Goal: Task Accomplishment & Management: Manage account settings

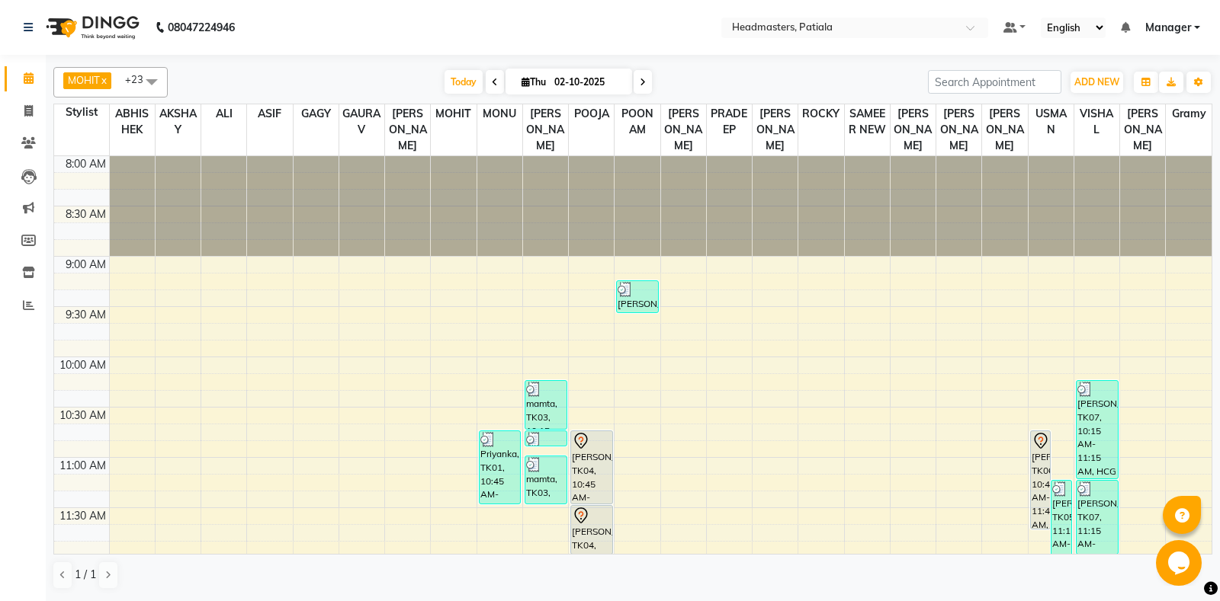
click at [149, 84] on span at bounding box center [151, 81] width 30 height 29
click at [158, 85] on span at bounding box center [151, 81] width 30 height 29
click at [150, 80] on span at bounding box center [151, 81] width 30 height 29
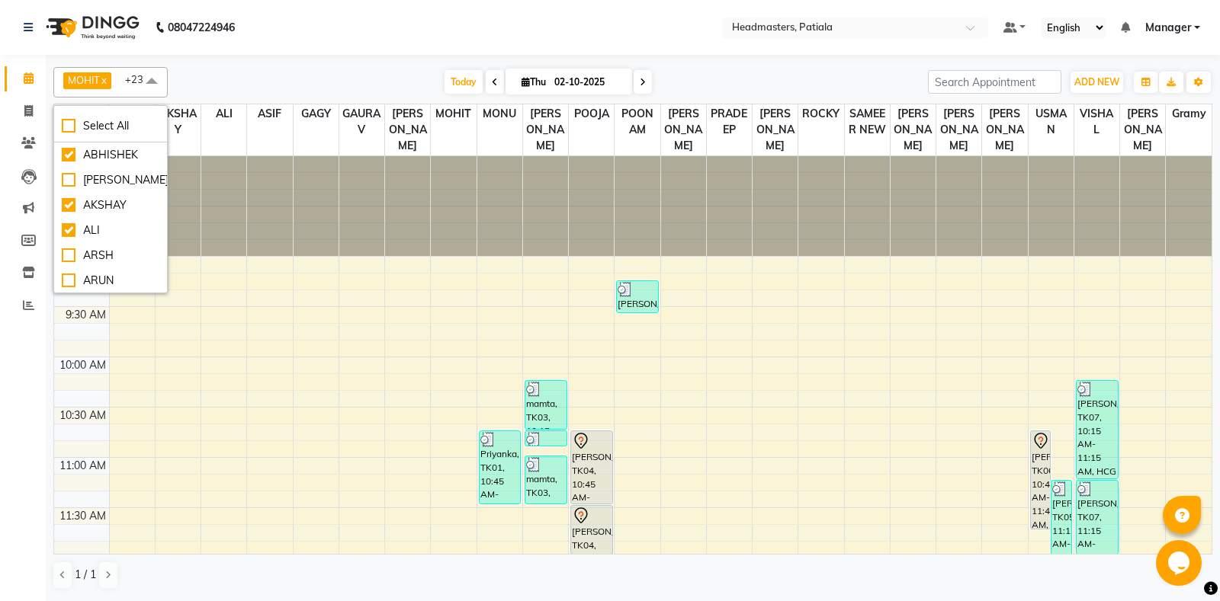
click at [124, 79] on span "MOHIT x POOJA x [PERSON_NAME] x POONAM x [PERSON_NAME] x [PERSON_NAME] x SAMEER…" at bounding box center [110, 82] width 114 height 30
click at [148, 85] on span at bounding box center [151, 81] width 30 height 29
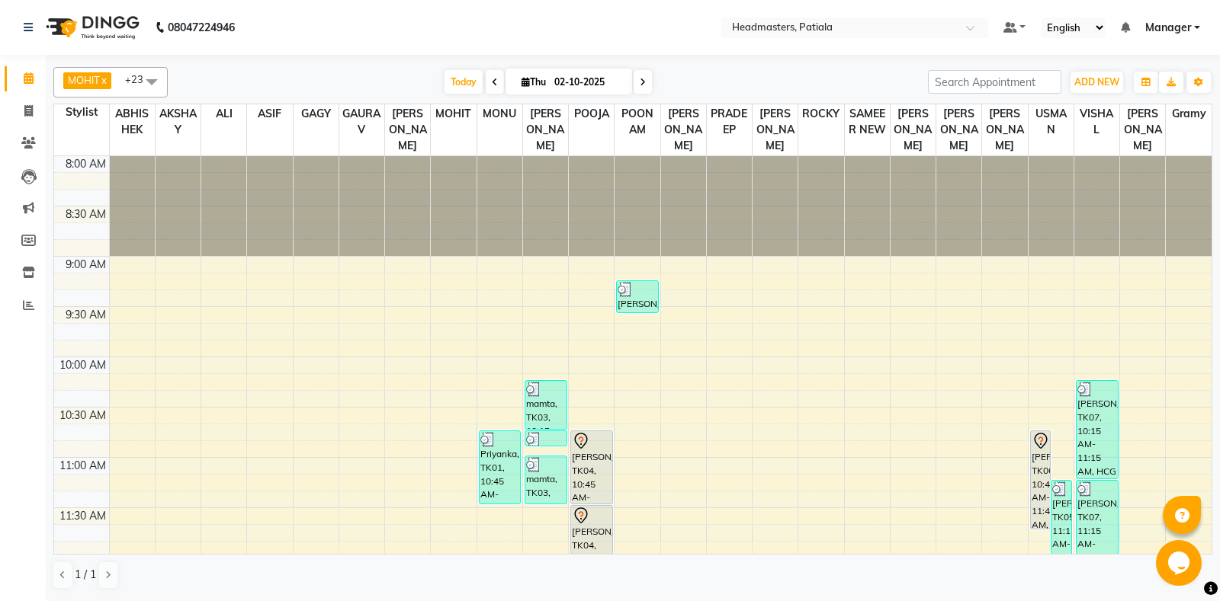
click at [148, 85] on span at bounding box center [151, 81] width 30 height 29
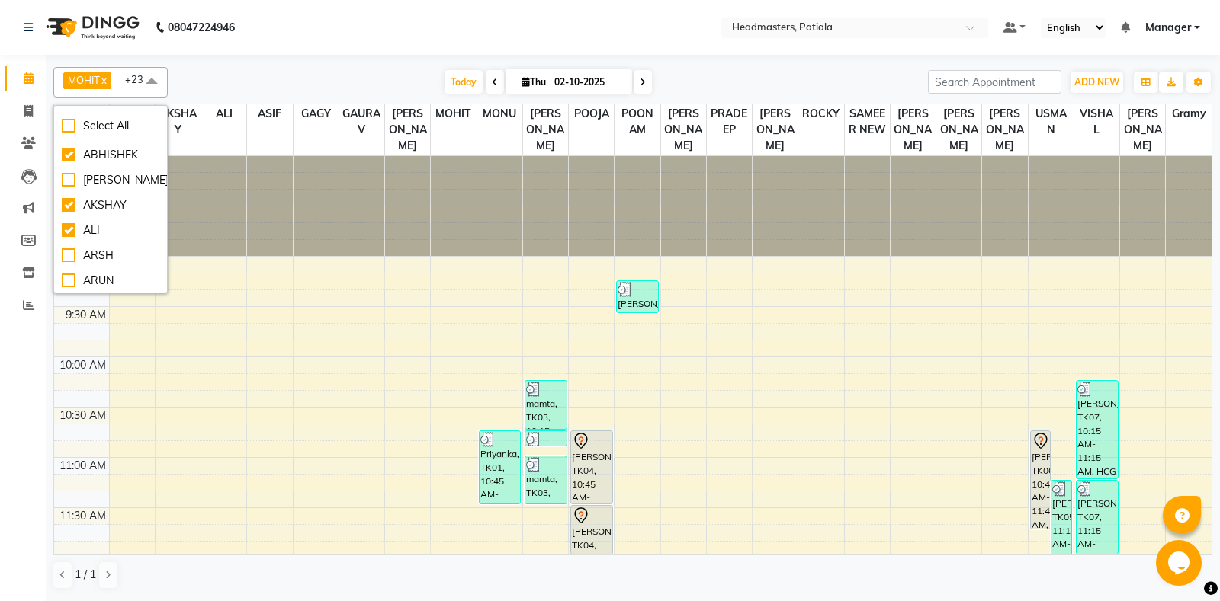
scroll to position [406, 0]
click at [380, 63] on div "MOHIT x POOJA x [PERSON_NAME] x POONAM x [PERSON_NAME] x [PERSON_NAME] x SAMEER…" at bounding box center [632, 328] width 1159 height 535
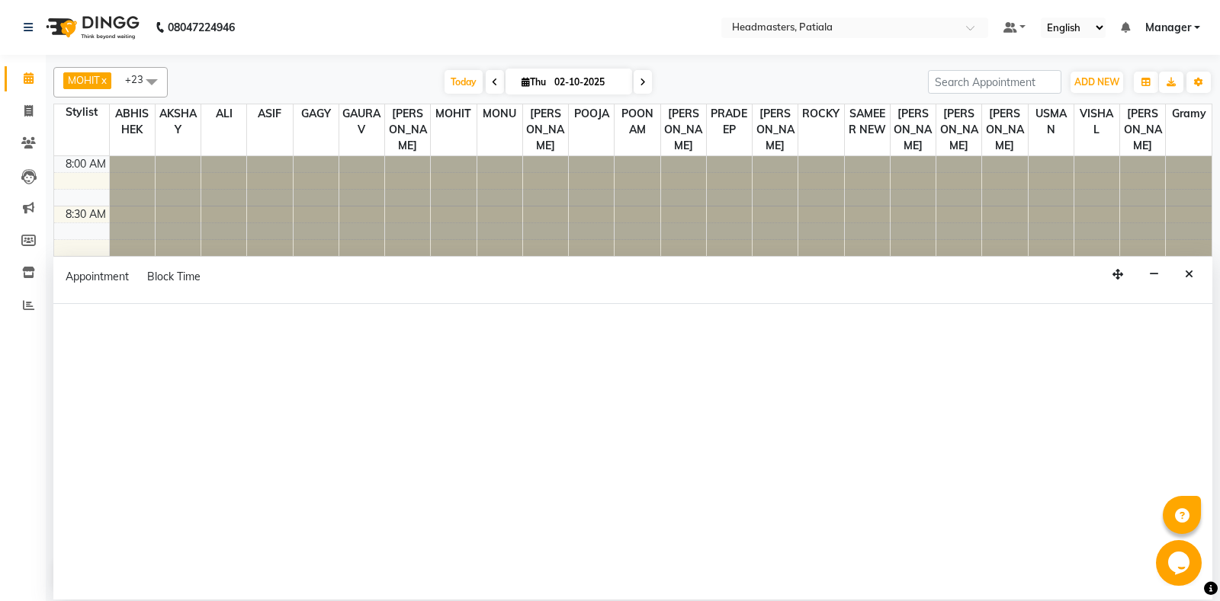
click at [213, 351] on div at bounding box center [632, 452] width 1159 height 296
select select "51083"
select select "tentative"
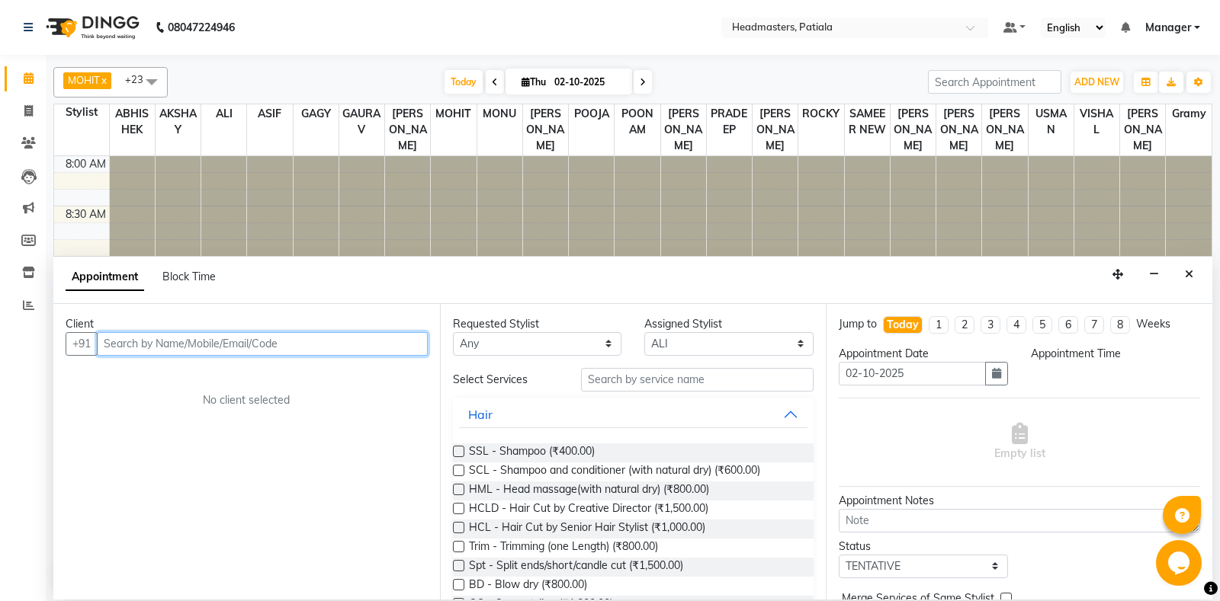
click at [271, 351] on input "text" at bounding box center [262, 344] width 331 height 24
select select "585"
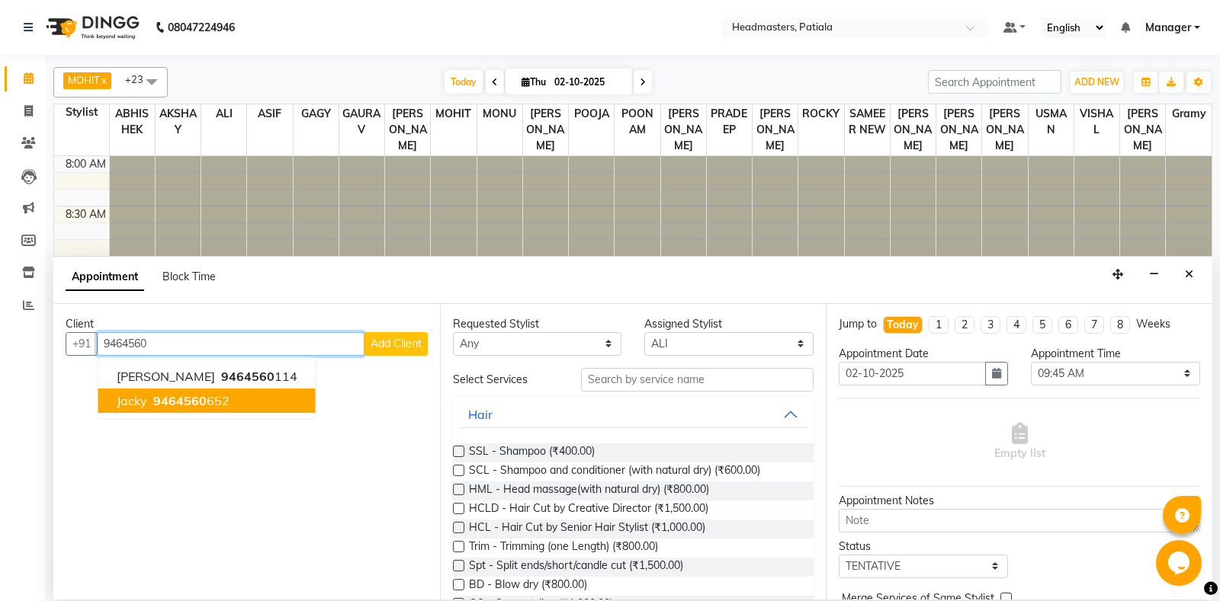
click at [227, 400] on button "Jacky 9464560 652" at bounding box center [206, 401] width 217 height 24
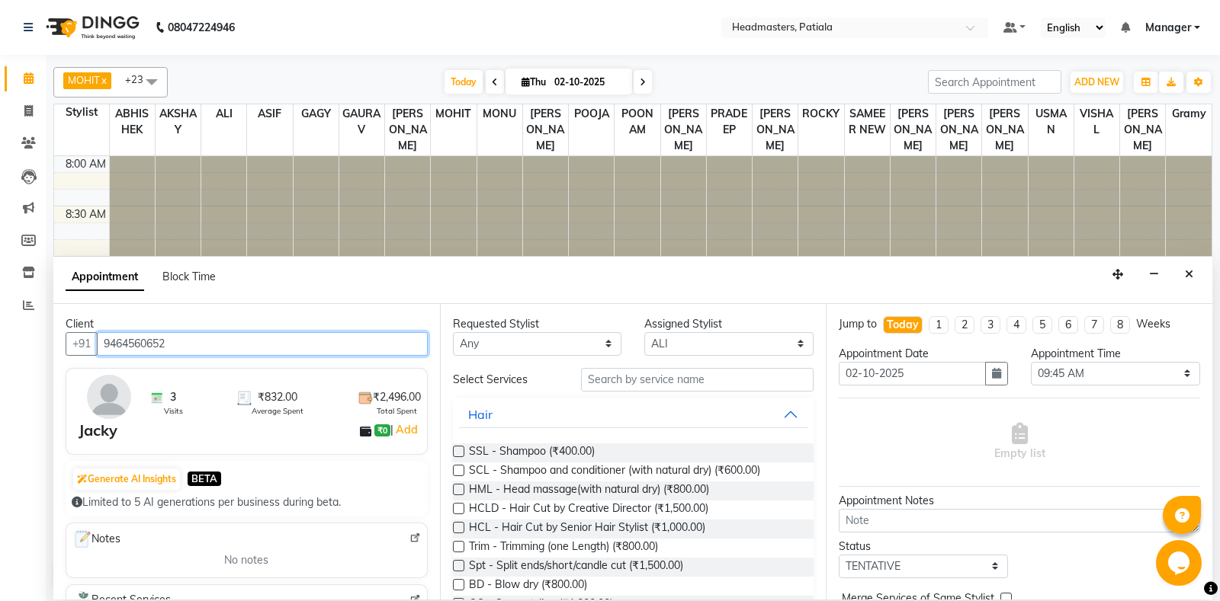
type input "9464560652"
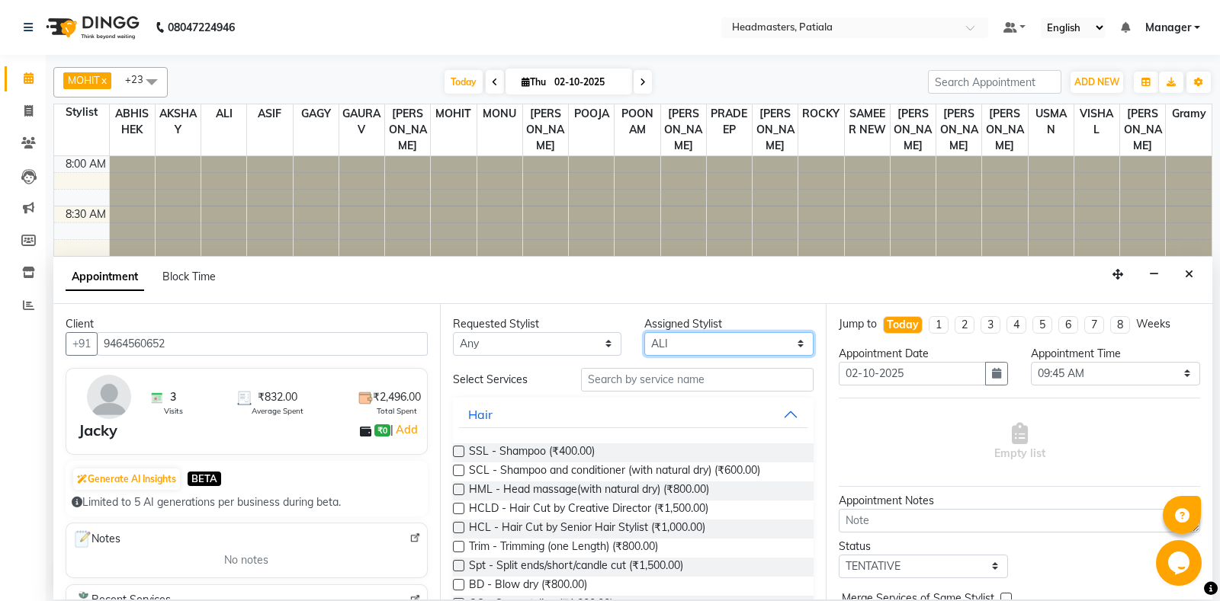
select select "51090"
click option "[PERSON_NAME]" at bounding box center [0, 0] width 0 height 0
click at [649, 380] on input "text" at bounding box center [697, 380] width 233 height 24
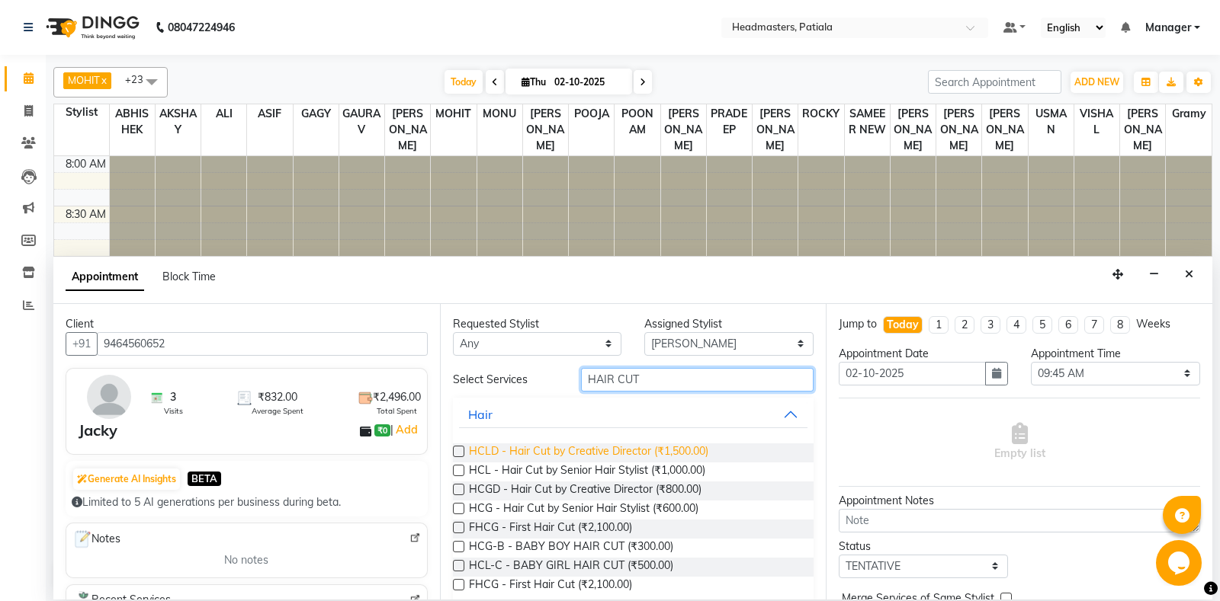
type input "HAIR CUT"
click at [679, 456] on span "HCLD - Hair Cut by Creative Director (₹1,500.00)" at bounding box center [588, 453] width 239 height 19
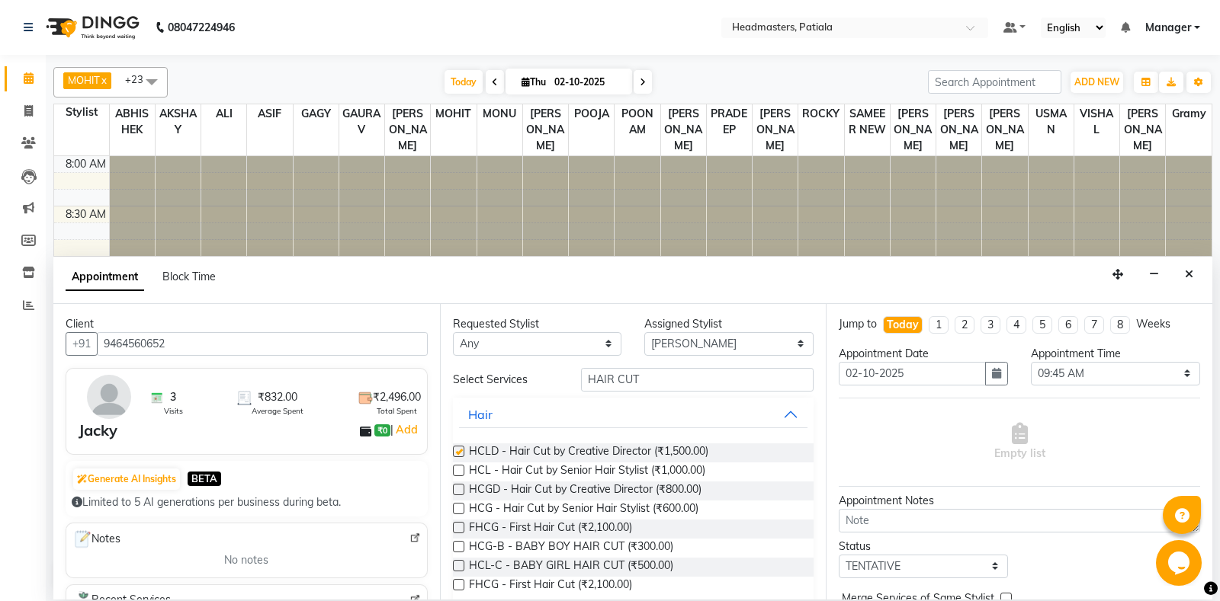
checkbox input "false"
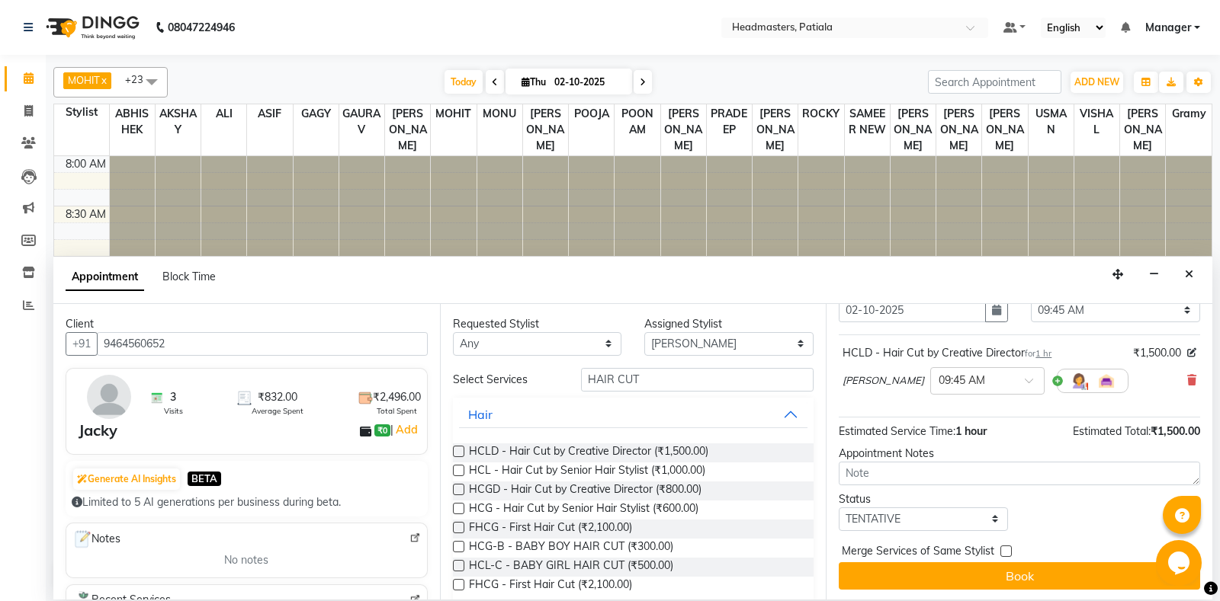
scroll to position [65, 0]
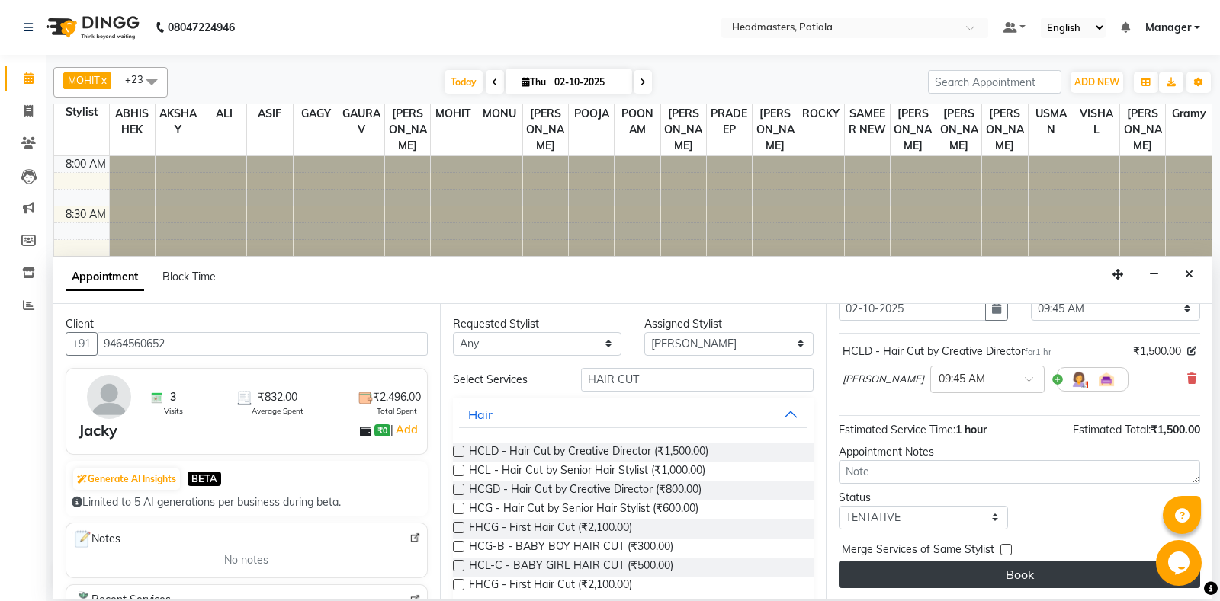
click at [1005, 573] on button "Book" at bounding box center [1018, 574] width 361 height 27
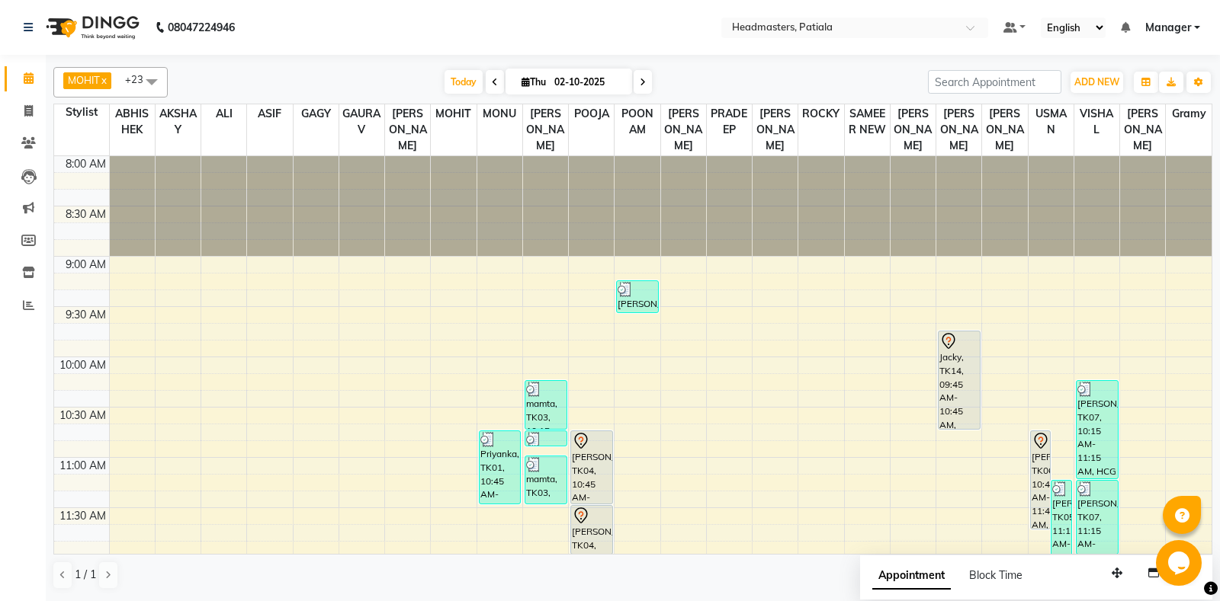
click at [156, 79] on span at bounding box center [151, 81] width 30 height 29
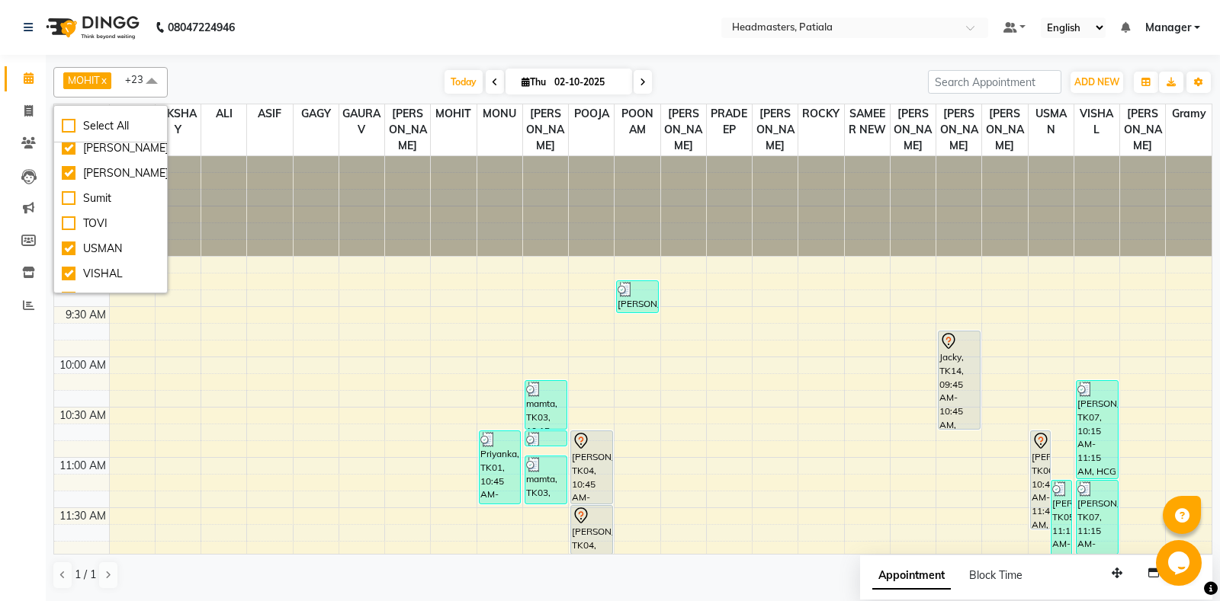
scroll to position [947, 0]
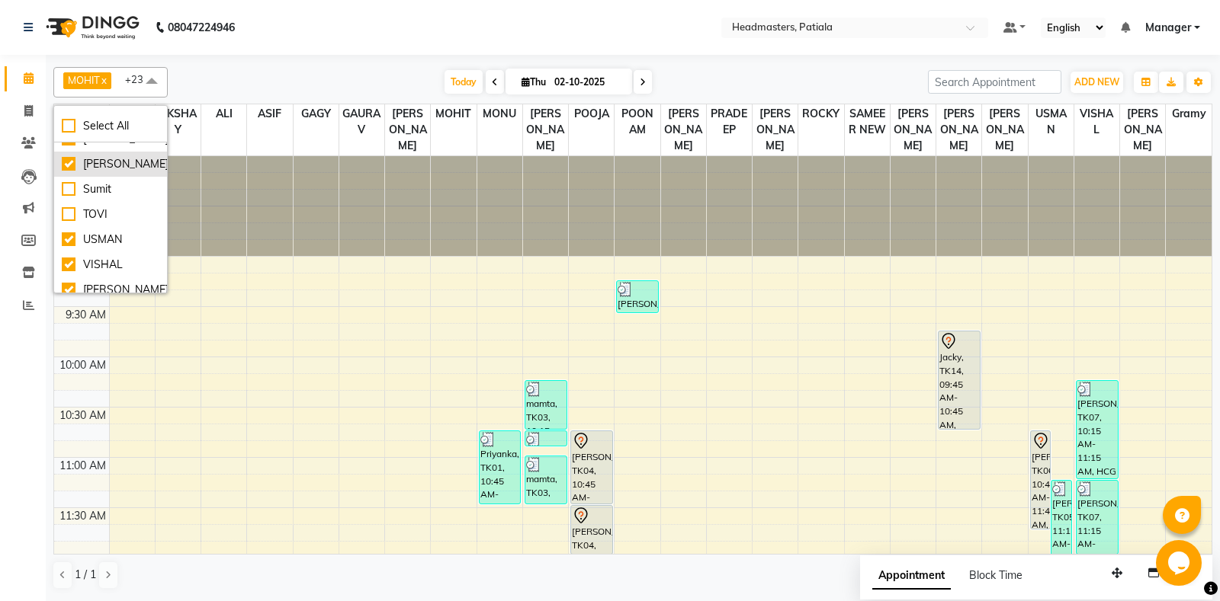
click at [71, 172] on div "[PERSON_NAME]" at bounding box center [111, 164] width 98 height 16
checkbox input "false"
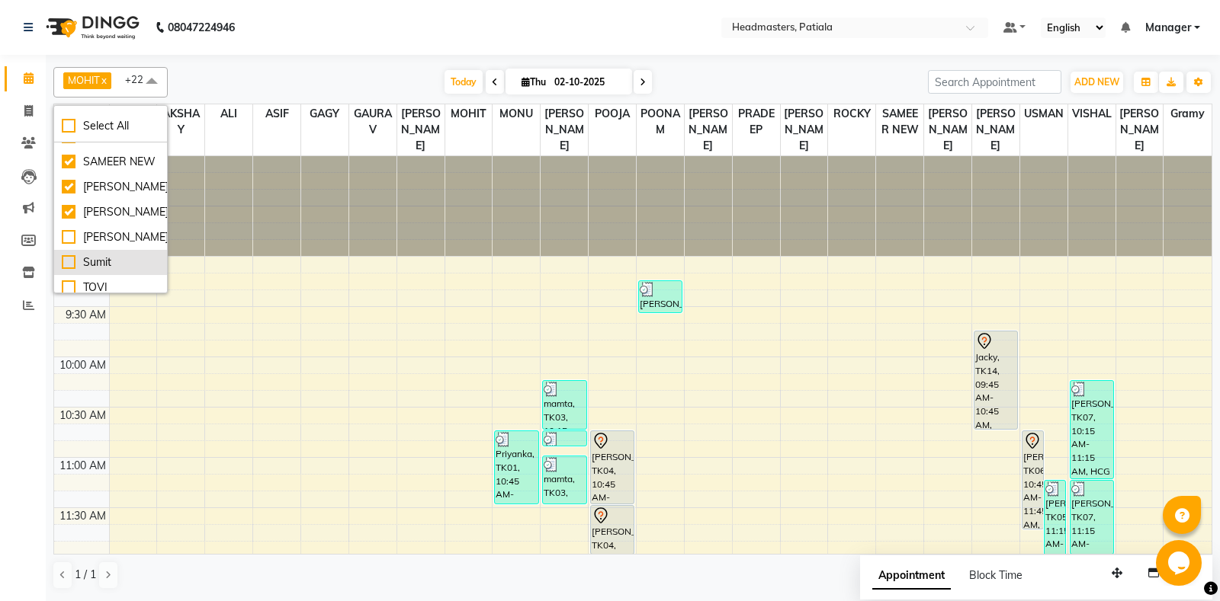
scroll to position [812, 0]
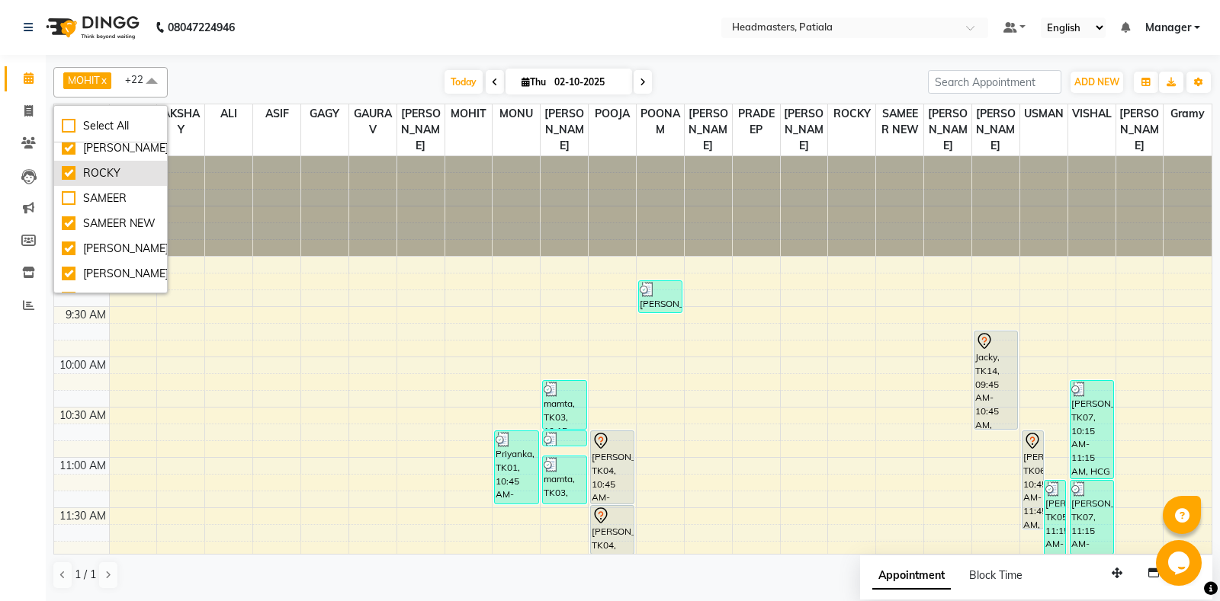
click at [68, 181] on div "ROCKY" at bounding box center [111, 173] width 98 height 16
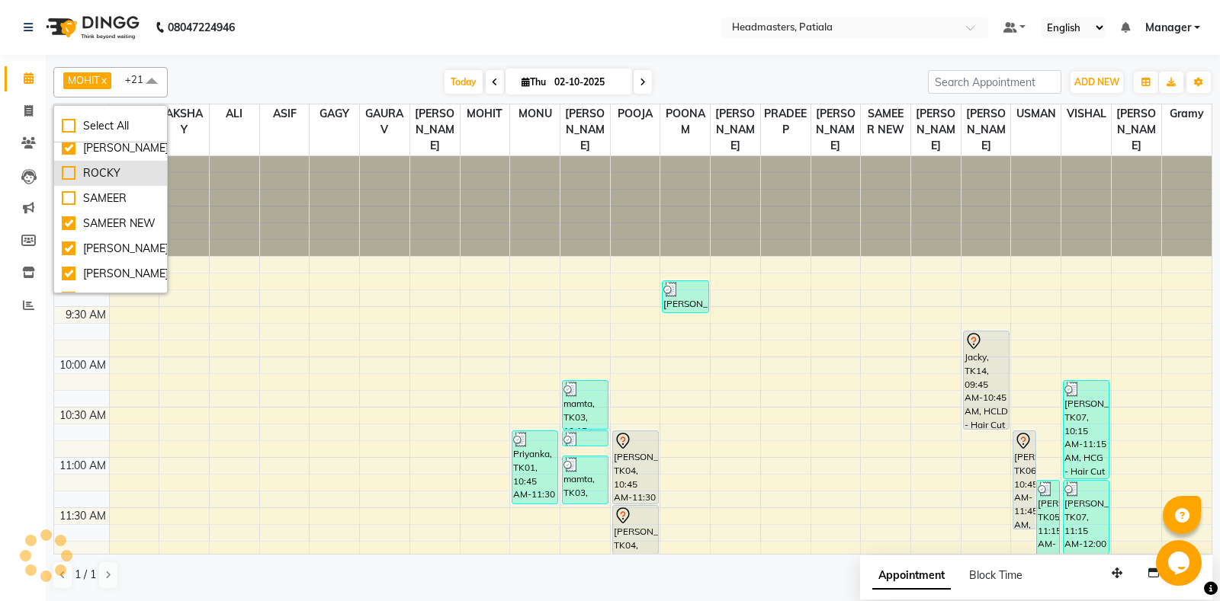
checkbox input "false"
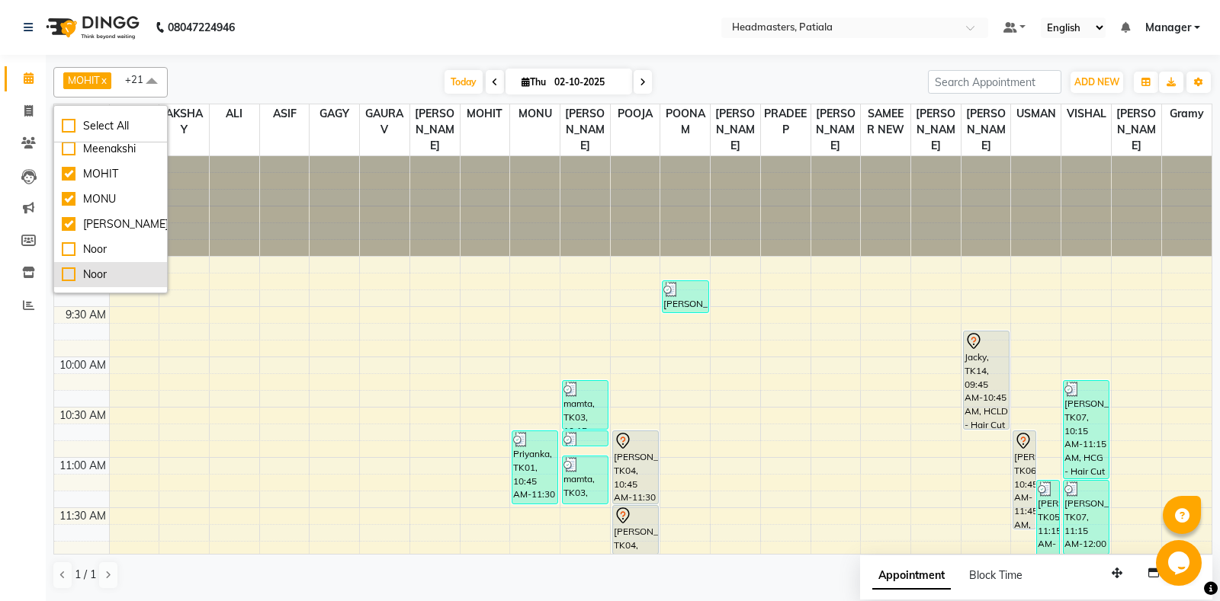
scroll to position [406, 0]
click at [69, 185] on div "MOHIT" at bounding box center [111, 177] width 98 height 16
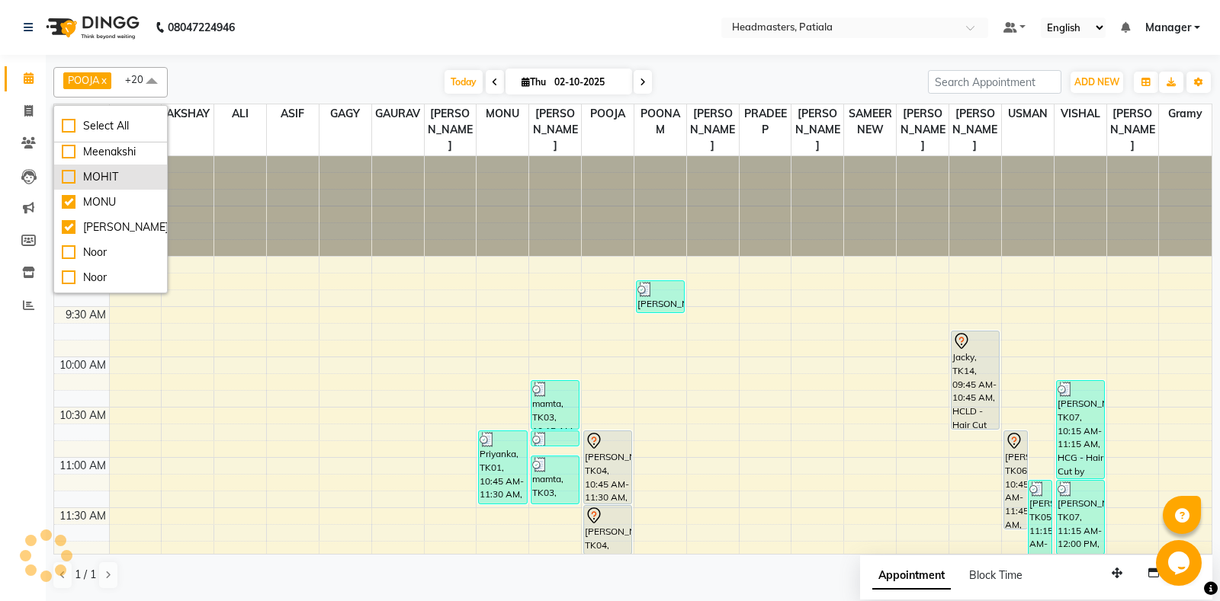
checkbox input "false"
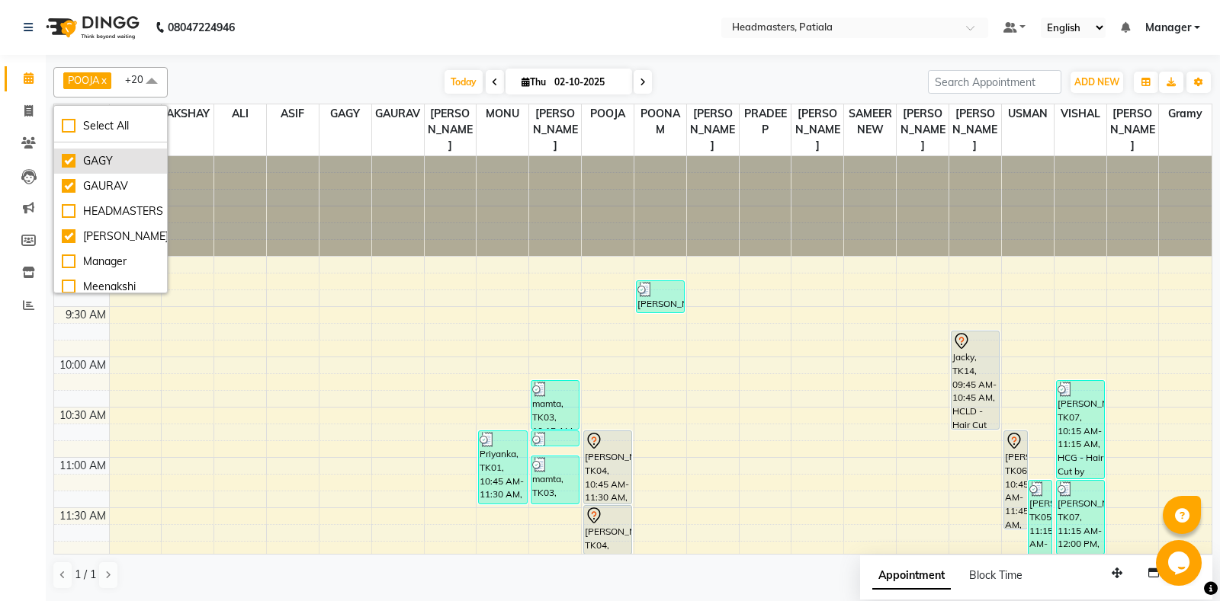
click at [75, 169] on div "GAGY" at bounding box center [111, 161] width 98 height 16
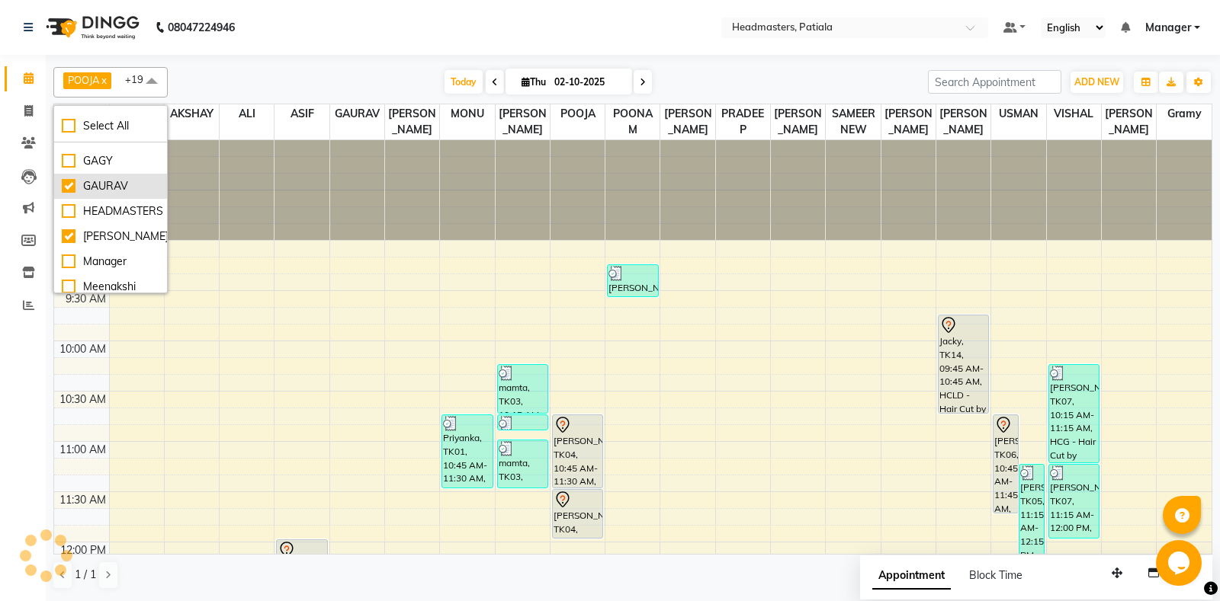
checkbox input "false"
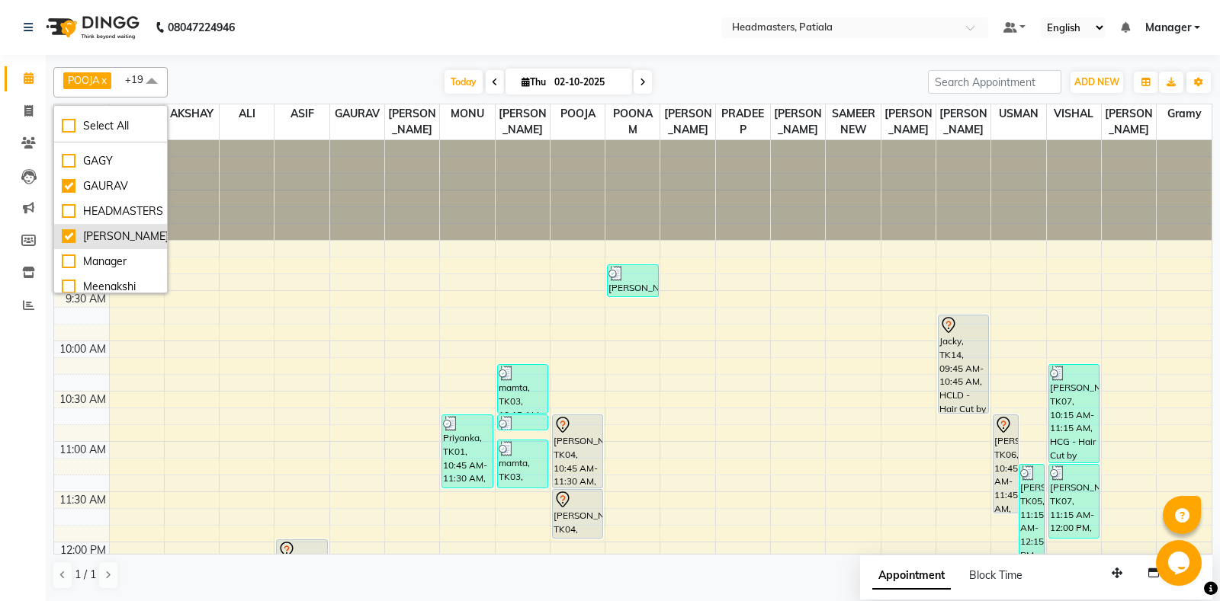
click at [68, 245] on div "[PERSON_NAME]" at bounding box center [111, 237] width 98 height 16
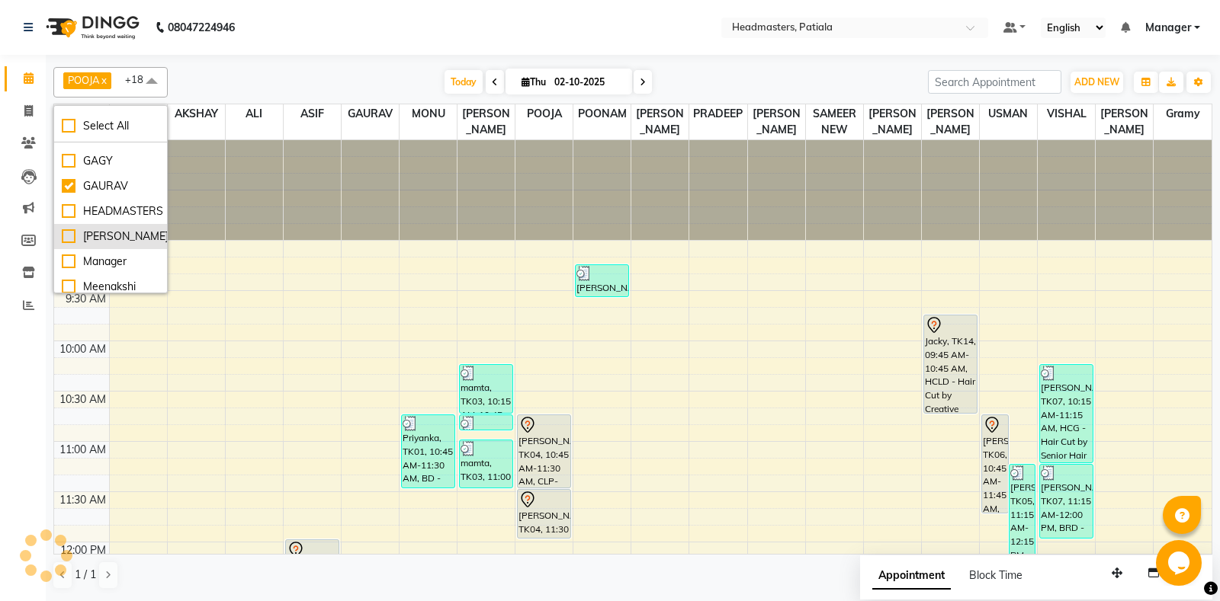
checkbox input "false"
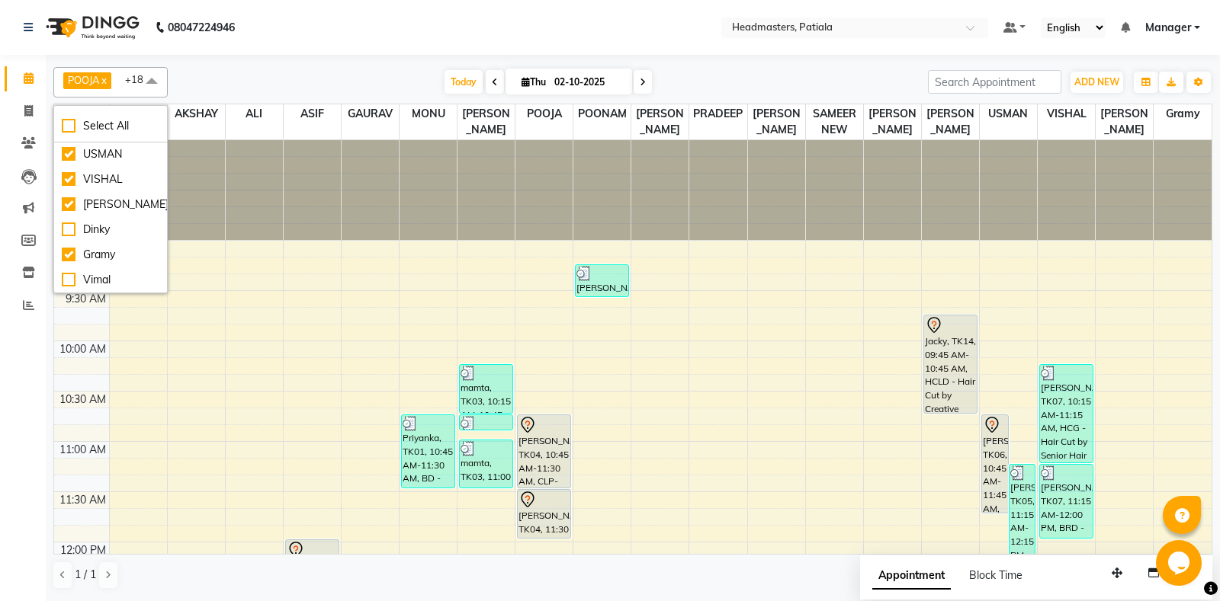
scroll to position [1064, 0]
click at [66, 254] on div "Gramy" at bounding box center [111, 255] width 98 height 16
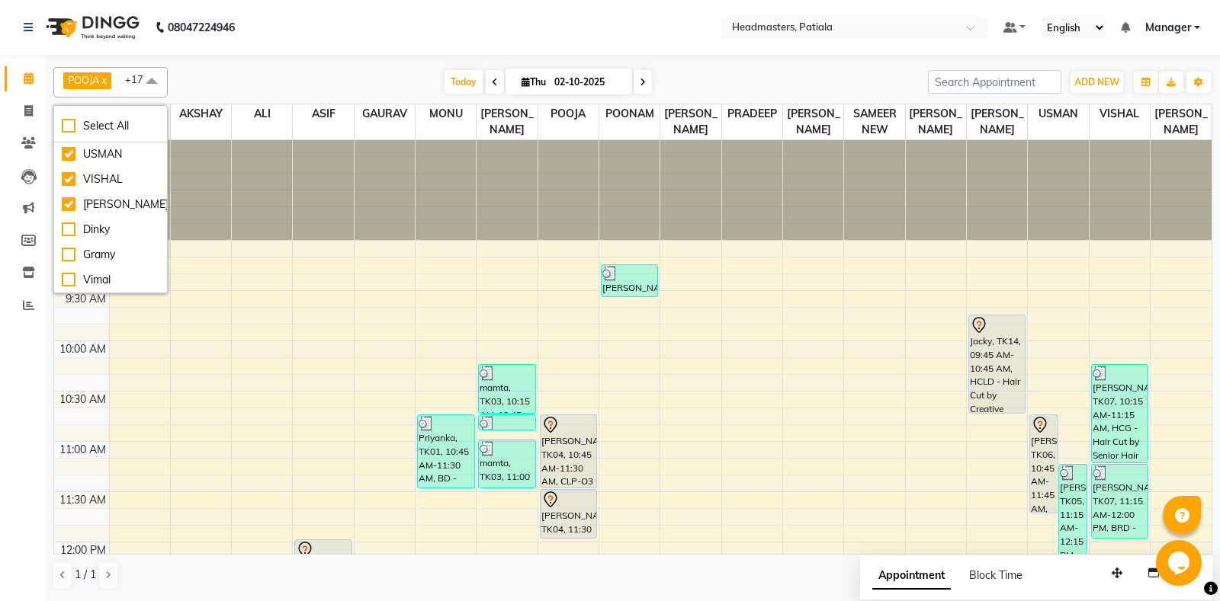
checkbox input "false"
click at [322, 64] on div "POOJA x SHAMEEM x POONAM x YOGITA x NEELAM SHARMA x SAMEER NEW x GAURAV x USMAN…" at bounding box center [632, 328] width 1159 height 535
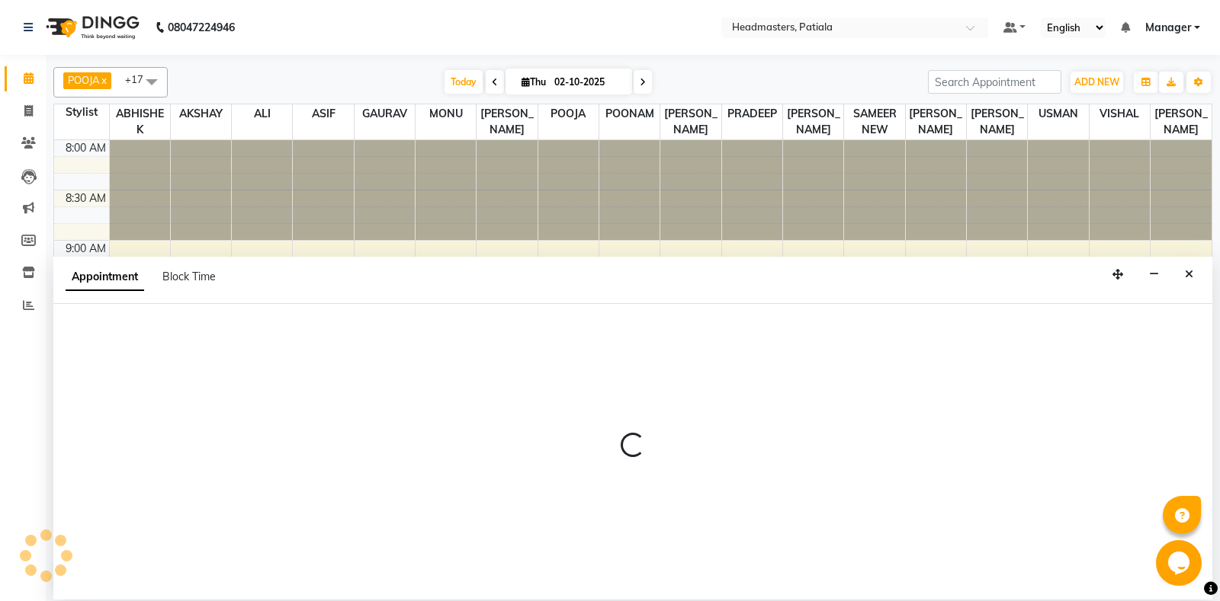
select select "51079"
select select "tentative"
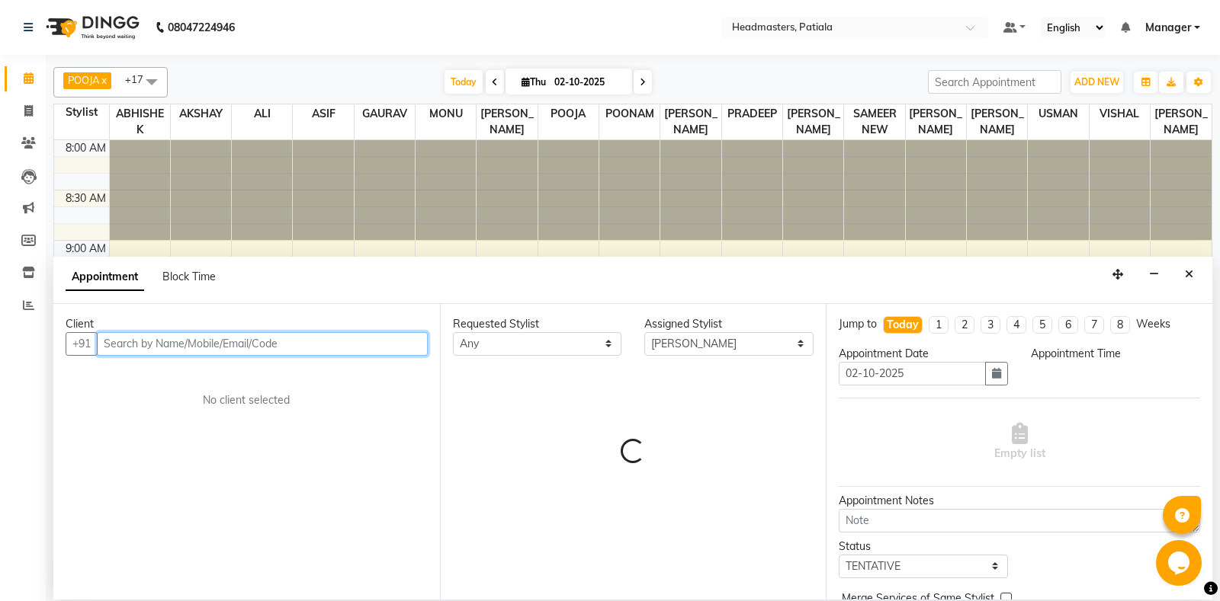
select select "615"
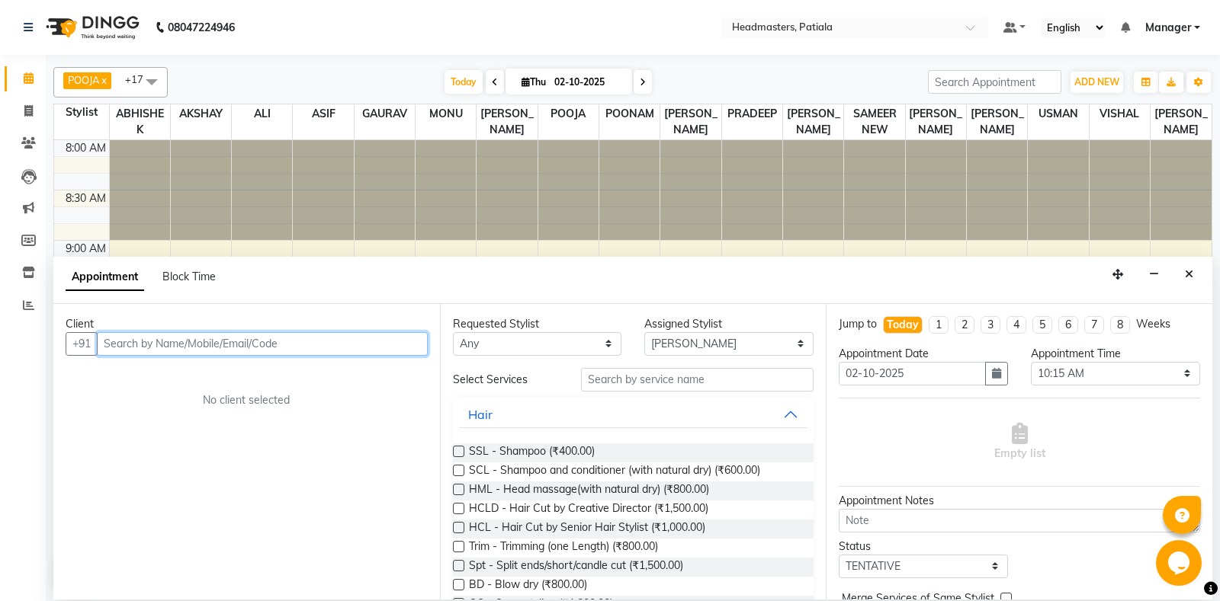
click at [198, 349] on input "text" at bounding box center [262, 344] width 331 height 24
type input "9914074423"
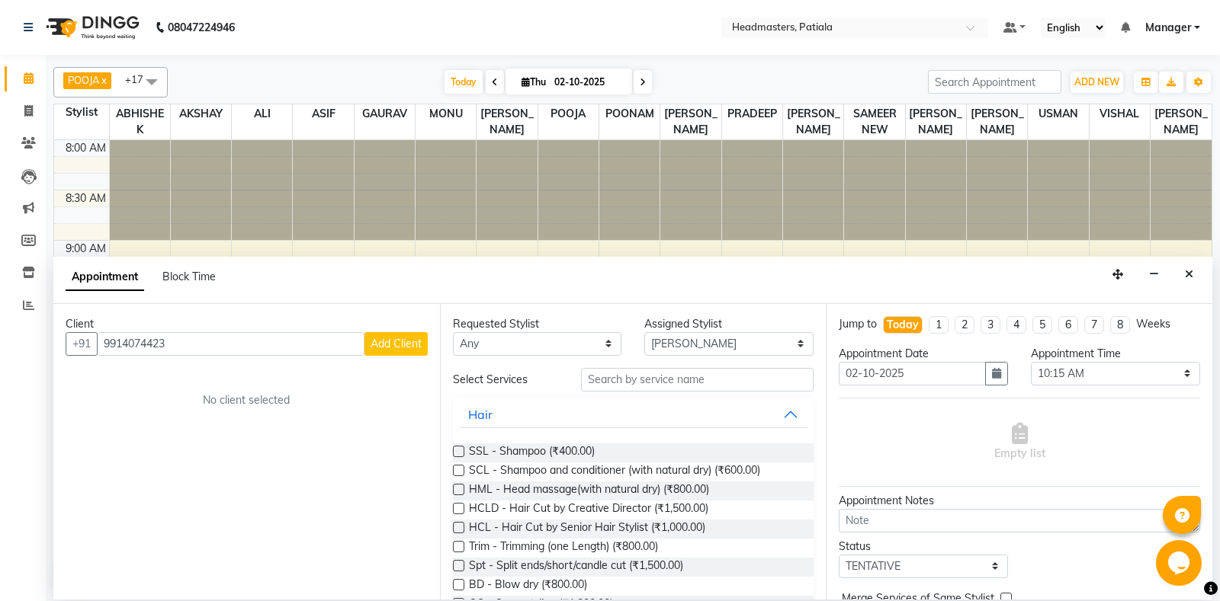
click at [401, 342] on span "Add Client" at bounding box center [395, 344] width 51 height 14
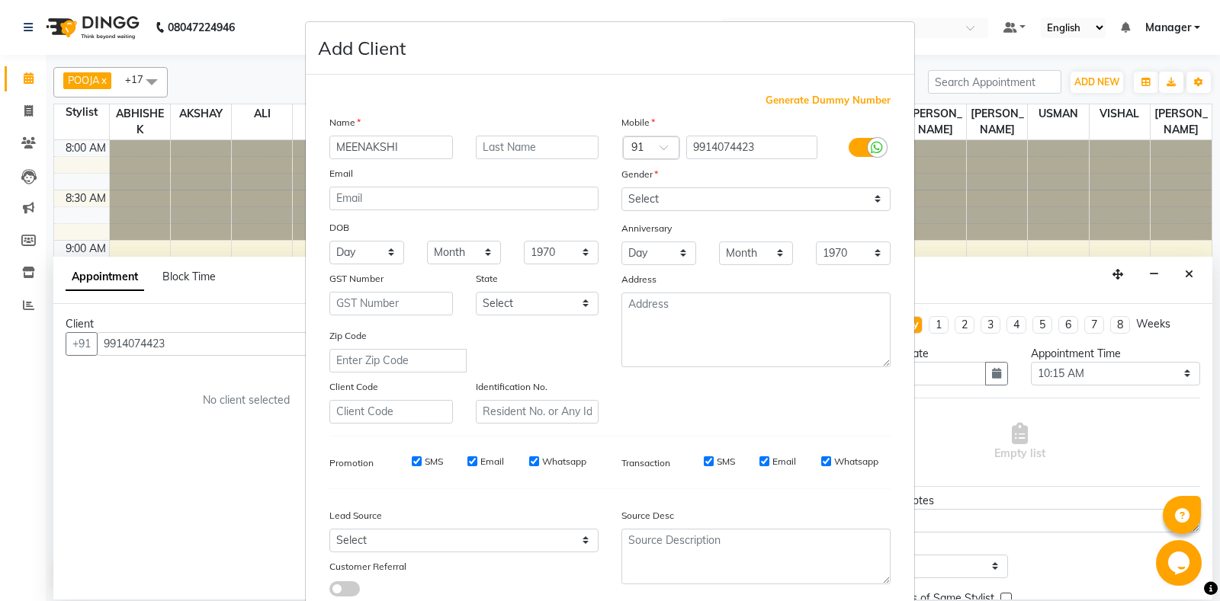
type input "MEENAKSHI"
select select "female"
click option "Female" at bounding box center [0, 0] width 0 height 0
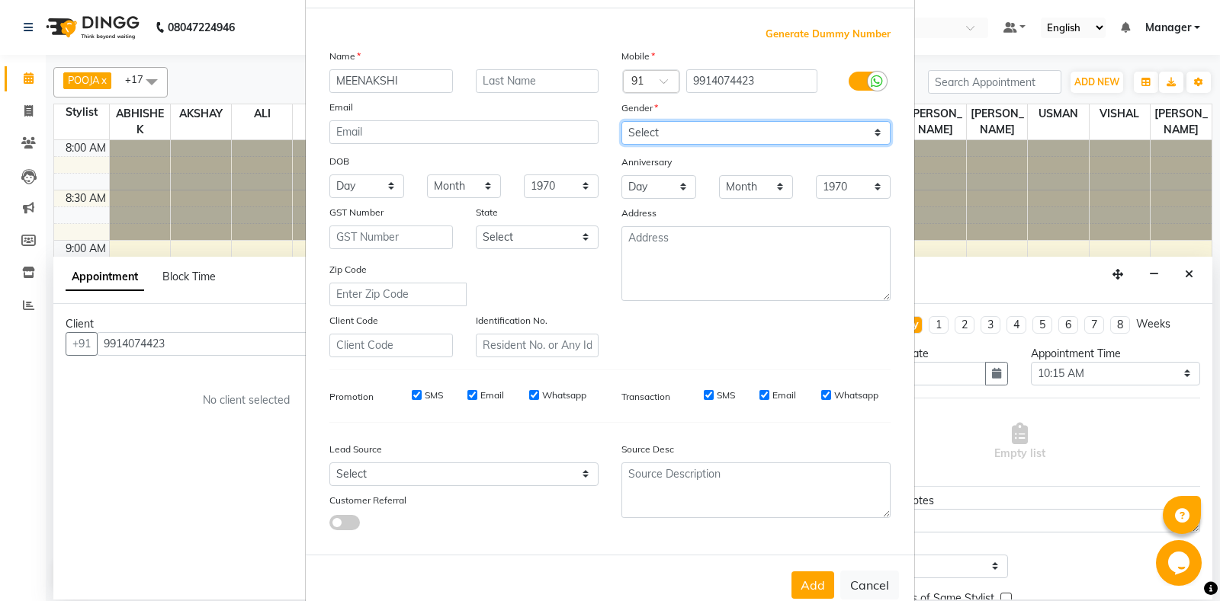
scroll to position [106, 0]
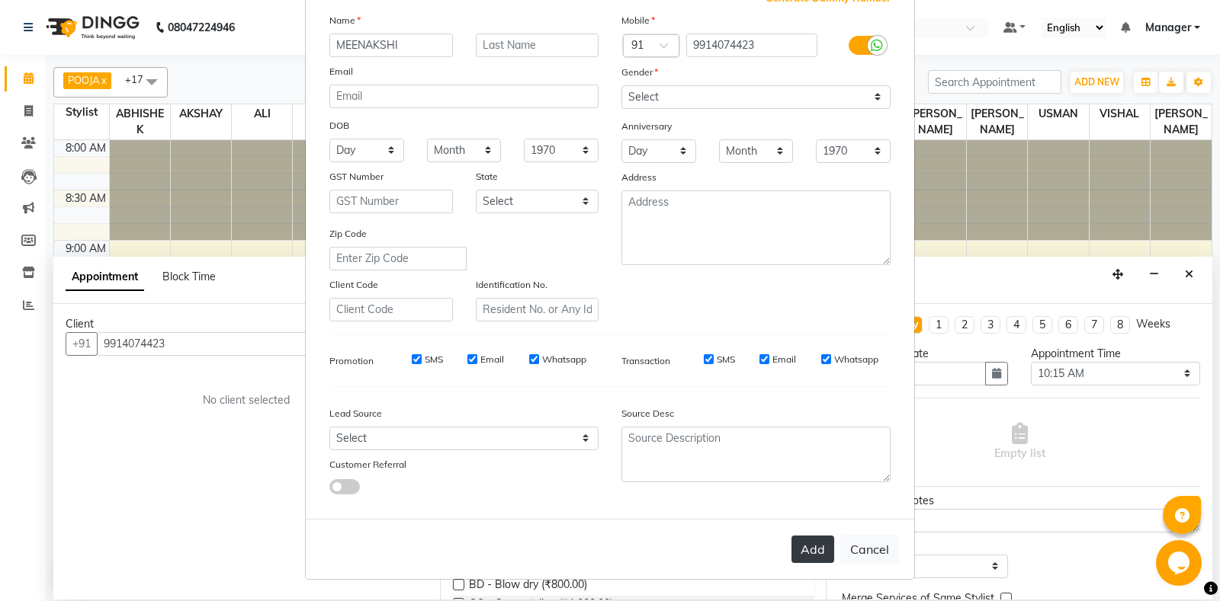
click at [810, 553] on button "Add" at bounding box center [812, 549] width 43 height 27
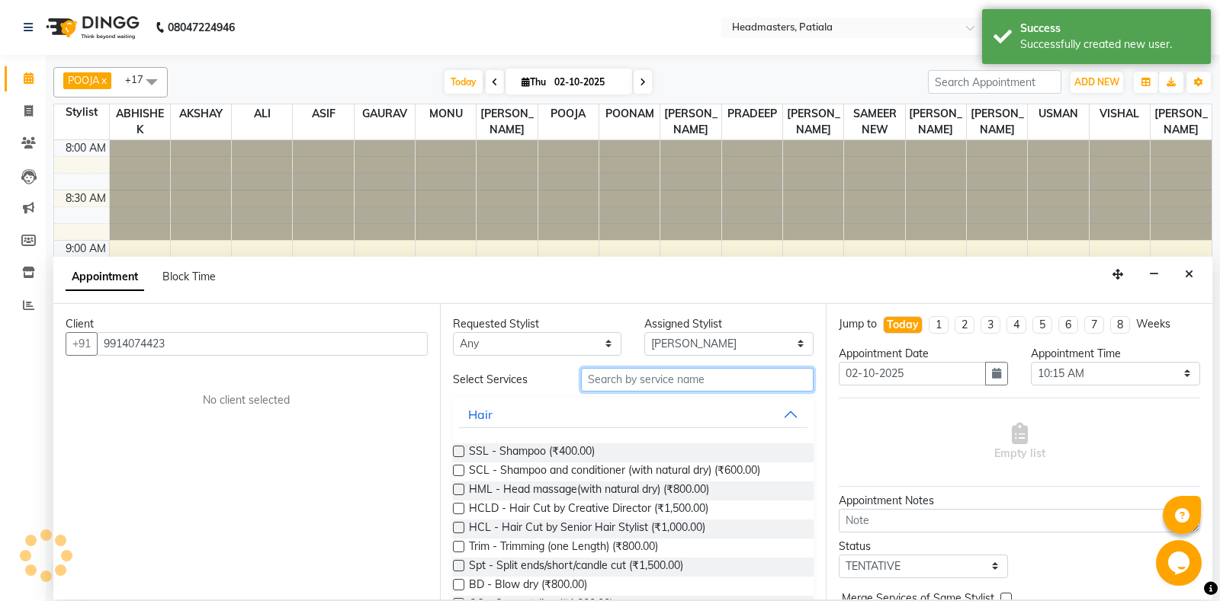
click at [616, 386] on input "text" at bounding box center [697, 380] width 233 height 24
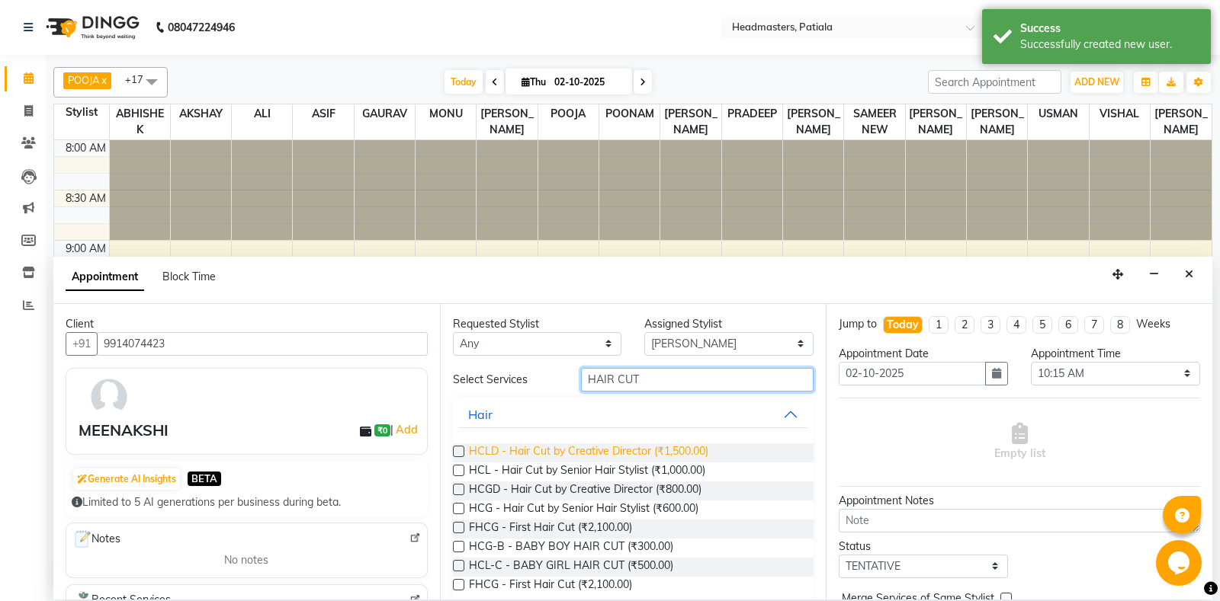
type input "HAIR CUT"
click at [612, 452] on span "HCLD - Hair Cut by Creative Director (₹1,500.00)" at bounding box center [588, 453] width 239 height 19
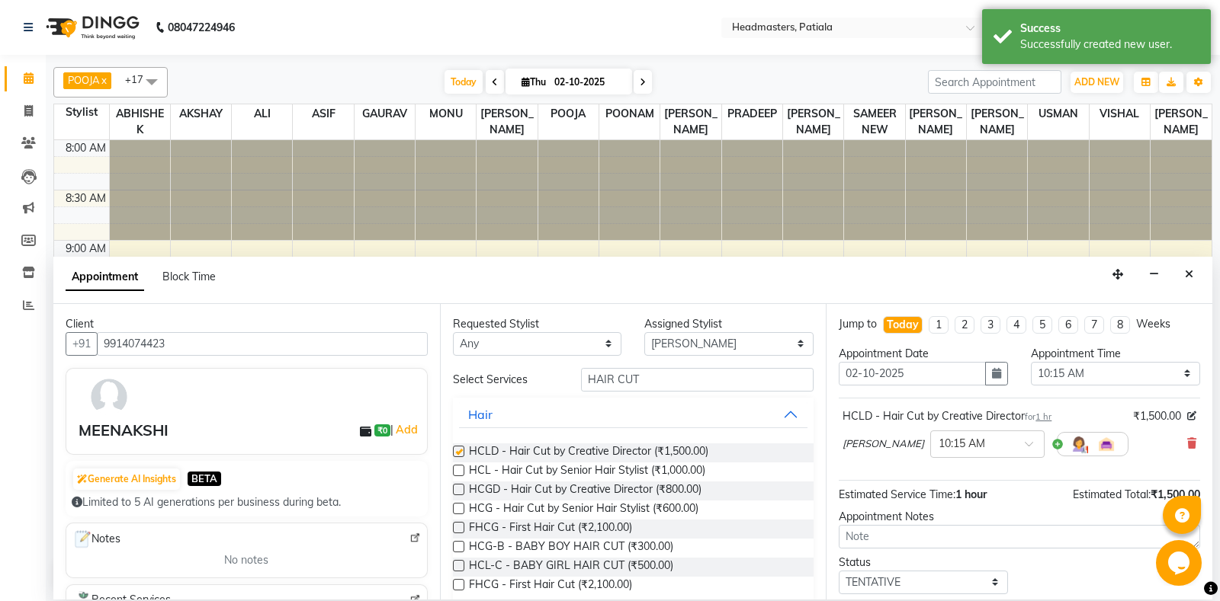
checkbox input "false"
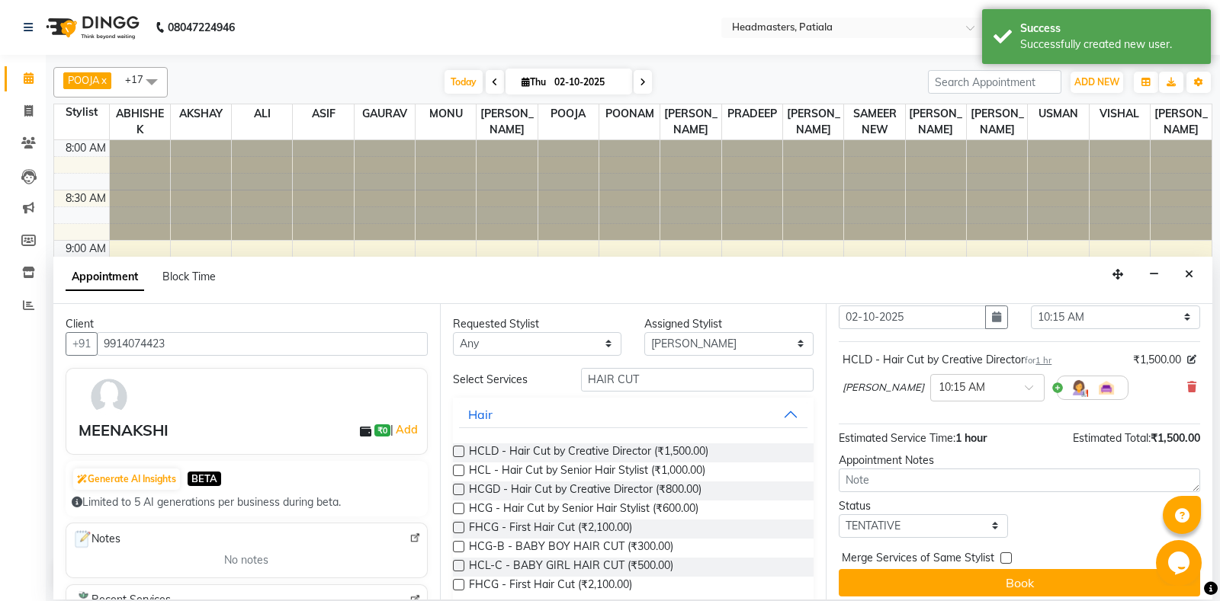
scroll to position [65, 0]
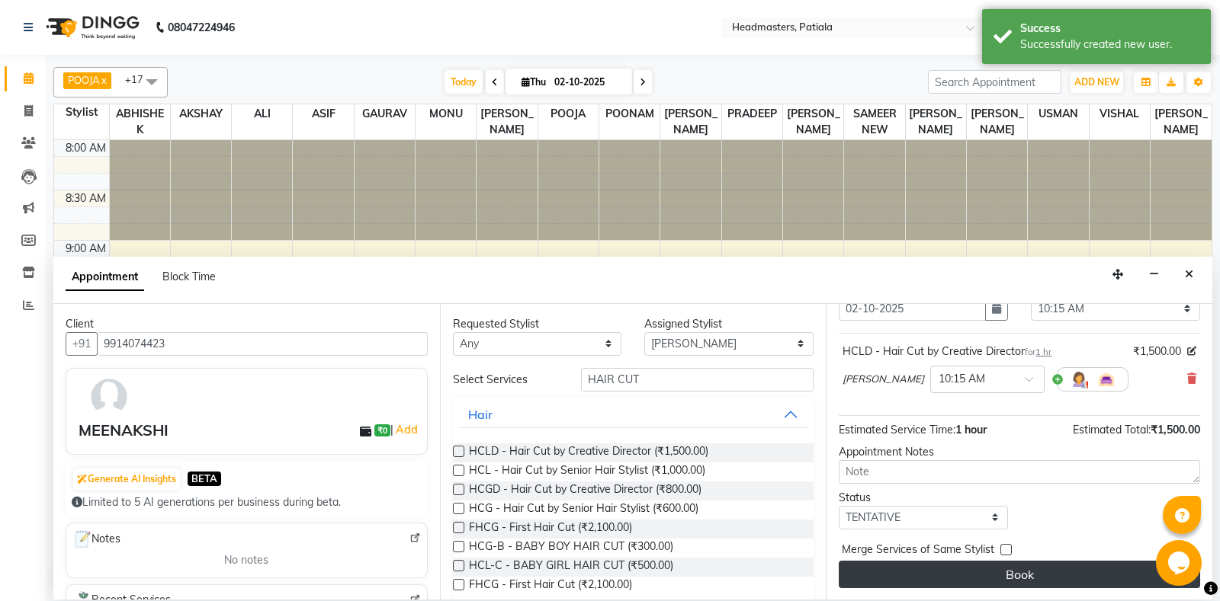
click at [1015, 569] on button "Book" at bounding box center [1018, 574] width 361 height 27
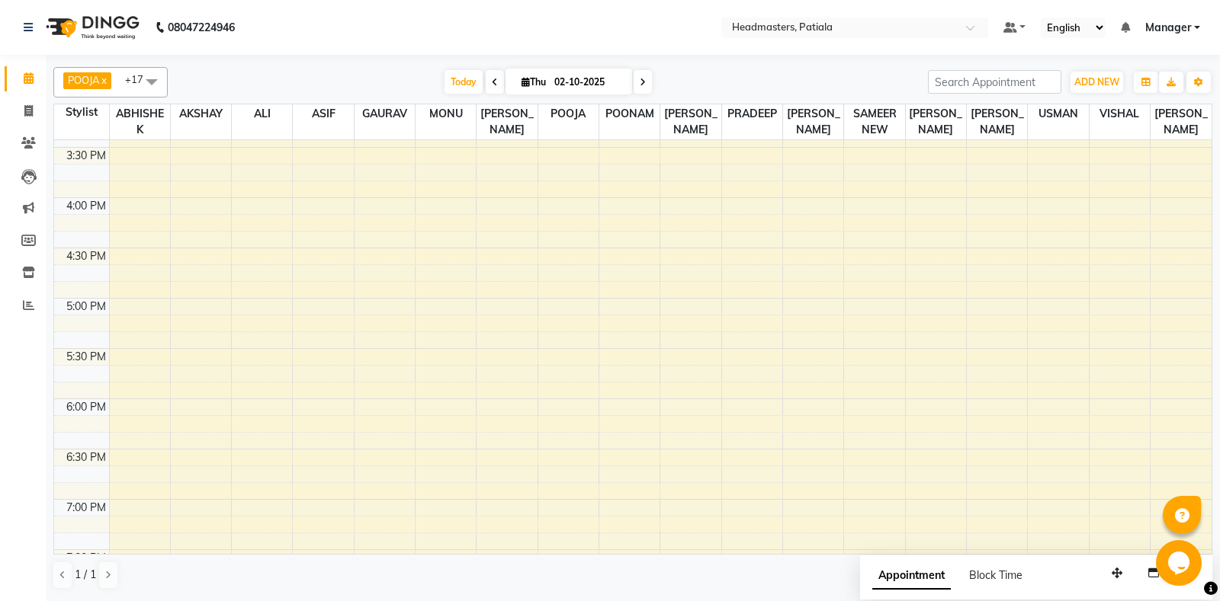
scroll to position [374, 0]
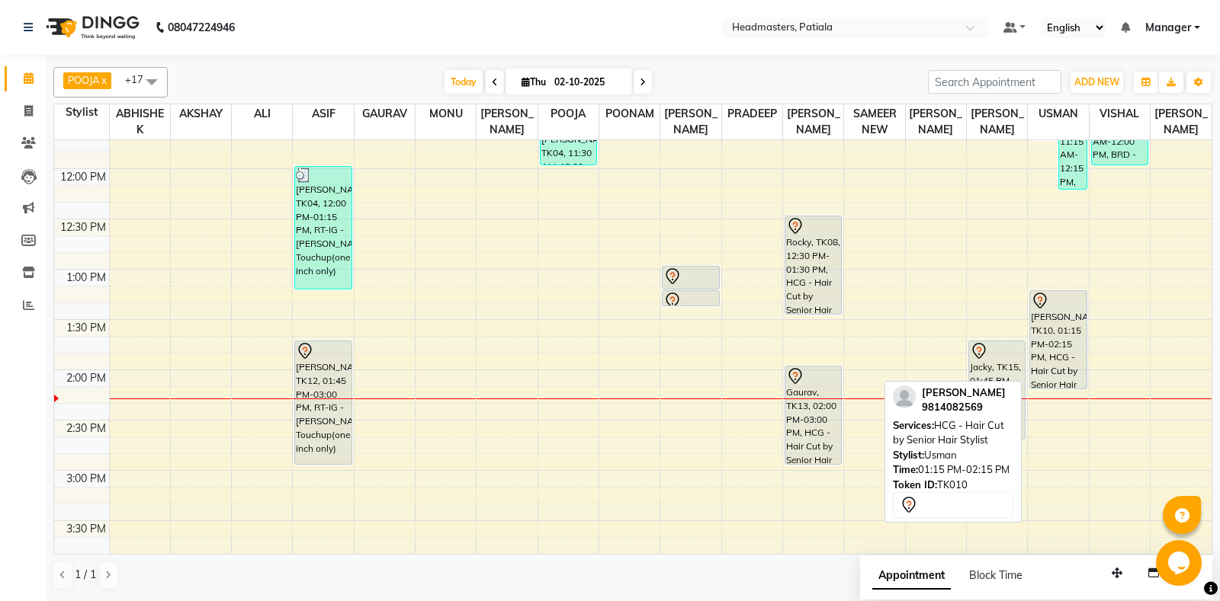
click at [1053, 365] on div "[PERSON_NAME], TK10, 01:15 PM-02:15 PM, HCG - Hair Cut by Senior Hair Stylist" at bounding box center [1058, 340] width 56 height 98
select select "7"
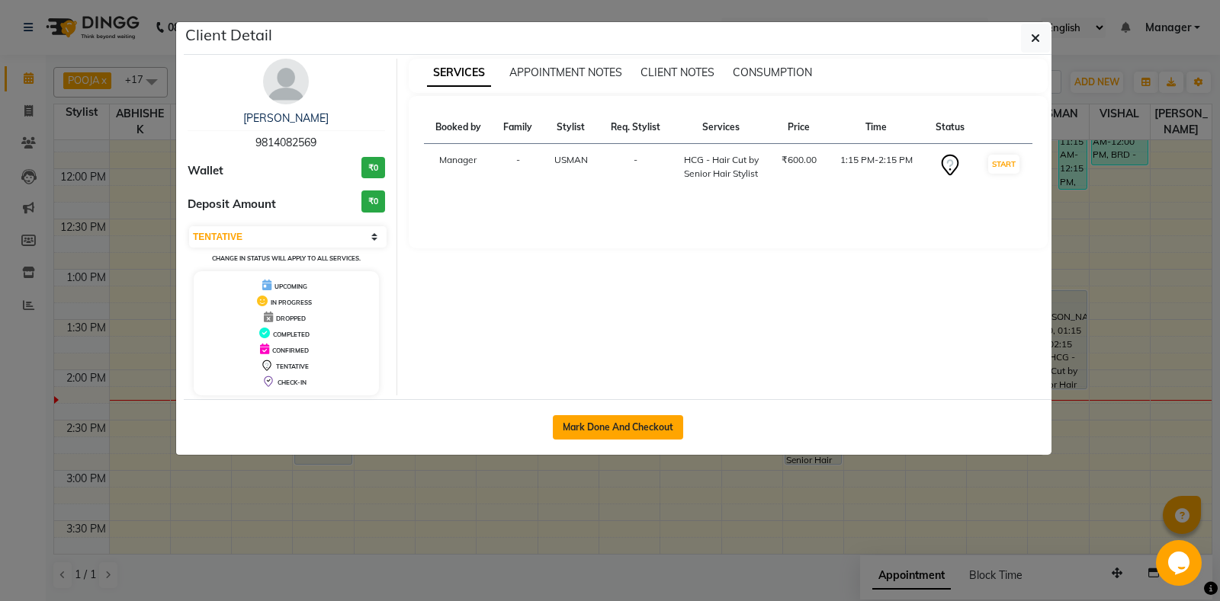
click at [612, 416] on button "Mark Done And Checkout" at bounding box center [618, 427] width 130 height 24
select select "service"
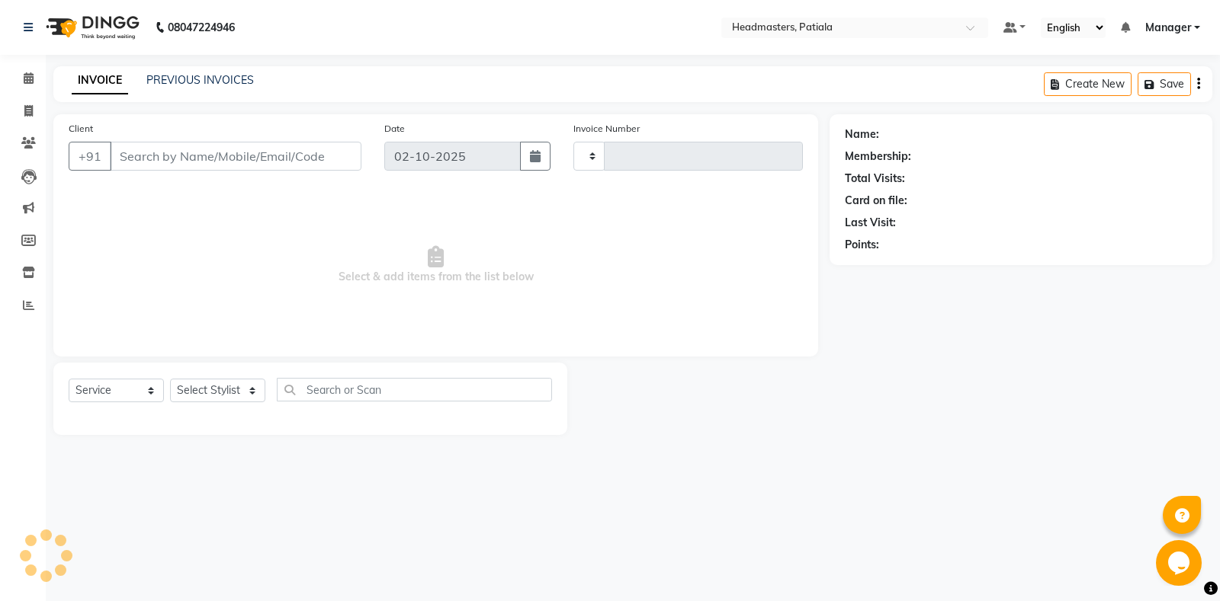
type input "7459"
select select "6602"
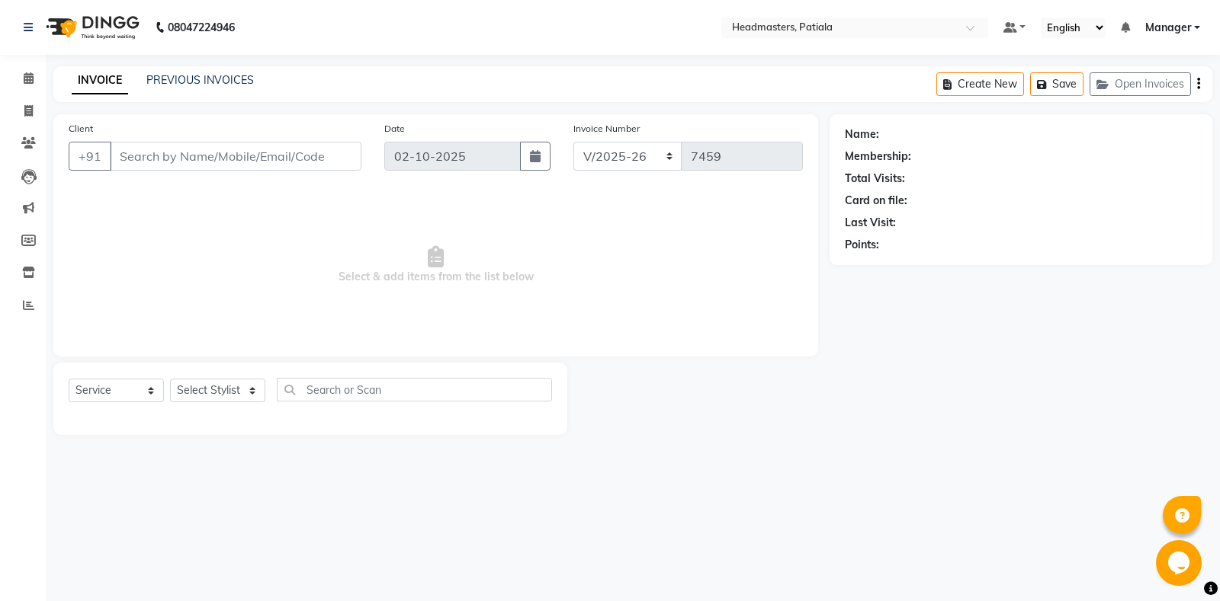
type input "9814082569"
select select "51087"
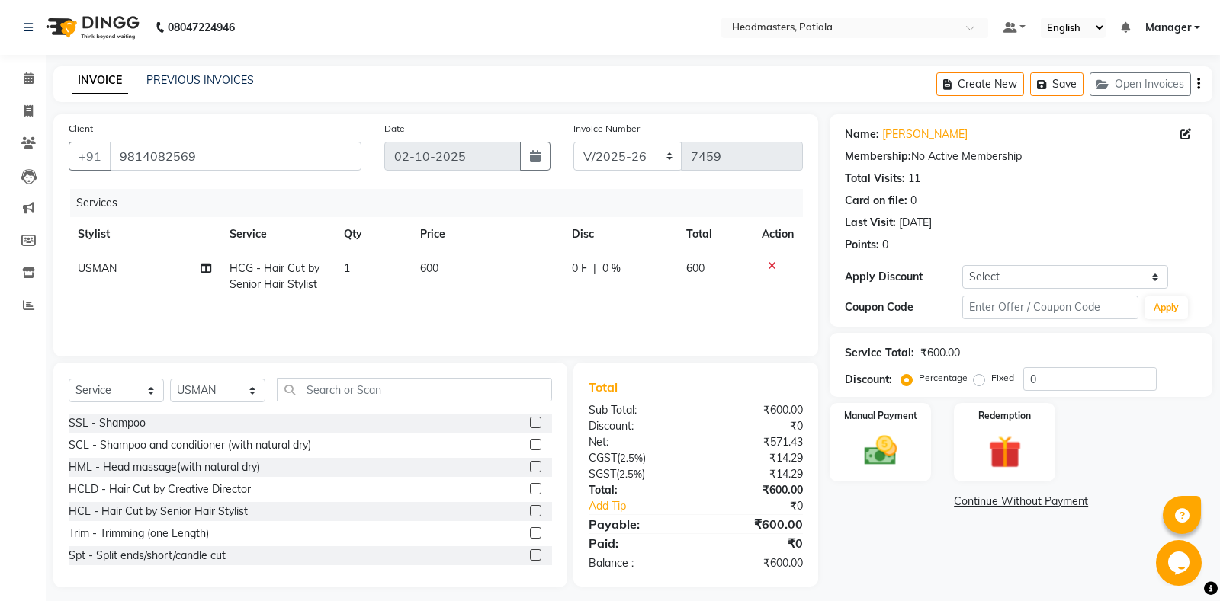
click at [991, 380] on label "Fixed" at bounding box center [1002, 378] width 23 height 14
click at [981, 380] on input "Fixed" at bounding box center [981, 378] width 11 height 11
radio input "true"
click at [1050, 380] on input "0" at bounding box center [1089, 379] width 133 height 24
type input "200"
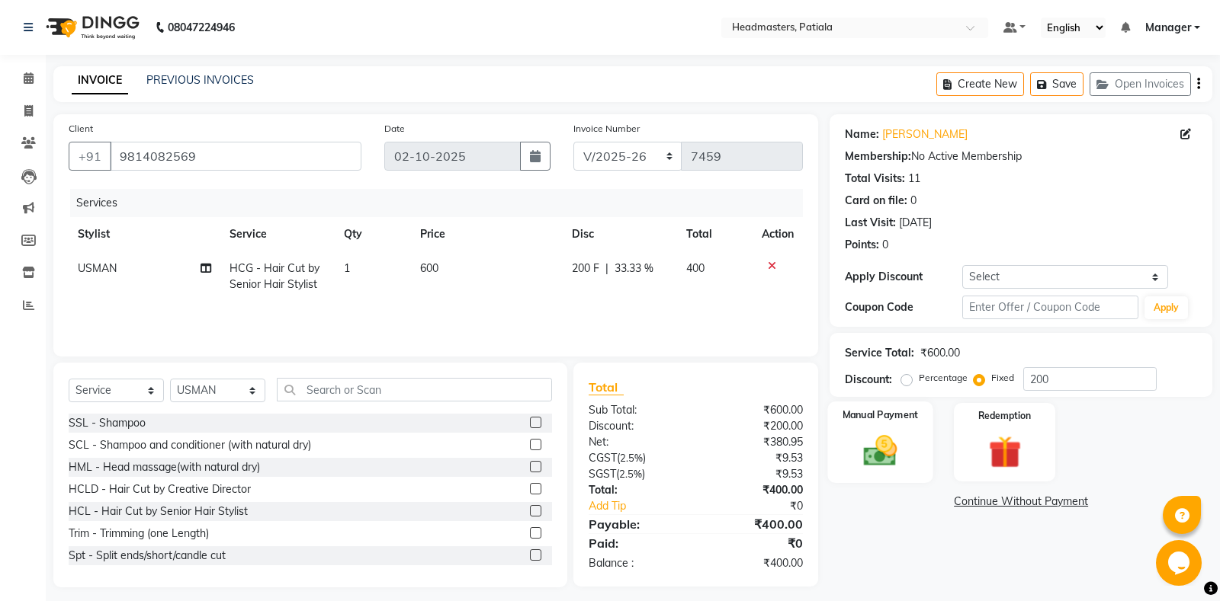
click at [897, 428] on div "Manual Payment" at bounding box center [880, 443] width 105 height 82
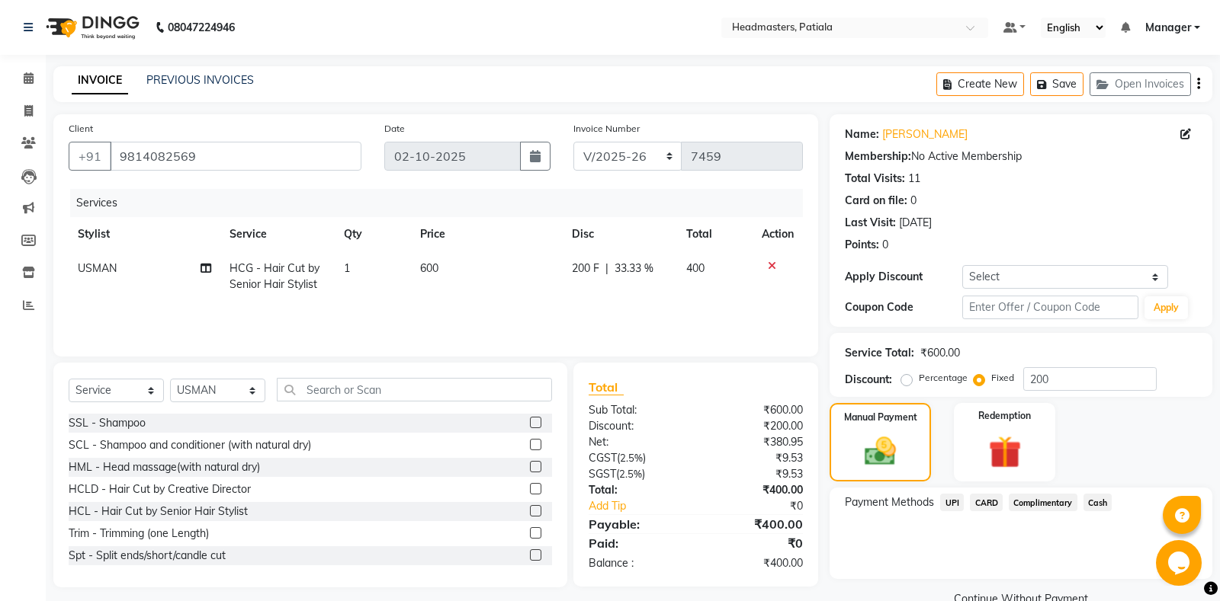
click at [1086, 506] on span "Cash" at bounding box center [1097, 503] width 29 height 18
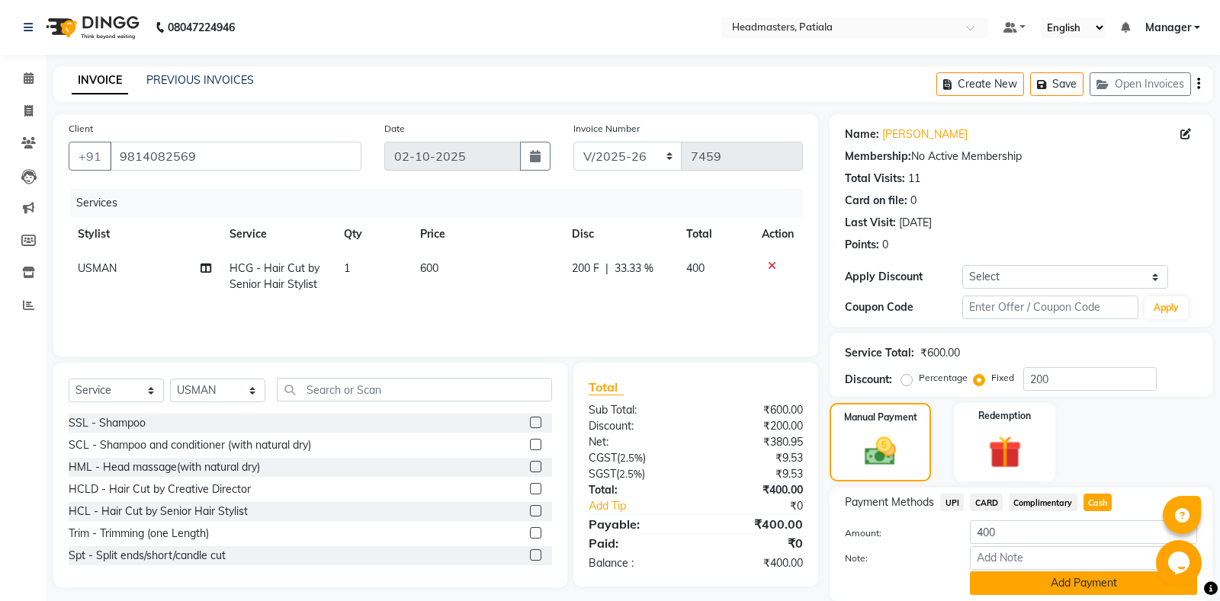
click at [1037, 593] on button "Add Payment" at bounding box center [1083, 584] width 227 height 24
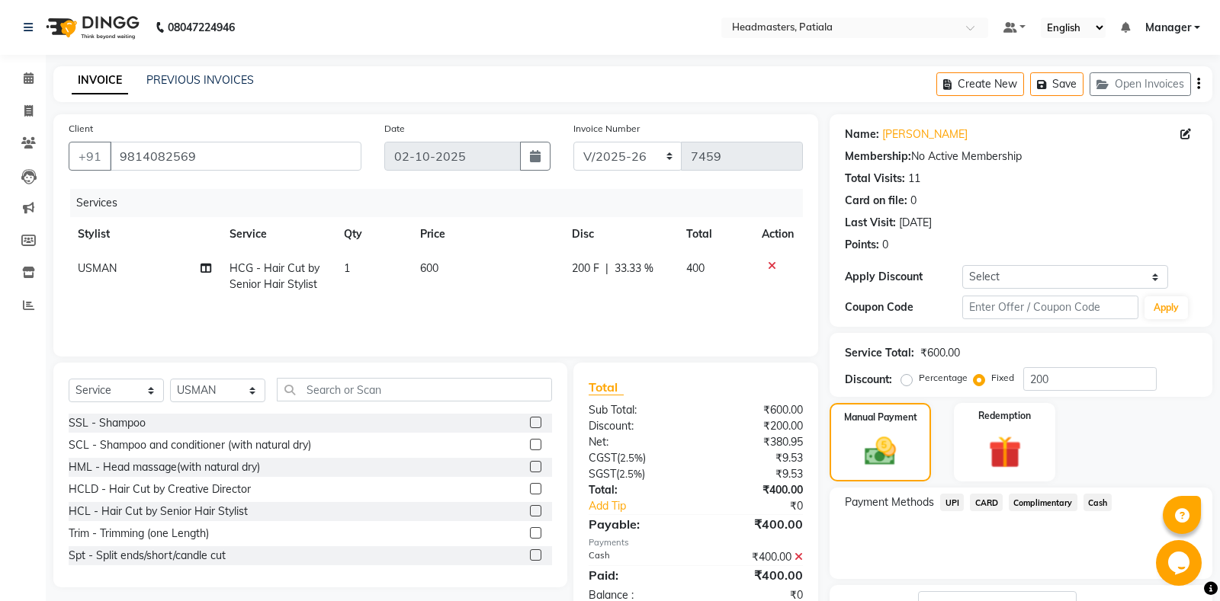
scroll to position [95, 0]
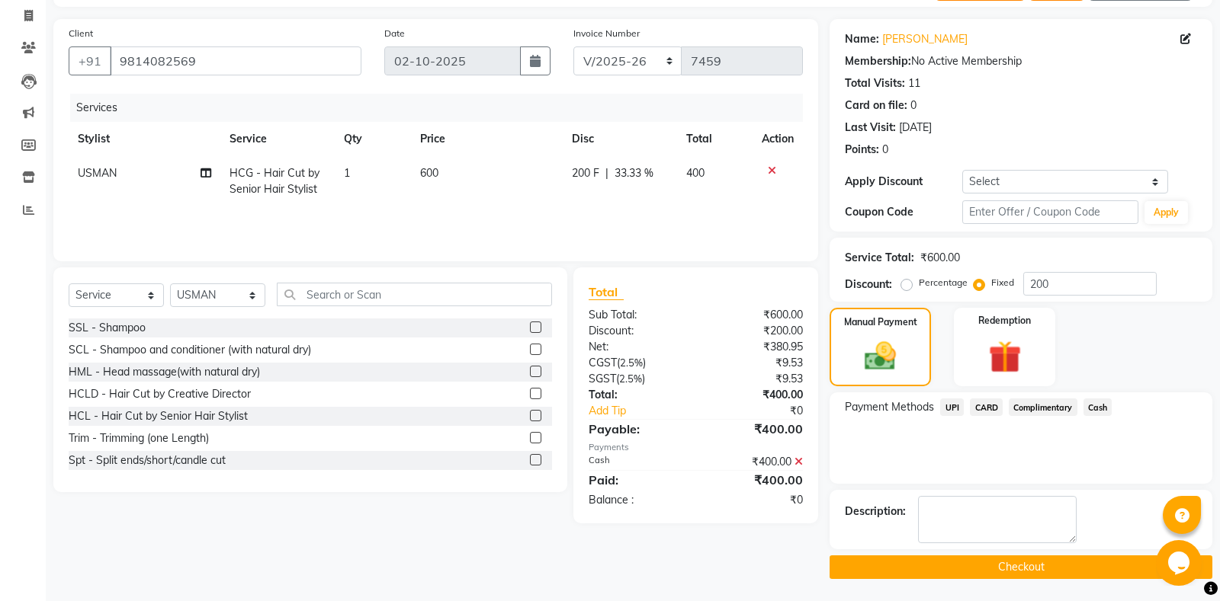
click at [986, 574] on button "Checkout" at bounding box center [1020, 568] width 383 height 24
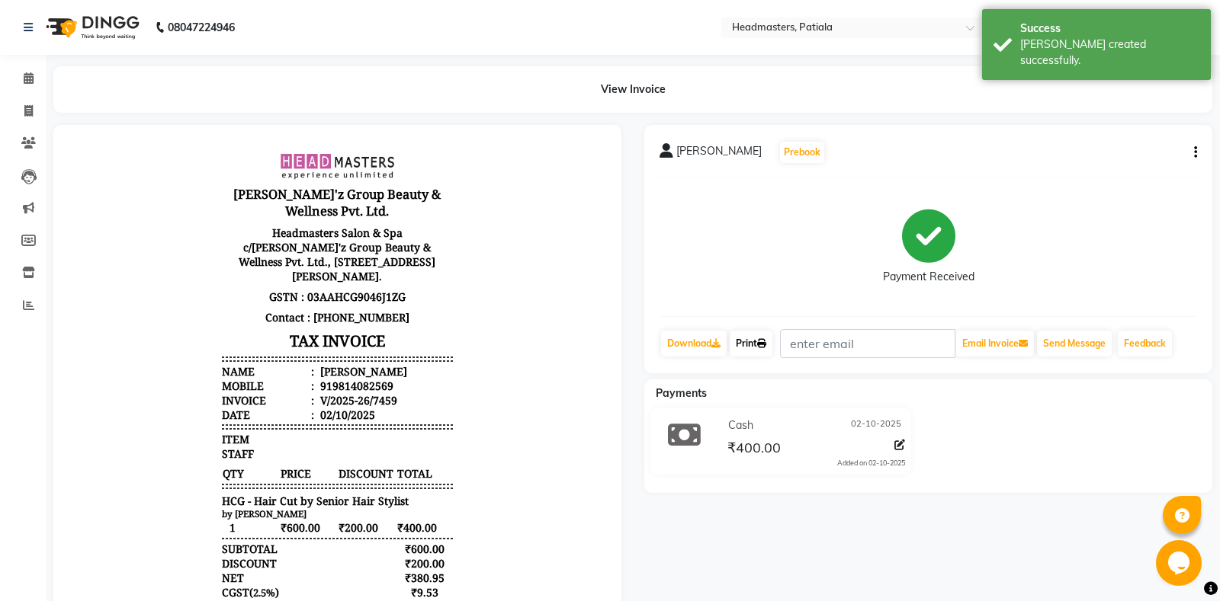
click at [762, 347] on link "Print" at bounding box center [750, 344] width 43 height 26
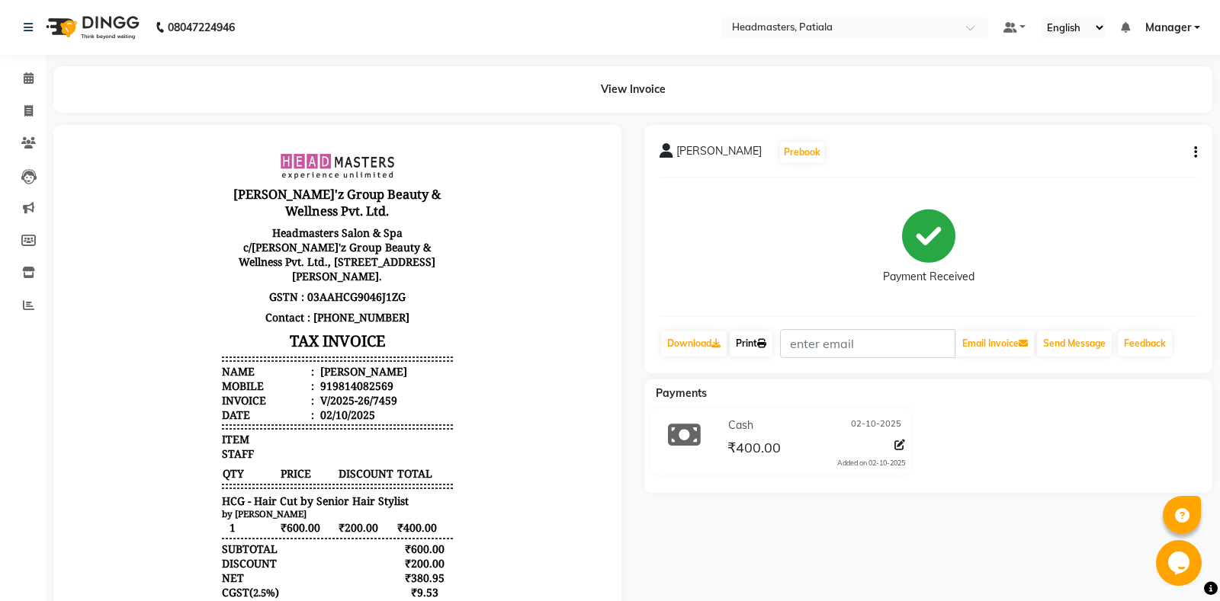
click at [755, 338] on link "Print" at bounding box center [750, 344] width 43 height 26
click at [28, 84] on icon at bounding box center [29, 77] width 10 height 11
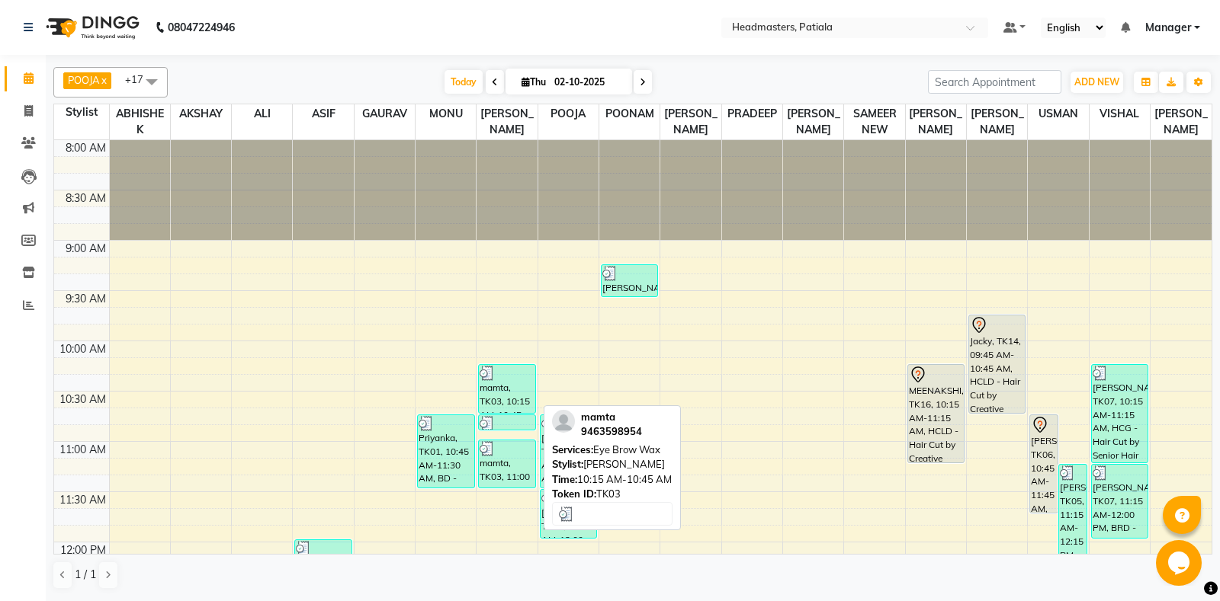
scroll to position [374, 0]
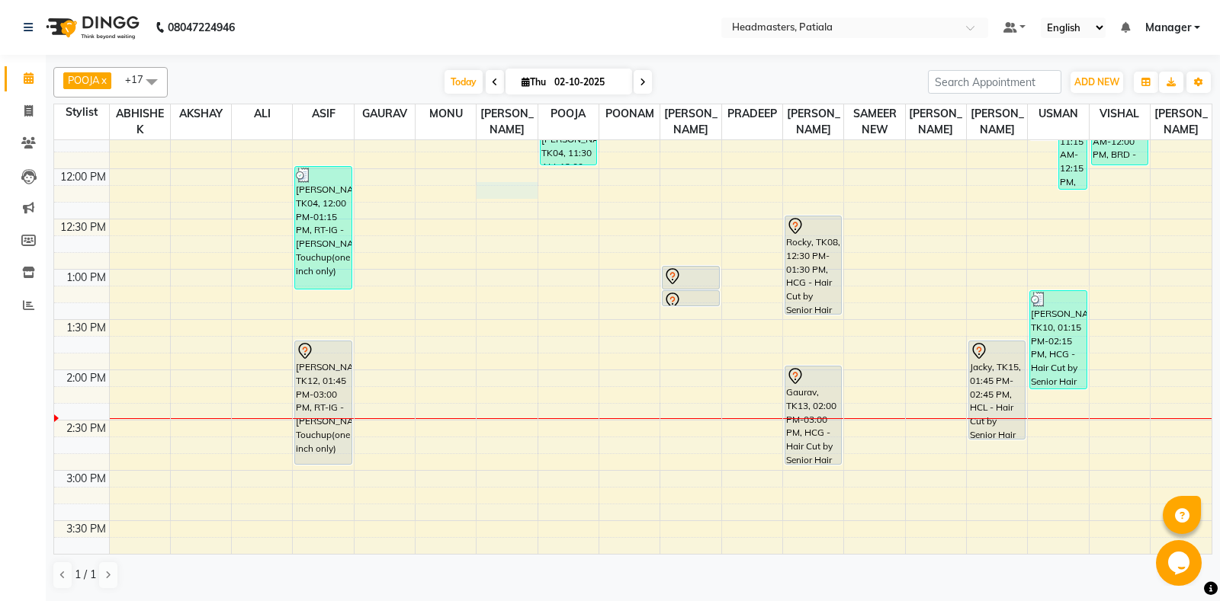
click at [506, 192] on div "8:00 AM 8:30 AM 9:00 AM 9:30 AM 10:00 AM 10:30 AM 11:00 AM 11:30 AM 12:00 PM 12…" at bounding box center [632, 471] width 1157 height 1408
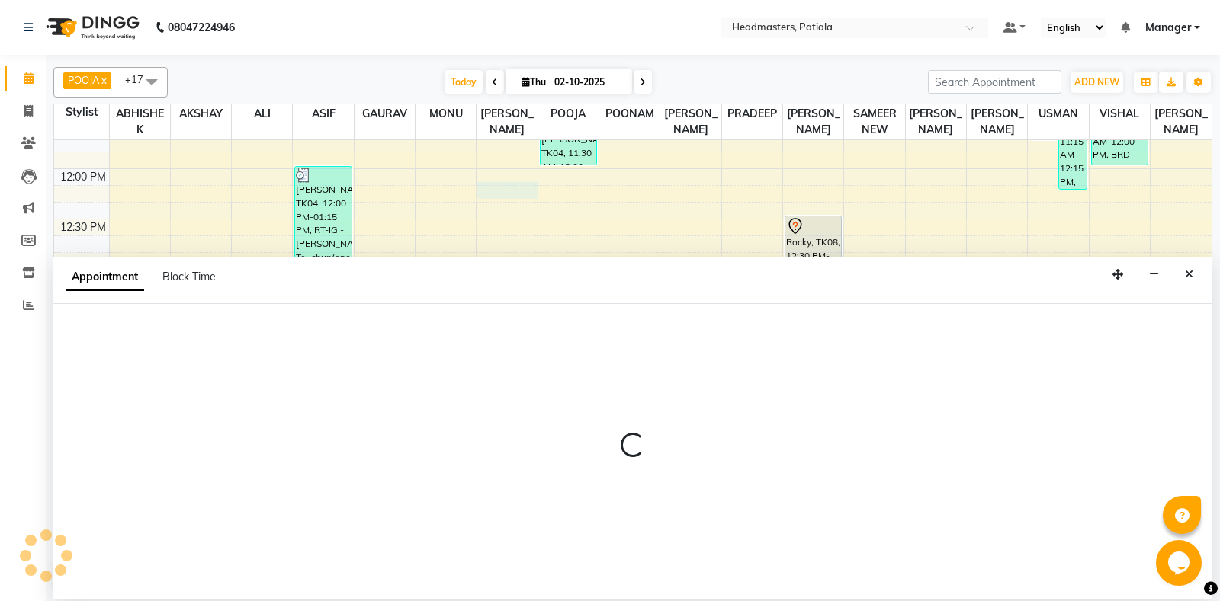
select select "51096"
select select "tentative"
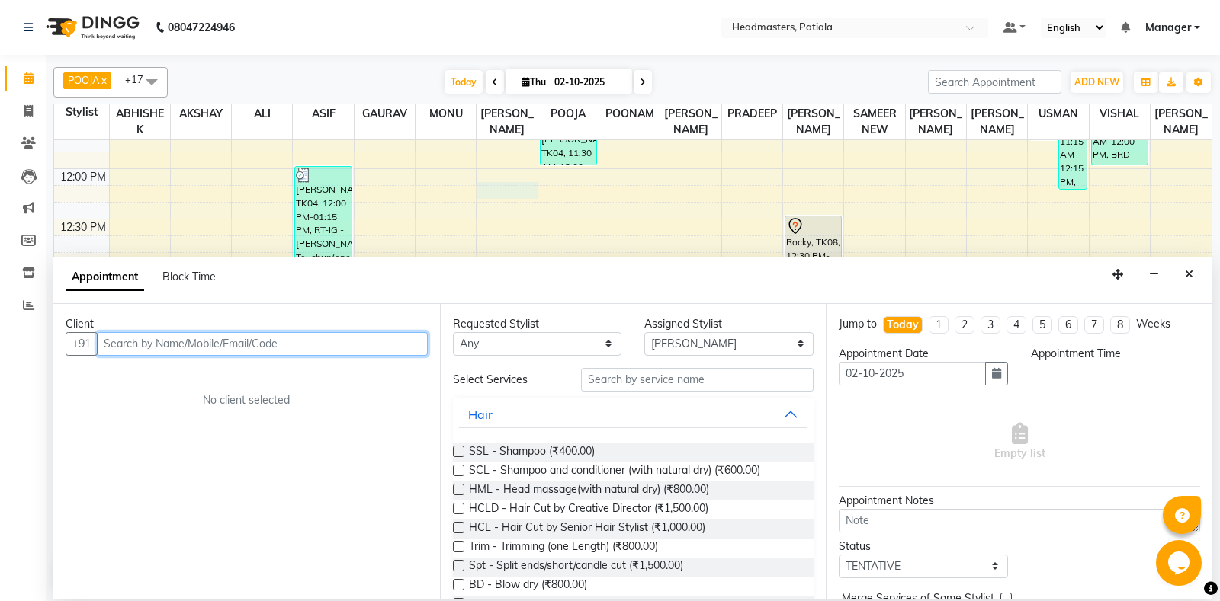
select select "735"
click at [222, 340] on input "text" at bounding box center [262, 344] width 331 height 24
type input "7889106577"
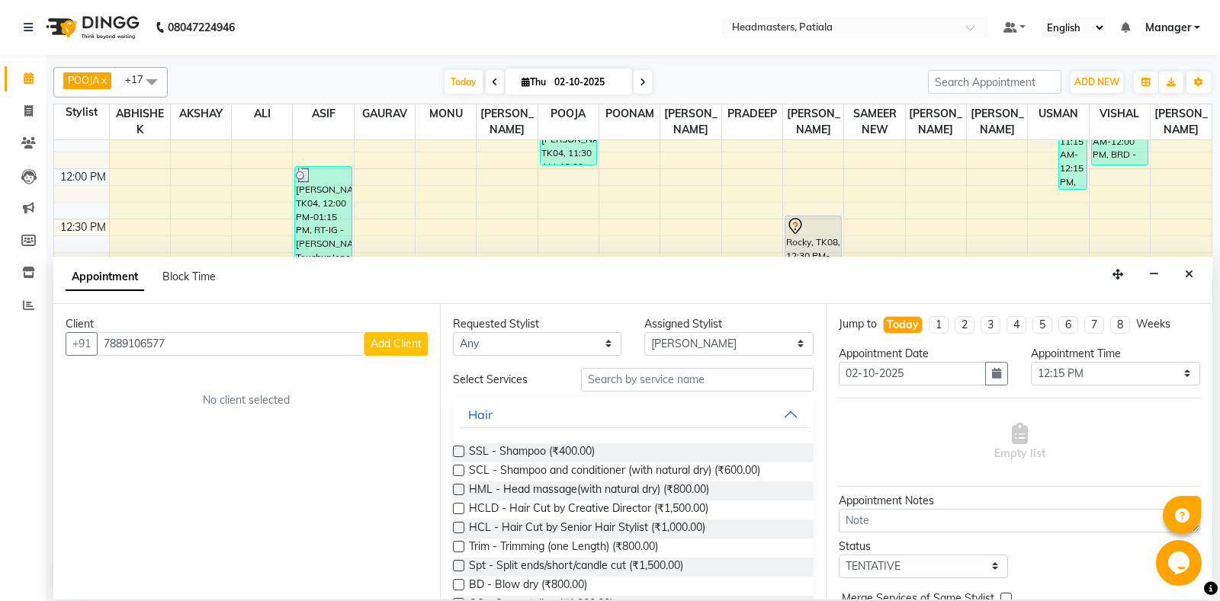
click at [402, 339] on span "Add Client" at bounding box center [395, 344] width 51 height 14
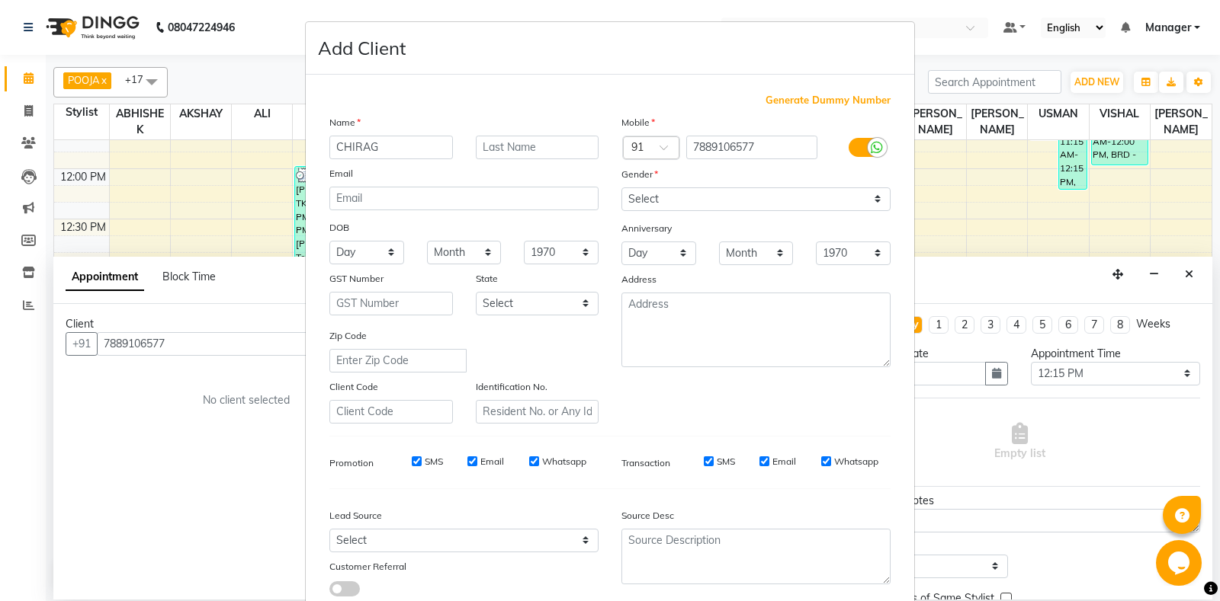
type input "CHIRAG"
select select "male"
click option "[DEMOGRAPHIC_DATA]" at bounding box center [0, 0] width 0 height 0
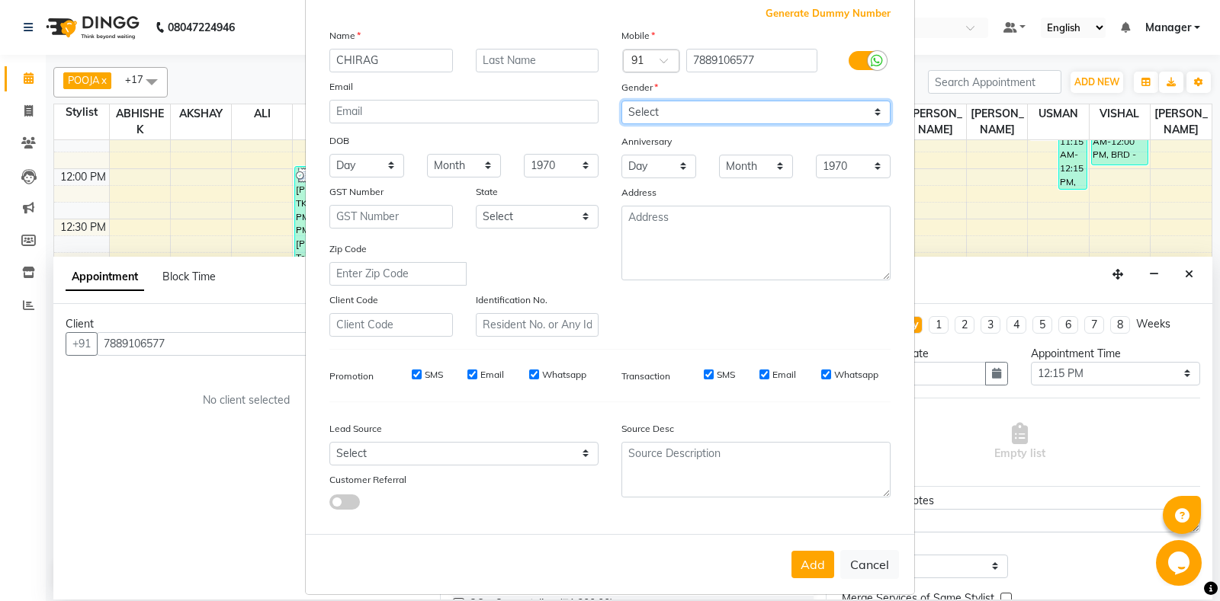
scroll to position [106, 0]
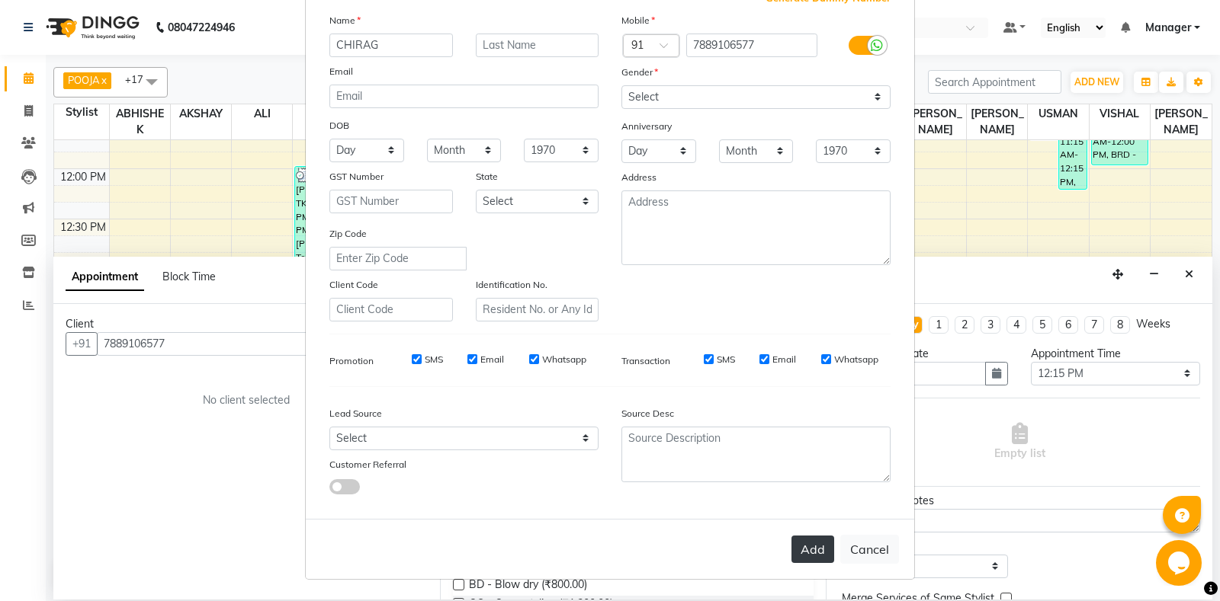
click at [819, 555] on button "Add" at bounding box center [812, 549] width 43 height 27
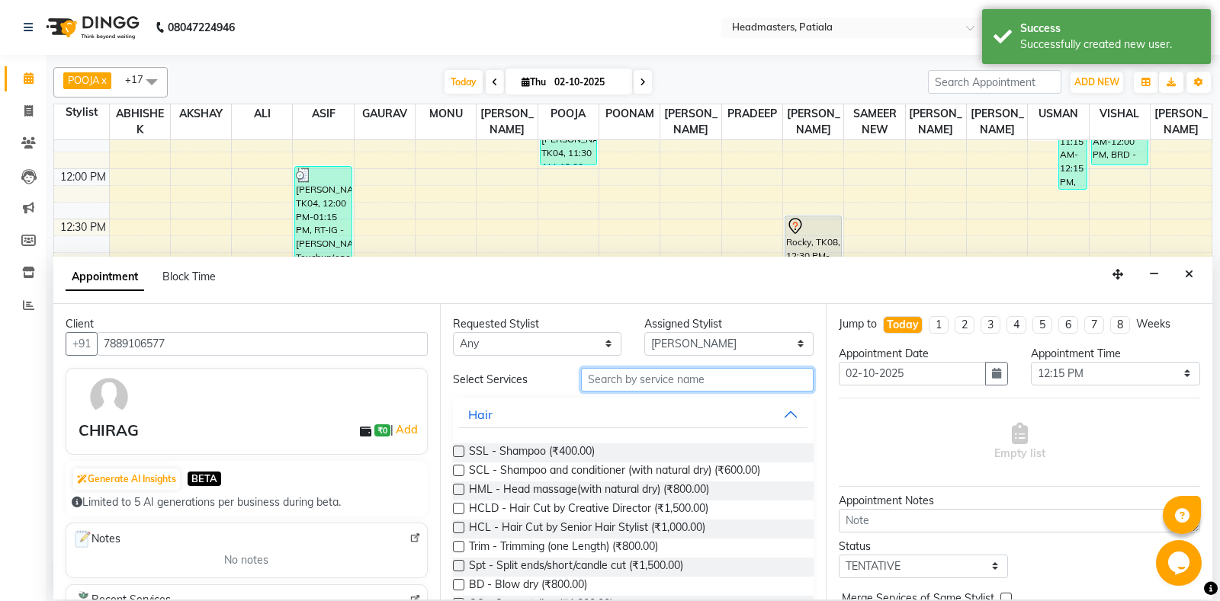
click at [659, 389] on input "text" at bounding box center [697, 380] width 233 height 24
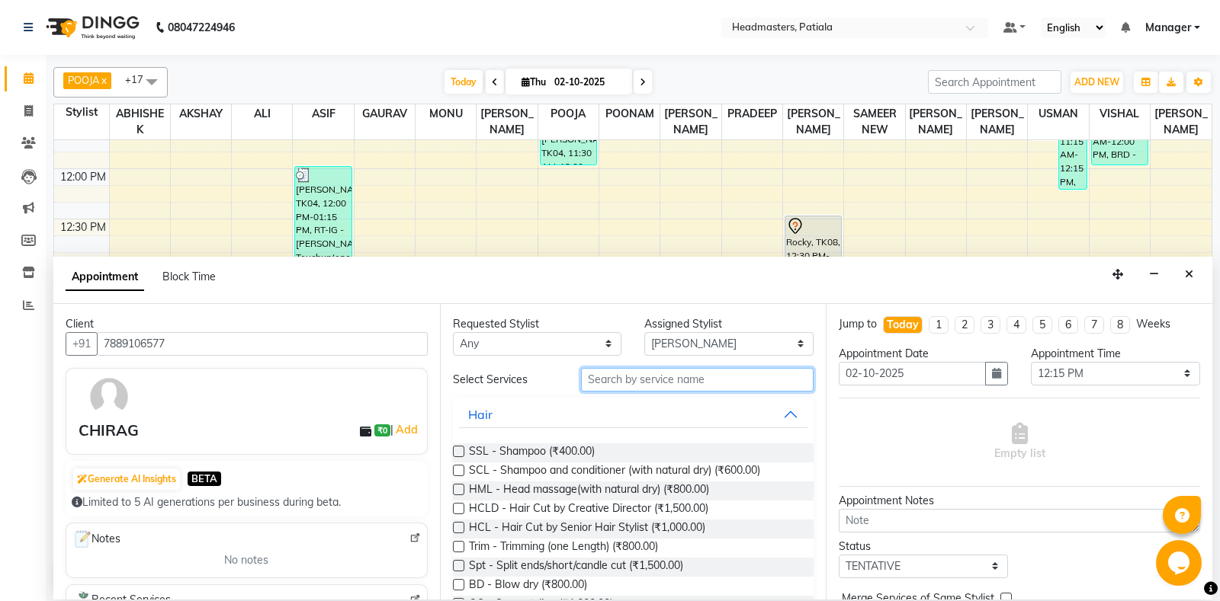
click at [637, 387] on input "text" at bounding box center [697, 380] width 233 height 24
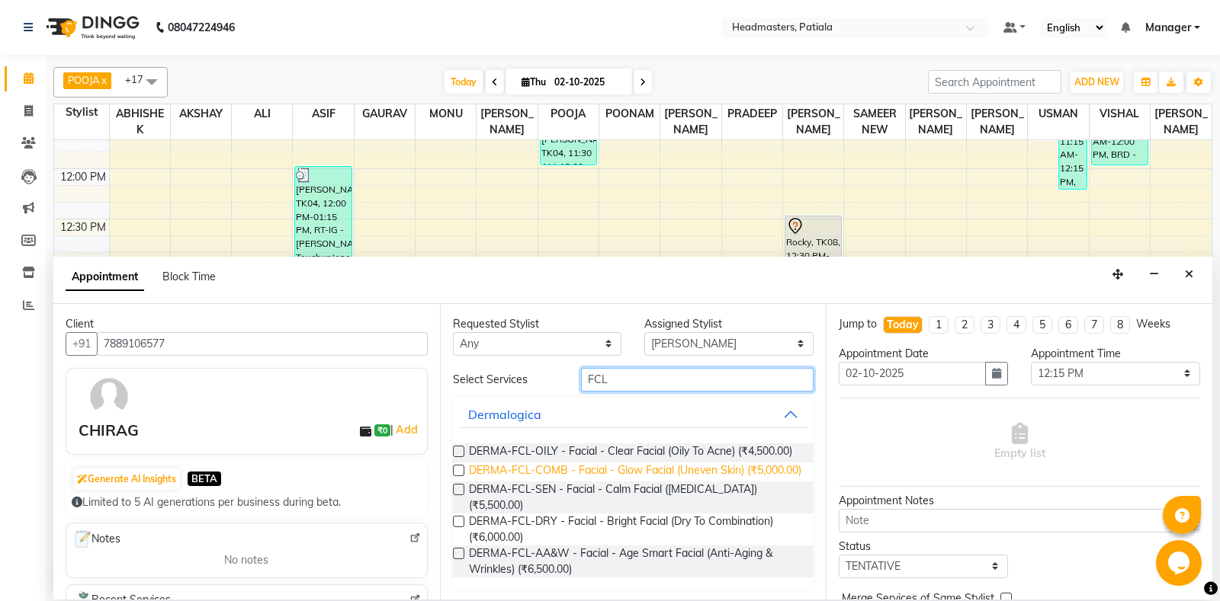
type input "FCL"
click at [651, 473] on span "DERMA-FCL-COMB - Facial - Glow Facial (Uneven Skin) (₹5,000.00)" at bounding box center [635, 472] width 332 height 19
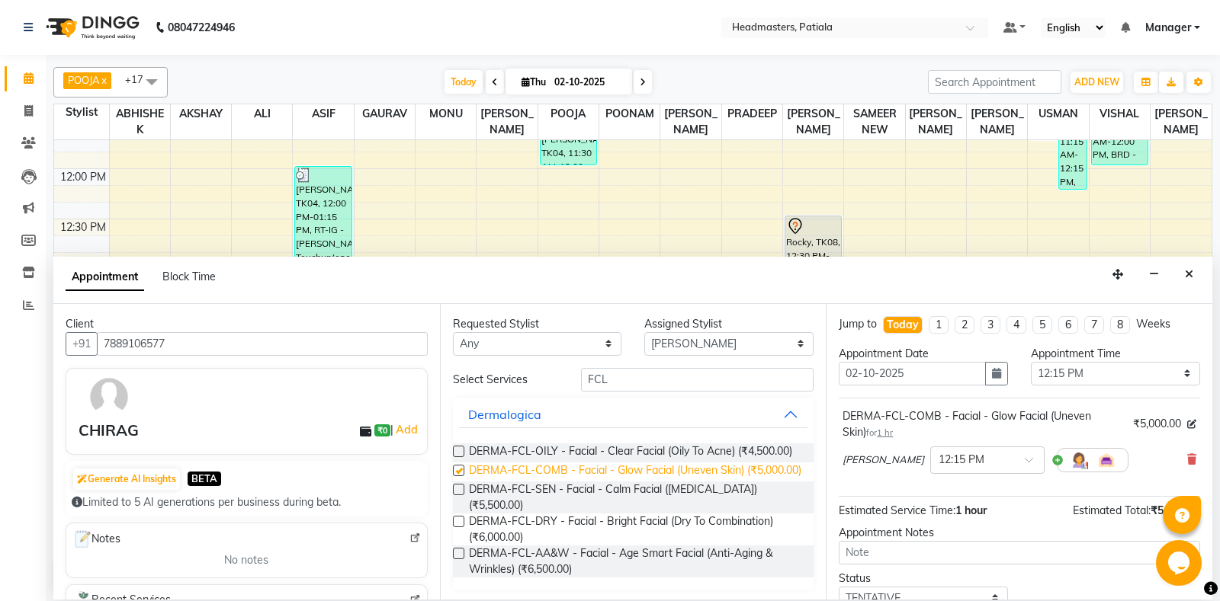
checkbox input "false"
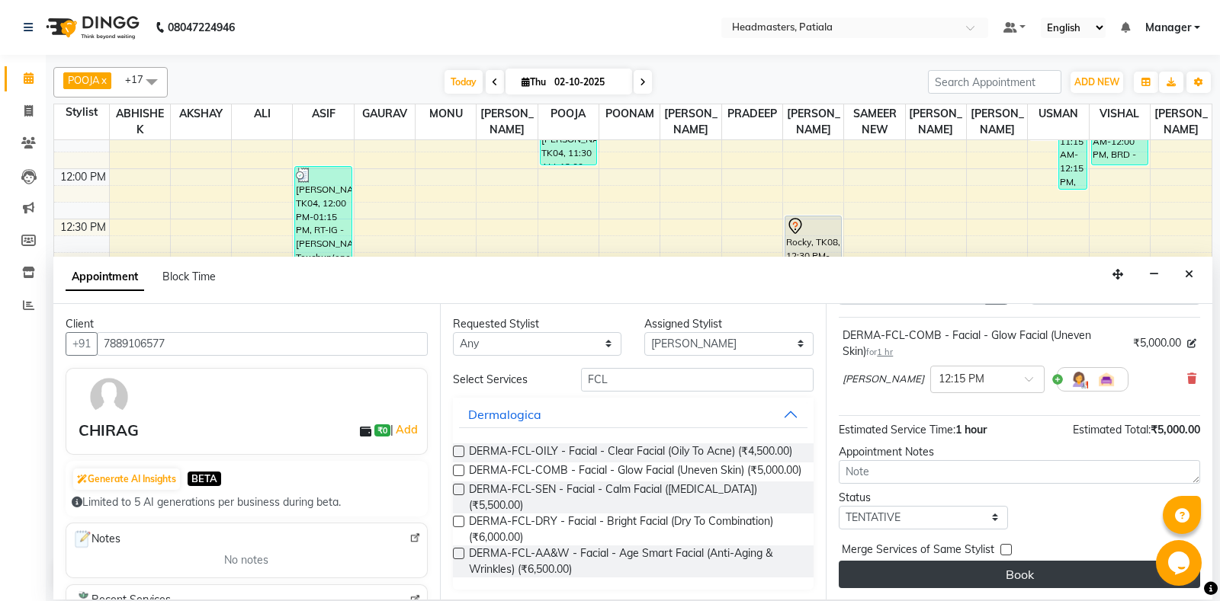
click at [1065, 570] on button "Book" at bounding box center [1018, 574] width 361 height 27
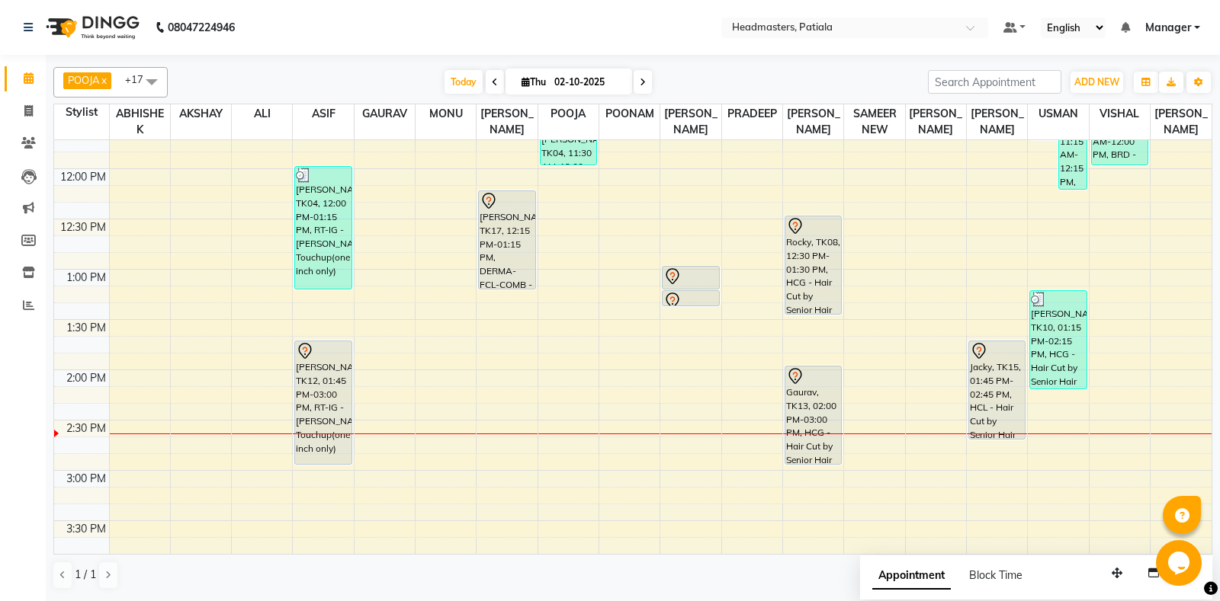
click at [145, 87] on span at bounding box center [151, 81] width 30 height 29
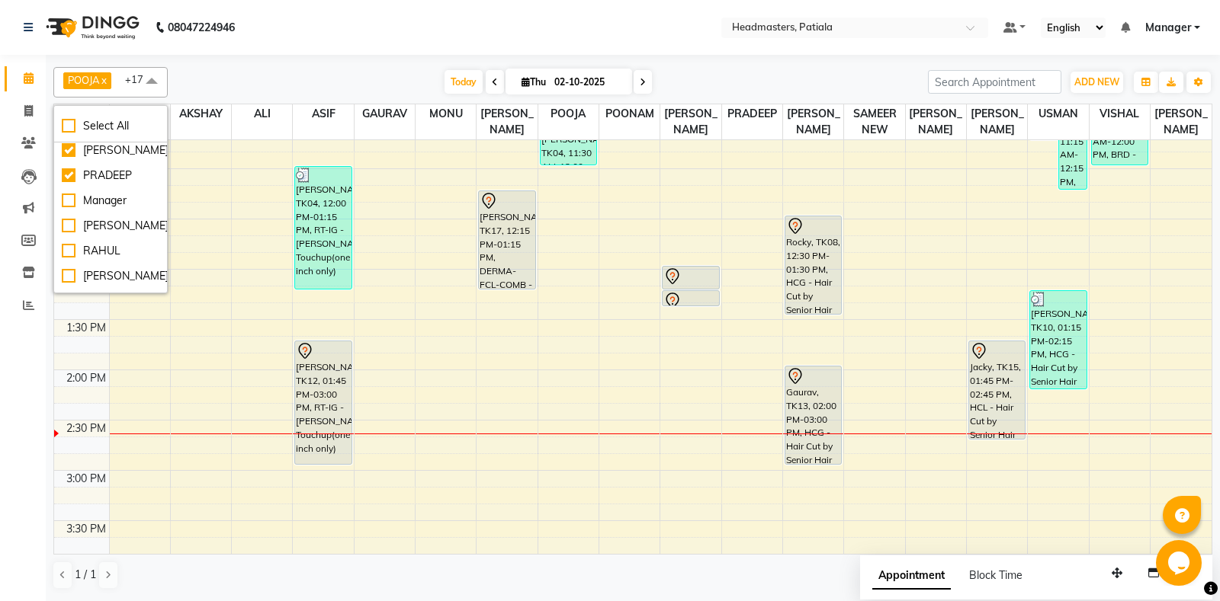
scroll to position [523, 0]
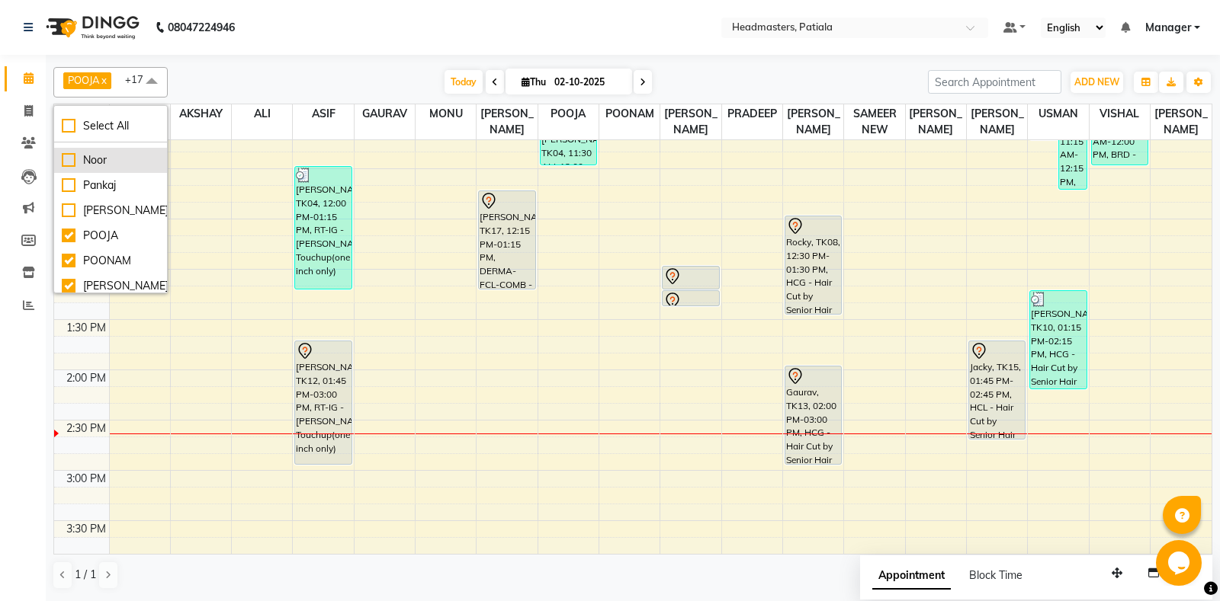
click at [67, 168] on div "Noor" at bounding box center [111, 160] width 98 height 16
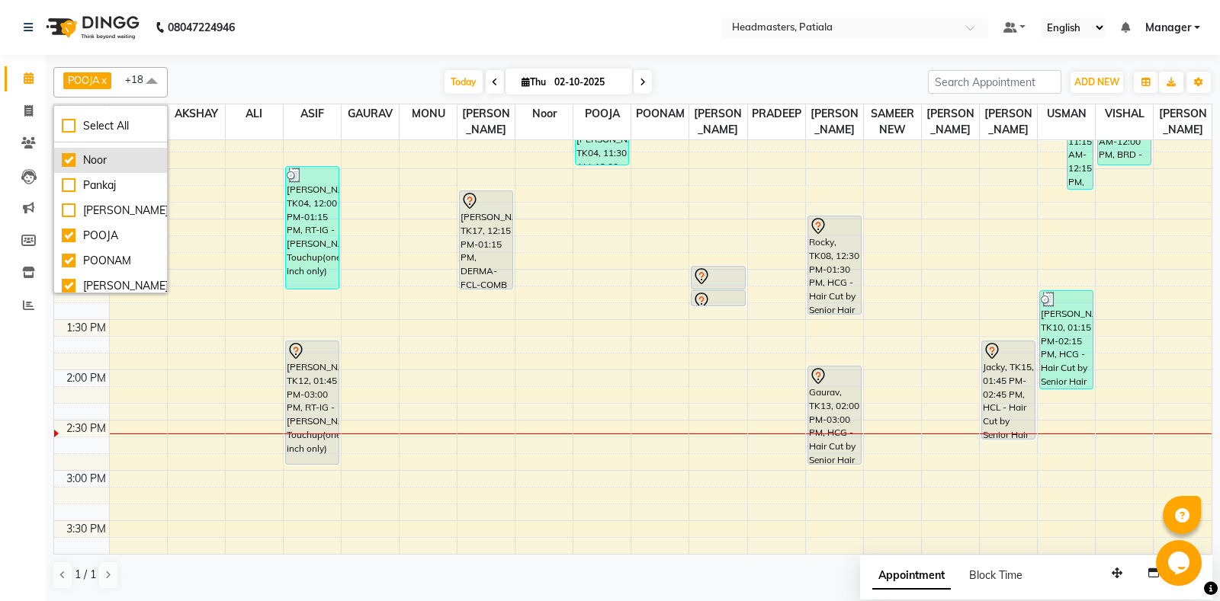
checkbox input "true"
click at [350, 47] on nav "08047224946 Select Location × Headmasters, Patiala Default Panel My Panel Engli…" at bounding box center [610, 27] width 1220 height 55
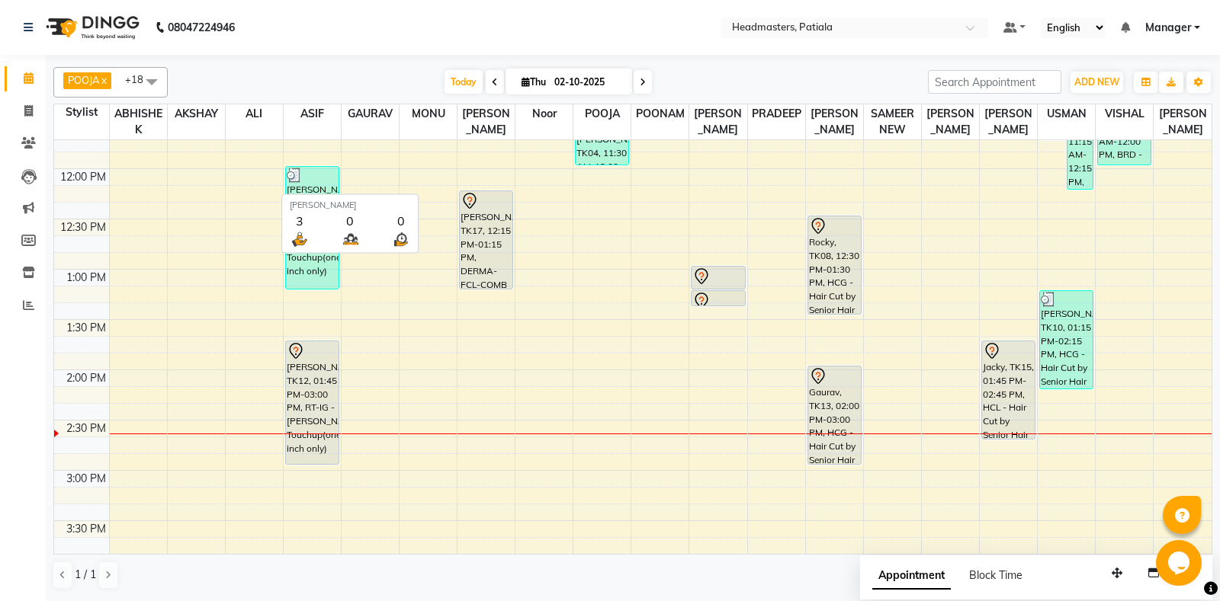
click at [543, 300] on div "8:00 AM 8:30 AM 9:00 AM 9:30 AM 10:00 AM 10:30 AM 11:00 AM 11:30 AM 12:00 PM 12…" at bounding box center [632, 471] width 1157 height 1408
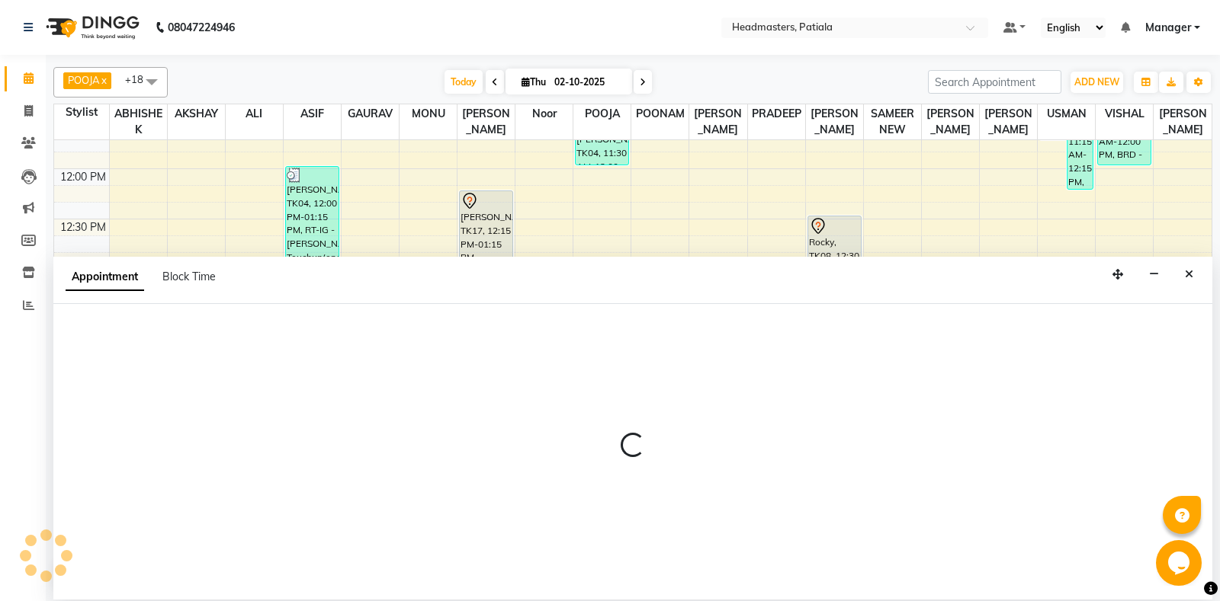
select select "61072"
select select "tentative"
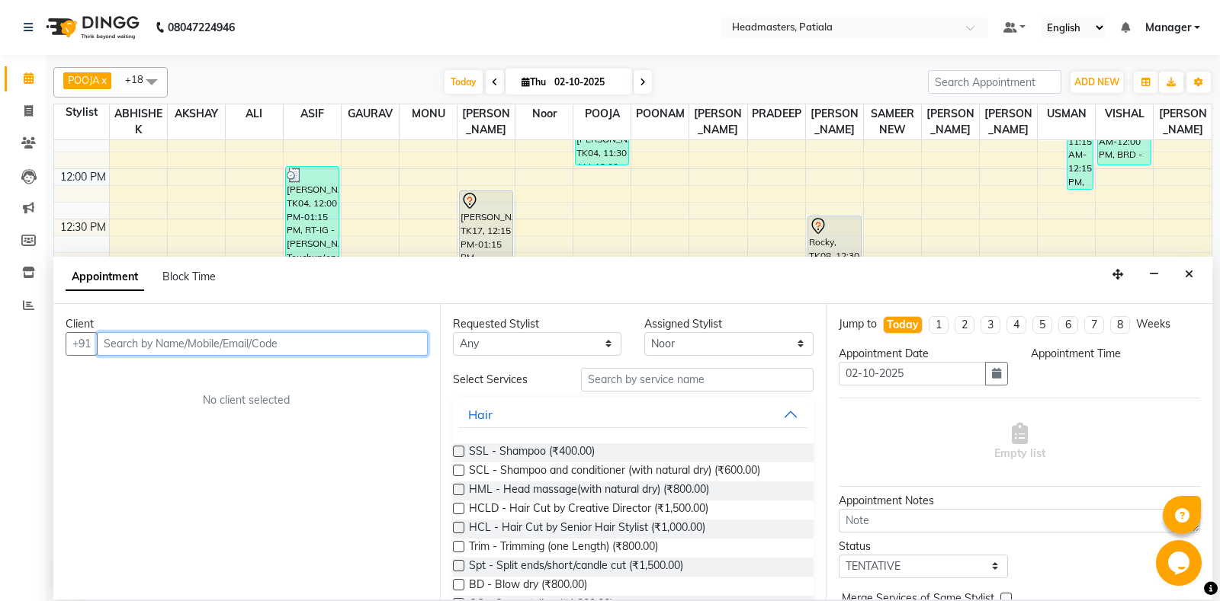
click at [138, 351] on input "text" at bounding box center [262, 344] width 331 height 24
select select "795"
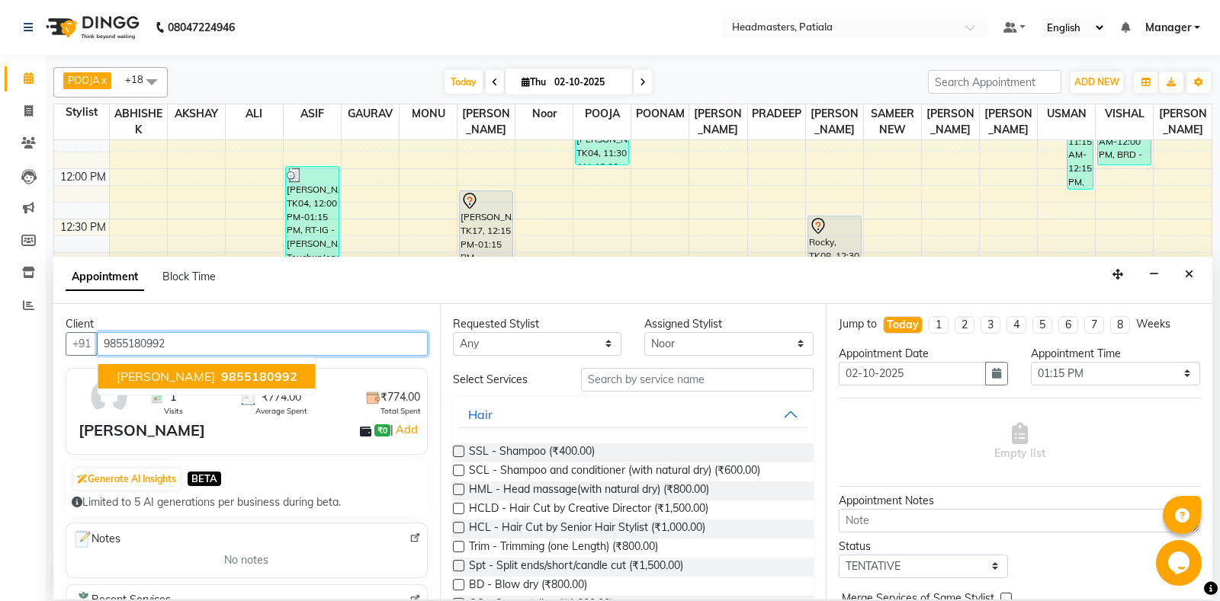
click at [191, 369] on button "amloch kaur 9855180992" at bounding box center [206, 376] width 217 height 24
type input "9855180992"
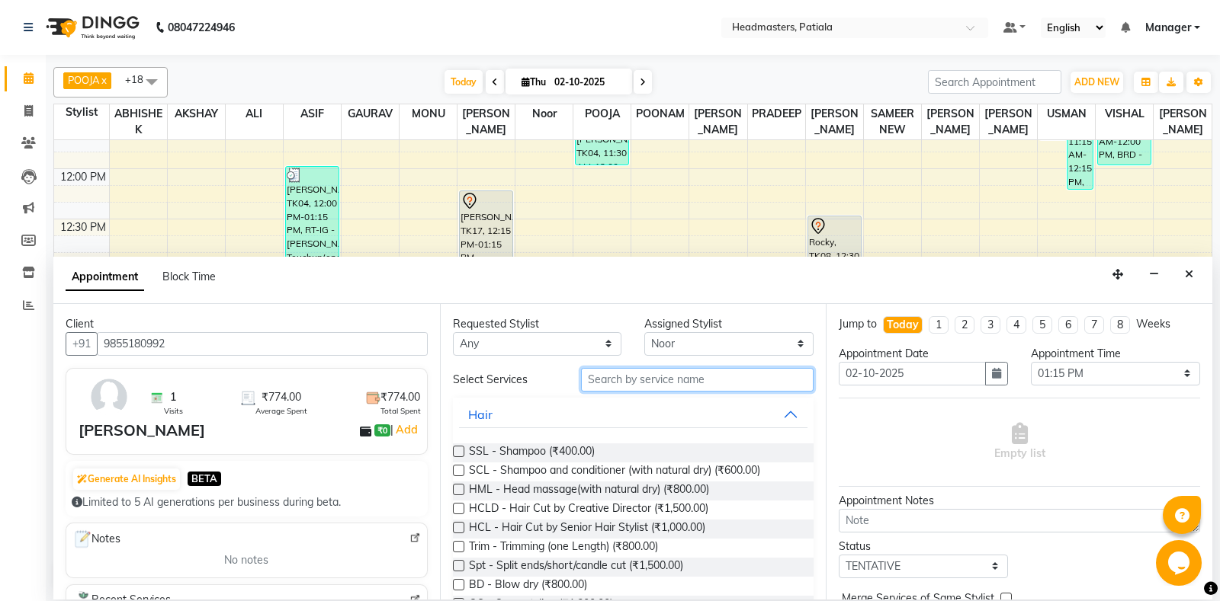
click at [658, 380] on input "text" at bounding box center [697, 380] width 233 height 24
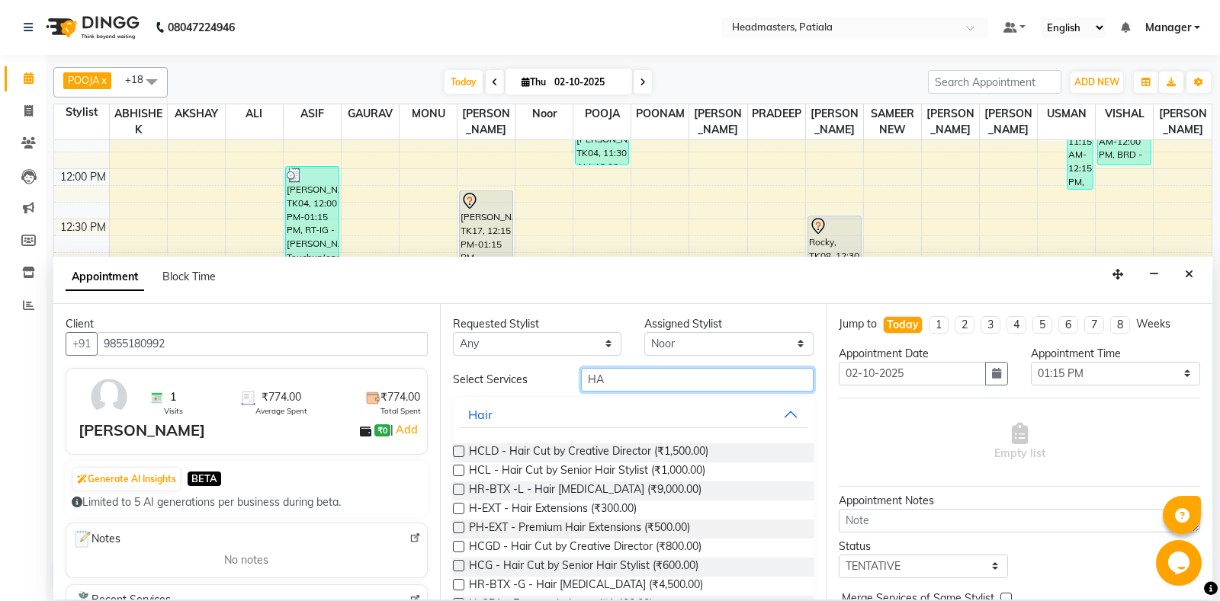
type input "H"
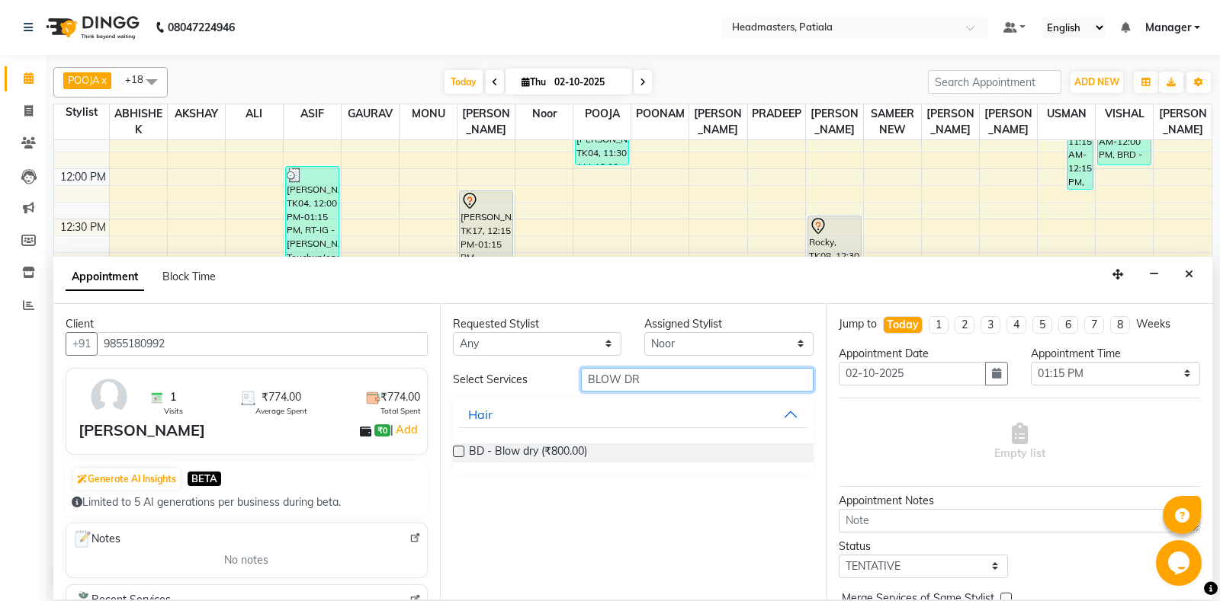
type input "BLOW DR"
click at [451, 448] on div "Requested Stylist Any ABHISHEK AJAY KUMAR AKSHAY ALI ARSH ARUN ASIF AZEEZUR REH…" at bounding box center [633, 452] width 386 height 296
click at [456, 452] on label at bounding box center [458, 451] width 11 height 11
click at [456, 452] on input "checkbox" at bounding box center [458, 453] width 10 height 10
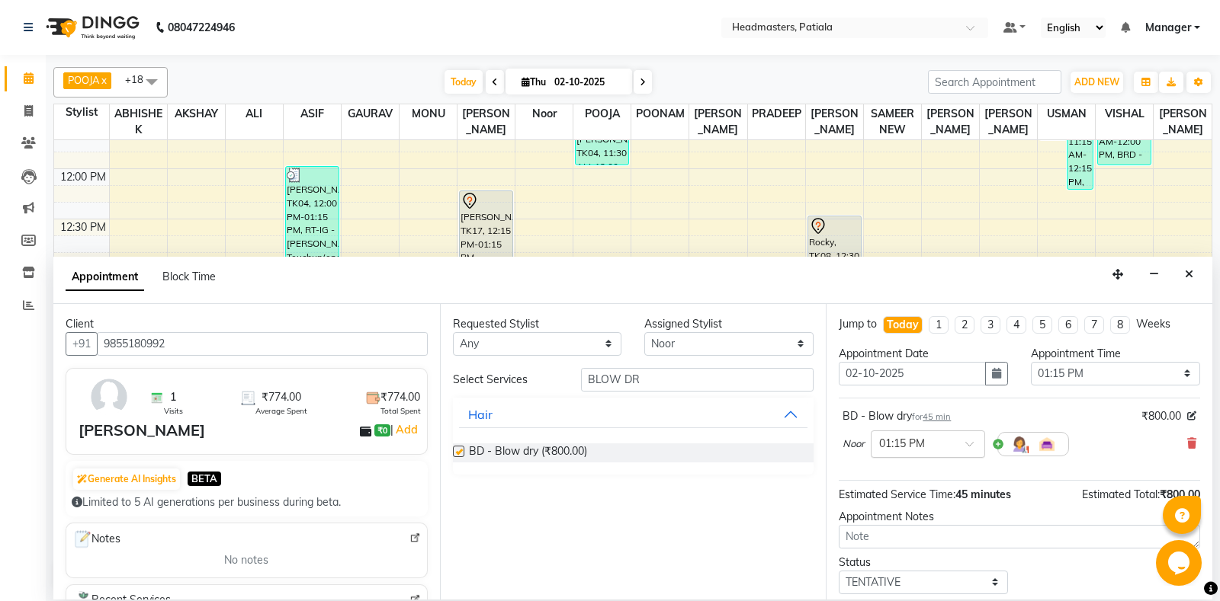
checkbox input "false"
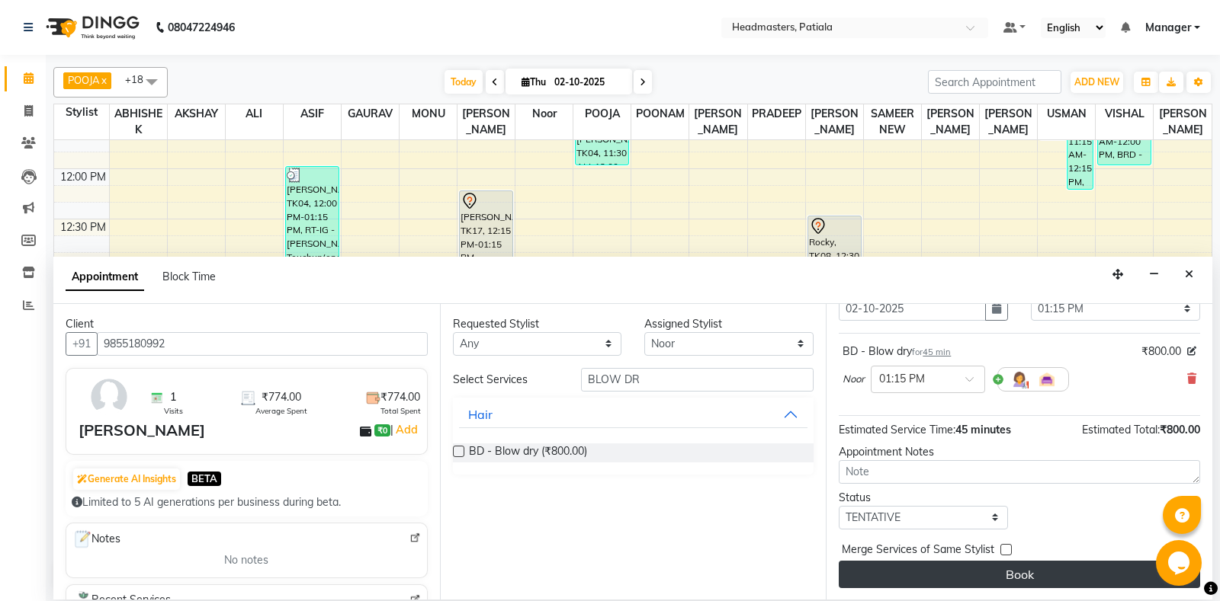
click at [1028, 584] on button "Book" at bounding box center [1018, 574] width 361 height 27
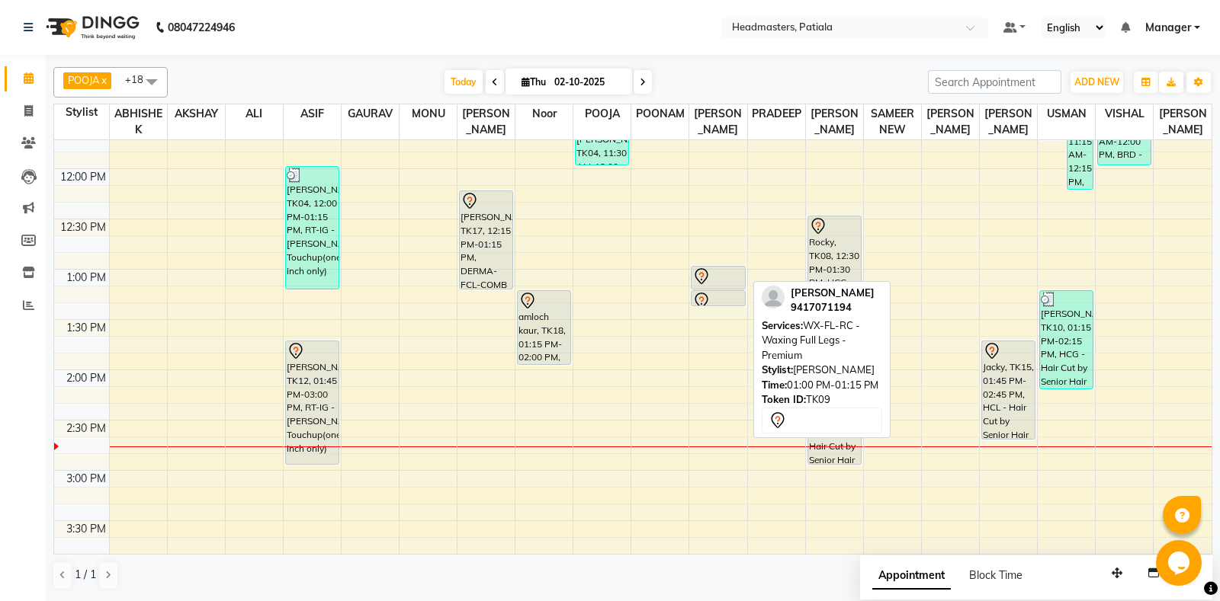
click at [727, 288] on div at bounding box center [717, 289] width 53 height 6
select select "7"
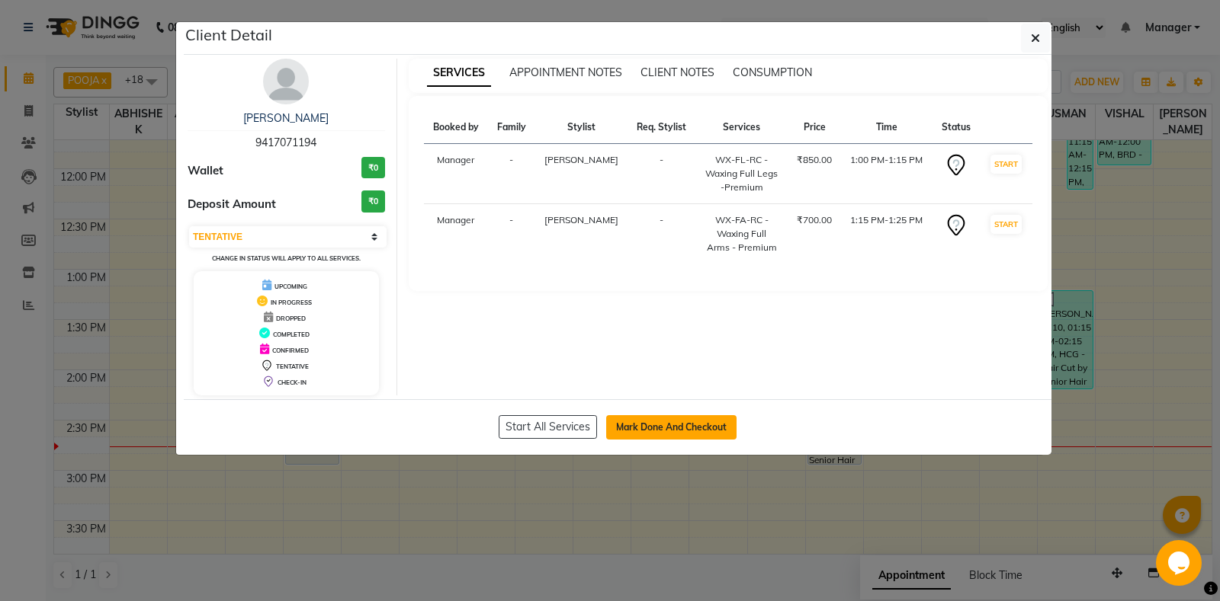
click at [681, 424] on button "Mark Done And Checkout" at bounding box center [671, 427] width 130 height 24
select select "service"
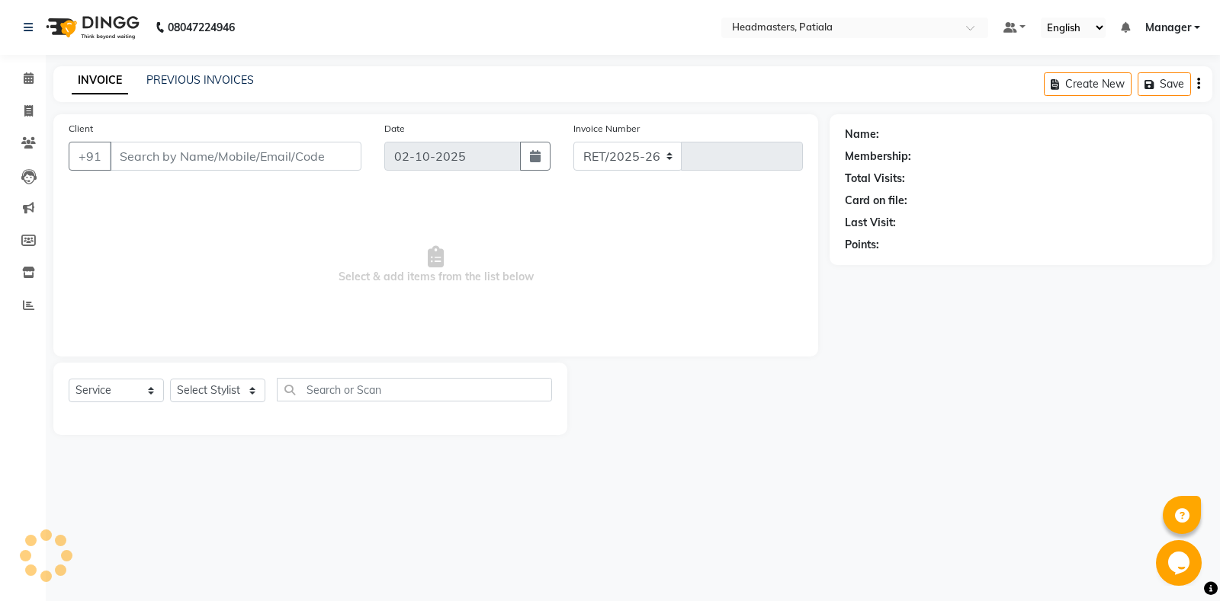
select select "6602"
type input "7460"
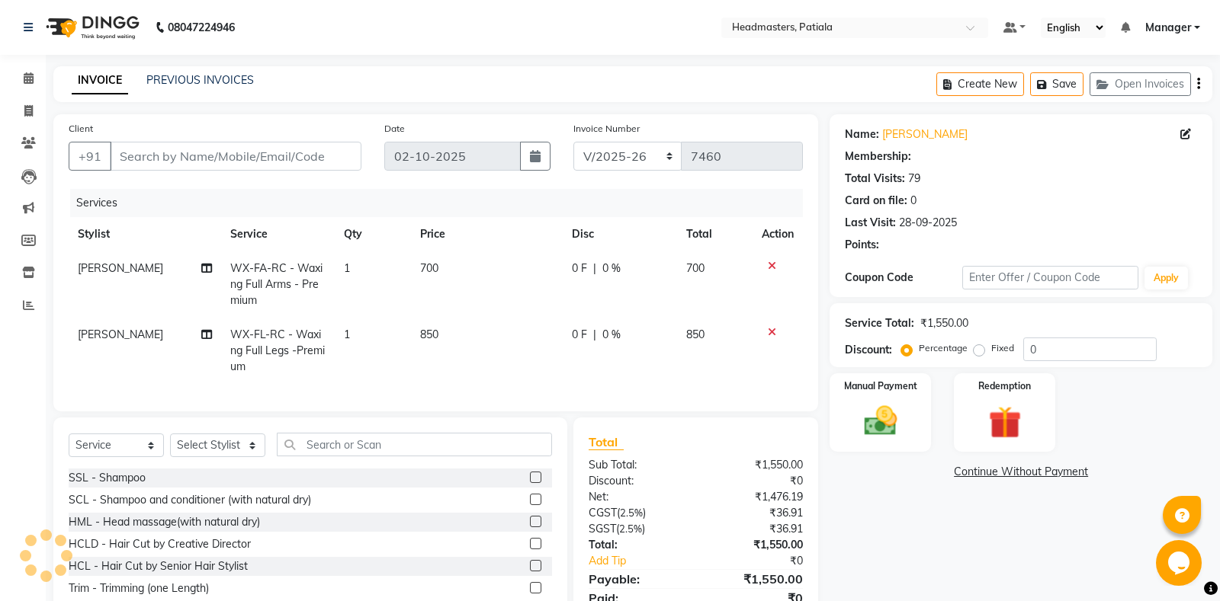
type input "9417071194"
select select "51099"
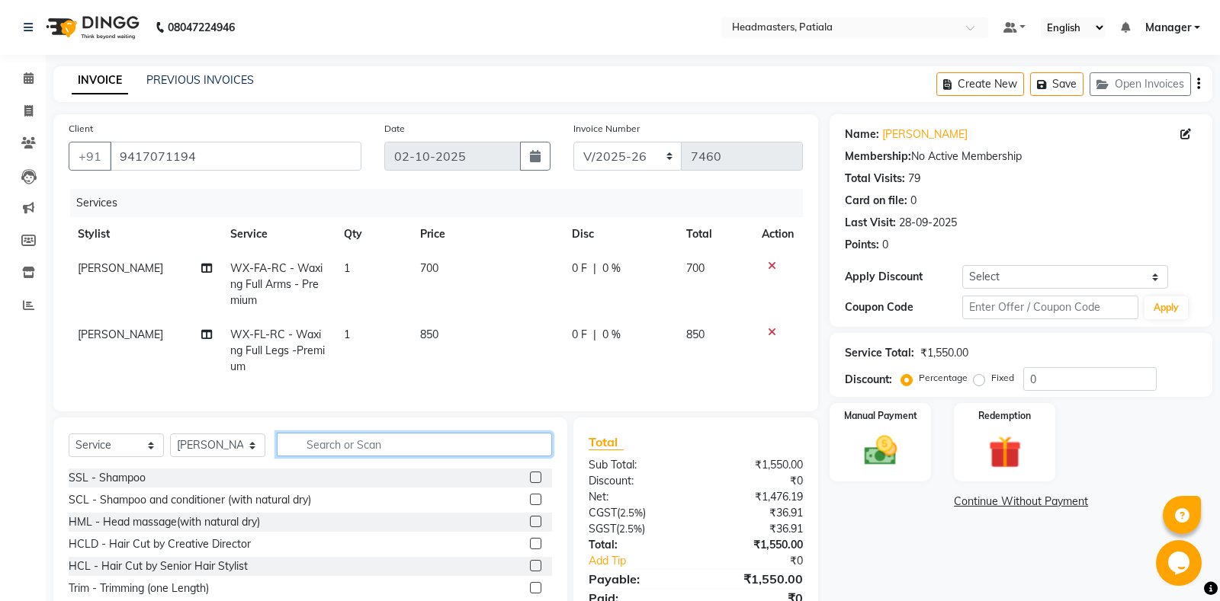
click at [374, 447] on input "text" at bounding box center [414, 445] width 275 height 24
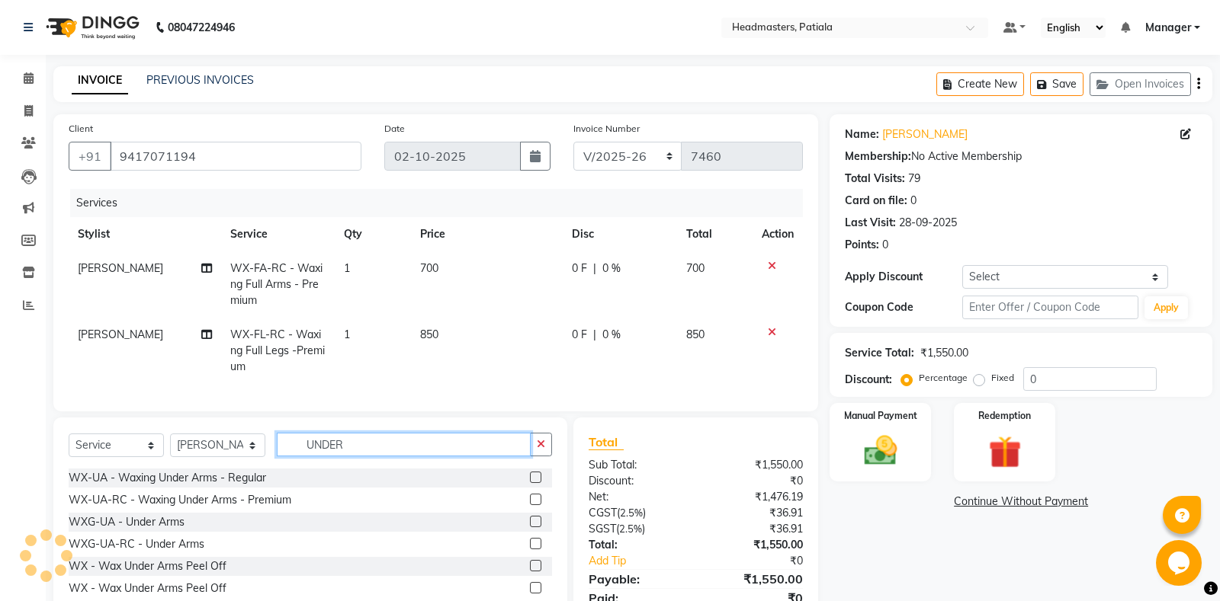
type input "UNDER"
click at [537, 571] on label at bounding box center [535, 565] width 11 height 11
click at [537, 571] on input "checkbox" at bounding box center [535, 567] width 10 height 10
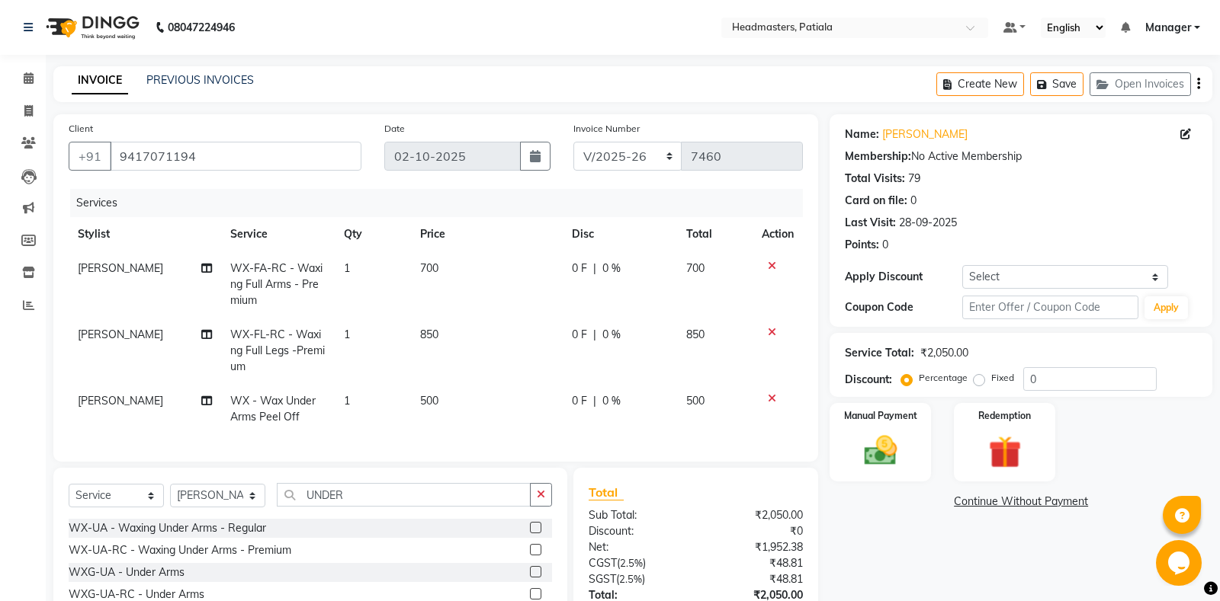
checkbox input "false"
click at [413, 492] on input "UNDER" at bounding box center [404, 495] width 254 height 24
type input "U"
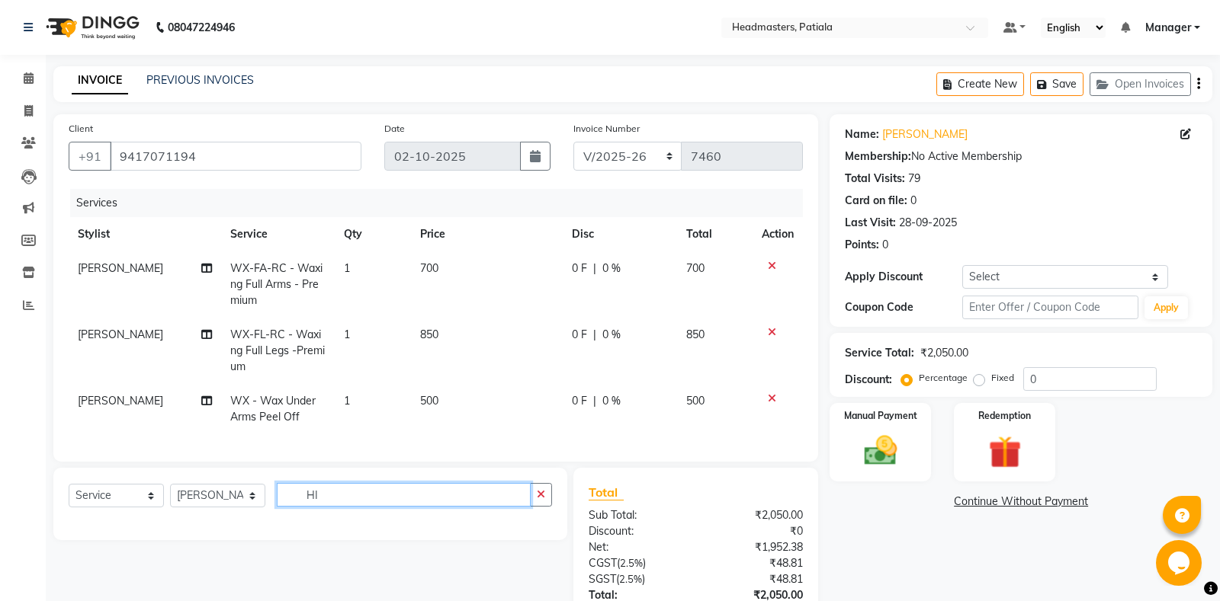
type input "H"
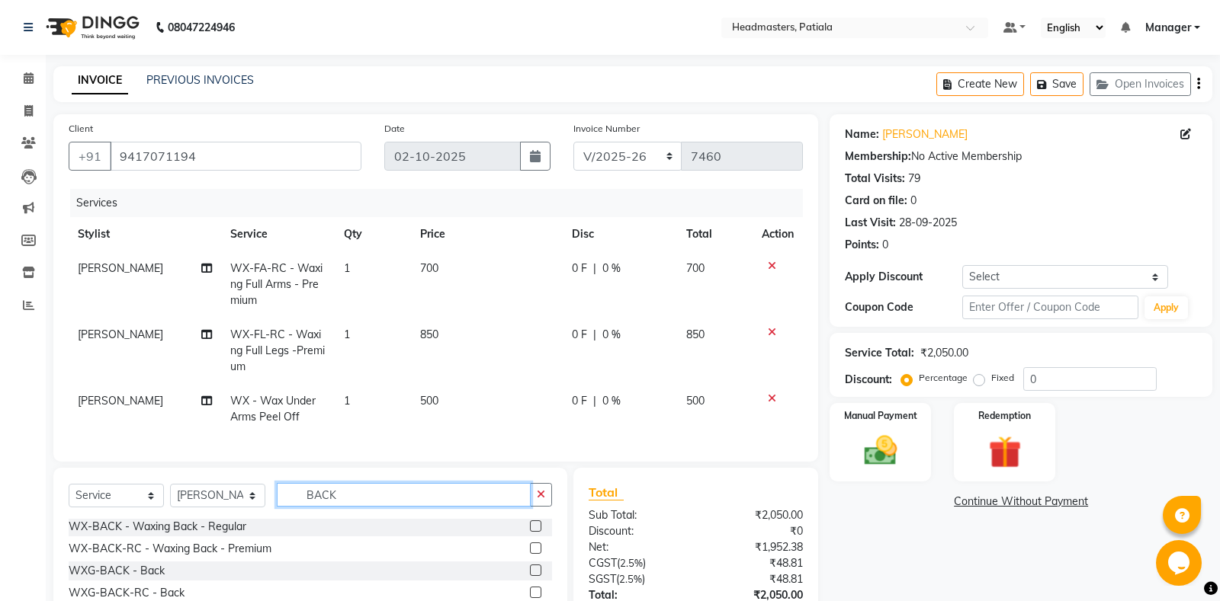
scroll to position [114, 0]
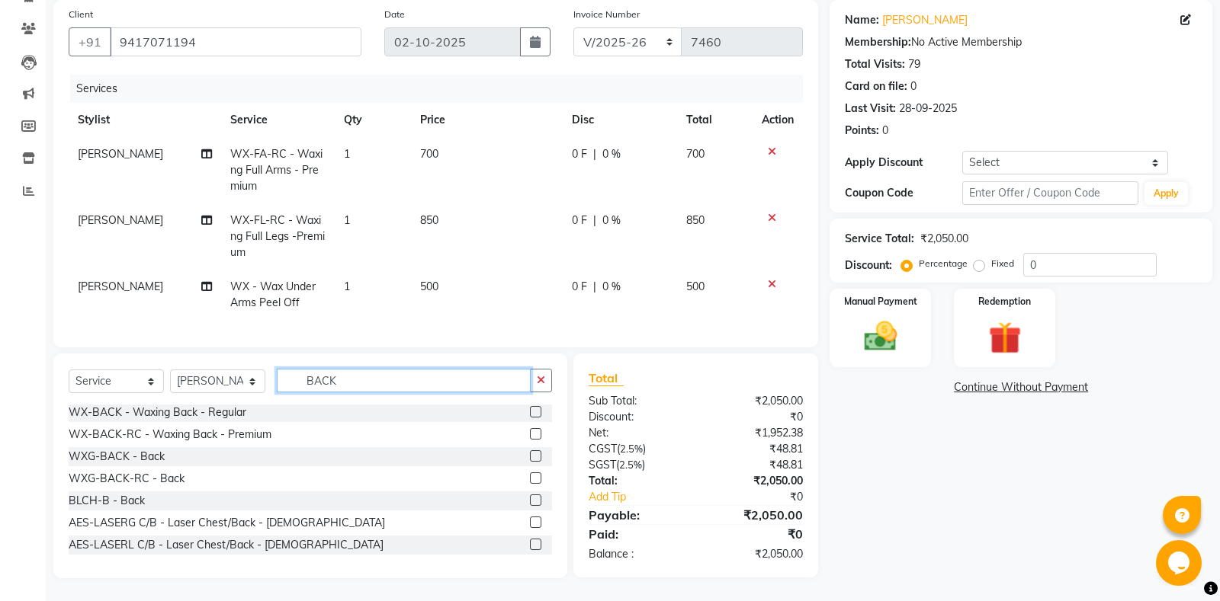
click at [451, 383] on input "BACK" at bounding box center [404, 381] width 254 height 24
type input "B"
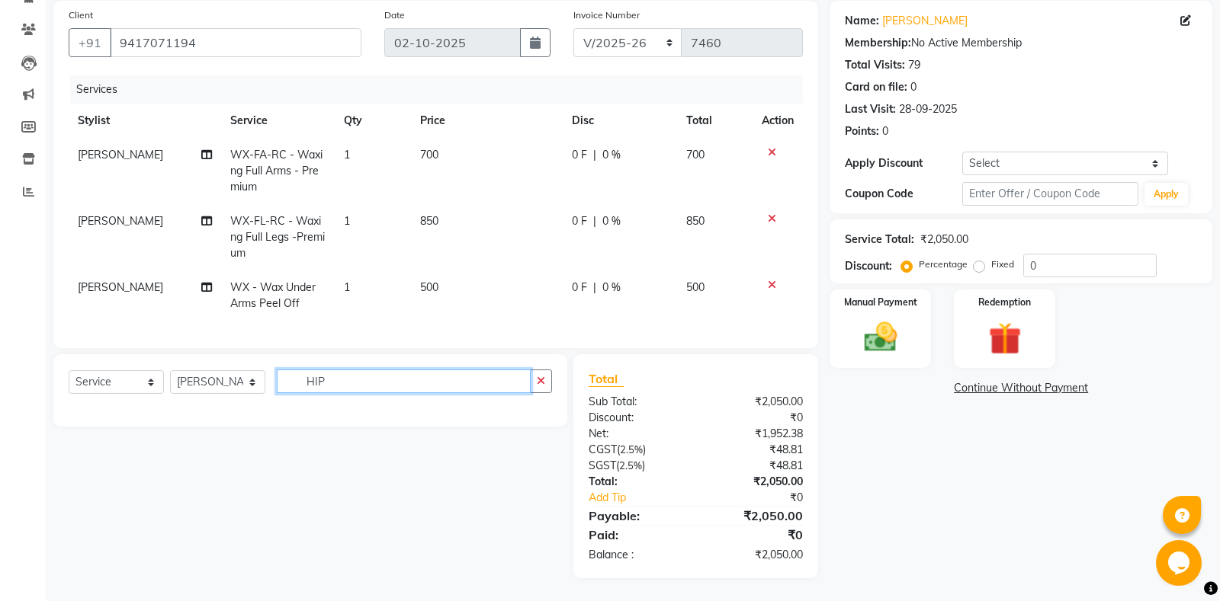
scroll to position [0, 0]
type input "H"
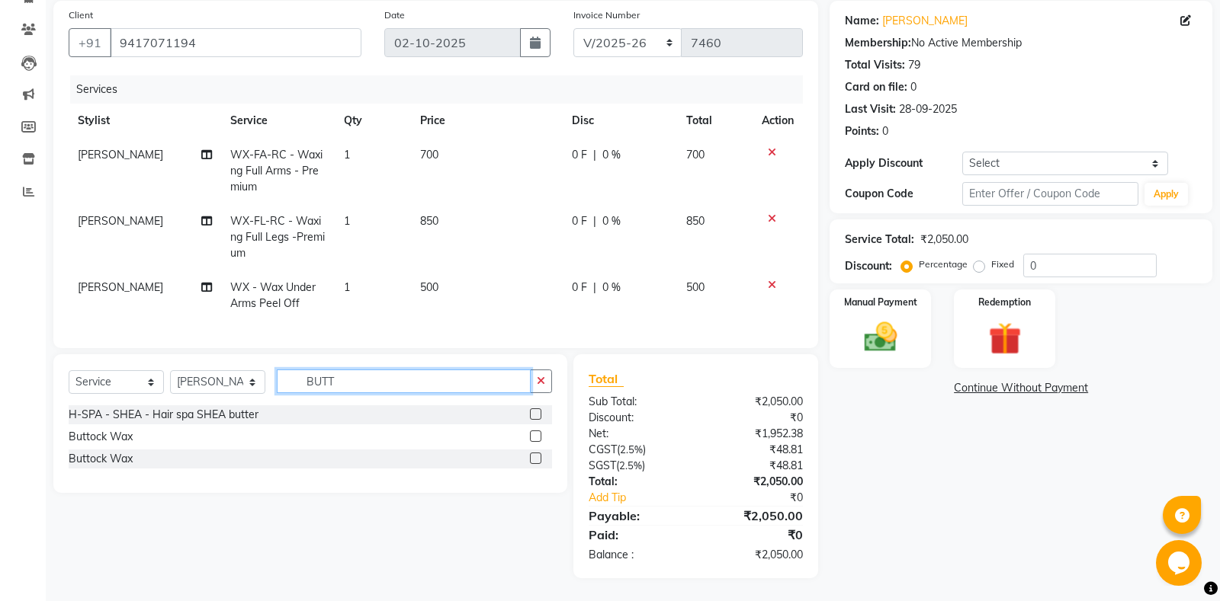
type input "BUTT"
click at [536, 433] on label at bounding box center [535, 436] width 11 height 11
click at [536, 433] on input "checkbox" at bounding box center [535, 437] width 10 height 10
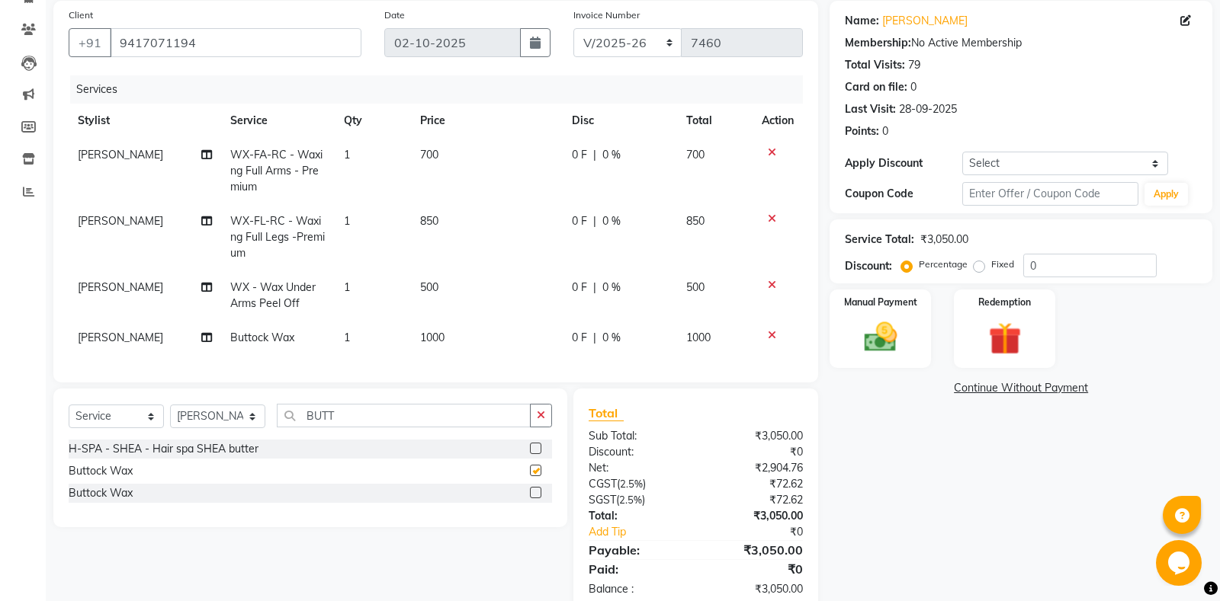
checkbox input "false"
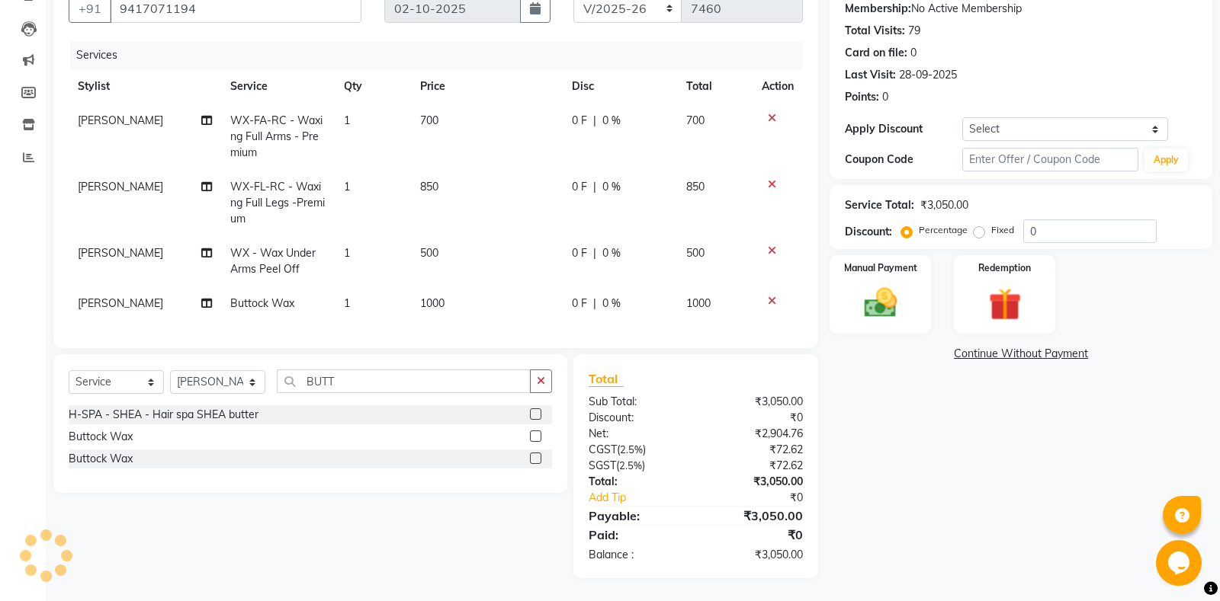
click at [608, 119] on span "0 %" at bounding box center [611, 121] width 18 height 16
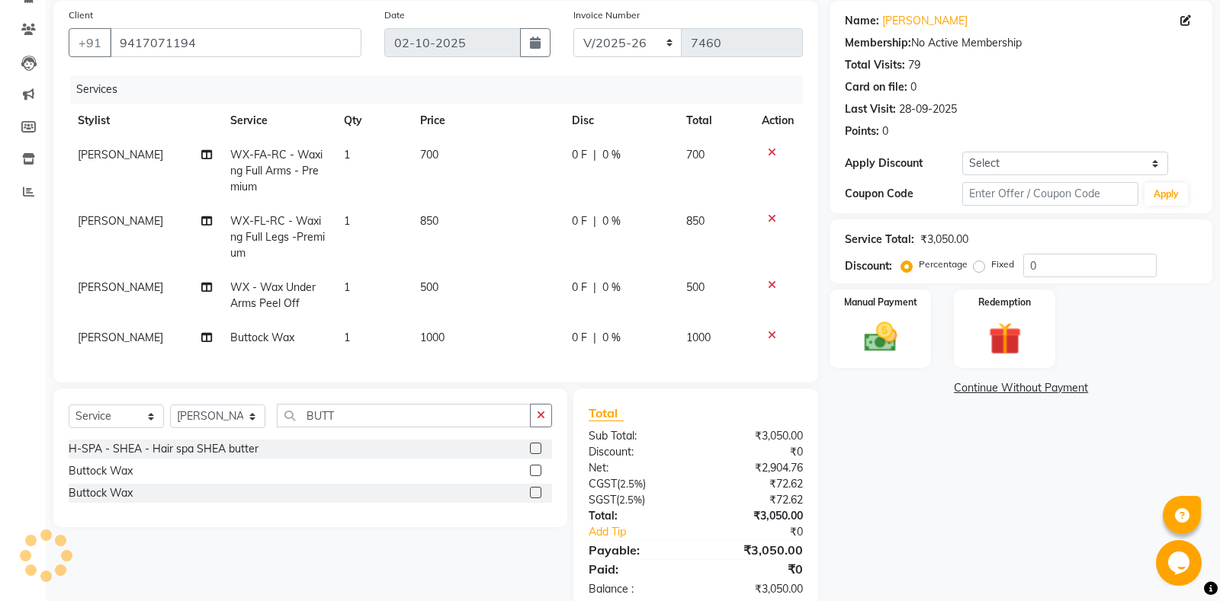
select select "51099"
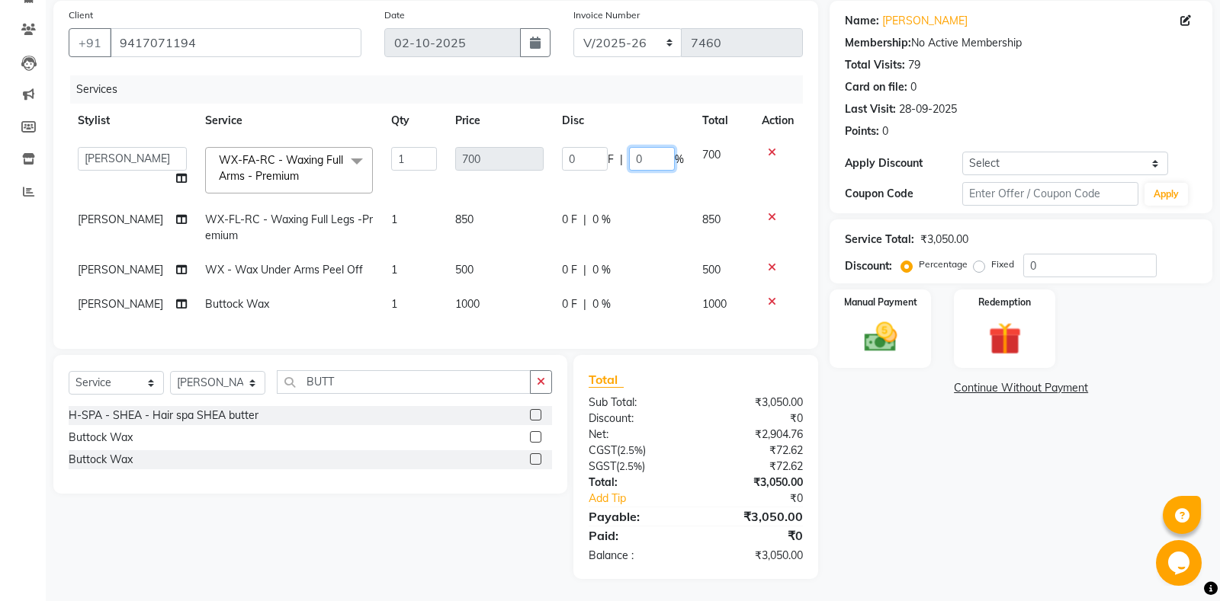
click at [637, 165] on input "0" at bounding box center [652, 159] width 46 height 24
type input "20"
click at [650, 196] on td "0 F | 20 %" at bounding box center [623, 170] width 140 height 65
select select "51099"
click at [603, 219] on span "0 %" at bounding box center [601, 220] width 18 height 16
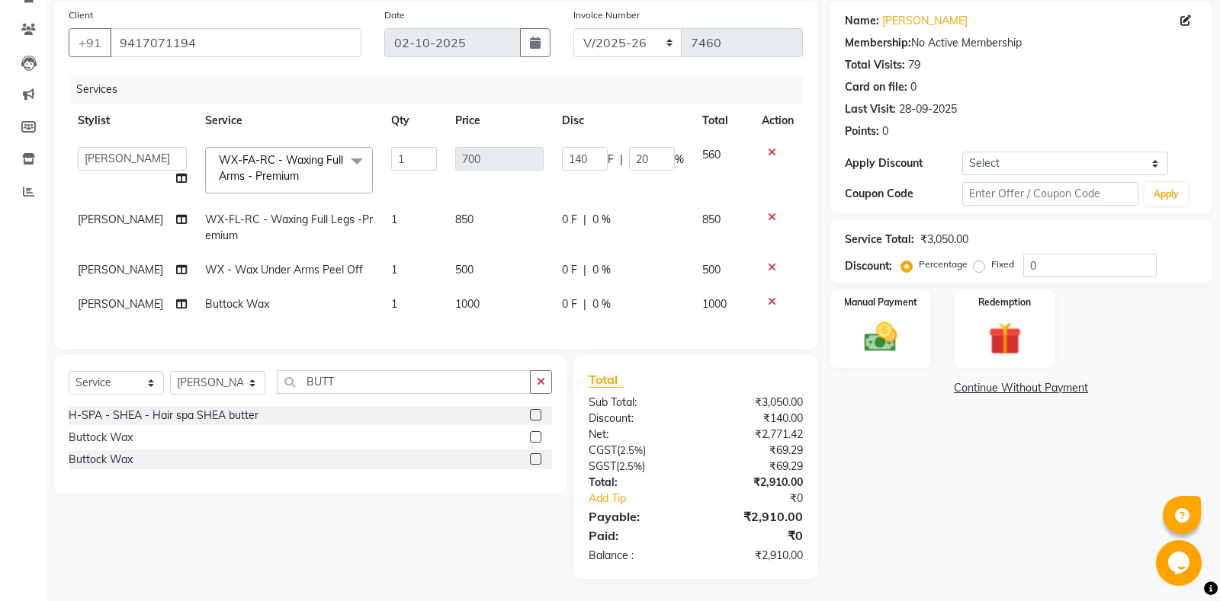
select select "51099"
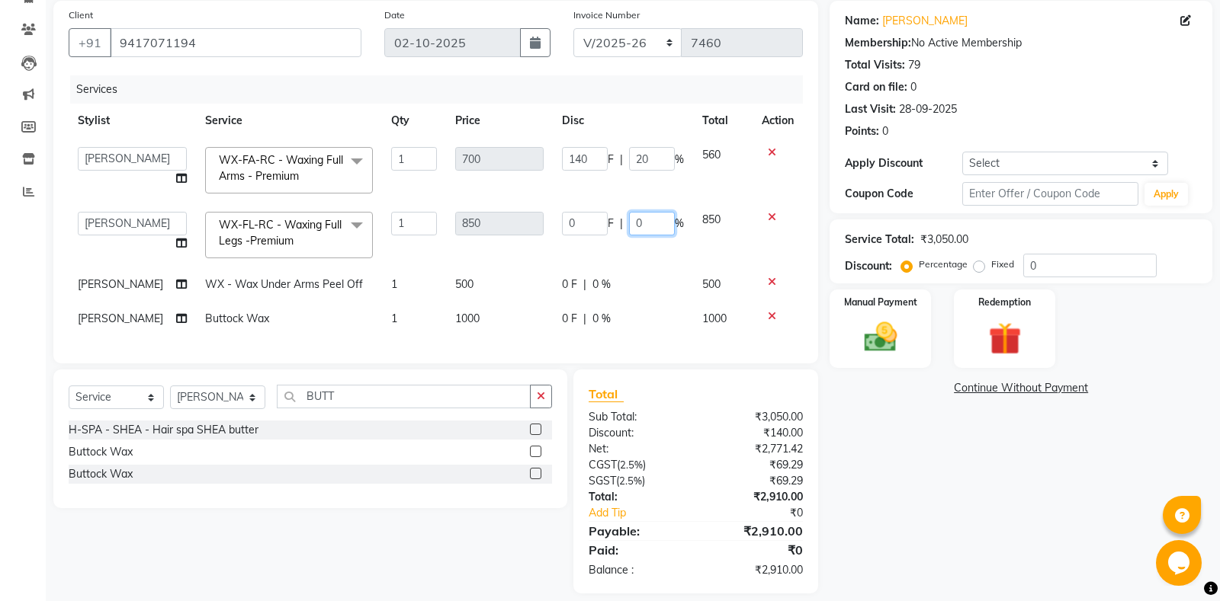
click at [643, 227] on input "0" at bounding box center [652, 224] width 46 height 24
type input "20"
click at [679, 294] on tbody "ABHISHEK AJAY KUMAR AKSHAY ALI ARSH ARUN ASIF AZEEZUR REHMAAN Chand Sahota DAVY…" at bounding box center [436, 237] width 734 height 198
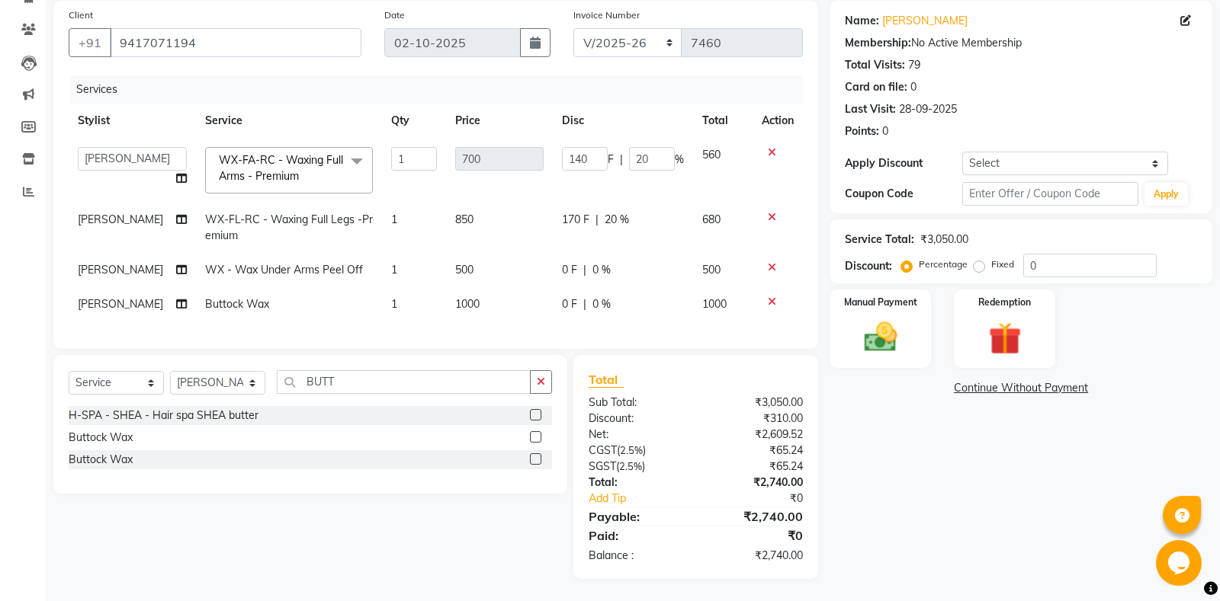
click at [604, 270] on span "0 %" at bounding box center [601, 270] width 18 height 16
select select "51099"
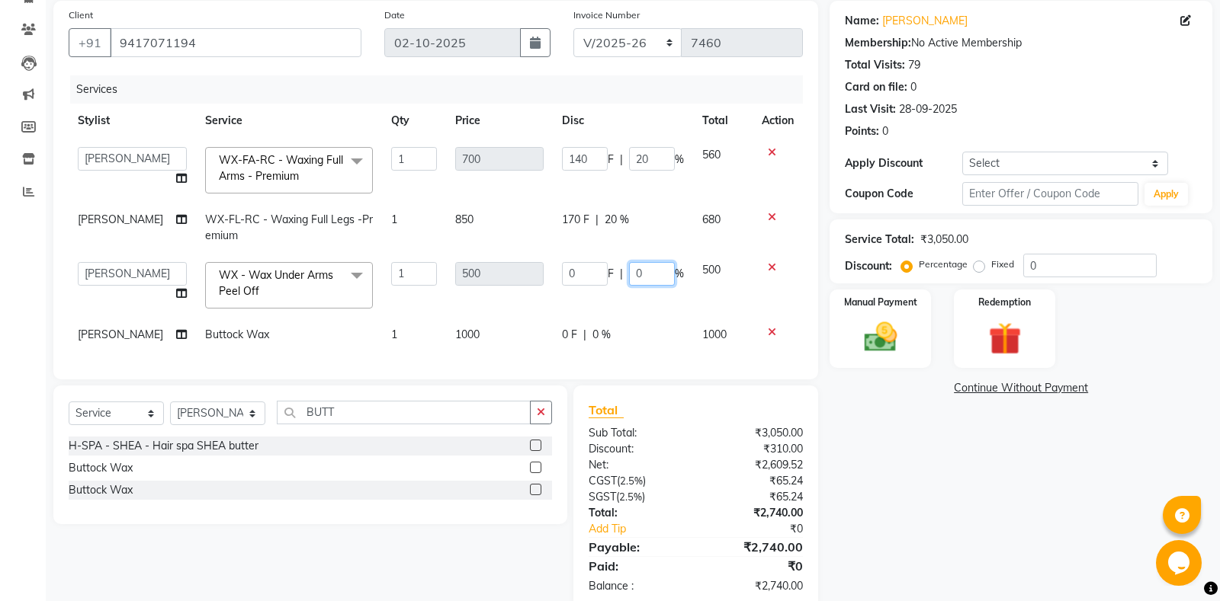
click at [641, 277] on input "0" at bounding box center [652, 274] width 46 height 24
type input "20"
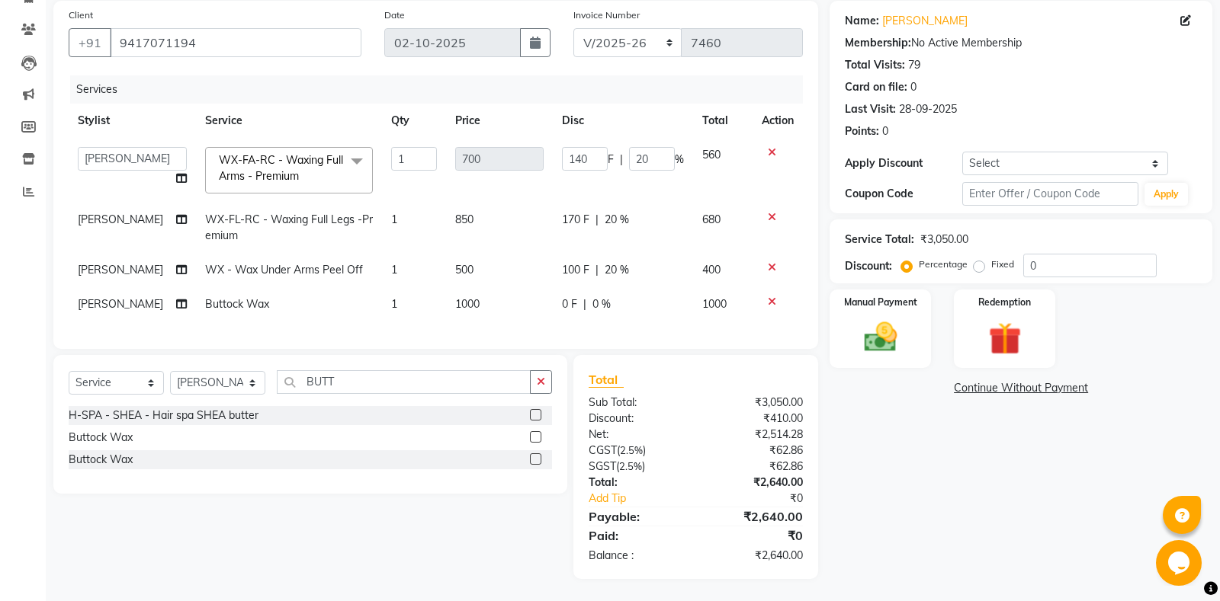
click at [654, 332] on div "Services Stylist Service Qty Price Disc Total Action ABHISHEK AJAY KUMAR AKSHAY…" at bounding box center [436, 204] width 734 height 258
click at [605, 309] on span "0 %" at bounding box center [601, 305] width 18 height 16
select select "51099"
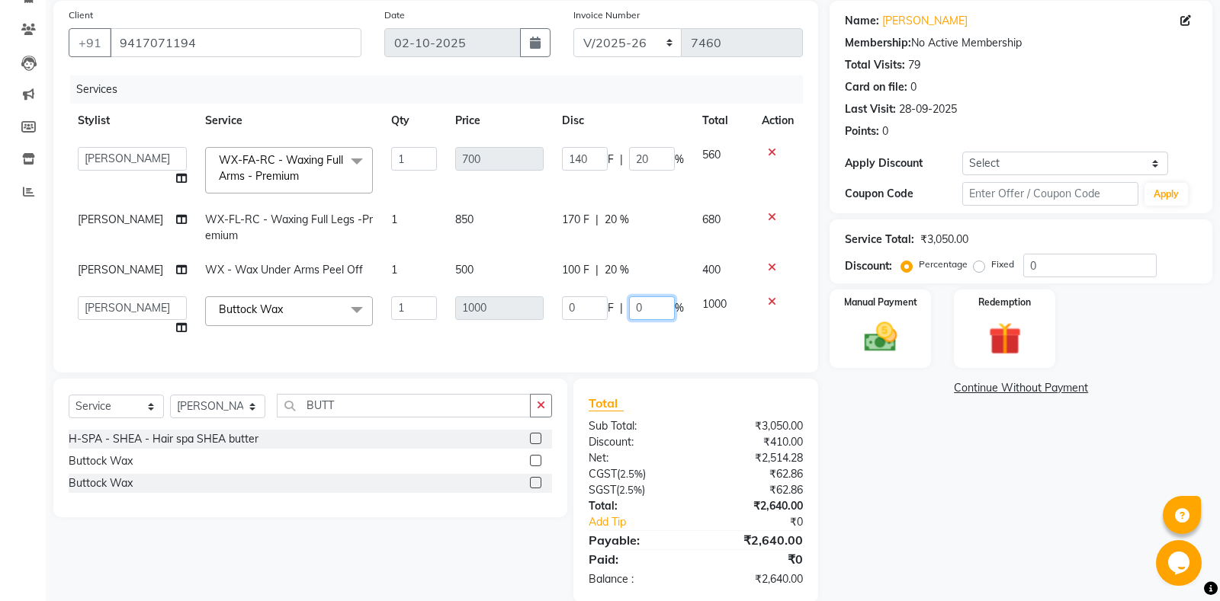
click at [637, 306] on input "0" at bounding box center [652, 309] width 46 height 24
type input "20"
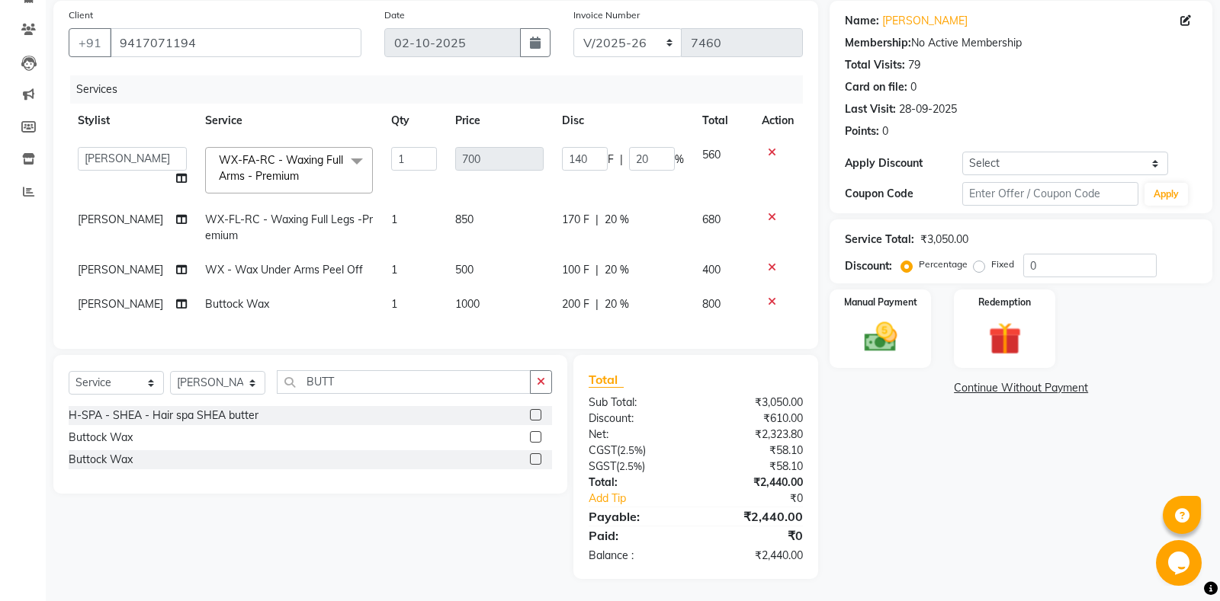
click at [692, 332] on div "Services Stylist Service Qty Price Disc Total Action ABHISHEK AJAY KUMAR AKSHAY…" at bounding box center [436, 204] width 734 height 258
click at [387, 383] on input "BUTT" at bounding box center [404, 382] width 254 height 24
type input "B"
type input "EB"
click at [532, 462] on label at bounding box center [535, 459] width 11 height 11
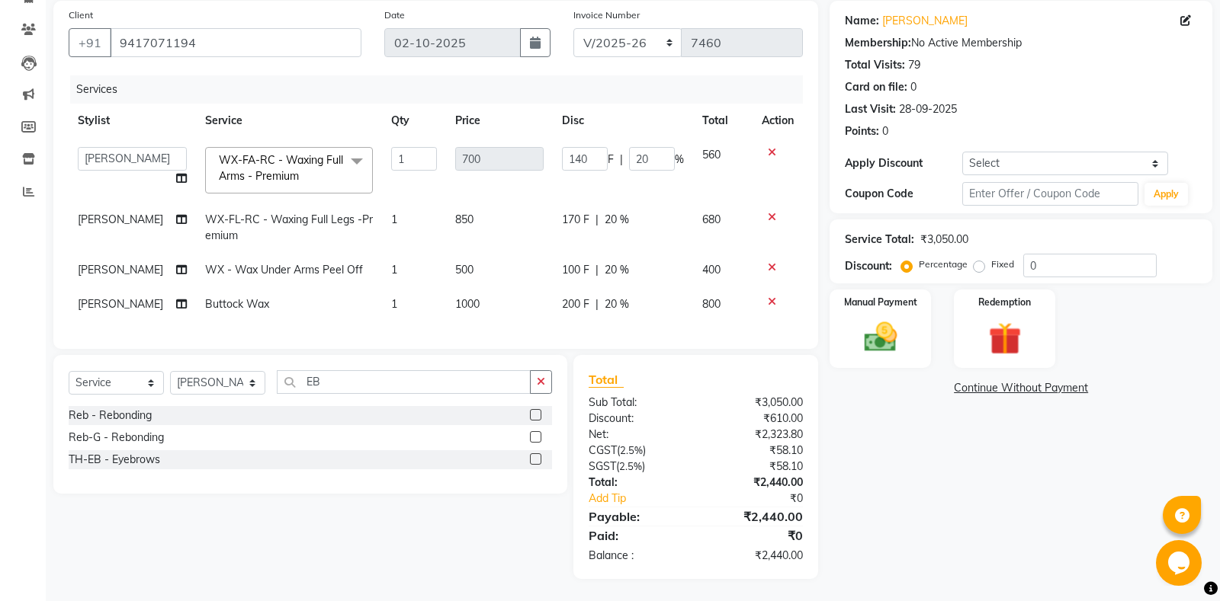
click at [532, 462] on input "checkbox" at bounding box center [535, 460] width 10 height 10
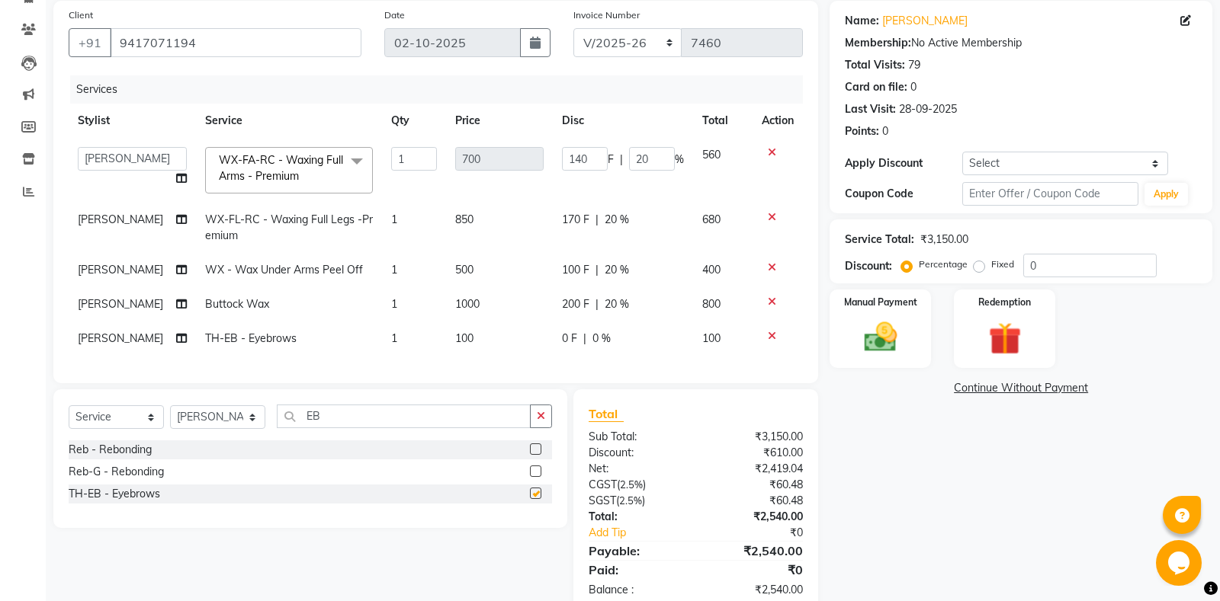
checkbox input "false"
click at [444, 403] on div "Select Service Product Membership Package Voucher Prepaid Gift Card Select Styl…" at bounding box center [310, 459] width 514 height 139
click at [370, 425] on input "EB" at bounding box center [404, 417] width 254 height 24
type input "E"
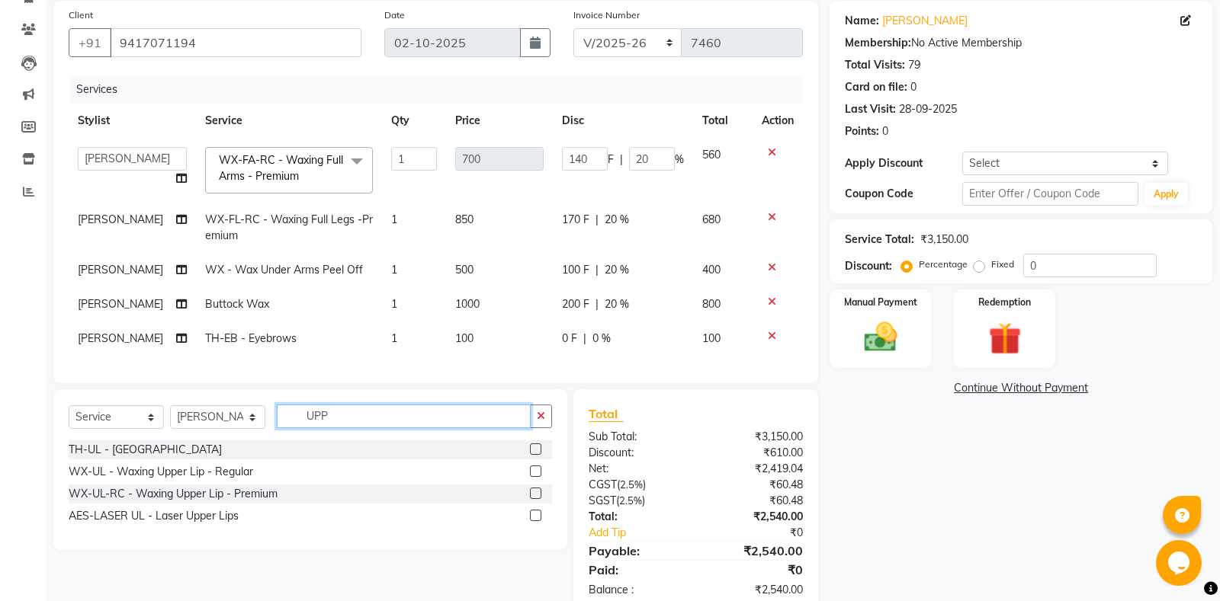
type input "UPP"
click at [535, 453] on label at bounding box center [535, 449] width 11 height 11
click at [535, 453] on input "checkbox" at bounding box center [535, 450] width 10 height 10
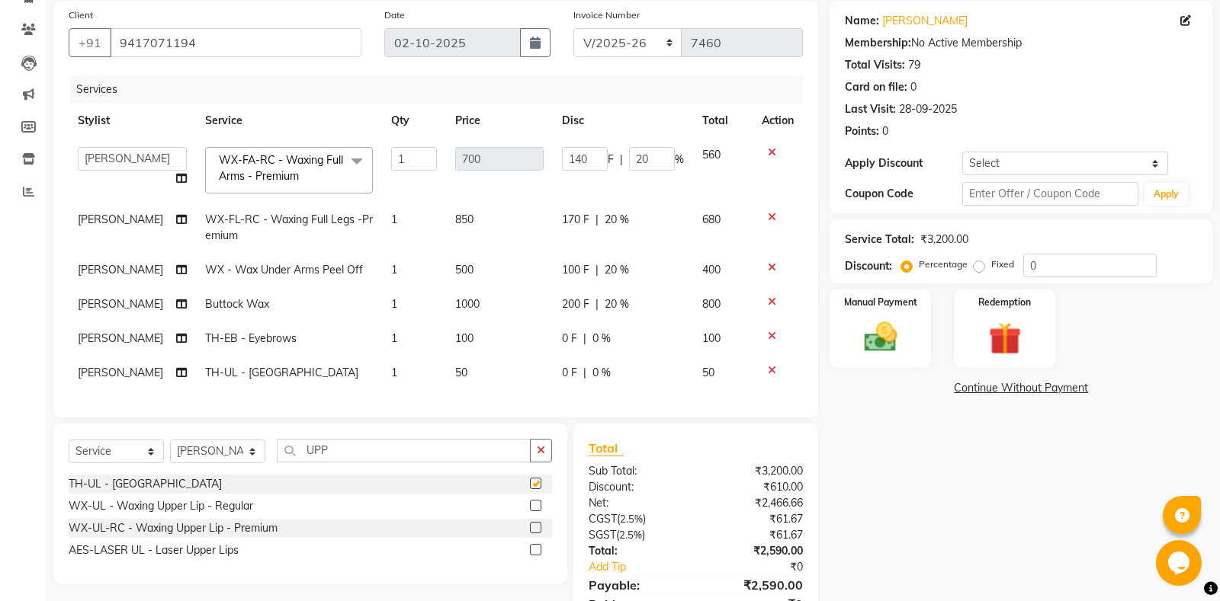
checkbox input "false"
click at [94, 357] on td "[PERSON_NAME]" at bounding box center [132, 373] width 127 height 34
select select "51099"
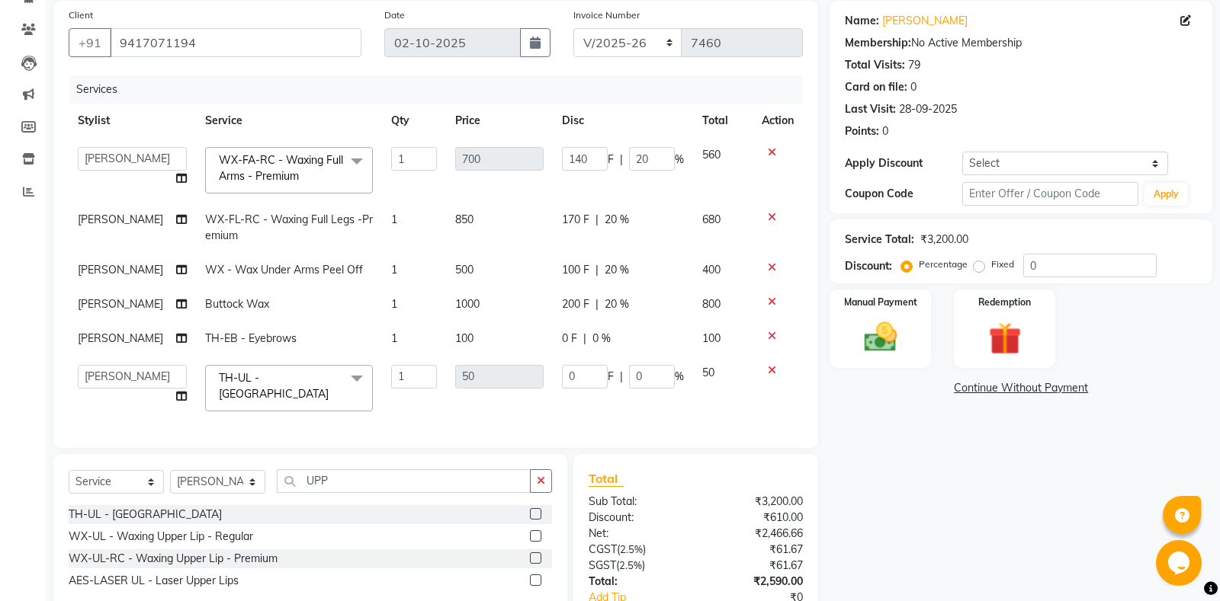
click at [101, 347] on td "[PERSON_NAME]" at bounding box center [132, 339] width 127 height 34
select select "51099"
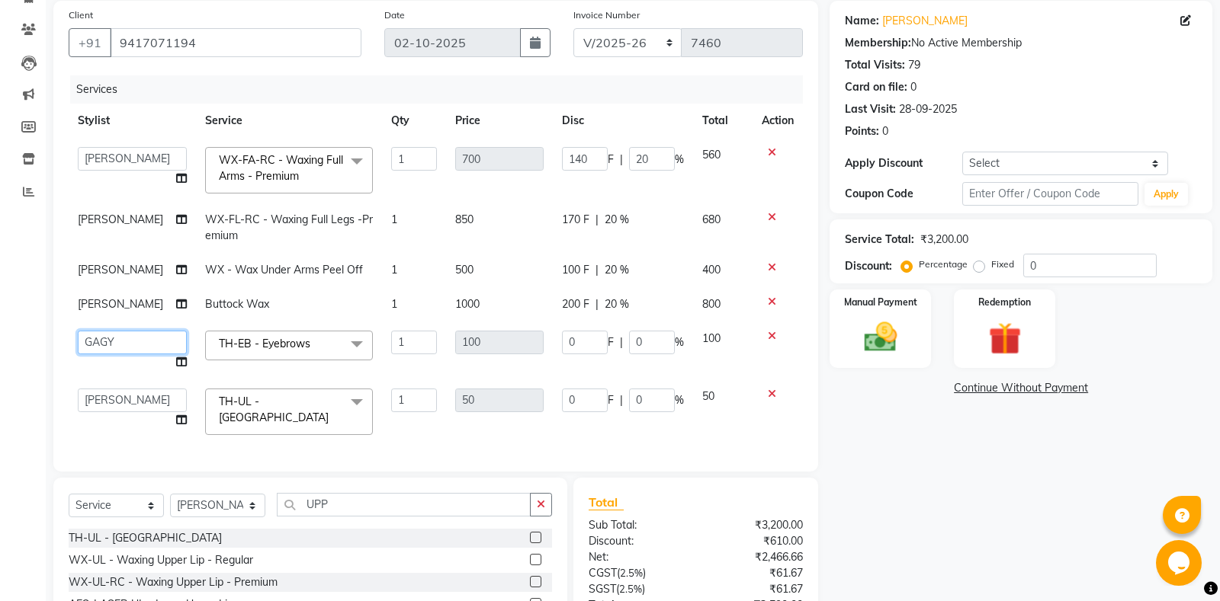
select select "51105"
click at [130, 395] on select "ABHISHEK [PERSON_NAME] AKSHAY [PERSON_NAME] [PERSON_NAME] [PERSON_NAME] Chand […" at bounding box center [132, 401] width 109 height 24
click at [78, 389] on select "ABHISHEK [PERSON_NAME] AKSHAY [PERSON_NAME] [PERSON_NAME] [PERSON_NAME] Chand […" at bounding box center [132, 401] width 109 height 24
select select "51105"
click at [639, 160] on input "20" at bounding box center [652, 159] width 46 height 24
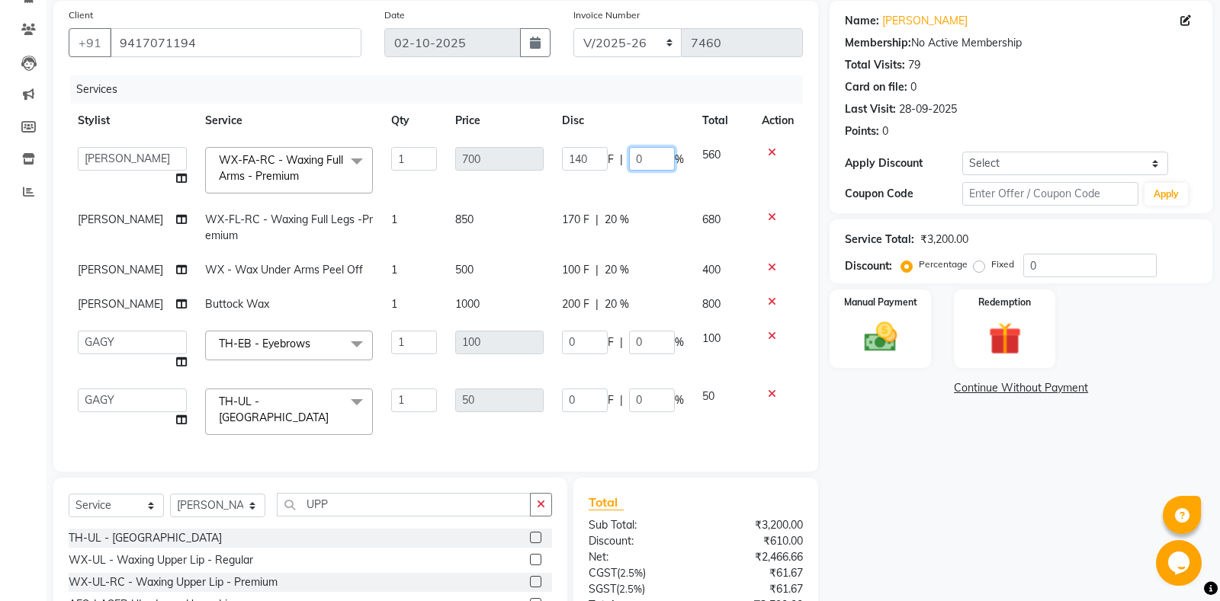
type input "30"
click at [611, 202] on tbody "ABHISHEK AJAY KUMAR AKSHAY ALI ARSH ARUN ASIF AZEEZUR REHMAAN Chand Sahota DAVY…" at bounding box center [436, 291] width 734 height 306
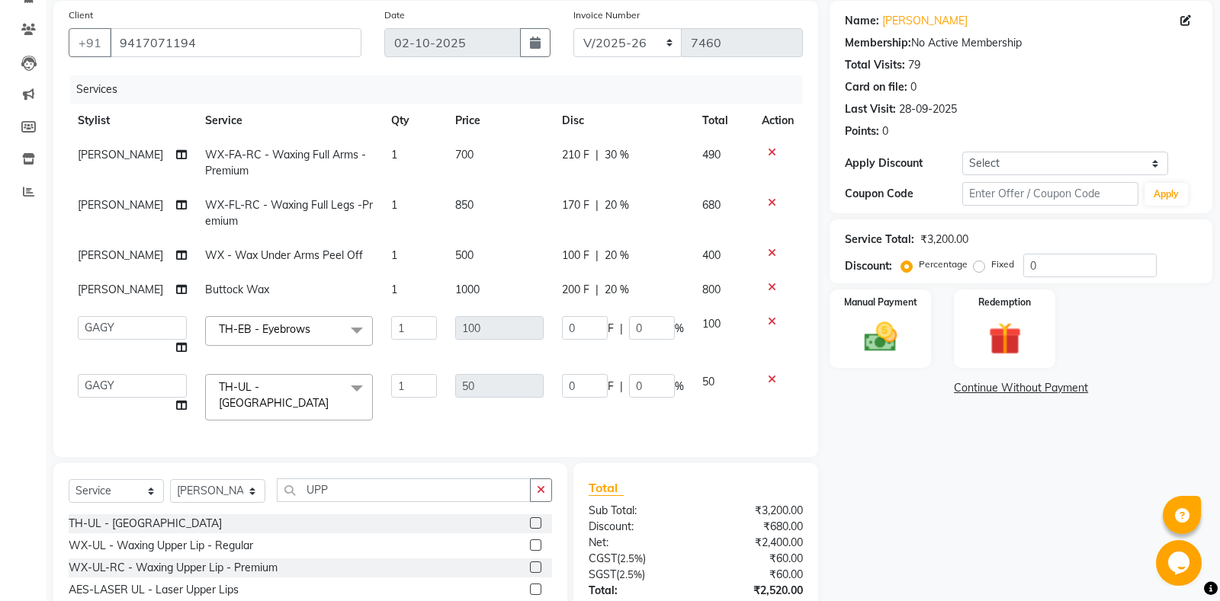
click at [604, 203] on span "20 %" at bounding box center [616, 205] width 24 height 16
select select "51099"
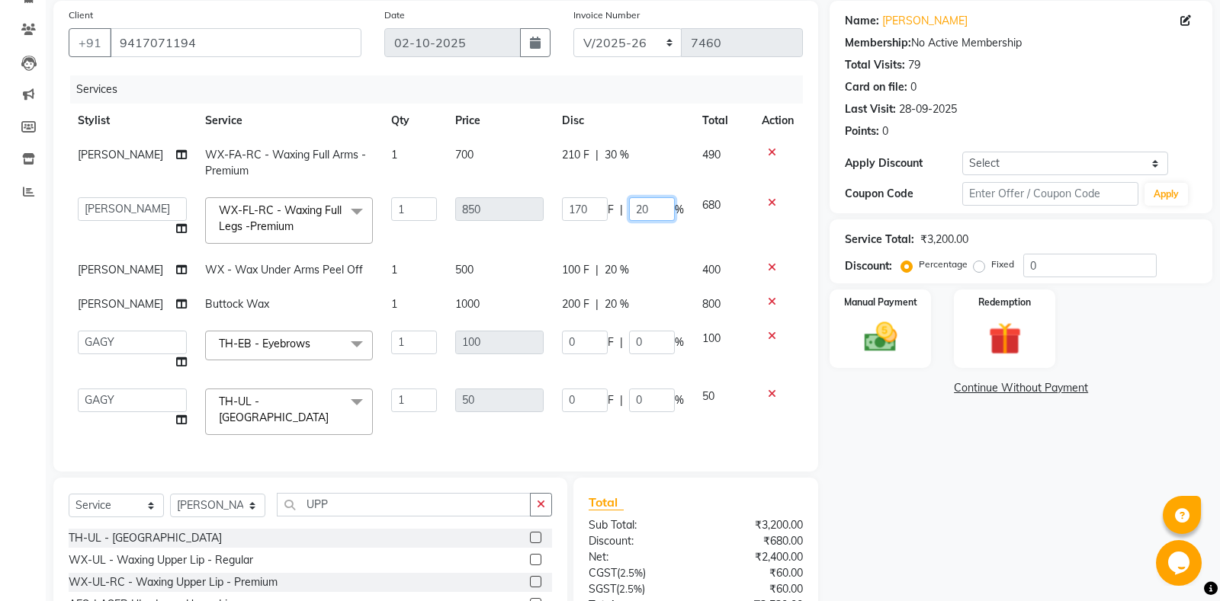
click at [636, 205] on input "20" at bounding box center [652, 209] width 46 height 24
click at [639, 209] on input "20" at bounding box center [652, 209] width 46 height 24
type input "30"
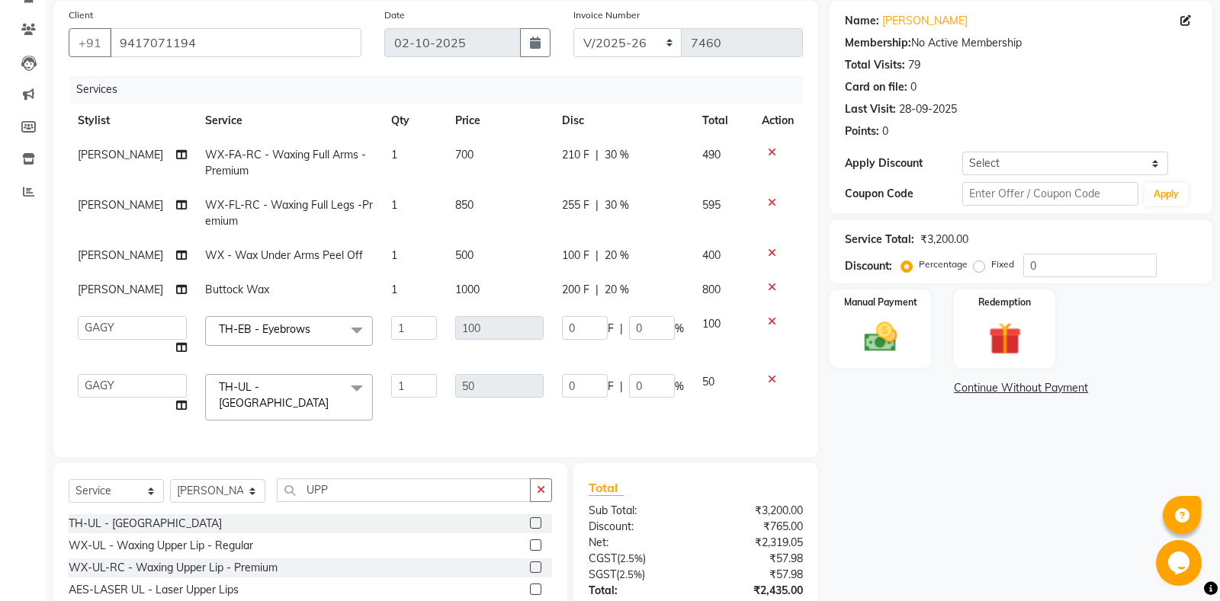
click at [647, 284] on tbody "PRABHJOT WX-FA-RC - Waxing Full Arms - Premium 1 700 210 F | 30 % 490 PRABHJOT …" at bounding box center [436, 284] width 734 height 292
click at [608, 253] on span "20 %" at bounding box center [616, 256] width 24 height 16
select select "51099"
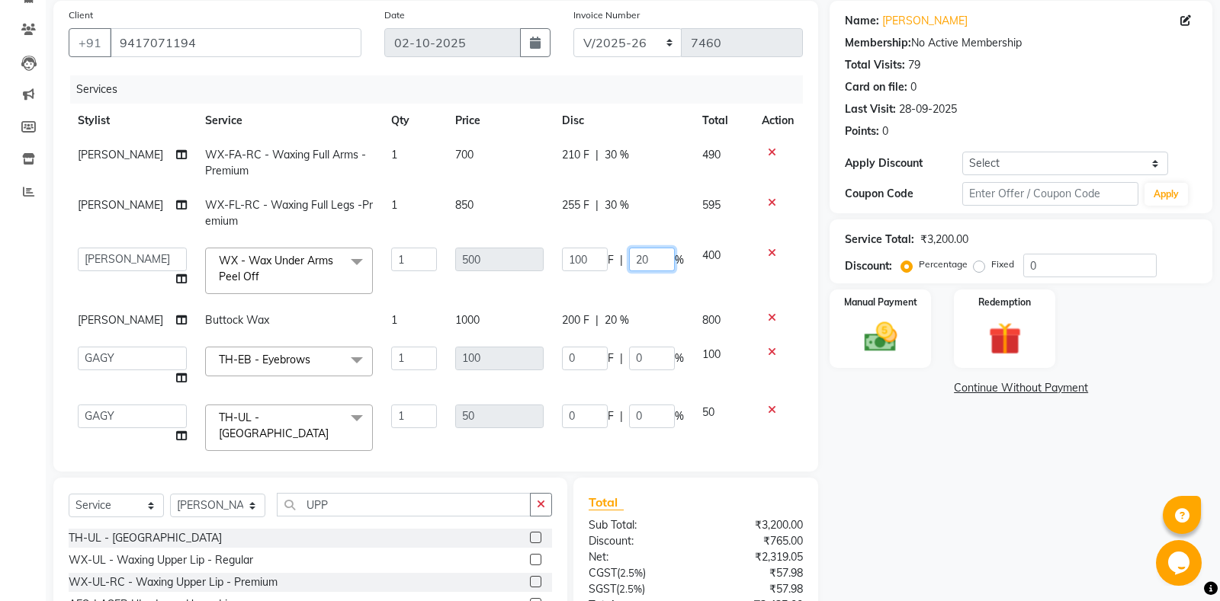
click at [637, 260] on input "20" at bounding box center [652, 260] width 46 height 24
type input "30"
click at [608, 315] on tbody "PRABHJOT WX-FA-RC - Waxing Full Arms - Premium 1 700 210 F | 30 % 490 PRABHJOT …" at bounding box center [436, 299] width 734 height 322
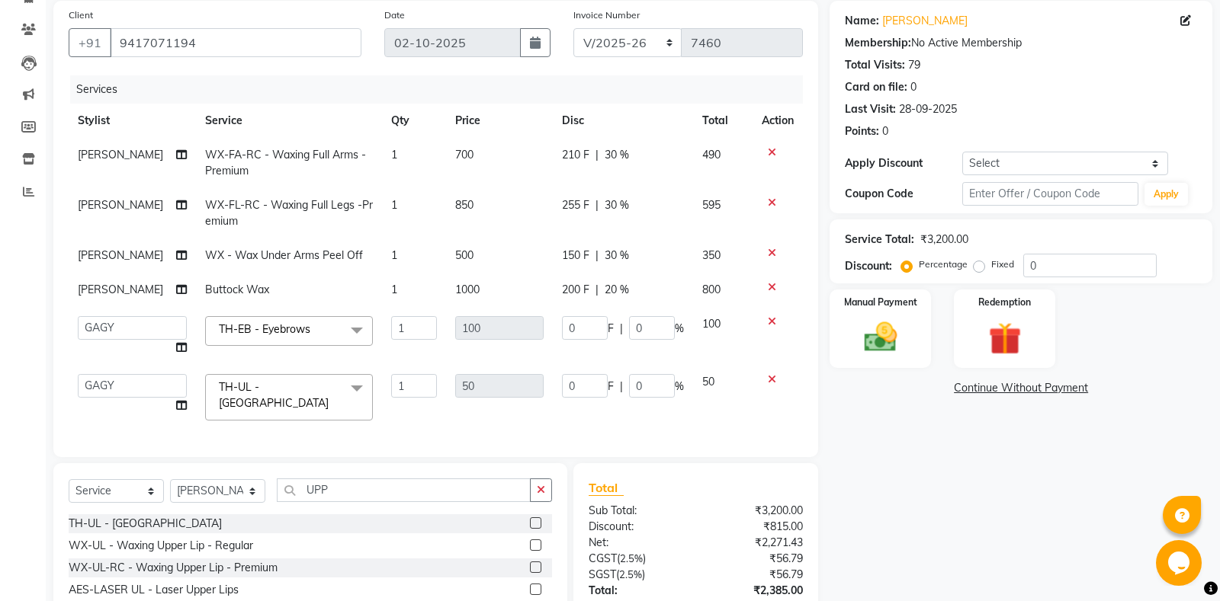
click at [610, 287] on span "20 %" at bounding box center [616, 290] width 24 height 16
select select "51099"
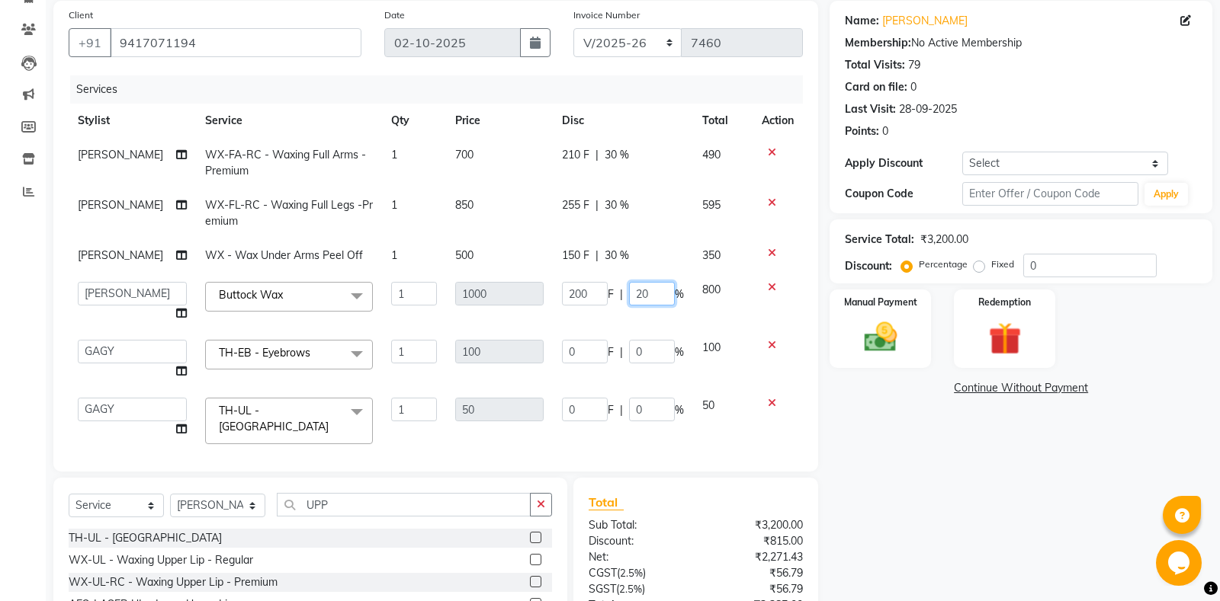
click at [640, 293] on input "20" at bounding box center [652, 294] width 46 height 24
type input "30"
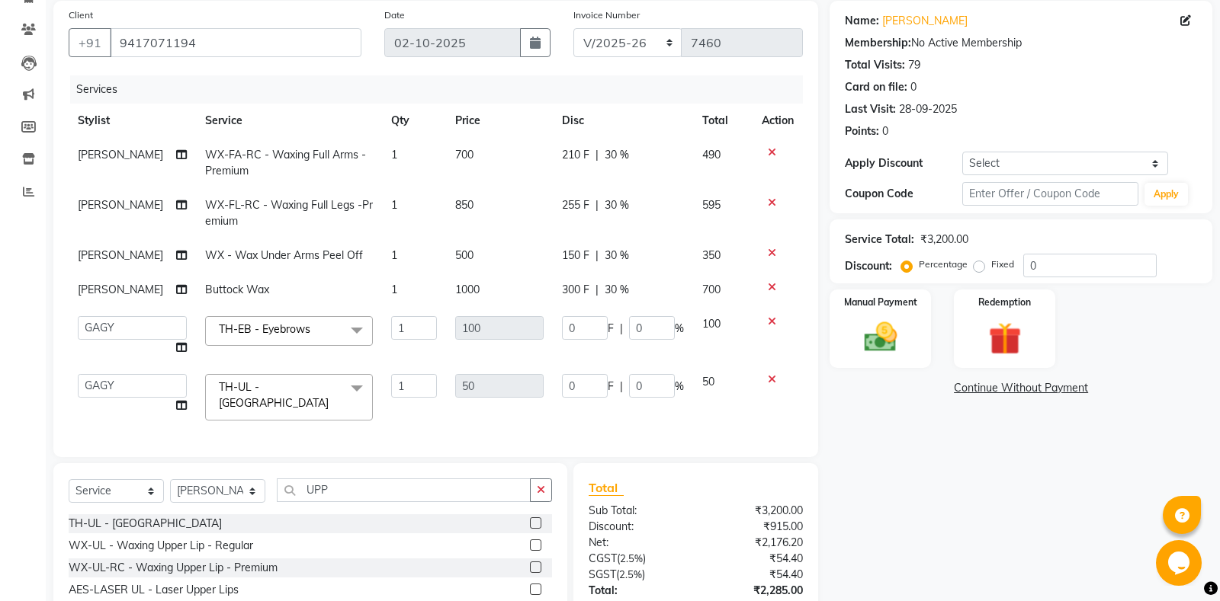
click at [955, 517] on div "Name: Dr. Gagan Membership: No Active Membership Total Visits: 79 Card on file:…" at bounding box center [1026, 344] width 394 height 687
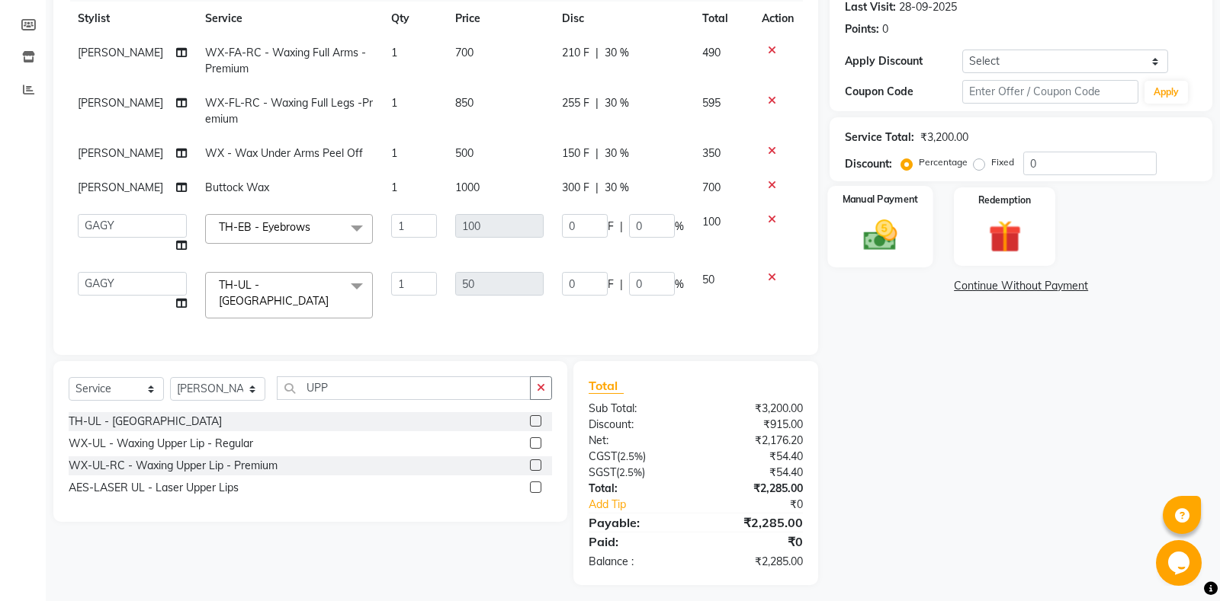
click at [871, 235] on img at bounding box center [880, 235] width 55 height 39
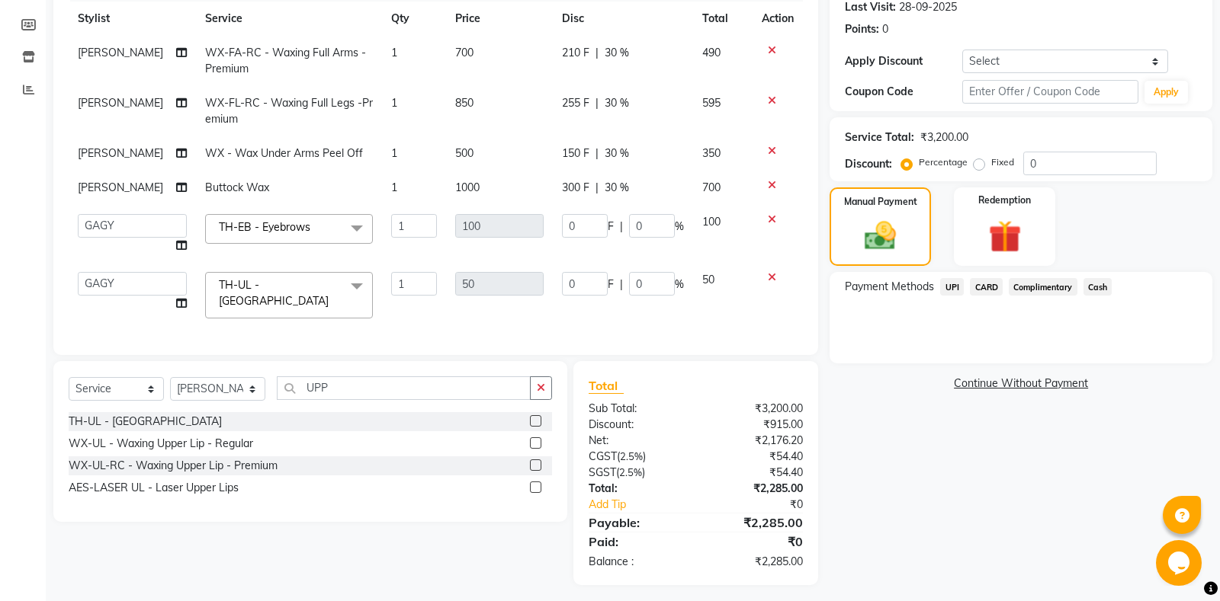
click at [982, 286] on span "CARD" at bounding box center [986, 287] width 33 height 18
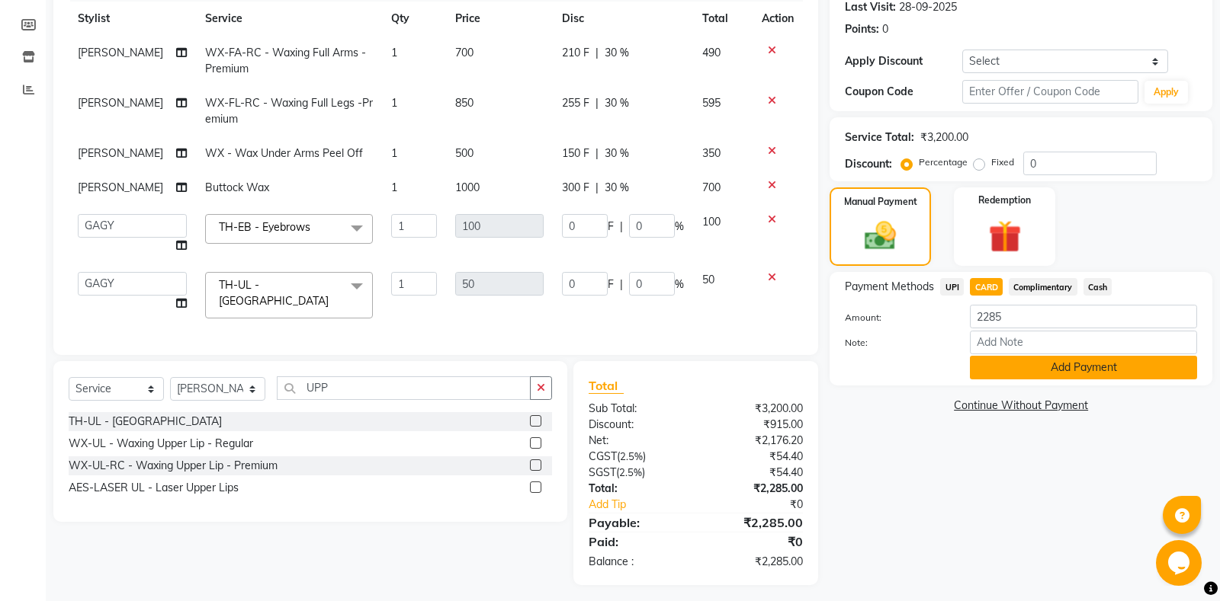
click at [1111, 374] on button "Add Payment" at bounding box center [1083, 368] width 227 height 24
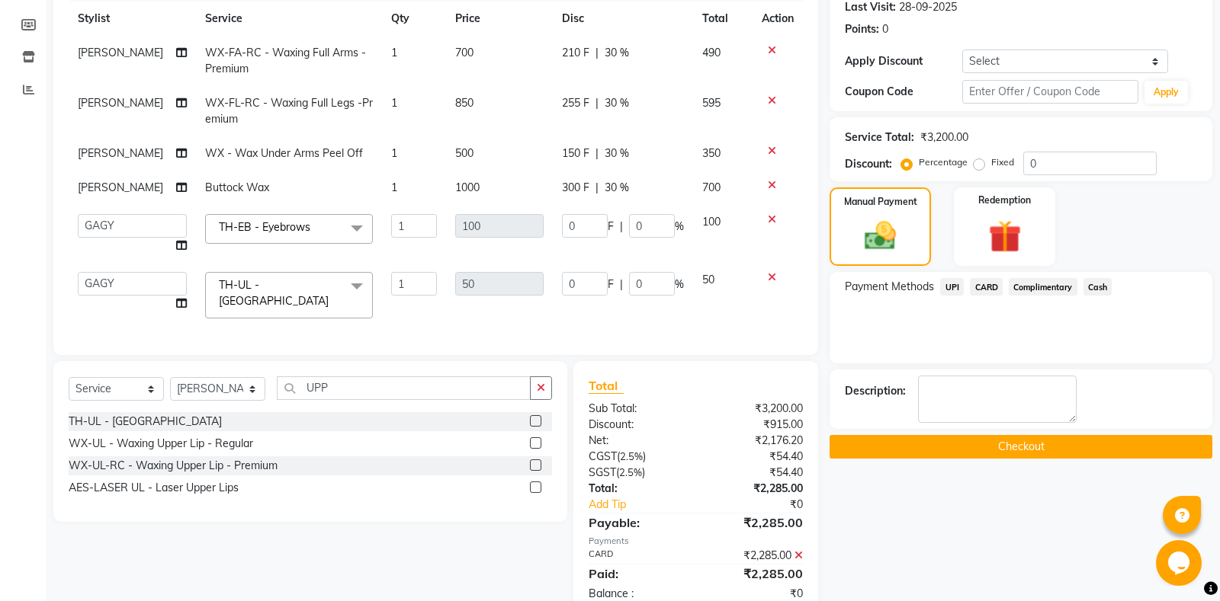
click at [953, 451] on button "Checkout" at bounding box center [1020, 447] width 383 height 24
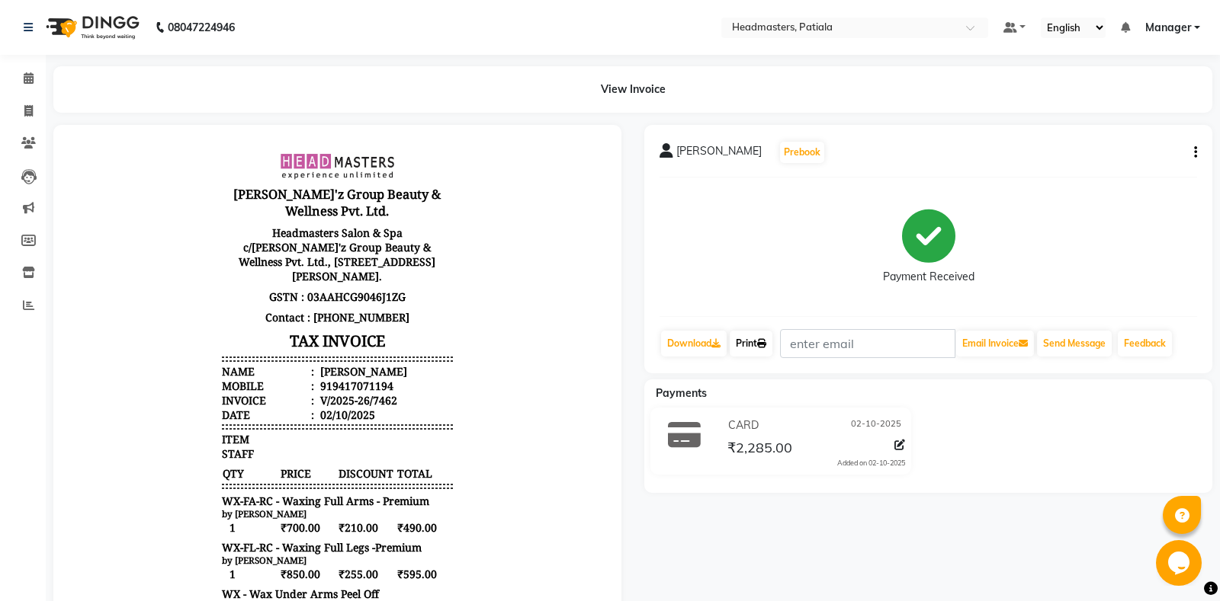
click at [760, 347] on link "Print" at bounding box center [750, 344] width 43 height 26
click at [762, 348] on link "Print" at bounding box center [750, 344] width 43 height 26
click at [757, 343] on link "Print" at bounding box center [750, 344] width 43 height 26
click at [29, 75] on icon at bounding box center [29, 77] width 10 height 11
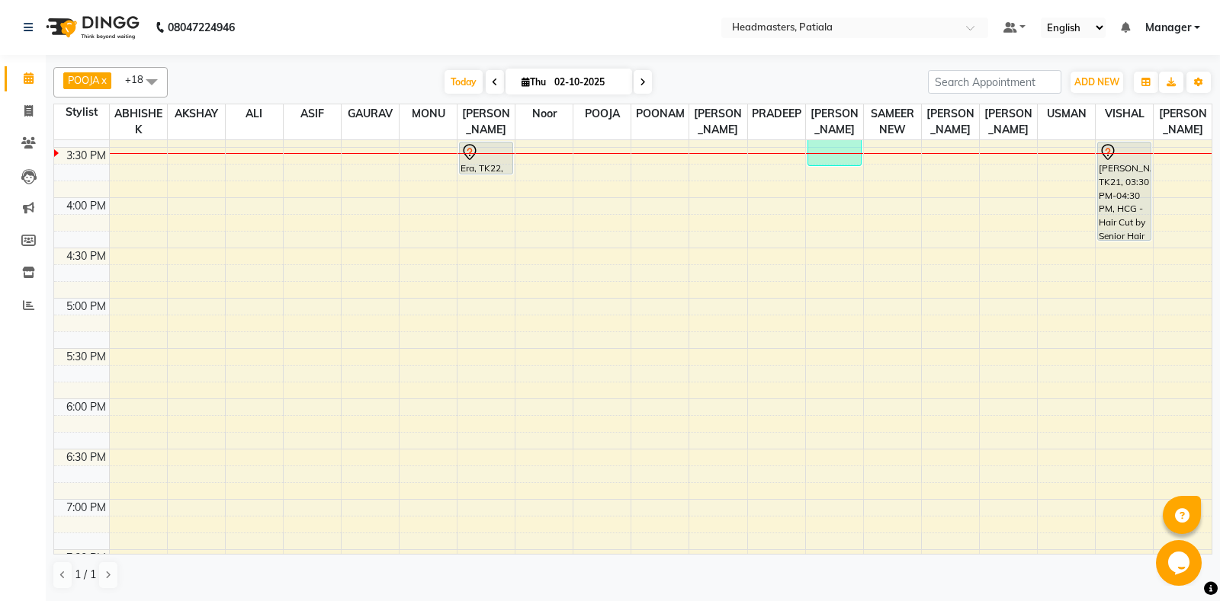
scroll to position [374, 0]
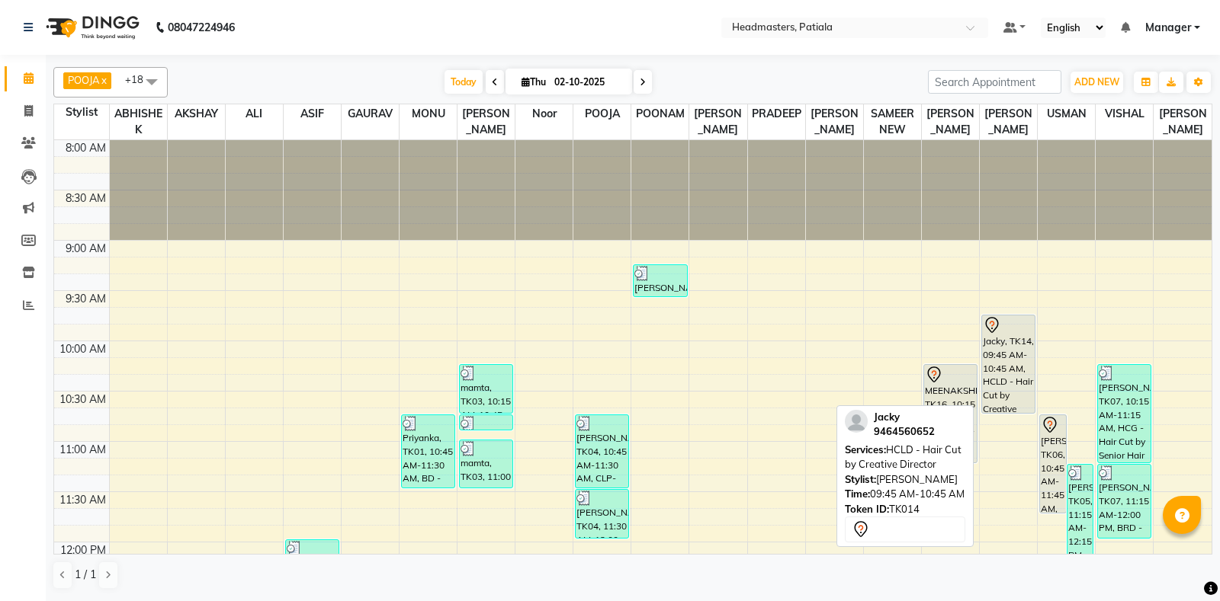
click at [1027, 348] on div "Jacky, TK14, 09:45 AM-10:45 AM, HCLD - Hair Cut by Creative Director" at bounding box center [1008, 365] width 53 height 98
select select "7"
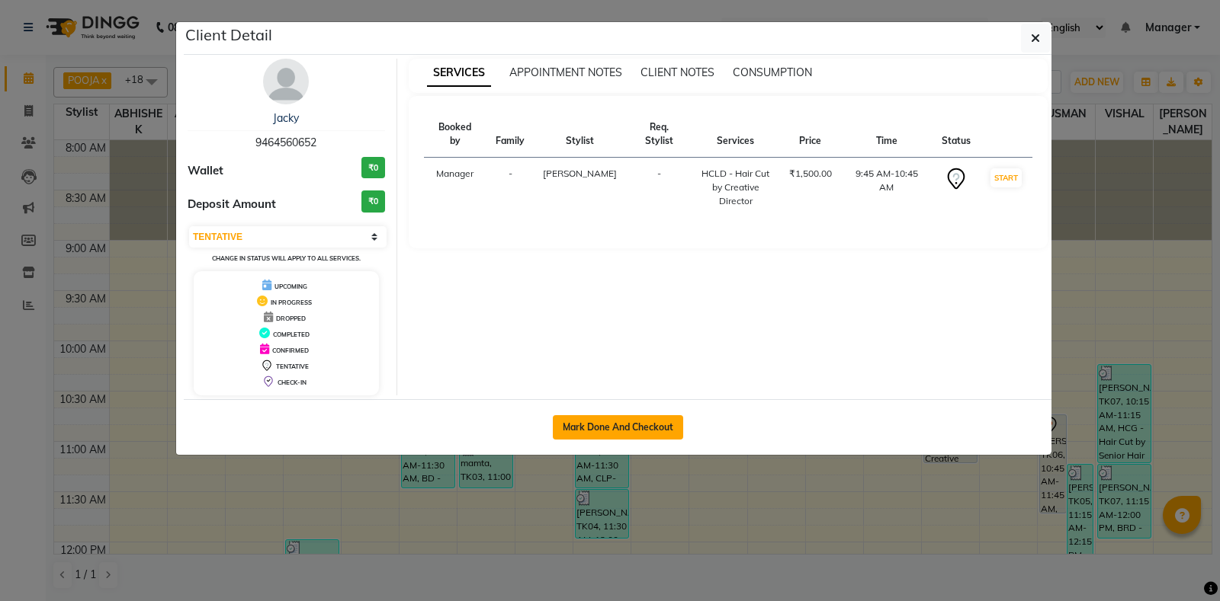
click at [648, 424] on button "Mark Done And Checkout" at bounding box center [618, 427] width 130 height 24
select select "service"
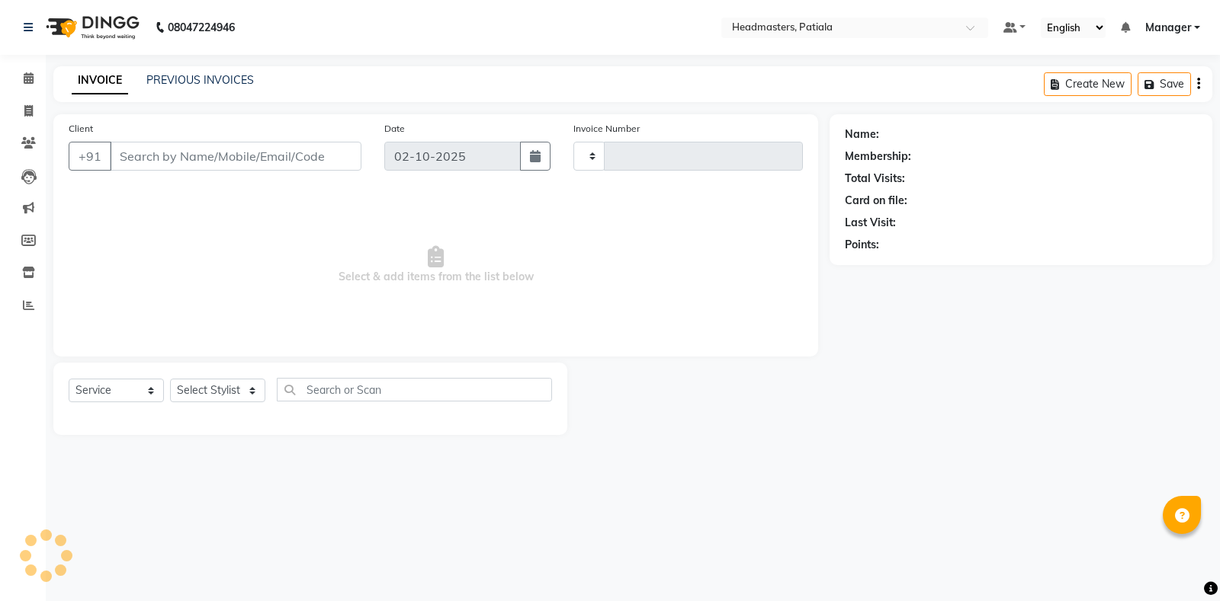
type input "7460"
select select "6602"
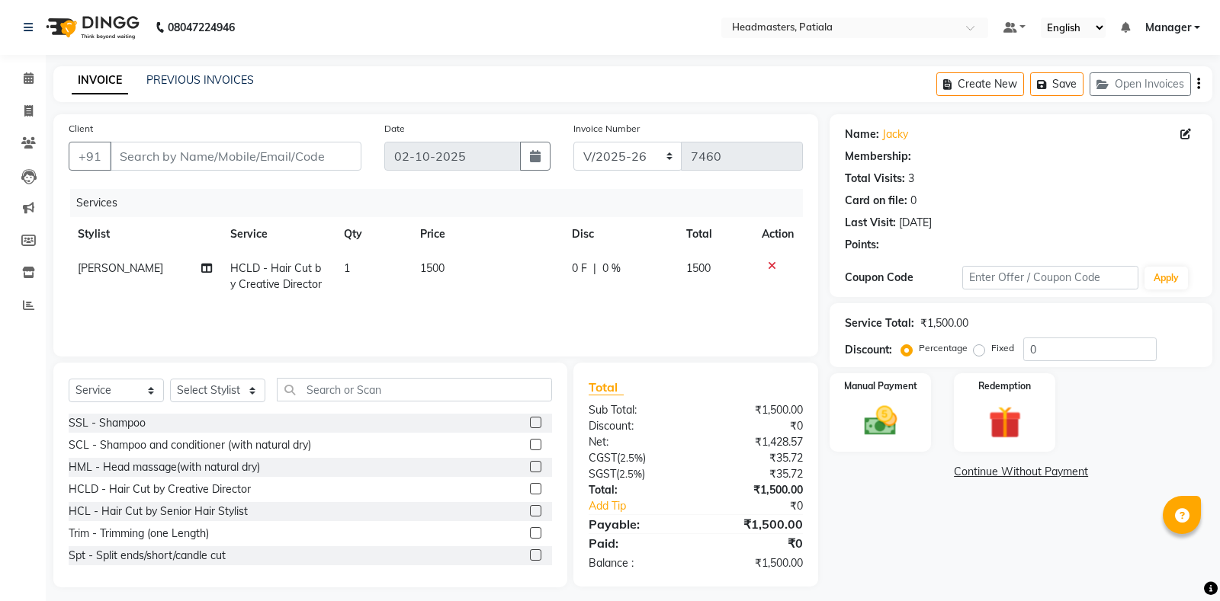
type input "9464560652"
select select "51090"
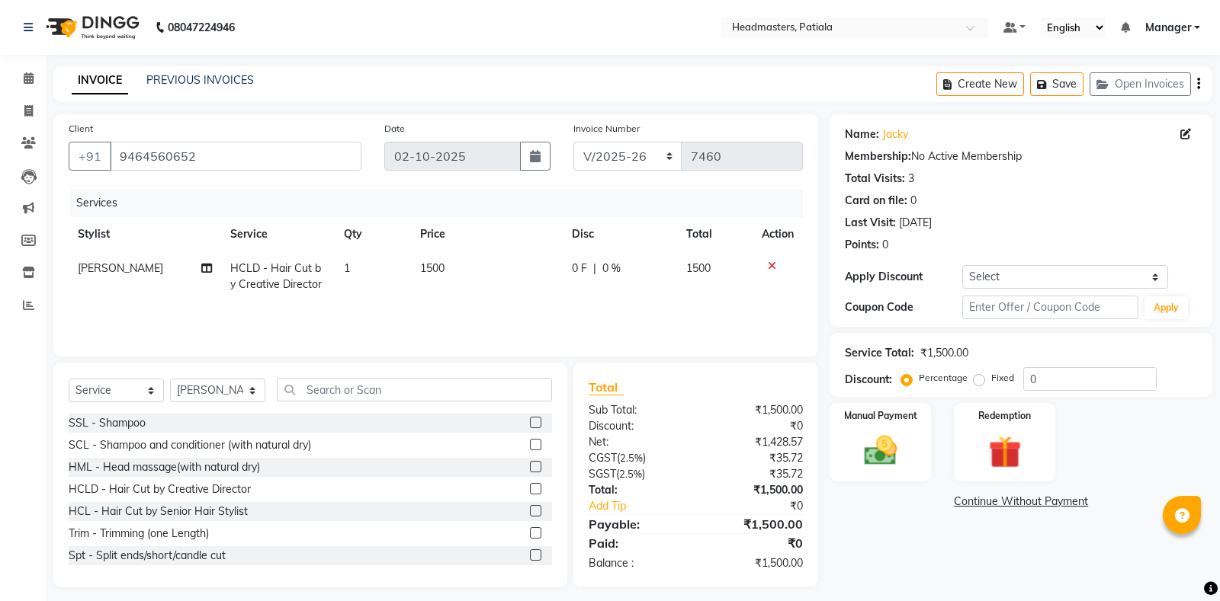
click at [579, 270] on span "0 F" at bounding box center [579, 269] width 15 height 16
select select "51090"
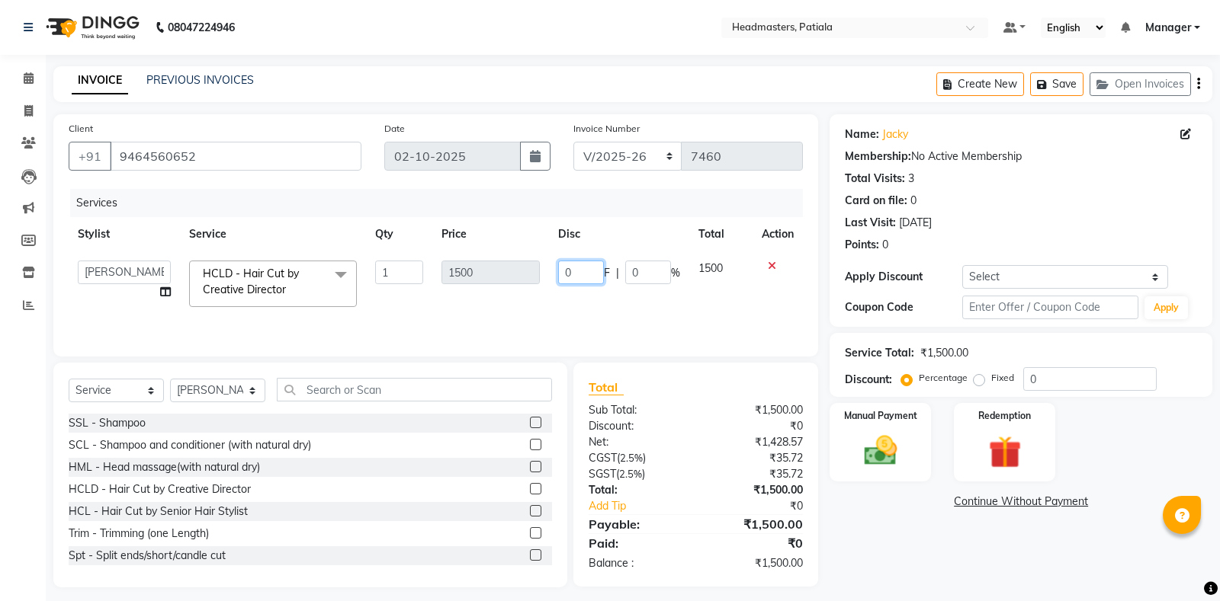
drag, startPoint x: 563, startPoint y: 270, endPoint x: 531, endPoint y: 271, distance: 32.1
click at [558, 271] on input "0" at bounding box center [581, 273] width 46 height 24
type input "600"
click at [1068, 529] on div "Name: Jacky Membership: No Active Membership Total Visits: 3 Card on file: 0 La…" at bounding box center [1026, 350] width 394 height 473
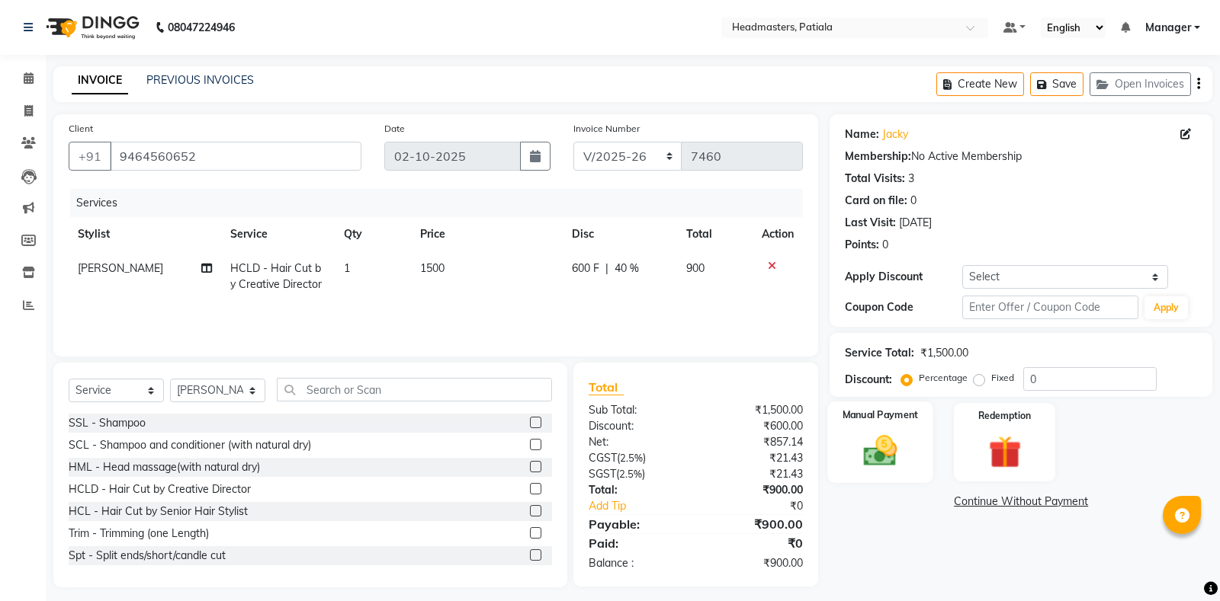
click at [879, 456] on img at bounding box center [880, 450] width 55 height 39
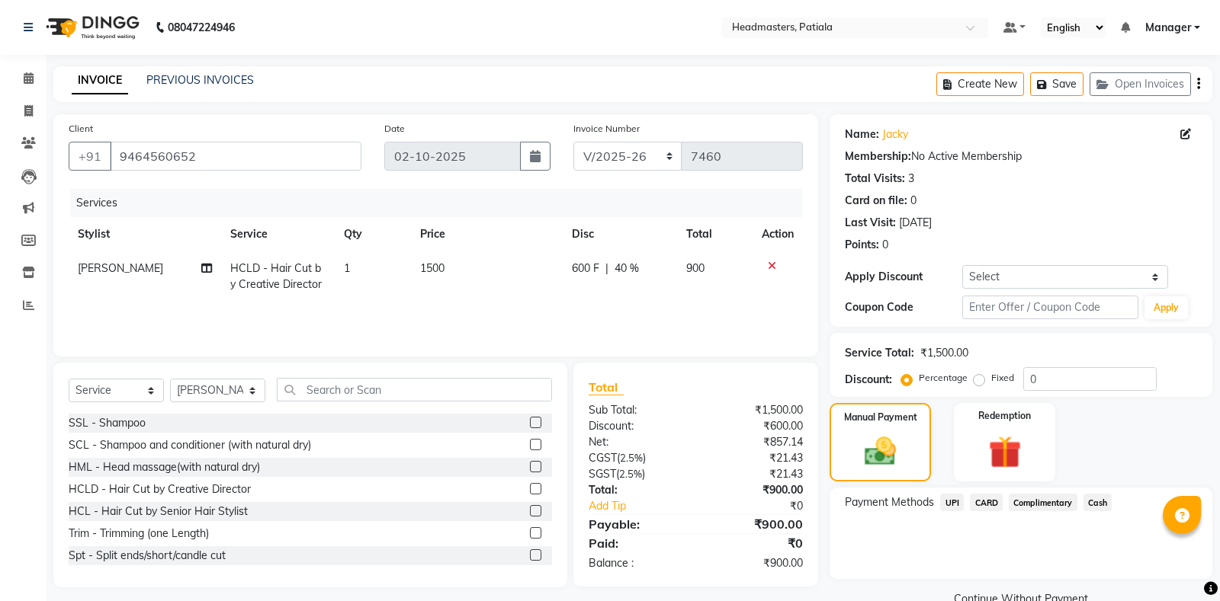
click at [939, 499] on div "UPI" at bounding box center [949, 504] width 30 height 21
click at [949, 502] on span "UPI" at bounding box center [952, 503] width 24 height 18
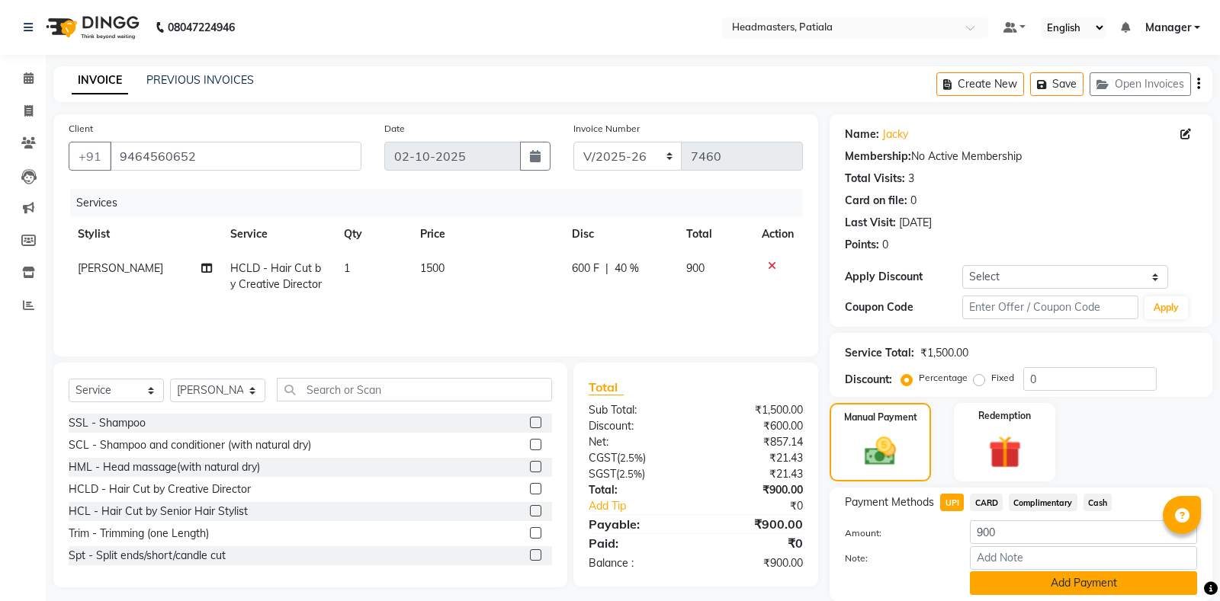
scroll to position [53, 0]
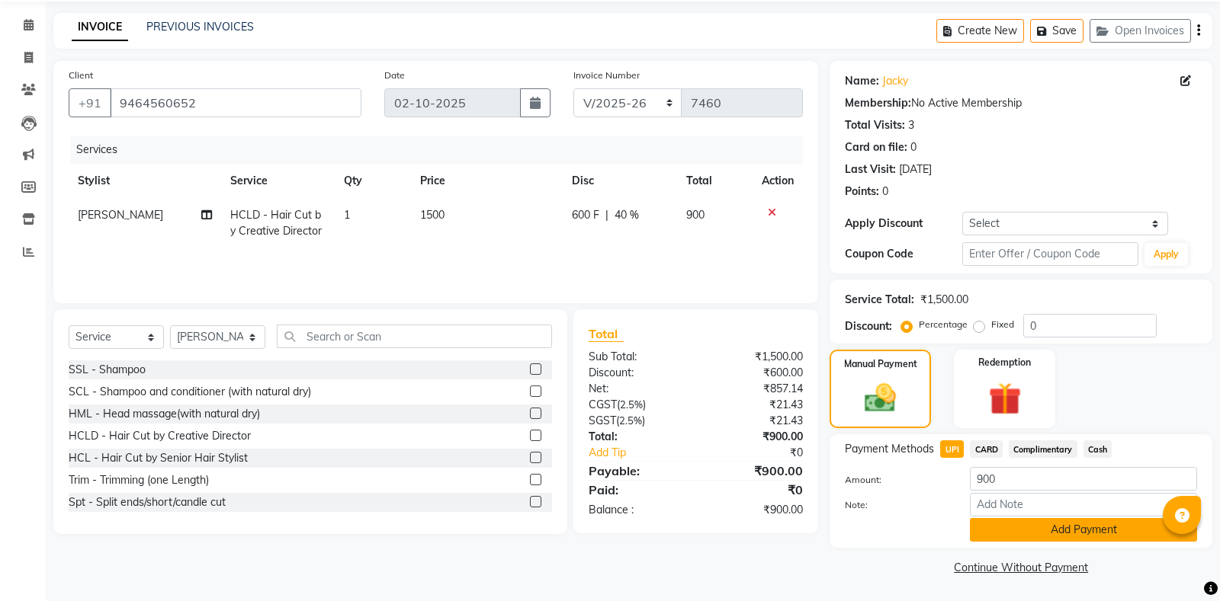
click at [1052, 531] on button "Add Payment" at bounding box center [1083, 530] width 227 height 24
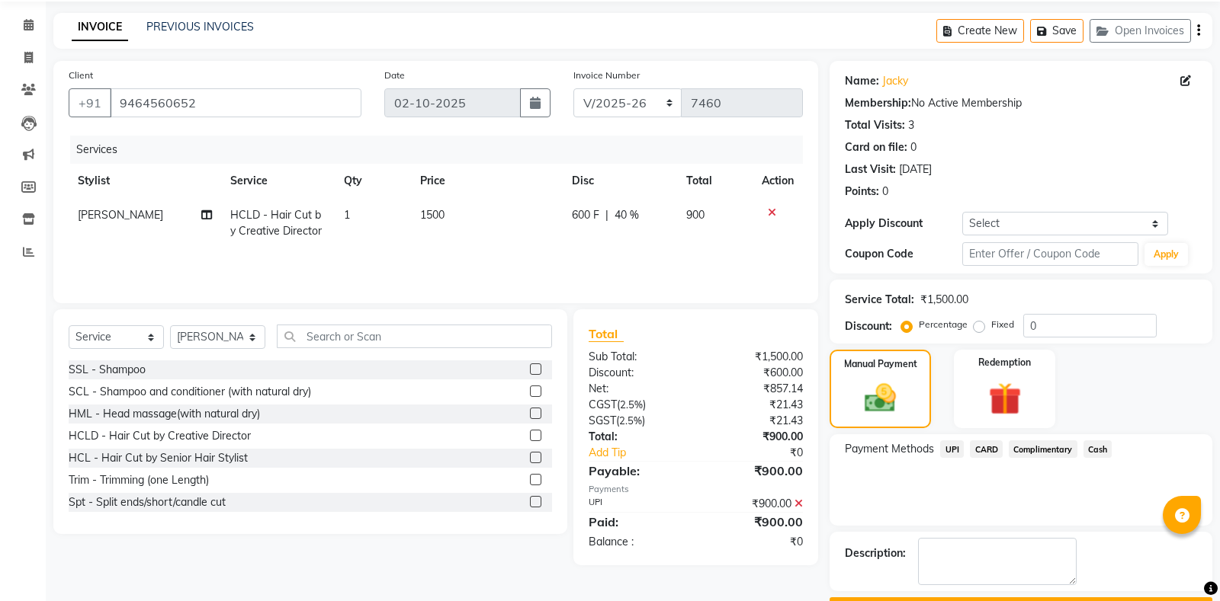
scroll to position [95, 0]
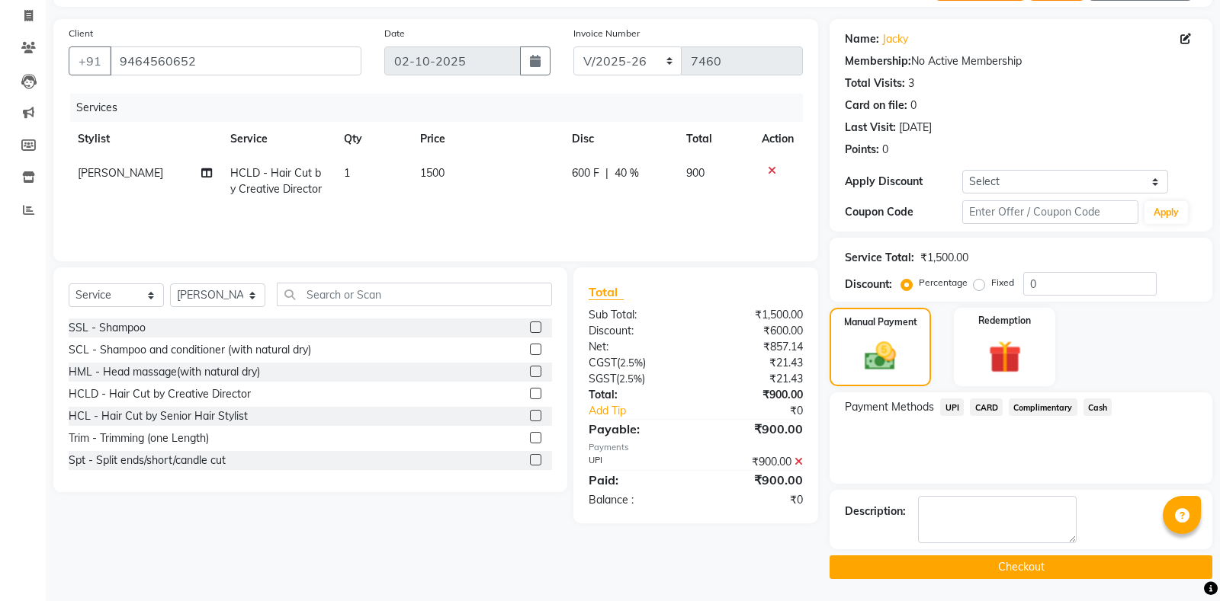
click at [944, 566] on button "Checkout" at bounding box center [1020, 568] width 383 height 24
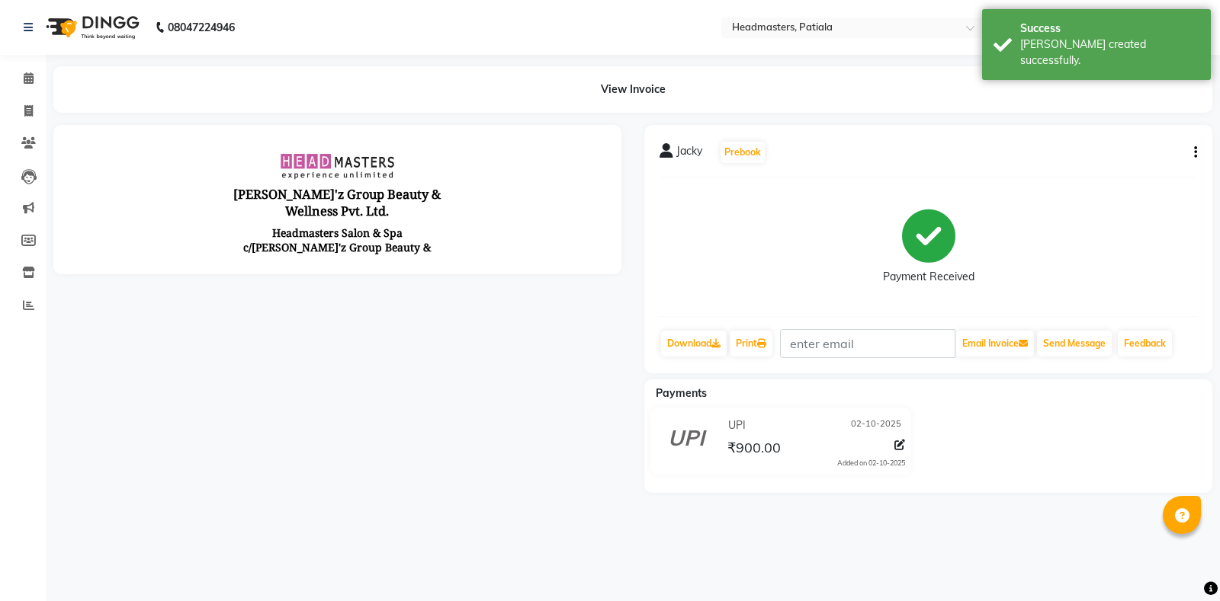
click at [762, 361] on div "Jacky Prebook Payment Received Download Print Email Invoice Send Message Feedba…" at bounding box center [928, 249] width 568 height 248
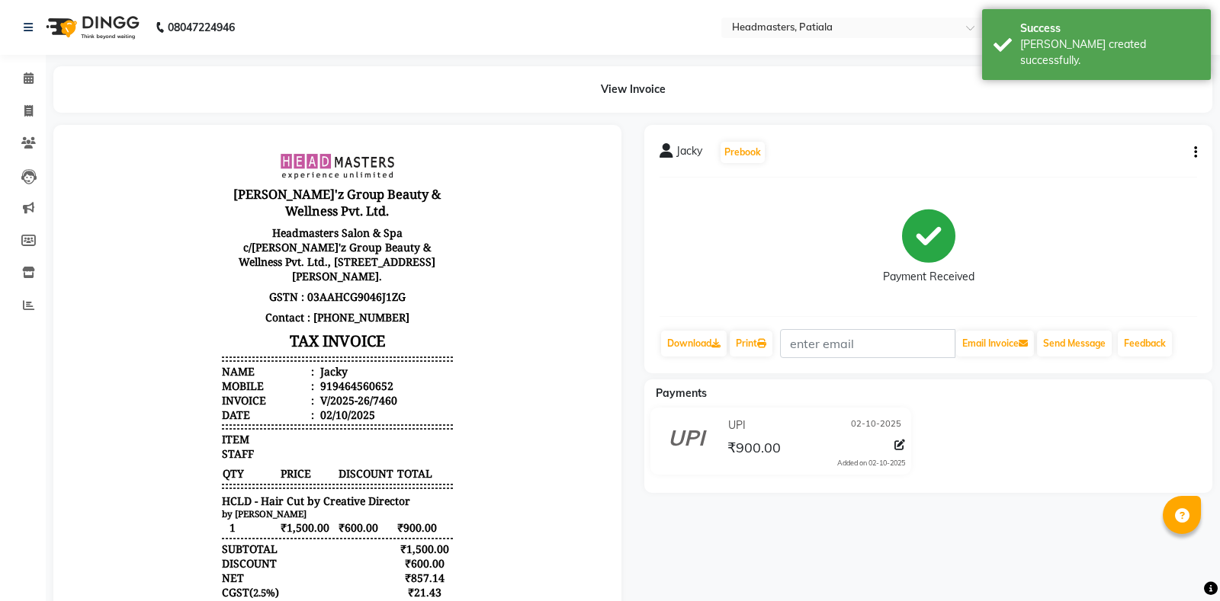
click at [757, 329] on div "Jacky Prebook Payment Received Download Print Email Invoice Send Message Feedba…" at bounding box center [928, 249] width 568 height 248
click at [755, 337] on link "Print" at bounding box center [750, 344] width 43 height 26
click at [751, 341] on link "Print" at bounding box center [750, 344] width 43 height 26
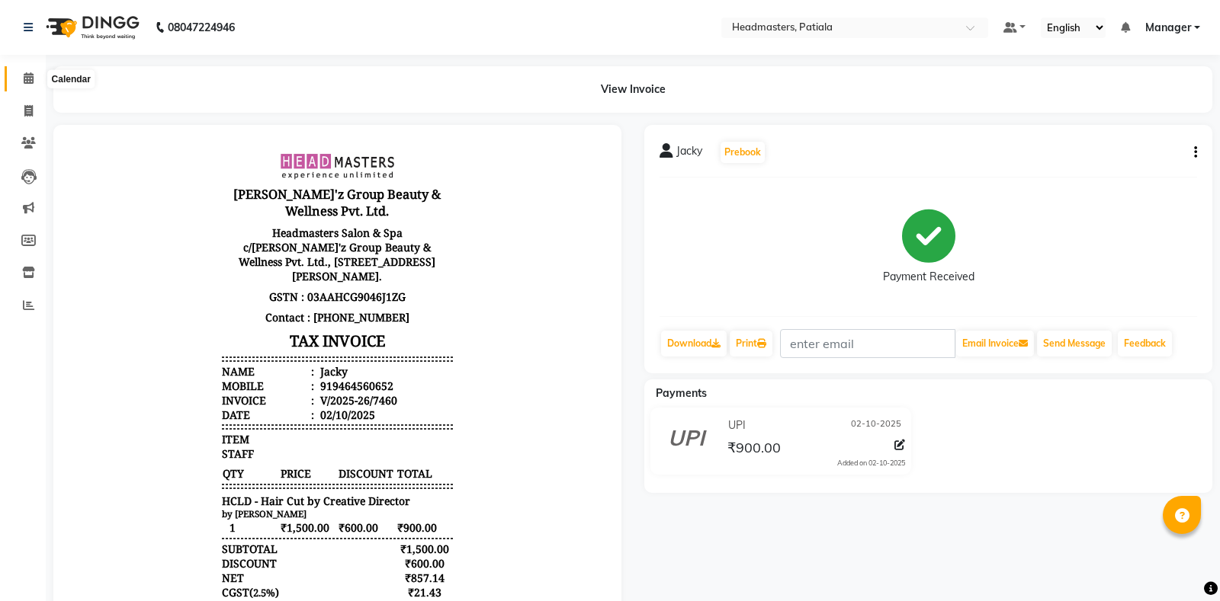
click at [21, 82] on span at bounding box center [28, 79] width 27 height 18
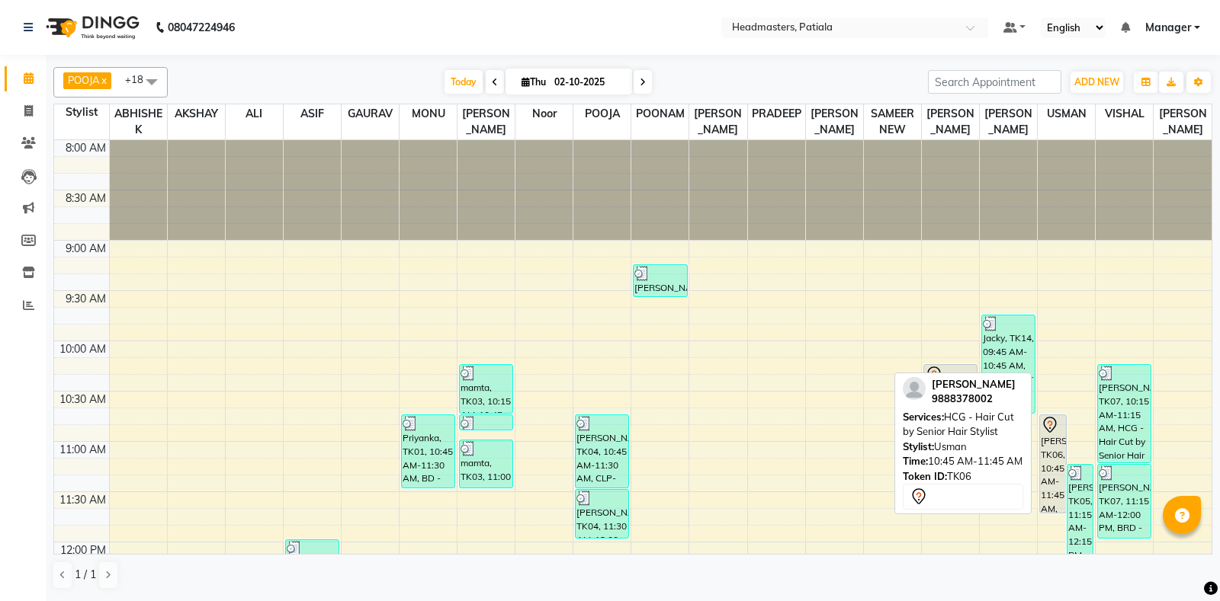
click at [1053, 449] on div "[PERSON_NAME], TK06, 10:45 AM-11:45 AM, HCG - Hair Cut by Senior Hair Stylist" at bounding box center [1053, 464] width 26 height 98
select select "7"
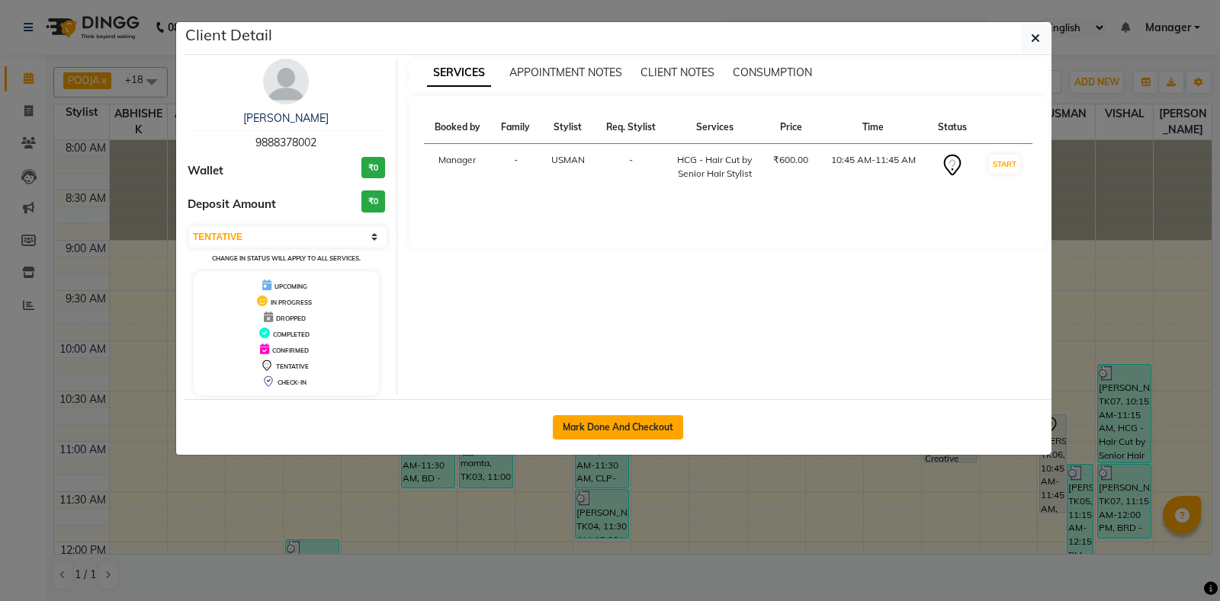
click at [640, 425] on button "Mark Done And Checkout" at bounding box center [618, 427] width 130 height 24
select select "6602"
select select "service"
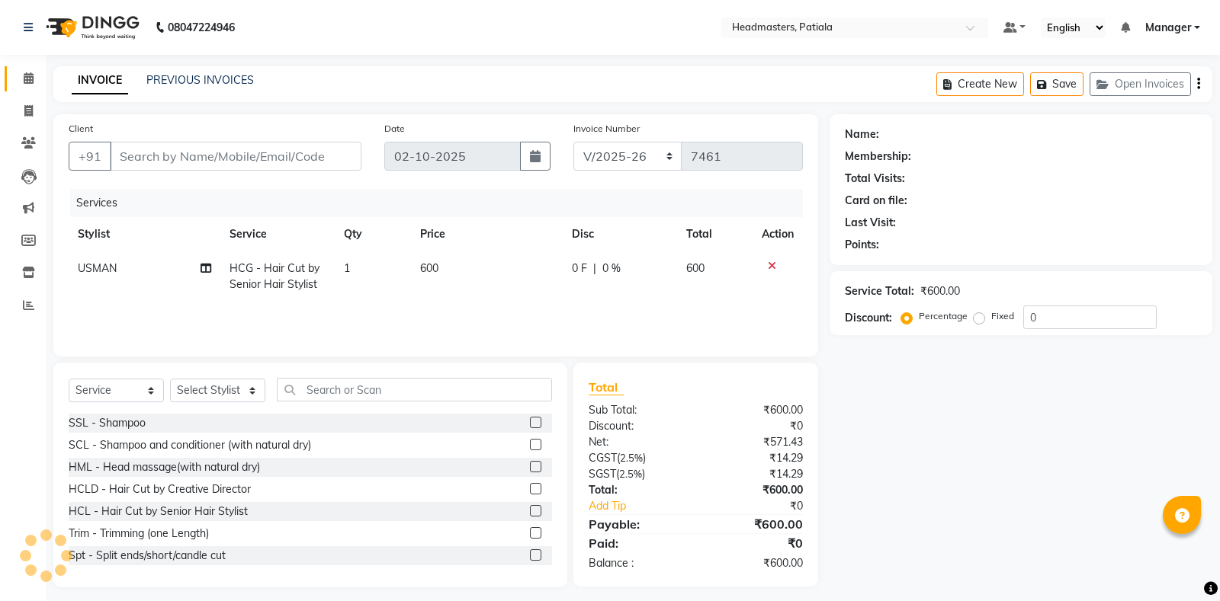
type input "9888378002"
select select "51087"
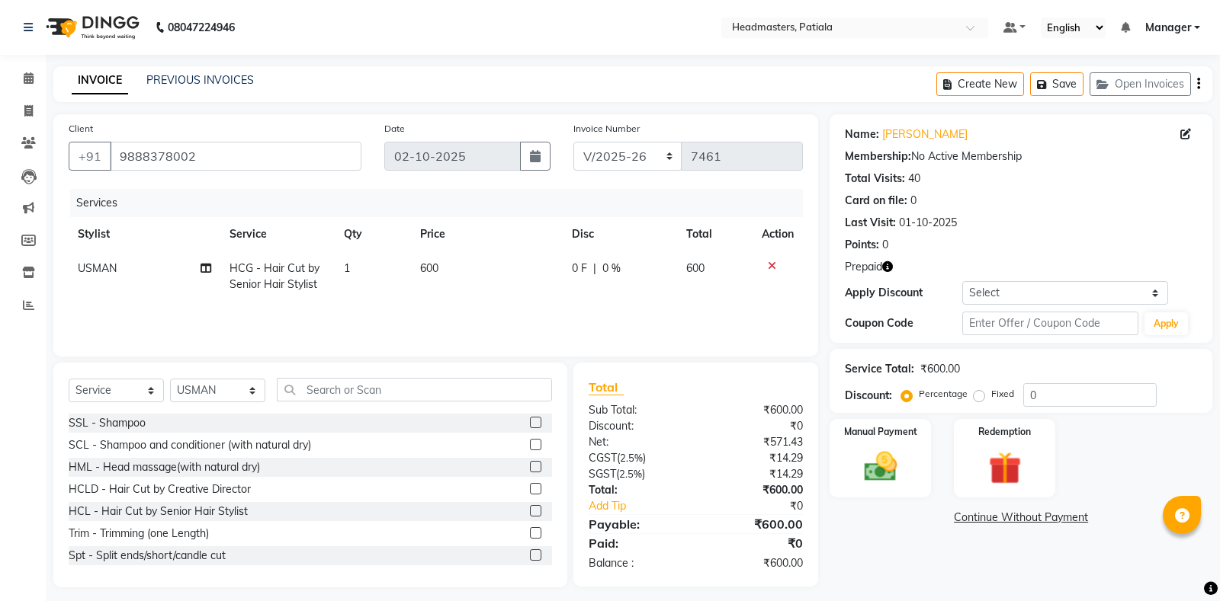
click at [772, 267] on icon at bounding box center [772, 266] width 8 height 11
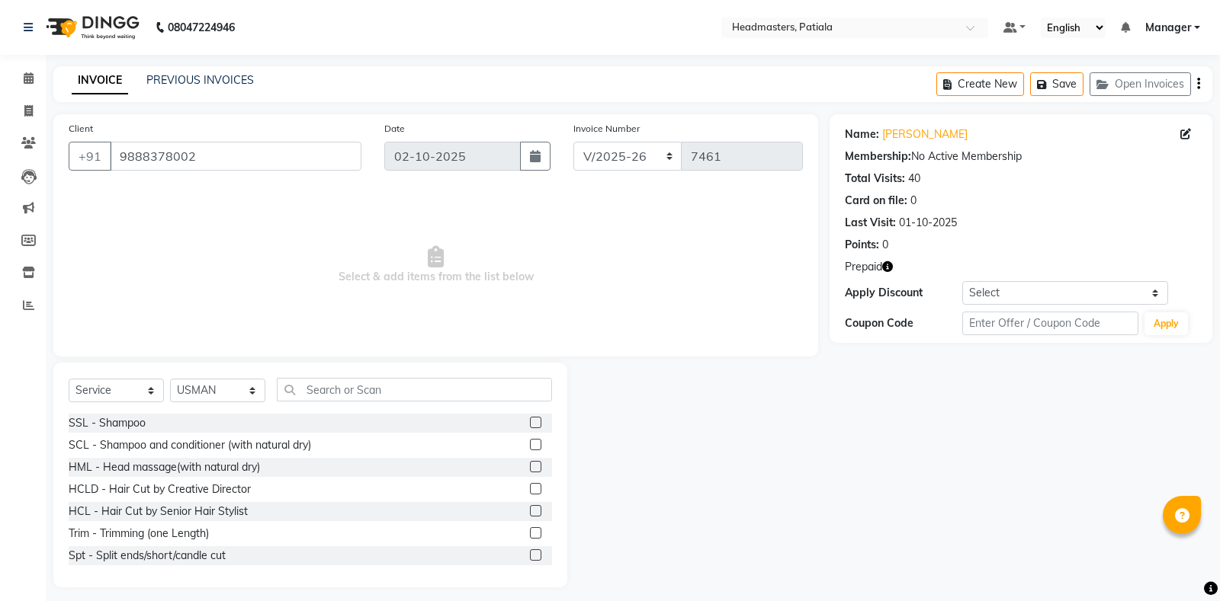
click at [382, 376] on div "Select Service Product Membership Package Voucher Prepaid Gift Card Select Styl…" at bounding box center [310, 475] width 514 height 225
click at [390, 389] on input "text" at bounding box center [414, 390] width 275 height 24
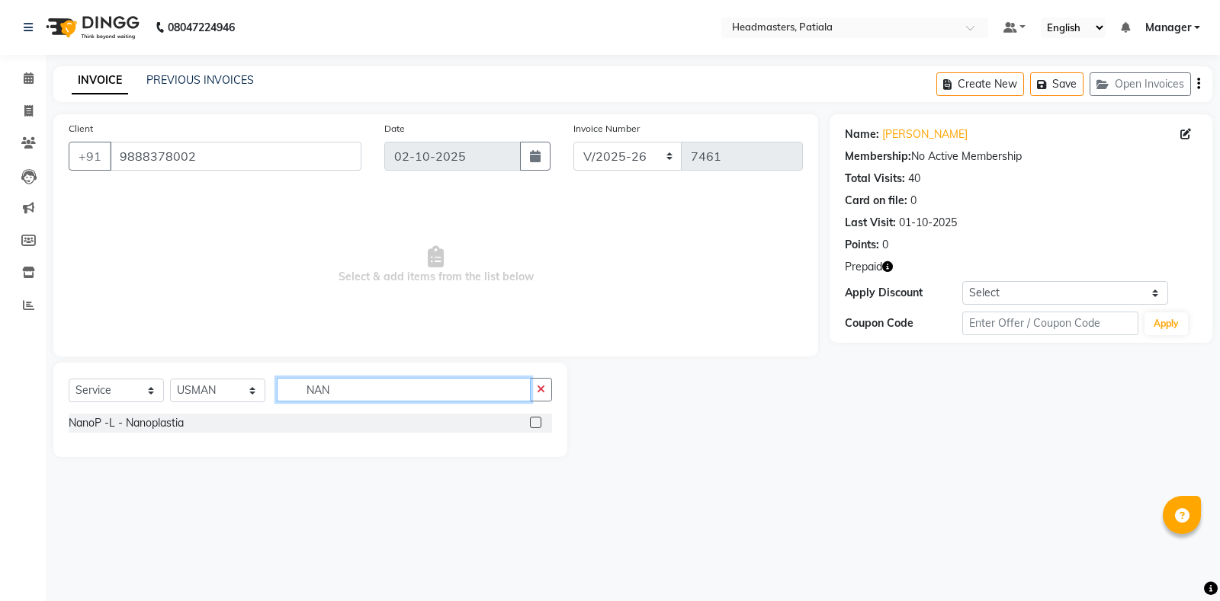
type input "NAN"
click at [537, 425] on label at bounding box center [535, 422] width 11 height 11
click at [537, 425] on input "checkbox" at bounding box center [535, 423] width 10 height 10
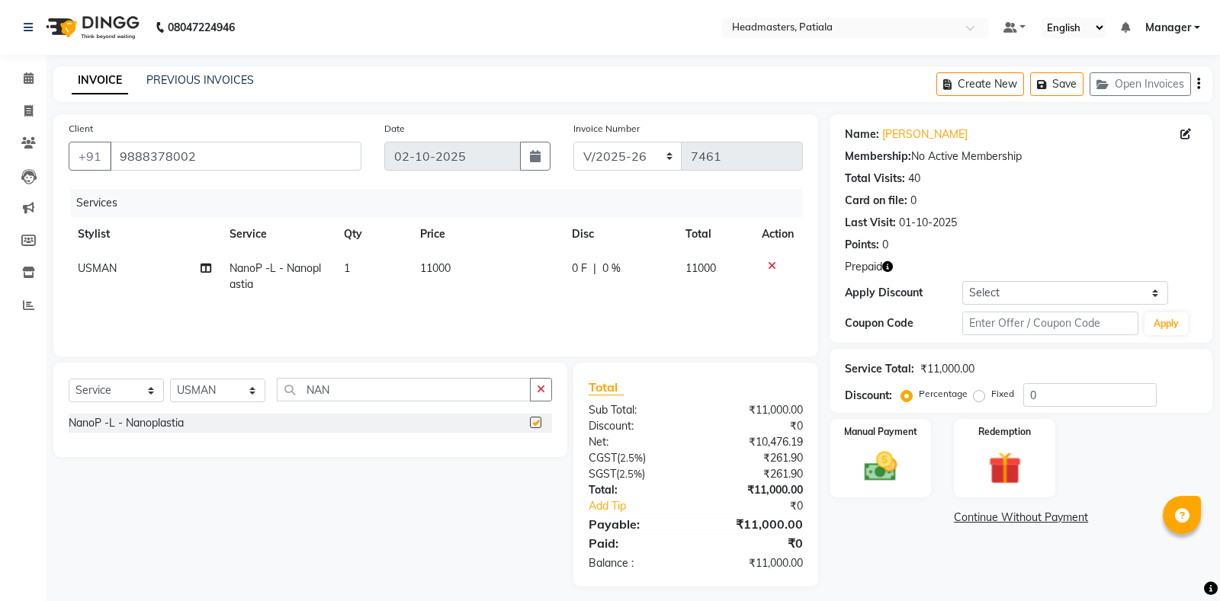
checkbox input "false"
click at [592, 265] on div "0 F | 0 %" at bounding box center [620, 269] width 96 height 16
select select "51087"
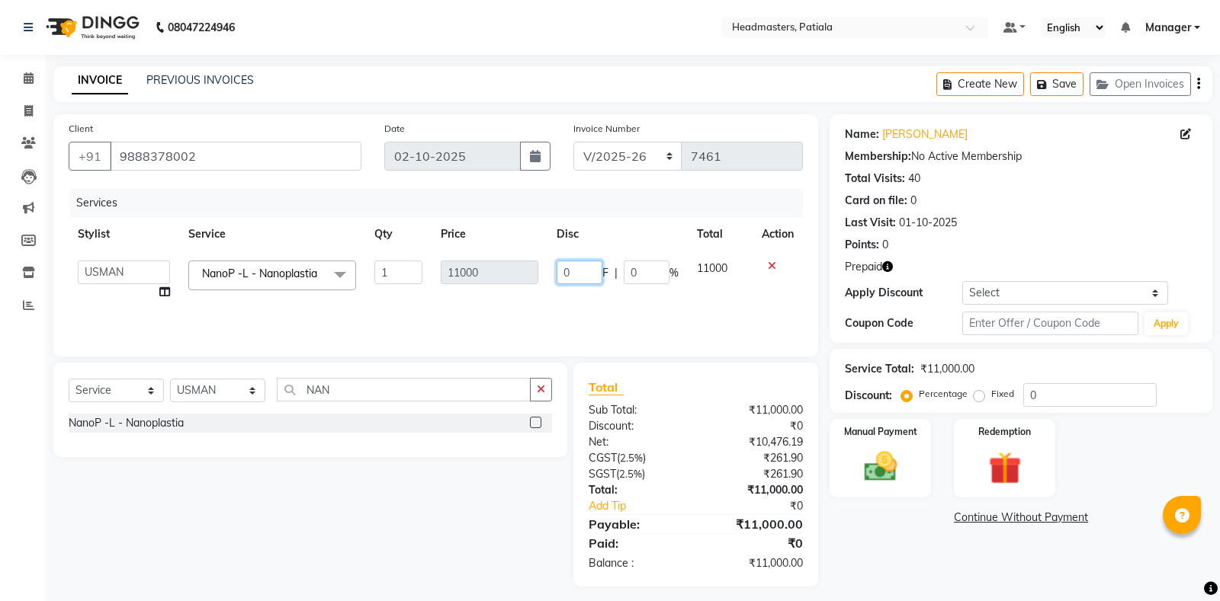
click at [574, 269] on input "0" at bounding box center [579, 273] width 46 height 24
type input "5000"
click at [664, 313] on div "Services Stylist Service Qty Price Disc Total Action ABHISHEK AJAY KUMAR AKSHAY…" at bounding box center [436, 265] width 734 height 152
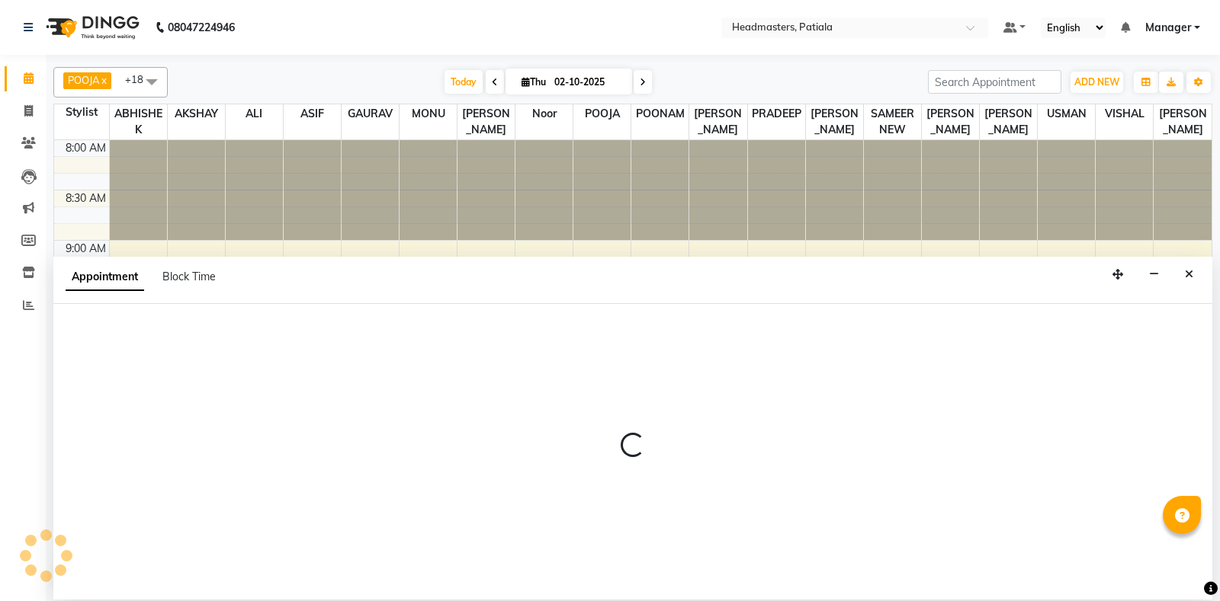
select select "51098"
select select "tentative"
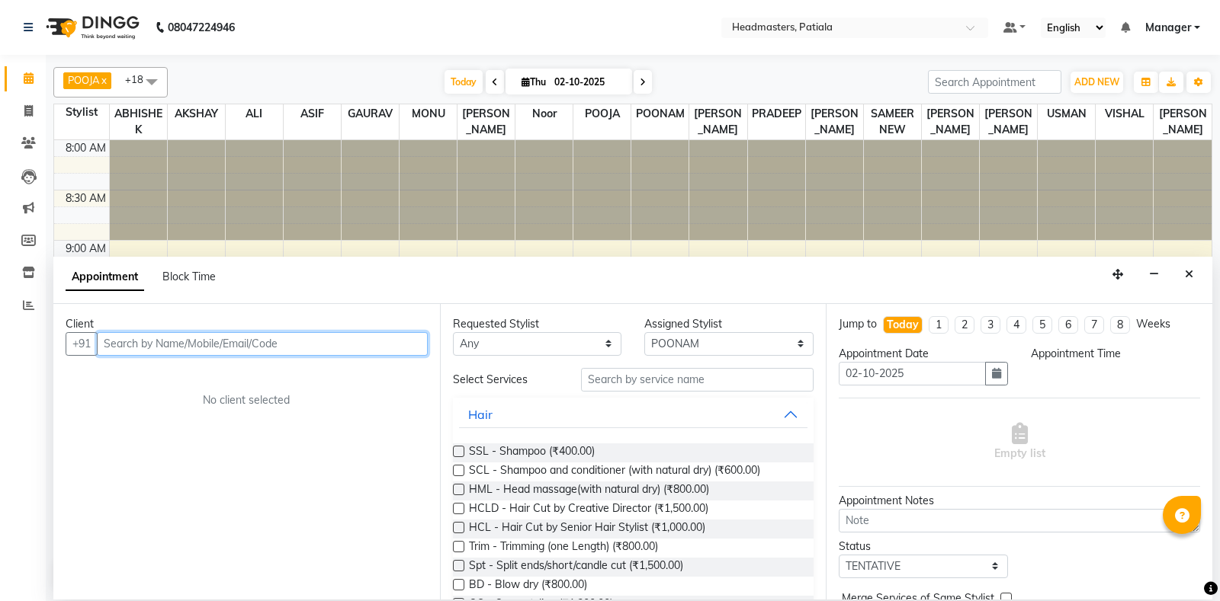
select select "615"
drag, startPoint x: 181, startPoint y: 348, endPoint x: 1173, endPoint y: 204, distance: 1002.0
click at [181, 348] on input "text" at bounding box center [262, 344] width 331 height 24
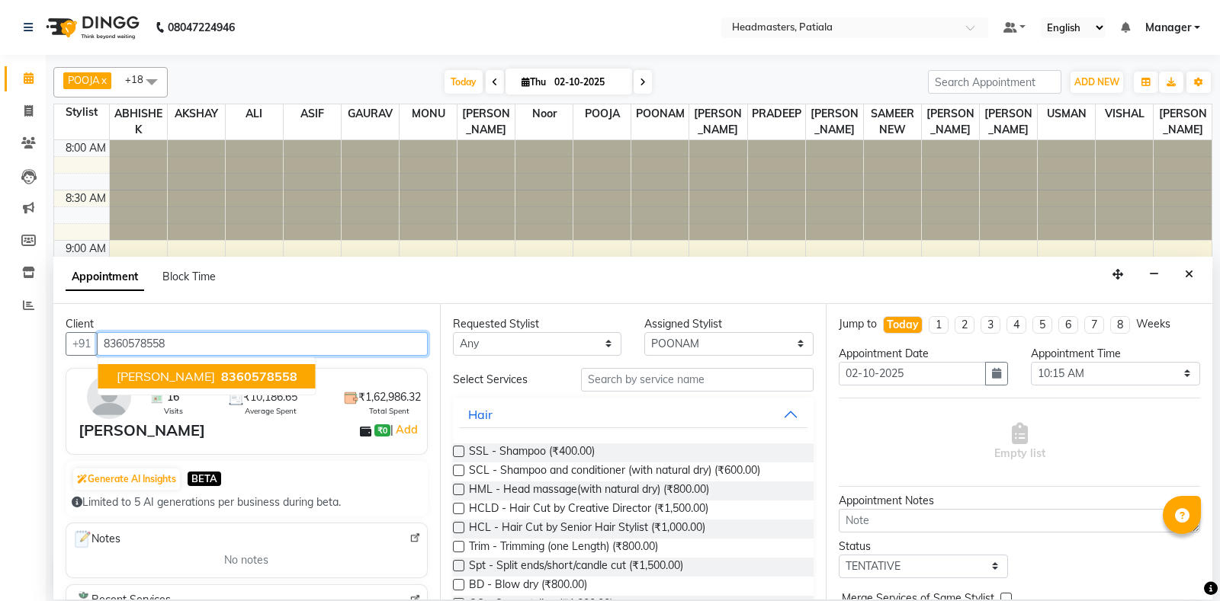
click at [221, 376] on span "8360578558" at bounding box center [259, 376] width 76 height 15
type input "8360578558"
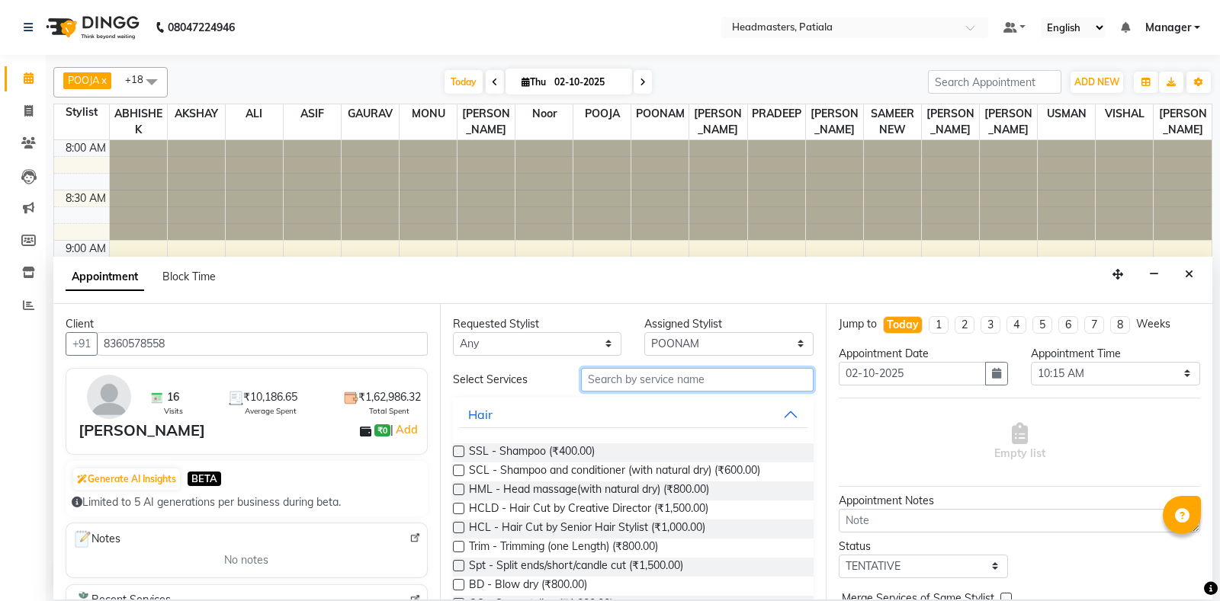
click at [630, 371] on input "text" at bounding box center [697, 380] width 233 height 24
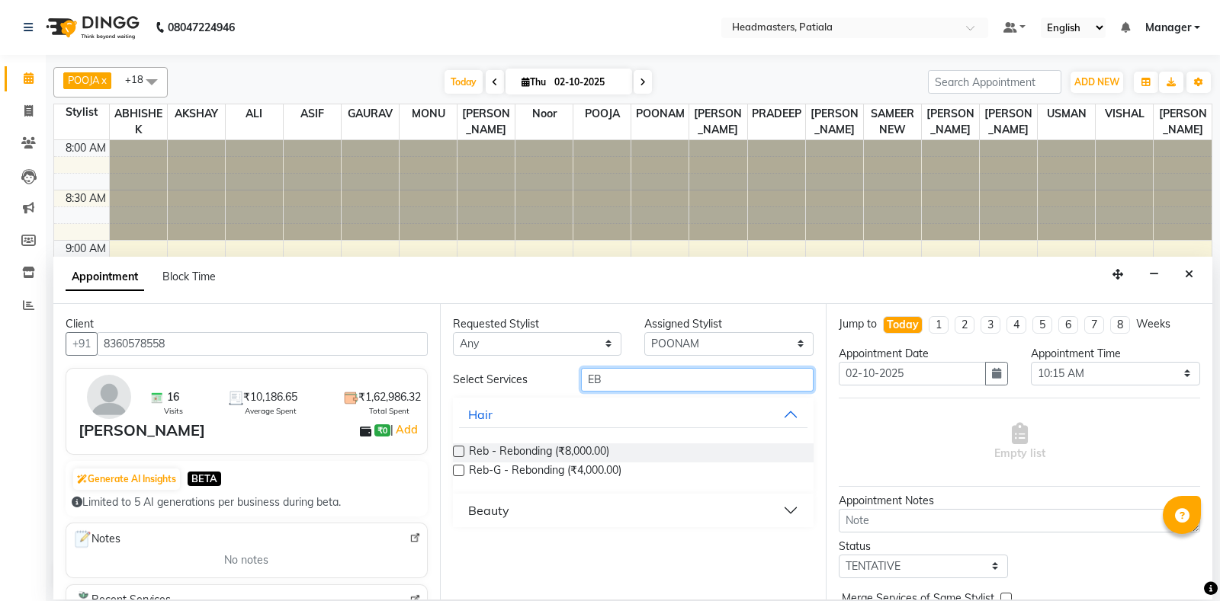
type input "EB"
click at [527, 508] on button "Beauty" at bounding box center [633, 510] width 349 height 27
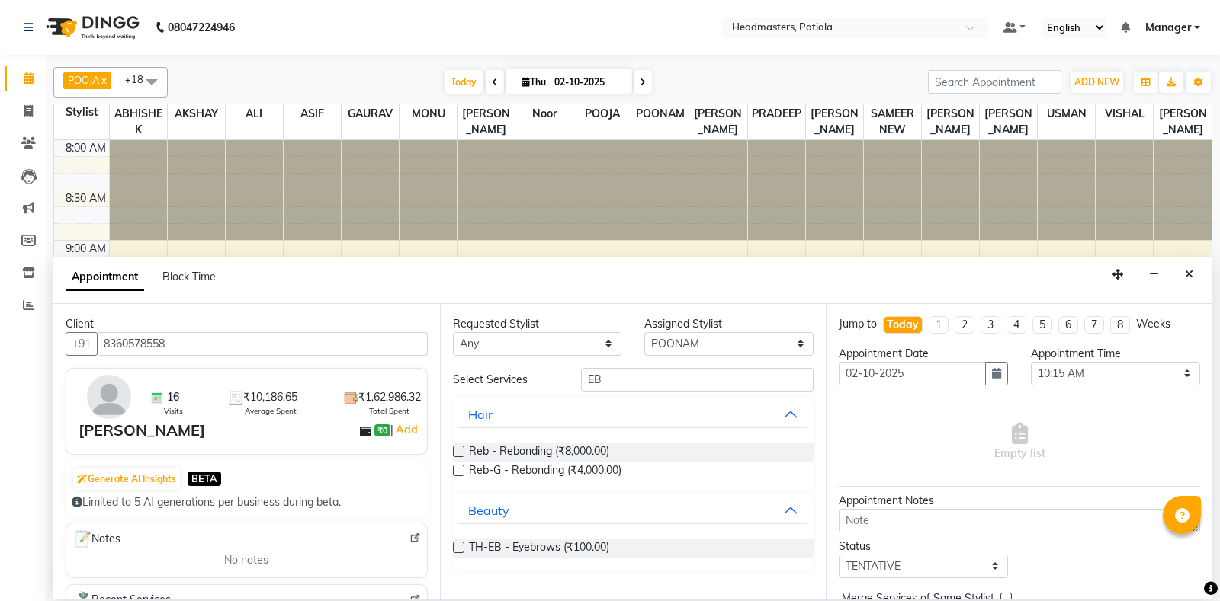
click at [458, 543] on label at bounding box center [458, 547] width 11 height 11
click at [458, 544] on input "checkbox" at bounding box center [458, 549] width 10 height 10
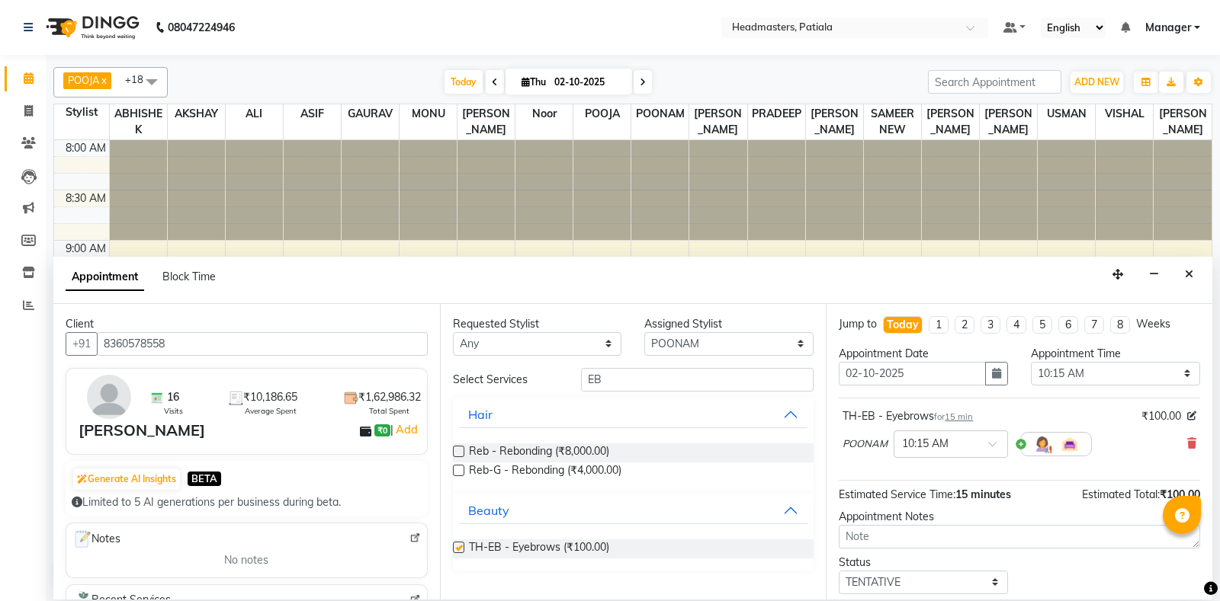
checkbox input "false"
click at [636, 378] on input "EB" at bounding box center [697, 380] width 233 height 24
type input "E"
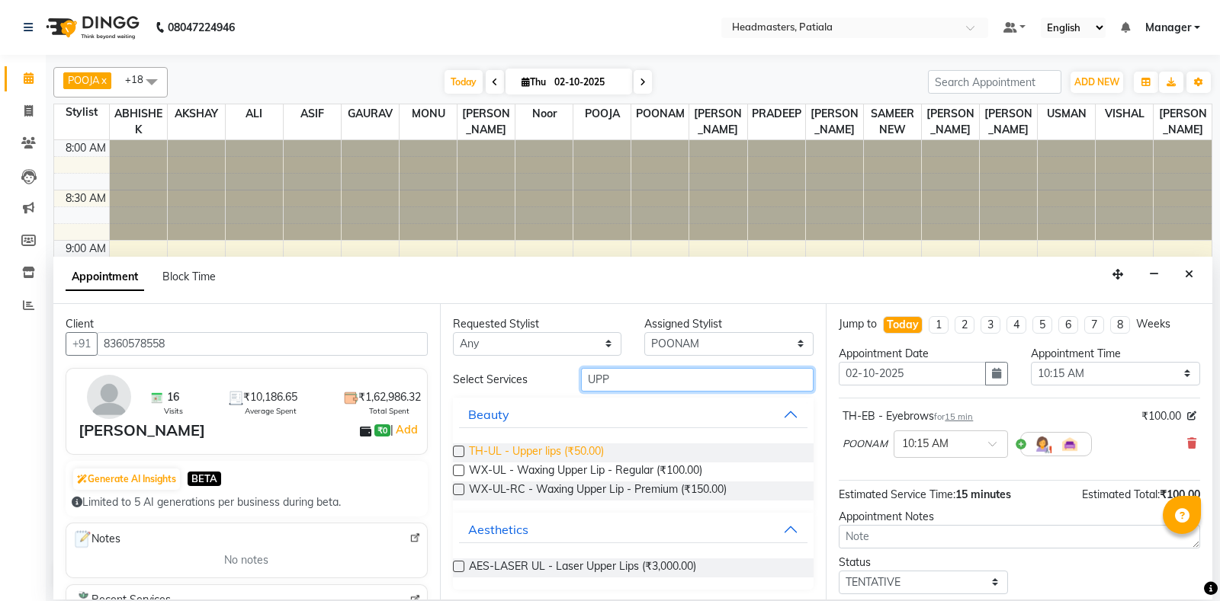
type input "UPP"
click at [502, 456] on span "TH-UL - Upper lips (₹50.00)" at bounding box center [536, 453] width 135 height 19
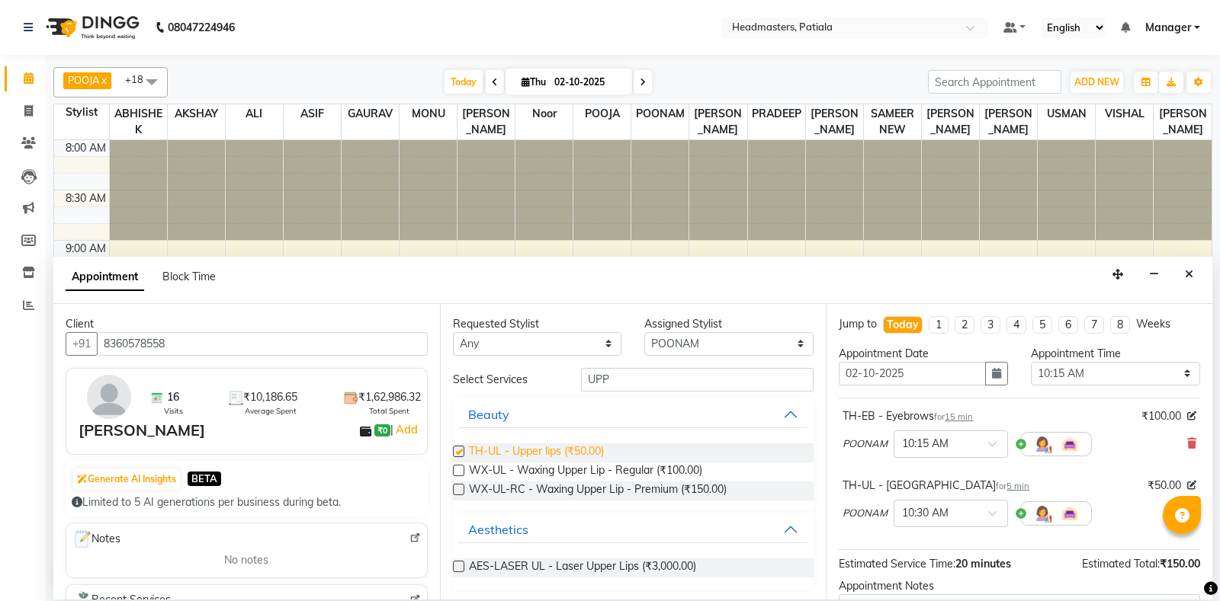
checkbox input "false"
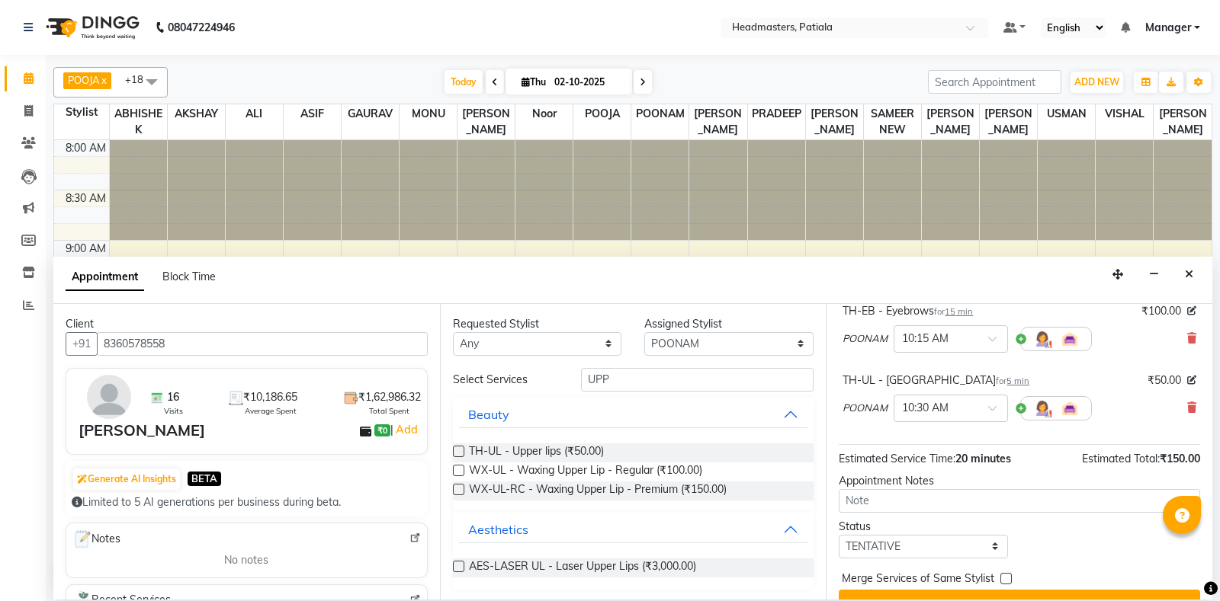
scroll to position [134, 0]
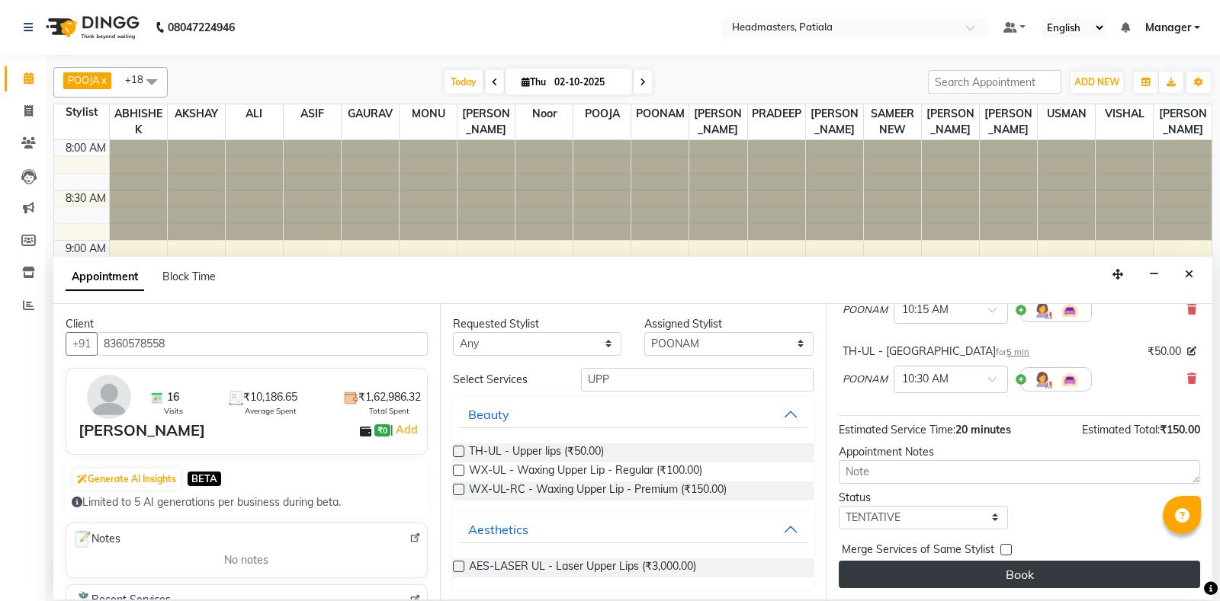
click at [1074, 582] on button "Book" at bounding box center [1018, 574] width 361 height 27
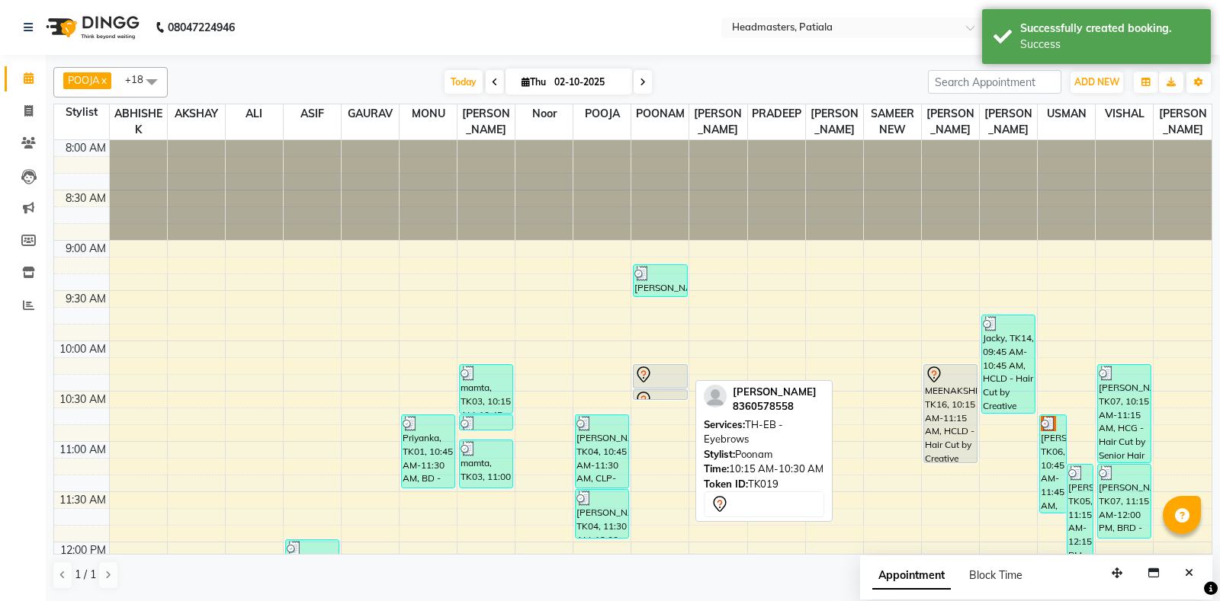
click at [657, 380] on div at bounding box center [659, 375] width 51 height 18
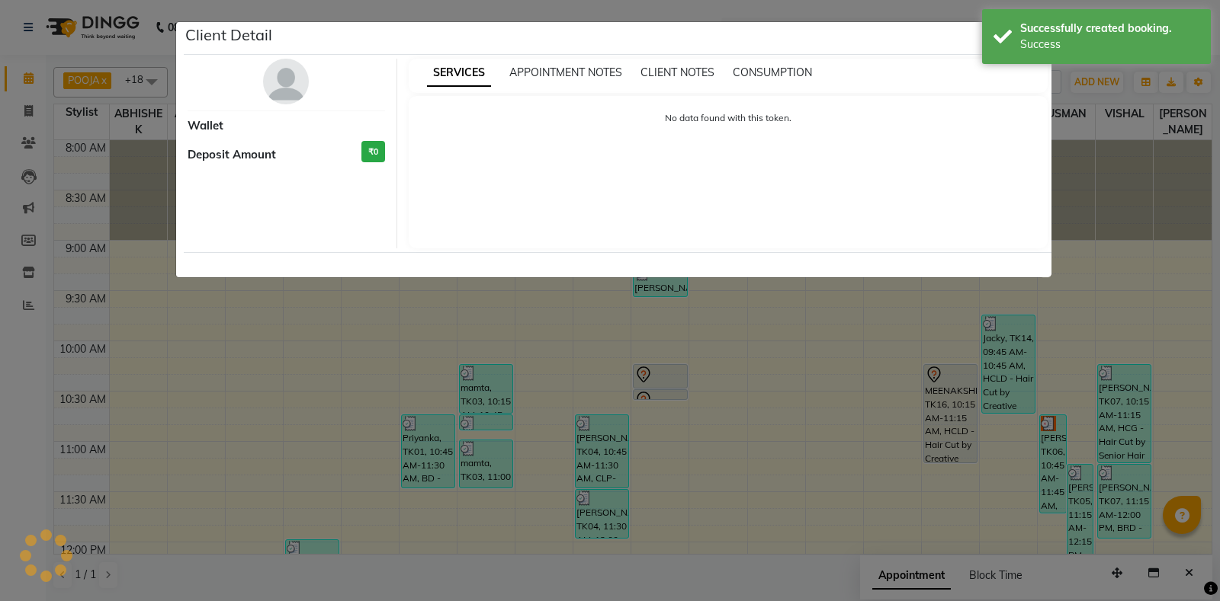
select select "7"
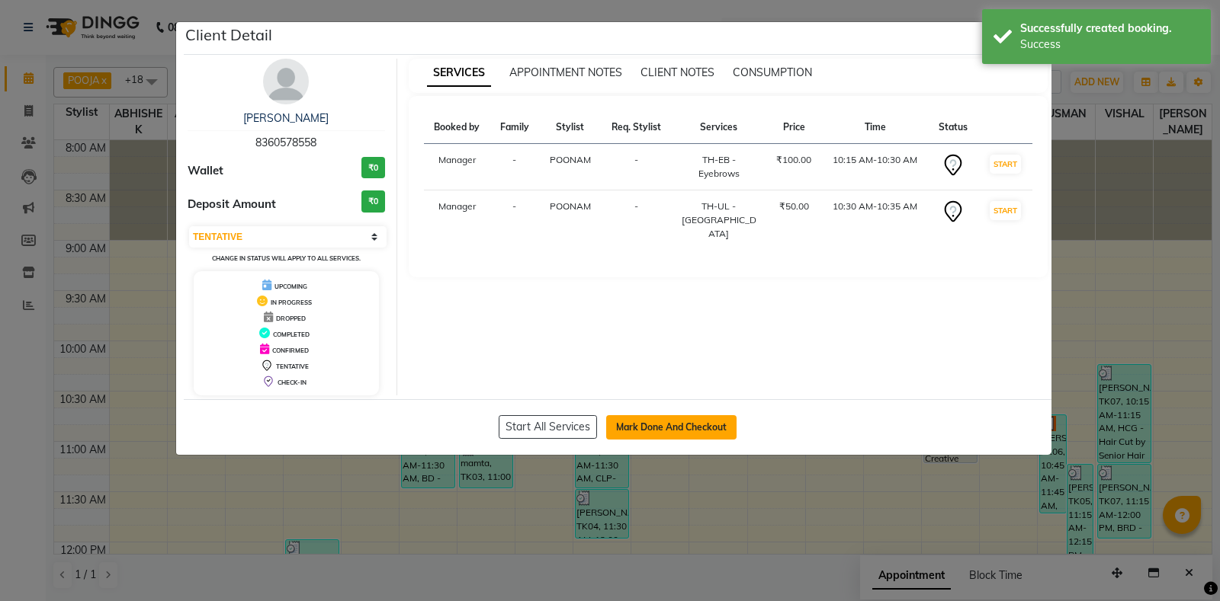
click at [681, 431] on button "Mark Done And Checkout" at bounding box center [671, 427] width 130 height 24
select select "service"
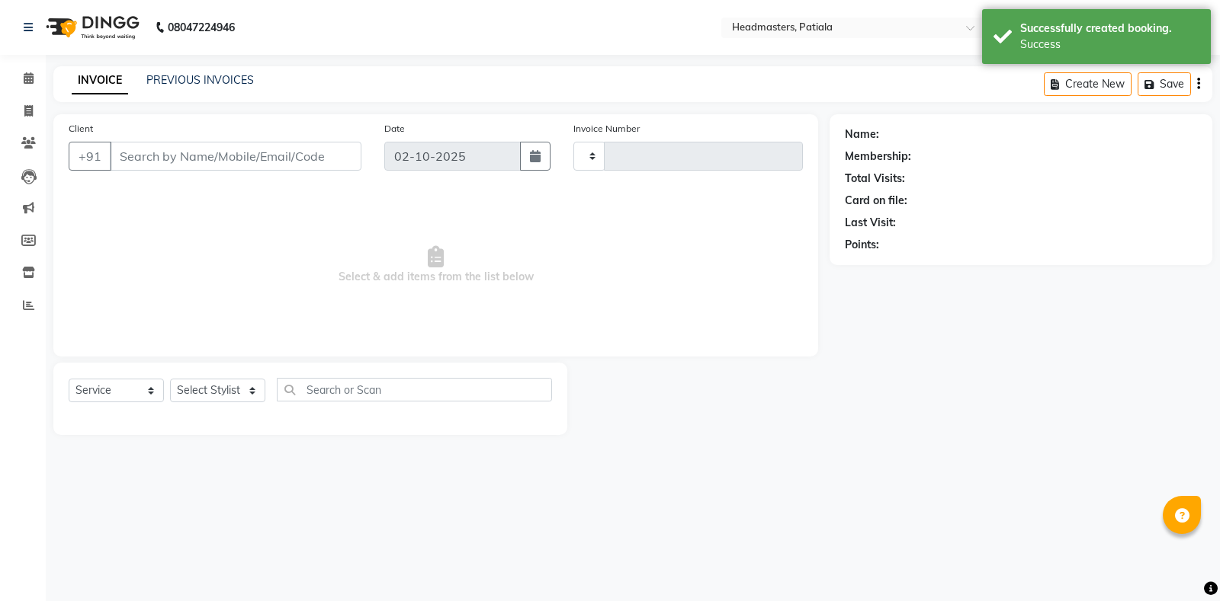
type input "7461"
select select "6602"
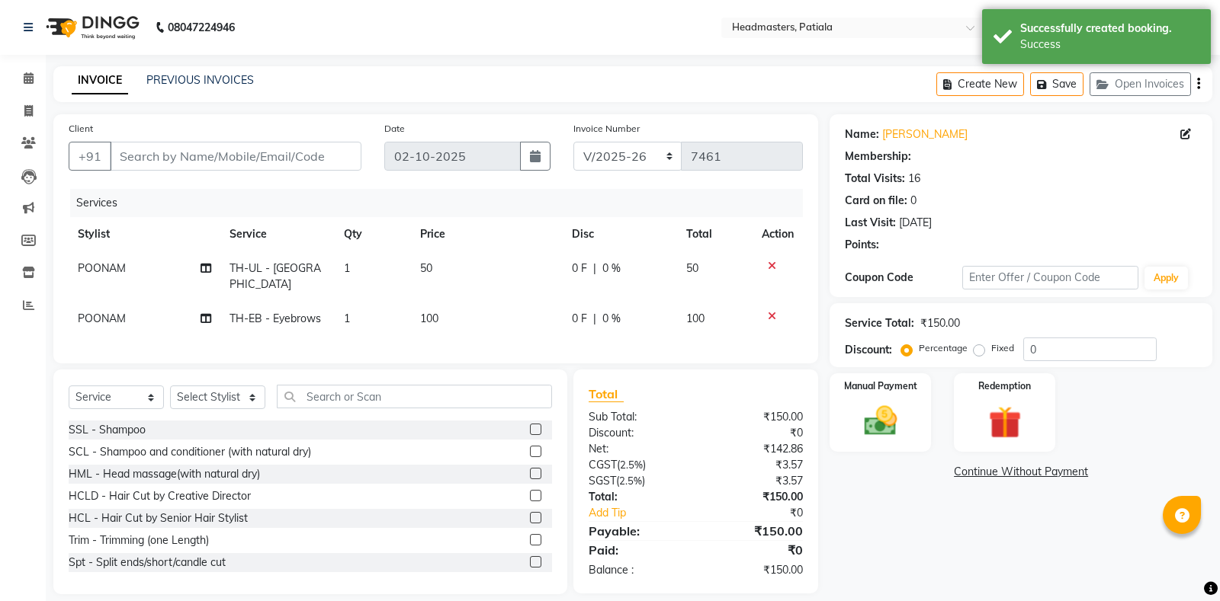
type input "8360578558"
select select "51098"
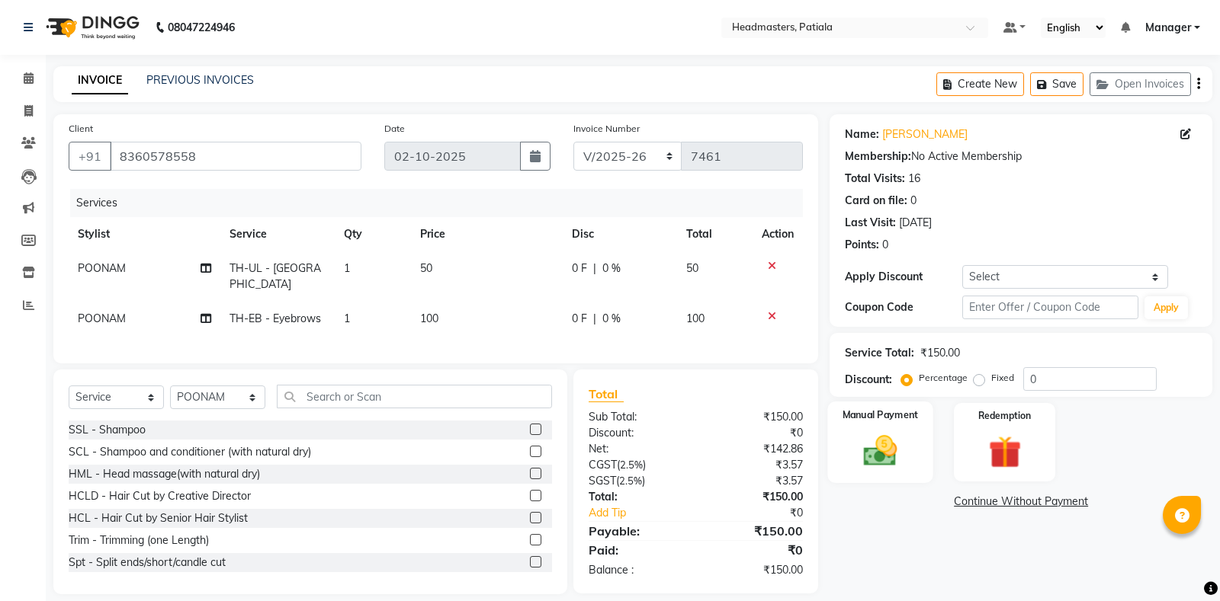
click at [904, 463] on img at bounding box center [880, 450] width 55 height 39
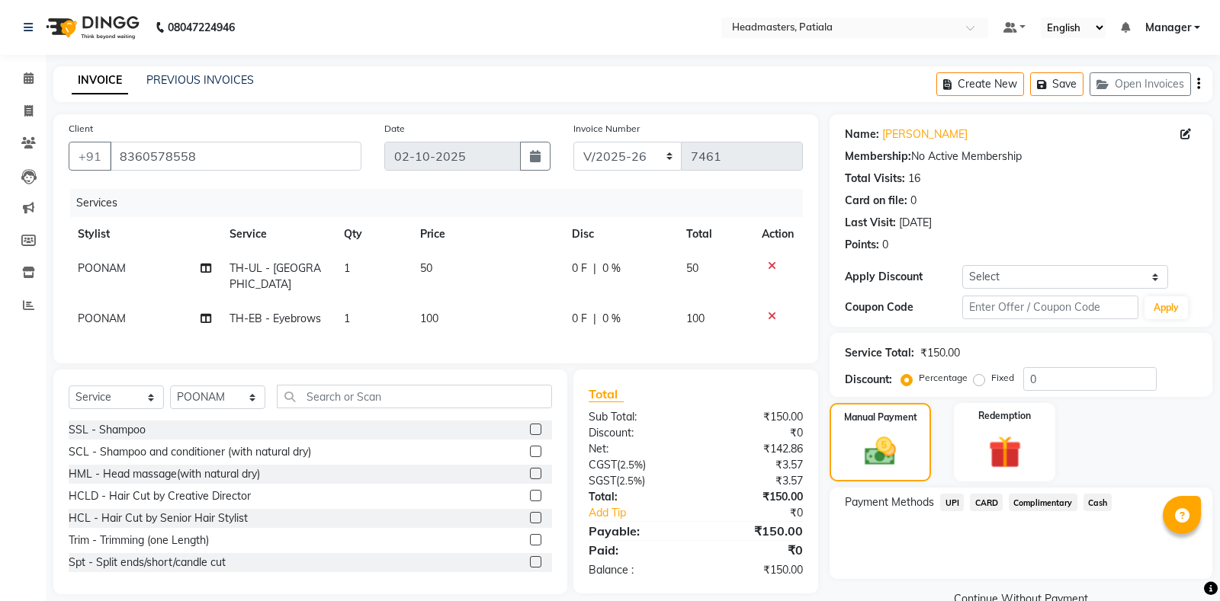
click at [960, 497] on span "UPI" at bounding box center [952, 503] width 24 height 18
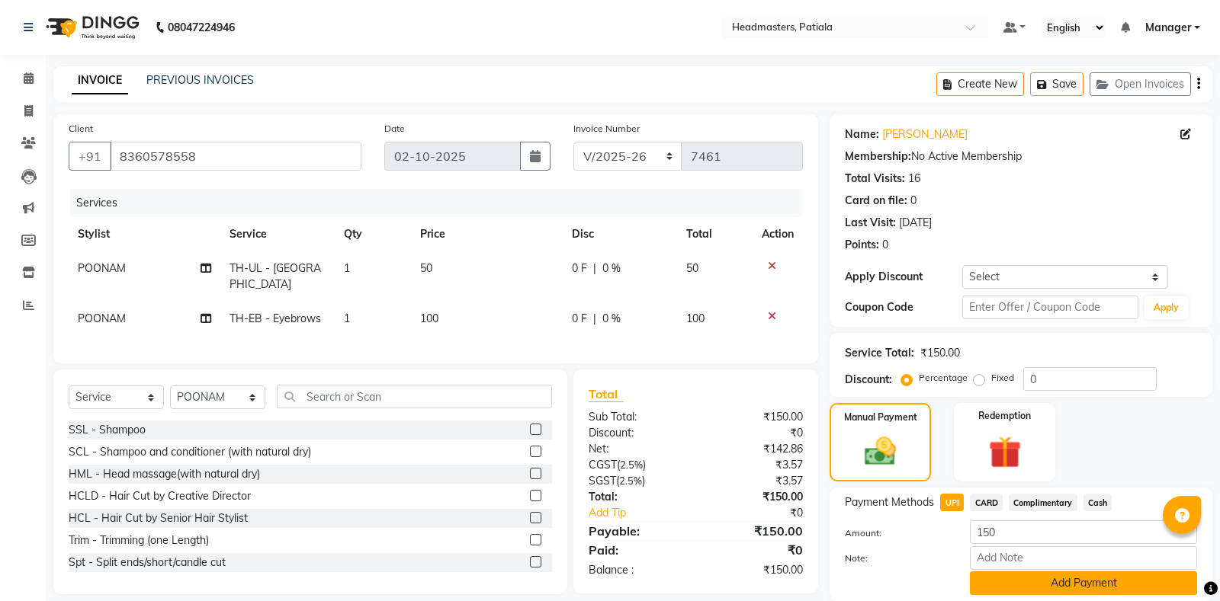
click at [1062, 587] on button "Add Payment" at bounding box center [1083, 584] width 227 height 24
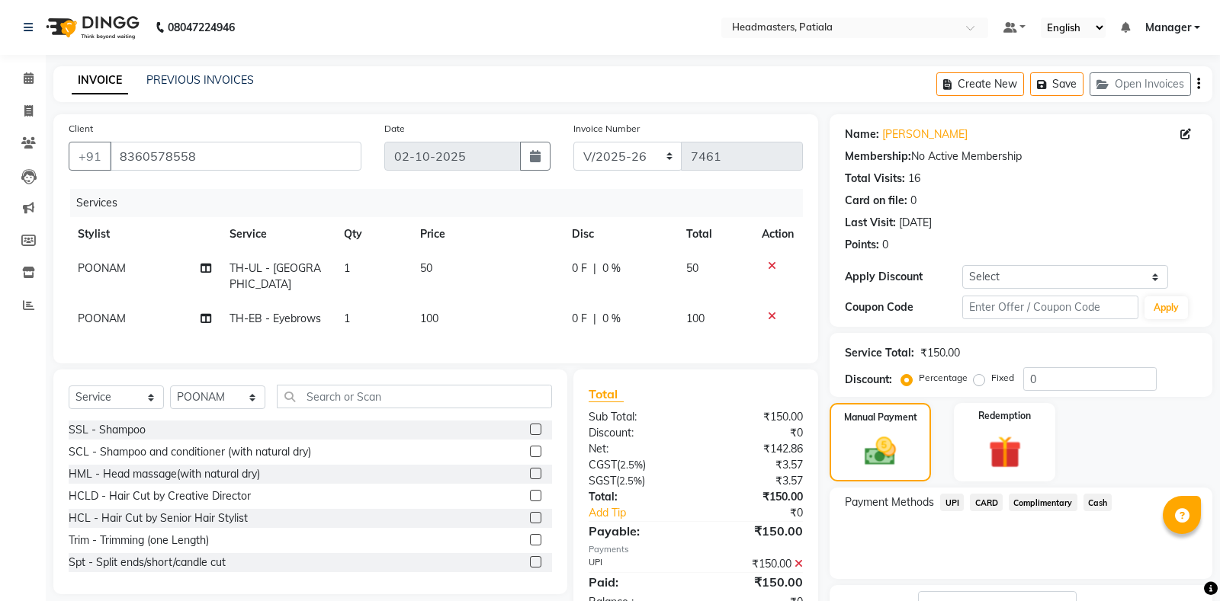
scroll to position [53, 0]
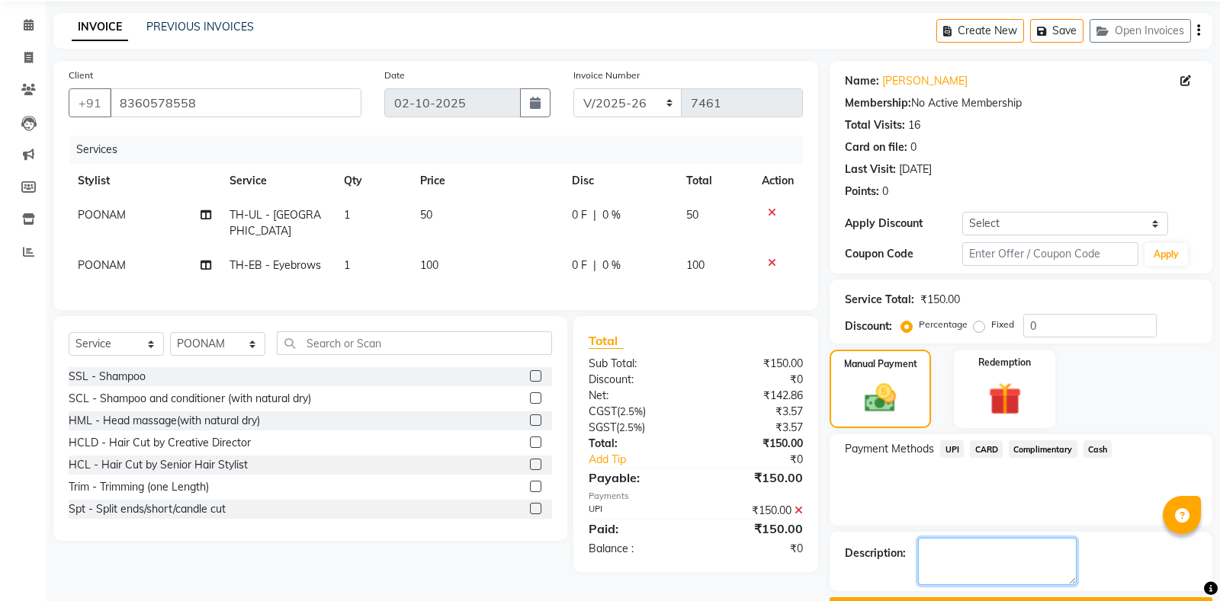
click at [1003, 573] on textarea at bounding box center [997, 561] width 159 height 47
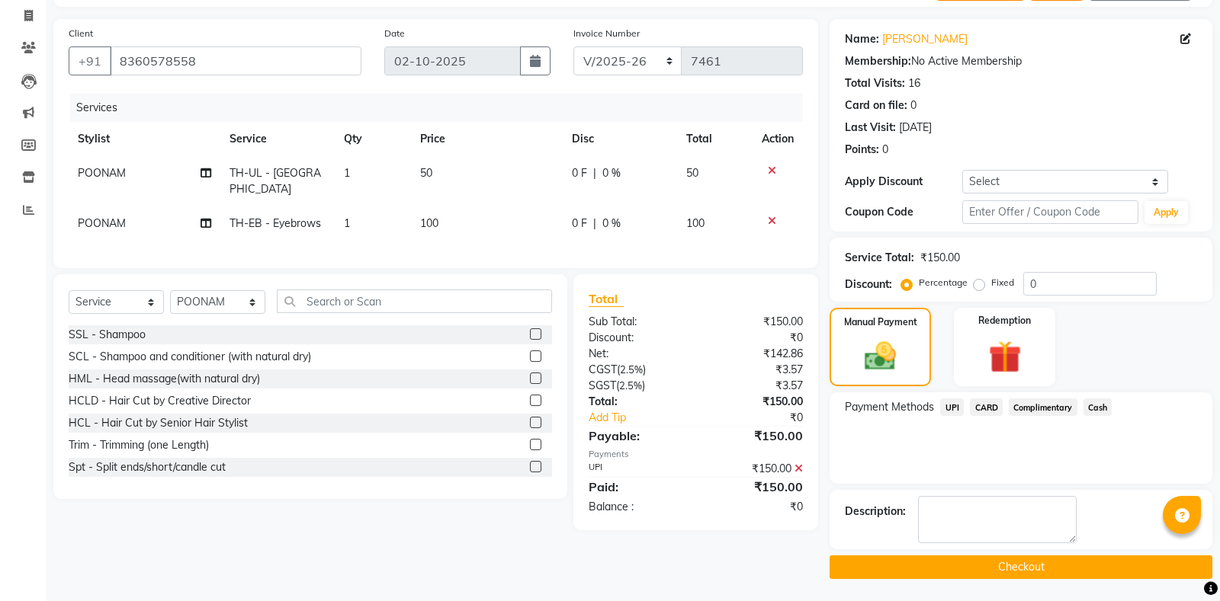
click at [996, 563] on button "Checkout" at bounding box center [1020, 568] width 383 height 24
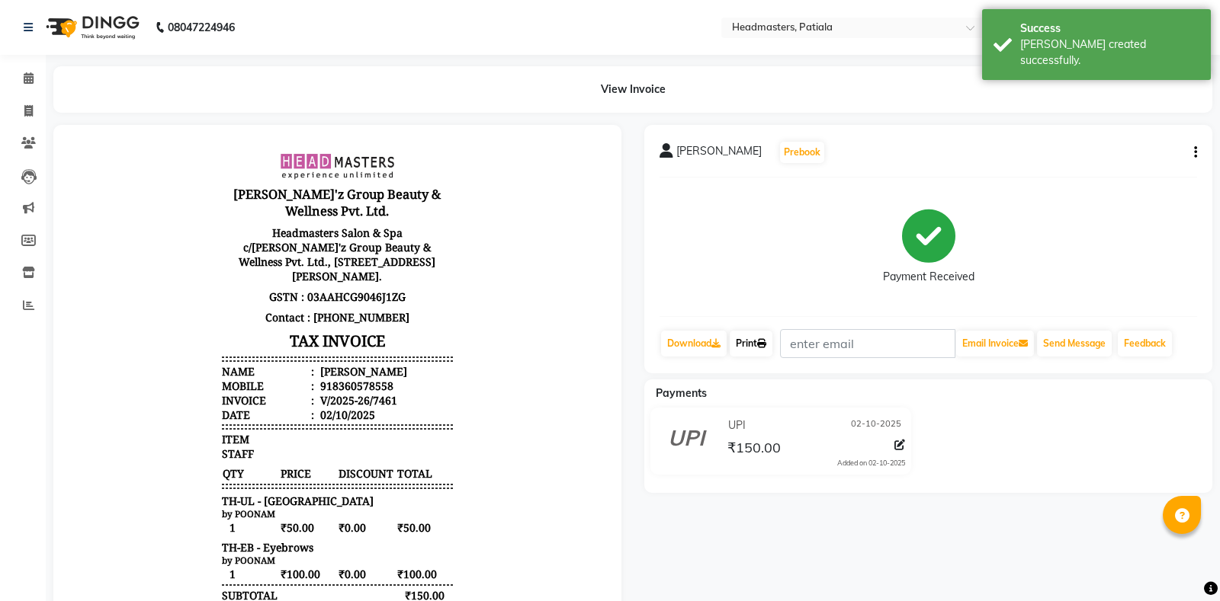
click at [766, 344] on icon at bounding box center [761, 343] width 9 height 9
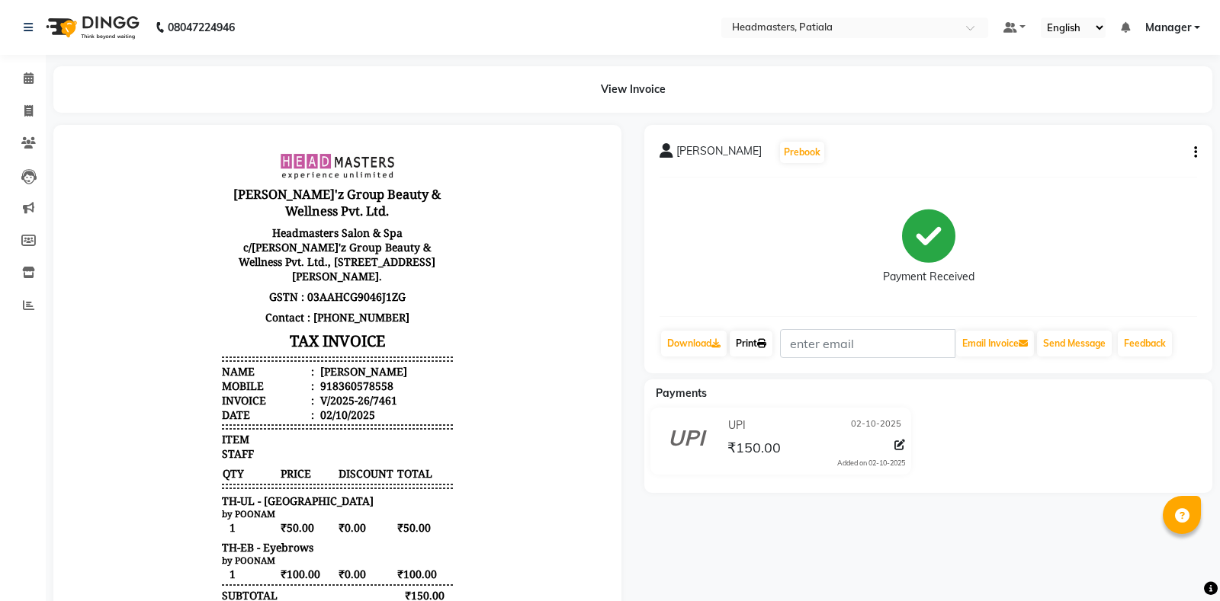
click at [766, 339] on icon at bounding box center [761, 343] width 9 height 9
click at [25, 79] on icon at bounding box center [29, 77] width 10 height 11
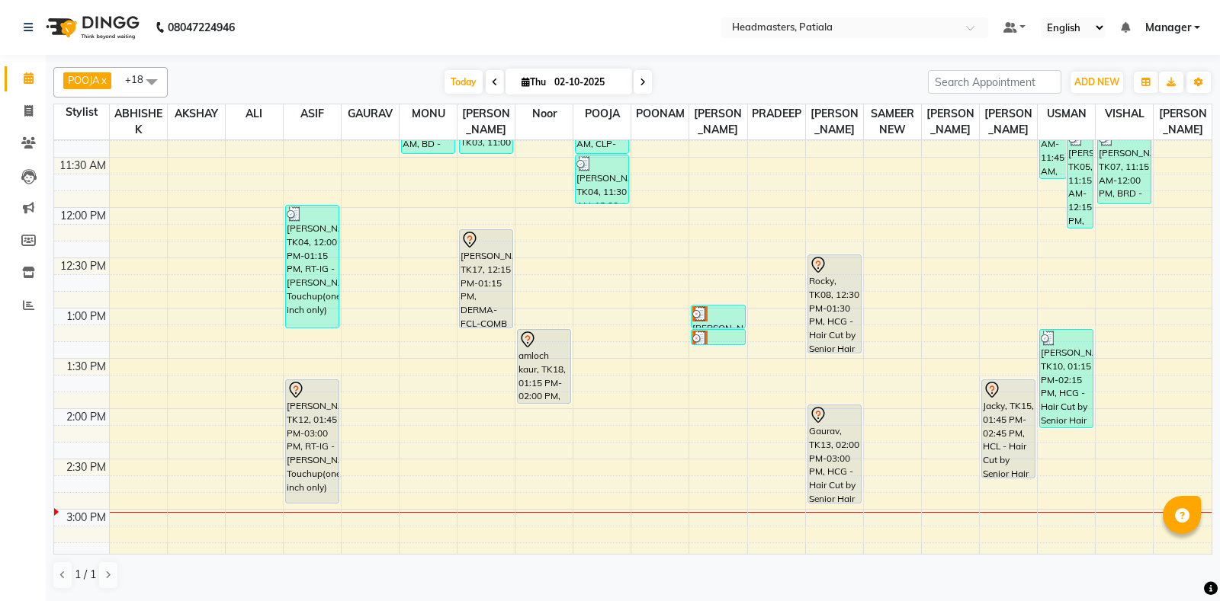
scroll to position [747, 0]
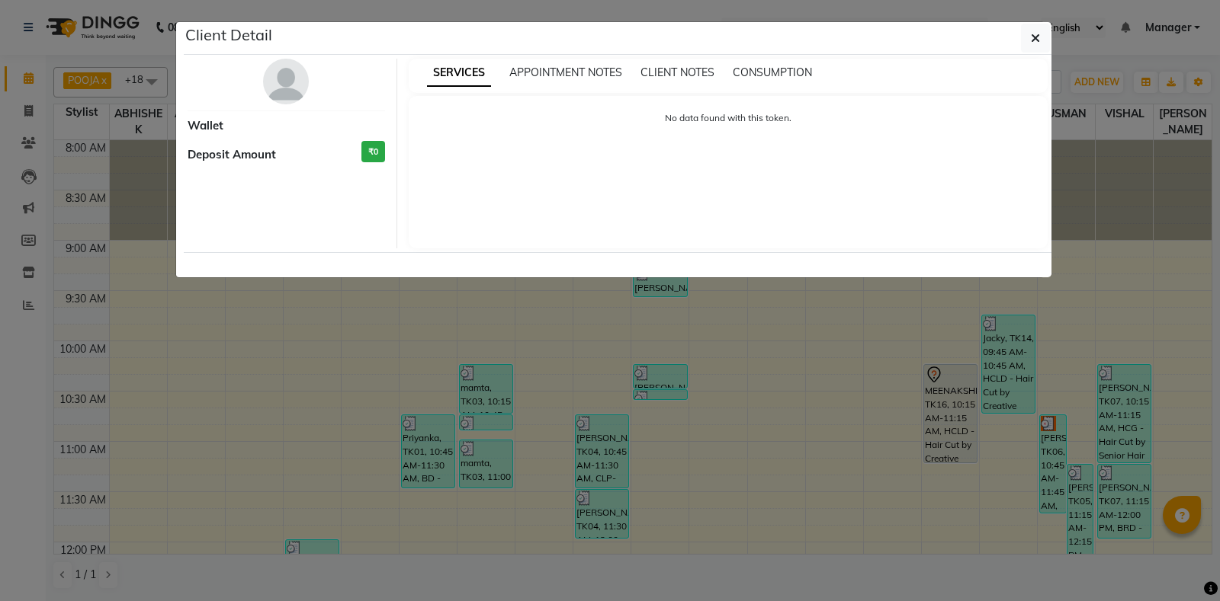
scroll to position [374, 0]
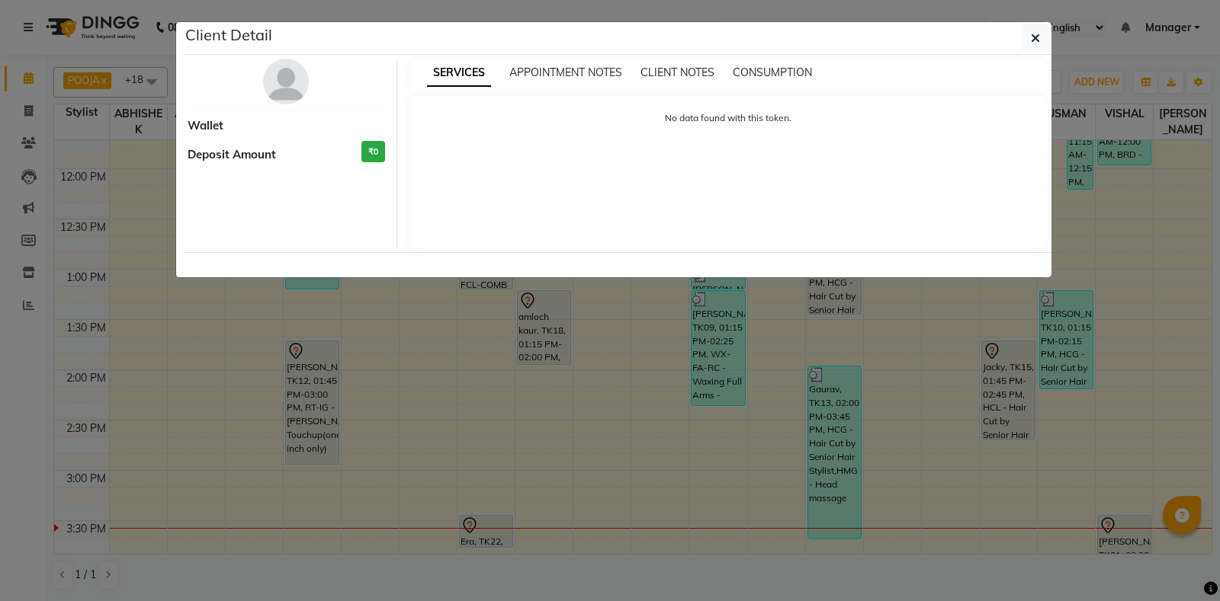
select select "7"
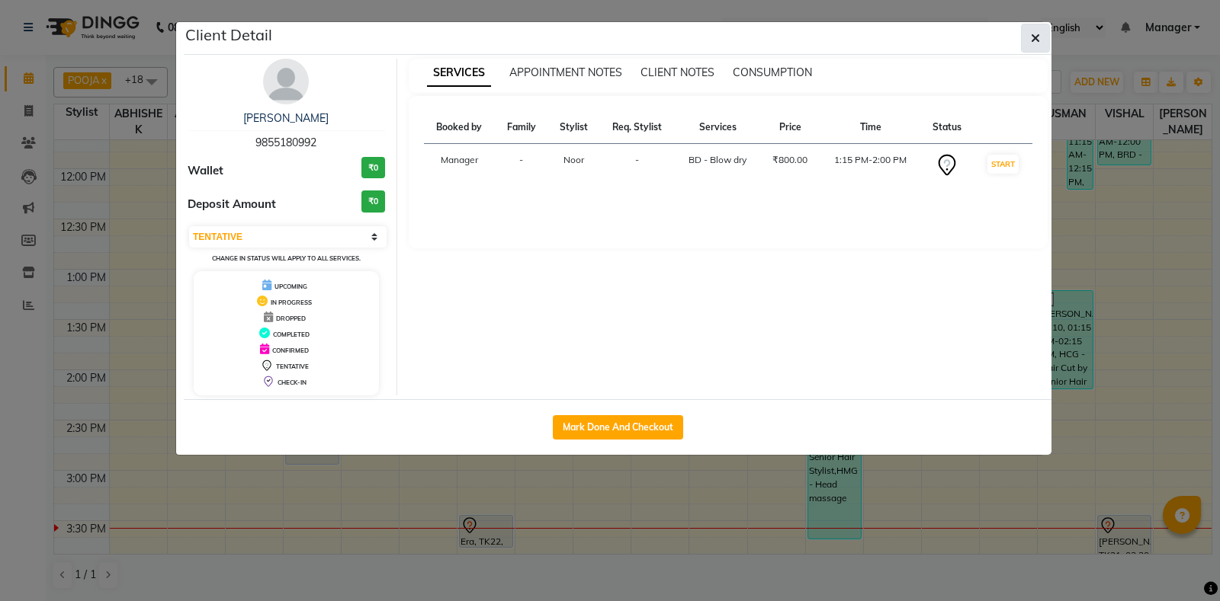
click at [1035, 44] on icon "button" at bounding box center [1035, 38] width 9 height 12
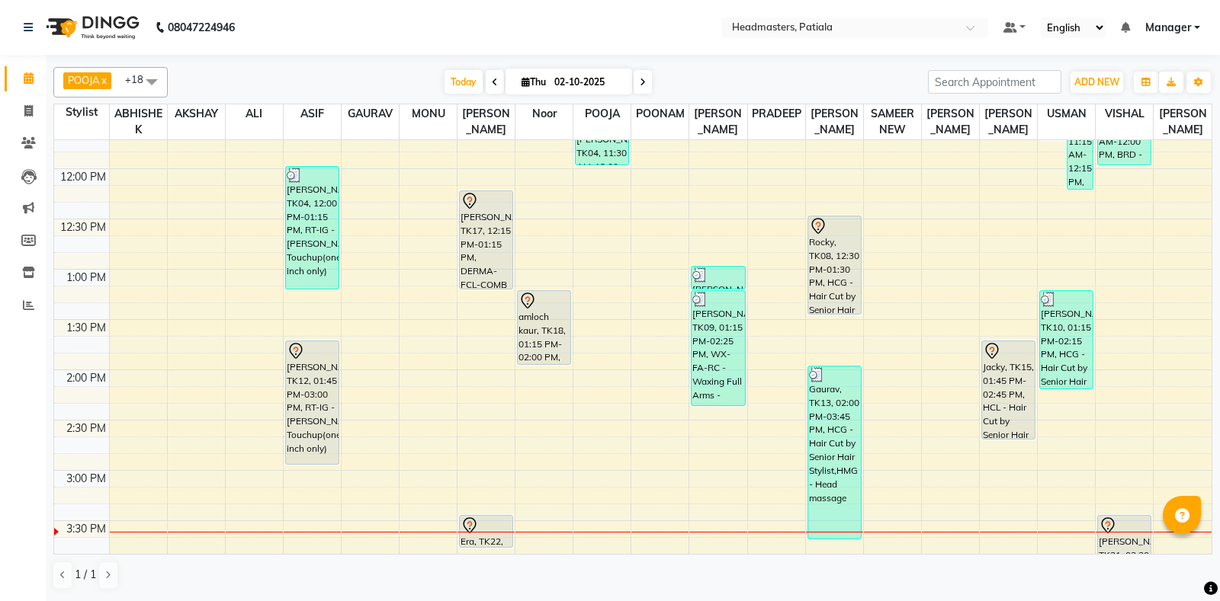
click at [678, 497] on div "8:00 AM 8:30 AM 9:00 AM 9:30 AM 10:00 AM 10:30 AM 11:00 AM 11:30 AM 12:00 PM 12…" at bounding box center [632, 471] width 1157 height 1408
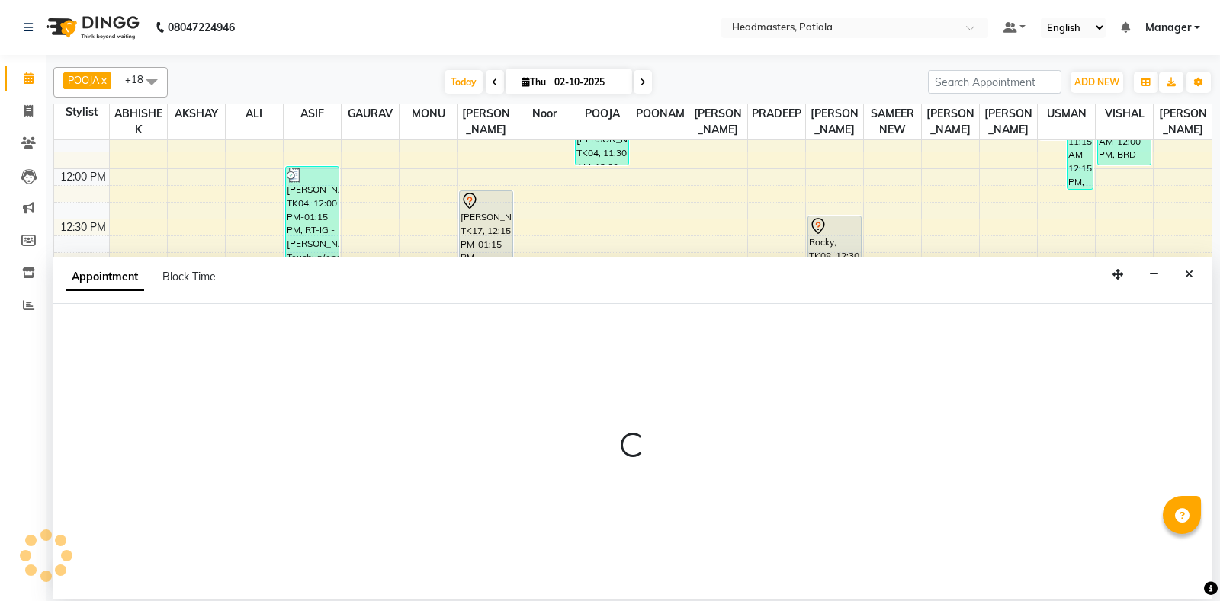
select select "51098"
select select "tentative"
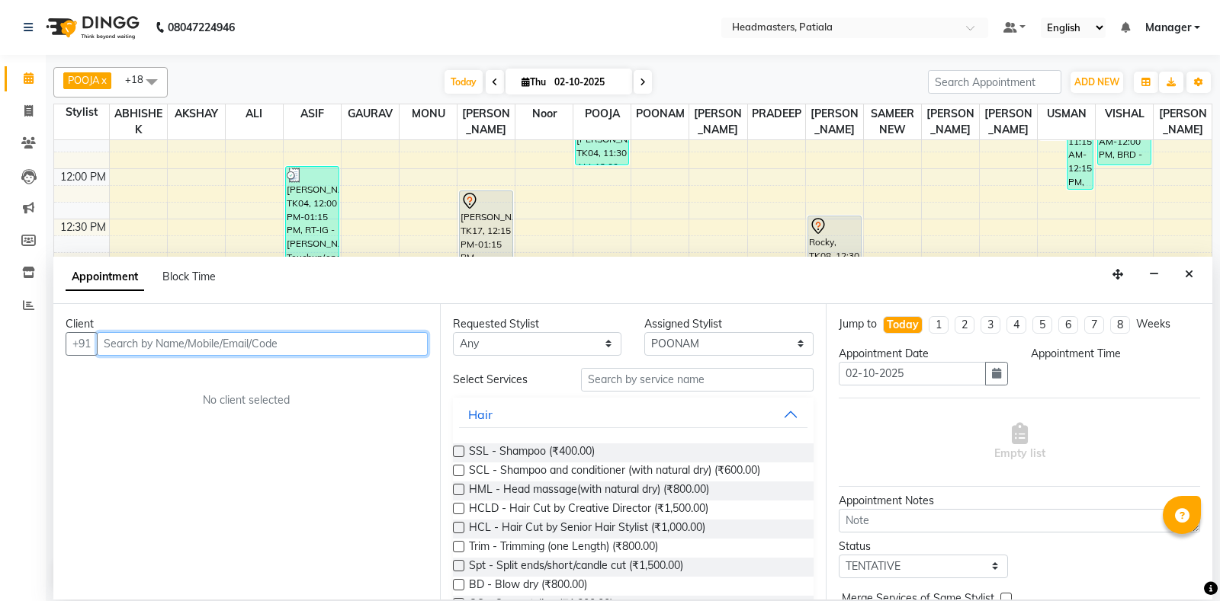
select select "915"
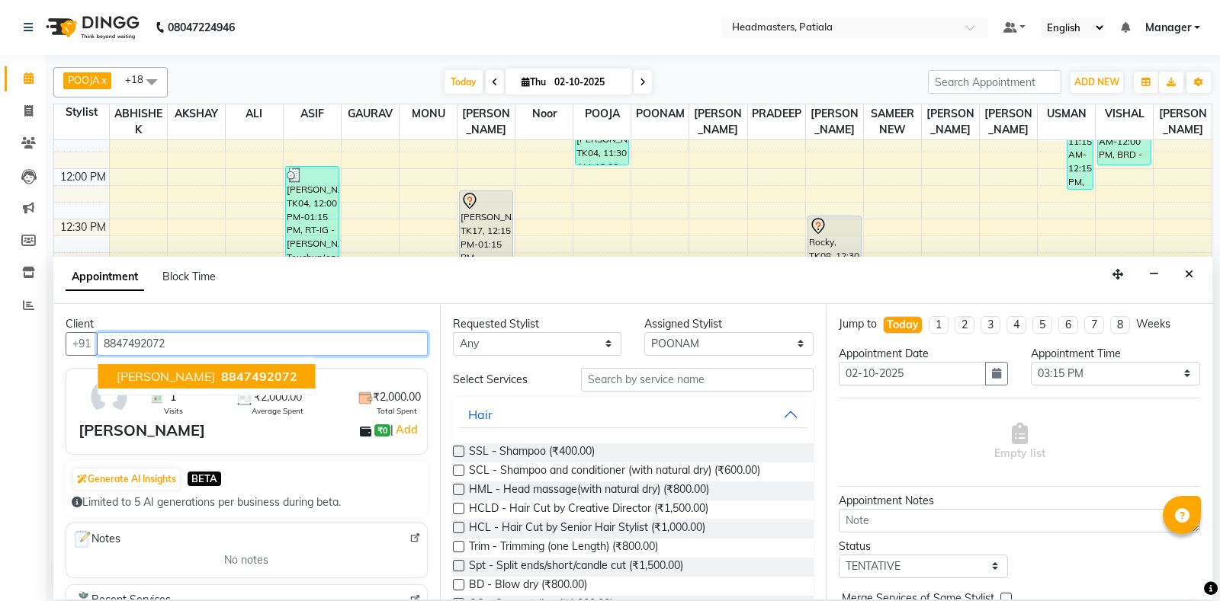
click at [221, 377] on span "8847492072" at bounding box center [259, 376] width 76 height 15
type input "8847492072"
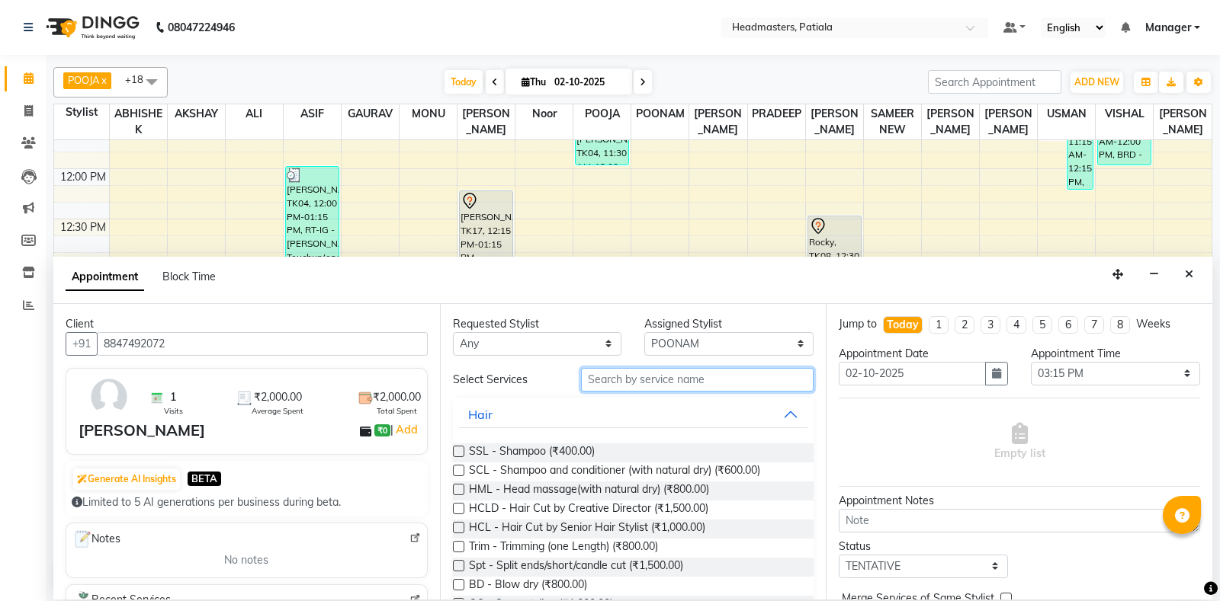
click at [738, 381] on input "text" at bounding box center [697, 380] width 233 height 24
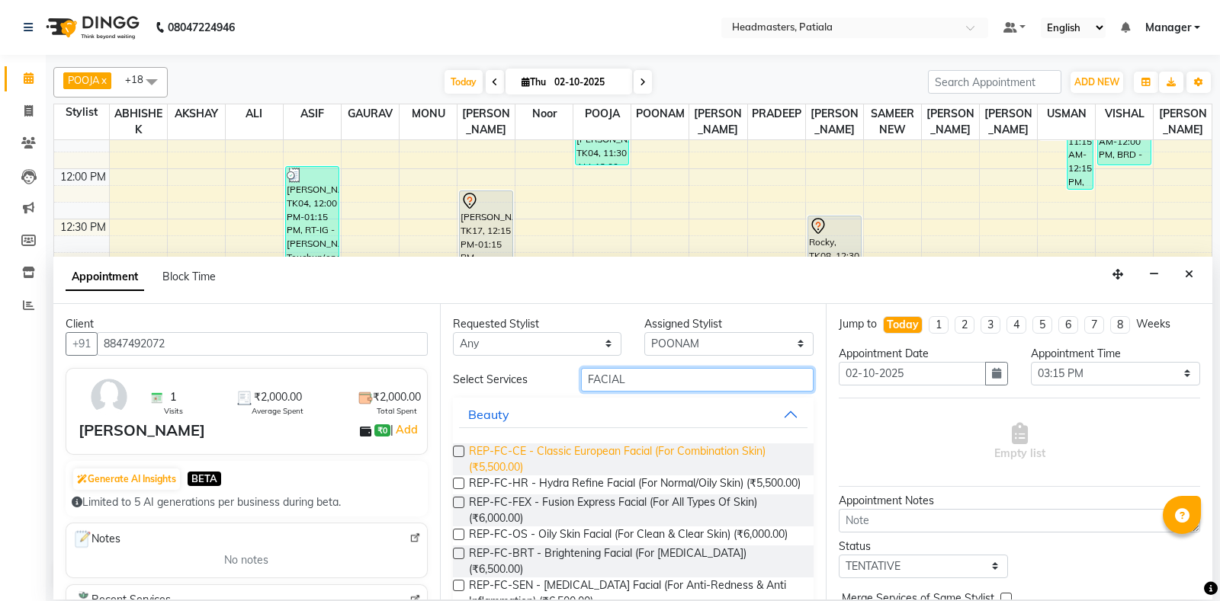
type input "FACIAL"
click at [709, 457] on span "REP-FC-CE - Classic European Facial (For Combination Skin) (₹5,500.00)" at bounding box center [635, 460] width 333 height 32
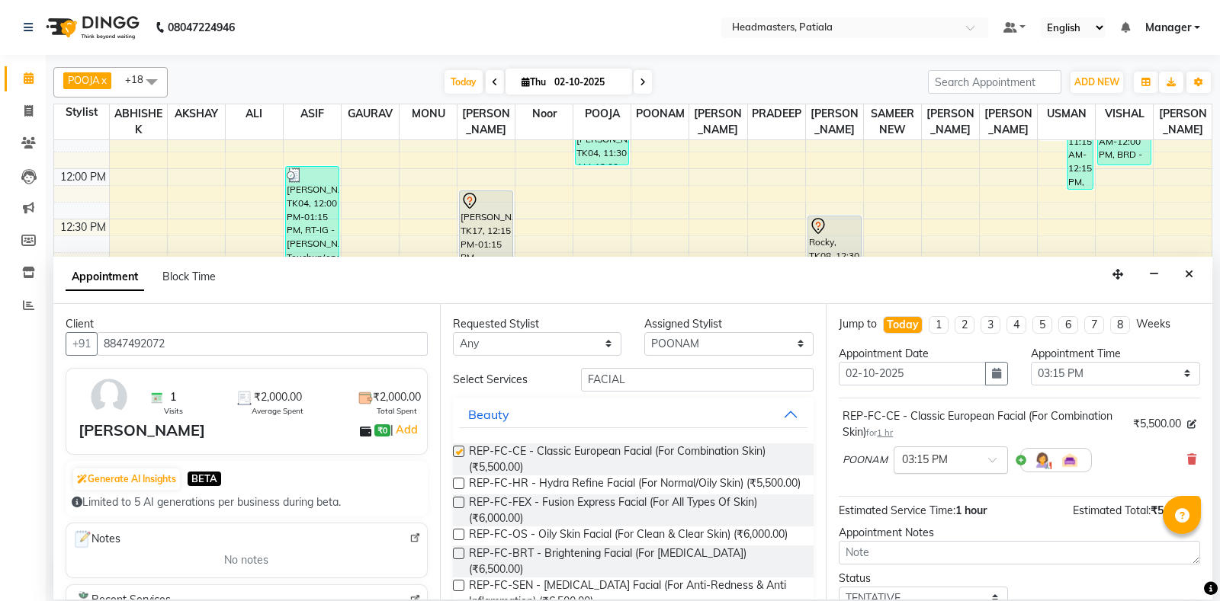
checkbox input "false"
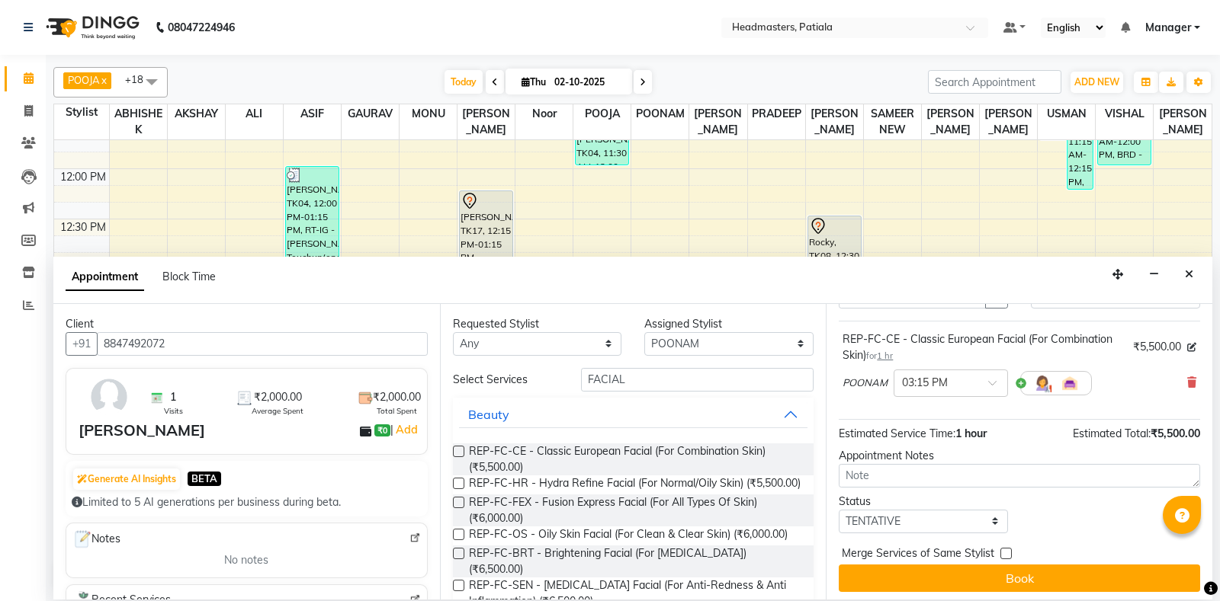
scroll to position [81, 0]
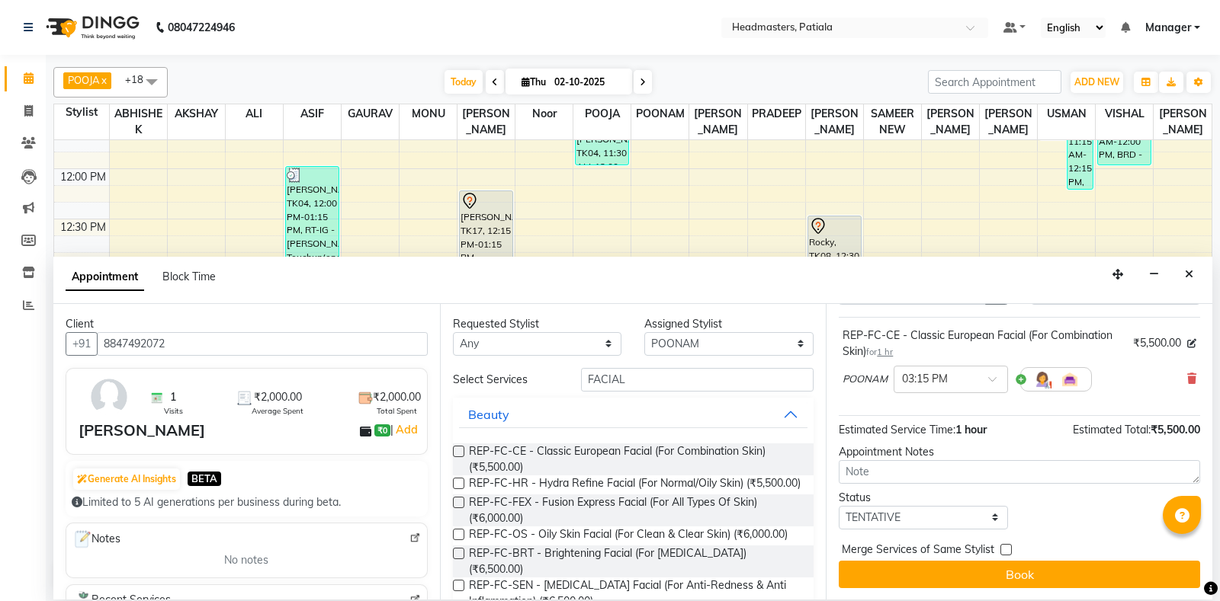
click at [1036, 588] on div "Jump to Today 1 2 3 4 5 6 7 8 Weeks Appointment Date 02-10-2025 Appointment Tim…" at bounding box center [1019, 452] width 386 height 296
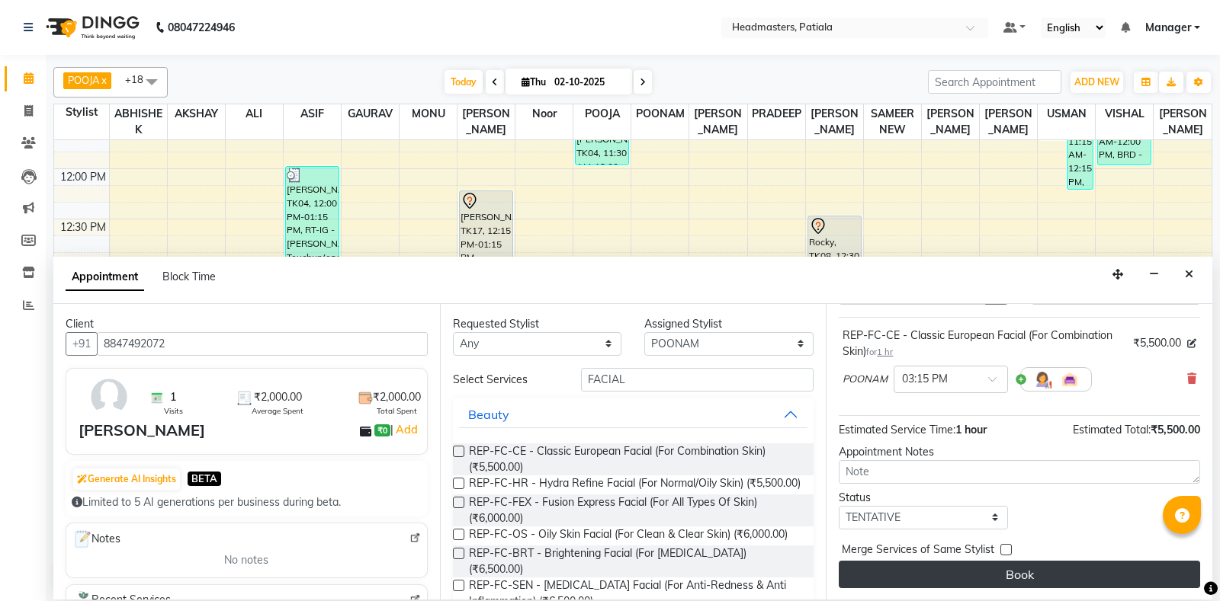
click at [1035, 577] on button "Book" at bounding box center [1018, 574] width 361 height 27
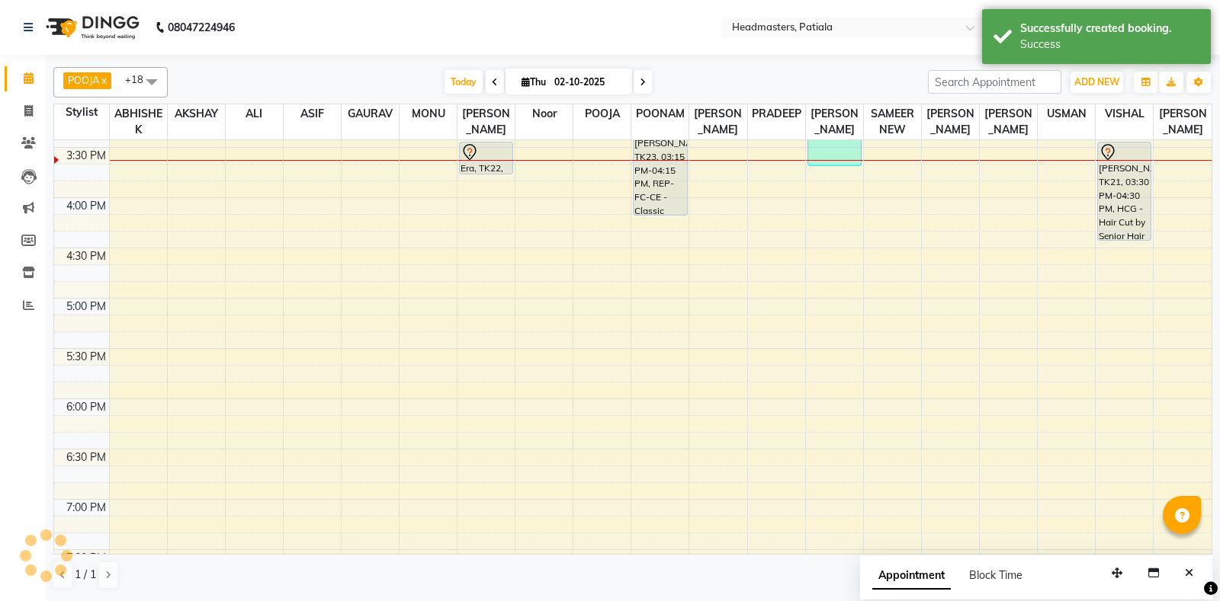
scroll to position [374, 0]
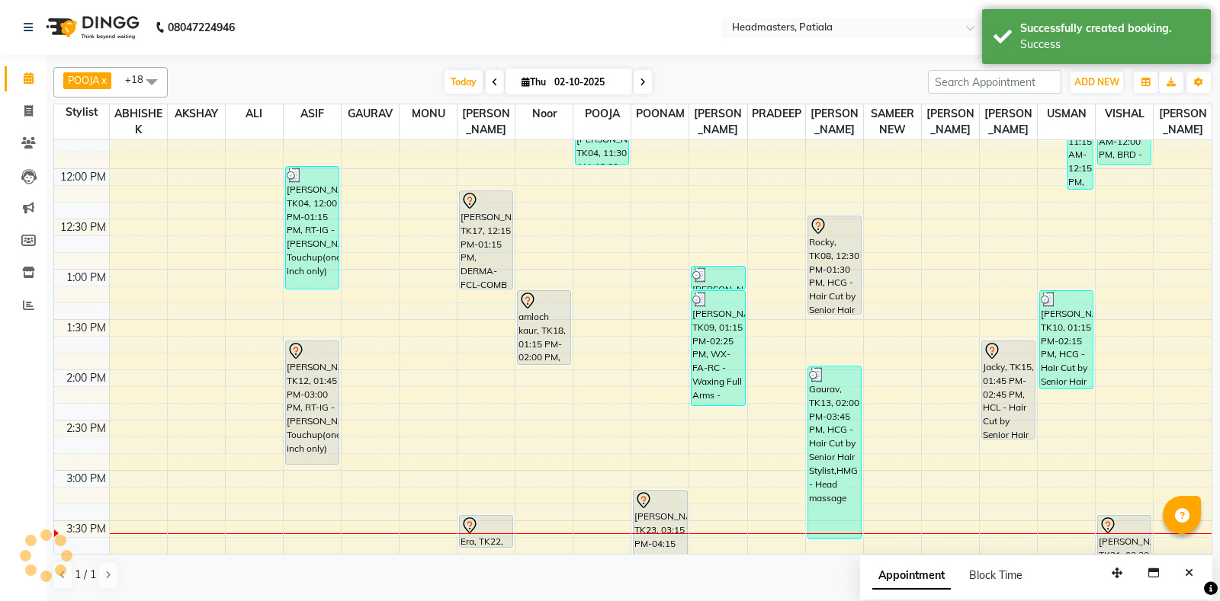
click at [265, 490] on div "8:00 AM 8:30 AM 9:00 AM 9:30 AM 10:00 AM 10:30 AM 11:00 AM 11:30 AM 12:00 PM 12…" at bounding box center [632, 471] width 1157 height 1408
select select "51083"
select select "tentative"
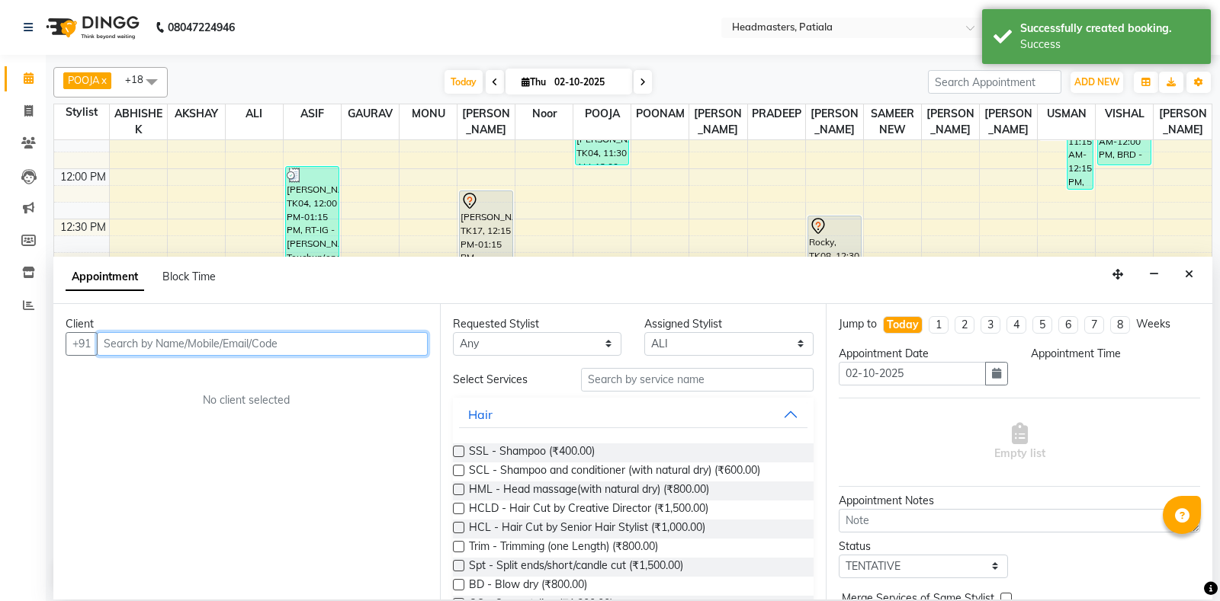
select select "915"
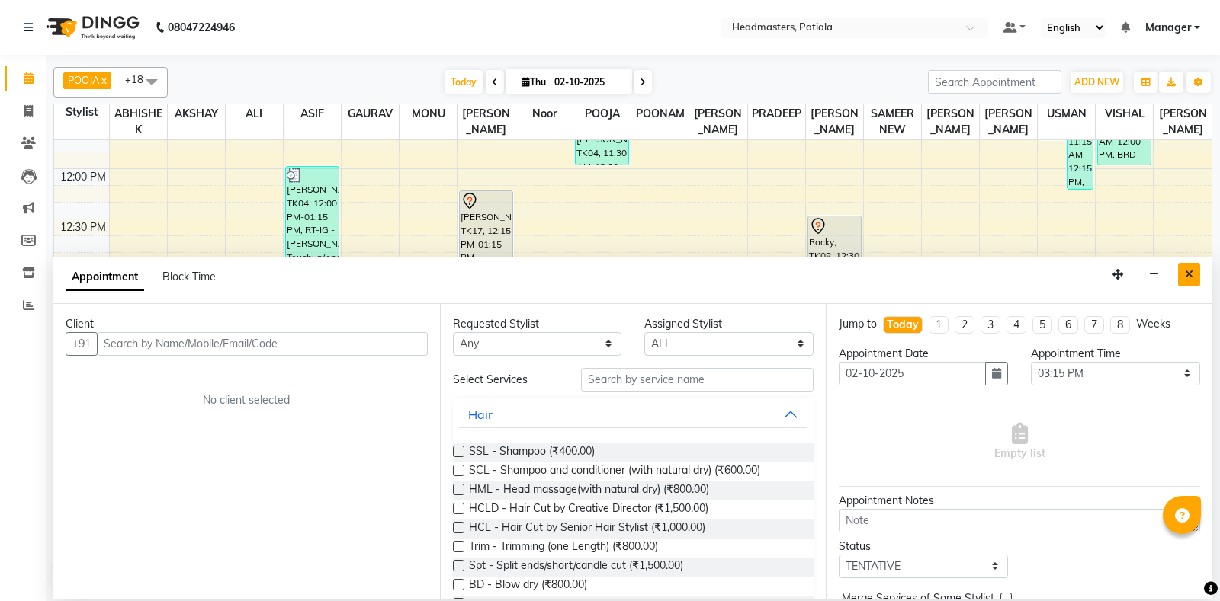
click at [1189, 277] on icon "Close" at bounding box center [1189, 274] width 8 height 11
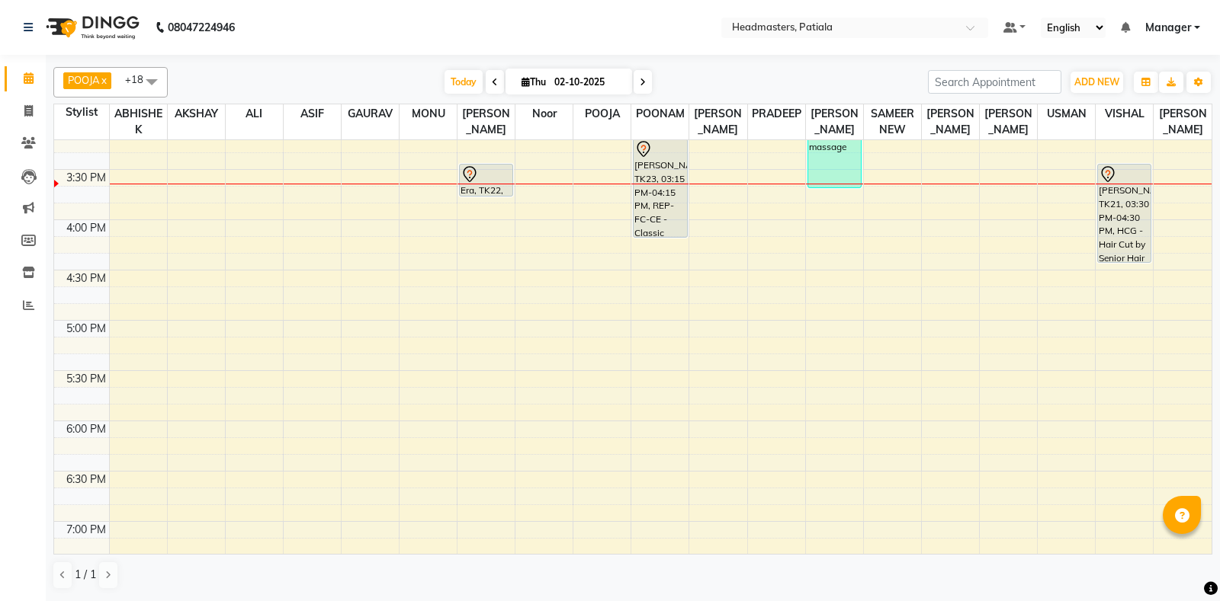
scroll to position [747, 0]
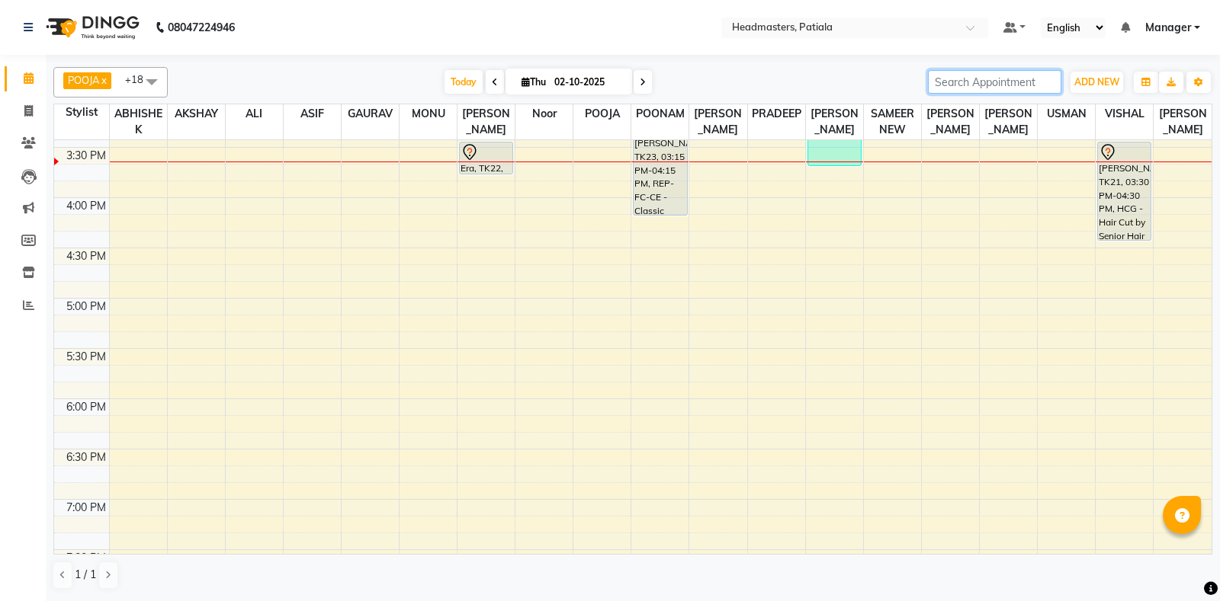
click at [943, 83] on input "search" at bounding box center [994, 82] width 133 height 24
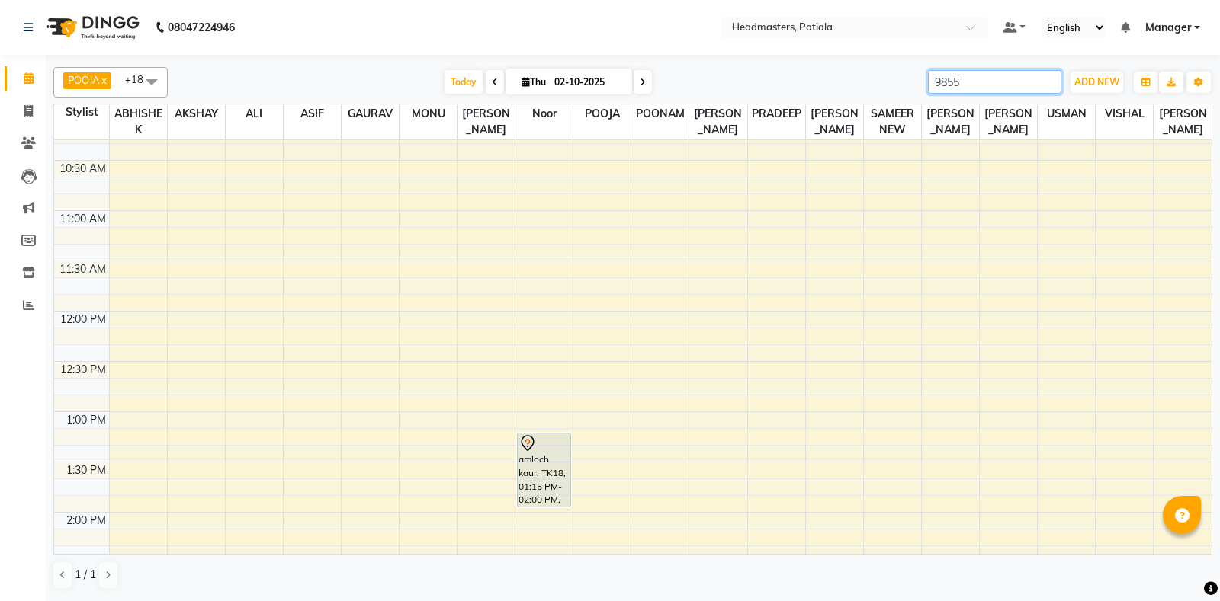
scroll to position [374, 0]
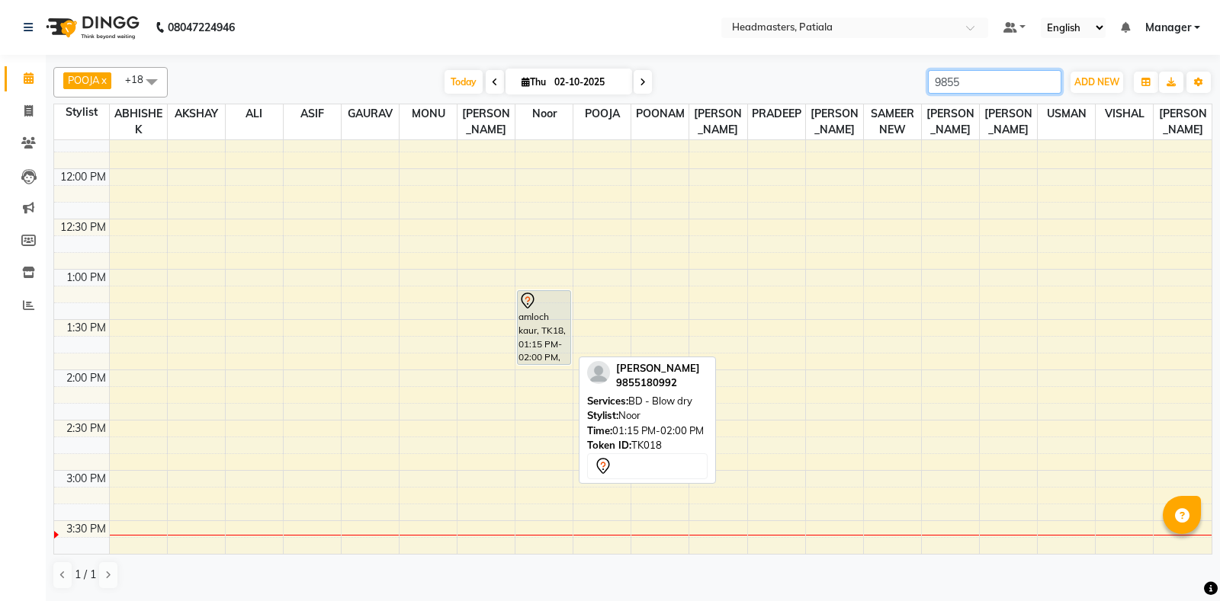
click at [527, 319] on div "amloch kaur, TK18, 01:15 PM-02:00 PM, BD - Blow dry" at bounding box center [544, 327] width 53 height 73
type input "9855"
select select "7"
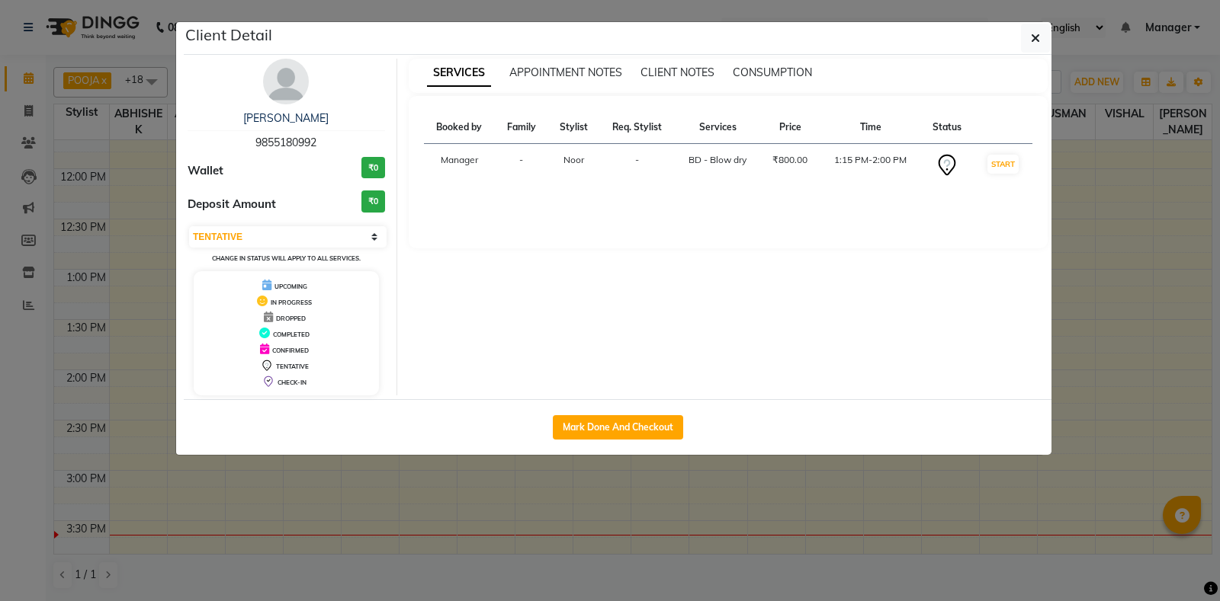
click at [630, 441] on div "Mark Done And Checkout" at bounding box center [617, 427] width 867 height 56
click at [630, 414] on div "Mark Done And Checkout" at bounding box center [617, 427] width 867 height 56
click at [630, 427] on button "Mark Done And Checkout" at bounding box center [618, 427] width 130 height 24
select select "6602"
select select "service"
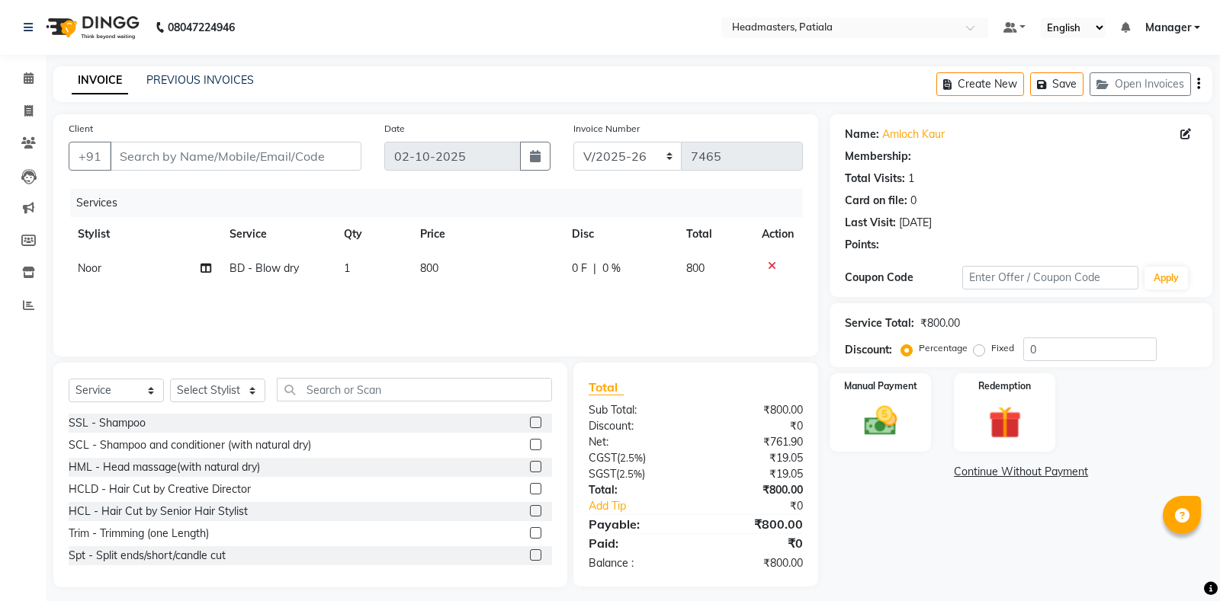
type input "9855180992"
select select "61072"
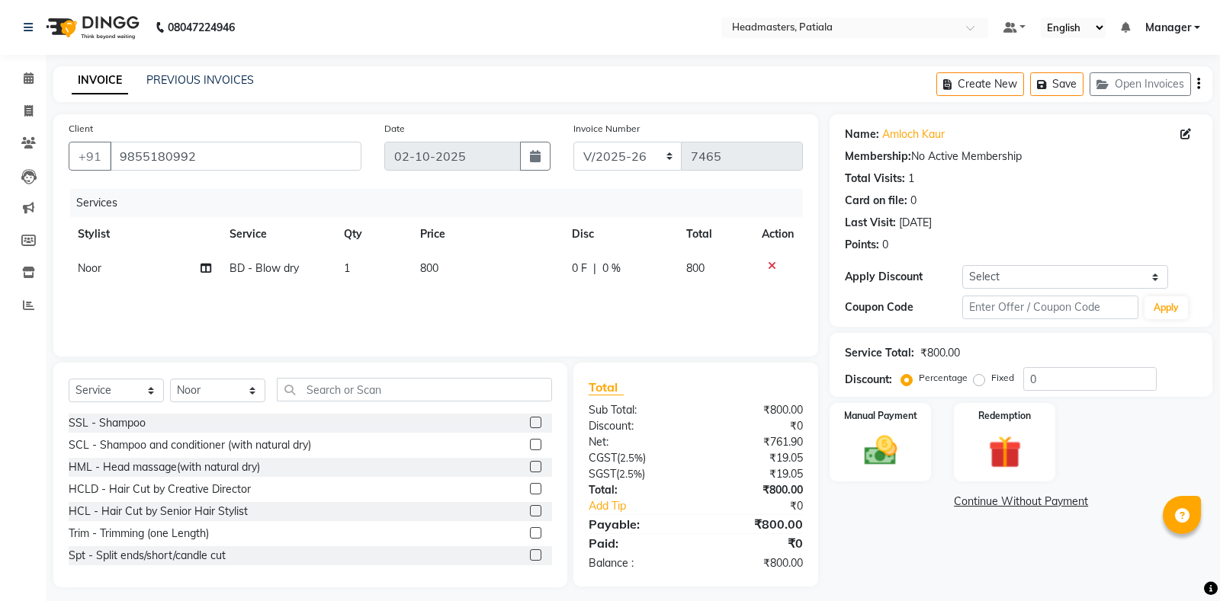
click at [570, 261] on td "0 F | 0 %" at bounding box center [620, 269] width 114 height 34
select select "61072"
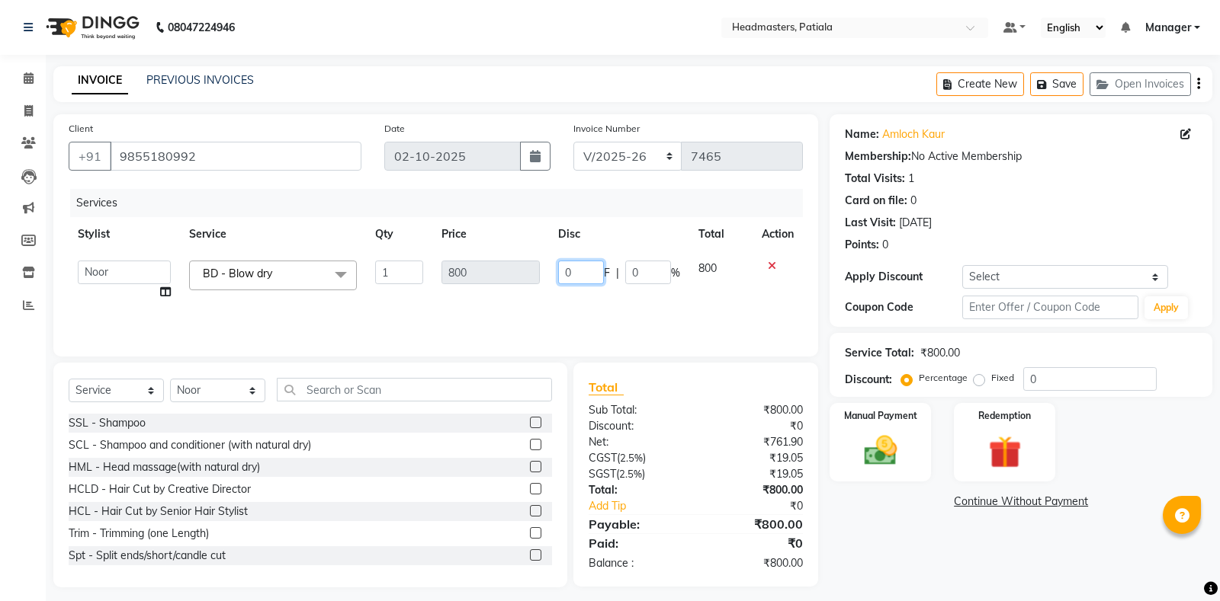
drag, startPoint x: 579, startPoint y: 270, endPoint x: 559, endPoint y: 265, distance: 20.5
click at [559, 265] on input "0" at bounding box center [581, 273] width 46 height 24
click at [363, 397] on input "text" at bounding box center [414, 390] width 275 height 24
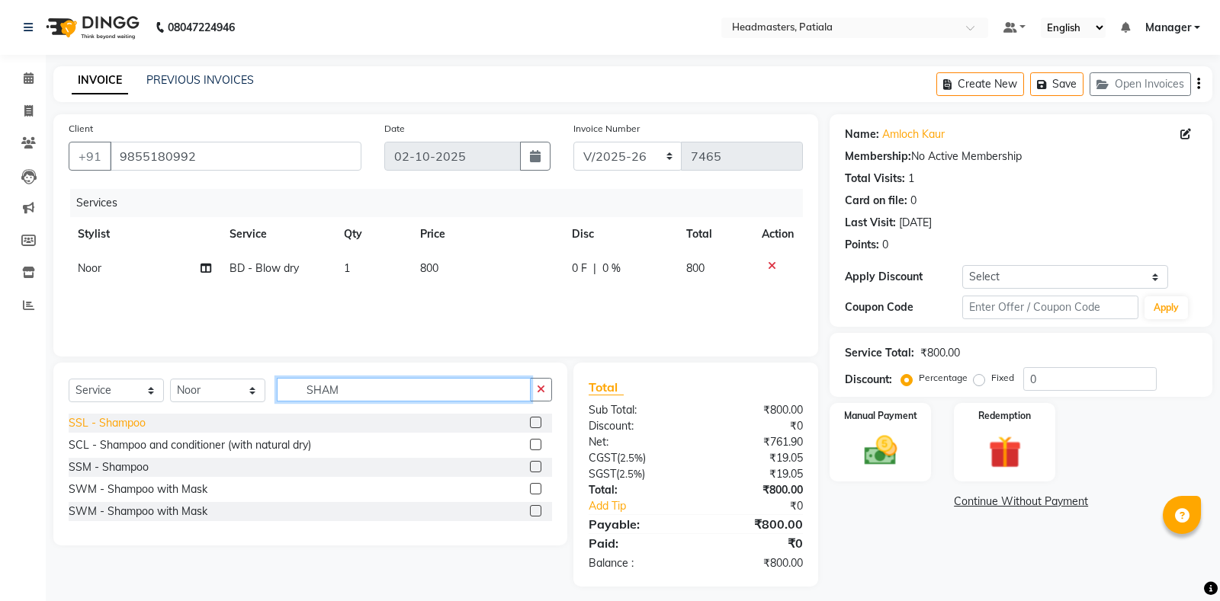
type input "SHAM"
click at [93, 428] on div "SSL - Shampoo" at bounding box center [107, 423] width 77 height 16
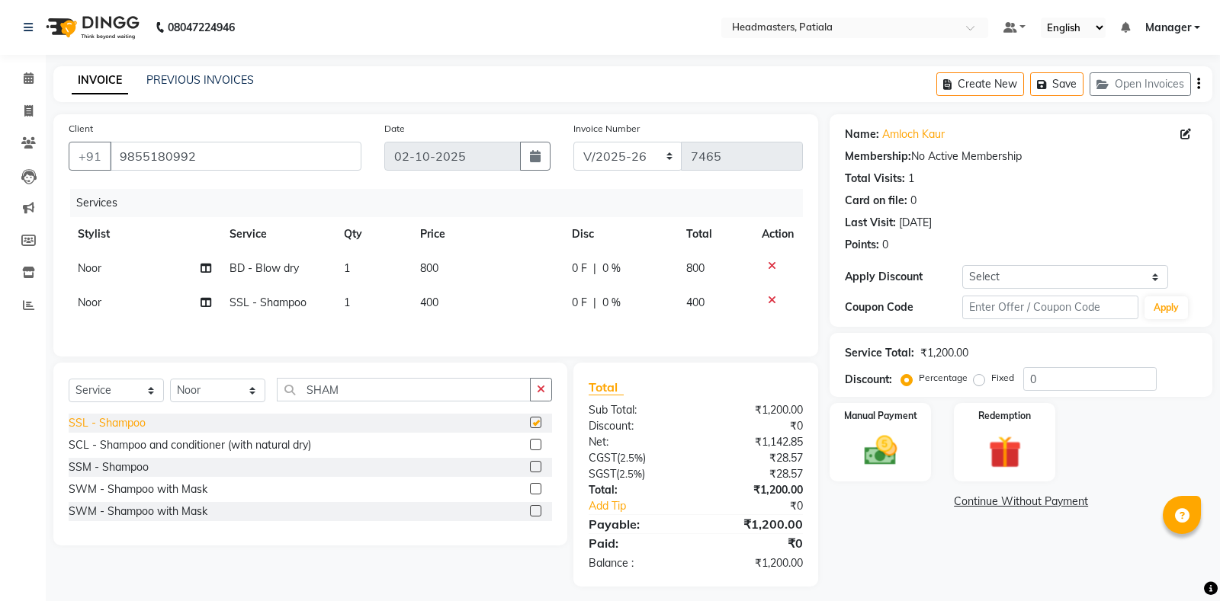
checkbox input "false"
click at [576, 302] on span "0 F" at bounding box center [579, 303] width 15 height 16
select select "61072"
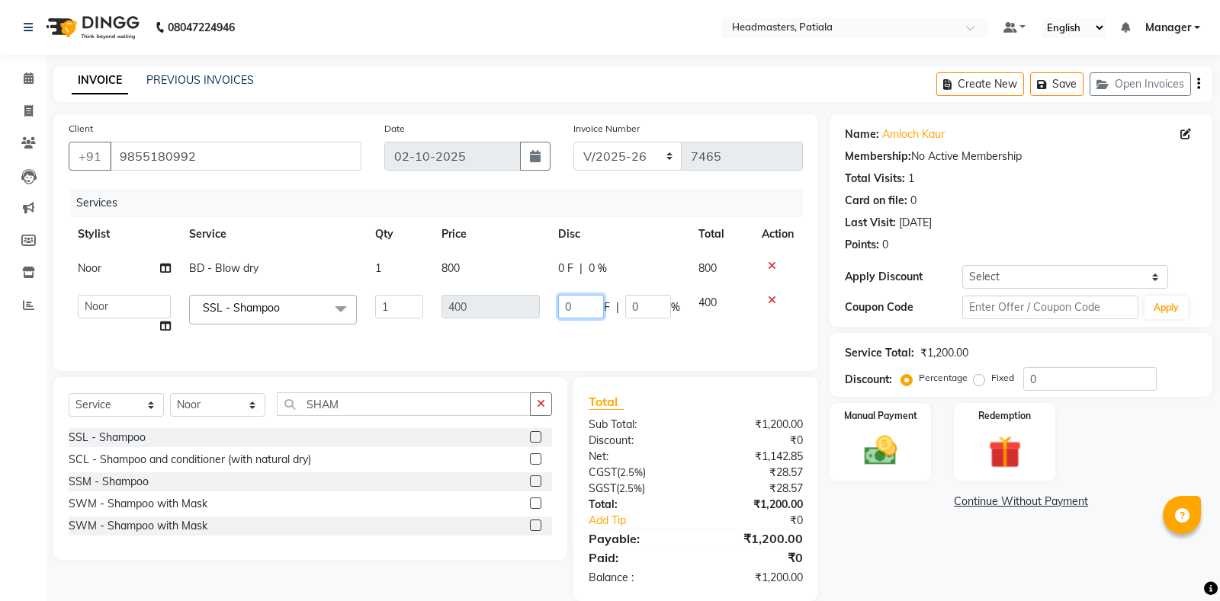
drag, startPoint x: 576, startPoint y: 302, endPoint x: 555, endPoint y: 301, distance: 20.6
click at [558, 301] on input "0" at bounding box center [581, 307] width 46 height 24
type input "200"
click at [561, 271] on tr "Noor BD - Blow dry 1 800 0 F | 0 % 800" at bounding box center [436, 269] width 734 height 34
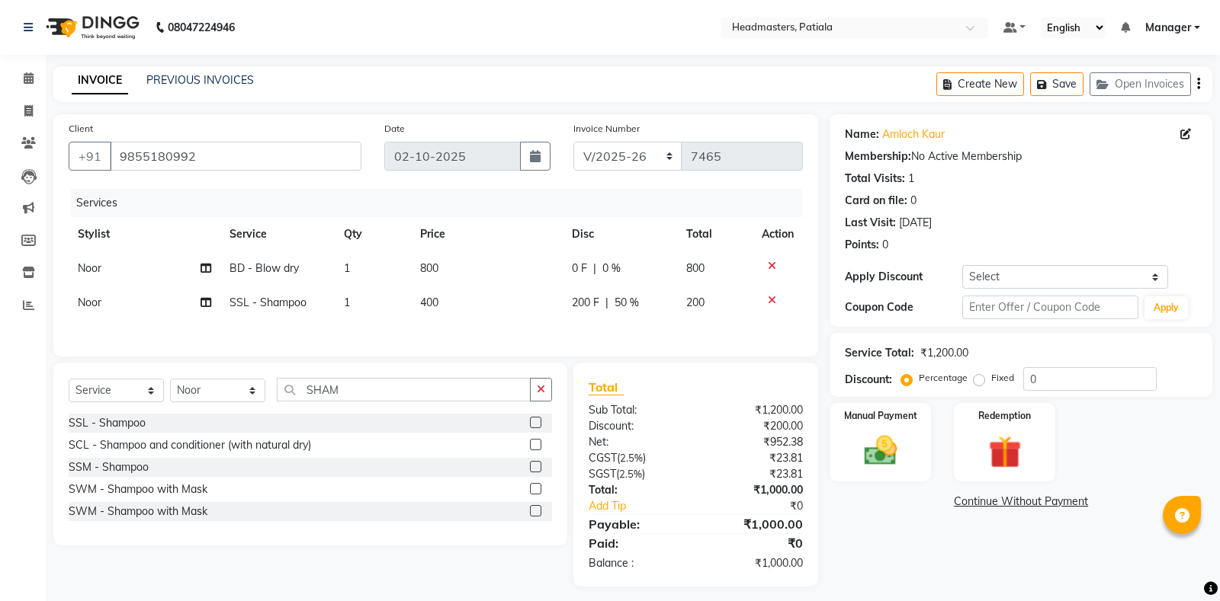
click at [609, 268] on span "0 %" at bounding box center [611, 269] width 18 height 16
select select "61072"
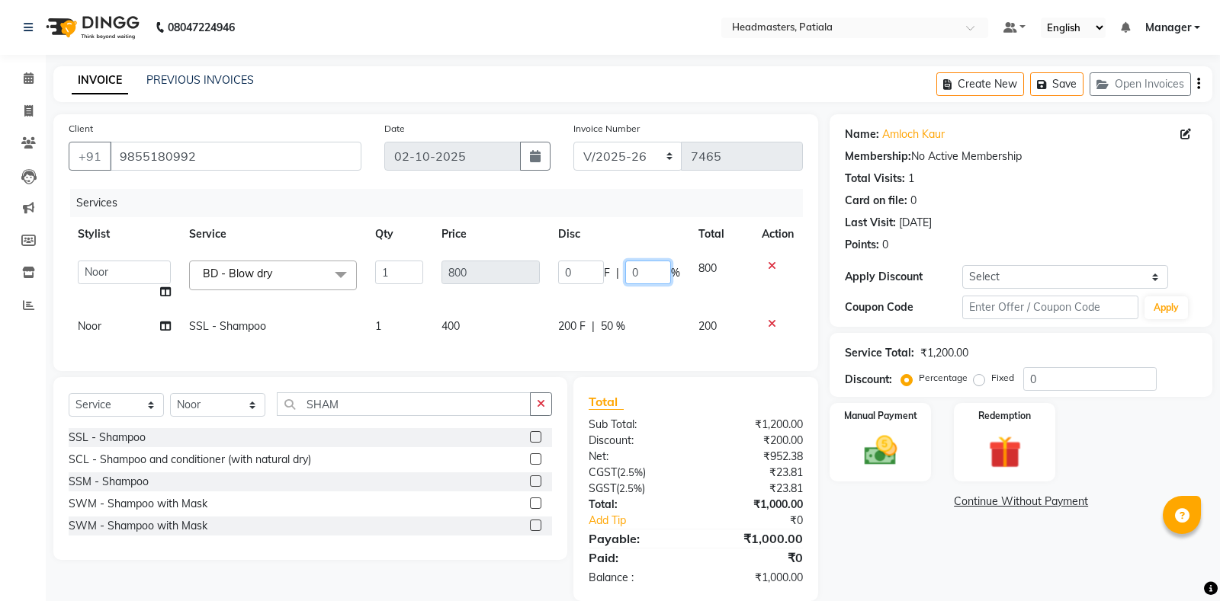
drag, startPoint x: 645, startPoint y: 271, endPoint x: 631, endPoint y: 270, distance: 13.8
click at [631, 270] on input "0" at bounding box center [648, 273] width 46 height 24
type input "50"
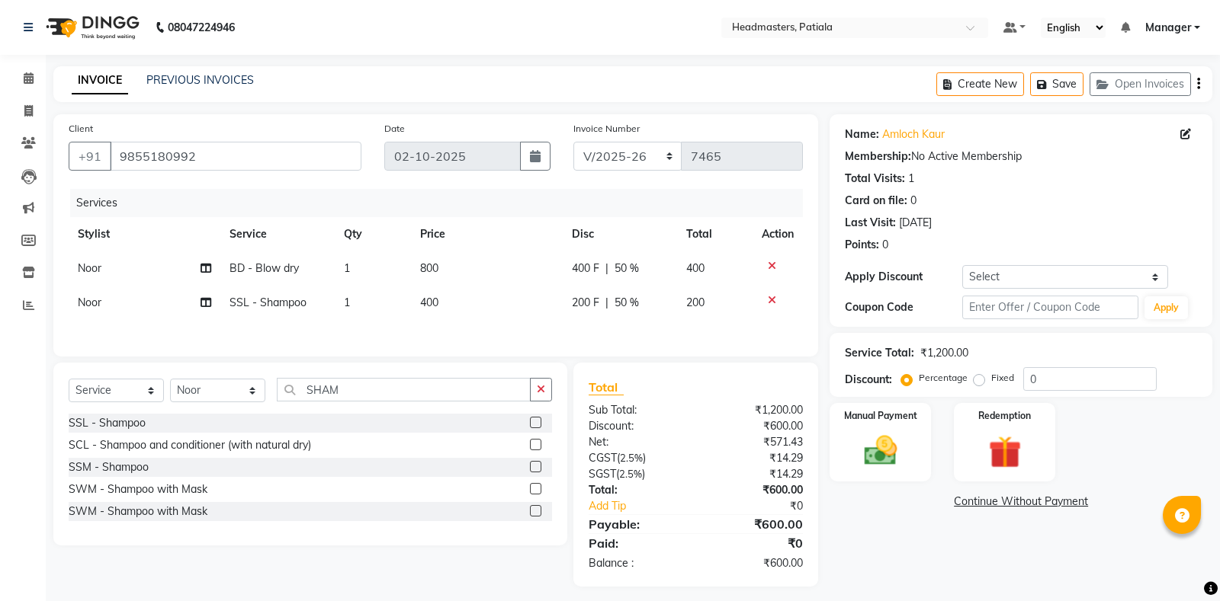
click at [909, 543] on div "Name: Amloch Kaur Membership: No Active Membership Total Visits: 1 Card on file…" at bounding box center [1026, 350] width 394 height 473
click at [878, 416] on label "Manual Payment" at bounding box center [880, 415] width 76 height 14
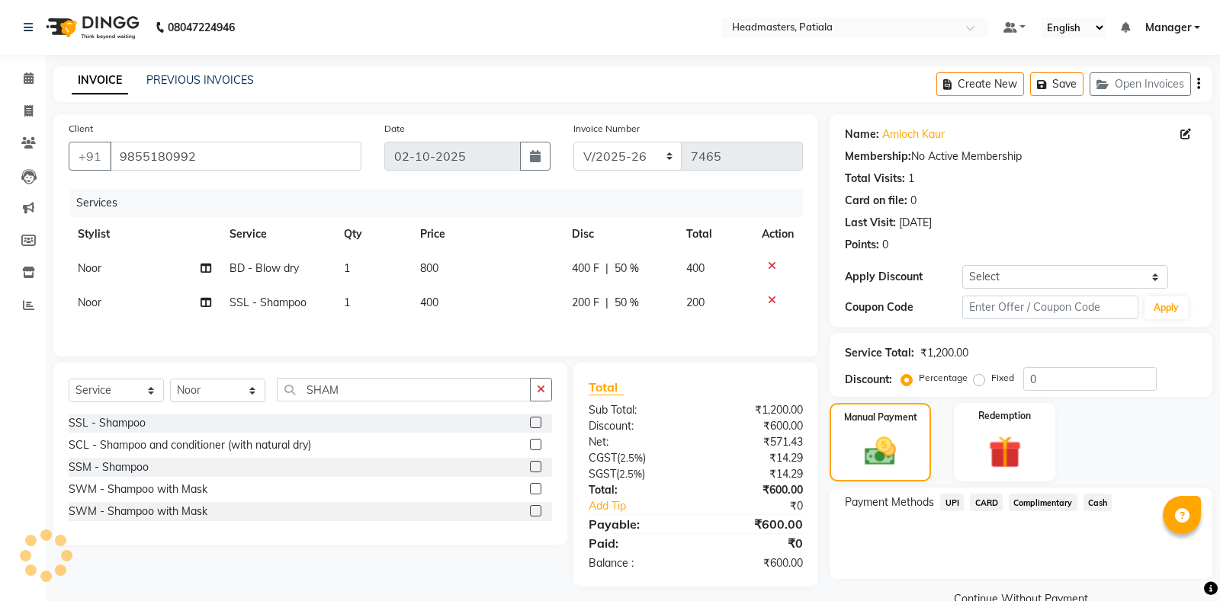
click at [1095, 505] on span "Cash" at bounding box center [1097, 503] width 29 height 18
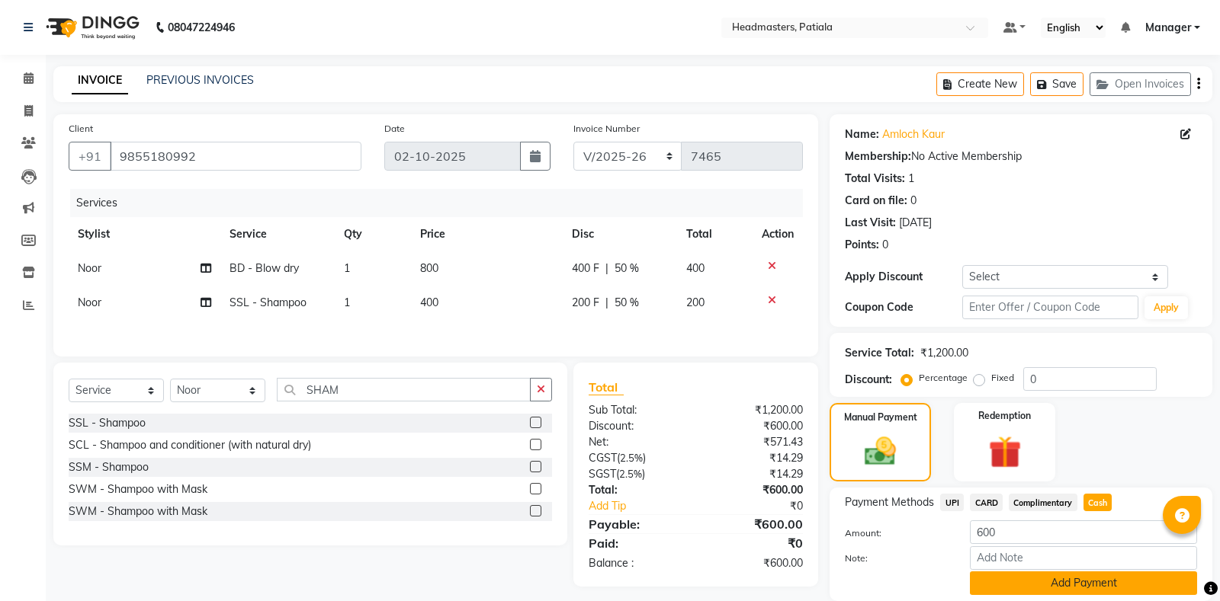
click at [1081, 588] on button "Add Payment" at bounding box center [1083, 584] width 227 height 24
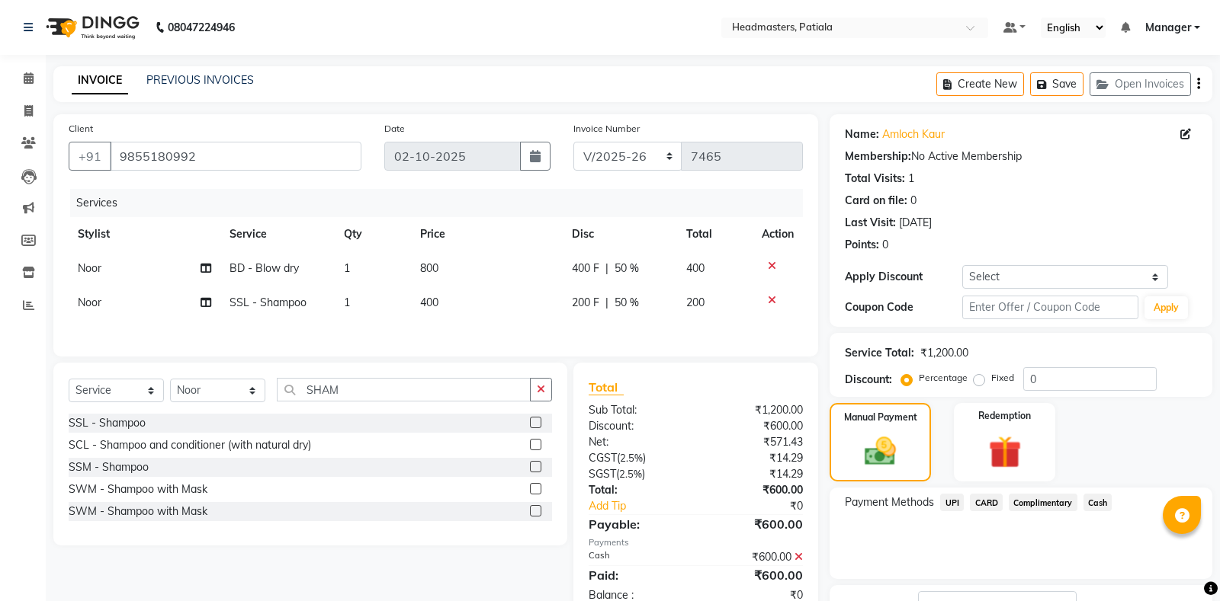
scroll to position [95, 0]
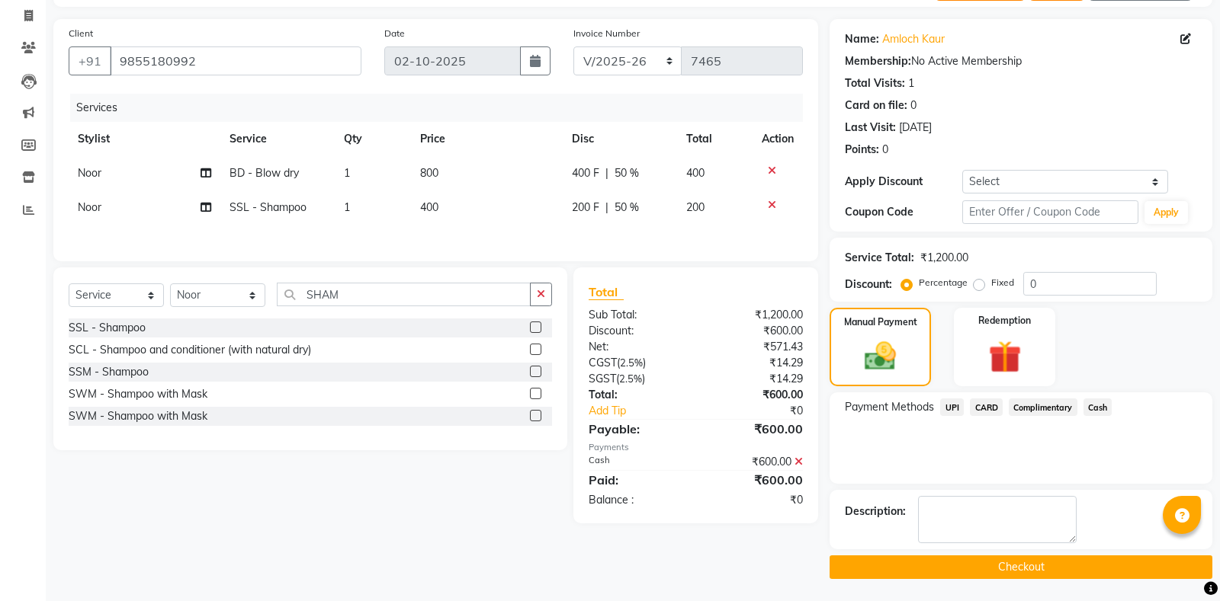
click at [967, 564] on button "Checkout" at bounding box center [1020, 568] width 383 height 24
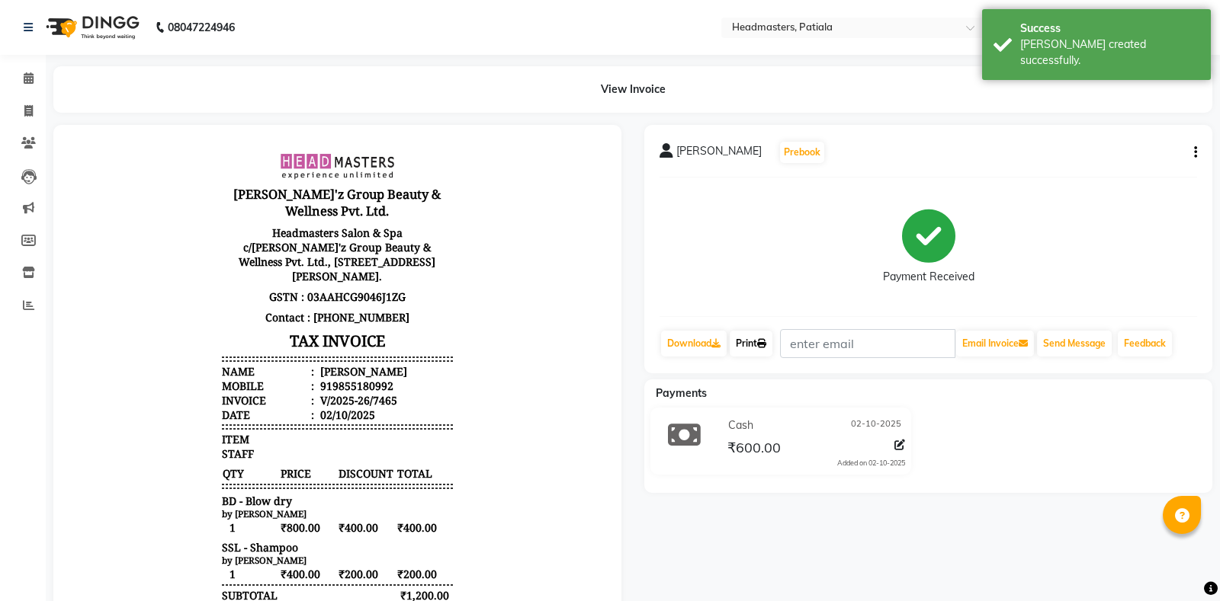
click at [738, 348] on link "Print" at bounding box center [750, 344] width 43 height 26
click at [749, 334] on link "Print" at bounding box center [750, 344] width 43 height 26
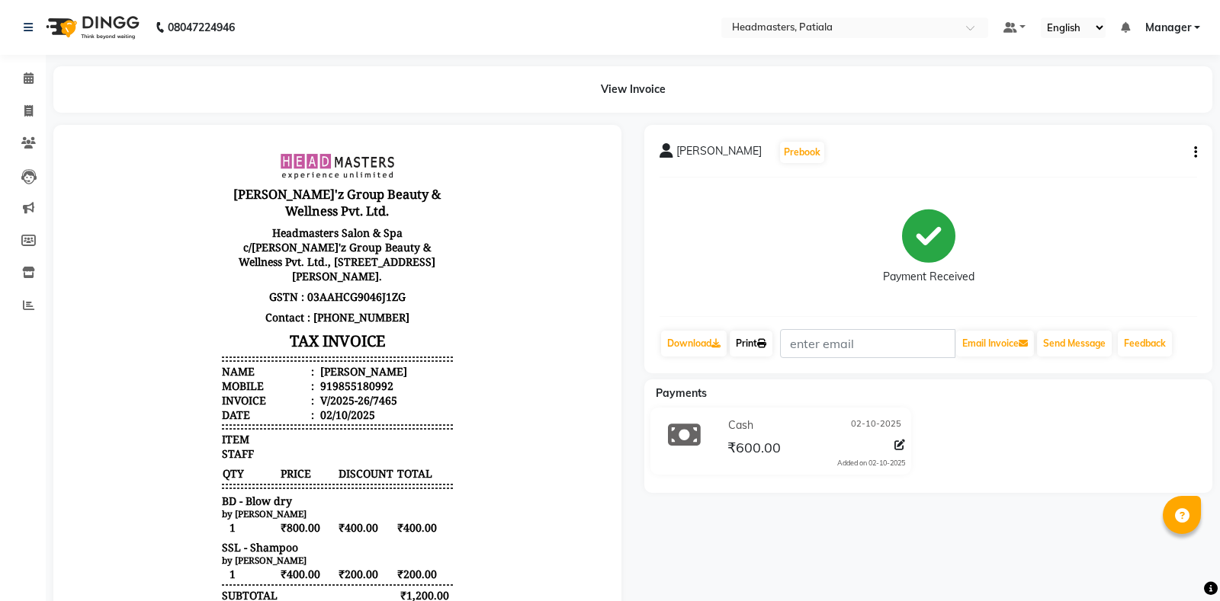
click at [758, 336] on link "Print" at bounding box center [750, 344] width 43 height 26
click at [766, 348] on icon at bounding box center [761, 343] width 9 height 9
click at [30, 82] on icon at bounding box center [29, 77] width 10 height 11
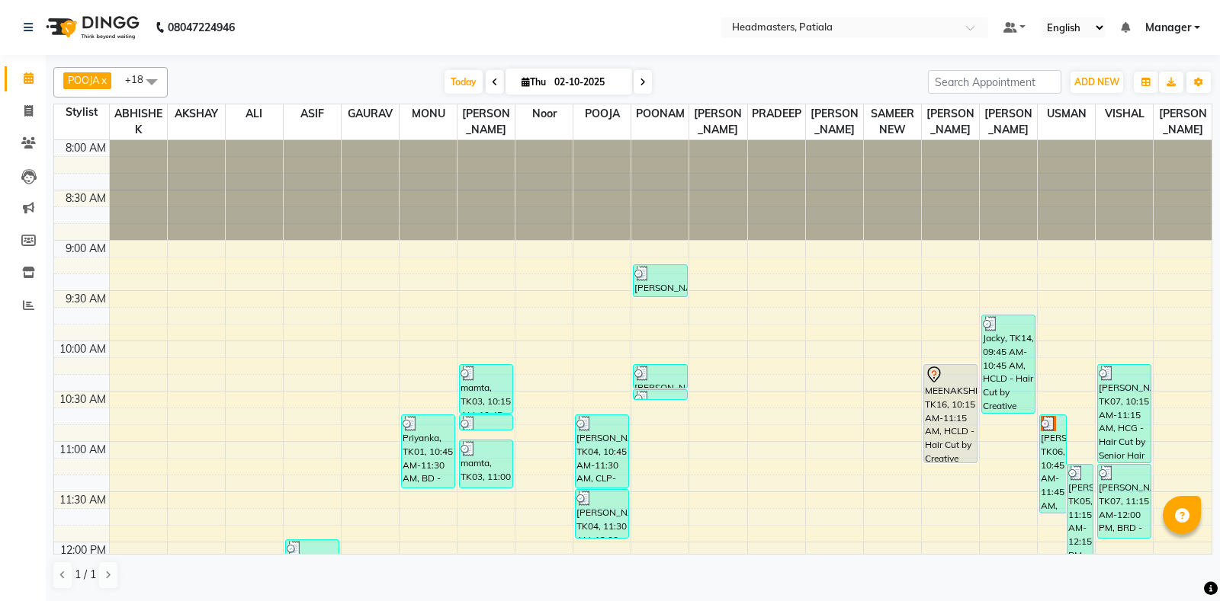
scroll to position [747, 0]
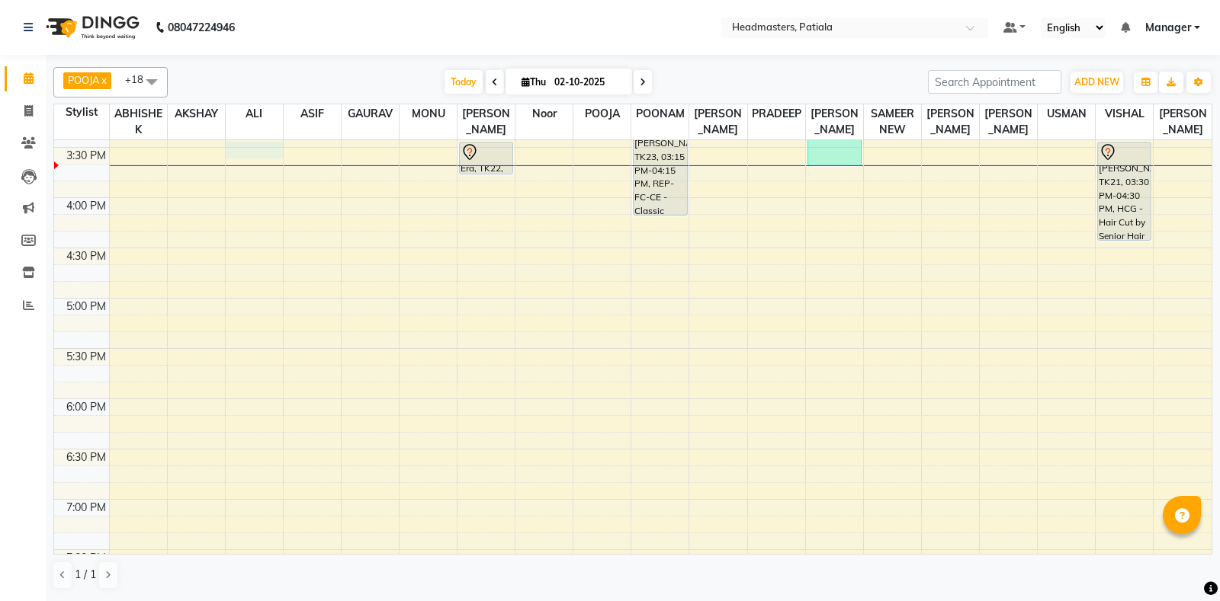
click at [271, 148] on div "8:00 AM 8:30 AM 9:00 AM 9:30 AM 10:00 AM 10:30 AM 11:00 AM 11:30 AM 12:00 PM 12…" at bounding box center [632, 97] width 1157 height 1408
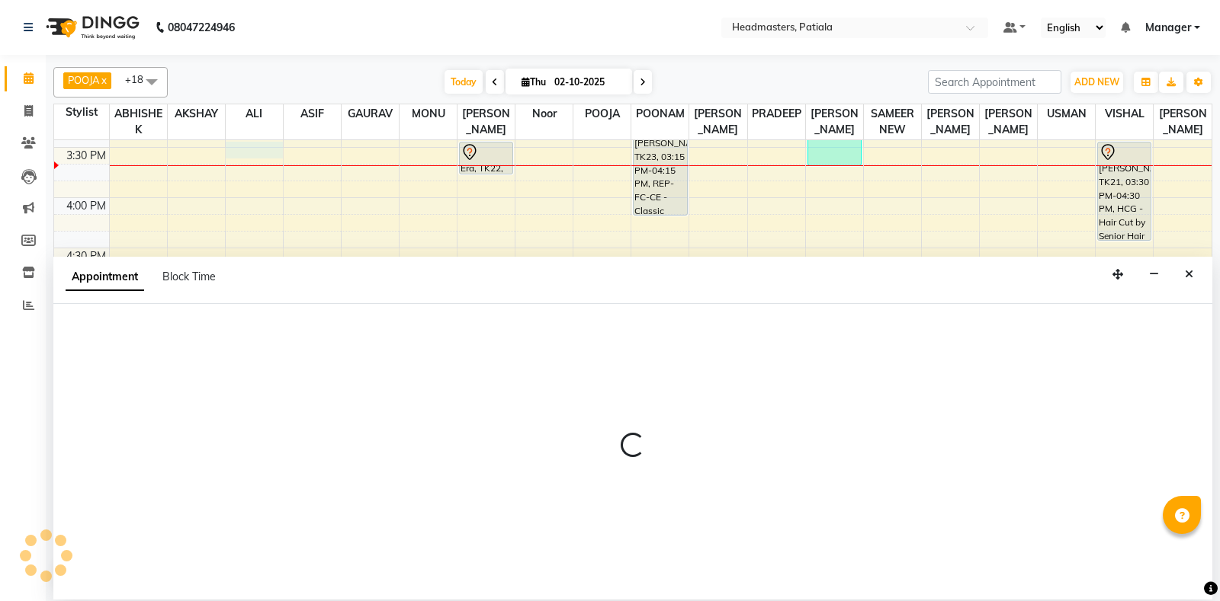
select select "51083"
select select "tentative"
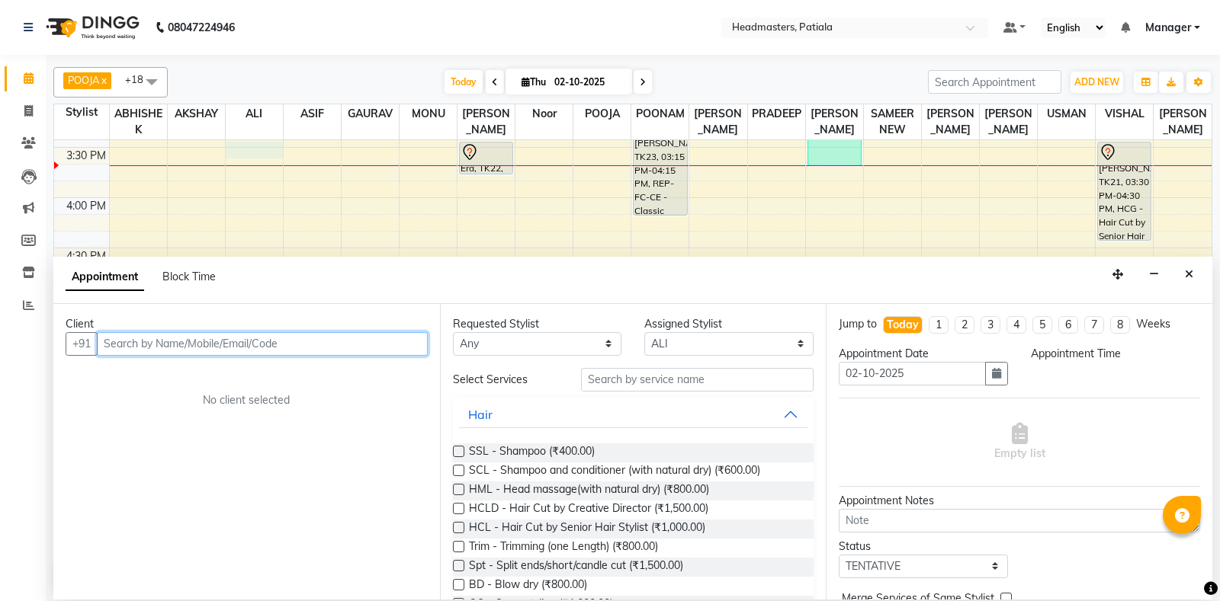
select select "930"
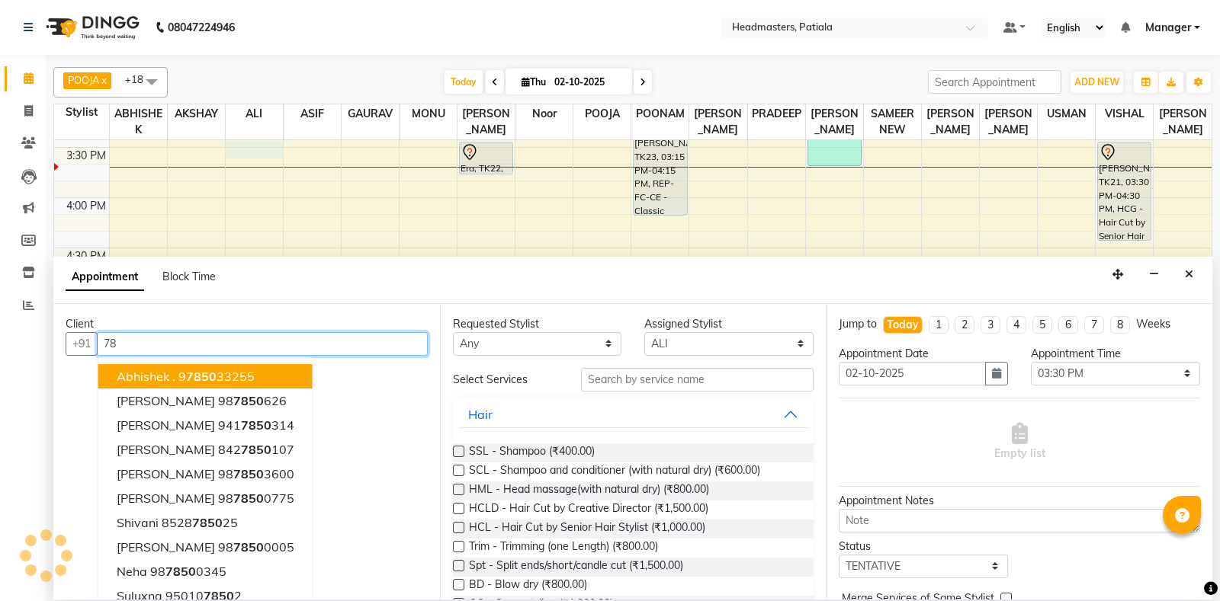
type input "7"
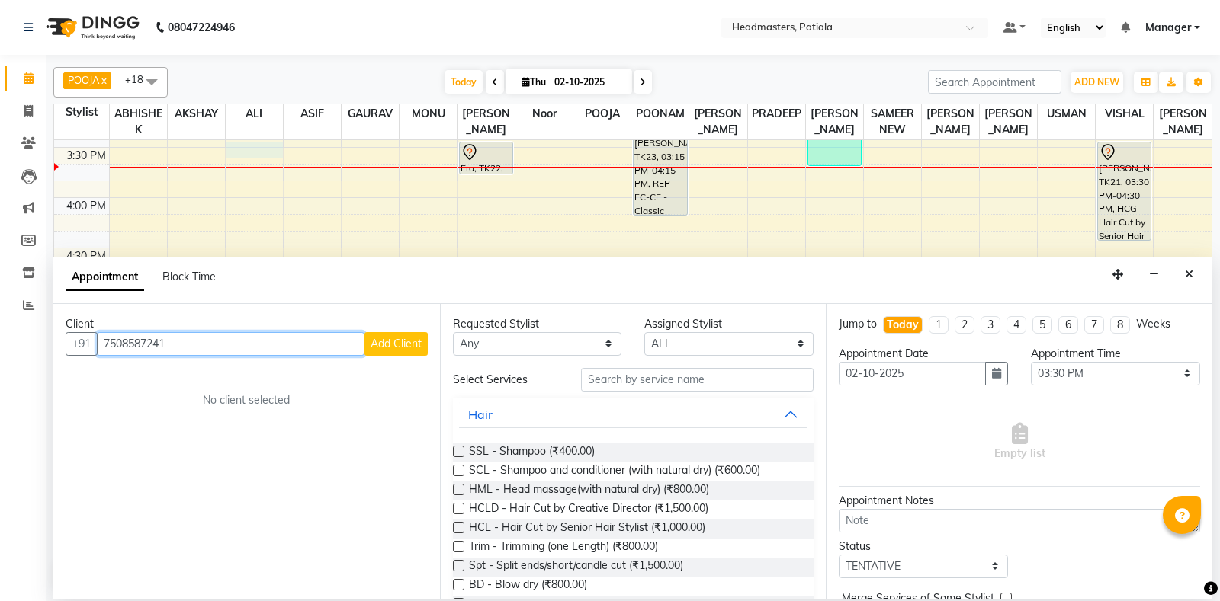
type input "7508587241"
click at [405, 352] on button "Add Client" at bounding box center [395, 344] width 63 height 24
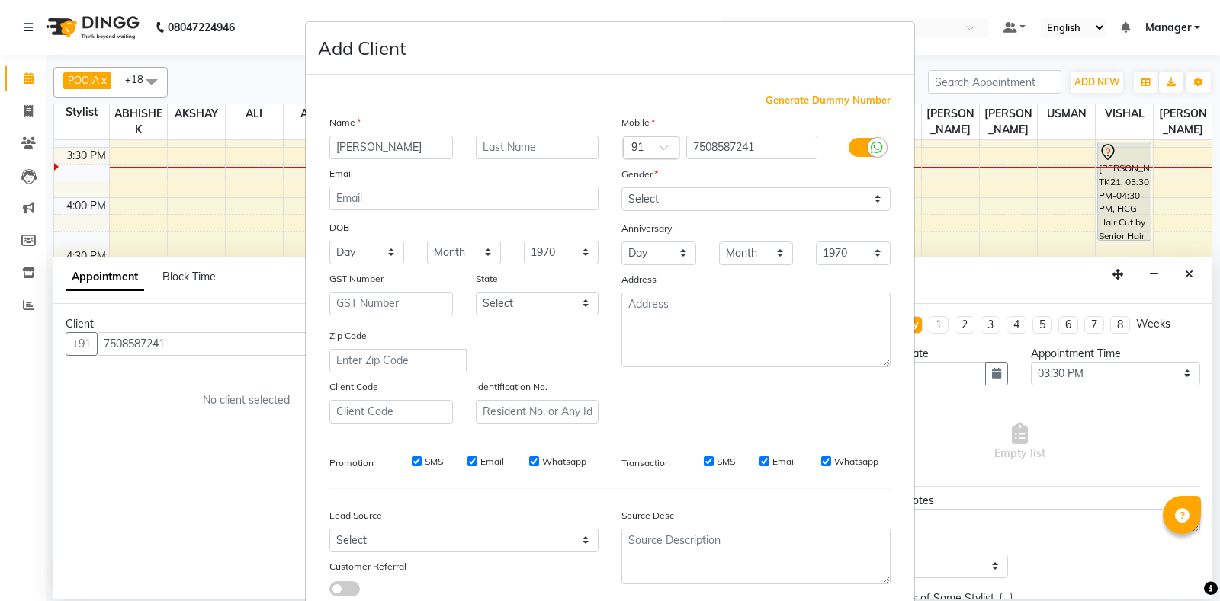
type input "SIMRAN"
select select "female"
click option "Female" at bounding box center [0, 0] width 0 height 0
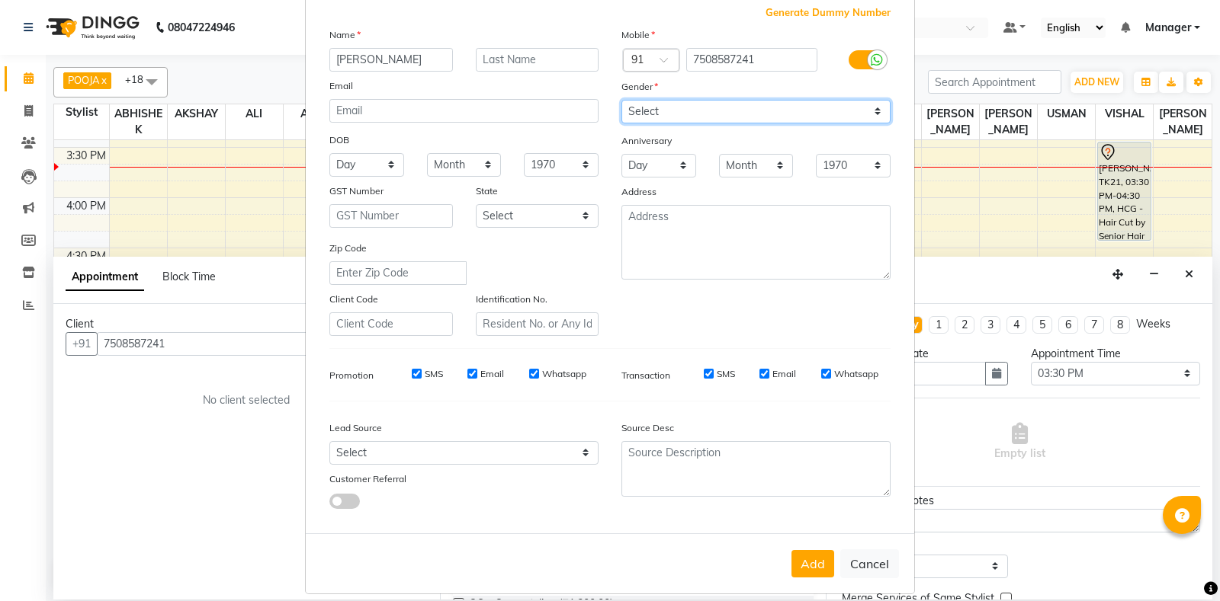
scroll to position [106, 0]
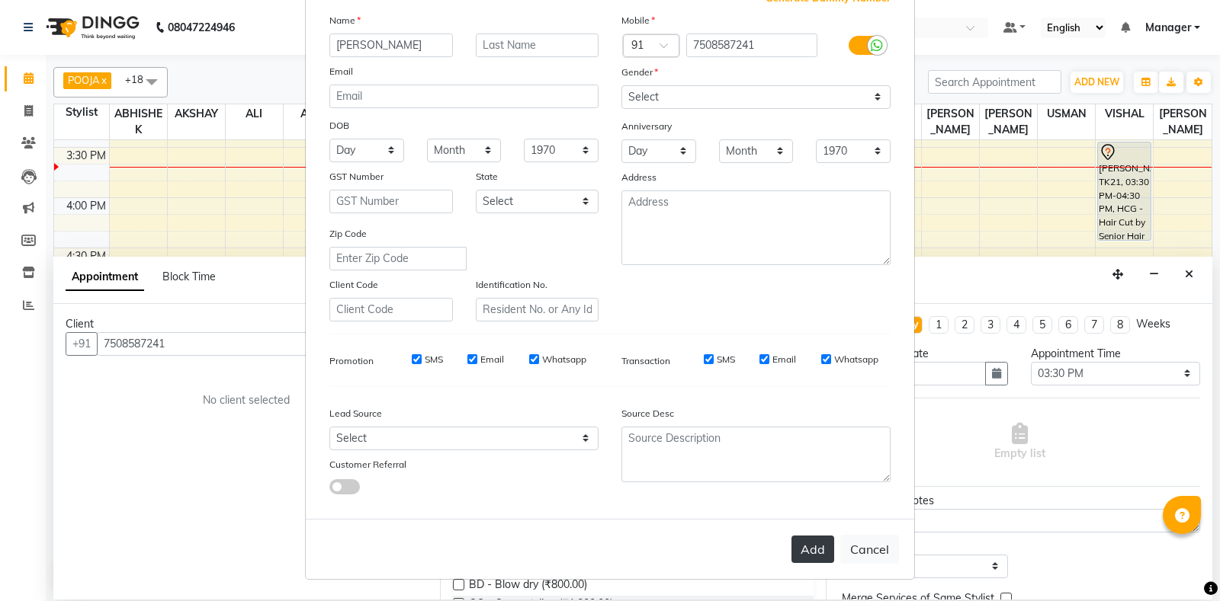
click at [814, 543] on button "Add" at bounding box center [812, 549] width 43 height 27
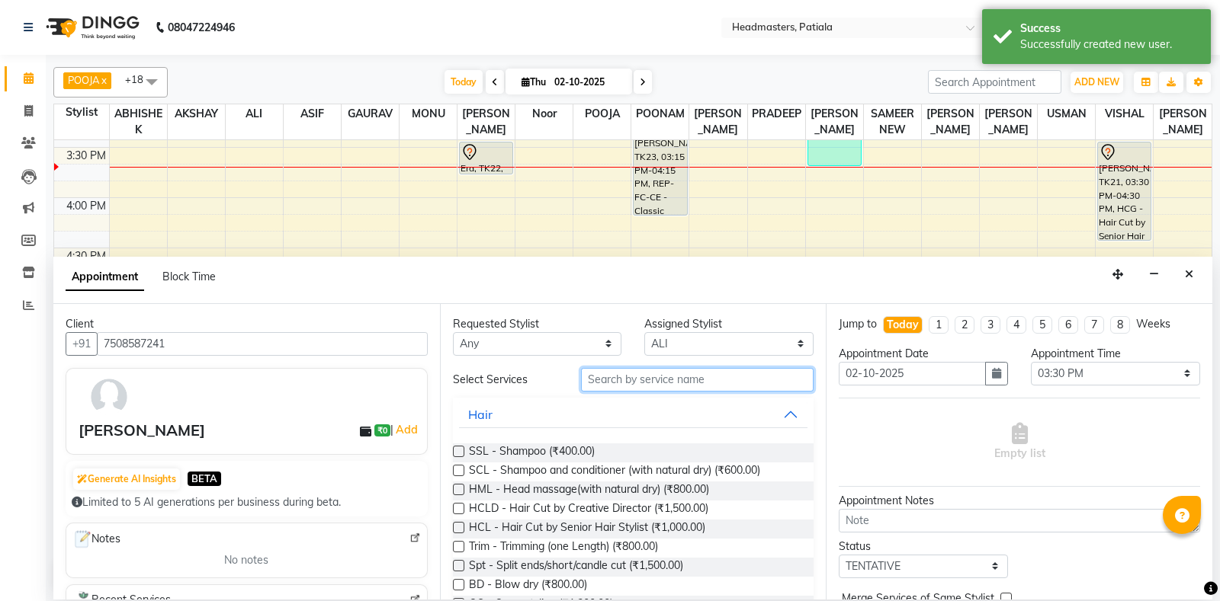
click at [622, 374] on input "text" at bounding box center [697, 380] width 233 height 24
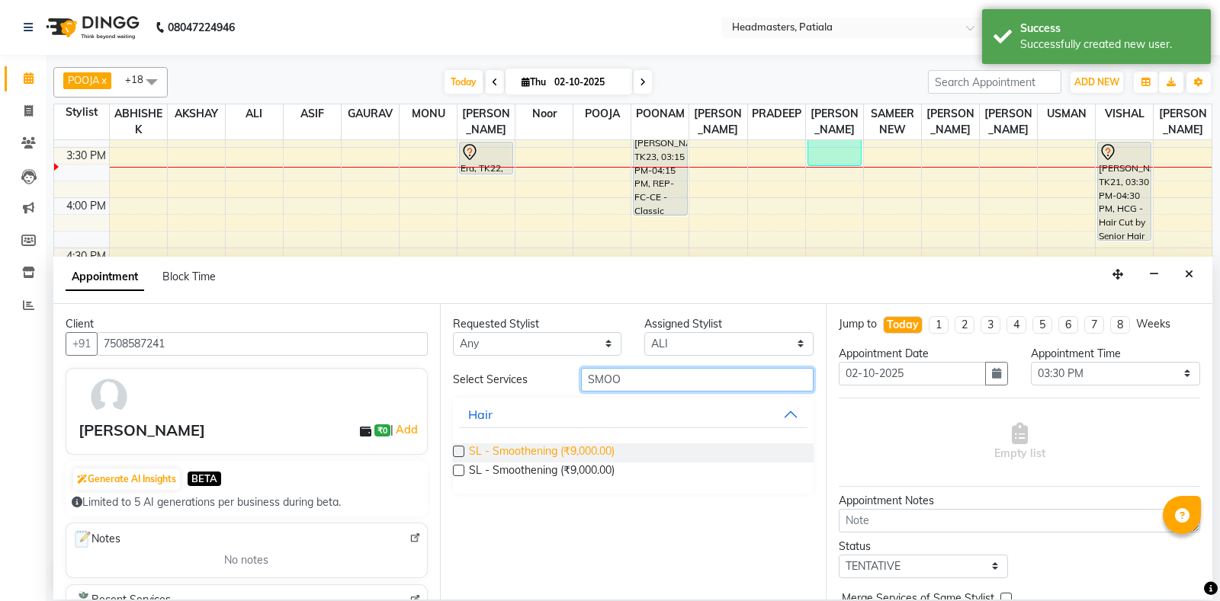
type input "SMOO"
click at [563, 444] on span "SL - Smoothening (₹9,000.00)" at bounding box center [542, 453] width 146 height 19
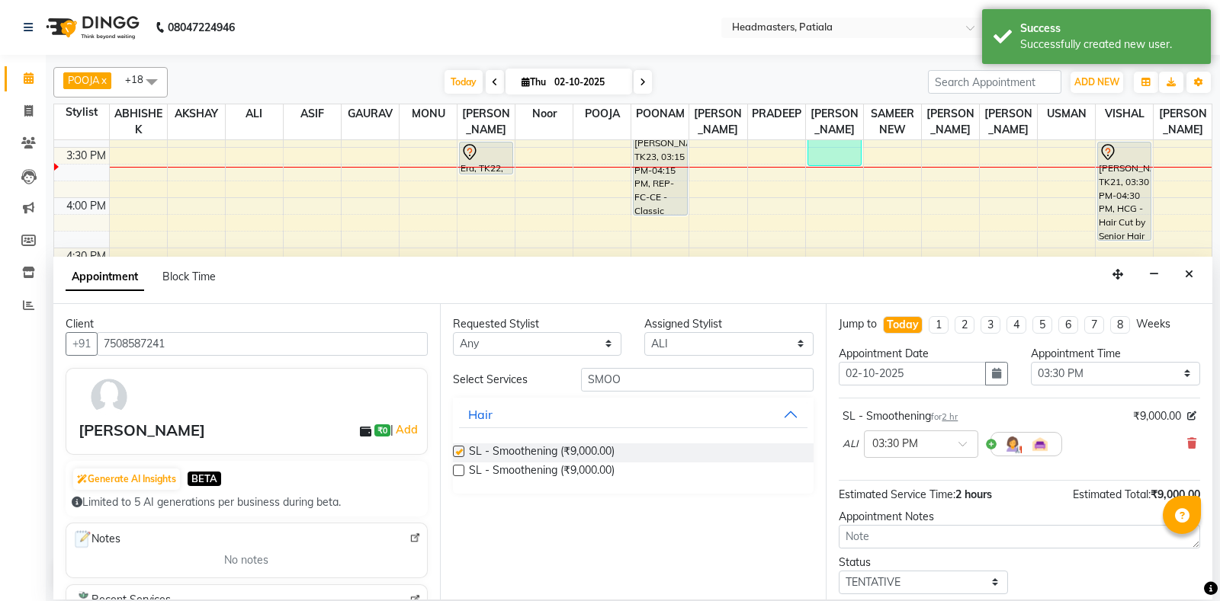
checkbox input "false"
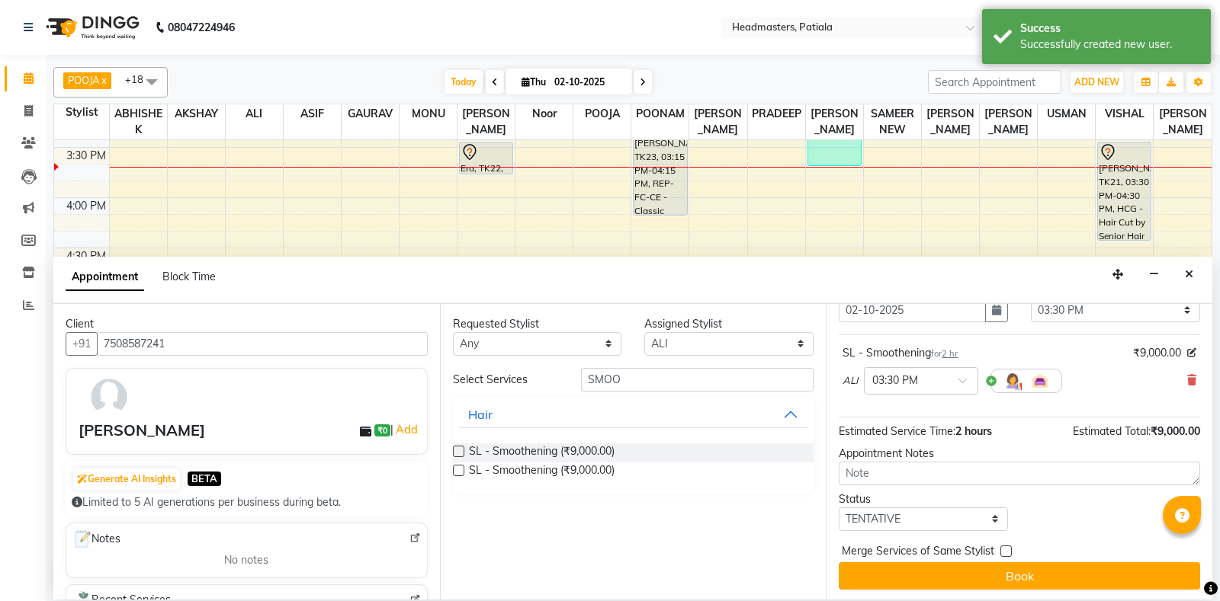
scroll to position [65, 0]
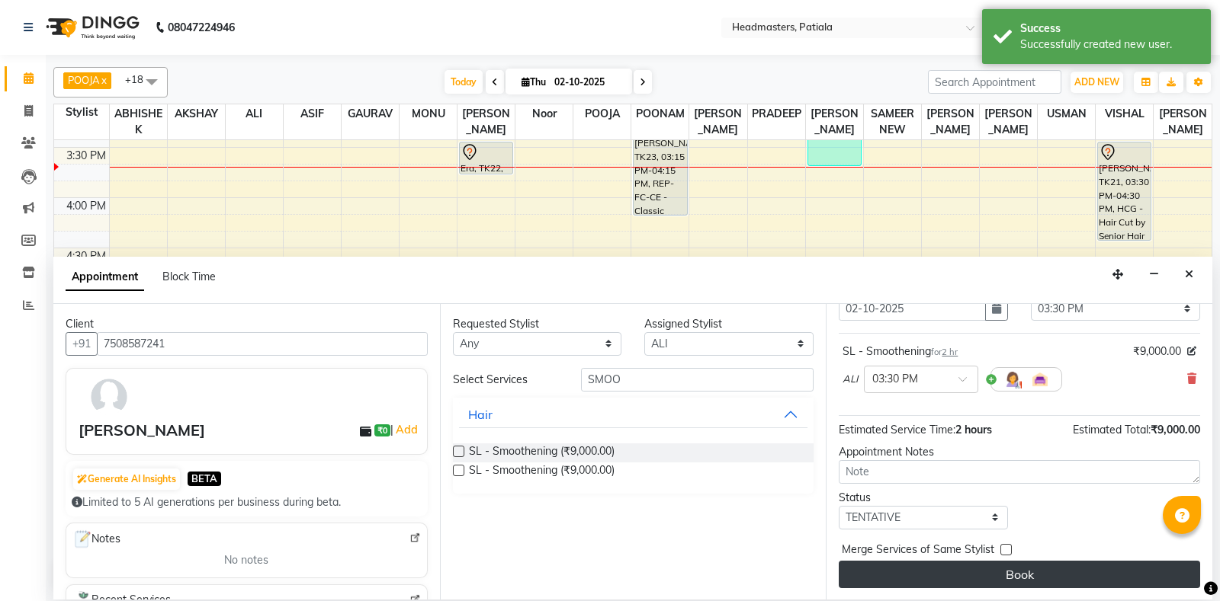
click at [1078, 571] on button "Book" at bounding box center [1018, 574] width 361 height 27
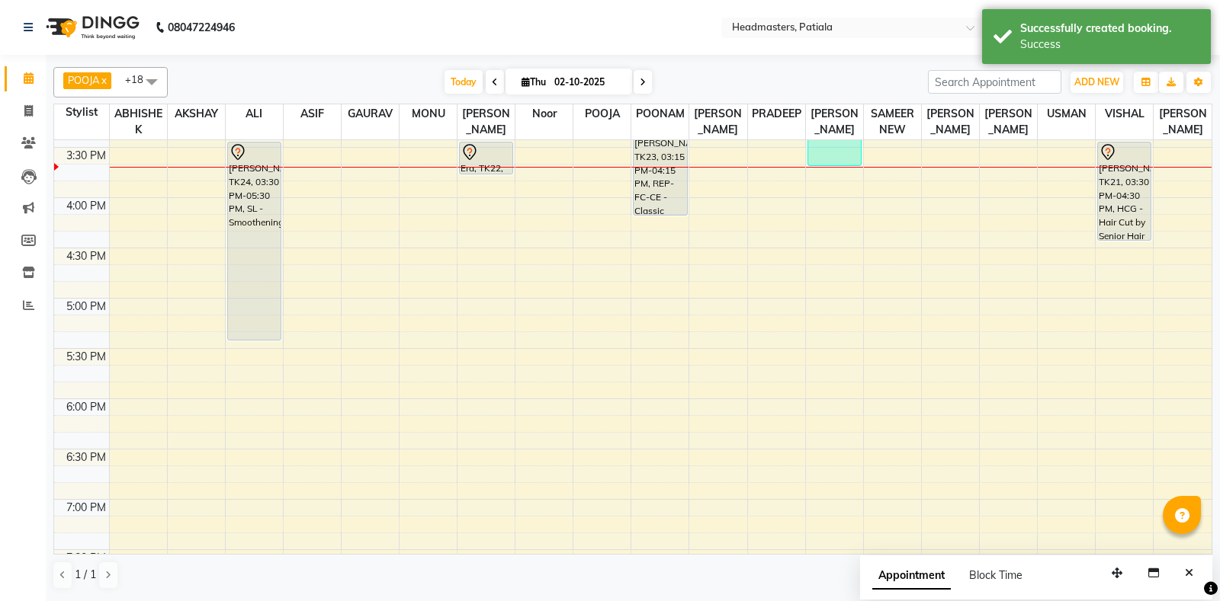
scroll to position [374, 0]
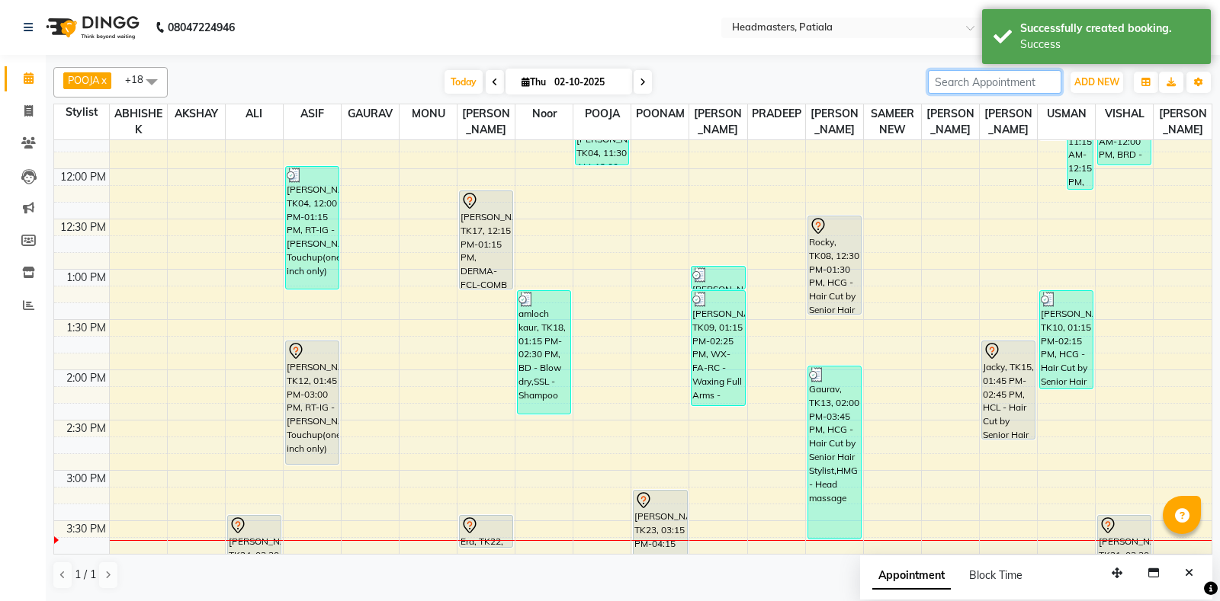
click at [989, 79] on input "search" at bounding box center [994, 82] width 133 height 24
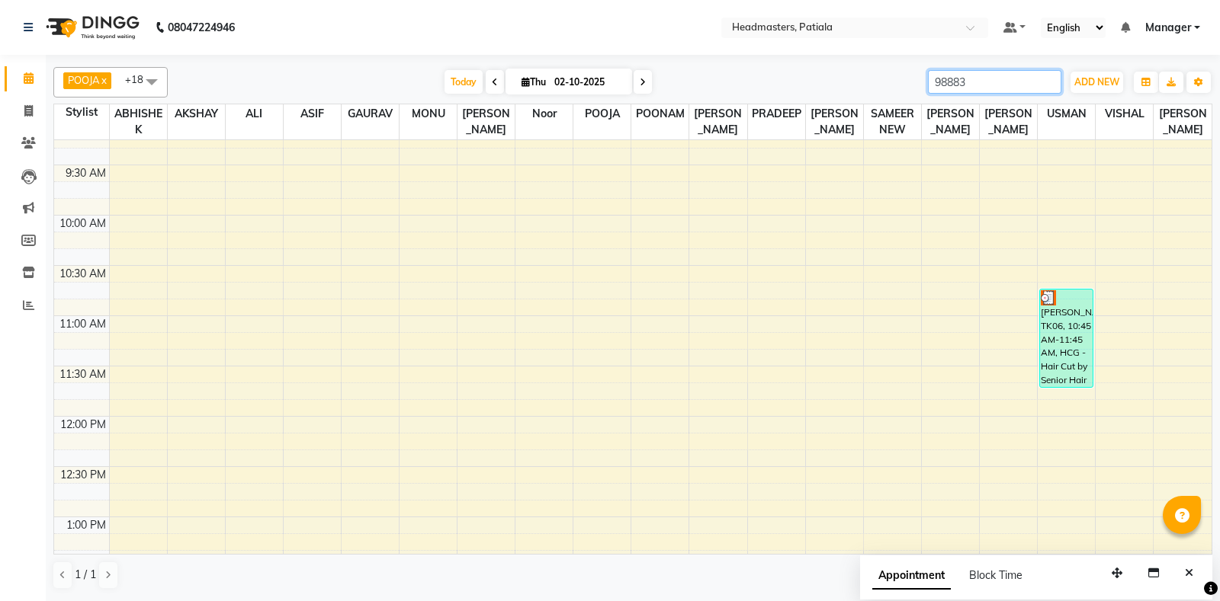
scroll to position [0, 0]
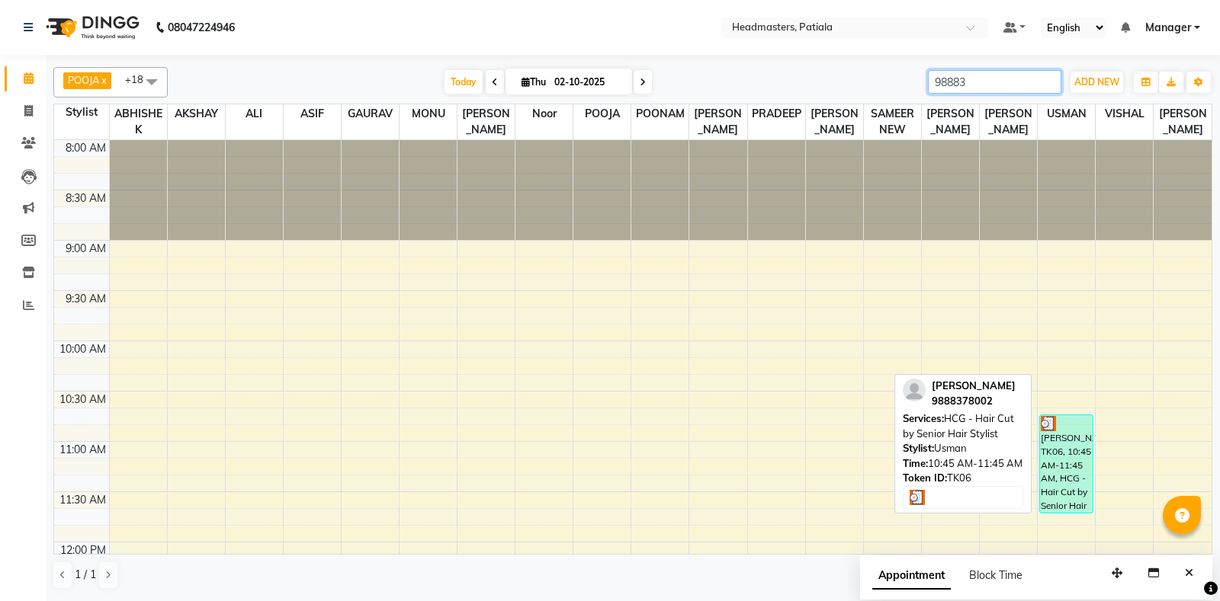
click at [1055, 444] on div "[PERSON_NAME], TK06, 10:45 AM-11:45 AM, HCG - Hair Cut by Senior Hair Stylist" at bounding box center [1066, 464] width 53 height 98
type input "98883"
select select "3"
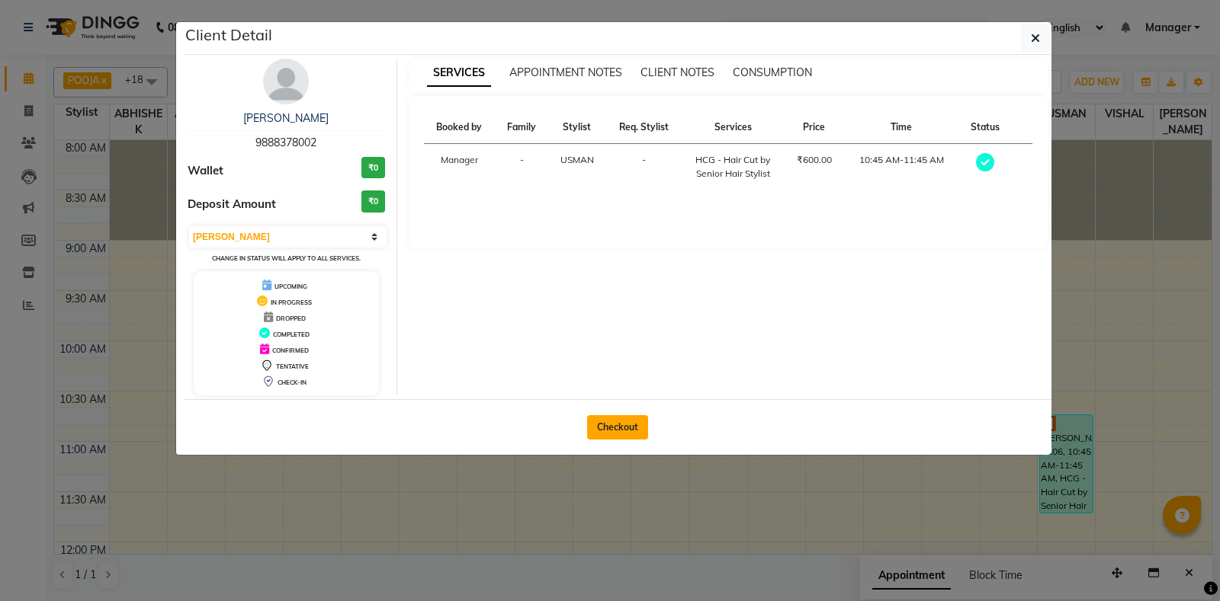
click at [617, 420] on button "Checkout" at bounding box center [617, 427] width 61 height 24
select select "6602"
select select "service"
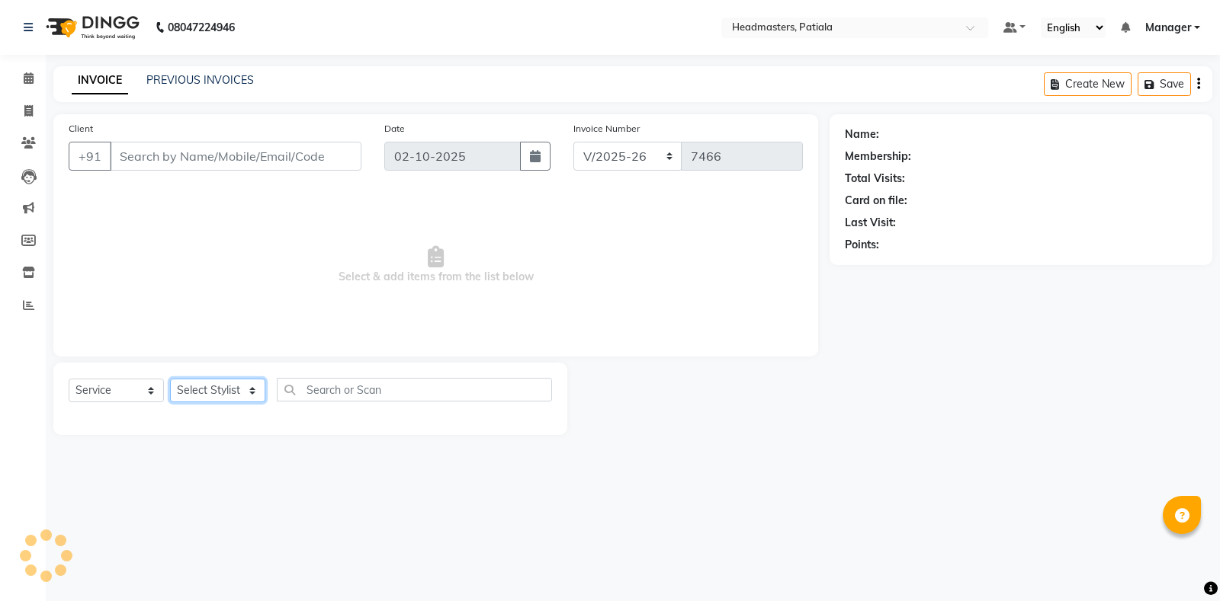
click at [224, 387] on select "Select Stylist" at bounding box center [217, 391] width 95 height 24
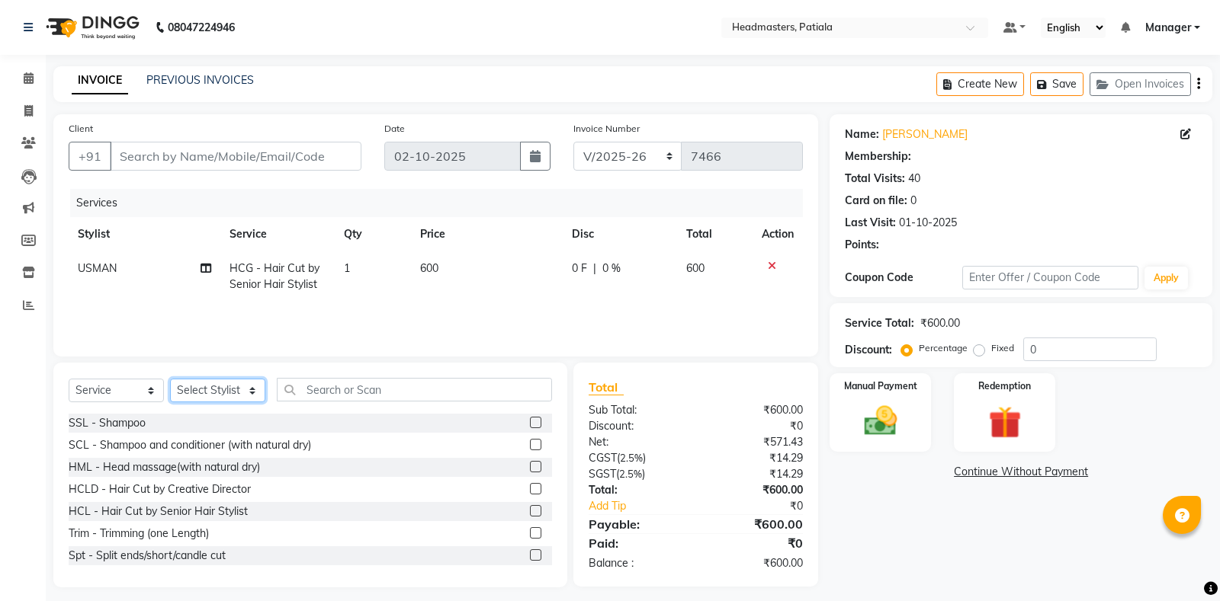
type input "9888378002"
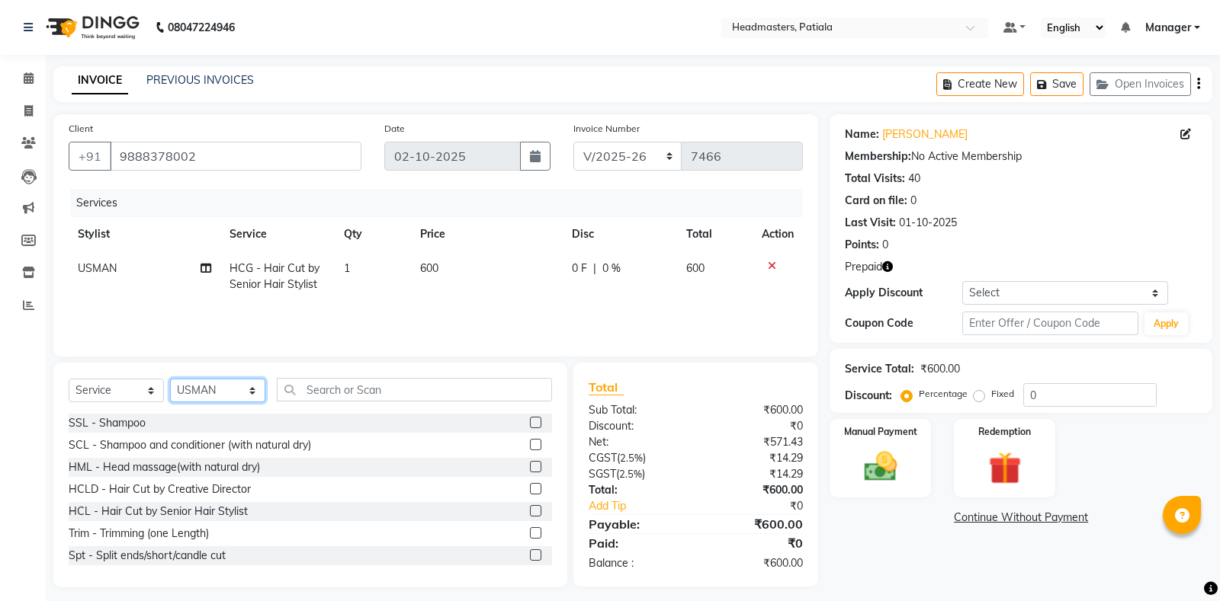
select select "51099"
click option "[PERSON_NAME]" at bounding box center [0, 0] width 0 height 0
click at [334, 393] on input "text" at bounding box center [414, 390] width 275 height 24
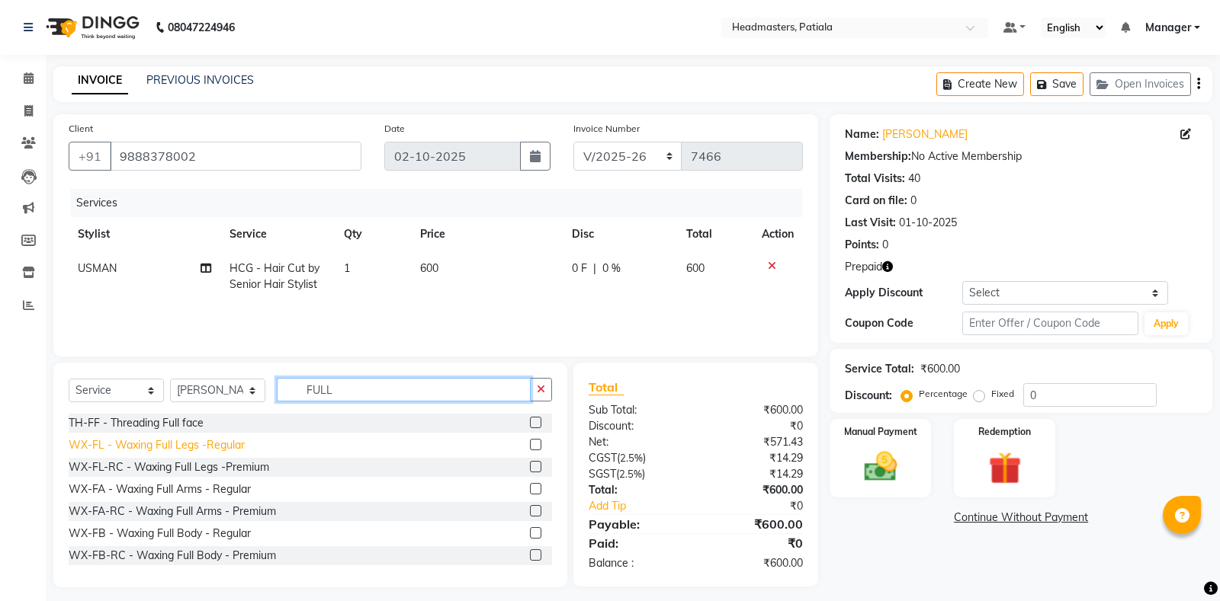
type input "FULL"
click at [181, 441] on div "WX-FL - Waxing Full Legs -Regular" at bounding box center [157, 446] width 176 height 16
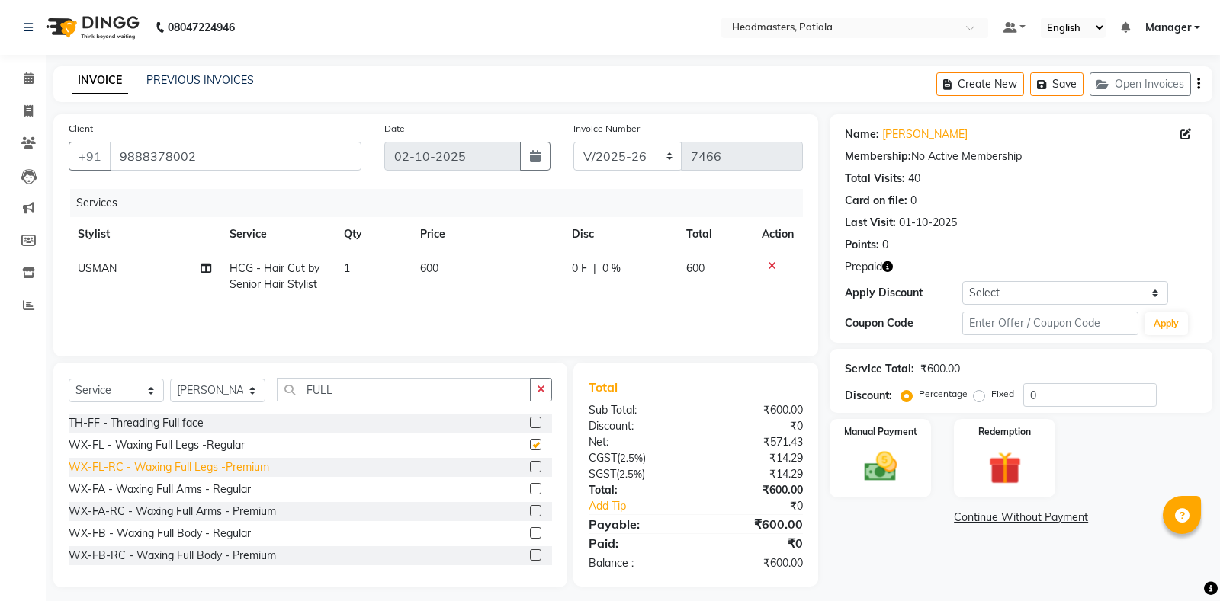
checkbox input "false"
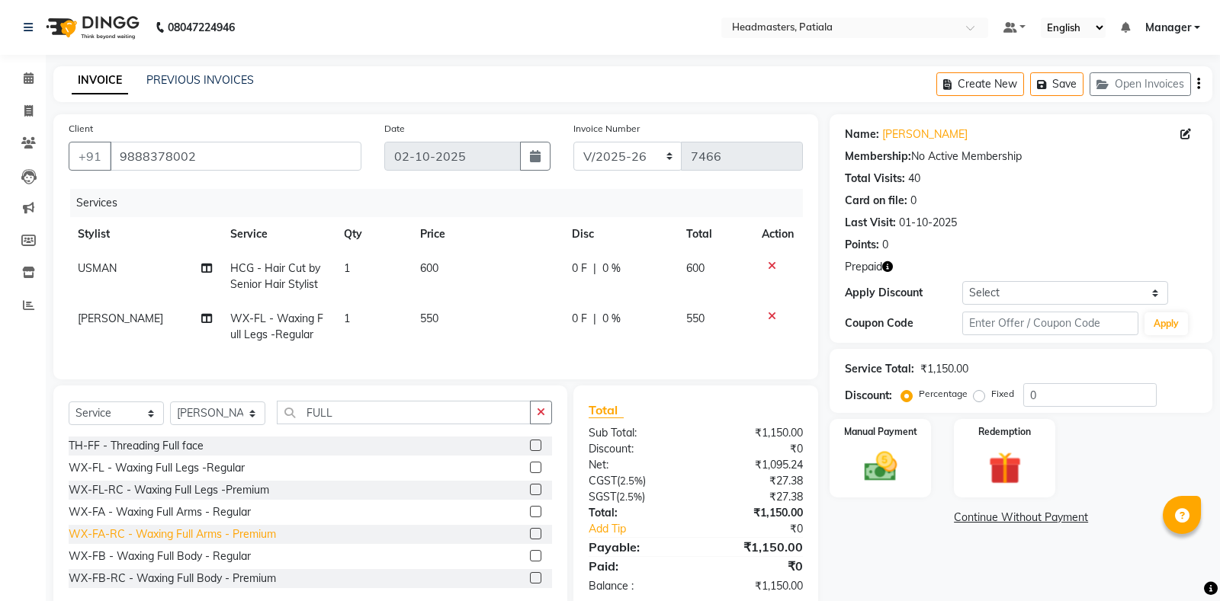
click at [213, 534] on div "WX-FA-RC - Waxing Full Arms - Premium" at bounding box center [172, 535] width 207 height 16
checkbox input "false"
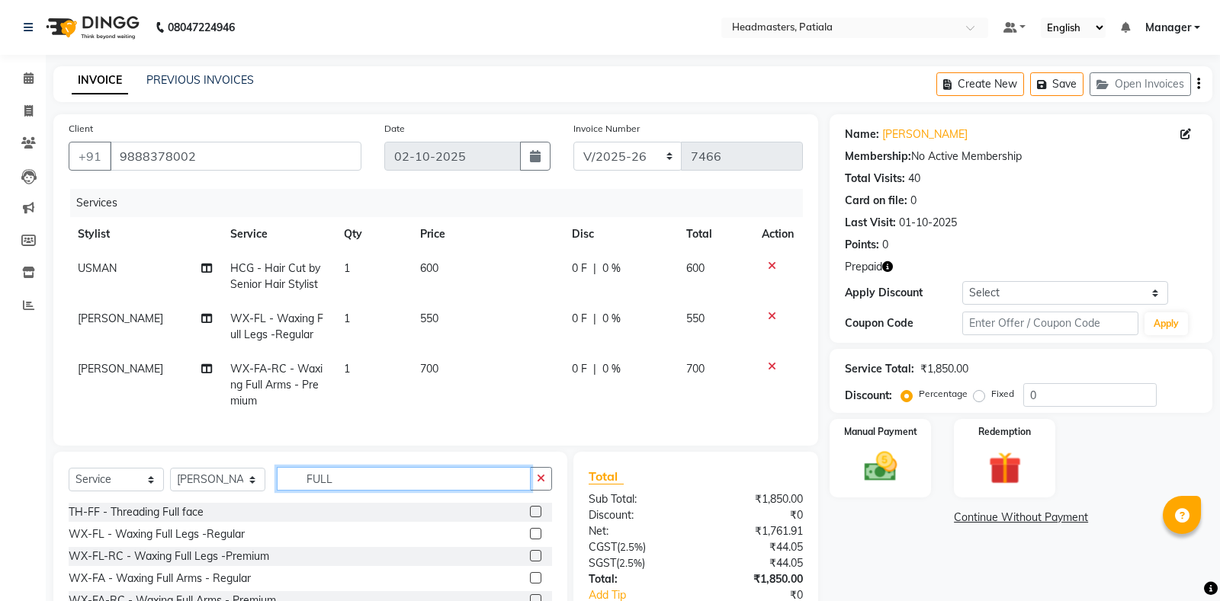
drag, startPoint x: 294, startPoint y: 477, endPoint x: 247, endPoint y: 471, distance: 47.7
click at [277, 471] on input "FULL" at bounding box center [404, 479] width 254 height 24
type input "UNDE"
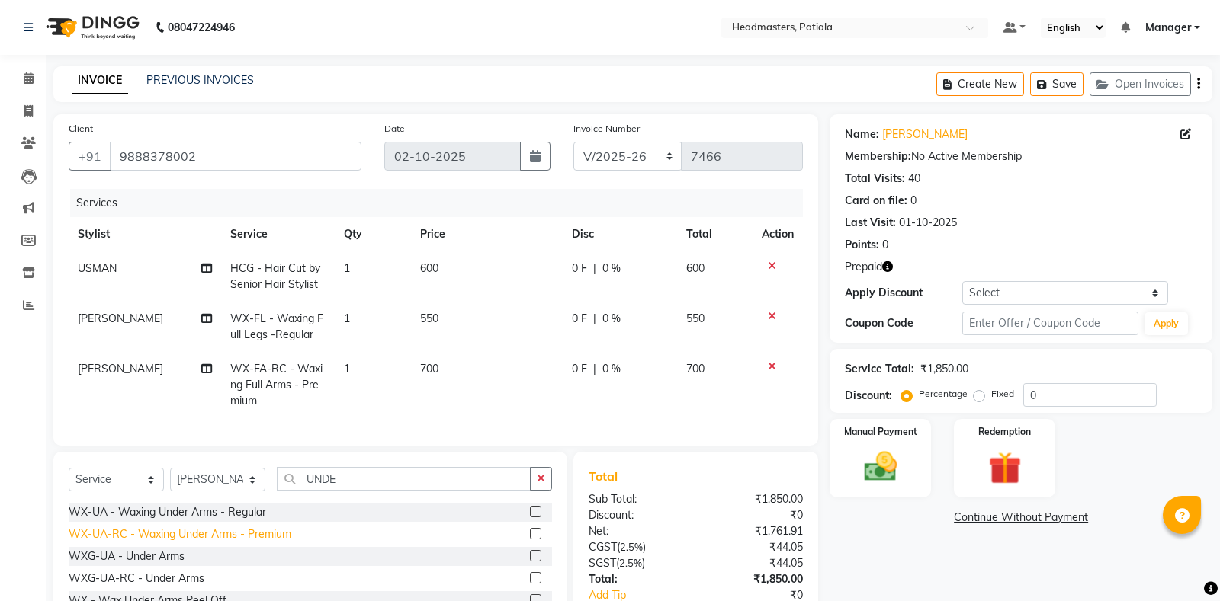
click at [176, 537] on div "WX-UA-RC - Waxing Under Arms - Premium" at bounding box center [180, 535] width 223 height 16
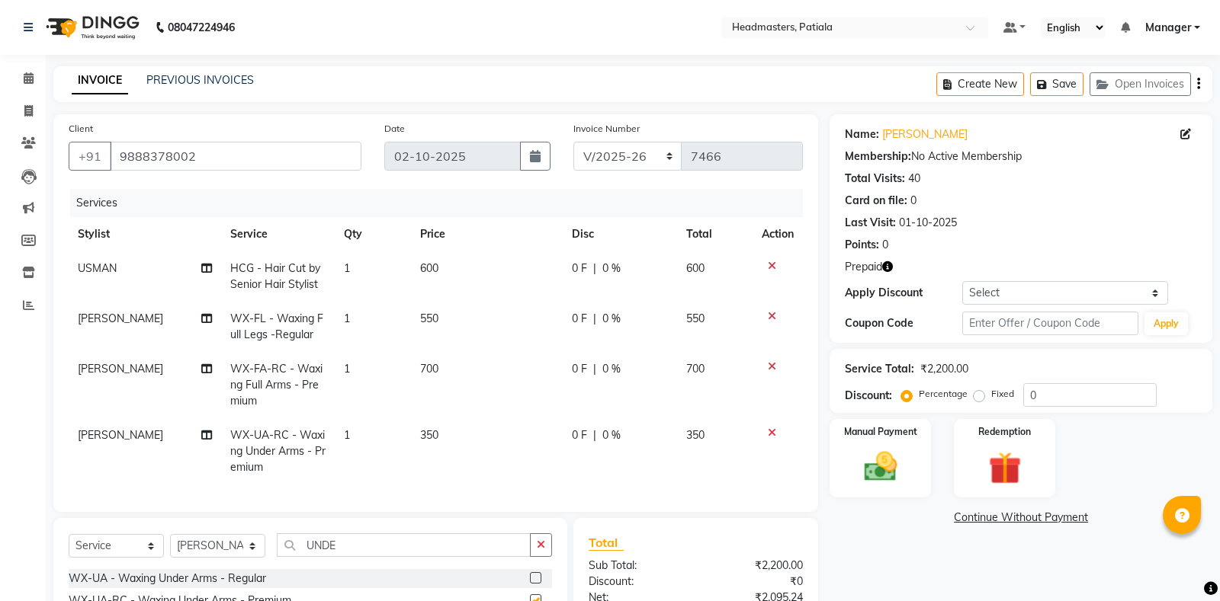
checkbox input "false"
drag, startPoint x: 354, startPoint y: 540, endPoint x: 213, endPoint y: 524, distance: 141.9
click at [277, 536] on input "UNDE" at bounding box center [404, 546] width 254 height 24
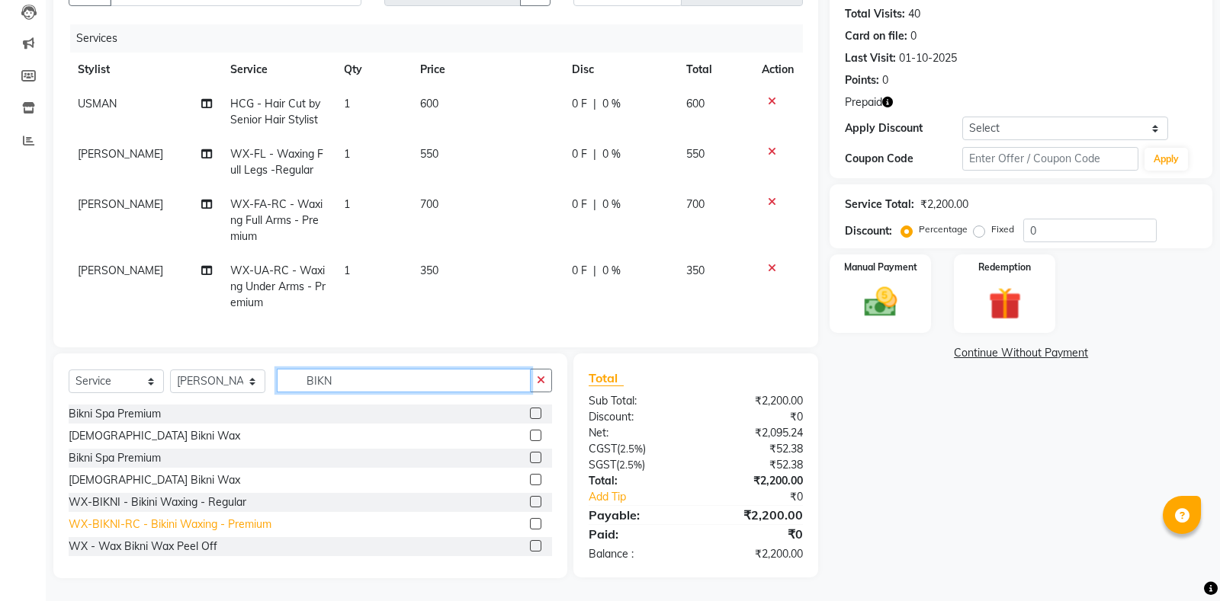
type input "BIKN"
click at [142, 524] on div "WX-BIKNI-RC - Bikini Waxing - Premium" at bounding box center [170, 525] width 203 height 16
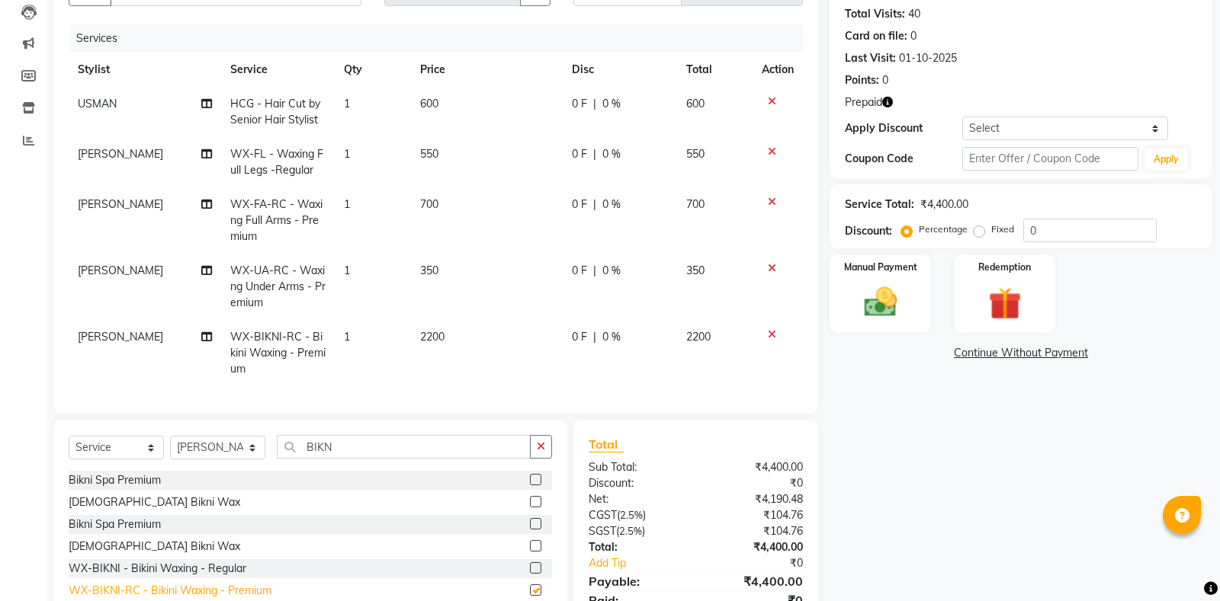
checkbox input "false"
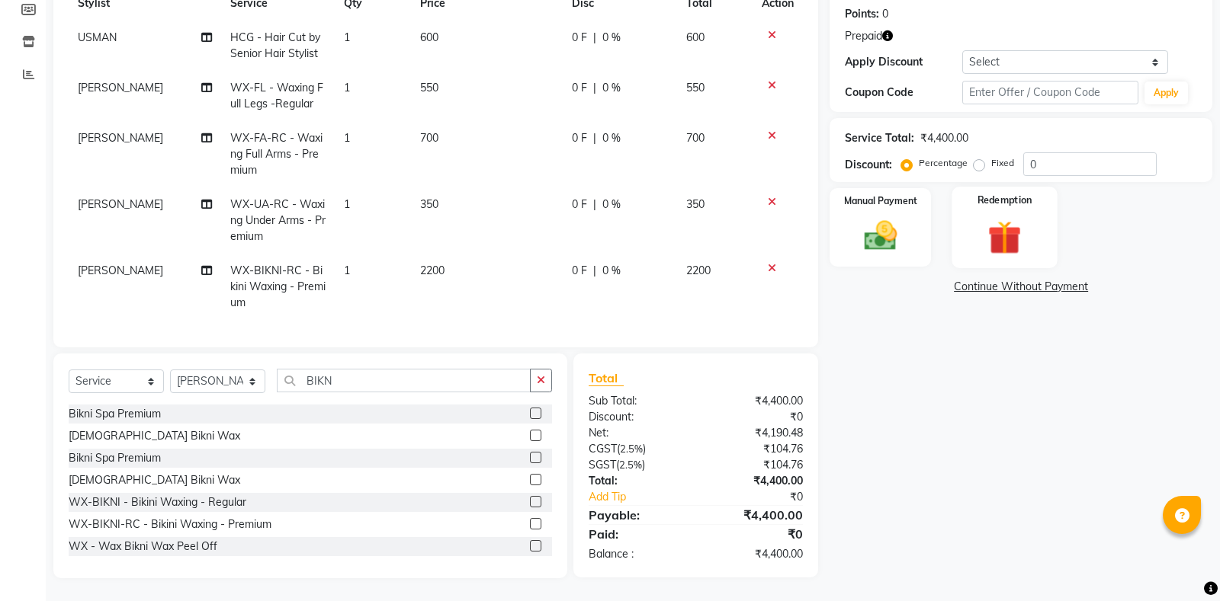
click at [974, 220] on div "Redemption" at bounding box center [1004, 228] width 105 height 82
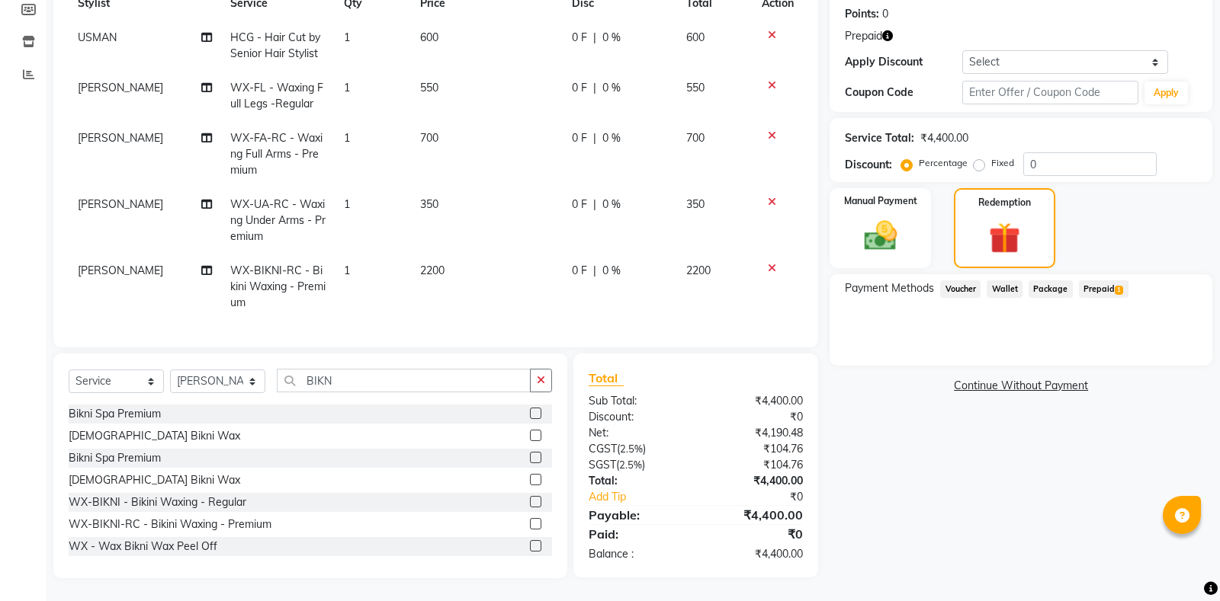
click at [1102, 290] on span "Prepaid 1" at bounding box center [1104, 290] width 50 height 18
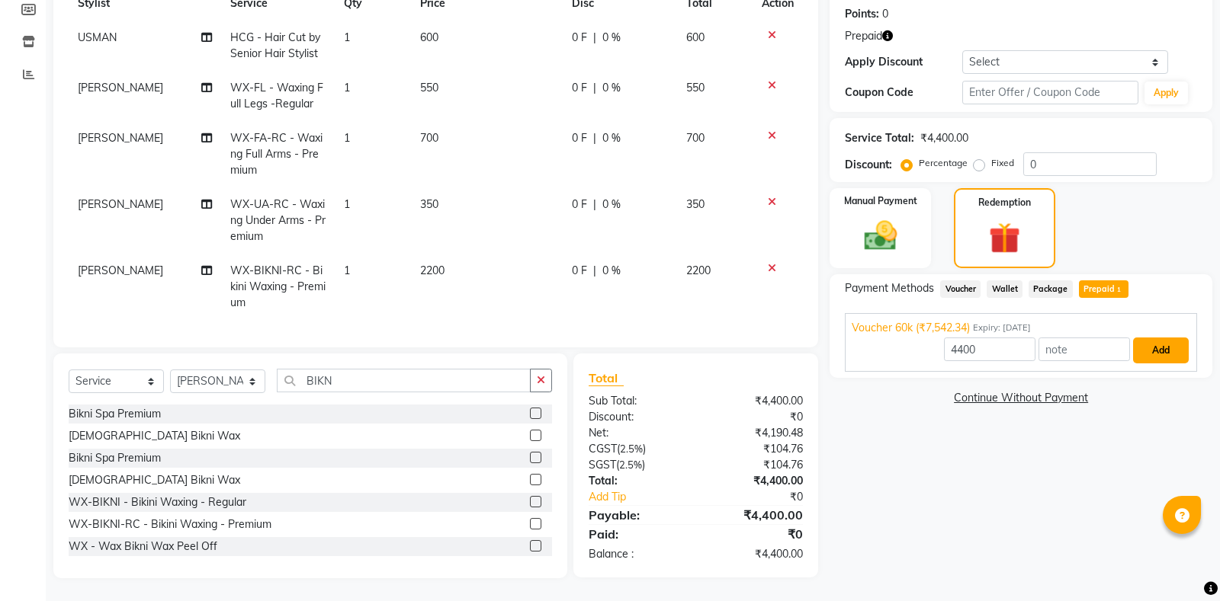
click at [1183, 344] on button "Add" at bounding box center [1161, 351] width 56 height 26
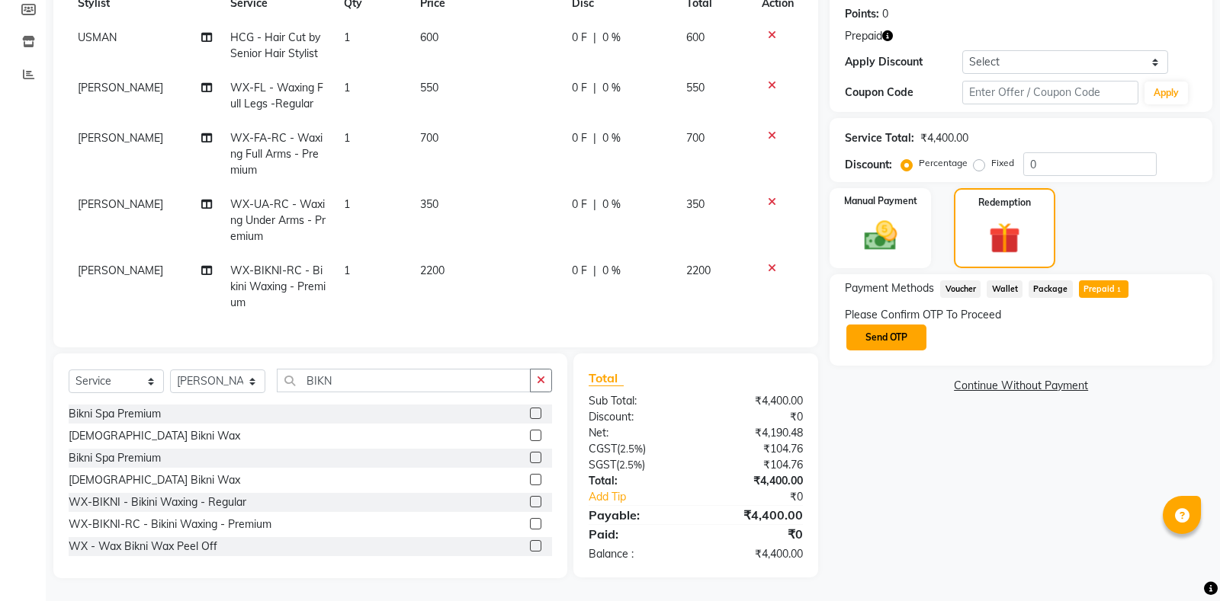
click at [903, 340] on button "Send OTP" at bounding box center [886, 338] width 80 height 26
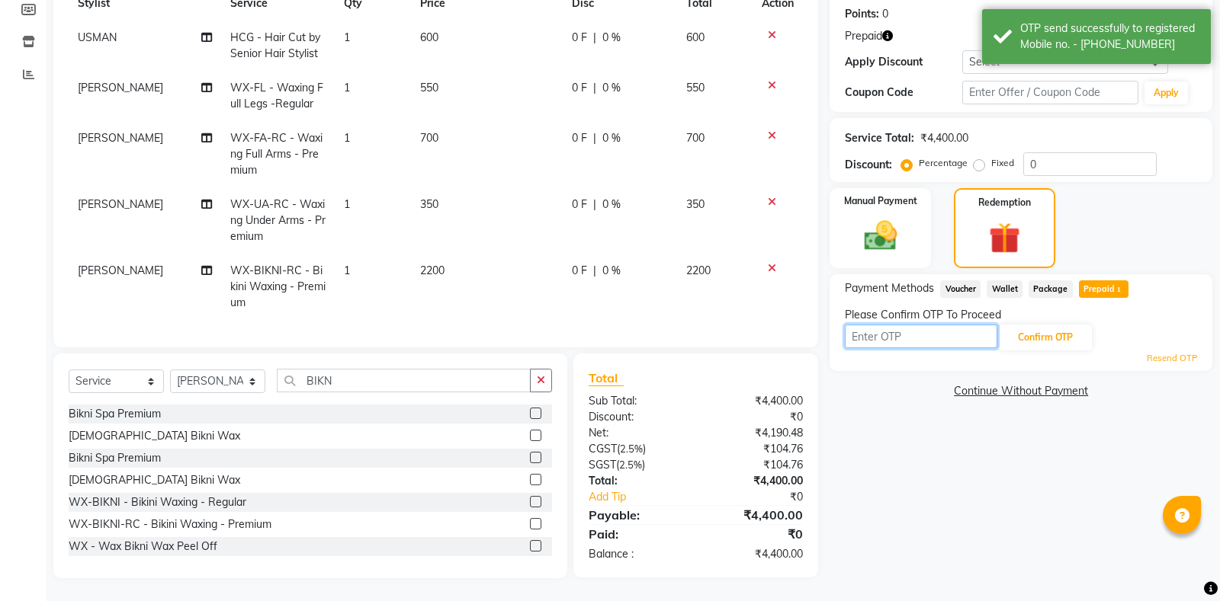
click at [901, 341] on input "text" at bounding box center [921, 337] width 152 height 24
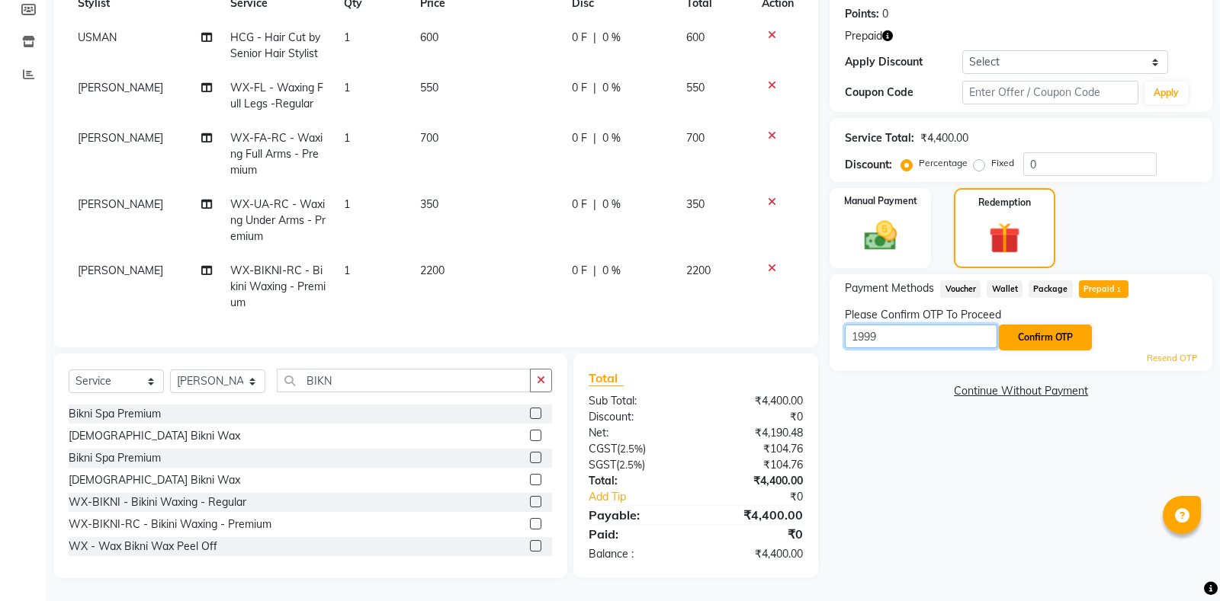
type input "1999"
click at [1042, 340] on button "Confirm OTP" at bounding box center [1045, 338] width 93 height 26
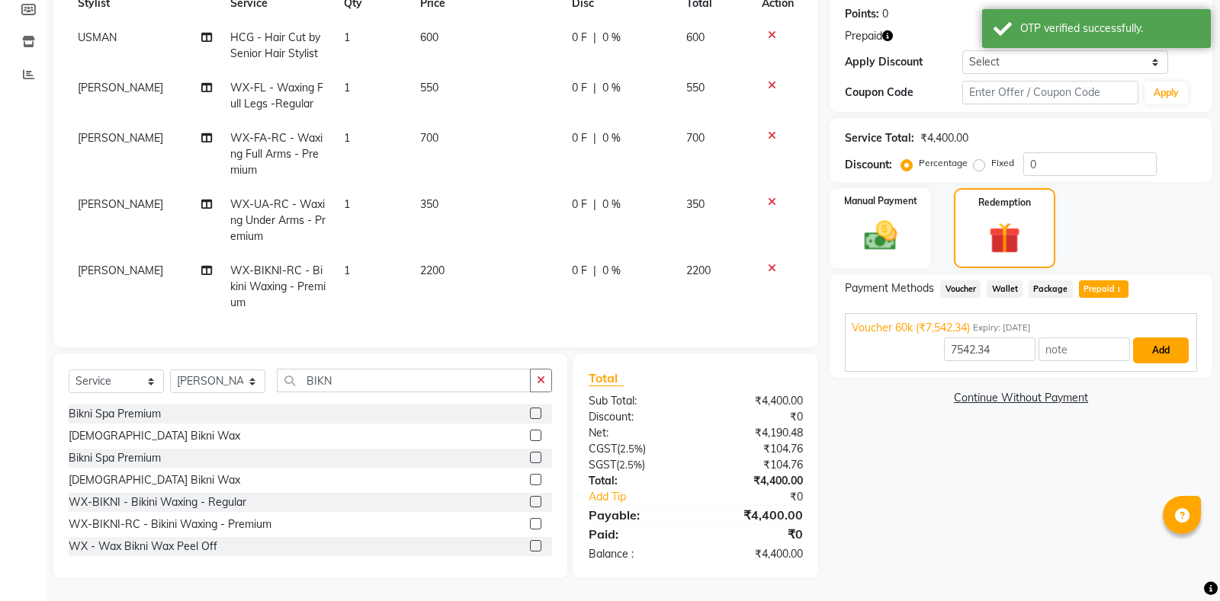
click at [1157, 361] on button "Add" at bounding box center [1161, 351] width 56 height 26
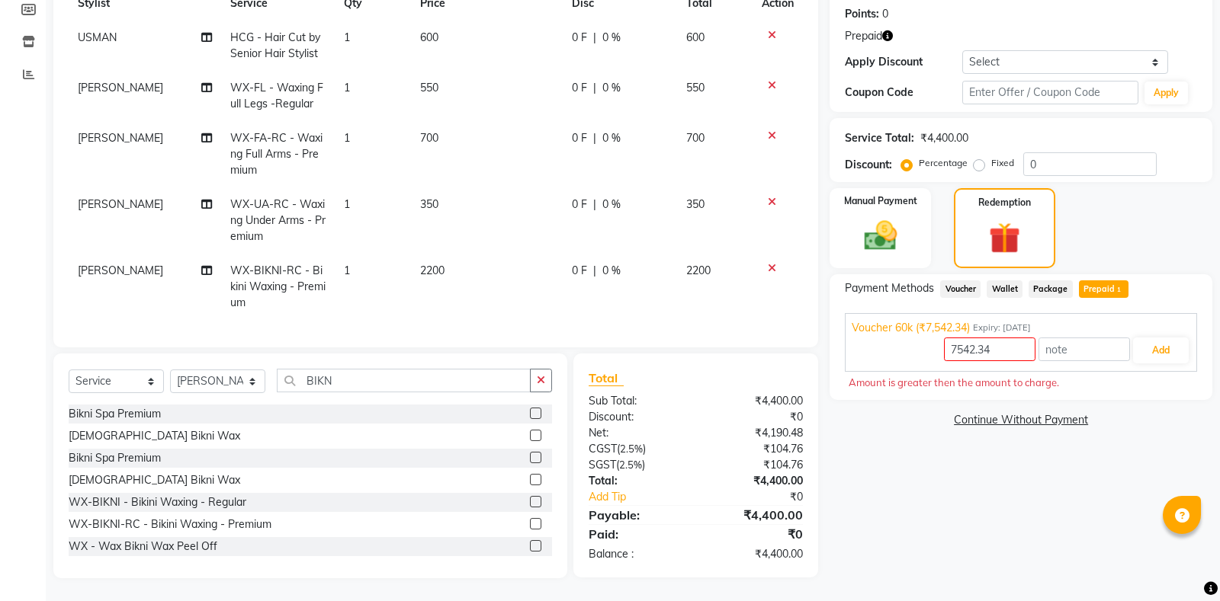
click at [883, 426] on div "Continue Without Payment" at bounding box center [1020, 420] width 377 height 16
click at [919, 242] on div "Manual Payment" at bounding box center [880, 228] width 105 height 83
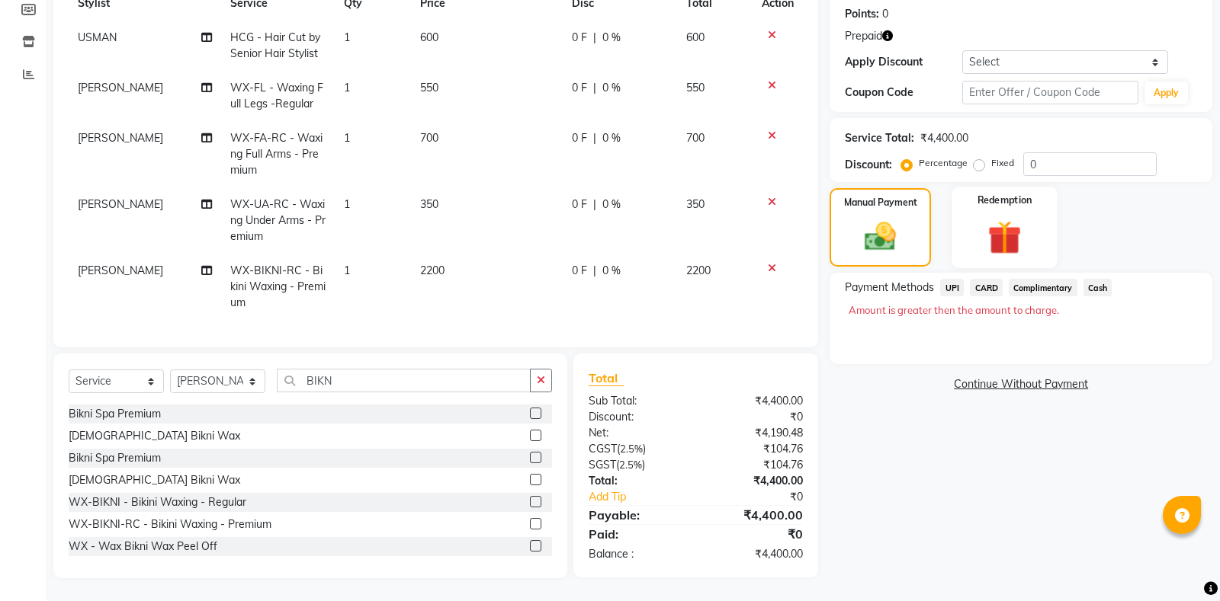
click at [981, 248] on img at bounding box center [1003, 237] width 55 height 42
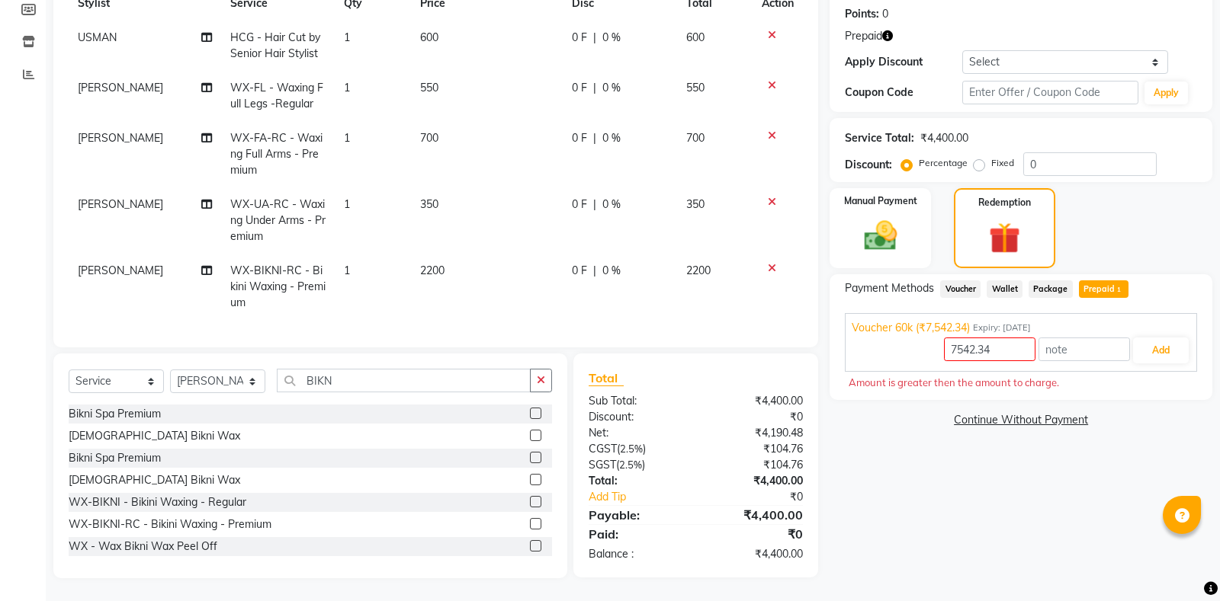
click at [1112, 284] on span "Prepaid 1" at bounding box center [1104, 290] width 50 height 18
type input "4400"
click at [1041, 283] on span "Package" at bounding box center [1050, 290] width 44 height 18
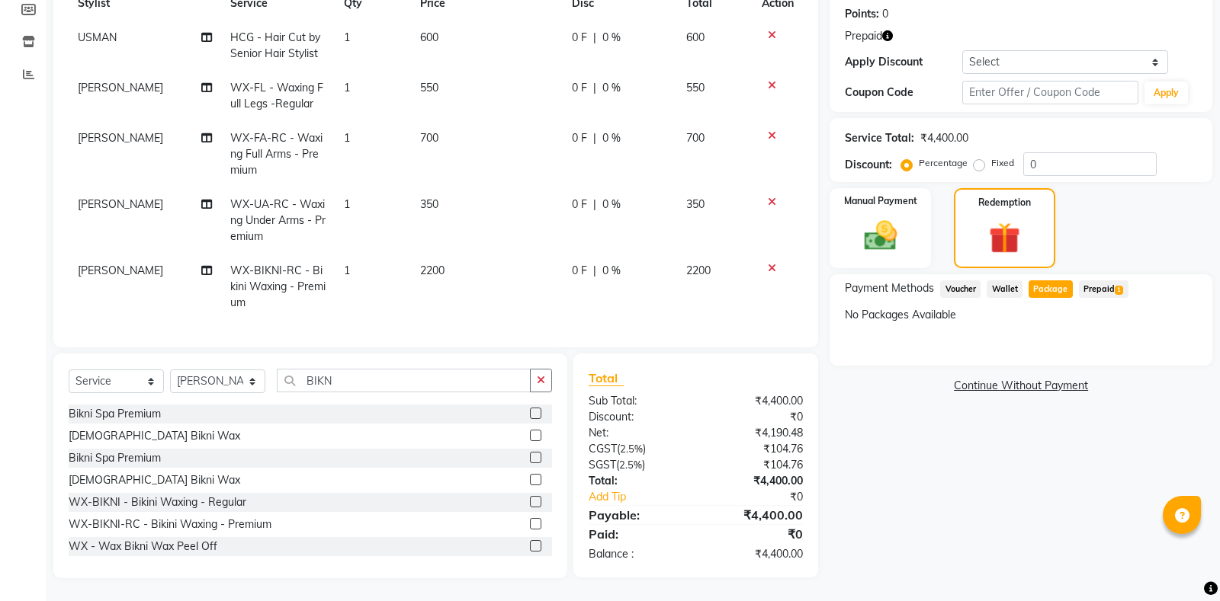
click at [1089, 288] on span "Prepaid 1" at bounding box center [1104, 290] width 50 height 18
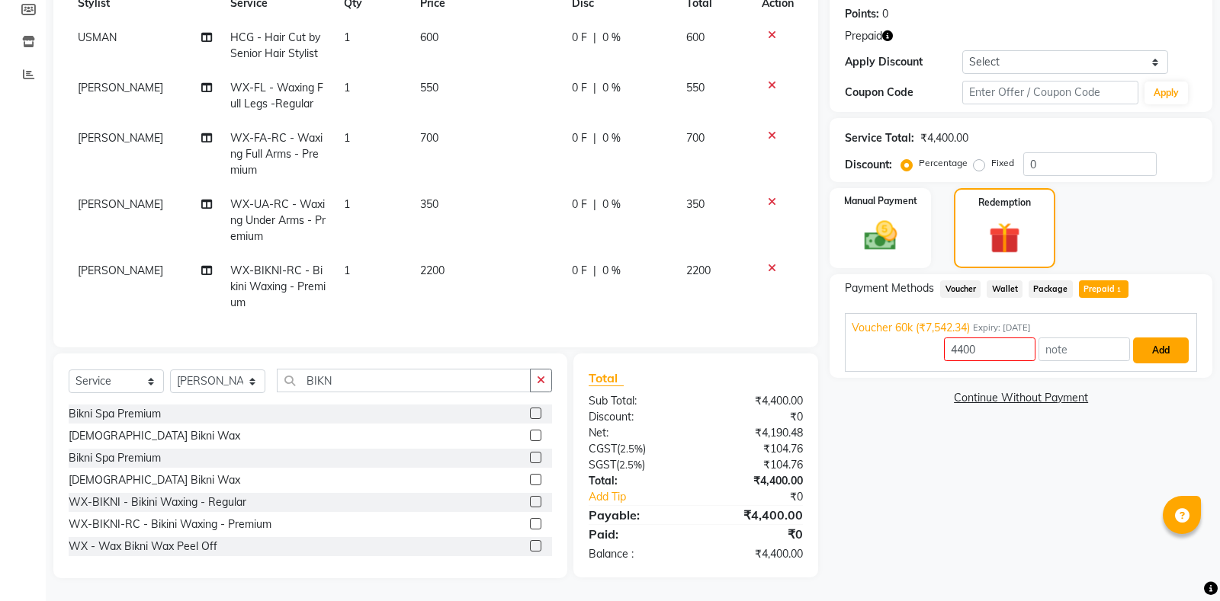
click at [1153, 353] on button "Add" at bounding box center [1161, 351] width 56 height 26
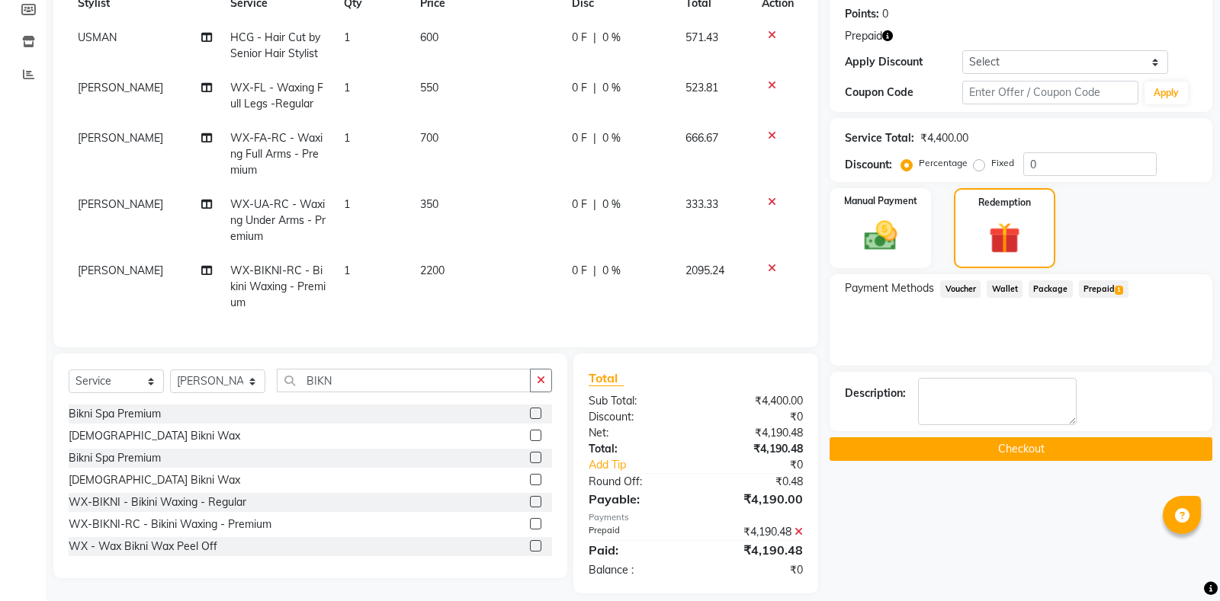
click at [972, 454] on button "Checkout" at bounding box center [1020, 450] width 383 height 24
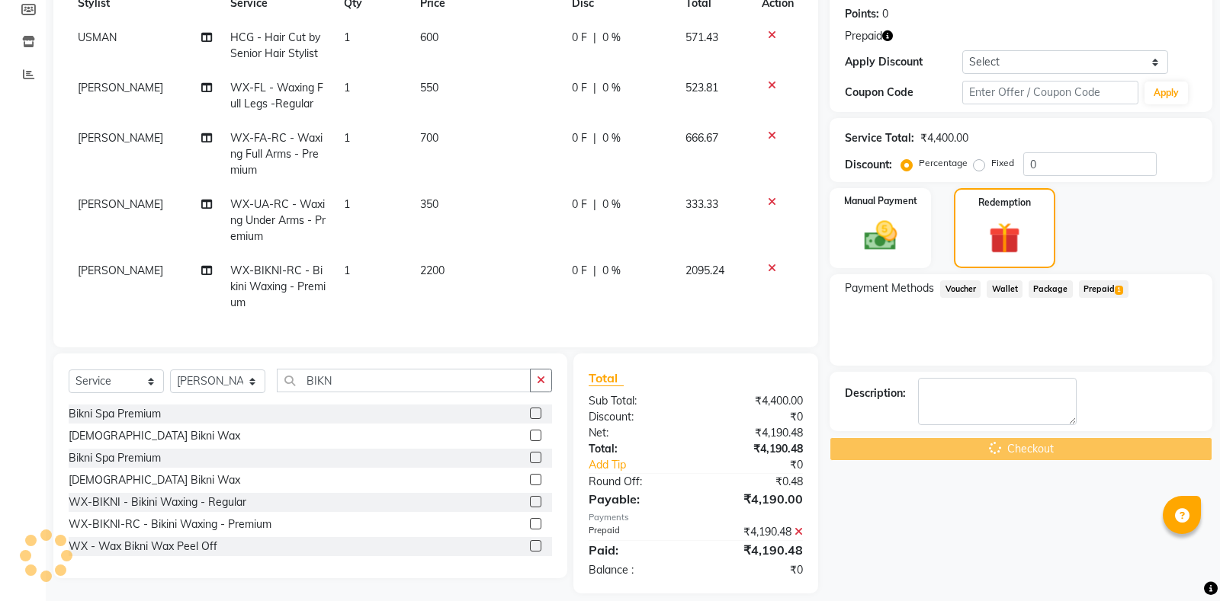
scroll to position [245, 0]
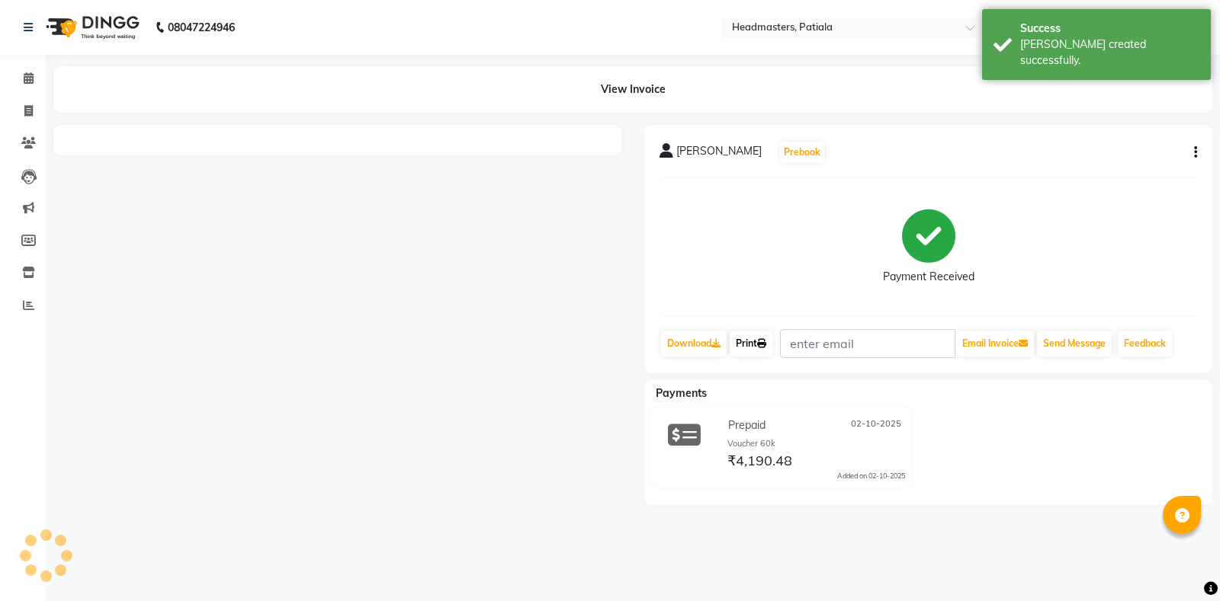
click at [755, 343] on link "Print" at bounding box center [750, 344] width 43 height 26
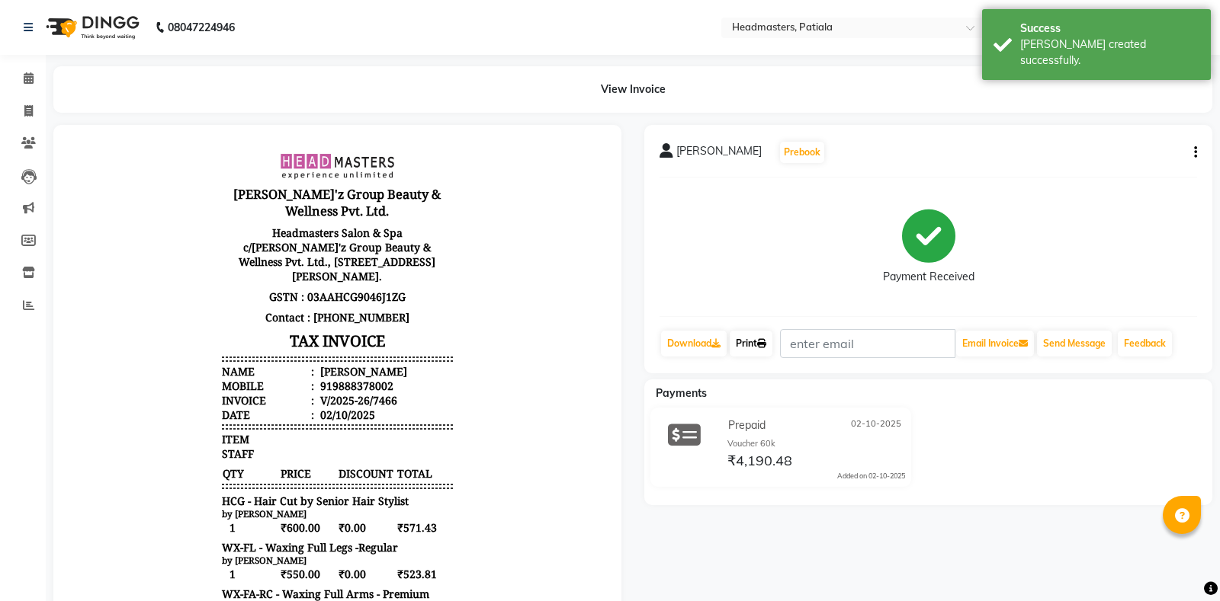
click at [766, 346] on icon at bounding box center [761, 343] width 9 height 9
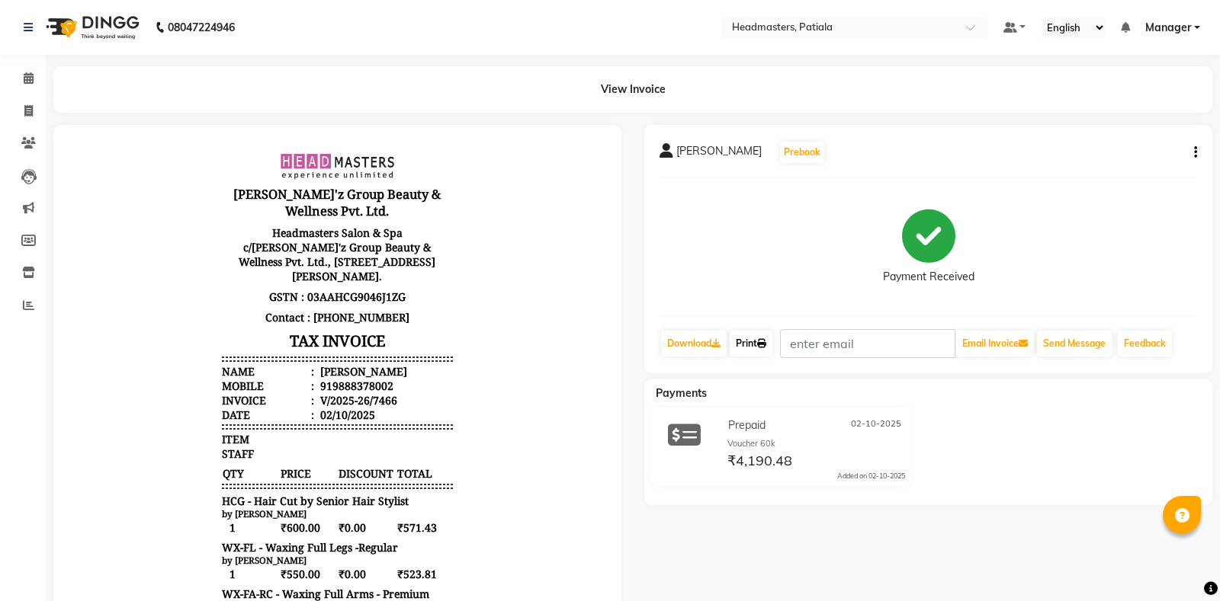
click at [772, 341] on link "Print" at bounding box center [750, 344] width 43 height 26
click at [752, 350] on link "Print" at bounding box center [750, 344] width 43 height 26
click at [766, 345] on icon at bounding box center [761, 343] width 9 height 9
click at [12, 82] on link "Calendar" at bounding box center [23, 78] width 37 height 25
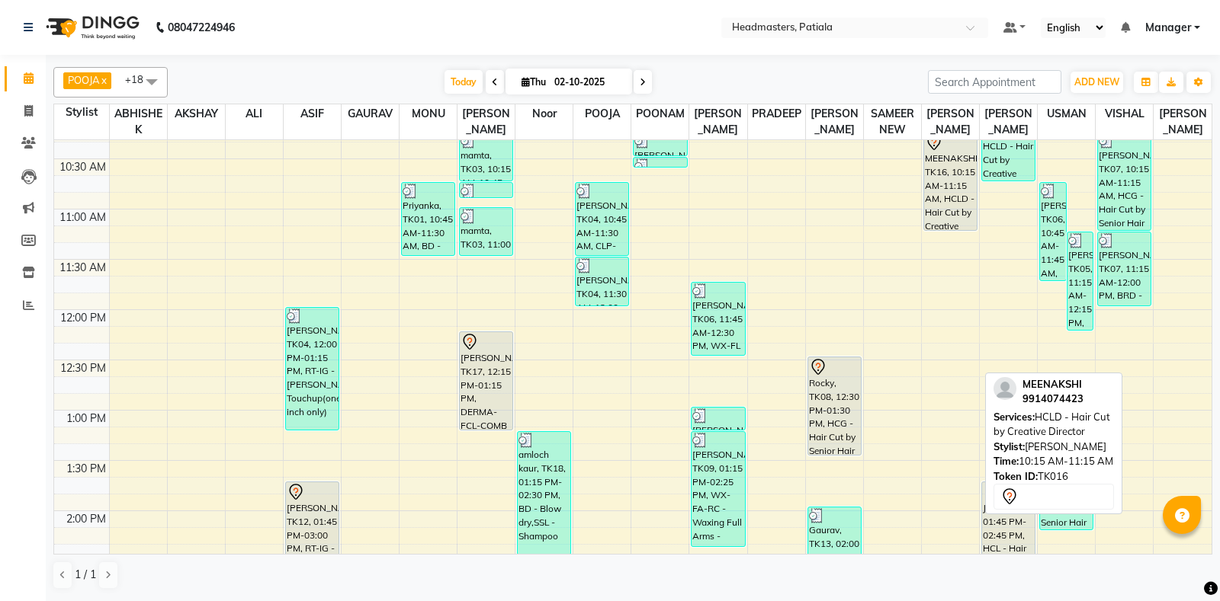
scroll to position [374, 0]
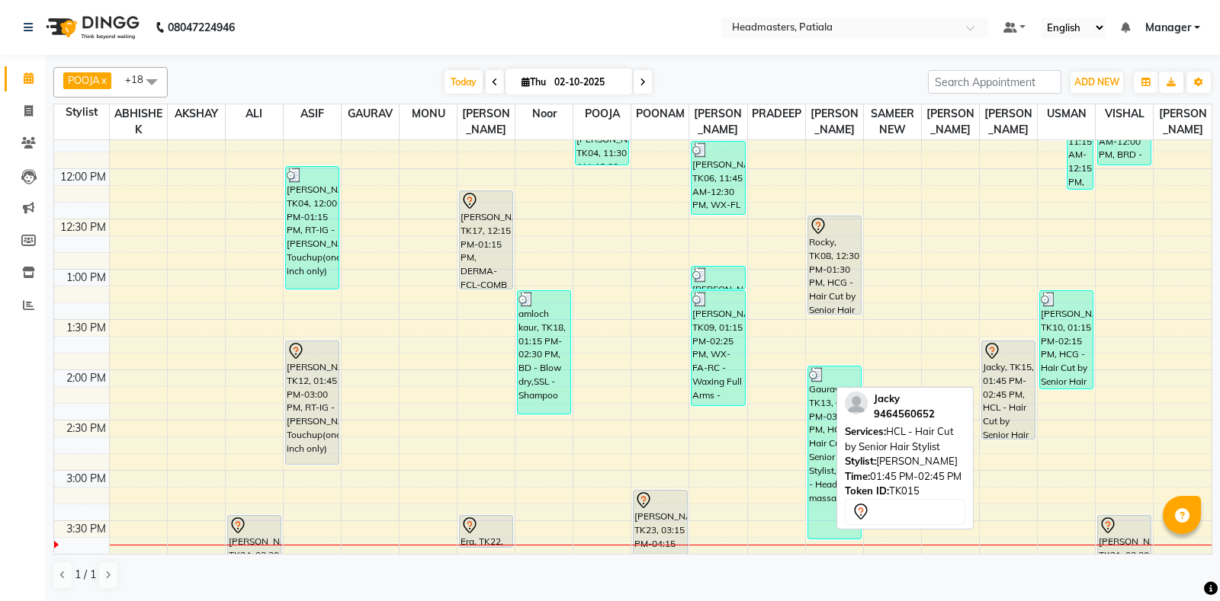
click at [1005, 391] on div "Jacky, TK15, 01:45 PM-02:45 PM, HCL - Hair Cut by Senior Hair Stylist" at bounding box center [1008, 390] width 53 height 98
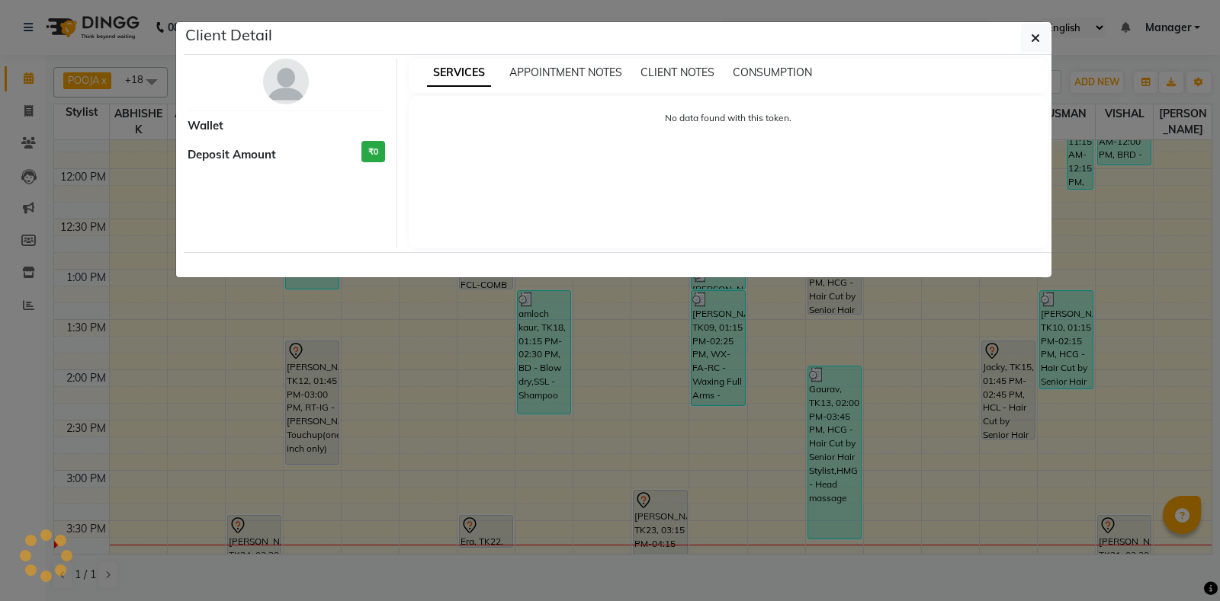
select select "7"
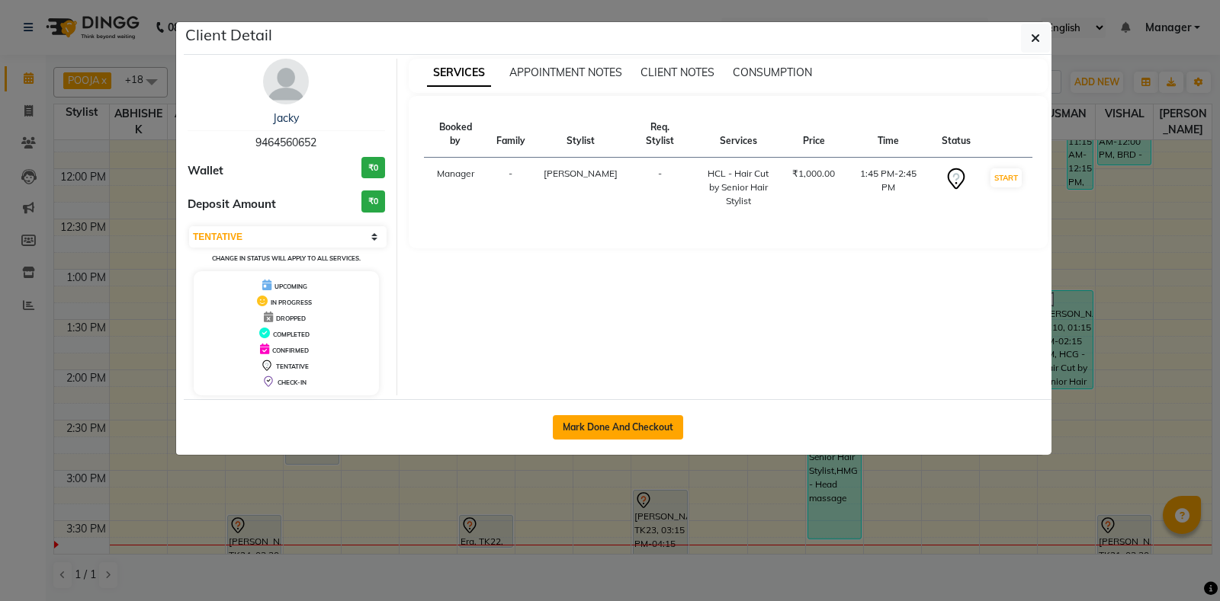
click at [659, 426] on button "Mark Done And Checkout" at bounding box center [618, 427] width 130 height 24
select select "6602"
select select "service"
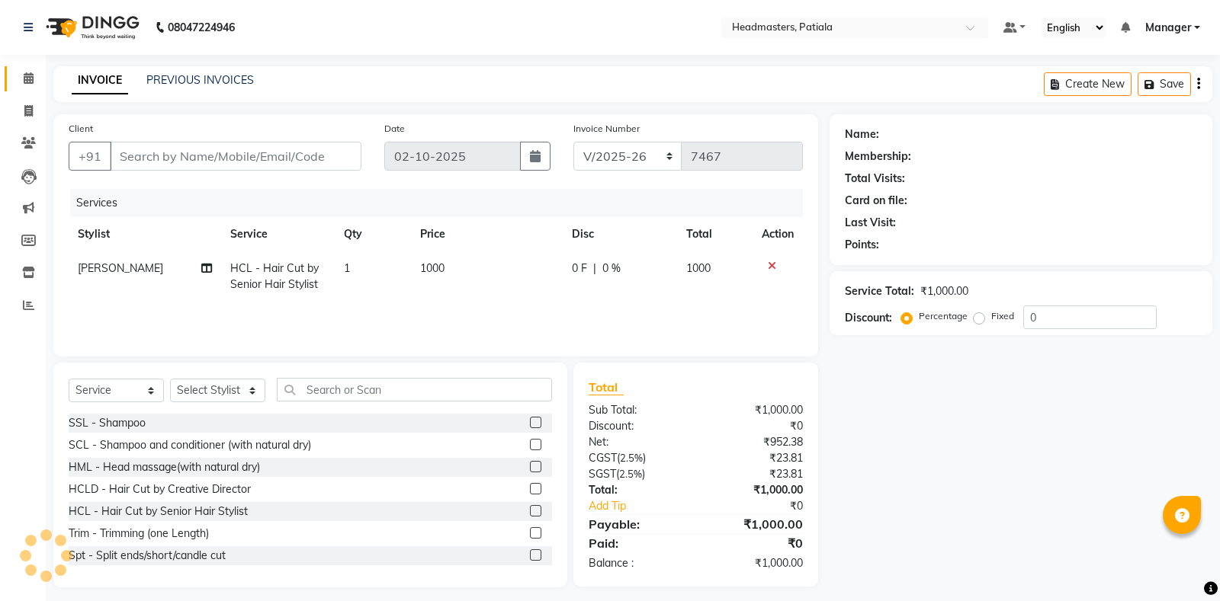
type input "9464560652"
select select "51090"
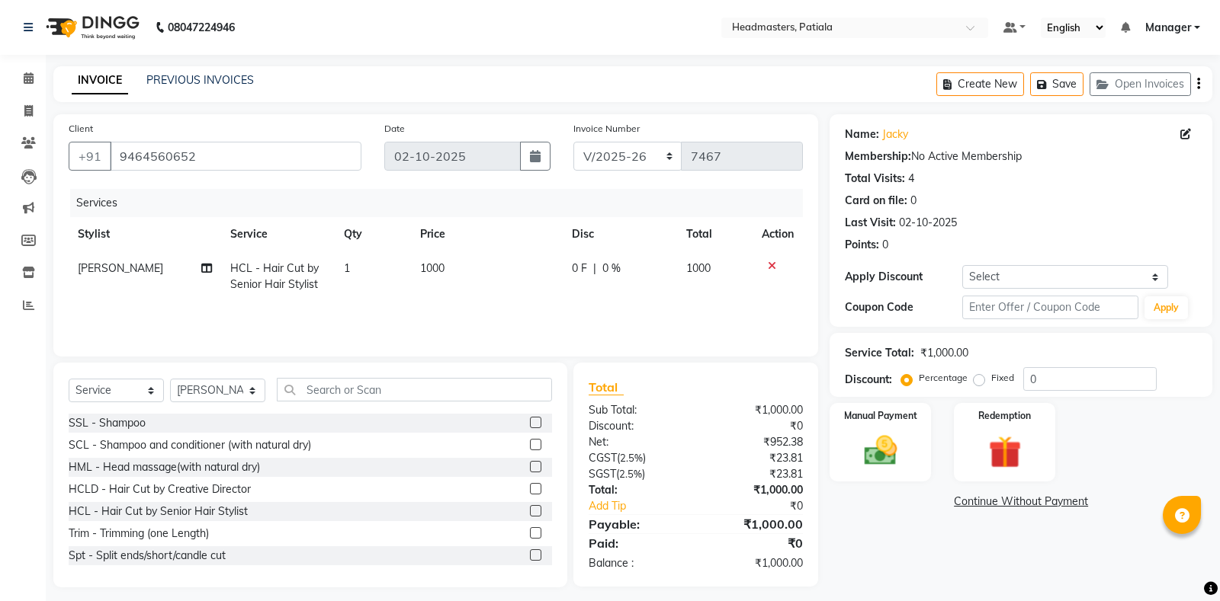
click at [580, 267] on span "0 F" at bounding box center [579, 269] width 15 height 16
select select "51090"
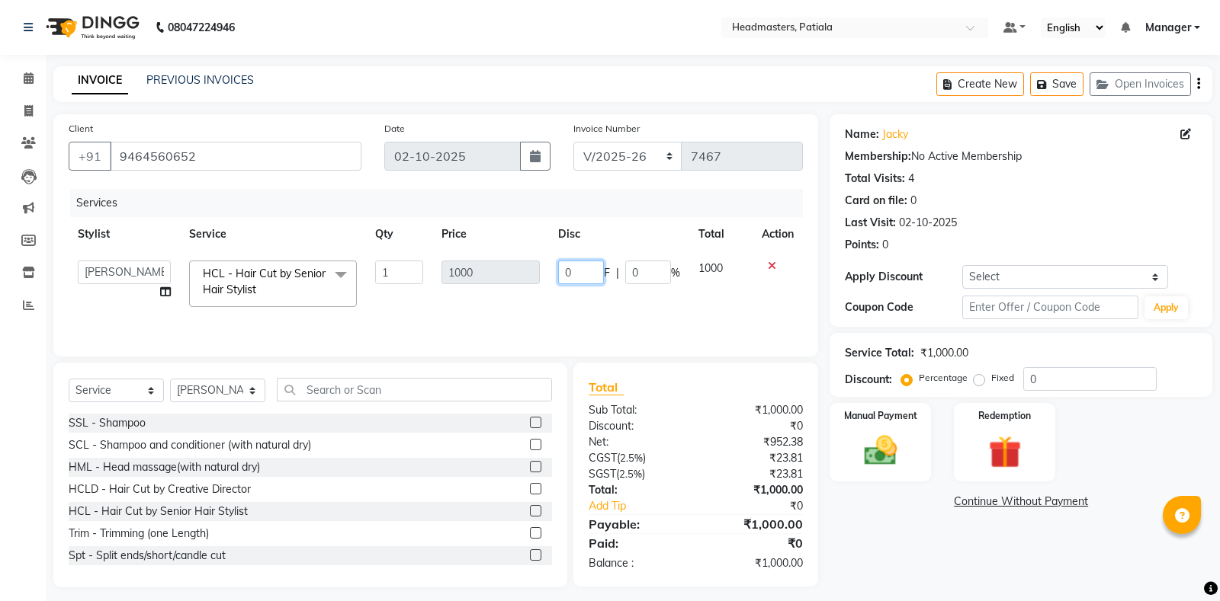
drag, startPoint x: 580, startPoint y: 267, endPoint x: 562, endPoint y: 265, distance: 18.4
click at [562, 265] on input "0" at bounding box center [581, 273] width 46 height 24
type input "100"
click at [1092, 578] on div "Name: Jacky Membership: No Active Membership Total Visits: 4 Card on file: 0 La…" at bounding box center [1026, 350] width 394 height 473
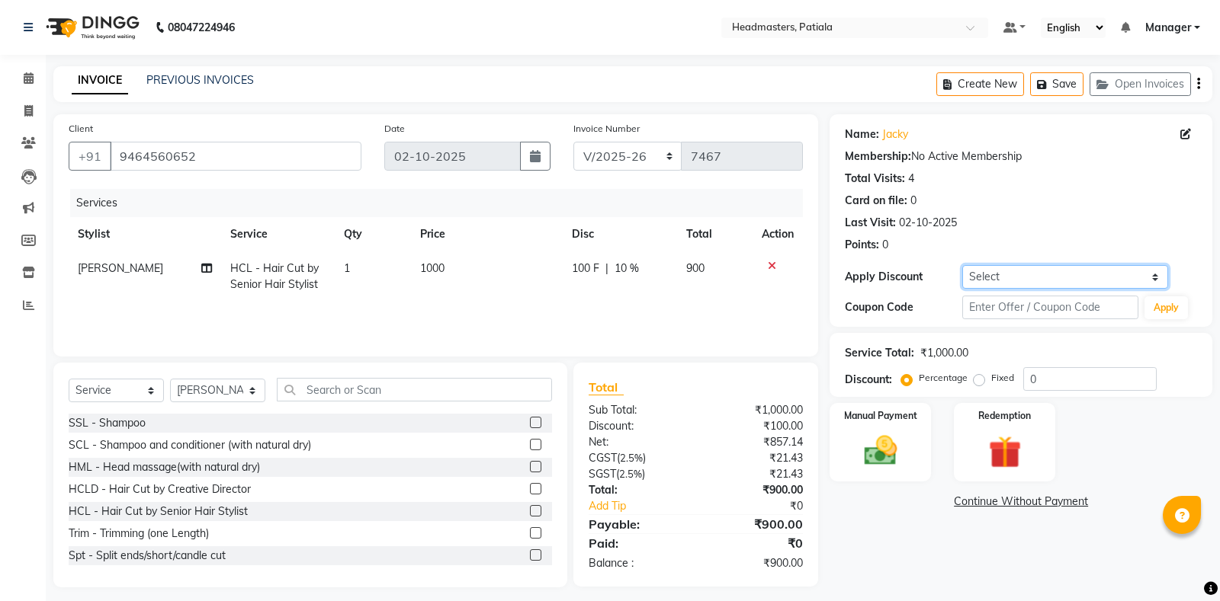
select select "5: Object"
click option "Coupon → Double Job Card" at bounding box center [0, 0] width 0 height 0
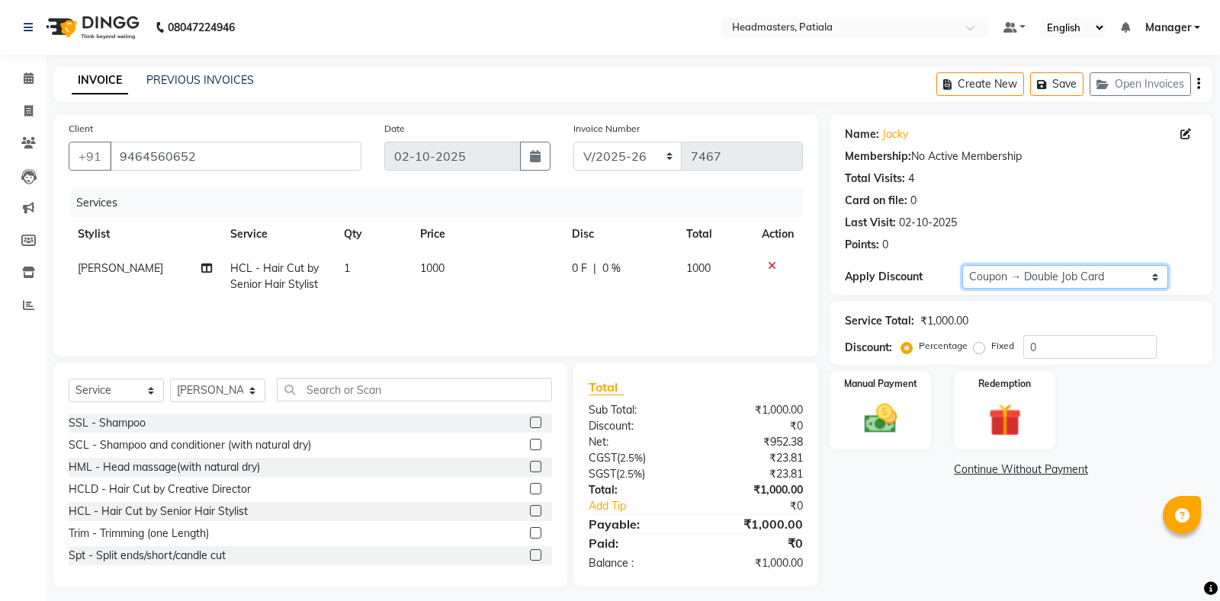
type input "100"
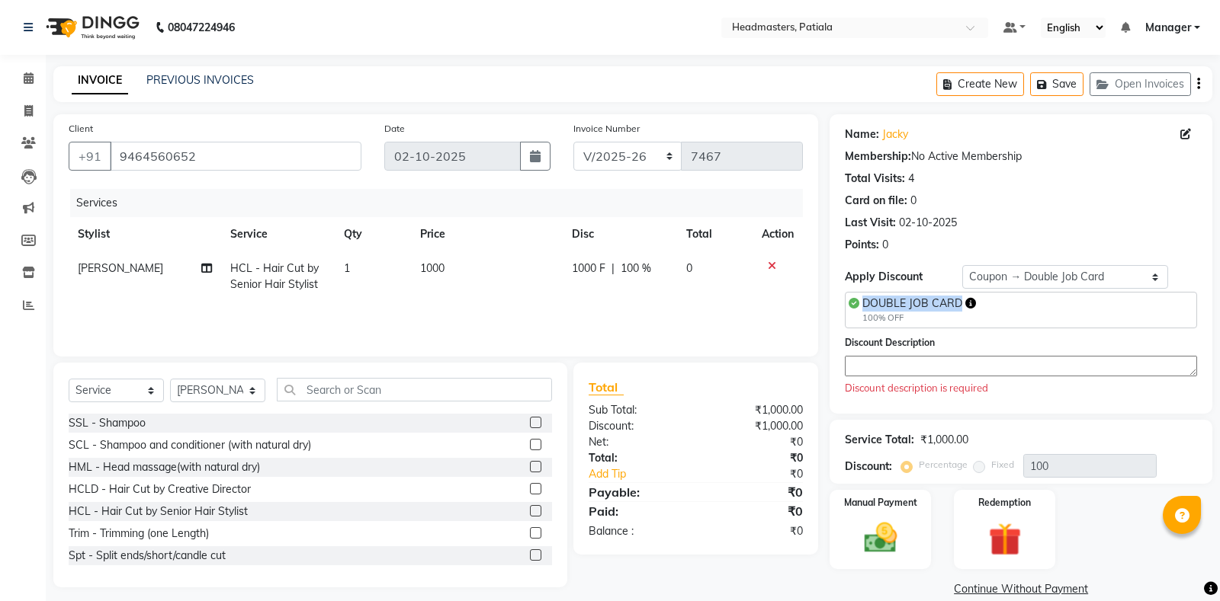
drag, startPoint x: 864, startPoint y: 303, endPoint x: 950, endPoint y: 308, distance: 85.5
click at [957, 309] on span "DOUBLE JOB CARD" at bounding box center [912, 304] width 100 height 14
copy span "DOUBLE JOB CARD"
paste textarea "DOUBLE JOB CARD"
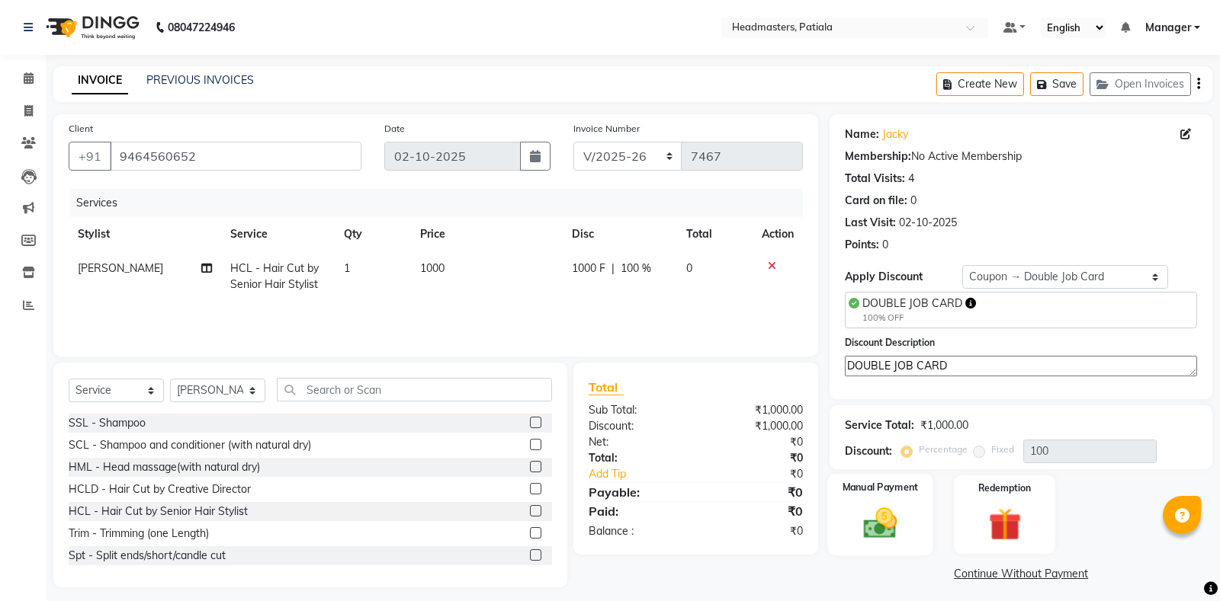
type textarea "DOUBLE JOB CARD"
click at [871, 508] on img at bounding box center [880, 523] width 55 height 39
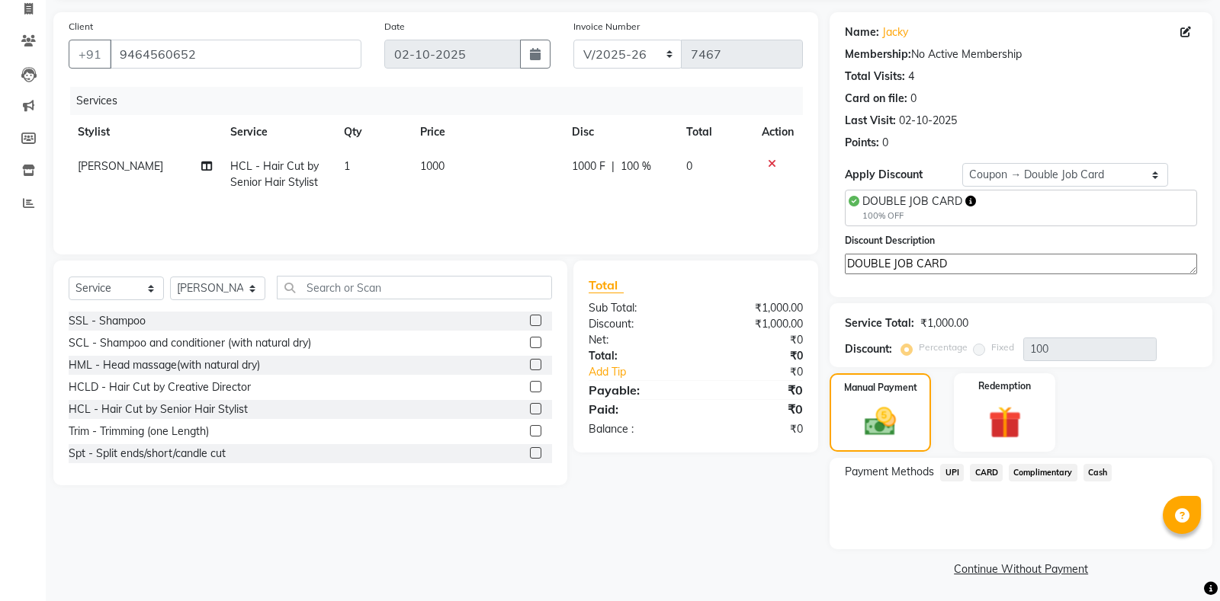
click at [1040, 474] on span "Complimentary" at bounding box center [1042, 473] width 69 height 18
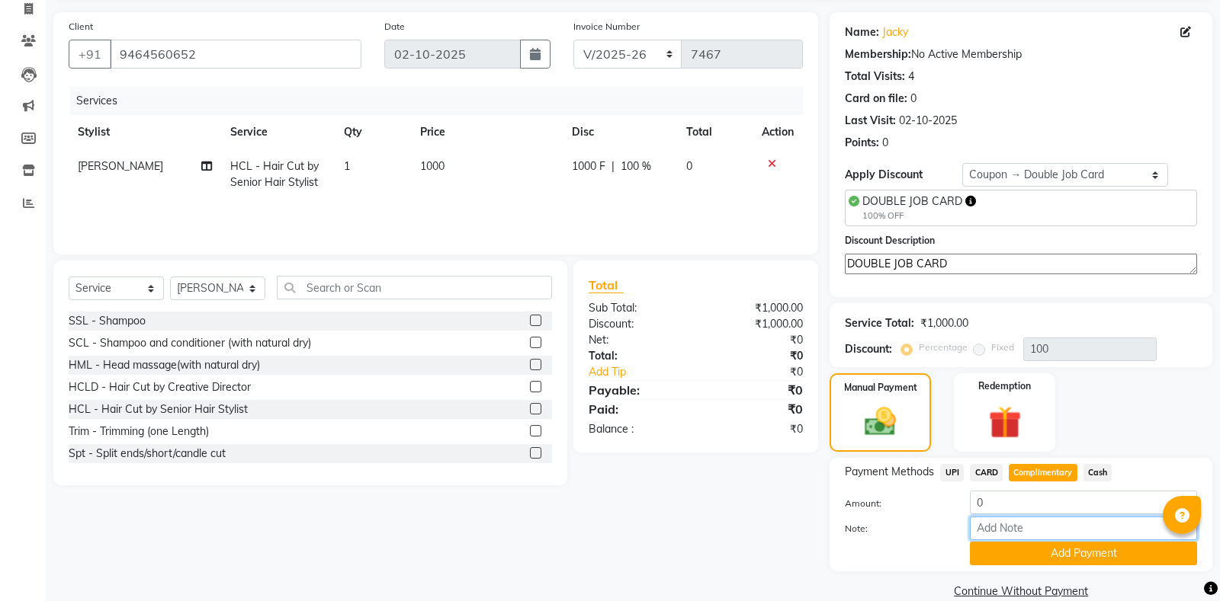
paste input "DOUBLE JOB CARD"
type input "DOUBLE JOB CARD"
click at [1054, 546] on button "Add Payment" at bounding box center [1083, 554] width 227 height 24
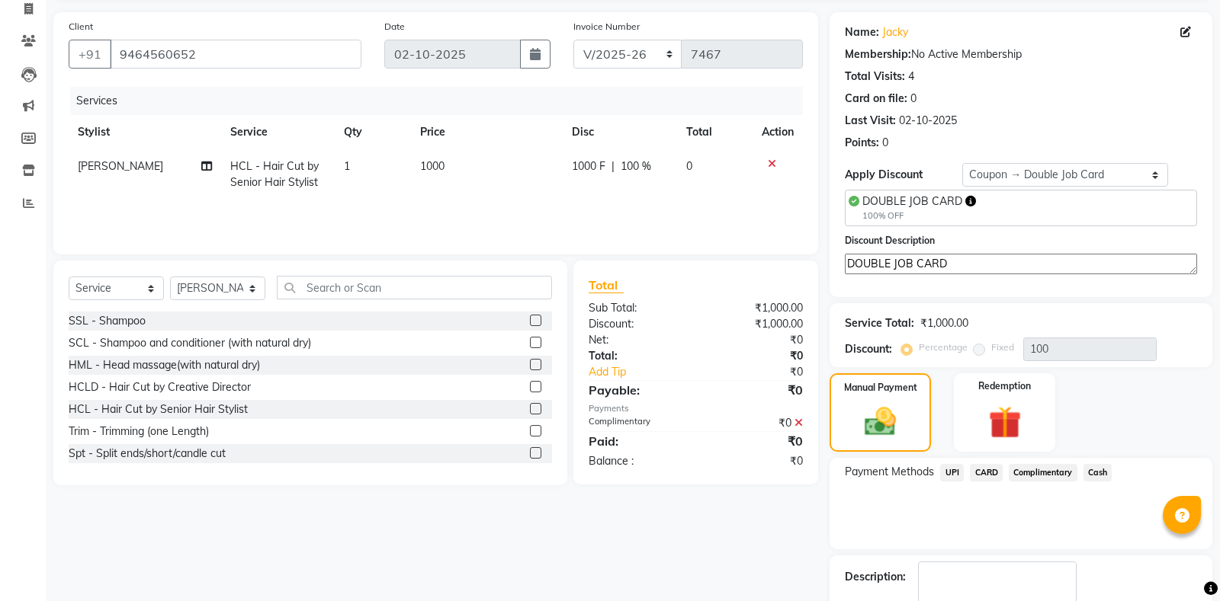
scroll to position [165, 0]
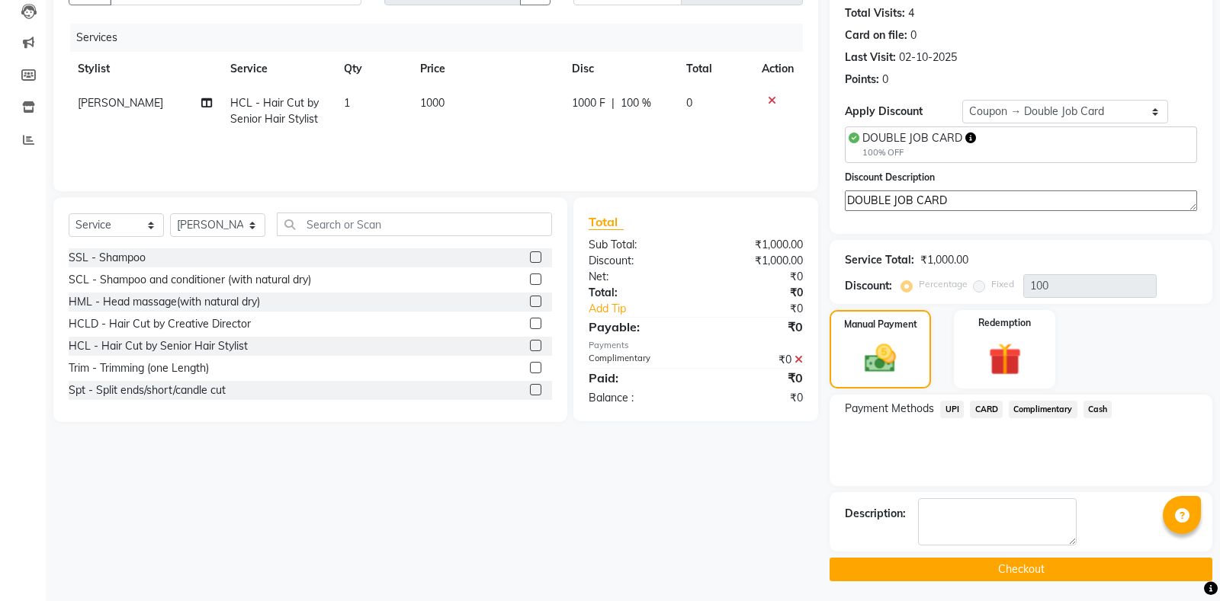
click at [997, 564] on button "Checkout" at bounding box center [1020, 570] width 383 height 24
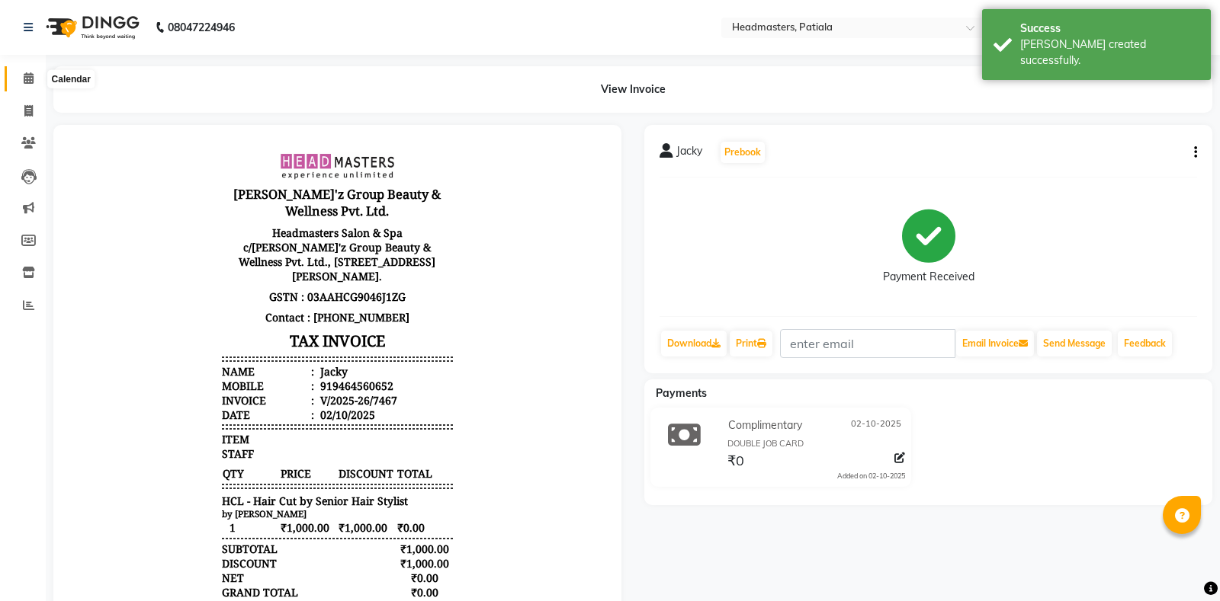
click at [28, 78] on icon at bounding box center [29, 77] width 10 height 11
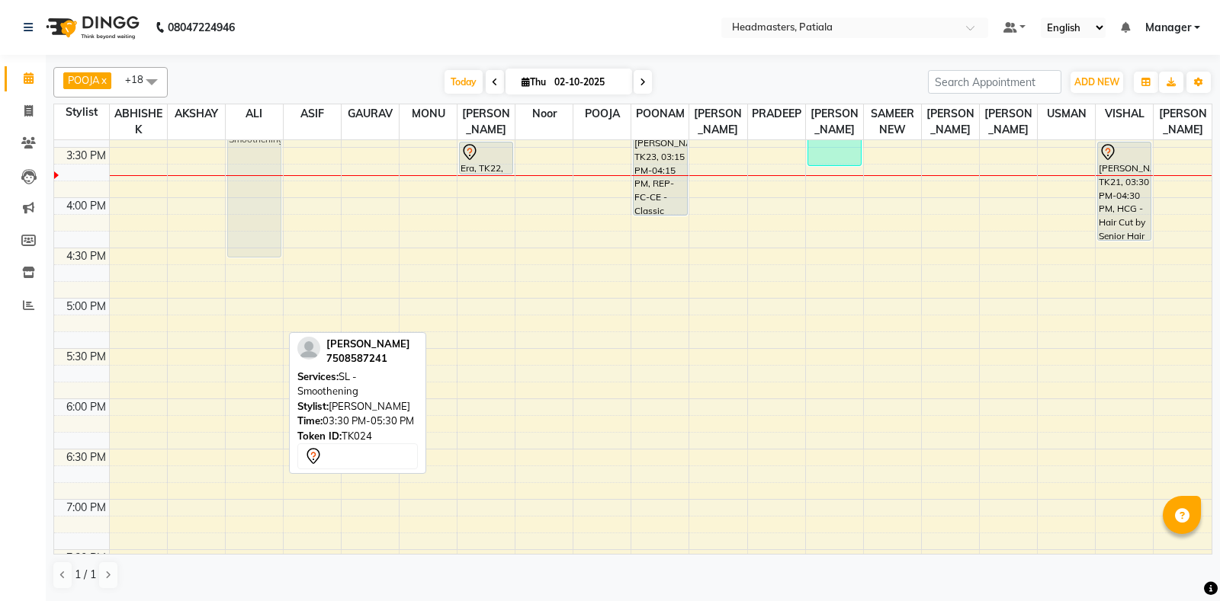
scroll to position [733, 0]
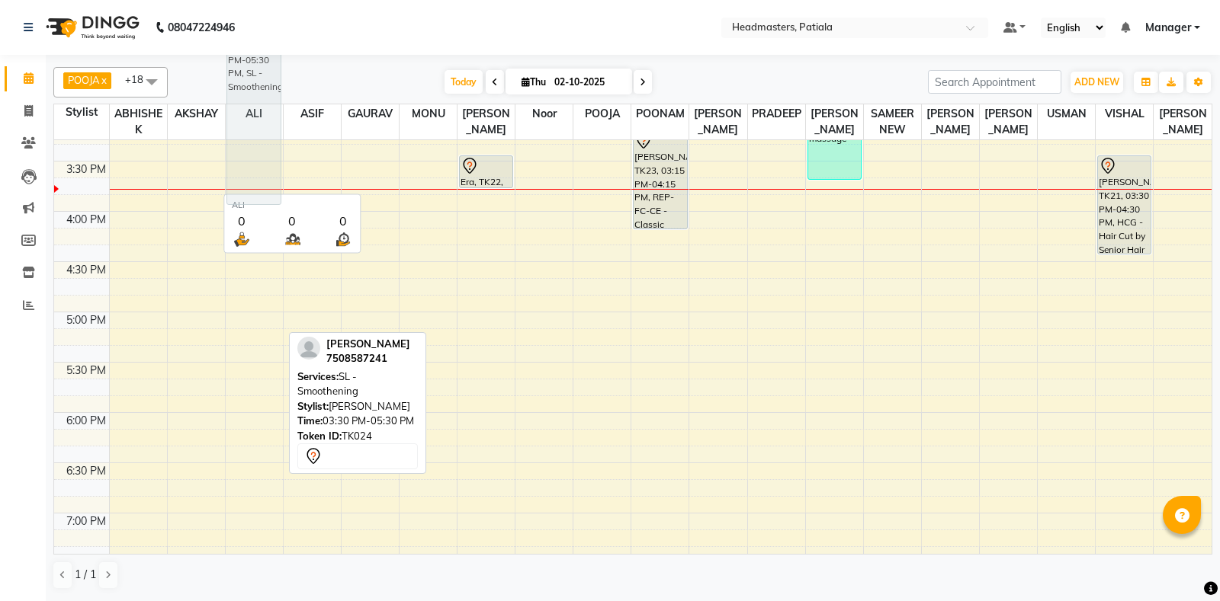
drag, startPoint x: 229, startPoint y: 252, endPoint x: 228, endPoint y: 117, distance: 134.9
click at [228, 117] on full-calendar "Stylist ABHISHEK AKSHAY ALI ASIF GAURAV MONU NEELAM SHARMA Noor POOJA POONAM PR…" at bounding box center [632, 329] width 1159 height 451
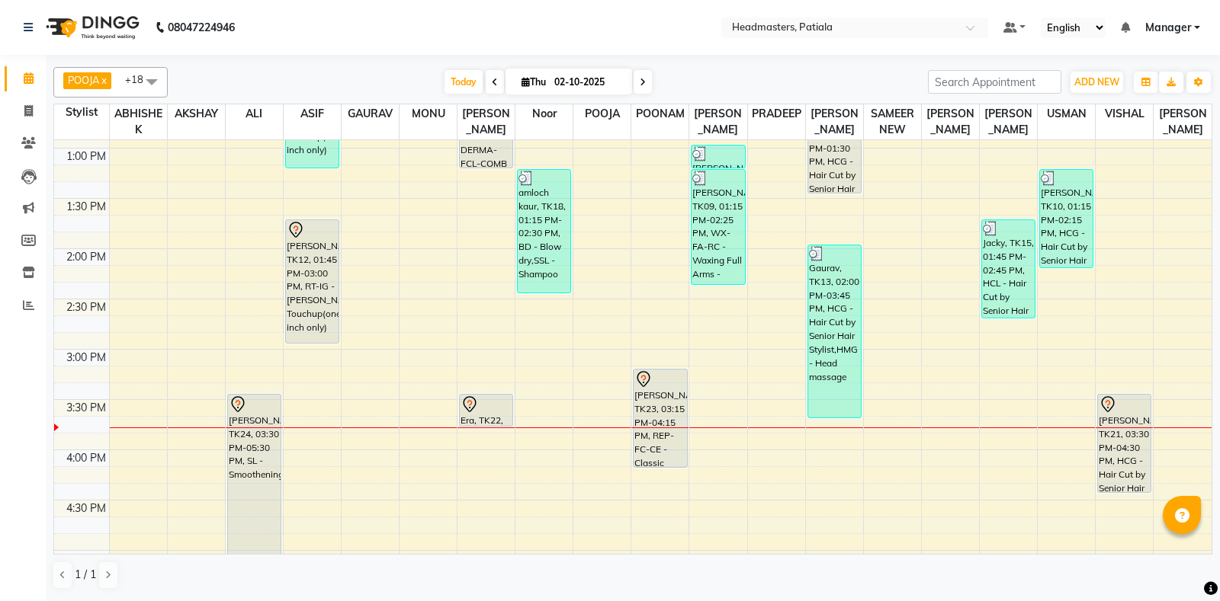
scroll to position [360, 0]
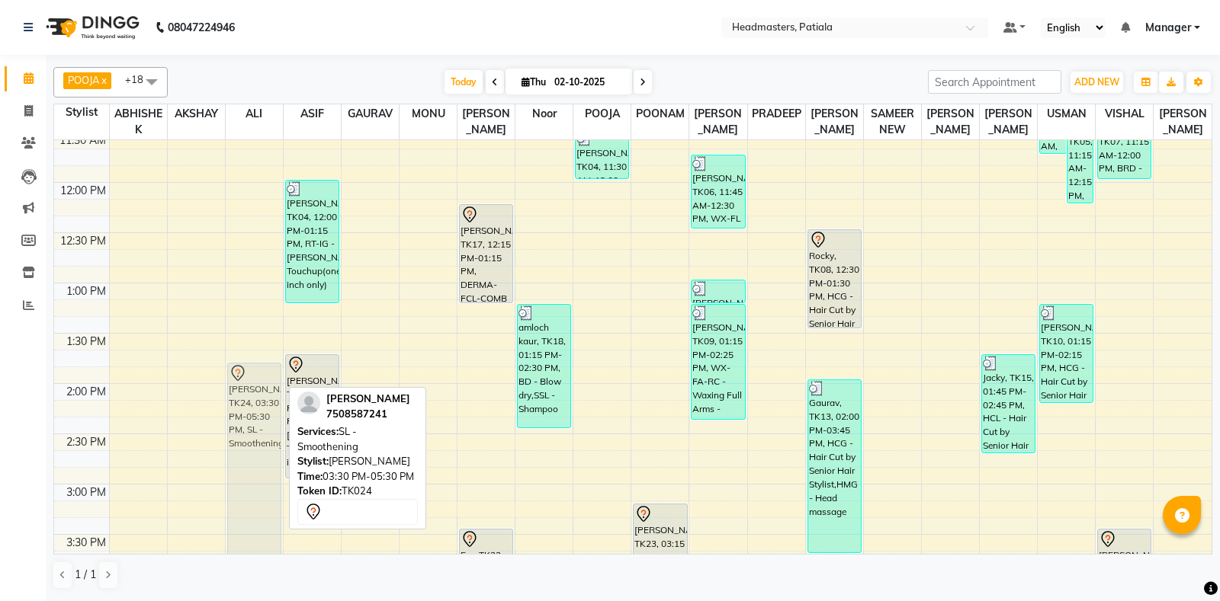
drag, startPoint x: 240, startPoint y: 549, endPoint x: 231, endPoint y: 374, distance: 175.6
click at [231, 374] on div "SIMRAN, TK24, 03:30 PM-05:30 PM, SL - Smoothening SIMRAN, TK24, 03:30 PM-05:30 …" at bounding box center [254, 484] width 57 height 1408
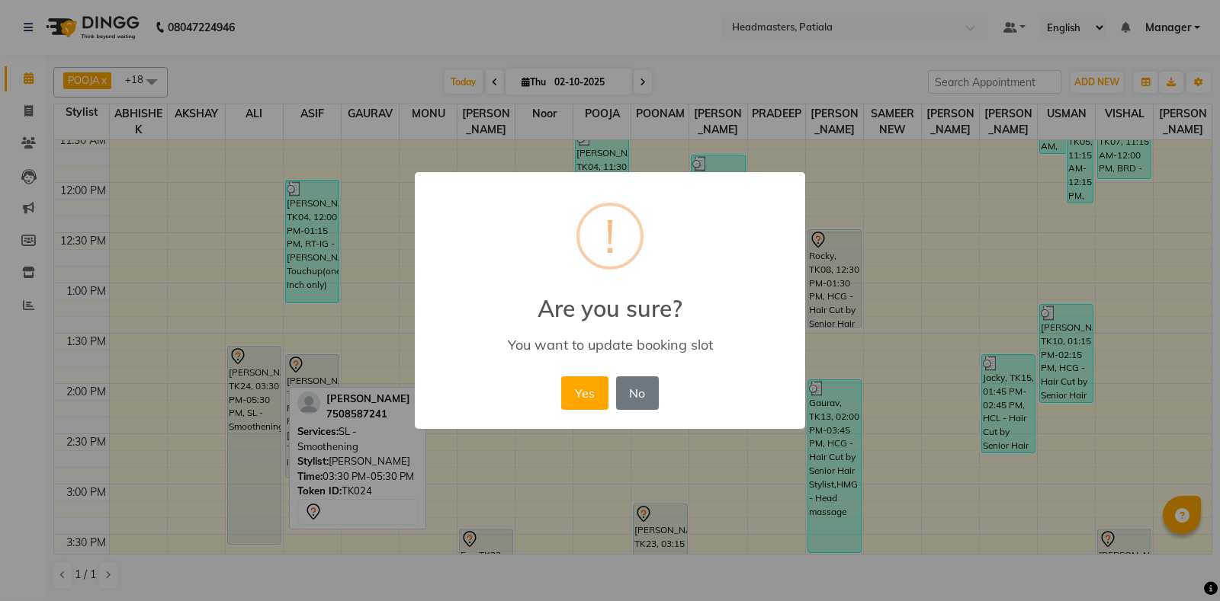
click button "Yes" at bounding box center [584, 394] width 46 height 34
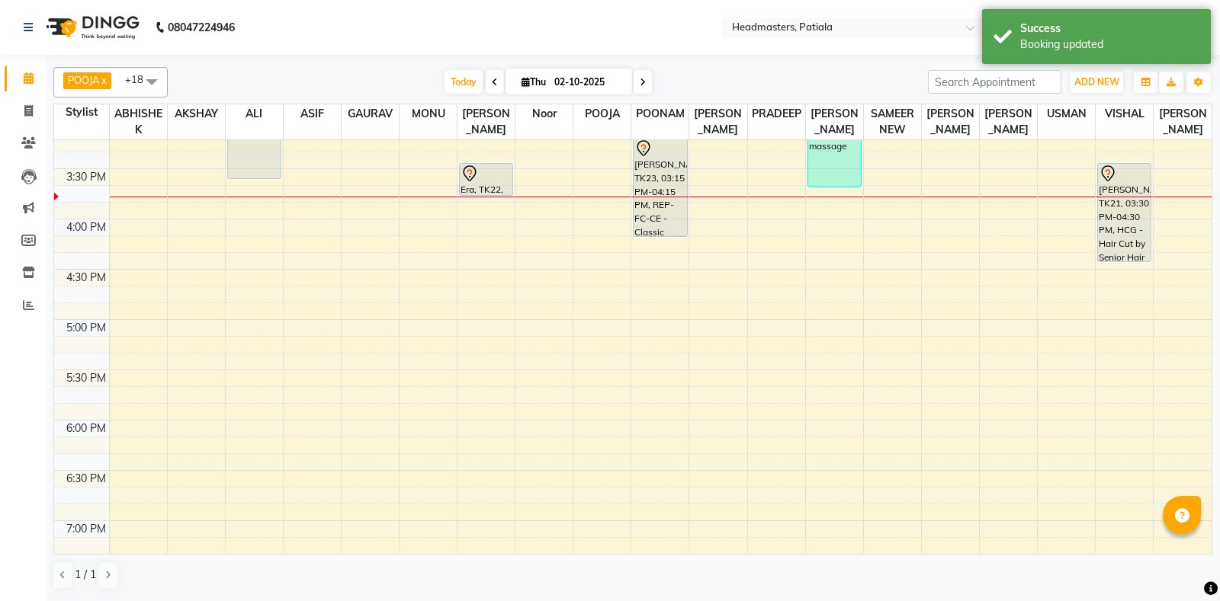
scroll to position [733, 0]
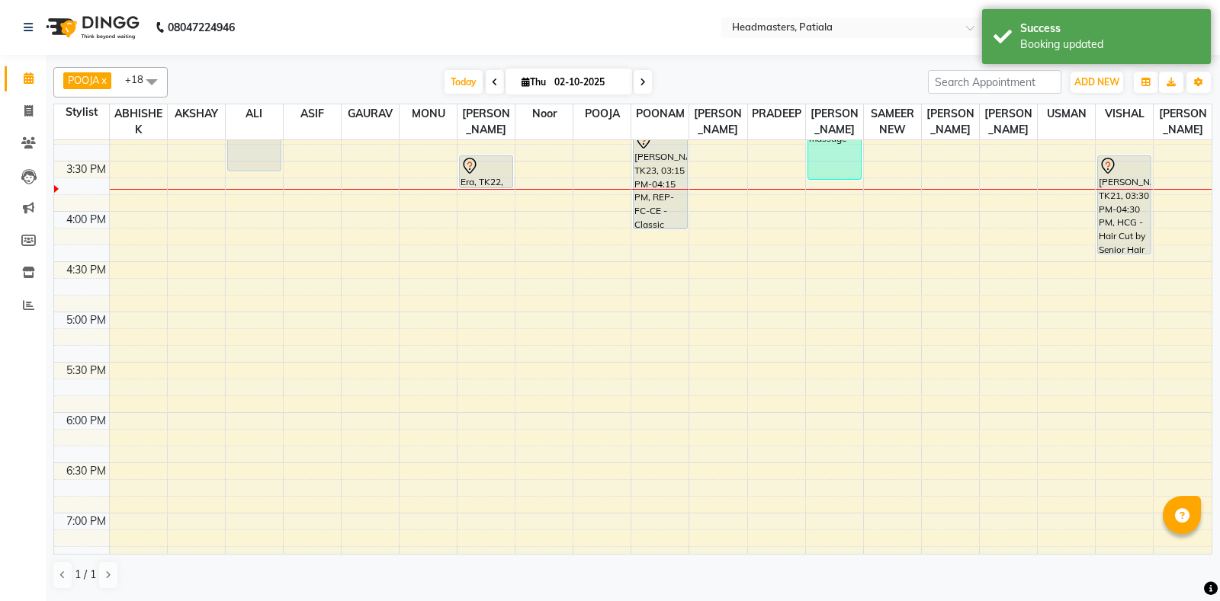
click at [267, 204] on td at bounding box center [660, 202] width 1102 height 17
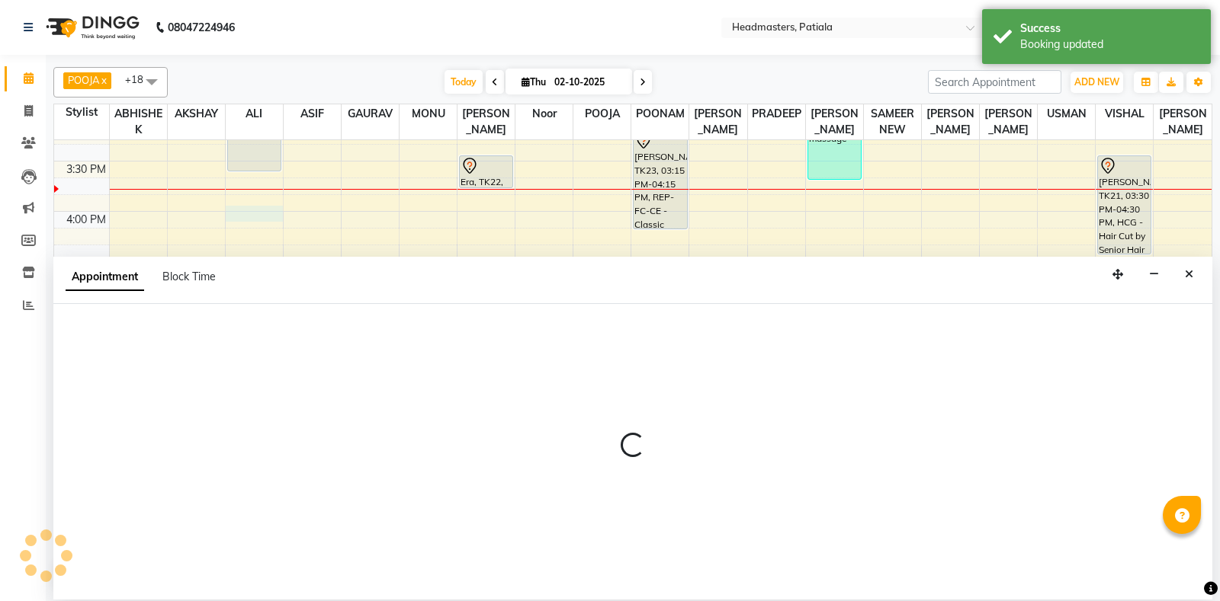
select select "51083"
select select "tentative"
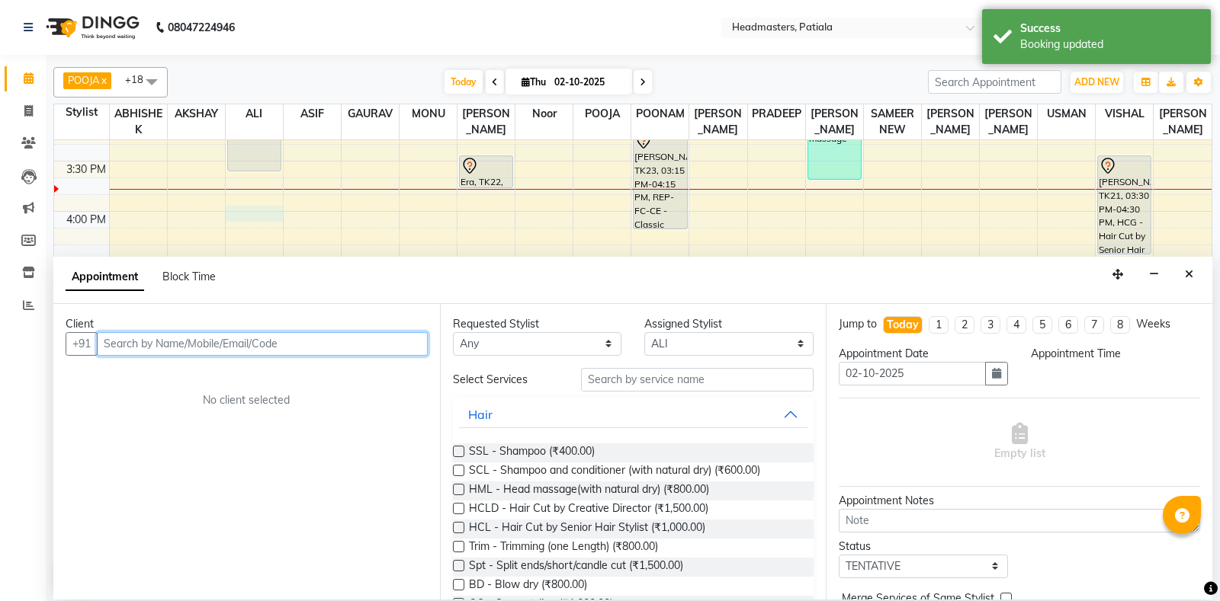
select select "960"
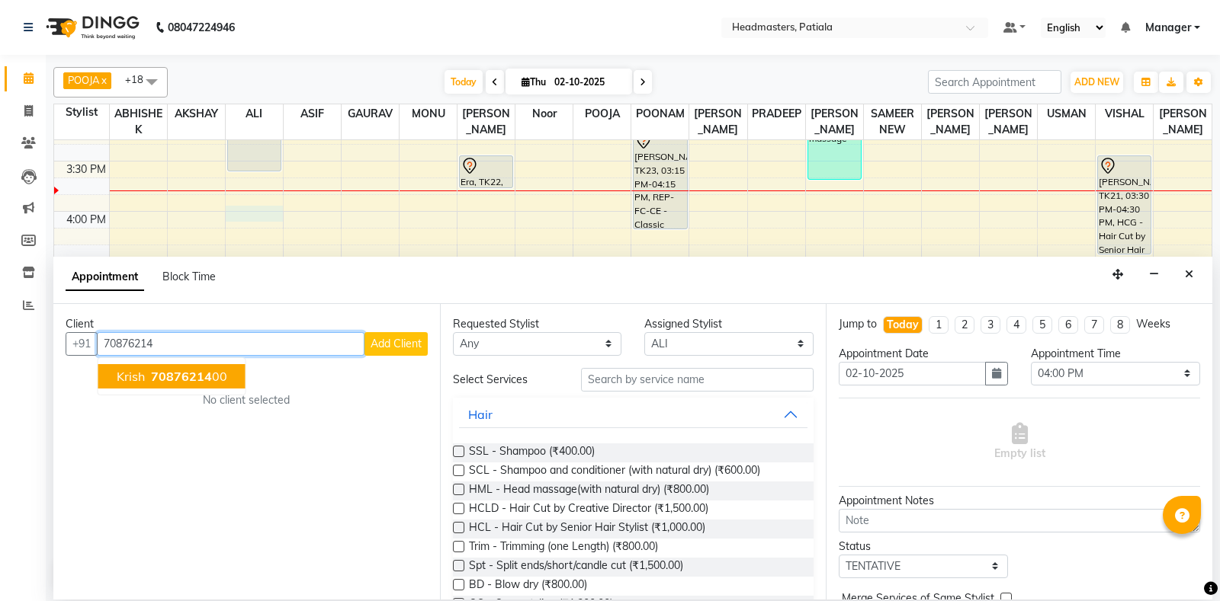
click at [219, 377] on ngb-highlight "70876214 00" at bounding box center [187, 376] width 79 height 15
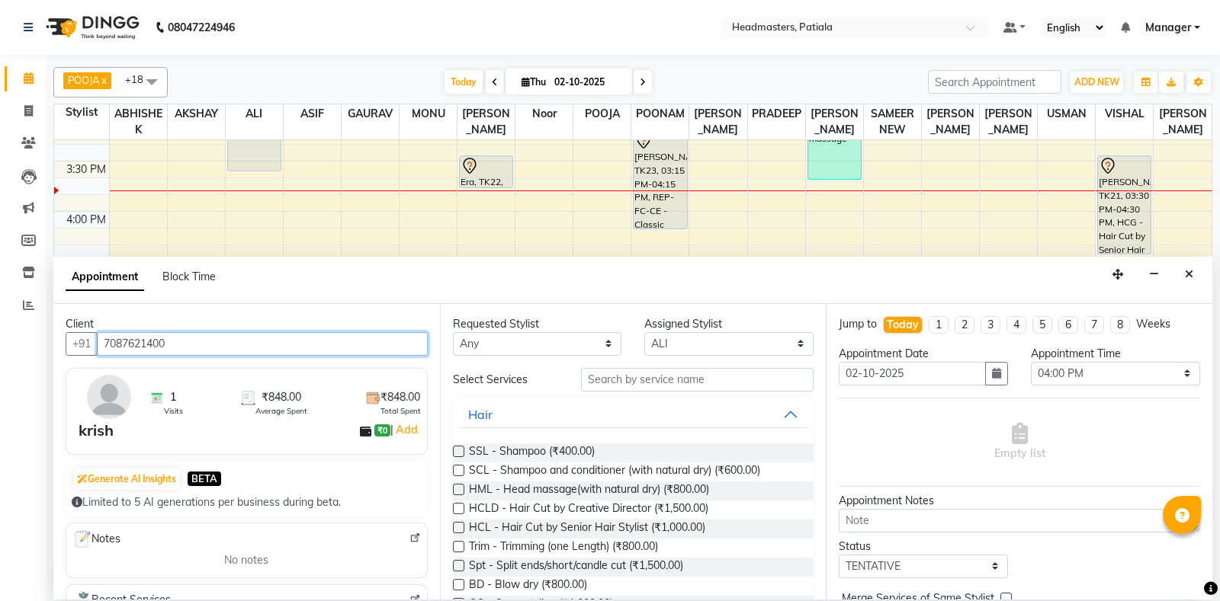
type input "7087621400"
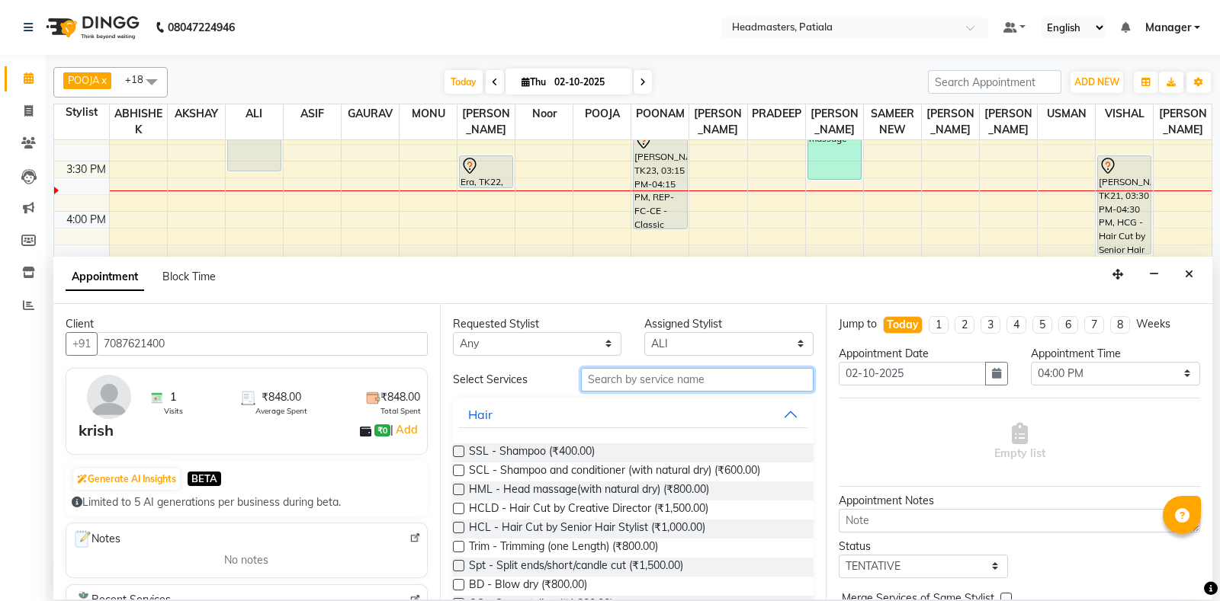
click at [665, 372] on input "text" at bounding box center [697, 380] width 233 height 24
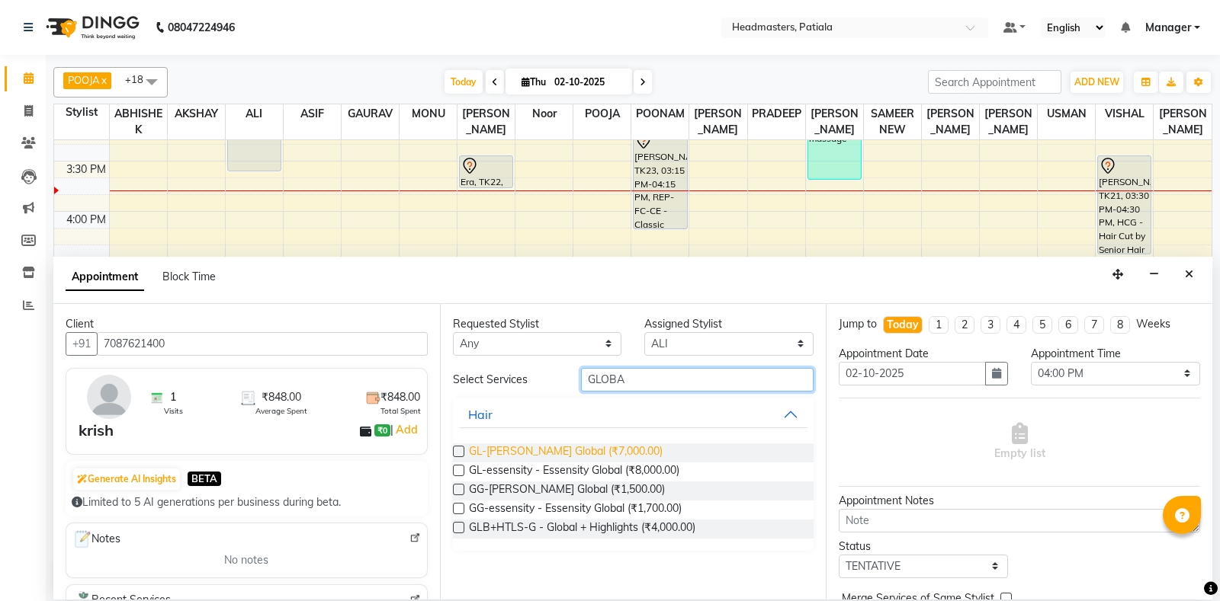
type input "GLOBA"
click at [623, 448] on span "GL-[PERSON_NAME] Global (₹7,000.00)" at bounding box center [566, 453] width 194 height 19
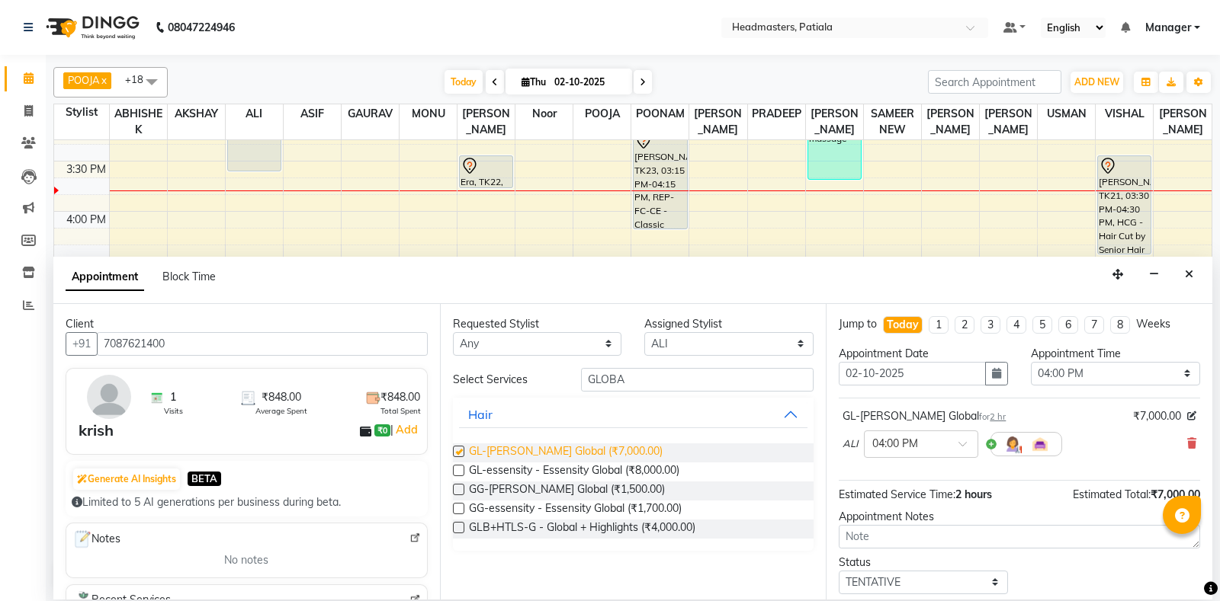
checkbox input "false"
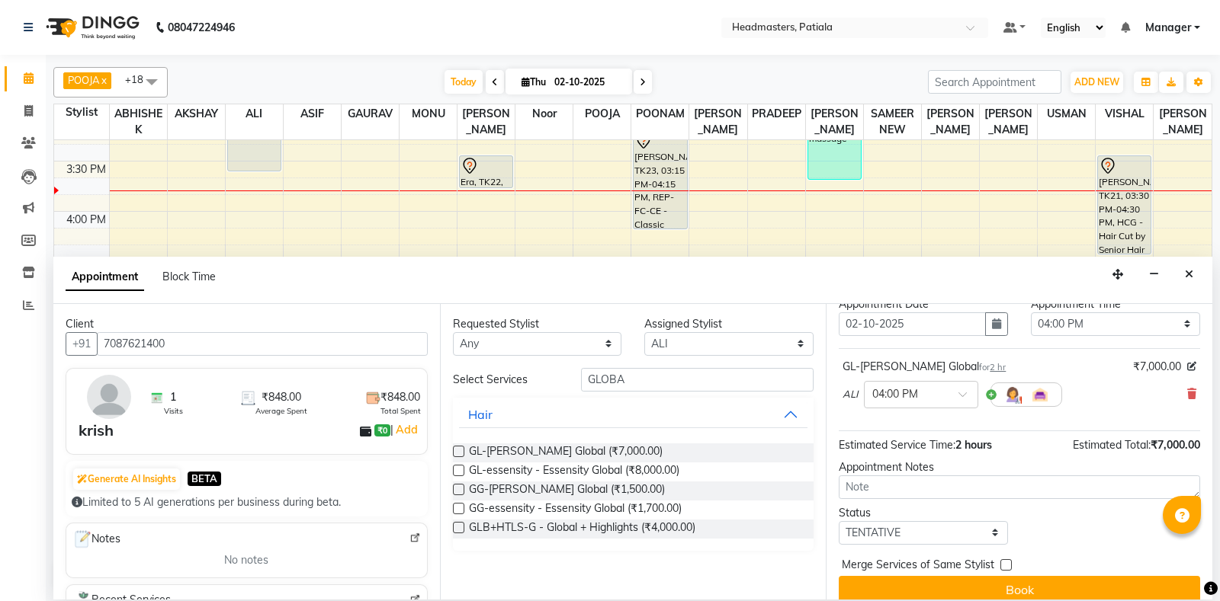
scroll to position [65, 0]
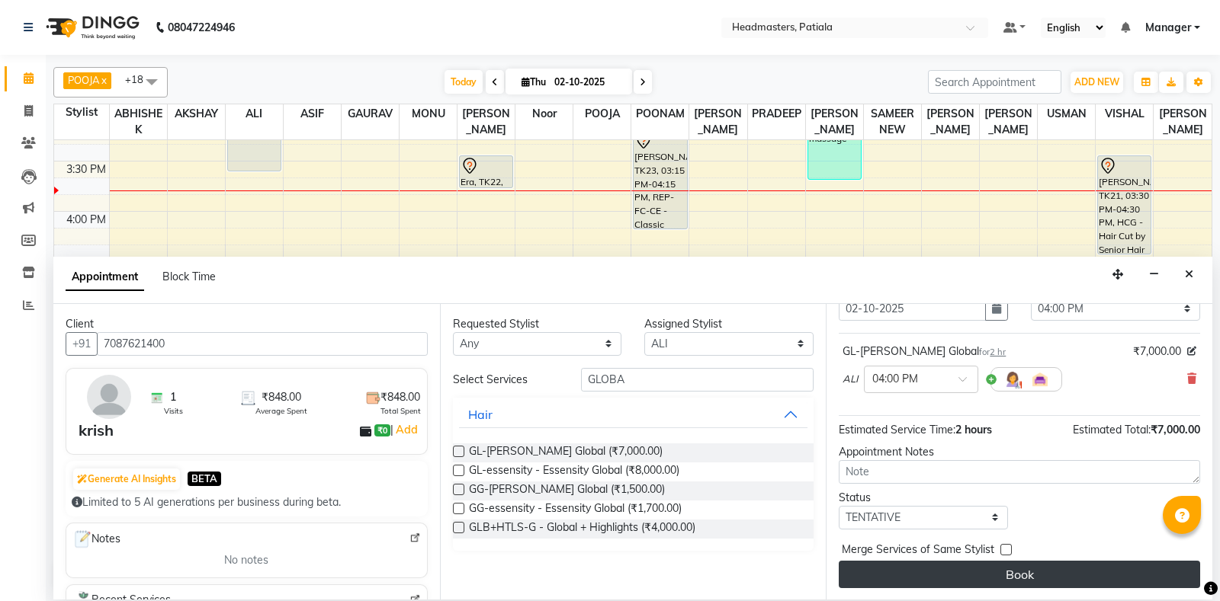
click at [1069, 576] on button "Book" at bounding box center [1018, 574] width 361 height 27
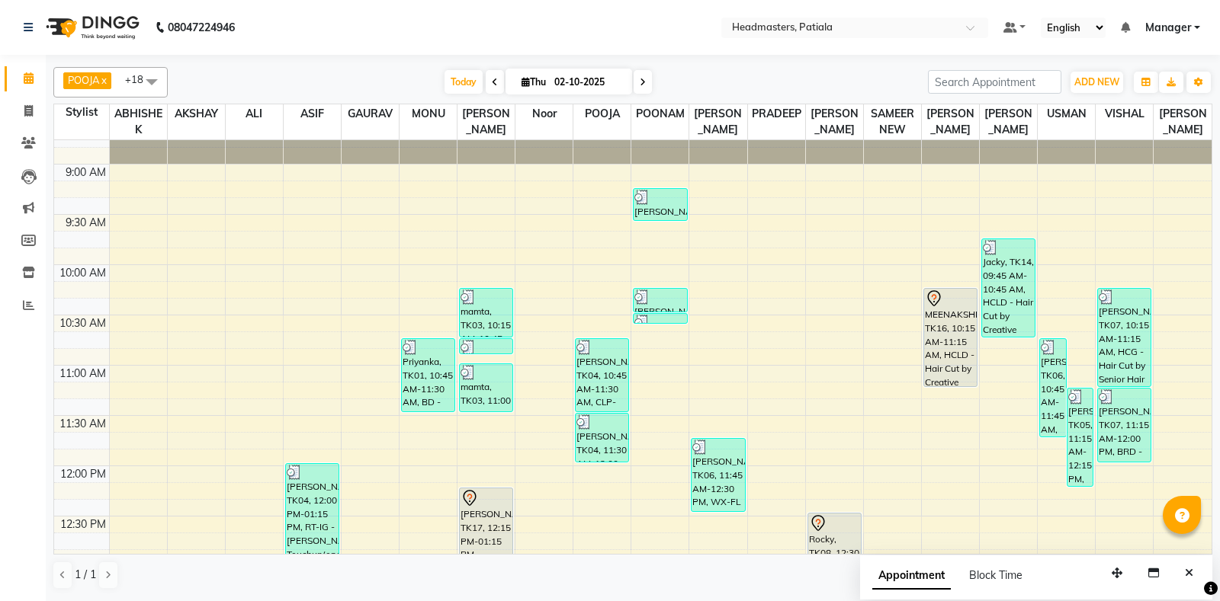
scroll to position [0, 0]
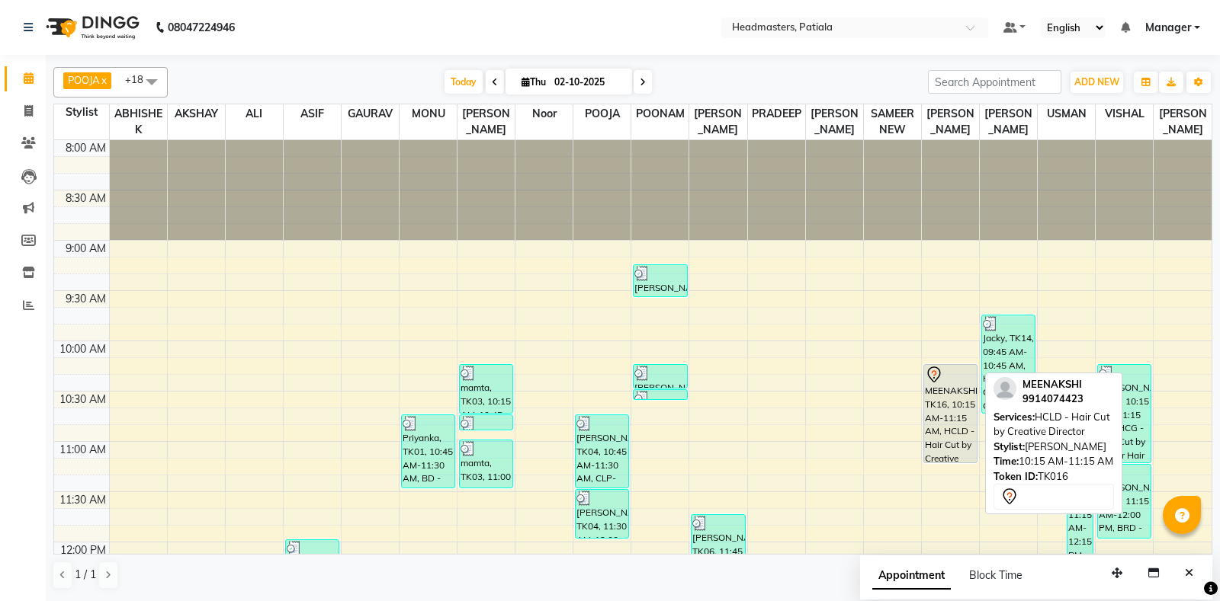
click at [942, 429] on div "MEENAKSHI, TK16, 10:15 AM-11:15 AM, HCLD - Hair Cut by Creative Director" at bounding box center [950, 414] width 53 height 98
select select "7"
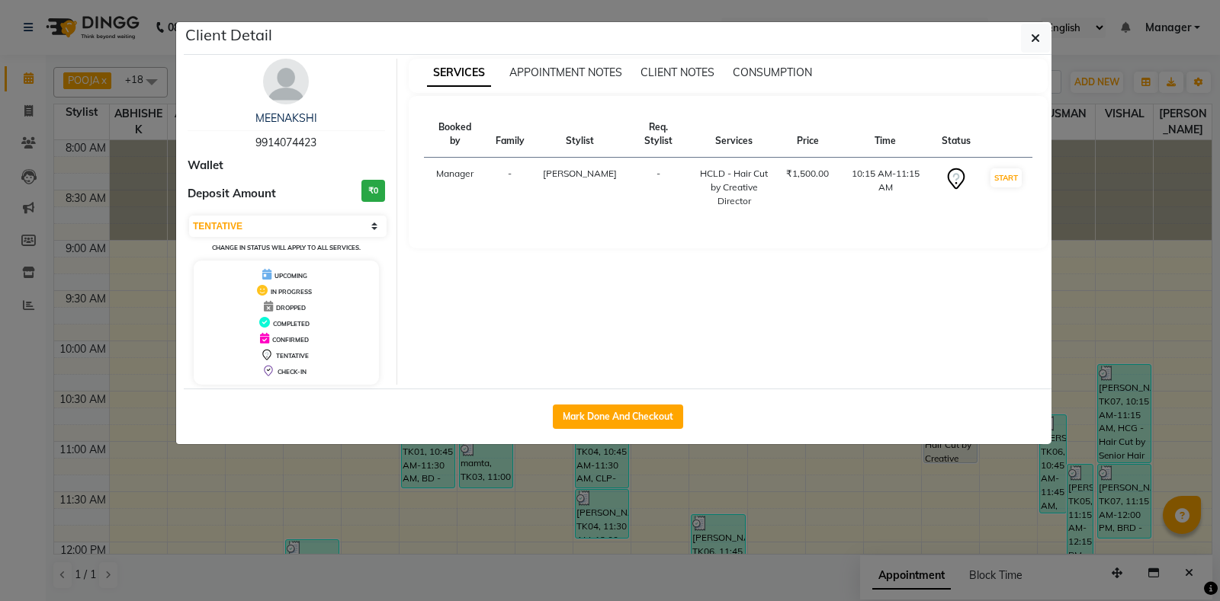
click at [651, 413] on button "Mark Done And Checkout" at bounding box center [618, 417] width 130 height 24
select select "service"
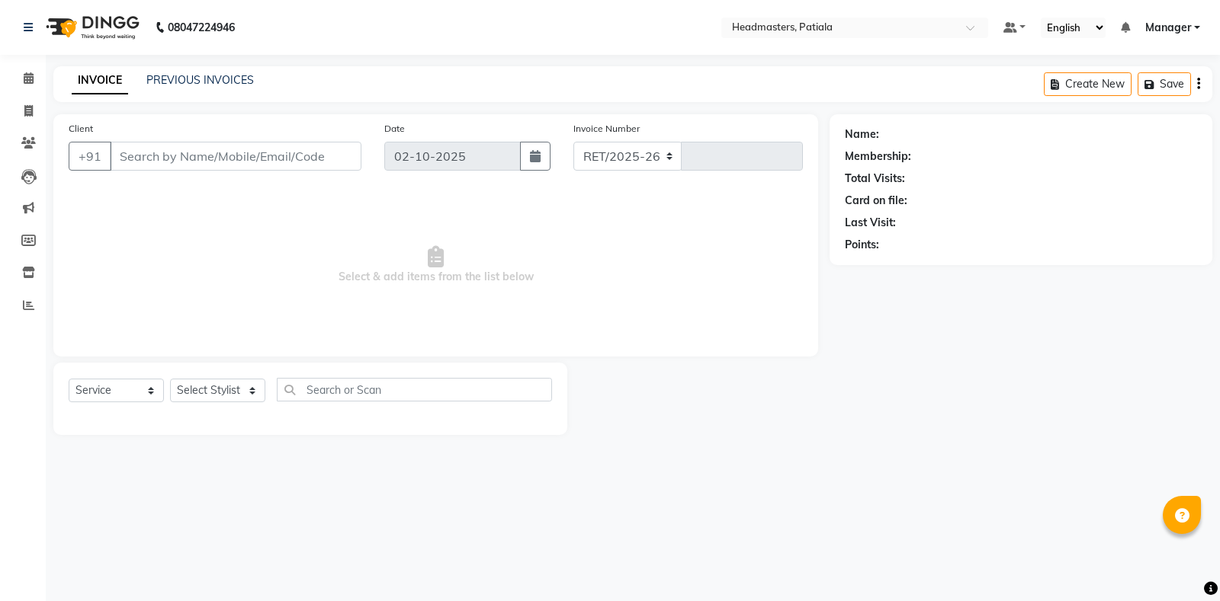
select select "6602"
type input "7468"
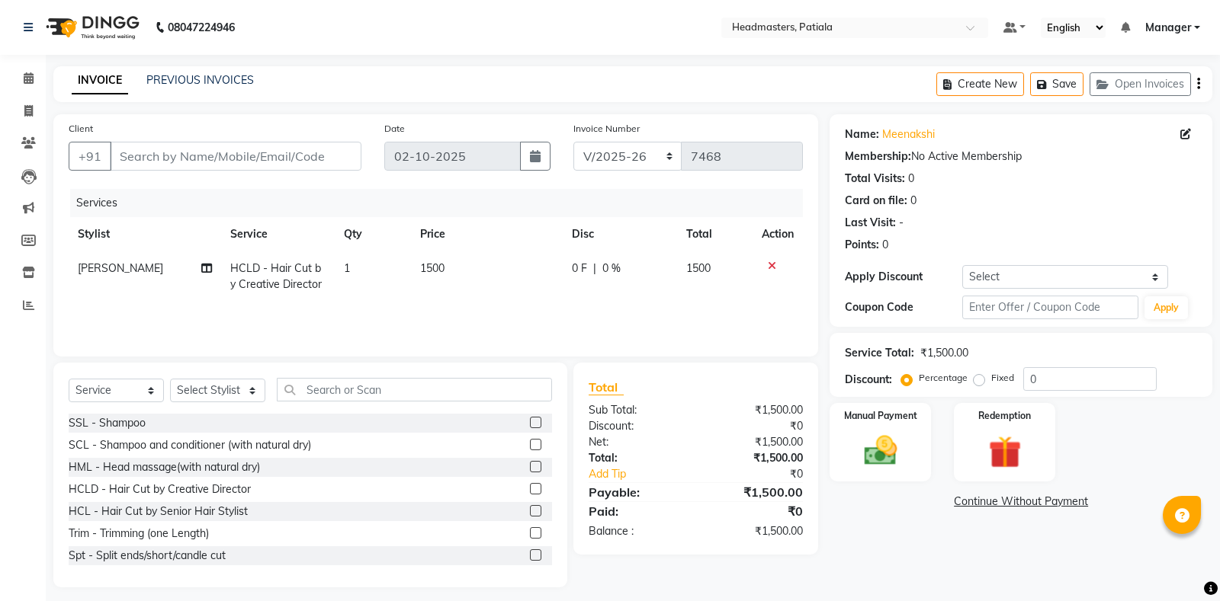
type input "9914074423"
select select "51079"
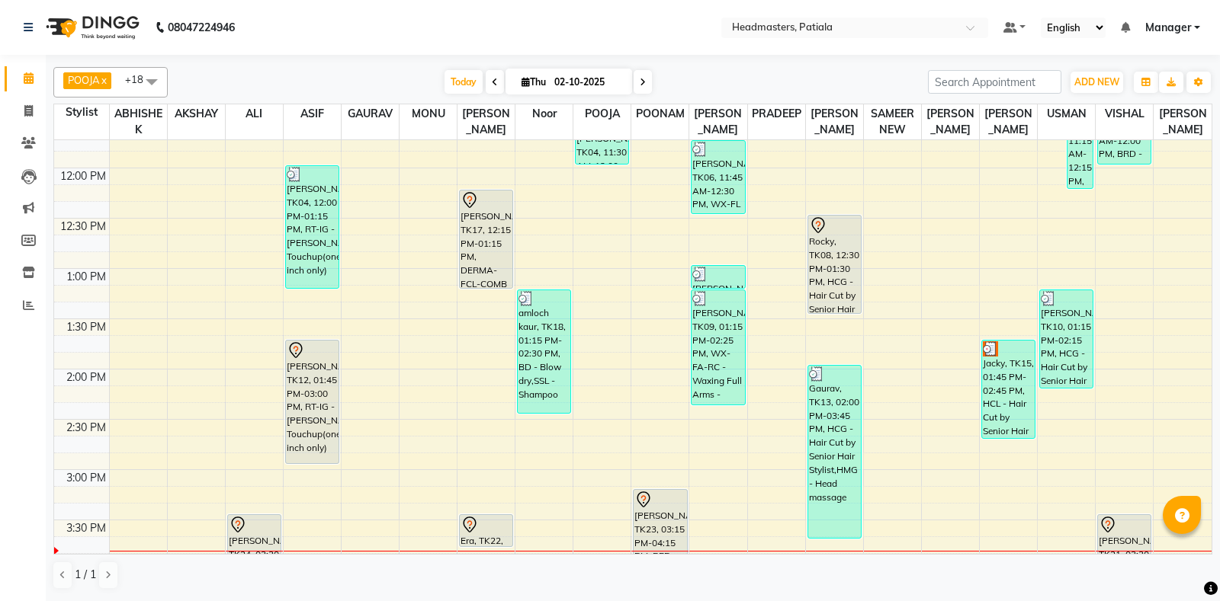
scroll to position [374, 0]
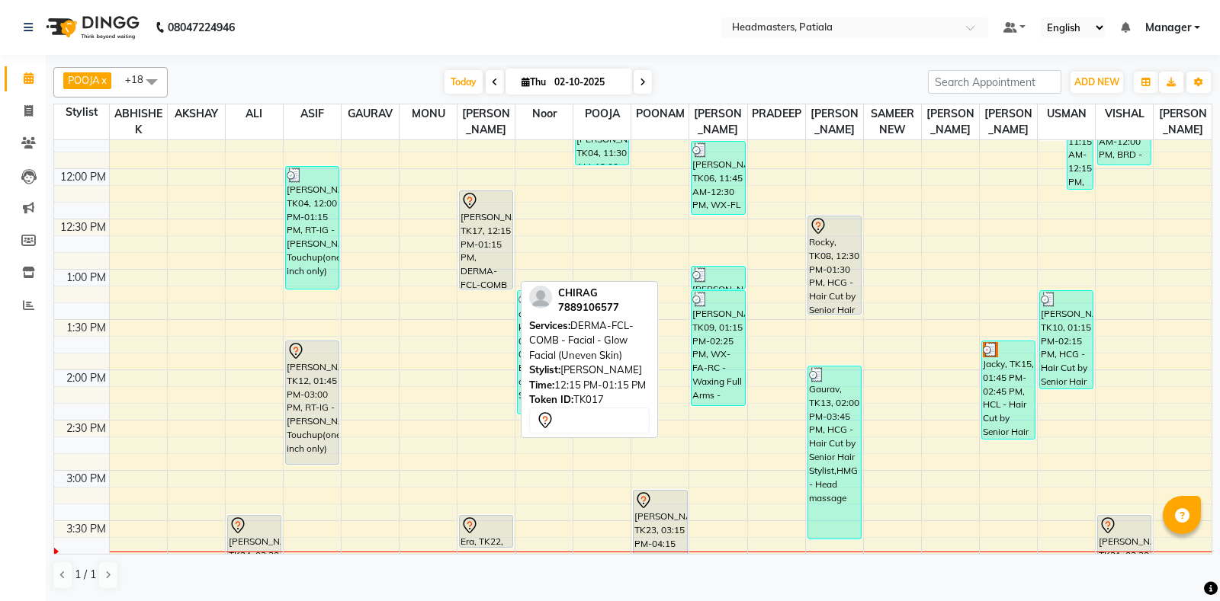
click at [479, 223] on div "CHIRAG, TK17, 12:15 PM-01:15 PM, DERMA-FCL-COMB - Facial - Glow Facial (Uneven …" at bounding box center [486, 240] width 53 height 98
select select "7"
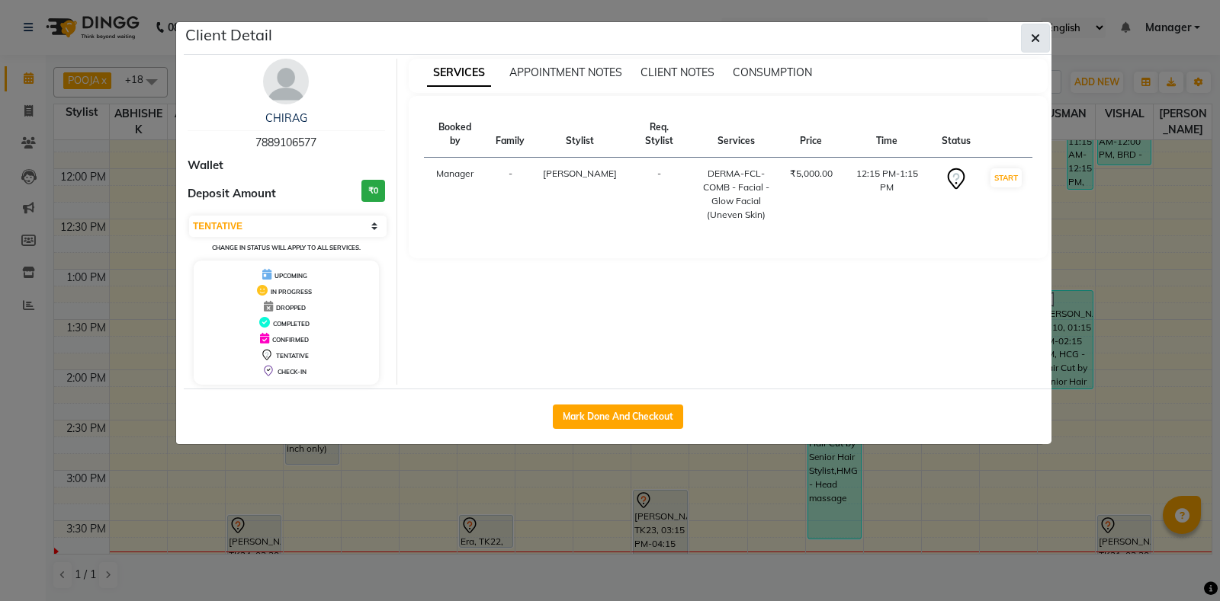
click at [1039, 37] on icon "button" at bounding box center [1035, 38] width 9 height 12
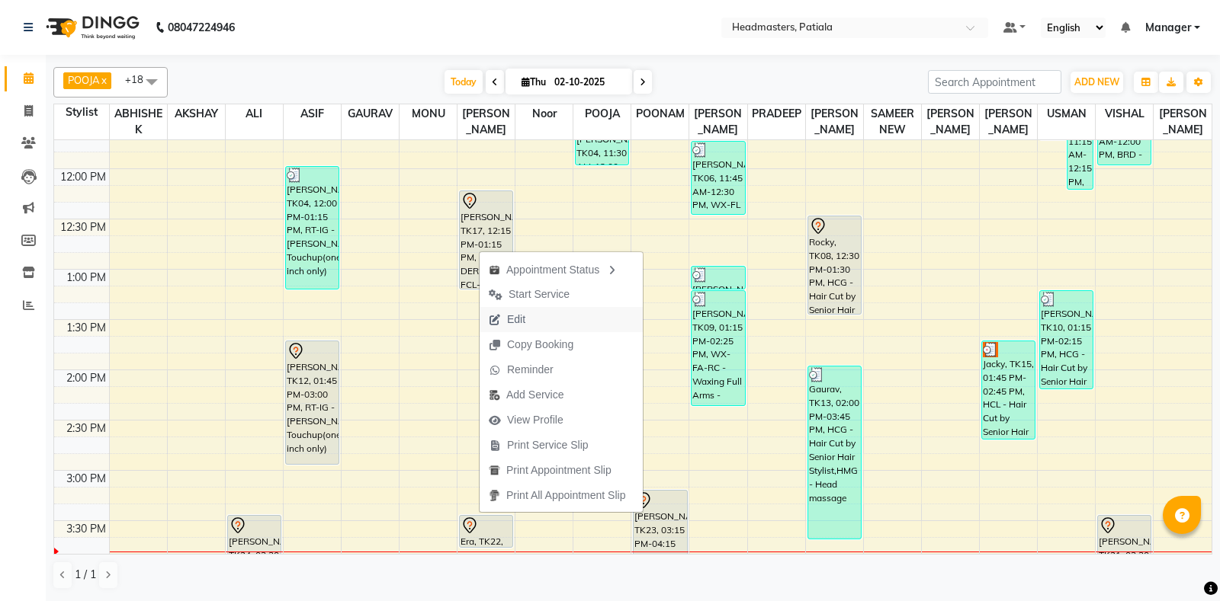
click at [515, 316] on span "Edit" at bounding box center [516, 320] width 18 height 16
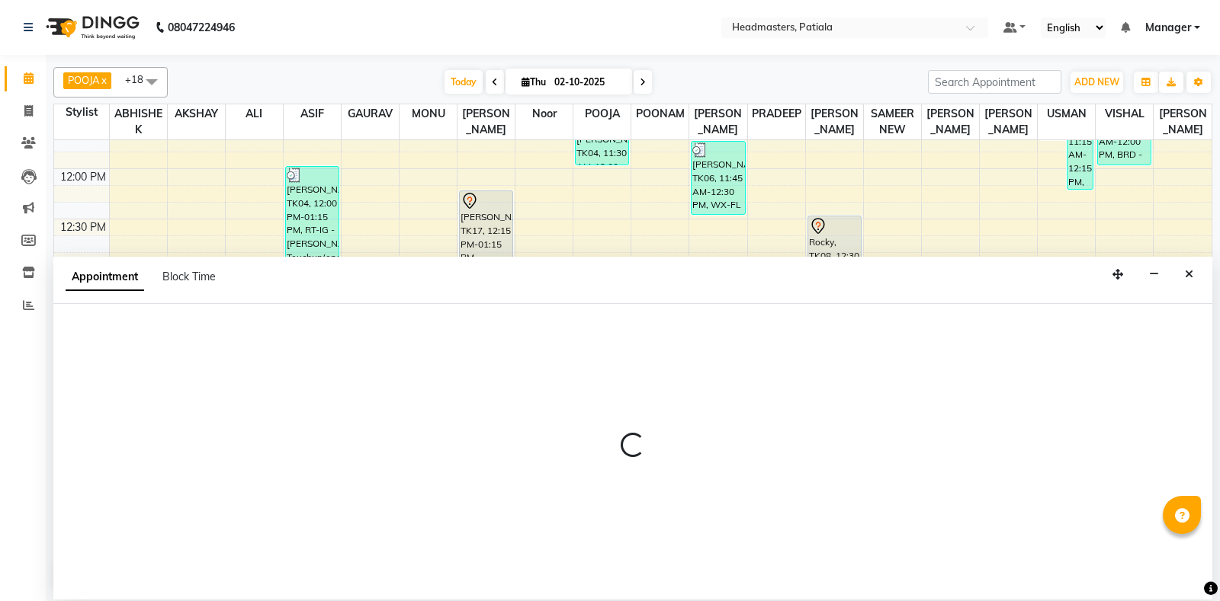
select select "tentative"
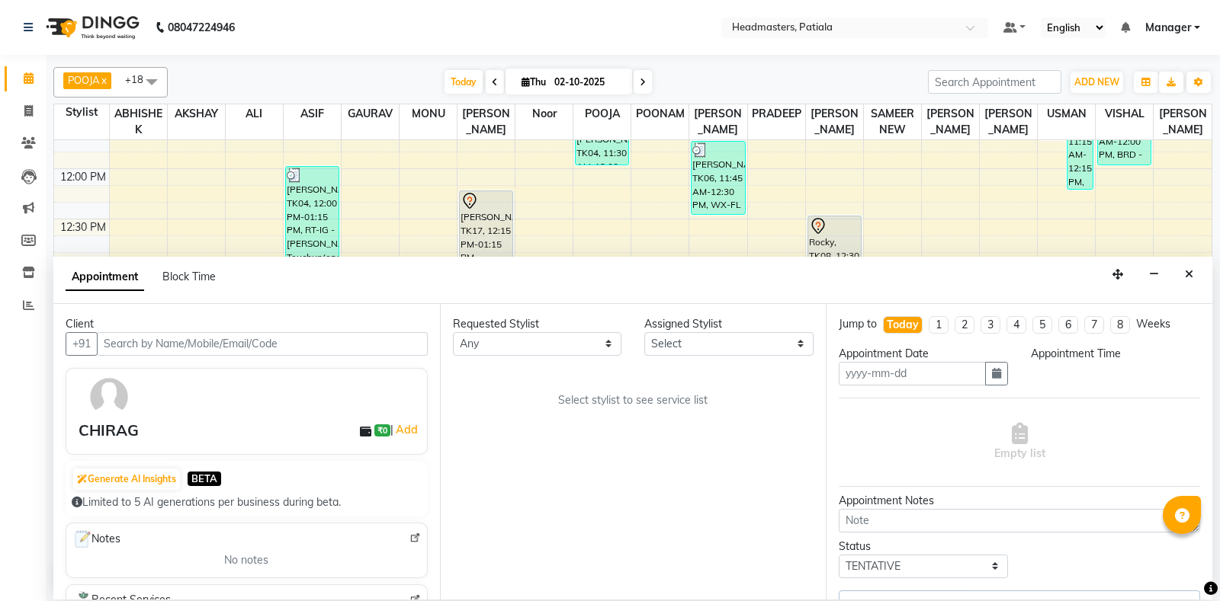
type input "02-10-2025"
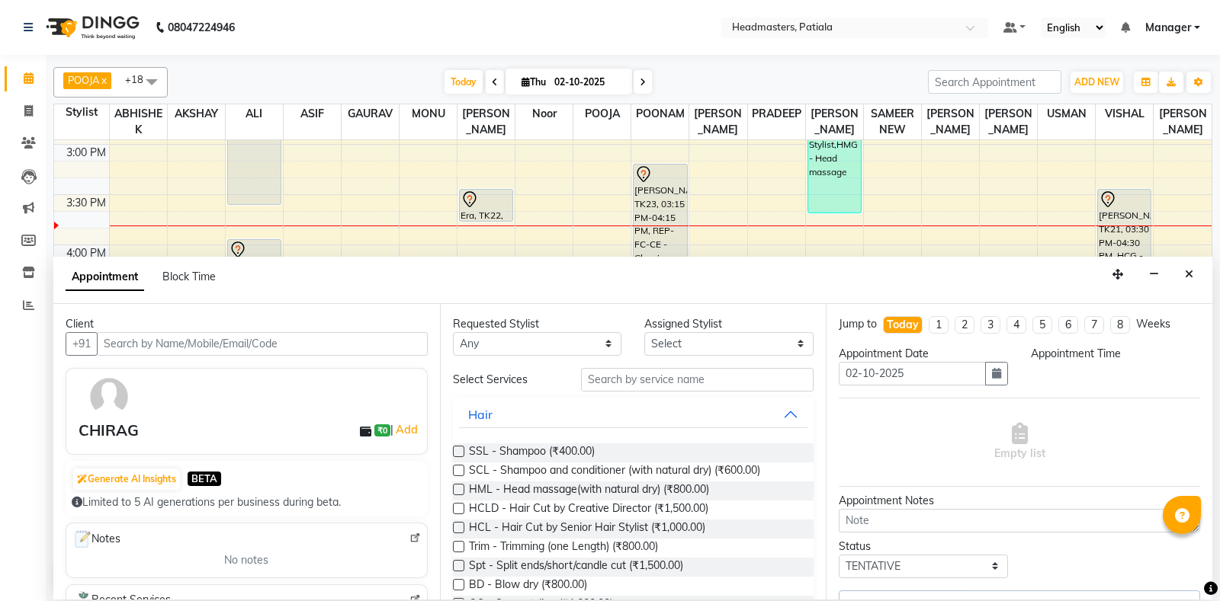
select select "51096"
select select "735"
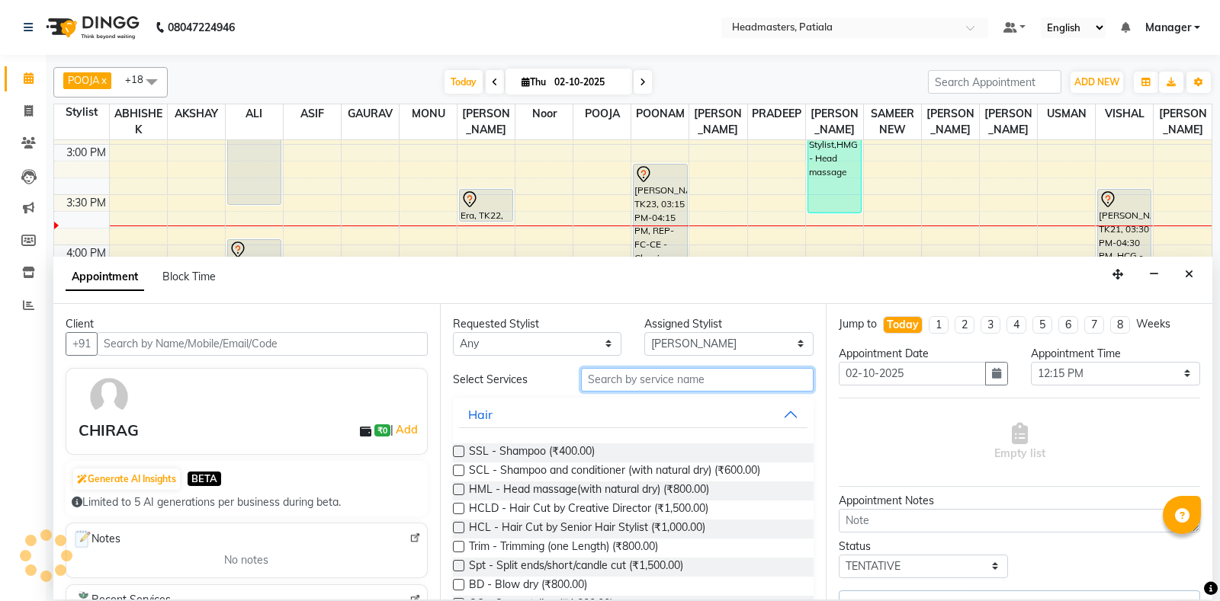
click at [678, 381] on input "text" at bounding box center [697, 380] width 233 height 24
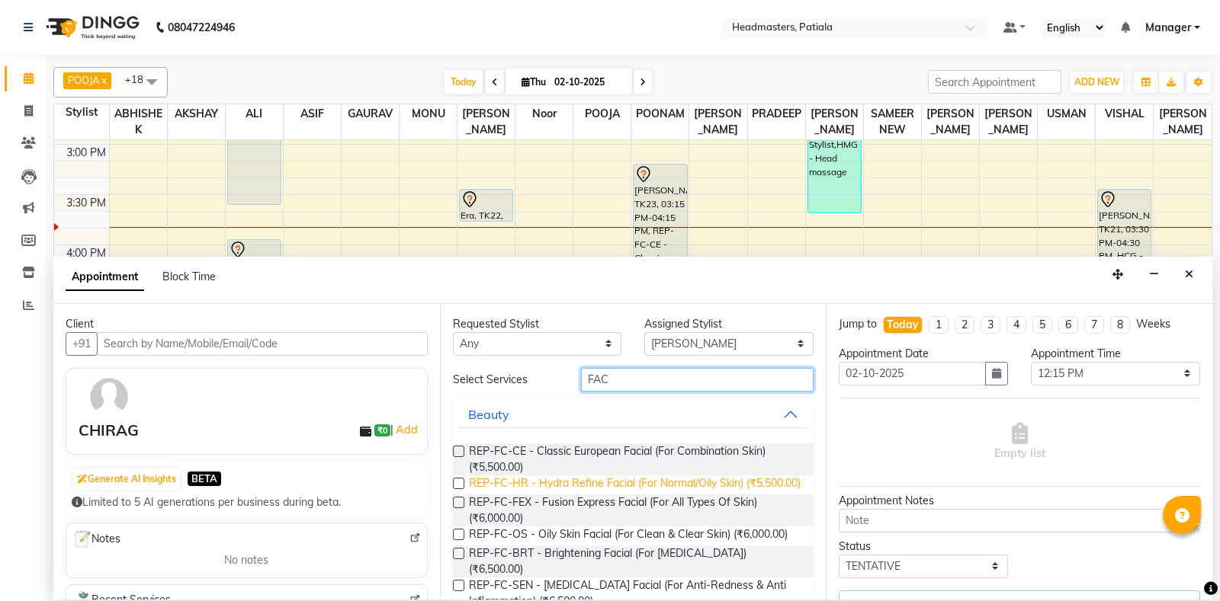
scroll to position [269, 0]
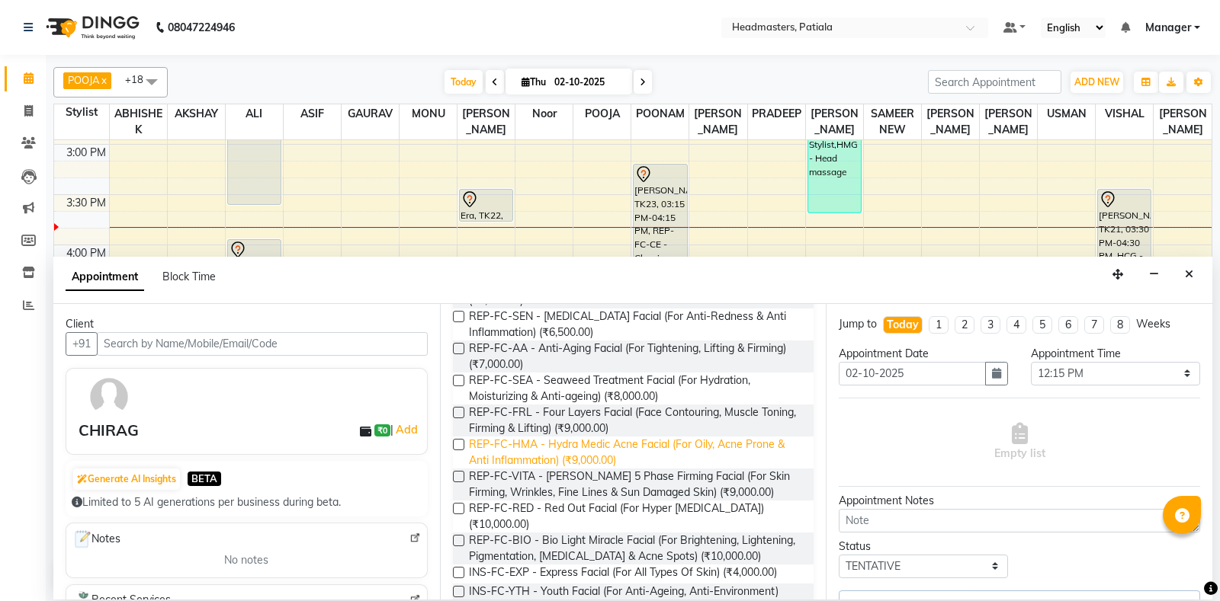
type input "FAC"
click at [630, 450] on span "REP-FC-HMA - Hydra Medic Acne Facial (For Oily, Acne Prone & Anti Inflammation)…" at bounding box center [635, 453] width 333 height 32
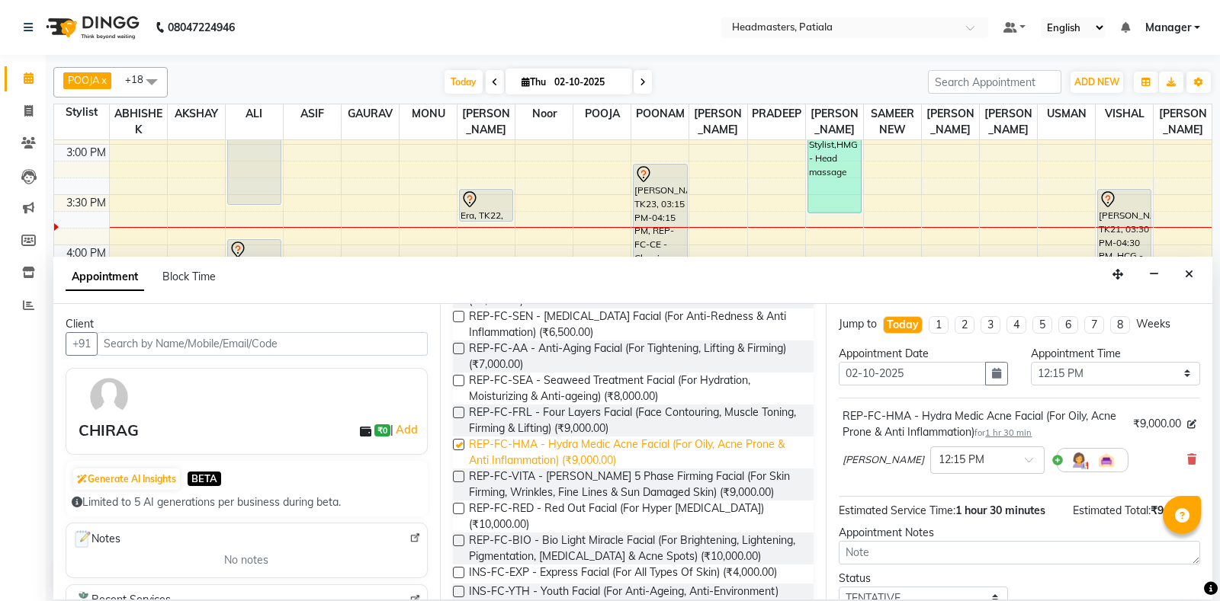
checkbox input "false"
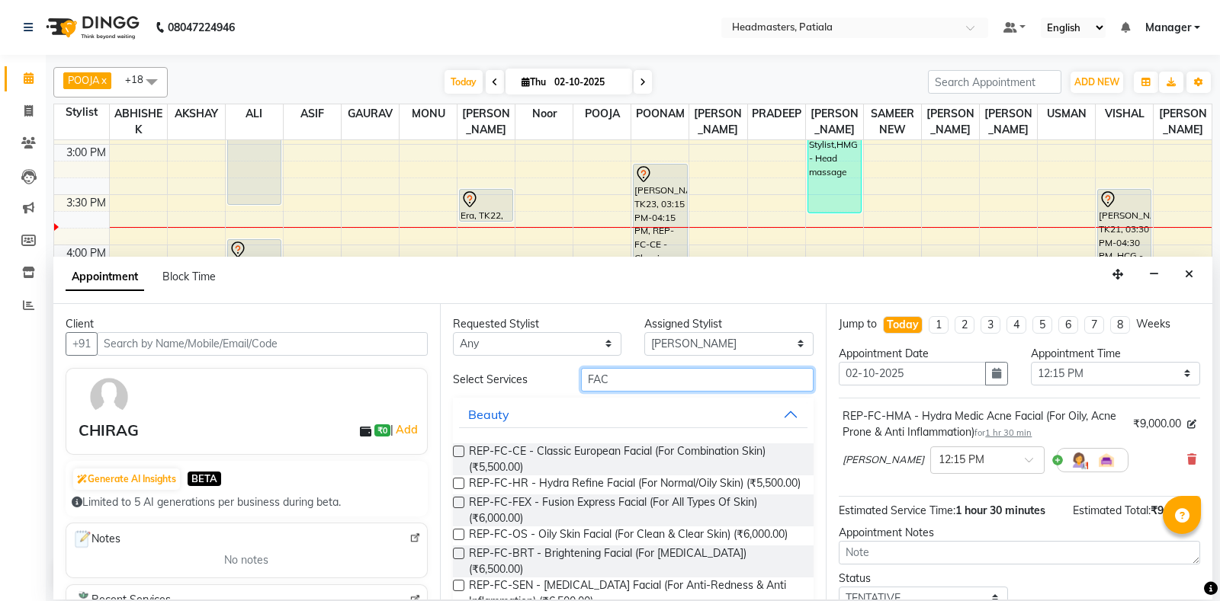
drag, startPoint x: 651, startPoint y: 374, endPoint x: 539, endPoint y: 372, distance: 112.1
click at [581, 372] on input "FAC" at bounding box center [697, 380] width 233 height 24
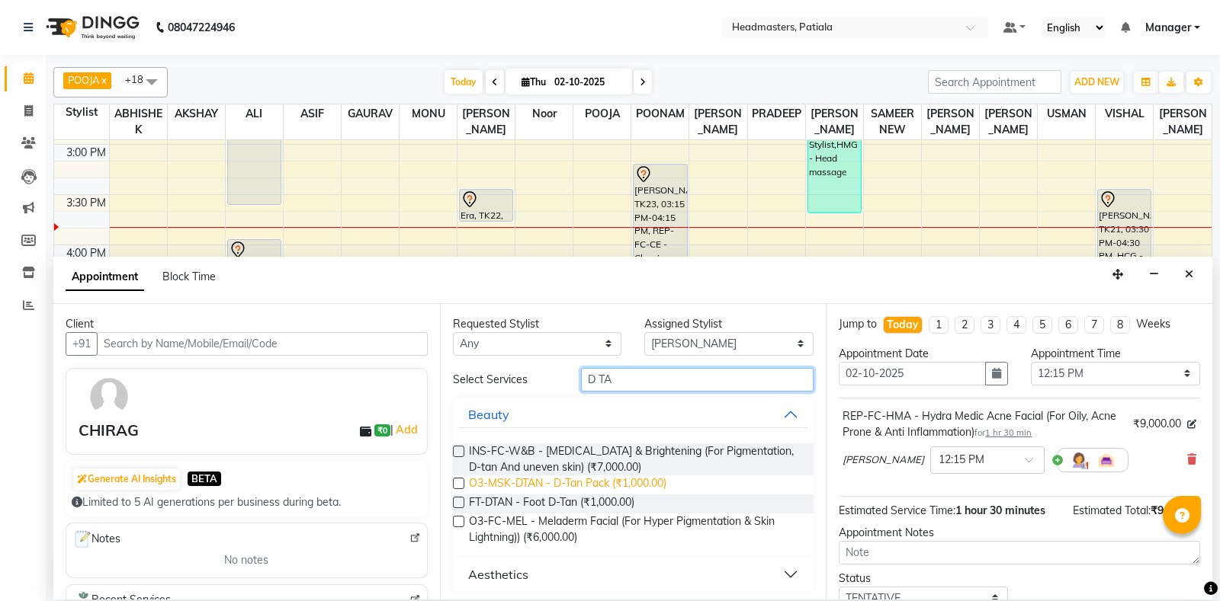
type input "D TA"
click at [589, 483] on span "O3-MSK-DTAN - D-Tan Pack (₹1,000.00)" at bounding box center [567, 485] width 197 height 19
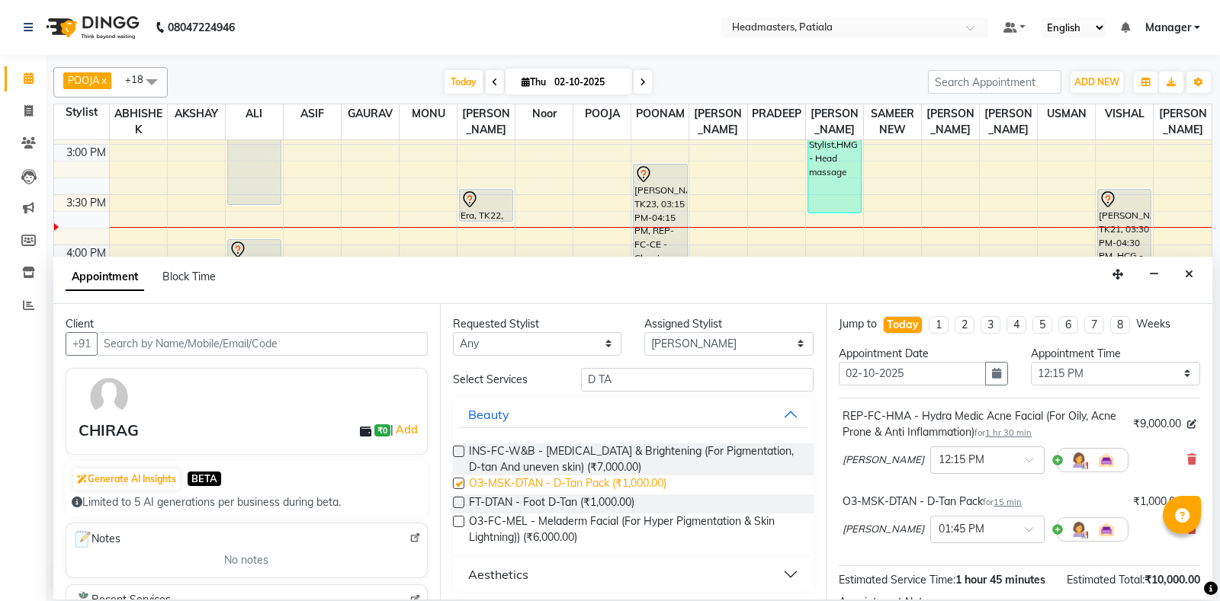
checkbox input "false"
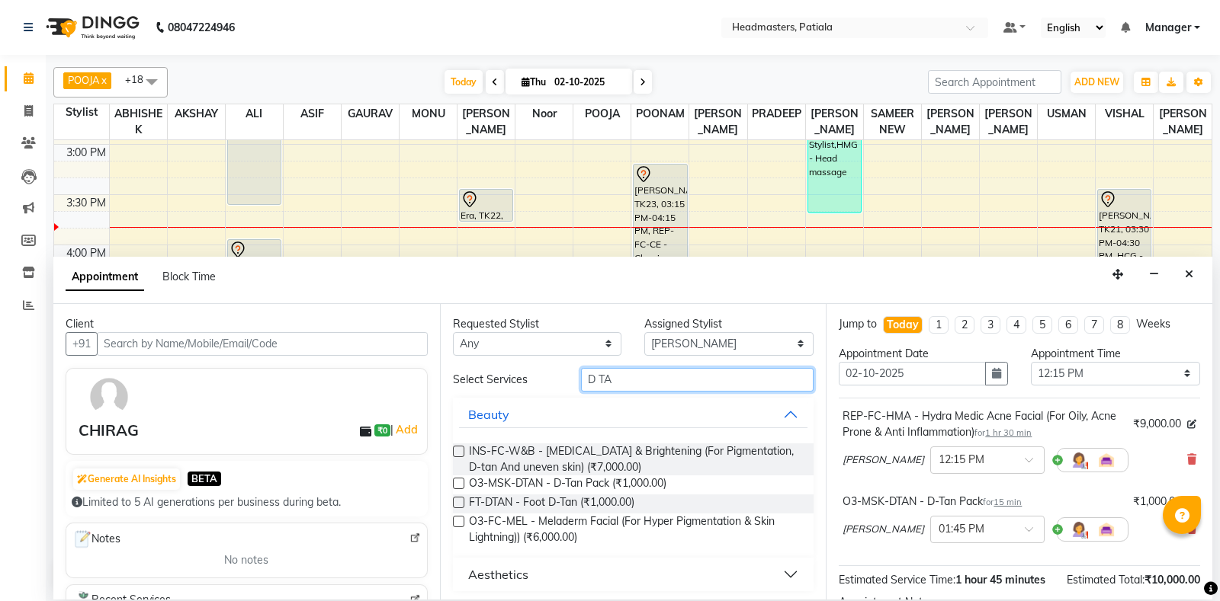
drag, startPoint x: 629, startPoint y: 379, endPoint x: 576, endPoint y: 366, distance: 54.9
click at [581, 368] on input "D TA" at bounding box center [697, 380] width 233 height 24
click at [1194, 277] on button "Close" at bounding box center [1189, 275] width 22 height 24
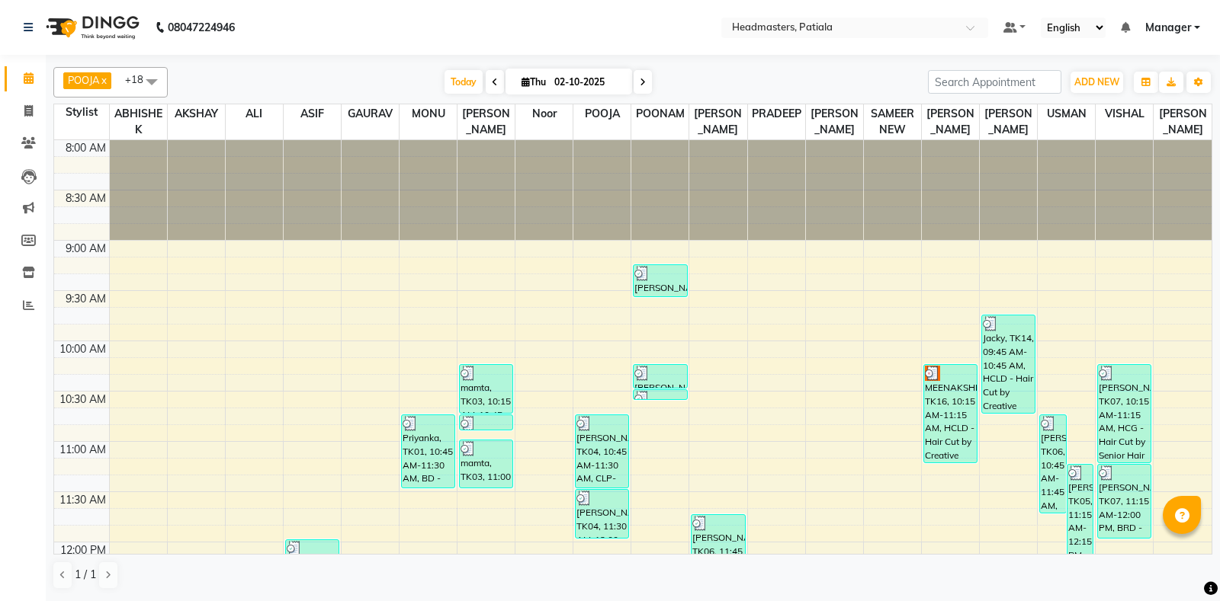
scroll to position [374, 0]
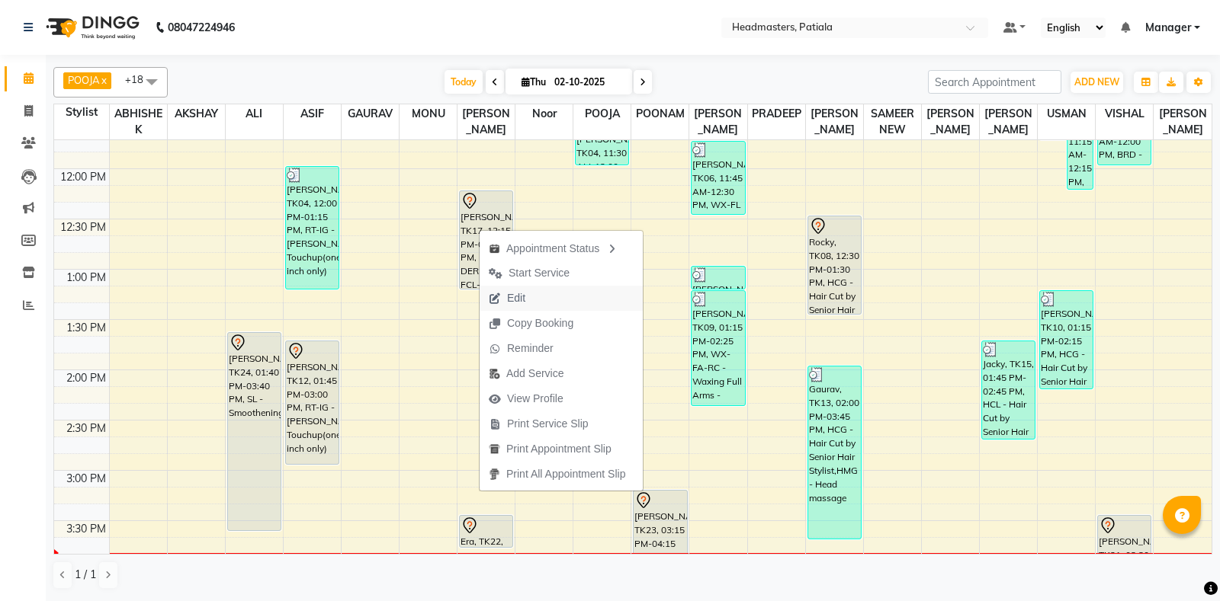
click at [513, 300] on span "Edit" at bounding box center [516, 298] width 18 height 16
select select "tentative"
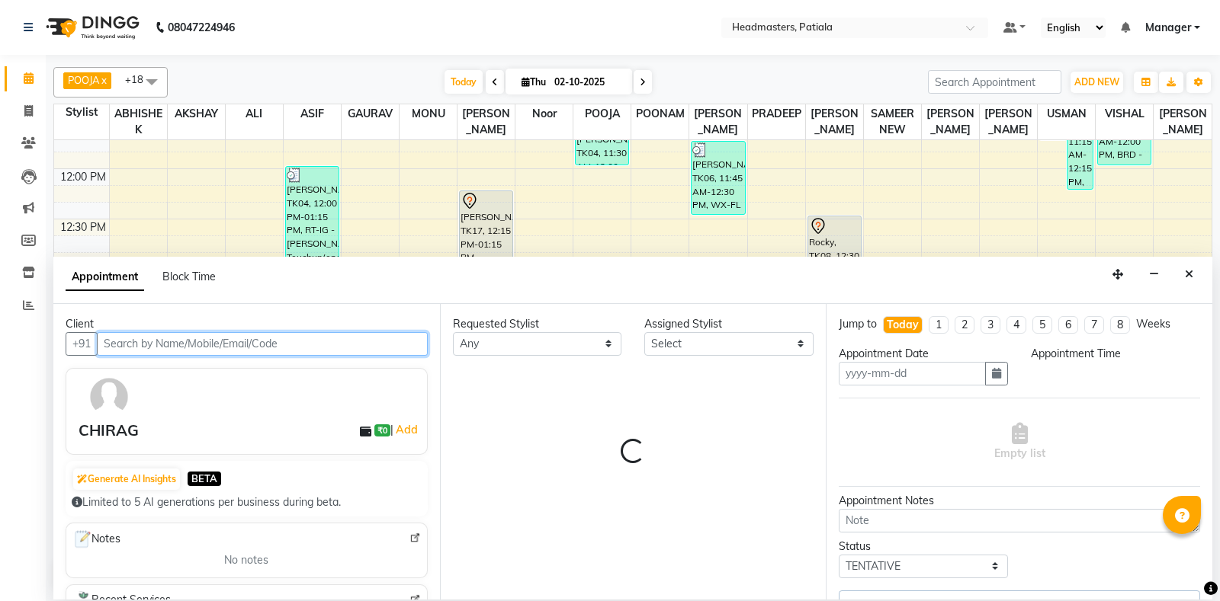
select select "51096"
type input "02-10-2025"
select select "3290"
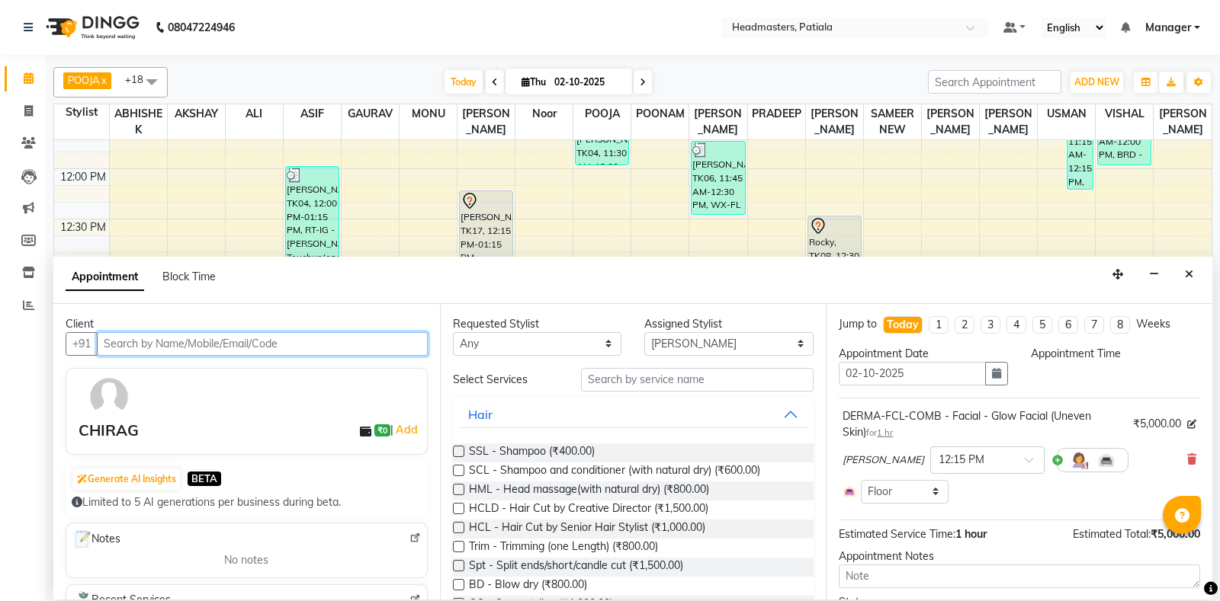
scroll to position [700, 0]
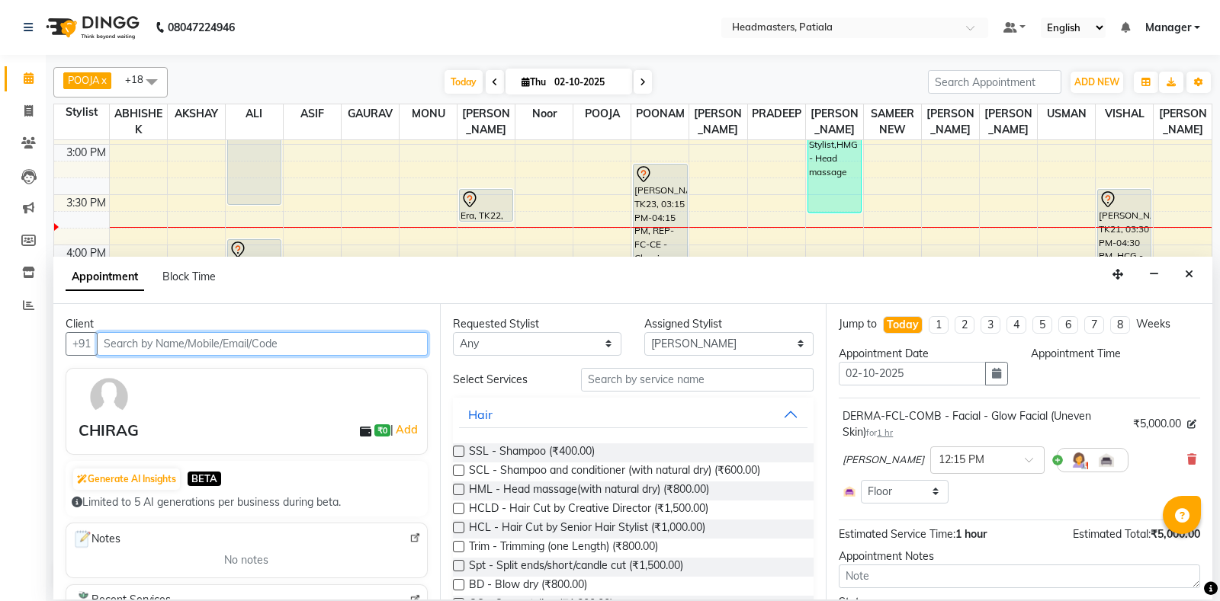
select select "735"
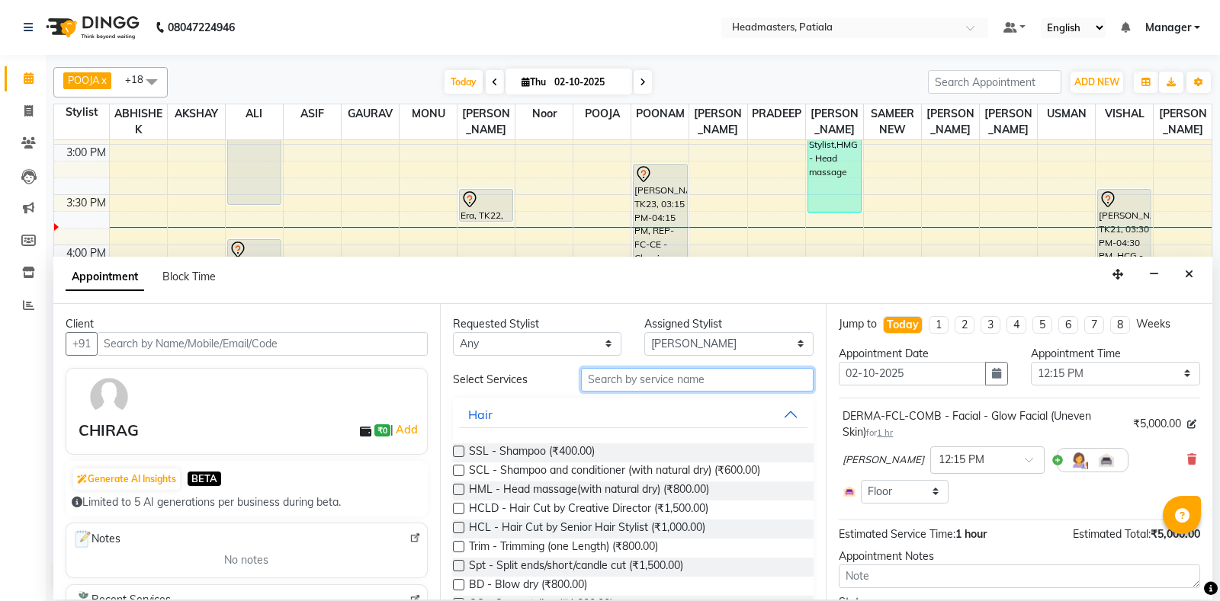
click at [688, 370] on input "text" at bounding box center [697, 380] width 233 height 24
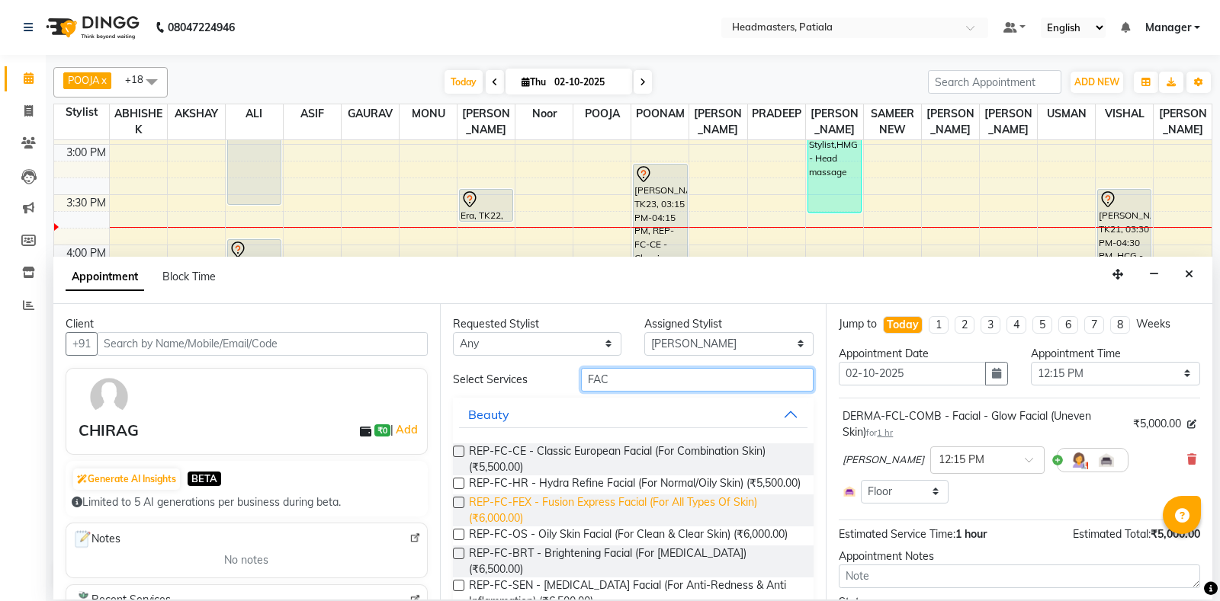
scroll to position [269, 0]
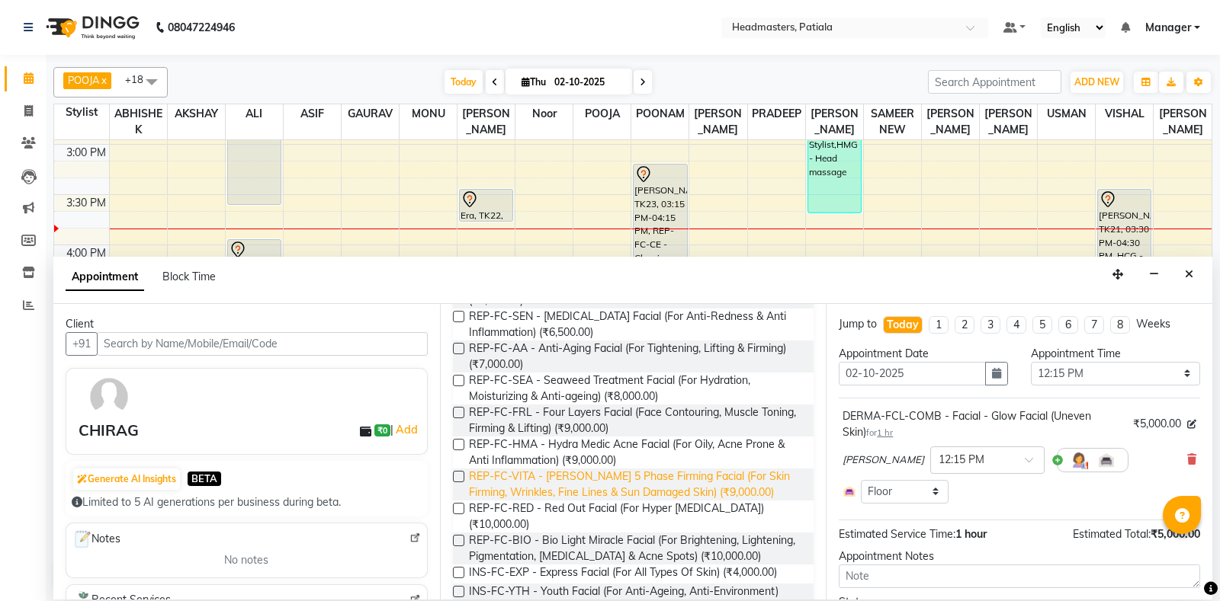
type input "FAC"
click at [660, 480] on span "REP-FC-VITA - Vita Cura 5 Phase Firming Facial (For Skin Firming, Wrinkles, Fin…" at bounding box center [635, 485] width 333 height 32
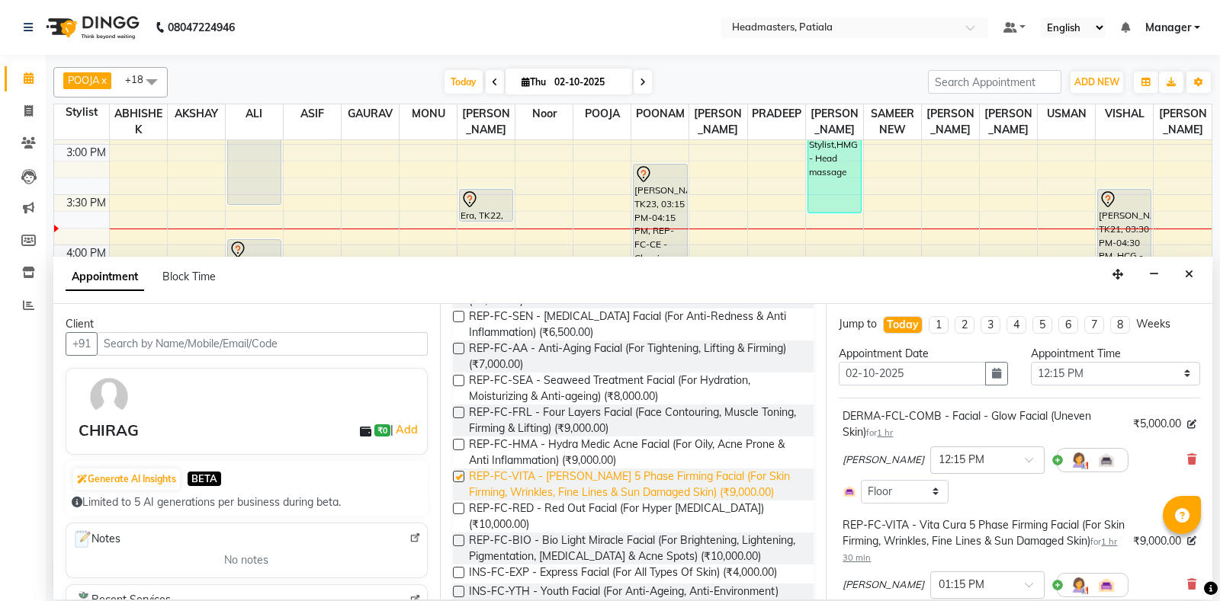
checkbox input "false"
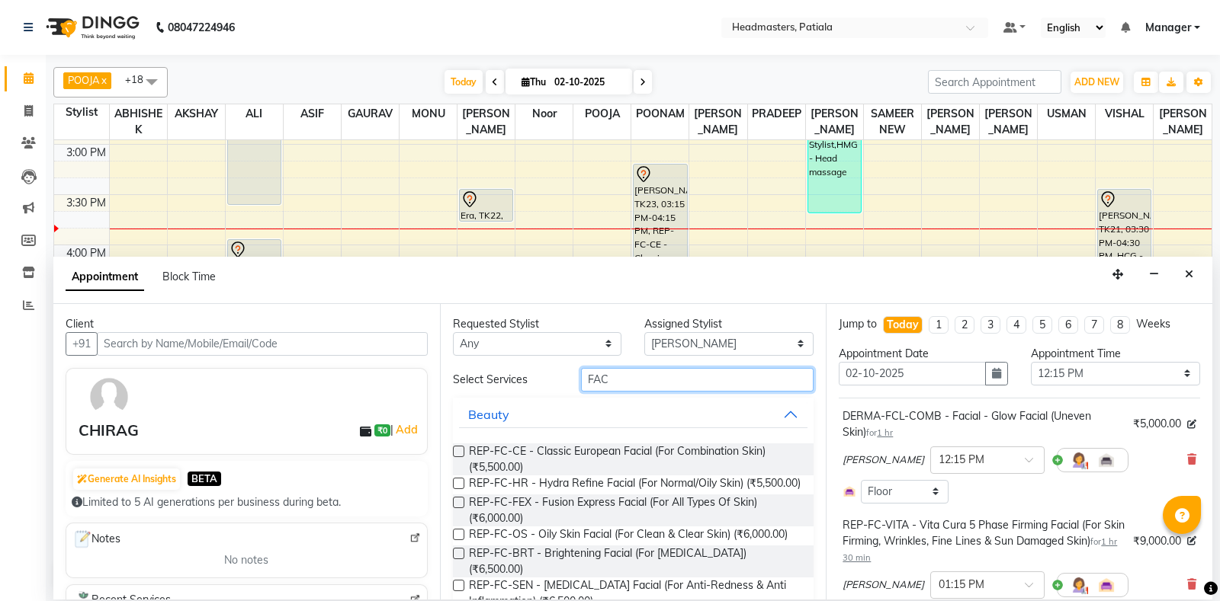
drag, startPoint x: 638, startPoint y: 377, endPoint x: 579, endPoint y: 377, distance: 59.5
click at [581, 377] on input "FAC" at bounding box center [697, 380] width 233 height 24
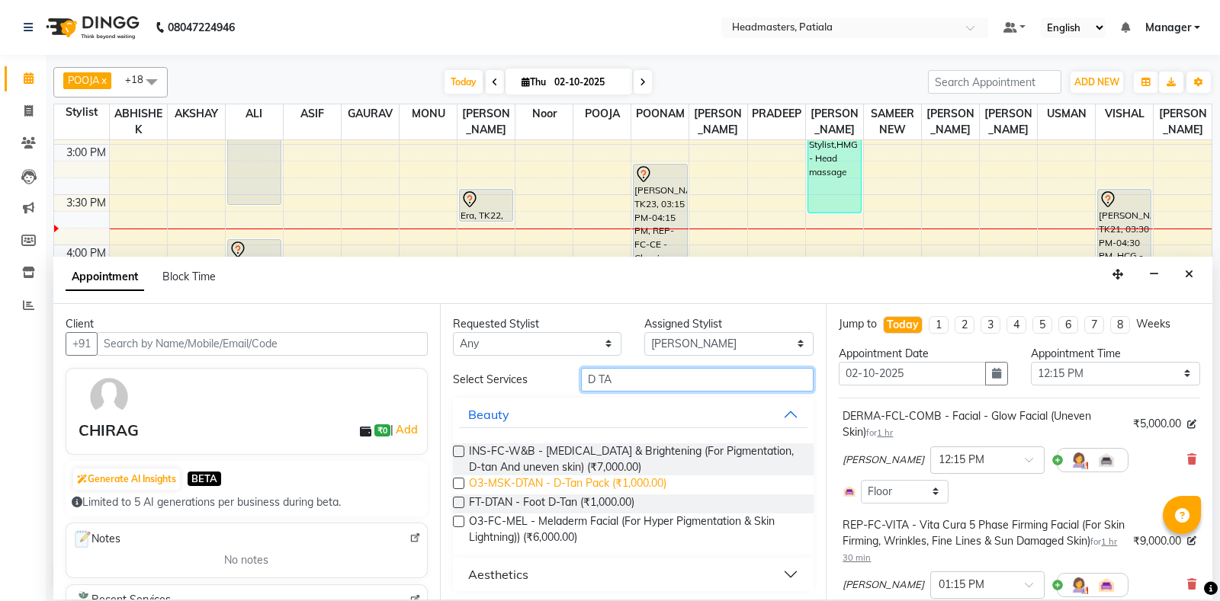
type input "D TA"
click at [622, 483] on span "O3-MSK-DTAN - D-Tan Pack (₹1,000.00)" at bounding box center [567, 485] width 197 height 19
checkbox input "false"
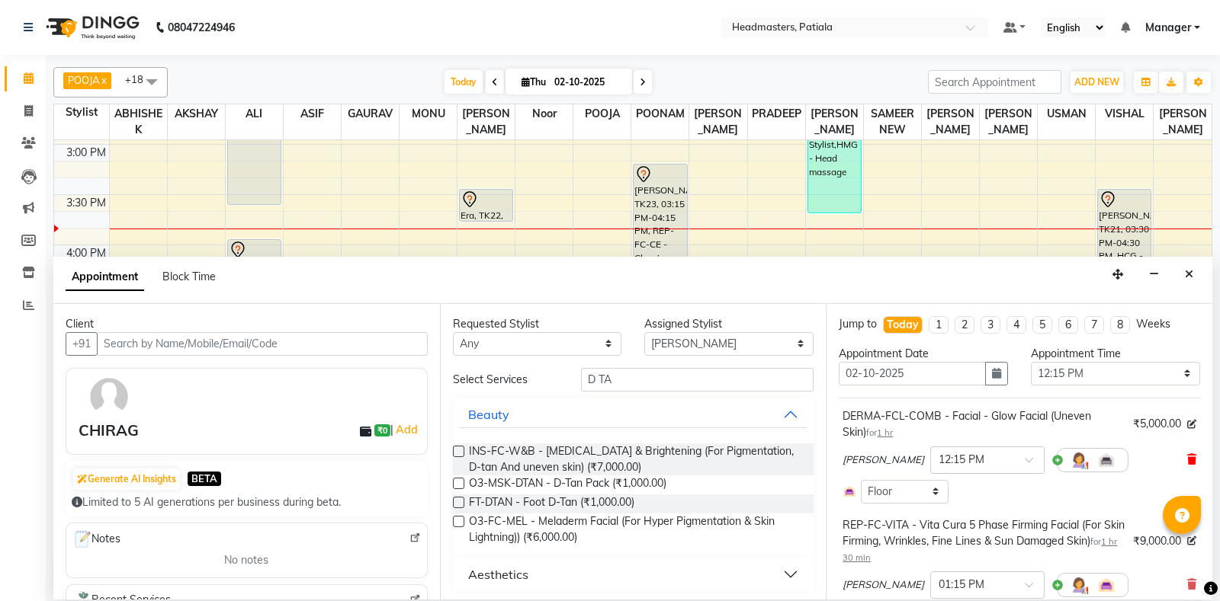
click at [1191, 457] on icon at bounding box center [1191, 459] width 9 height 11
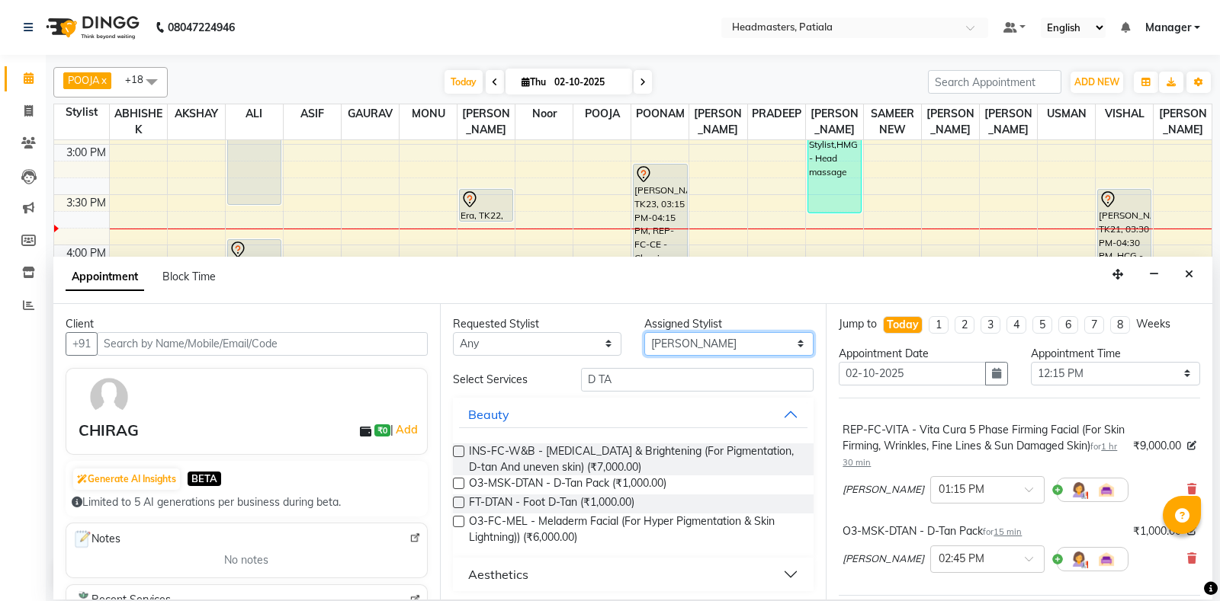
select select "51098"
click option "POONAM" at bounding box center [0, 0] width 0 height 0
click at [627, 387] on input "D TA" at bounding box center [697, 380] width 233 height 24
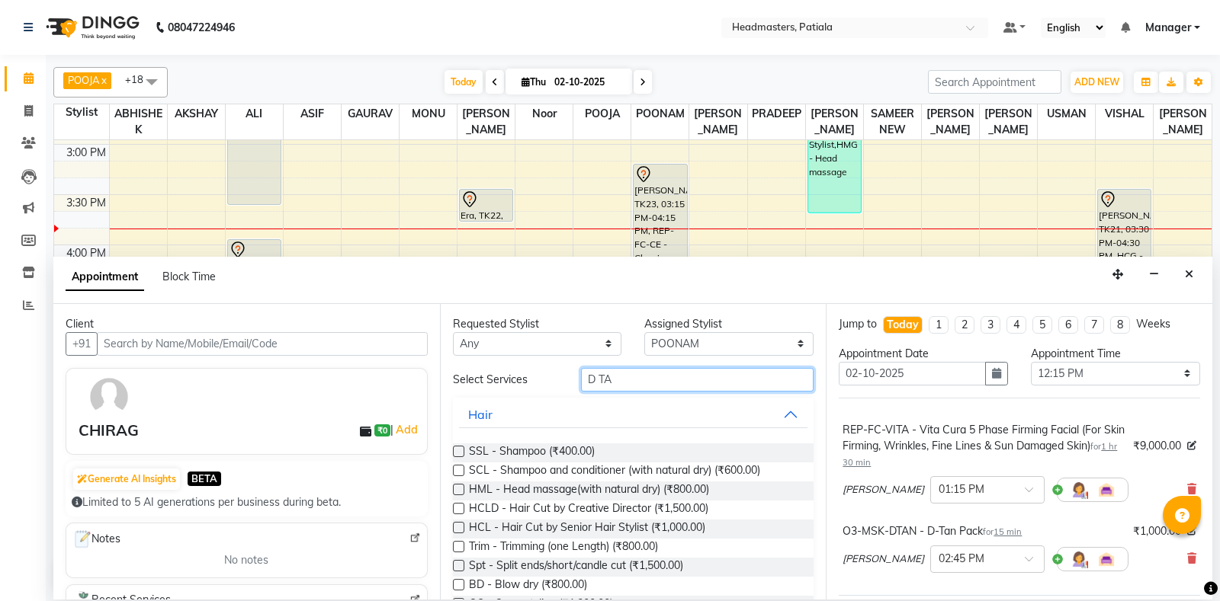
drag, startPoint x: 699, startPoint y: 341, endPoint x: 524, endPoint y: 374, distance: 177.6
click at [581, 374] on input "D TA" at bounding box center [697, 380] width 233 height 24
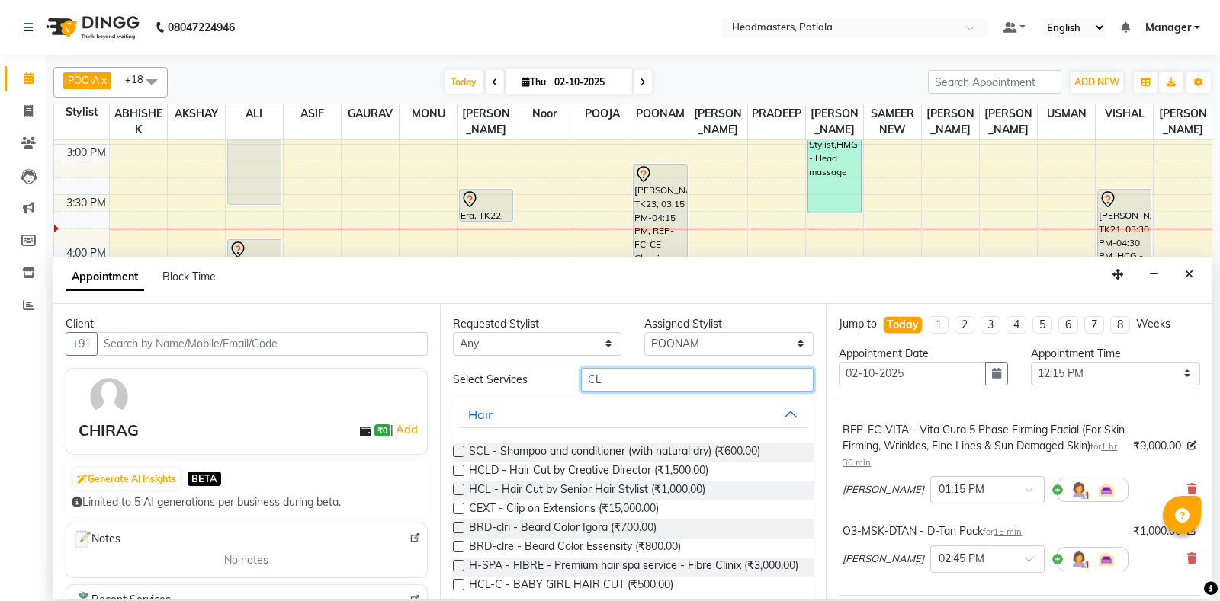
click at [624, 375] on input "CL" at bounding box center [697, 380] width 233 height 24
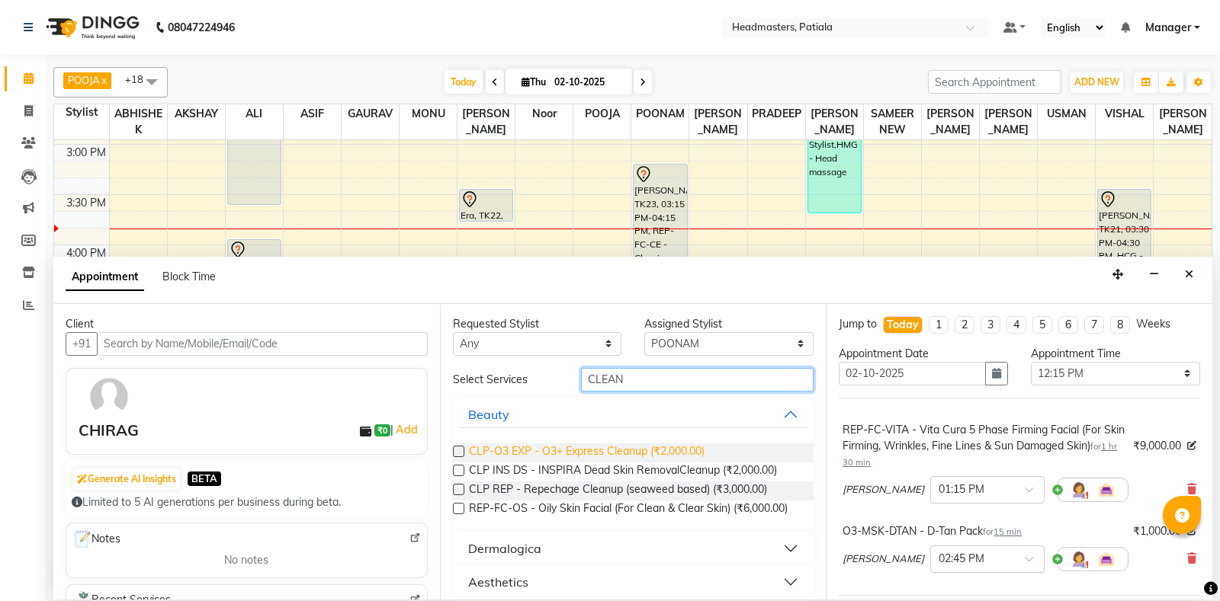
type input "CLEAN"
click at [618, 456] on span "CLP-O3 EXP - O3+ Express Cleanup (₹2,000.00)" at bounding box center [587, 453] width 236 height 19
checkbox input "false"
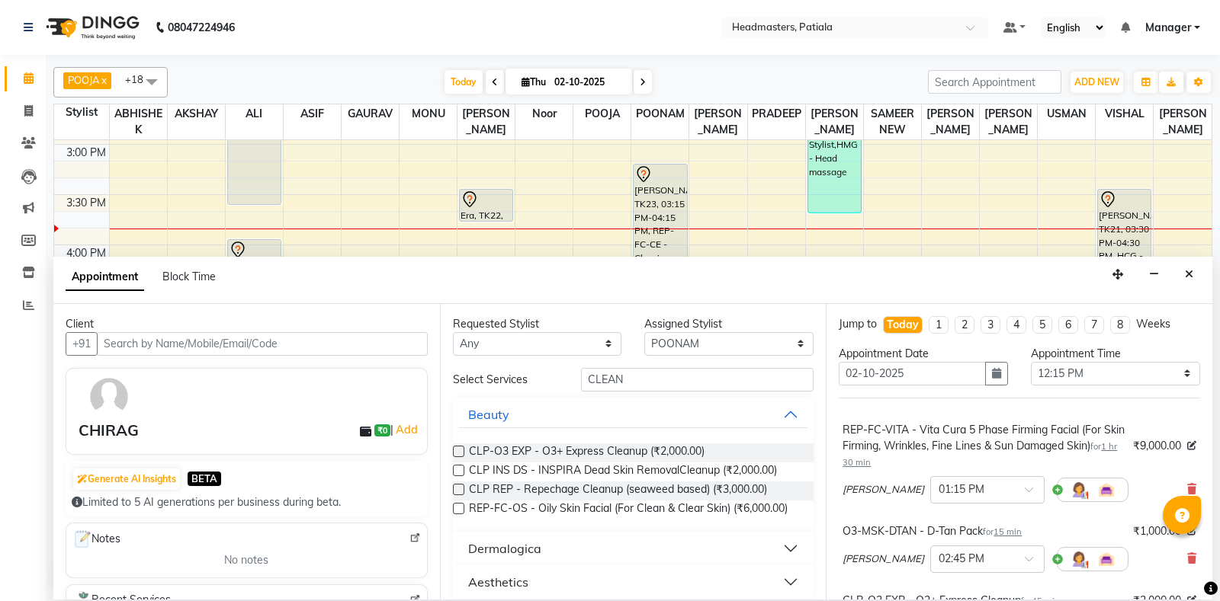
scroll to position [230, 0]
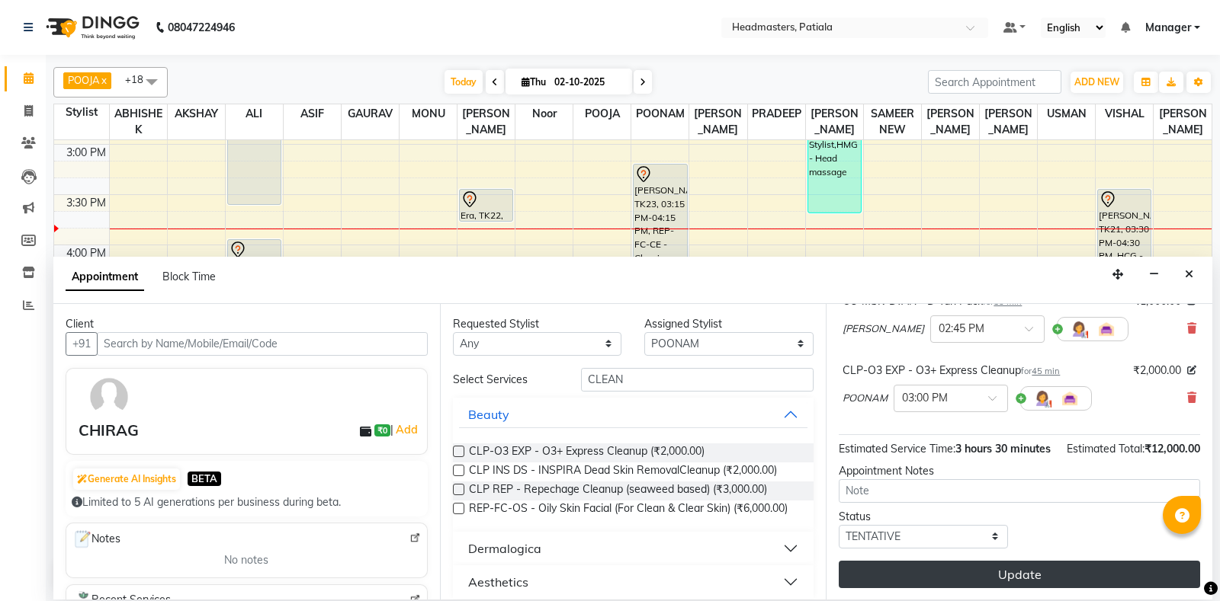
click at [989, 570] on button "Update" at bounding box center [1018, 574] width 361 height 27
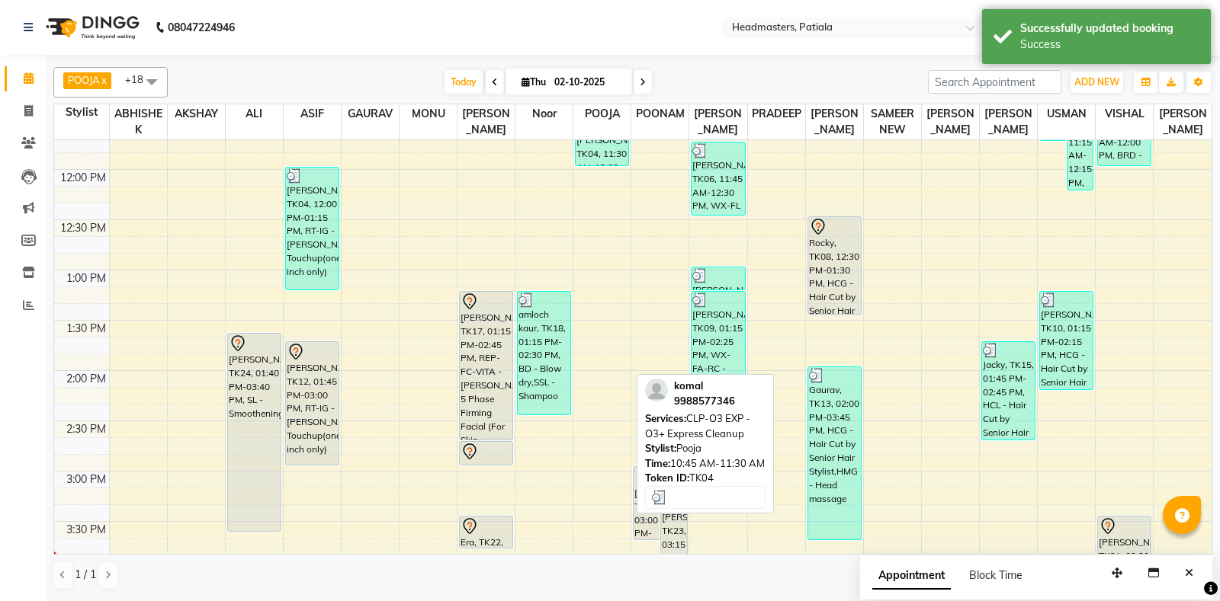
scroll to position [374, 0]
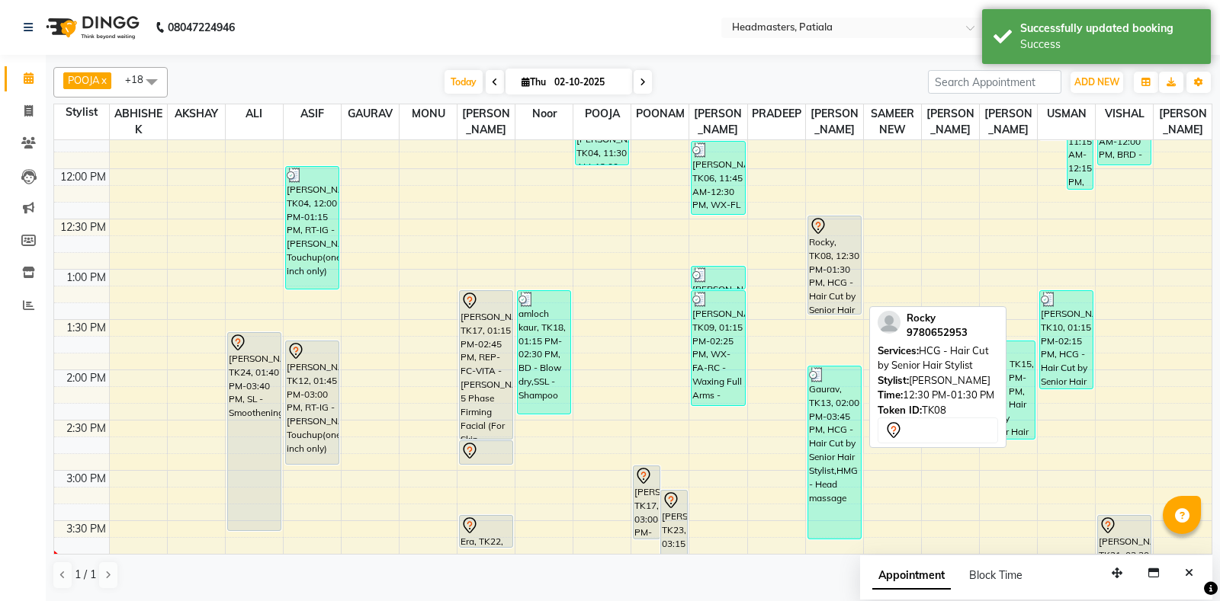
click at [832, 265] on div "Rocky, TK08, 12:30 PM-01:30 PM, HCG - Hair Cut by Senior Hair Stylist" at bounding box center [834, 265] width 53 height 98
select select "7"
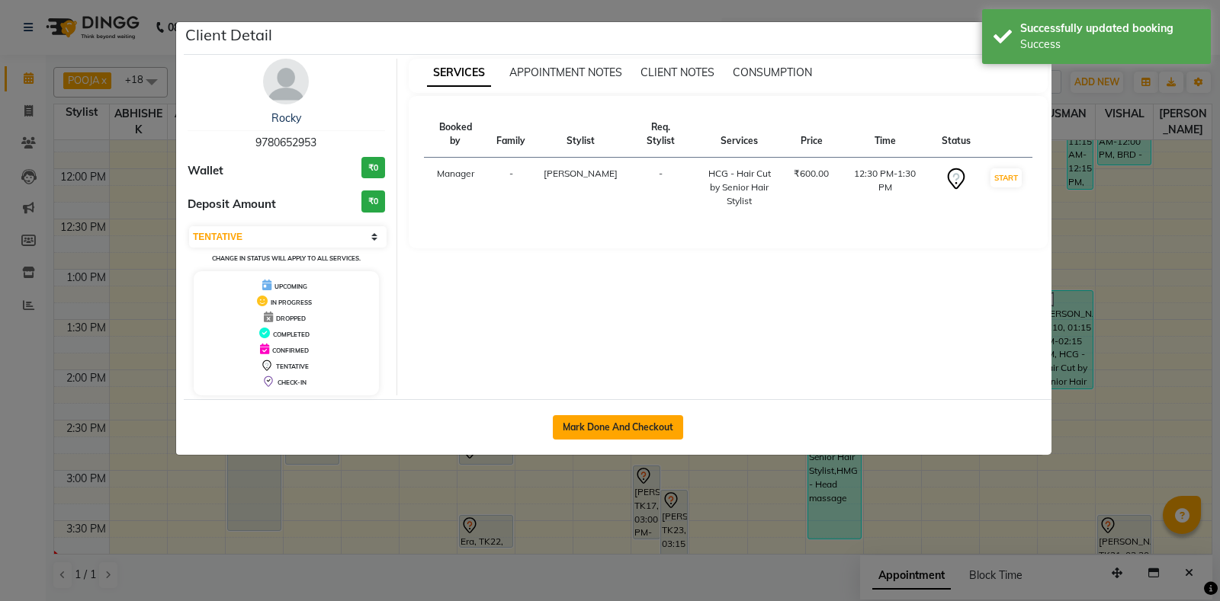
click at [636, 422] on button "Mark Done And Checkout" at bounding box center [618, 427] width 130 height 24
select select "6602"
select select "service"
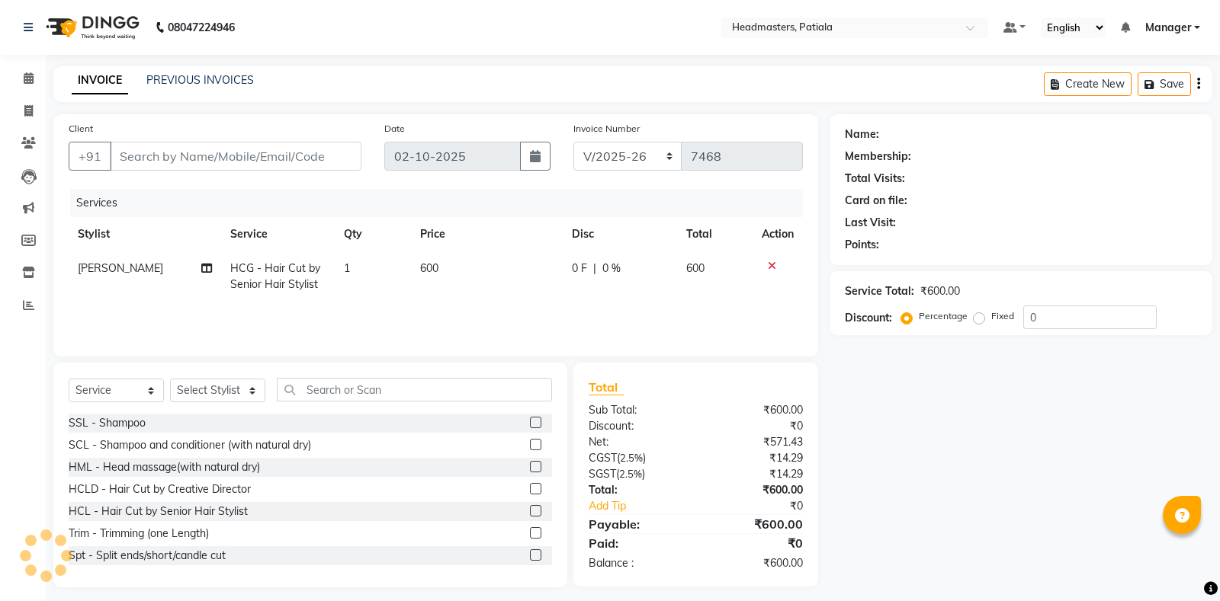
type input "9780652953"
select select "62112"
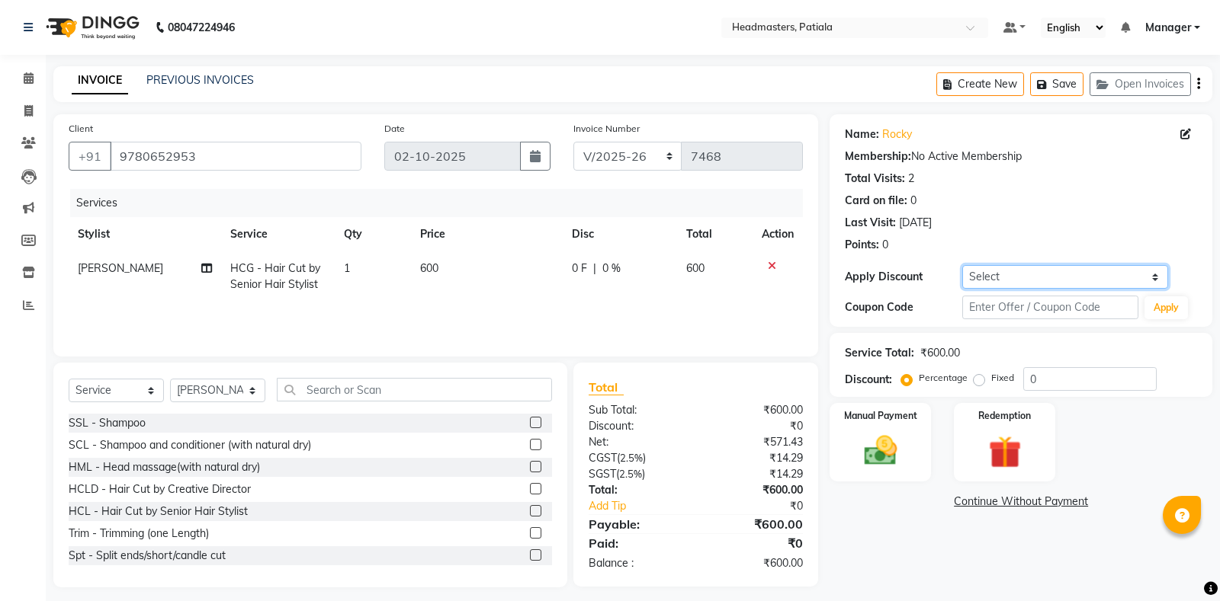
click at [962, 265] on select "Select Coupon → Already Paid Coupon → Service Not Done Coupon → Pending Payment…" at bounding box center [1064, 277] width 205 height 24
select select "10: Object"
click option "Coupon → Free Staff Service" at bounding box center [0, 0] width 0 height 0
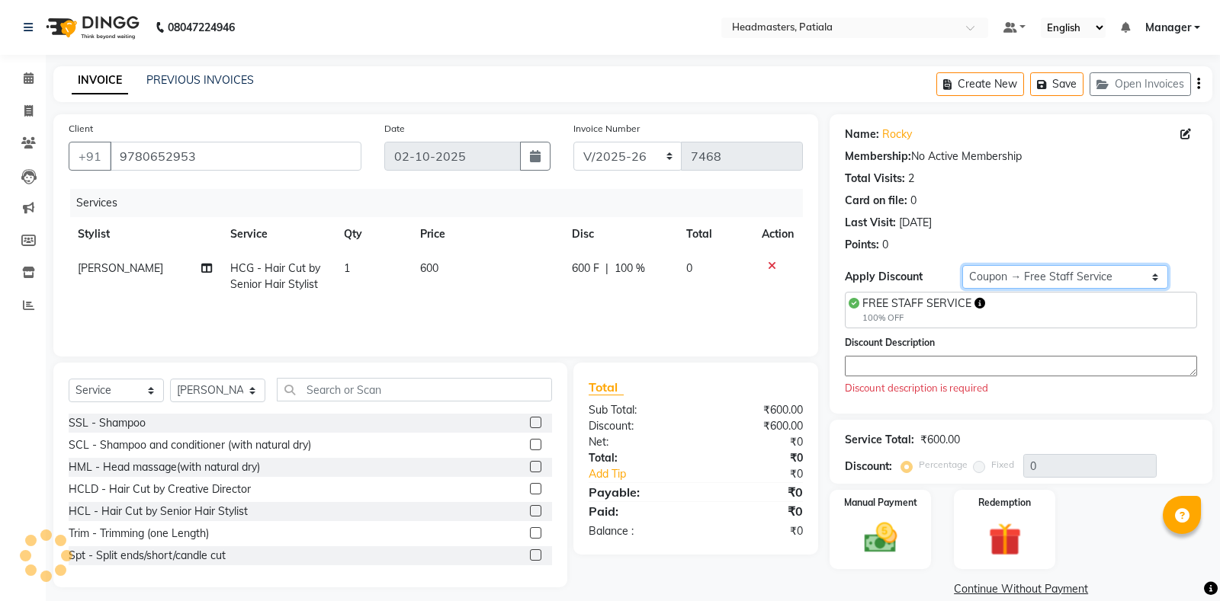
type input "100"
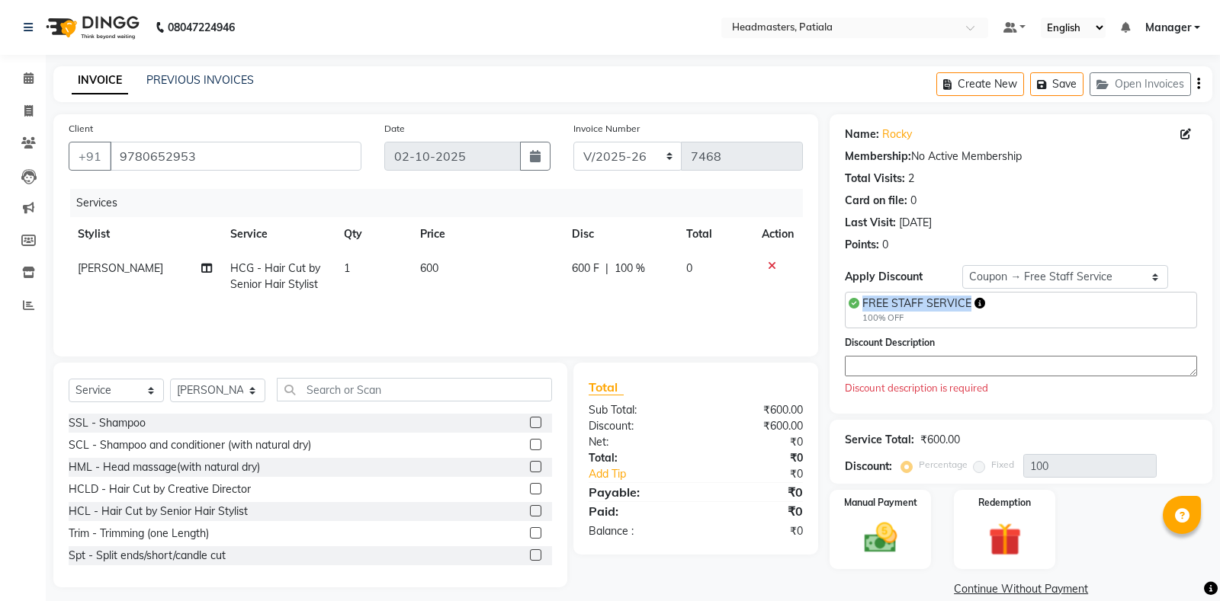
drag, startPoint x: 865, startPoint y: 302, endPoint x: 954, endPoint y: 307, distance: 88.6
click at [967, 307] on span "FREE STAFF SERVICE" at bounding box center [916, 304] width 109 height 14
copy span "FREE STAFF SERVICE"
paste textarea "FREE STAFF SERVICE"
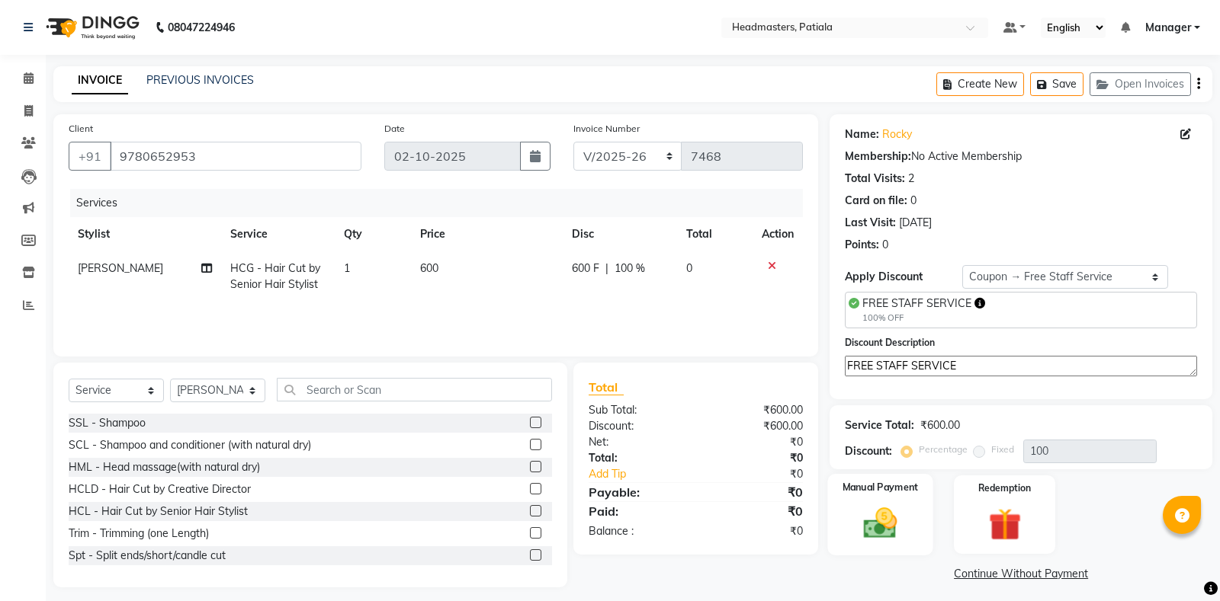
type textarea "FREE STAFF SERVICE"
click at [880, 504] on img at bounding box center [880, 523] width 55 height 39
click at [1050, 572] on span "Complimentary" at bounding box center [1042, 575] width 69 height 18
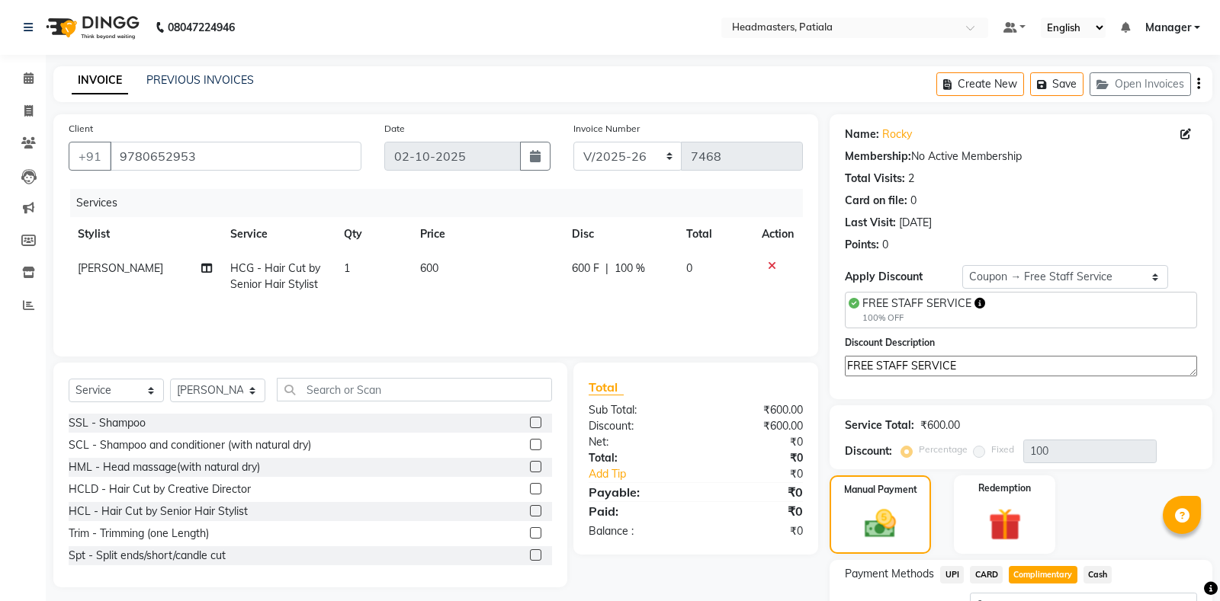
scroll to position [124, 0]
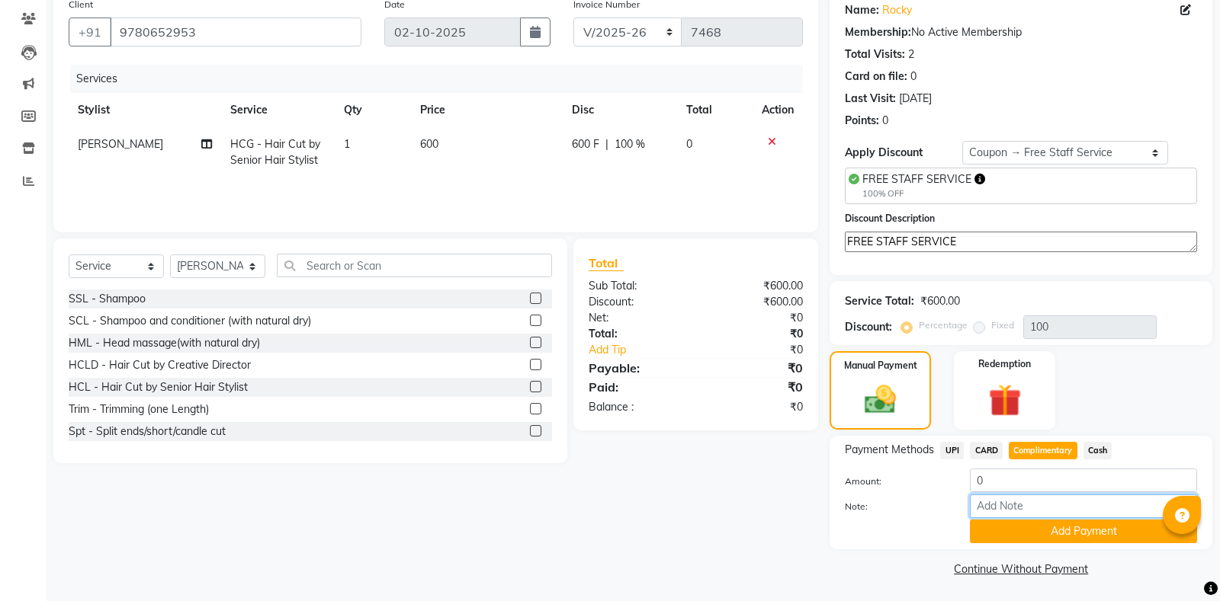
paste input "FREE STAFF SERVICE"
type input "FREE STAFF SERVICE"
click at [1055, 532] on button "Add Payment" at bounding box center [1083, 532] width 227 height 24
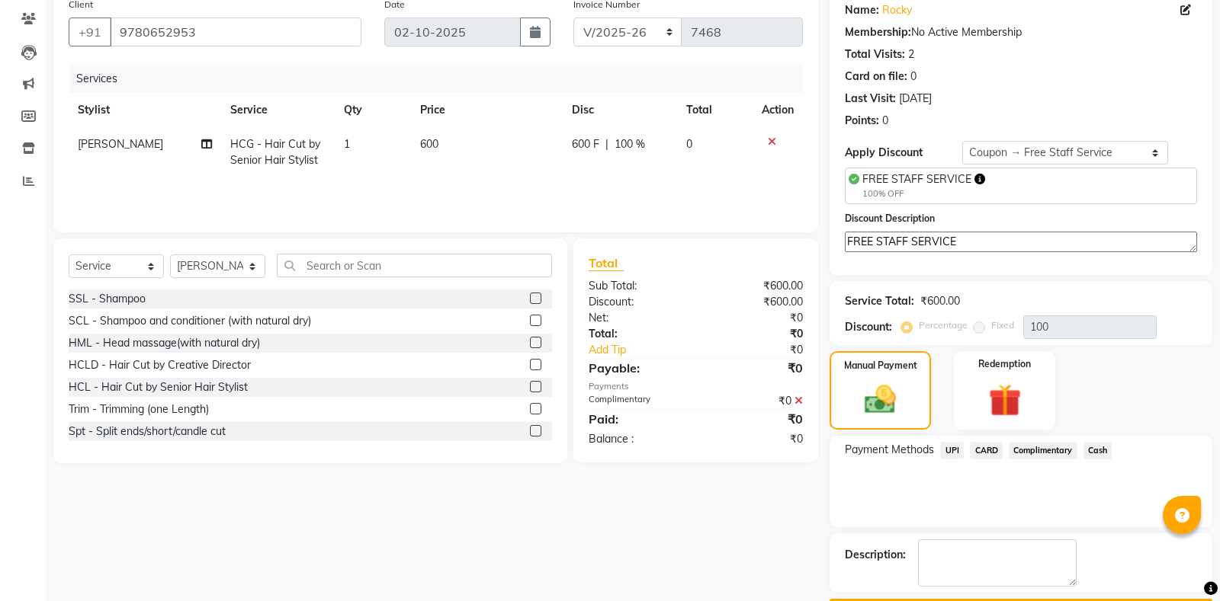
scroll to position [165, 0]
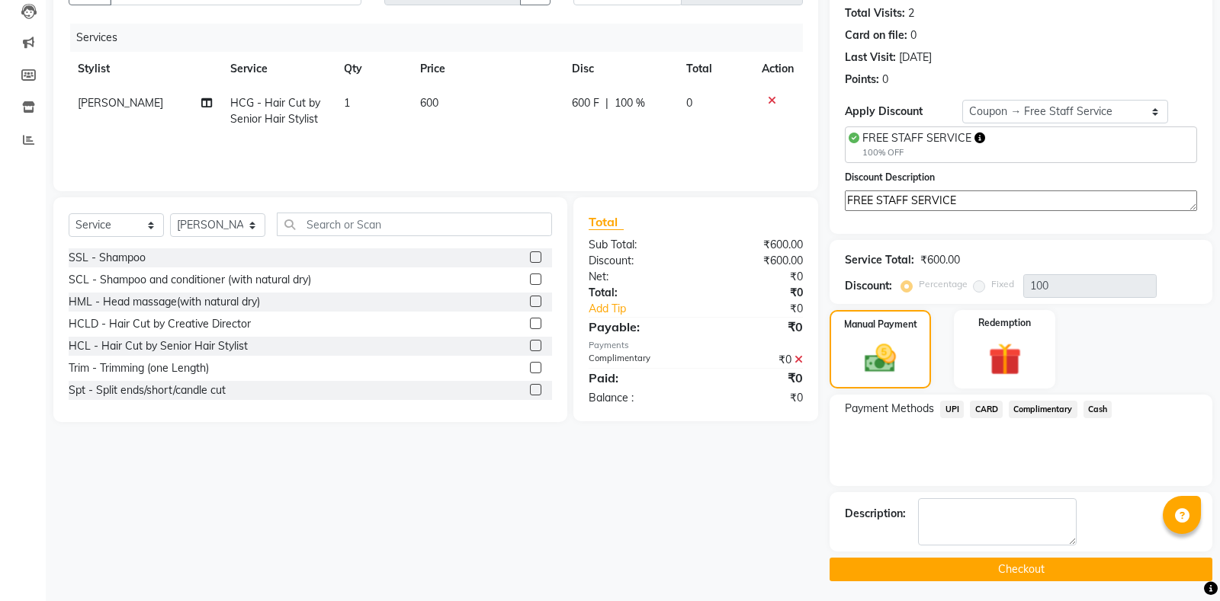
click at [1010, 565] on button "Checkout" at bounding box center [1020, 570] width 383 height 24
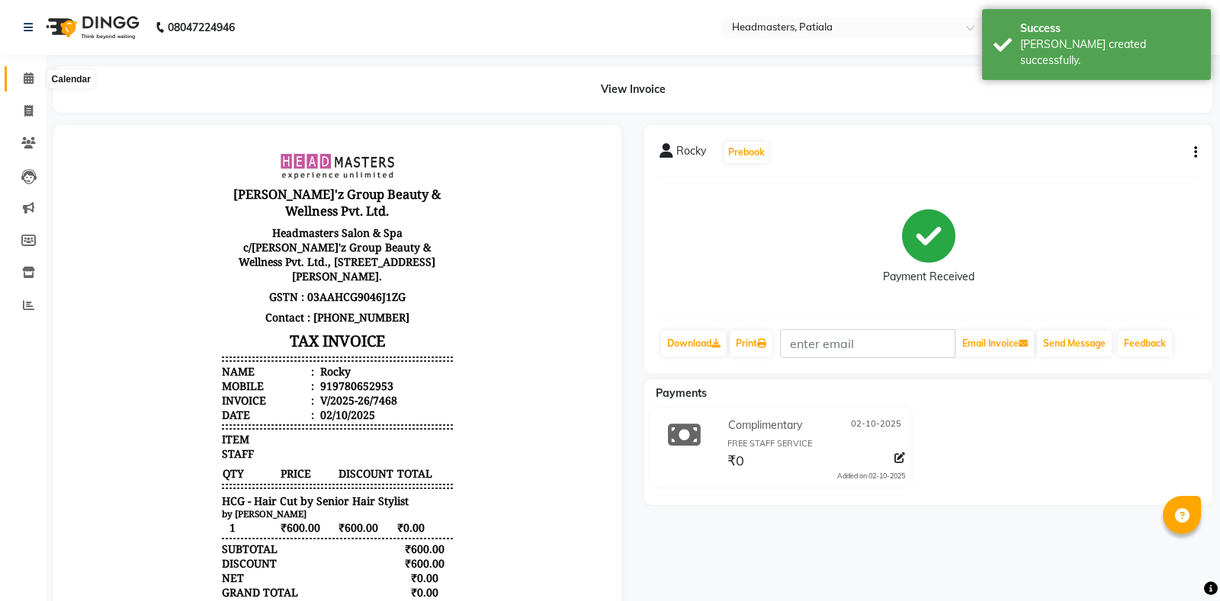
click at [29, 85] on span at bounding box center [28, 79] width 27 height 18
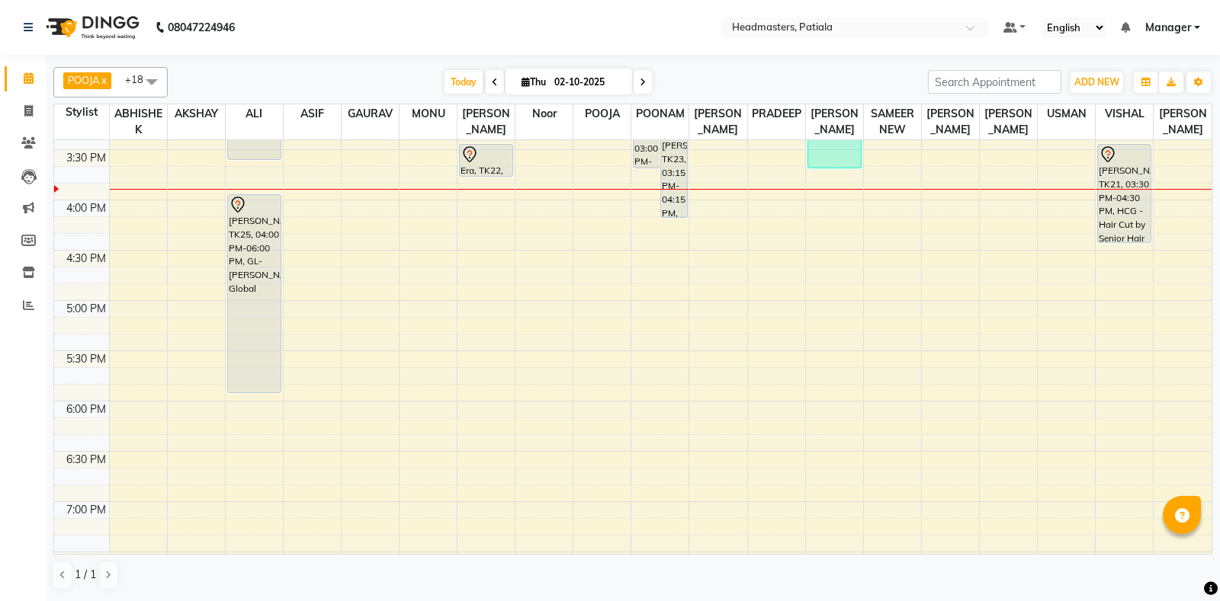
scroll to position [747, 0]
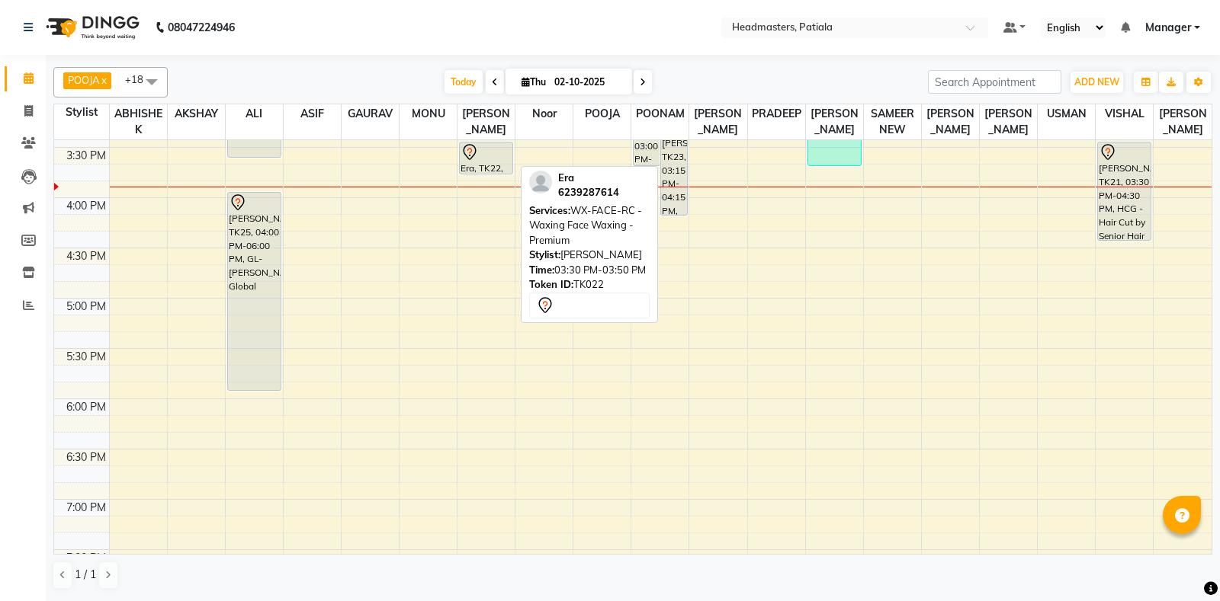
click at [487, 166] on div "Era, TK22, 03:30 PM-03:50 PM, WX-FACE-RC - Waxing Face Waxing - Premium" at bounding box center [486, 158] width 53 height 31
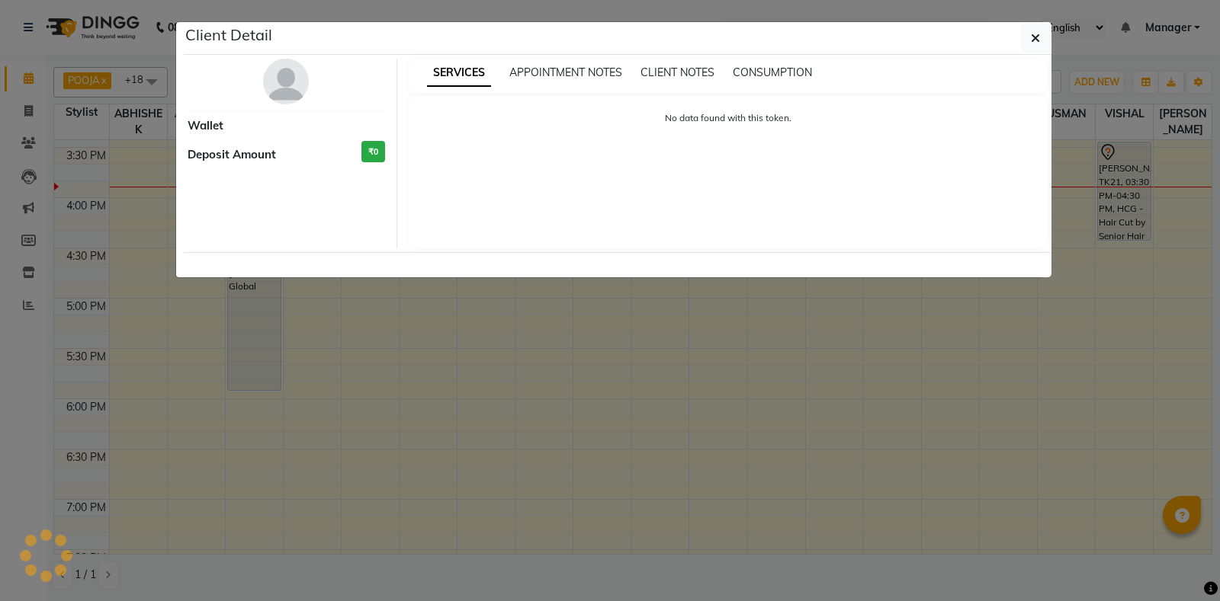
select select "7"
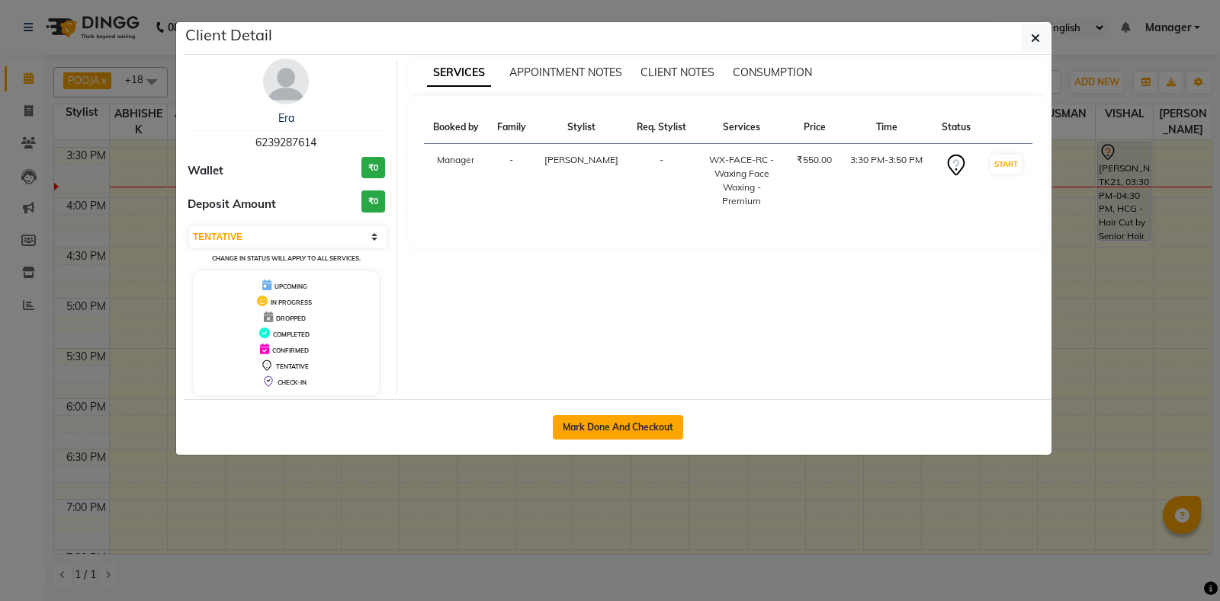
click at [642, 425] on button "Mark Done And Checkout" at bounding box center [618, 427] width 130 height 24
select select "6602"
select select "service"
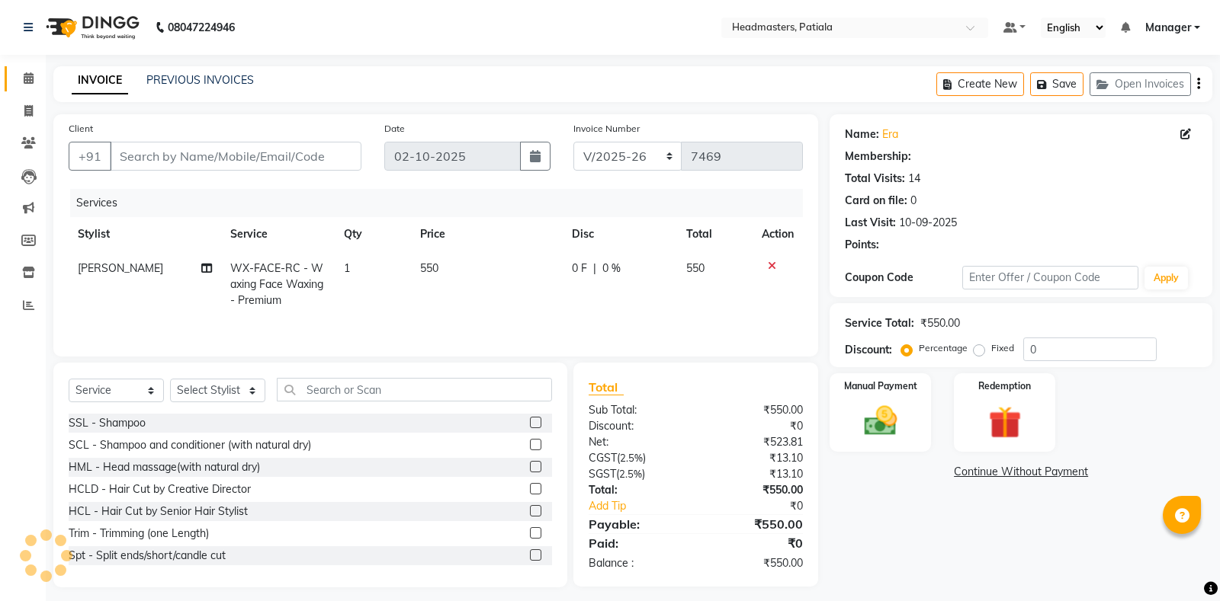
type input "6239287614"
select select "51096"
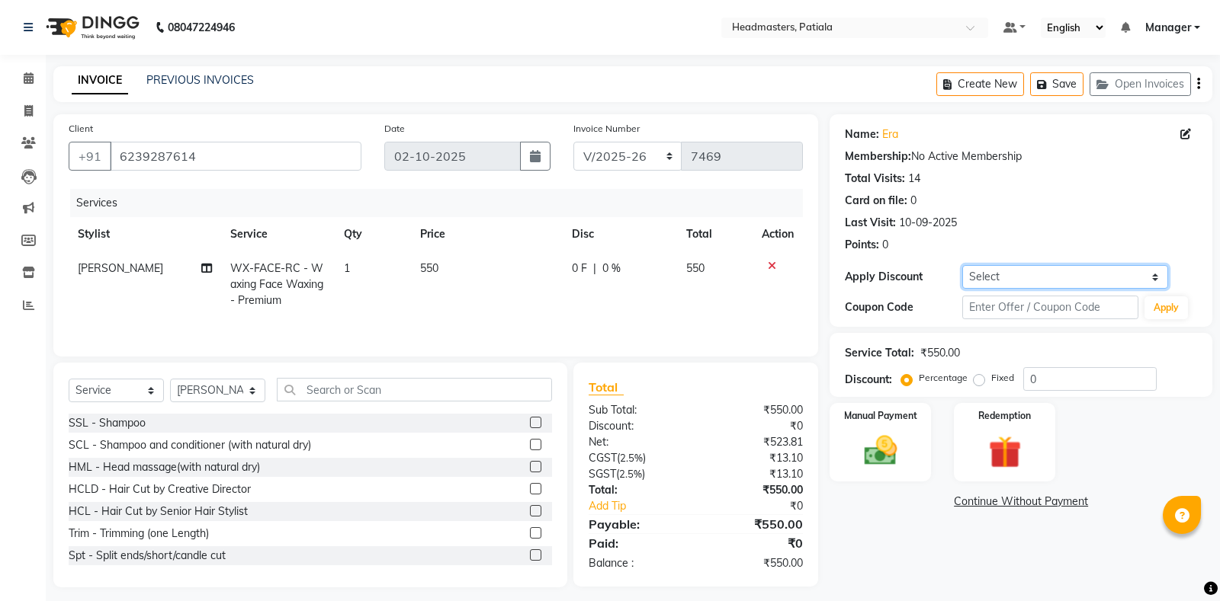
select select "2: Object"
click option "Coupon → Service Not Done" at bounding box center [0, 0] width 0 height 0
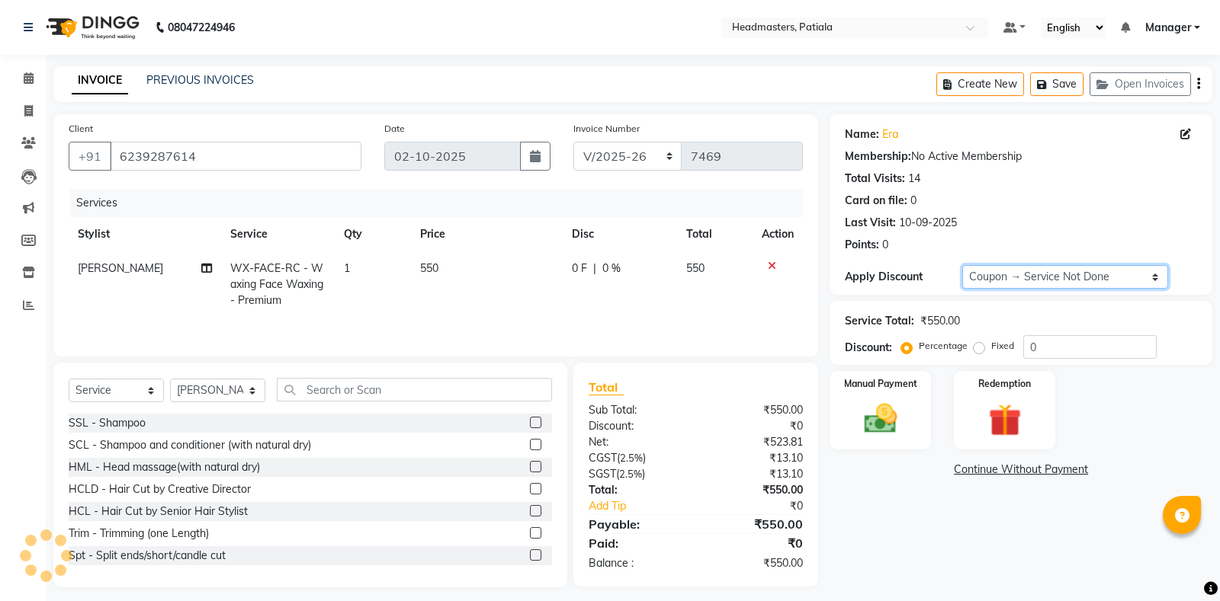
type input "100"
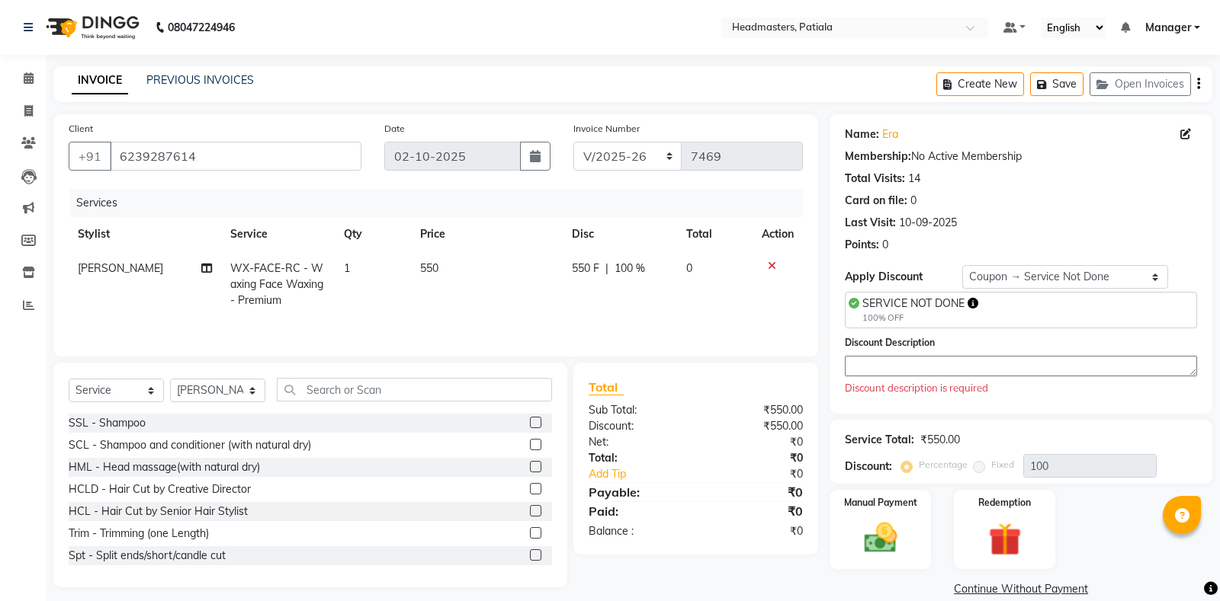
paste textarea "FREE STAFF SERVICE"
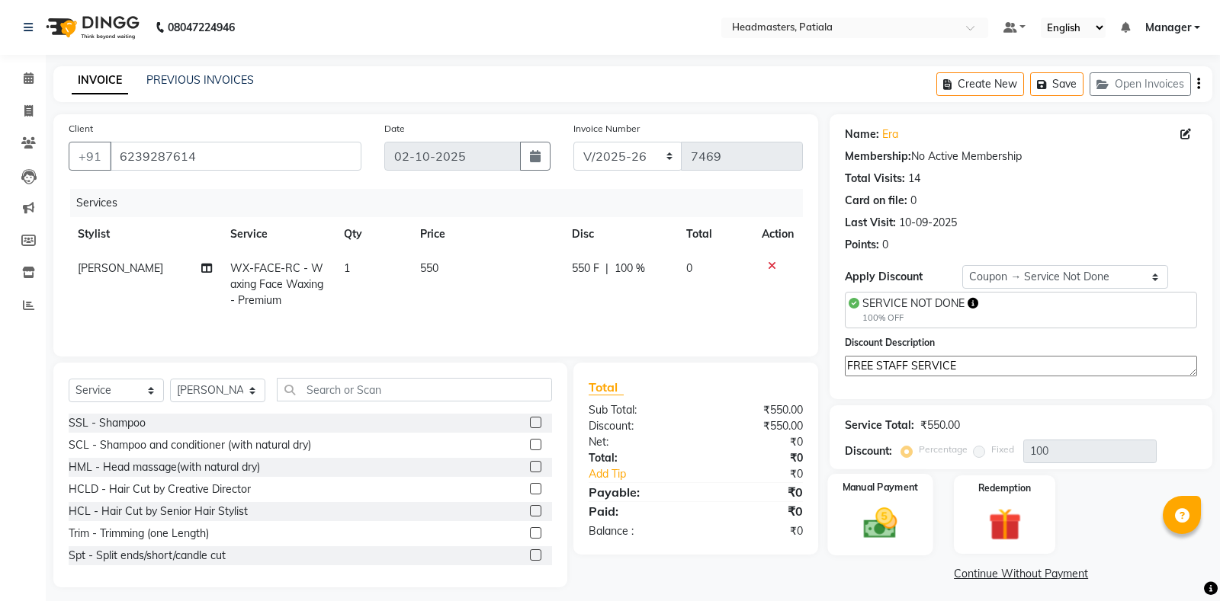
click at [909, 508] on div "Manual Payment" at bounding box center [880, 515] width 105 height 82
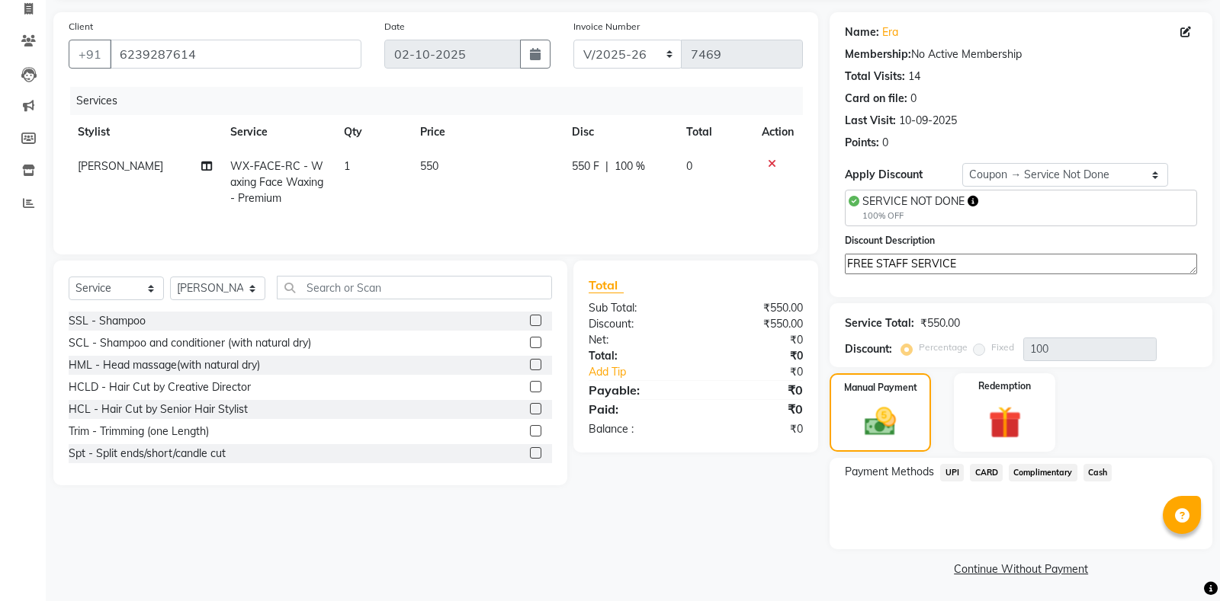
click at [758, 494] on div "Client +91 6239287614 Date 02-10-2025 Invoice Number RET/2025-26 V/2025-26 7469…" at bounding box center [435, 296] width 787 height 569
click at [1021, 464] on span "Complimentary" at bounding box center [1042, 473] width 69 height 18
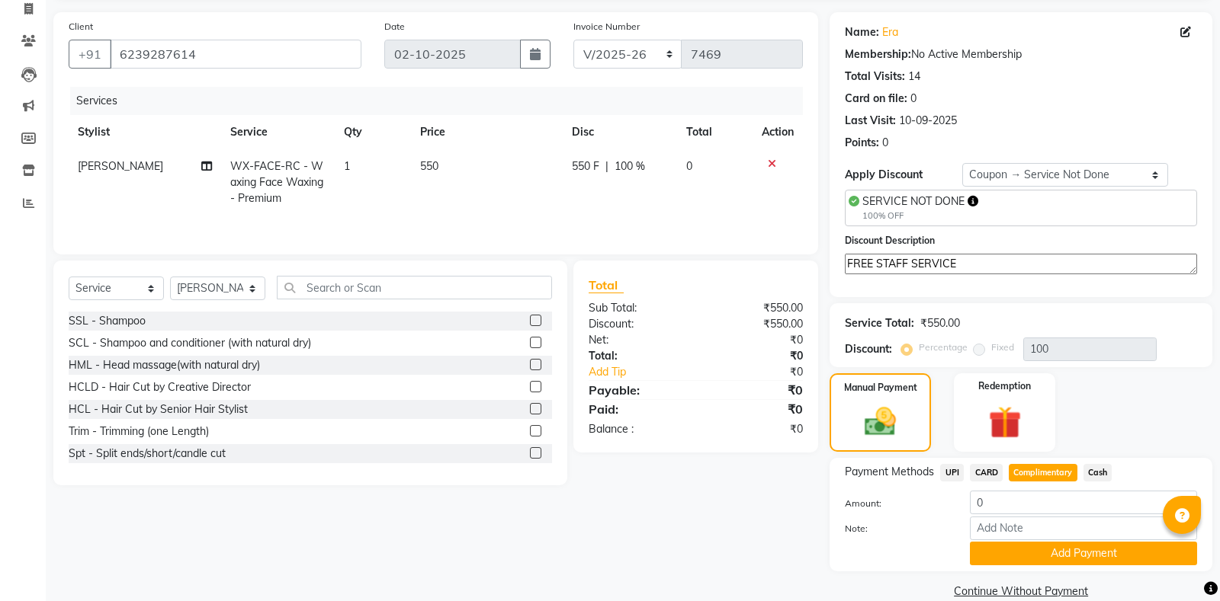
drag, startPoint x: 967, startPoint y: 254, endPoint x: 835, endPoint y: 261, distance: 132.1
click at [835, 261] on div "Discount Description FREE STAFF SERVICE" at bounding box center [1020, 261] width 375 height 59
click at [601, 518] on div "Client +91 6239287614 Date 02-10-2025 Invoice Number RET/2025-26 V/2025-26 7469…" at bounding box center [435, 307] width 787 height 591
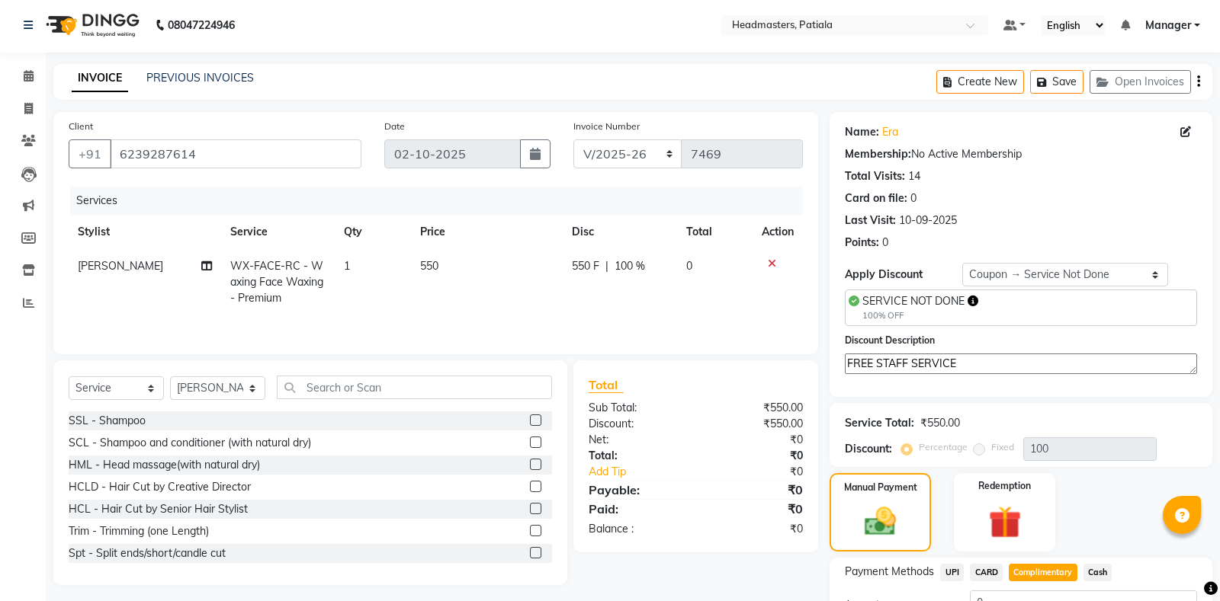
scroll to position [0, 0]
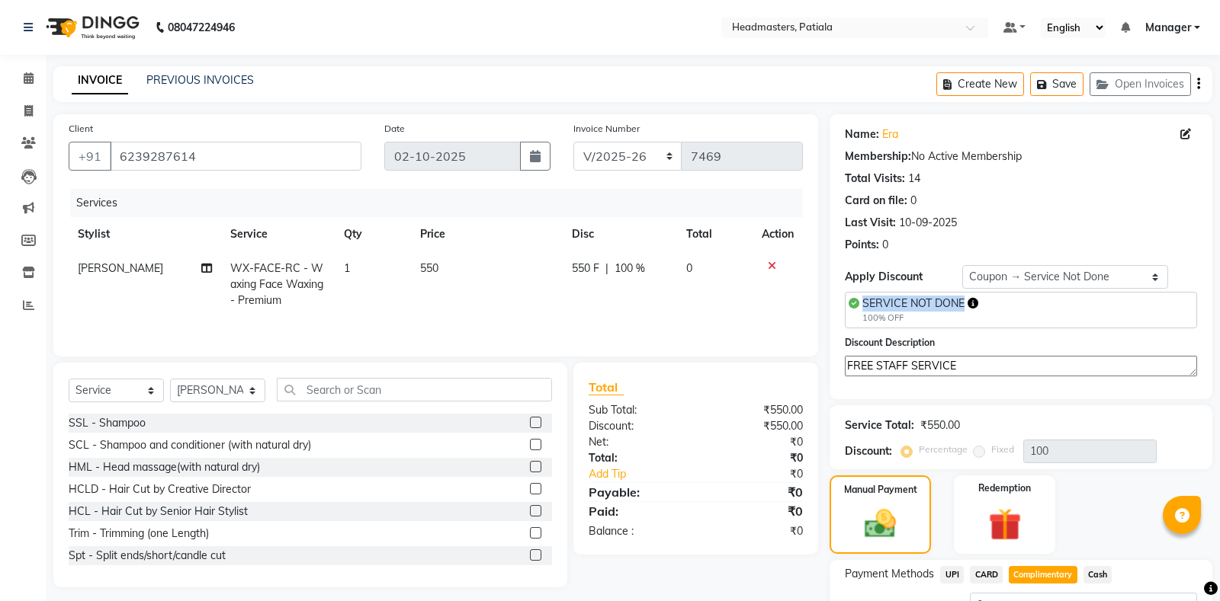
drag, startPoint x: 963, startPoint y: 300, endPoint x: 864, endPoint y: 300, distance: 99.1
click at [864, 300] on span "SERVICE NOT DONE" at bounding box center [913, 304] width 102 height 14
copy span "SERVICE NOT DONE"
drag, startPoint x: 967, startPoint y: 366, endPoint x: 835, endPoint y: 372, distance: 132.8
click at [845, 372] on textarea "FREE STAFF SERVICE" at bounding box center [1021, 366] width 352 height 21
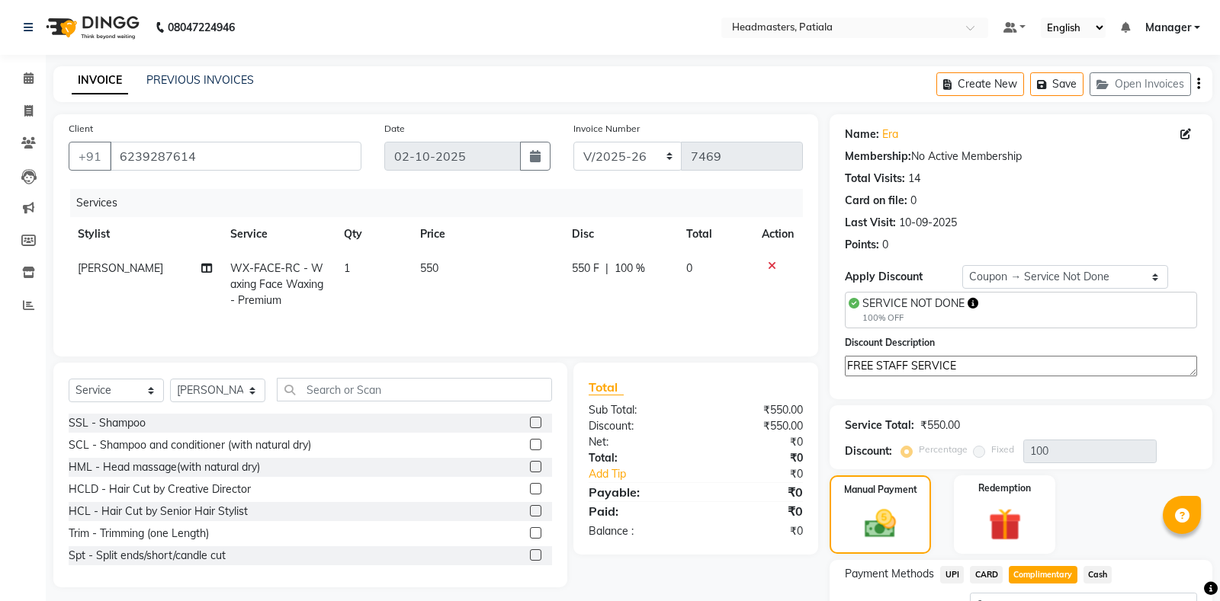
paste textarea "SERVICE NOT DON"
type textarea "SERVICE NOT DONE"
click at [1053, 569] on span "Complimentary" at bounding box center [1042, 575] width 69 height 18
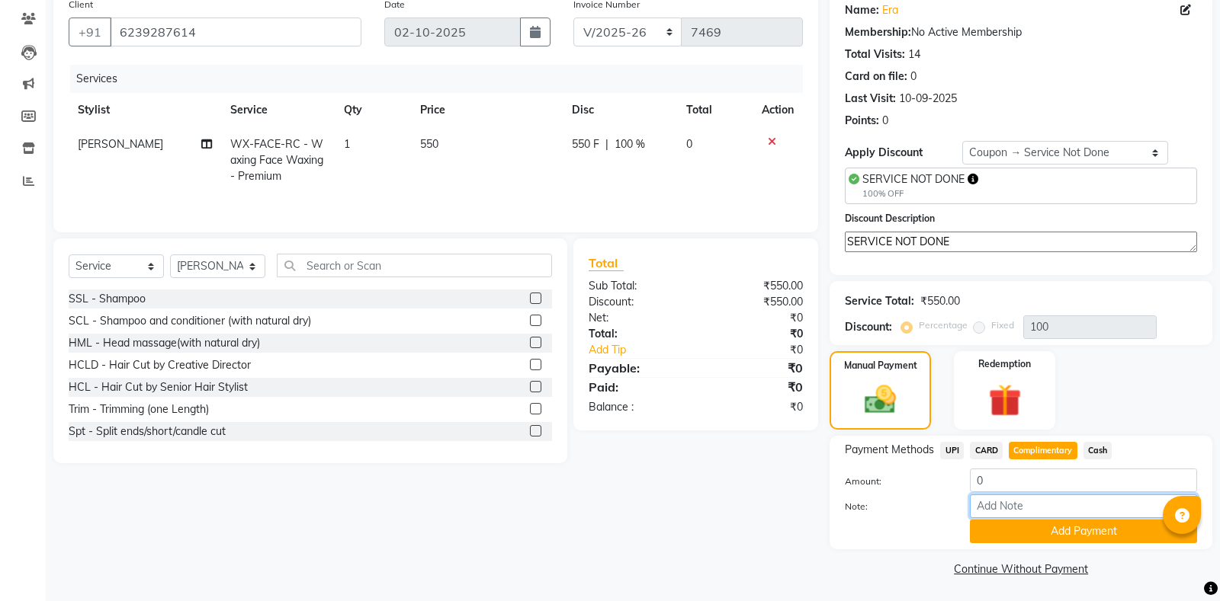
paste input "SERVICE NOT DONE"
type input "SERVICE NOT DONE"
click at [1043, 529] on button "Add Payment" at bounding box center [1083, 532] width 227 height 24
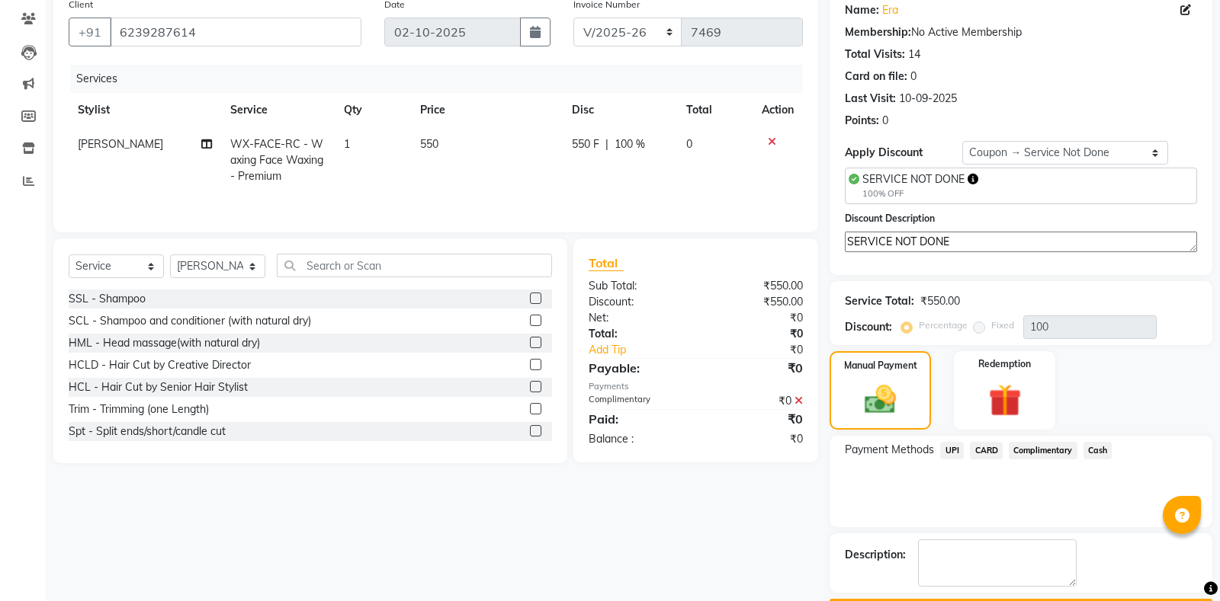
scroll to position [165, 0]
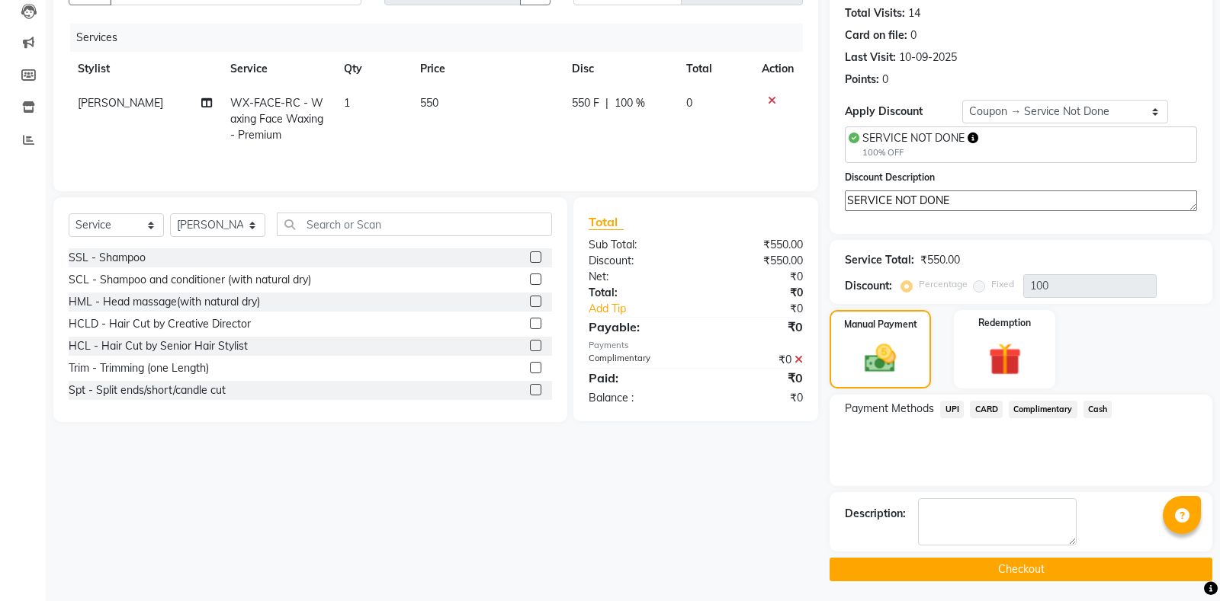
click at [986, 572] on button "Checkout" at bounding box center [1020, 570] width 383 height 24
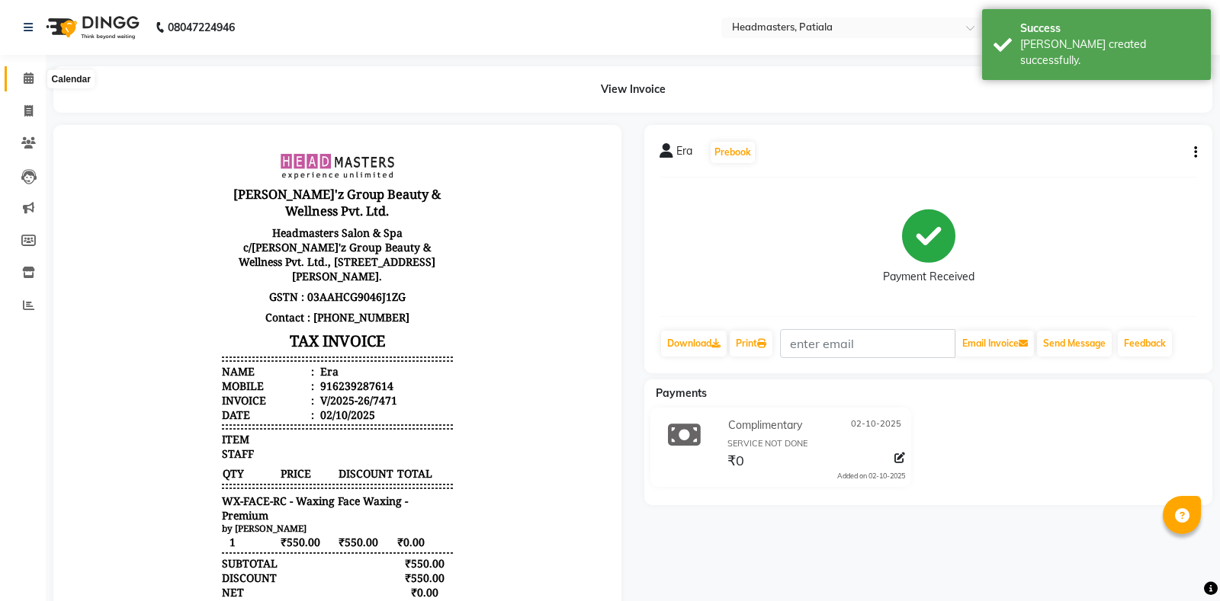
click at [29, 85] on span at bounding box center [28, 79] width 27 height 18
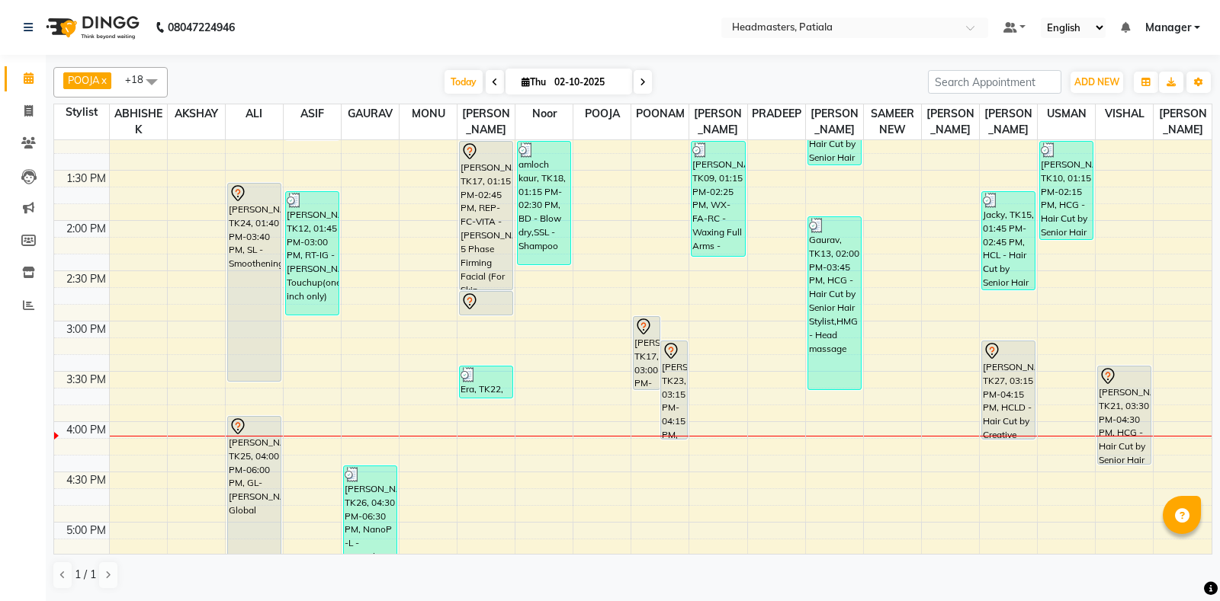
scroll to position [374, 0]
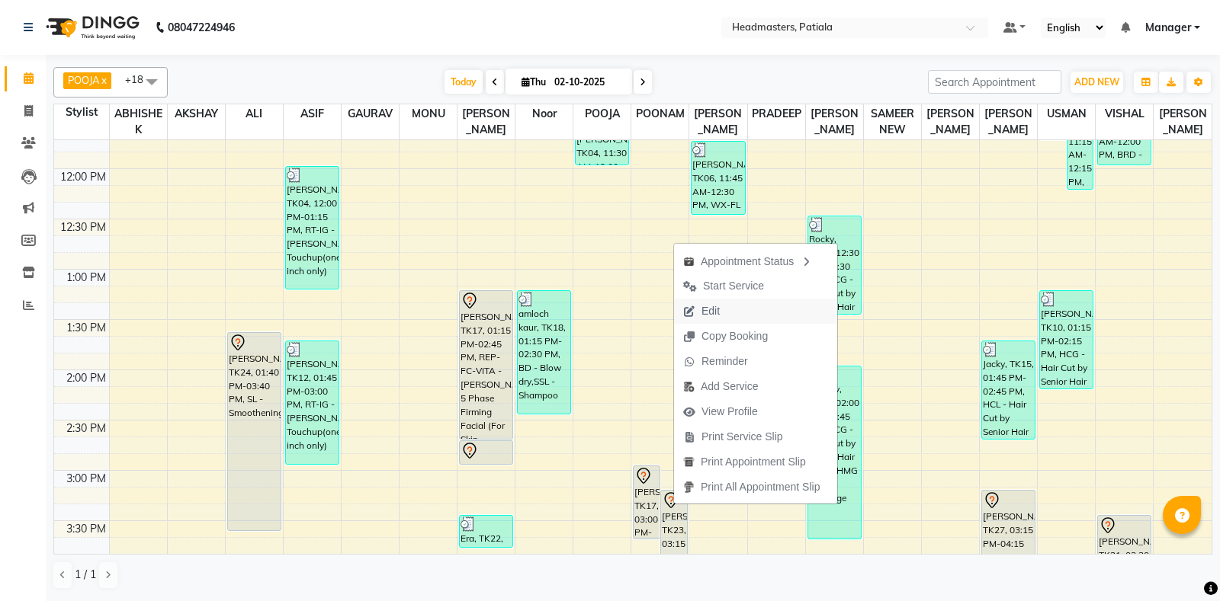
click at [722, 319] on span "Edit" at bounding box center [701, 311] width 55 height 25
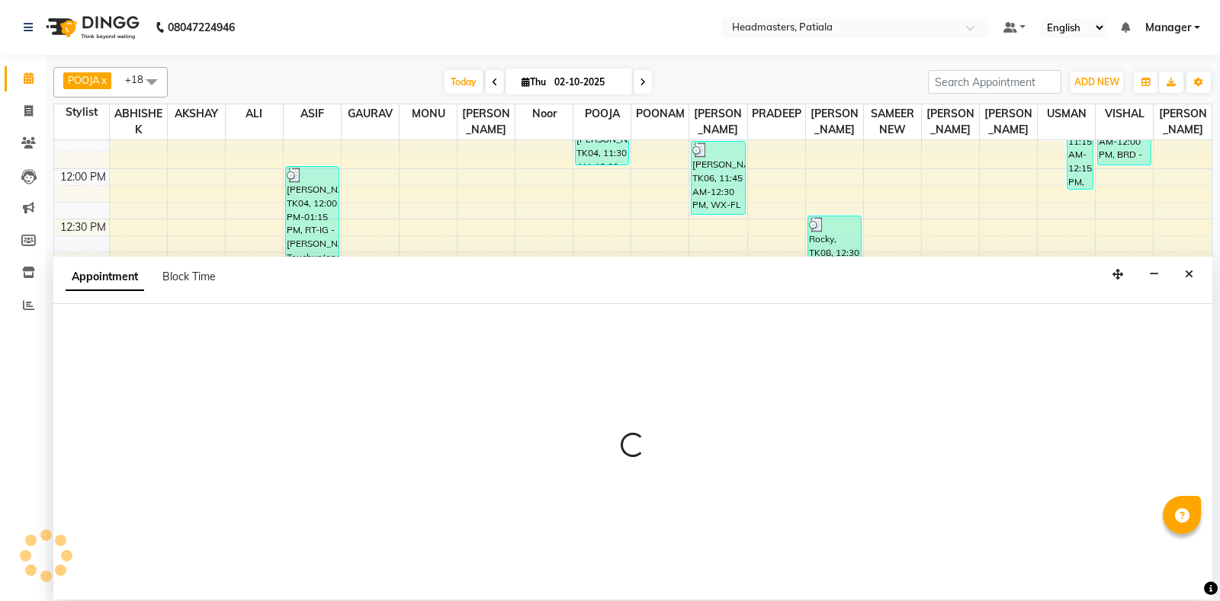
select select "tentative"
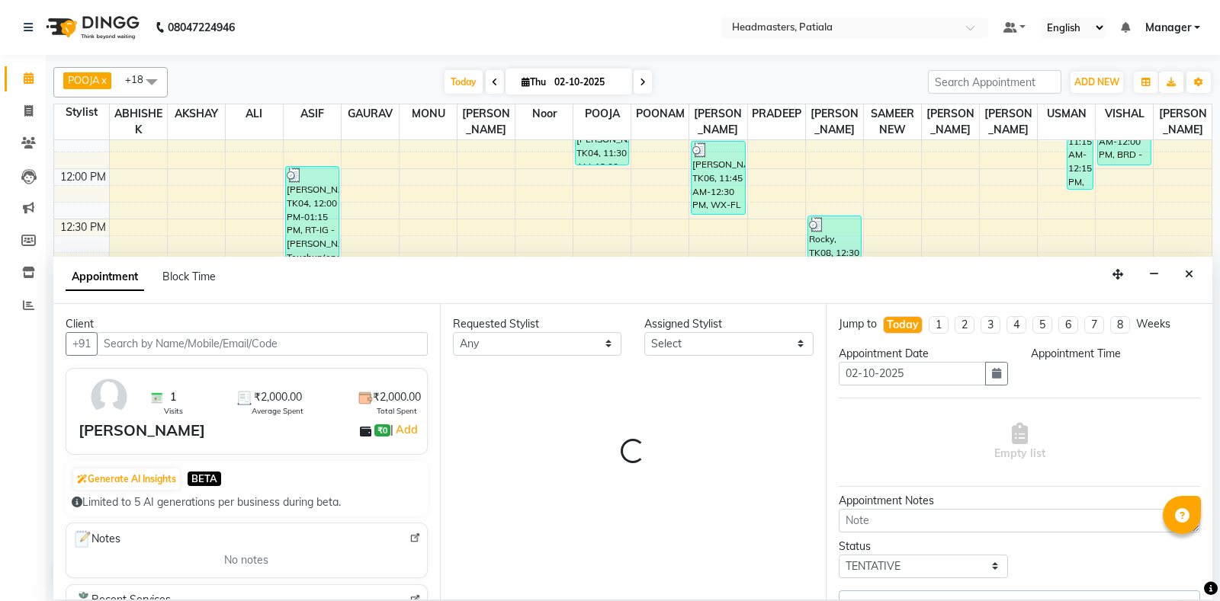
scroll to position [800, 0]
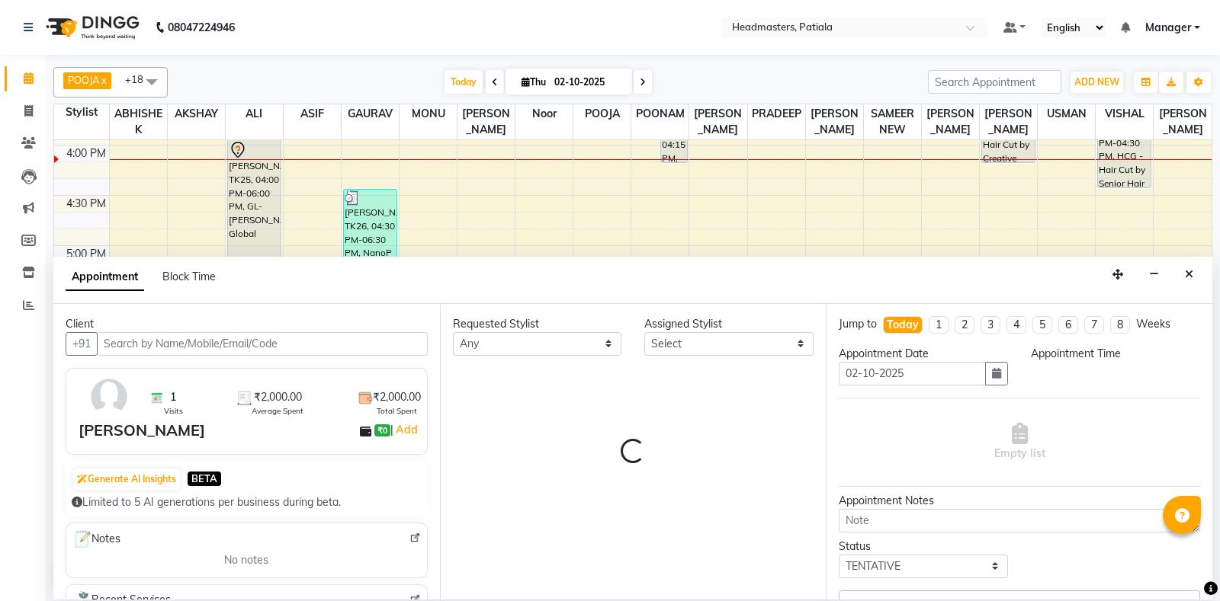
select select "51098"
select select "3290"
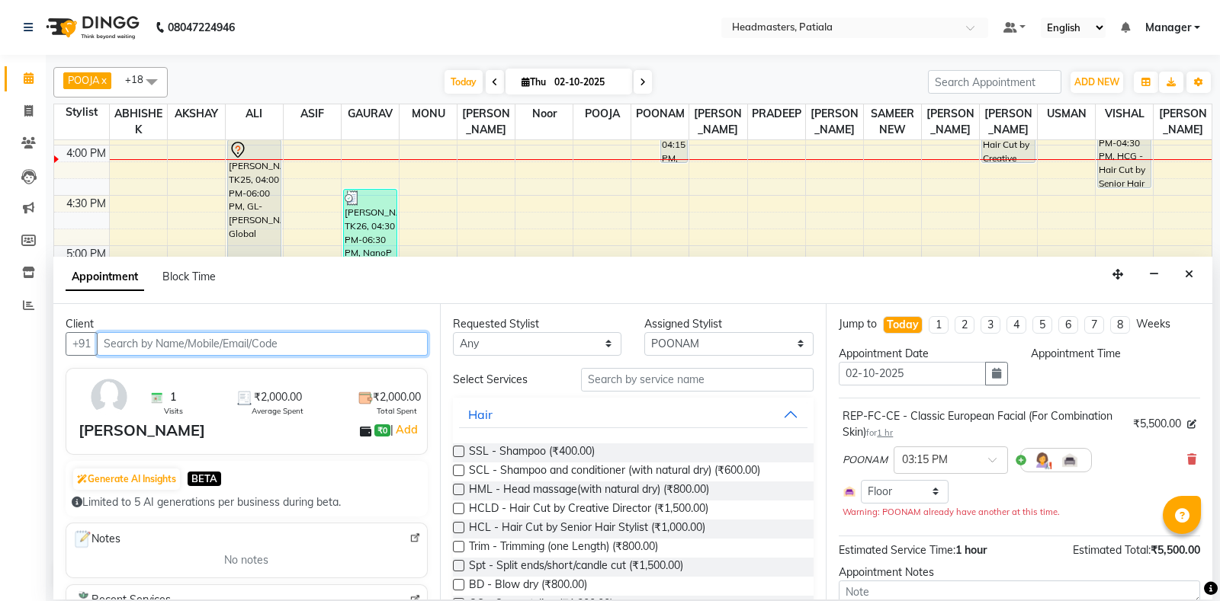
select select "915"
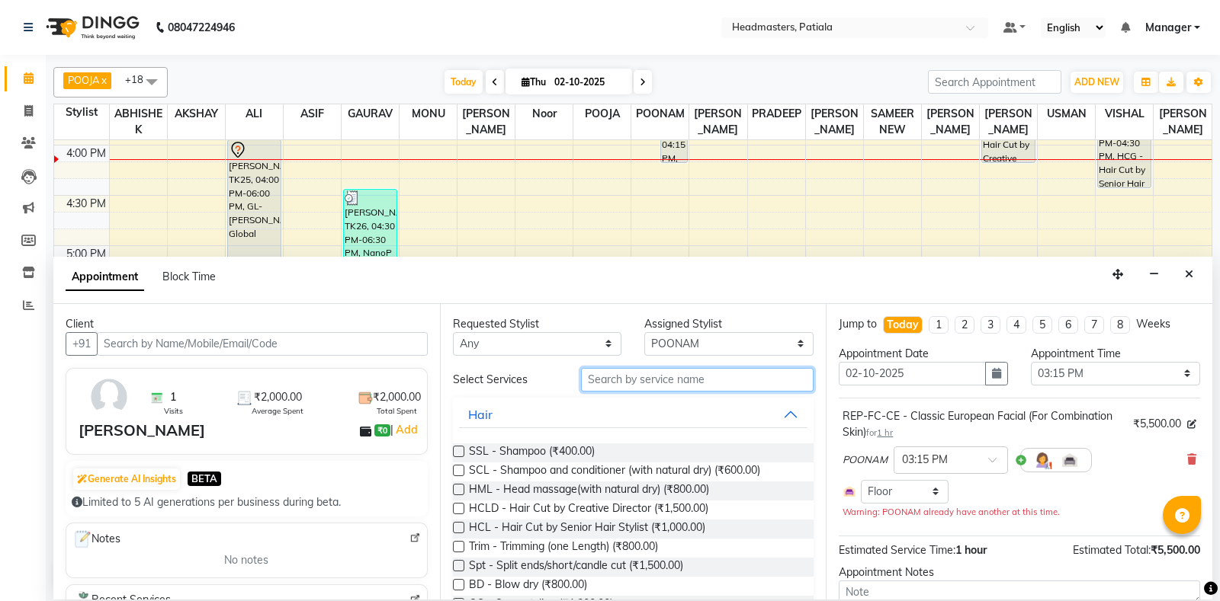
click at [688, 376] on input "text" at bounding box center [697, 380] width 233 height 24
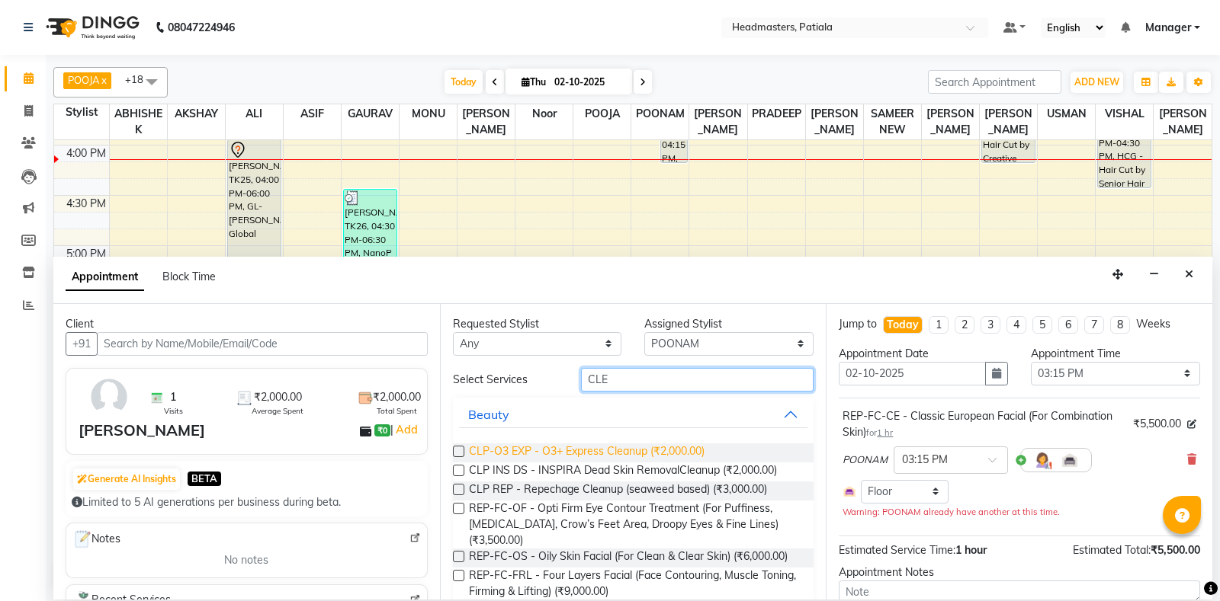
type input "CLE"
click at [691, 451] on span "CLP-O3 EXP - O3+ Express Cleanup (₹2,000.00)" at bounding box center [587, 453] width 236 height 19
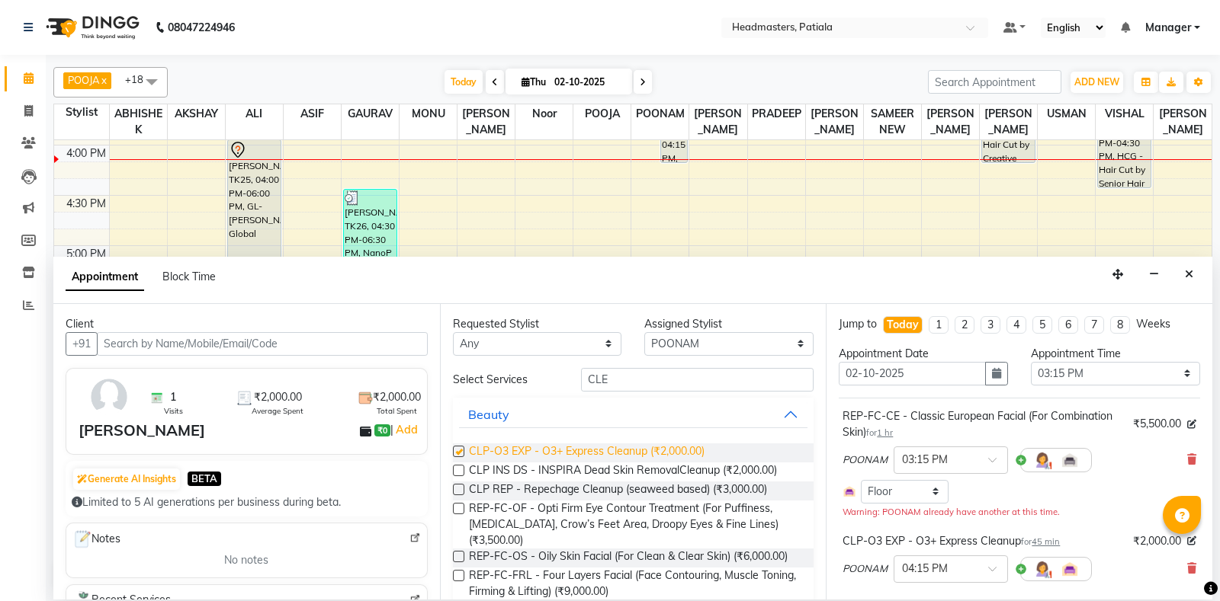
checkbox input "false"
click at [1191, 460] on icon at bounding box center [1191, 459] width 9 height 11
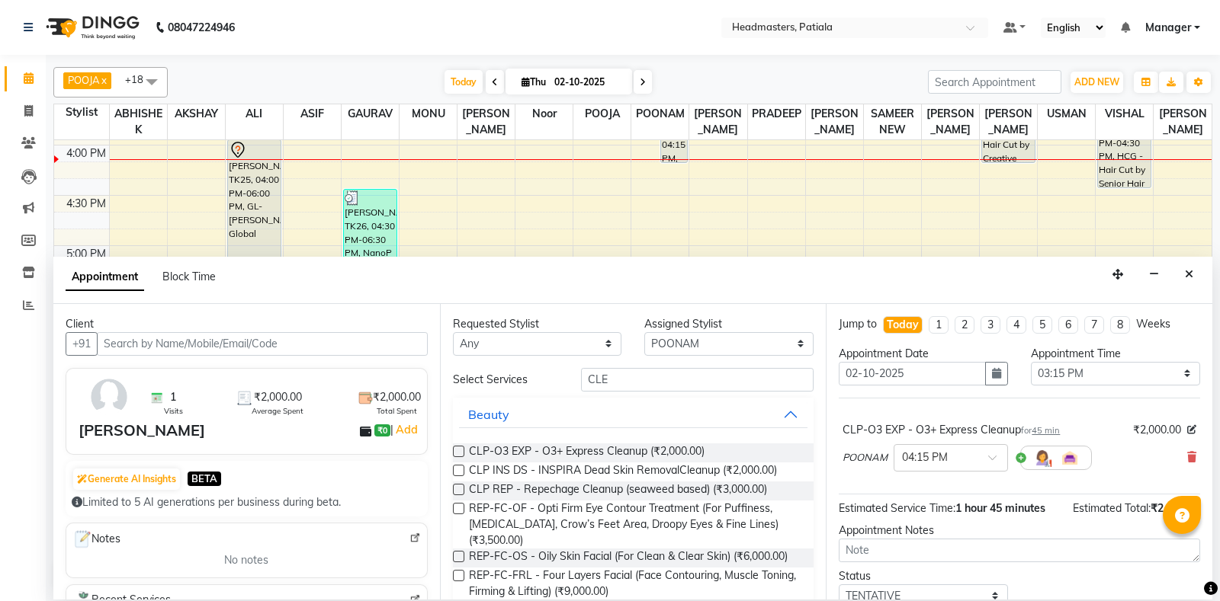
scroll to position [59, 0]
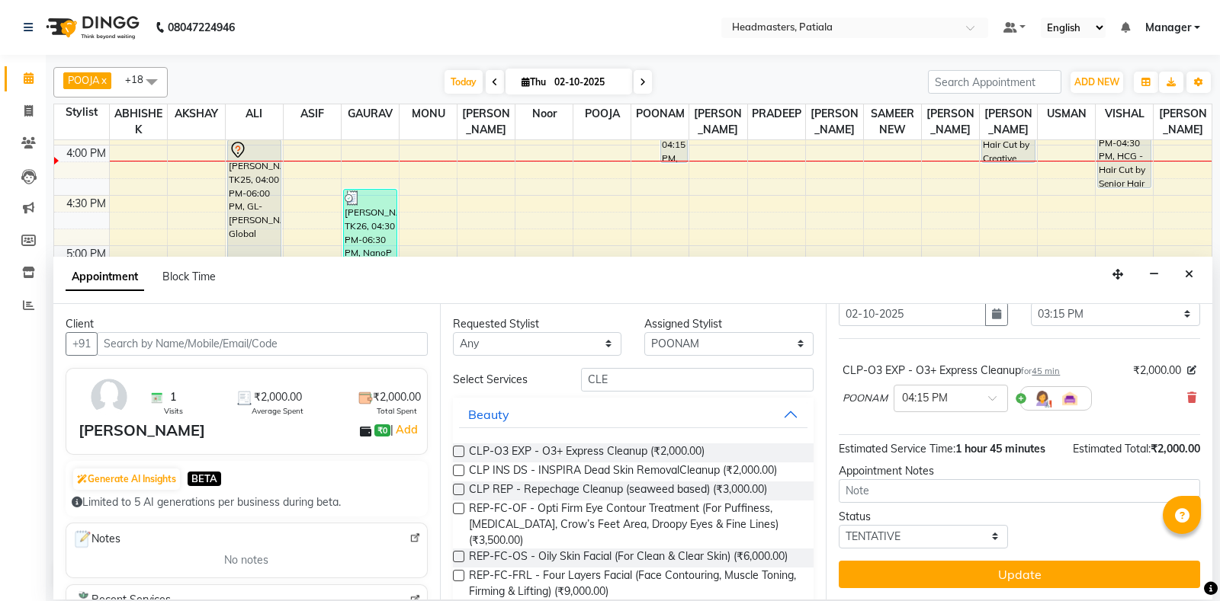
click at [657, 452] on span "CLP-O3 EXP - O3+ Express Cleanup (₹2,000.00)" at bounding box center [587, 453] width 236 height 19
select select "51100"
click option "POOJA" at bounding box center [0, 0] width 0 height 0
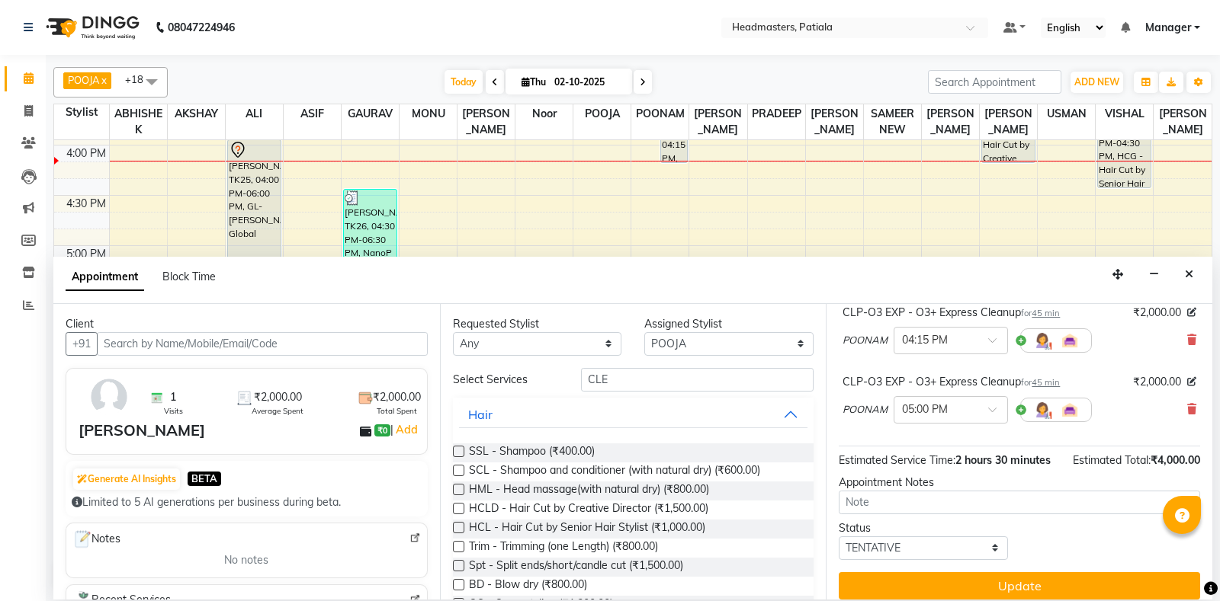
scroll to position [129, 0]
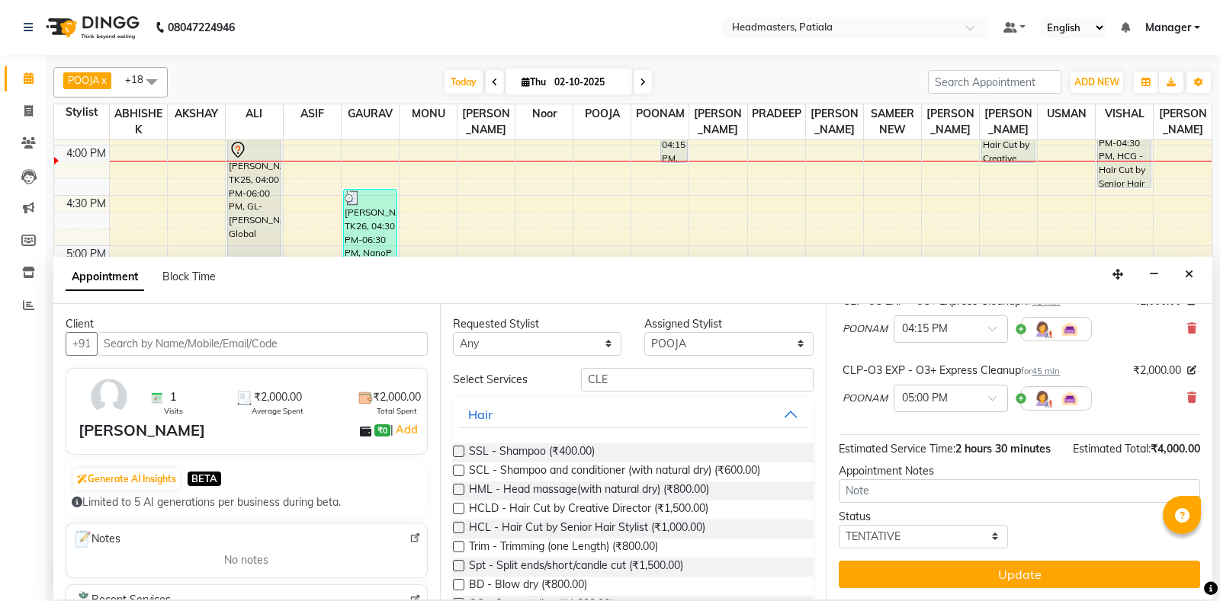
click at [1187, 393] on div "POONAM × 05:00 PM" at bounding box center [1019, 399] width 354 height 40
click at [1191, 399] on icon at bounding box center [1191, 398] width 9 height 11
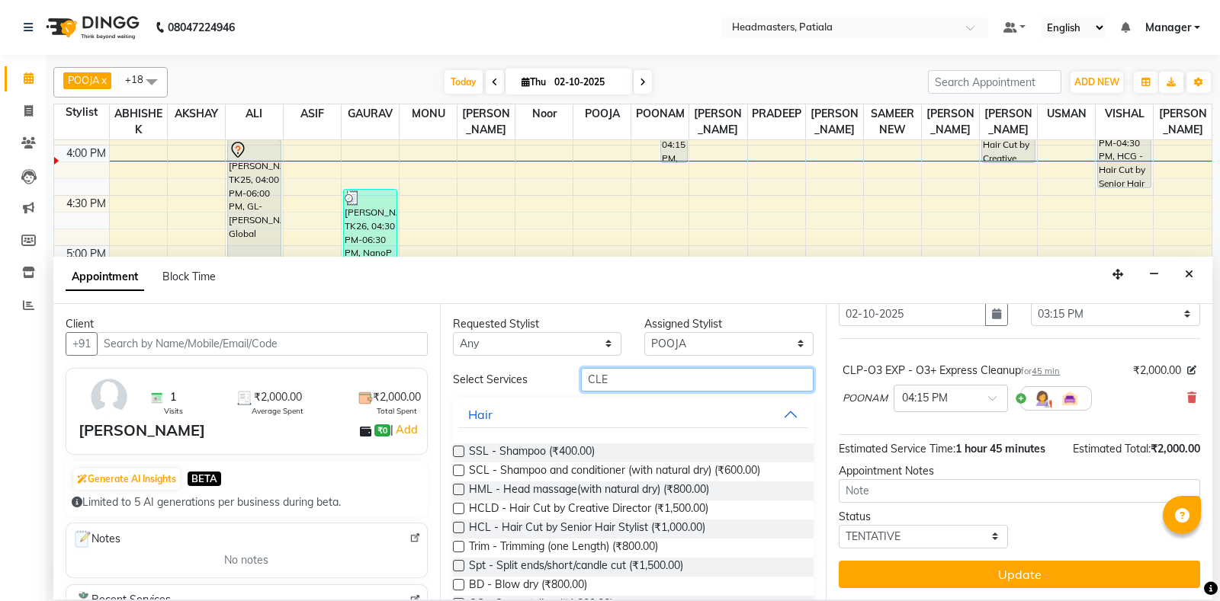
click at [640, 383] on input "CLE" at bounding box center [697, 380] width 233 height 24
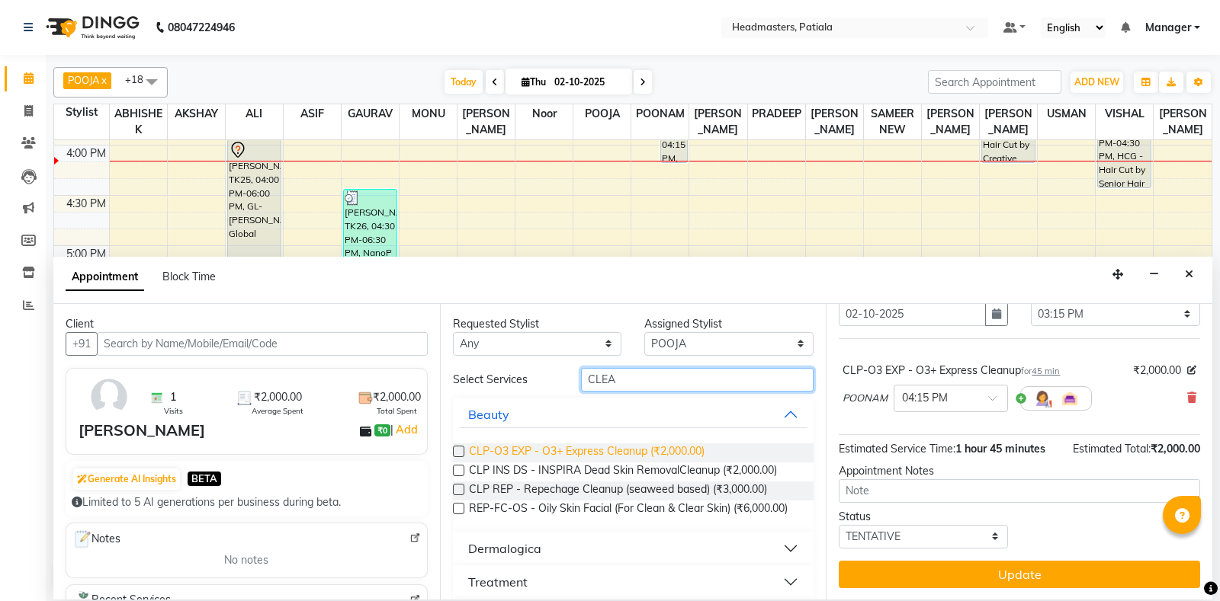
type input "CLEA"
click at [661, 444] on span "CLP-O3 EXP - O3+ Express Cleanup (₹2,000.00)" at bounding box center [587, 453] width 236 height 19
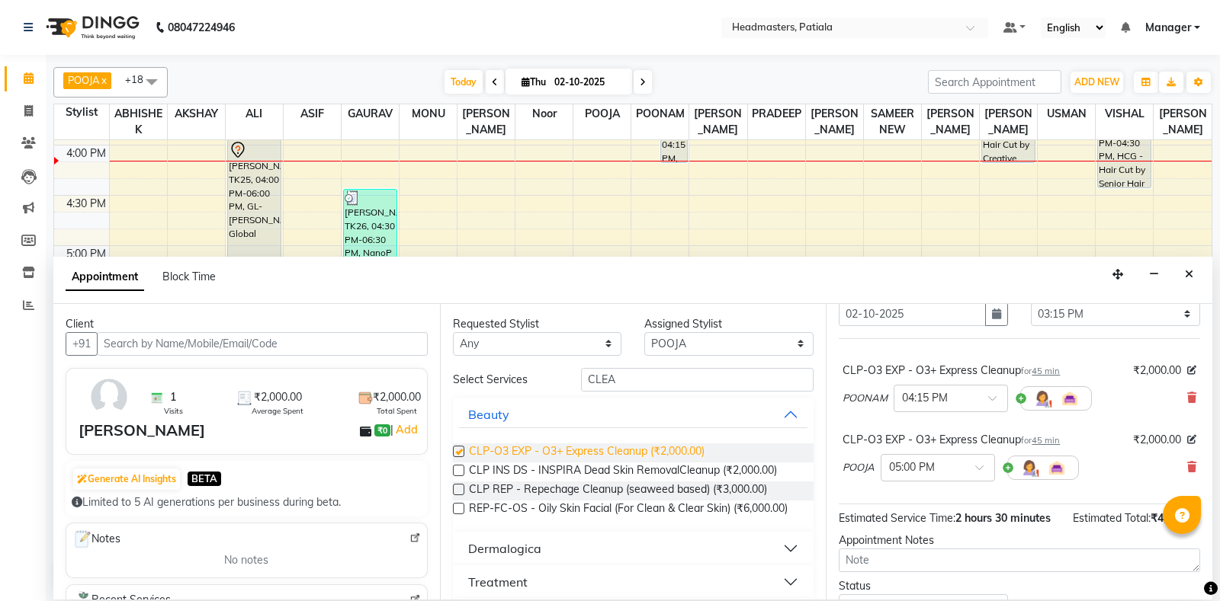
checkbox input "false"
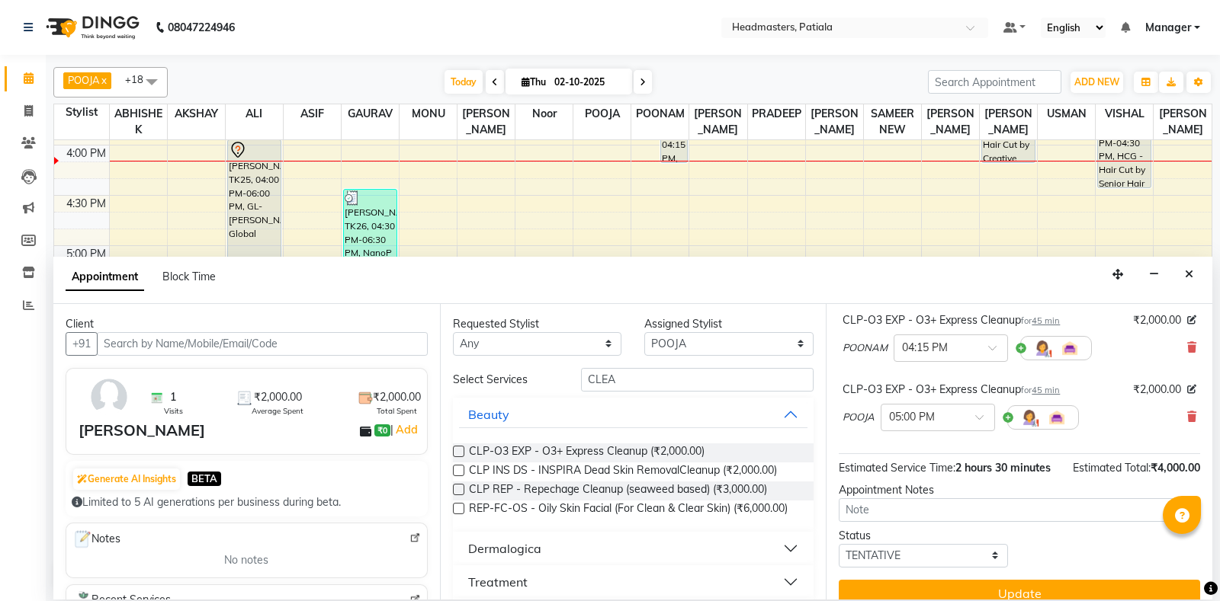
scroll to position [129, 0]
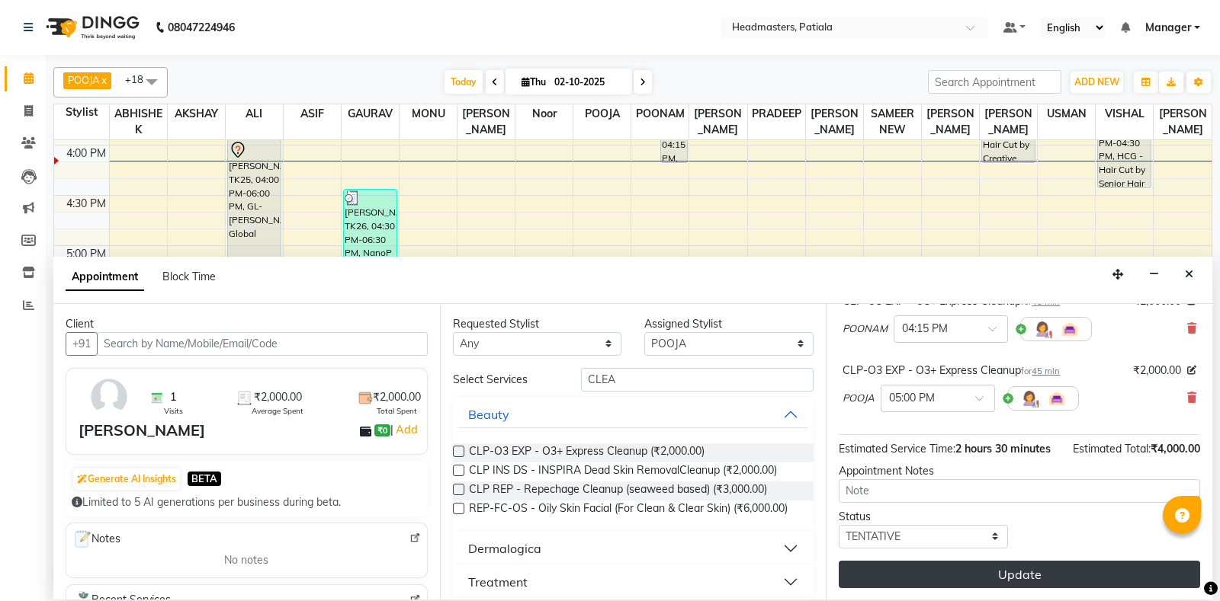
click at [973, 566] on button "Update" at bounding box center [1018, 574] width 361 height 27
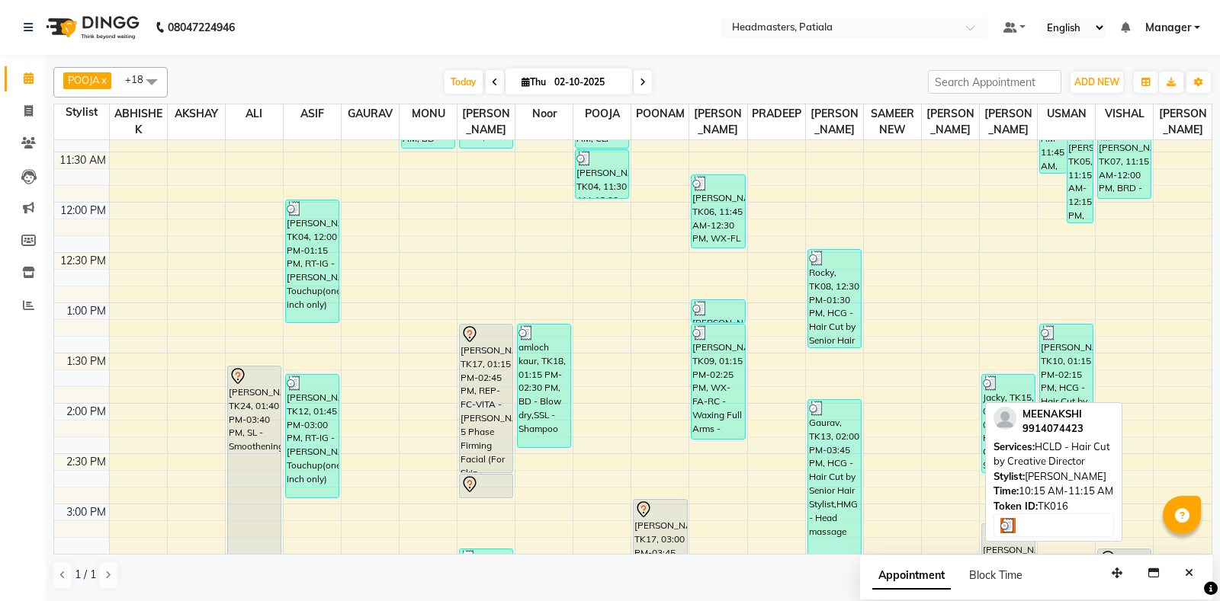
scroll to position [426, 0]
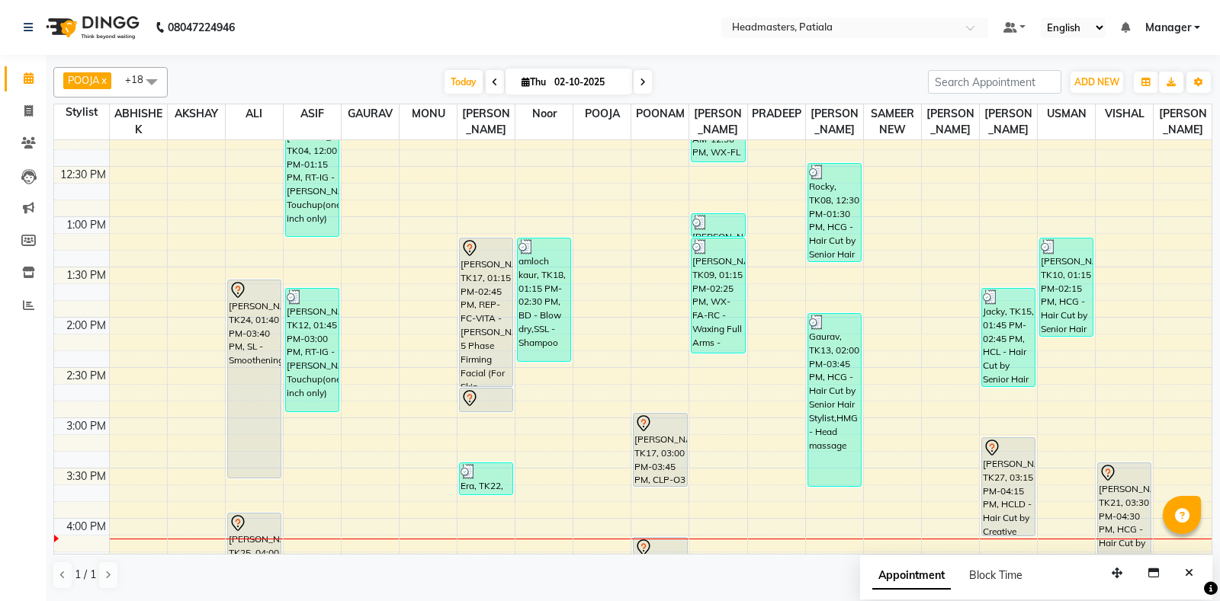
click at [40, 160] on li "Leads" at bounding box center [23, 176] width 46 height 33
click at [36, 140] on span at bounding box center [28, 144] width 27 height 18
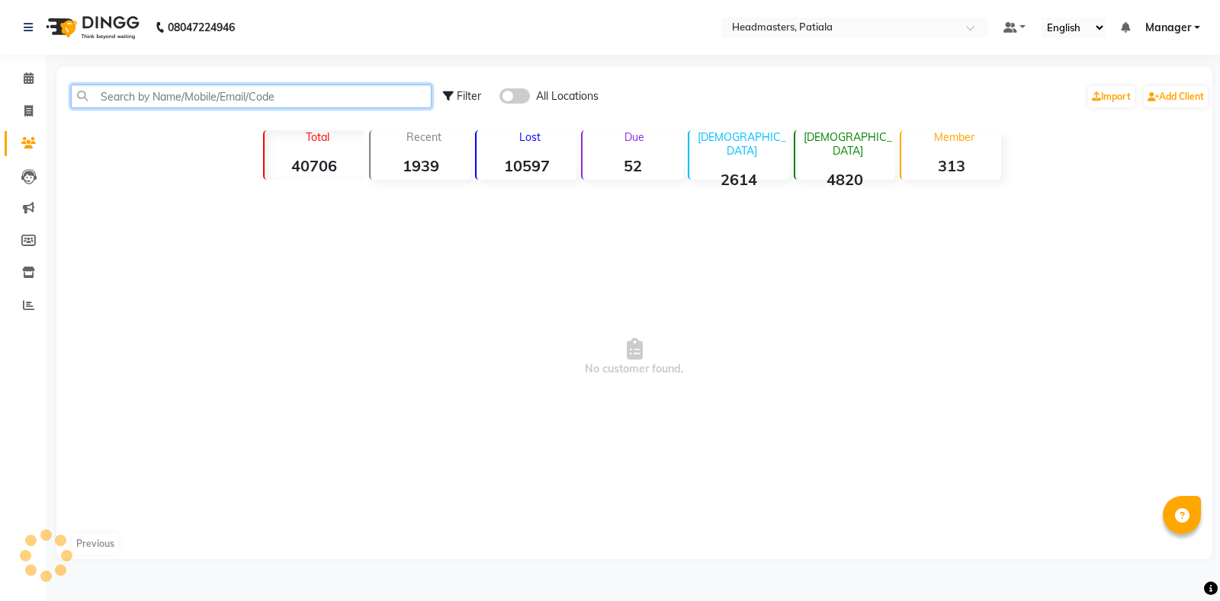
click at [136, 91] on input "text" at bounding box center [251, 97] width 361 height 24
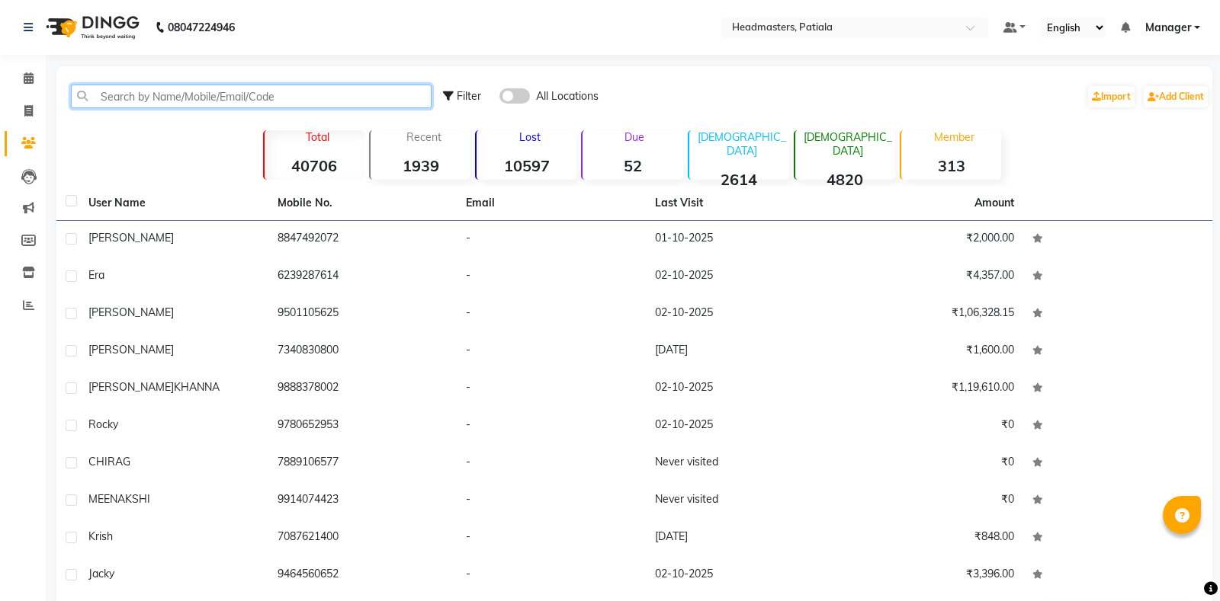
click at [136, 91] on input "text" at bounding box center [251, 97] width 361 height 24
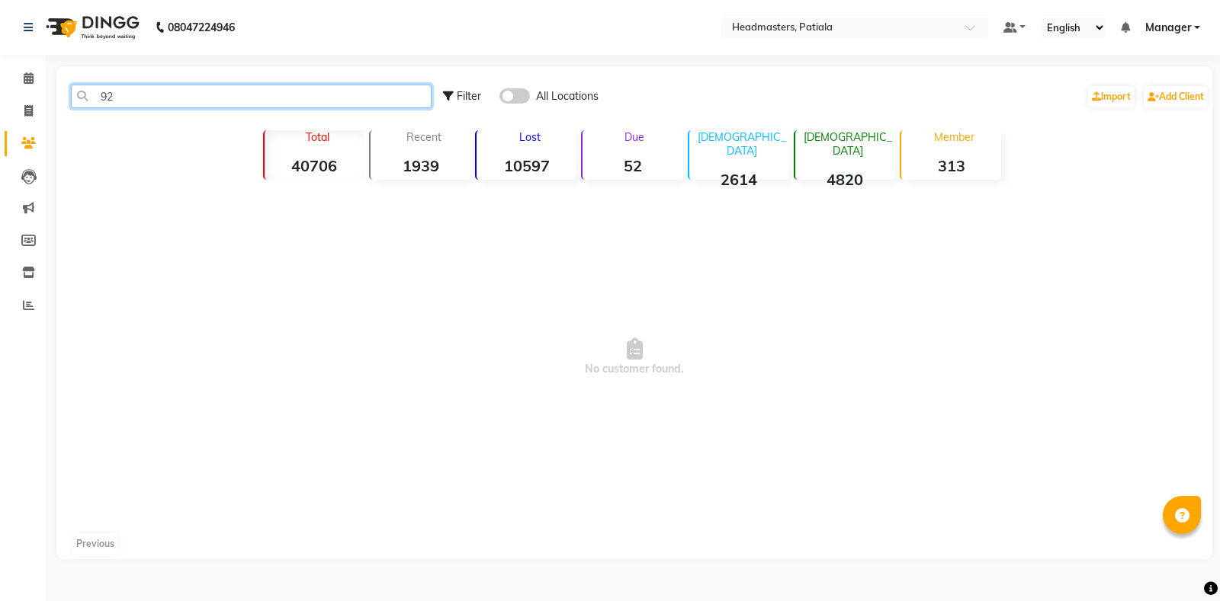
type input "9"
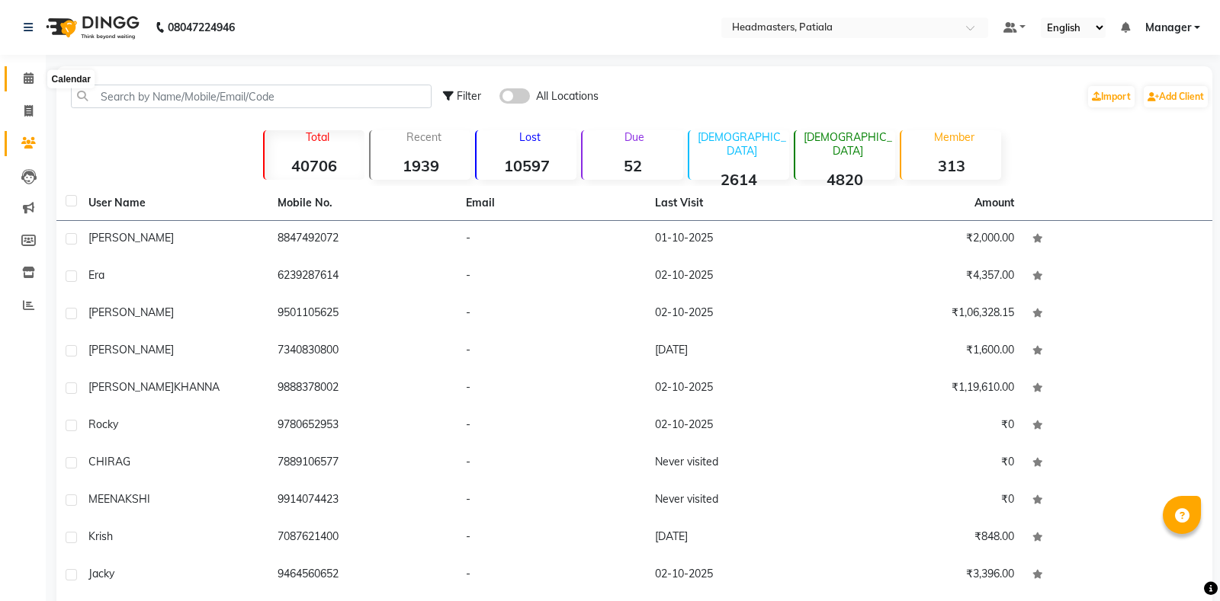
click at [19, 71] on span at bounding box center [28, 79] width 27 height 18
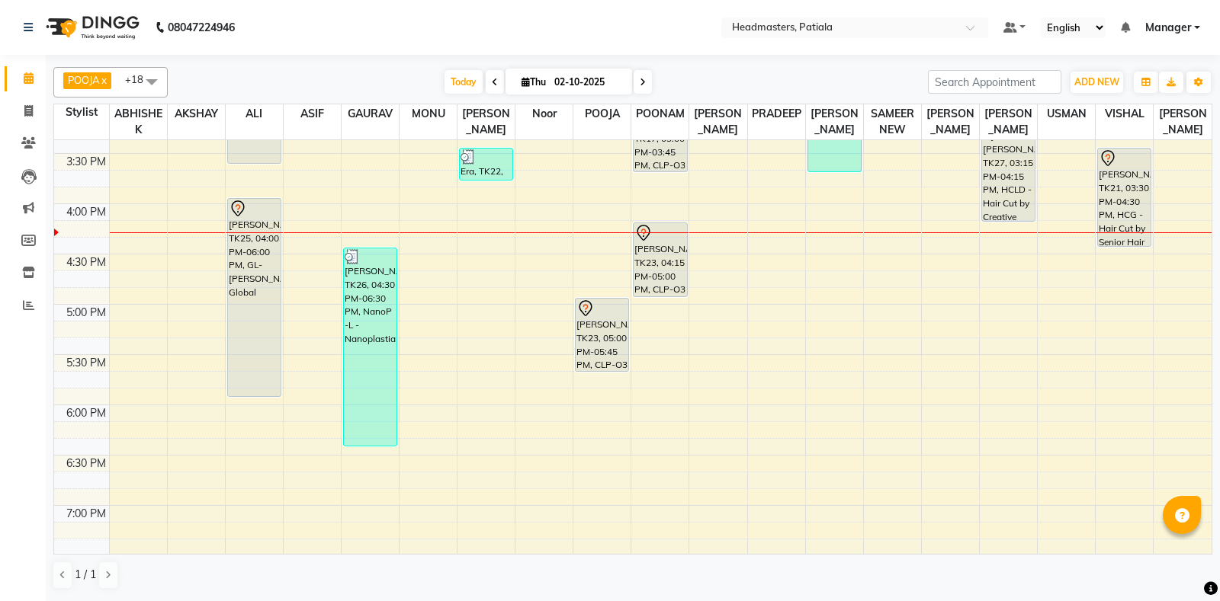
scroll to position [747, 0]
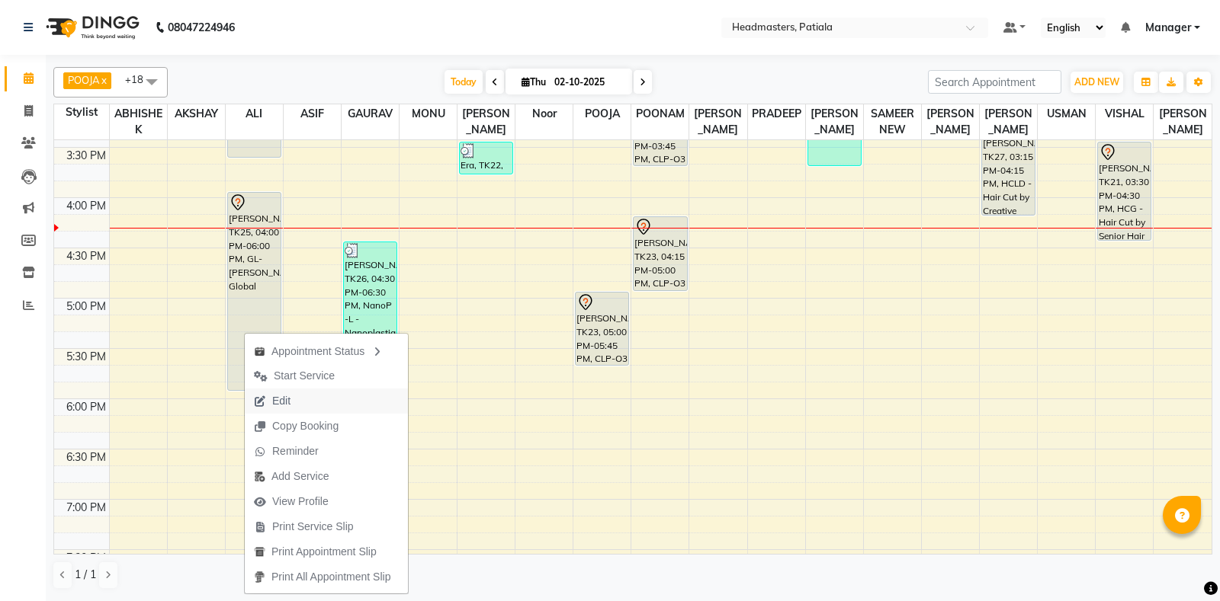
click at [297, 395] on span "Edit" at bounding box center [272, 401] width 55 height 25
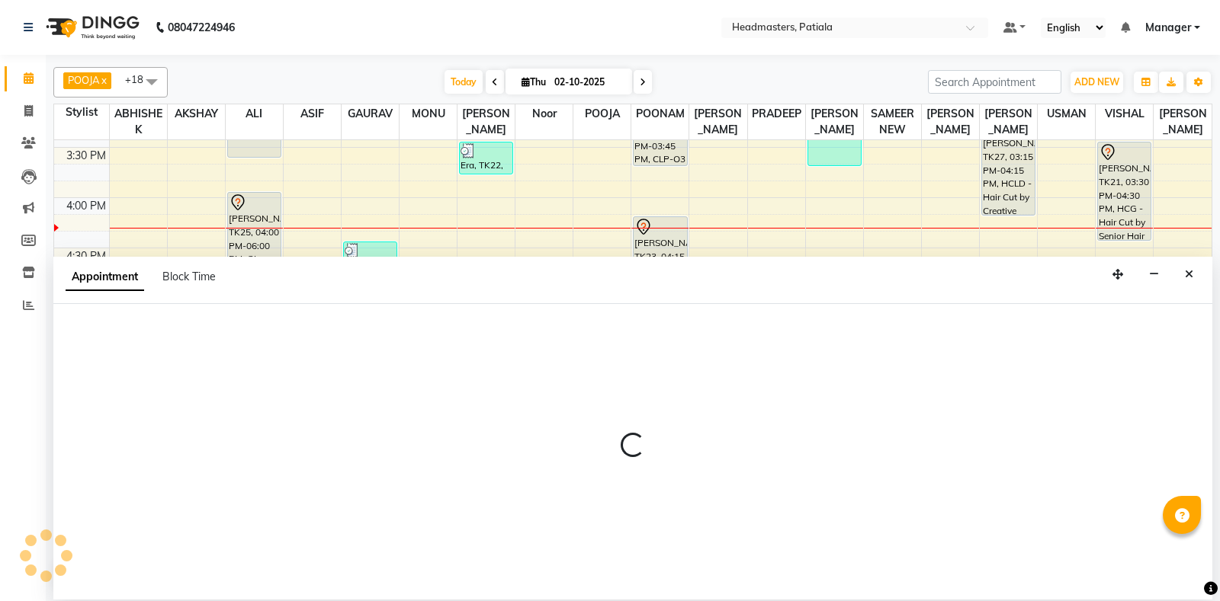
select select "tentative"
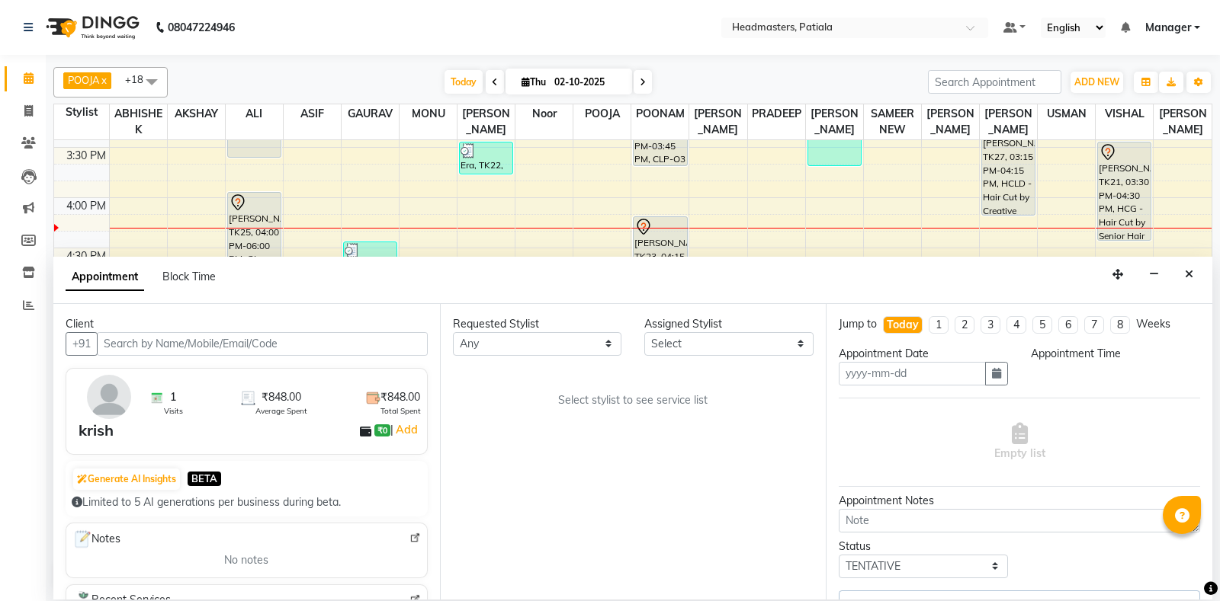
type input "02-10-2025"
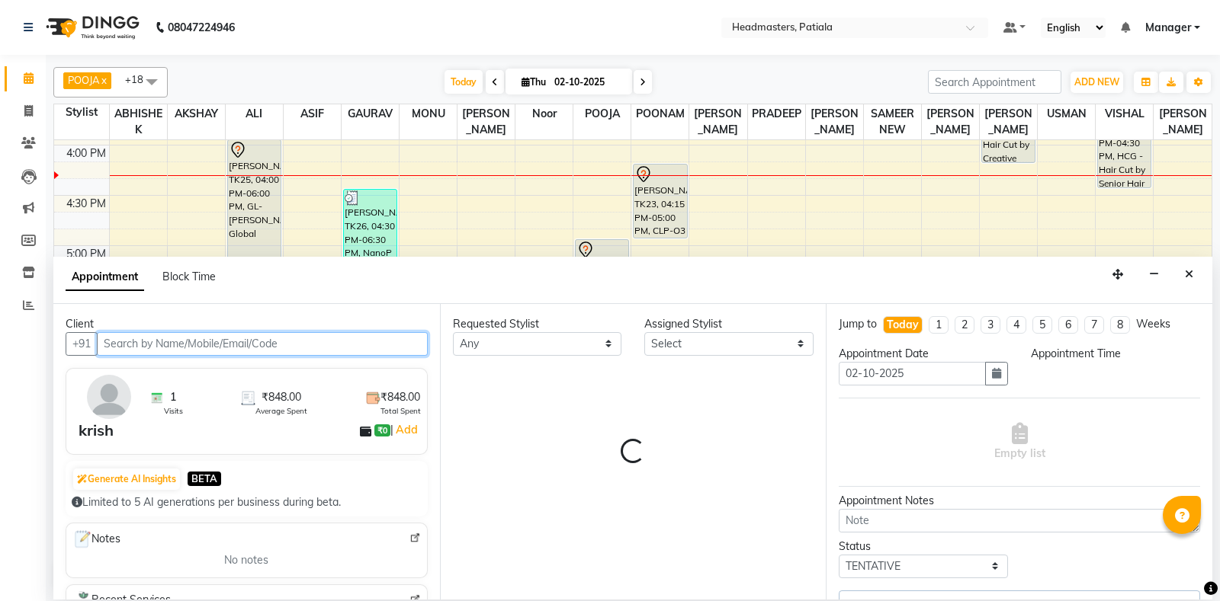
select select "51083"
select select "3290"
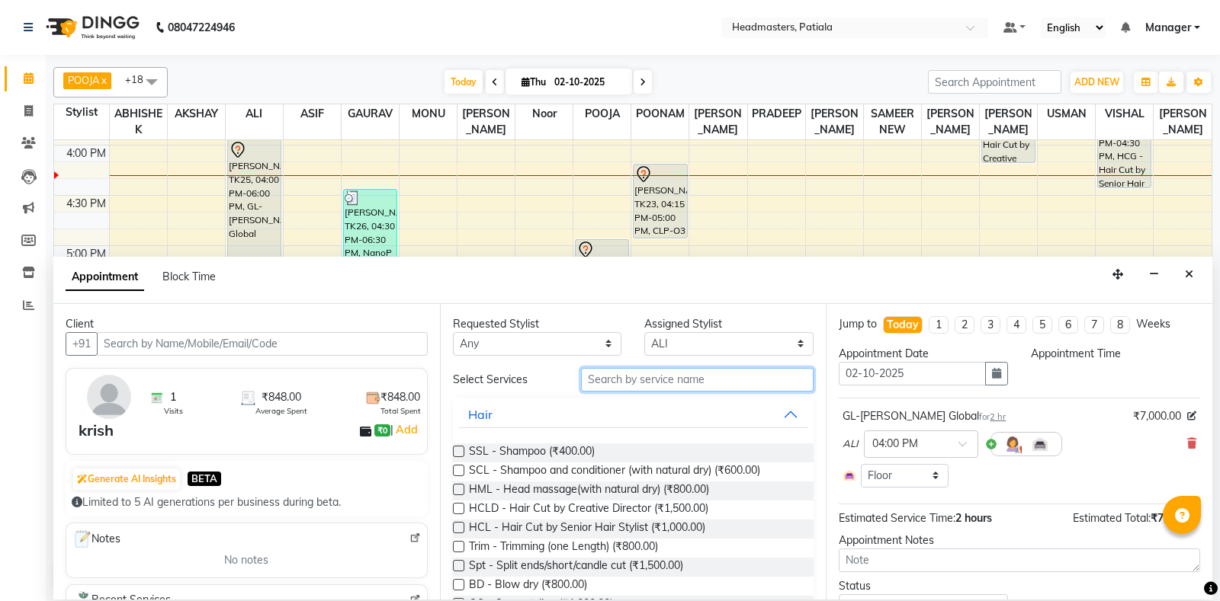
click at [647, 376] on input "text" at bounding box center [697, 380] width 233 height 24
select select "960"
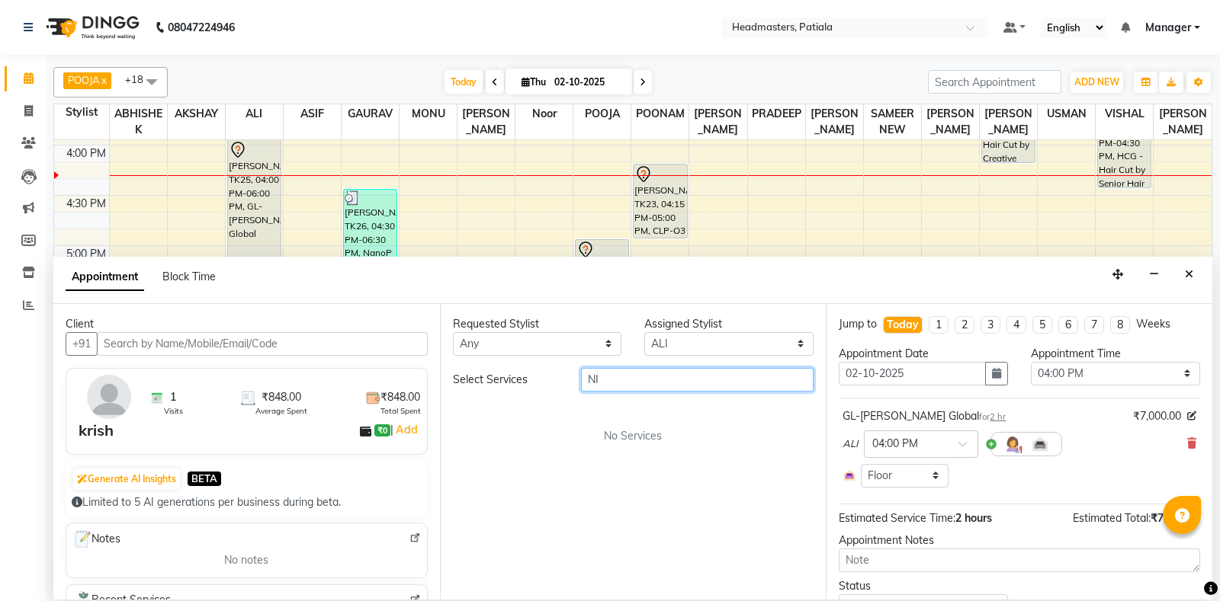
type input "N"
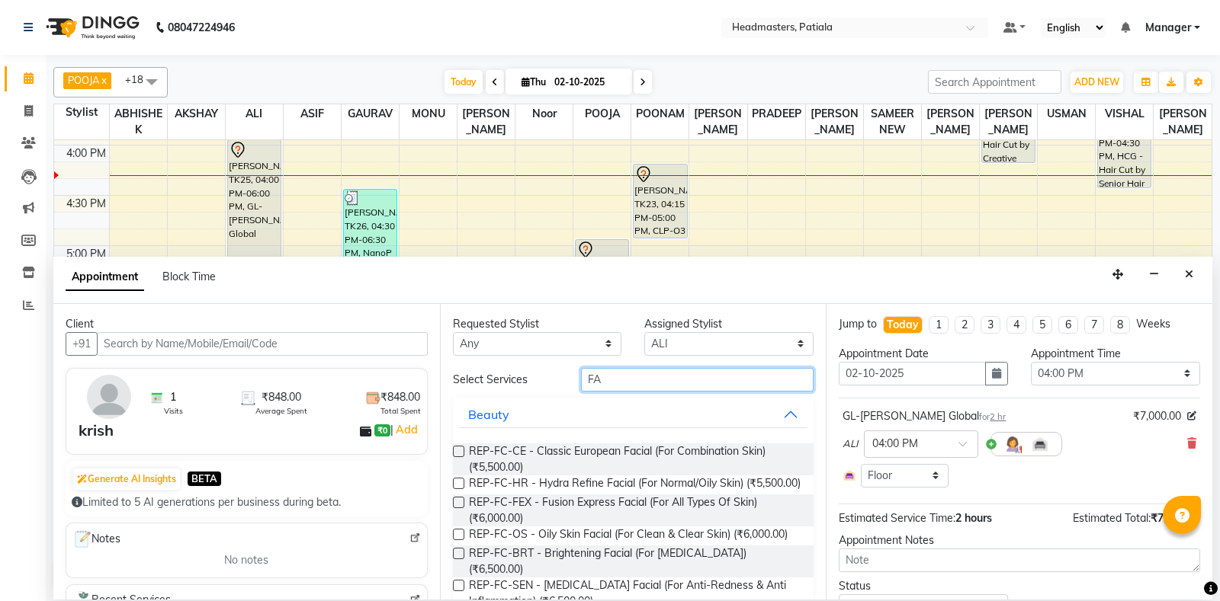
type input "FAC"
click at [1194, 283] on button "Close" at bounding box center [1189, 275] width 22 height 24
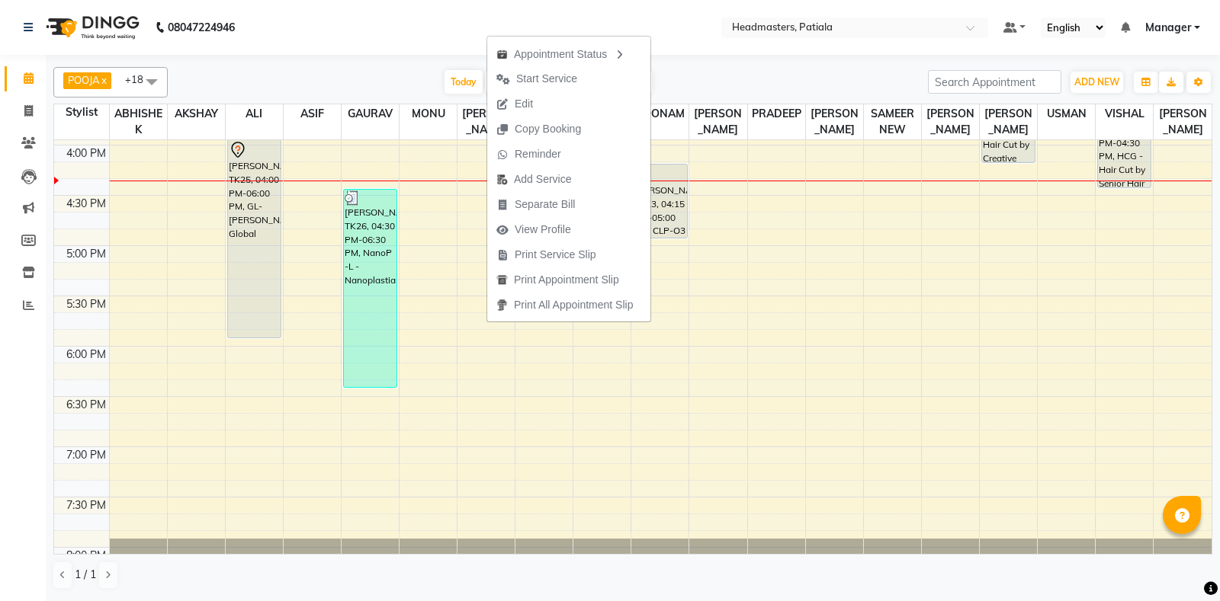
click at [726, 85] on div "Today Thu 02-10-2025" at bounding box center [547, 82] width 745 height 23
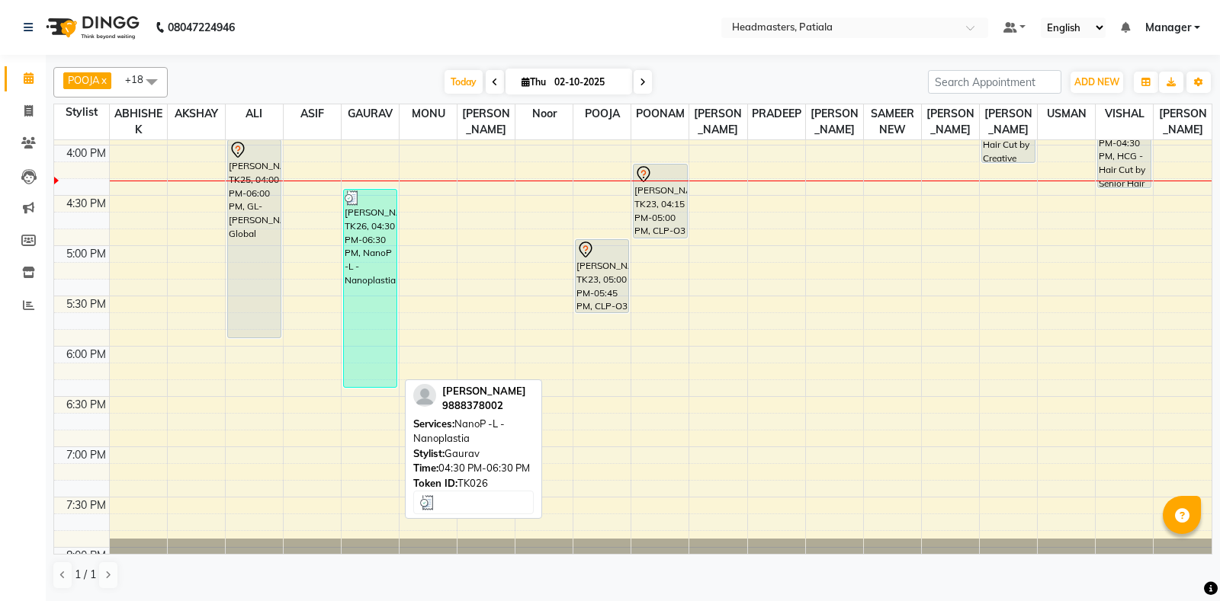
scroll to position [426, 0]
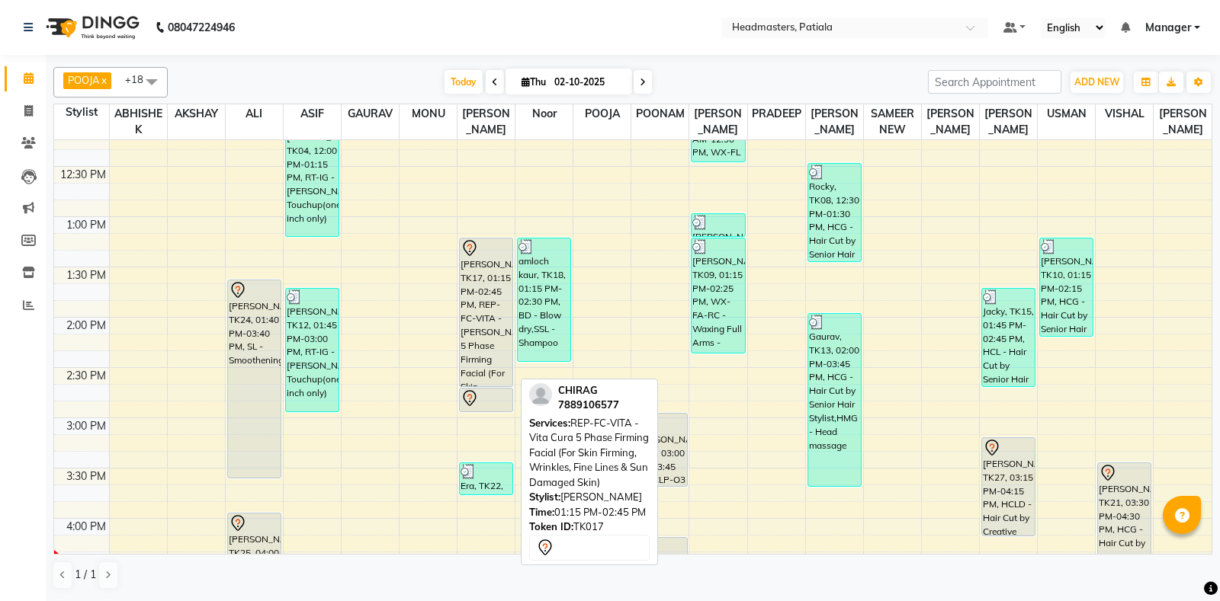
click at [474, 296] on div "[PERSON_NAME], TK17, 01:15 PM-02:45 PM, REP-FC-VITA - [PERSON_NAME] 5 Phase Fir…" at bounding box center [486, 313] width 53 height 148
select select "7"
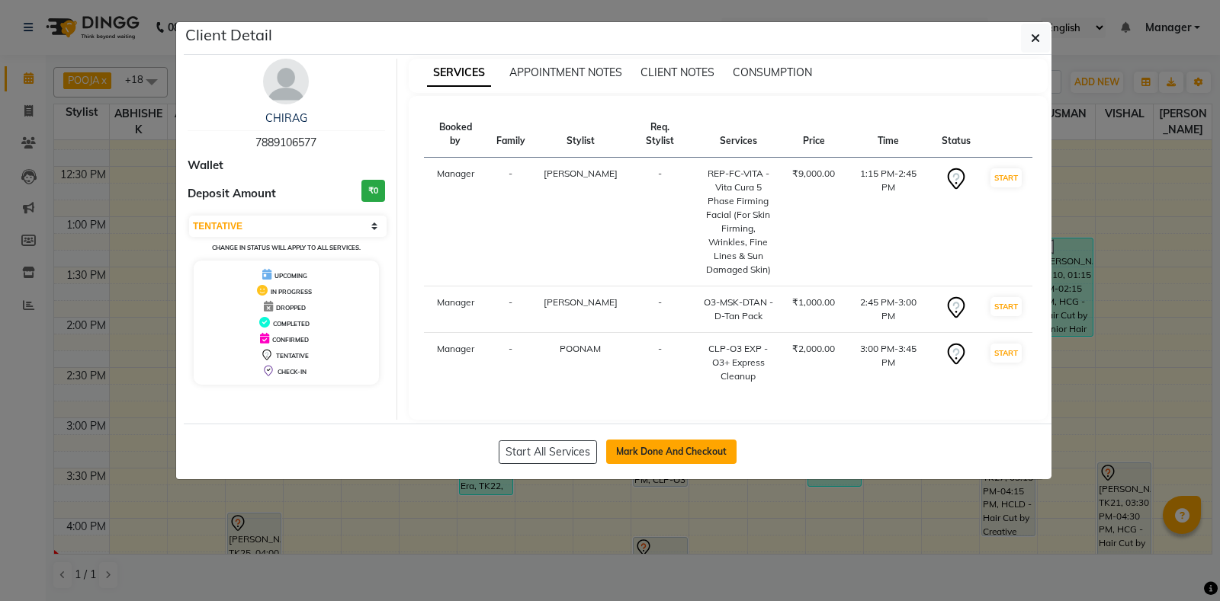
click at [632, 452] on button "Mark Done And Checkout" at bounding box center [671, 452] width 130 height 24
select select "6602"
select select "service"
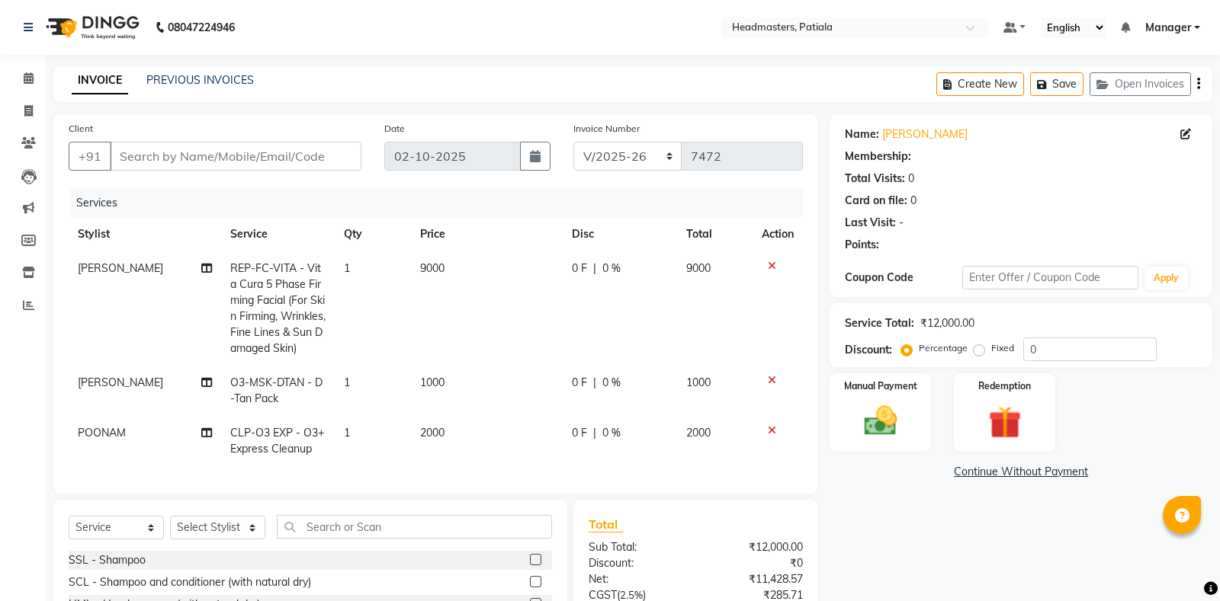
type input "7889106577"
select select "51098"
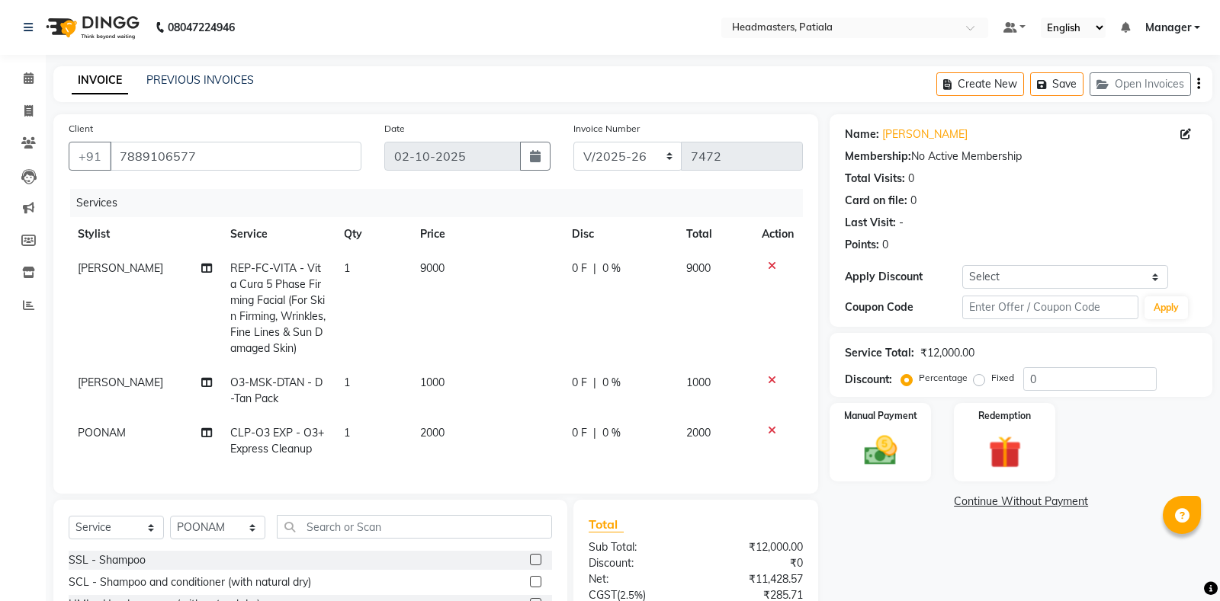
click at [580, 269] on span "0 F" at bounding box center [579, 269] width 15 height 16
select select "51096"
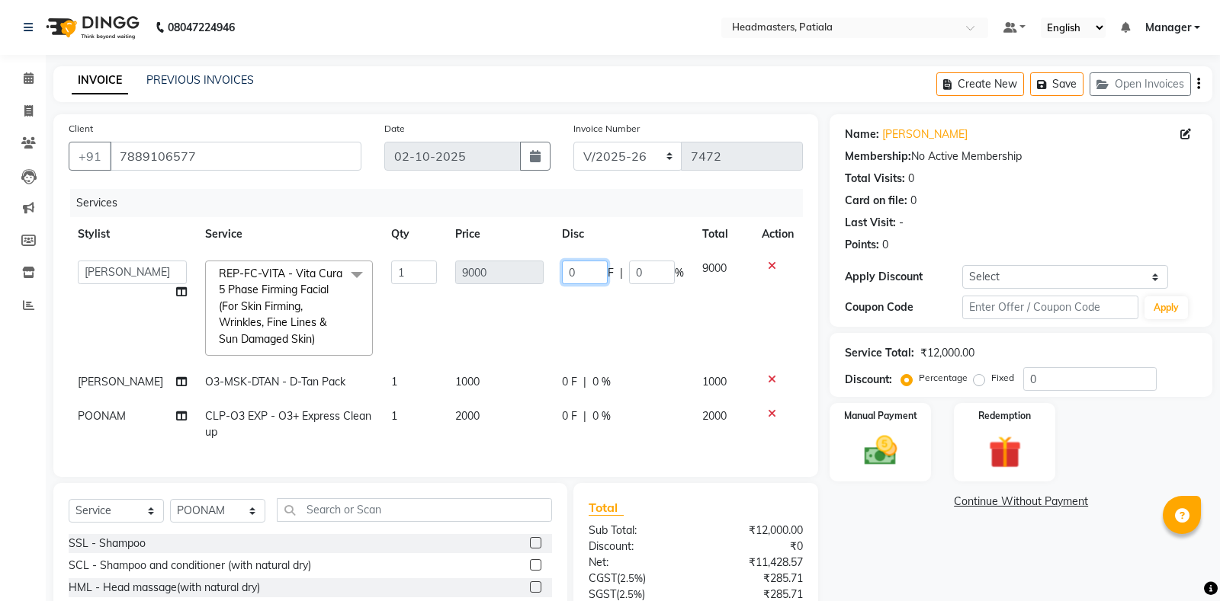
drag, startPoint x: 577, startPoint y: 269, endPoint x: 542, endPoint y: 255, distance: 37.9
click at [562, 261] on input "0" at bounding box center [585, 273] width 46 height 24
type input "4000"
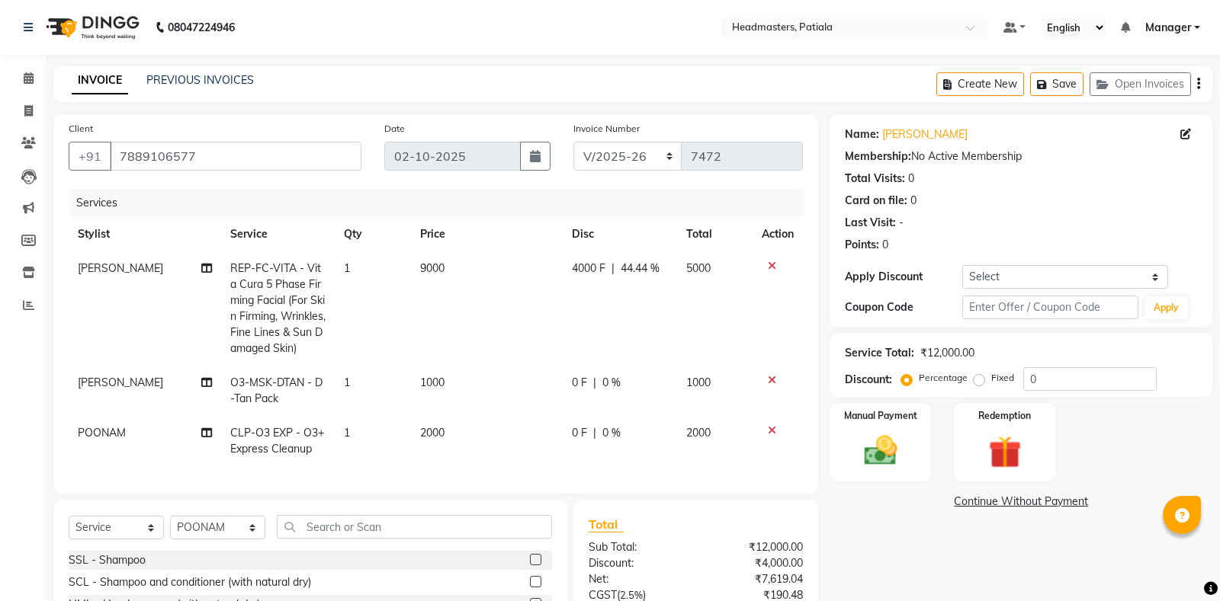
click at [894, 528] on div "Name: Chirag Membership: No Active Membership Total Visits: 0 Card on file: 0 L…" at bounding box center [1026, 419] width 394 height 611
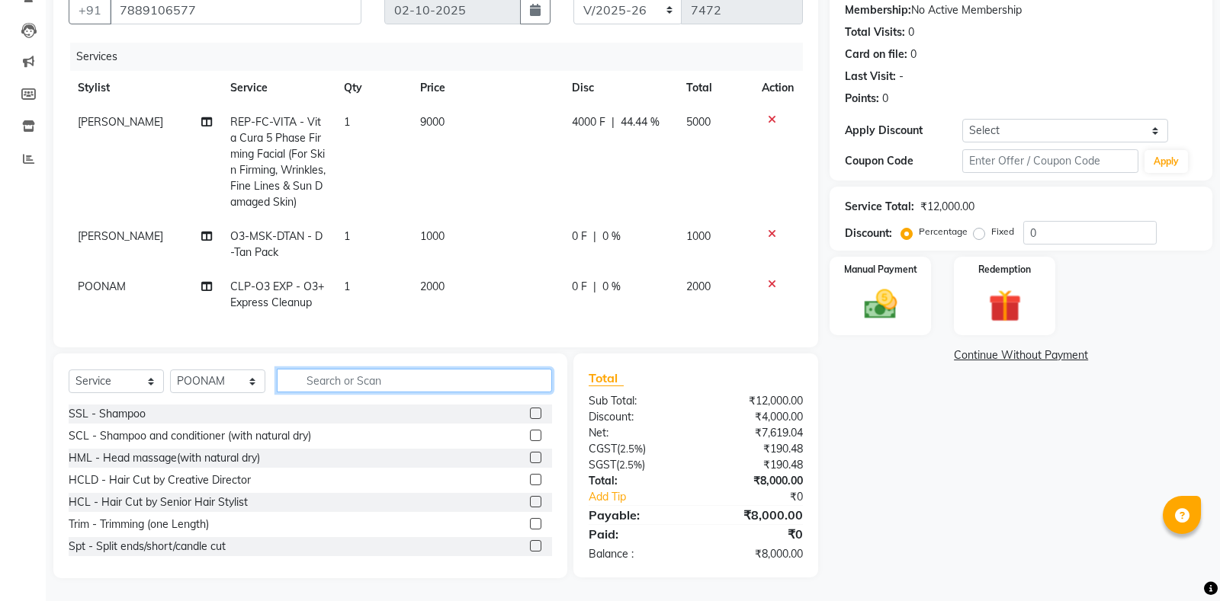
click at [396, 385] on input "text" at bounding box center [414, 381] width 275 height 24
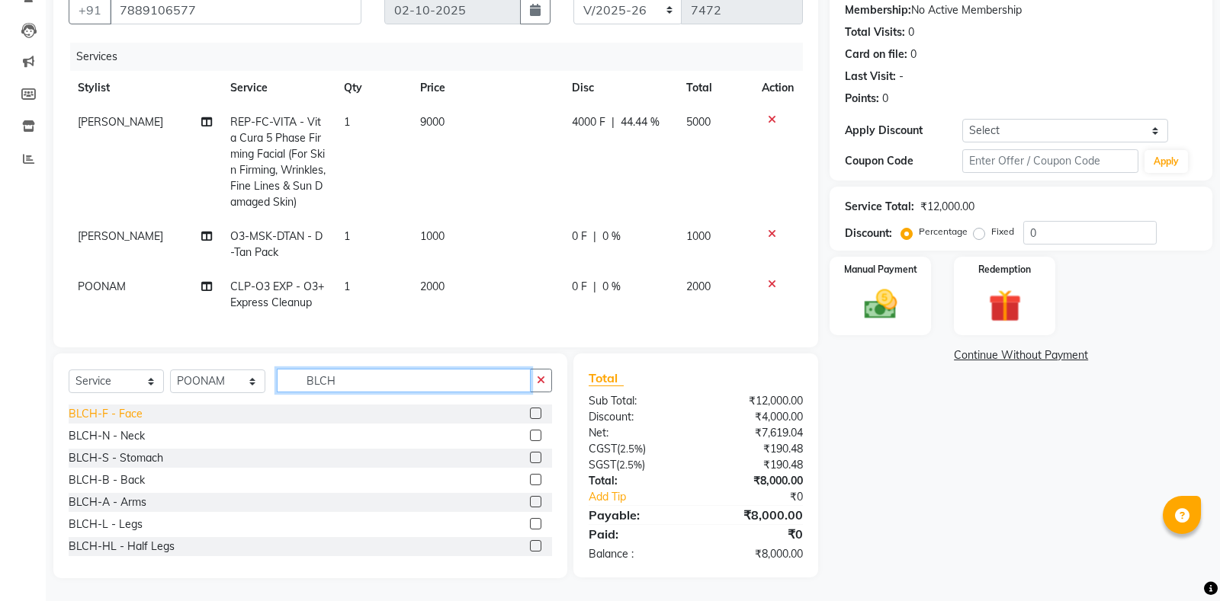
type input "BLCH"
click at [106, 416] on div "BLCH-F - Face" at bounding box center [106, 414] width 74 height 16
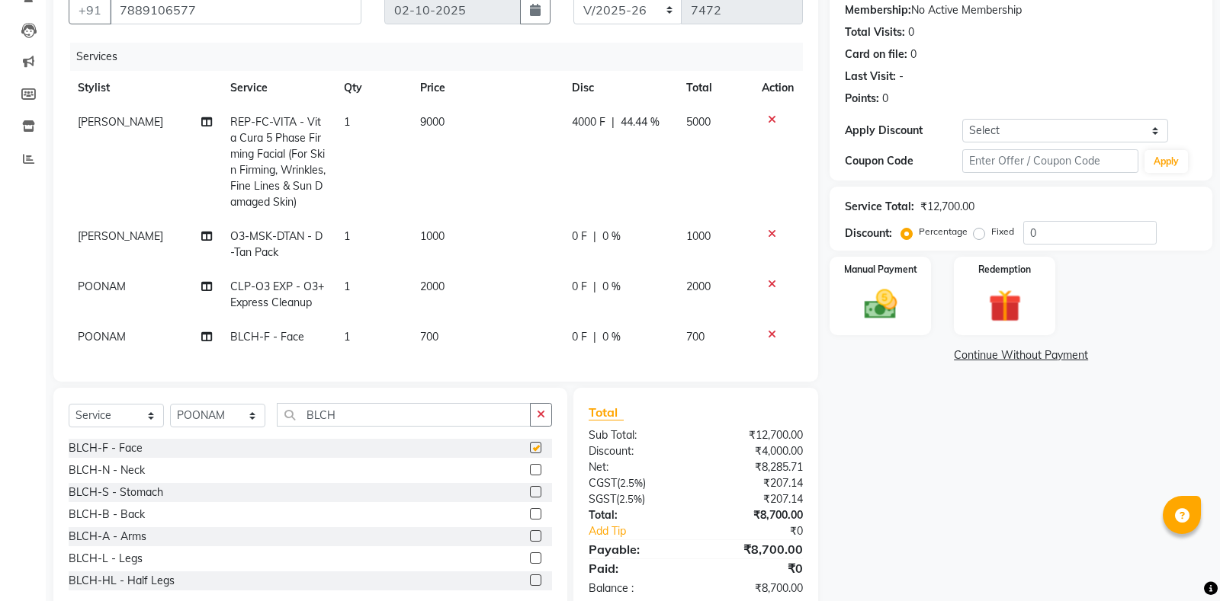
checkbox input "false"
click at [565, 335] on td "0 F | 0 %" at bounding box center [620, 337] width 114 height 34
select select "51098"
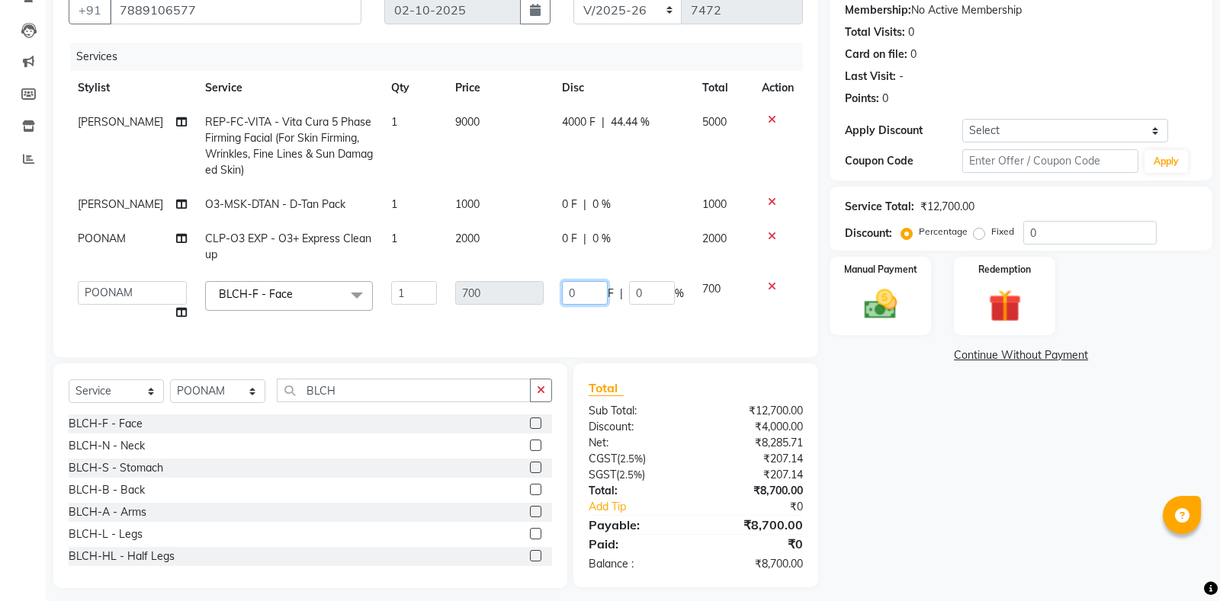
drag, startPoint x: 576, startPoint y: 310, endPoint x: 545, endPoint y: 295, distance: 34.1
click at [562, 295] on input "0" at bounding box center [585, 293] width 46 height 24
type input "200"
drag, startPoint x: 914, startPoint y: 437, endPoint x: 917, endPoint y: 420, distance: 17.0
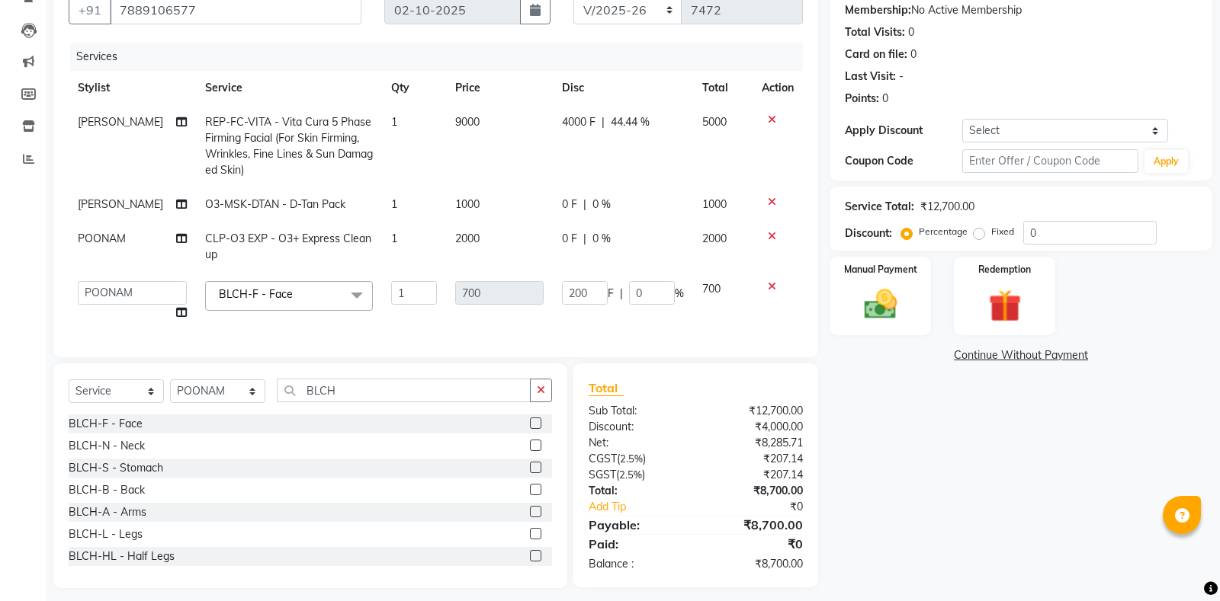
click at [915, 437] on div "Name: Chirag Membership: No Active Membership Total Visits: 0 Card on file: 0 L…" at bounding box center [1026, 278] width 394 height 620
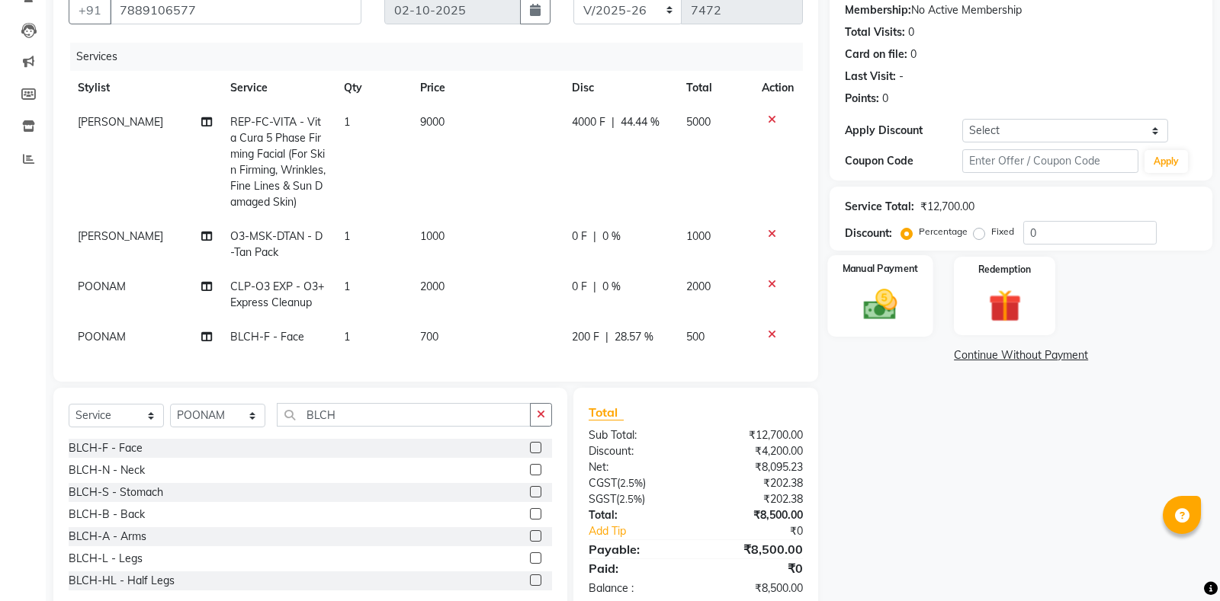
click at [903, 297] on img at bounding box center [880, 304] width 55 height 39
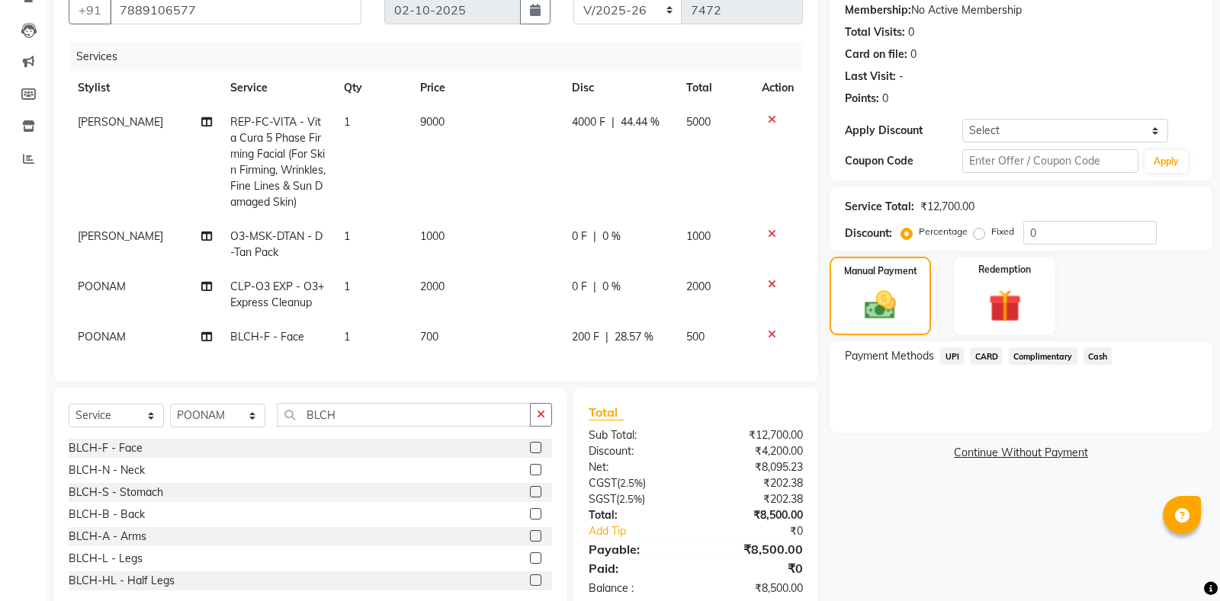
click at [1096, 364] on span "Cash" at bounding box center [1097, 357] width 29 height 18
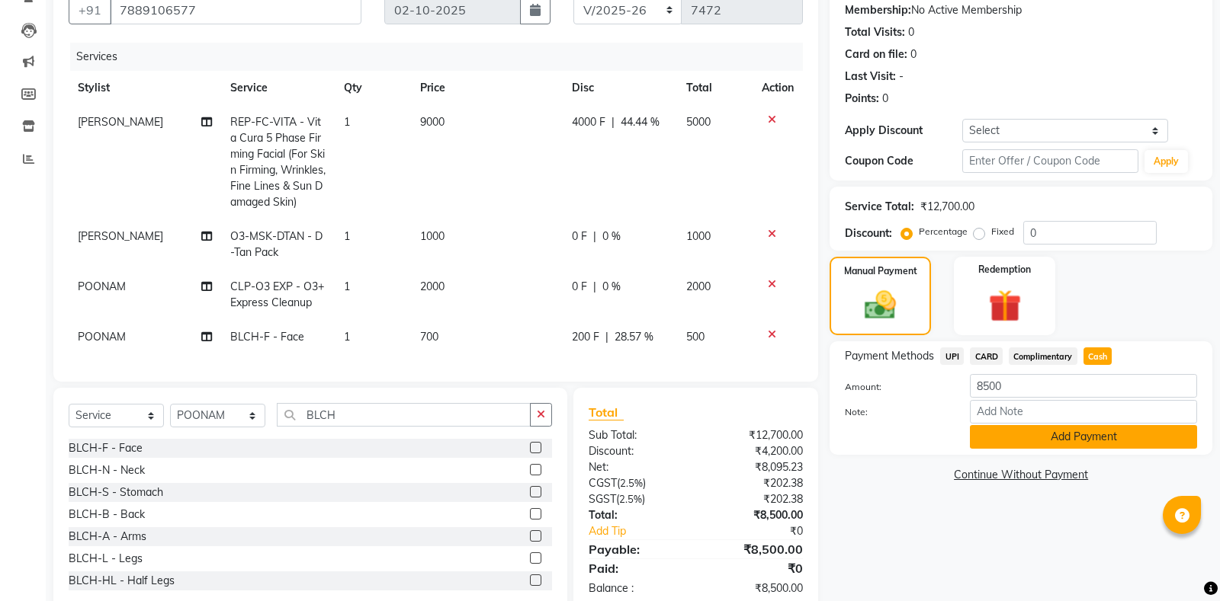
click at [1021, 439] on button "Add Payment" at bounding box center [1083, 437] width 227 height 24
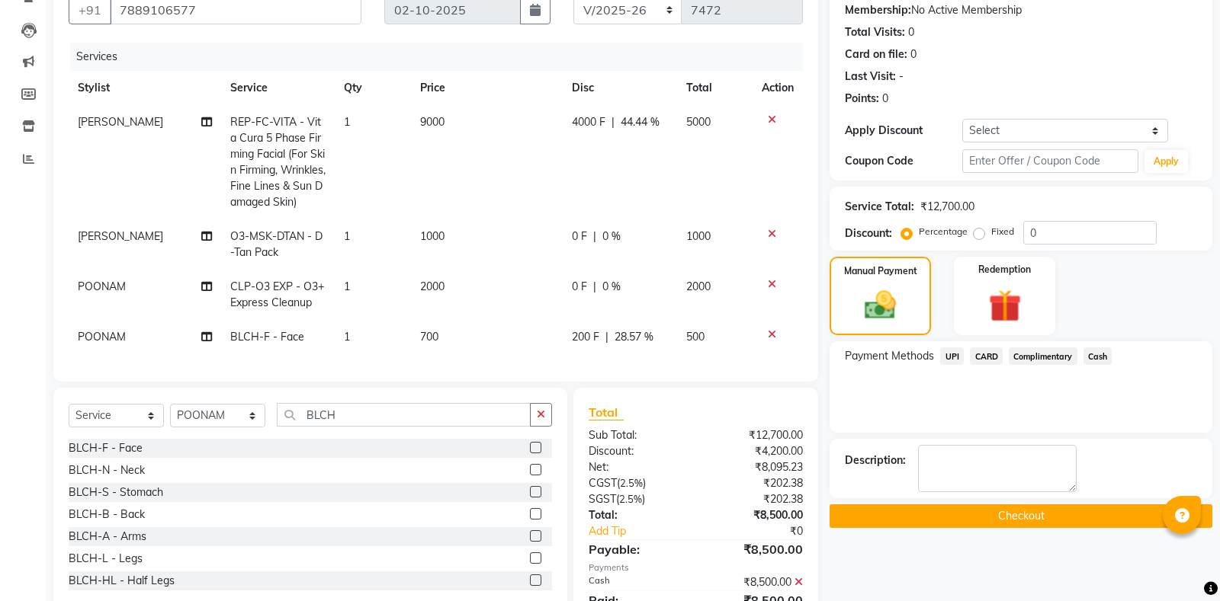
scroll to position [211, 0]
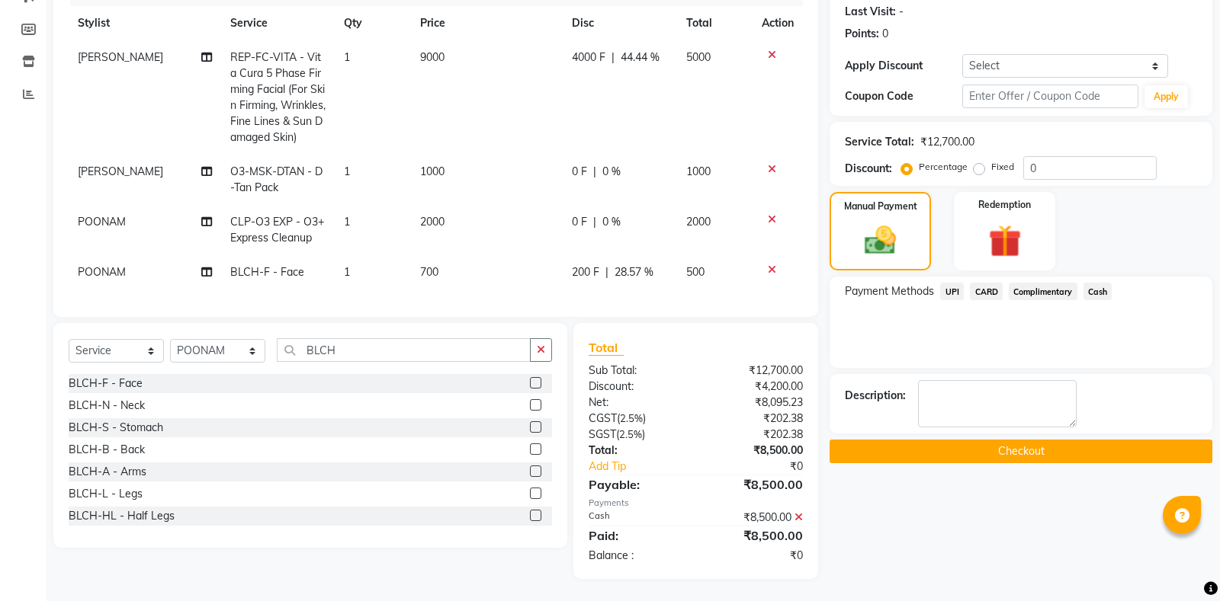
click at [983, 441] on button "Checkout" at bounding box center [1020, 452] width 383 height 24
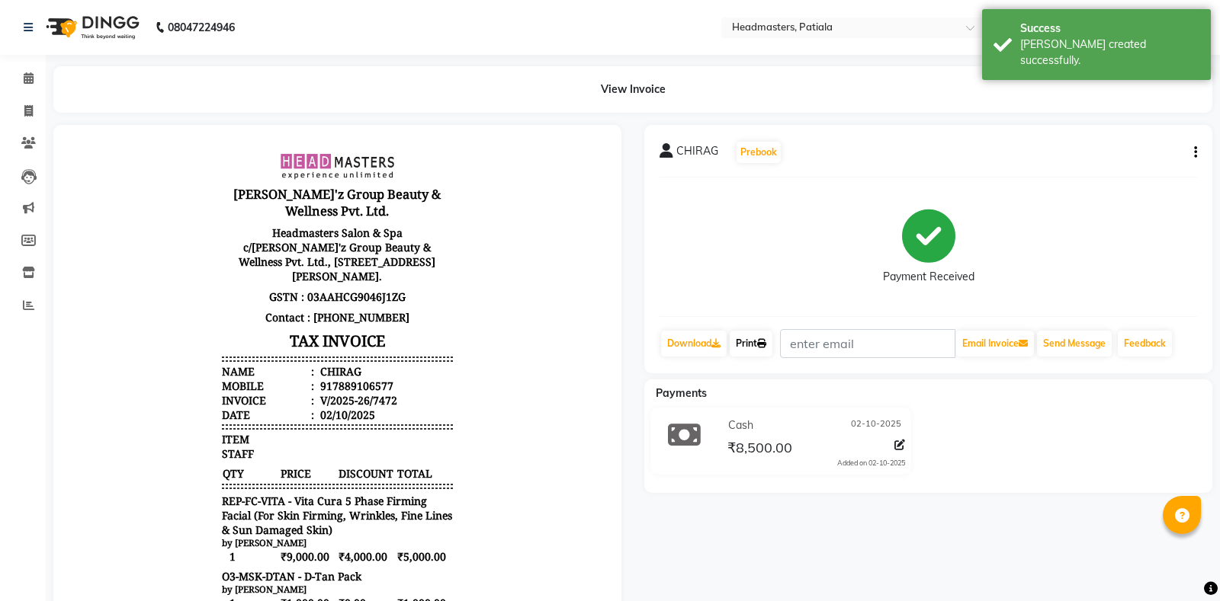
click at [754, 351] on link "Print" at bounding box center [750, 344] width 43 height 26
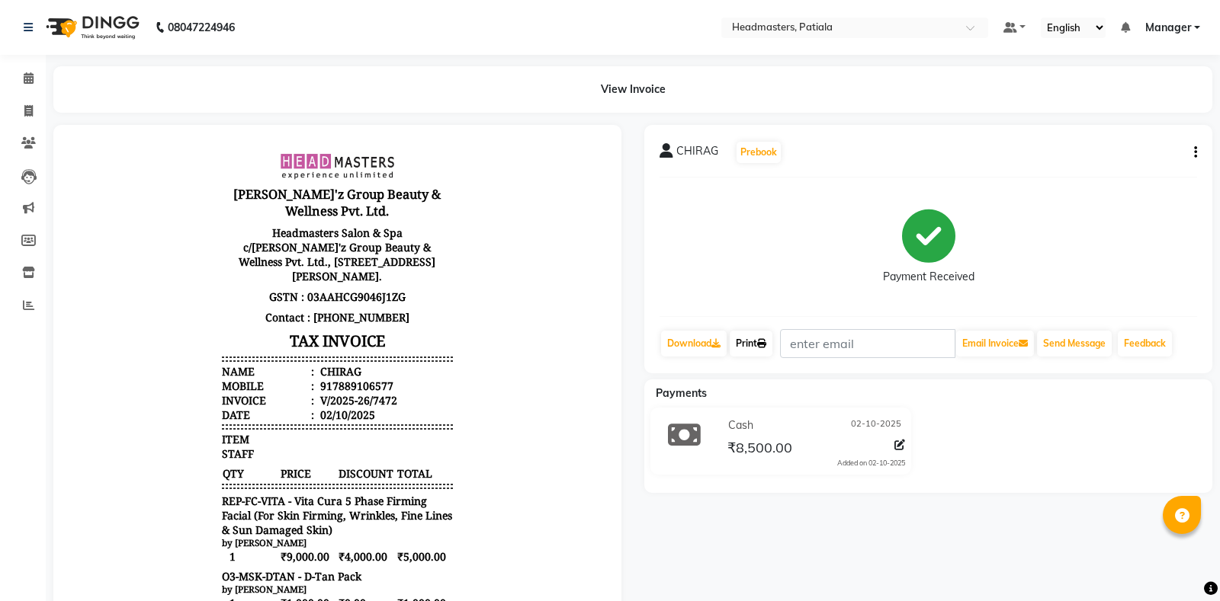
click at [758, 341] on link "Print" at bounding box center [750, 344] width 43 height 26
click at [34, 81] on span at bounding box center [28, 79] width 27 height 18
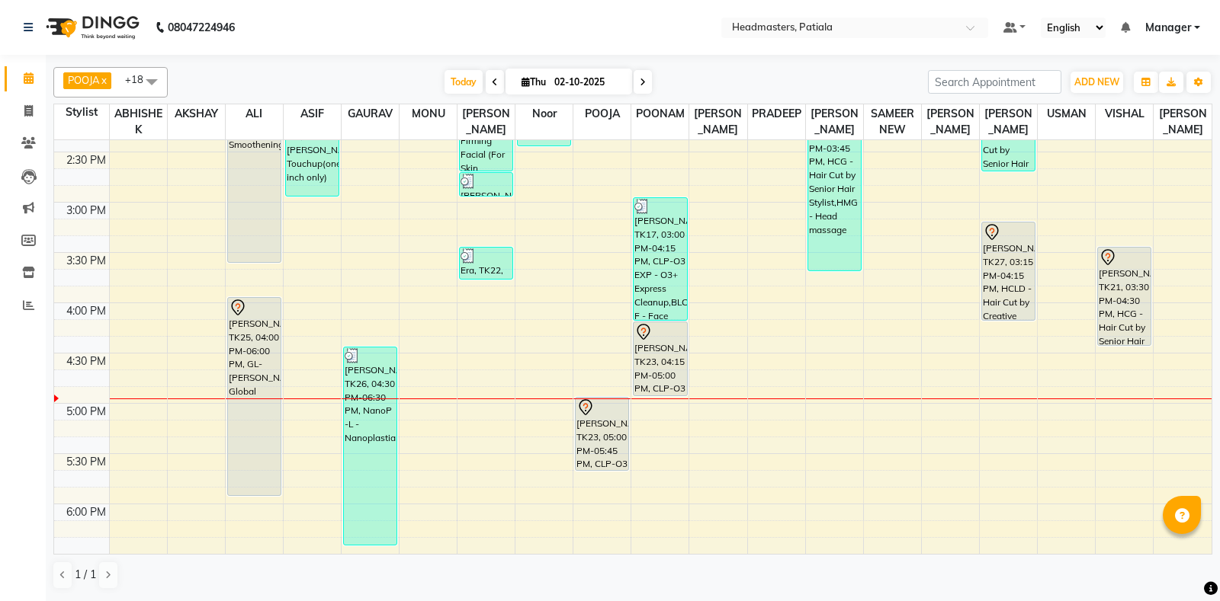
scroll to position [747, 0]
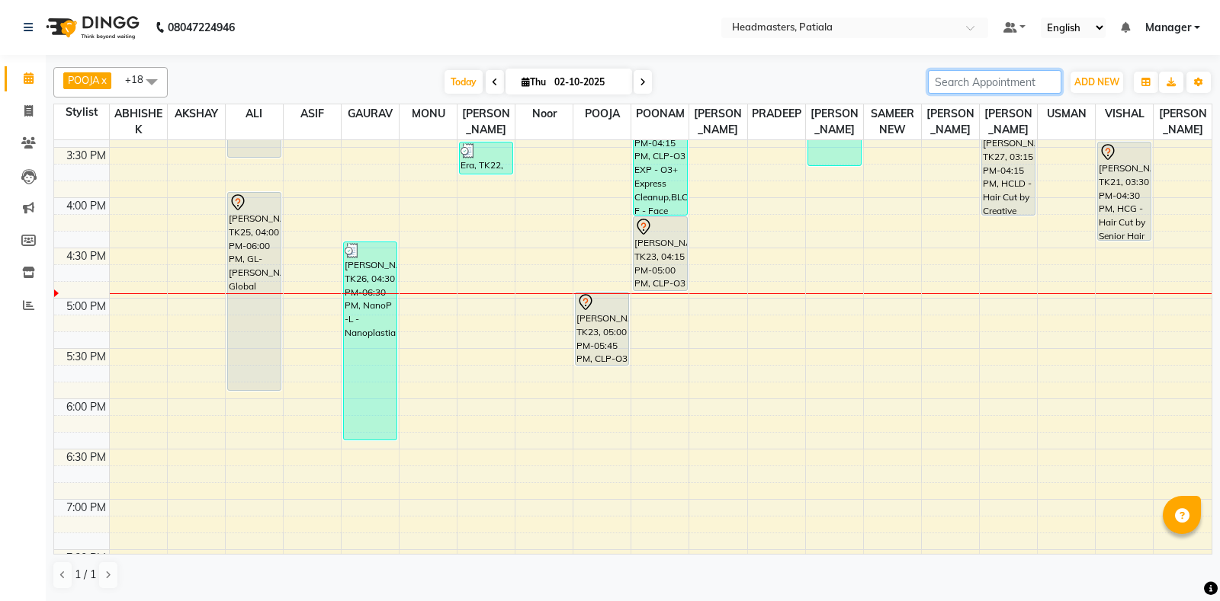
click at [971, 82] on input "search" at bounding box center [994, 82] width 133 height 24
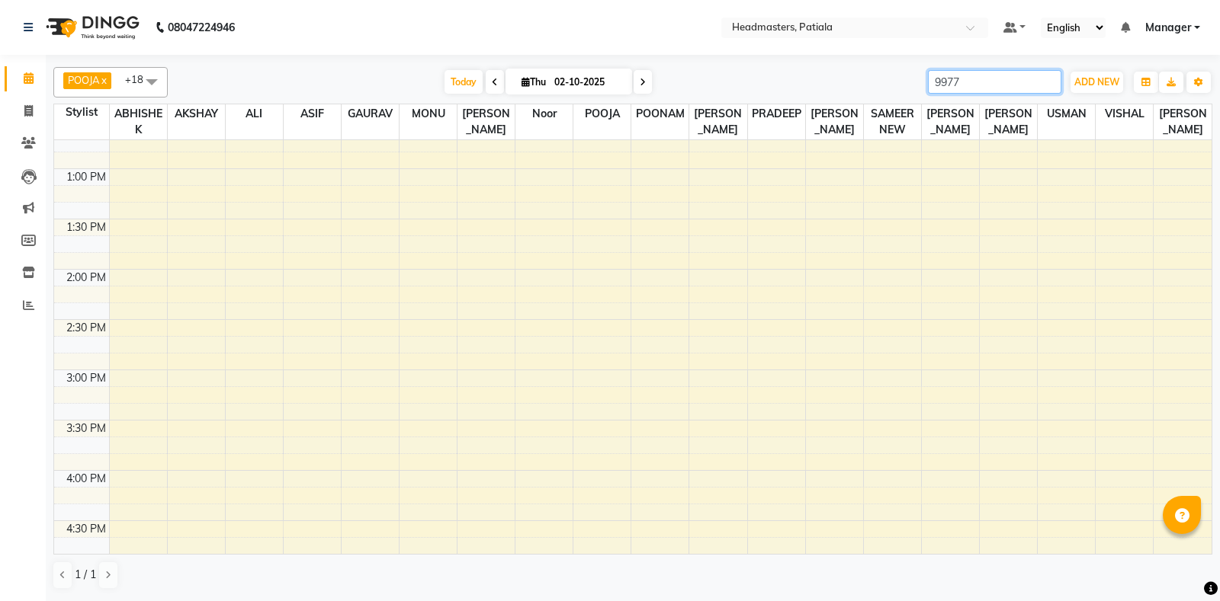
scroll to position [0, 0]
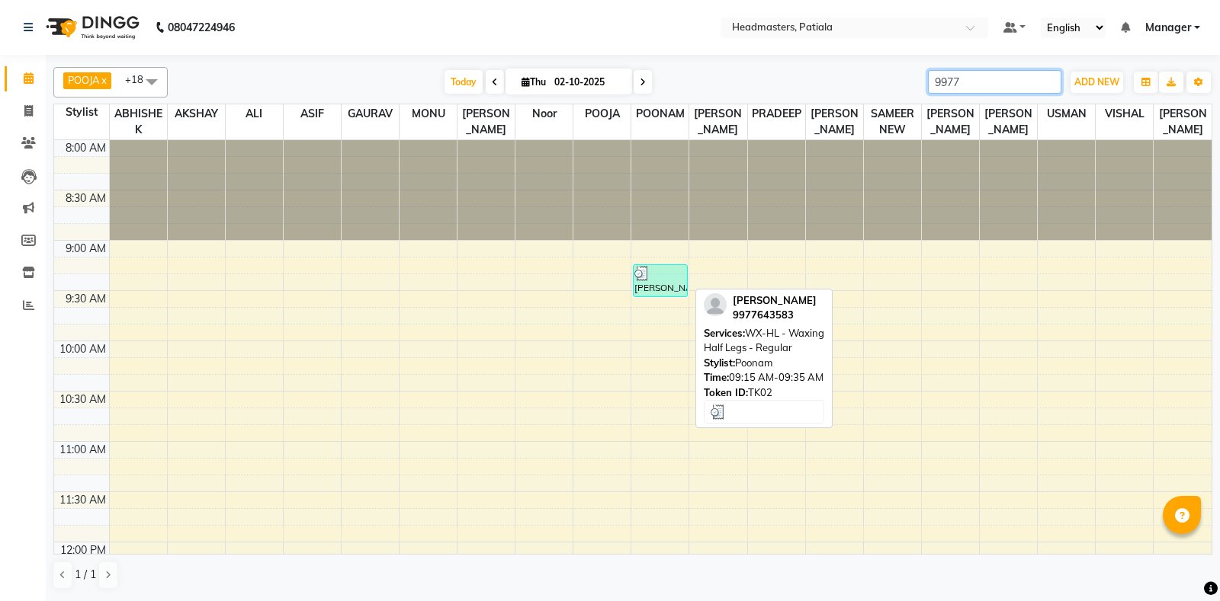
type input "9977"
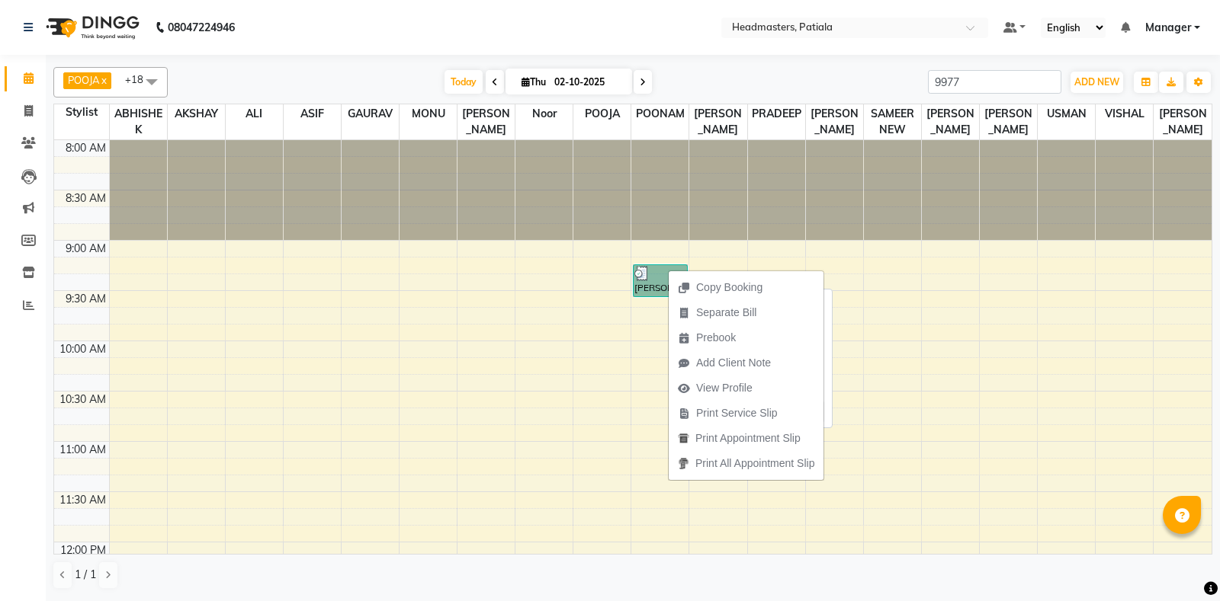
click at [651, 275] on link "[PERSON_NAME], TK02, 09:15 AM-09:35 AM, WX-HL - Waxing Half Legs - Regular" at bounding box center [660, 281] width 54 height 33
select select "3"
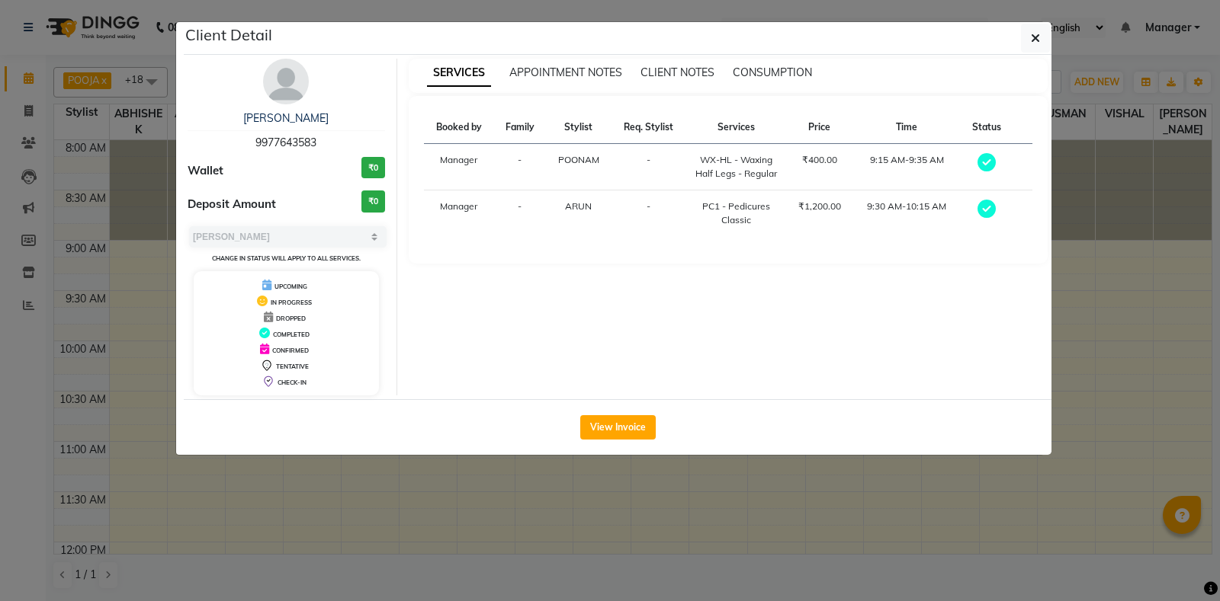
drag, startPoint x: 250, startPoint y: 147, endPoint x: 304, endPoint y: 149, distance: 54.2
click at [331, 146] on div "RUPINDER 9977643583" at bounding box center [286, 131] width 197 height 40
copy span "9977643583"
click at [1028, 26] on button "button" at bounding box center [1035, 38] width 29 height 29
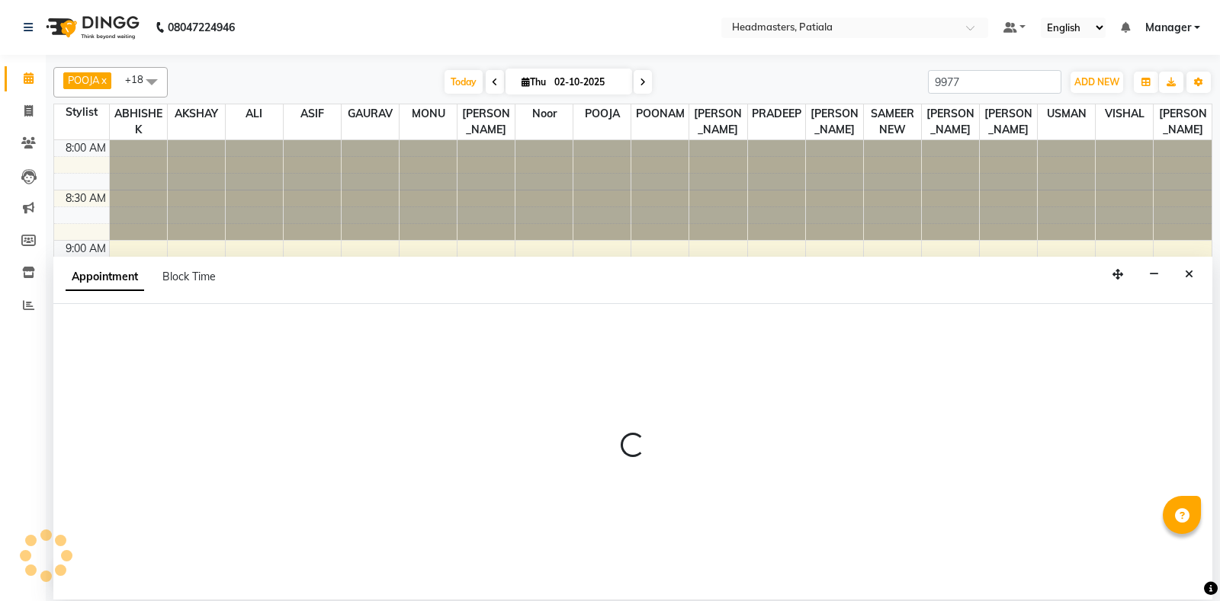
select select "51098"
select select "tentative"
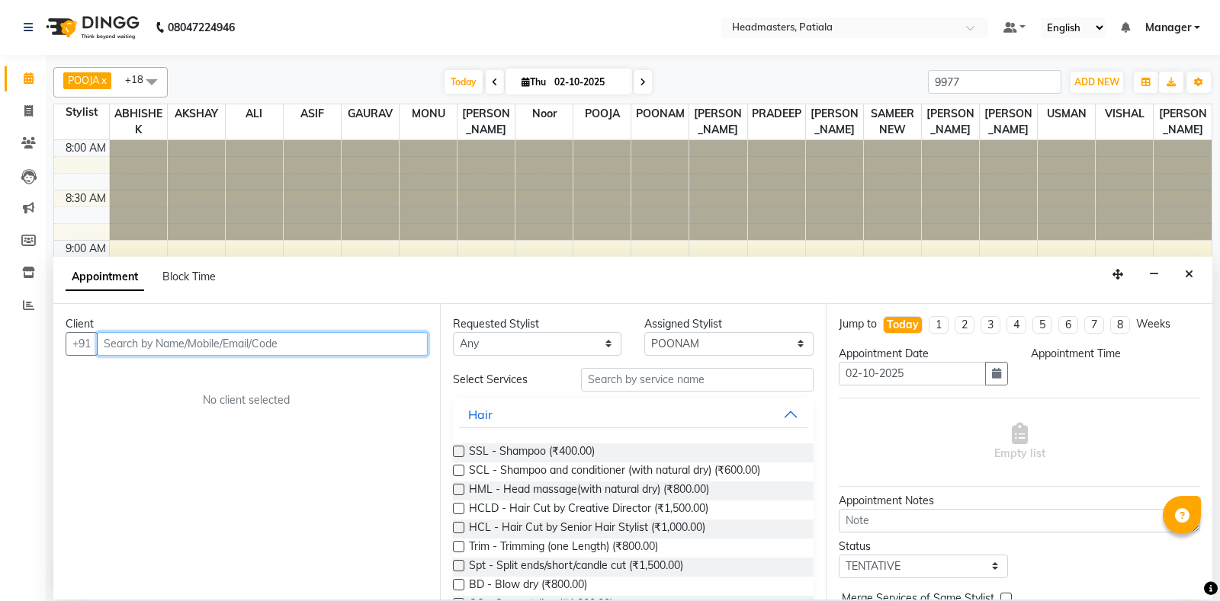
select select "585"
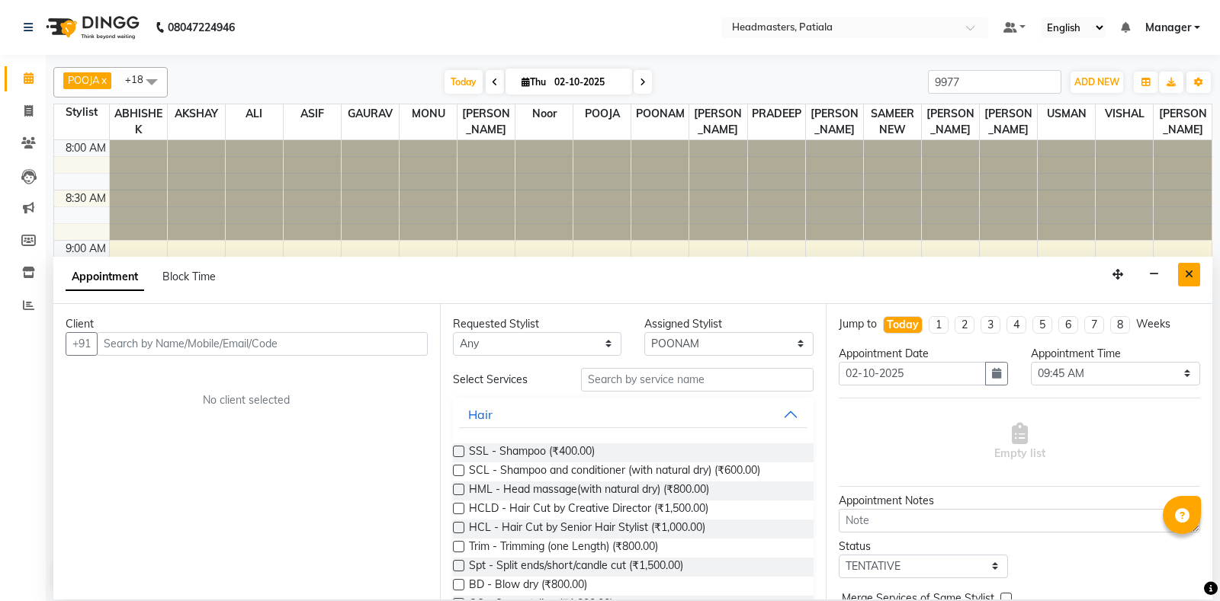
click at [1194, 274] on button "Close" at bounding box center [1189, 275] width 22 height 24
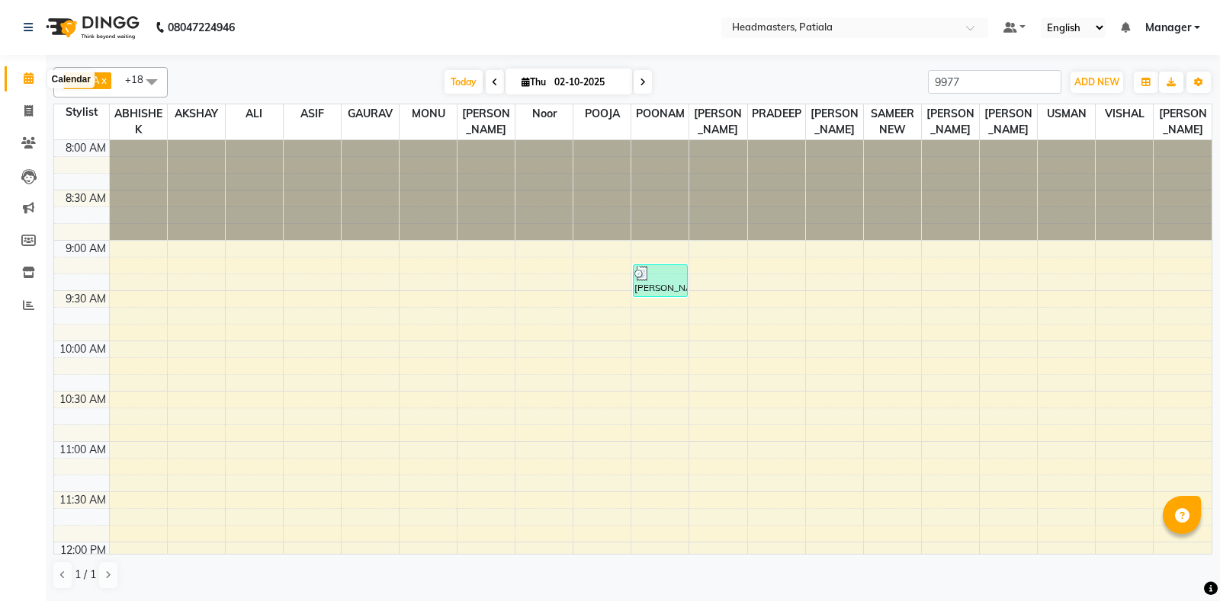
click at [18, 77] on span at bounding box center [28, 79] width 27 height 18
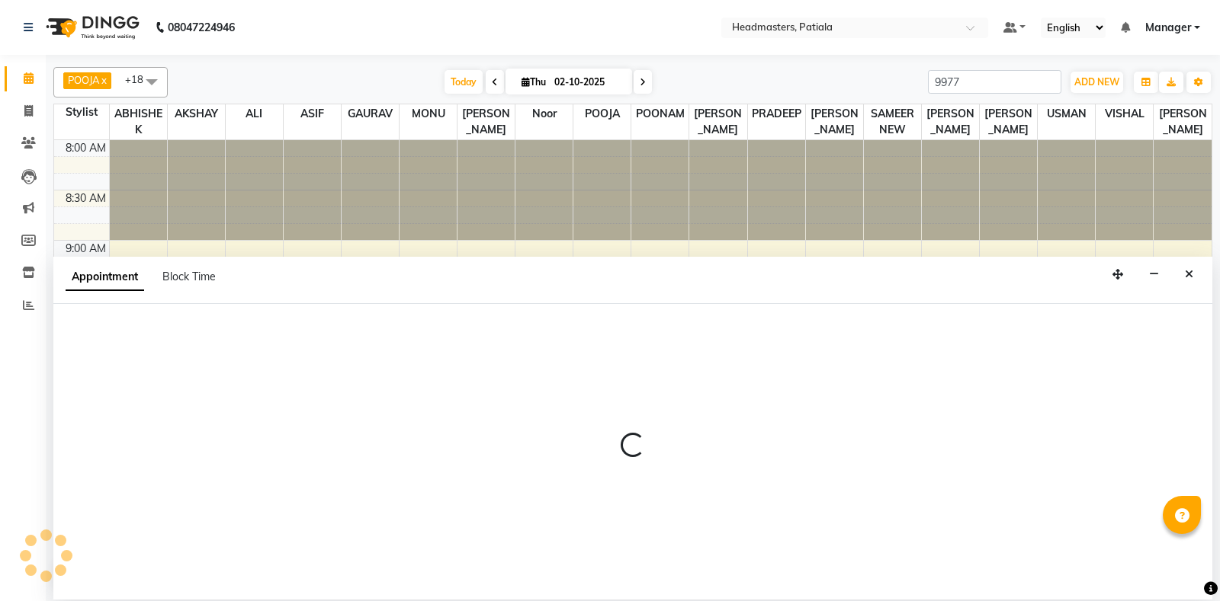
select select "51087"
select select "tentative"
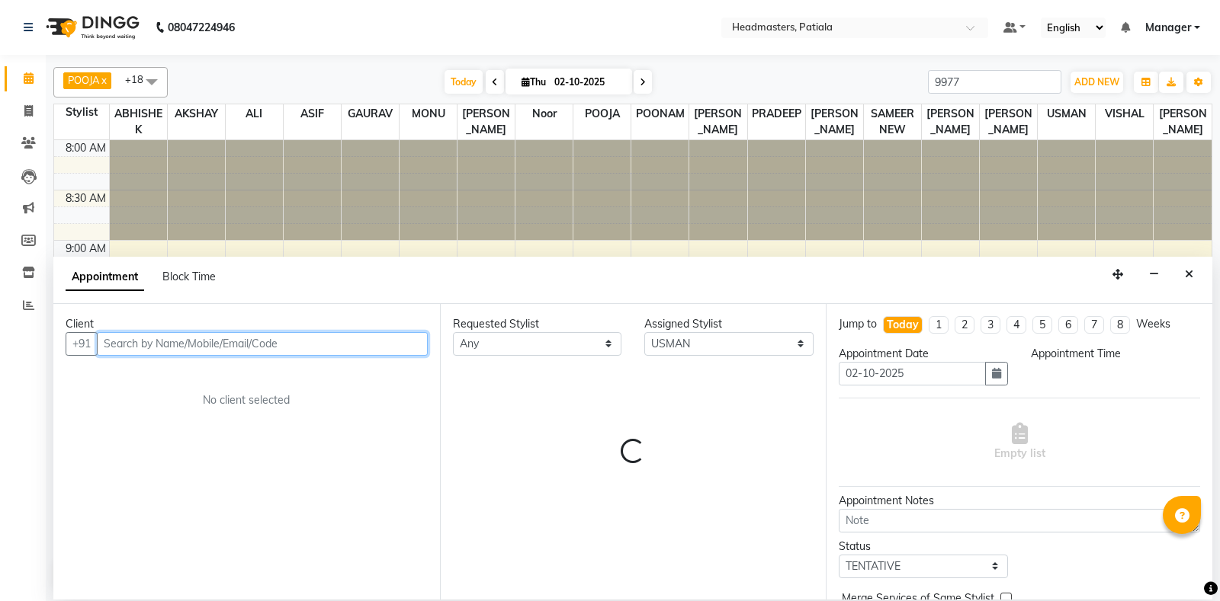
select select "555"
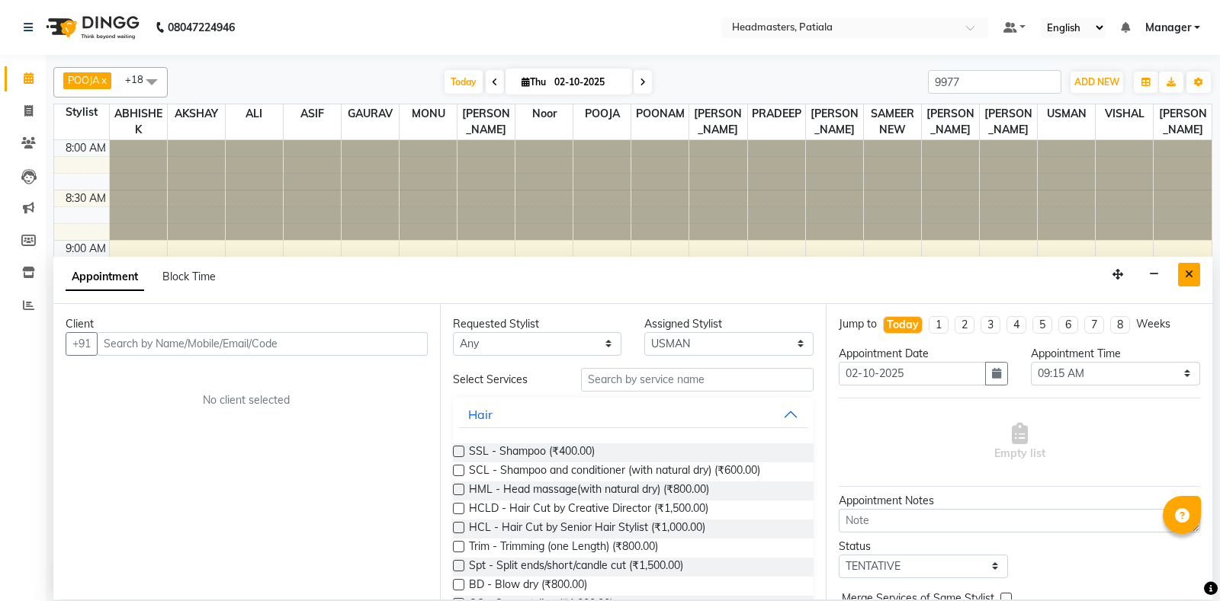
click at [1187, 272] on icon "Close" at bounding box center [1189, 274] width 8 height 11
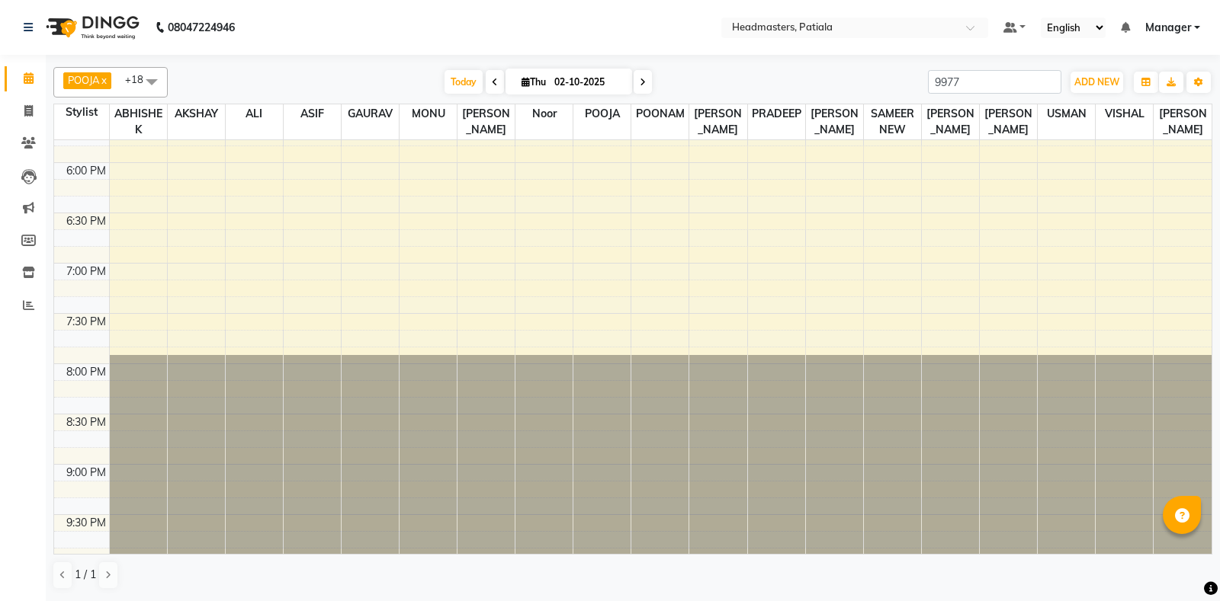
scroll to position [610, 0]
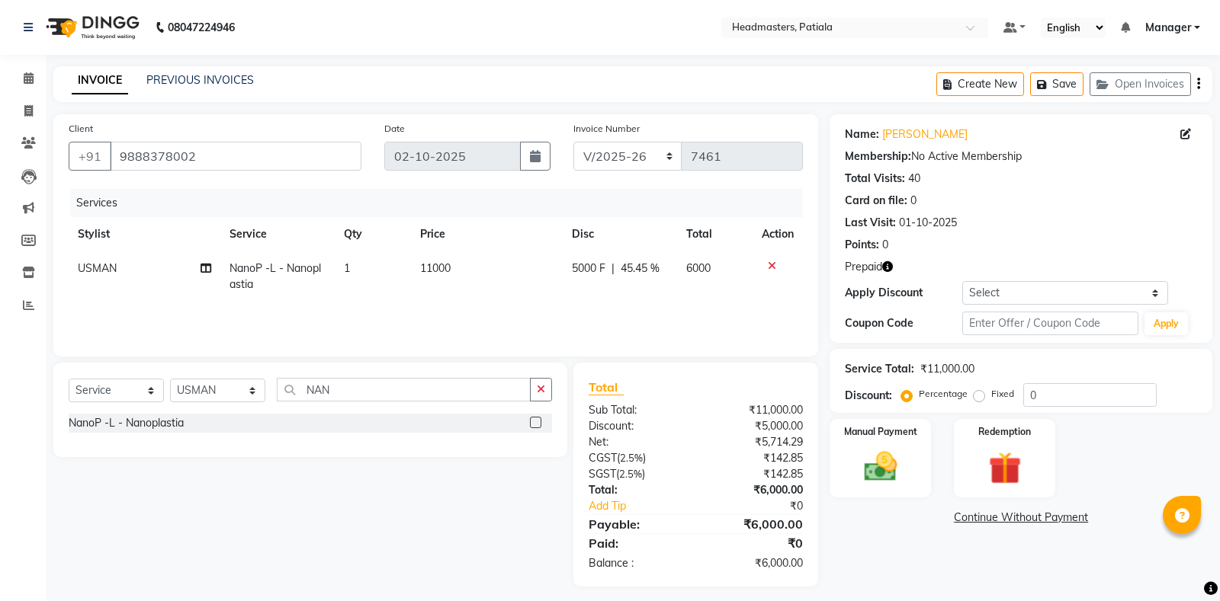
select select "6602"
select select "service"
select select "51087"
click at [101, 269] on span "USMAN" at bounding box center [97, 268] width 39 height 14
select select "51087"
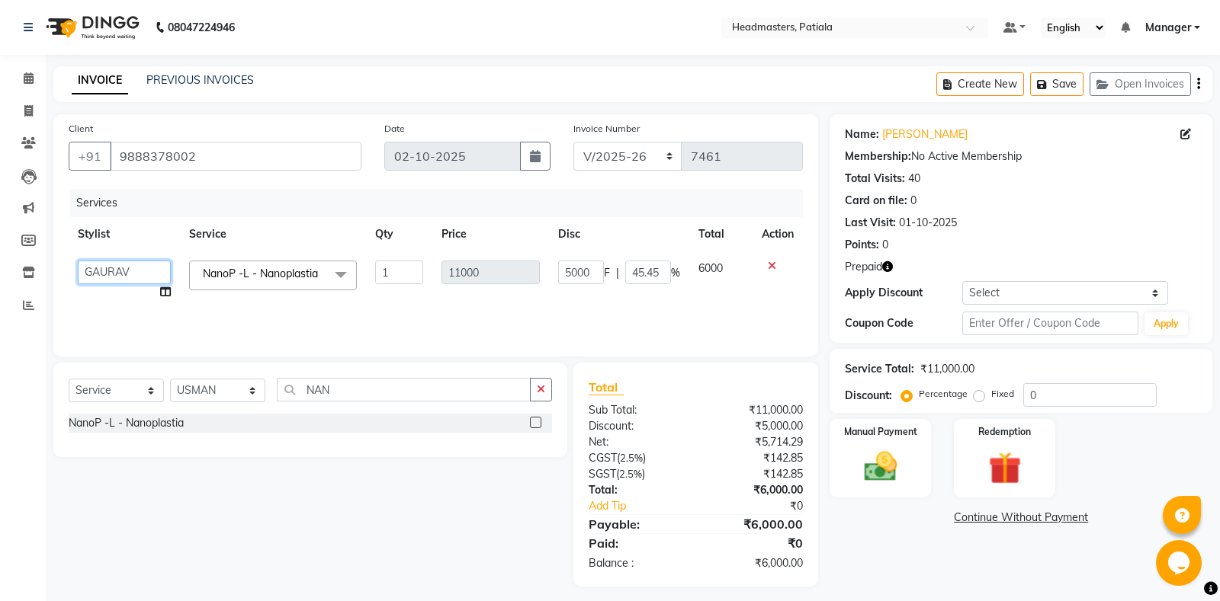
select select "51081"
click at [913, 452] on div "Manual Payment" at bounding box center [880, 459] width 105 height 82
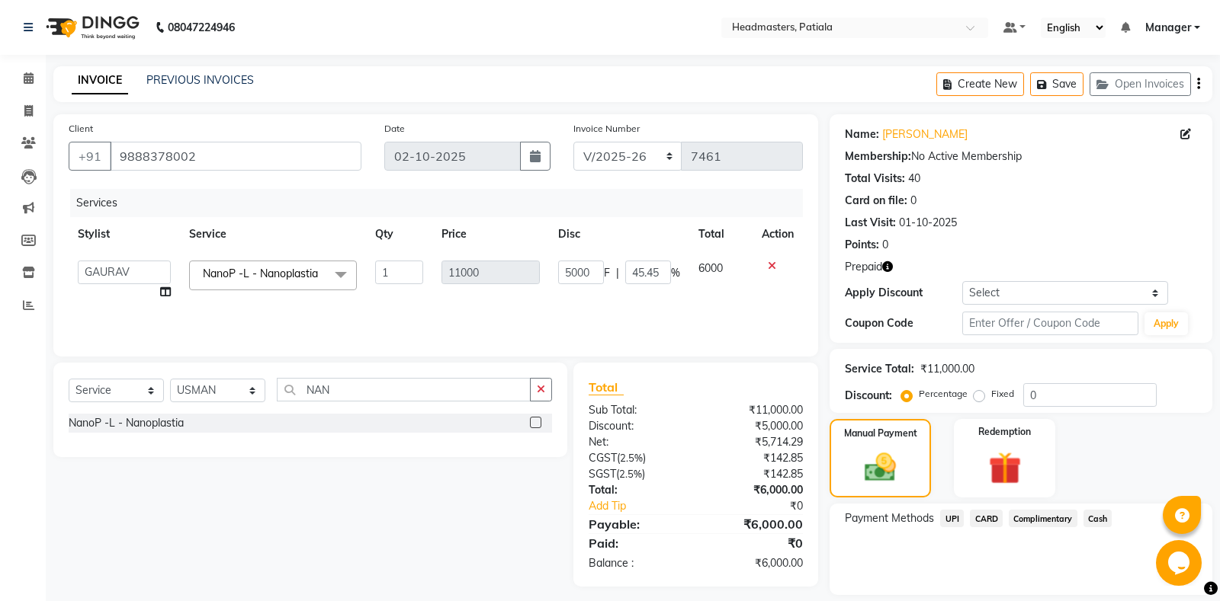
click at [951, 515] on span "UPI" at bounding box center [952, 519] width 24 height 18
click at [1042, 589] on button "Add Payment" at bounding box center [1083, 600] width 227 height 24
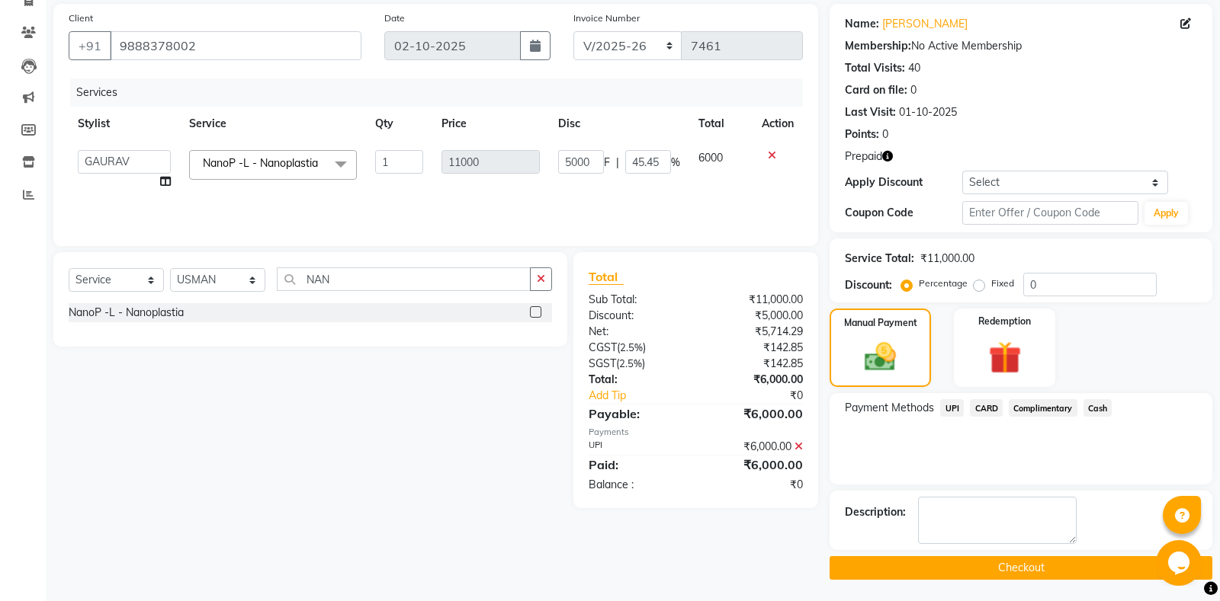
click at [990, 555] on div "Name: [PERSON_NAME] Membership: No Active Membership Total Visits: 40 Card on f…" at bounding box center [1026, 292] width 394 height 576
click at [990, 573] on button "Checkout" at bounding box center [1020, 568] width 383 height 24
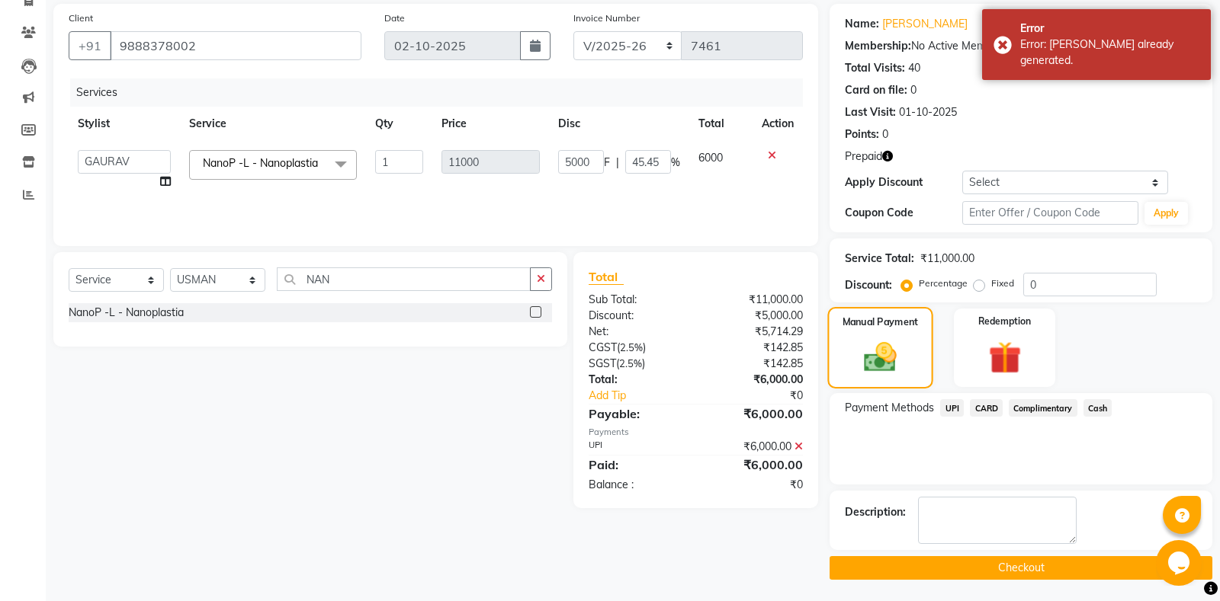
scroll to position [0, 0]
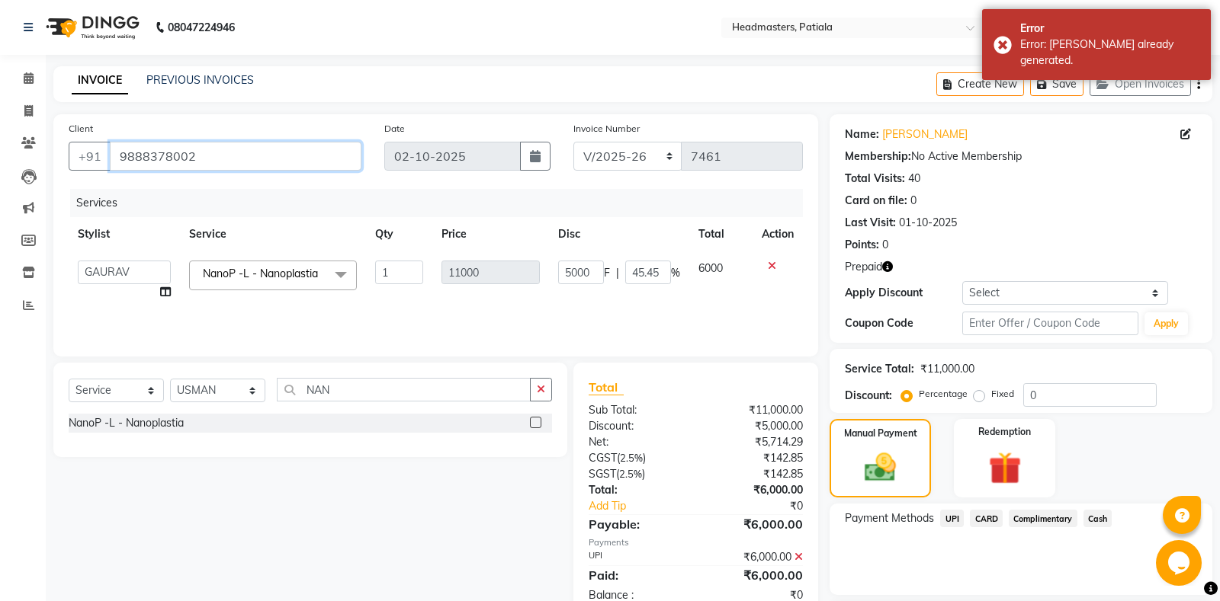
drag, startPoint x: 226, startPoint y: 146, endPoint x: 107, endPoint y: 162, distance: 120.7
click at [110, 162] on input "9888378002" at bounding box center [236, 156] width 252 height 29
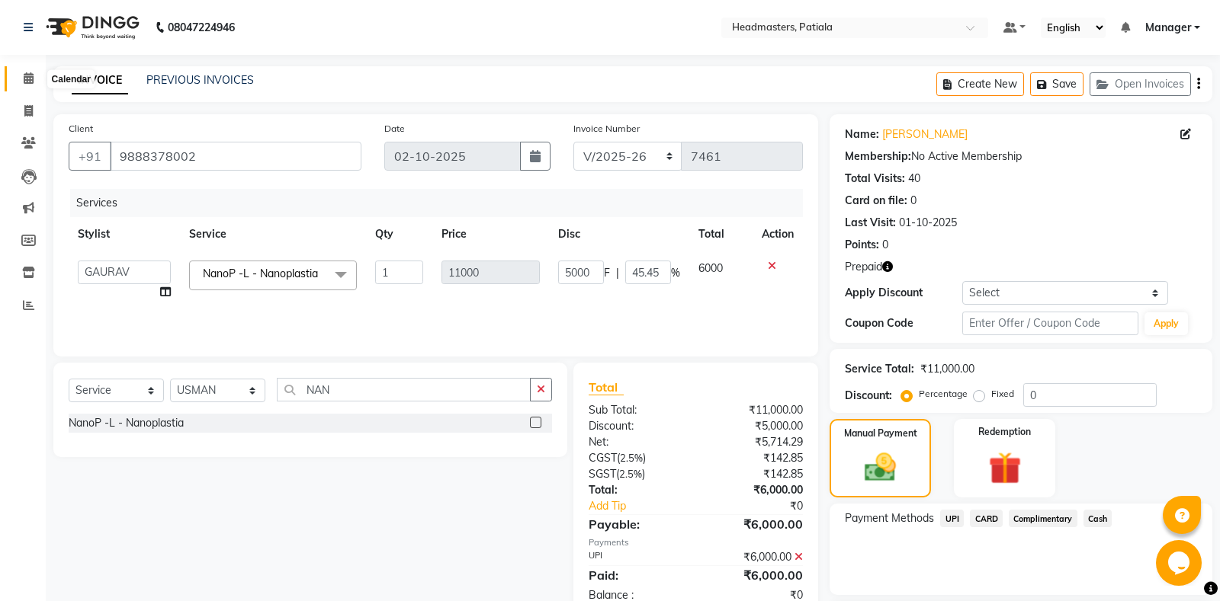
click at [37, 73] on span at bounding box center [28, 79] width 27 height 18
drag, startPoint x: 23, startPoint y: 45, endPoint x: 27, endPoint y: 75, distance: 30.0
click at [23, 48] on div "08047224946" at bounding box center [129, 27] width 234 height 43
click at [27, 75] on icon at bounding box center [29, 77] width 10 height 11
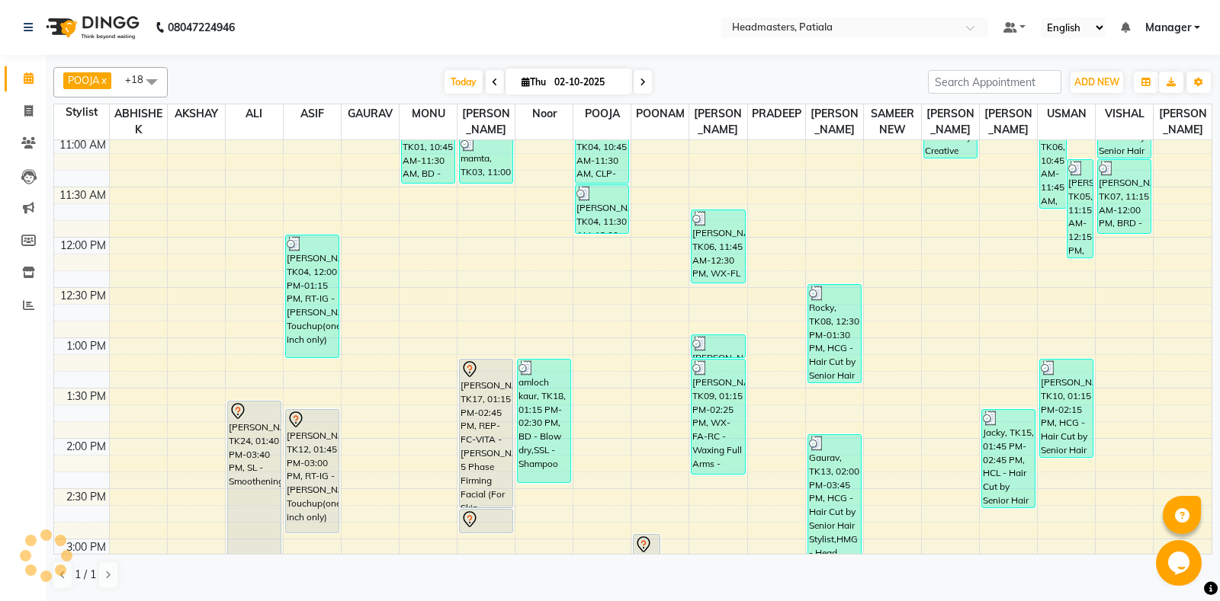
scroll to position [747, 0]
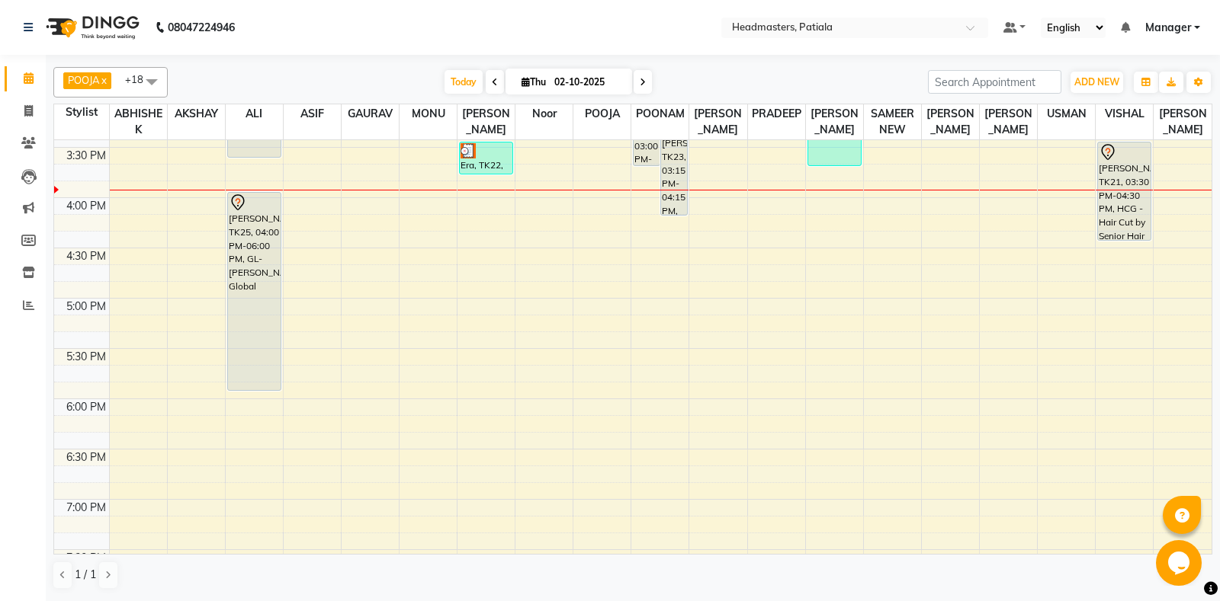
click at [156, 75] on span at bounding box center [151, 81] width 30 height 29
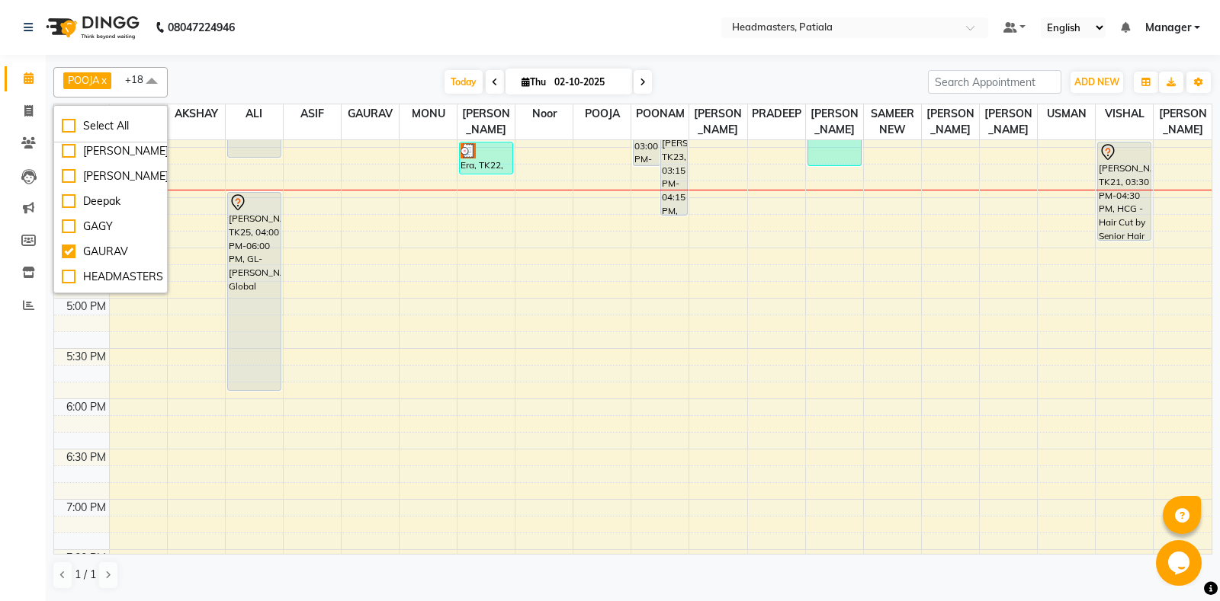
scroll to position [271, 0]
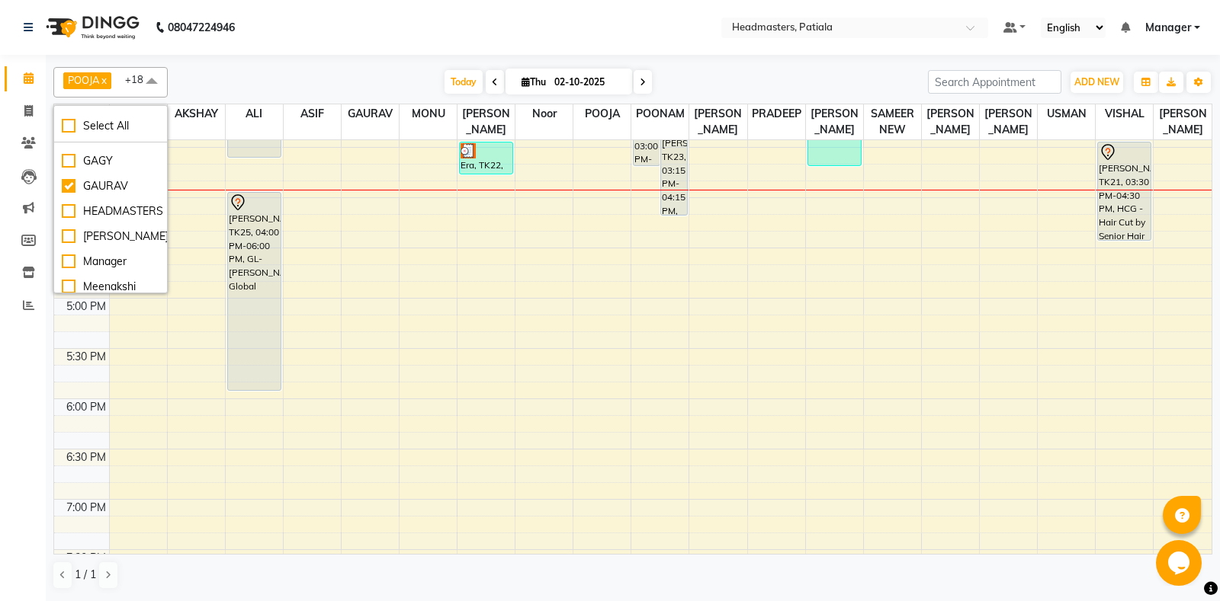
click at [260, 71] on div "POOJA x [PERSON_NAME] x POONAM x [PERSON_NAME] [PERSON_NAME] x [PERSON_NAME] NE…" at bounding box center [632, 82] width 1159 height 30
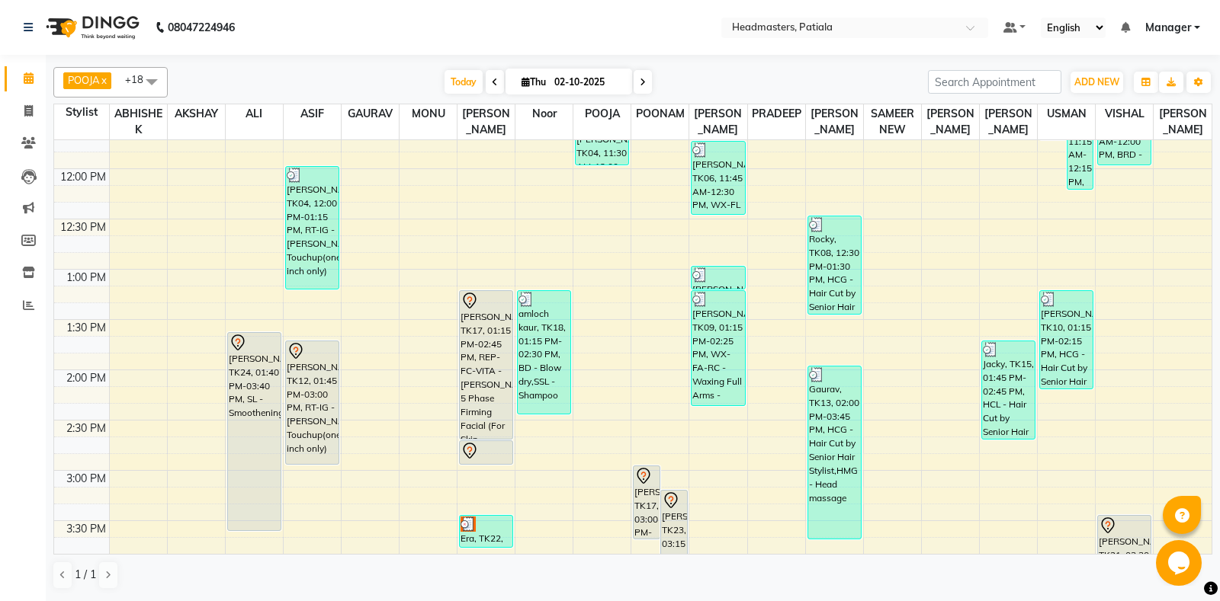
scroll to position [747, 0]
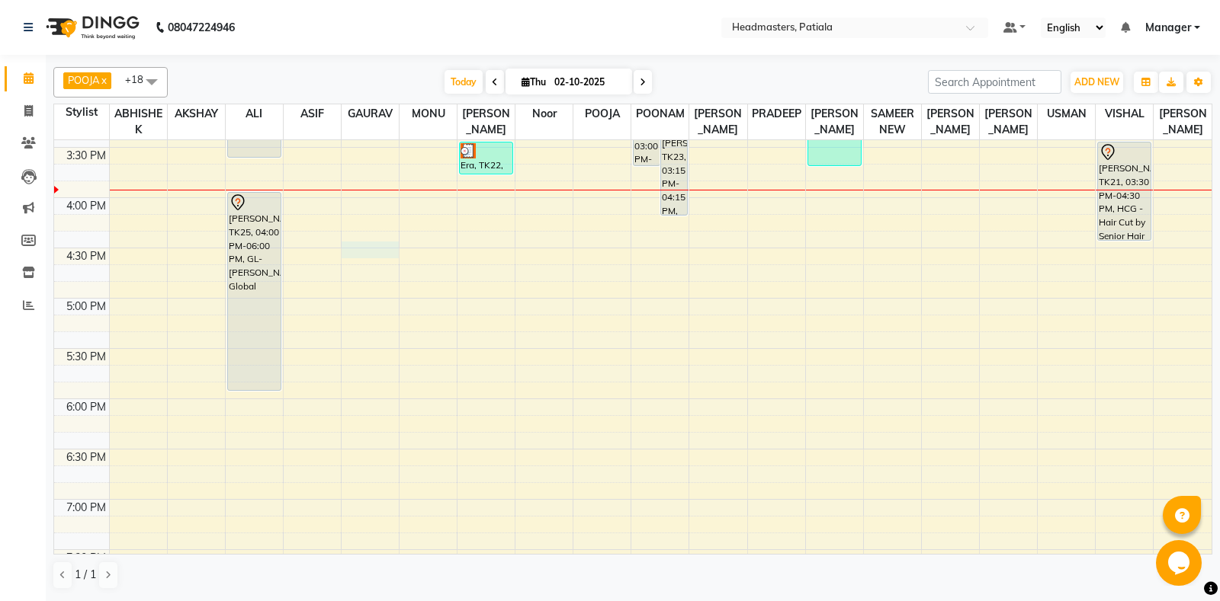
click at [367, 253] on div "8:00 AM 8:30 AM 9:00 AM 9:30 AM 10:00 AM 10:30 AM 11:00 AM 11:30 AM 12:00 PM 12…" at bounding box center [632, 97] width 1157 height 1408
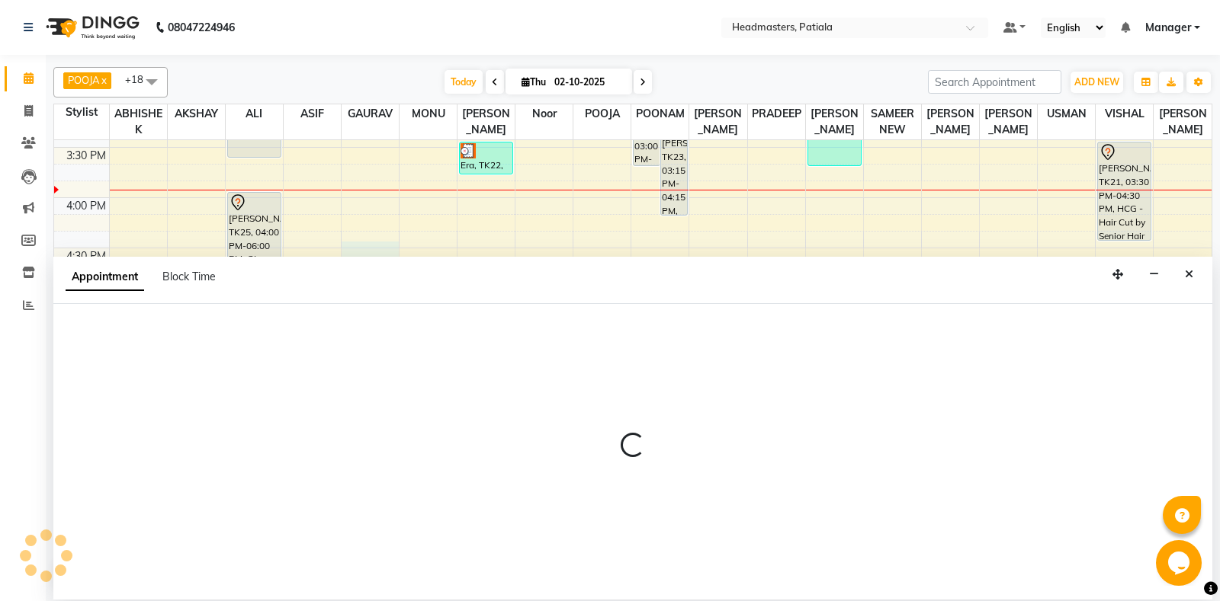
select select "51081"
select select "tentative"
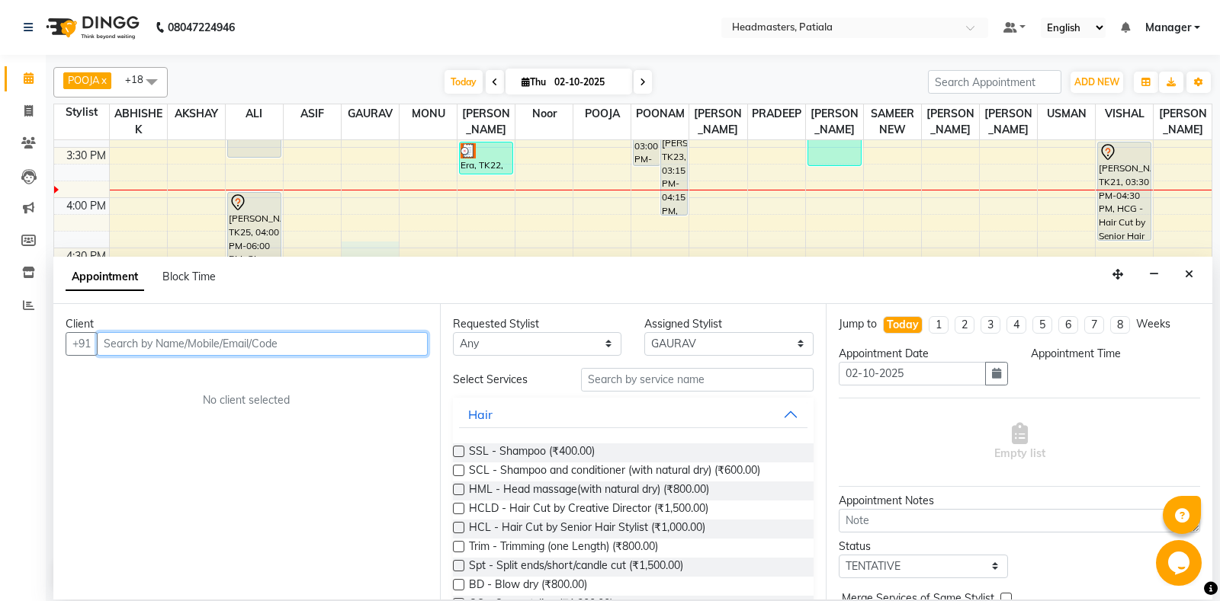
select select "990"
paste input "9888378002"
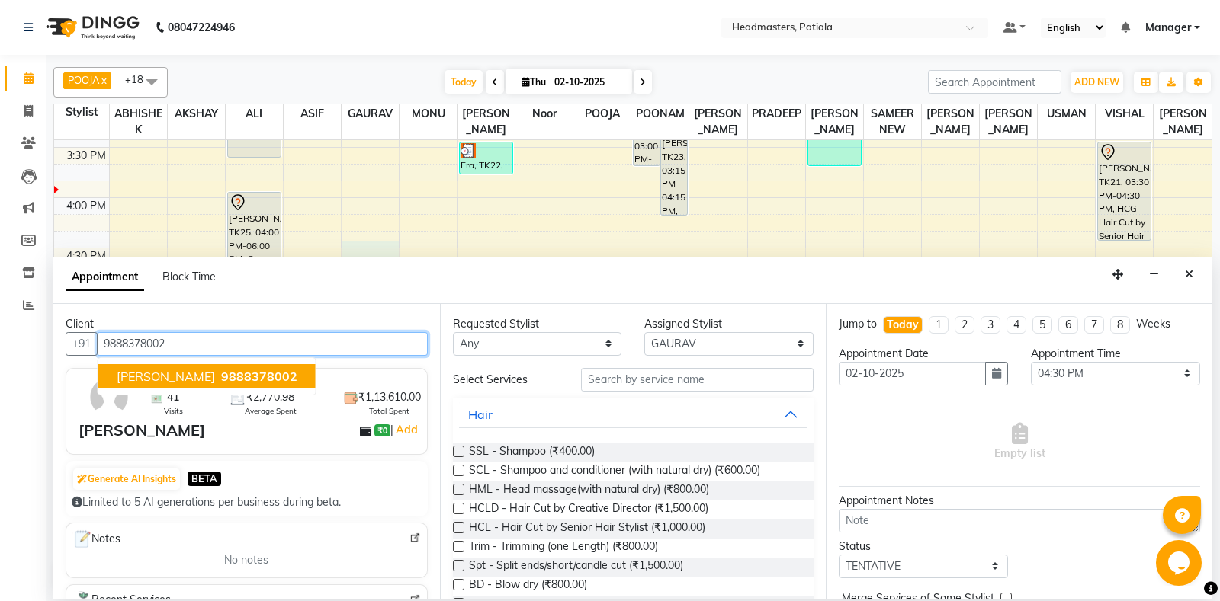
type input "9888378002"
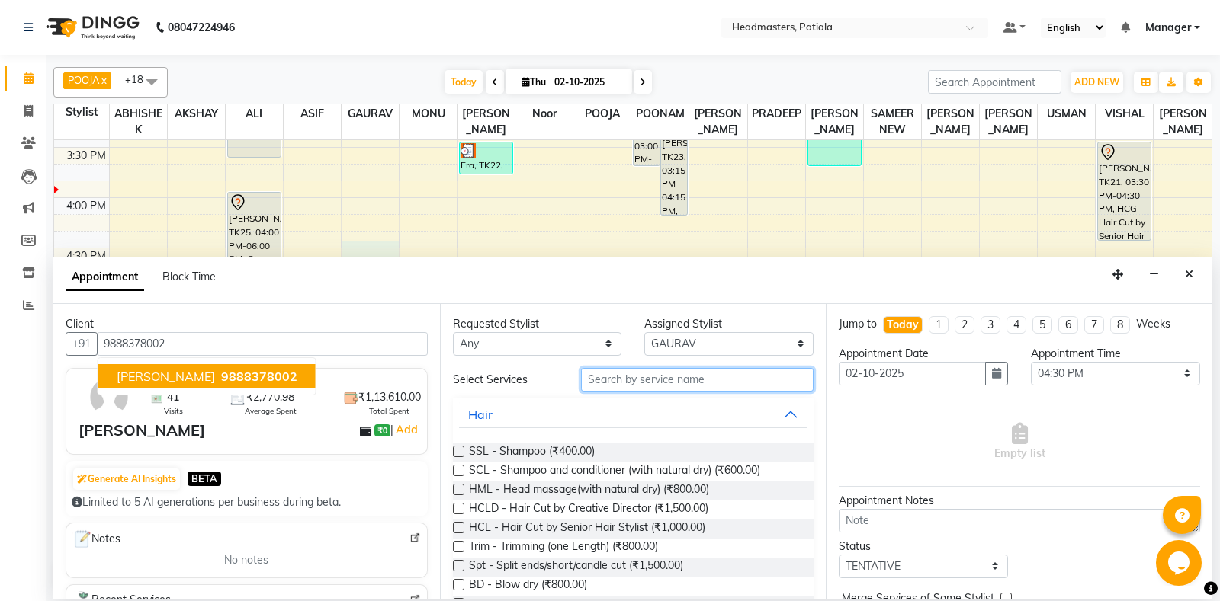
click at [678, 383] on input "text" at bounding box center [697, 380] width 233 height 24
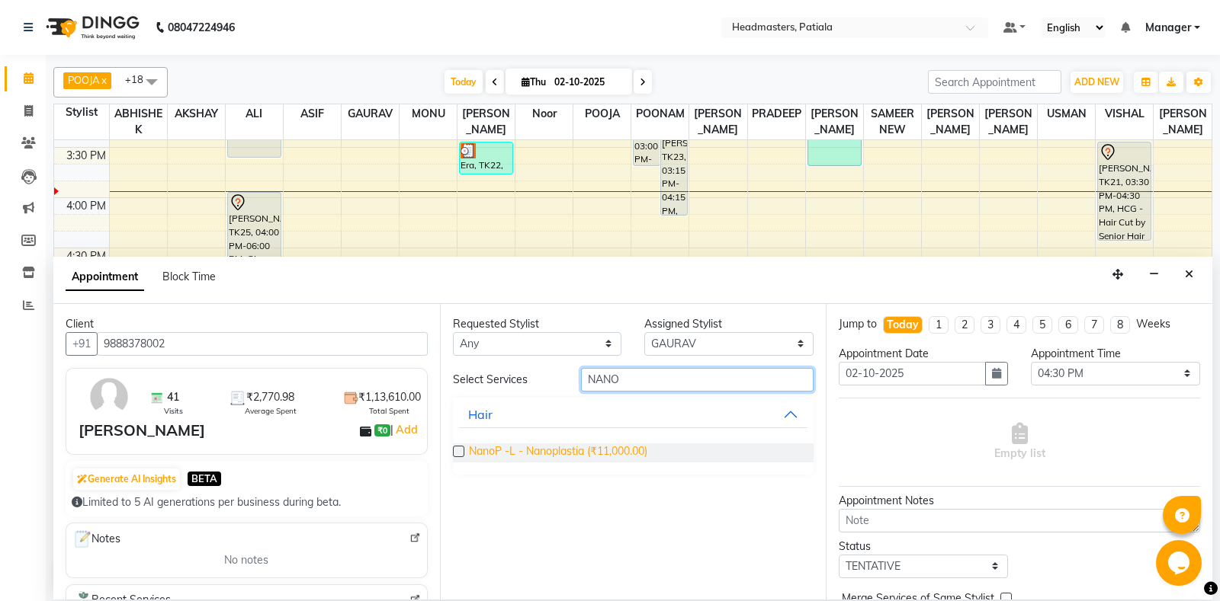
type input "NANO"
click at [583, 451] on span "NanoP -L - Nanoplastia (₹11,000.00)" at bounding box center [558, 453] width 178 height 19
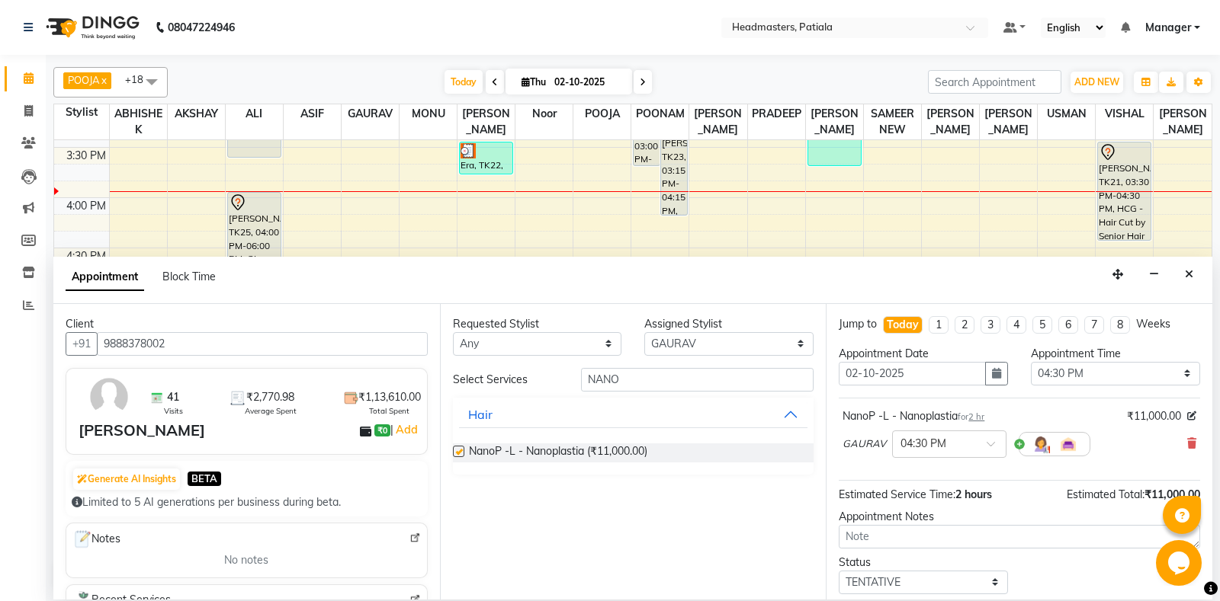
checkbox input "false"
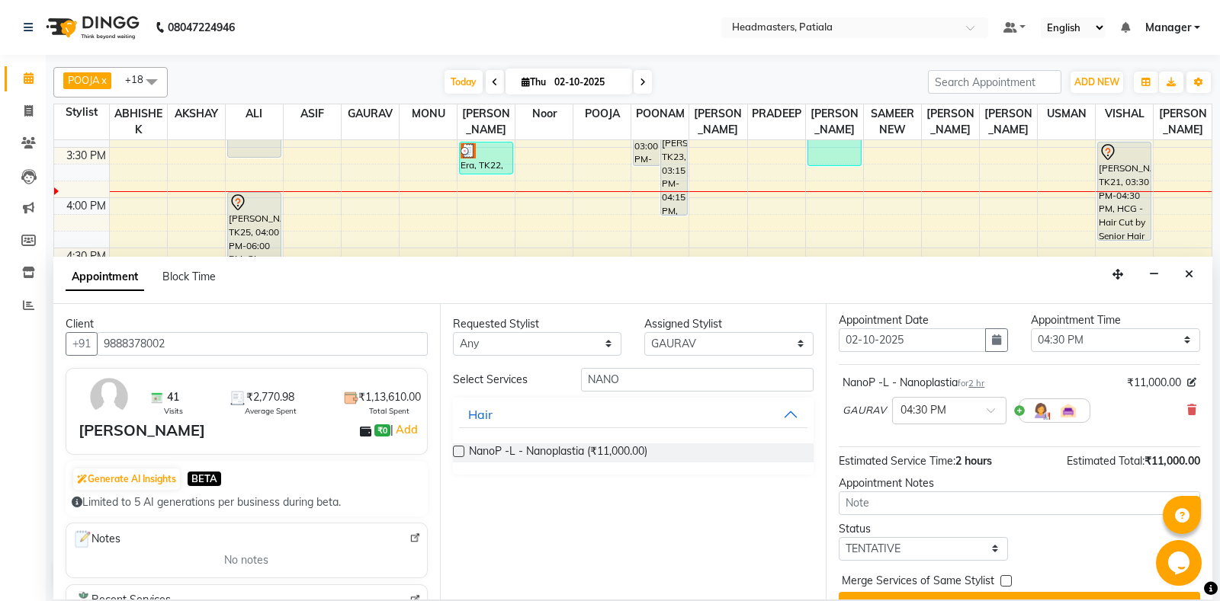
scroll to position [65, 0]
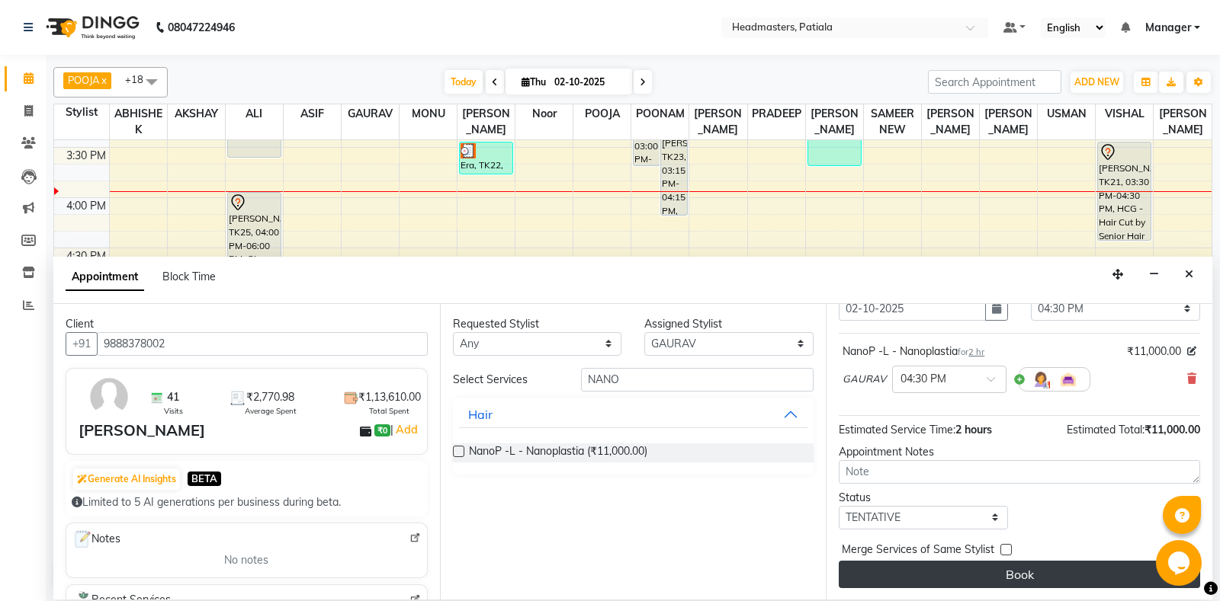
click at [1001, 566] on button "Book" at bounding box center [1018, 574] width 361 height 27
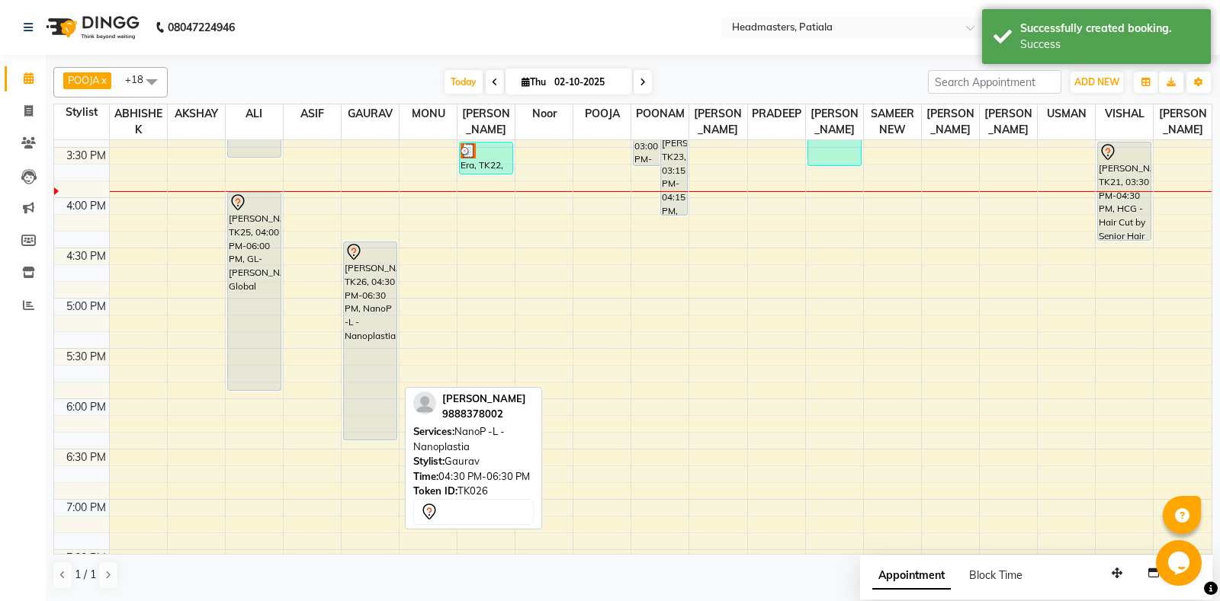
click at [375, 285] on div "[PERSON_NAME], TK26, 04:30 PM-06:30 PM, NanoP -L - Nanoplastia" at bounding box center [370, 340] width 53 height 197
select select "7"
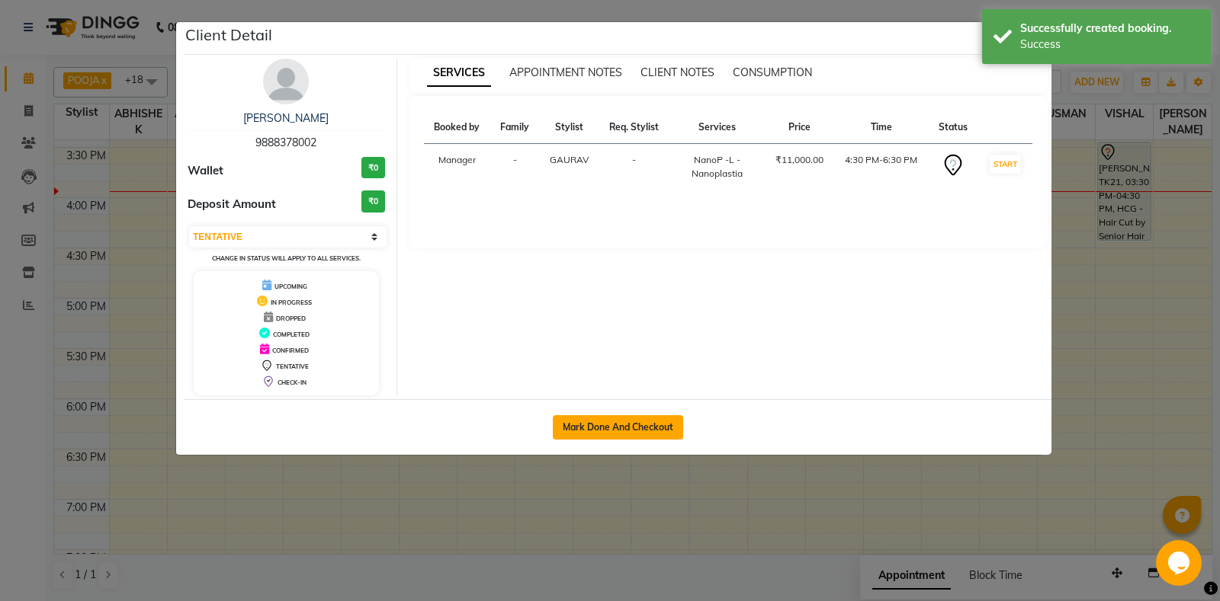
click at [662, 425] on button "Mark Done And Checkout" at bounding box center [618, 427] width 130 height 24
select select "6602"
select select "service"
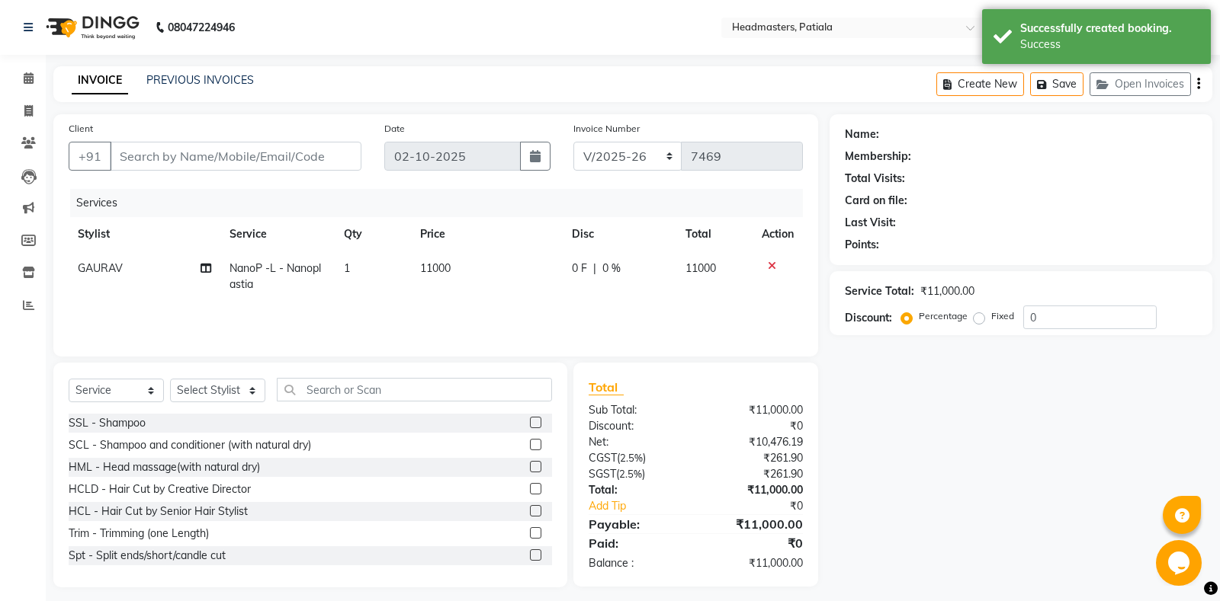
type input "9888378002"
select select "51081"
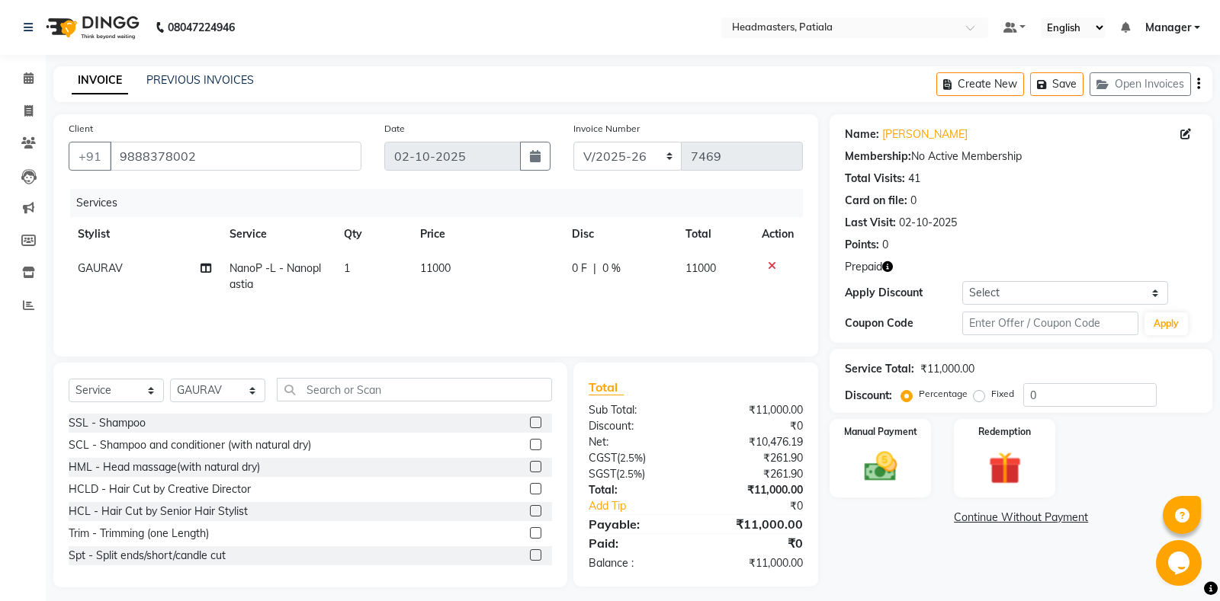
click at [576, 273] on span "0 F" at bounding box center [579, 269] width 15 height 16
select select "51081"
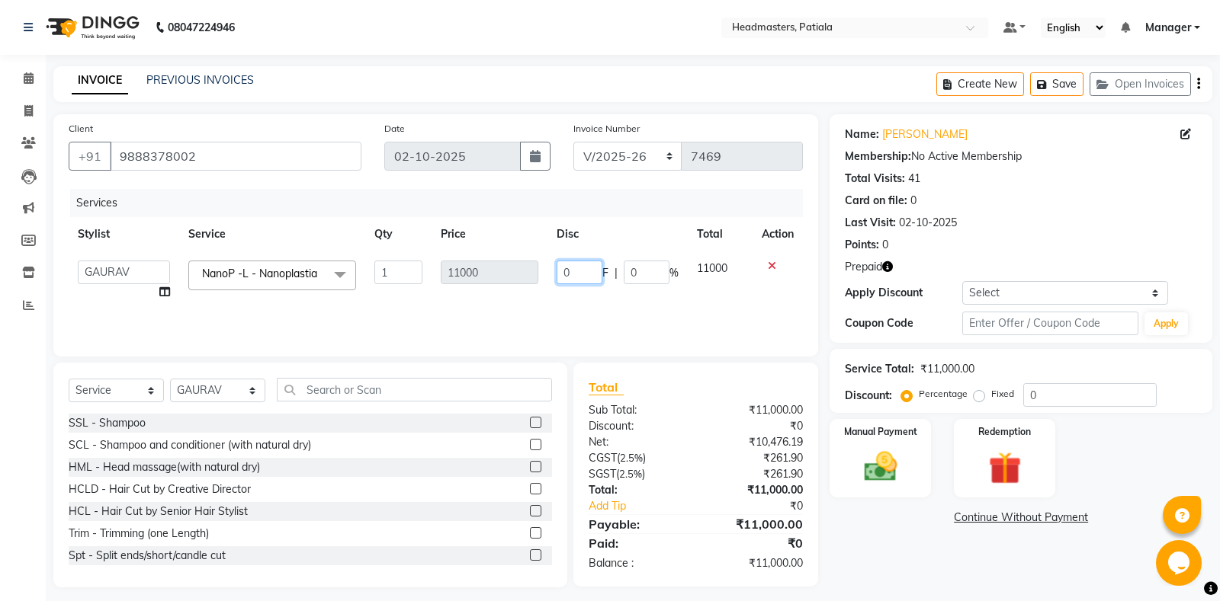
drag, startPoint x: 569, startPoint y: 270, endPoint x: 548, endPoint y: 264, distance: 21.5
click at [556, 264] on input "0" at bounding box center [579, 273] width 46 height 24
type input "6"
type input "7000"
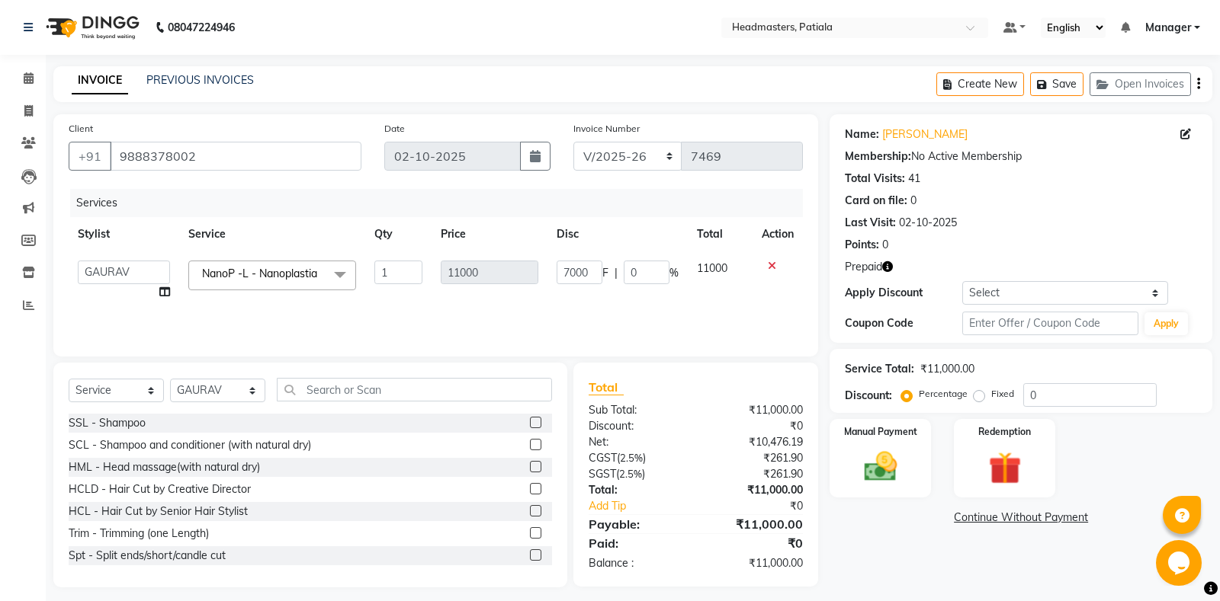
click at [909, 543] on div "Name: [PERSON_NAME] Membership: No Active Membership Total Visits: 41 Card on f…" at bounding box center [1026, 350] width 394 height 473
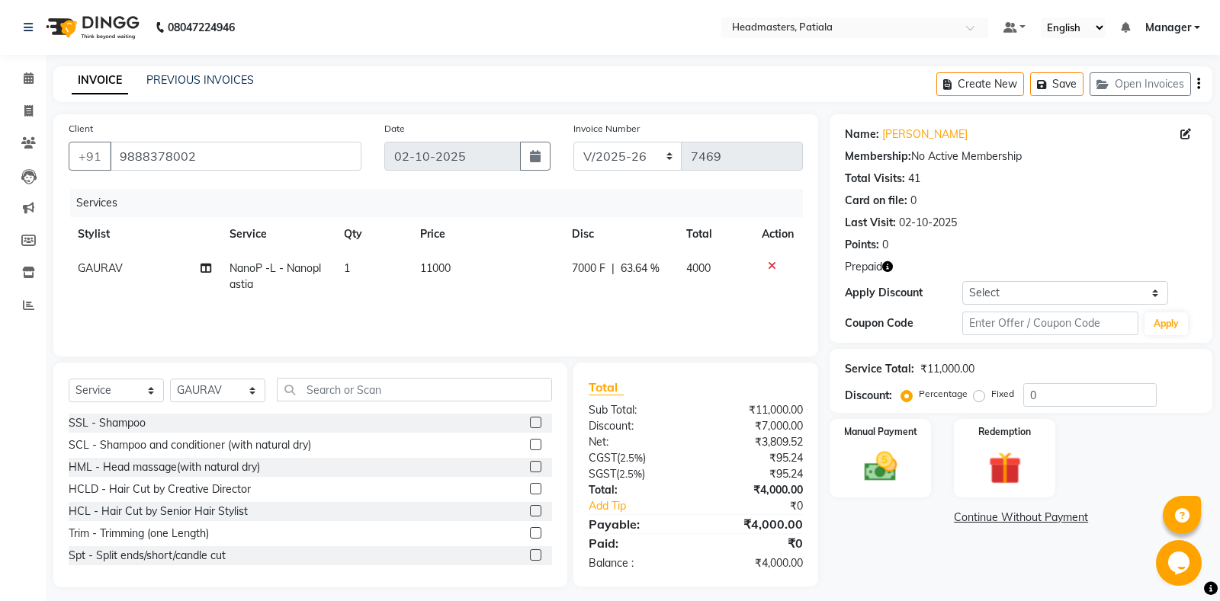
click at [576, 264] on span "7000 F" at bounding box center [589, 269] width 34 height 16
select select "51081"
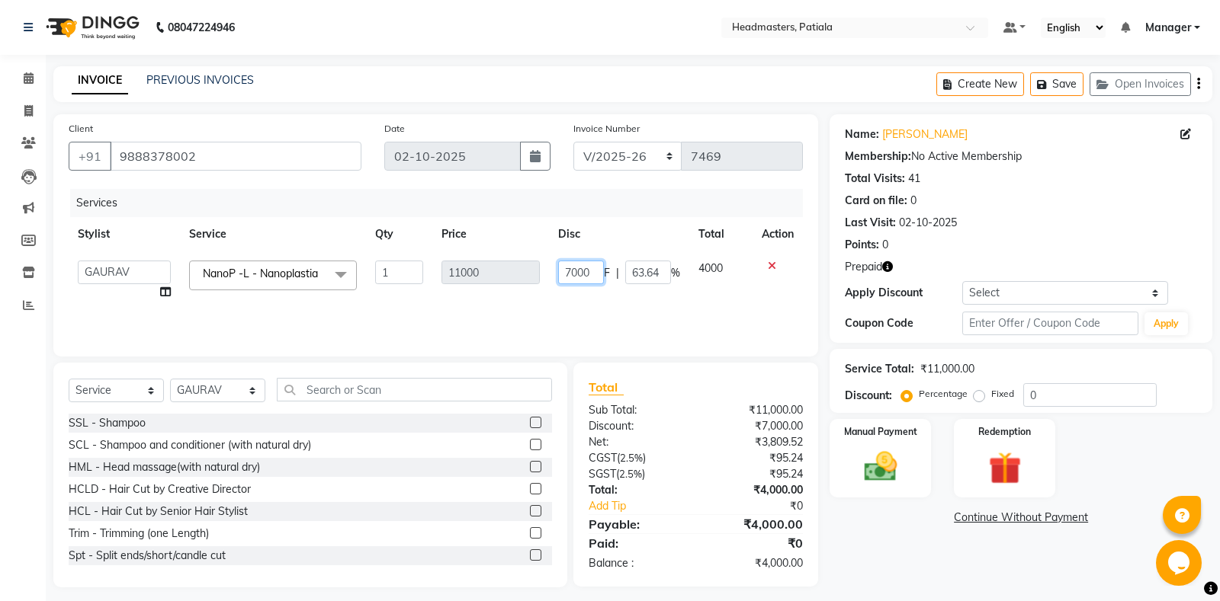
drag, startPoint x: 572, startPoint y: 269, endPoint x: 551, endPoint y: 268, distance: 20.6
click at [558, 268] on input "7000" at bounding box center [581, 273] width 46 height 24
type input "5000"
click at [849, 561] on div "Name: [PERSON_NAME] Membership: No Active Membership Total Visits: 41 Card on f…" at bounding box center [1026, 350] width 394 height 473
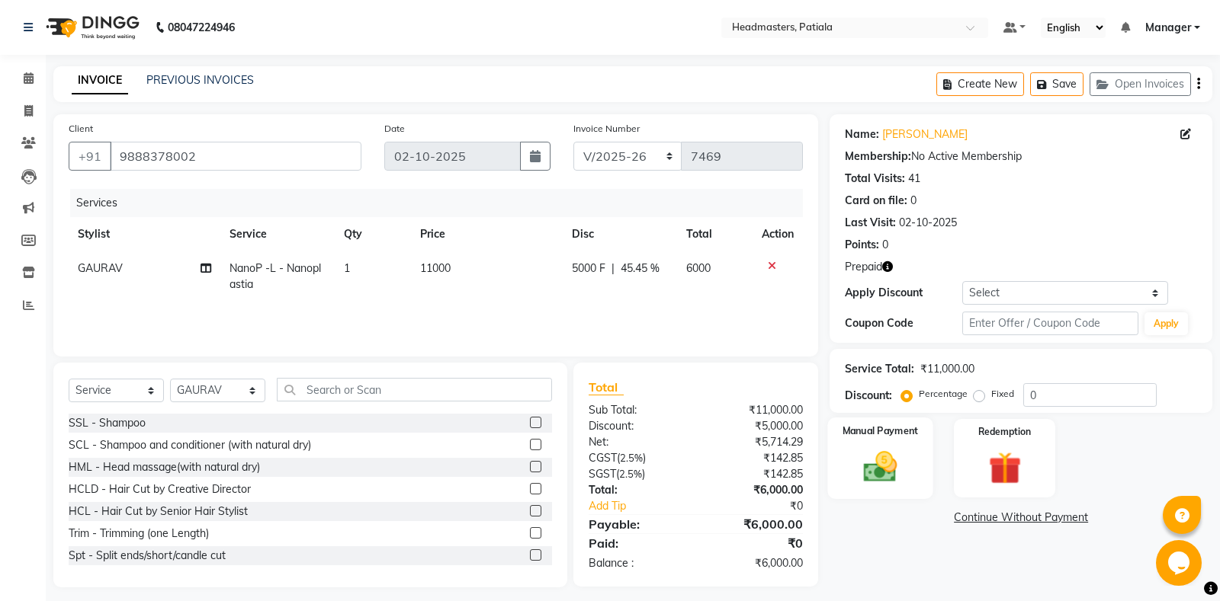
click at [884, 483] on img at bounding box center [880, 466] width 55 height 39
click at [961, 515] on span "UPI" at bounding box center [952, 519] width 24 height 18
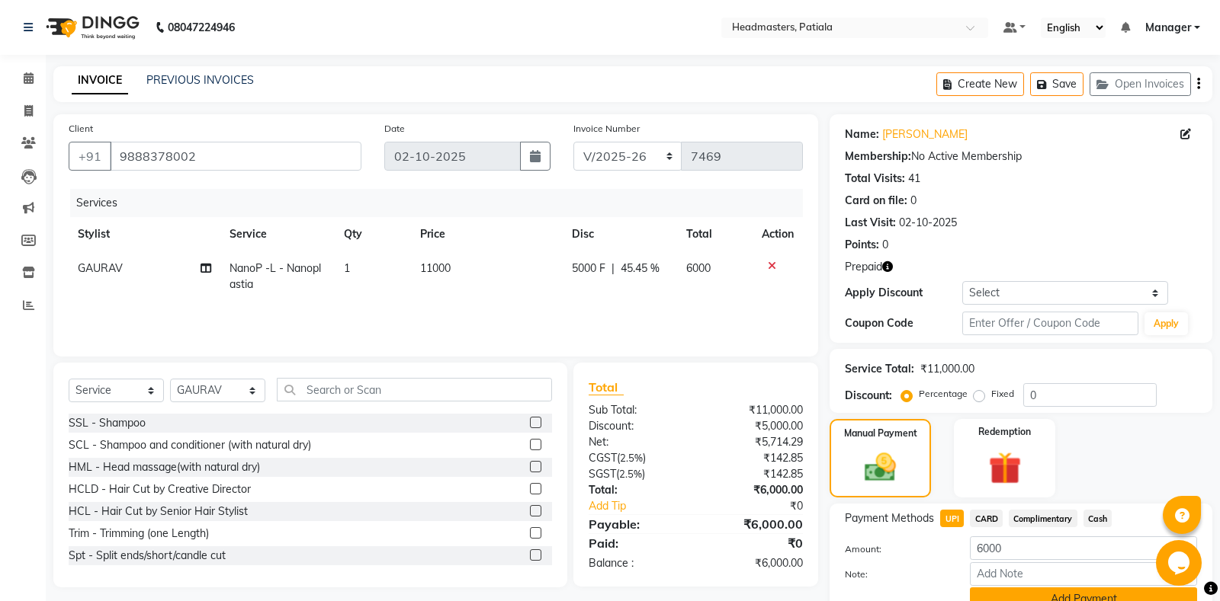
scroll to position [69, 0]
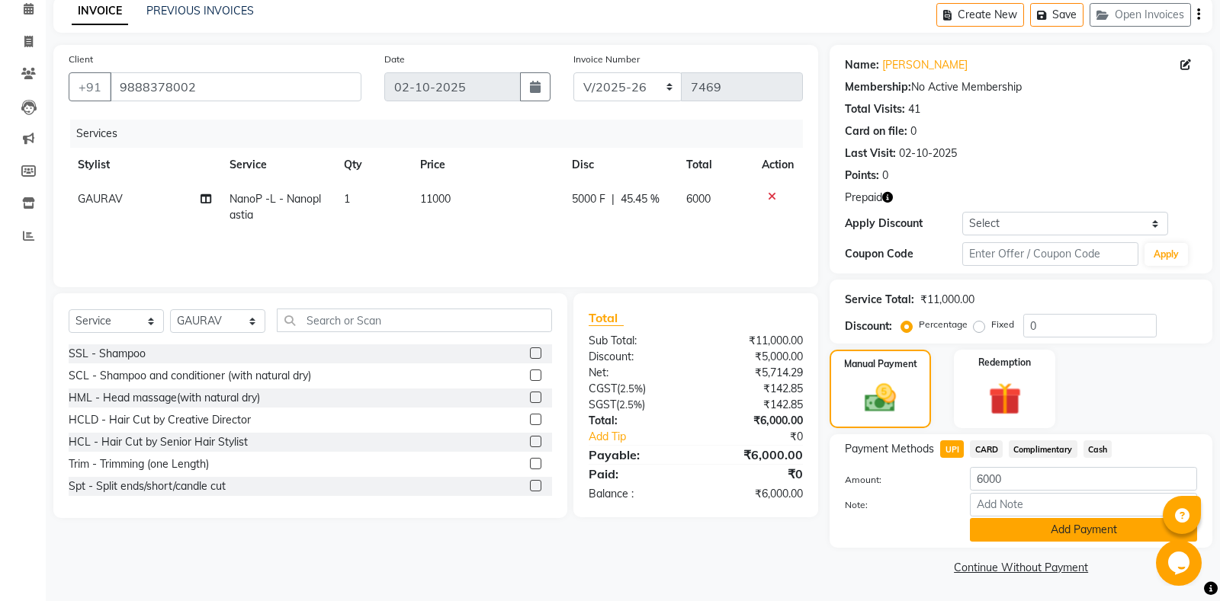
click at [1007, 529] on button "Add Payment" at bounding box center [1083, 530] width 227 height 24
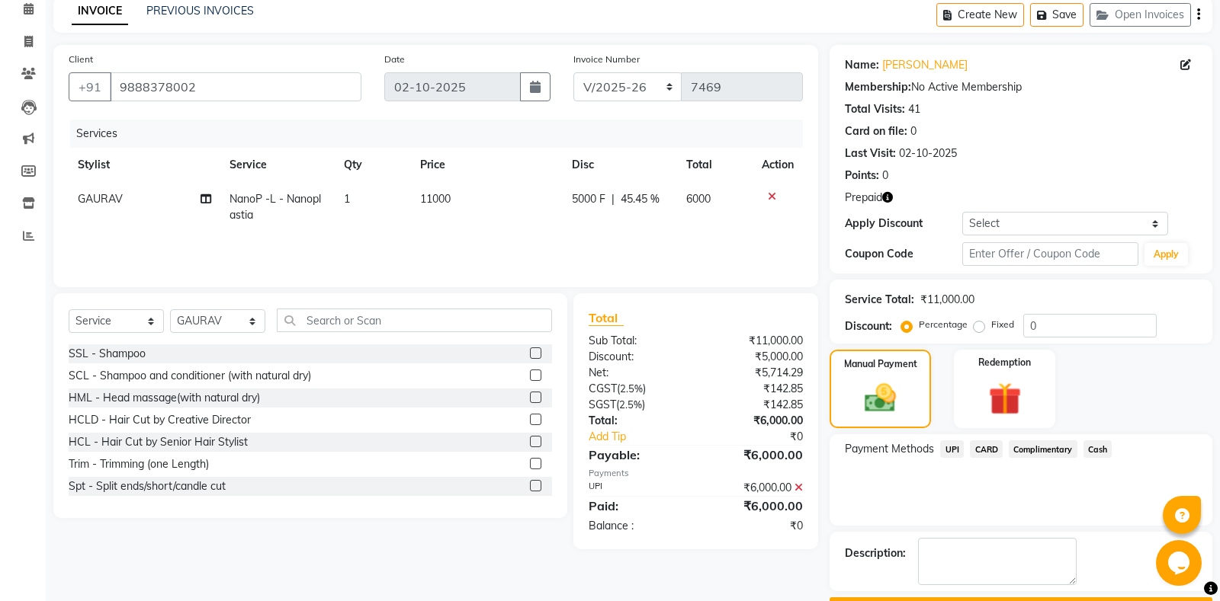
scroll to position [111, 0]
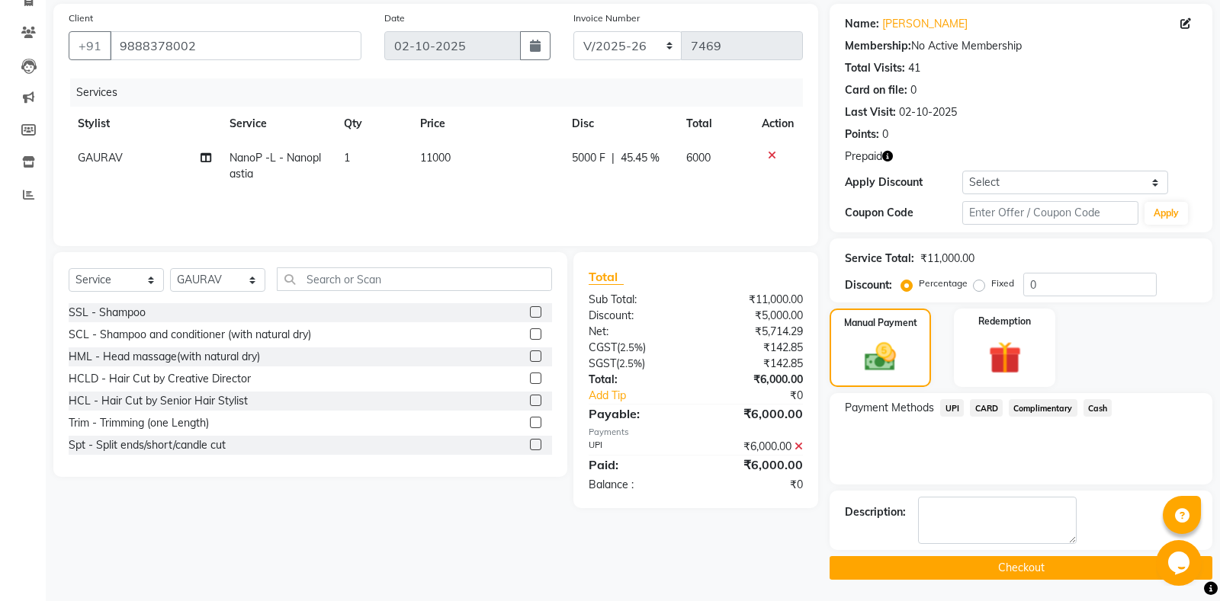
click at [965, 565] on button "Checkout" at bounding box center [1020, 568] width 383 height 24
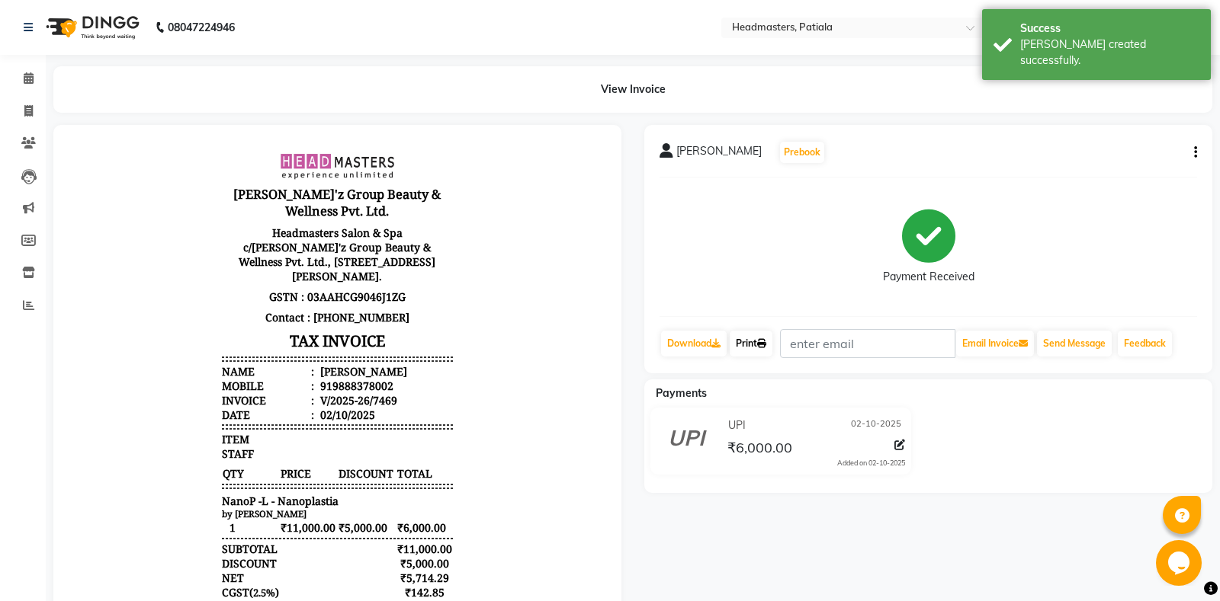
click at [752, 334] on link "Print" at bounding box center [750, 344] width 43 height 26
click at [766, 339] on icon at bounding box center [761, 343] width 9 height 9
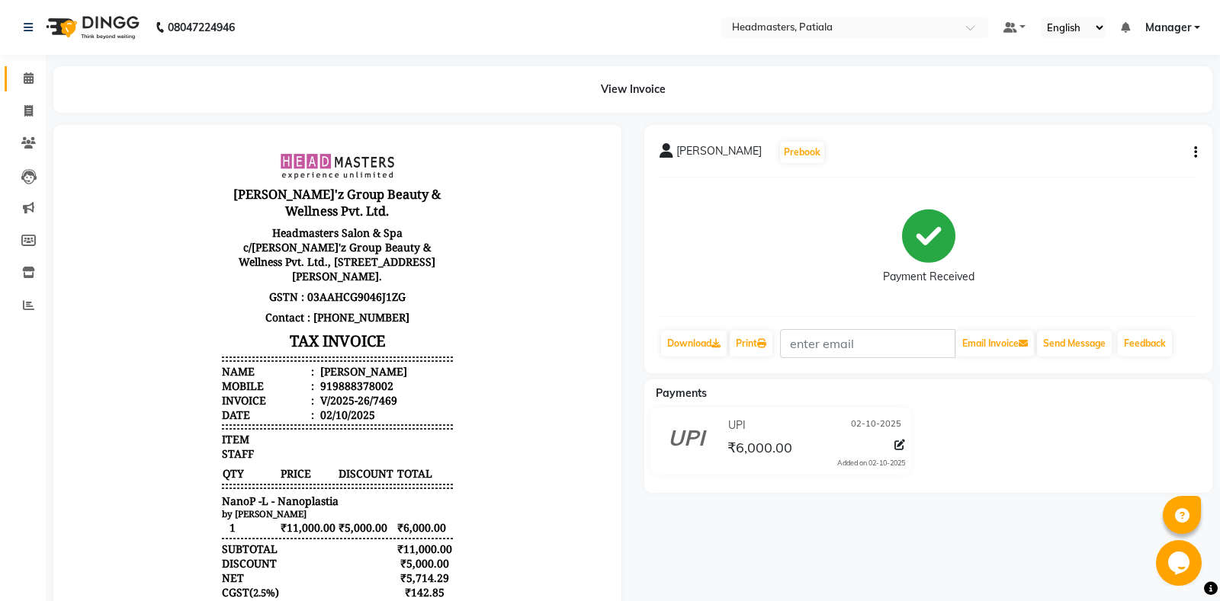
click at [19, 88] on link "Calendar" at bounding box center [23, 78] width 37 height 25
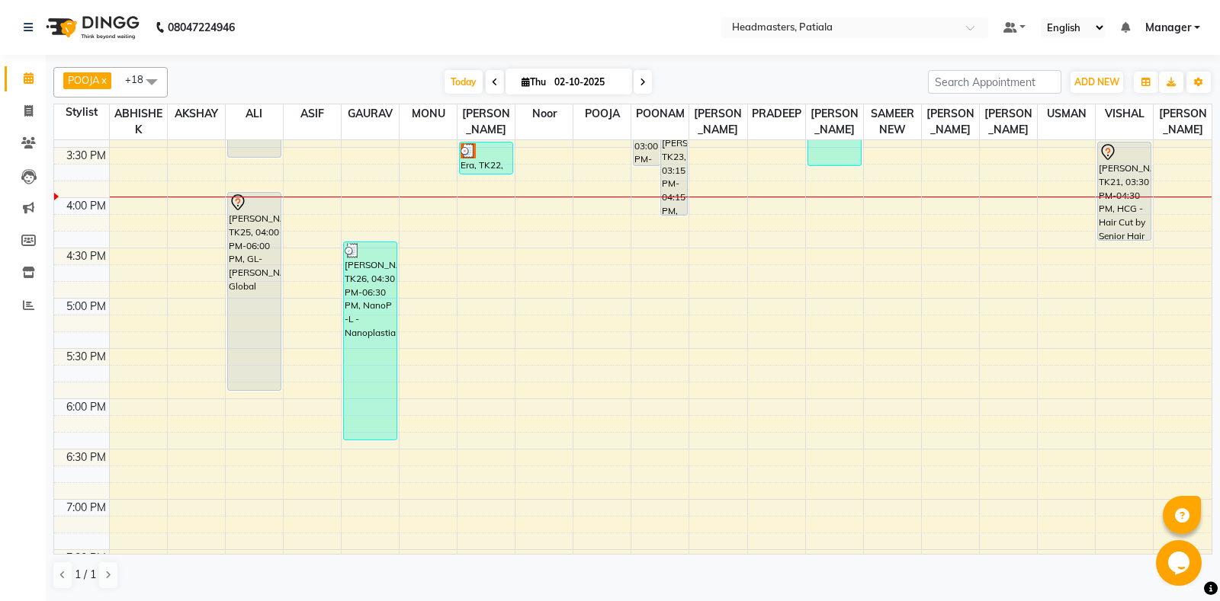
scroll to position [374, 0]
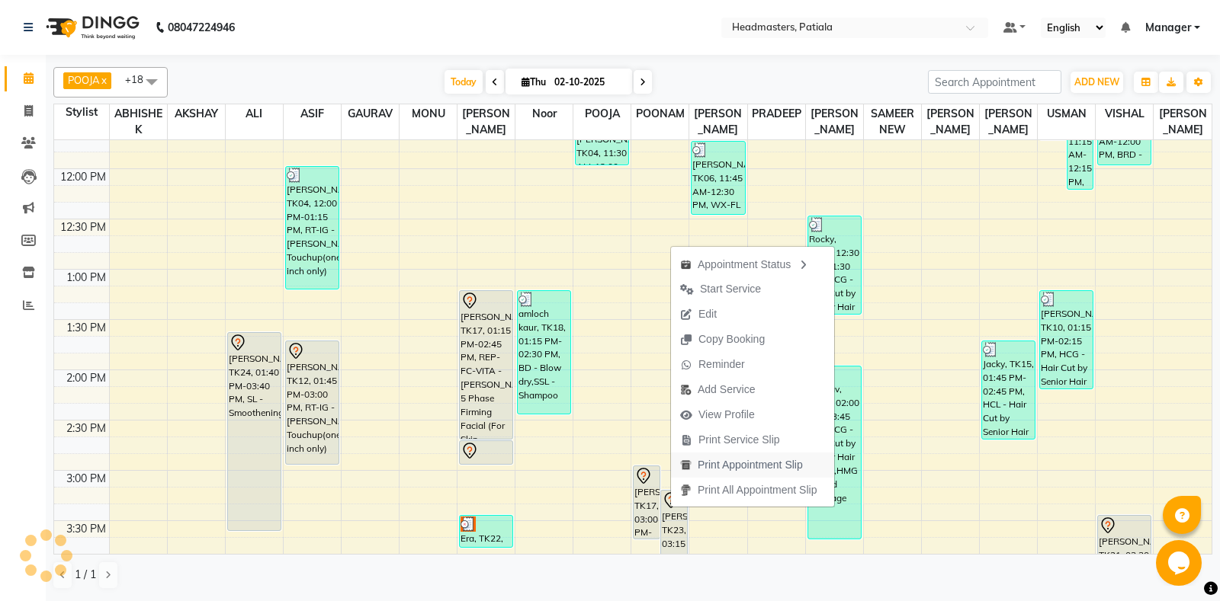
click at [711, 467] on span "Print Appointment Slip" at bounding box center [749, 465] width 105 height 16
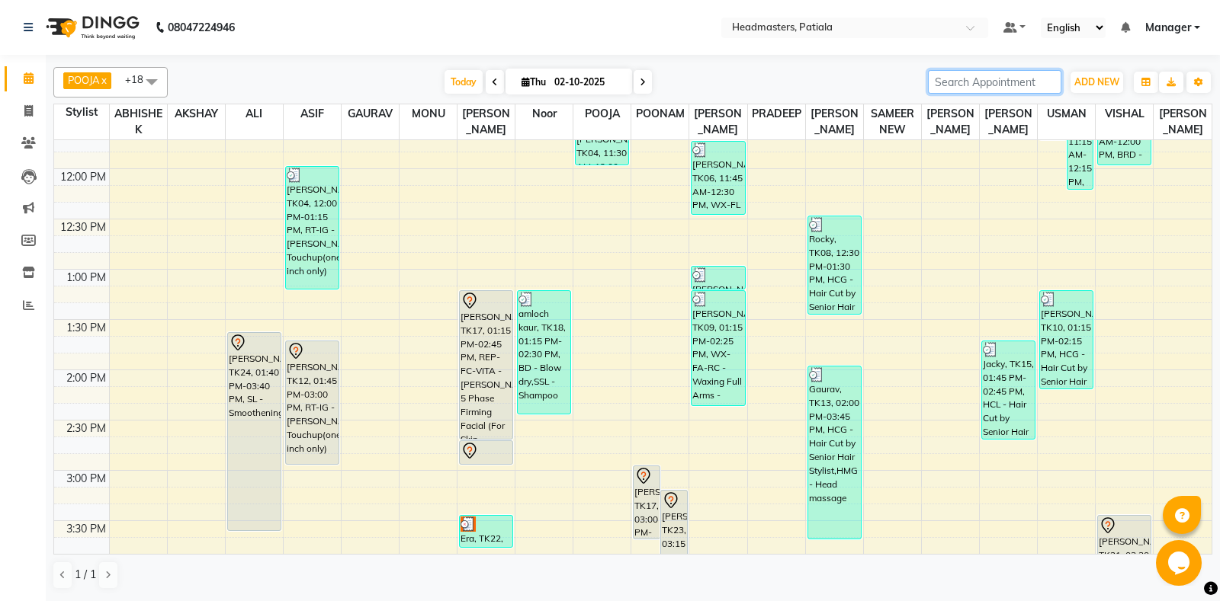
click at [932, 80] on input "search" at bounding box center [994, 82] width 133 height 24
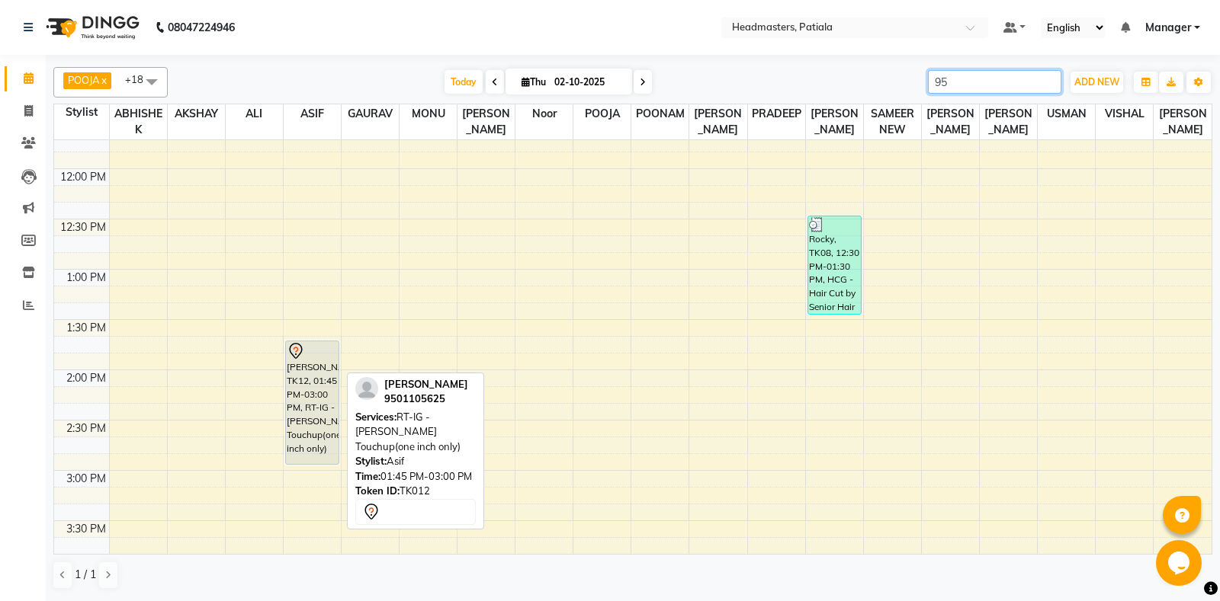
click at [292, 403] on div "[PERSON_NAME], TK12, 01:45 PM-03:00 PM, RT-IG - [PERSON_NAME] Touchup(one inch …" at bounding box center [312, 402] width 53 height 123
type input "95"
select select "7"
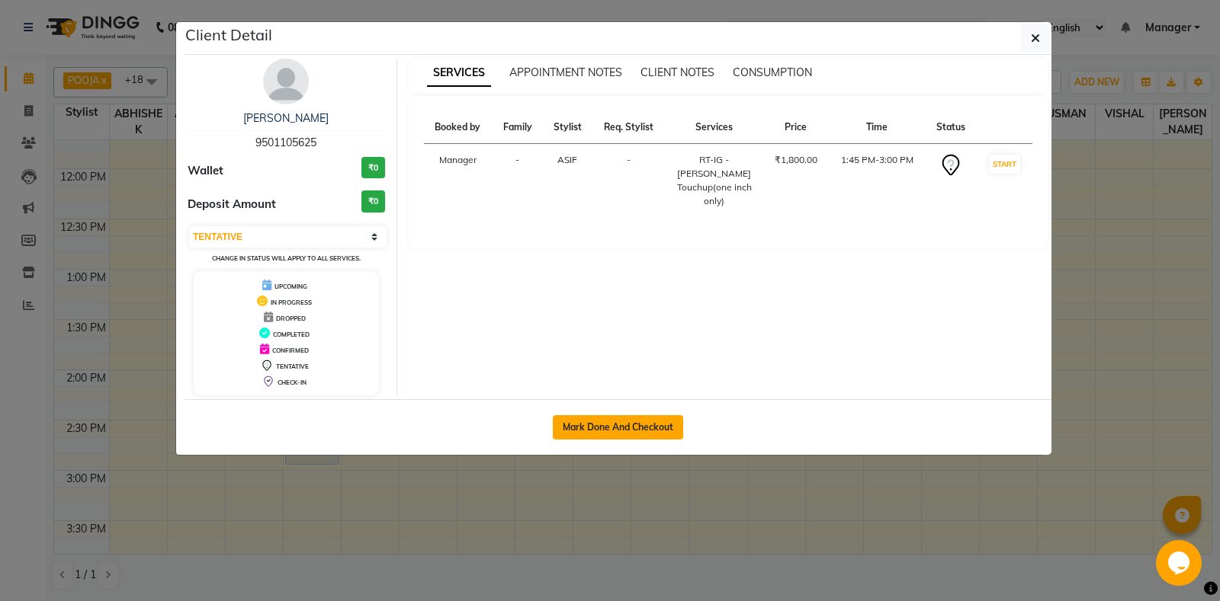
click at [630, 423] on button "Mark Done And Checkout" at bounding box center [618, 427] width 130 height 24
select select "6602"
select select "service"
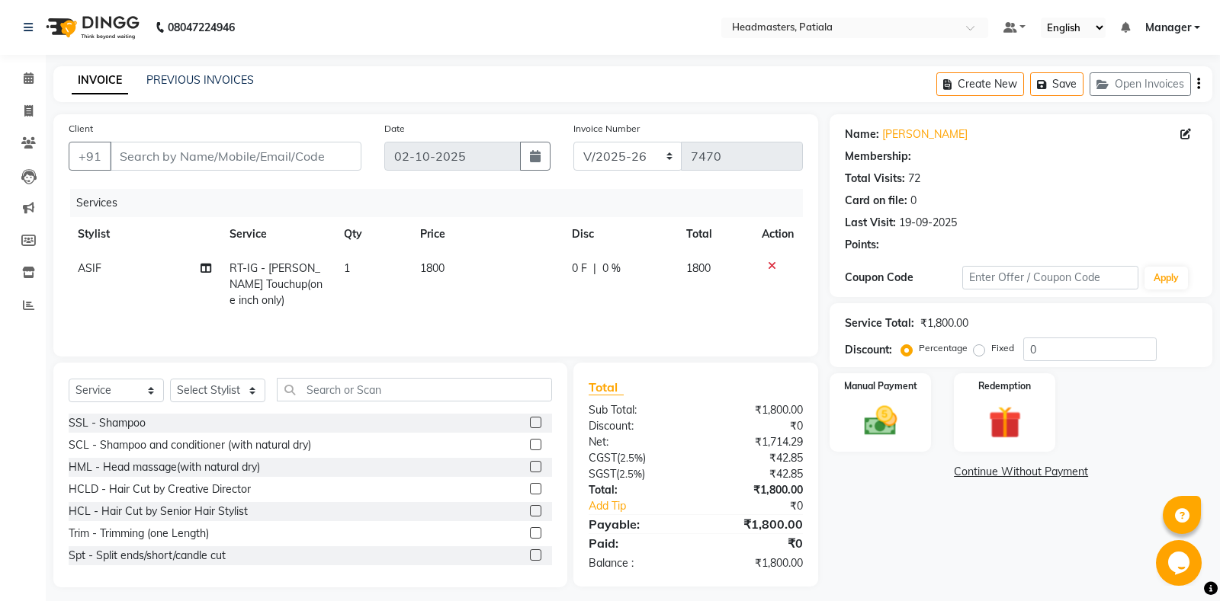
type input "9501105625"
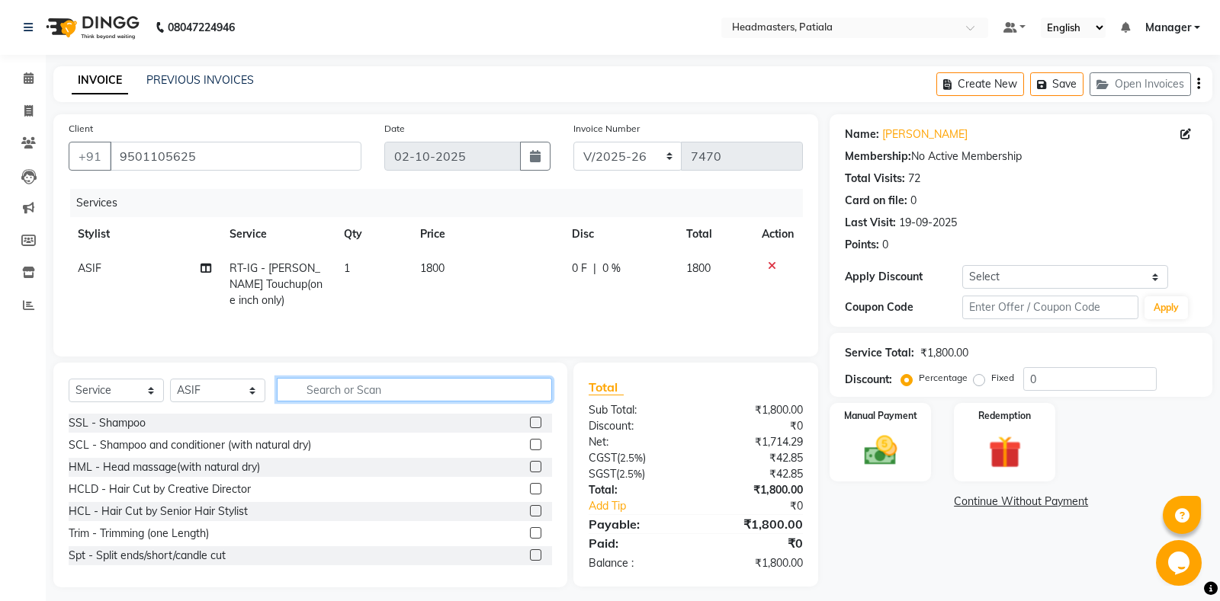
click at [418, 393] on input "text" at bounding box center [414, 390] width 275 height 24
select select "51105"
click option "GAGY" at bounding box center [0, 0] width 0 height 0
click at [220, 402] on select "Select Stylist ABHISHEK AJAY KUMAR AKSHAY ALI ARSH ARUN ASIF AZEEZUR REHMAAN Ch…" at bounding box center [217, 391] width 95 height 24
click at [366, 393] on input "text" at bounding box center [414, 390] width 275 height 24
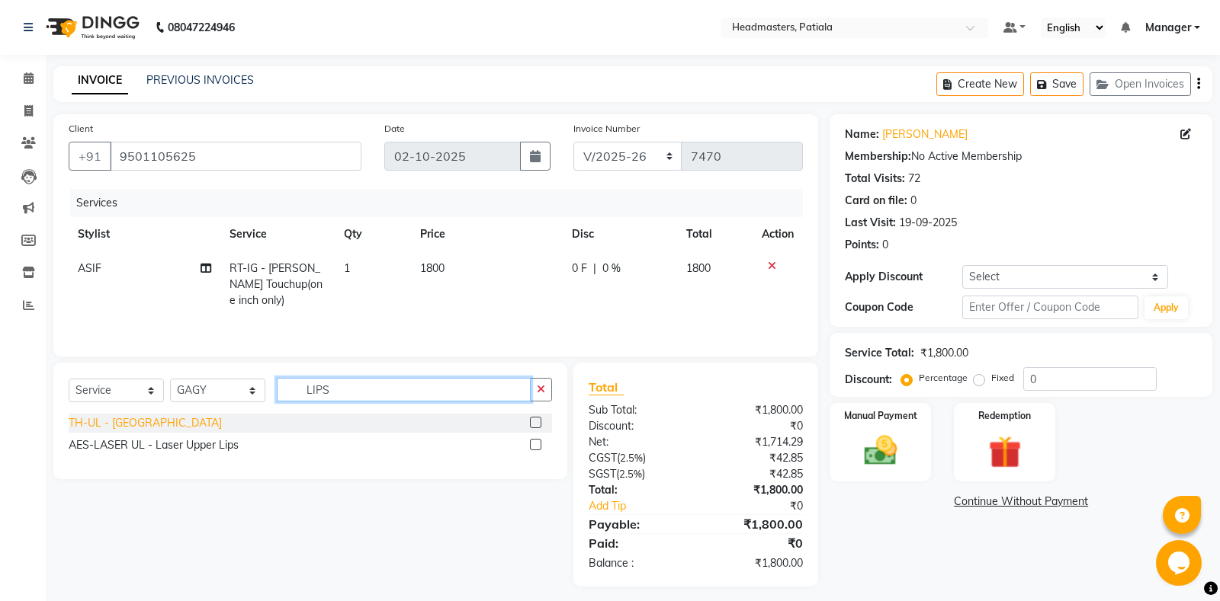
type input "LIPS"
click at [117, 429] on div "TH-UL - Upper lips" at bounding box center [145, 423] width 153 height 16
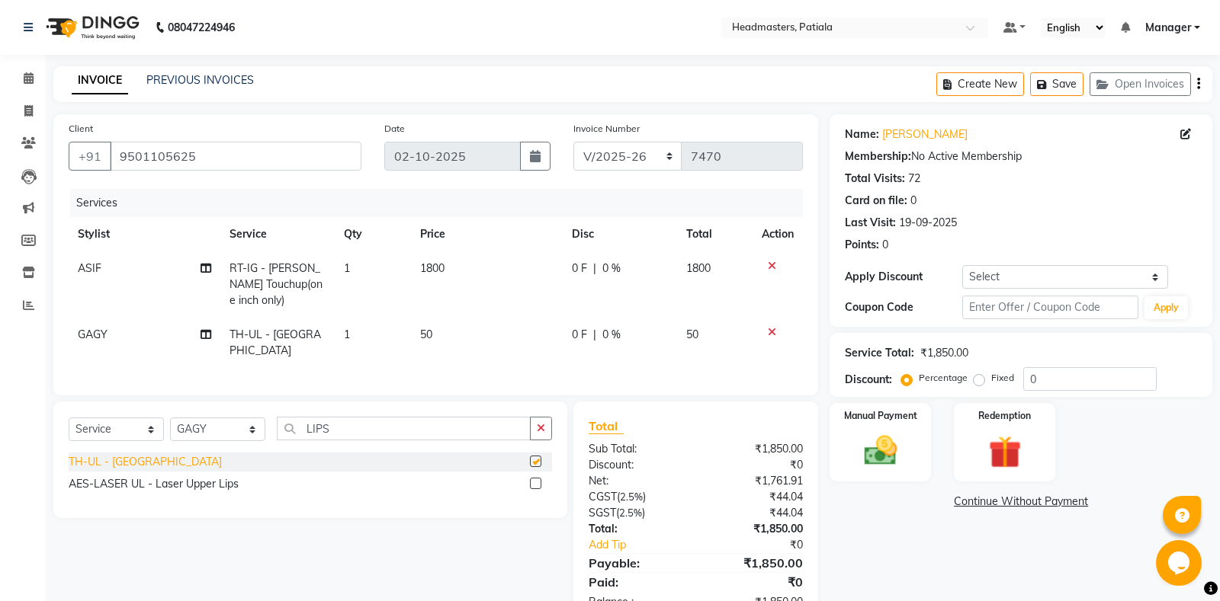
checkbox input "false"
click at [617, 262] on span "0 %" at bounding box center [611, 269] width 18 height 16
select select "51080"
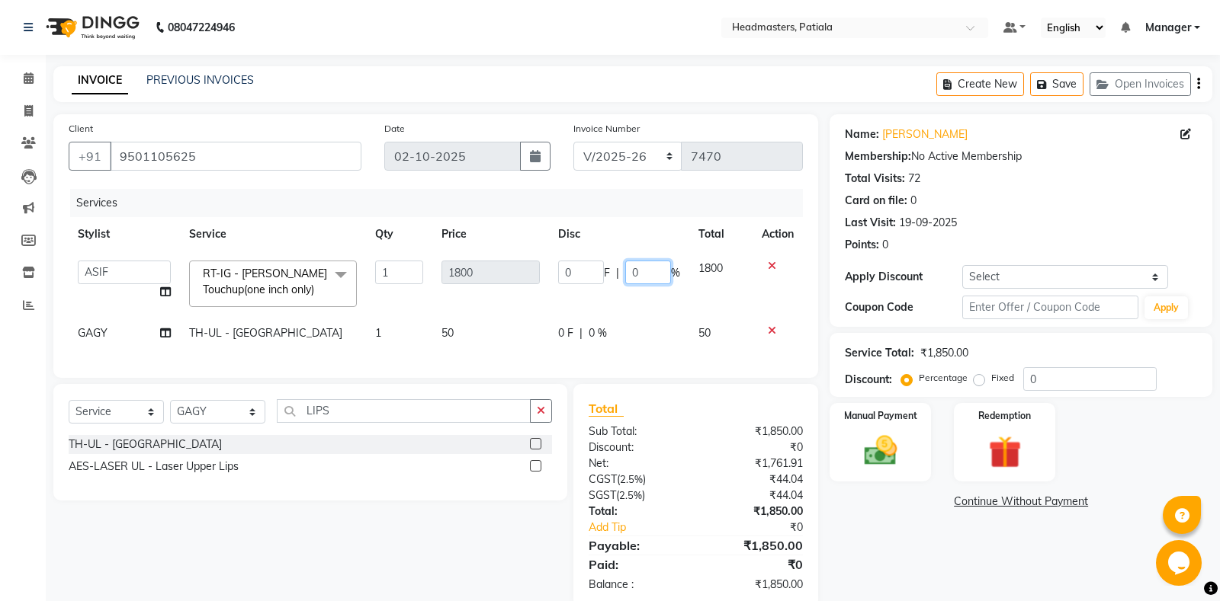
click at [625, 261] on input "0" at bounding box center [648, 273] width 46 height 24
type input "50"
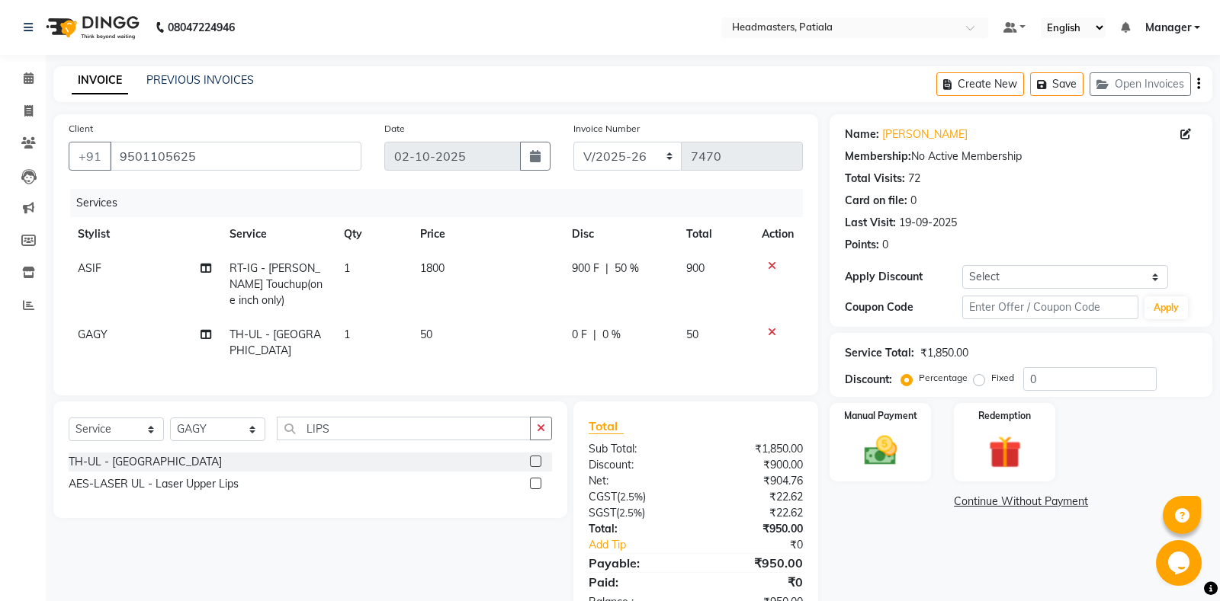
click at [851, 566] on div "Name: Harkiran Membership: No Active Membership Total Visits: 72 Card on file: …" at bounding box center [1026, 369] width 394 height 511
click at [575, 265] on span "900 F" at bounding box center [585, 269] width 27 height 16
select select "51080"
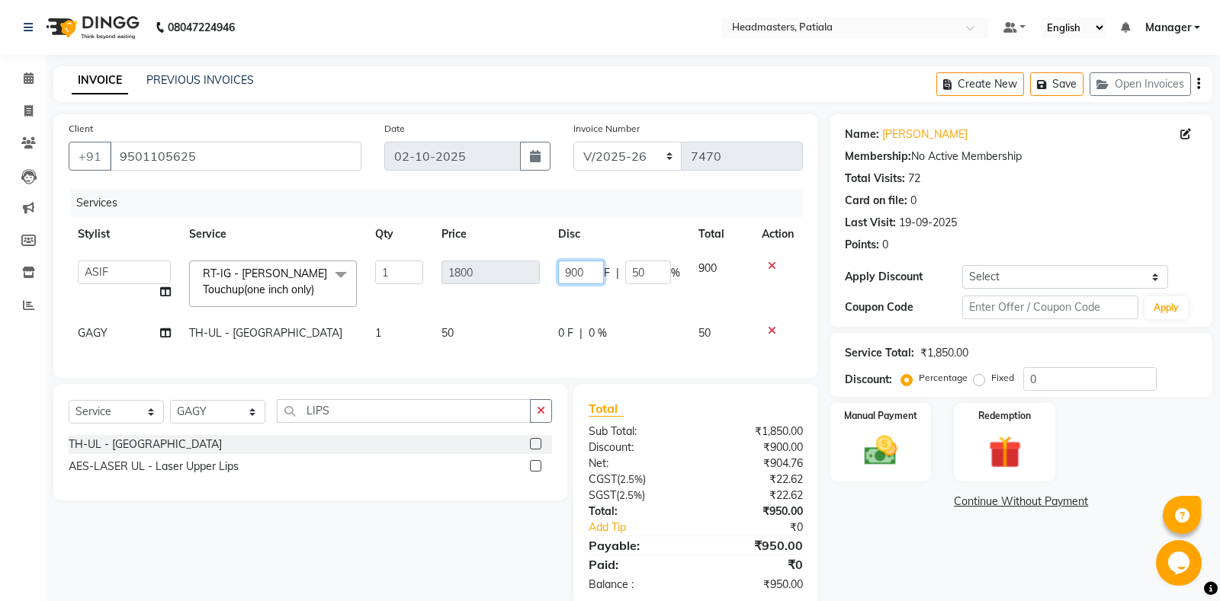
click at [573, 265] on input "900" at bounding box center [581, 273] width 46 height 24
type input "950"
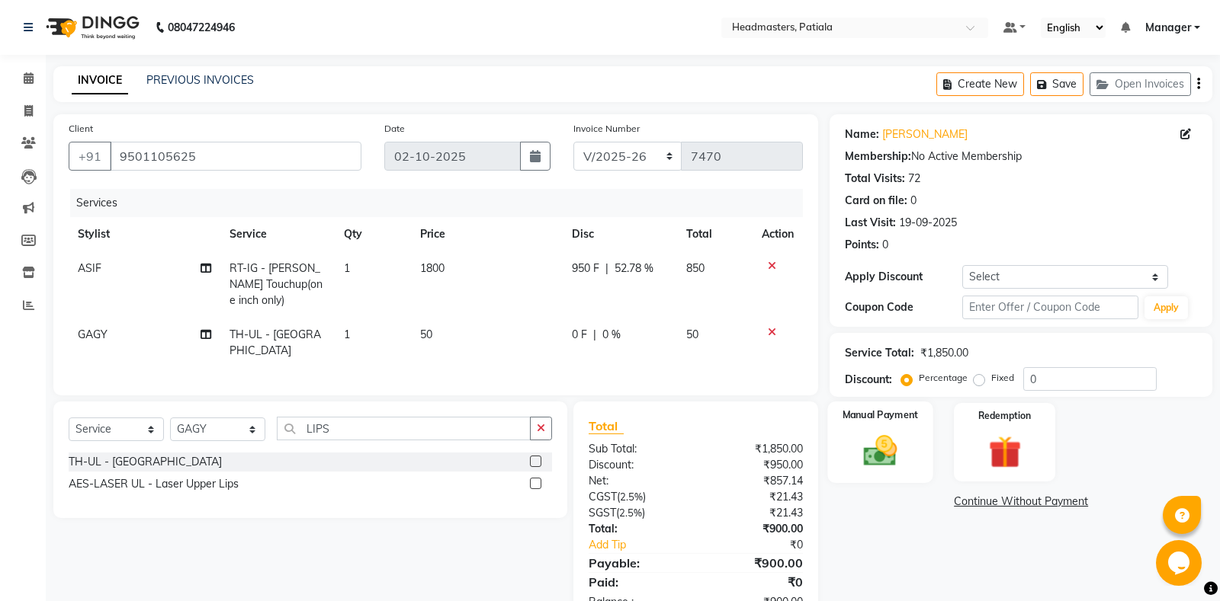
click at [884, 459] on img at bounding box center [880, 450] width 55 height 39
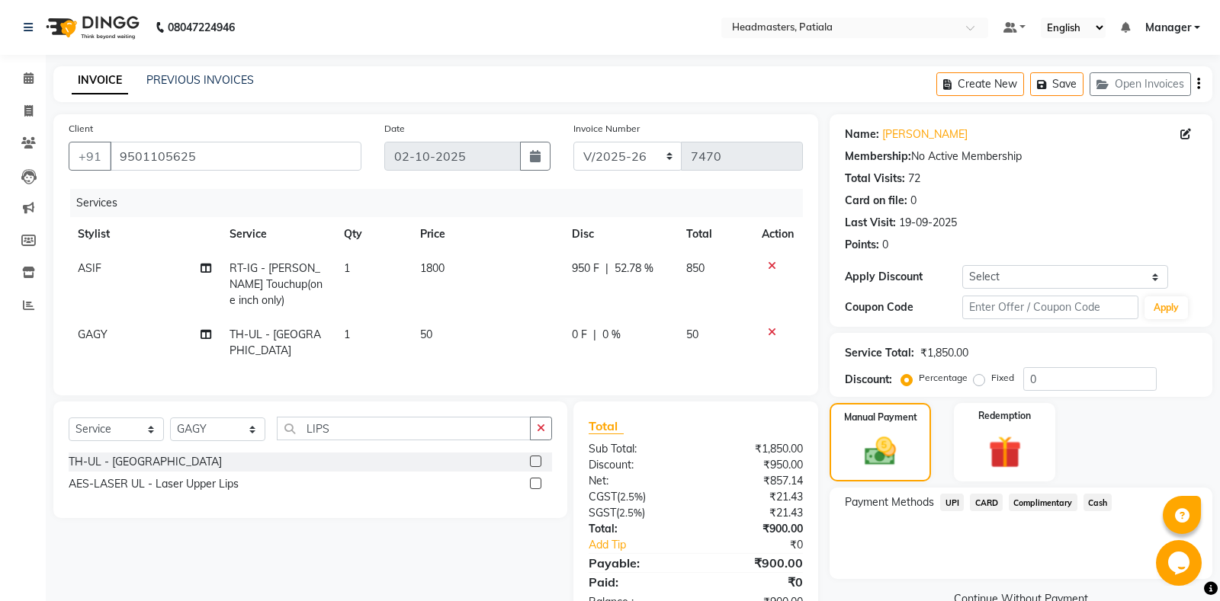
click at [1085, 505] on span "Cash" at bounding box center [1097, 503] width 29 height 18
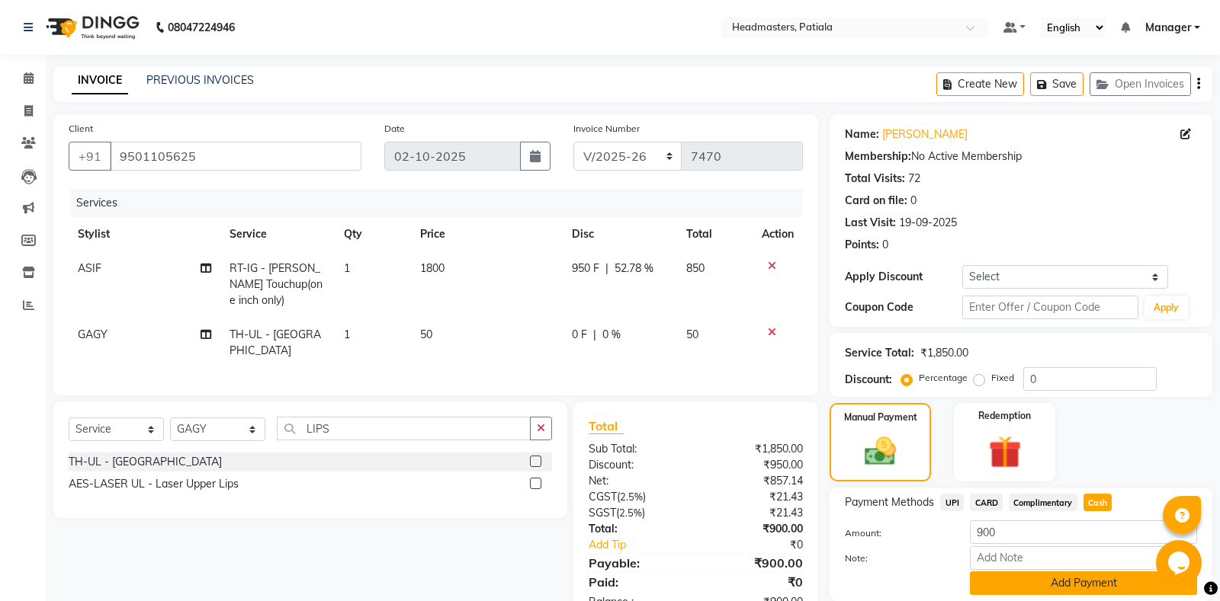
click at [1013, 588] on button "Add Payment" at bounding box center [1083, 584] width 227 height 24
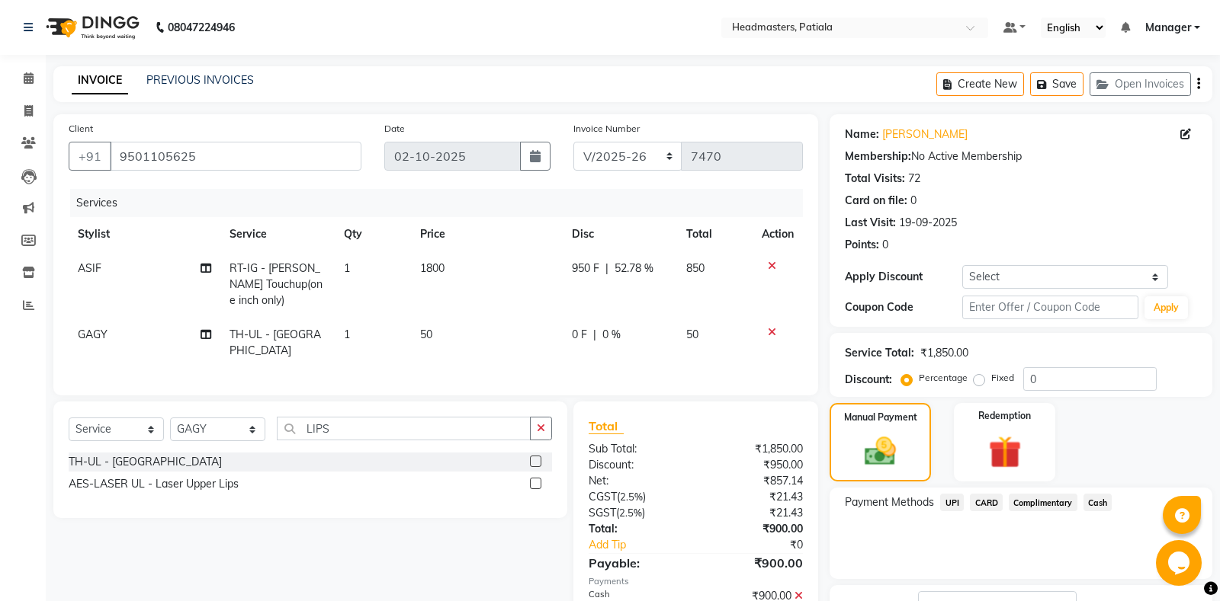
scroll to position [95, 0]
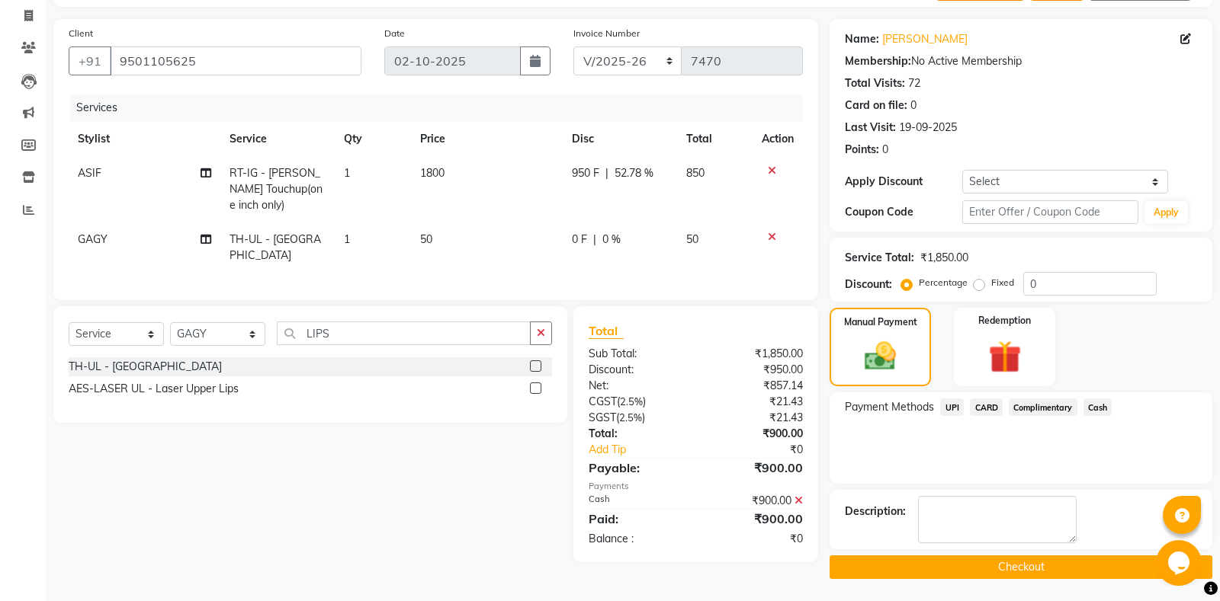
click at [987, 574] on button "Checkout" at bounding box center [1020, 568] width 383 height 24
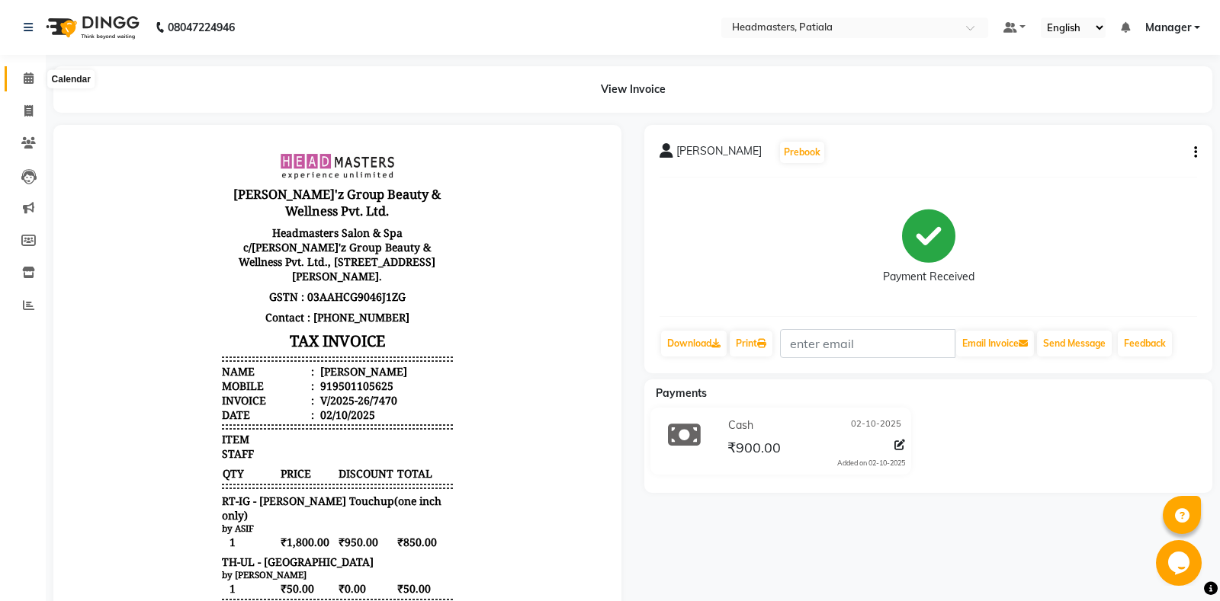
click at [25, 74] on icon at bounding box center [29, 77] width 10 height 11
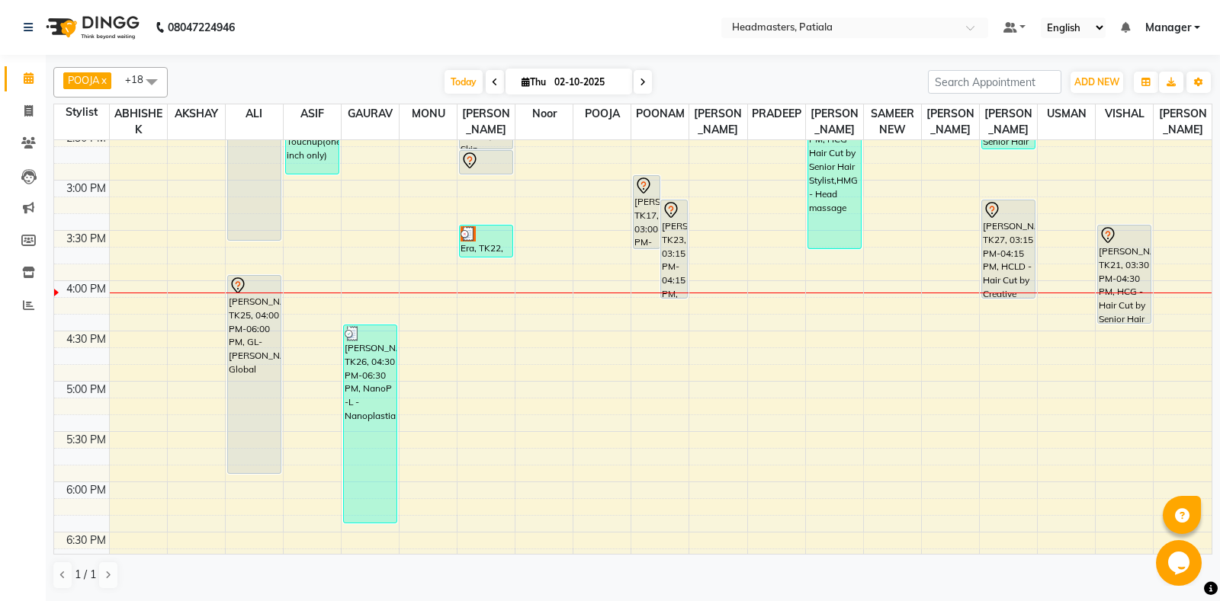
scroll to position [747, 0]
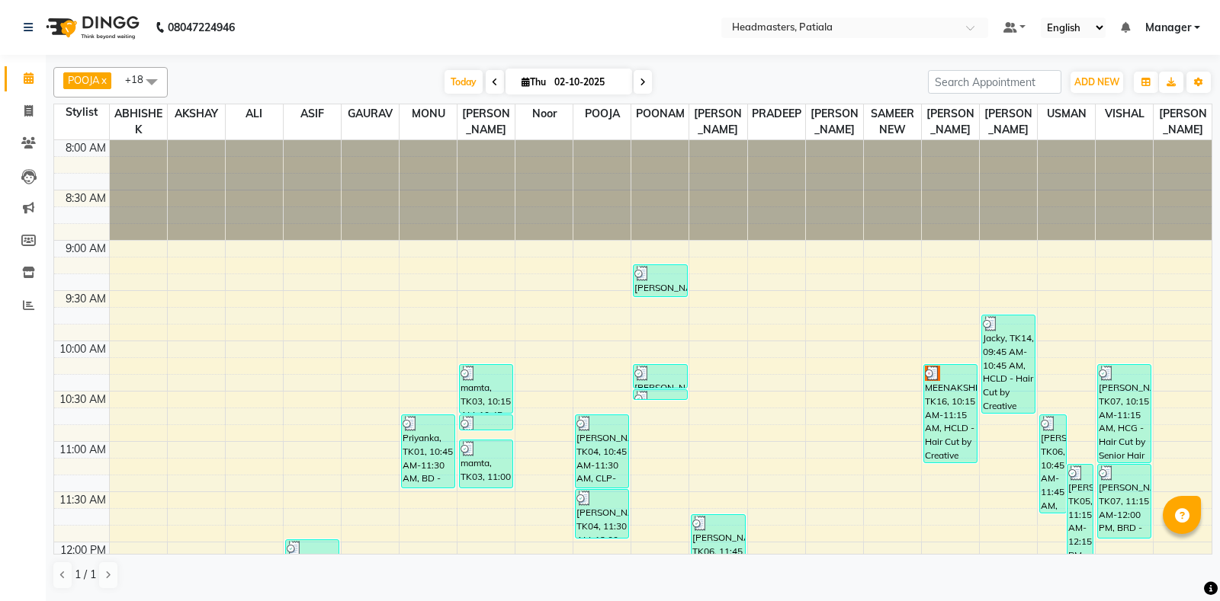
scroll to position [747, 0]
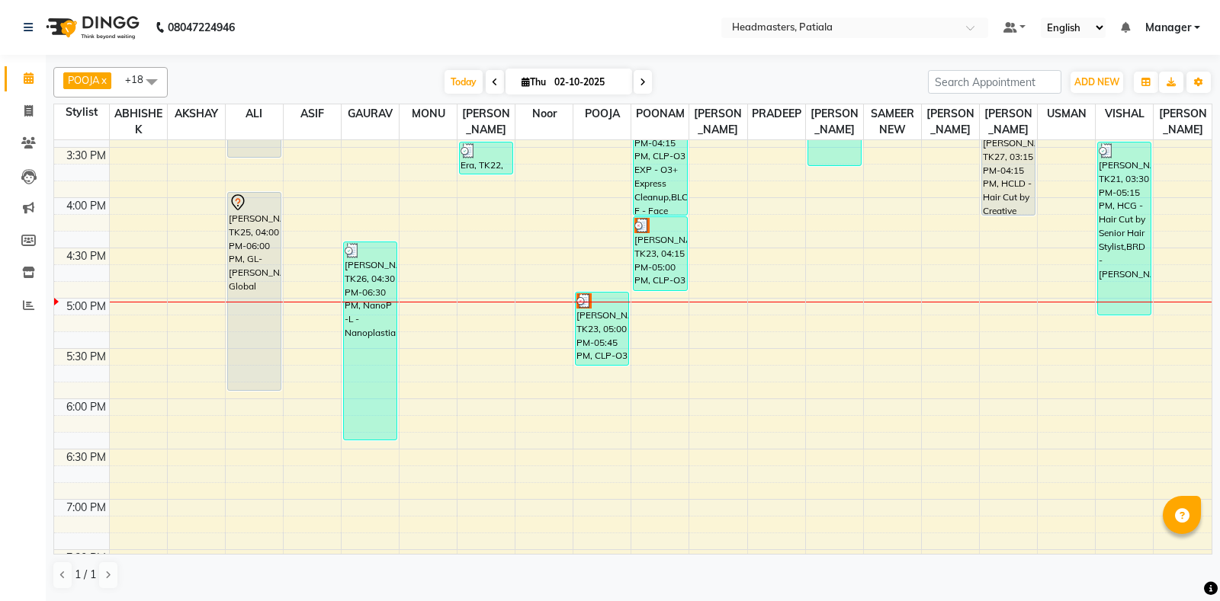
click at [1086, 313] on div "8:00 AM 8:30 AM 9:00 AM 9:30 AM 10:00 AM 10:30 AM 11:00 AM 11:30 AM 12:00 PM 12…" at bounding box center [632, 97] width 1157 height 1408
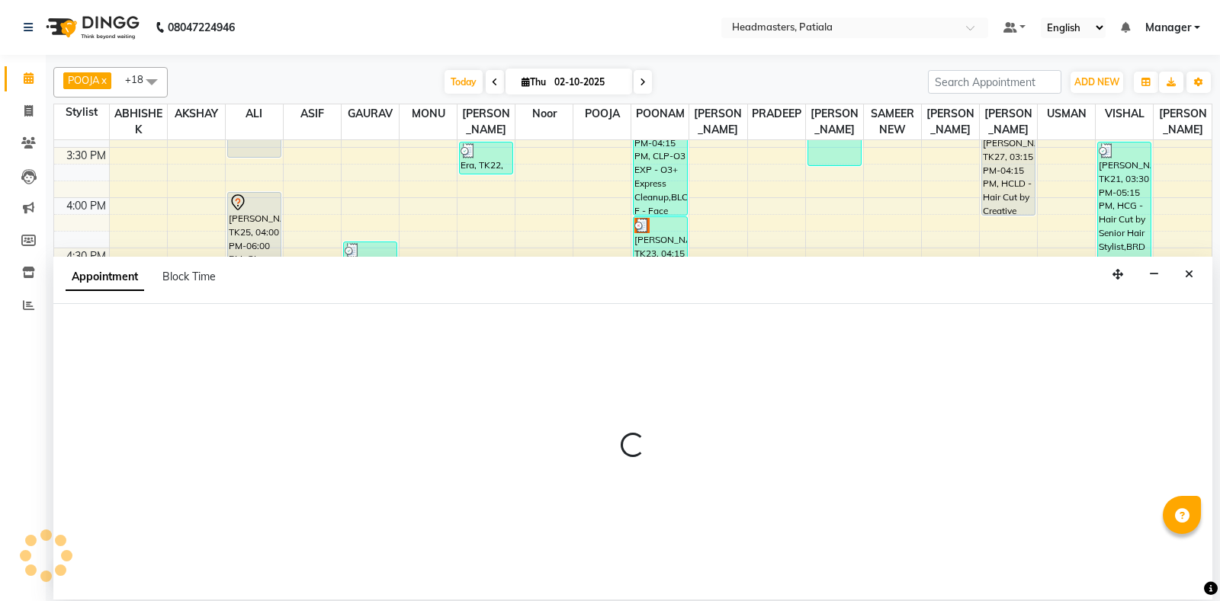
select select "51087"
select select "tentative"
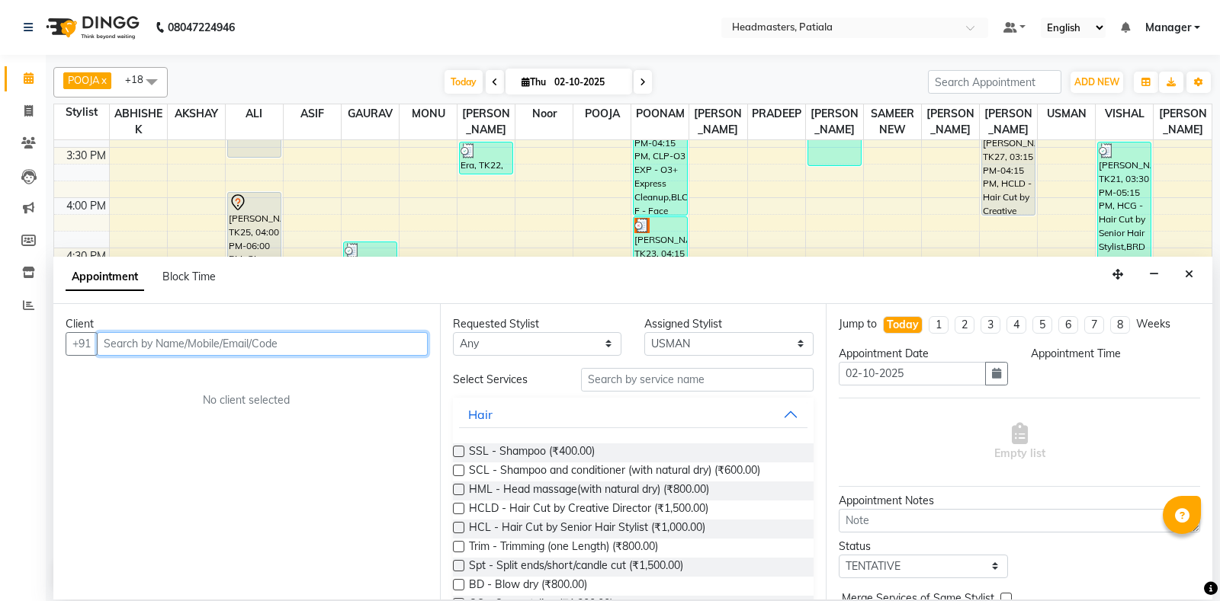
select select "1035"
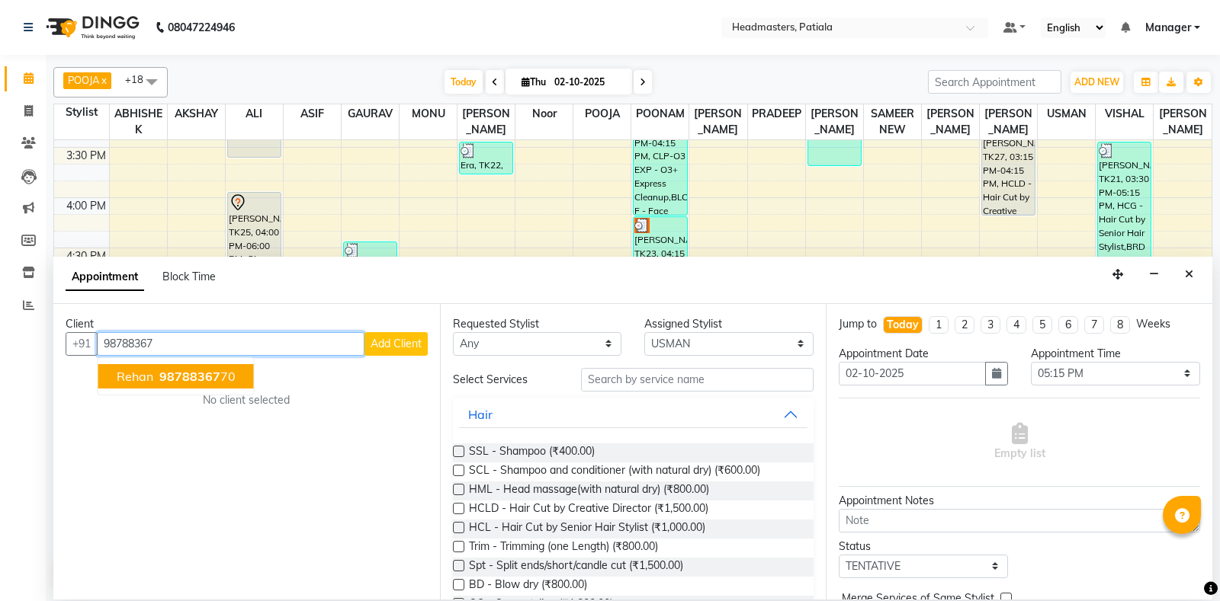
click at [181, 353] on input "98788367" at bounding box center [231, 344] width 268 height 24
click at [182, 370] on span "98788367" at bounding box center [189, 376] width 61 height 15
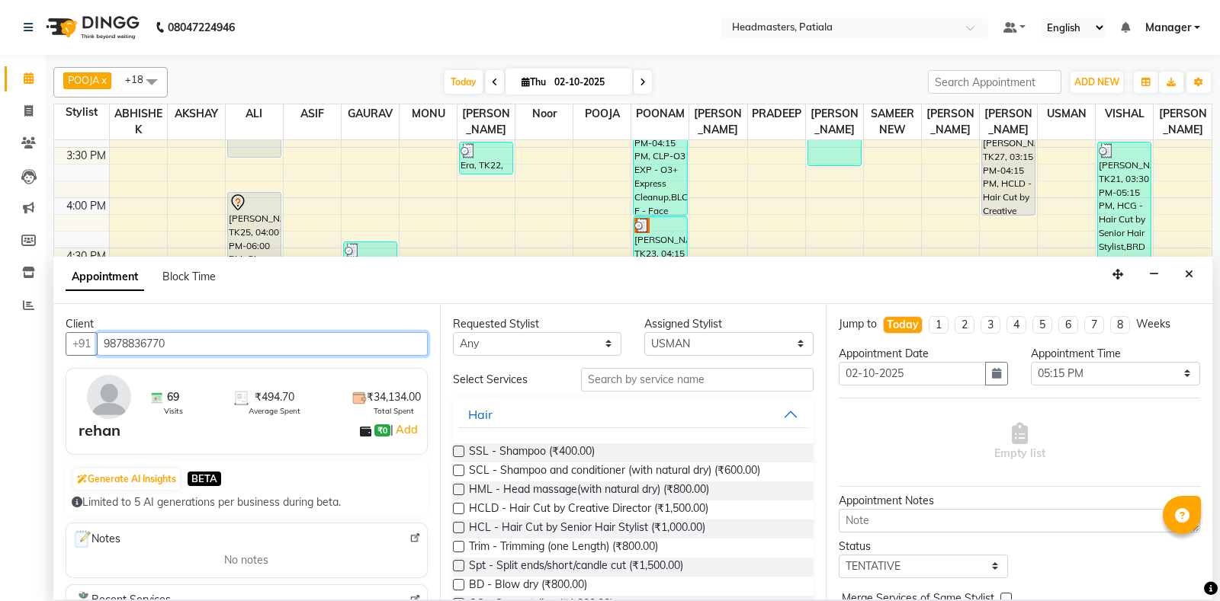
type input "9878836770"
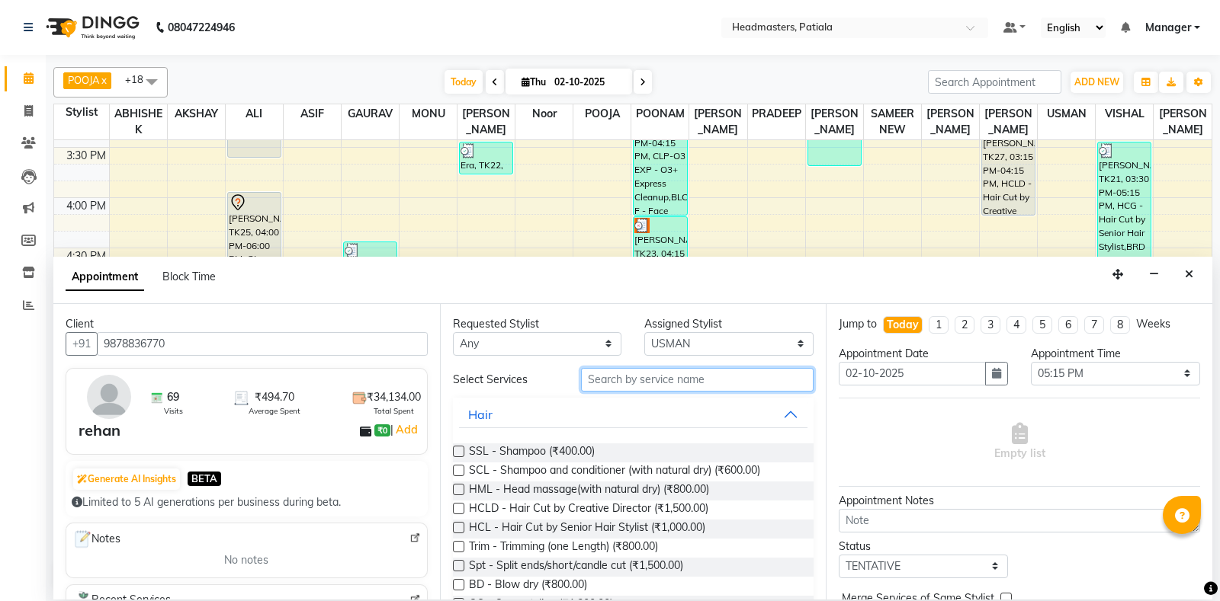
click at [594, 376] on input "text" at bounding box center [697, 380] width 233 height 24
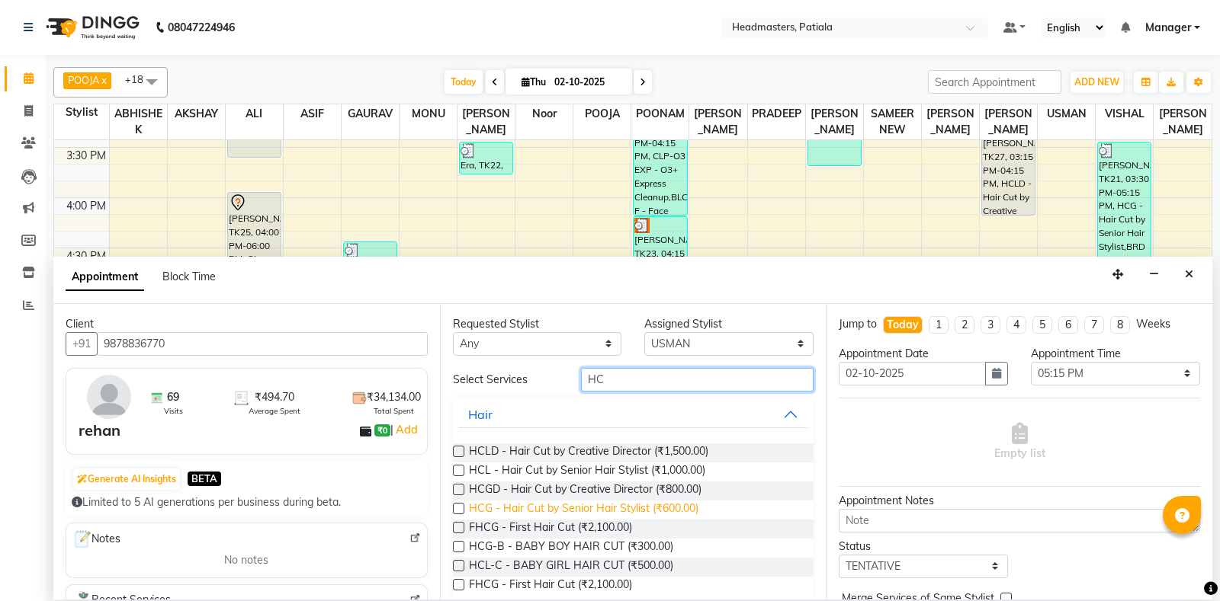
type input "HC"
click at [629, 514] on span "HCG - Hair Cut by Senior Hair Stylist (₹600.00)" at bounding box center [583, 510] width 229 height 19
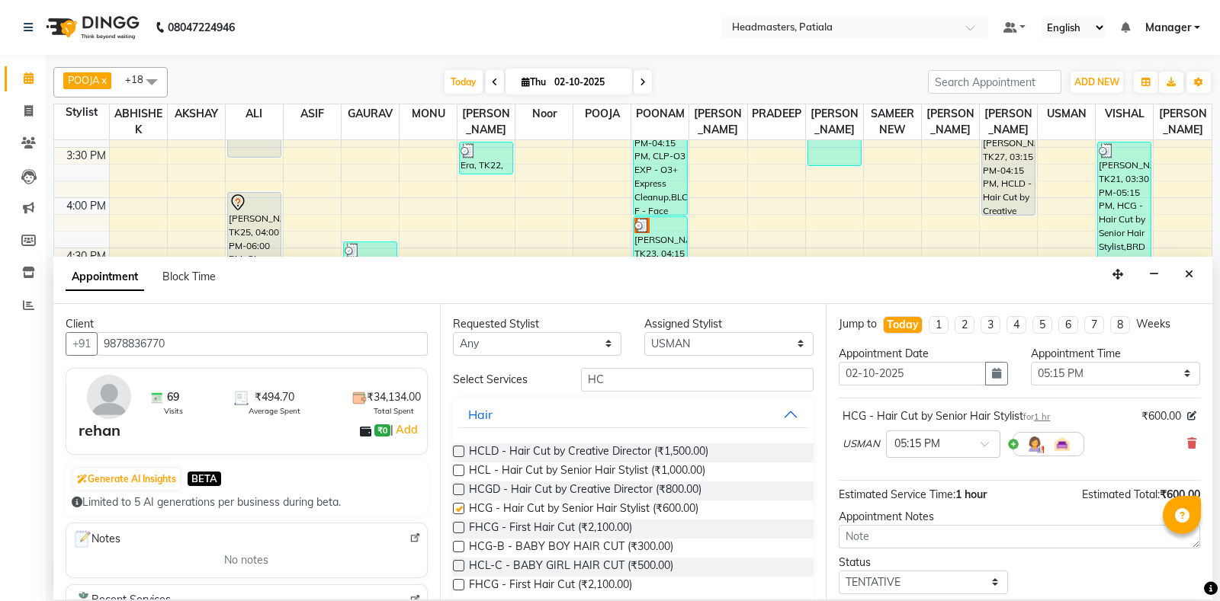
checkbox input "false"
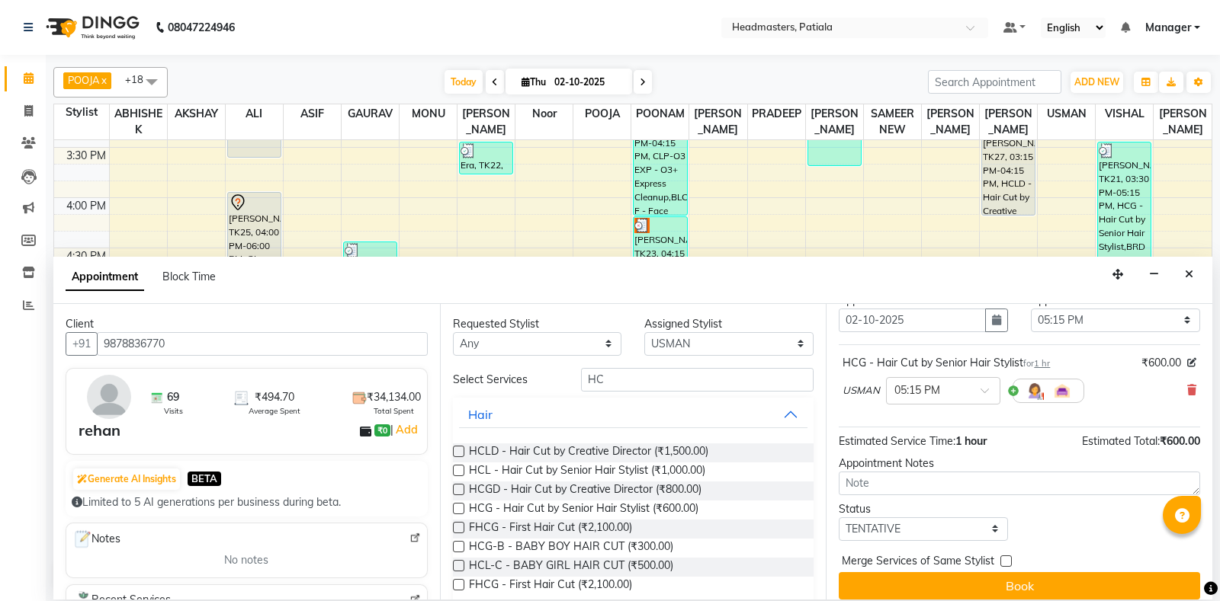
scroll to position [65, 0]
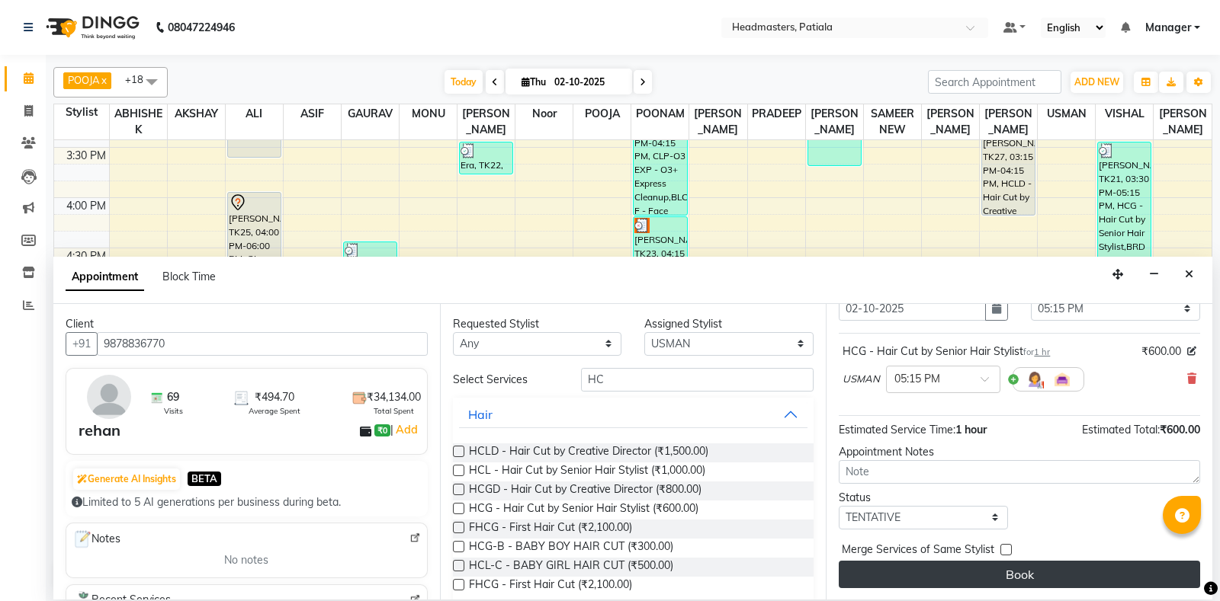
click at [967, 585] on button "Book" at bounding box center [1018, 574] width 361 height 27
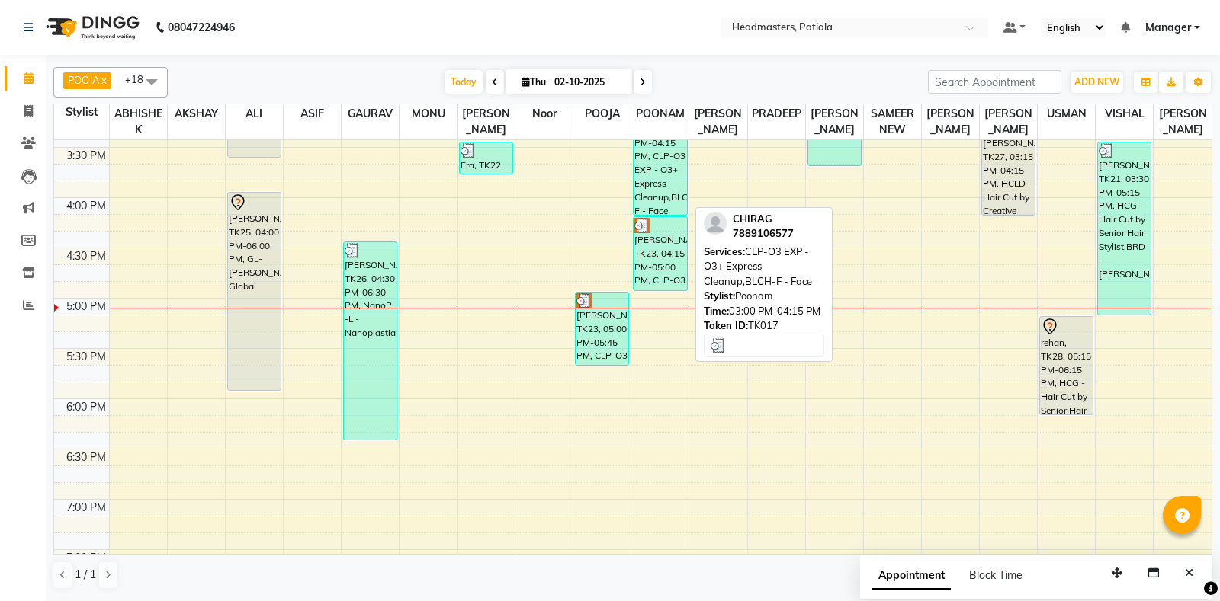
scroll to position [374, 0]
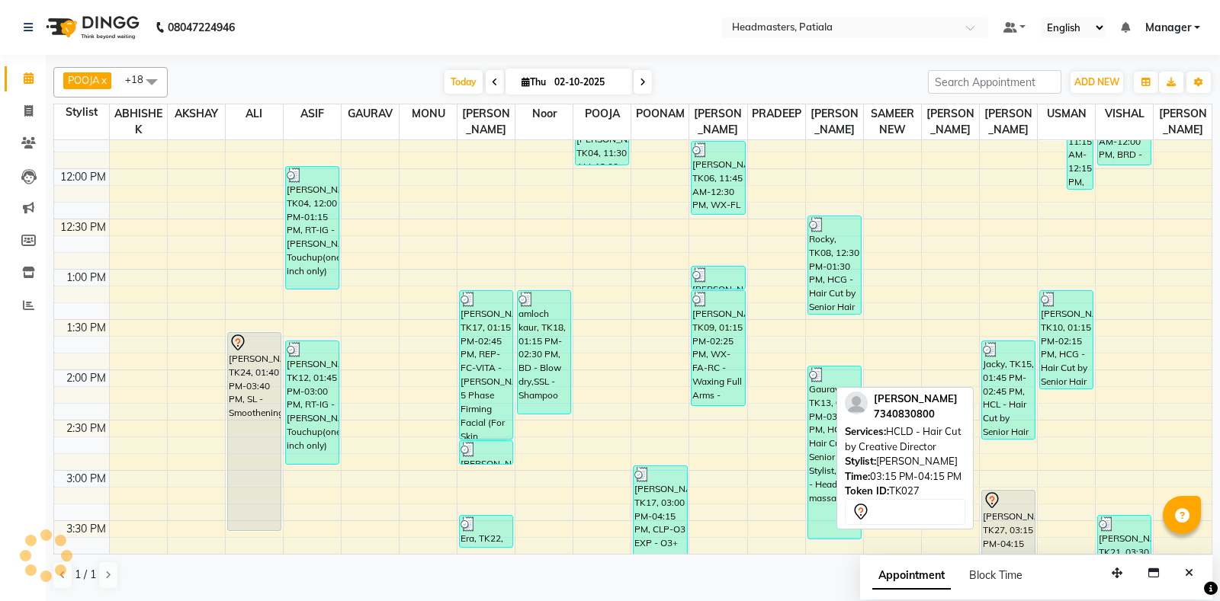
click at [1012, 521] on div "[PERSON_NAME], TK27, 03:15 PM-04:15 PM, HCLD - Hair Cut by Creative Director" at bounding box center [1008, 540] width 53 height 98
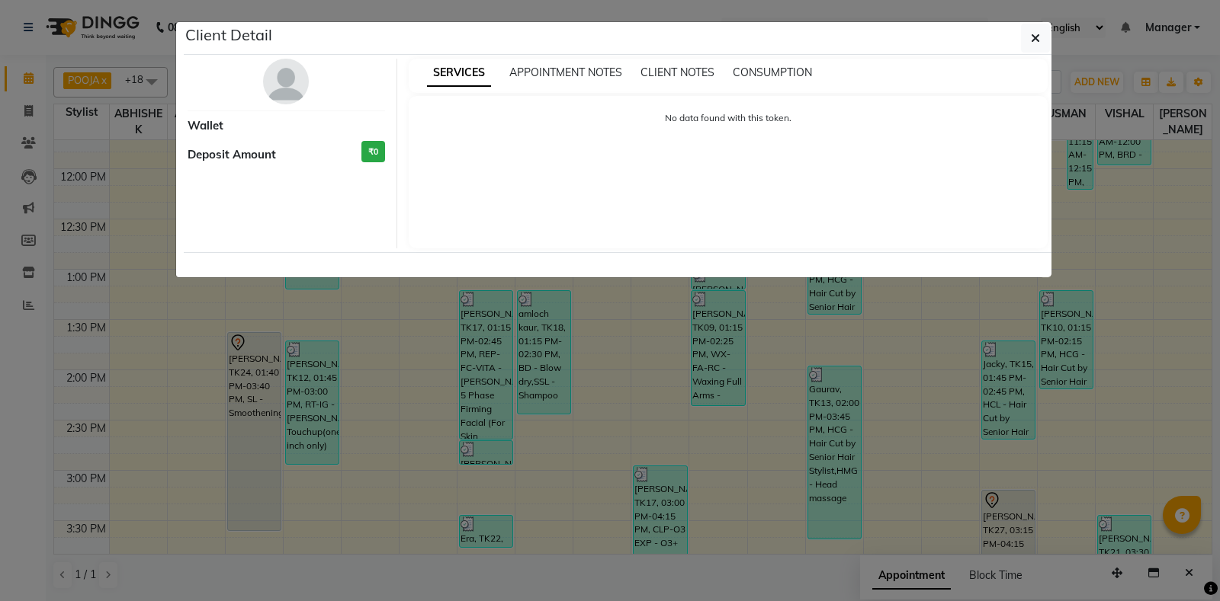
select select "7"
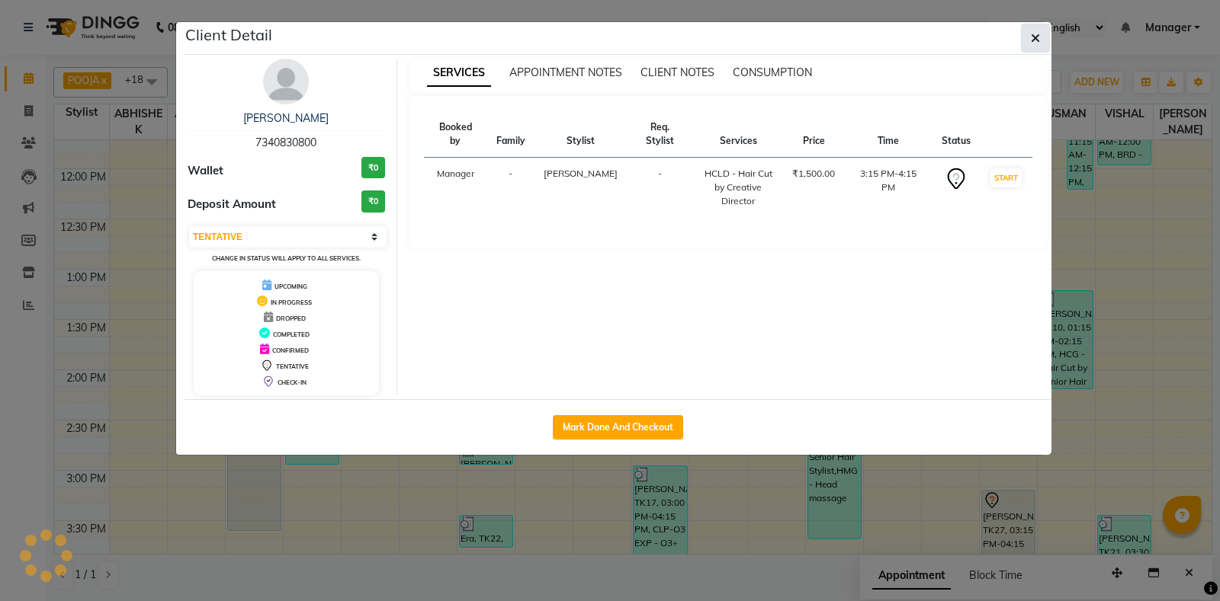
click at [1037, 44] on icon "button" at bounding box center [1035, 38] width 9 height 12
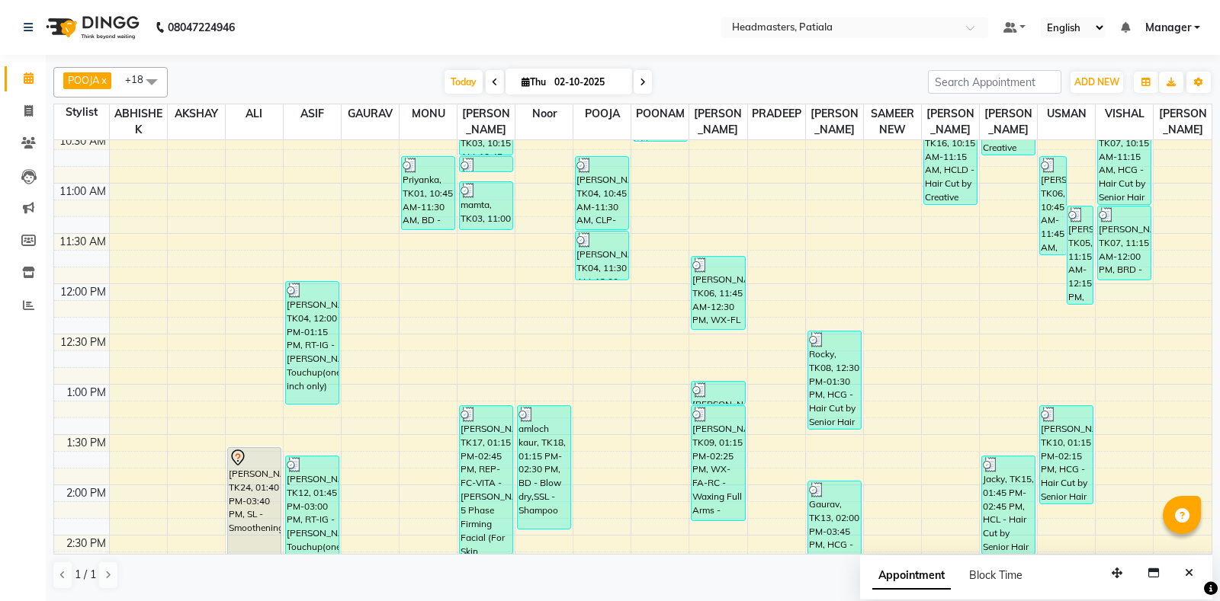
scroll to position [0, 0]
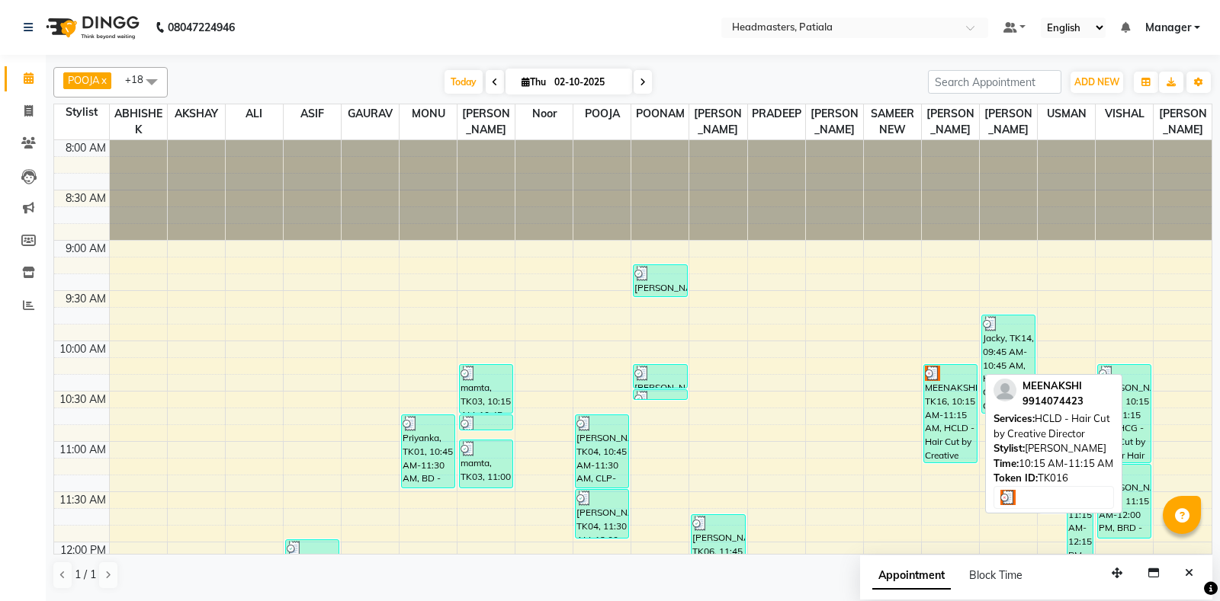
click at [954, 395] on div "MEENAKSHI, TK16, 10:15 AM-11:15 AM, HCLD - Hair Cut by Creative Director" at bounding box center [950, 414] width 53 height 98
select select "3"
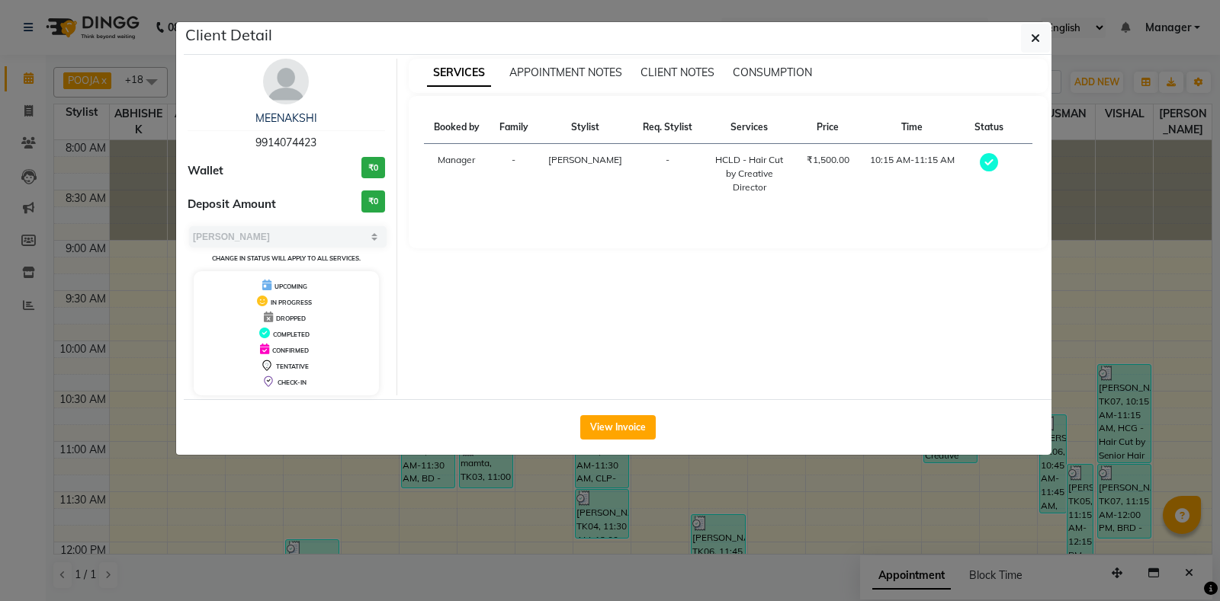
click at [1031, 37] on icon "button" at bounding box center [1035, 38] width 9 height 12
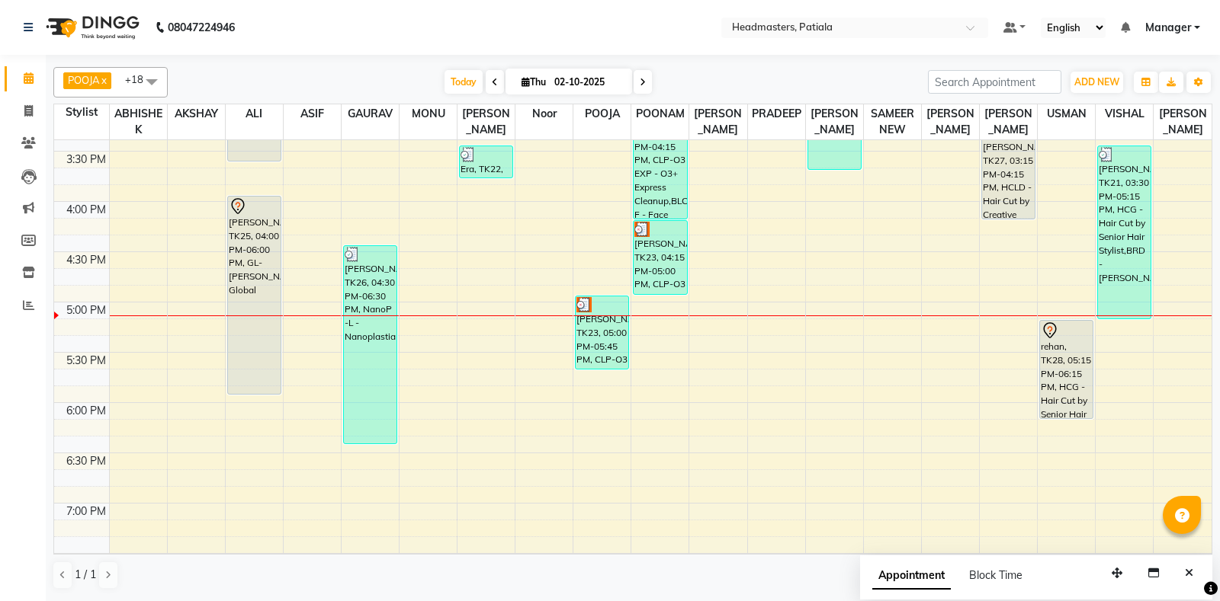
scroll to position [747, 0]
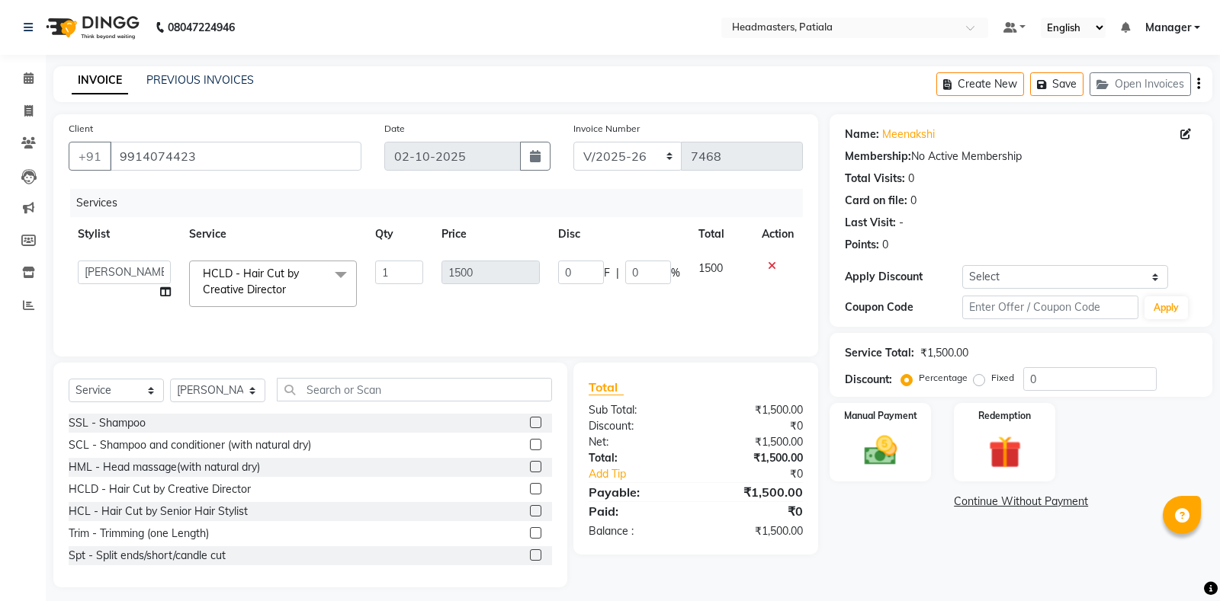
select select "6602"
select select "51079"
select select "service"
select select "51079"
drag, startPoint x: 579, startPoint y: 273, endPoint x: 509, endPoint y: 255, distance: 71.5
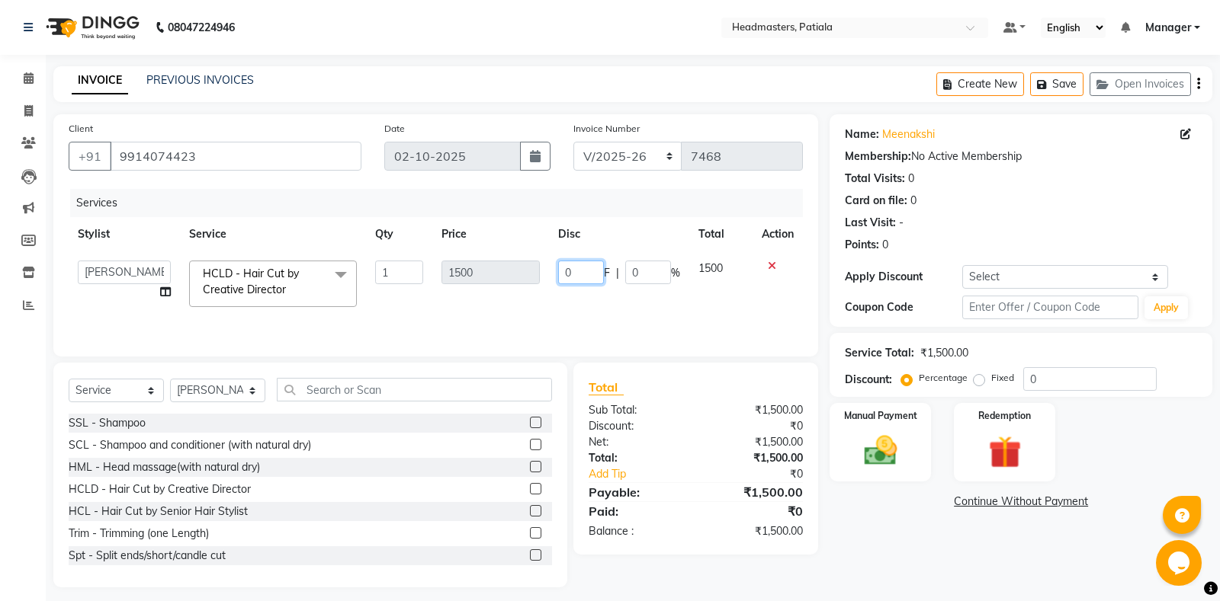
click at [558, 261] on input "0" at bounding box center [581, 273] width 46 height 24
type input "500"
click at [871, 529] on div "Name: Meenakshi Membership: No Active Membership Total Visits: 0 Card on file: …" at bounding box center [1026, 350] width 394 height 473
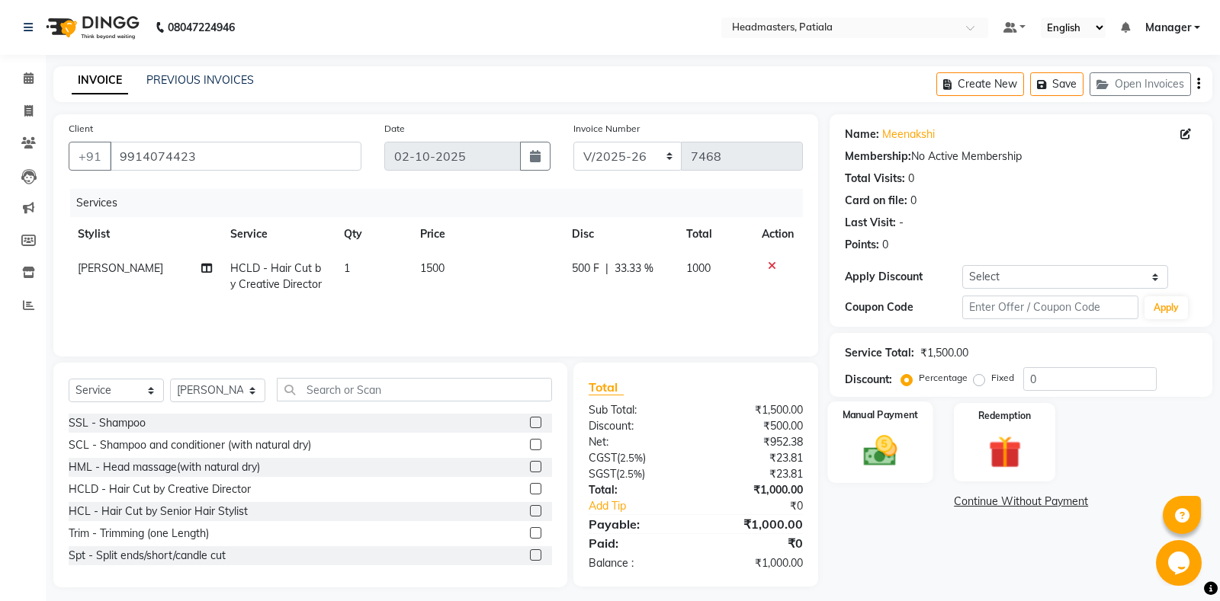
click at [886, 453] on img at bounding box center [880, 450] width 55 height 39
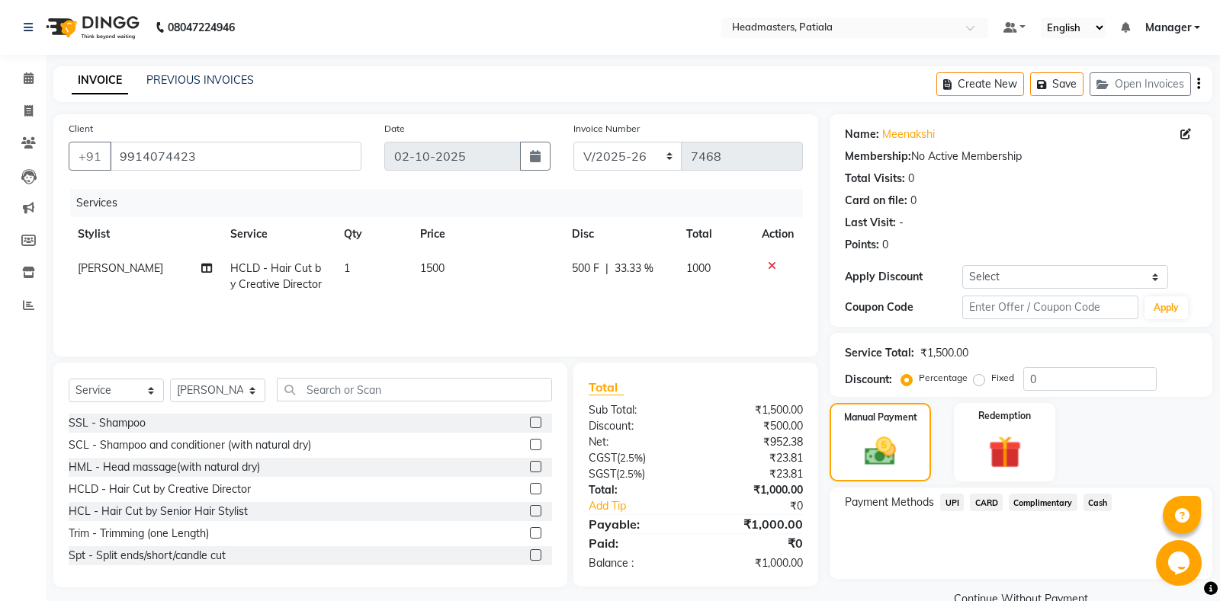
click at [958, 505] on span "UPI" at bounding box center [952, 503] width 24 height 18
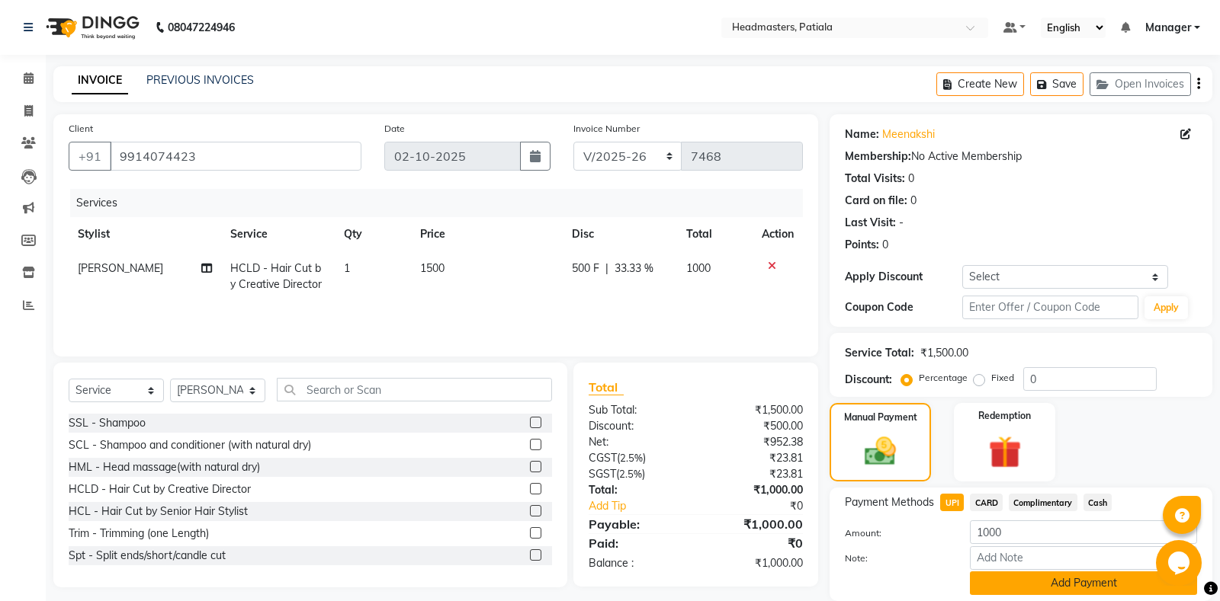
click at [1024, 589] on button "Add Payment" at bounding box center [1083, 584] width 227 height 24
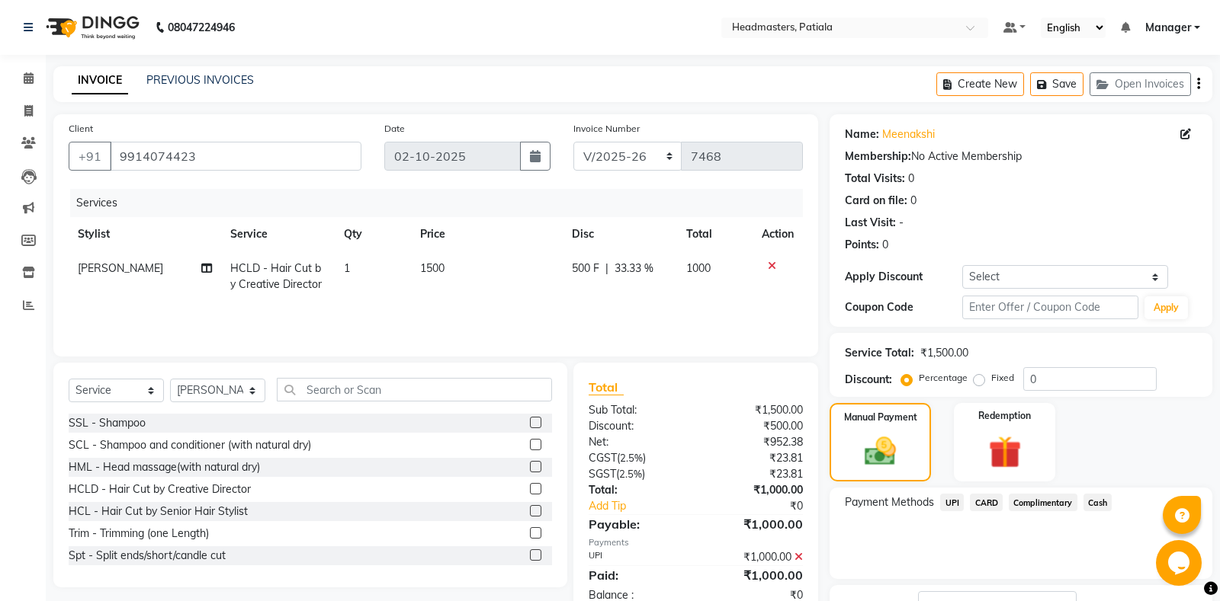
scroll to position [95, 0]
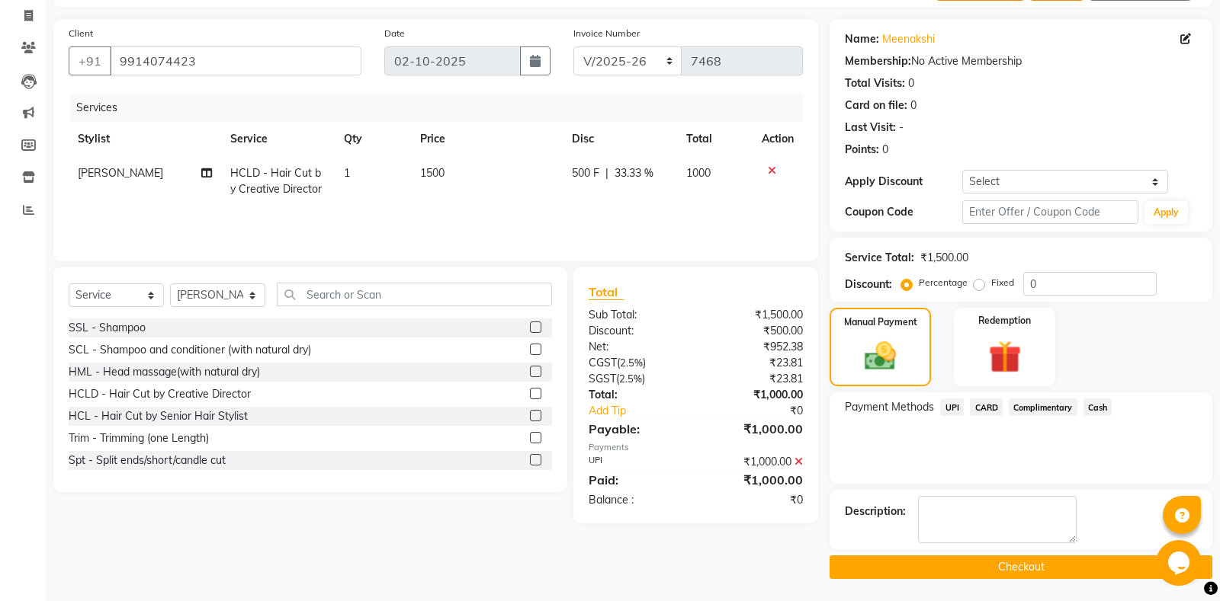
click at [999, 585] on main "INVOICE PREVIOUS INVOICES Create New Save Open Invoices Client +91 9914074423 D…" at bounding box center [633, 286] width 1174 height 631
click at [999, 566] on button "Checkout" at bounding box center [1020, 568] width 383 height 24
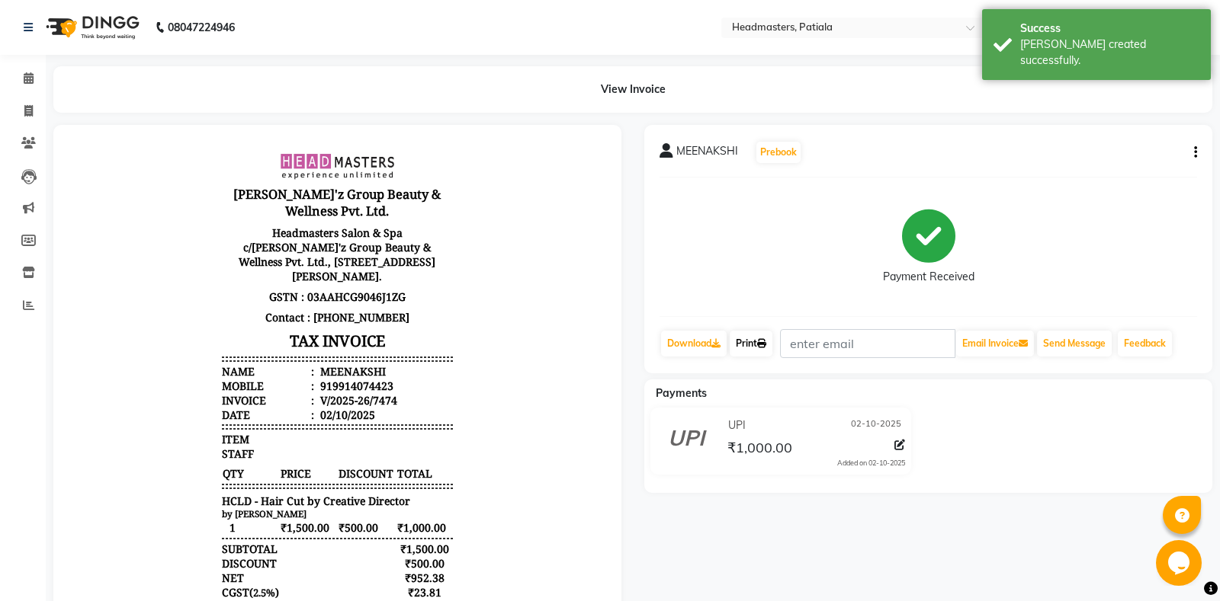
click at [762, 341] on link "Print" at bounding box center [750, 344] width 43 height 26
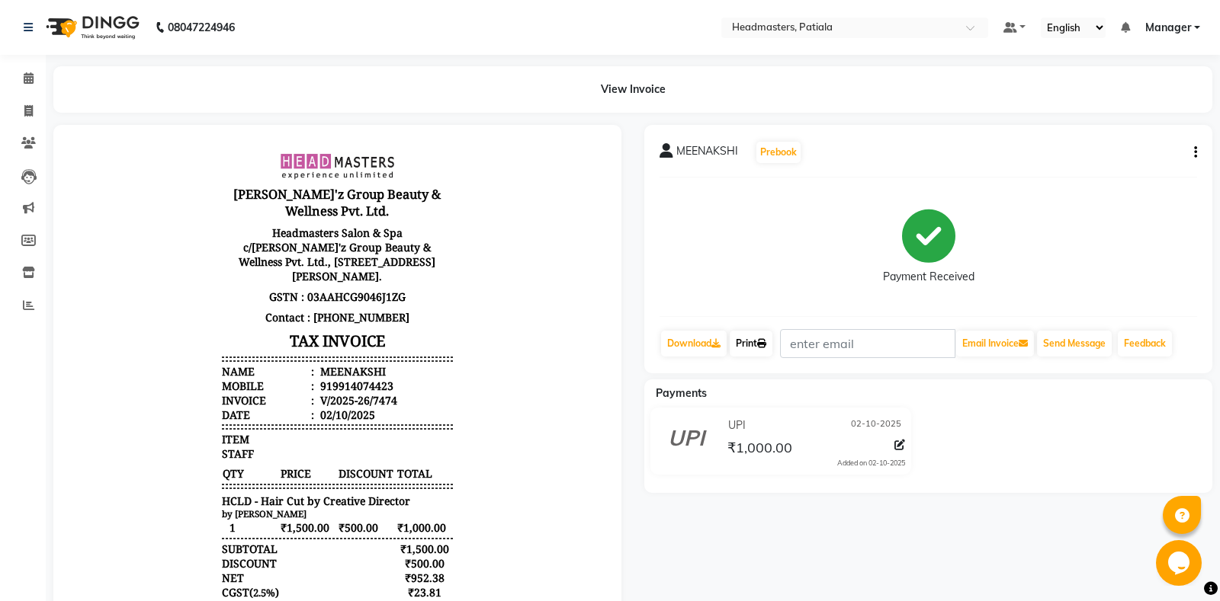
click at [772, 345] on link "Print" at bounding box center [750, 344] width 43 height 26
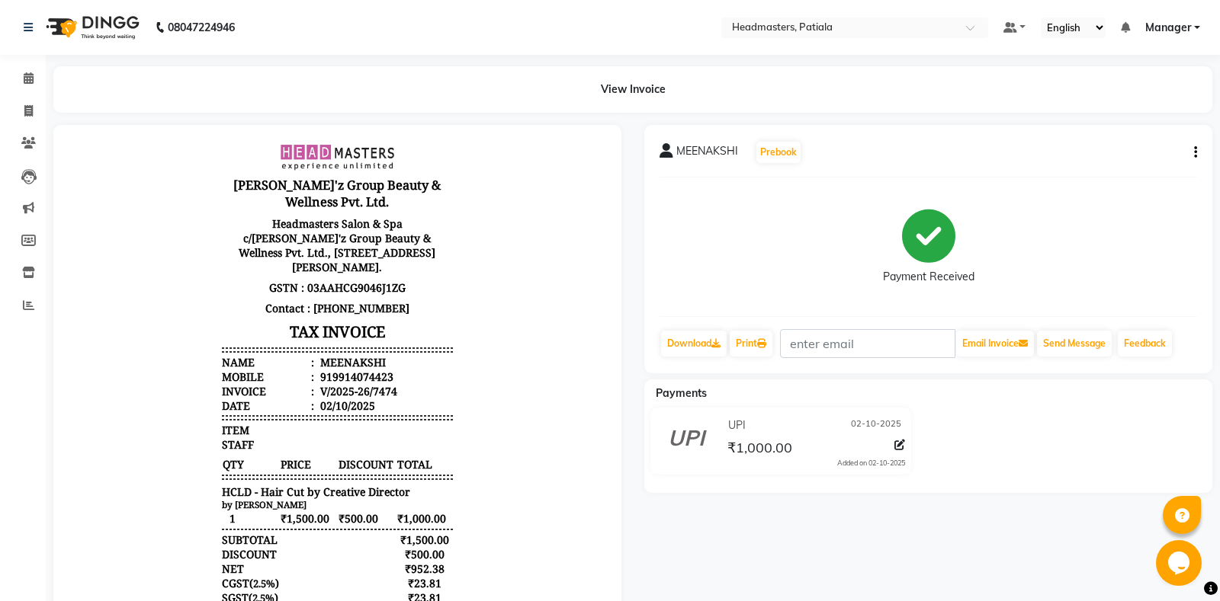
scroll to position [11, 0]
click at [901, 444] on icon at bounding box center [899, 445] width 11 height 11
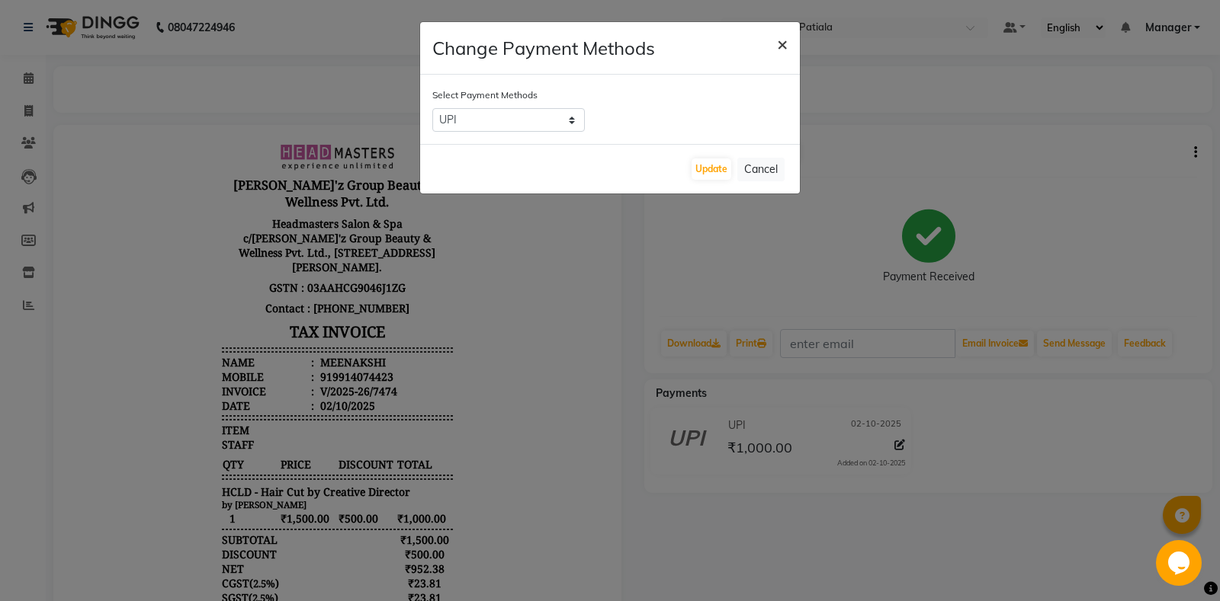
click at [790, 45] on button "×" at bounding box center [782, 43] width 35 height 43
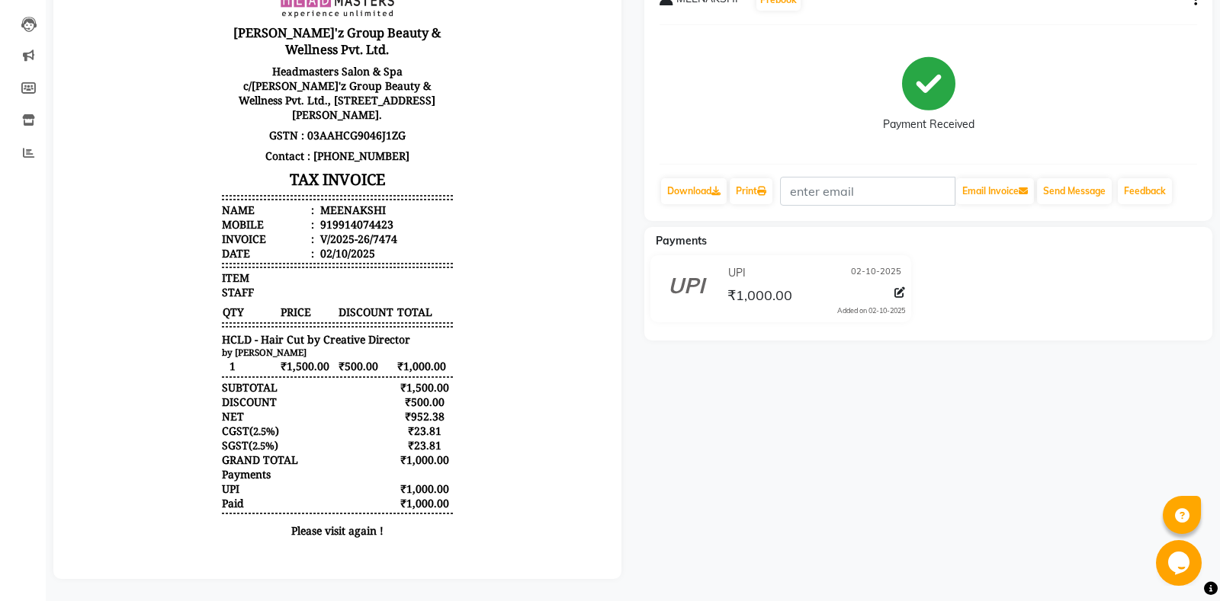
scroll to position [0, 0]
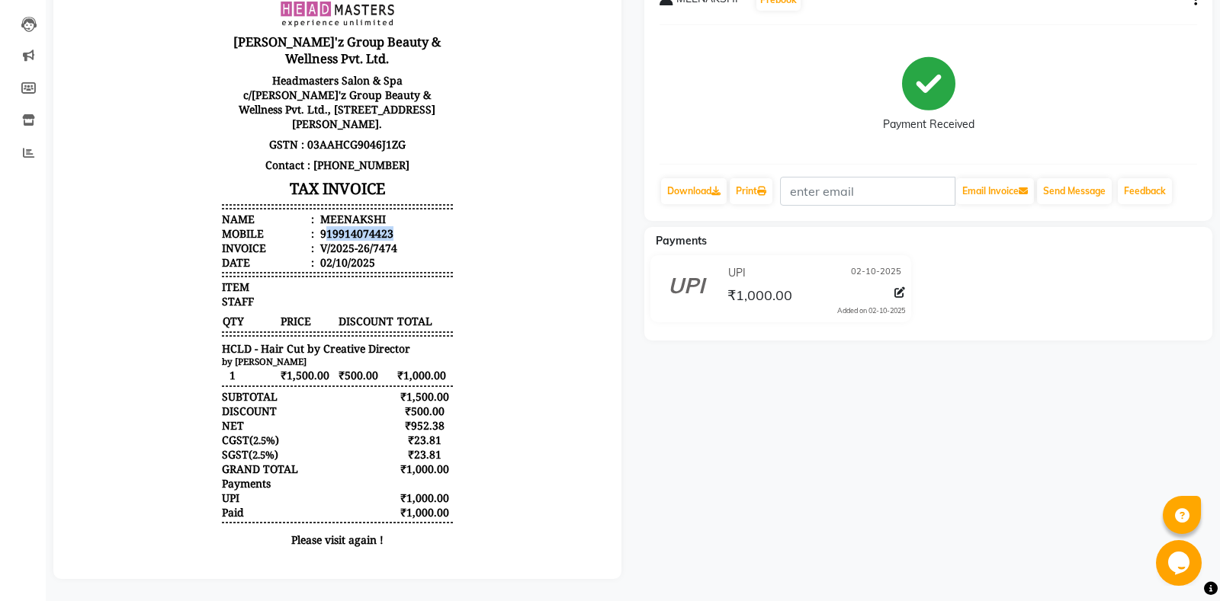
drag, startPoint x: 330, startPoint y: 230, endPoint x: 399, endPoint y: 236, distance: 68.9
click at [399, 236] on li "Mobile : 919914074423" at bounding box center [337, 233] width 230 height 14
click at [490, 242] on body "Gill'z Group Beauty & Wellness Pvt. Ltd. Headmasters Salon & Spa c/o Gill'z Gro…" at bounding box center [337, 278] width 525 height 569
click at [430, 149] on p "GSTN : 03AAHCG9046J1ZG" at bounding box center [337, 144] width 230 height 21
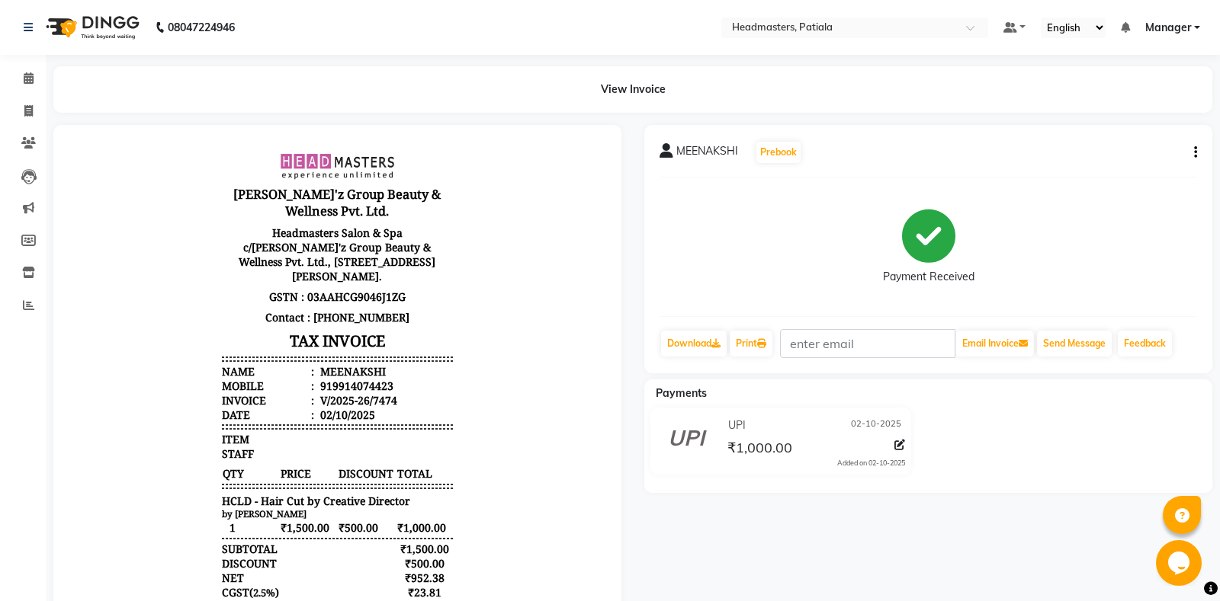
click at [430, 330] on h3 "TAX INVOICE" at bounding box center [337, 341] width 230 height 27
drag, startPoint x: 394, startPoint y: 383, endPoint x: 334, endPoint y: 389, distance: 60.5
click at [334, 389] on div "919914074423" at bounding box center [355, 386] width 76 height 14
copy div "9914074423"
click at [28, 75] on icon at bounding box center [29, 77] width 10 height 11
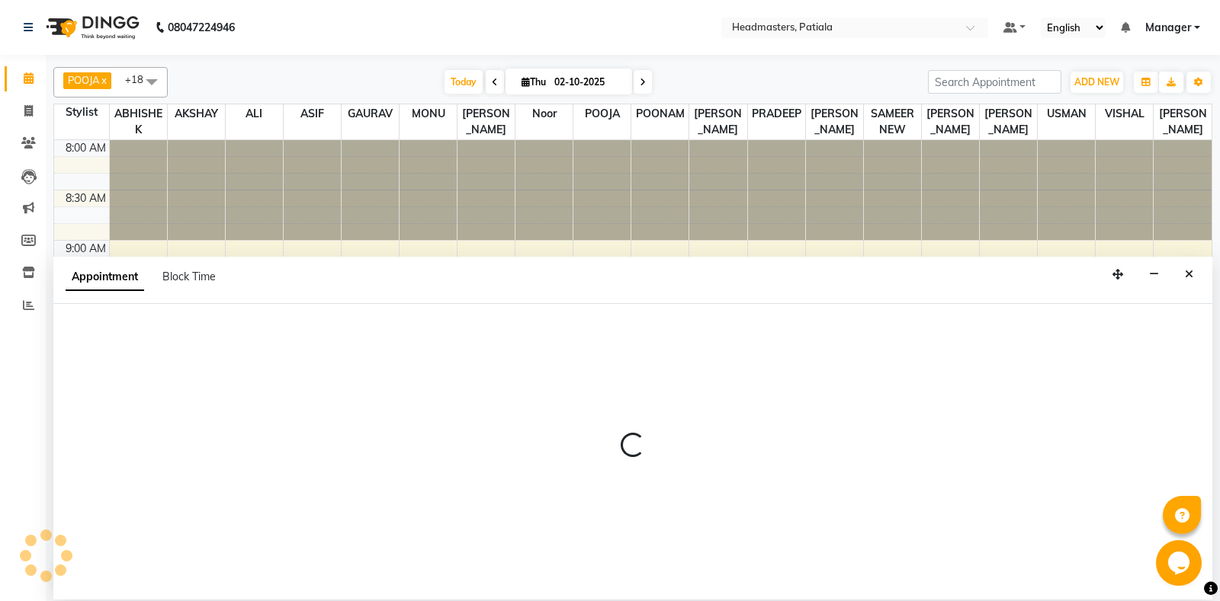
select select "51079"
select select "tentative"
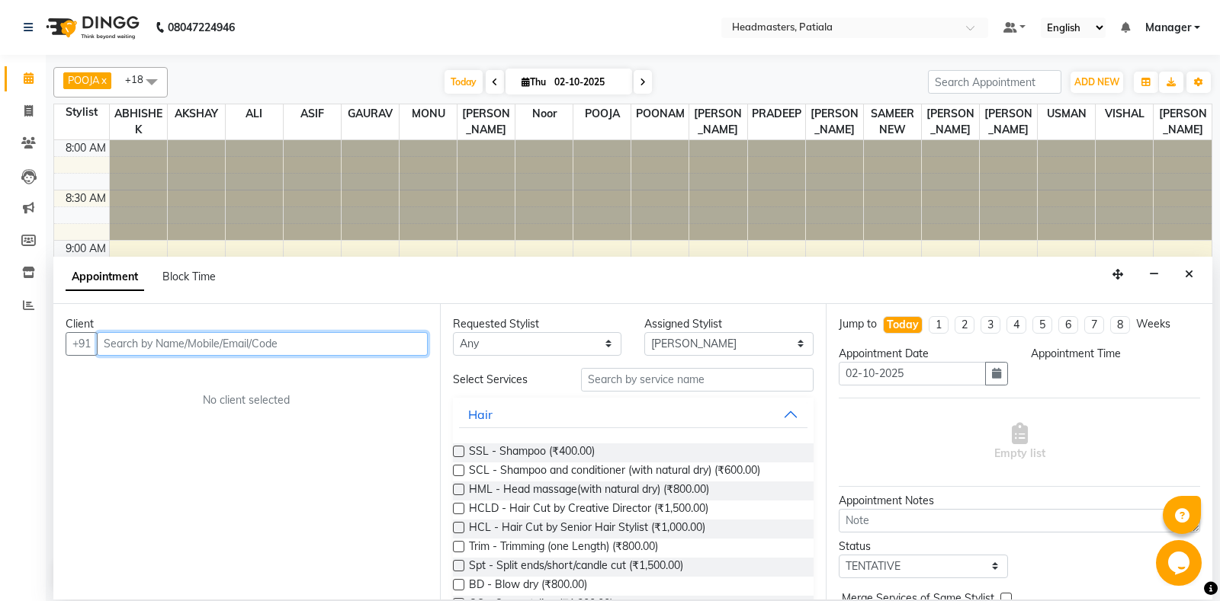
select select "705"
paste input "9914074423"
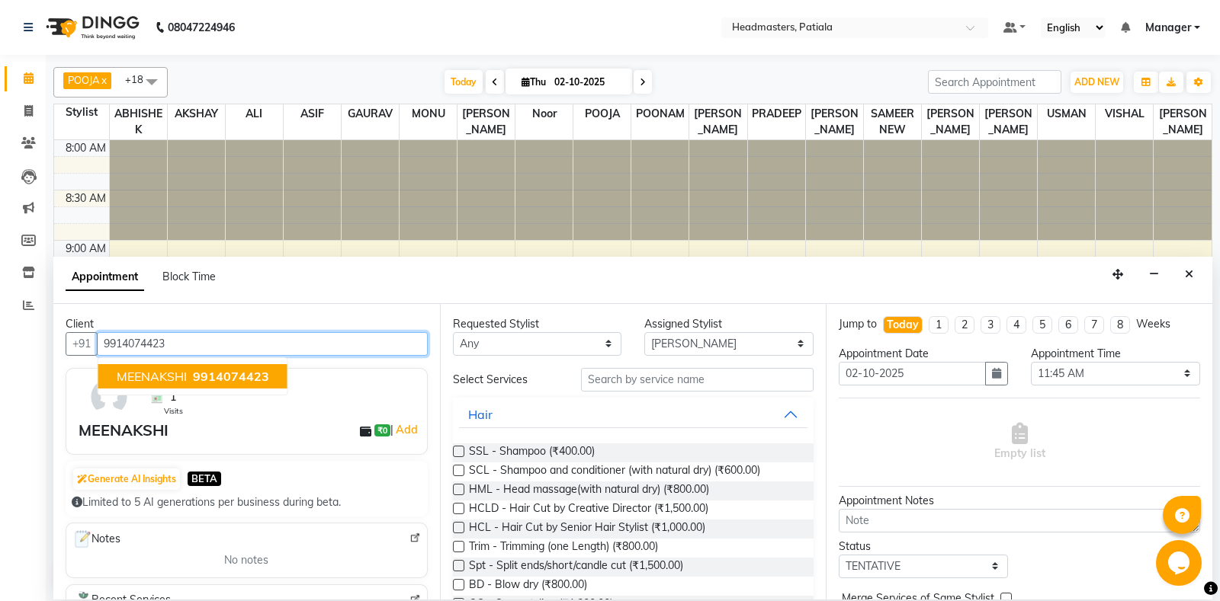
type input "9914074423"
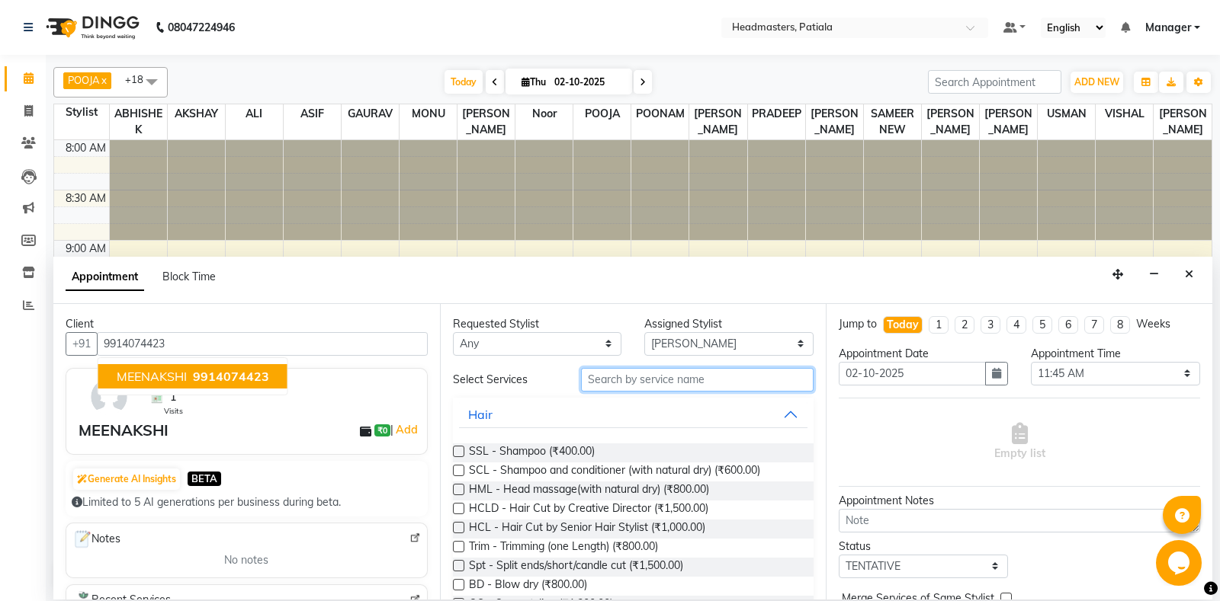
click at [659, 377] on input "text" at bounding box center [697, 380] width 233 height 24
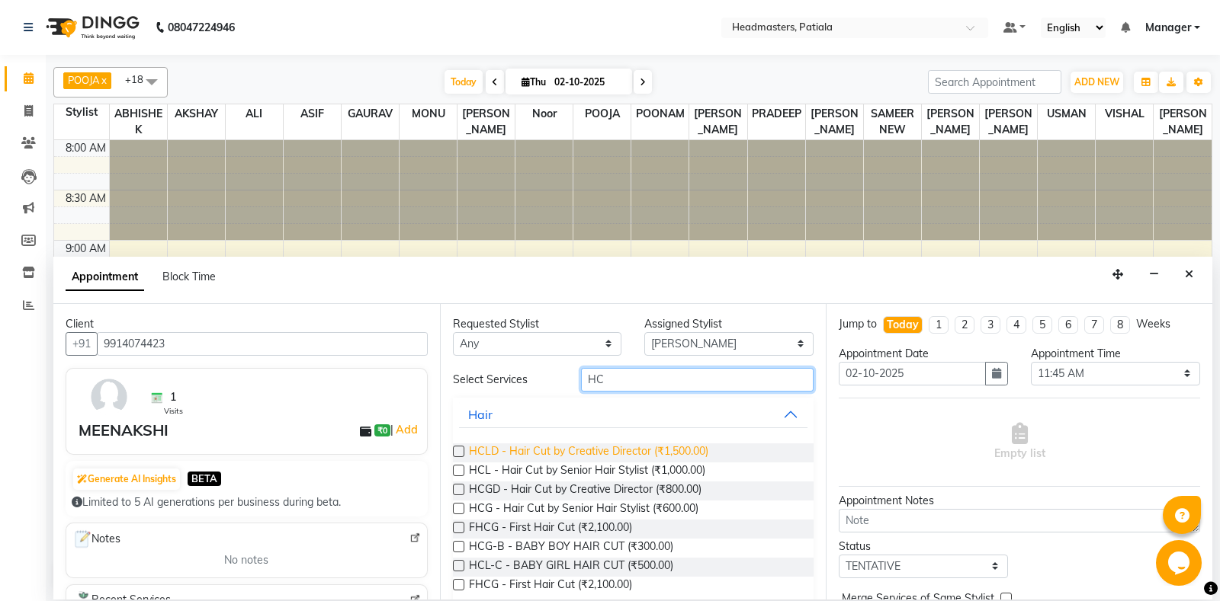
type input "HC"
click at [635, 450] on span "HCLD - Hair Cut by Creative Director (₹1,500.00)" at bounding box center [588, 453] width 239 height 19
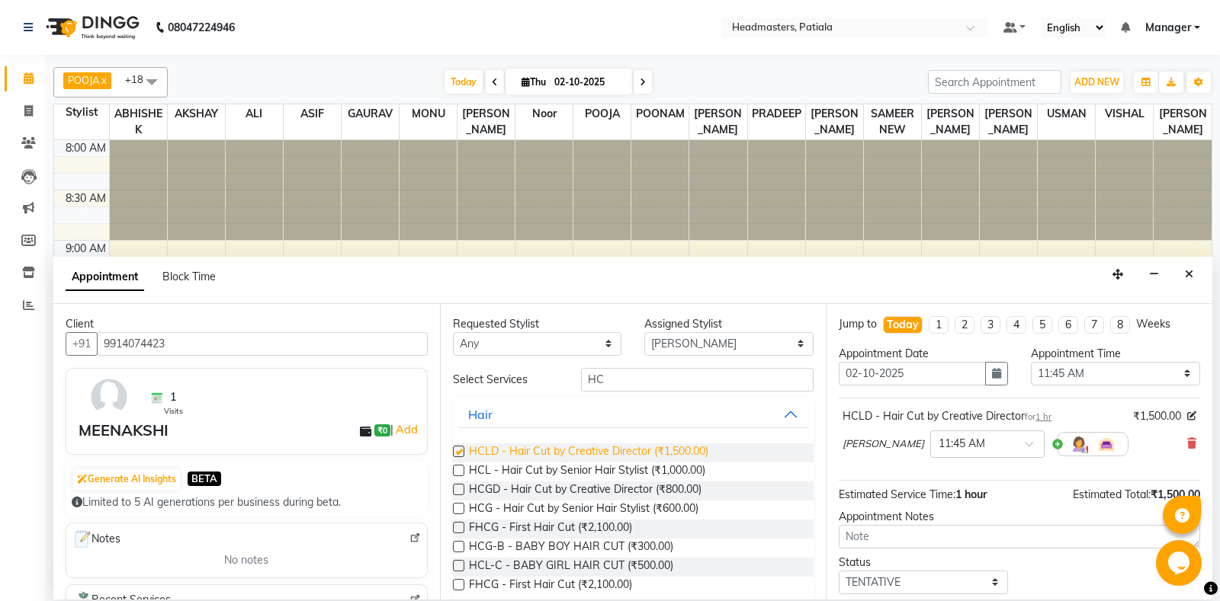
checkbox input "false"
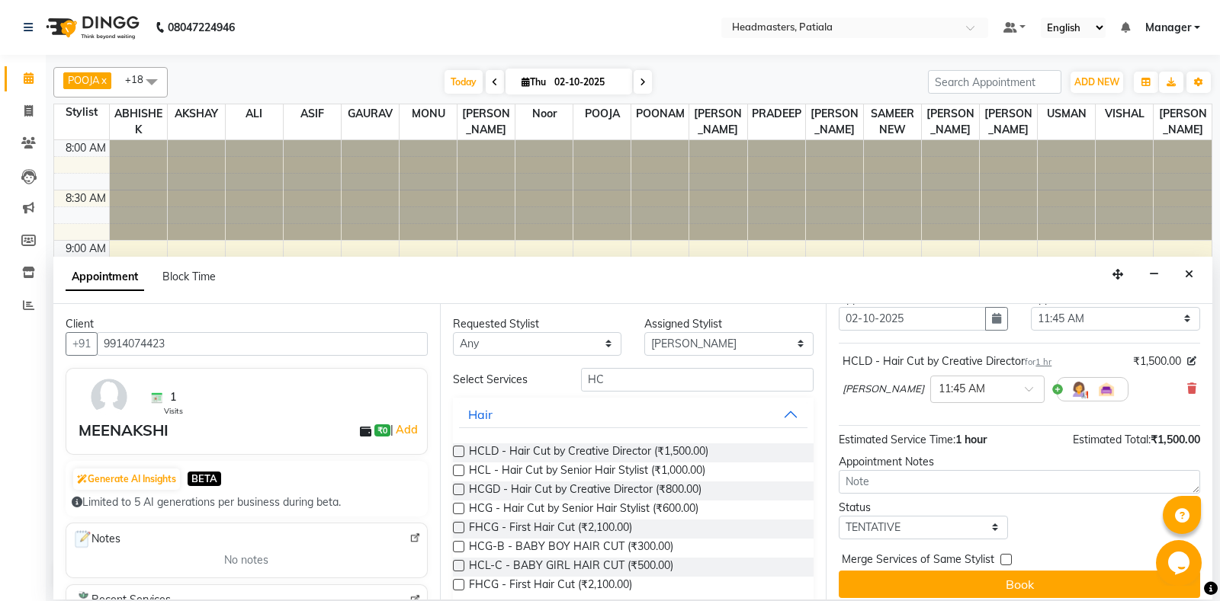
scroll to position [65, 0]
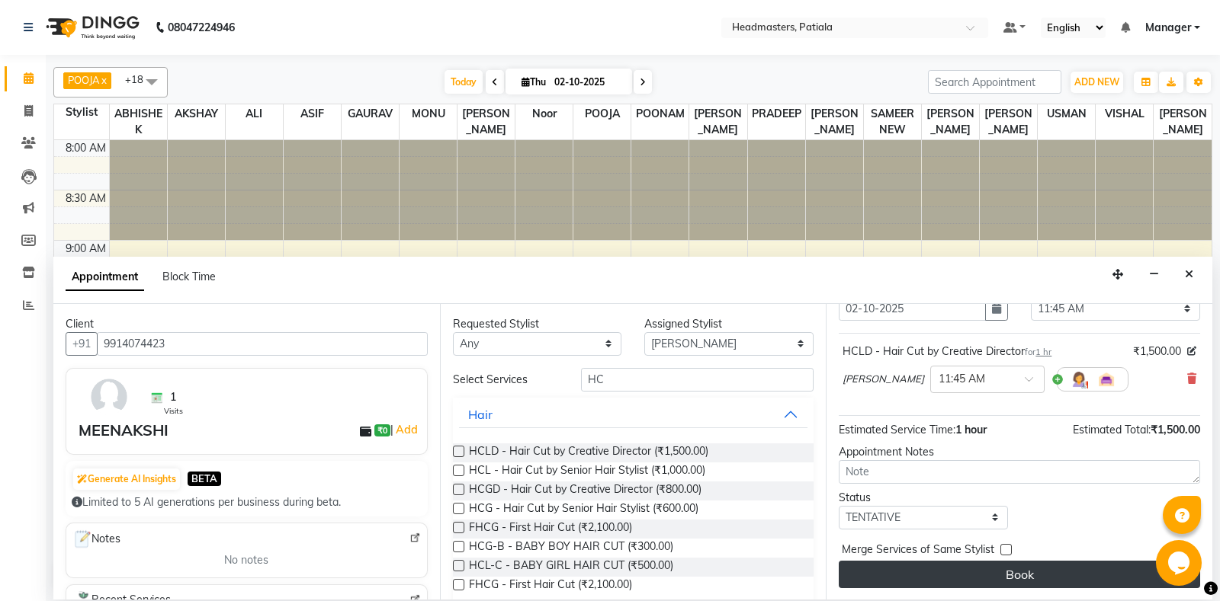
click at [960, 575] on button "Book" at bounding box center [1018, 574] width 361 height 27
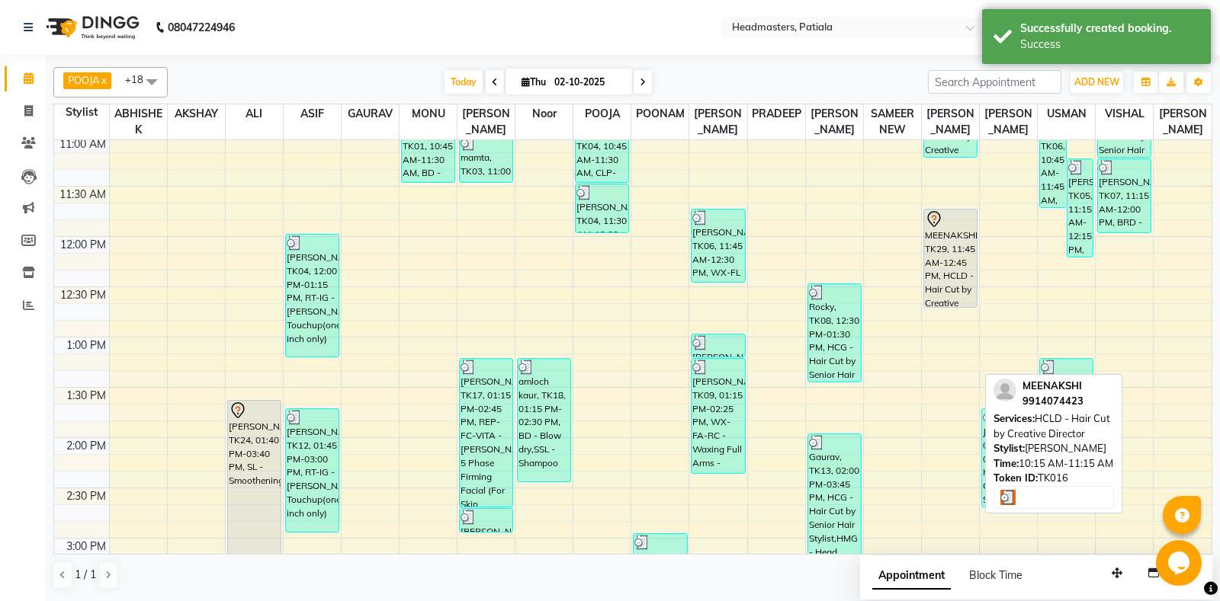
scroll to position [374, 0]
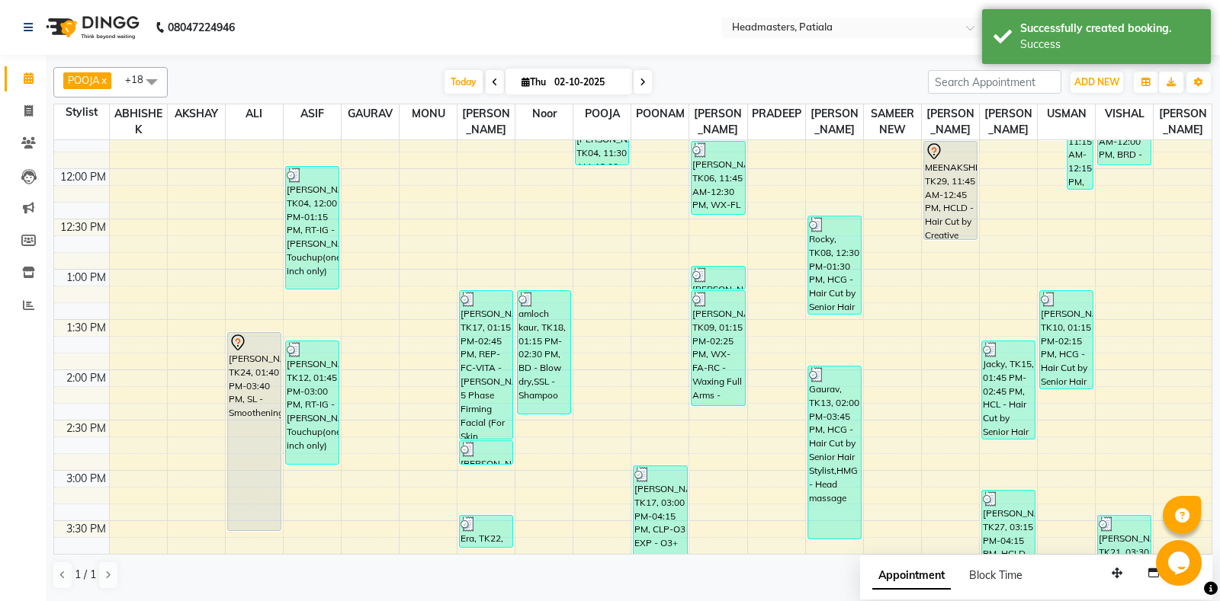
click at [947, 200] on div "MEENAKSHI, TK29, 11:45 AM-12:45 PM, HCLD - Hair Cut by Creative Director" at bounding box center [950, 191] width 53 height 98
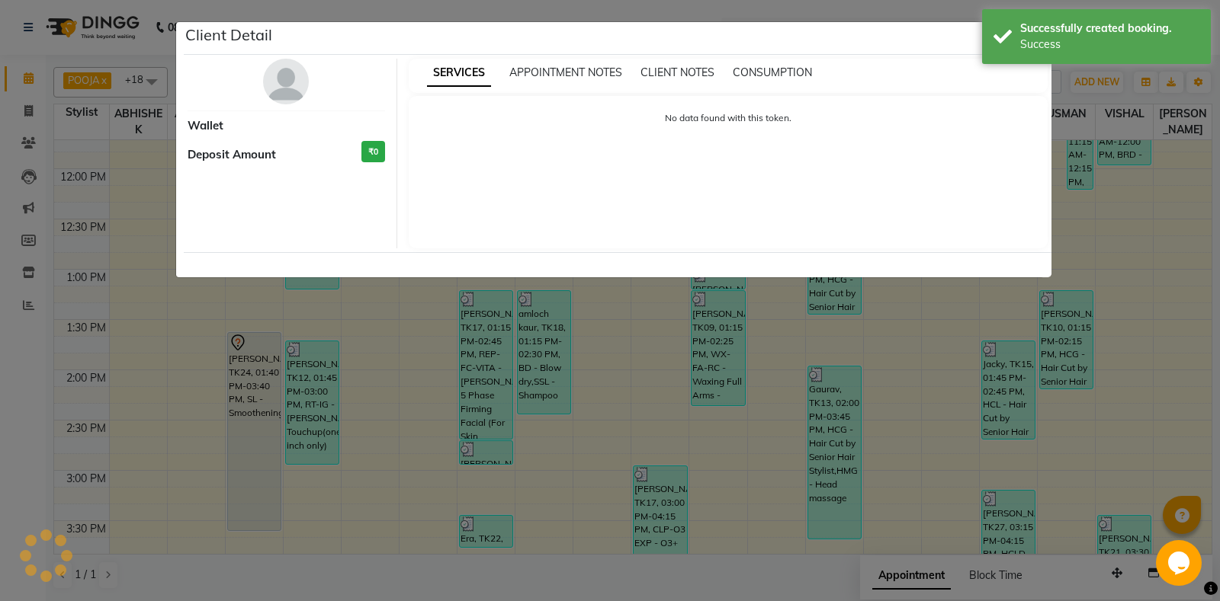
select select "7"
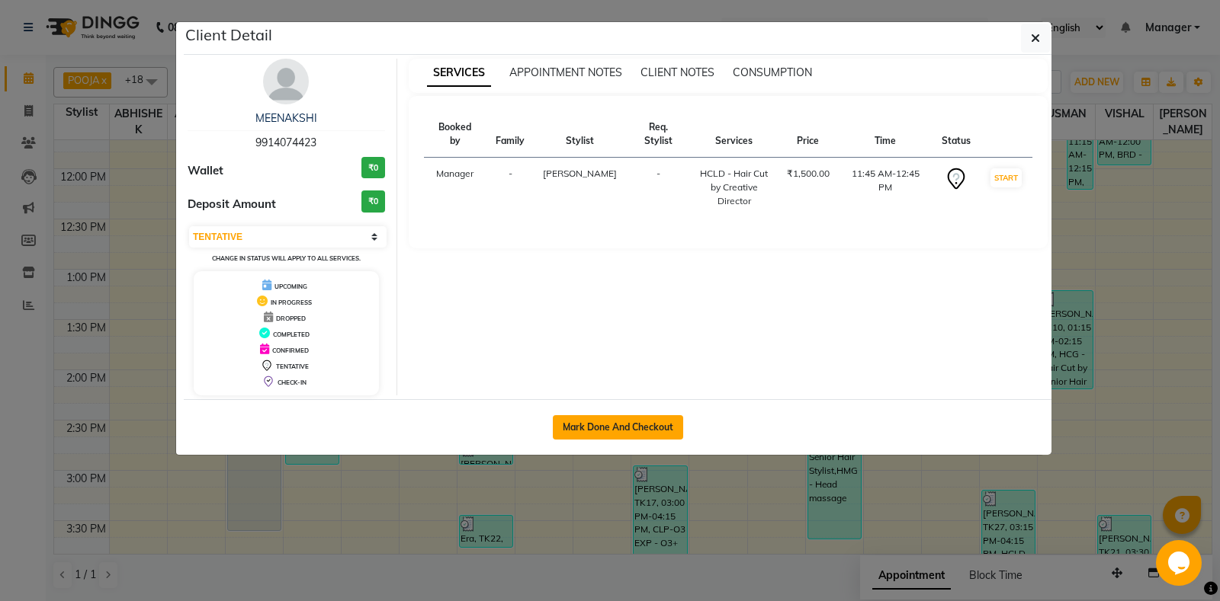
click at [660, 425] on button "Mark Done And Checkout" at bounding box center [618, 427] width 130 height 24
select select "6602"
select select "service"
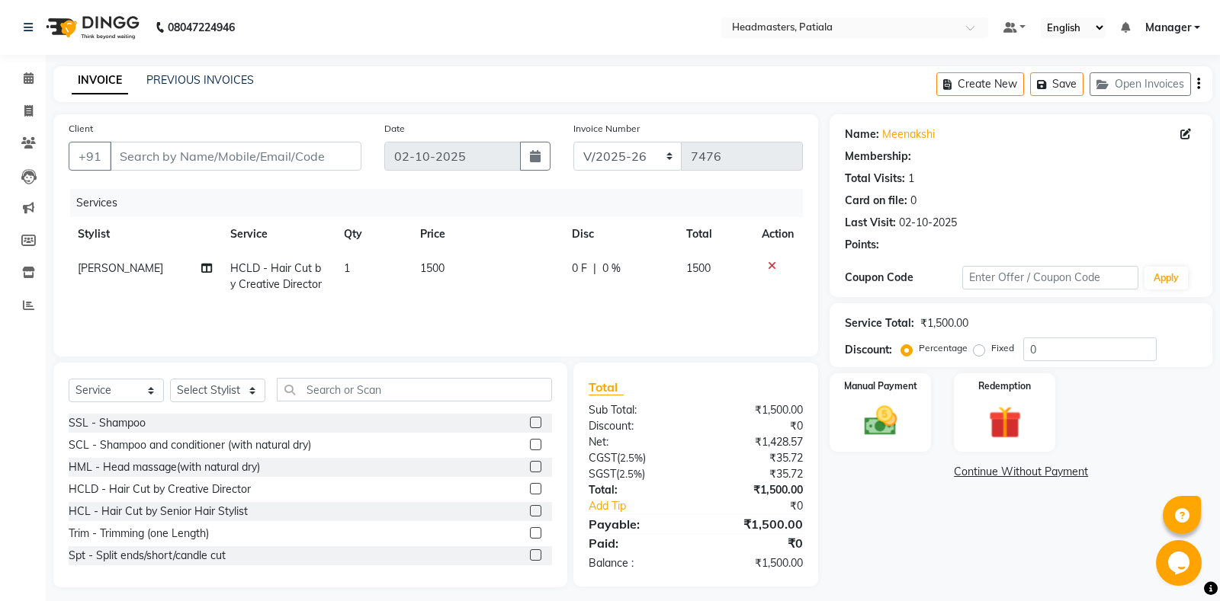
type input "9914074423"
select select "51079"
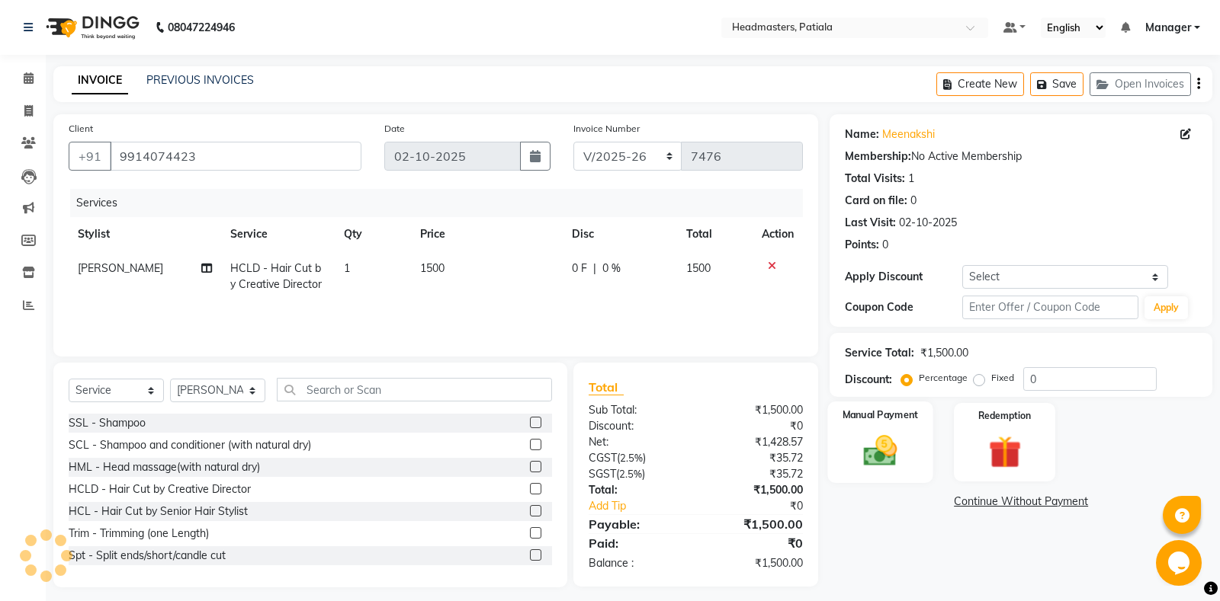
click at [923, 469] on div "Manual Payment" at bounding box center [880, 443] width 105 height 82
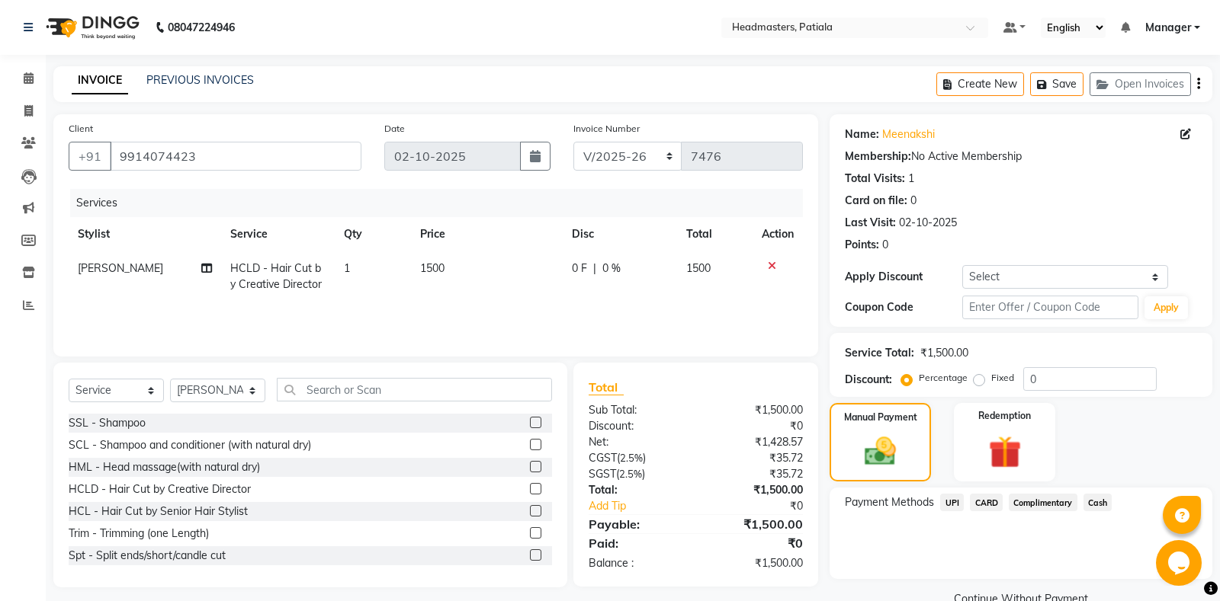
click at [1105, 505] on span "Cash" at bounding box center [1097, 503] width 29 height 18
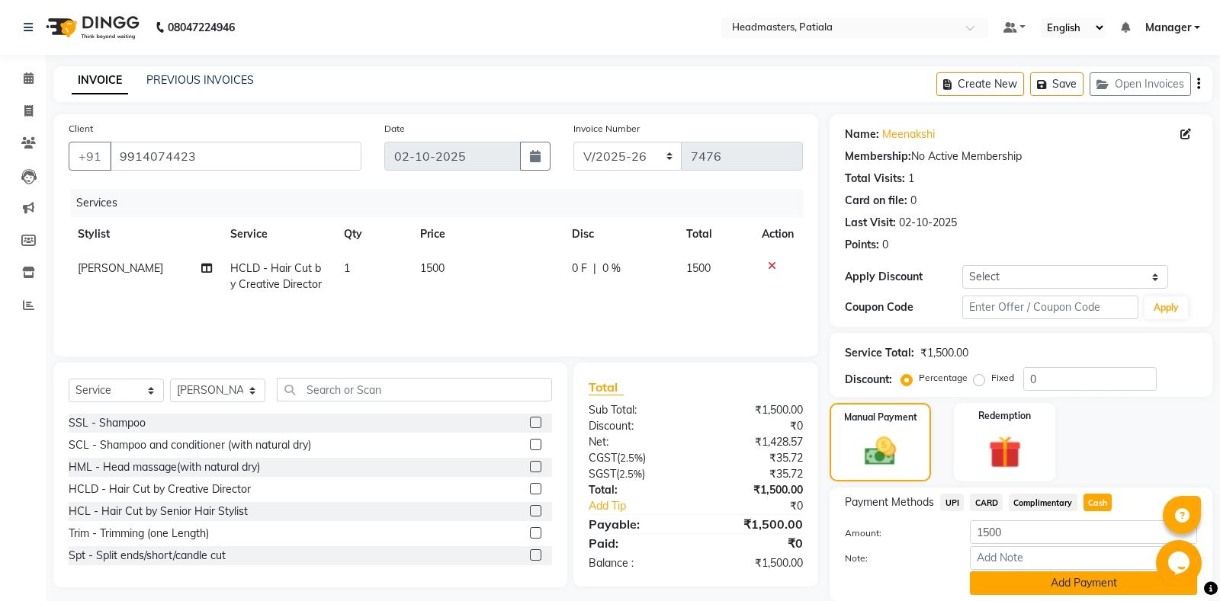
click at [1044, 584] on button "Add Payment" at bounding box center [1083, 584] width 227 height 24
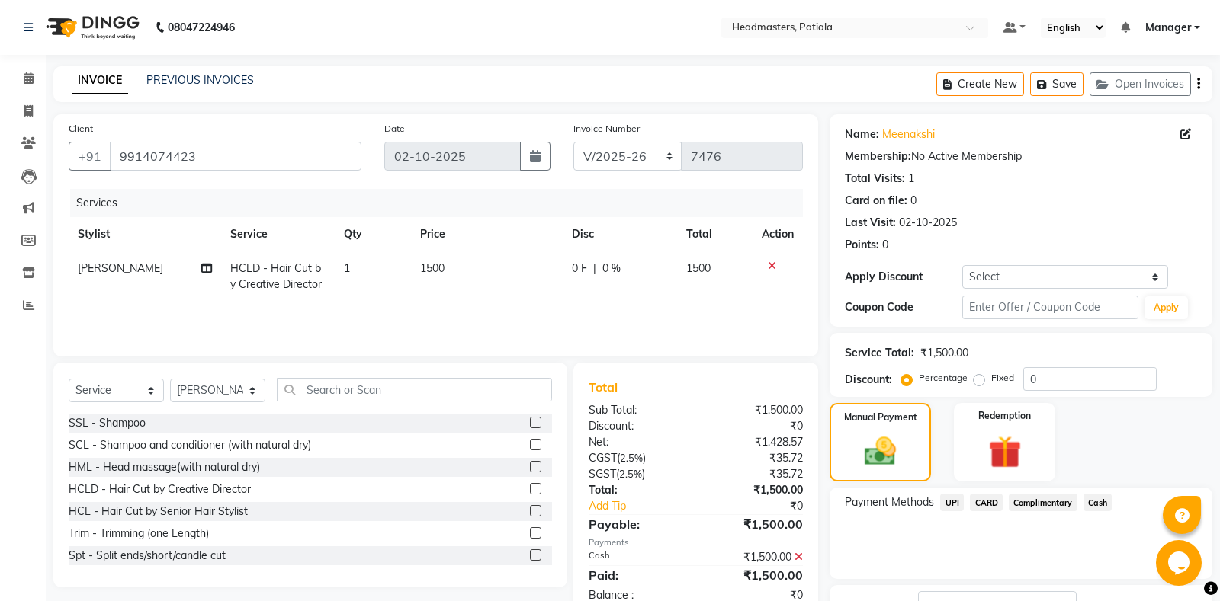
scroll to position [95, 0]
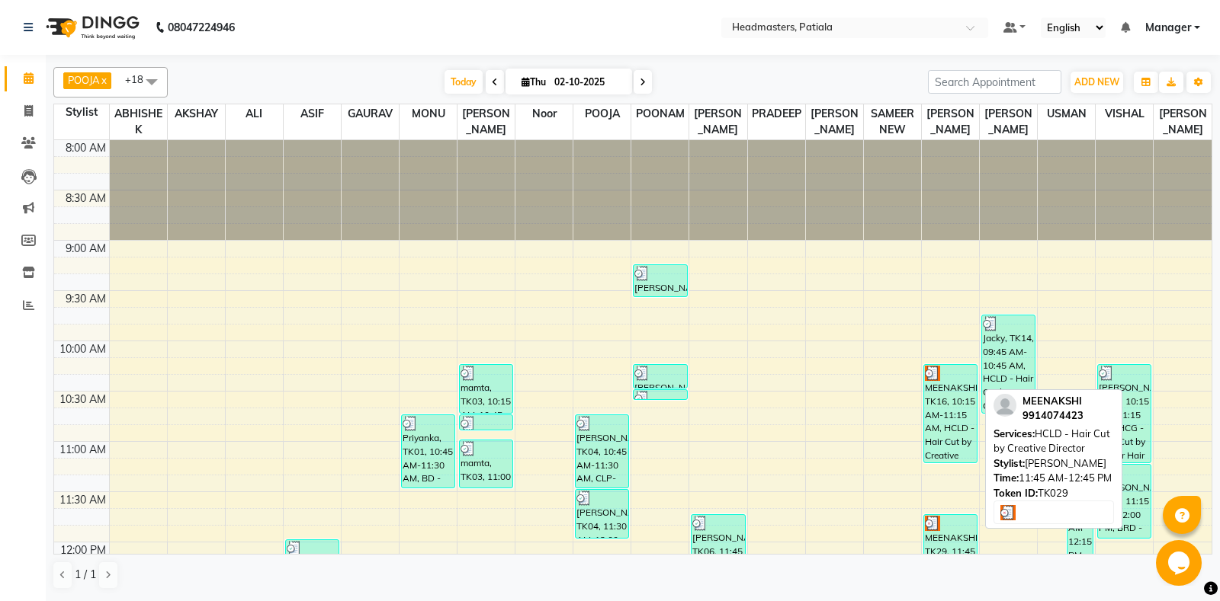
click at [954, 527] on div at bounding box center [950, 523] width 51 height 15
select select "3"
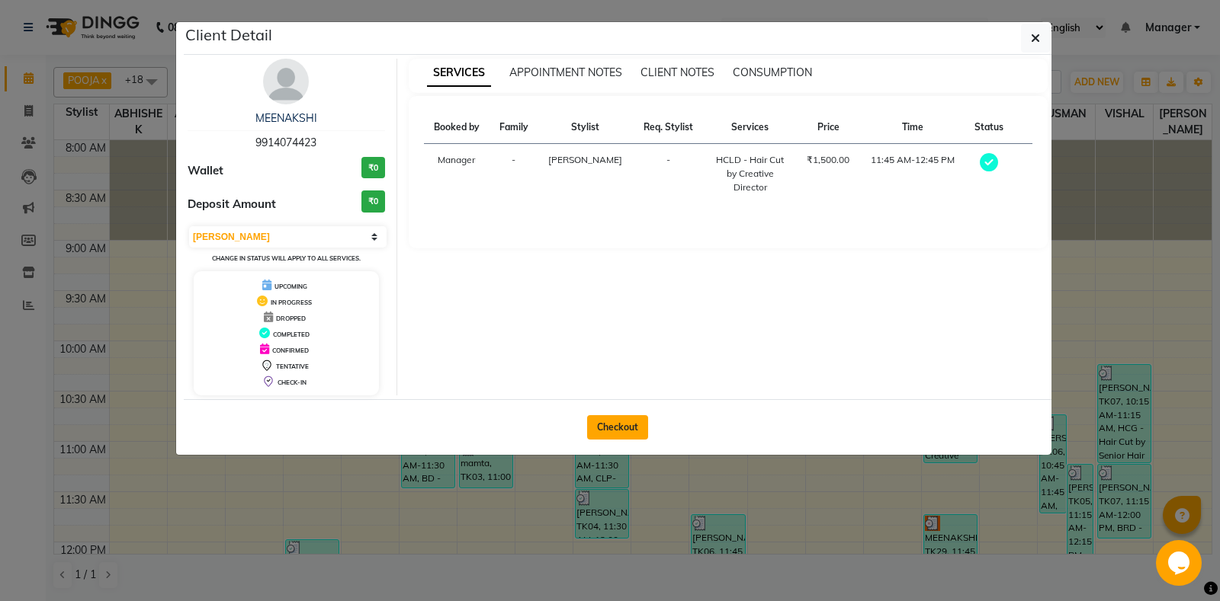
click at [629, 429] on button "Checkout" at bounding box center [617, 427] width 61 height 24
select select "6602"
select select "service"
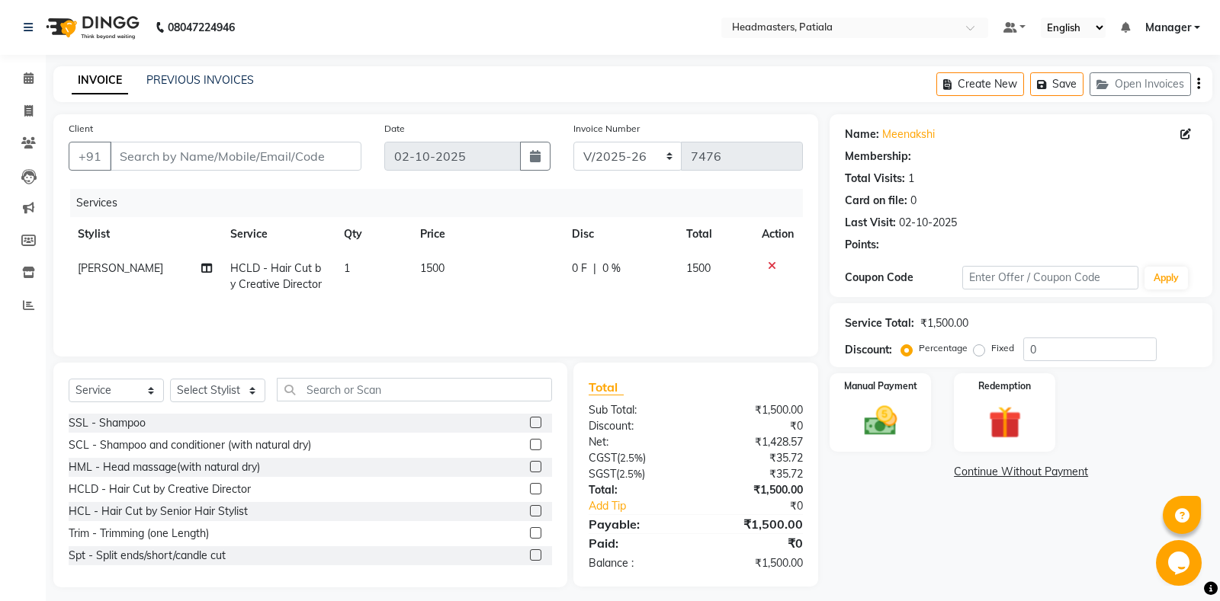
type input "9914074423"
select select "51079"
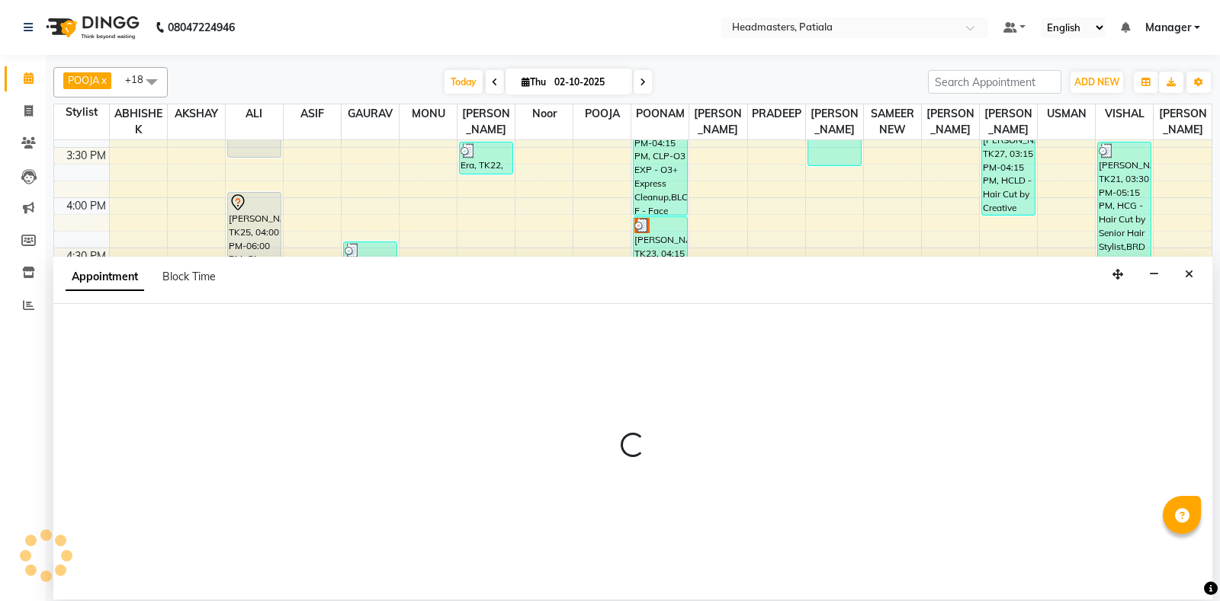
select select "51086"
select select "tentative"
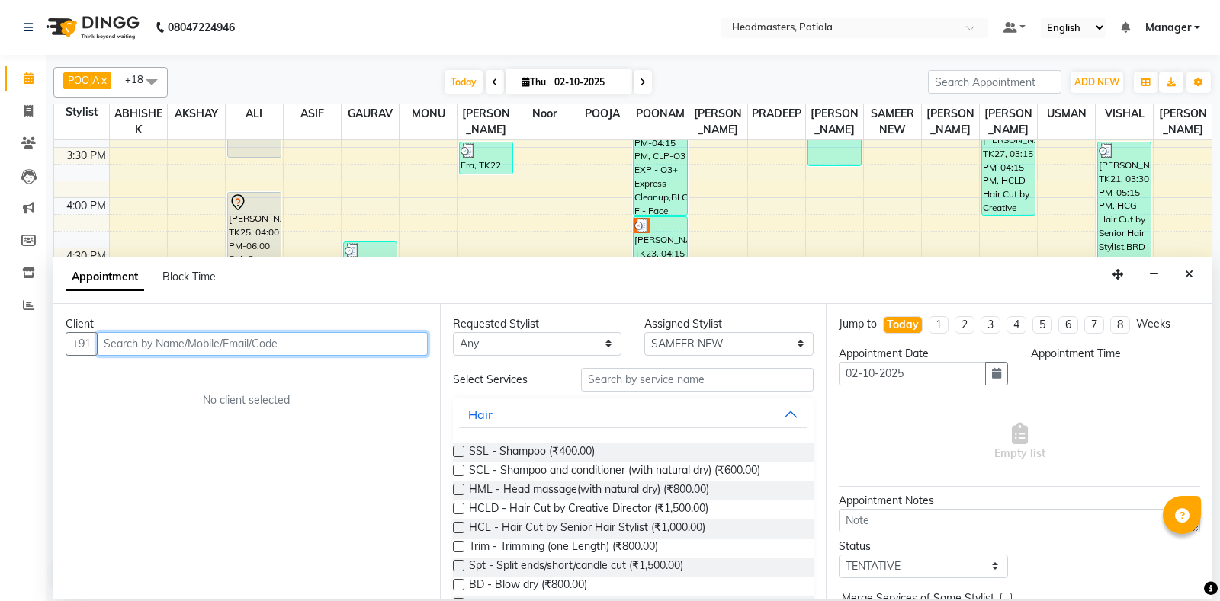
select select "1020"
type input "9953555588"
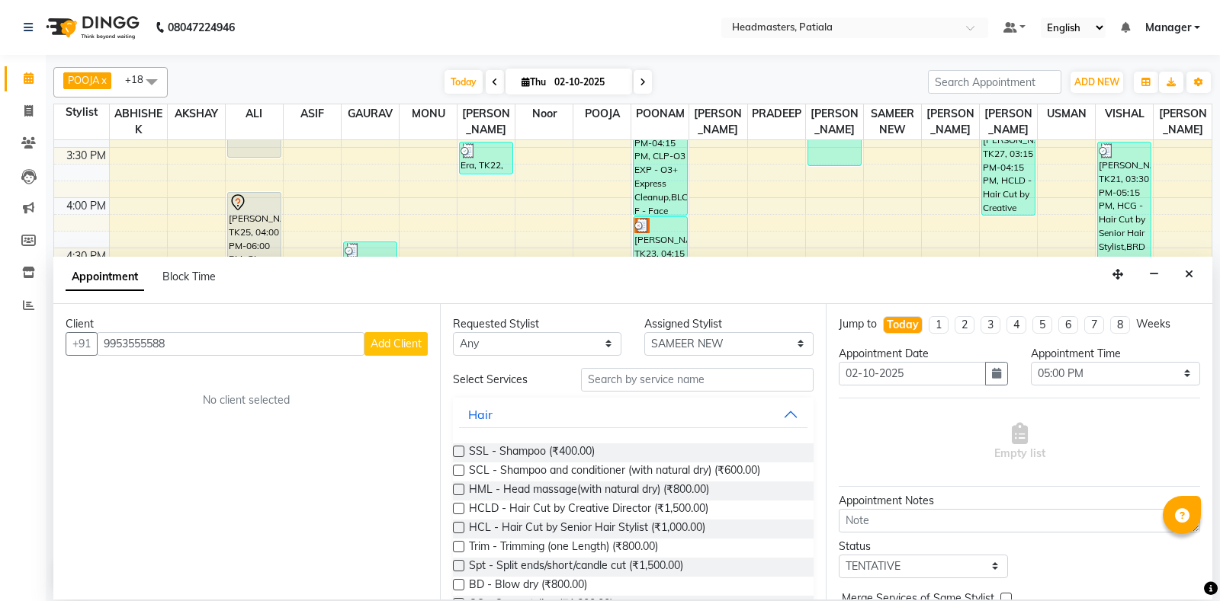
click at [386, 349] on span "Add Client" at bounding box center [395, 344] width 51 height 14
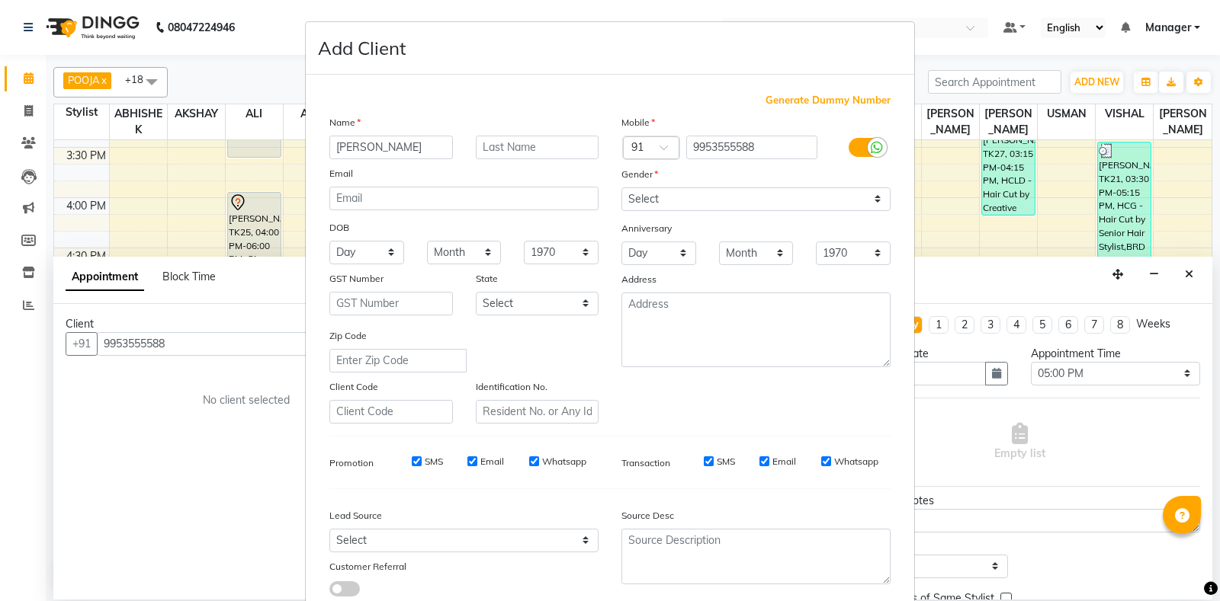
type input "[PERSON_NAME]"
select select "[DEMOGRAPHIC_DATA]"
click option "[DEMOGRAPHIC_DATA]" at bounding box center [0, 0] width 0 height 0
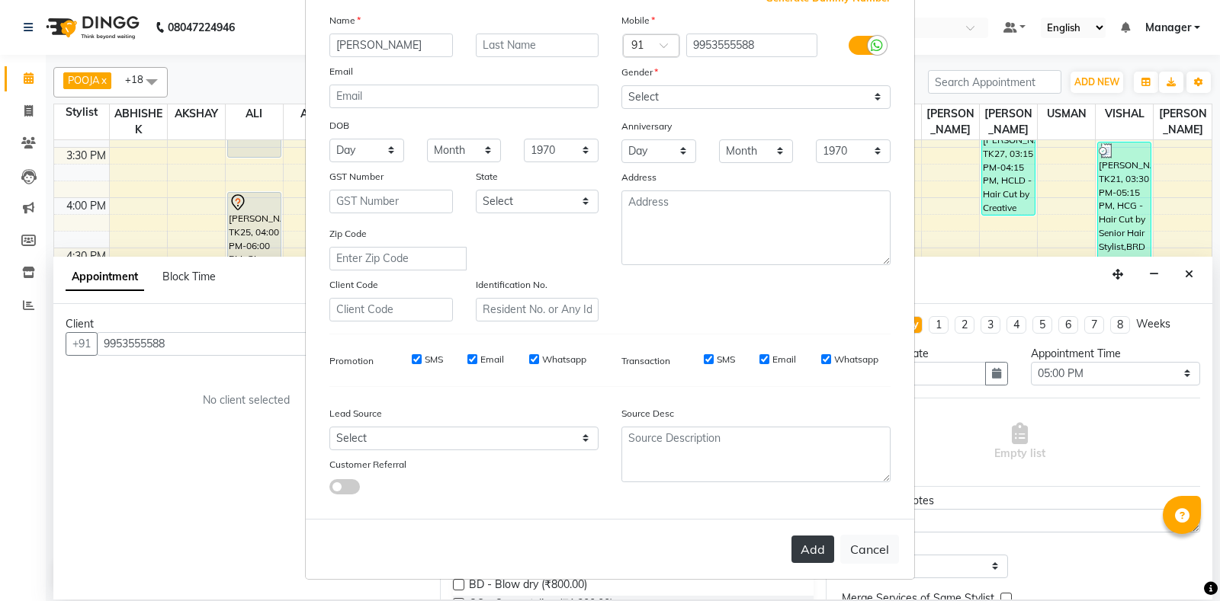
click at [805, 552] on button "Add" at bounding box center [812, 549] width 43 height 27
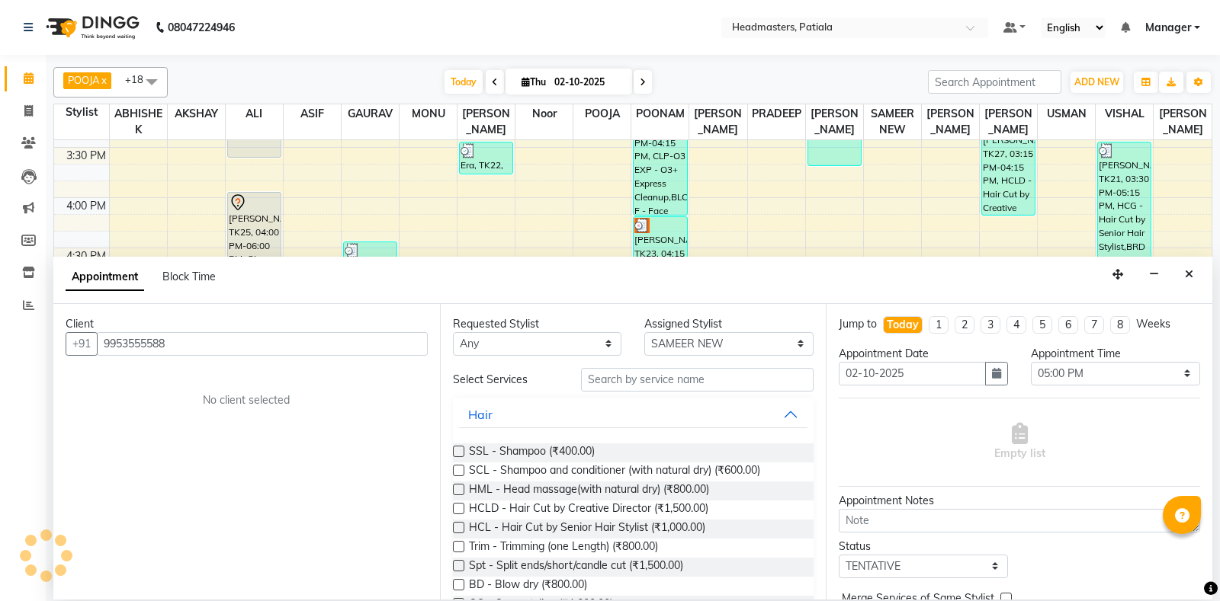
select select
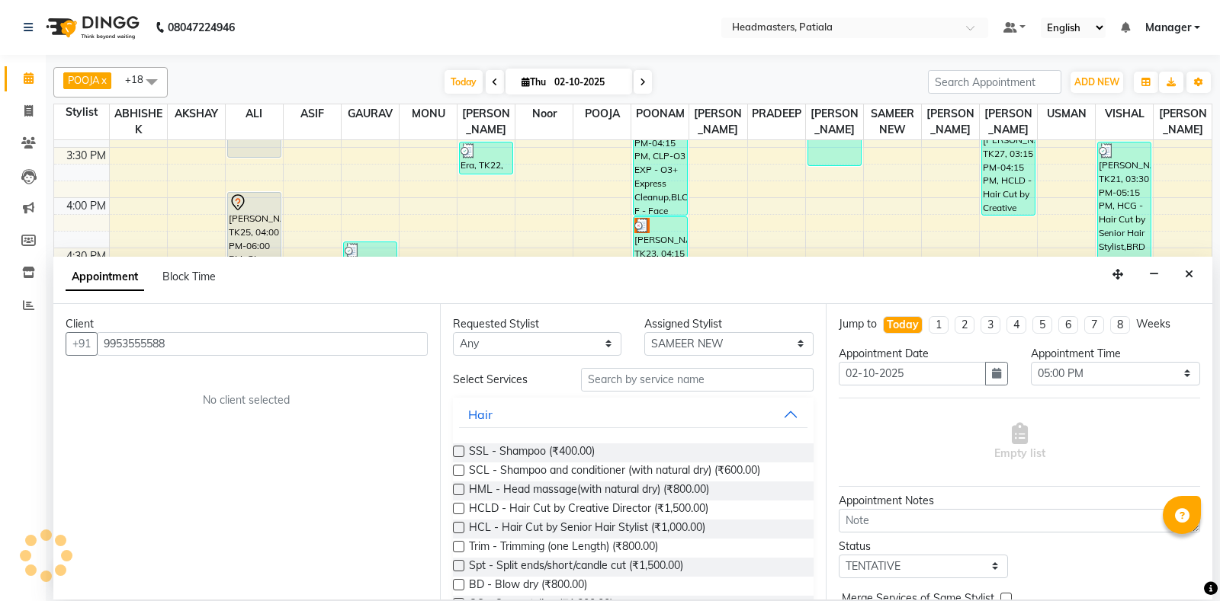
select select
checkbox input "false"
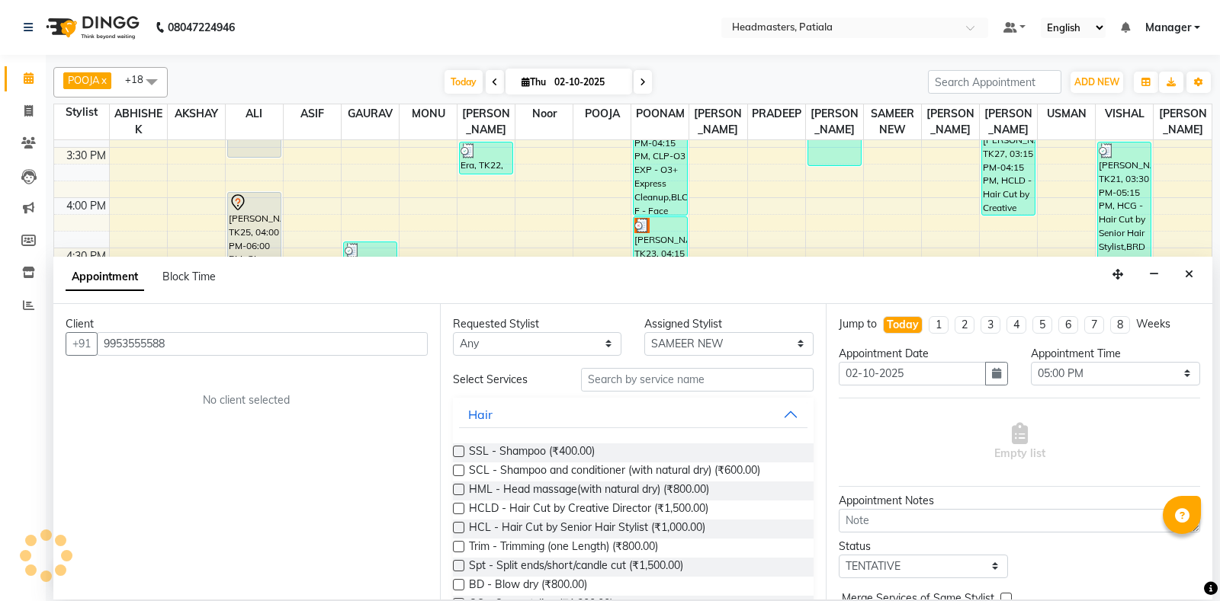
checkbox input "false"
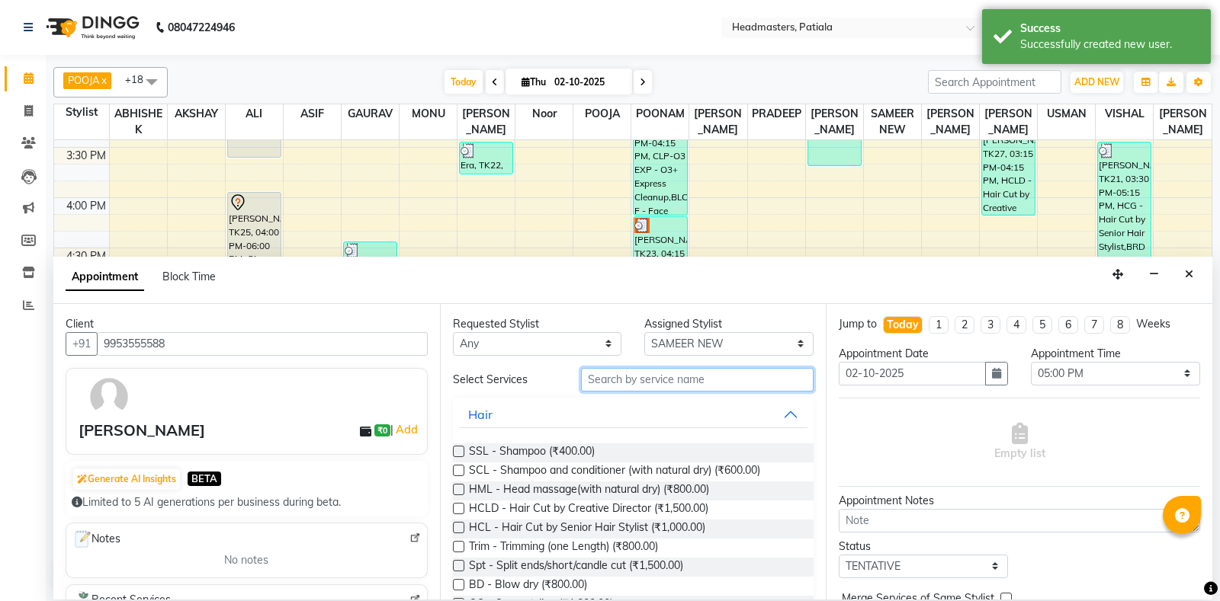
click at [664, 379] on input "text" at bounding box center [697, 380] width 233 height 24
click at [644, 332] on select "Select ABHISHEK [PERSON_NAME] AKSHAY [PERSON_NAME] [PERSON_NAME] [PERSON_NAME] …" at bounding box center [728, 344] width 169 height 24
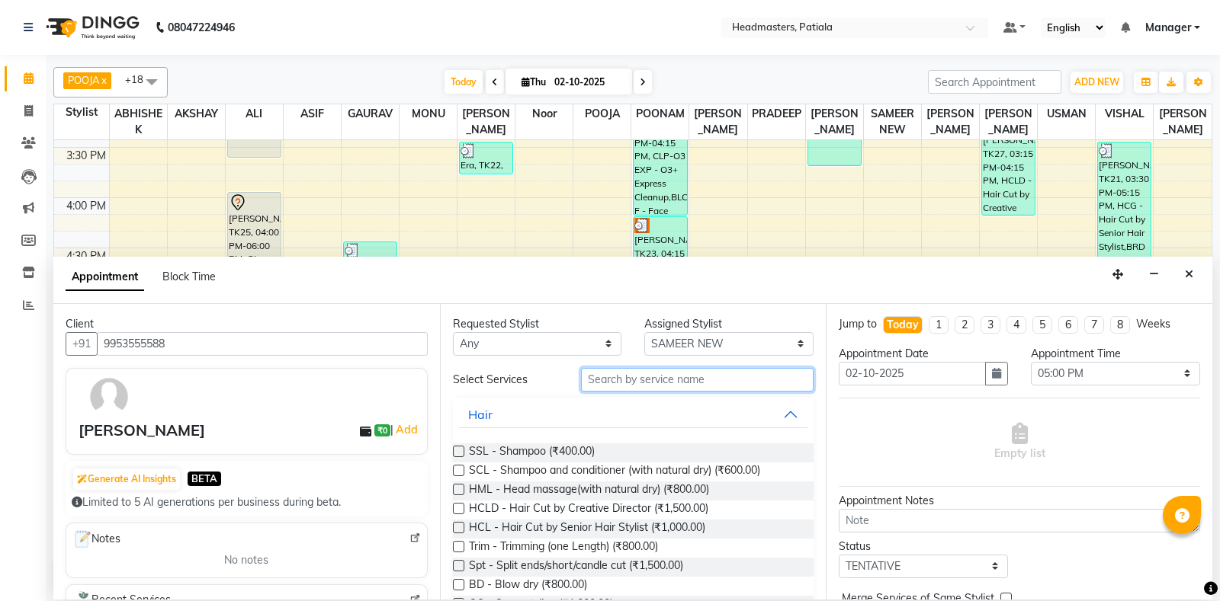
click at [681, 380] on input "text" at bounding box center [697, 380] width 233 height 24
select select "87940"
click option "Gramy" at bounding box center [0, 0] width 0 height 0
click at [681, 380] on input "text" at bounding box center [697, 380] width 233 height 24
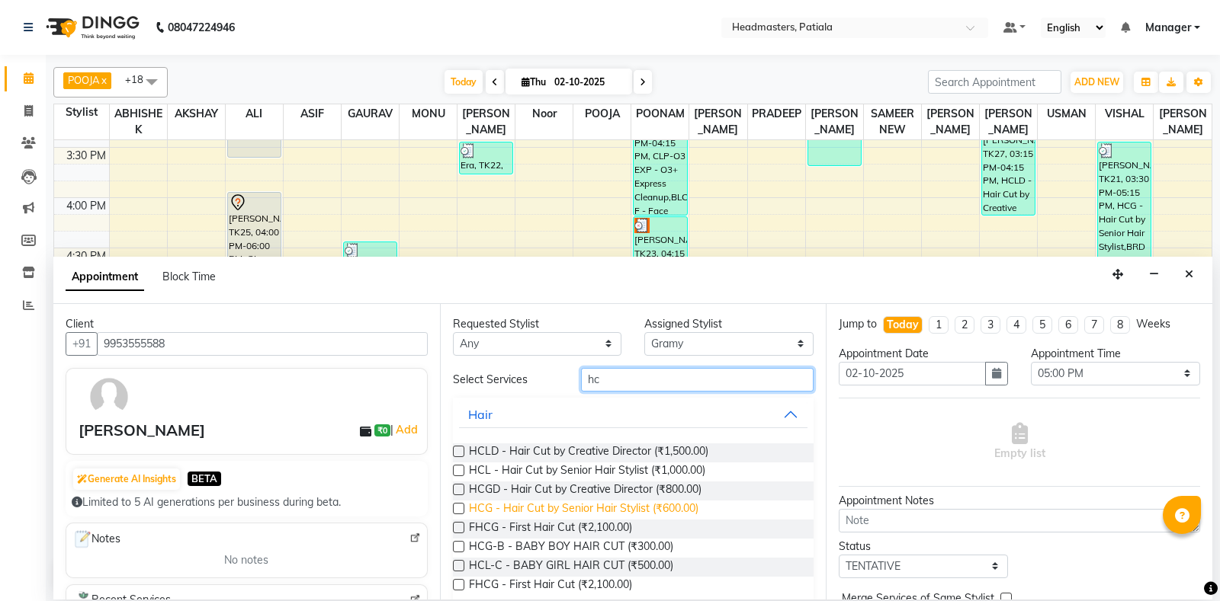
type input "hc"
click at [647, 515] on span "HCG - Hair Cut by Senior Hair Stylist (₹600.00)" at bounding box center [583, 510] width 229 height 19
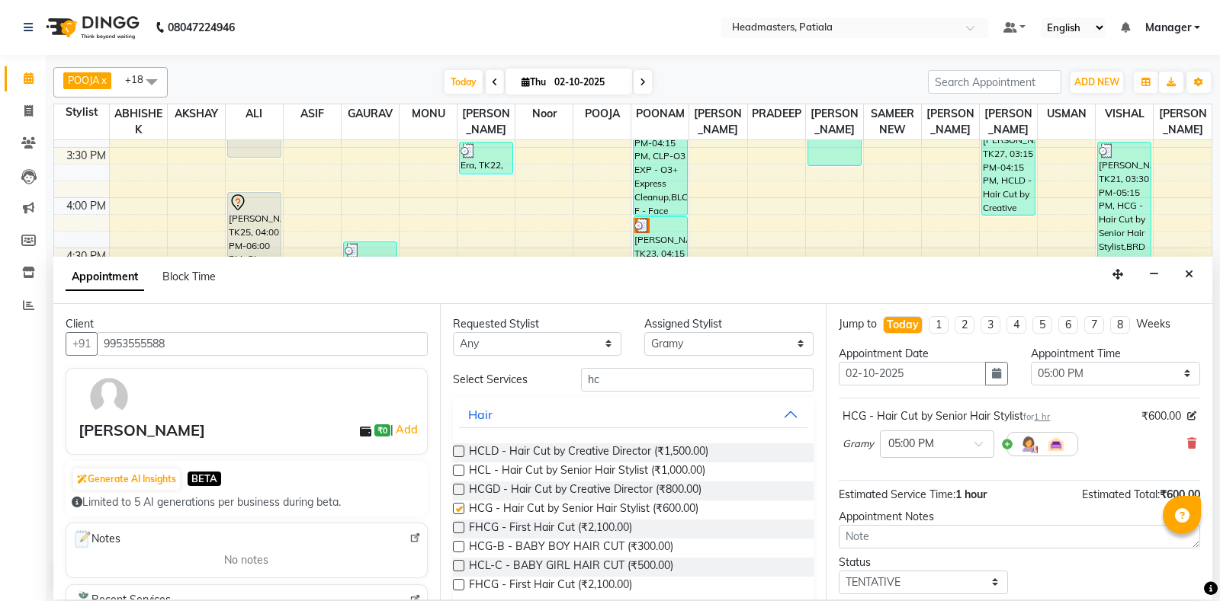
checkbox input "false"
drag, startPoint x: 604, startPoint y: 382, endPoint x: 577, endPoint y: 379, distance: 27.6
click at [581, 379] on input "hc" at bounding box center [697, 380] width 233 height 24
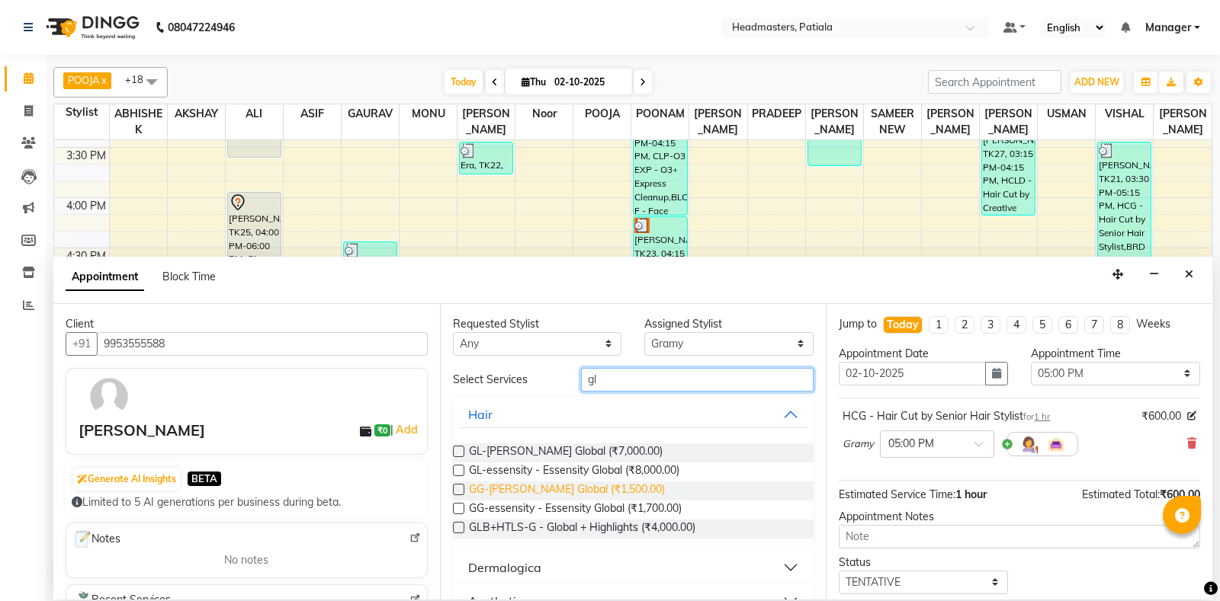
type input "gl"
click at [617, 483] on span "GG-igora - Igora Global (₹1,500.00)" at bounding box center [567, 491] width 196 height 19
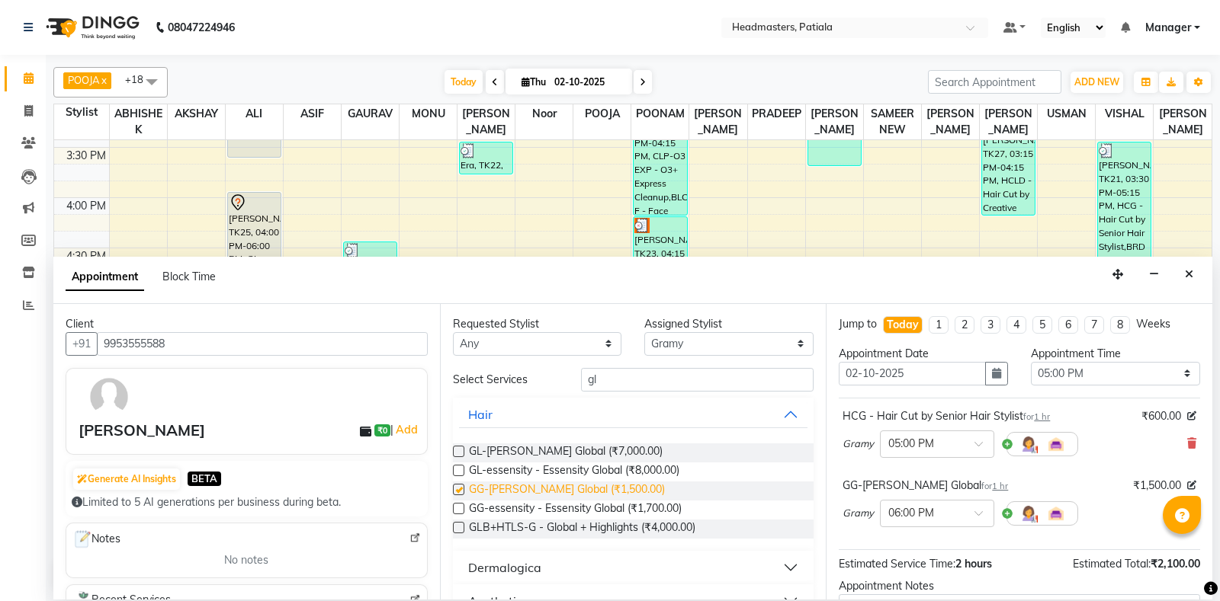
checkbox input "false"
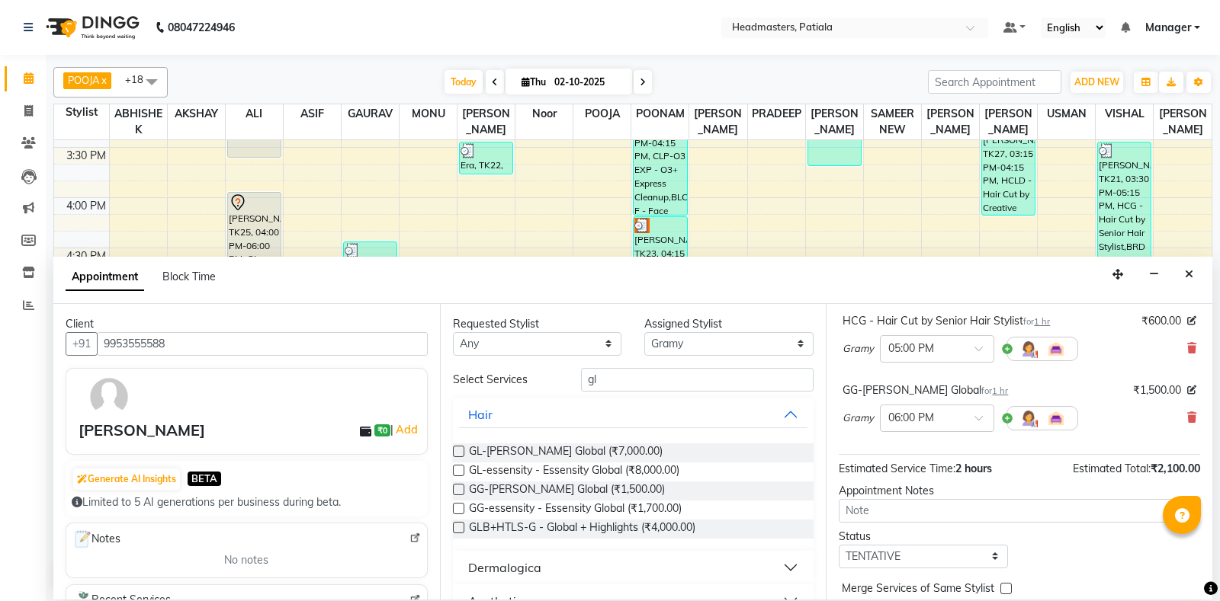
scroll to position [134, 0]
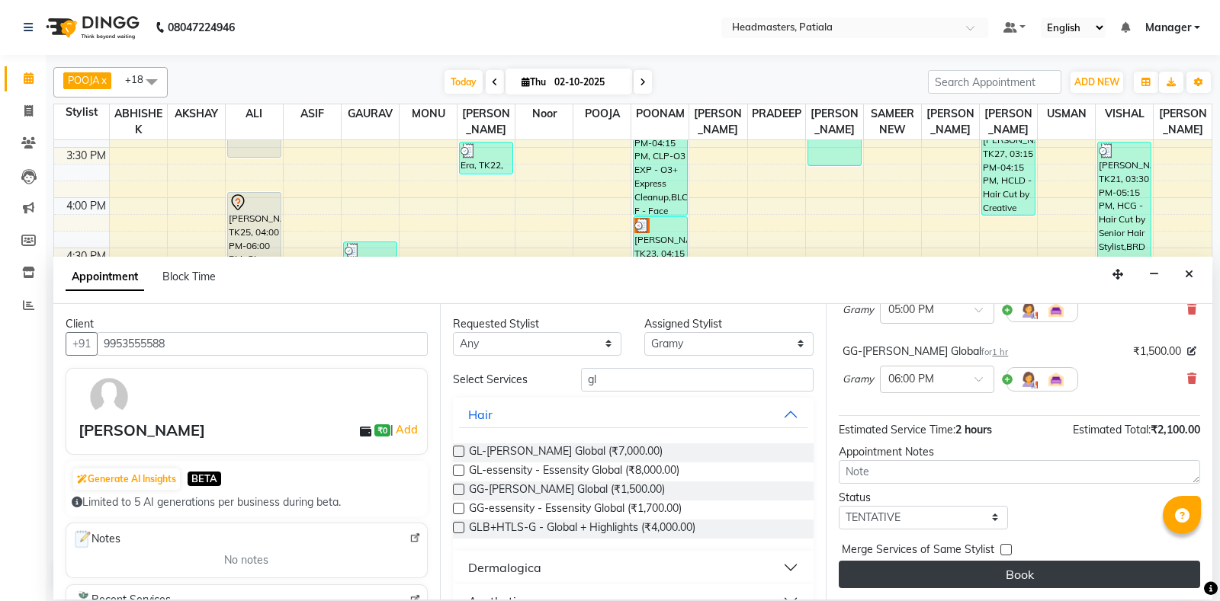
click at [1105, 565] on button "Book" at bounding box center [1018, 574] width 361 height 27
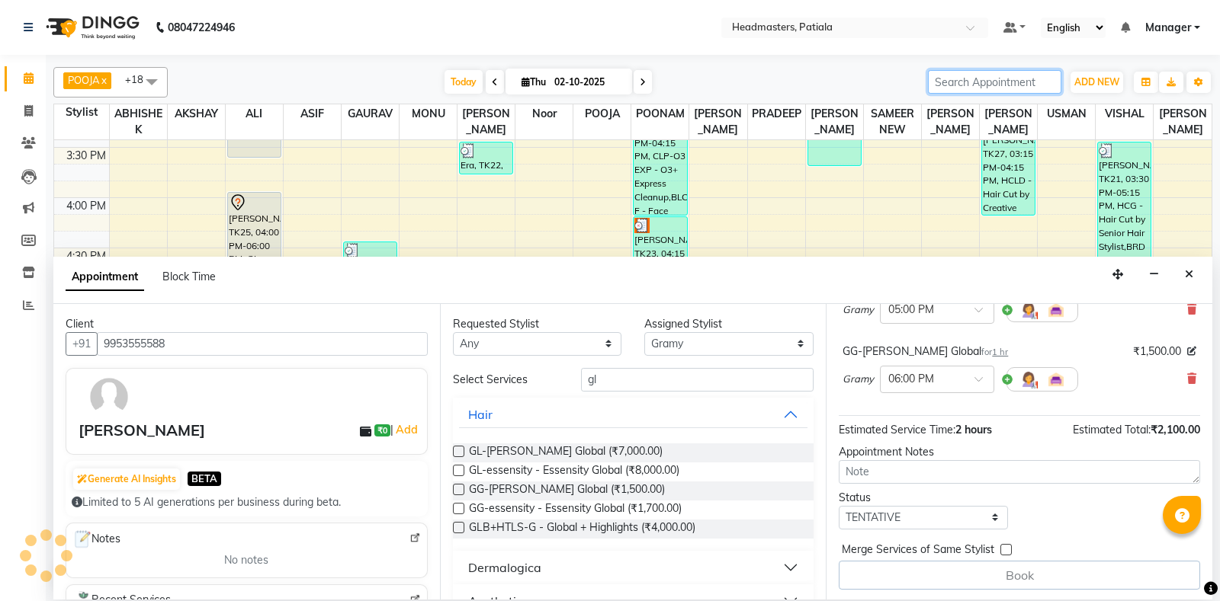
click at [1000, 84] on input "search" at bounding box center [994, 82] width 133 height 24
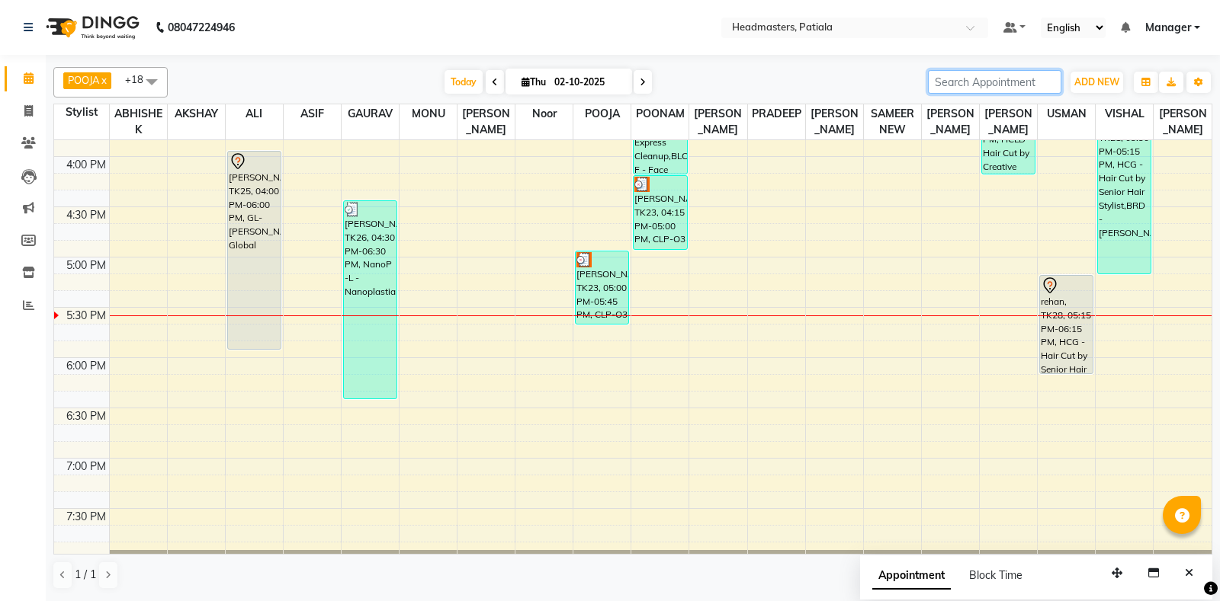
scroll to position [610, 0]
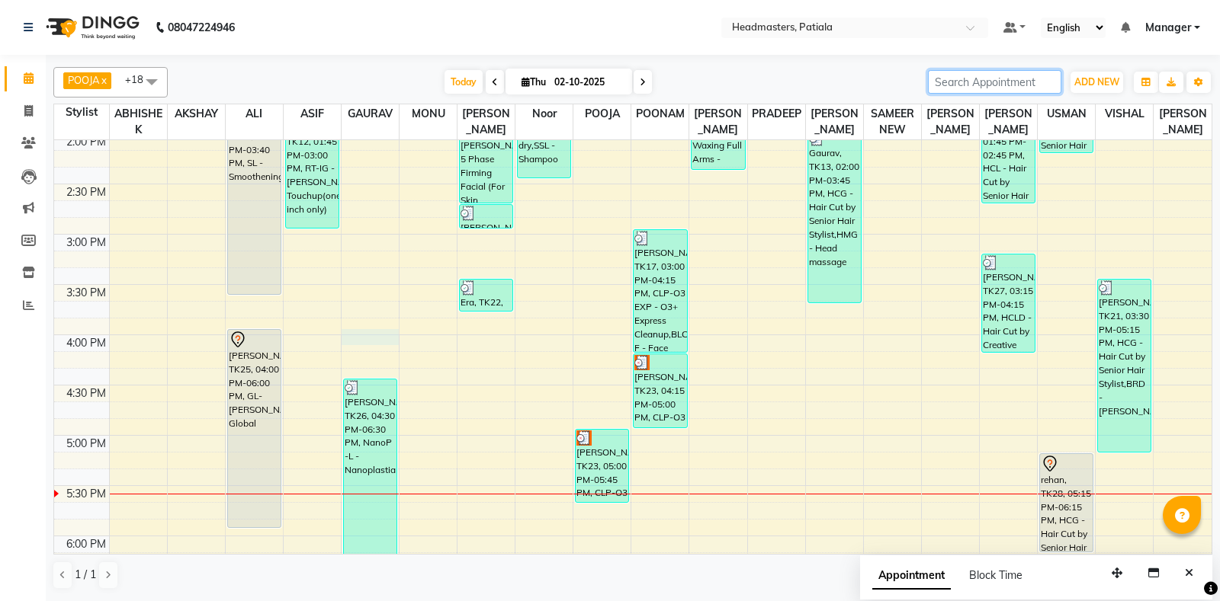
click at [361, 330] on div "8:00 AM 8:30 AM 9:00 AM 9:30 AM 10:00 AM 10:30 AM 11:00 AM 11:30 AM 12:00 PM 12…" at bounding box center [632, 234] width 1157 height 1408
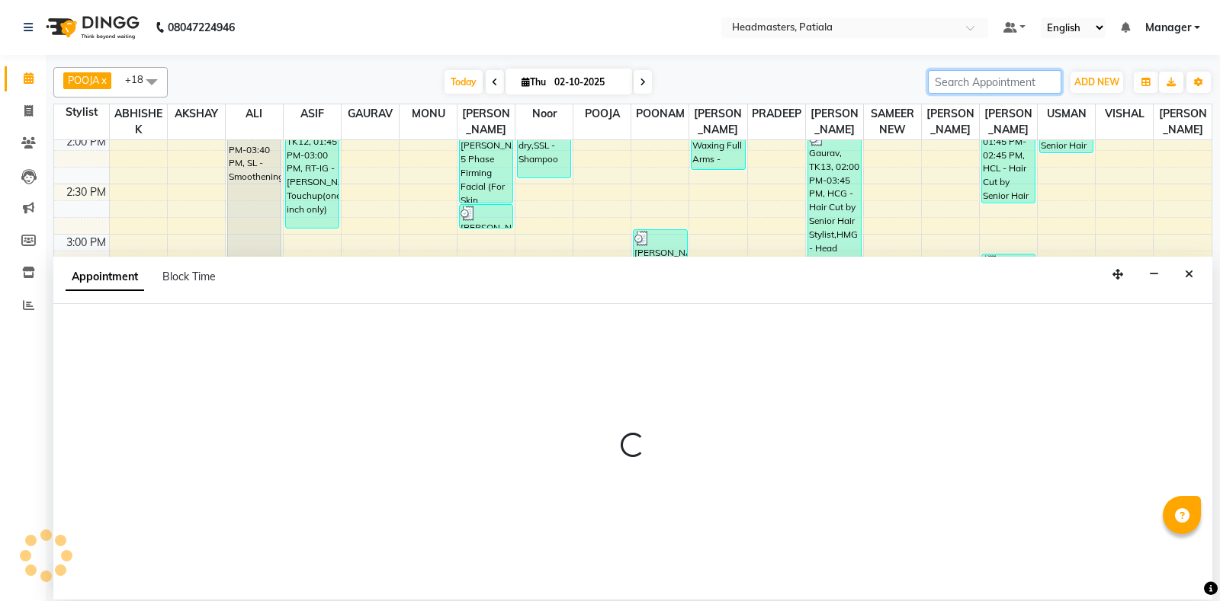
select select "51081"
select select "tentative"
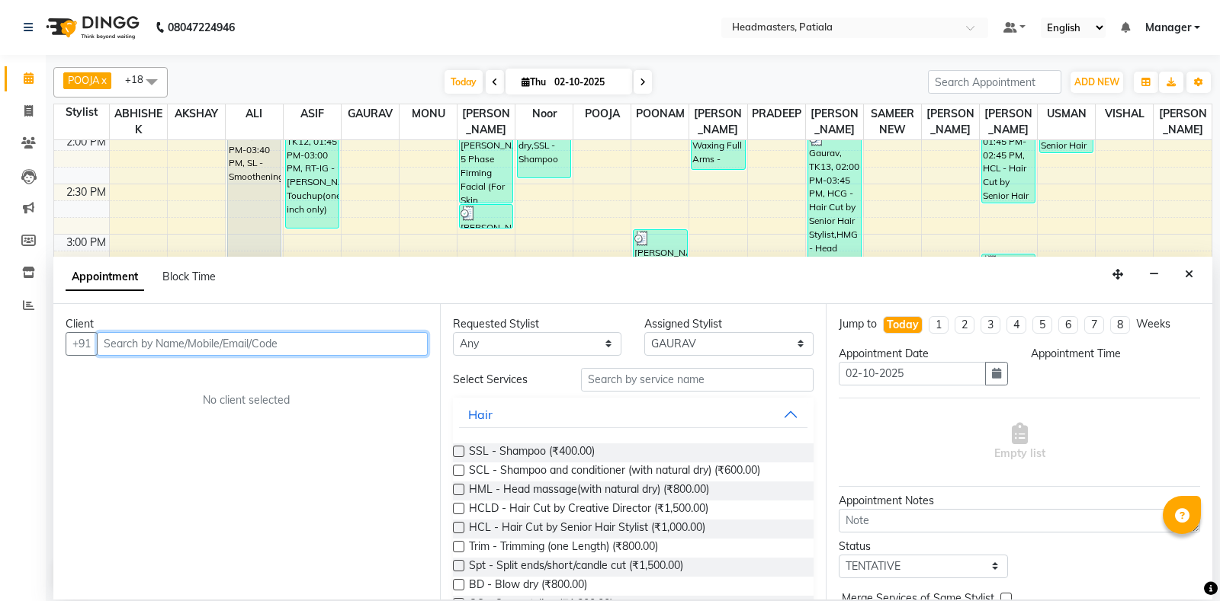
select select "960"
click at [325, 343] on input "text" at bounding box center [262, 344] width 331 height 24
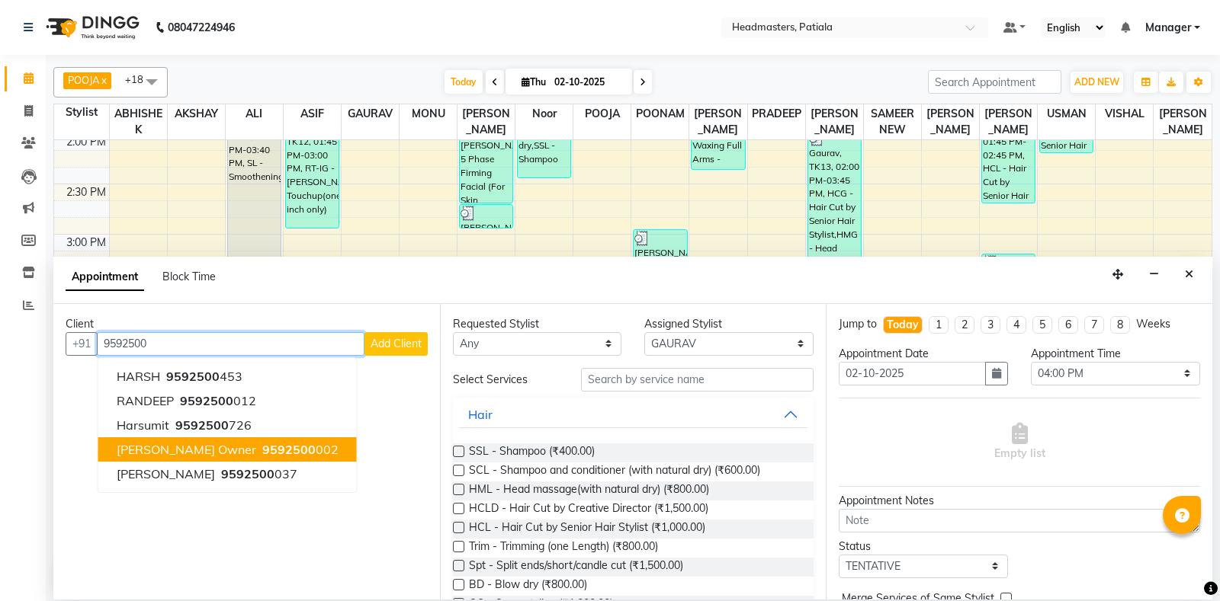
click at [262, 453] on span "9592500" at bounding box center [288, 449] width 53 height 15
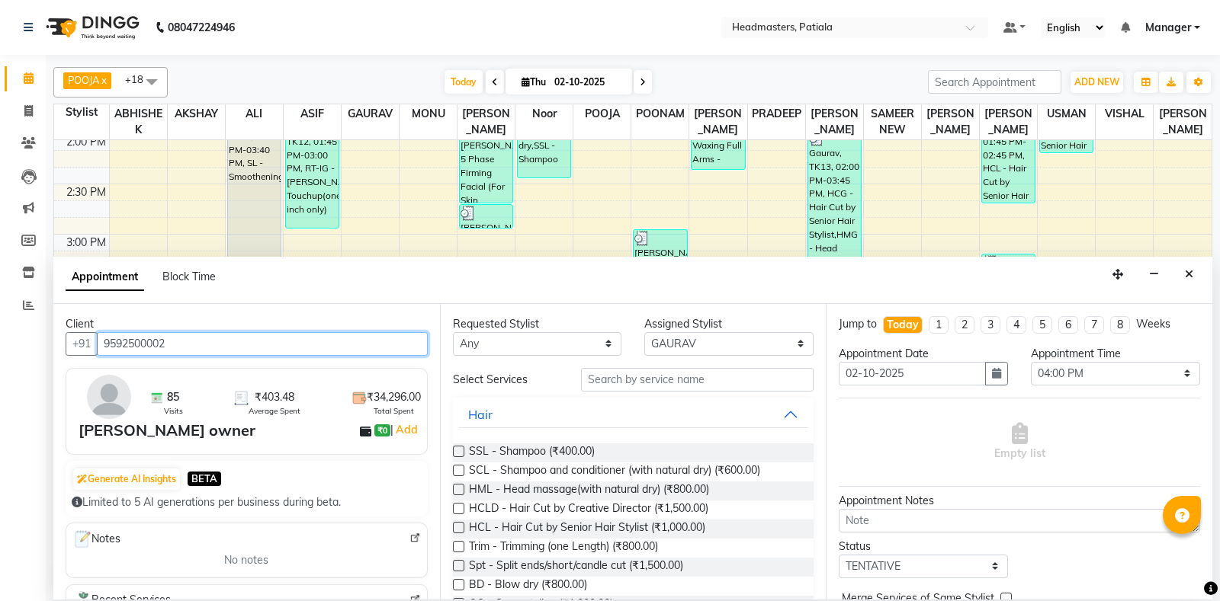
type input "9592500002"
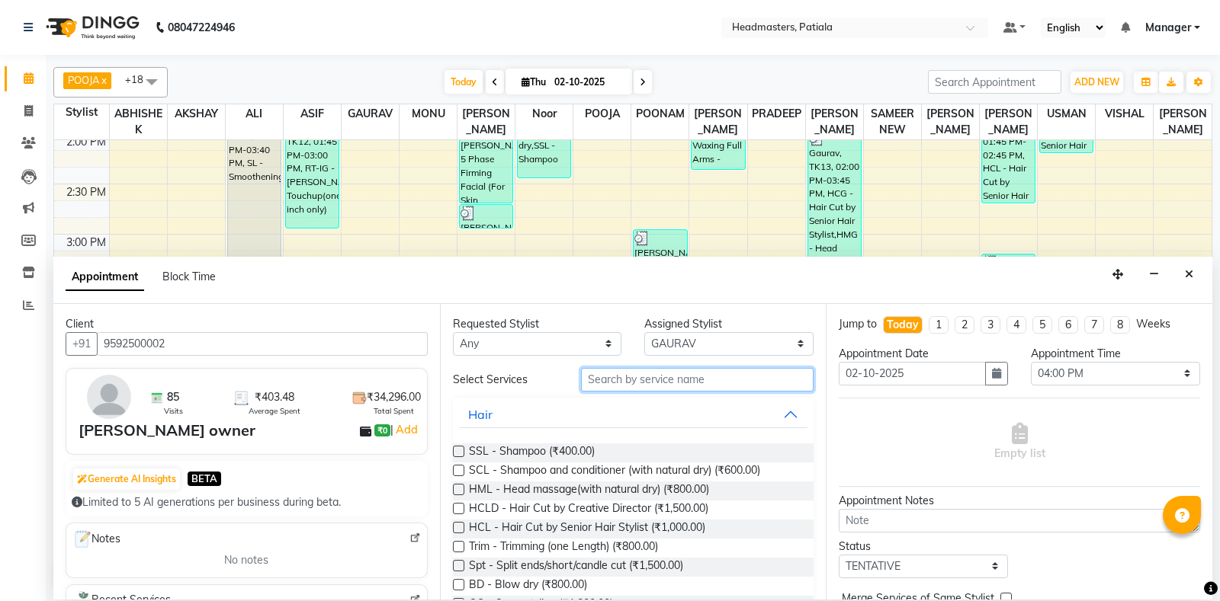
click at [617, 380] on input "text" at bounding box center [697, 380] width 233 height 24
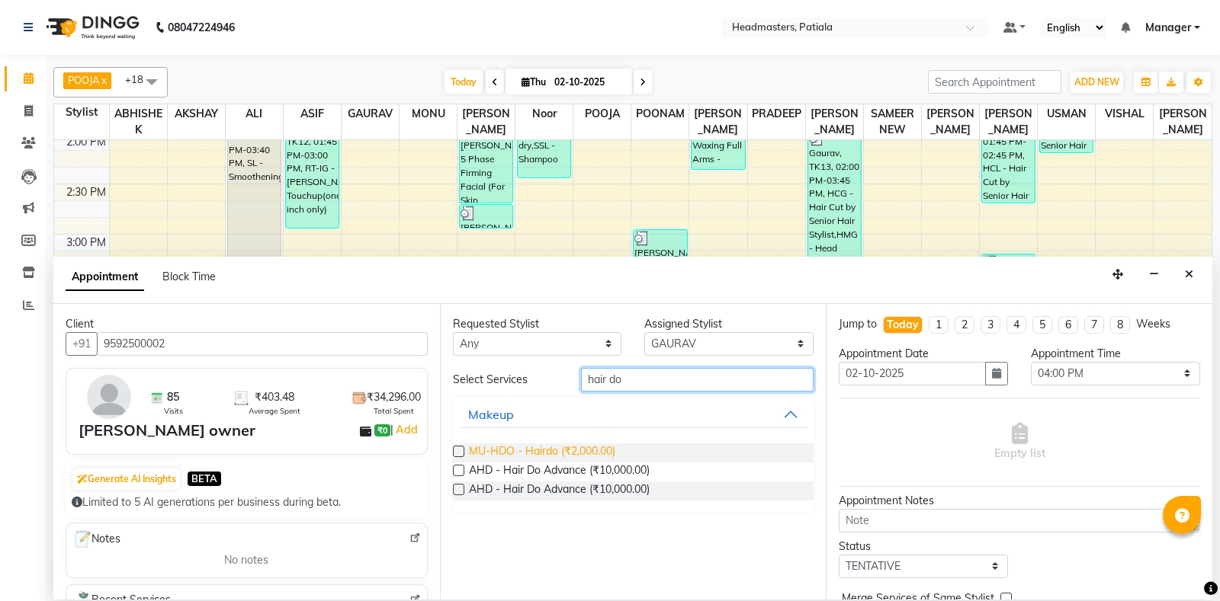
type input "hair do"
click at [608, 447] on span "MU-HDO - Hairdo (₹2,000.00)" at bounding box center [542, 453] width 146 height 19
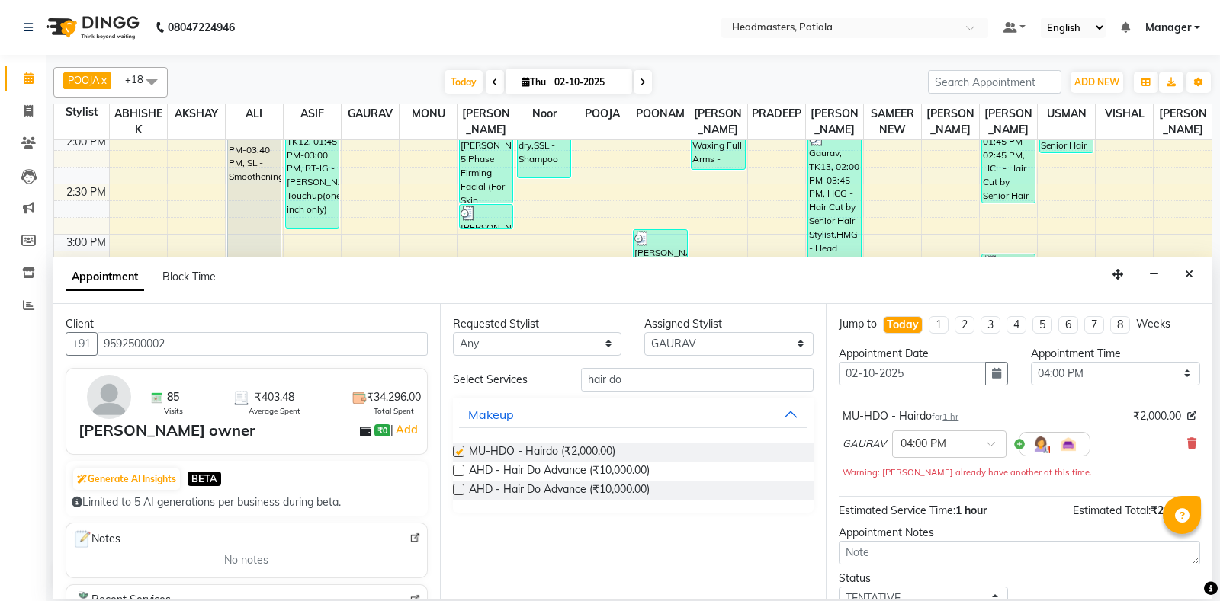
checkbox input "false"
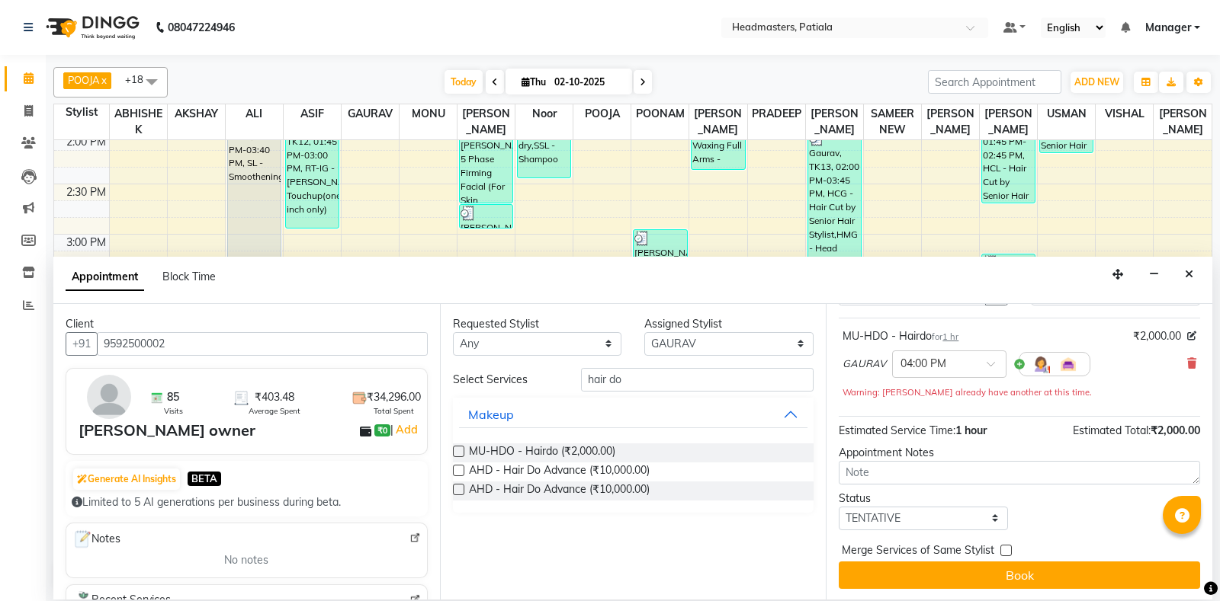
scroll to position [81, 0]
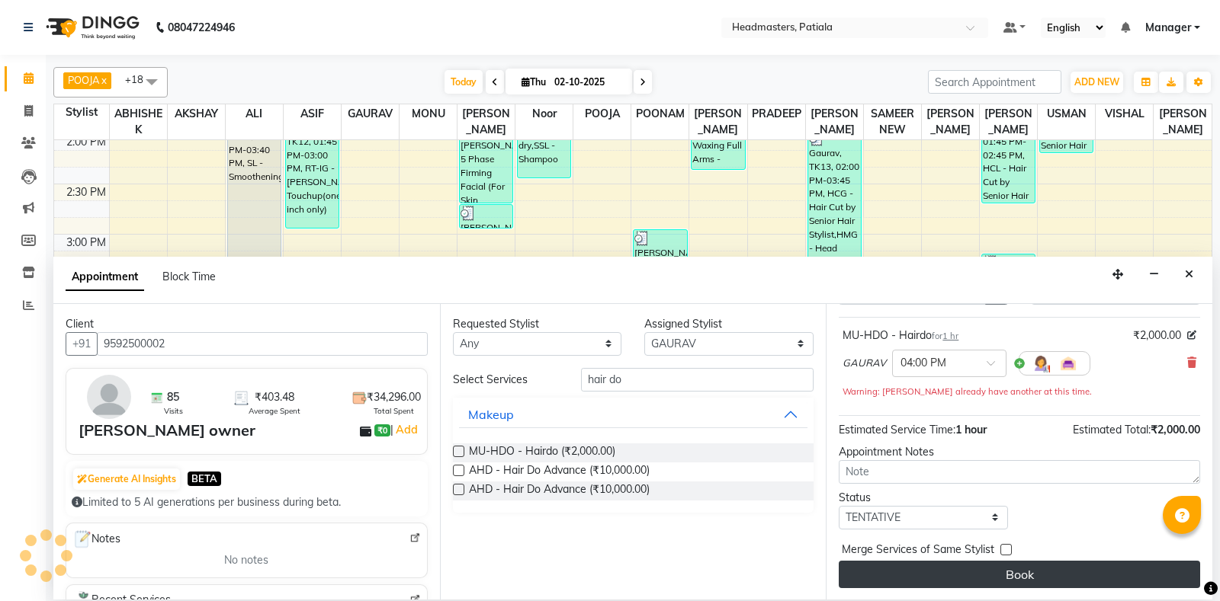
click at [942, 585] on button "Book" at bounding box center [1018, 574] width 361 height 27
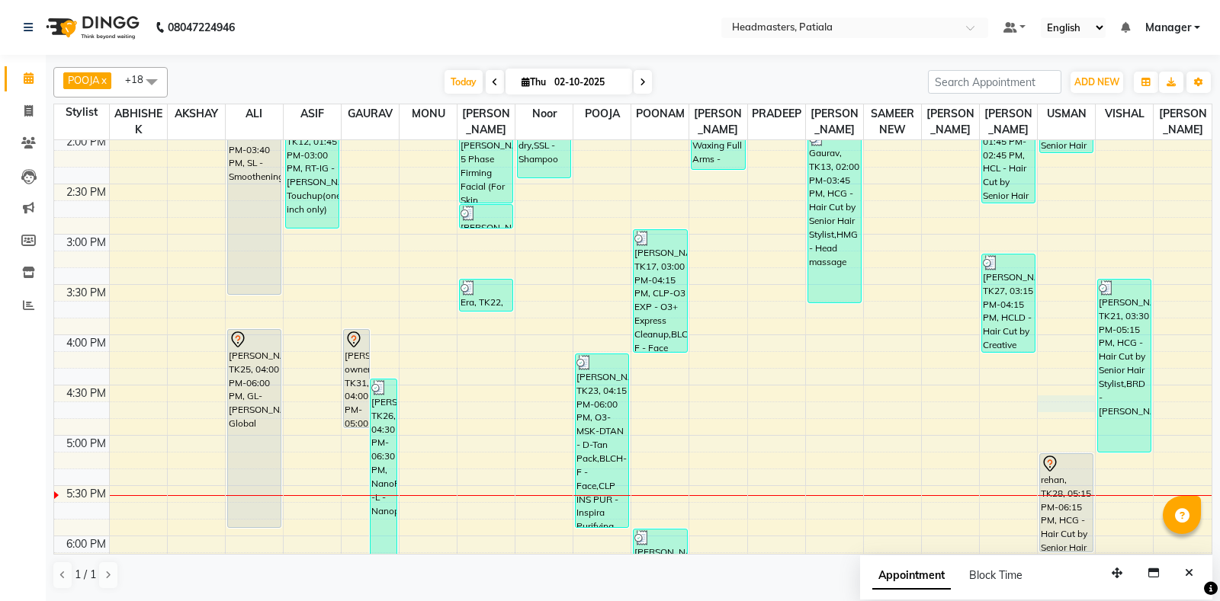
click at [1058, 402] on div "8:00 AM 8:30 AM 9:00 AM 9:30 AM 10:00 AM 10:30 AM 11:00 AM 11:30 AM 12:00 PM 12…" at bounding box center [632, 234] width 1157 height 1408
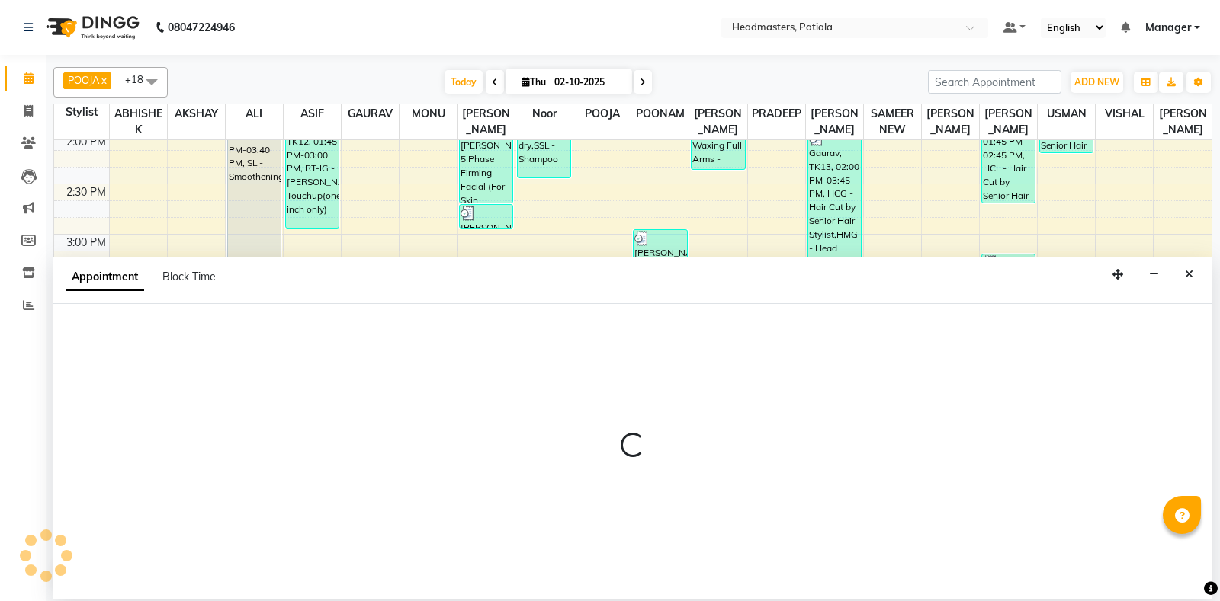
select select "51087"
select select "tentative"
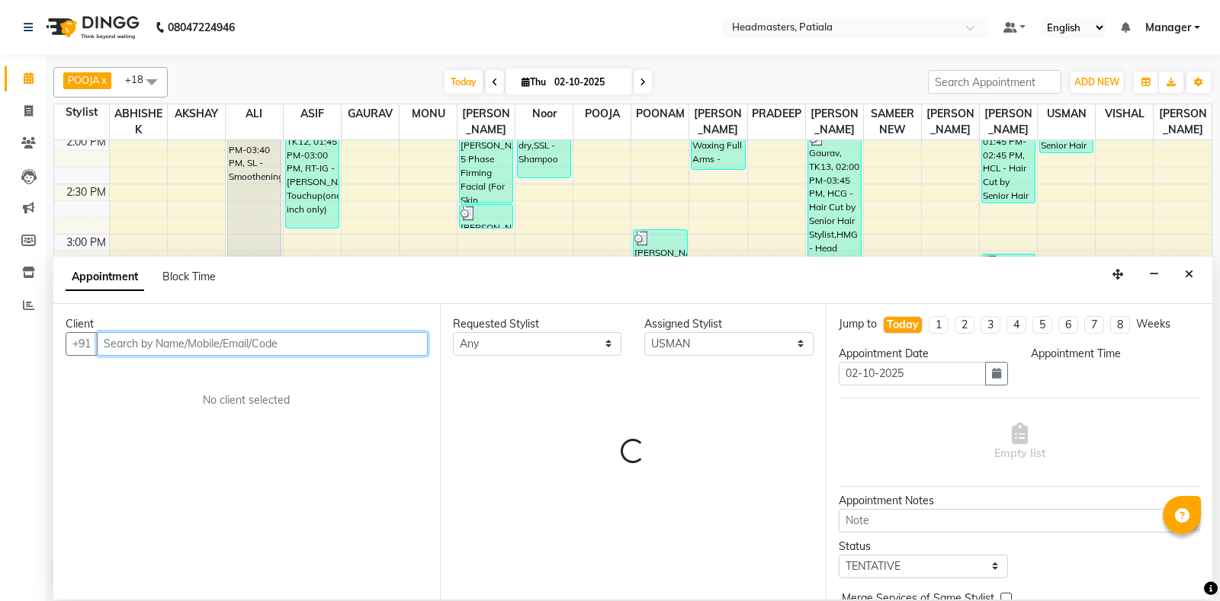
type input "9"
select select "1005"
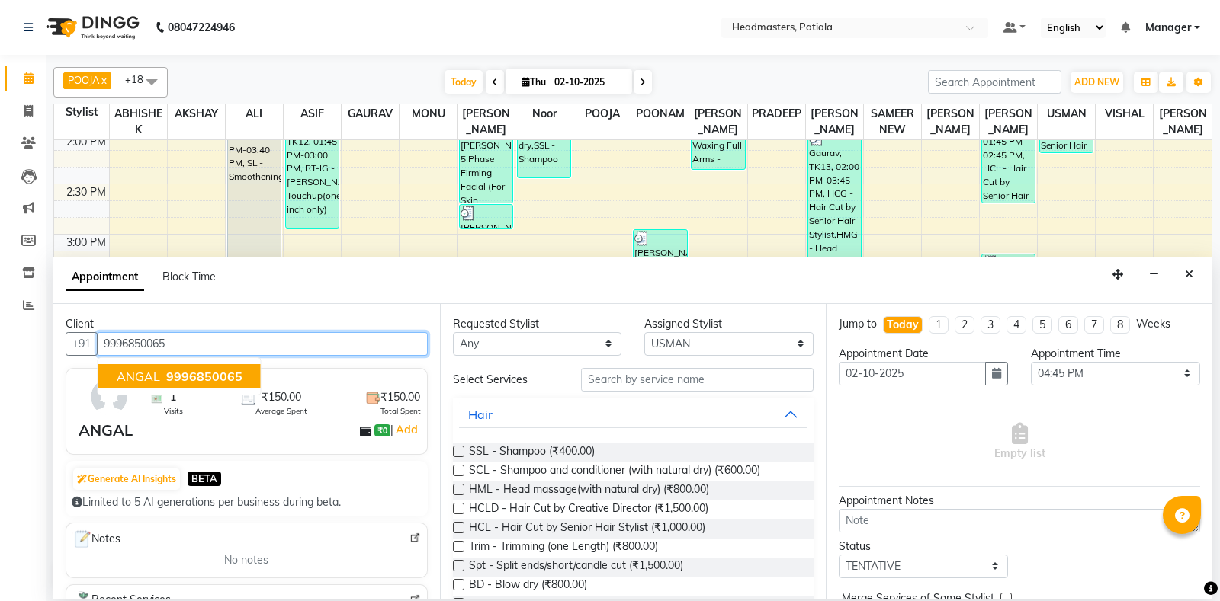
click at [152, 362] on ngb-typeahead-window "ANGAL 9996850065" at bounding box center [180, 377] width 164 height 38
click at [152, 367] on button "ANGAL 9996850065" at bounding box center [179, 376] width 162 height 24
type input "9996850065"
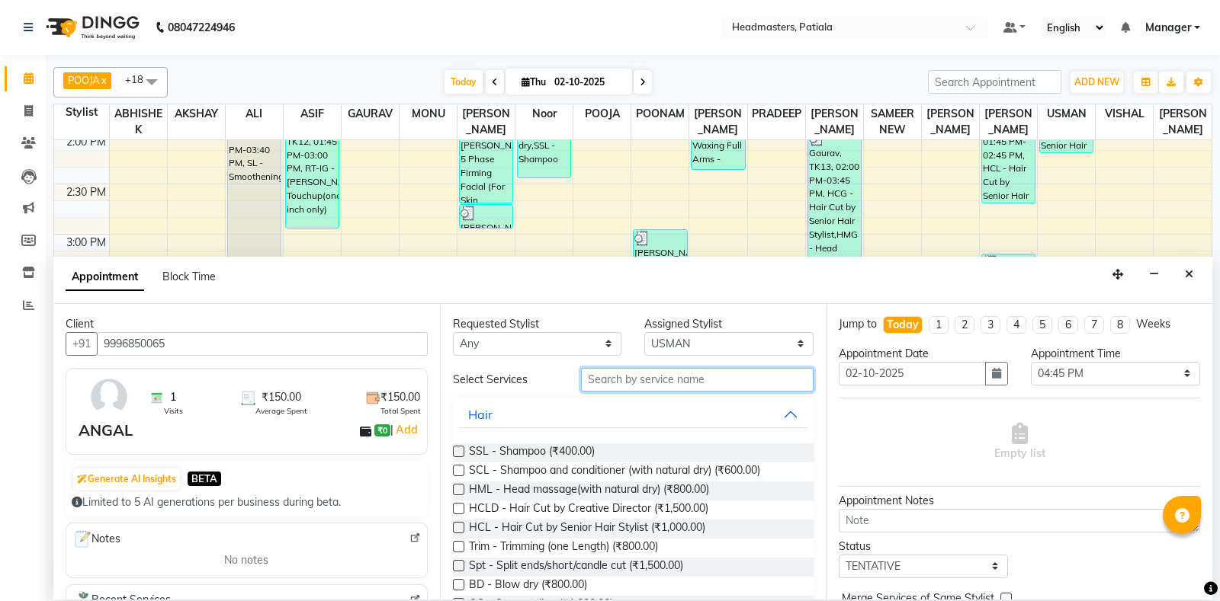
click at [614, 377] on input "text" at bounding box center [697, 380] width 233 height 24
type input "hc"
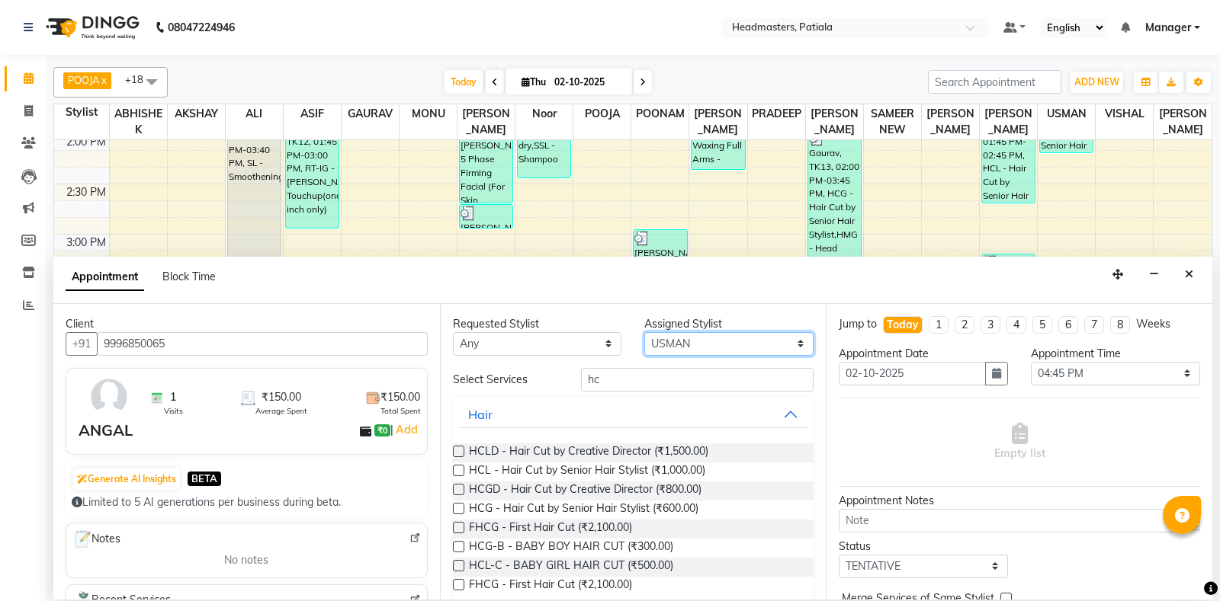
select select "62112"
click option "[PERSON_NAME]" at bounding box center [0, 0] width 0 height 0
click at [689, 366] on div "Requested Stylist Any ABHISHEK AJAY KUMAR AKSHAY ALI ARSH ARUN ASIF AZEEZUR REH…" at bounding box center [633, 452] width 386 height 296
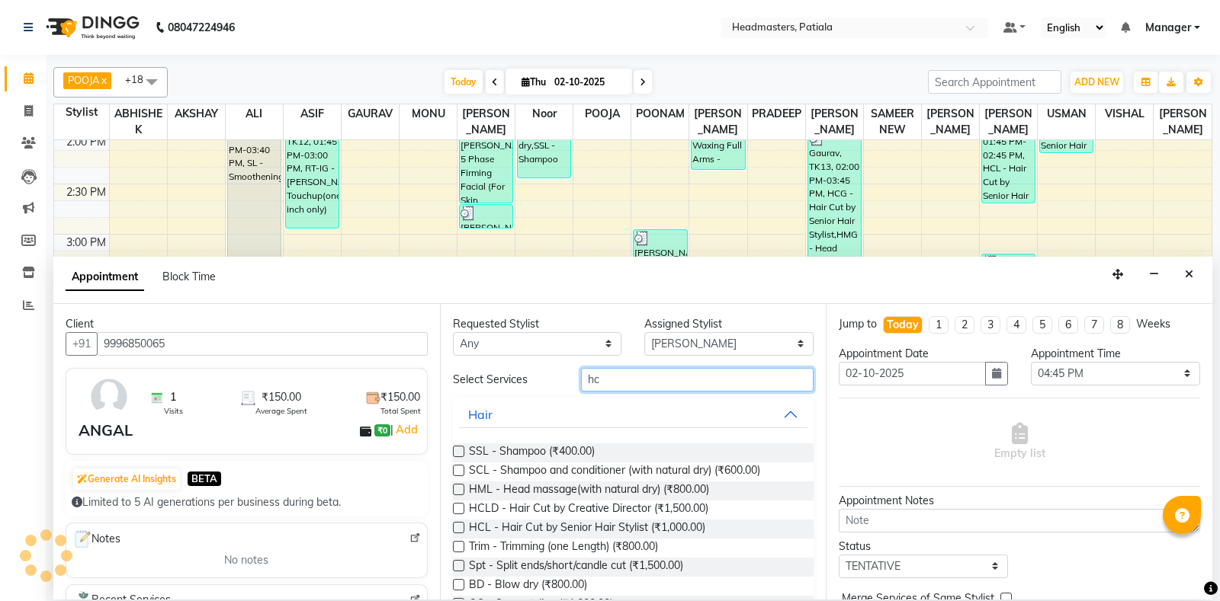
click at [689, 386] on input "hc" at bounding box center [697, 380] width 233 height 24
type input "hc"
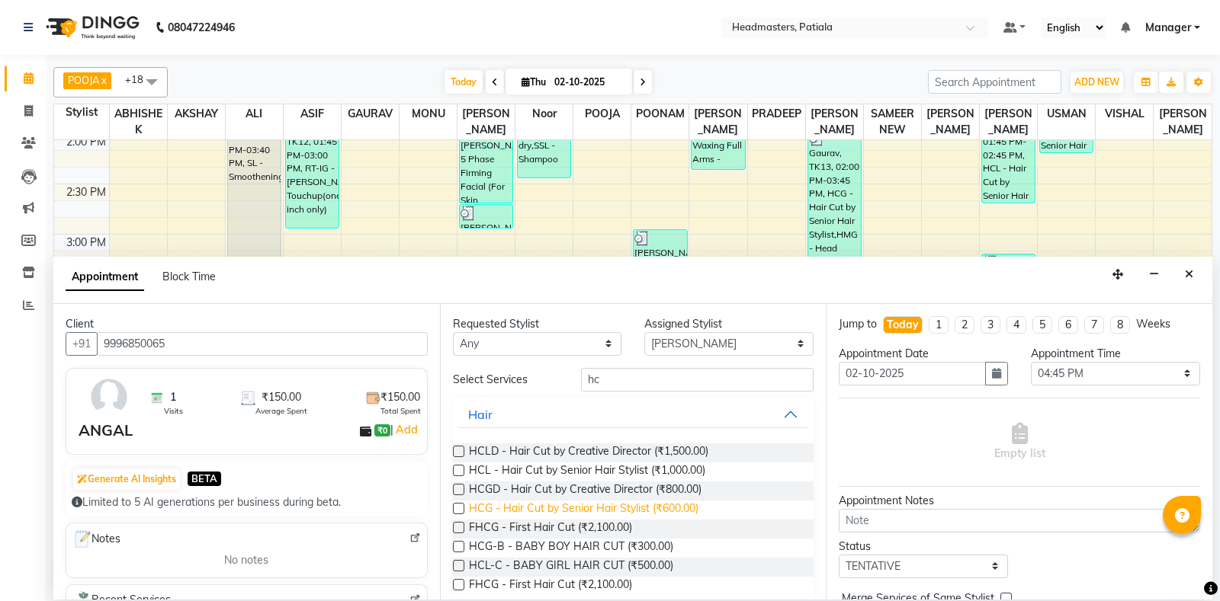
click at [625, 517] on span "HCG - Hair Cut by Senior Hair Stylist (₹600.00)" at bounding box center [583, 510] width 229 height 19
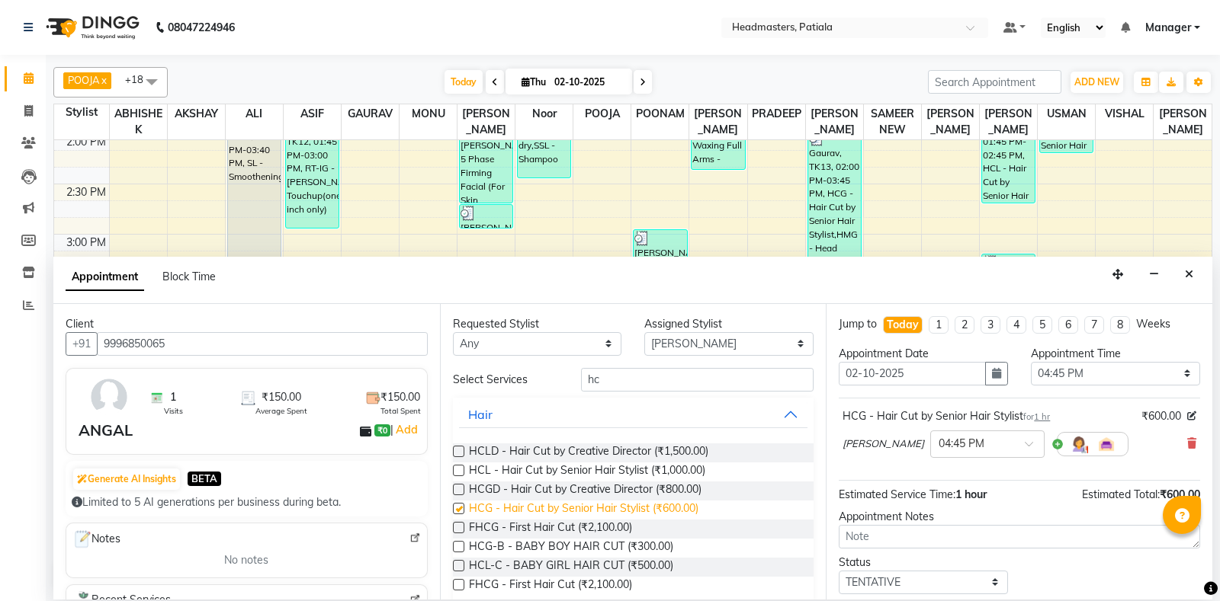
checkbox input "false"
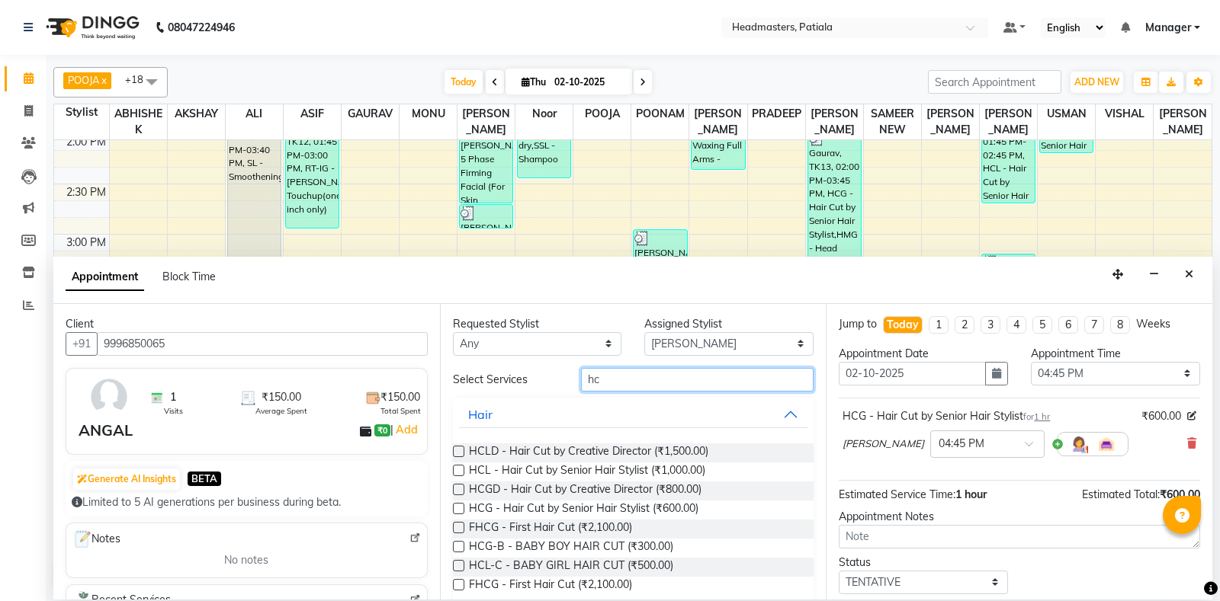
drag, startPoint x: 645, startPoint y: 376, endPoint x: 627, endPoint y: 374, distance: 17.6
click at [627, 374] on input "hc" at bounding box center [697, 380] width 233 height 24
click at [644, 332] on select "Select ABHISHEK AJAY KUMAR AKSHAY ALI ARSH ARUN ASIF AZEEZUR REHMAAN Chand Saho…" at bounding box center [728, 344] width 169 height 24
click at [658, 381] on input "hc" at bounding box center [697, 380] width 233 height 24
select select "51090"
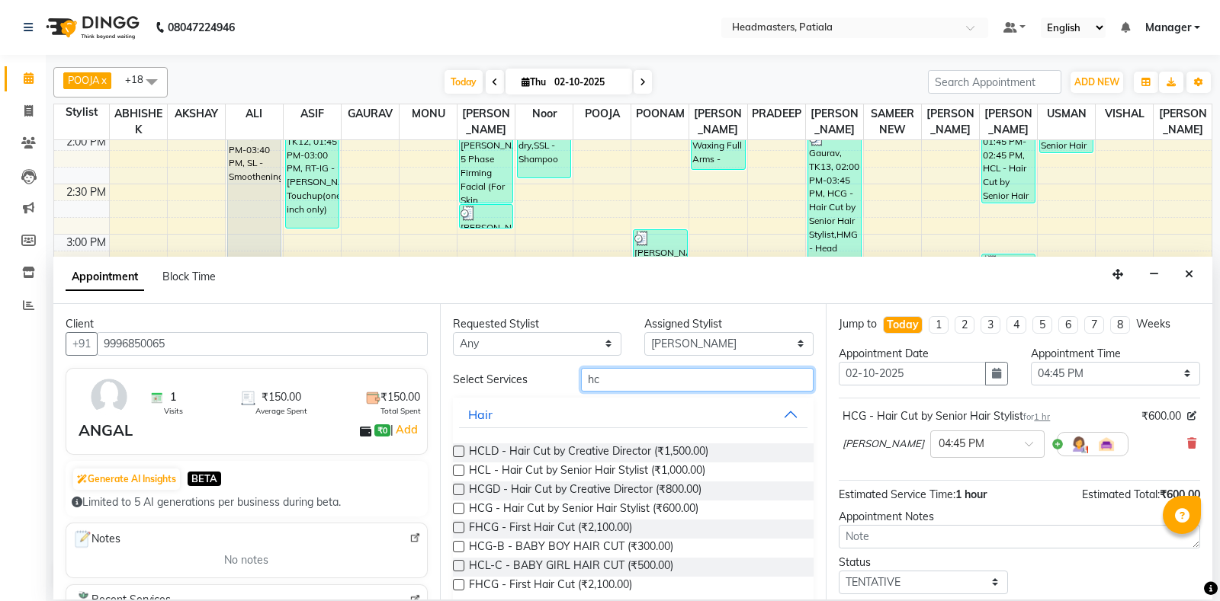
click option "[PERSON_NAME]" at bounding box center [0, 0] width 0 height 0
type input "hc"
click at [656, 448] on span "HCLD - Hair Cut by Creative Director (₹1,500.00)" at bounding box center [588, 453] width 239 height 19
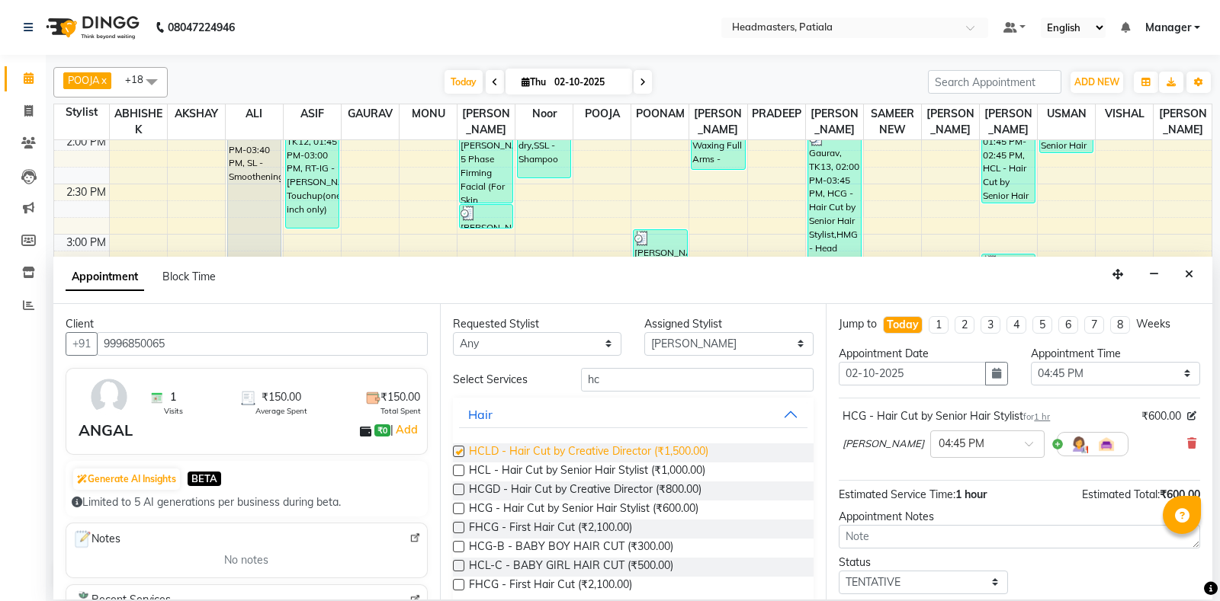
checkbox input "false"
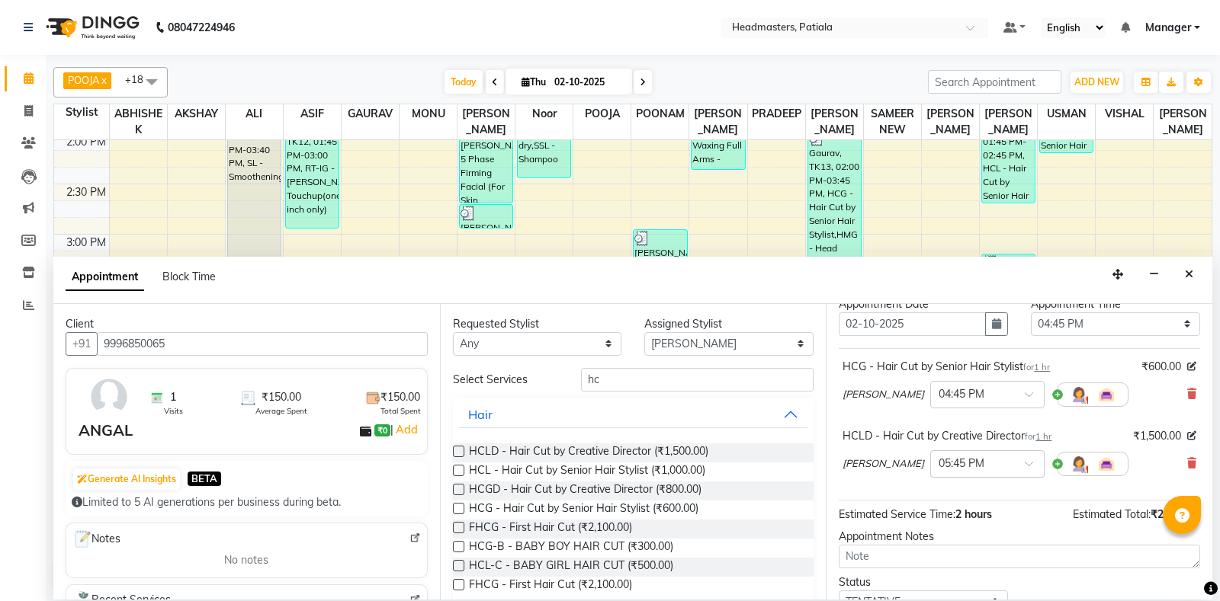
scroll to position [134, 0]
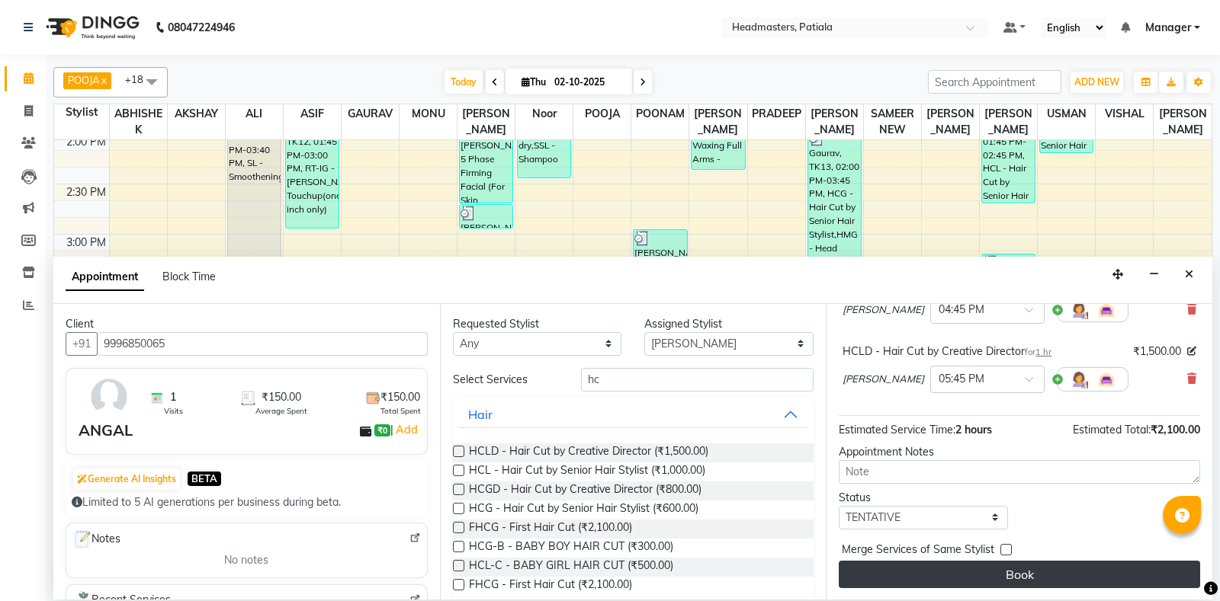
click at [1001, 565] on button "Book" at bounding box center [1018, 574] width 361 height 27
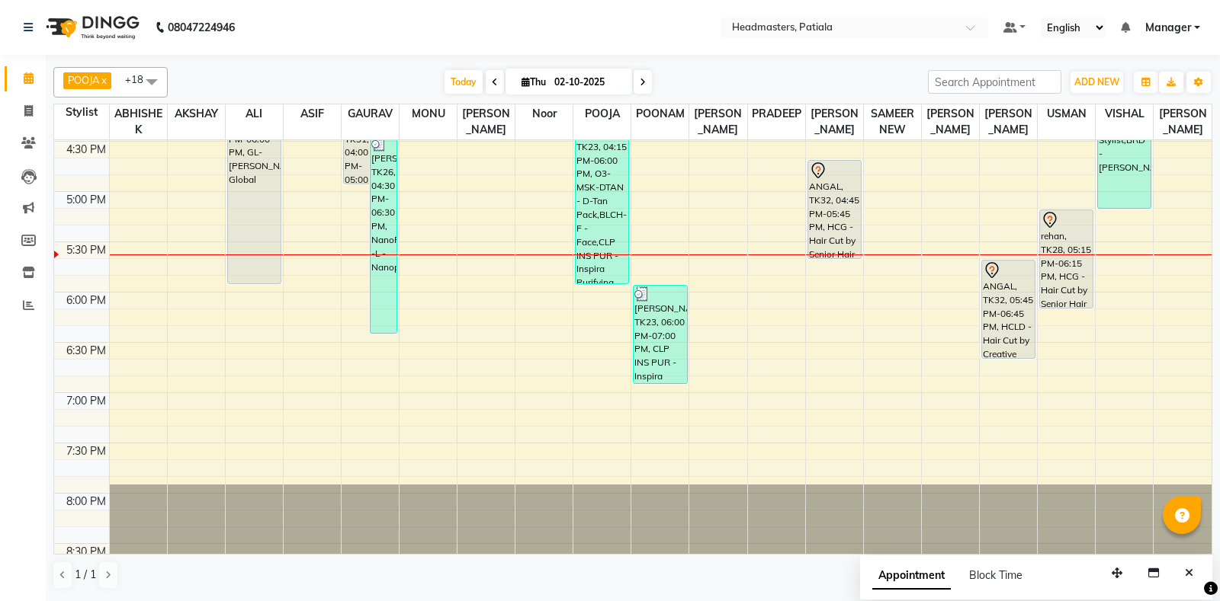
scroll to position [983, 0]
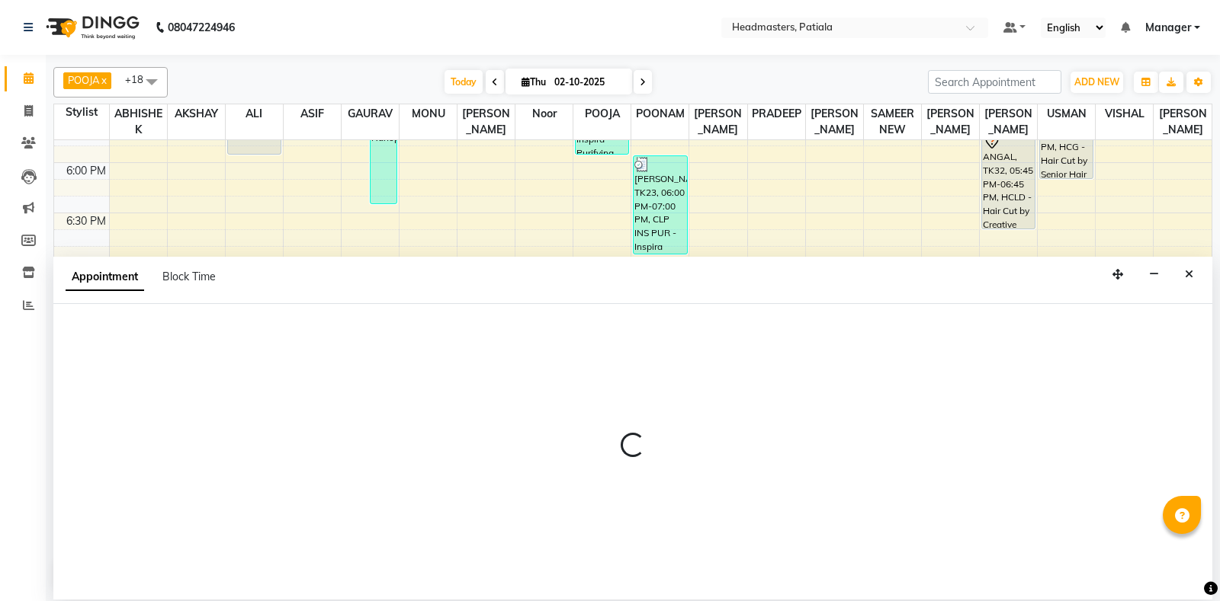
select select "51098"
select select "tentative"
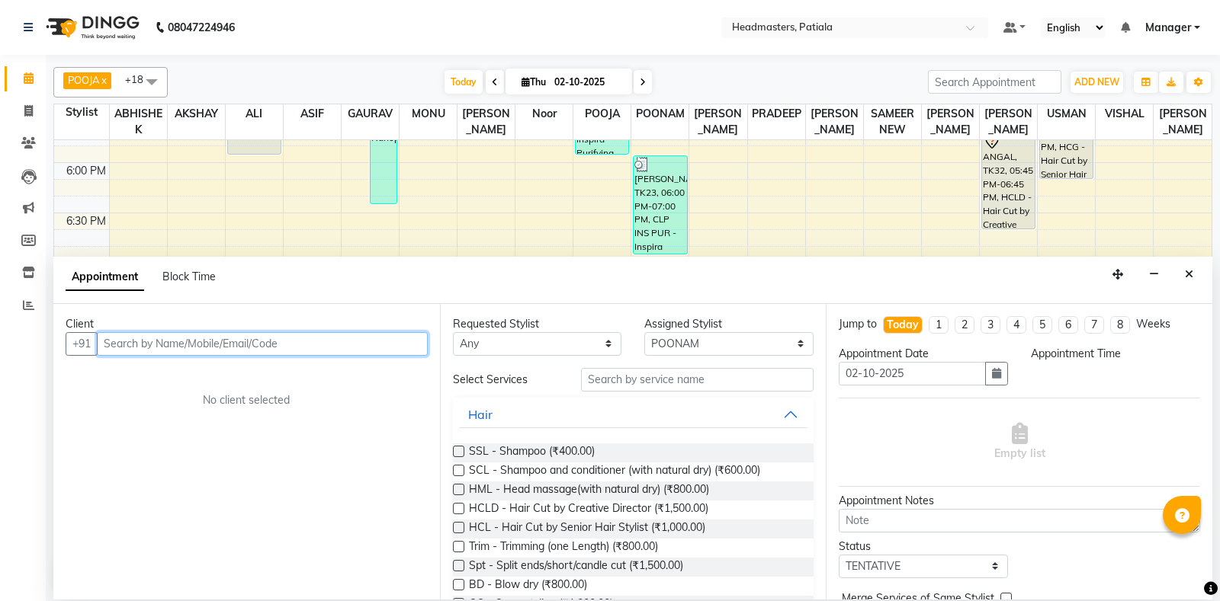
select select "1155"
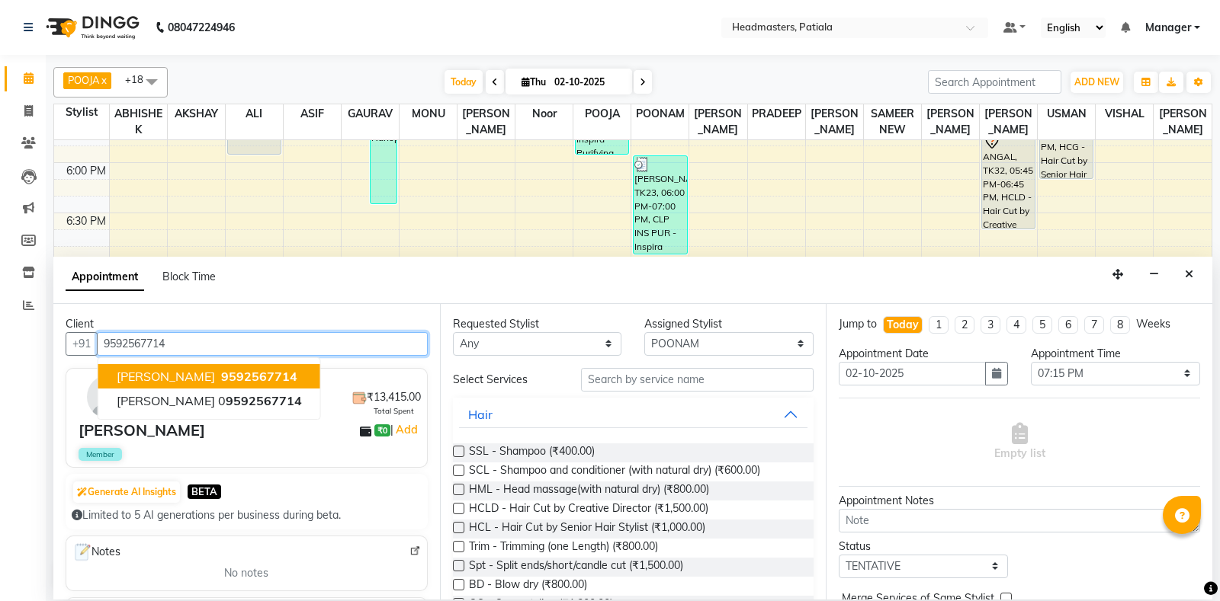
type input "9592567714"
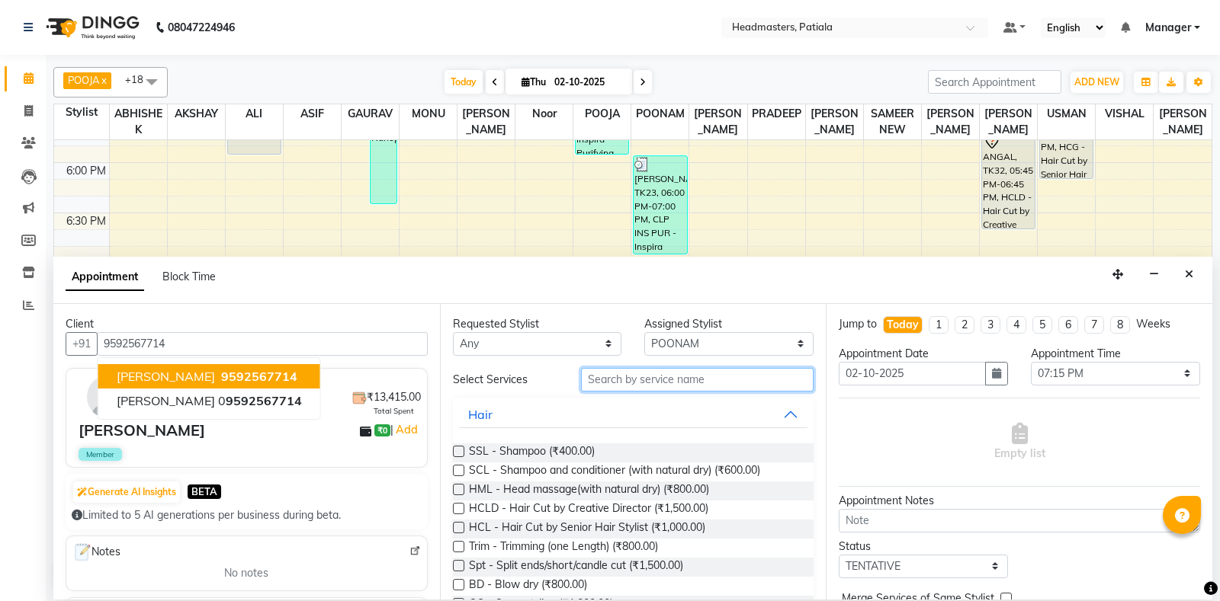
click at [749, 375] on input "text" at bounding box center [697, 380] width 233 height 24
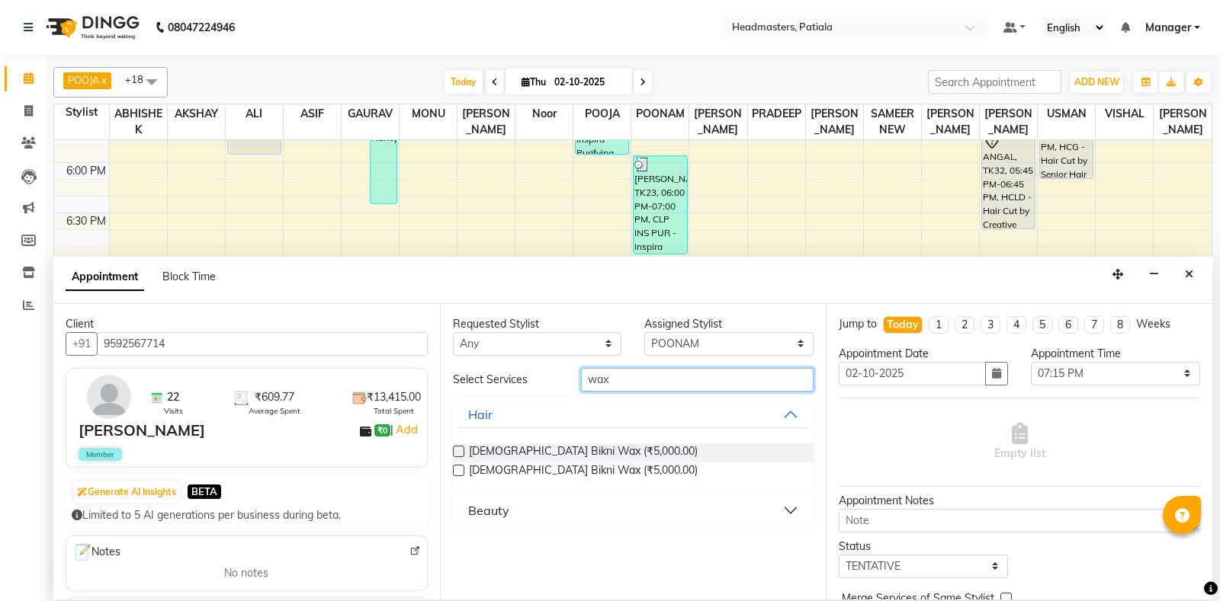
type input "wax"
click at [715, 495] on div "Beauty" at bounding box center [633, 511] width 361 height 34
click at [716, 517] on button "Beauty" at bounding box center [633, 510] width 349 height 27
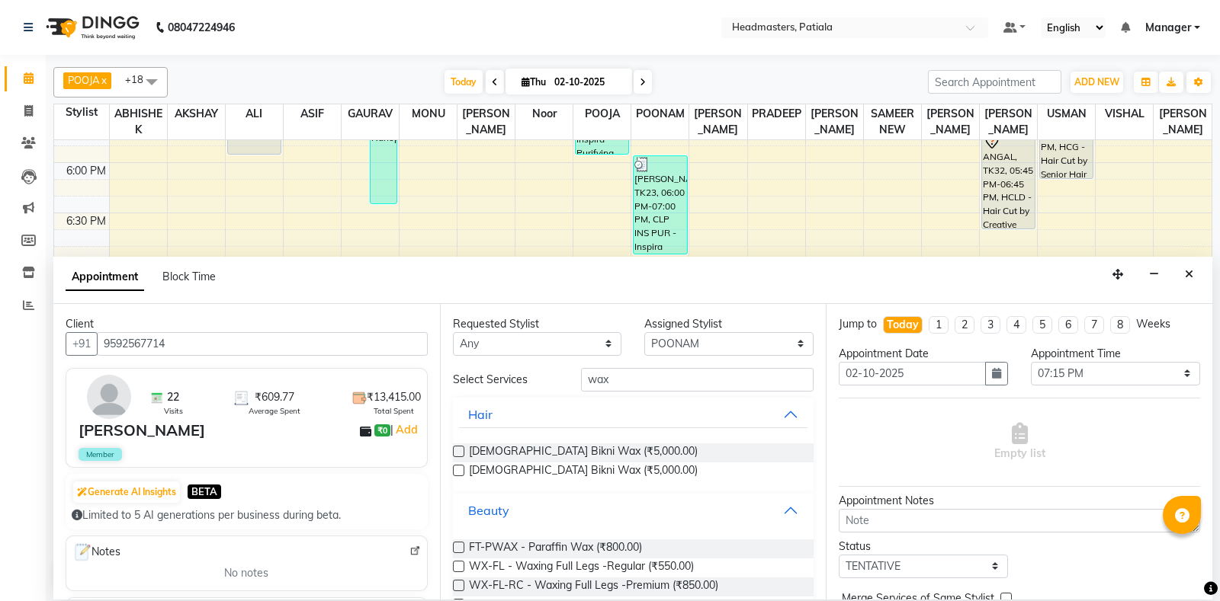
scroll to position [269, 0]
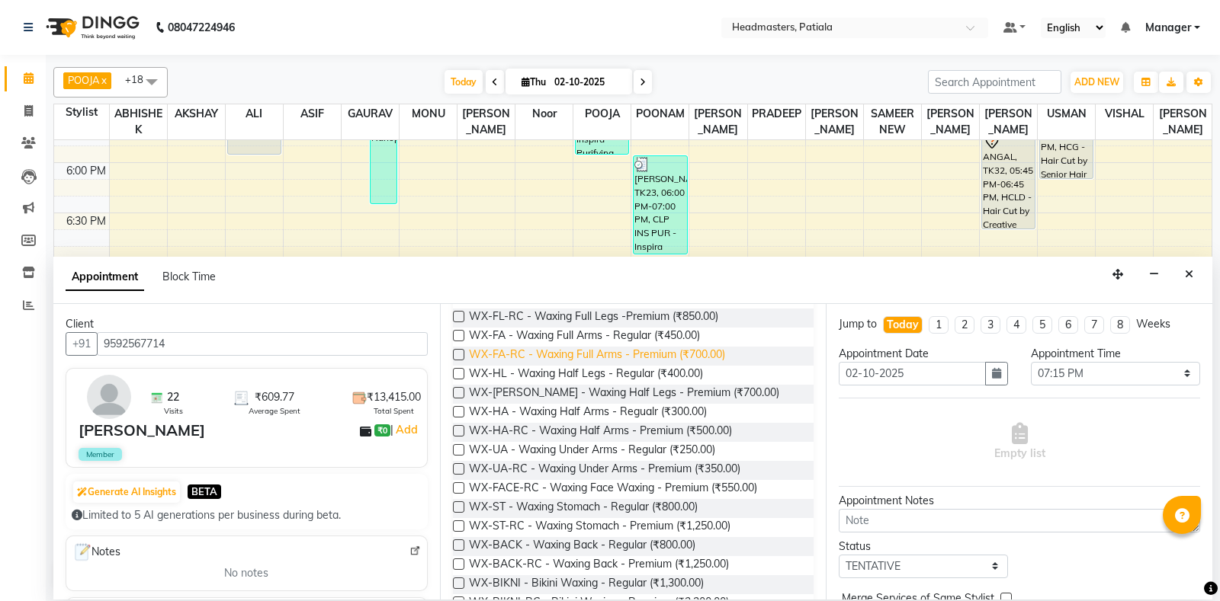
click at [627, 349] on span "WX-FA-RC - Waxing Full Arms - Premium (₹700.00)" at bounding box center [597, 356] width 256 height 19
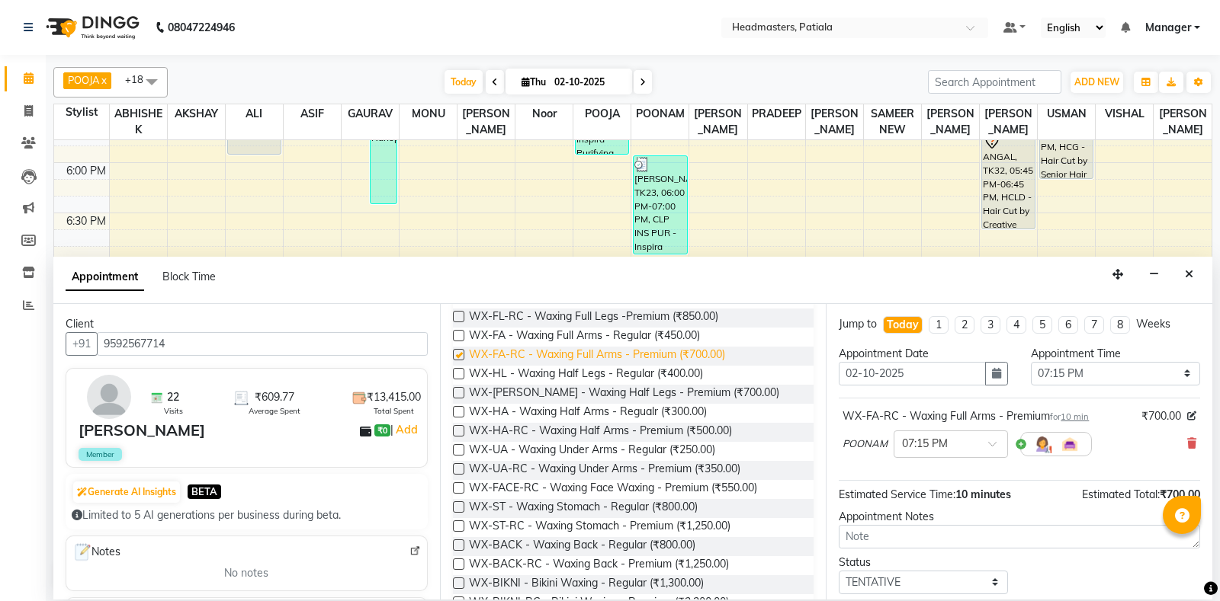
checkbox input "false"
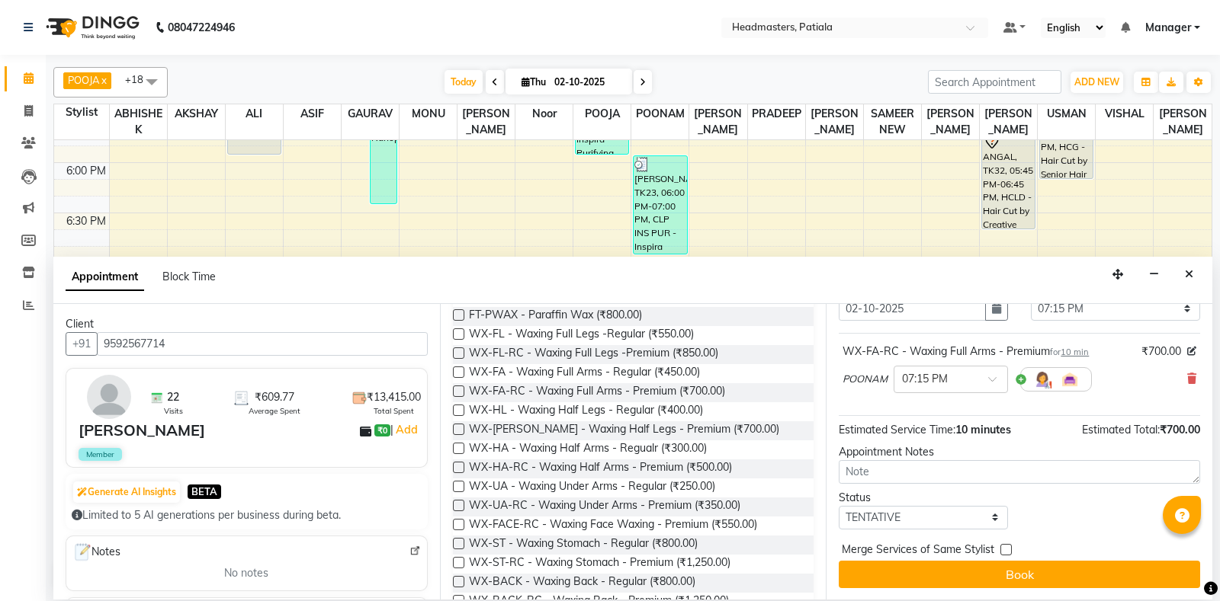
scroll to position [0, 0]
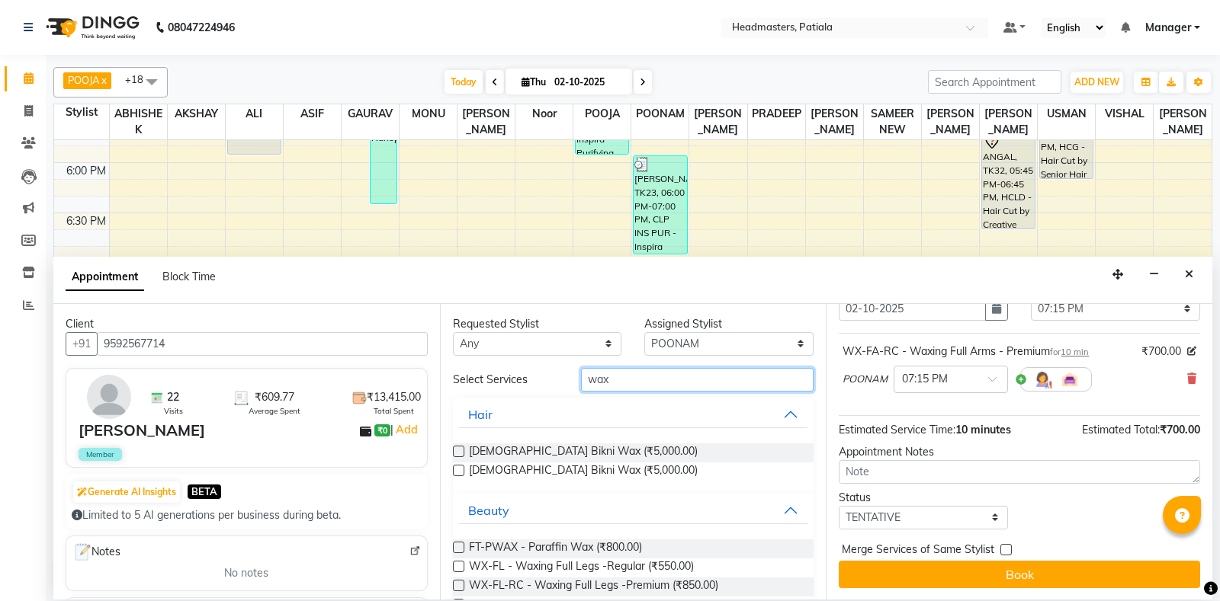
click at [680, 388] on input "wax" at bounding box center [697, 380] width 233 height 24
select select "51089"
click option "VISHAL" at bounding box center [0, 0] width 0 height 0
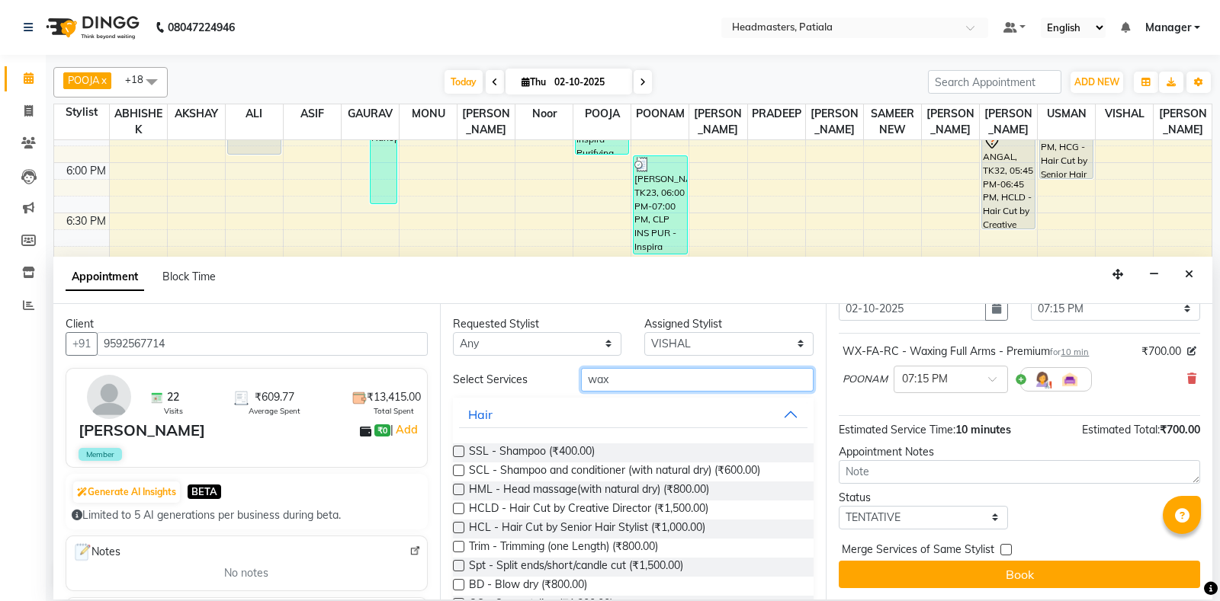
drag, startPoint x: 719, startPoint y: 332, endPoint x: 588, endPoint y: 363, distance: 134.8
click at [588, 368] on input "wax" at bounding box center [697, 380] width 233 height 24
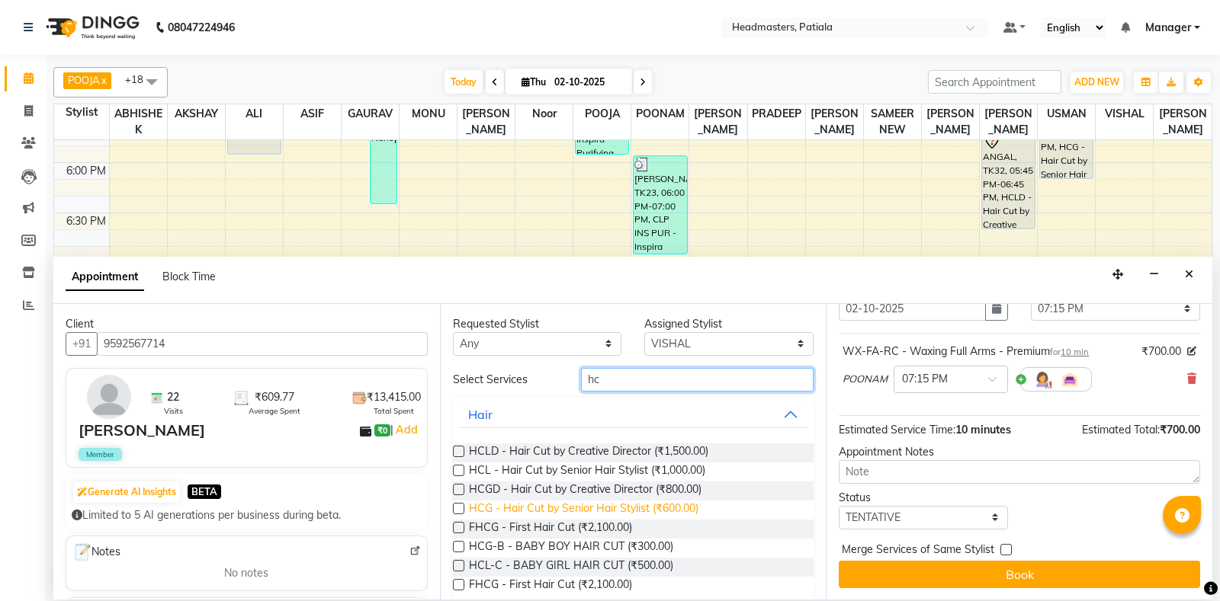
type input "hc"
click at [662, 509] on span "HCG - Hair Cut by Senior Hair Stylist (₹600.00)" at bounding box center [583, 510] width 229 height 19
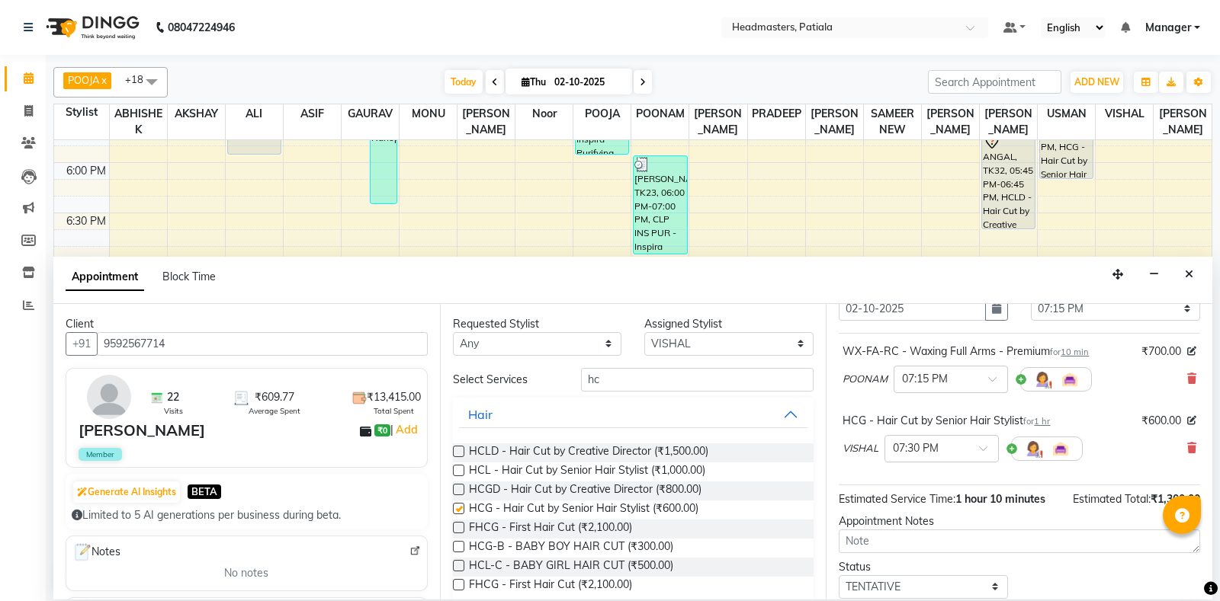
checkbox input "false"
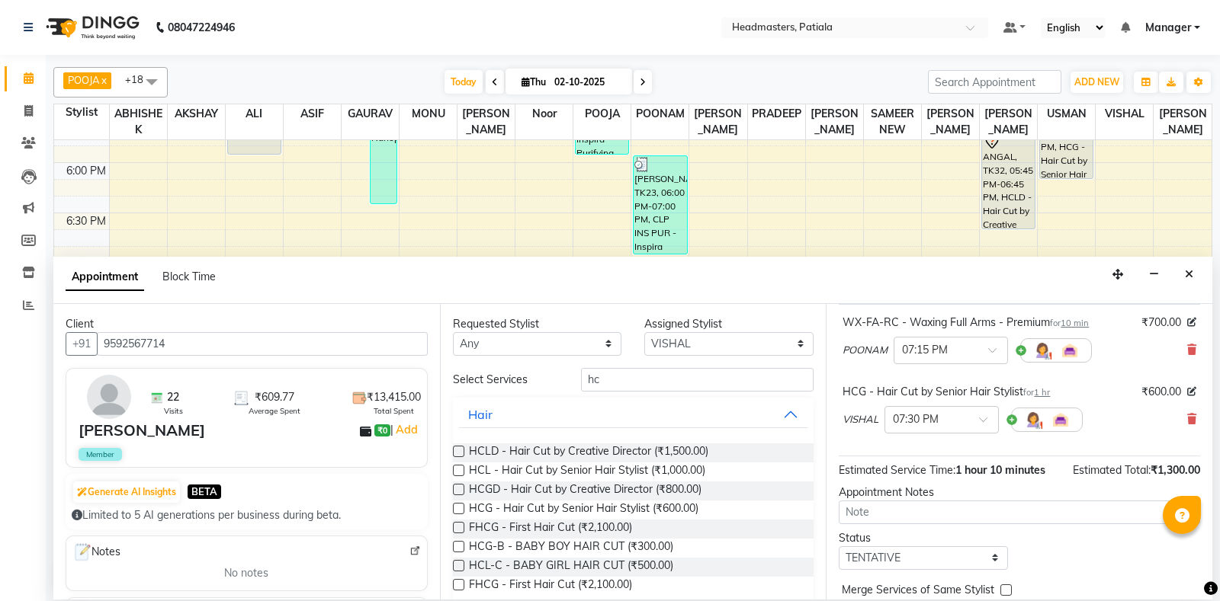
scroll to position [134, 0]
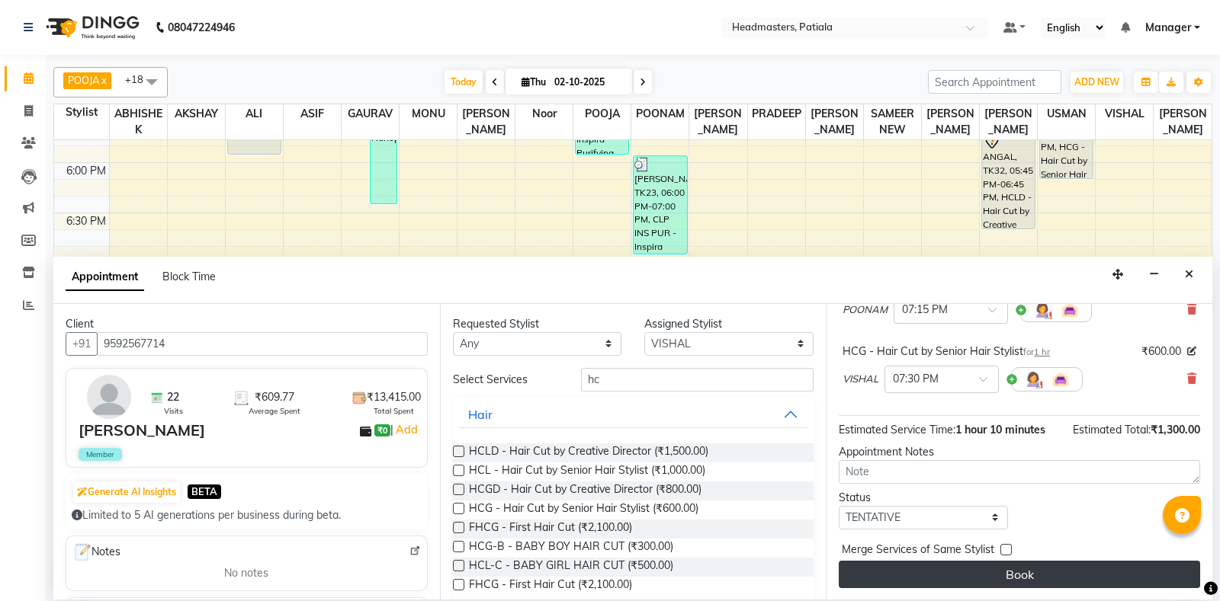
click at [997, 572] on button "Book" at bounding box center [1018, 574] width 361 height 27
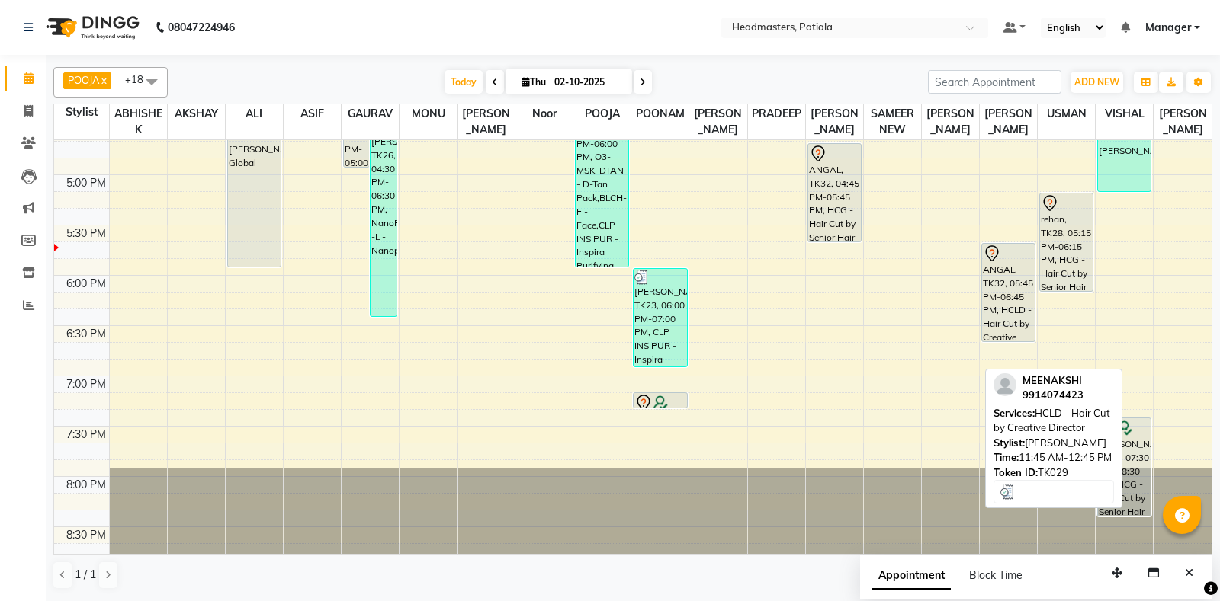
scroll to position [983, 0]
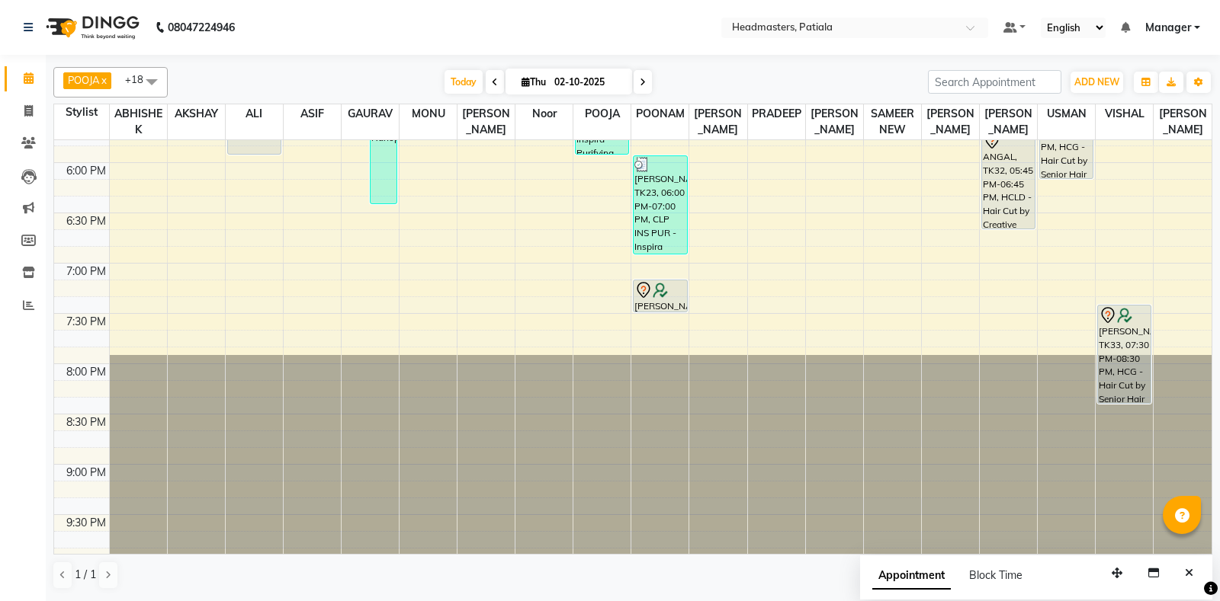
drag, startPoint x: 655, startPoint y: 294, endPoint x: 654, endPoint y: 315, distance: 20.6
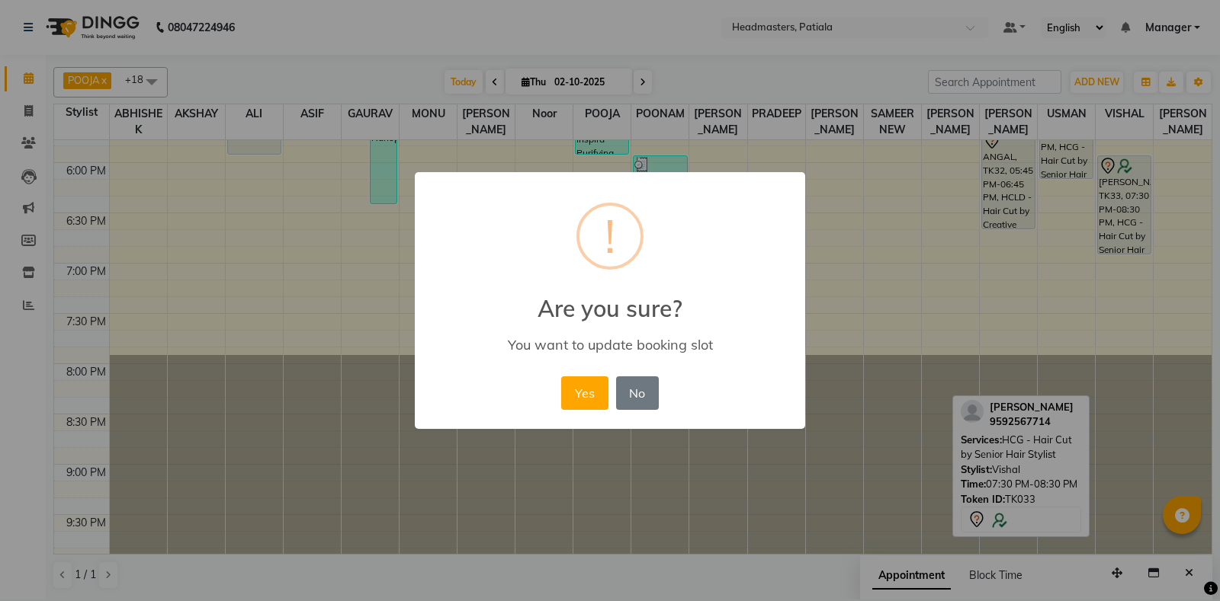
click button "Yes" at bounding box center [584, 394] width 46 height 34
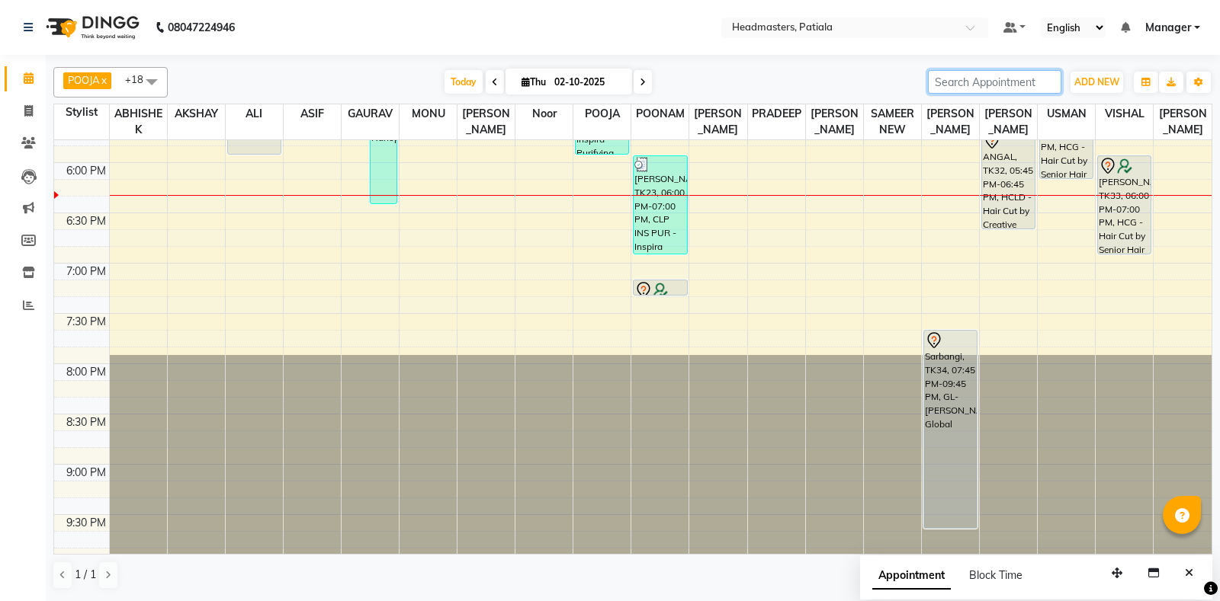
click at [952, 85] on input "search" at bounding box center [994, 82] width 133 height 24
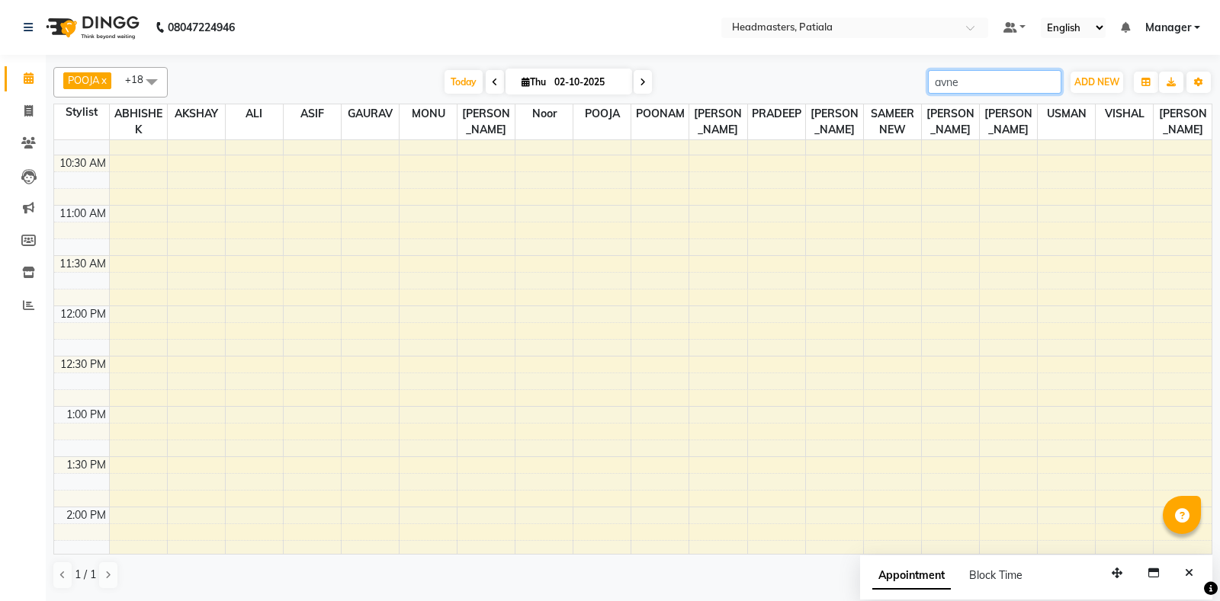
scroll to position [610, 0]
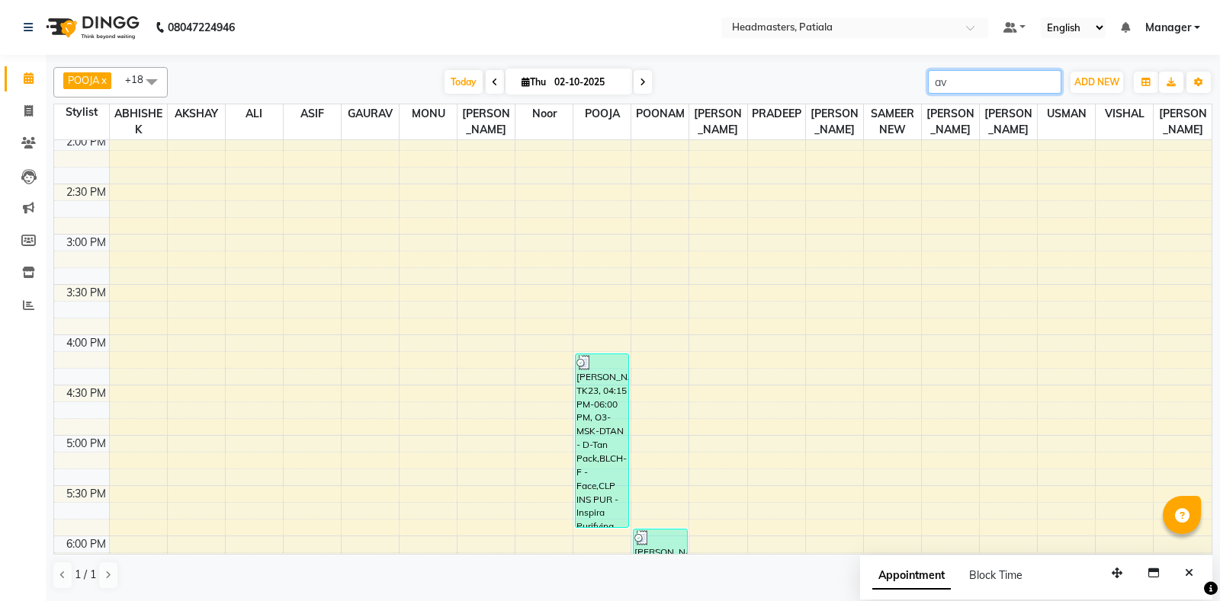
type input "a"
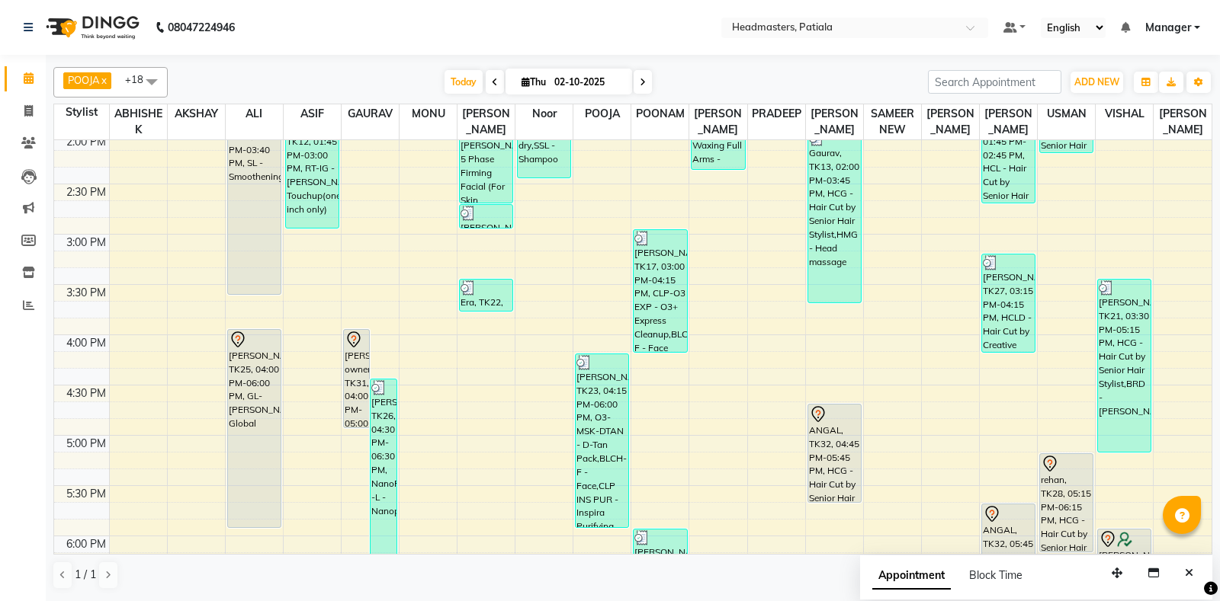
click at [814, 88] on div "Today Thu 02-10-2025" at bounding box center [547, 82] width 745 height 23
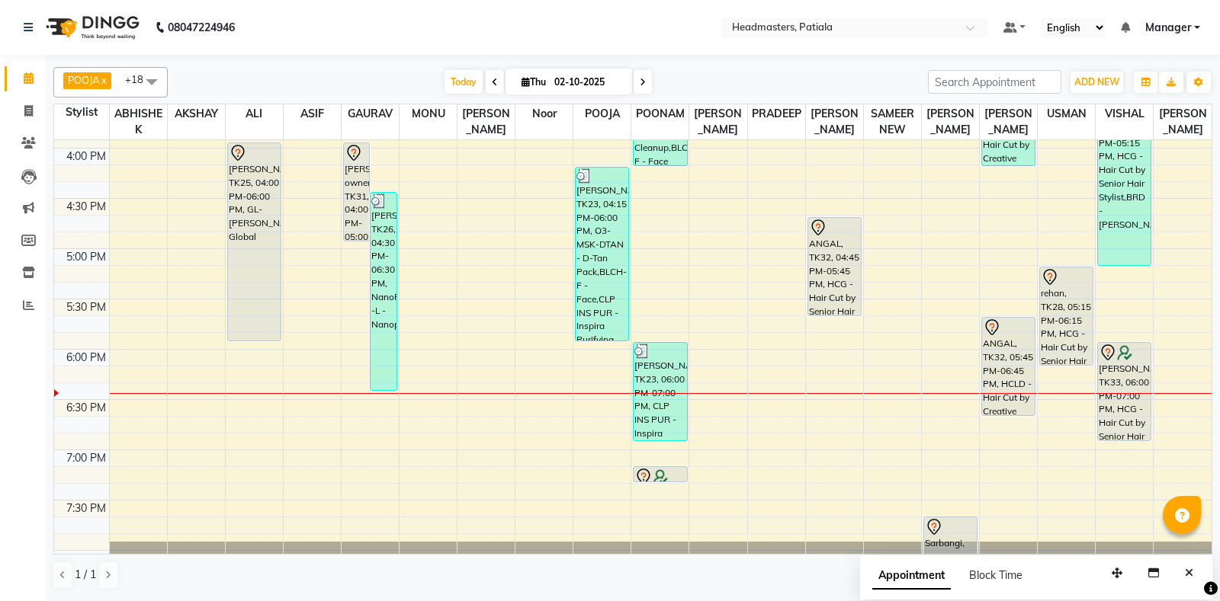
scroll to position [983, 0]
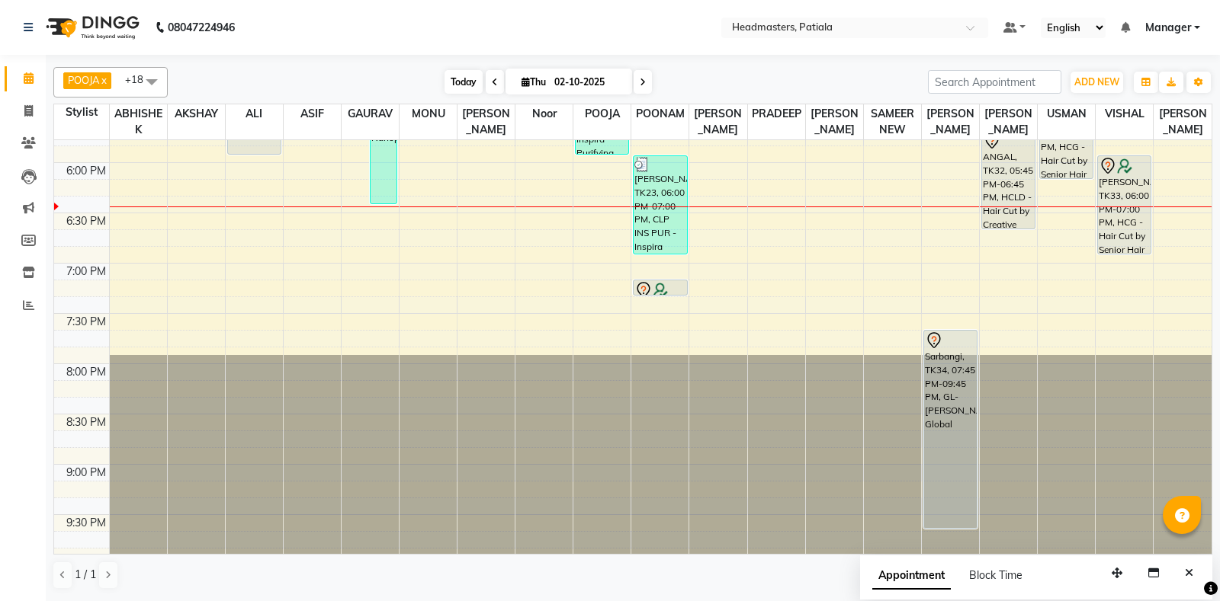
click at [456, 79] on span "Today" at bounding box center [463, 82] width 38 height 24
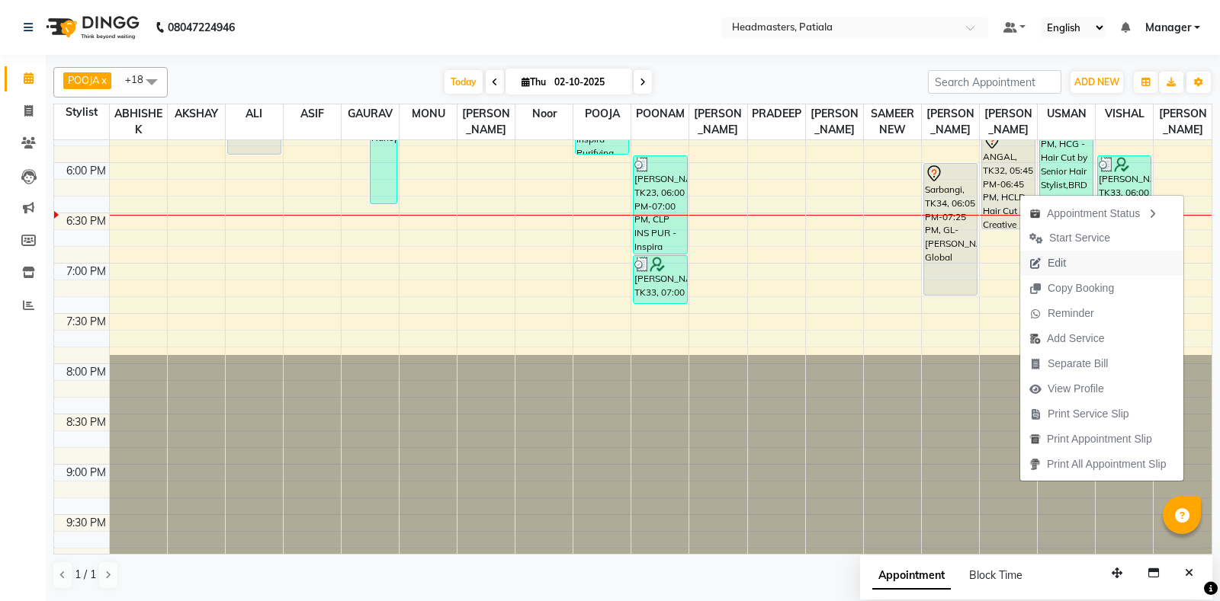
click at [1038, 265] on icon "button" at bounding box center [1035, 263] width 12 height 11
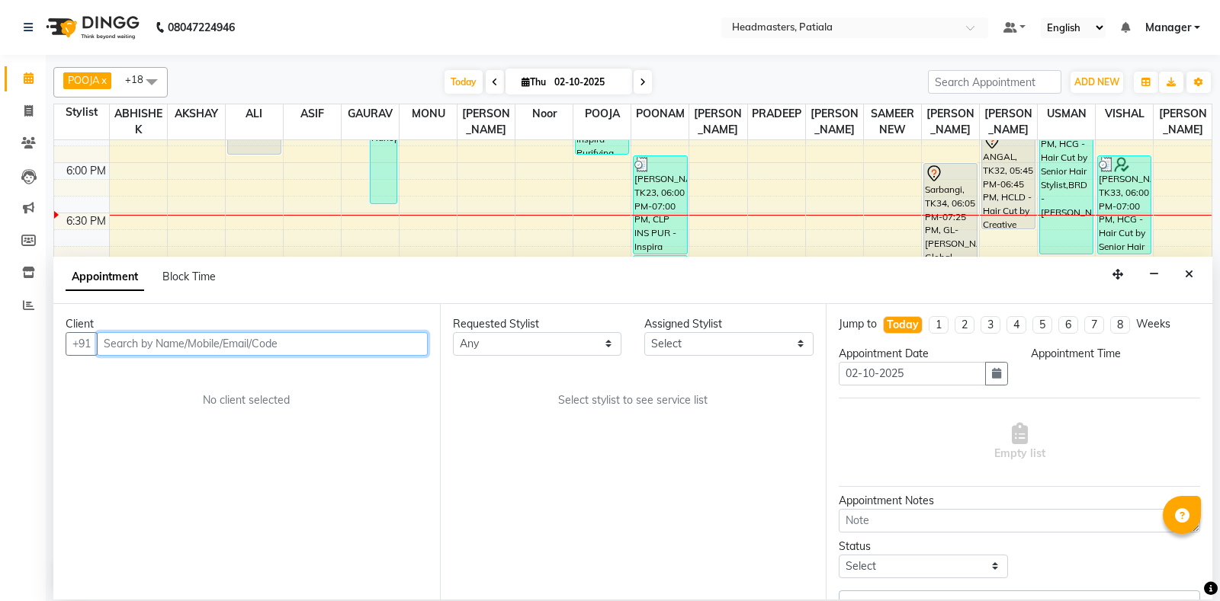
select select "3290"
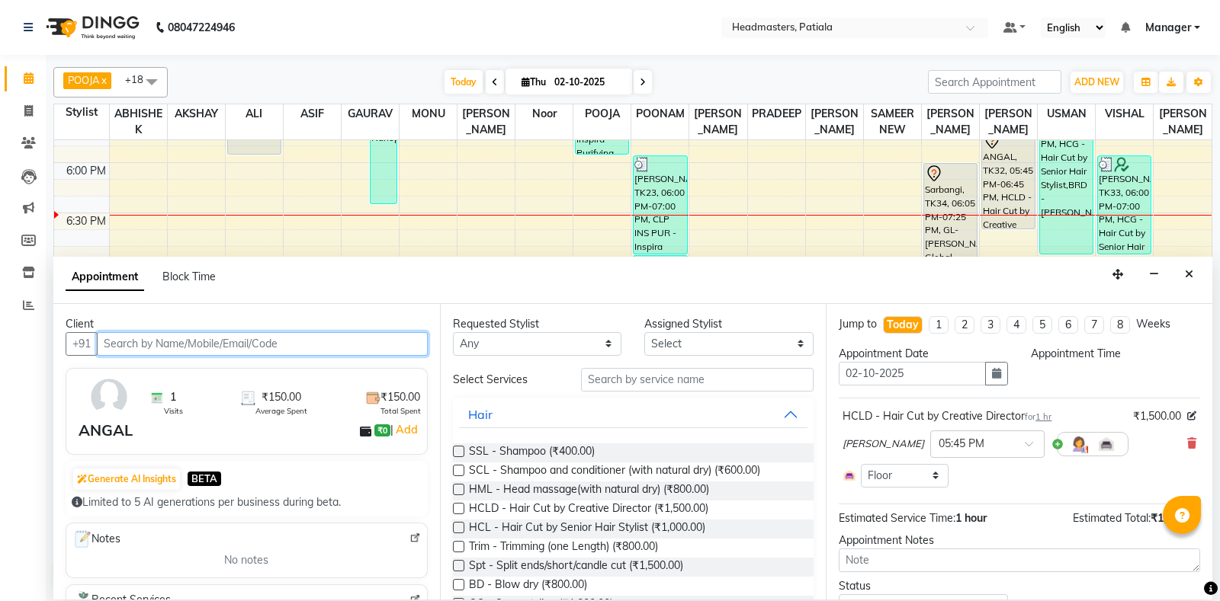
select select "51090"
select select "1005"
select select "3290"
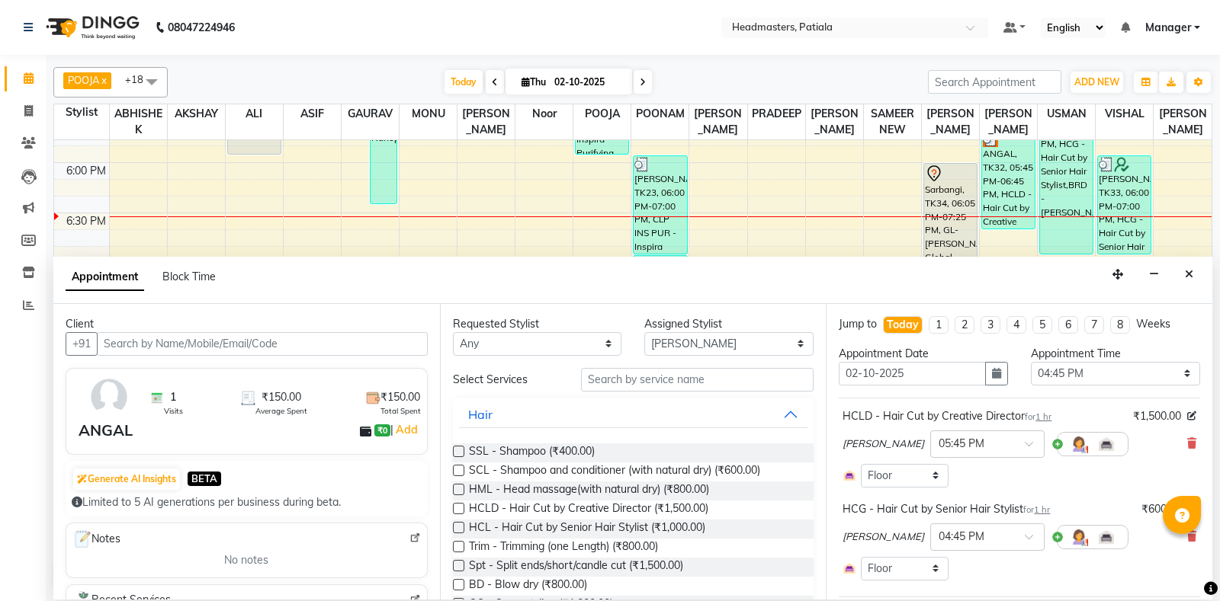
click at [1185, 280] on button "Close" at bounding box center [1189, 275] width 22 height 24
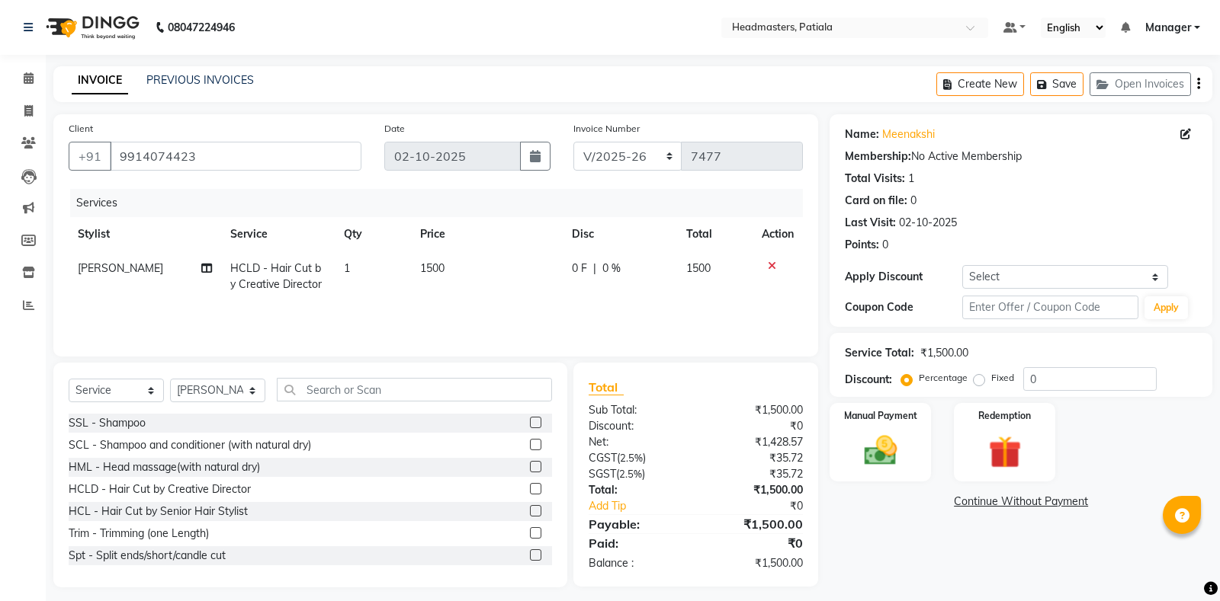
select select "6602"
select select "service"
select select "51079"
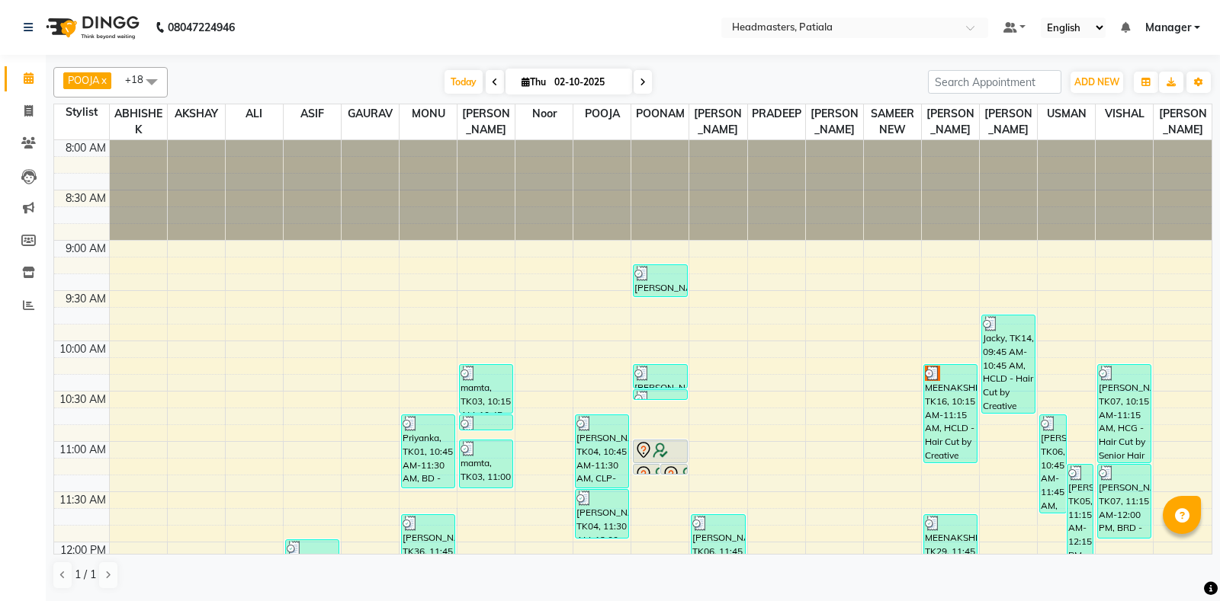
scroll to position [374, 0]
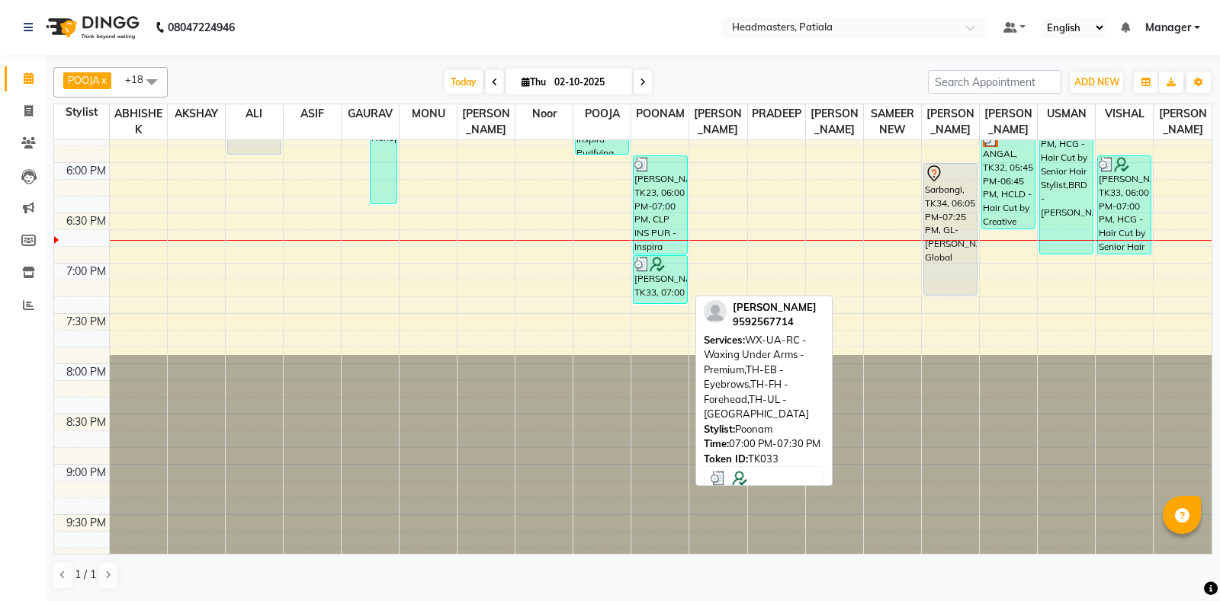
scroll to position [610, 0]
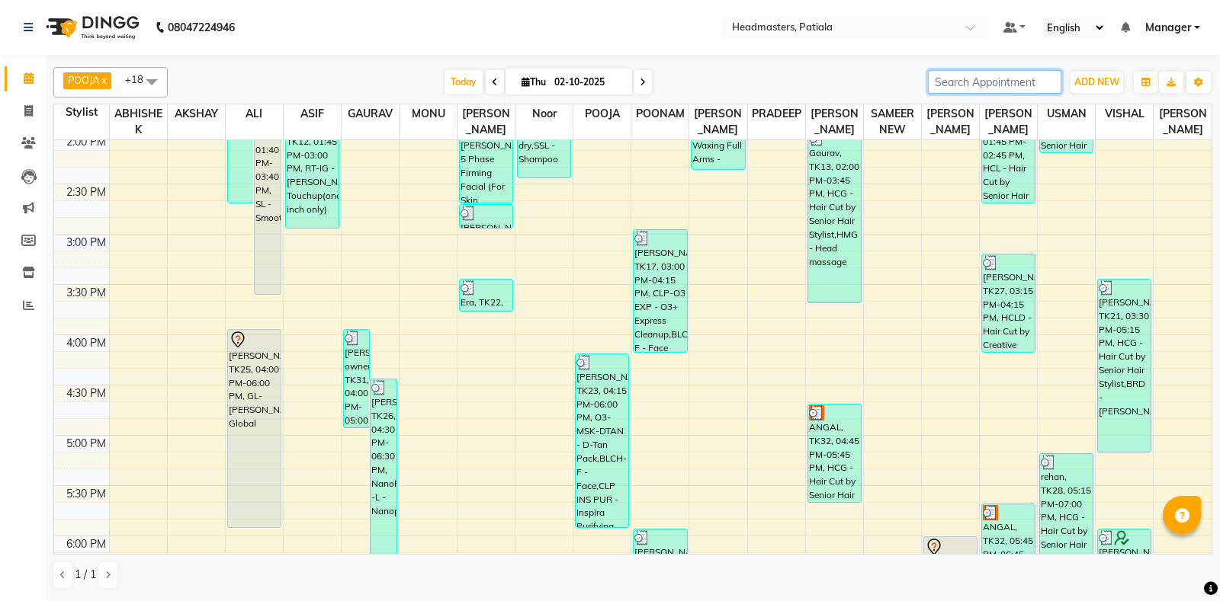
click at [1037, 85] on input "search" at bounding box center [994, 82] width 133 height 24
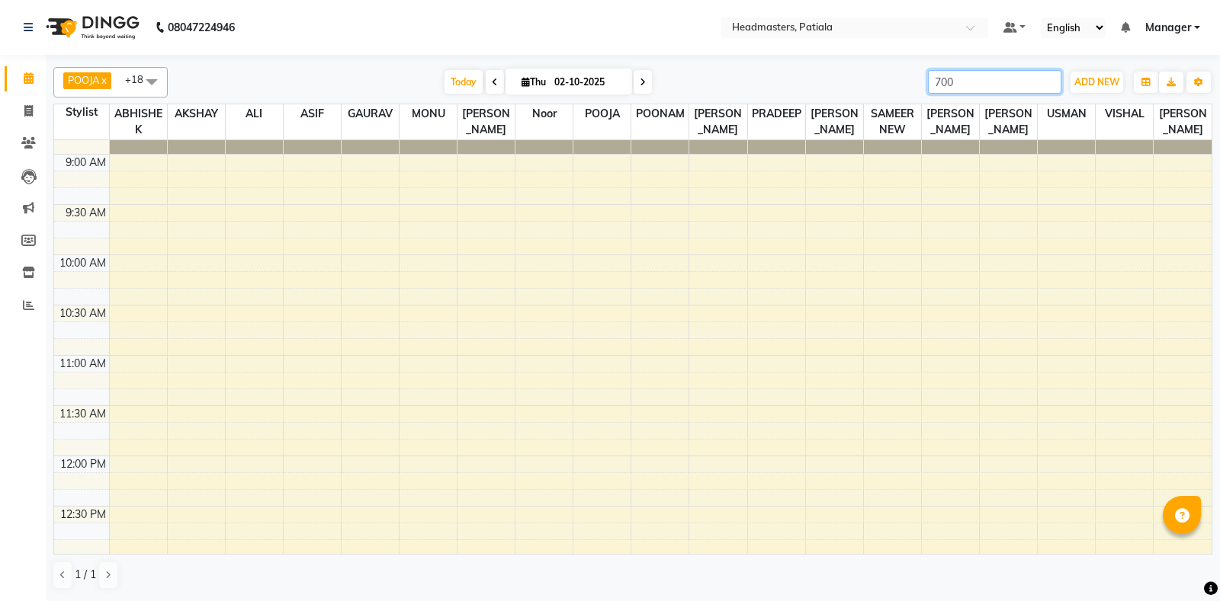
scroll to position [0, 0]
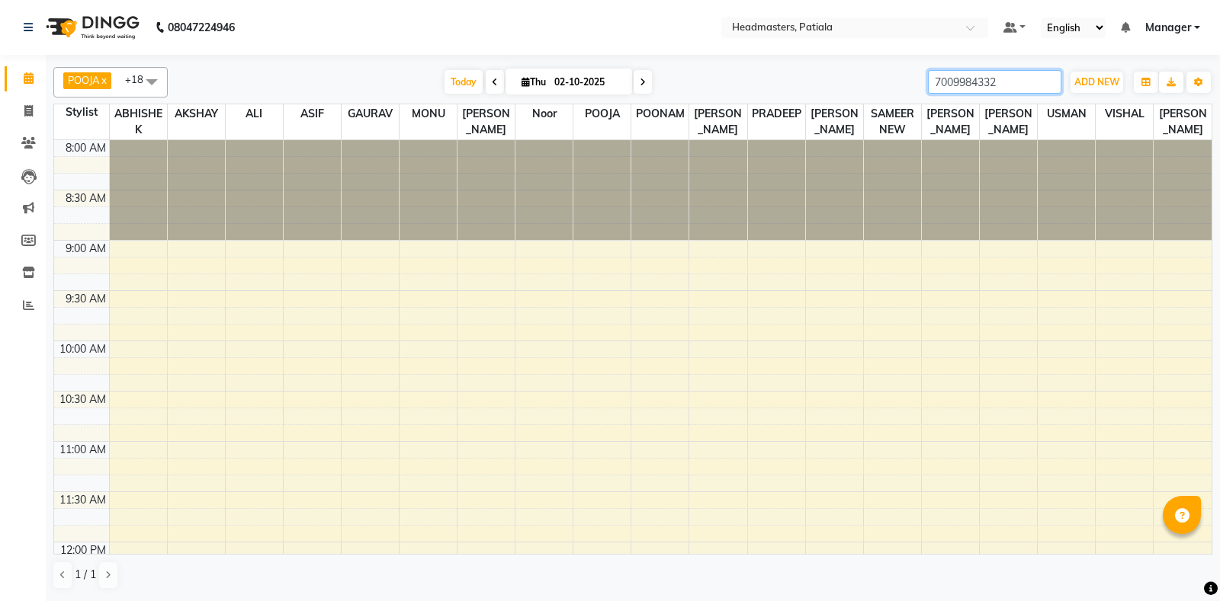
drag, startPoint x: 1016, startPoint y: 72, endPoint x: 905, endPoint y: 81, distance: 111.7
click at [928, 81] on input "7009984332" at bounding box center [994, 82] width 133 height 24
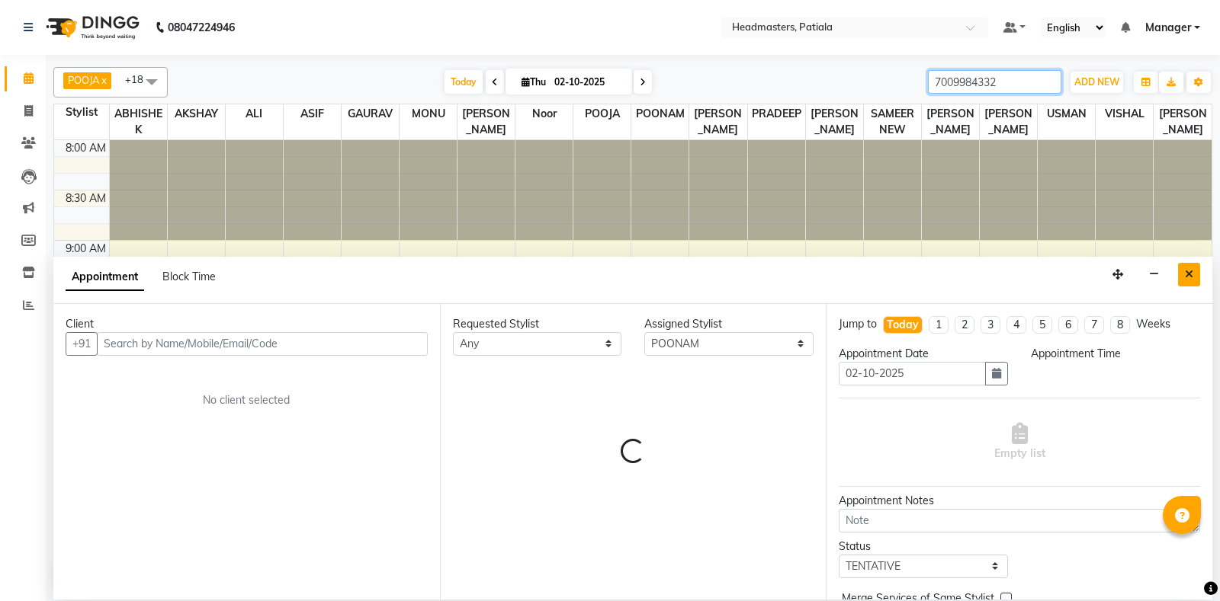
type input "7009984332"
click at [1187, 279] on icon "Close" at bounding box center [1189, 274] width 8 height 11
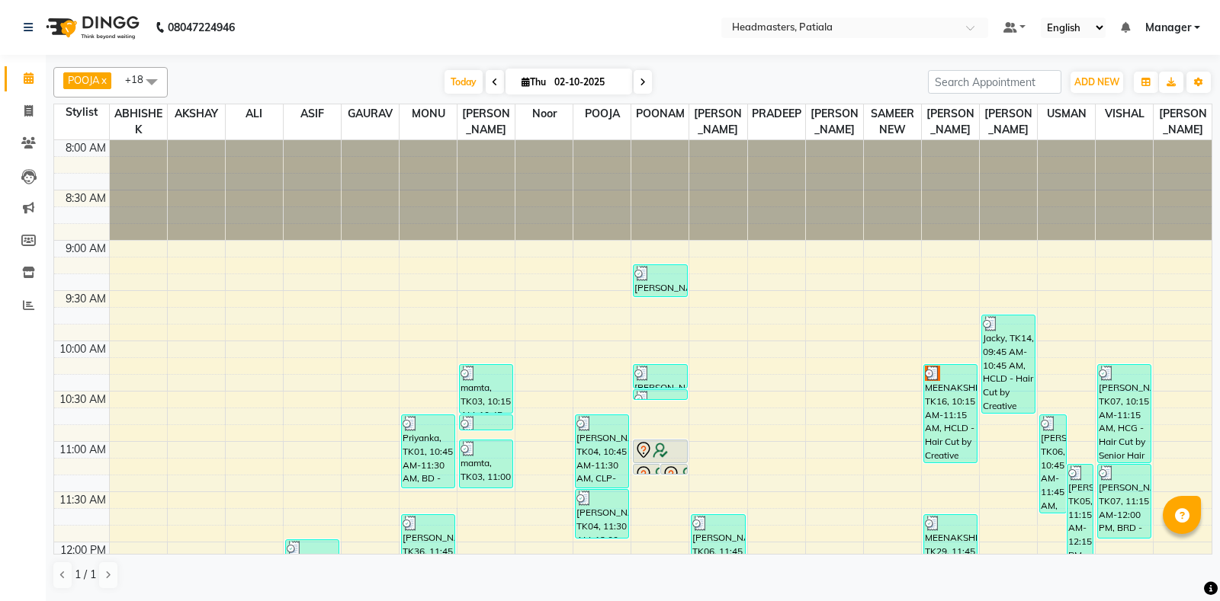
scroll to position [983, 0]
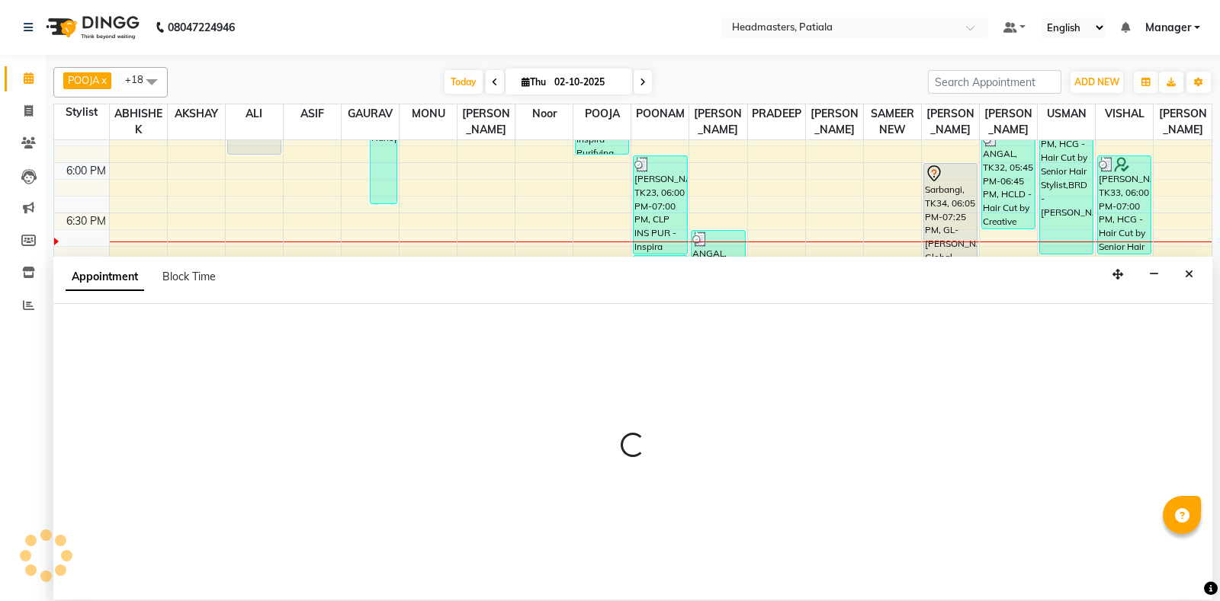
select select "51098"
select select "tentative"
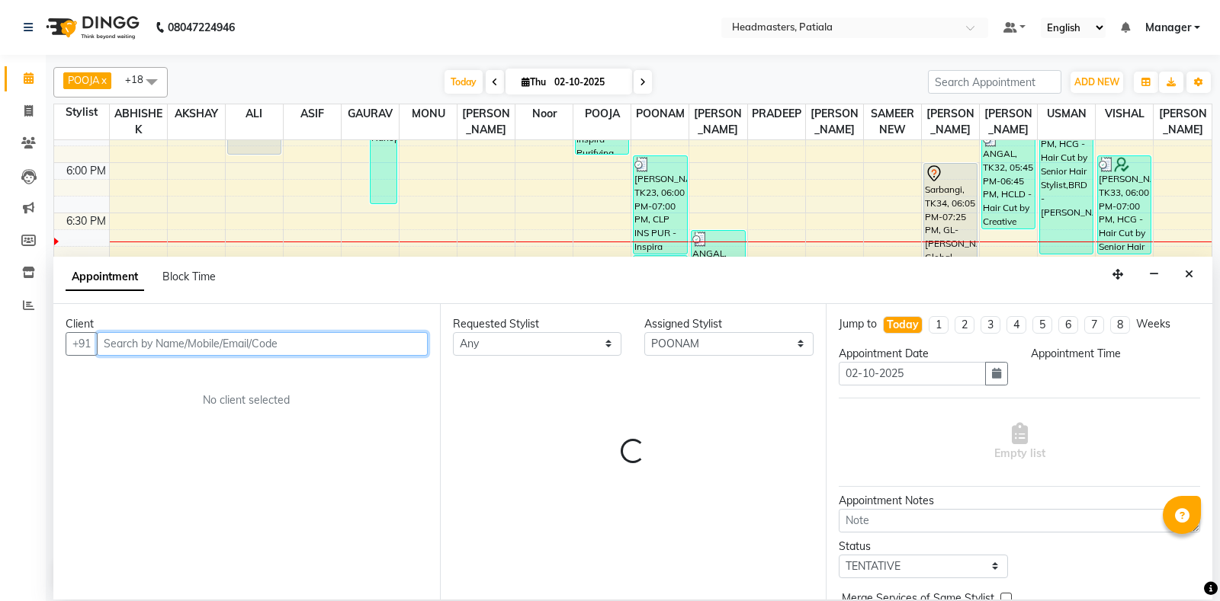
select select "1170"
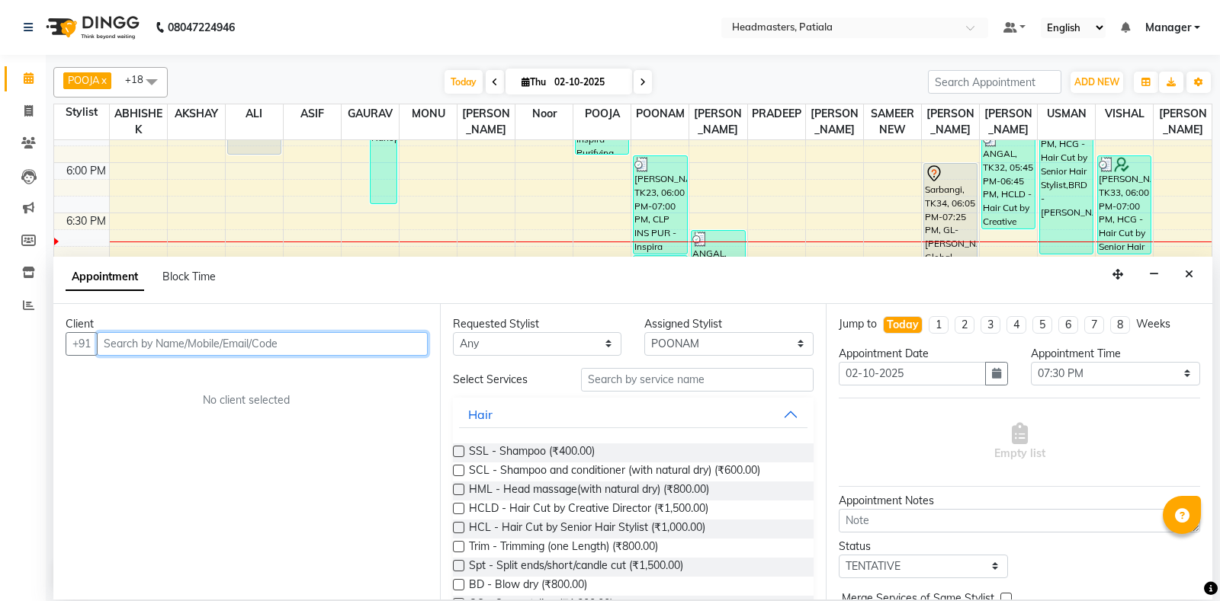
paste input "7009984332"
type input "7009984332"
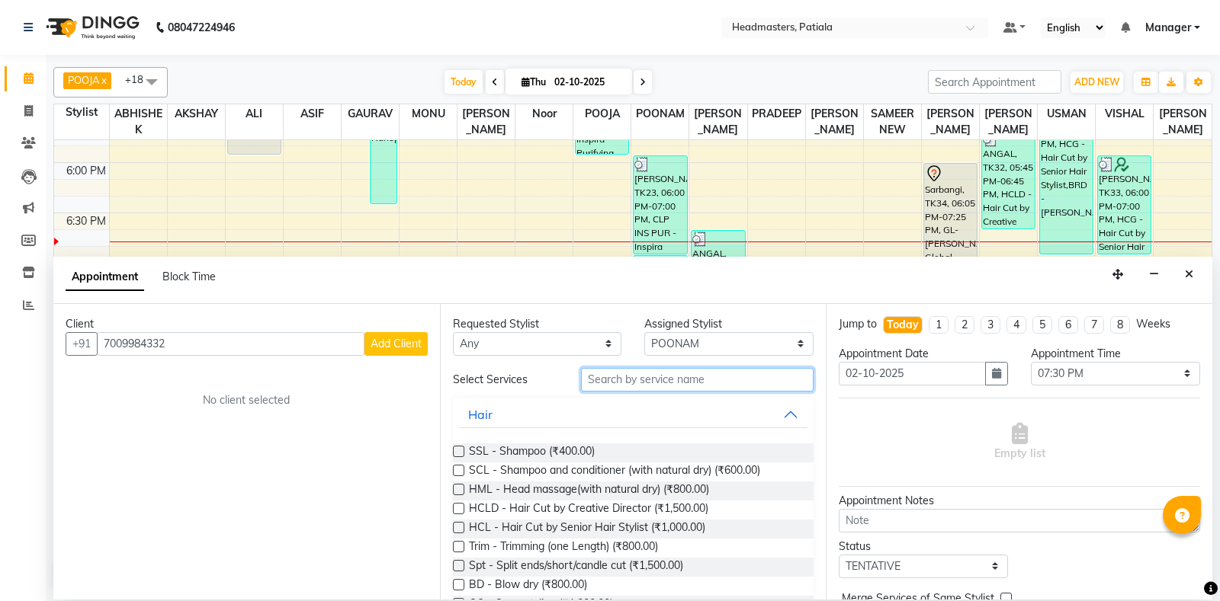
click at [609, 380] on input "text" at bounding box center [697, 380] width 233 height 24
click at [415, 332] on button "Add Client" at bounding box center [395, 344] width 63 height 24
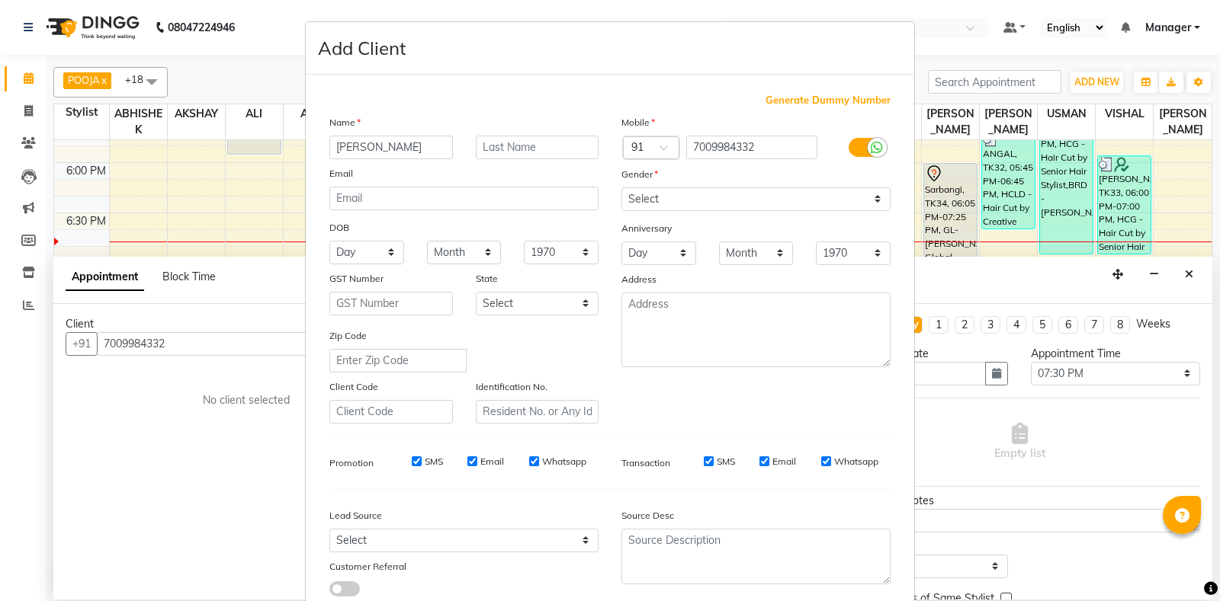
type input "[PERSON_NAME]"
click option "[DEMOGRAPHIC_DATA]" at bounding box center [0, 0] width 0 height 0
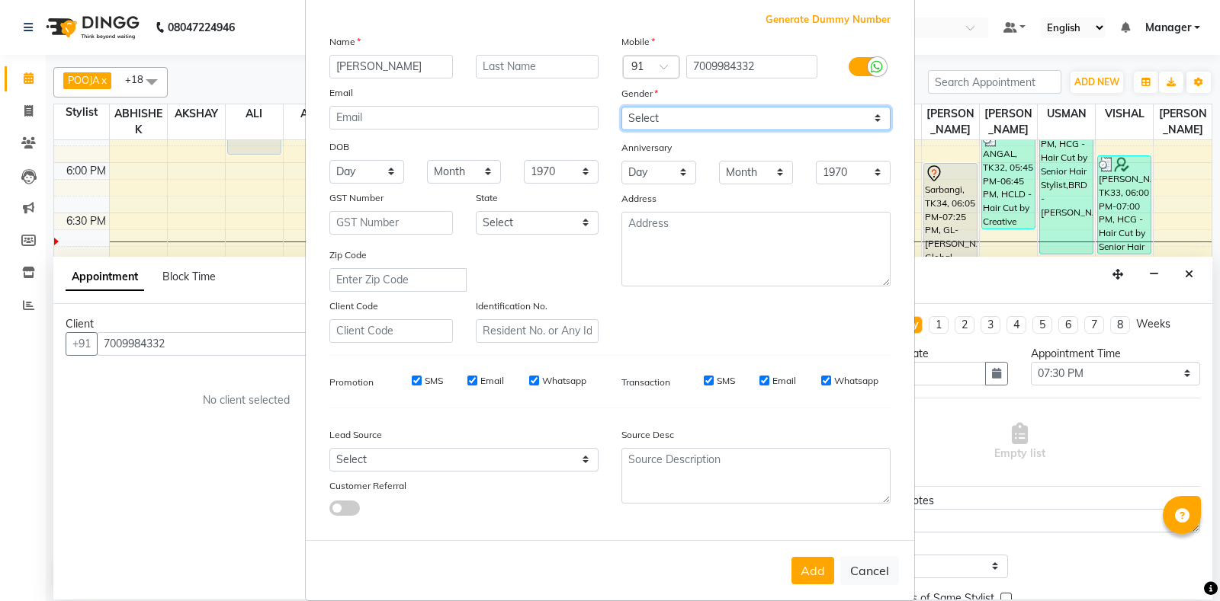
scroll to position [106, 0]
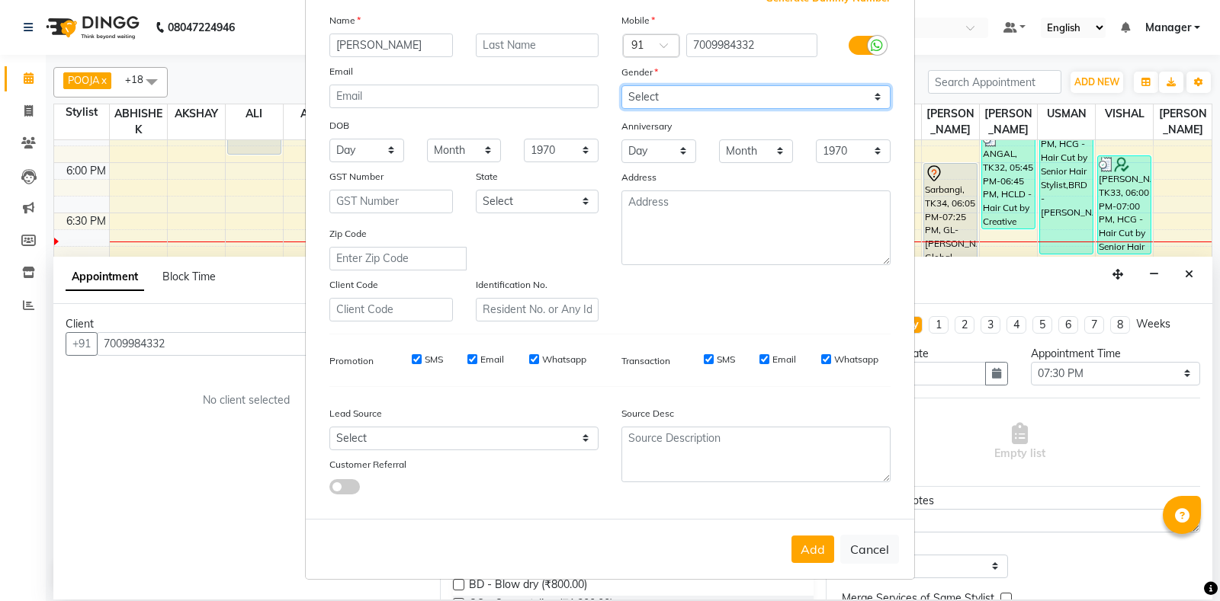
click at [621, 85] on select "Select [DEMOGRAPHIC_DATA] [DEMOGRAPHIC_DATA] Other Prefer Not To Say" at bounding box center [755, 97] width 269 height 24
select select "[DEMOGRAPHIC_DATA]"
click option "[DEMOGRAPHIC_DATA]" at bounding box center [0, 0] width 0 height 0
click at [817, 555] on button "Add" at bounding box center [812, 549] width 43 height 27
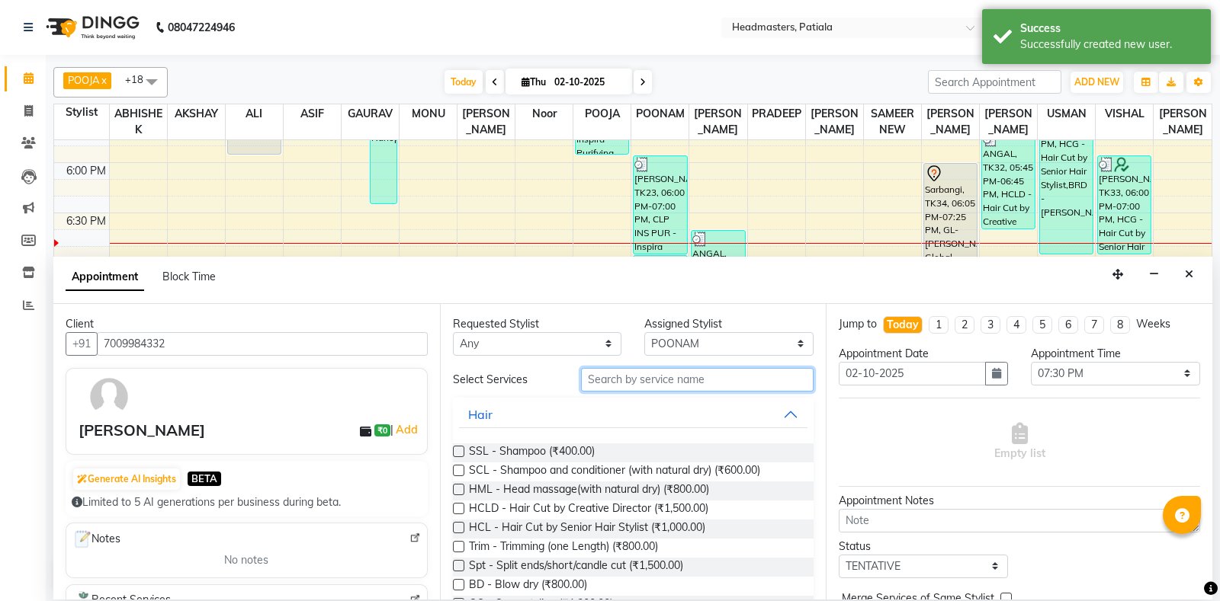
click at [701, 370] on input "text" at bounding box center [697, 380] width 233 height 24
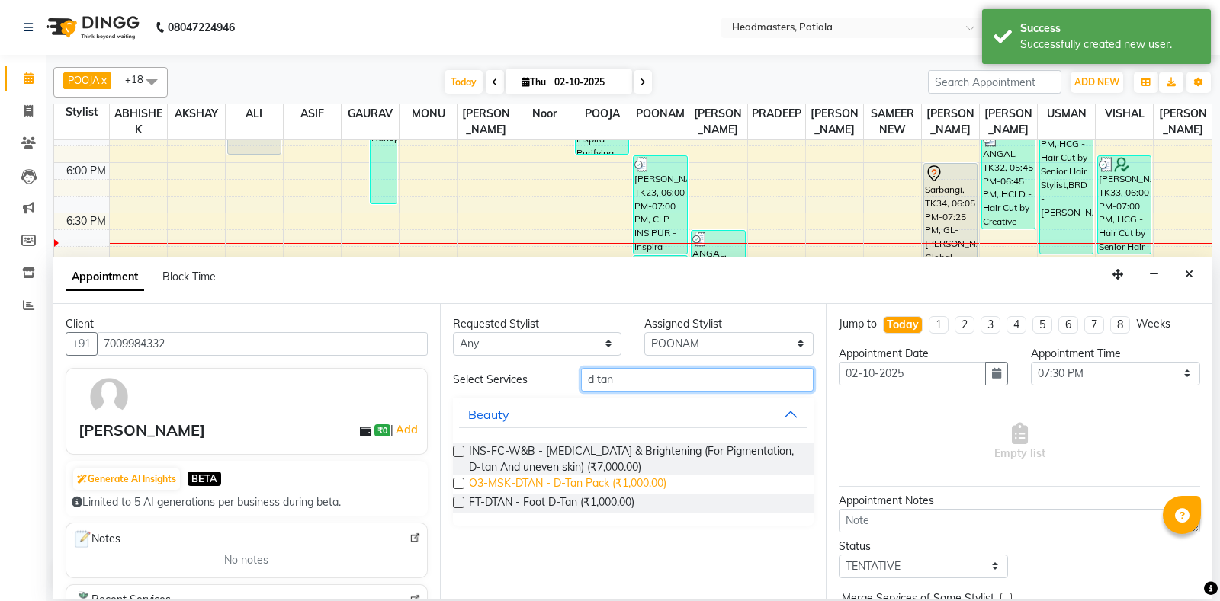
type input "d tan"
click at [642, 488] on span "O3-MSK-DTAN - D-Tan Pack (₹1,000.00)" at bounding box center [567, 485] width 197 height 19
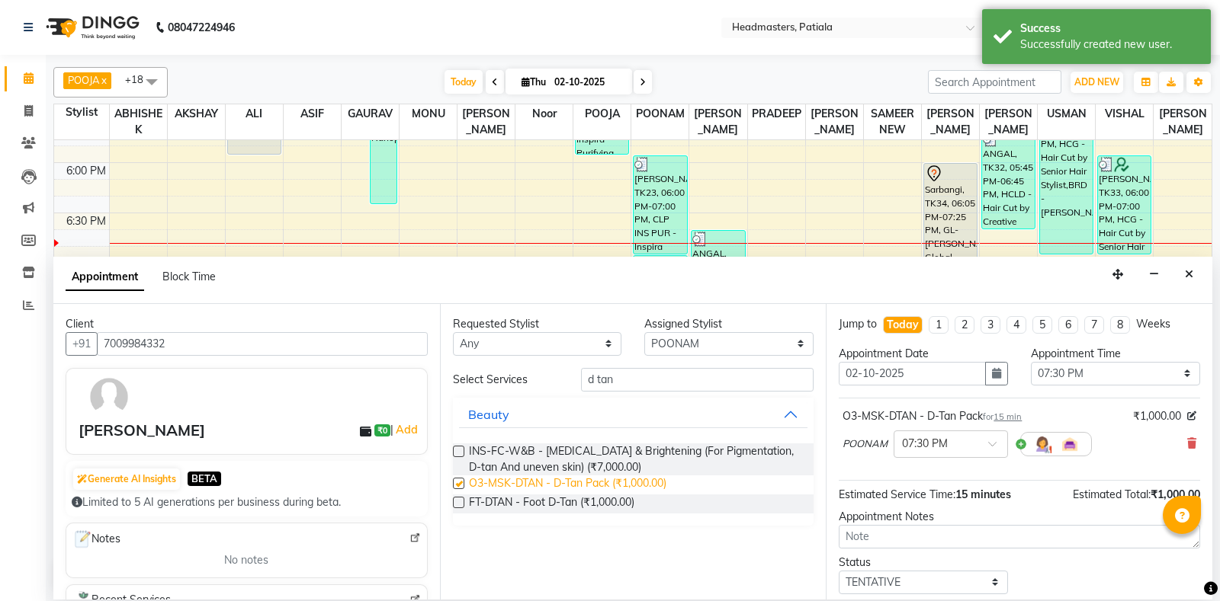
checkbox input "false"
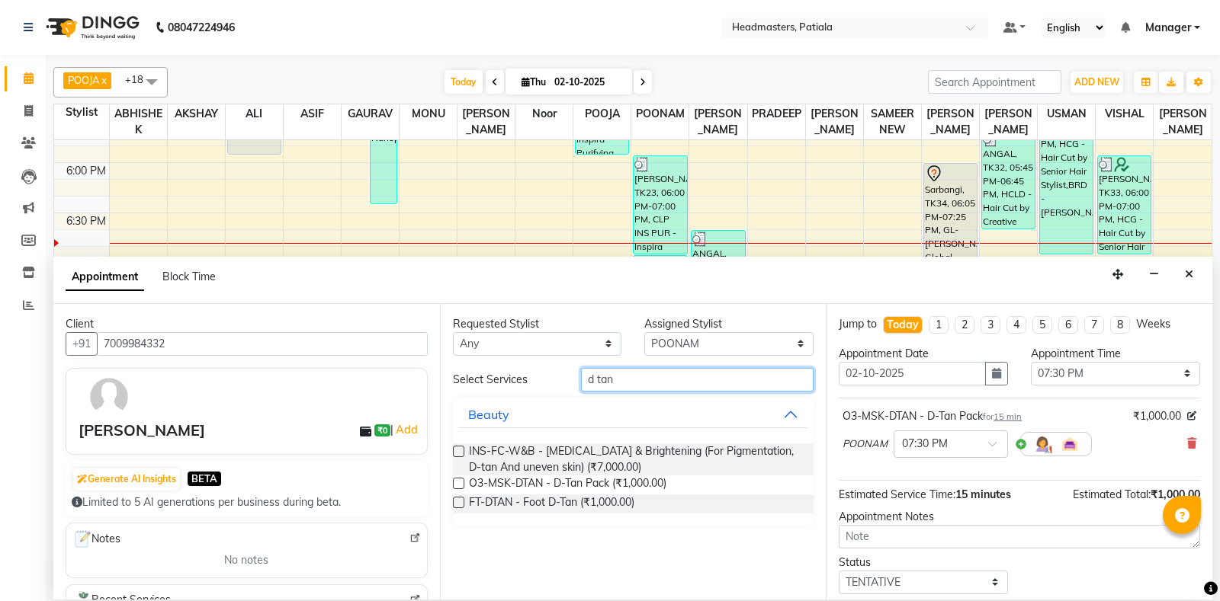
drag, startPoint x: 627, startPoint y: 381, endPoint x: 552, endPoint y: 363, distance: 77.7
click at [581, 380] on input "d tan" at bounding box center [697, 380] width 233 height 24
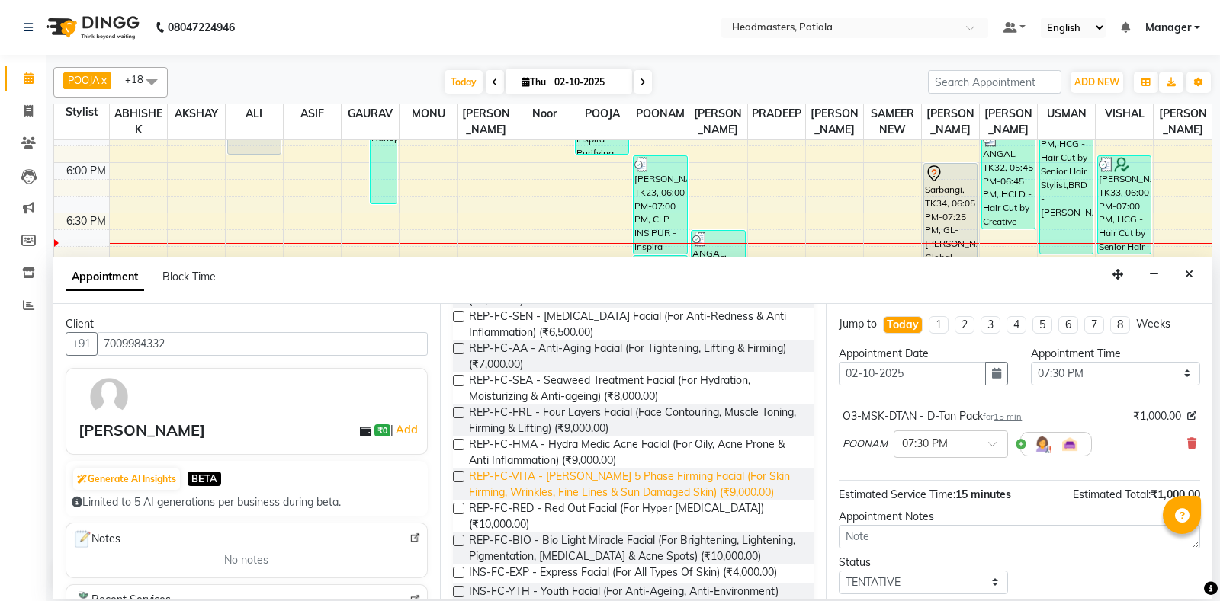
scroll to position [0, 0]
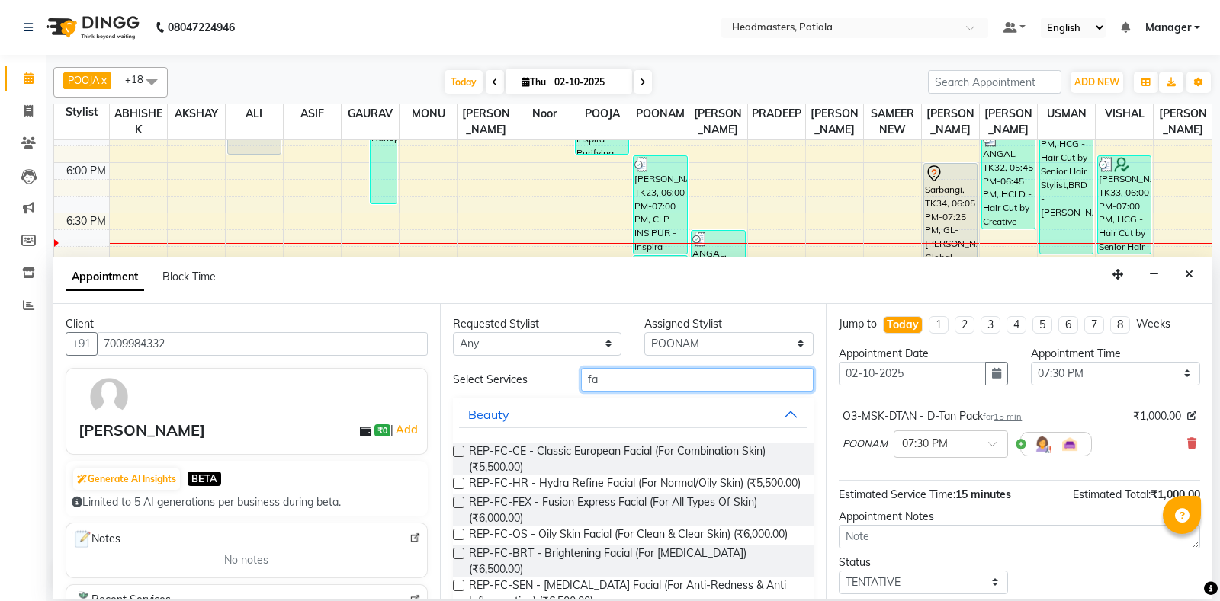
type input "f"
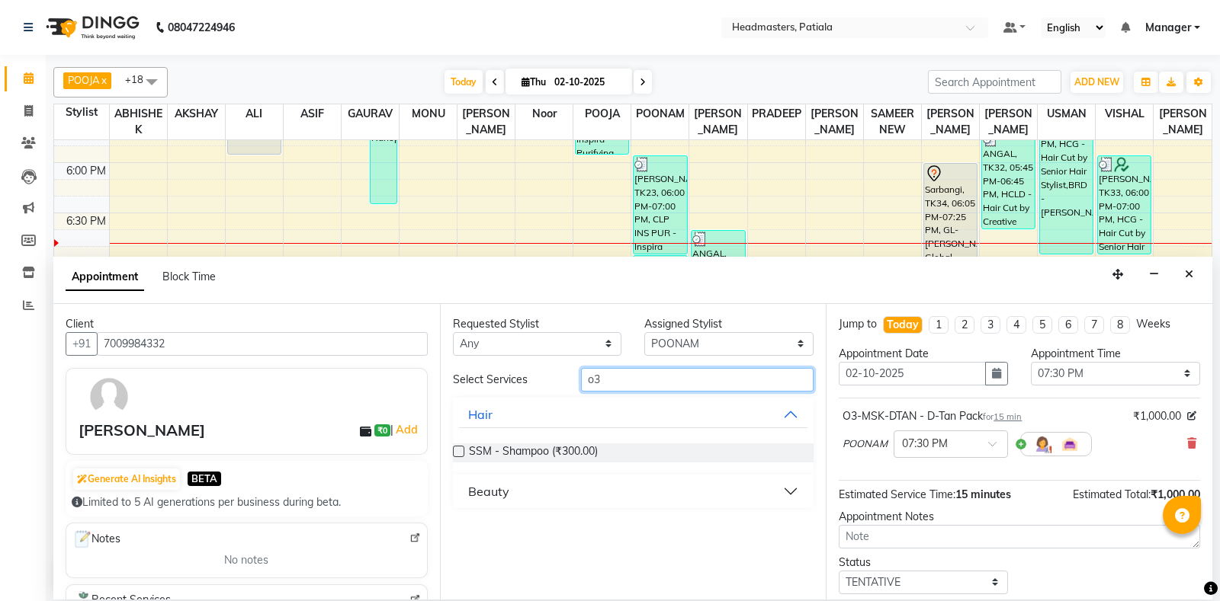
type input "o3"
click at [611, 496] on button "Beauty" at bounding box center [633, 491] width 349 height 27
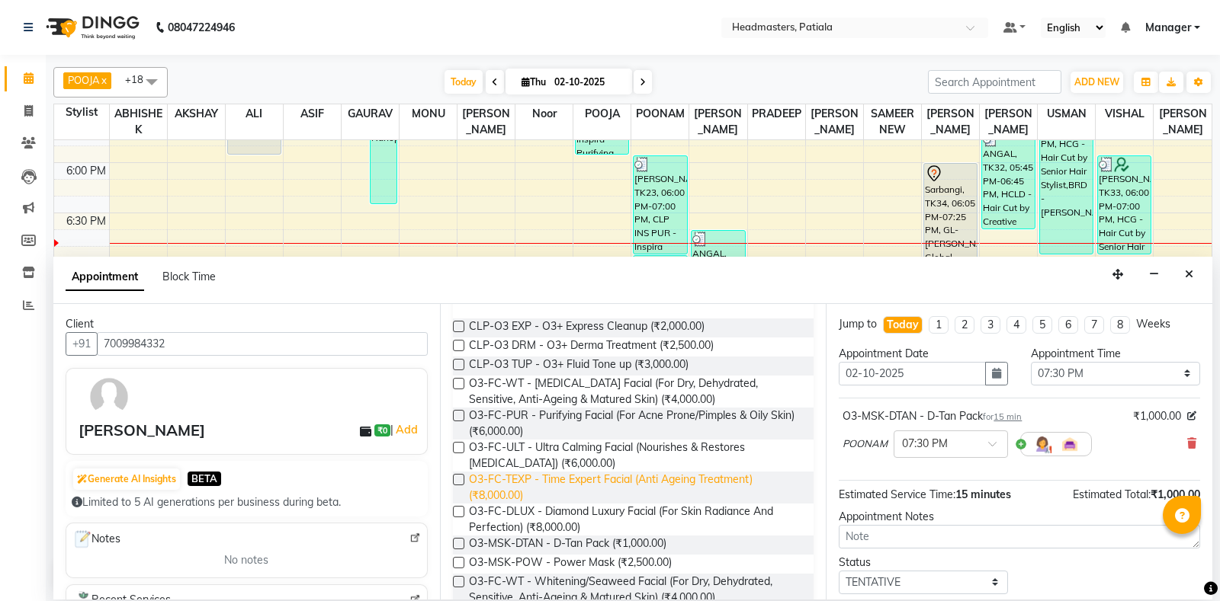
scroll to position [269, 0]
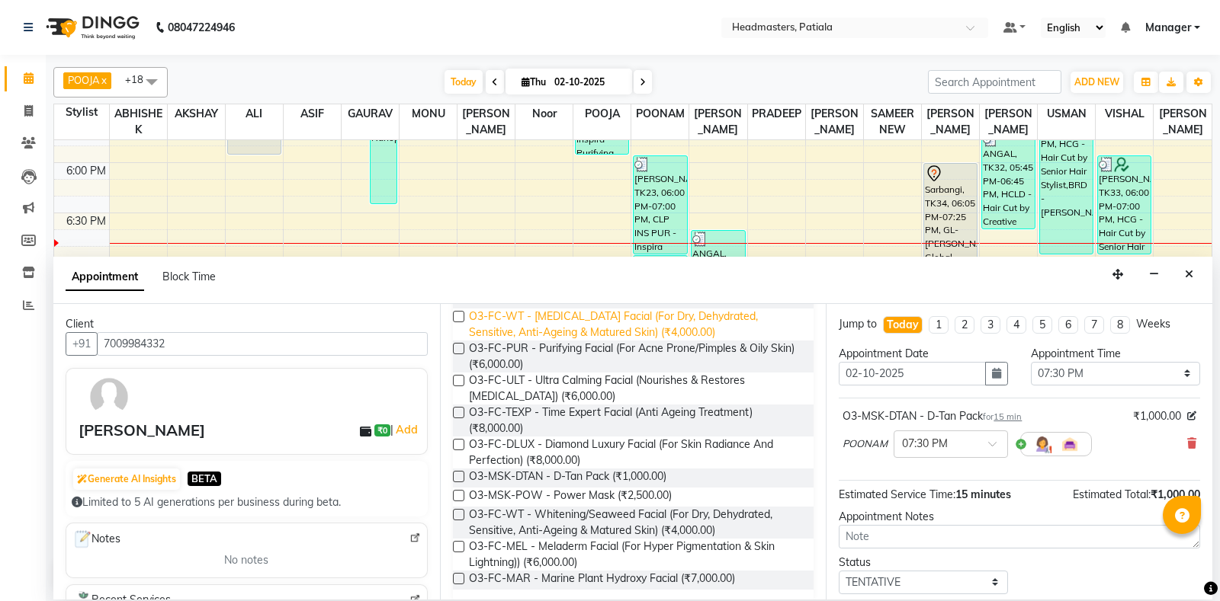
click at [653, 332] on span "O3-FC-WT - [MEDICAL_DATA] Facial (For Dry, Dehydrated, Sensitive, Anti-Ageing &…" at bounding box center [635, 325] width 333 height 32
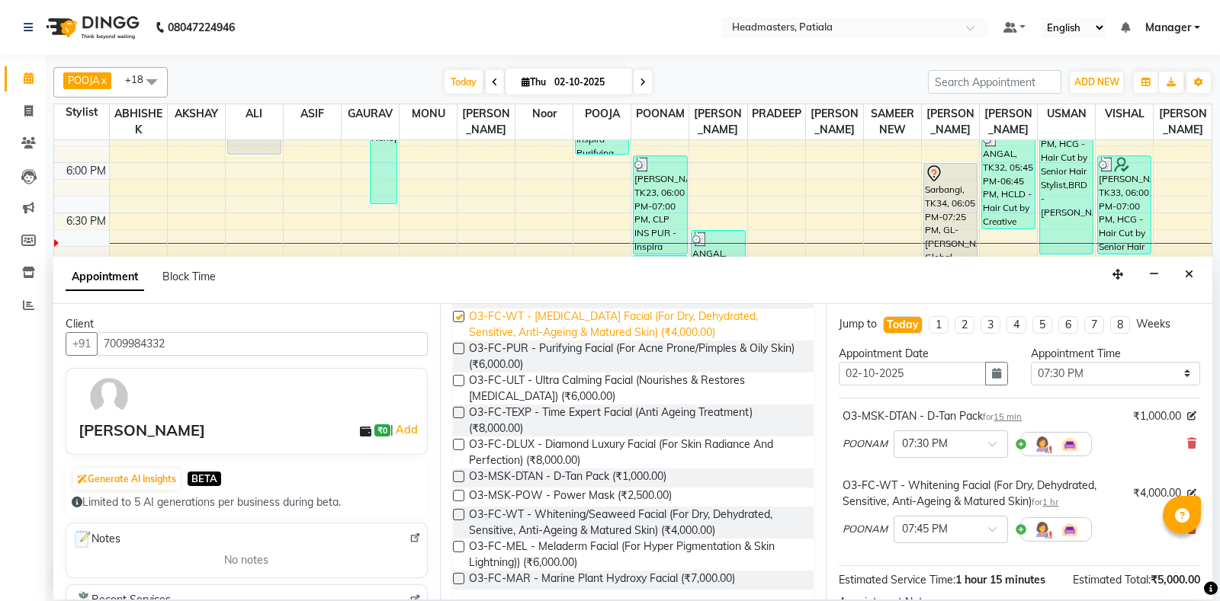
checkbox input "false"
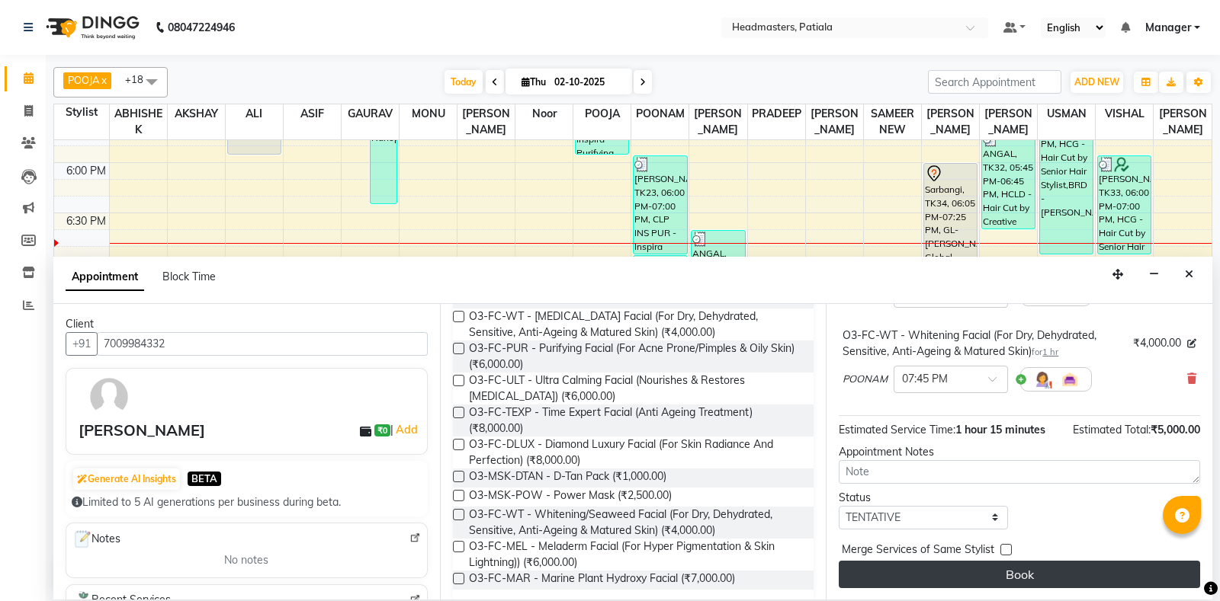
click at [979, 562] on button "Book" at bounding box center [1018, 574] width 361 height 27
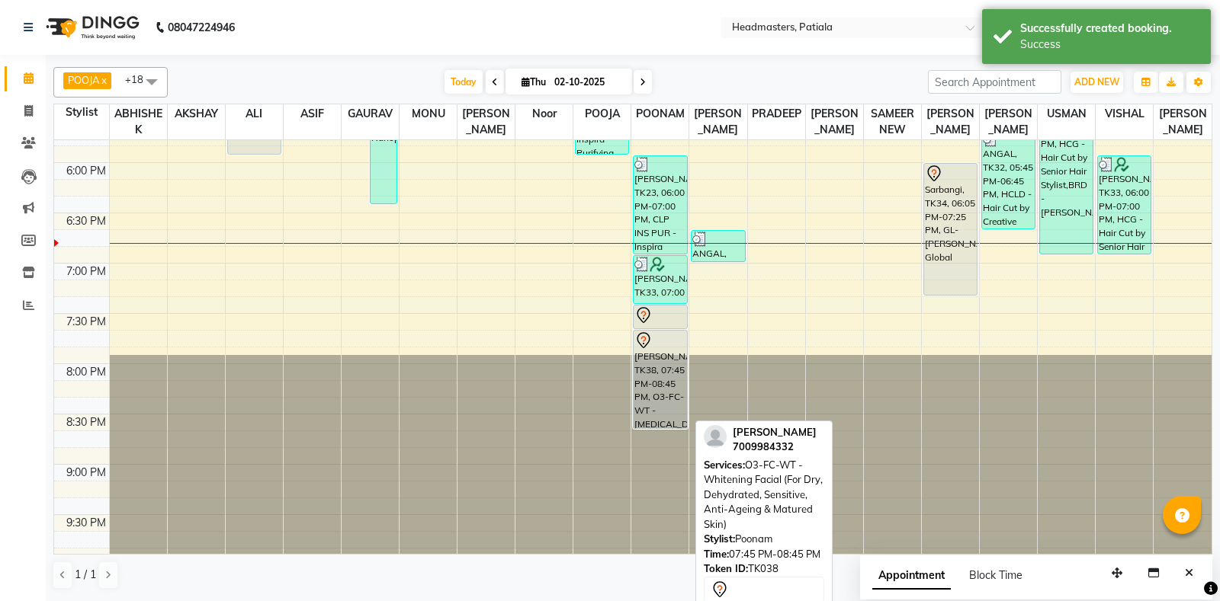
click at [673, 370] on div "[PERSON_NAME], TK38, 07:45 PM-08:45 PM, O3-FC-WT - [MEDICAL_DATA] Facial (For D…" at bounding box center [659, 380] width 53 height 98
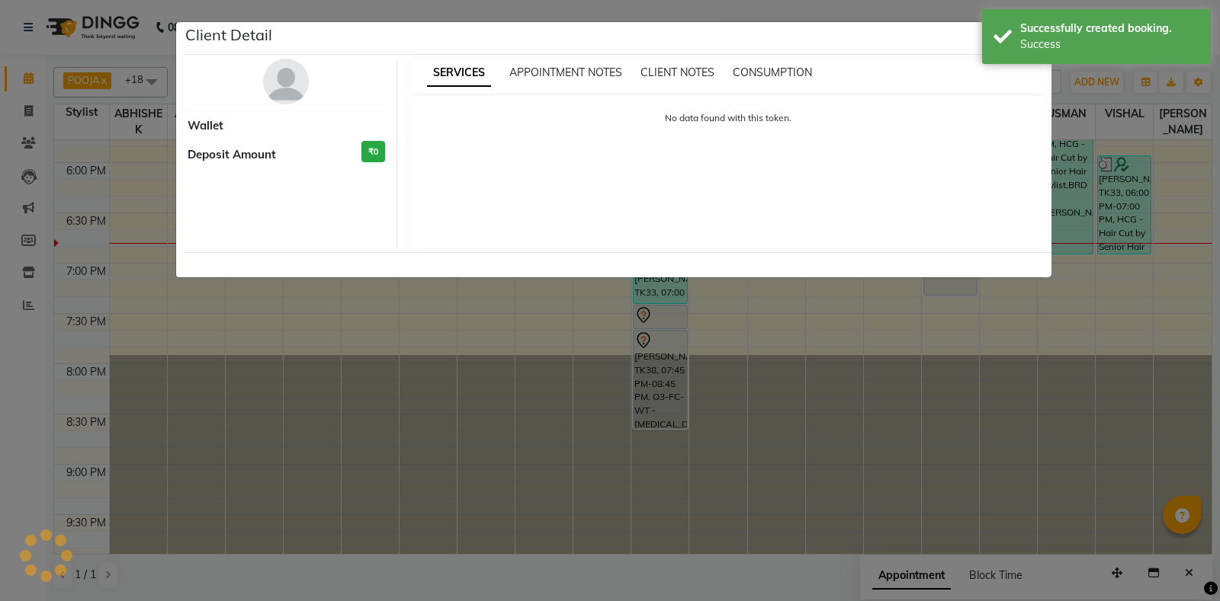
select select "7"
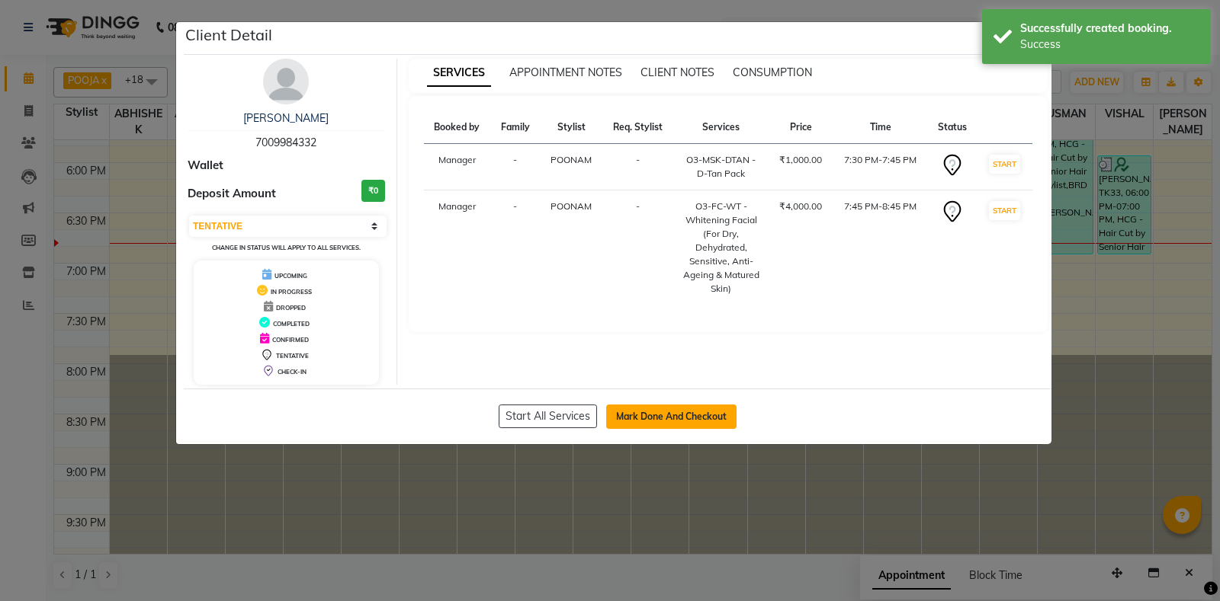
click at [646, 406] on button "Mark Done And Checkout" at bounding box center [671, 417] width 130 height 24
select select "6602"
select select "service"
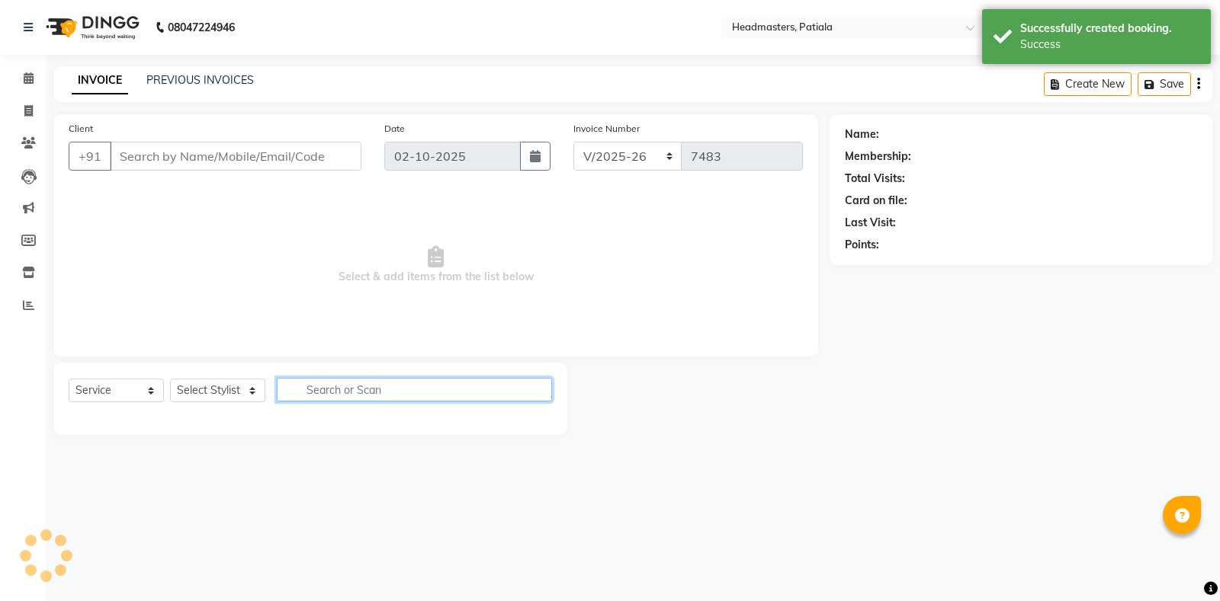
click at [390, 392] on input "text" at bounding box center [414, 390] width 275 height 24
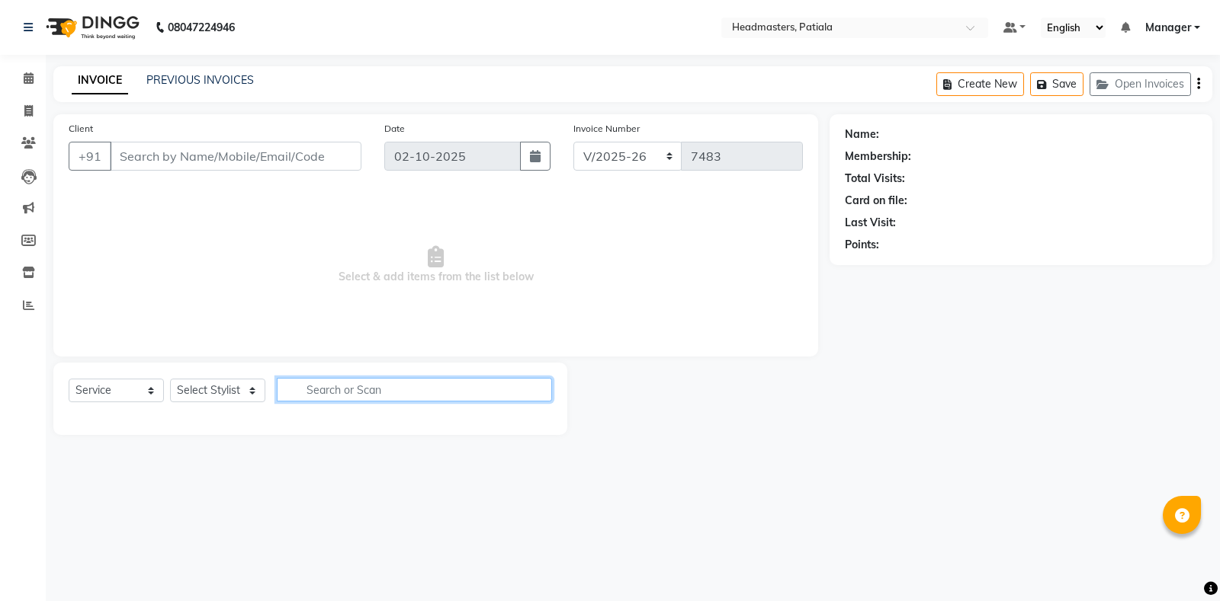
type input "7009984332"
select select "51098"
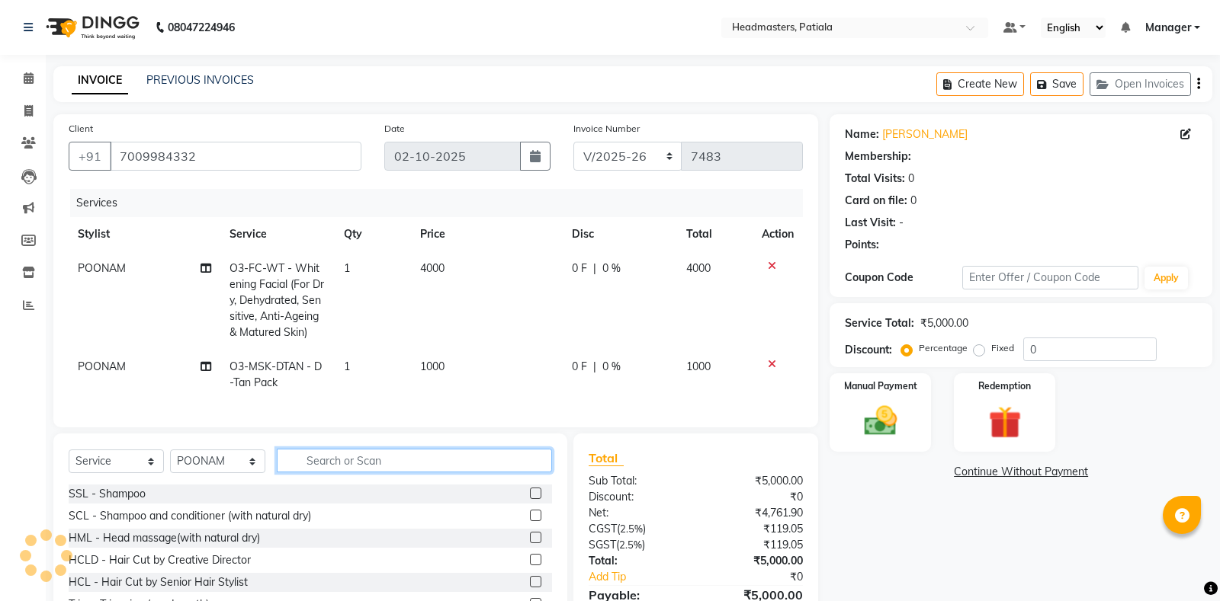
click at [373, 457] on input "text" at bounding box center [414, 461] width 275 height 24
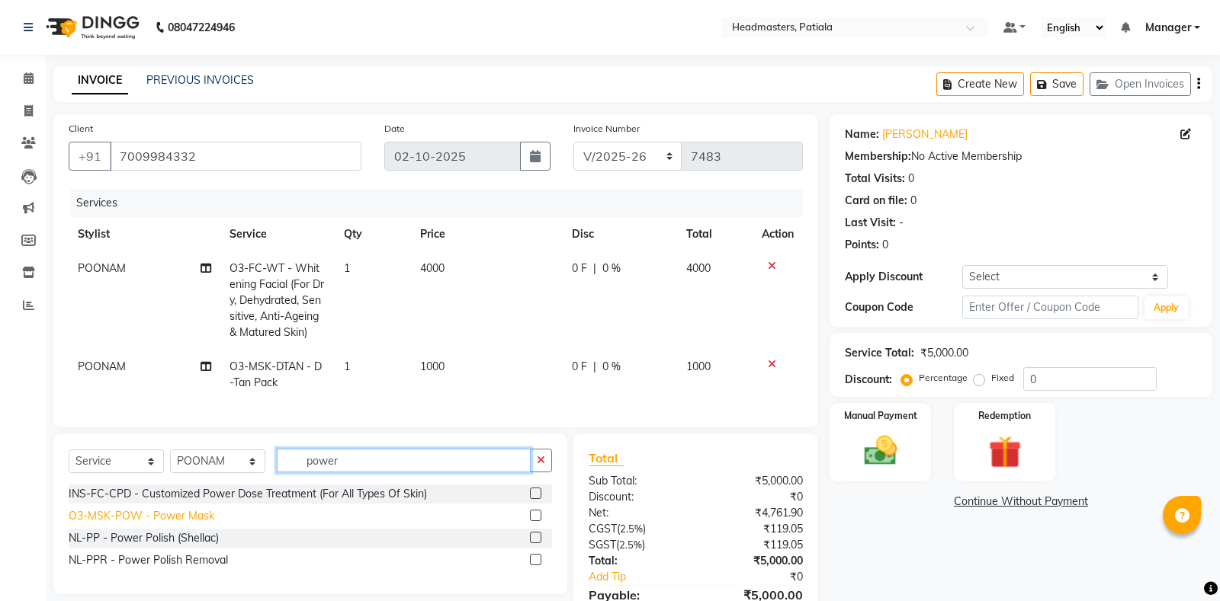
type input "power"
click at [196, 522] on div "O3-MSK-POW - Power Mask" at bounding box center [142, 516] width 146 height 16
checkbox input "false"
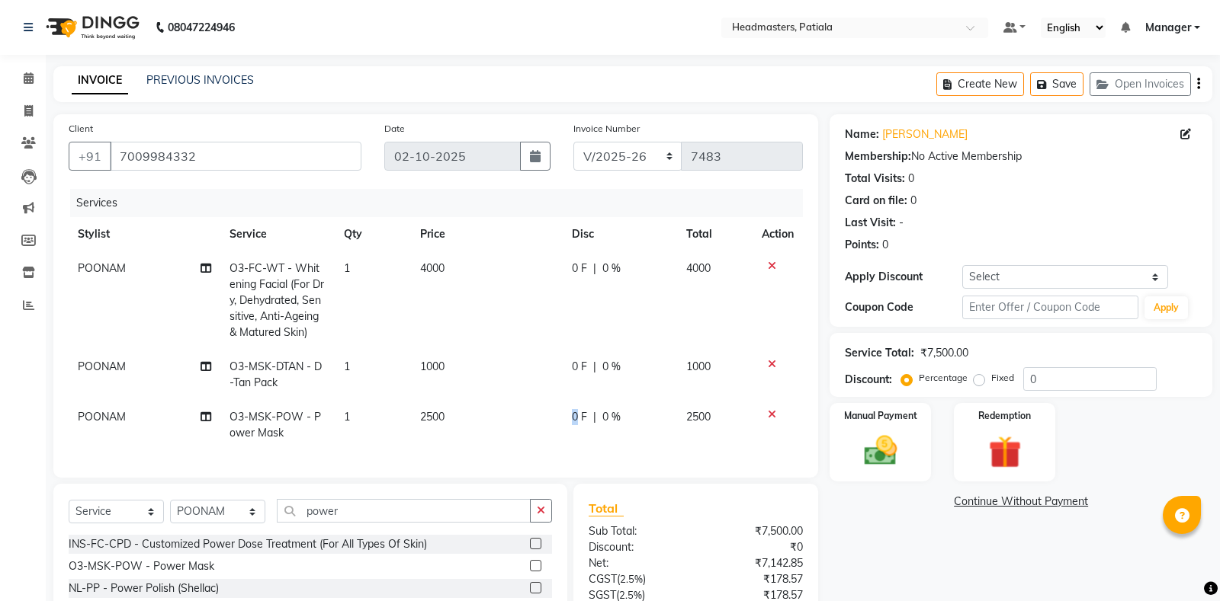
click at [574, 418] on span "0 F" at bounding box center [579, 417] width 15 height 16
select select "51098"
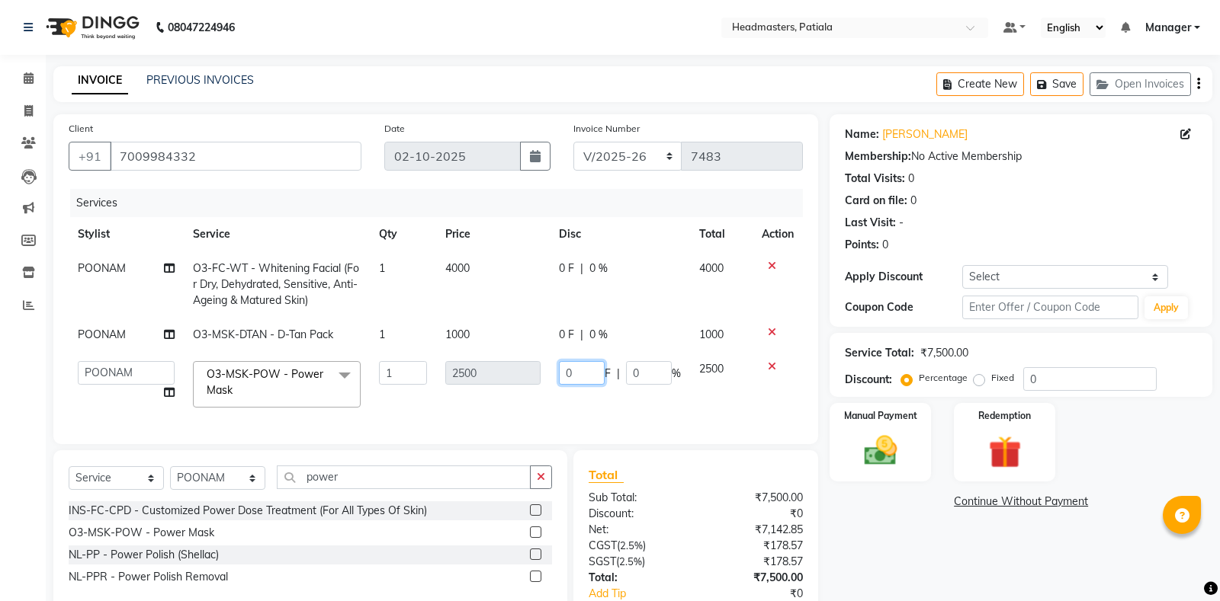
drag, startPoint x: 567, startPoint y: 371, endPoint x: 542, endPoint y: 370, distance: 25.2
click at [559, 370] on input "0" at bounding box center [582, 373] width 46 height 24
type input "1500"
click at [598, 331] on tbody "POONAM O3-FC-WT - Whitening Facial (For Dry, Dehydrated, Sensitive, Anti-Ageing…" at bounding box center [436, 334] width 734 height 165
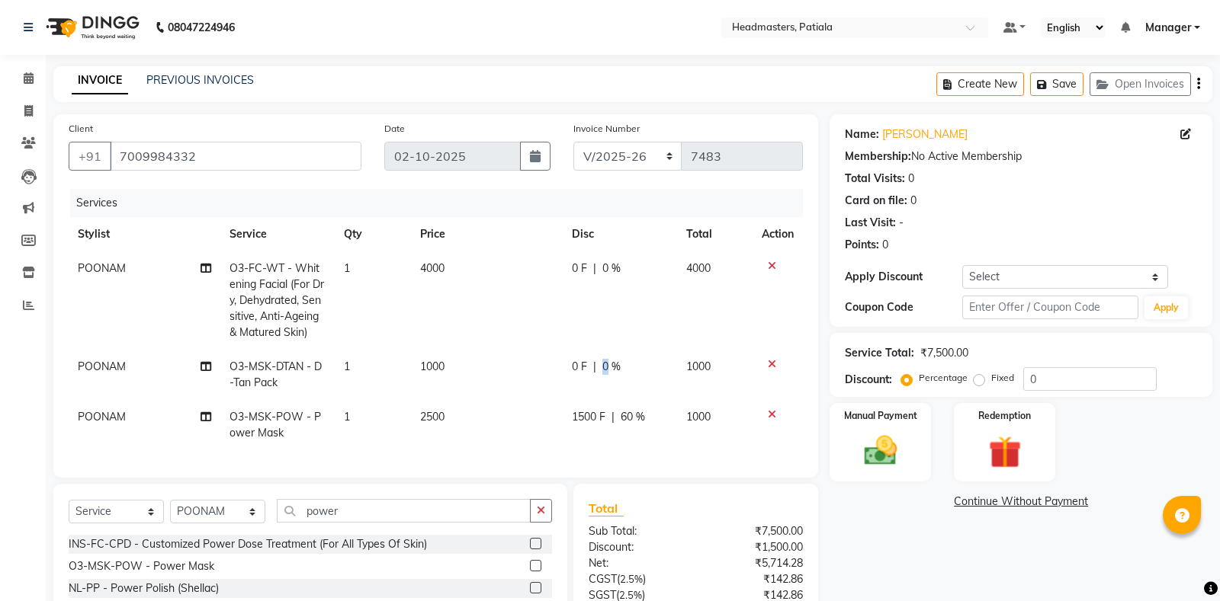
drag, startPoint x: 604, startPoint y: 364, endPoint x: 594, endPoint y: 362, distance: 10.8
click at [594, 362] on div "0 F | 0 %" at bounding box center [620, 367] width 96 height 16
select select "51098"
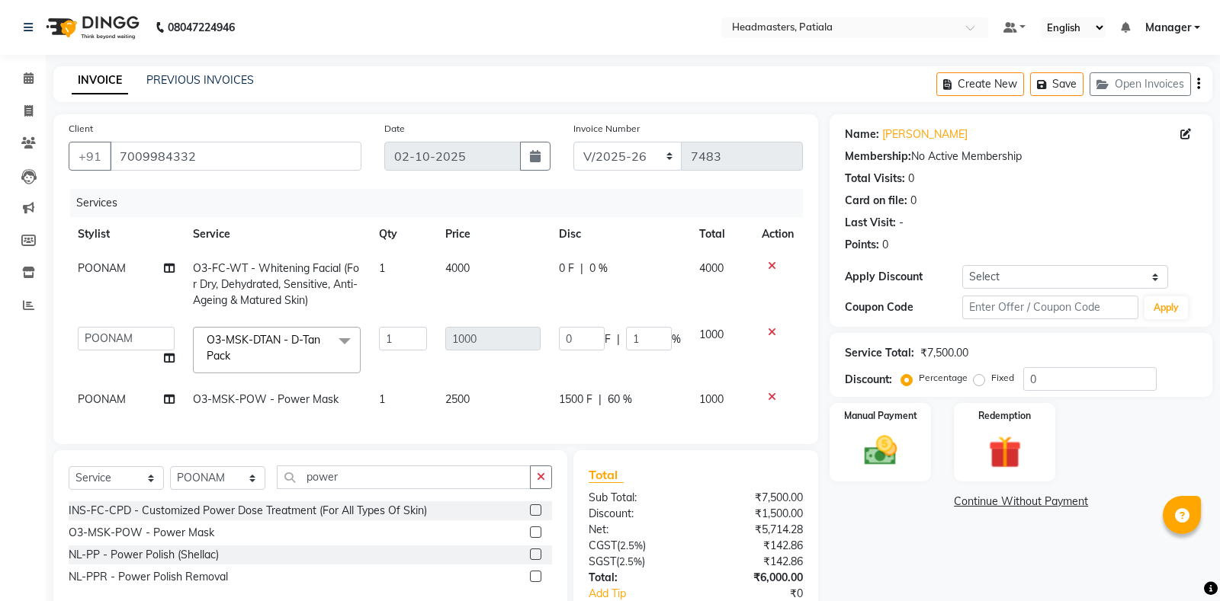
drag, startPoint x: 648, startPoint y: 332, endPoint x: 635, endPoint y: 330, distance: 13.0
click at [635, 330] on input "1" at bounding box center [649, 339] width 46 height 24
click at [634, 330] on input "1" at bounding box center [649, 339] width 46 height 24
drag, startPoint x: 636, startPoint y: 334, endPoint x: 621, endPoint y: 330, distance: 15.7
click at [626, 330] on input "1" at bounding box center [649, 339] width 46 height 24
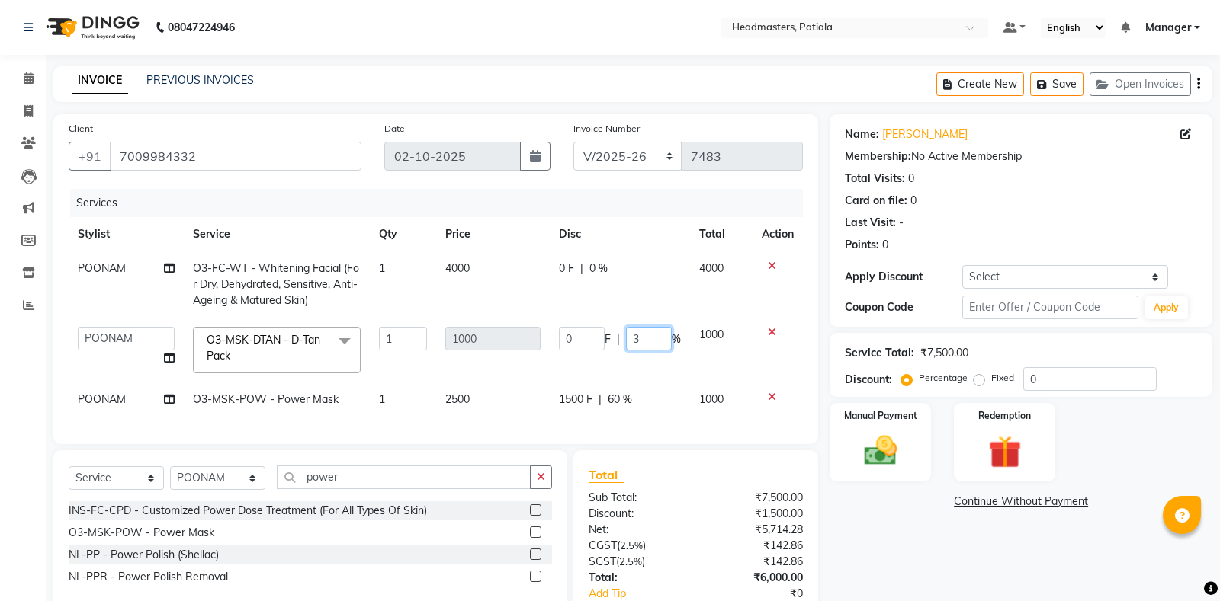
type input "30"
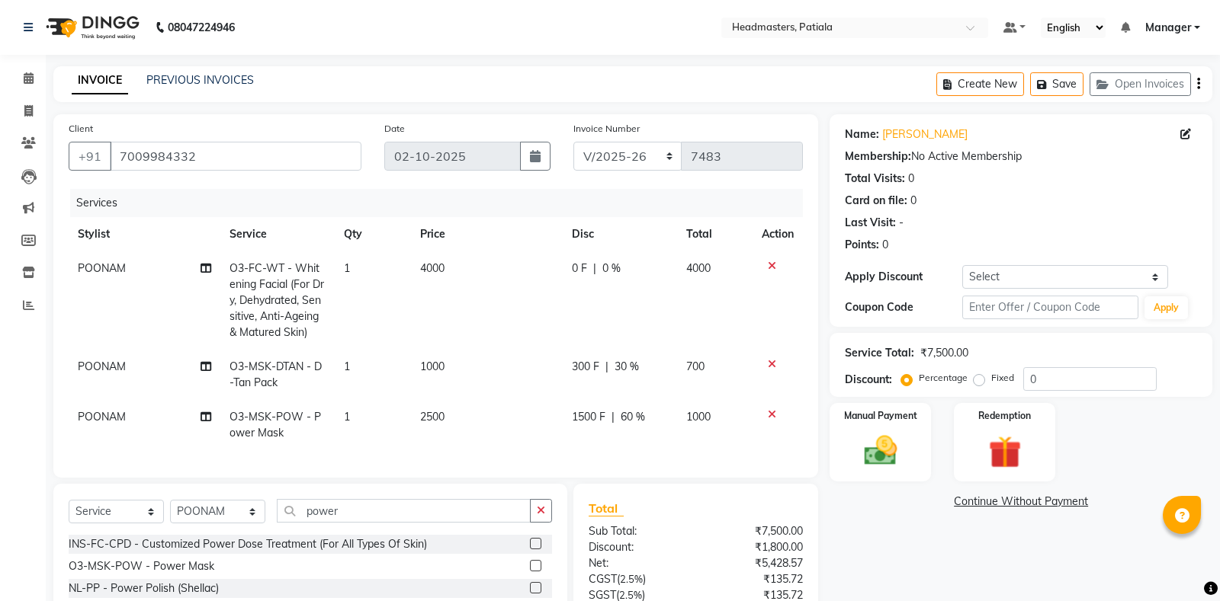
click at [590, 265] on div "0 F | 0 %" at bounding box center [620, 269] width 96 height 16
select select "51098"
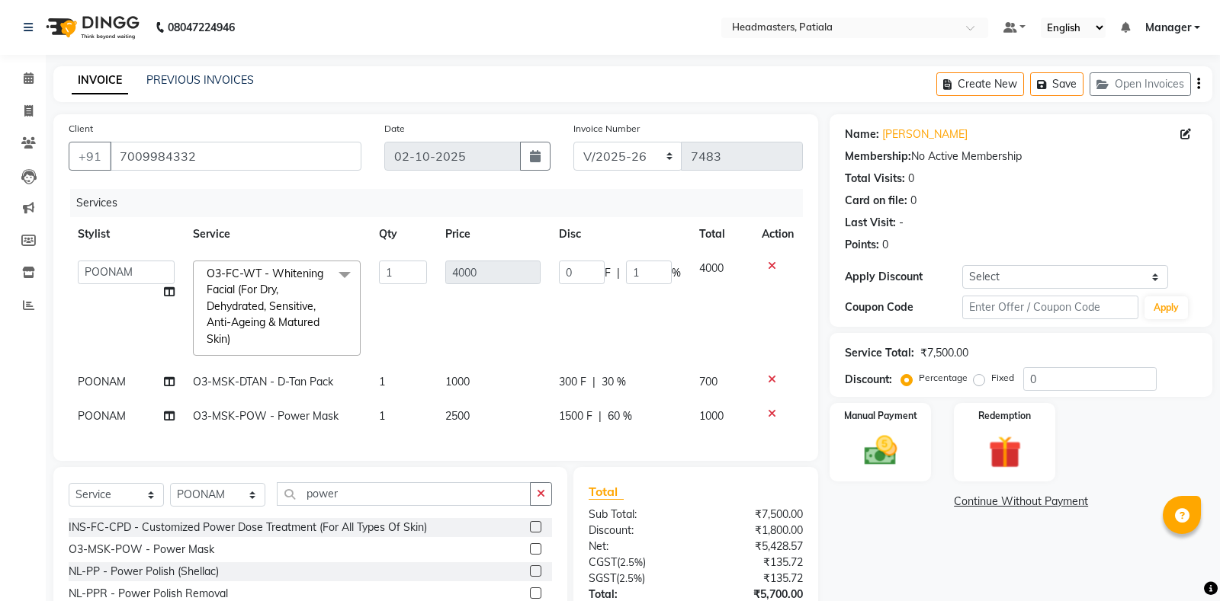
click at [629, 268] on input "1" at bounding box center [649, 273] width 46 height 24
click at [650, 268] on input "1" at bounding box center [649, 273] width 46 height 24
drag, startPoint x: 649, startPoint y: 268, endPoint x: 628, endPoint y: 267, distance: 21.4
click at [628, 267] on input "1" at bounding box center [649, 273] width 46 height 24
type input "30"
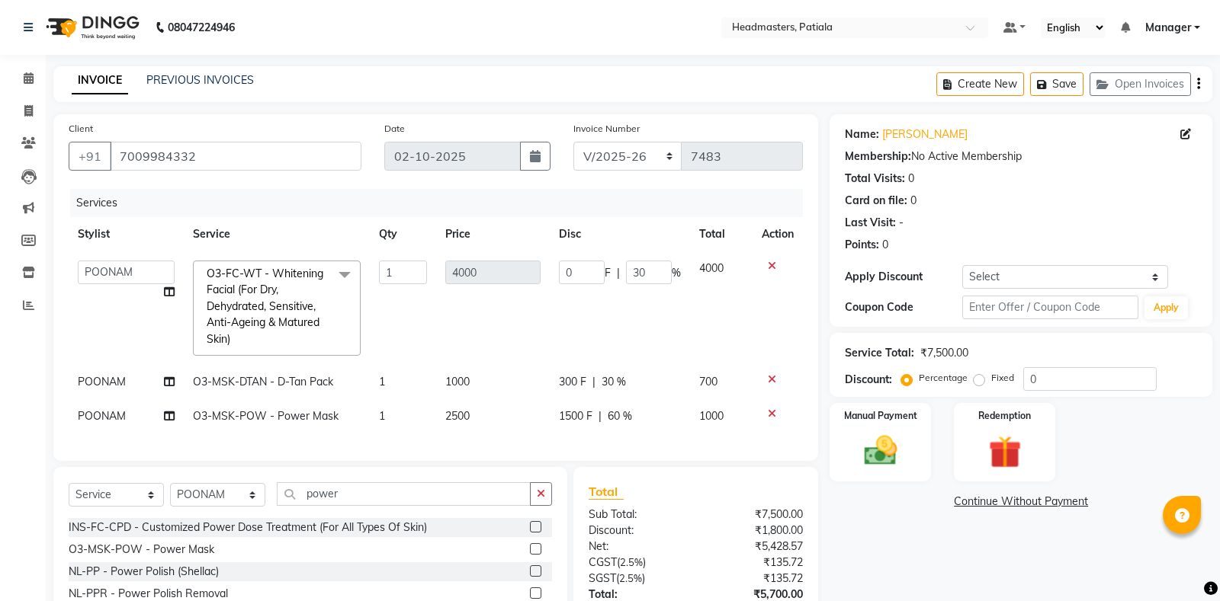
click at [850, 552] on div "Name: Satinder Membership: No Active Membership Total Visits: 0 Card on file: 0…" at bounding box center [1026, 402] width 394 height 577
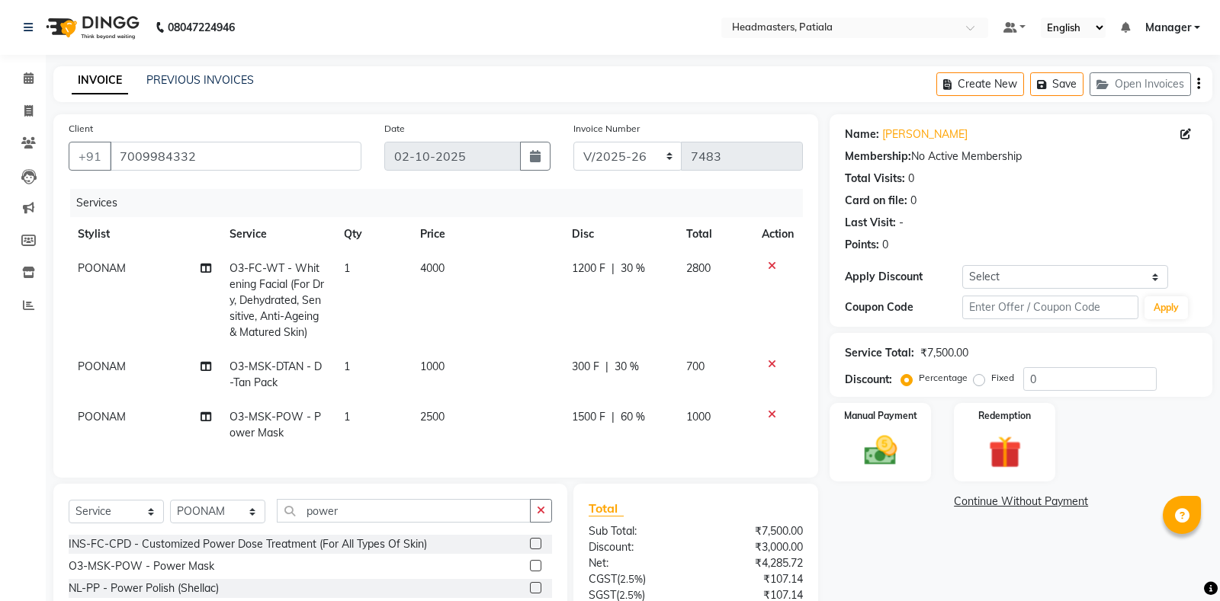
scroll to position [130, 0]
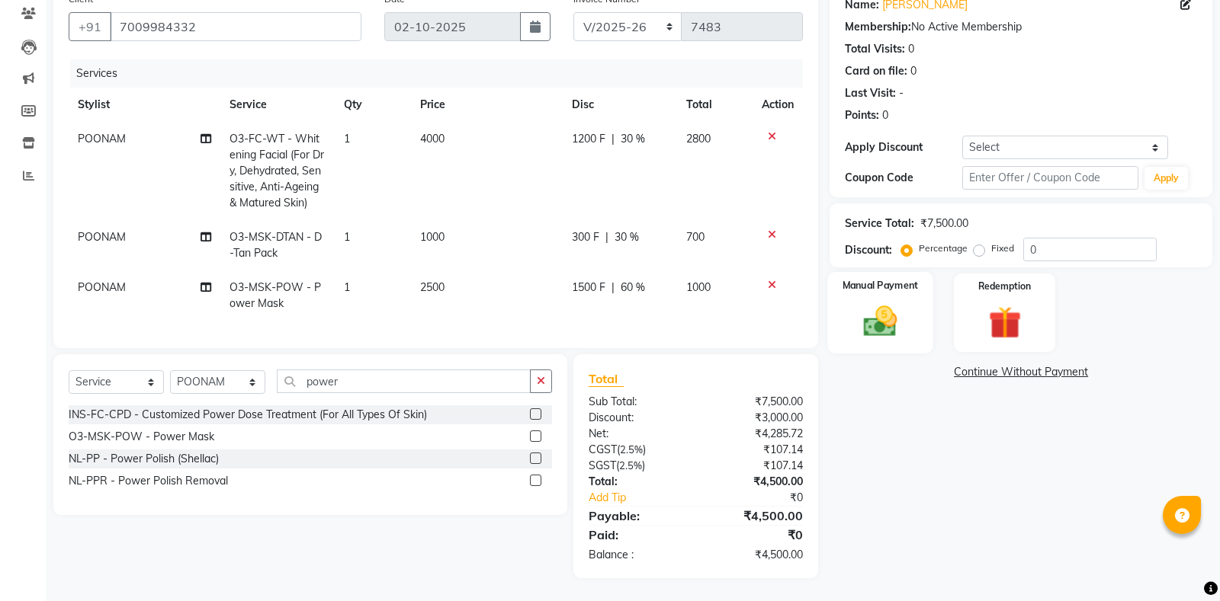
click at [901, 316] on img at bounding box center [880, 321] width 55 height 39
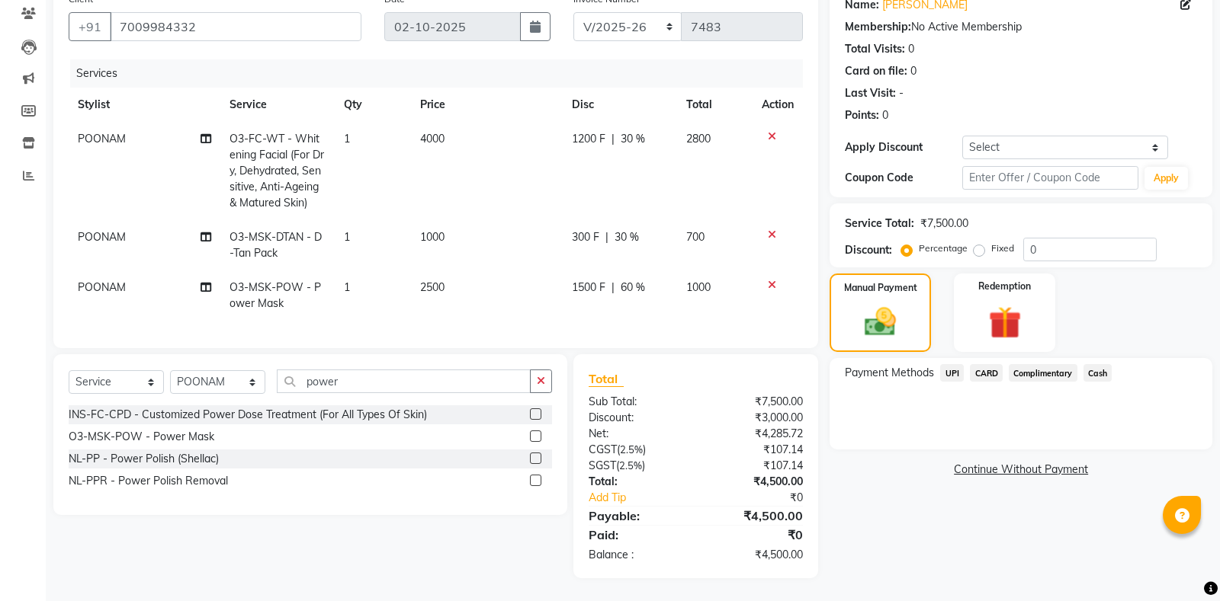
click at [997, 374] on span "CARD" at bounding box center [986, 373] width 33 height 18
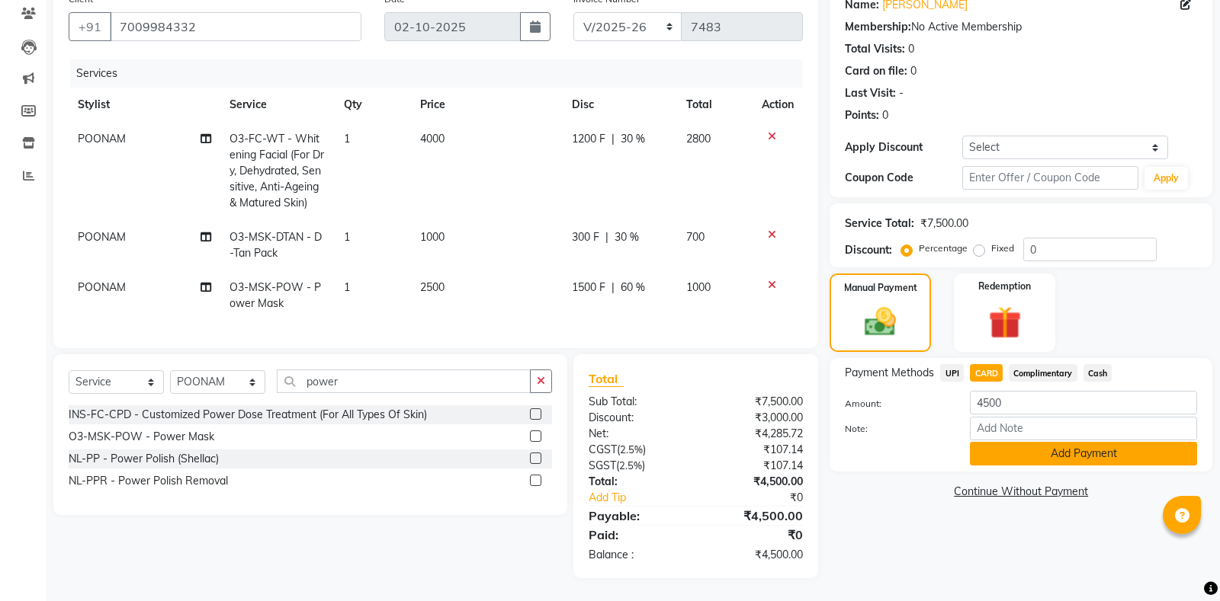
click at [1066, 458] on button "Add Payment" at bounding box center [1083, 454] width 227 height 24
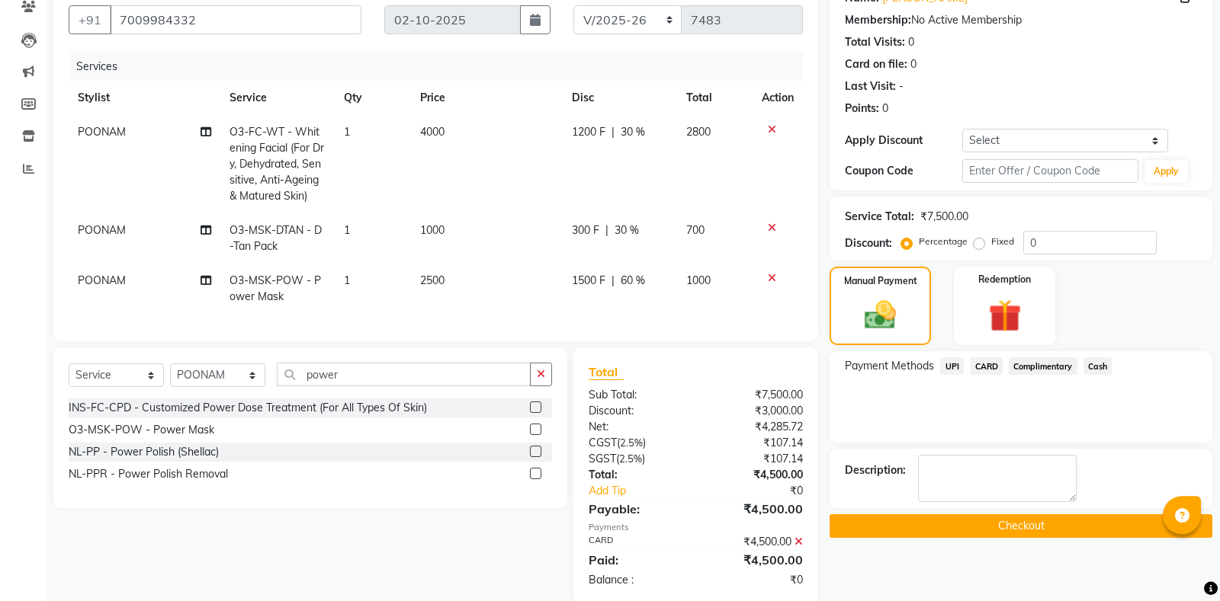
scroll to position [161, 0]
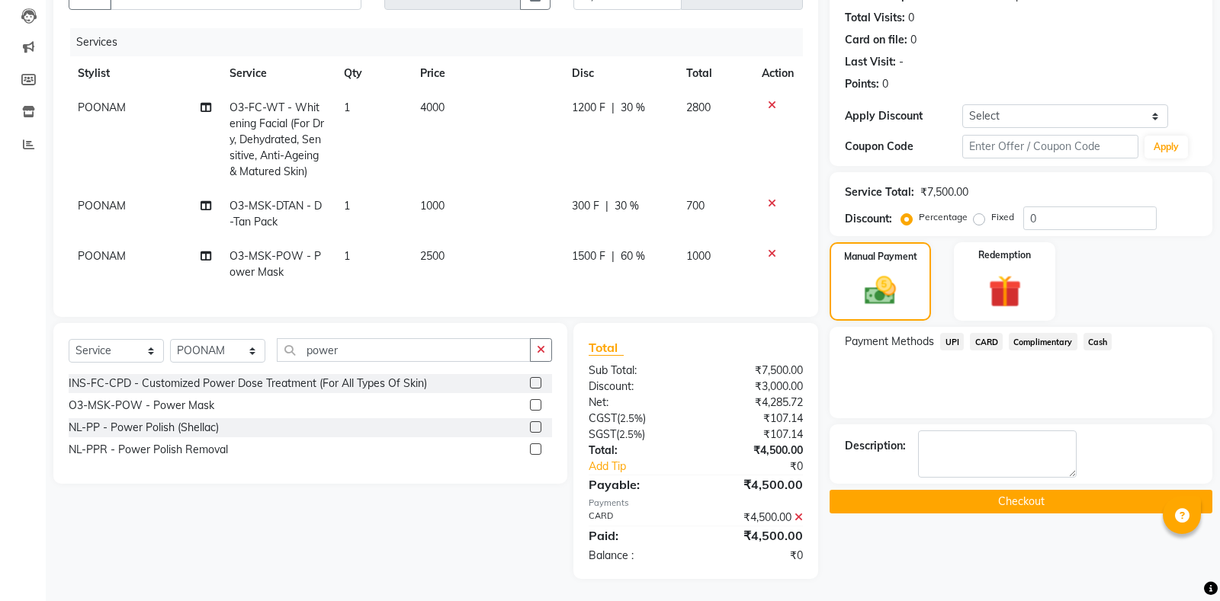
click at [1035, 502] on button "Checkout" at bounding box center [1020, 502] width 383 height 24
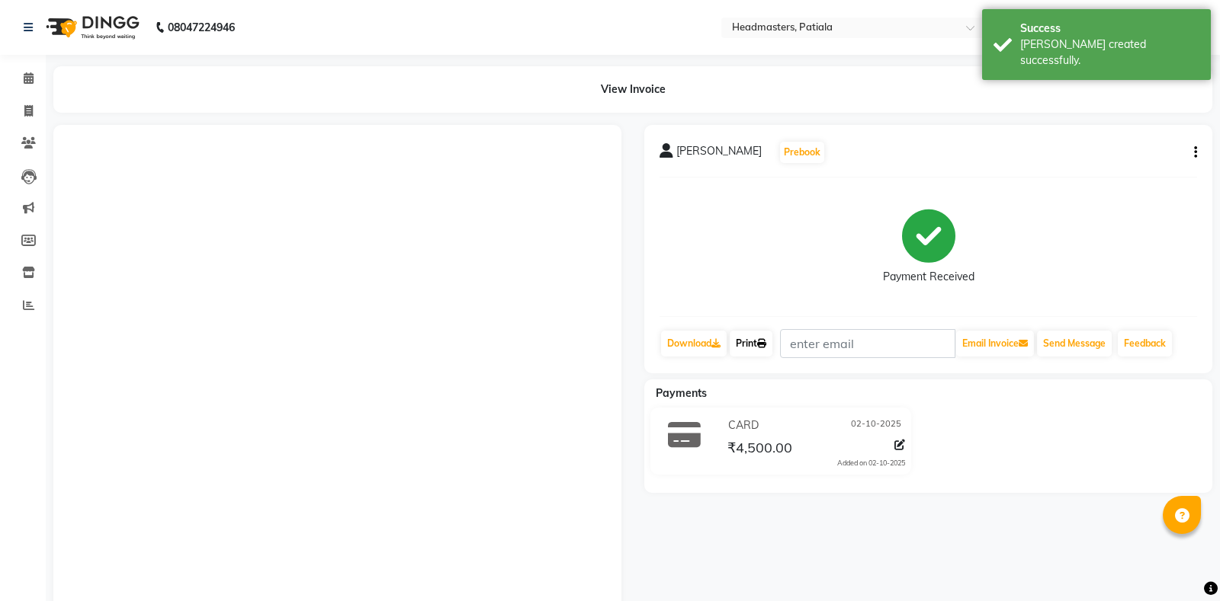
click at [766, 341] on icon at bounding box center [761, 343] width 9 height 9
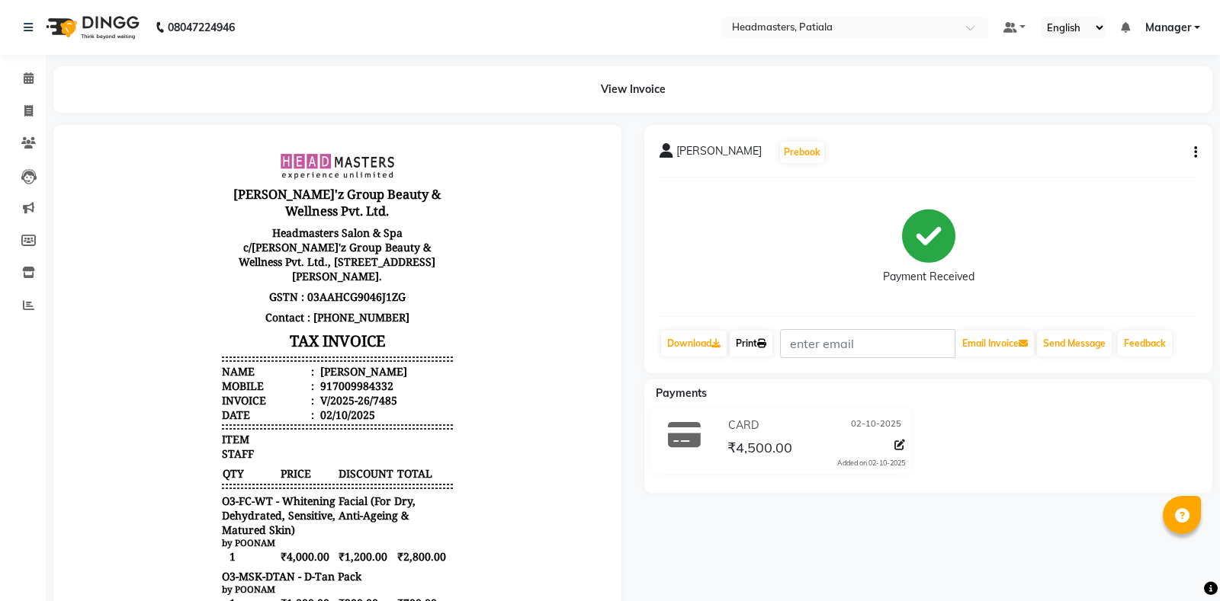
click at [762, 338] on link "Print" at bounding box center [750, 344] width 43 height 26
click at [753, 353] on link "Print" at bounding box center [750, 344] width 43 height 26
click at [37, 79] on span at bounding box center [28, 79] width 27 height 18
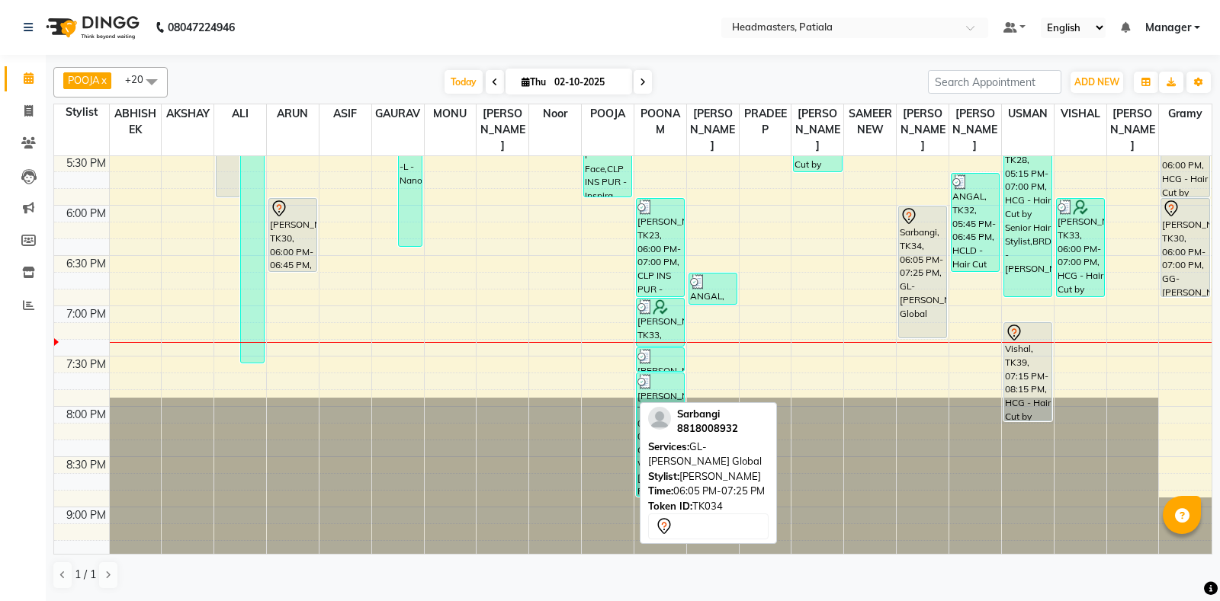
scroll to position [999, 0]
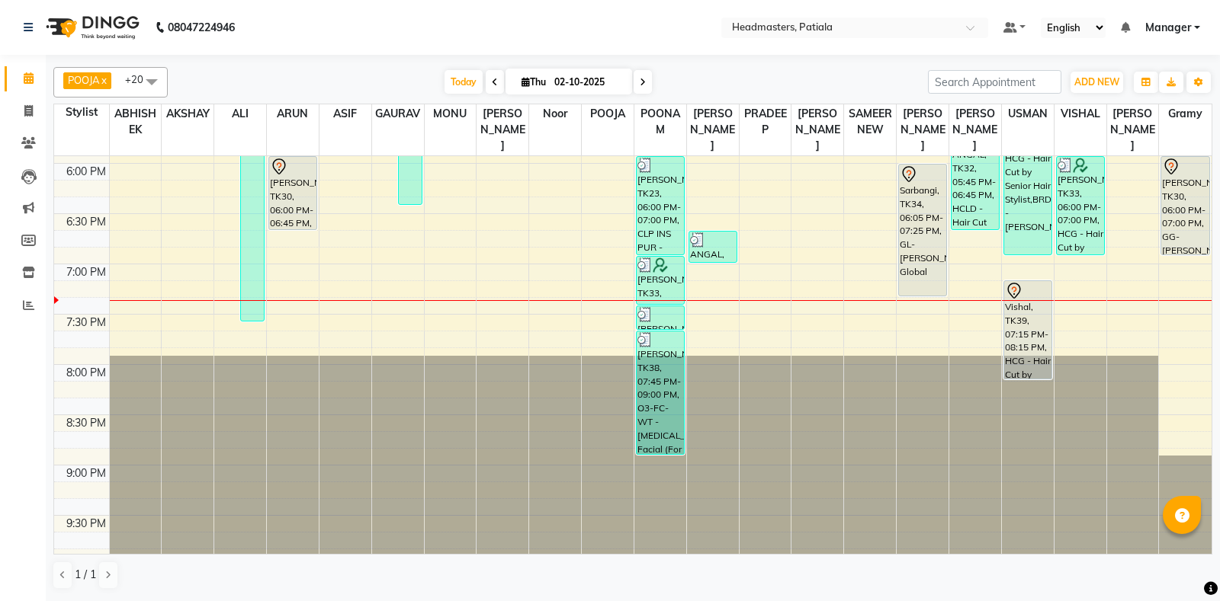
click at [150, 79] on span at bounding box center [151, 81] width 30 height 29
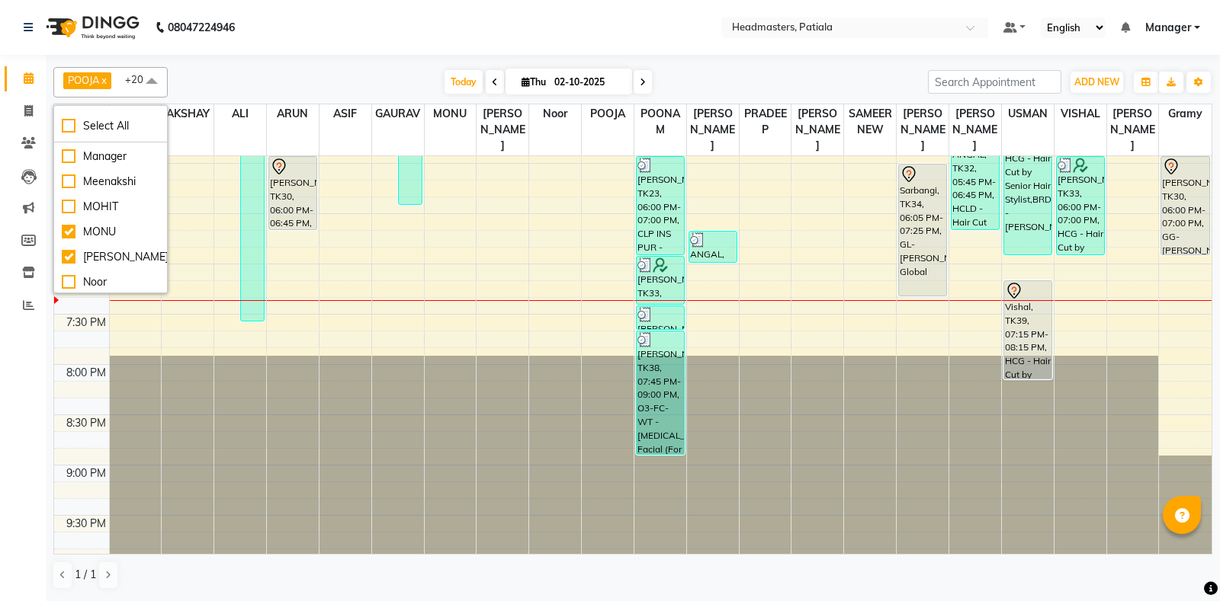
scroll to position [406, 0]
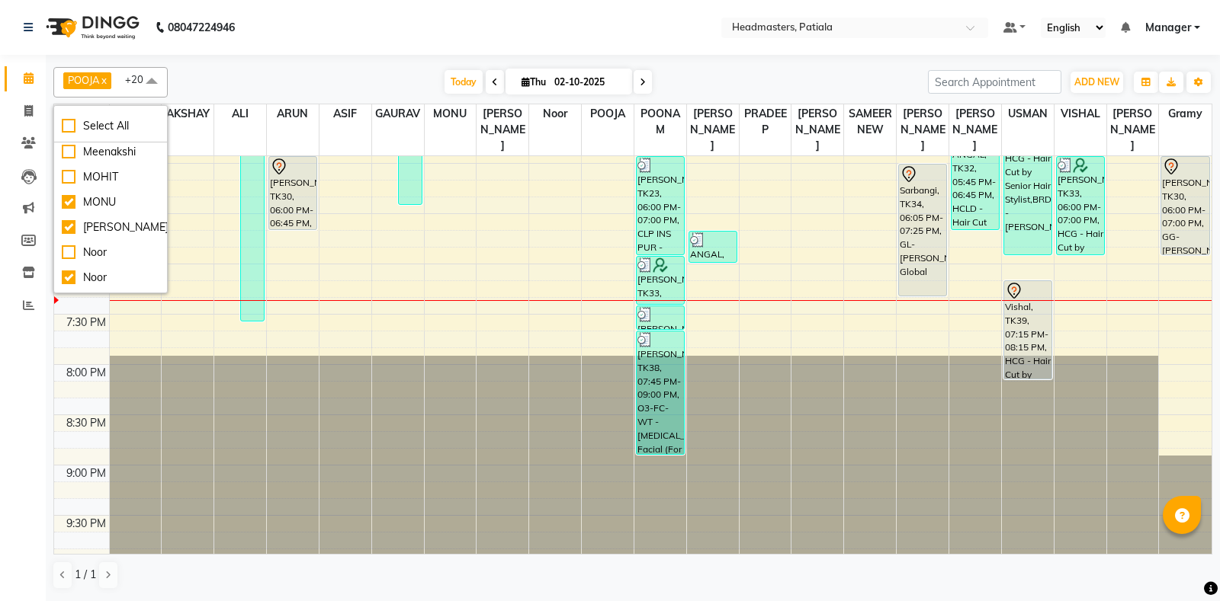
click at [202, 79] on div "Today Thu 02-10-2025" at bounding box center [547, 82] width 745 height 23
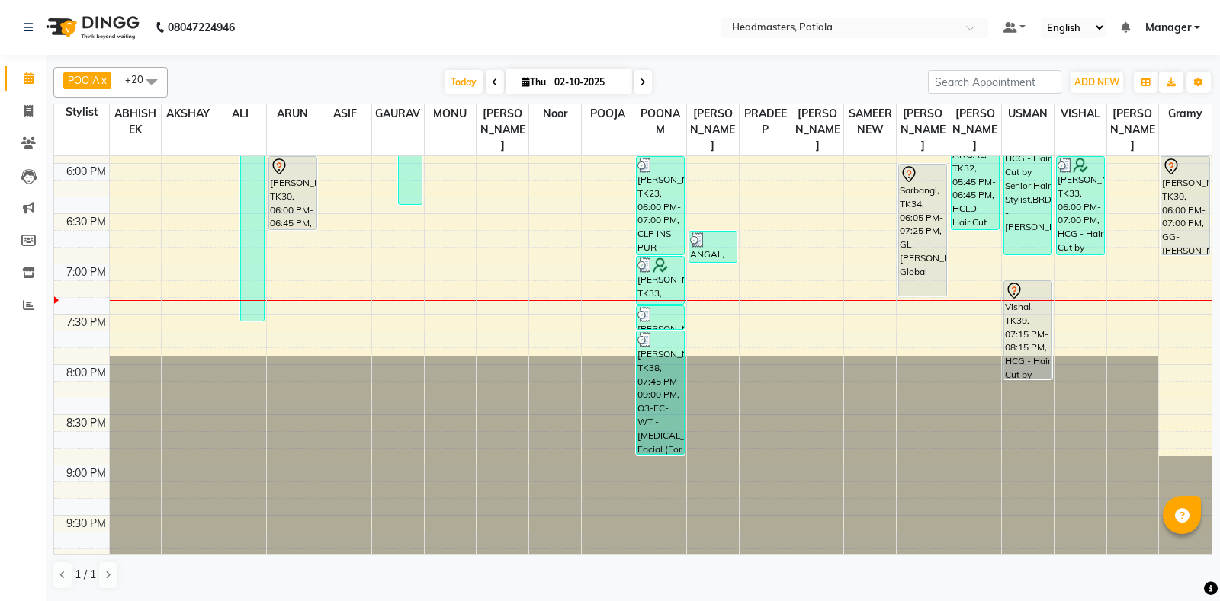
click at [152, 74] on span at bounding box center [151, 81] width 30 height 29
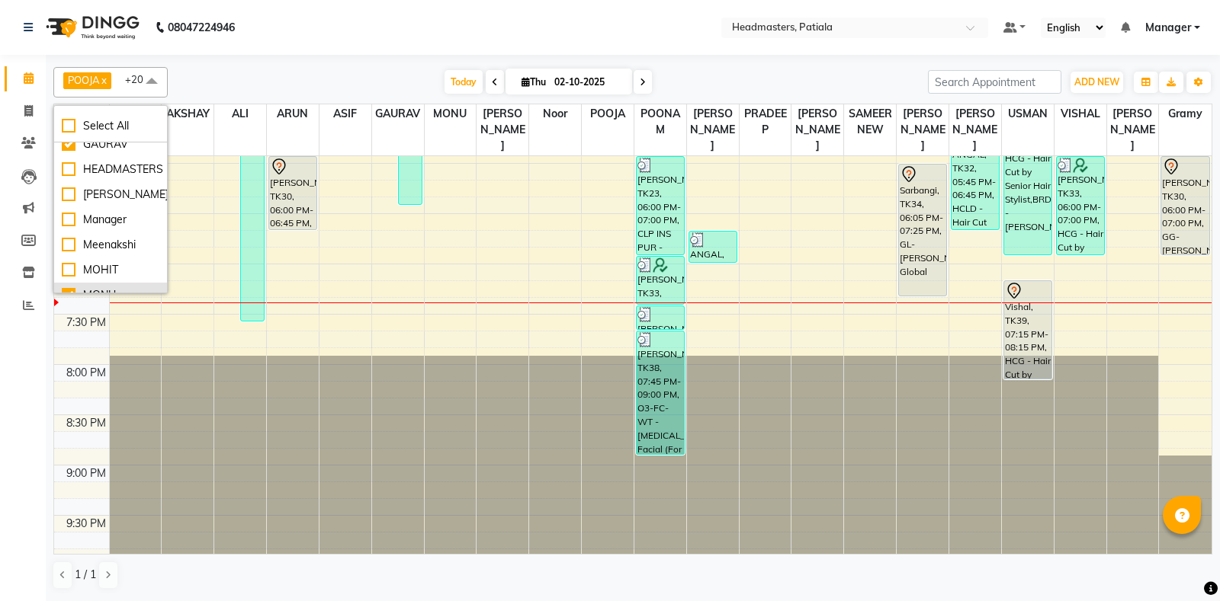
scroll to position [252, 0]
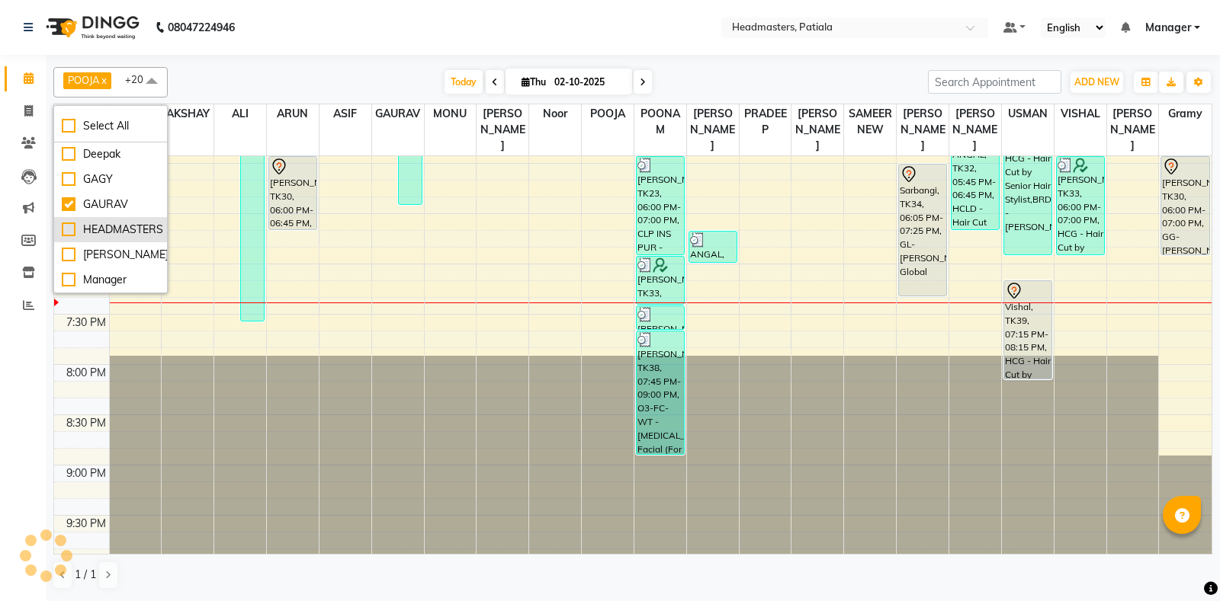
click at [75, 238] on div "HEADMASTERS" at bounding box center [111, 230] width 98 height 16
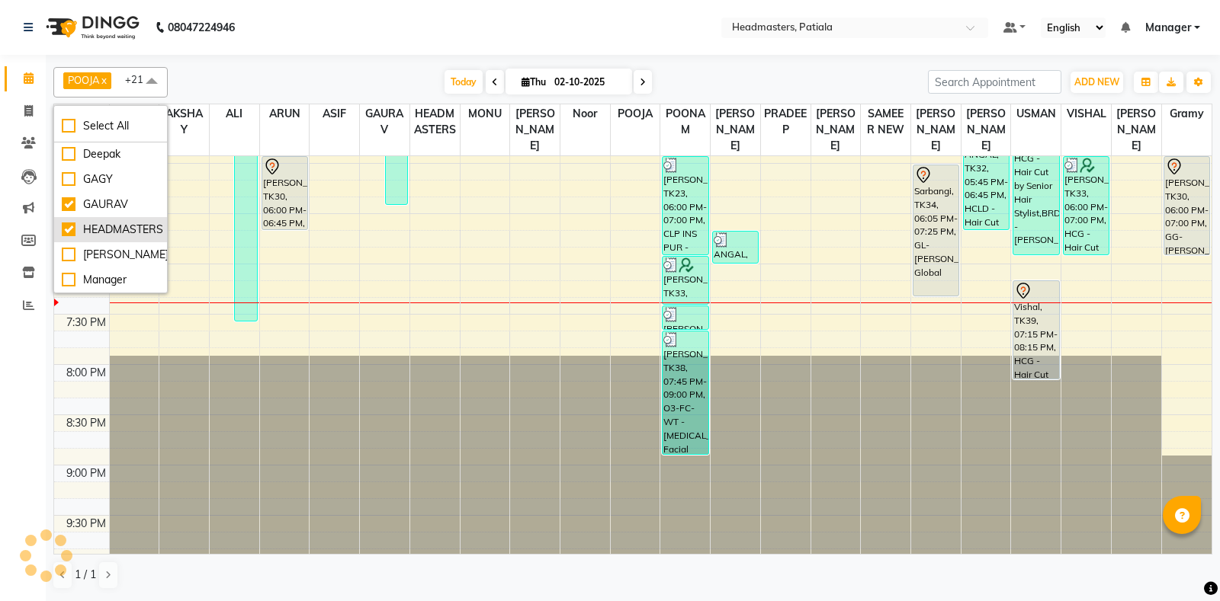
checkbox input "true"
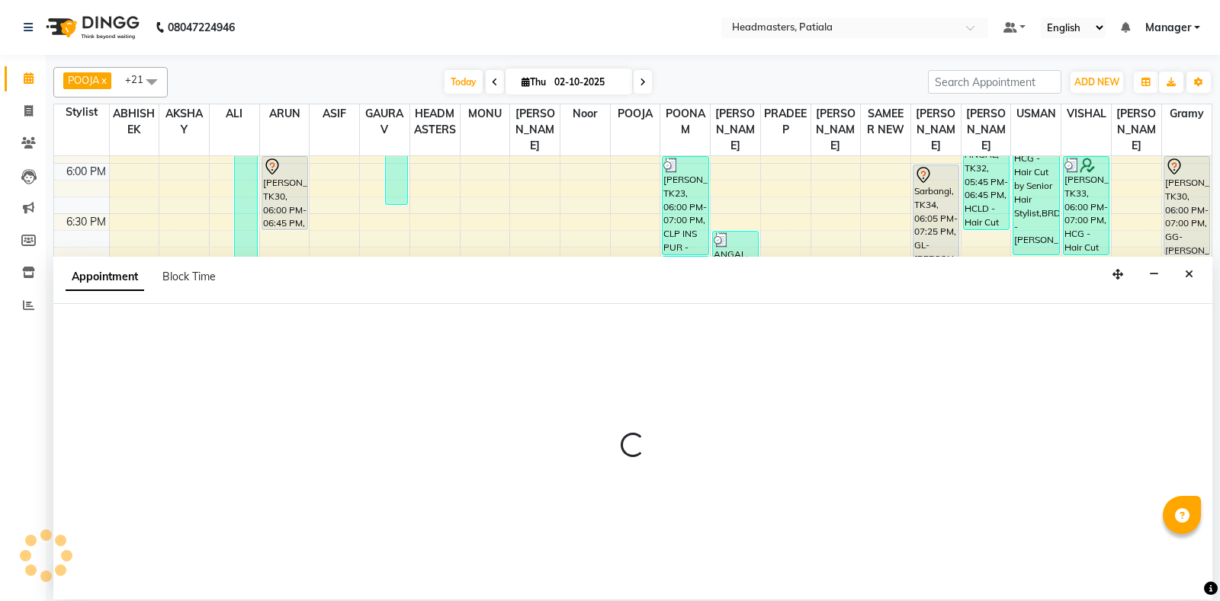
select select "54003"
select select "tentative"
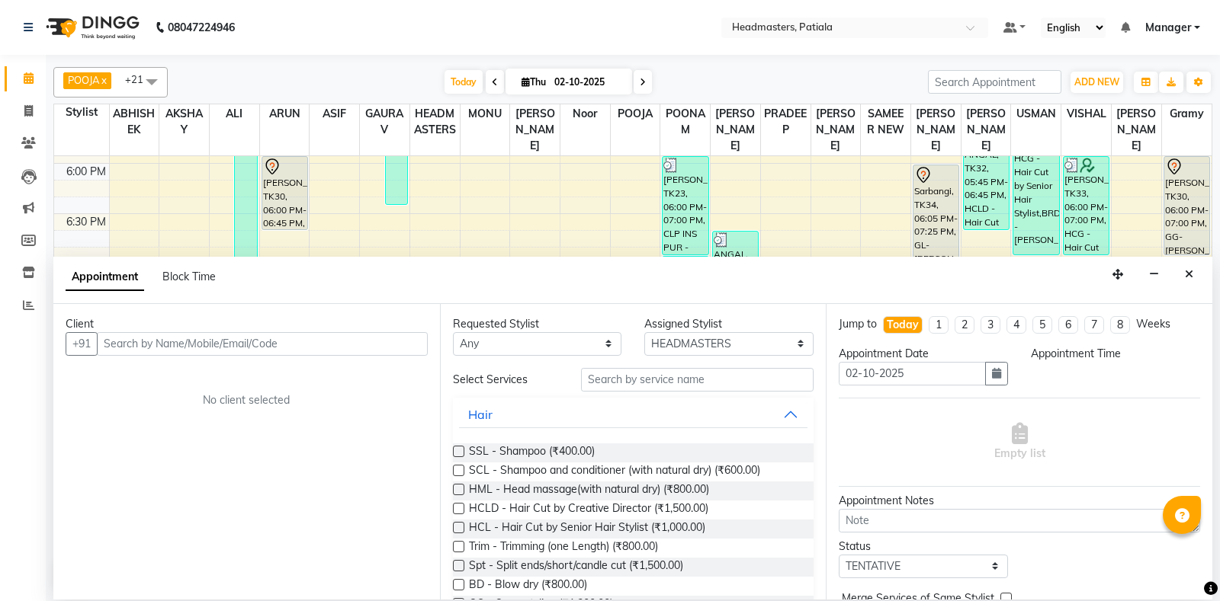
select select "1155"
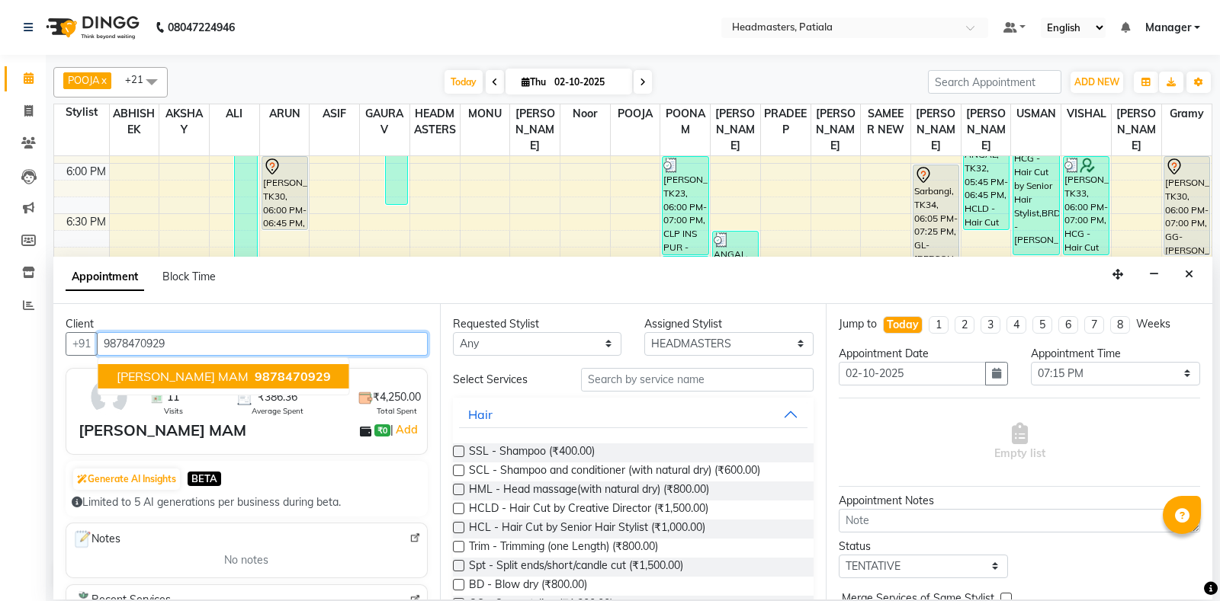
type input "9878470929"
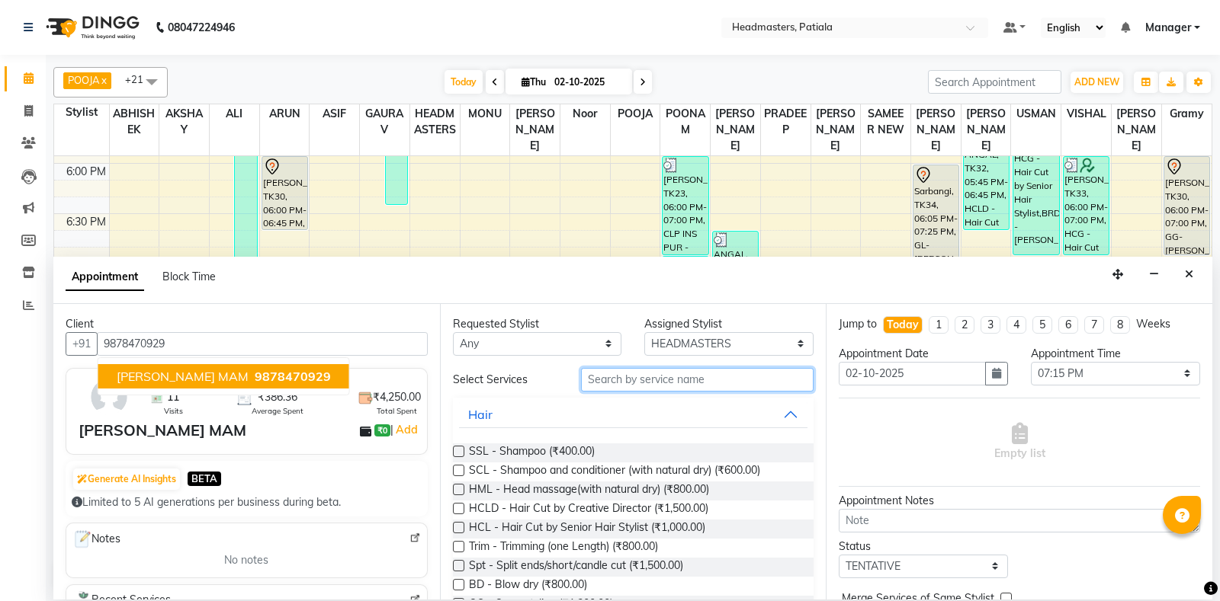
click at [738, 372] on input "text" at bounding box center [697, 380] width 233 height 24
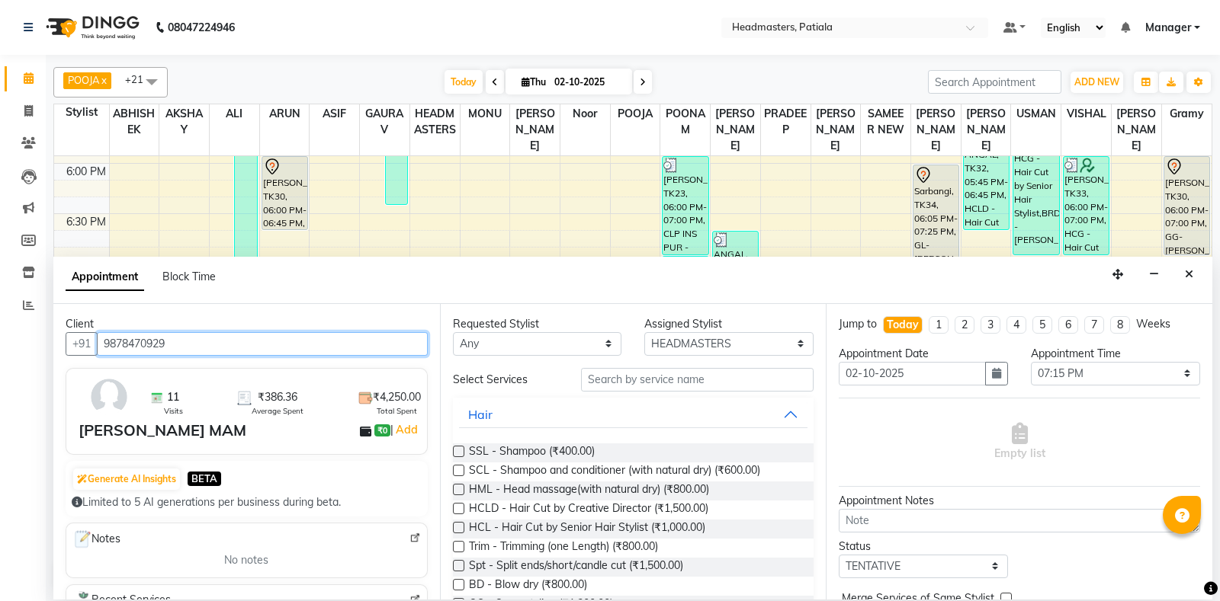
drag, startPoint x: 200, startPoint y: 340, endPoint x: 98, endPoint y: 334, distance: 103.1
click at [98, 334] on input "9878470929" at bounding box center [262, 344] width 331 height 24
click at [1172, 268] on div "Appointment Block Time" at bounding box center [632, 280] width 1159 height 47
click at [1183, 272] on button "Close" at bounding box center [1189, 275] width 22 height 24
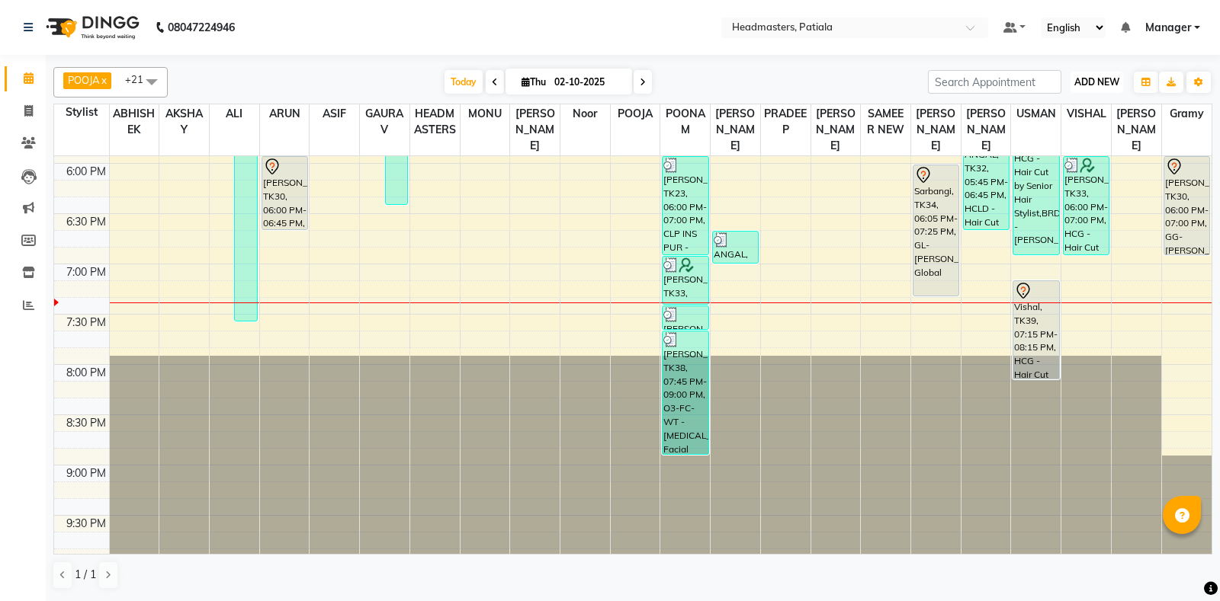
click at [1116, 82] on span "ADD NEW" at bounding box center [1096, 81] width 45 height 11
click at [1072, 129] on link "Add Invoice" at bounding box center [1062, 131] width 120 height 20
select select "6602"
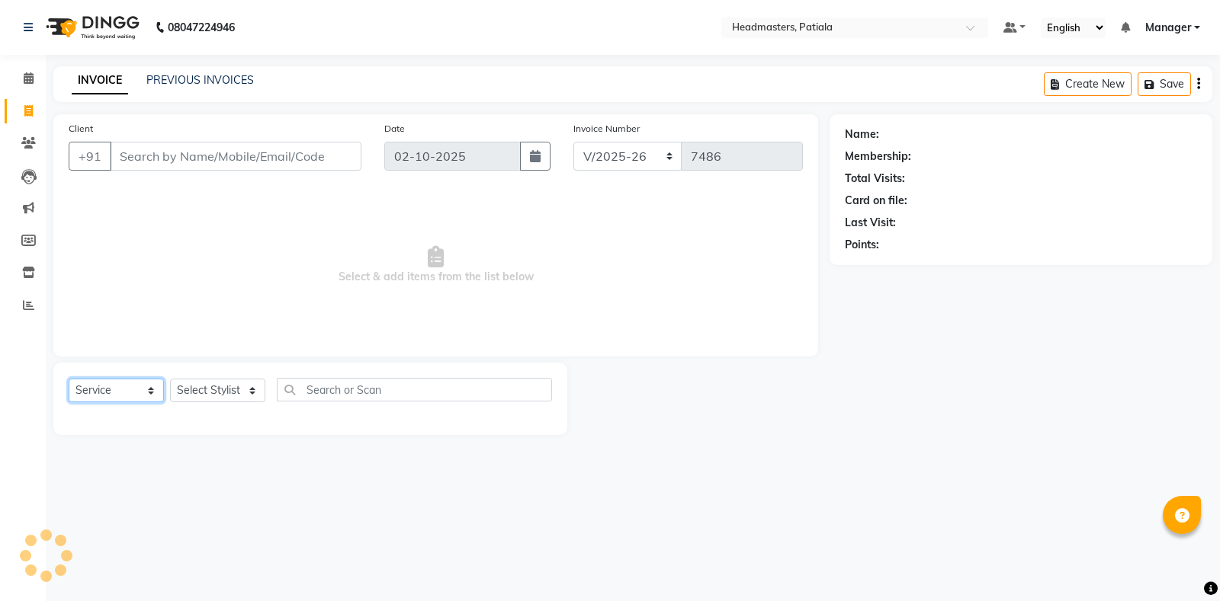
click at [114, 397] on select "Select Service Product Membership Package Voucher Prepaid Gift Card" at bounding box center [116, 391] width 95 height 24
paste select "product"
select select "product"
click option "Product" at bounding box center [0, 0] width 0 height 0
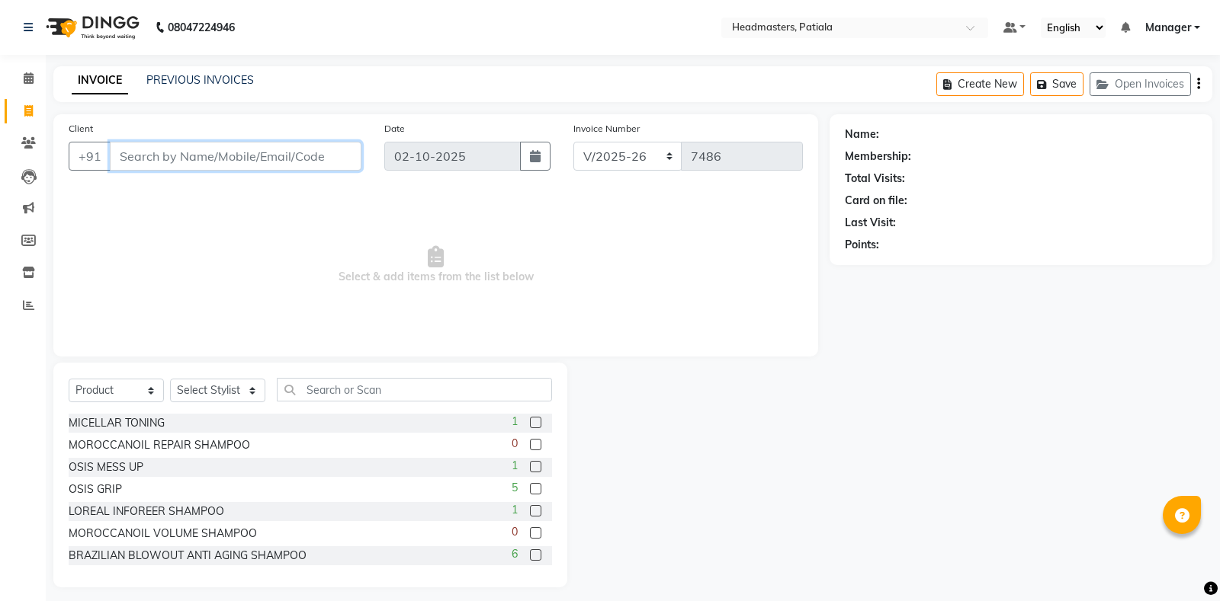
paste input "9878470929"
type input "9878470929"
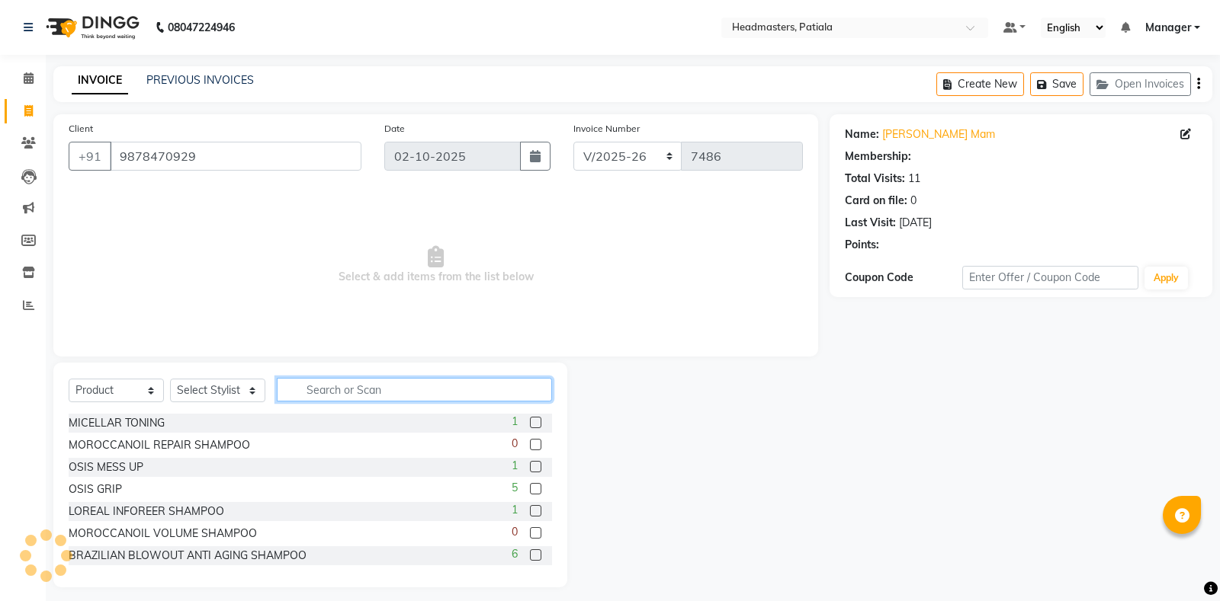
click at [292, 391] on input "text" at bounding box center [414, 390] width 275 height 24
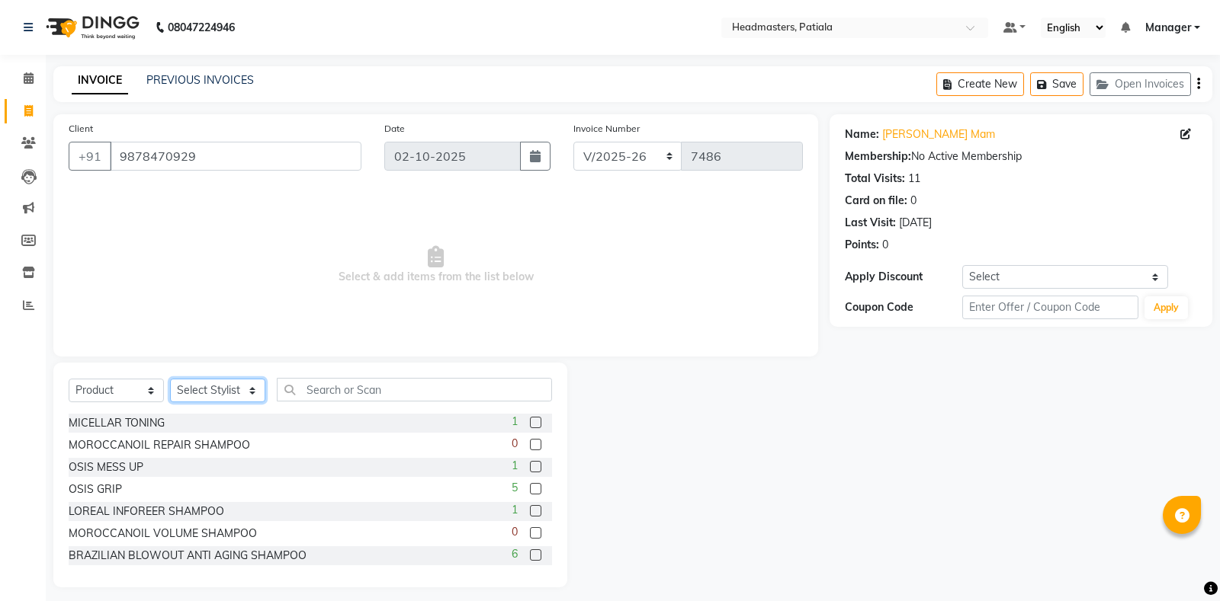
select select "54003"
click option "HEADMASTERS" at bounding box center [0, 0] width 0 height 0
click at [325, 395] on input "text" at bounding box center [414, 390] width 275 height 24
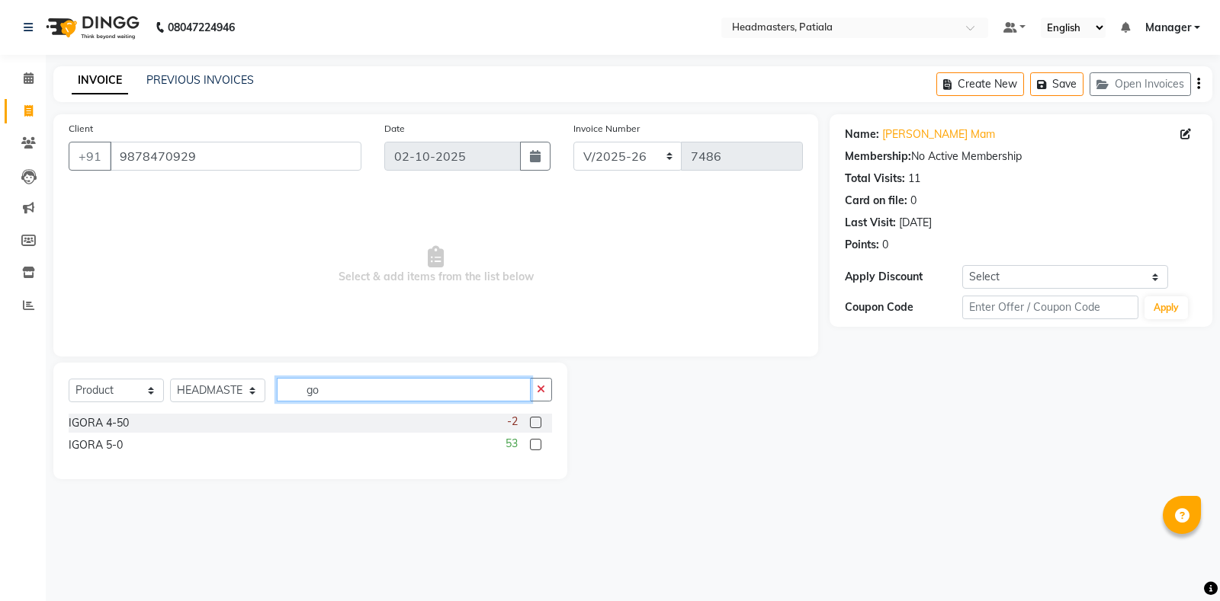
type input "g"
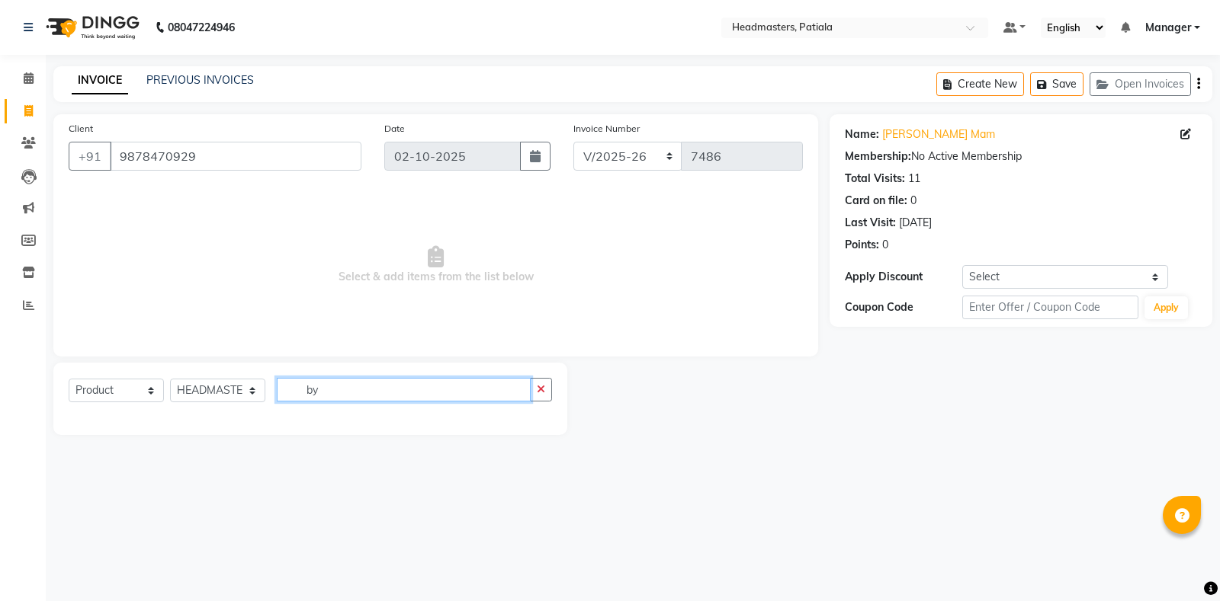
type input "b"
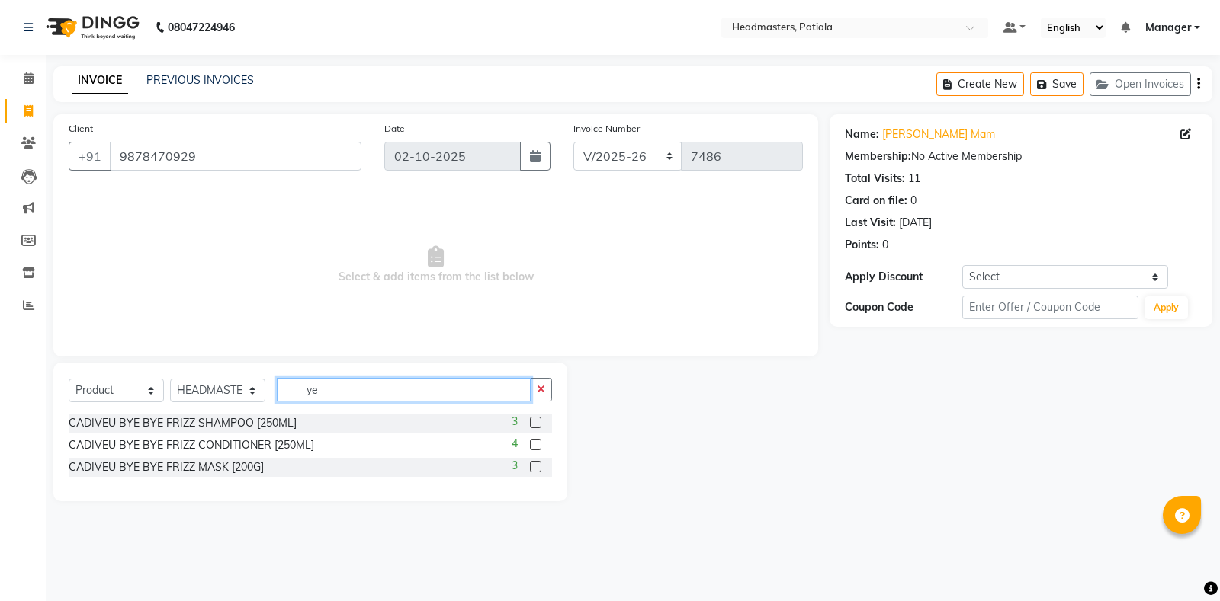
type input "y"
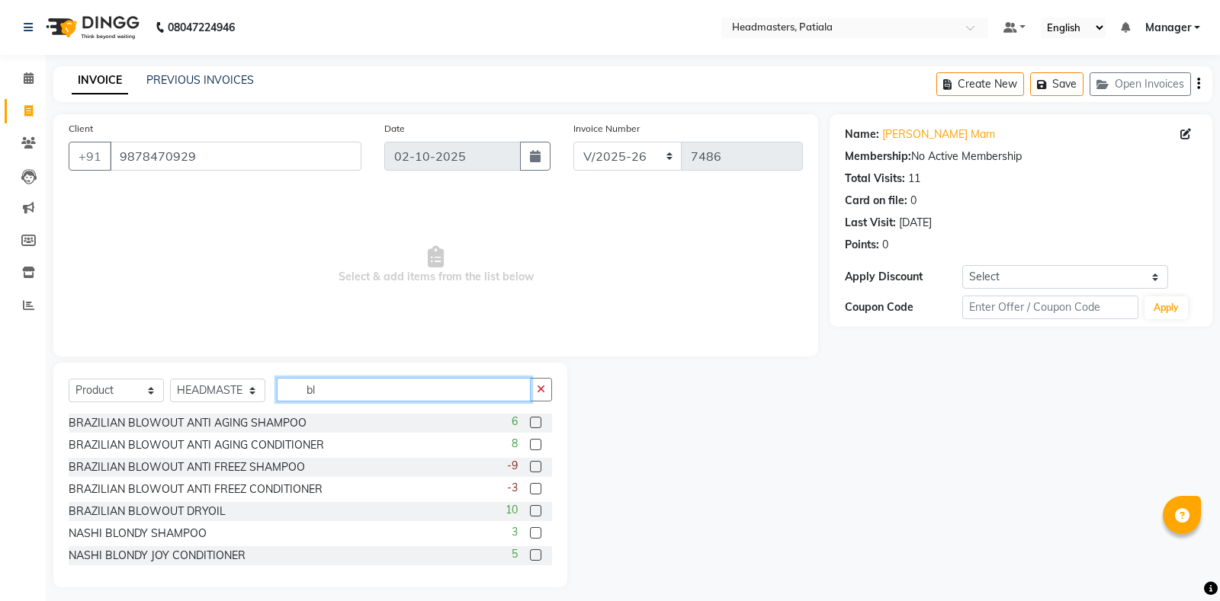
type input "b"
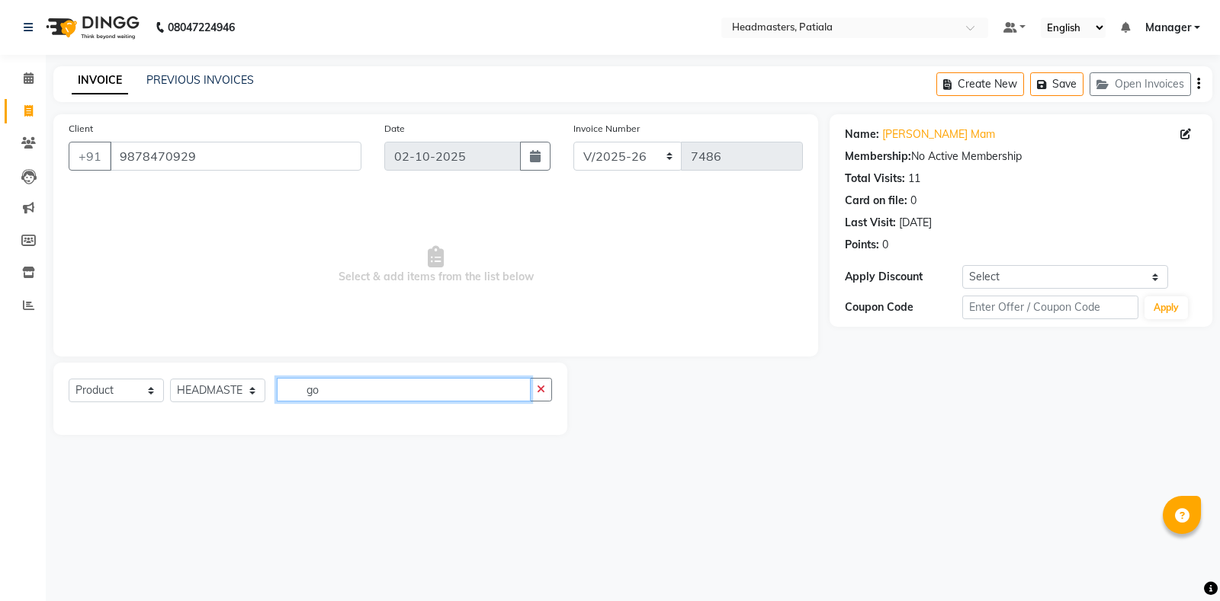
type input "g"
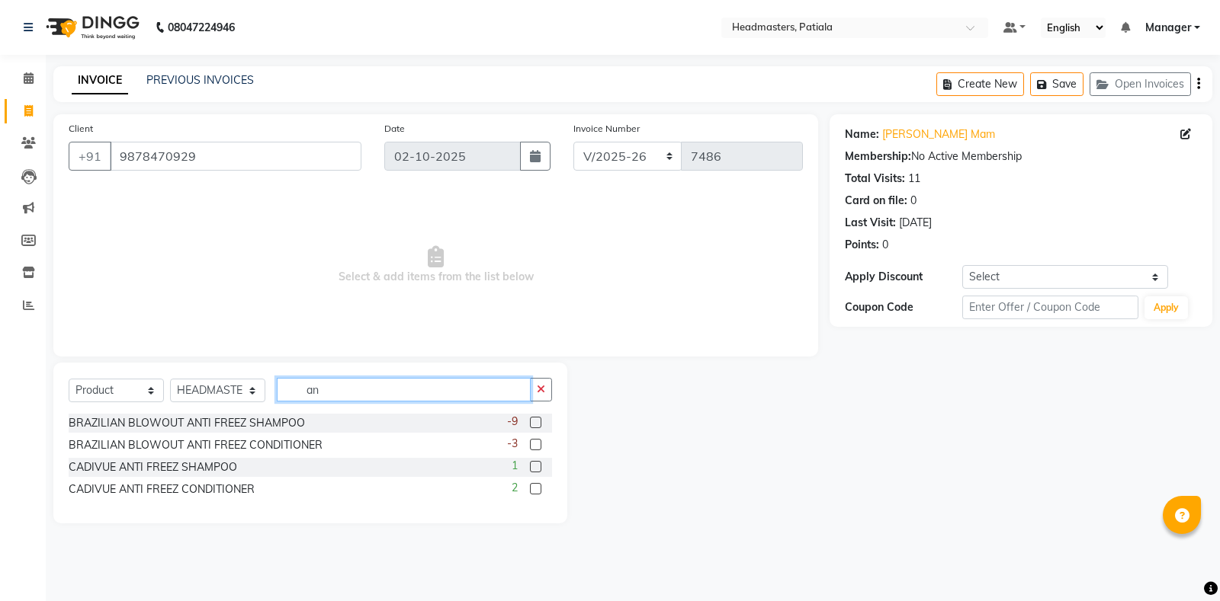
type input "a"
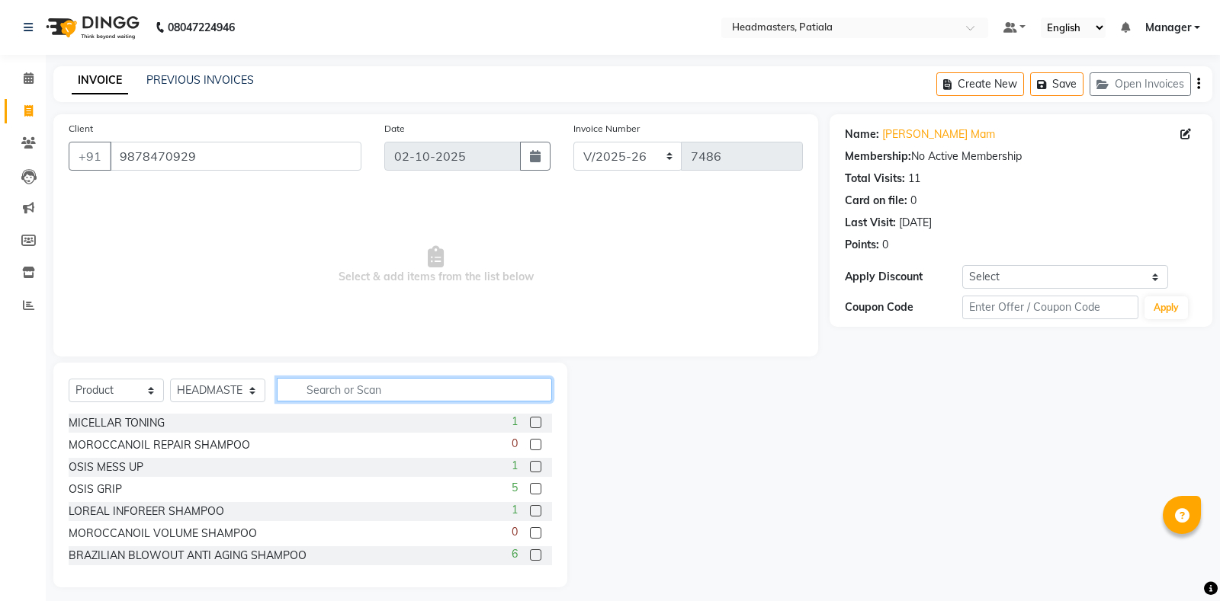
click at [338, 395] on input "text" at bounding box center [414, 390] width 275 height 24
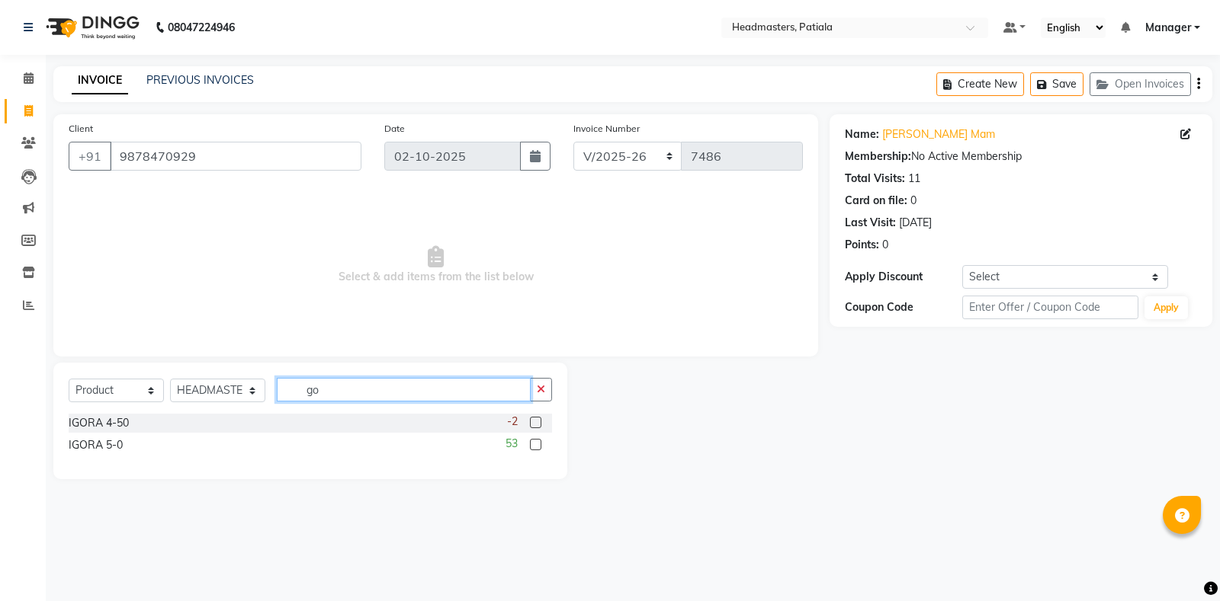
type input "g"
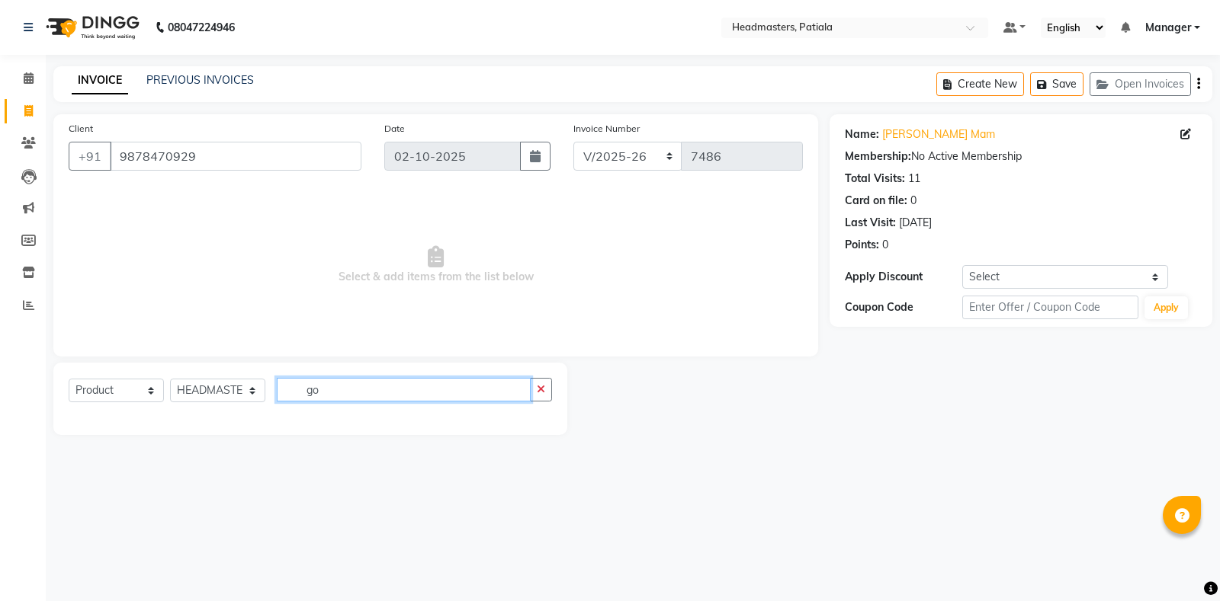
type input "g"
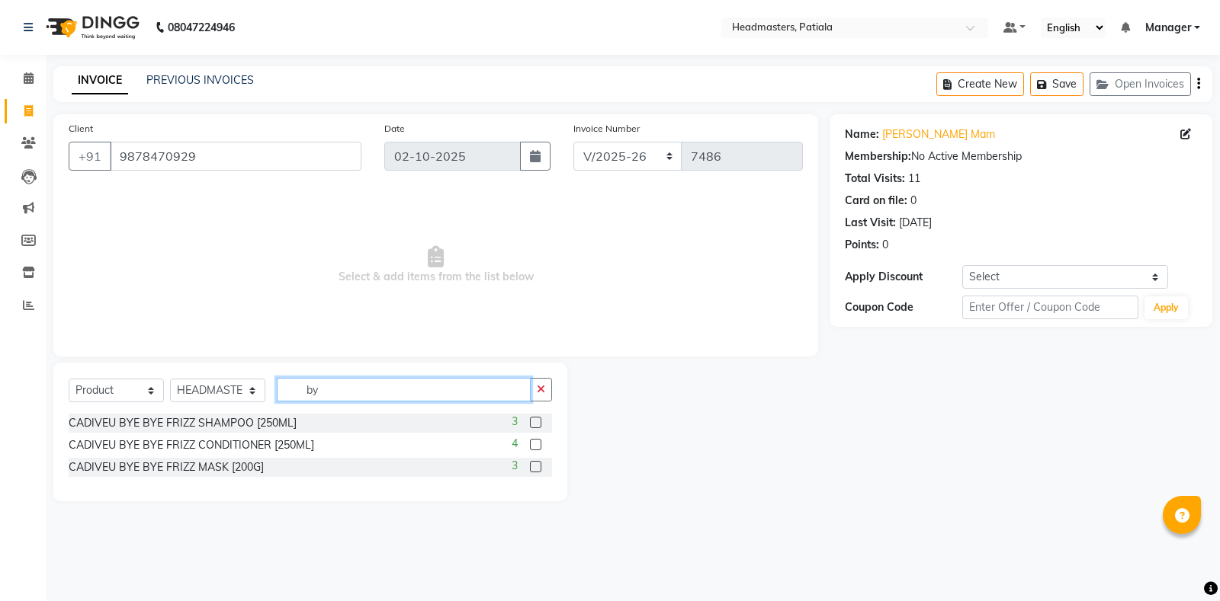
type input "by"
drag, startPoint x: 203, startPoint y: 162, endPoint x: 102, endPoint y: 148, distance: 101.7
click at [110, 148] on input "9878470929" at bounding box center [236, 156] width 252 height 29
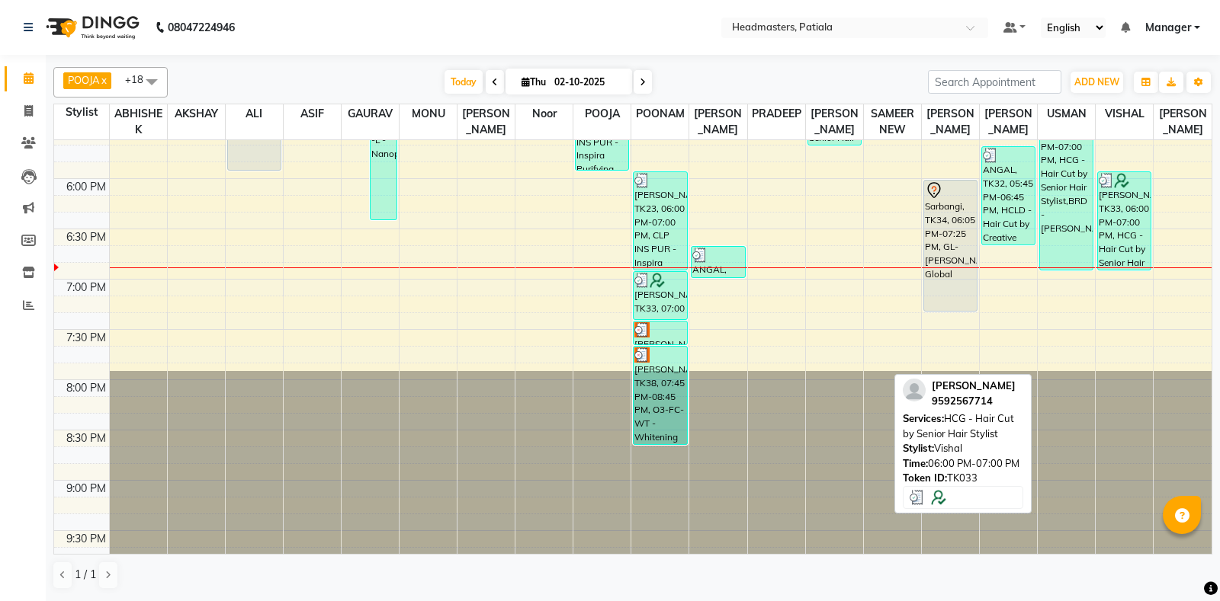
scroll to position [983, 0]
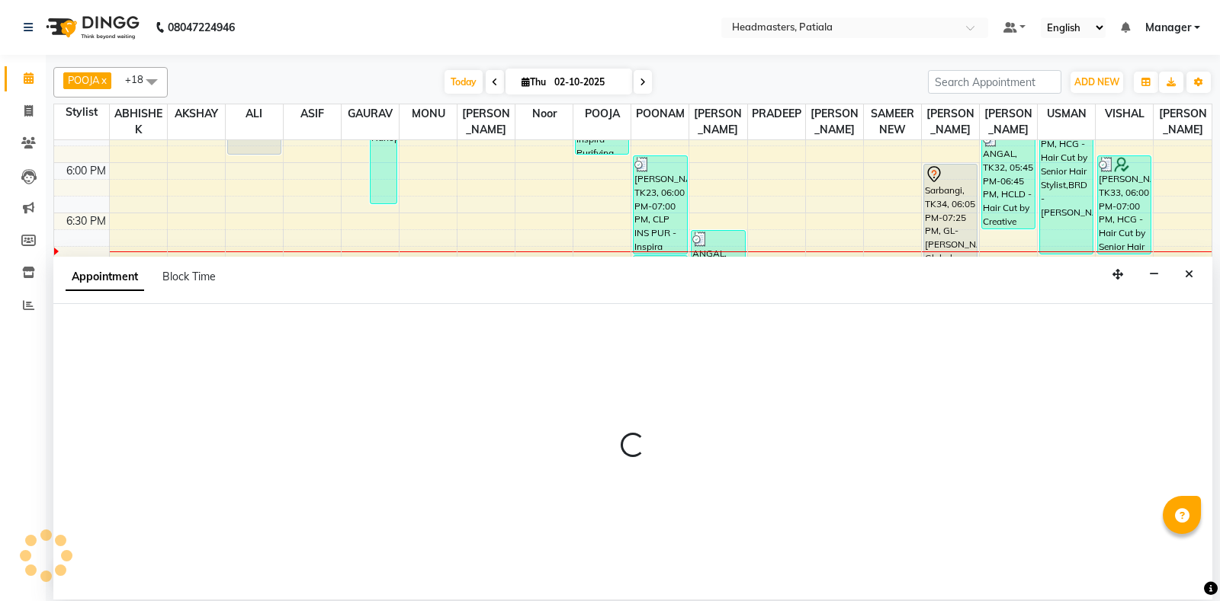
select select "51087"
select select "tentative"
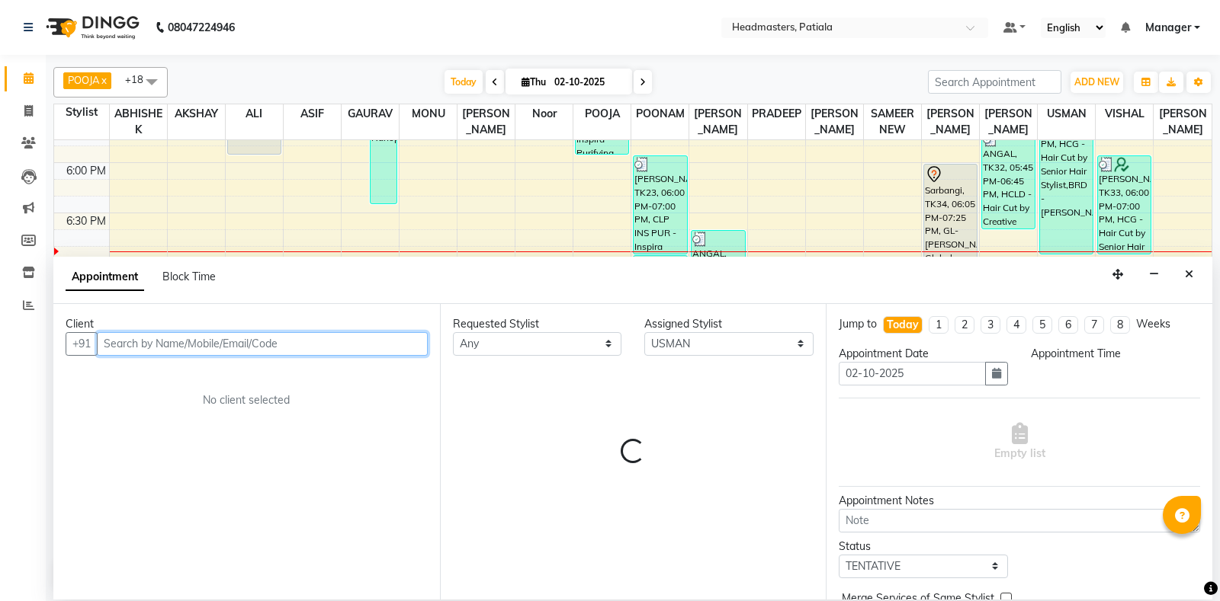
click at [246, 347] on input "text" at bounding box center [262, 344] width 331 height 24
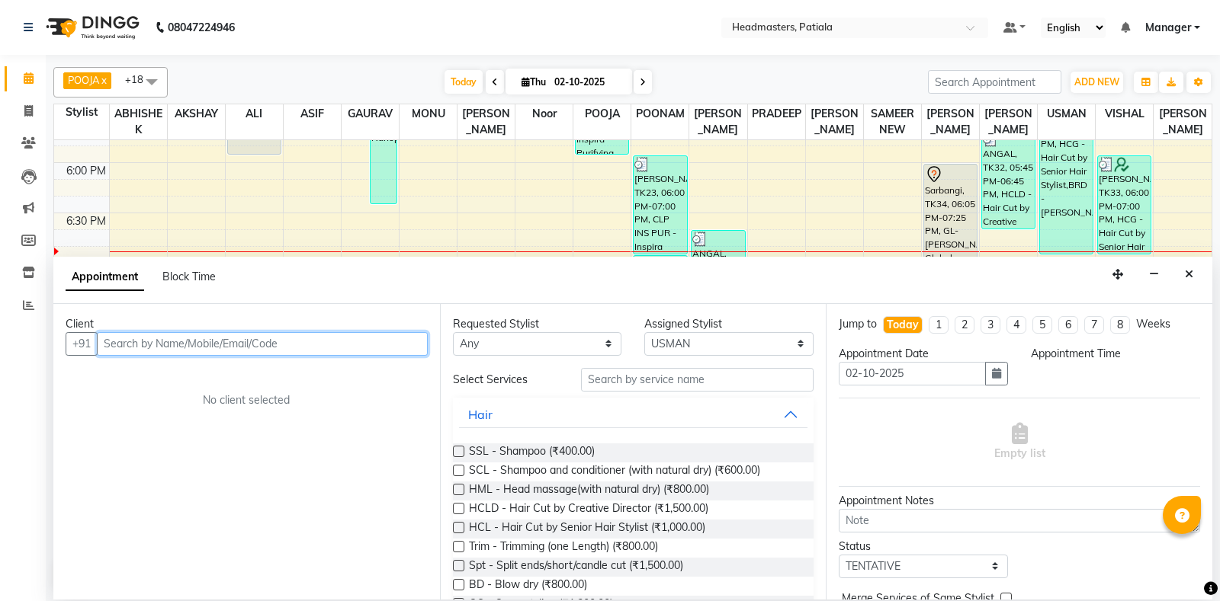
select select "1155"
type input "v"
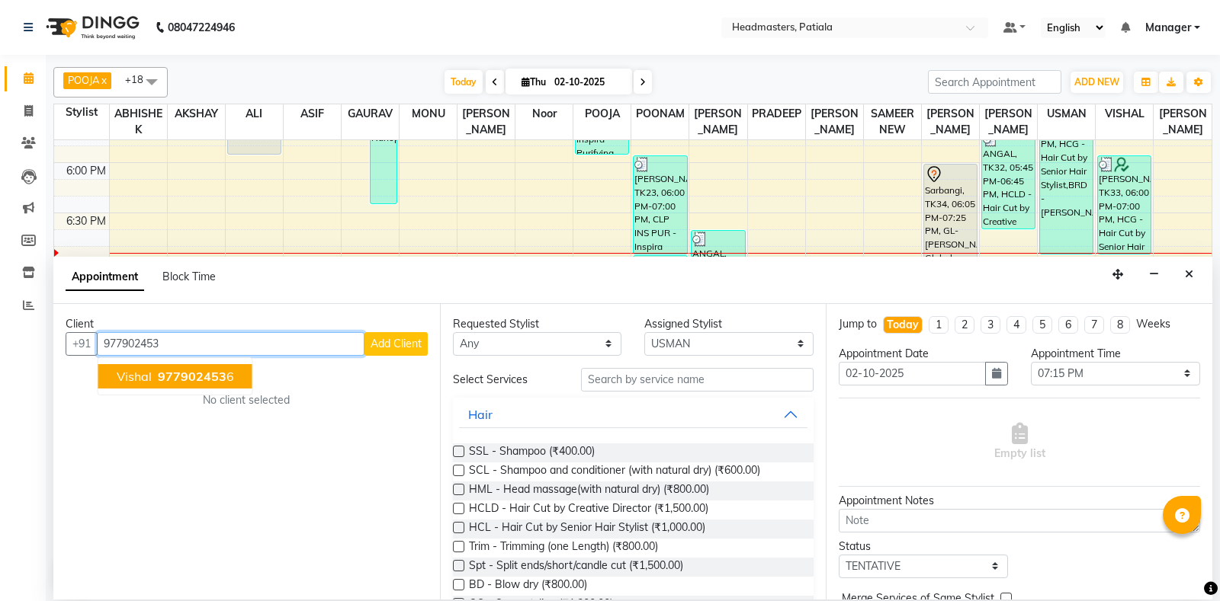
click at [127, 375] on span "Vishal" at bounding box center [134, 376] width 35 height 15
type input "9779024536"
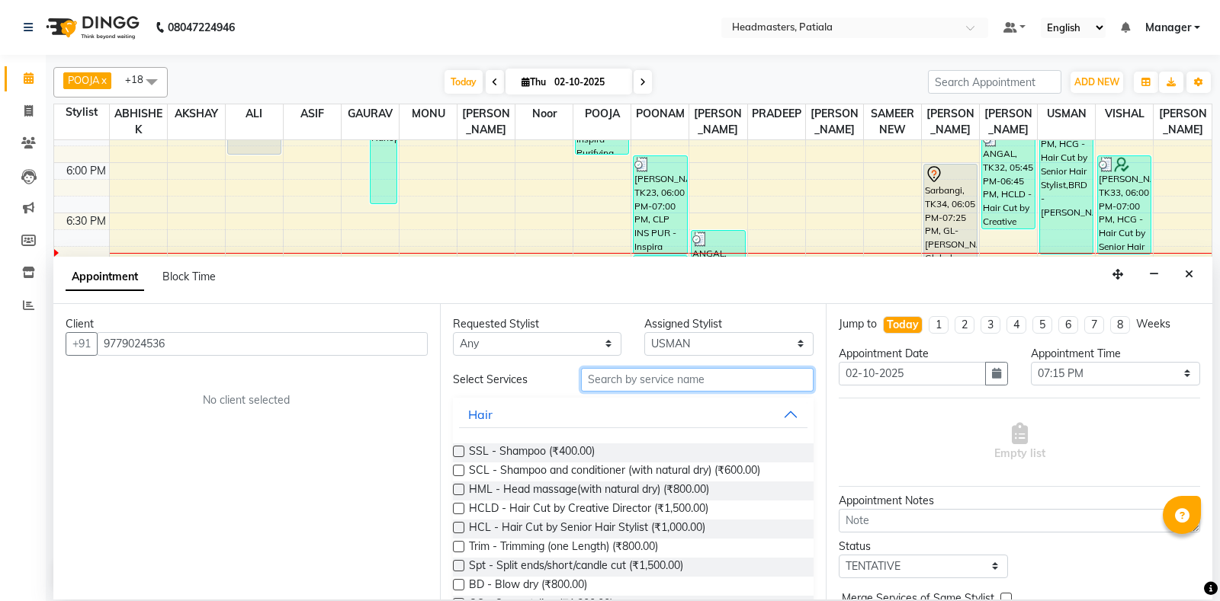
click at [729, 387] on input "text" at bounding box center [697, 380] width 233 height 24
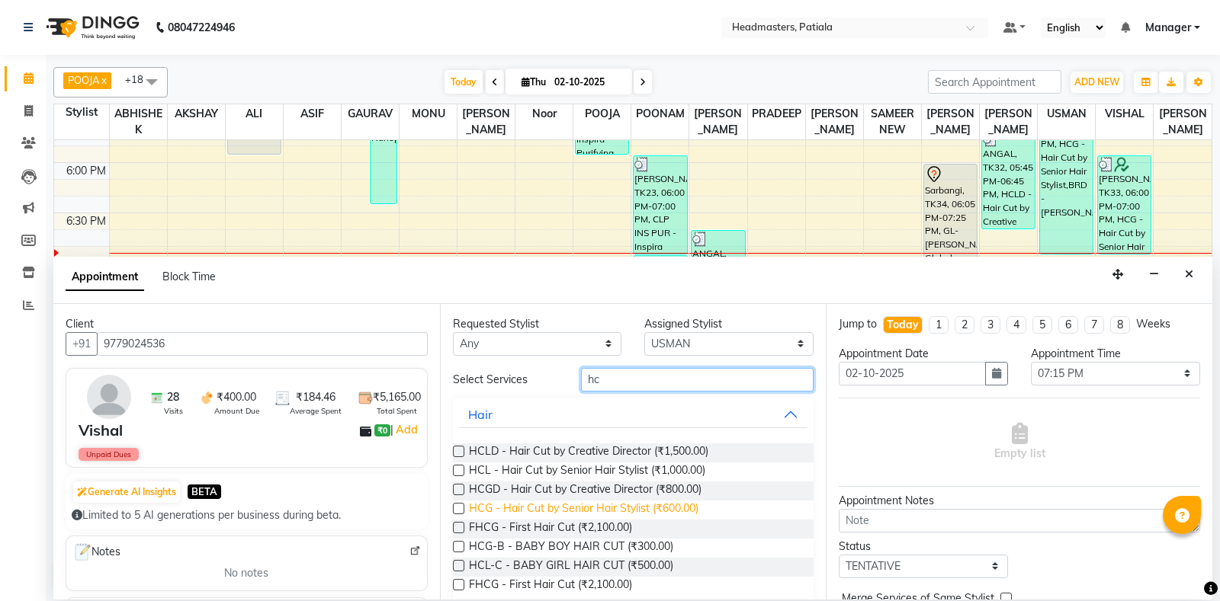
type input "hc"
click at [685, 509] on span "HCG - Hair Cut by Senior Hair Stylist (₹600.00)" at bounding box center [583, 510] width 229 height 19
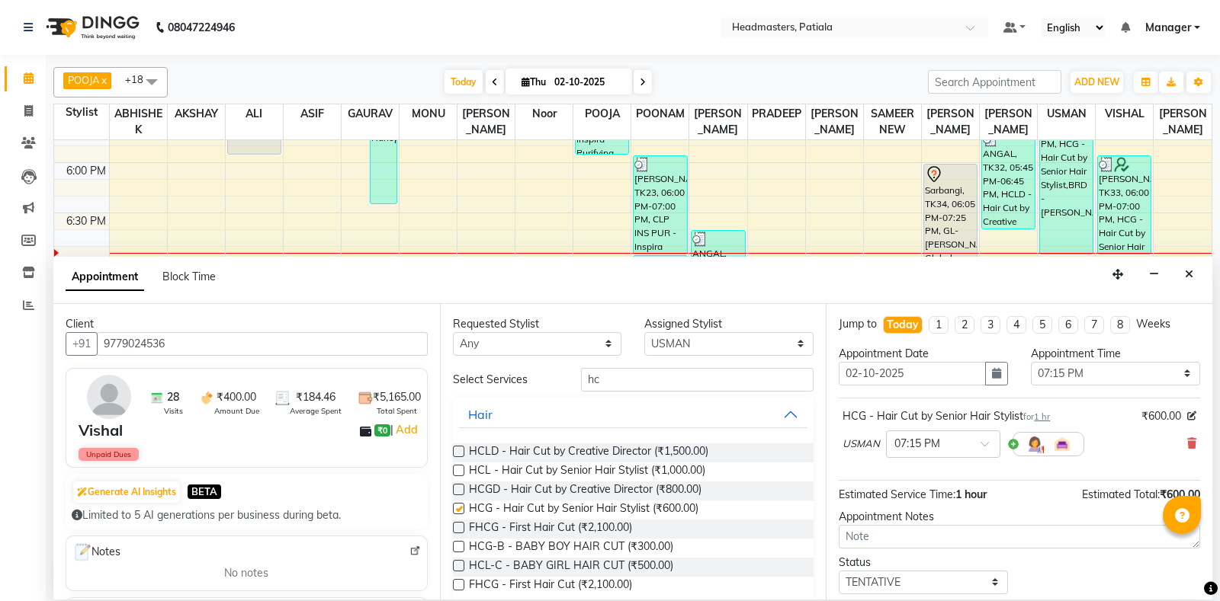
checkbox input "false"
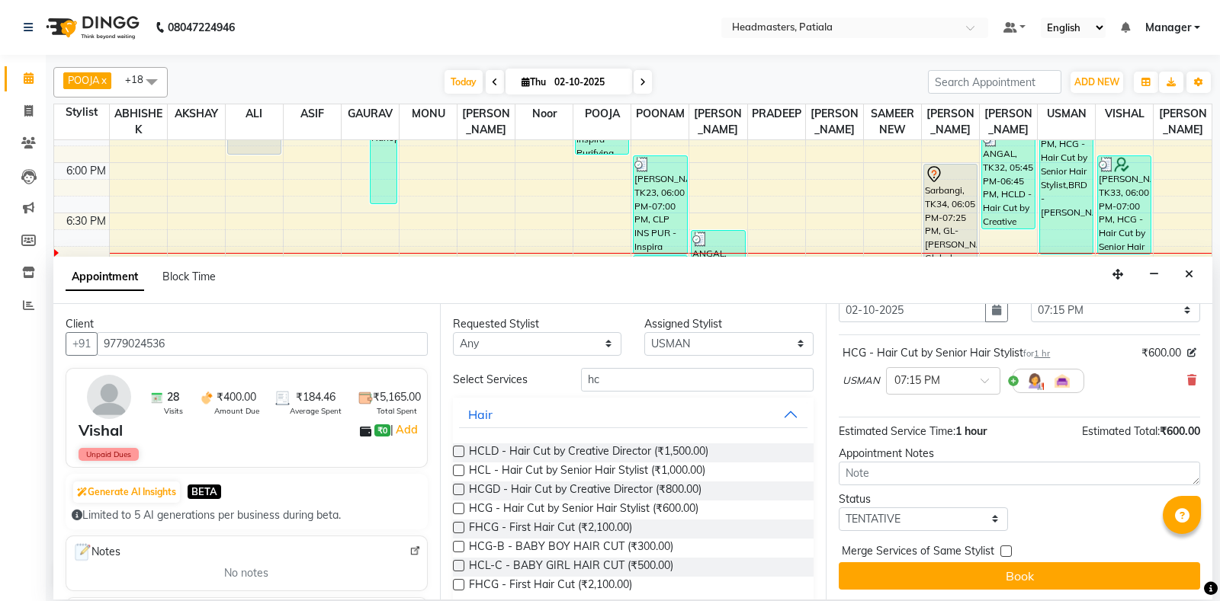
scroll to position [65, 0]
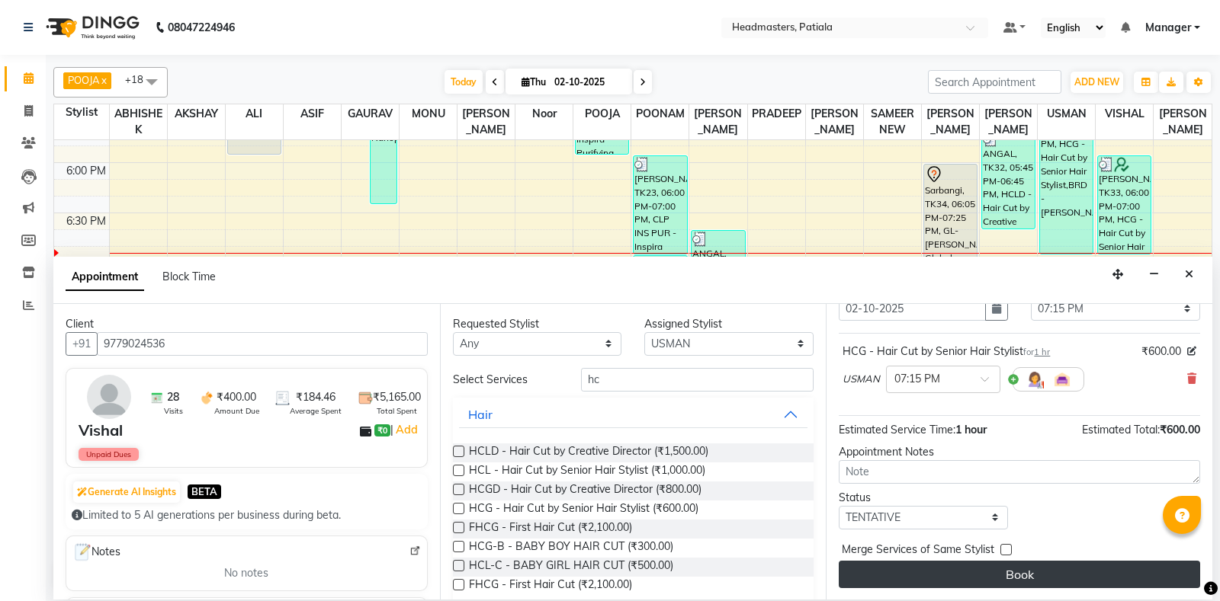
click at [1034, 574] on button "Book" at bounding box center [1018, 574] width 361 height 27
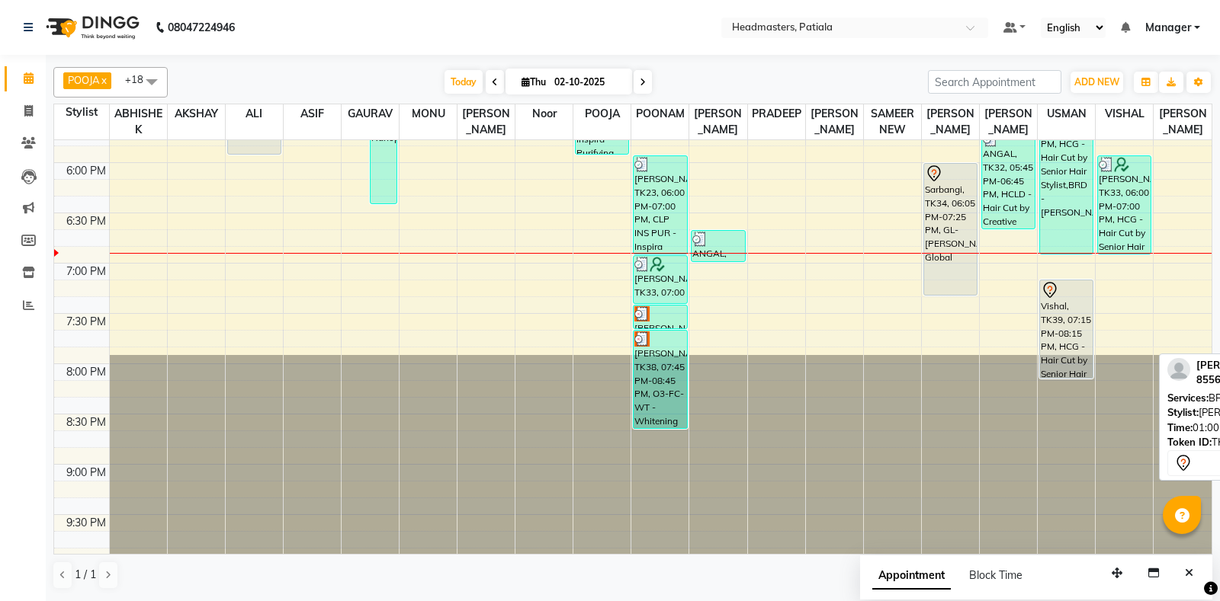
scroll to position [236, 0]
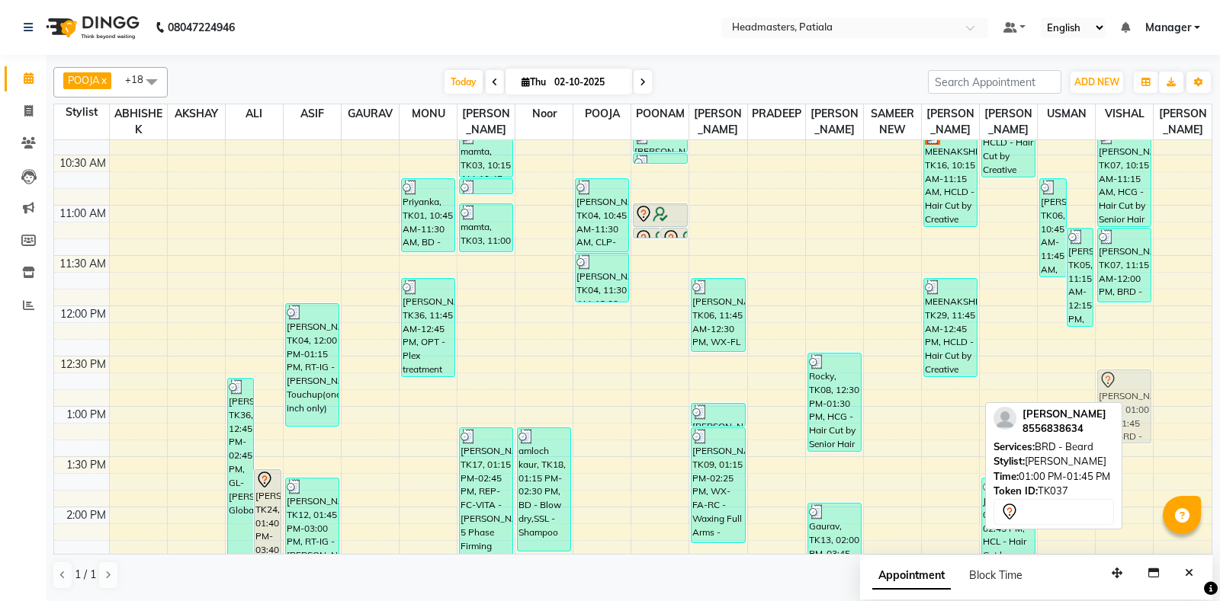
drag, startPoint x: 941, startPoint y: 428, endPoint x: 1139, endPoint y: 399, distance: 200.4
click at [1139, 399] on tr "[PERSON_NAME], TK36, 12:45 PM-02:45 PM, GL-igora - Igora Global [PERSON_NAME], …" at bounding box center [632, 608] width 1157 height 1408
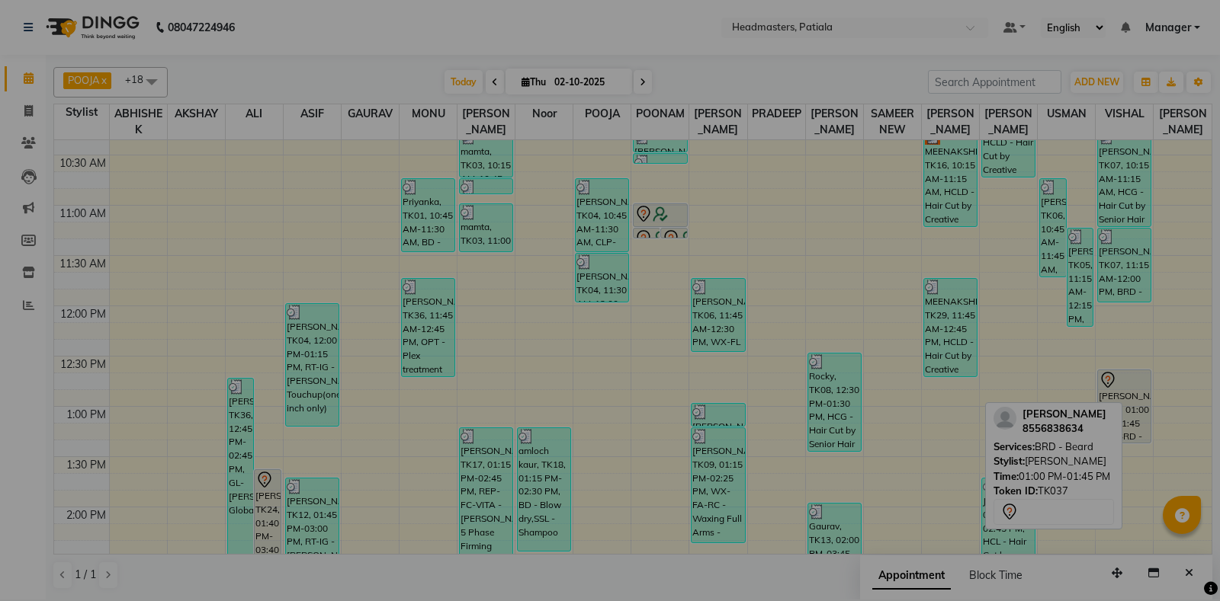
click button "Yes" at bounding box center [584, 394] width 46 height 34
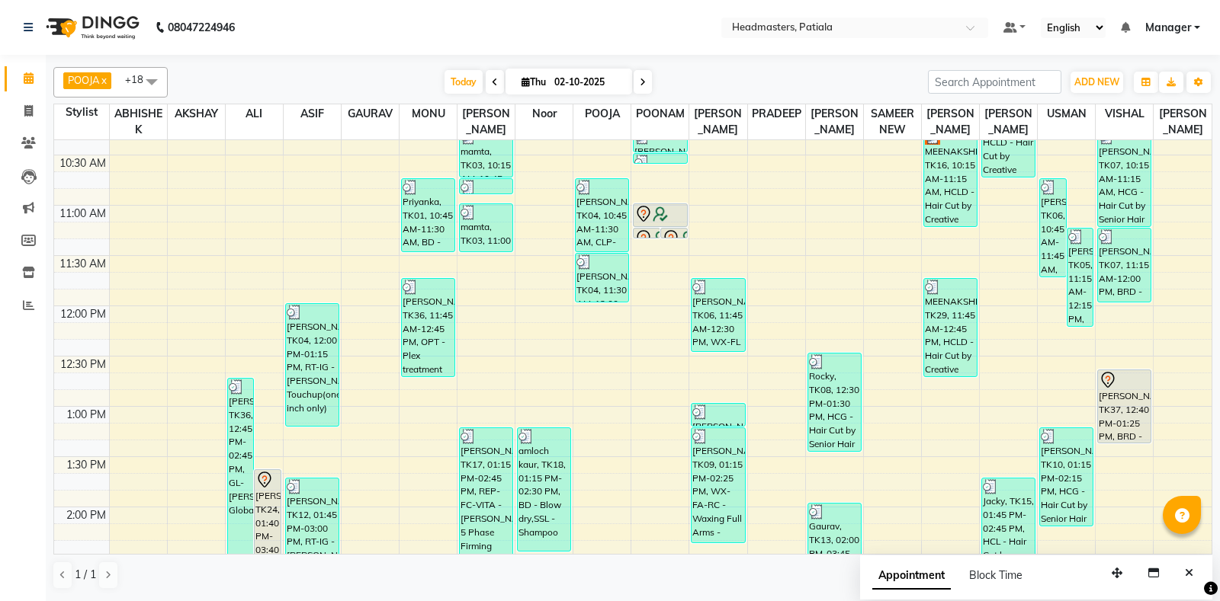
click at [160, 79] on span at bounding box center [151, 81] width 30 height 29
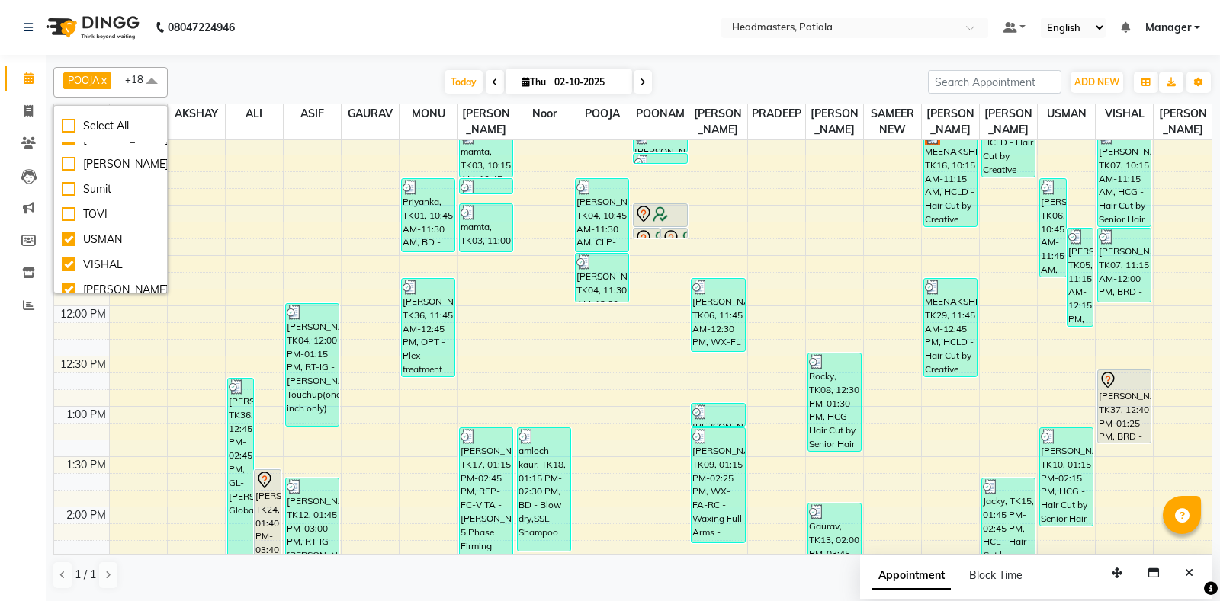
scroll to position [1064, 0]
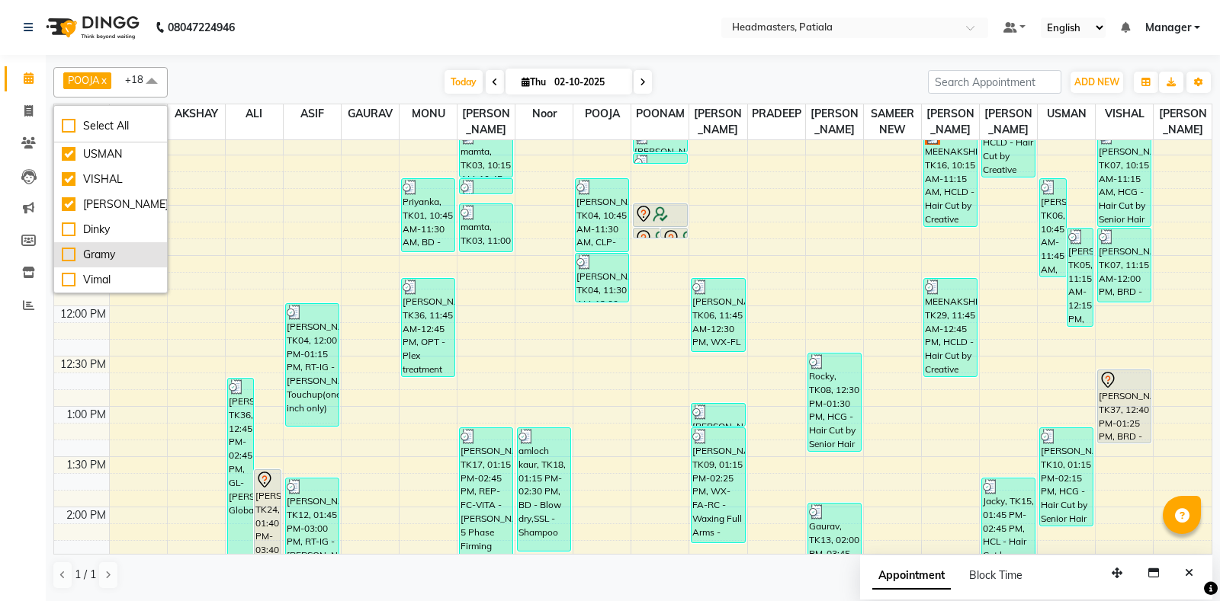
click at [73, 252] on div "Gramy" at bounding box center [111, 255] width 98 height 16
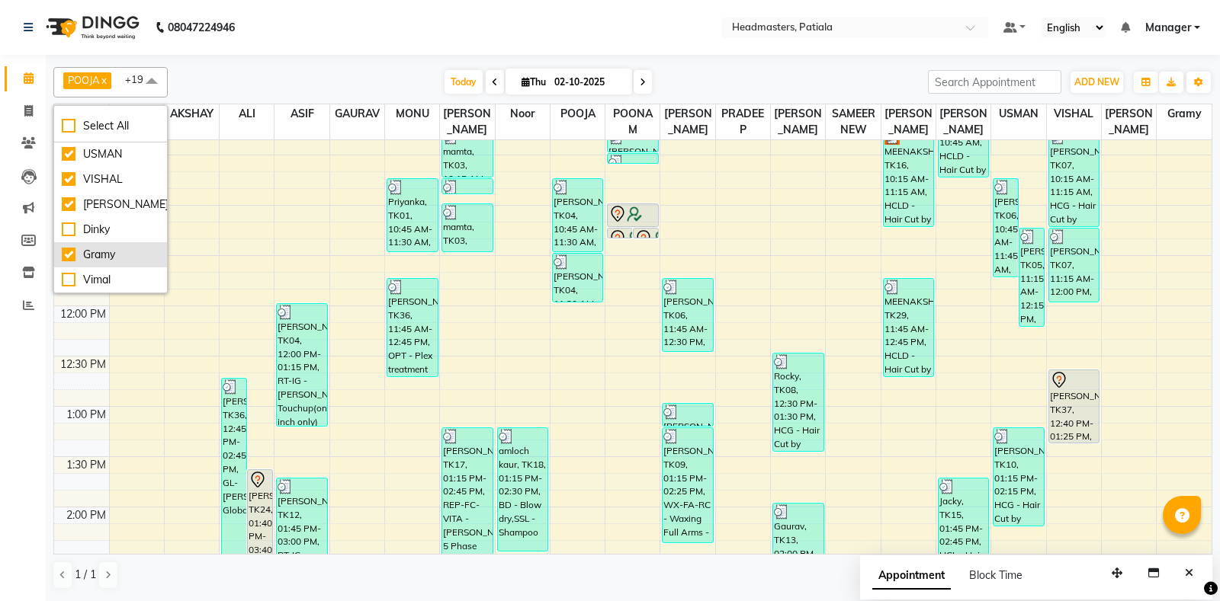
checkbox input "true"
click at [253, 82] on div "Today Thu 02-10-2025" at bounding box center [547, 82] width 745 height 23
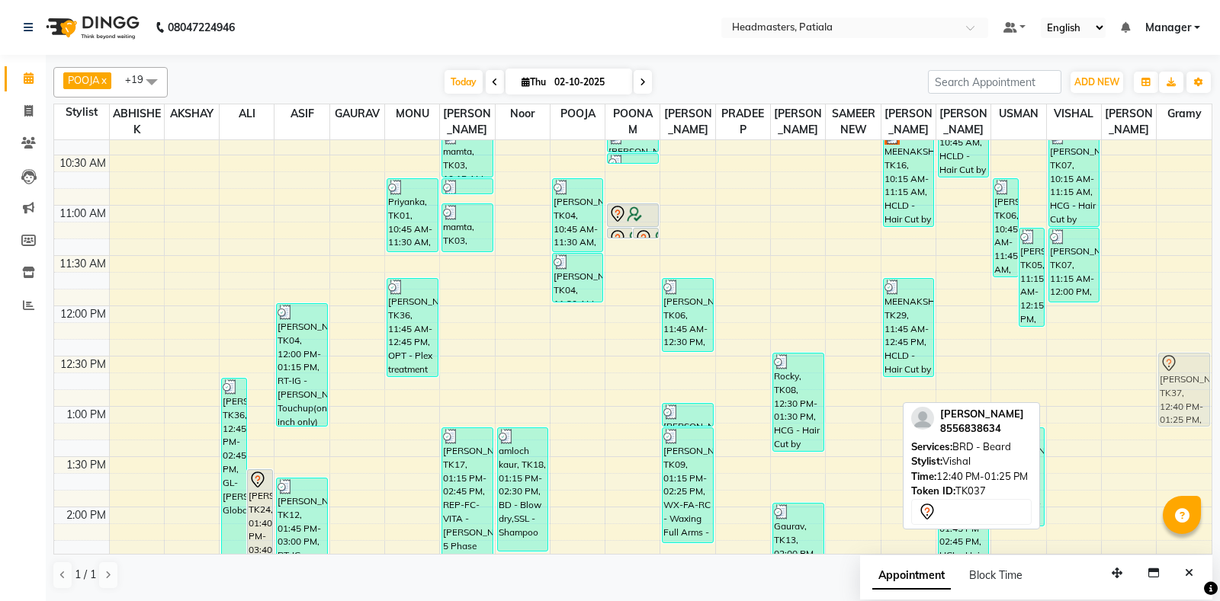
drag, startPoint x: 1079, startPoint y: 418, endPoint x: 1165, endPoint y: 409, distance: 85.9
click at [1165, 409] on tr "kavita garg, TK36, 12:45 PM-02:45 PM, GL-igora - Igora Global SIMRAN, TK24, 01:…" at bounding box center [632, 608] width 1157 height 1408
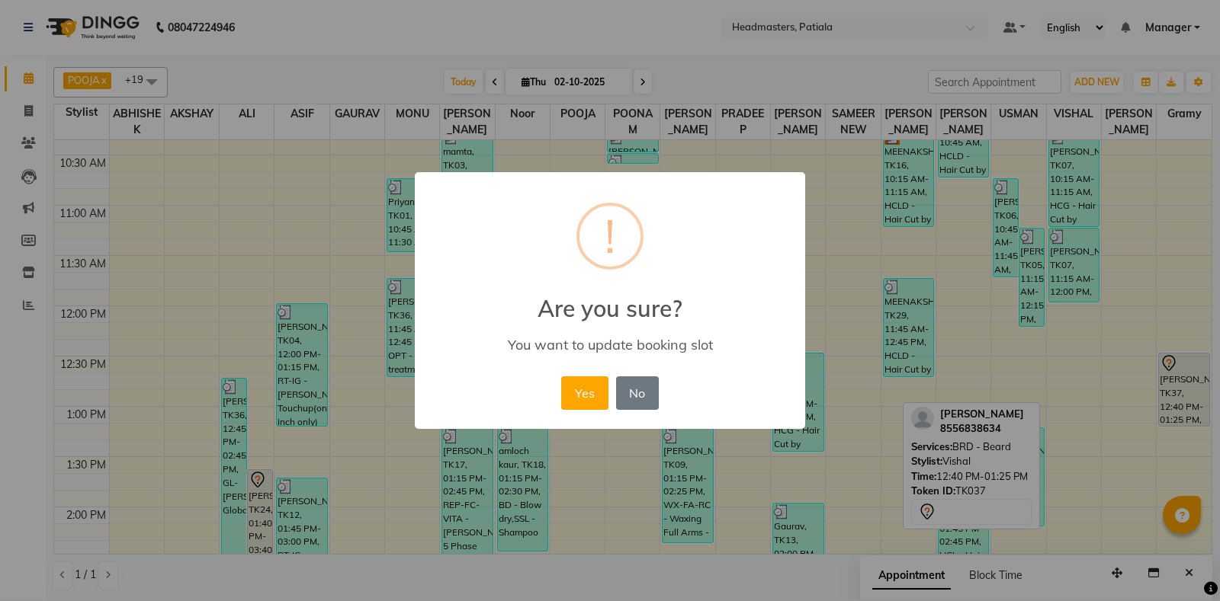
click at [561, 377] on button "Yes" at bounding box center [584, 394] width 46 height 34
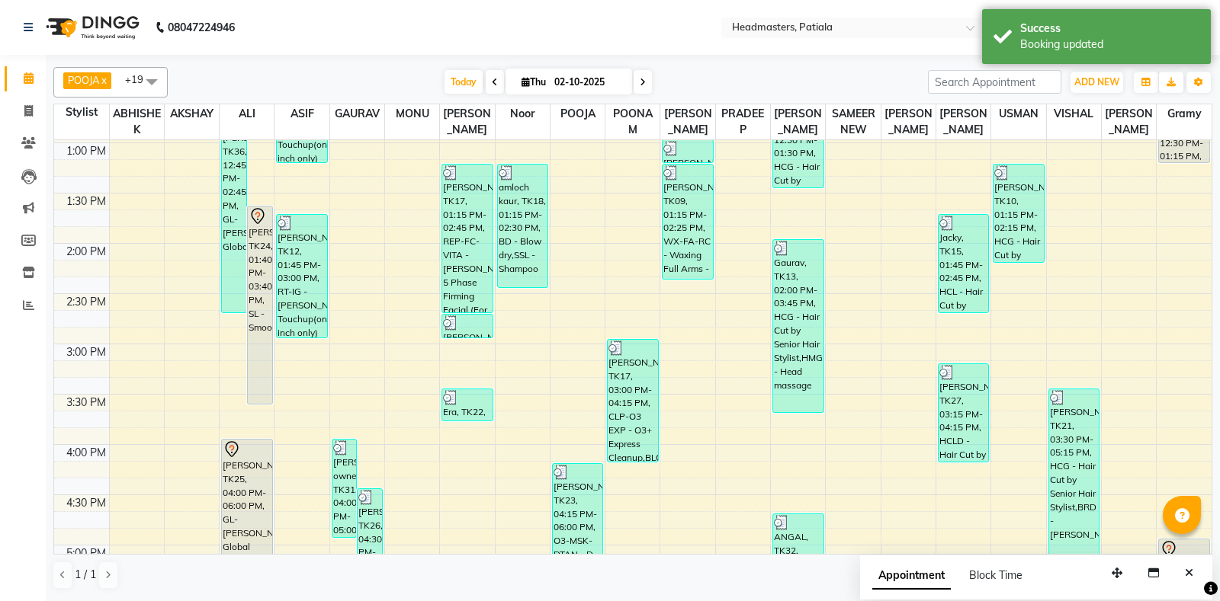
scroll to position [374, 0]
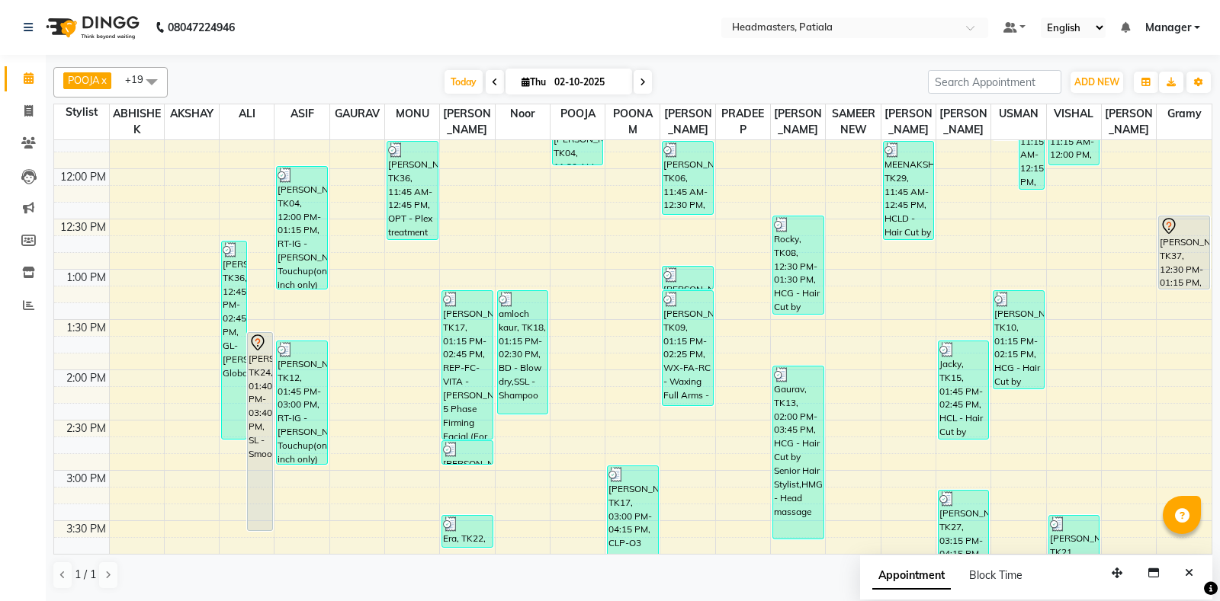
click at [156, 82] on span at bounding box center [151, 81] width 30 height 29
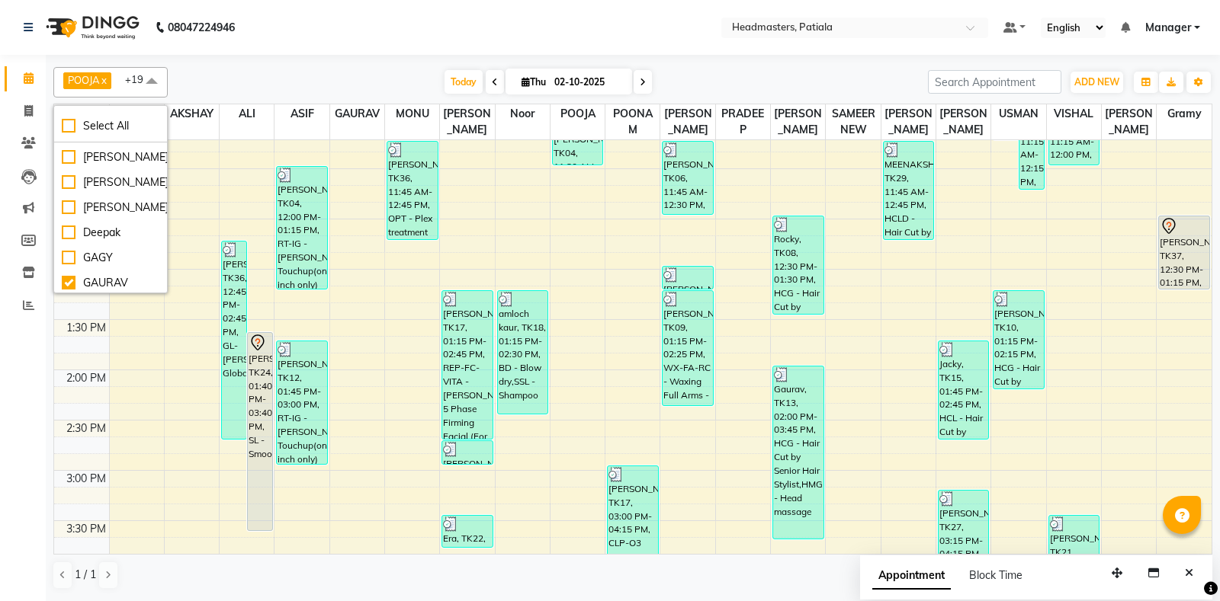
scroll to position [117, 0]
click at [67, 164] on div "ARUN" at bounding box center [111, 164] width 98 height 16
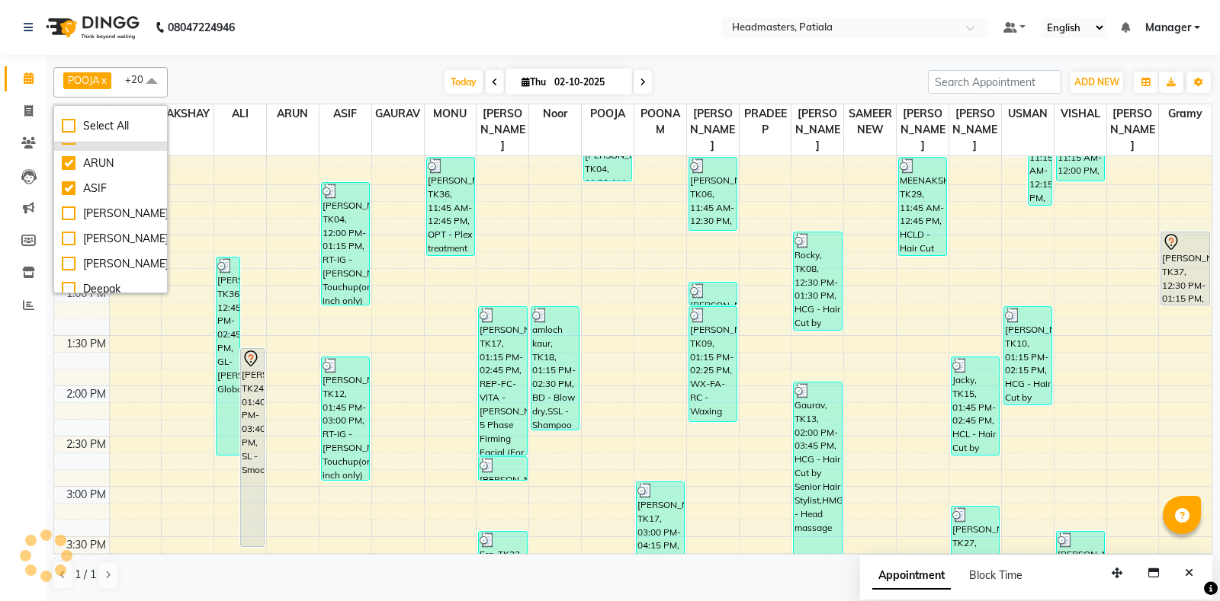
checkbox input "true"
click at [220, 91] on div "Today Thu 02-10-2025" at bounding box center [547, 82] width 745 height 23
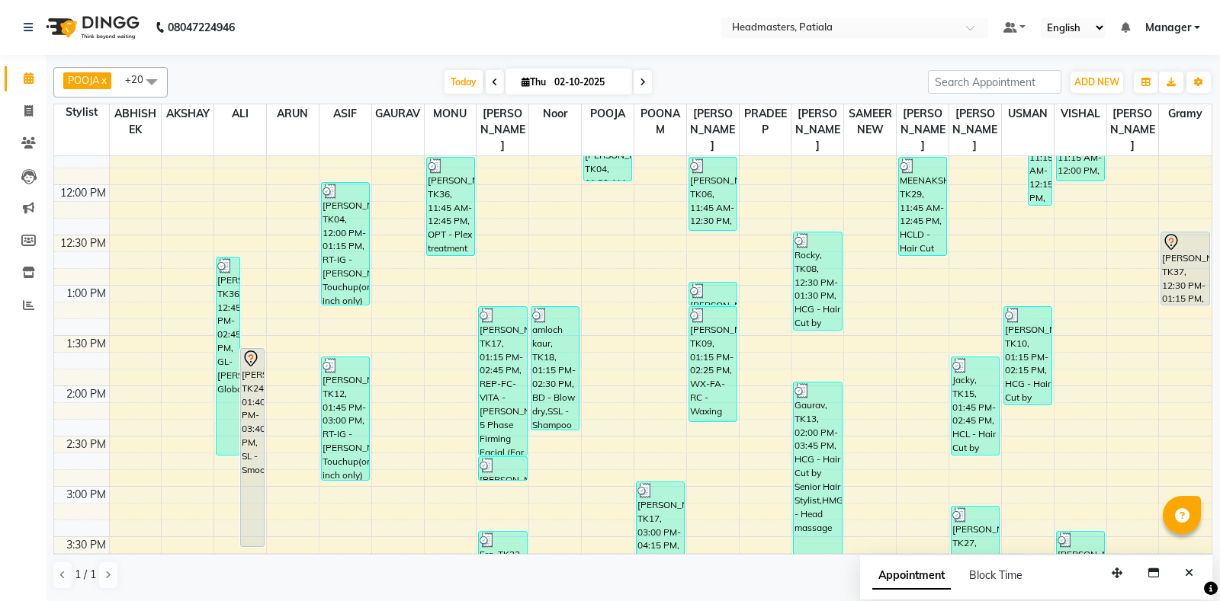
scroll to position [745, 0]
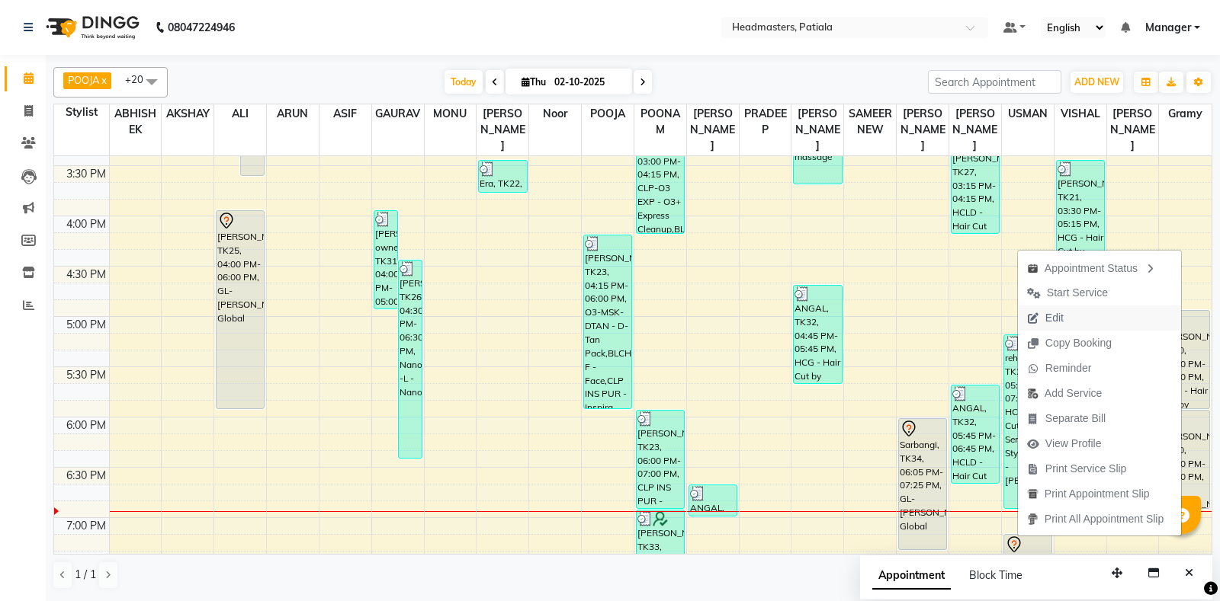
click at [1045, 318] on span "Edit" at bounding box center [1054, 318] width 18 height 16
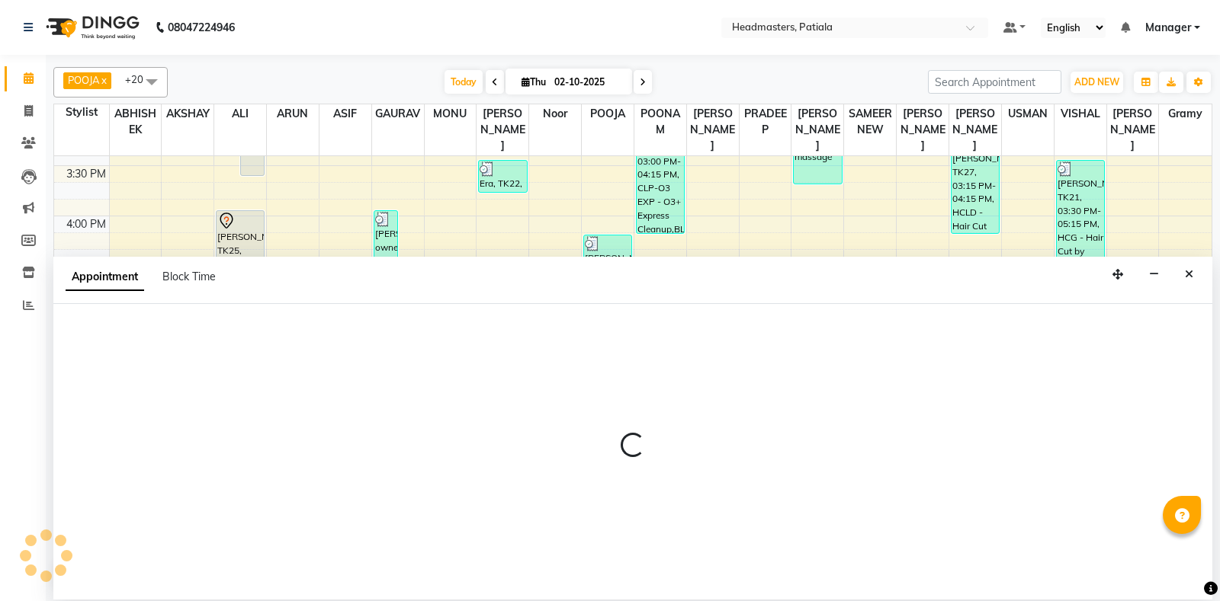
select select "tentative"
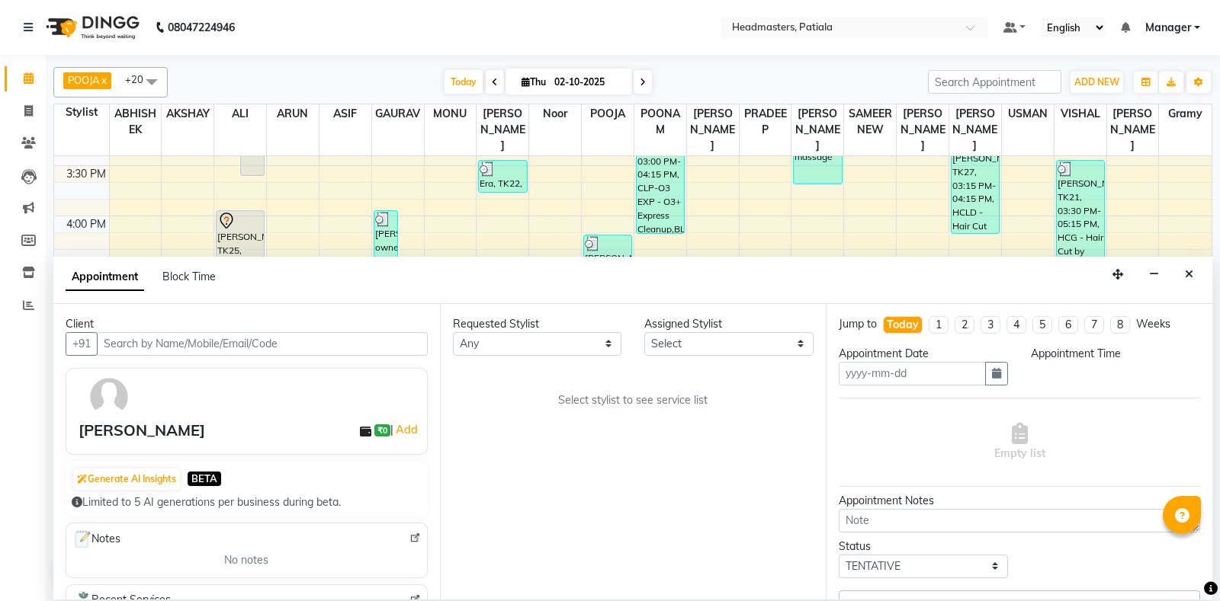
type input "02-10-2025"
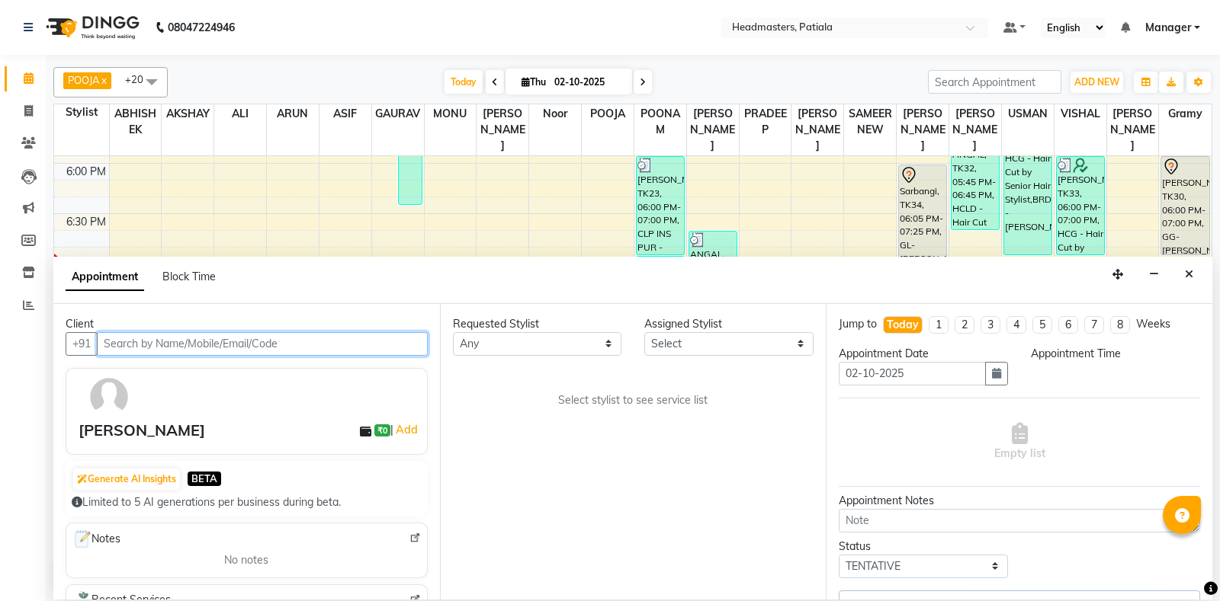
select select "87940"
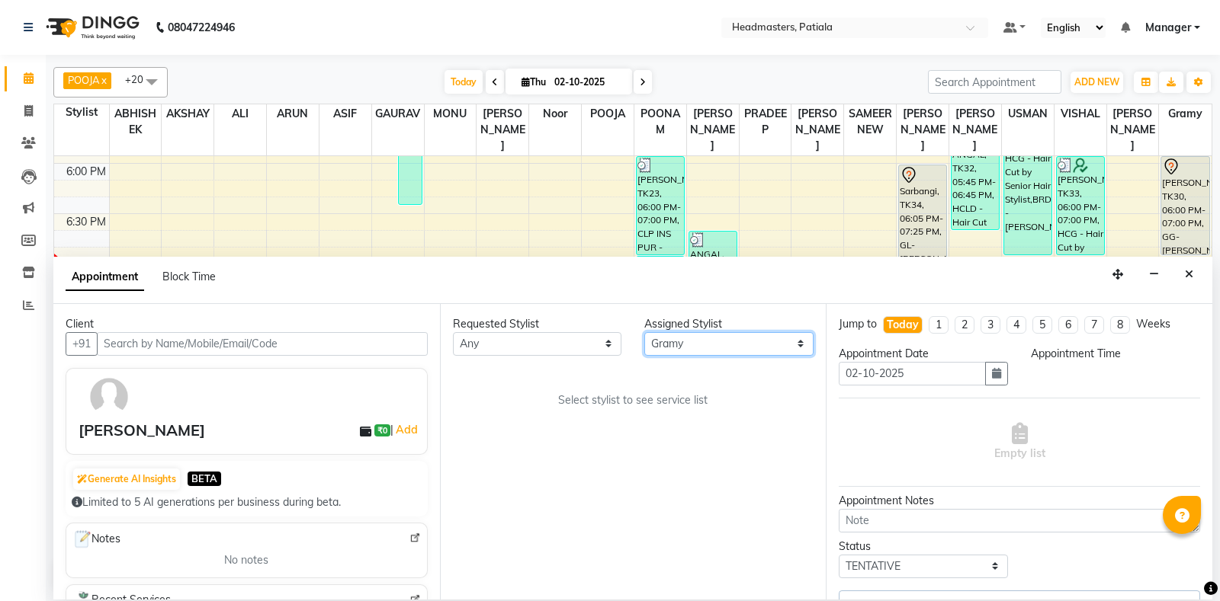
click at [690, 348] on select "Select ABHISHEK AJAY KUMAR AKSHAY ALI ARSH ARUN ASIF AZEEZUR REHMAAN Chand Saho…" at bounding box center [728, 344] width 169 height 24
select select "3290"
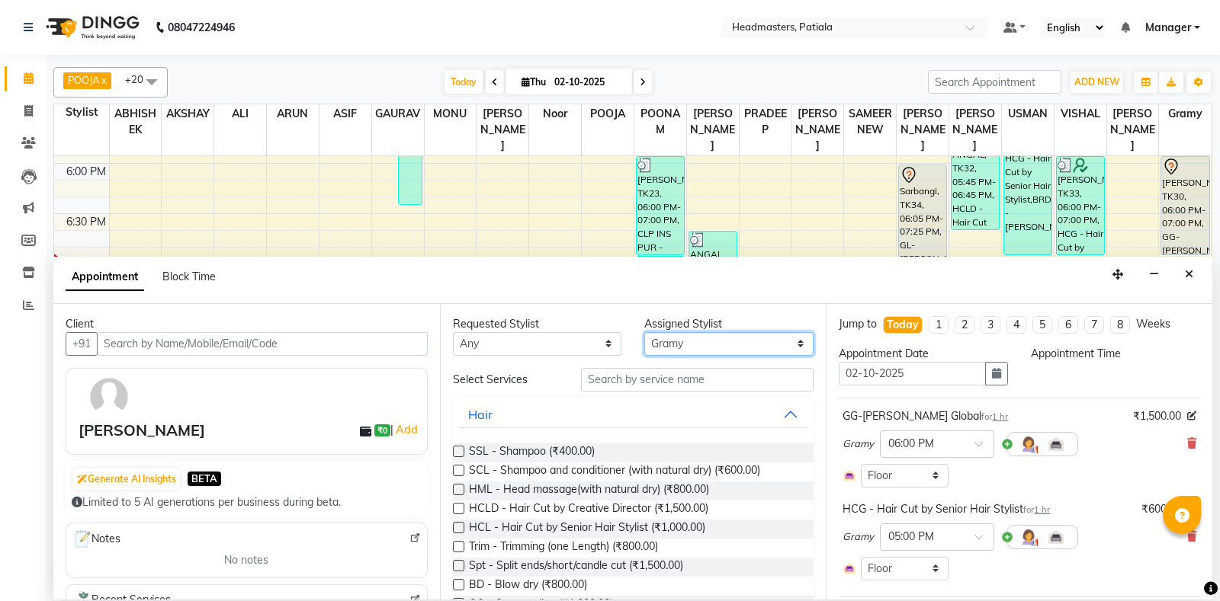
select select "1020"
select select "51101"
click option "ARUN" at bounding box center [0, 0] width 0 height 0
click at [707, 375] on div "Requested Stylist Any ABHISHEK AJAY KUMAR AKSHAY ALI ARSH ARUN ASIF AZEEZUR REH…" at bounding box center [633, 452] width 386 height 296
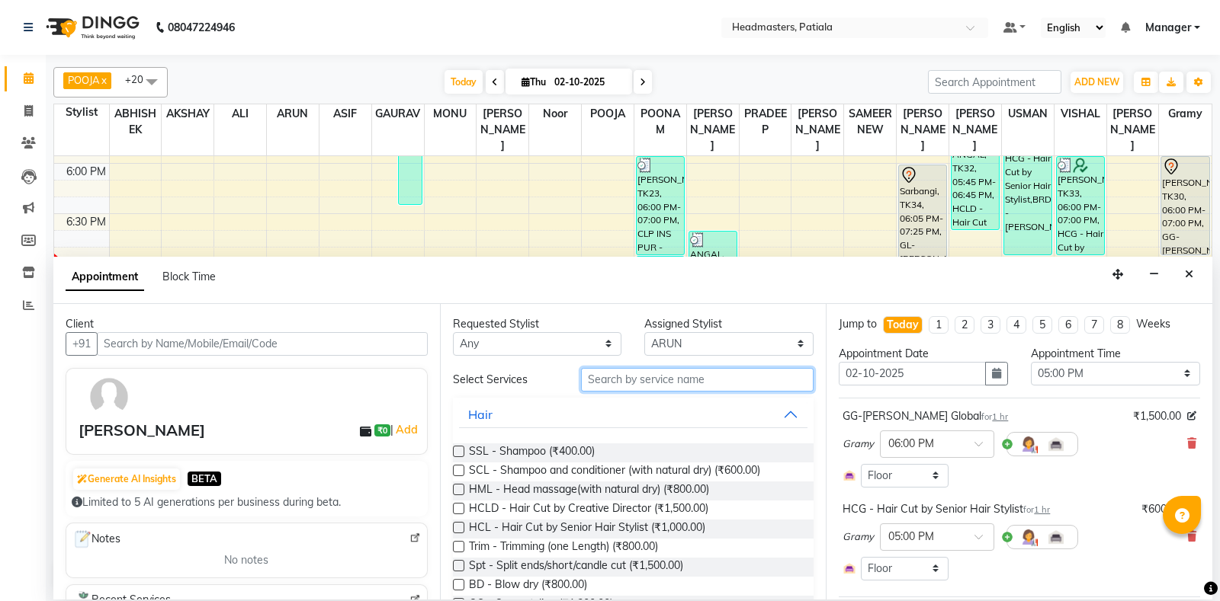
click at [703, 385] on input "text" at bounding box center [697, 380] width 233 height 24
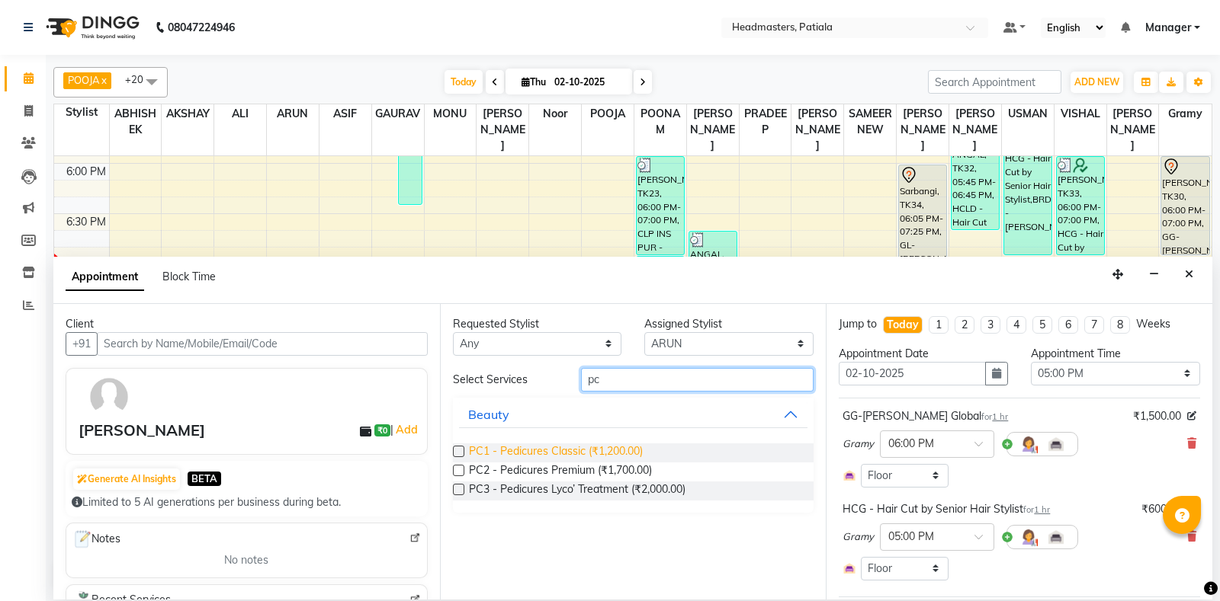
type input "pc"
click at [625, 451] on span "PC1 - Pedicures Classic (₹1,200.00)" at bounding box center [556, 453] width 174 height 19
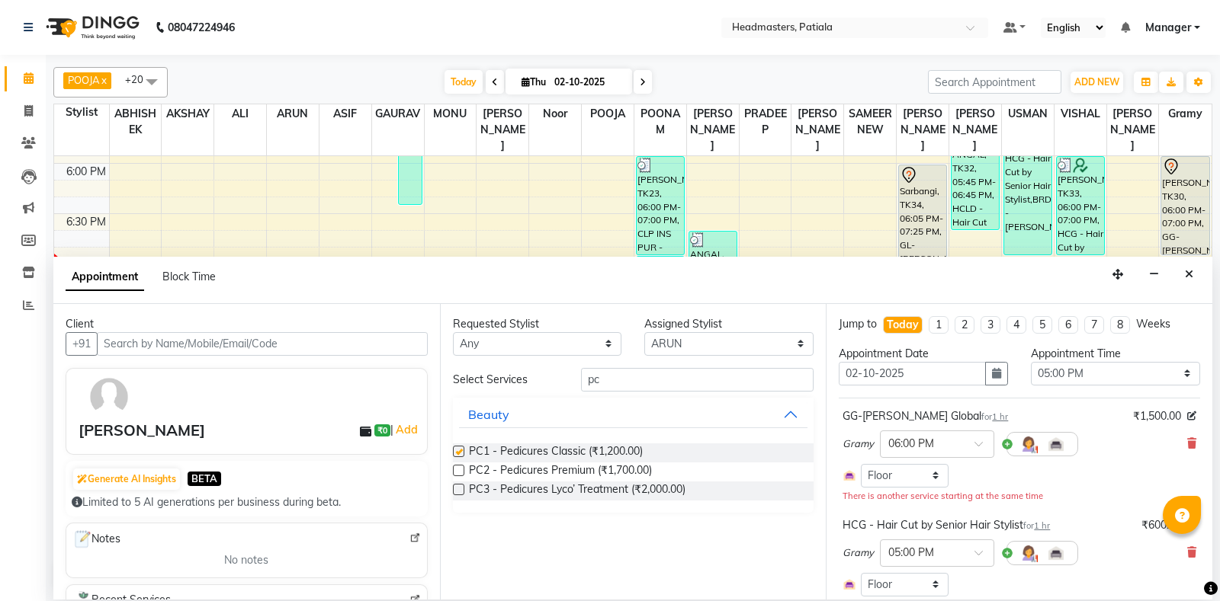
checkbox input "false"
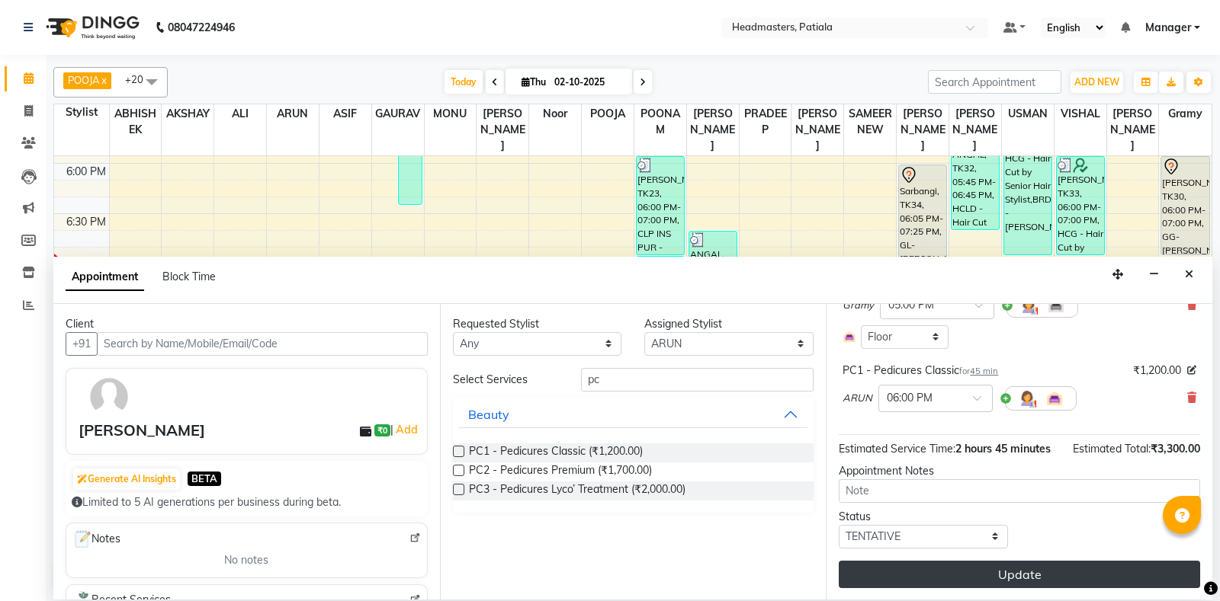
click at [971, 585] on button "Update" at bounding box center [1018, 574] width 361 height 27
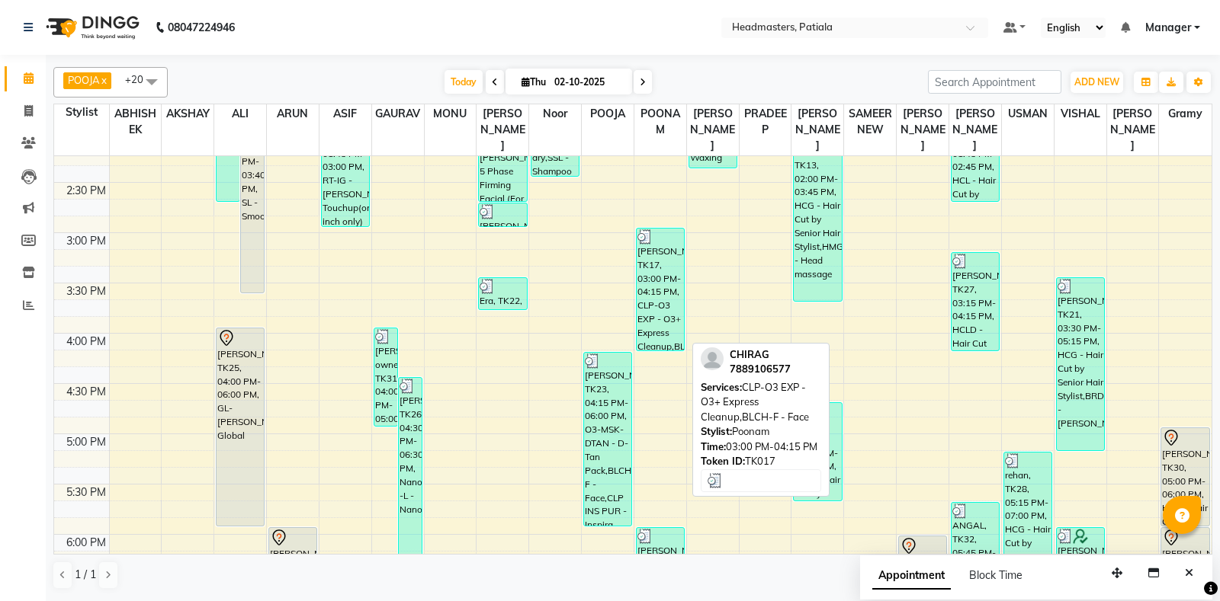
scroll to position [255, 0]
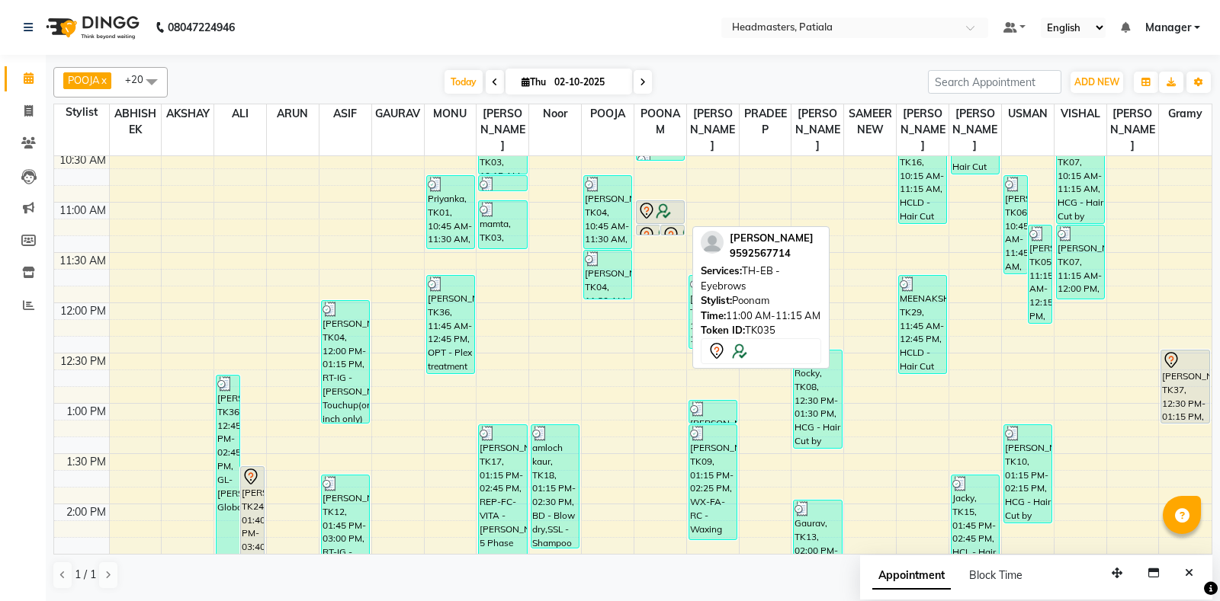
click at [665, 220] on div at bounding box center [659, 223] width 47 height 6
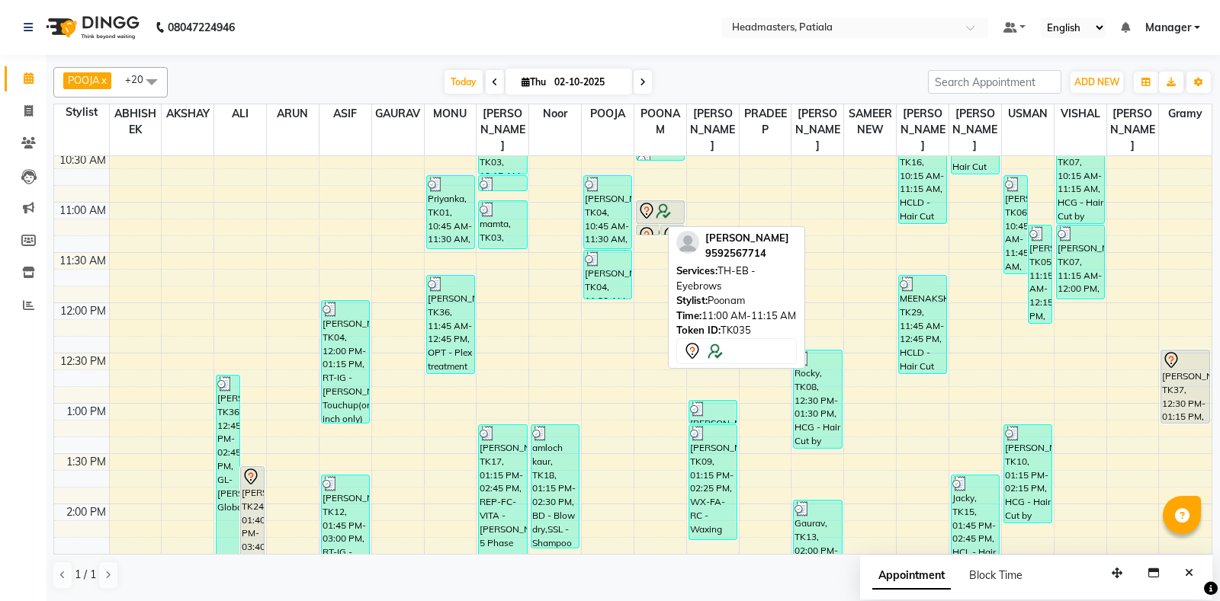
click at [660, 214] on img at bounding box center [663, 211] width 15 height 15
select select "7"
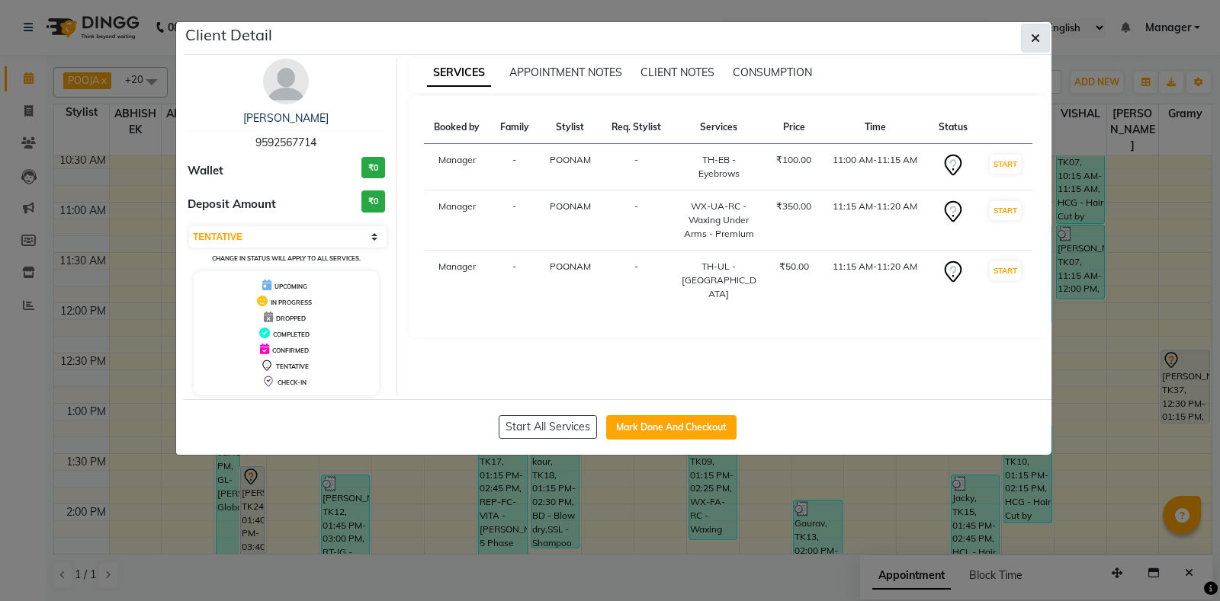
click at [1037, 36] on icon "button" at bounding box center [1035, 38] width 9 height 12
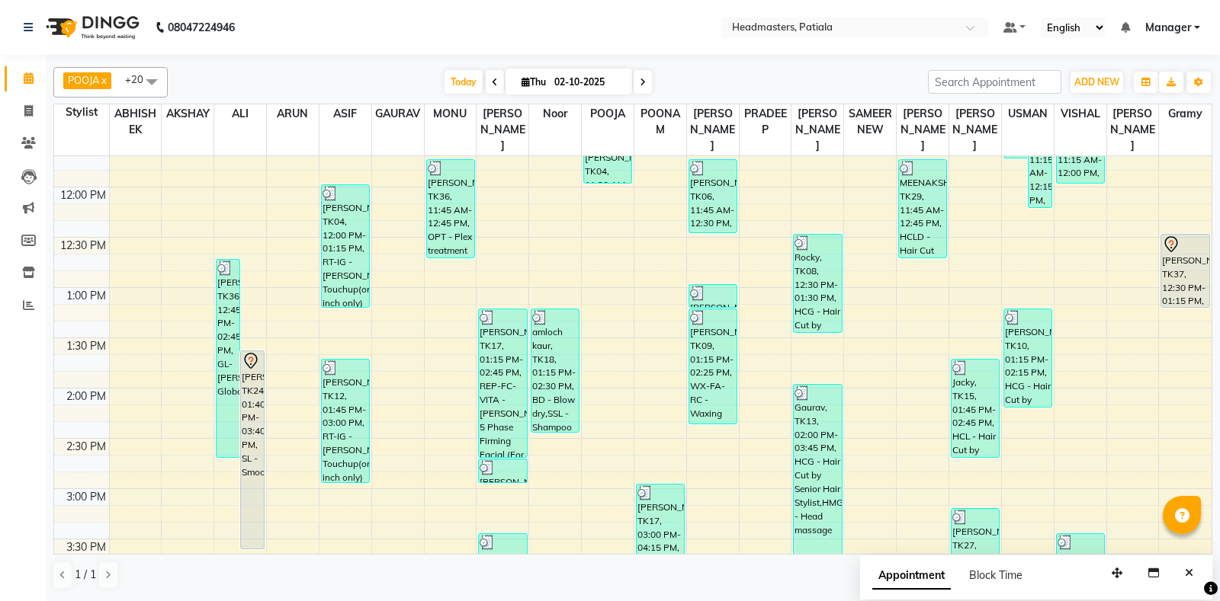
scroll to position [0, 0]
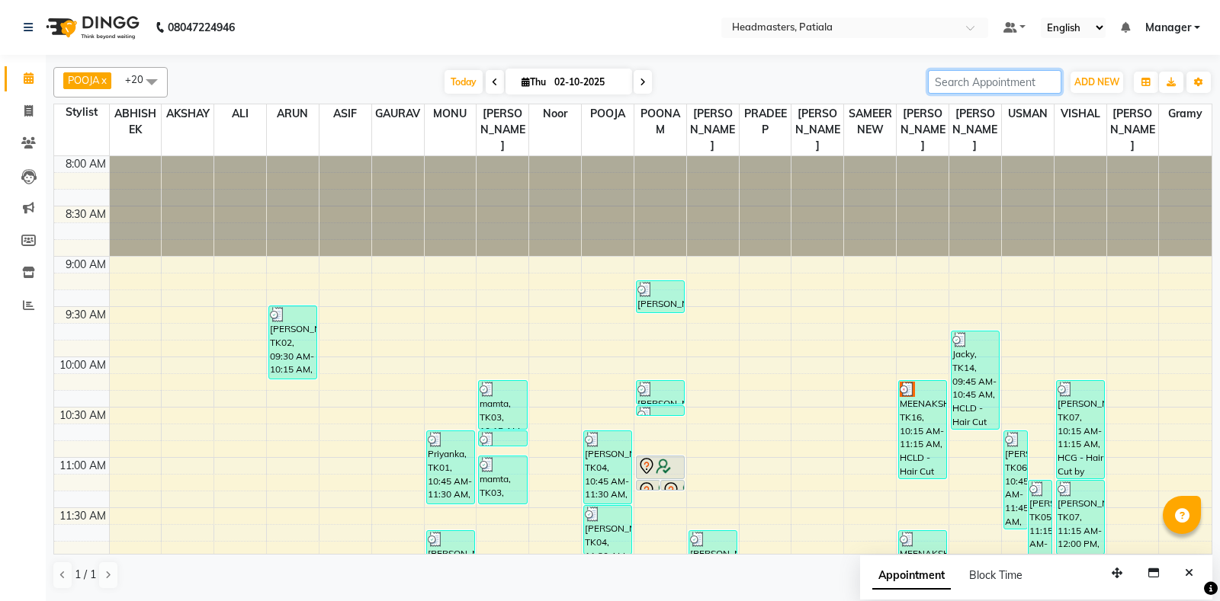
click at [1011, 86] on input "search" at bounding box center [994, 82] width 133 height 24
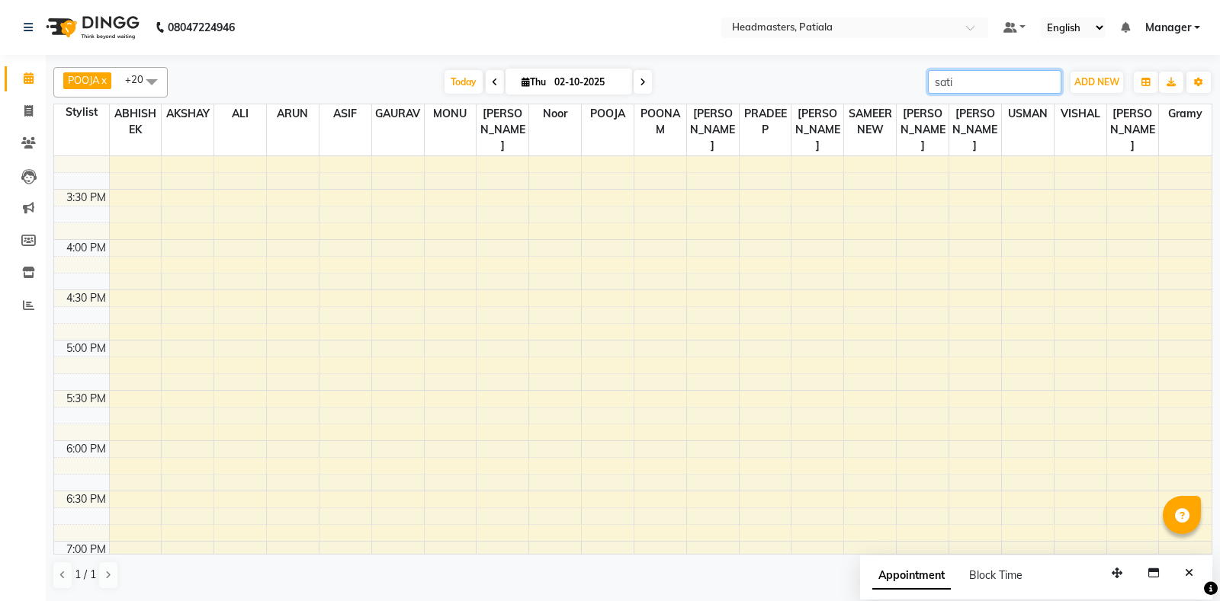
scroll to position [743, 0]
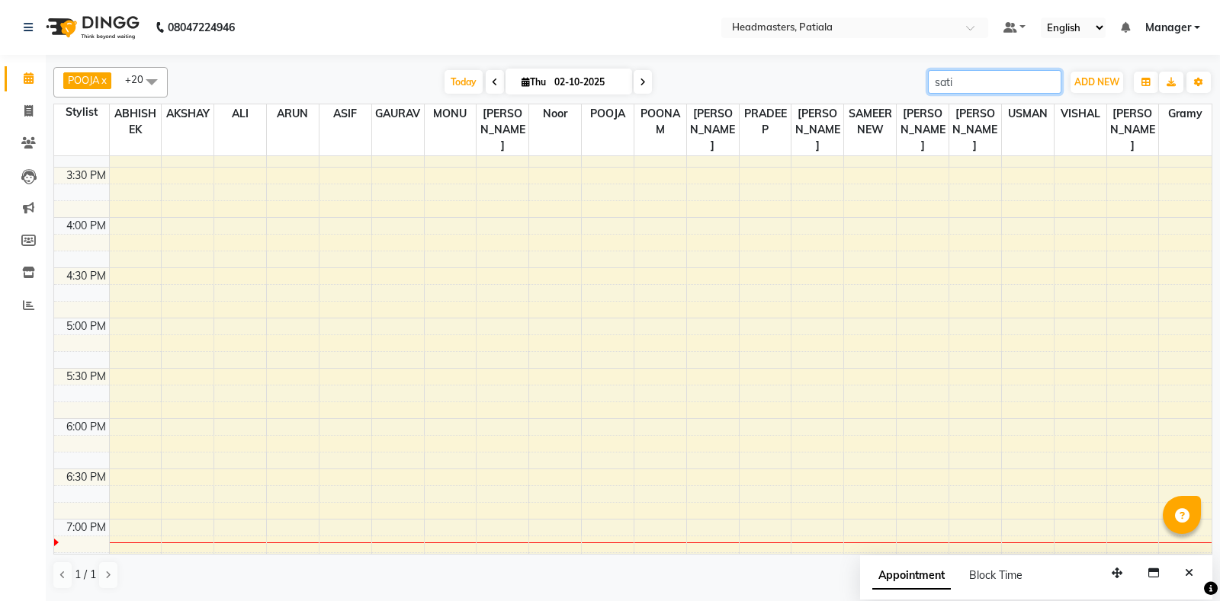
type input "sati"
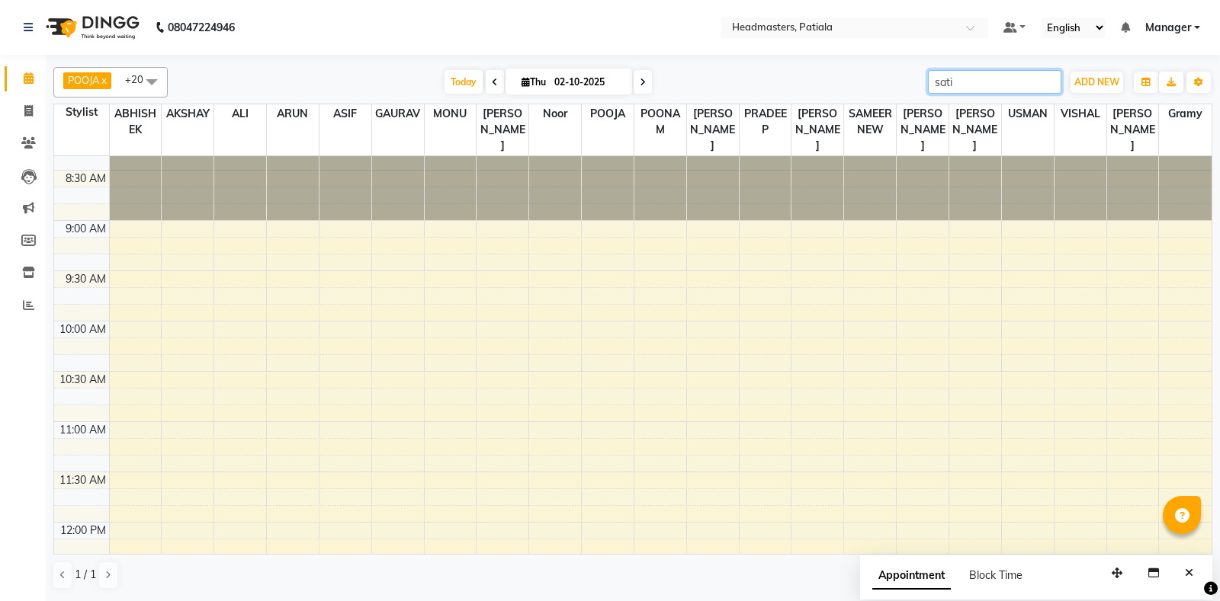
scroll to position [0, 0]
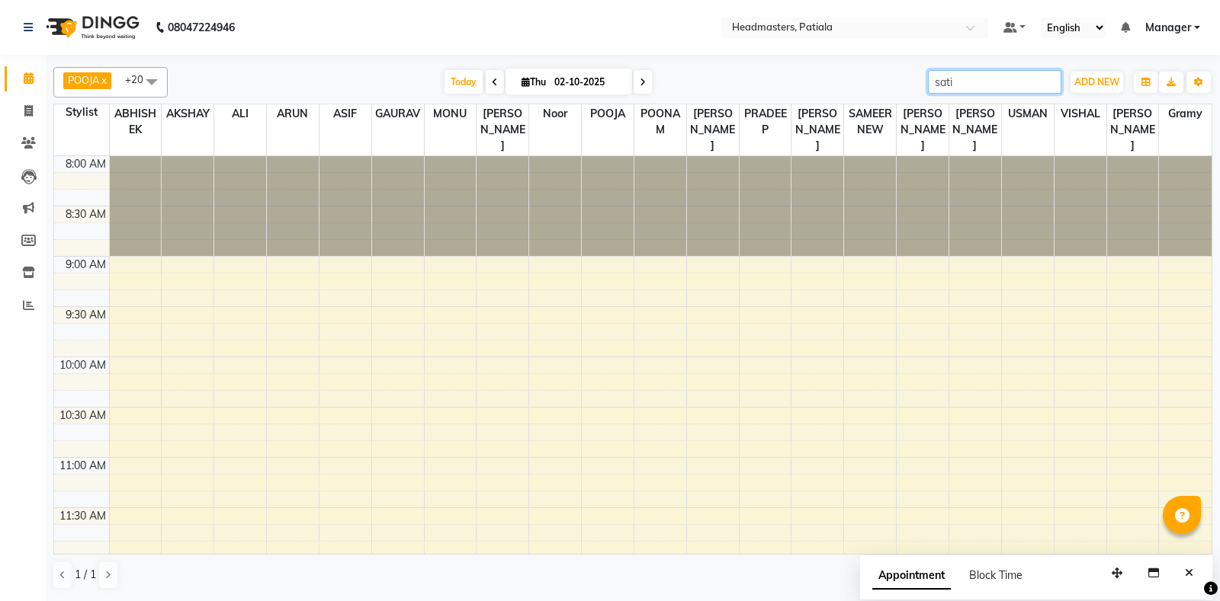
drag, startPoint x: 921, startPoint y: 87, endPoint x: 902, endPoint y: 82, distance: 19.6
click at [928, 82] on input "sati" at bounding box center [994, 82] width 133 height 24
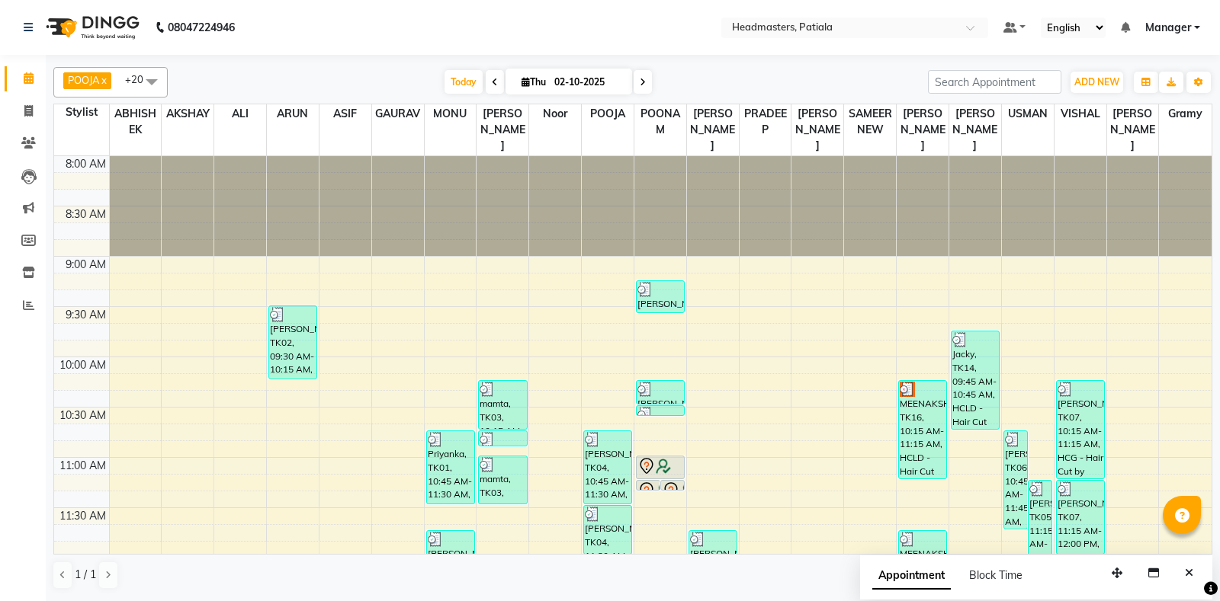
click at [878, 85] on div "Today Thu 02-10-2025" at bounding box center [547, 82] width 745 height 23
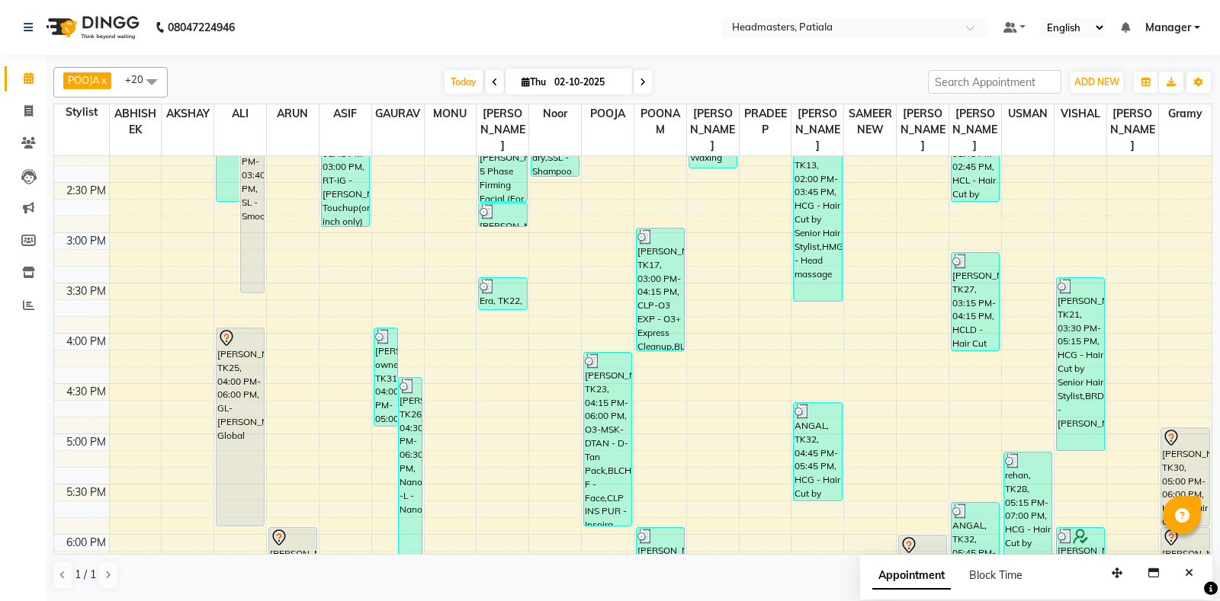
scroll to position [255, 0]
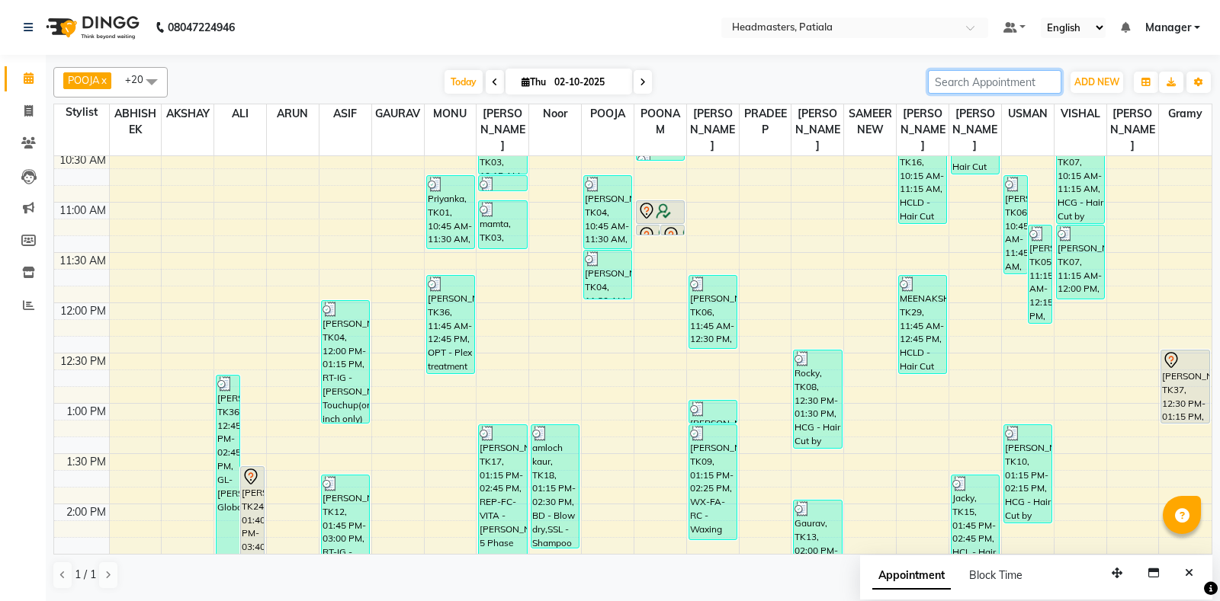
click at [936, 76] on input "search" at bounding box center [994, 82] width 133 height 24
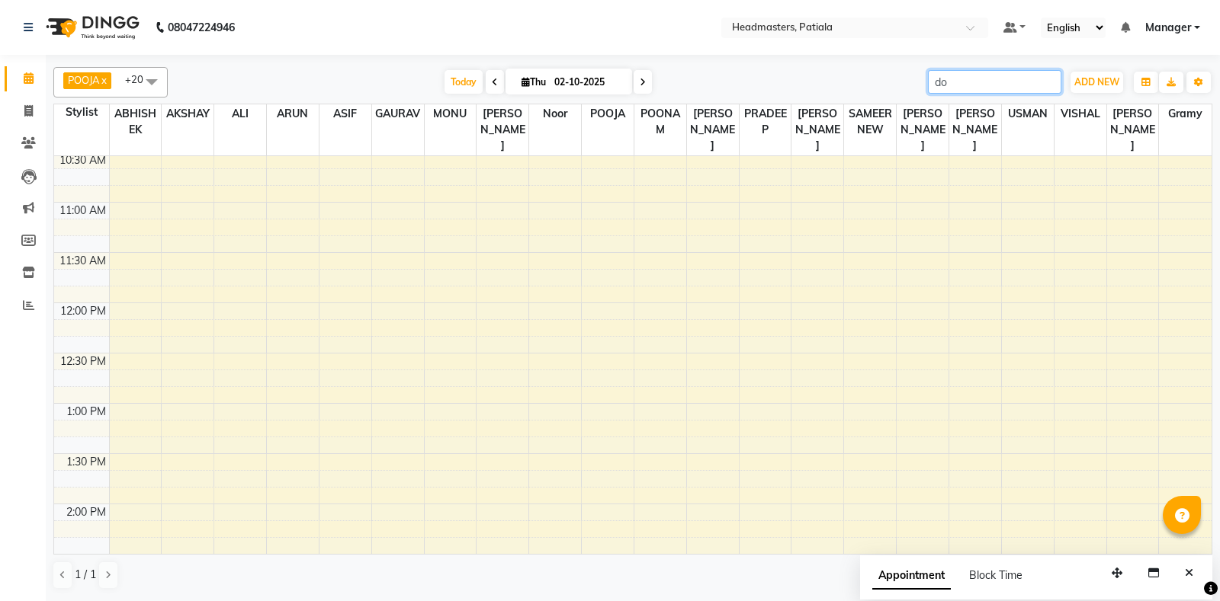
type input "d"
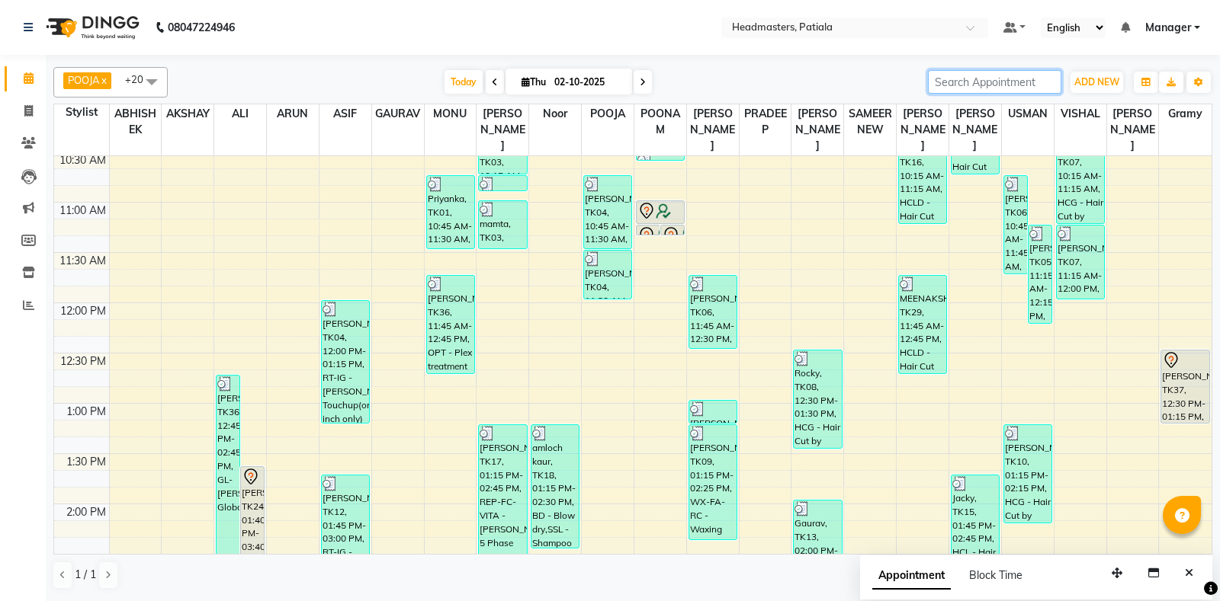
type input "d"
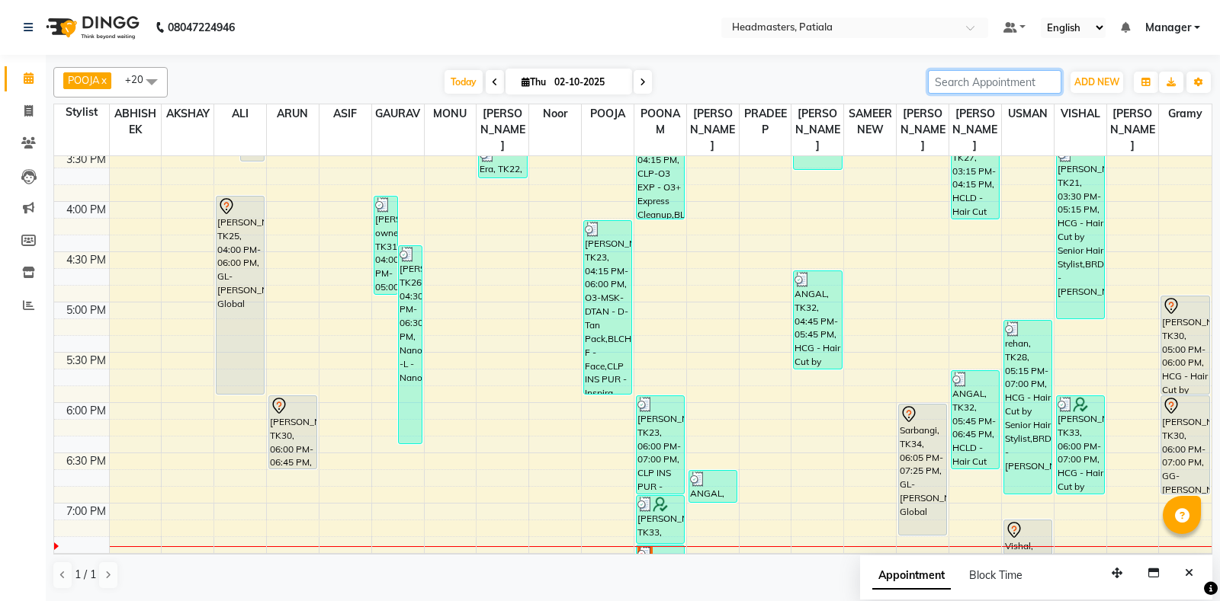
scroll to position [627, 0]
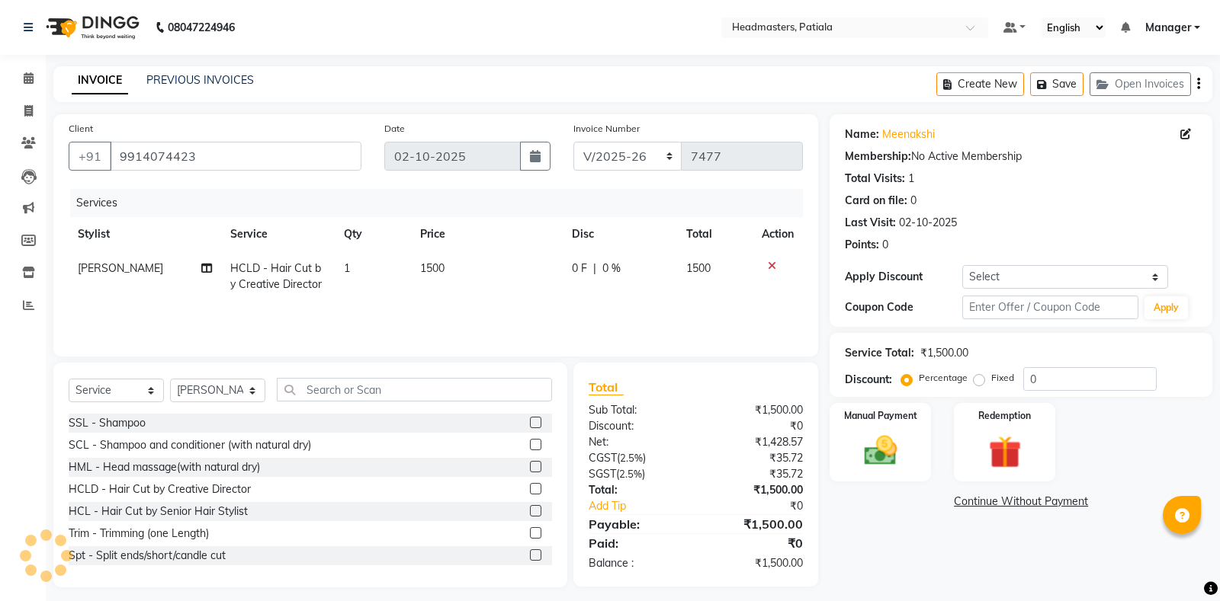
select select "6602"
select select "service"
select select "51079"
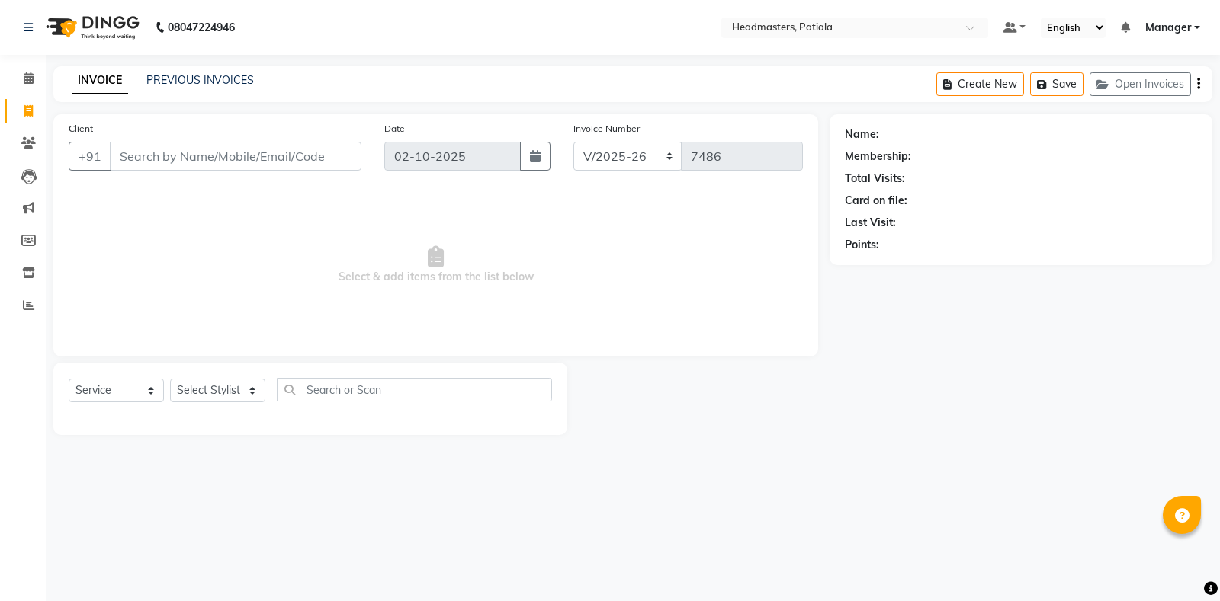
select select "6602"
select select "service"
type input "9878470929"
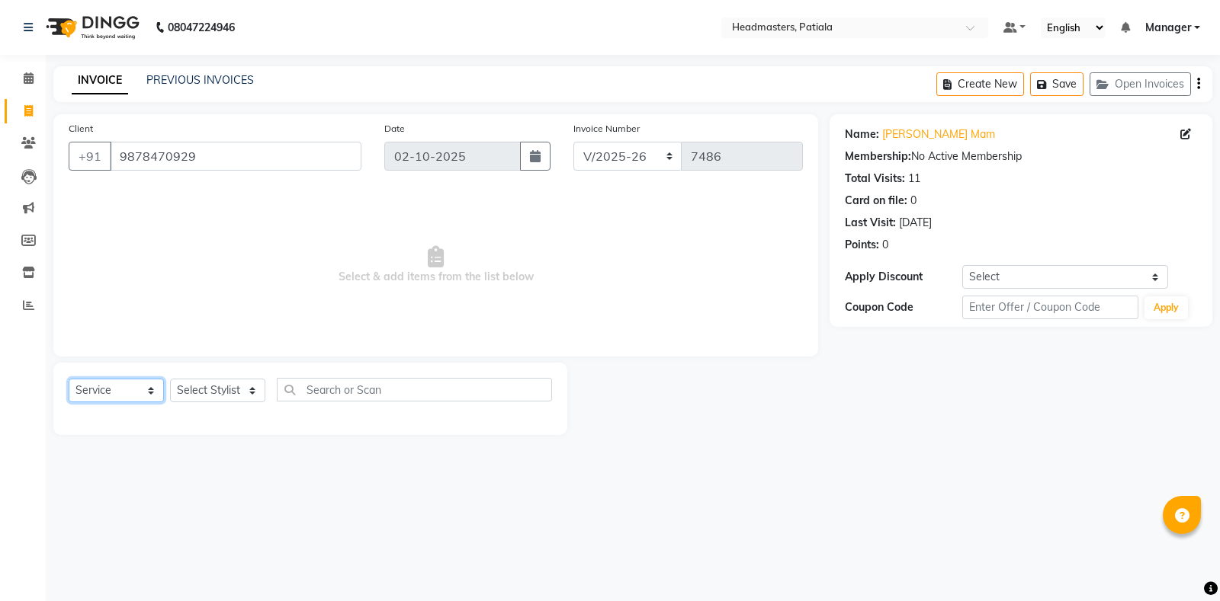
click at [148, 393] on select "Select Service Product Membership Package Voucher Prepaid Gift Card" at bounding box center [116, 391] width 95 height 24
select select "product"
click option "Product" at bounding box center [0, 0] width 0 height 0
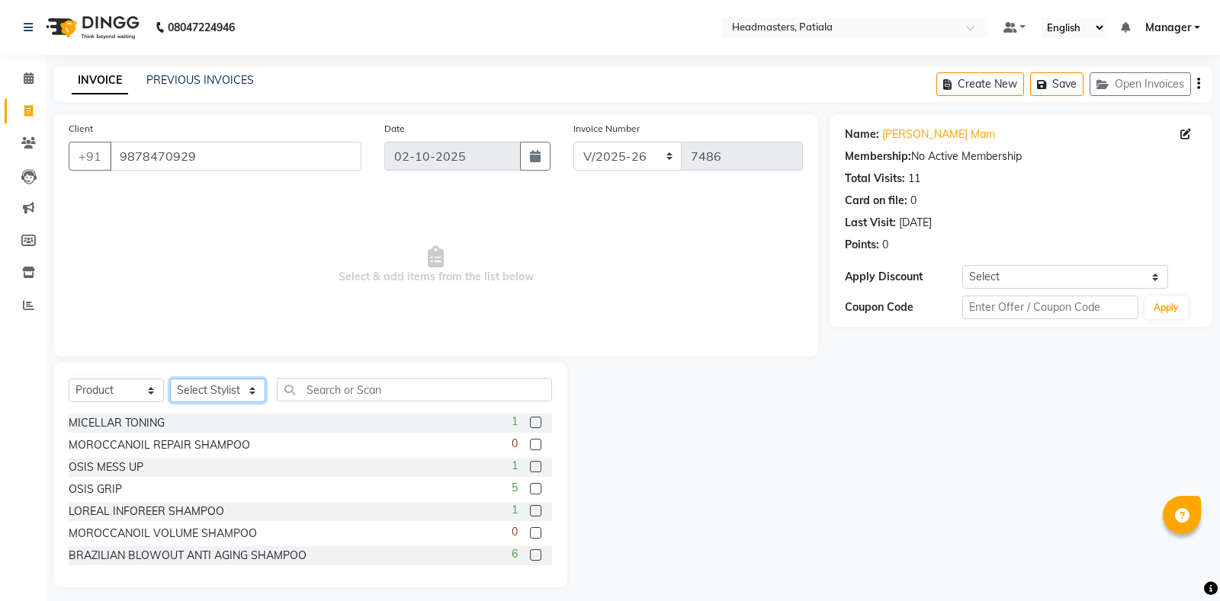
click at [170, 379] on select "Select Stylist ABHISHEK [PERSON_NAME] [PERSON_NAME] [PERSON_NAME] [PERSON_NAME]…" at bounding box center [217, 391] width 95 height 24
select select "54003"
click option "HEADMASTERS" at bounding box center [0, 0] width 0 height 0
click at [313, 393] on input "text" at bounding box center [414, 390] width 275 height 24
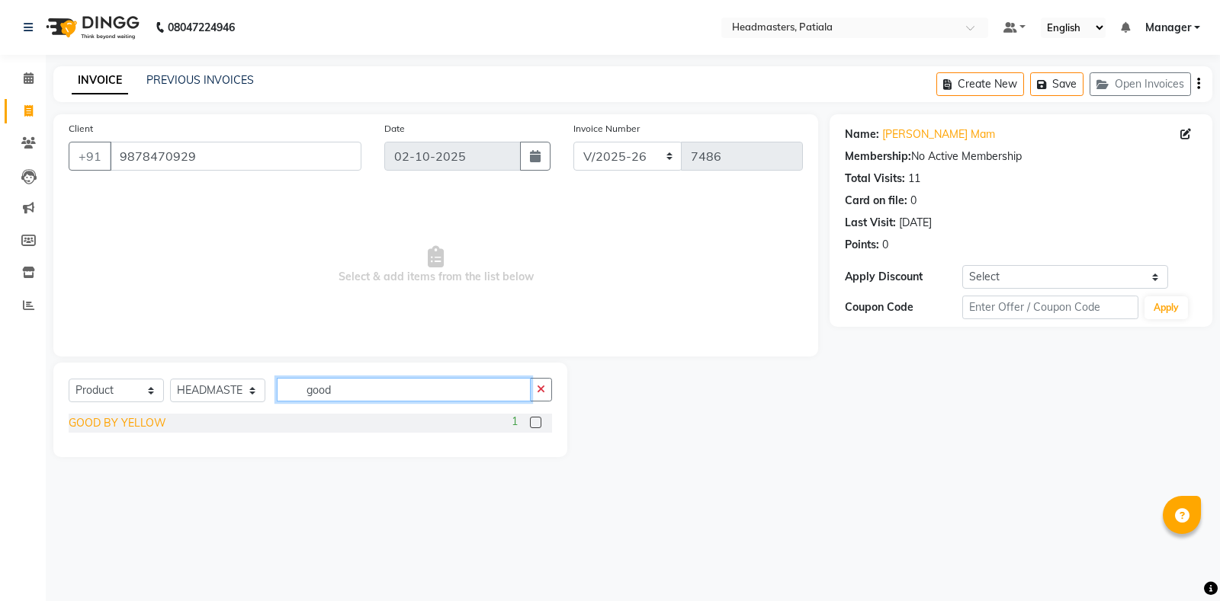
type input "good"
click at [120, 429] on div "GOOD BY YELLOW" at bounding box center [118, 423] width 98 height 16
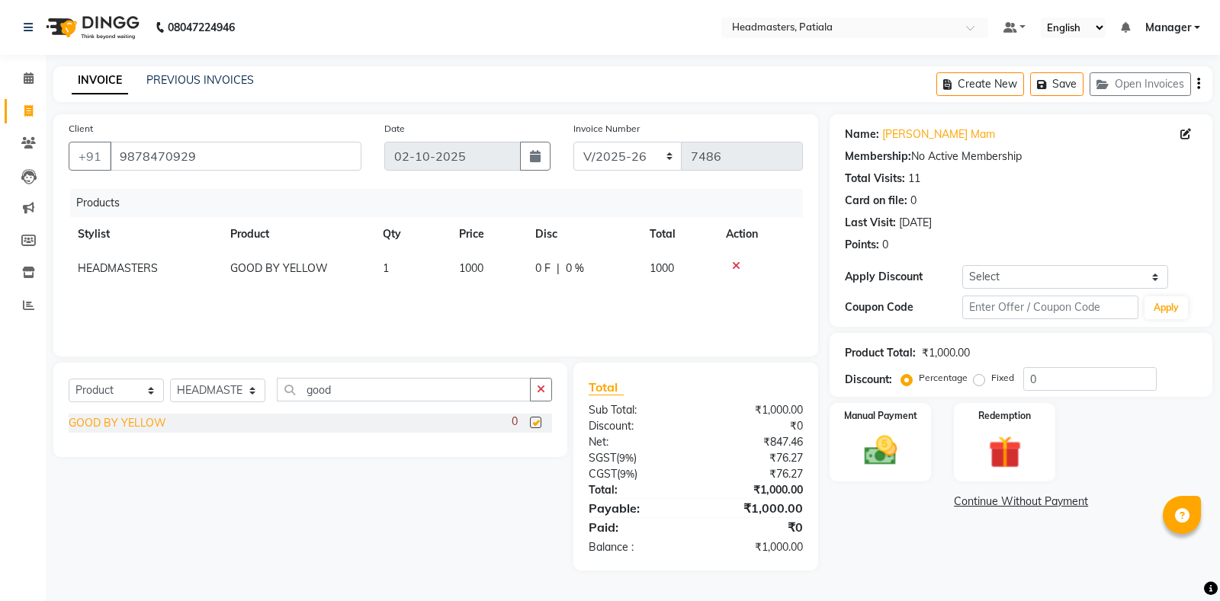
click at [128, 424] on div "GOOD BY YELLOW" at bounding box center [118, 423] width 98 height 16
click at [735, 304] on icon at bounding box center [736, 300] width 8 height 11
click at [861, 453] on img at bounding box center [880, 450] width 55 height 39
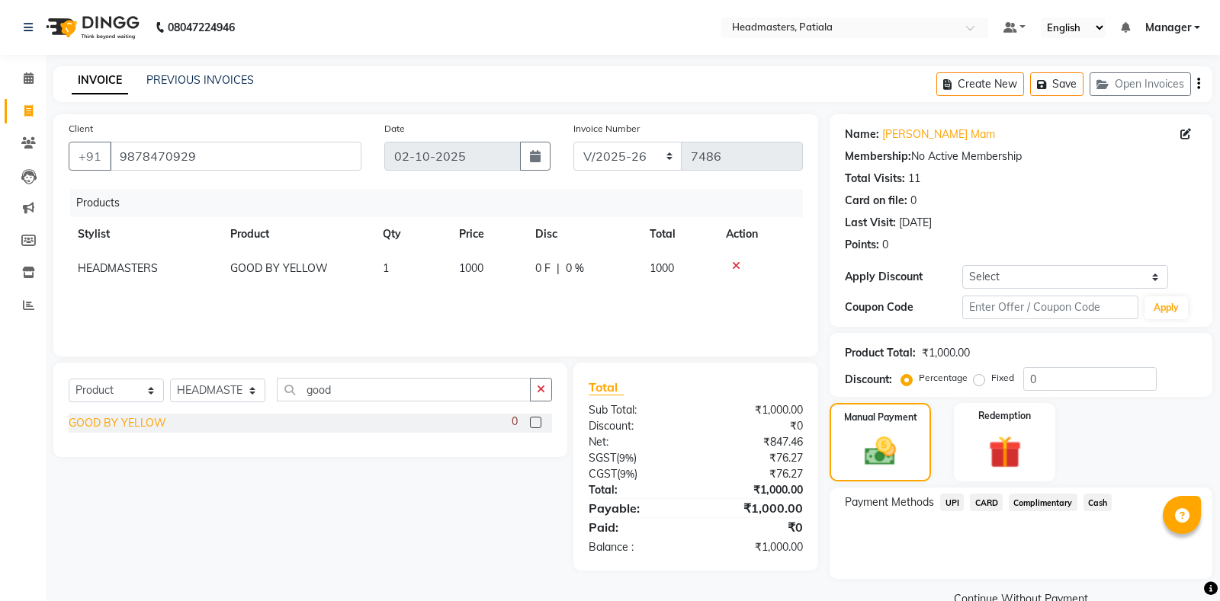
click at [146, 425] on div "GOOD BY YELLOW" at bounding box center [118, 423] width 98 height 16
checkbox input "false"
click at [991, 380] on label "Fixed" at bounding box center [1002, 378] width 23 height 14
click at [976, 380] on input "Fixed" at bounding box center [981, 378] width 11 height 11
radio input "true"
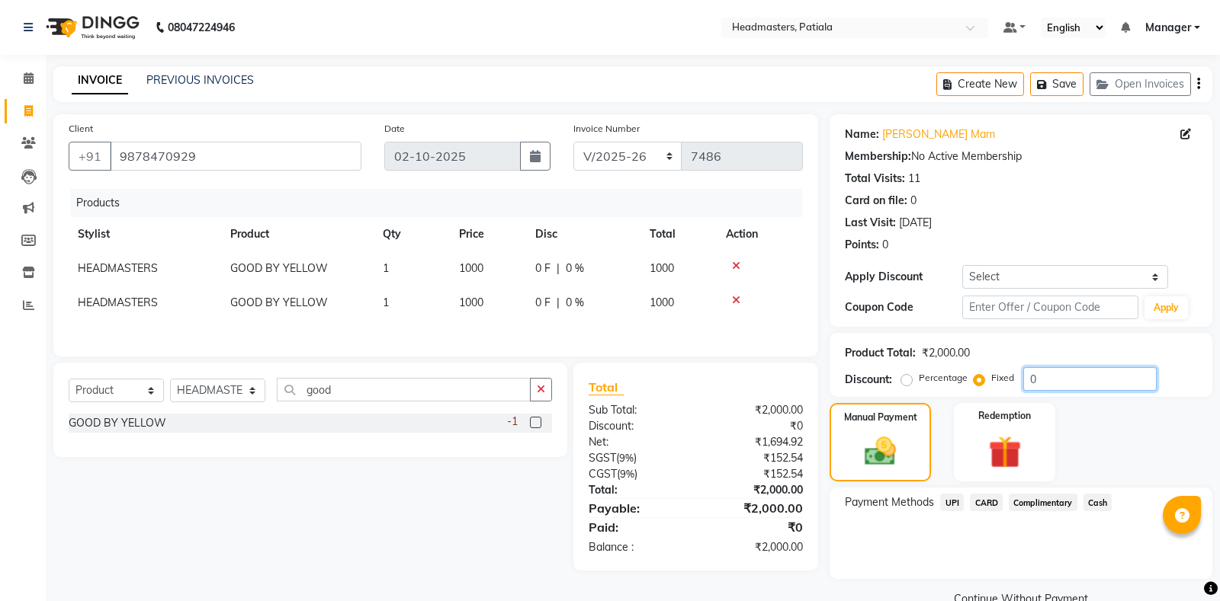
click at [1024, 376] on input "0" at bounding box center [1089, 379] width 133 height 24
type input "400"
click at [950, 502] on span "UPI" at bounding box center [952, 503] width 24 height 18
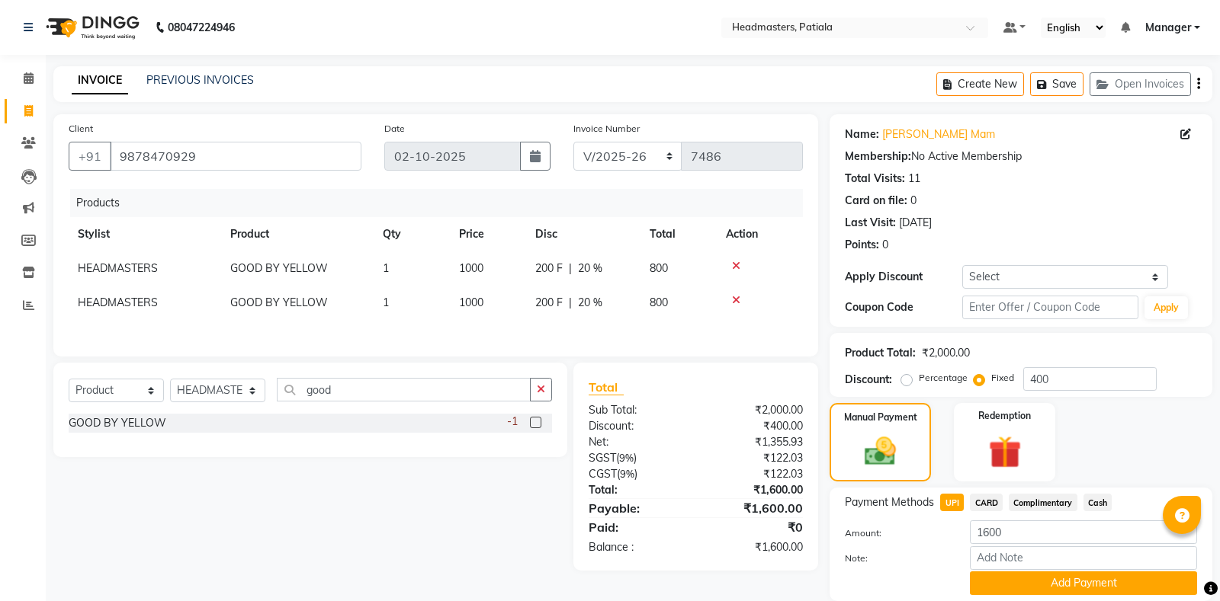
scroll to position [31, 0]
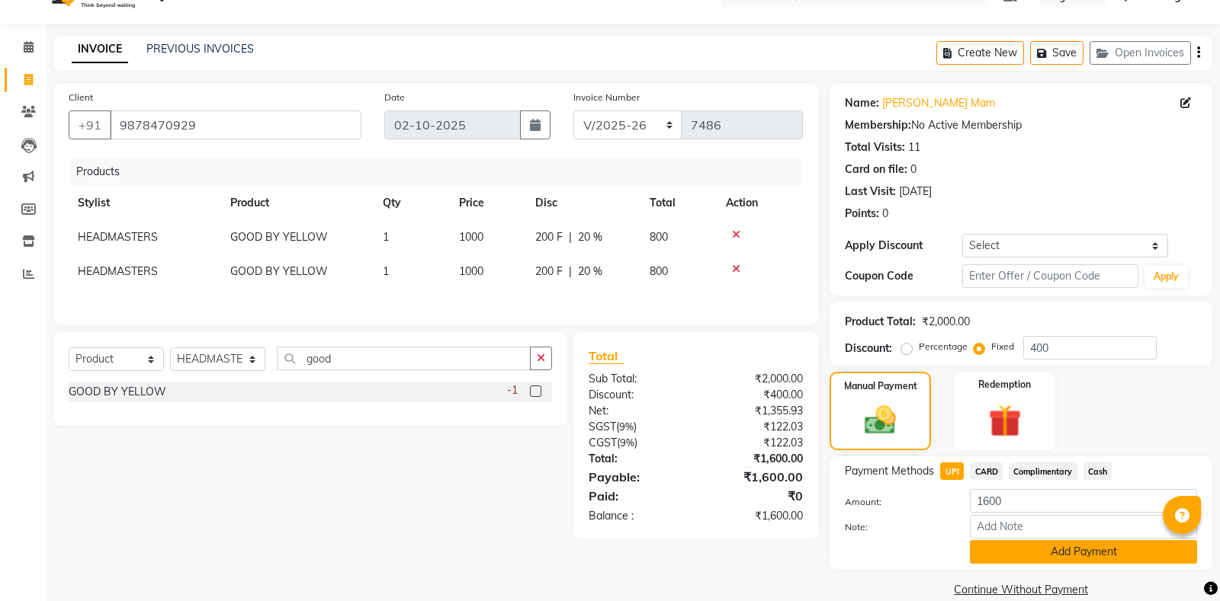
click at [1039, 550] on button "Add Payment" at bounding box center [1083, 552] width 227 height 24
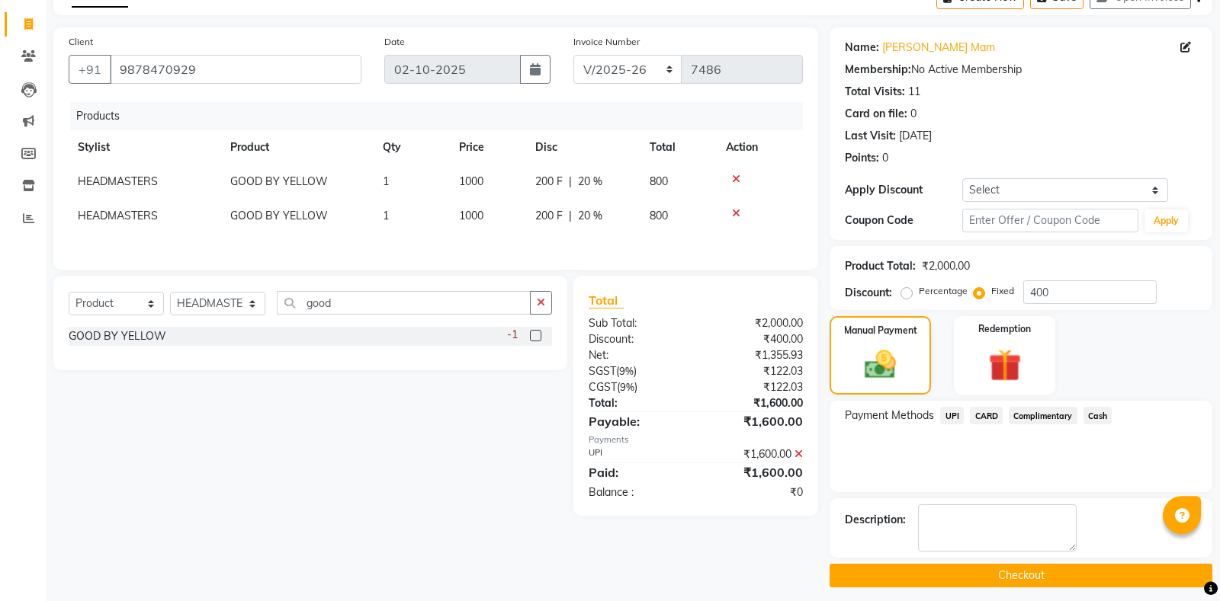
scroll to position [95, 0]
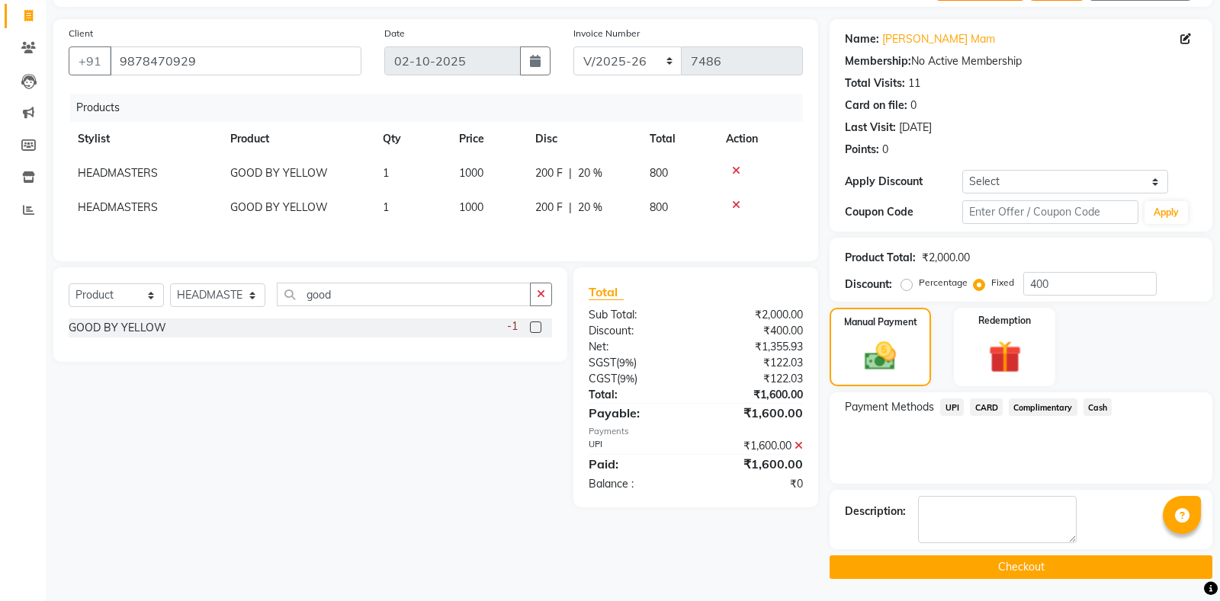
click at [987, 572] on button "Checkout" at bounding box center [1020, 568] width 383 height 24
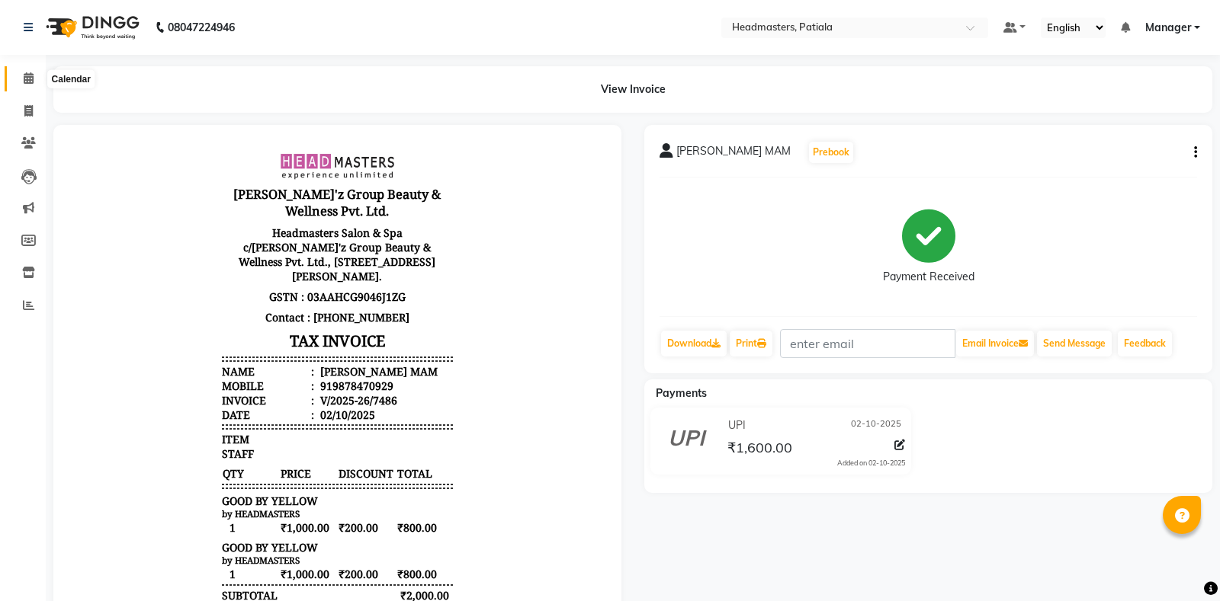
click at [35, 76] on span at bounding box center [28, 79] width 27 height 18
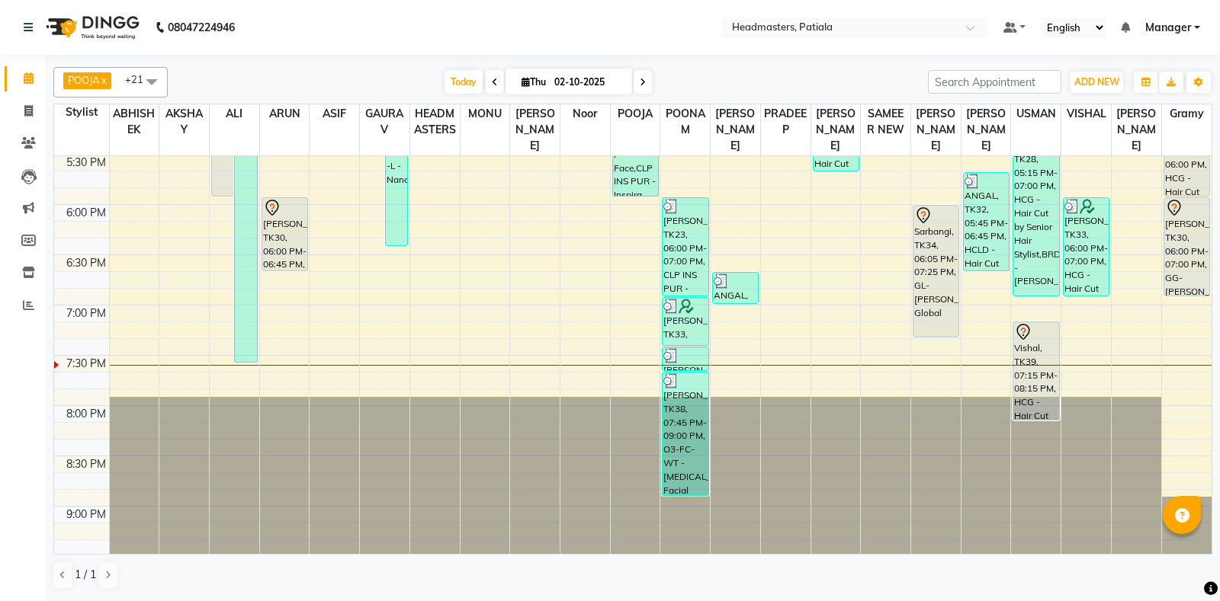
scroll to position [1015, 0]
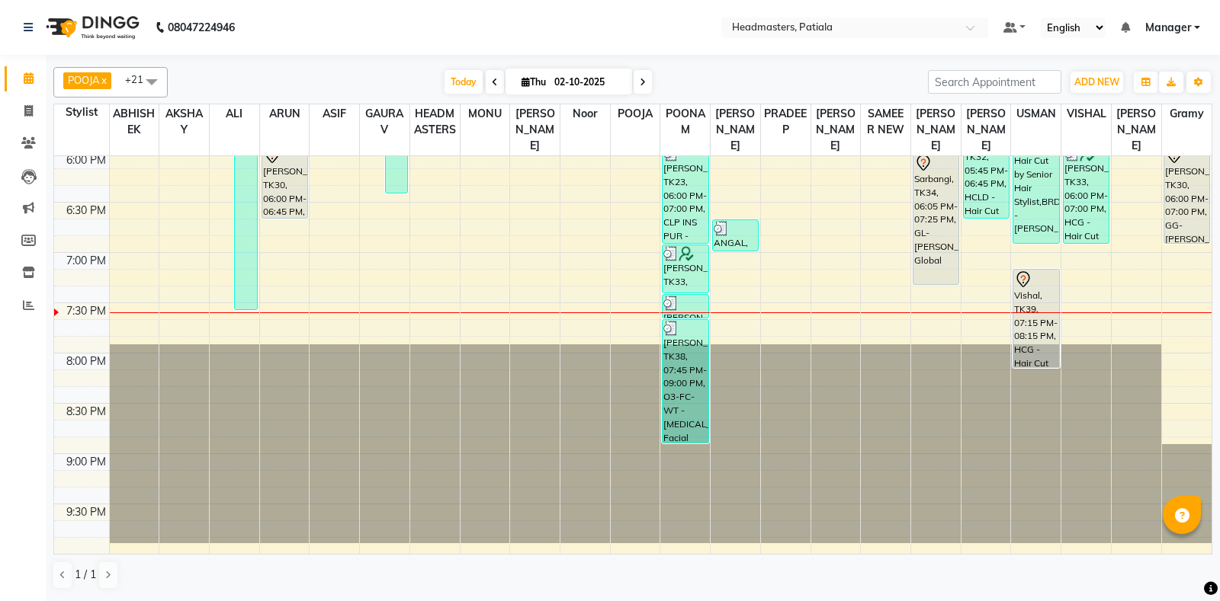
click at [1016, 302] on div "POOJA x [PERSON_NAME] x POONAM x [PERSON_NAME] x [PERSON_NAME] x [PERSON_NAME] …" at bounding box center [632, 328] width 1159 height 535
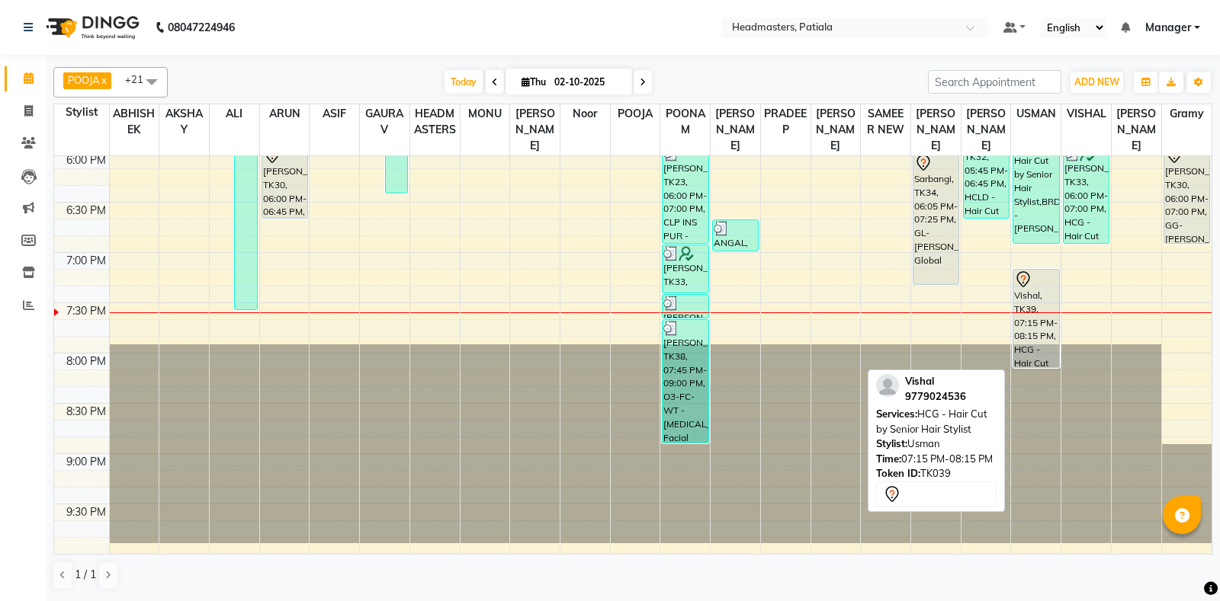
click at [1030, 306] on div "Vishal, TK39, 07:15 PM-08:15 PM, HCG - Hair Cut by Senior Hair Stylist" at bounding box center [1035, 319] width 45 height 98
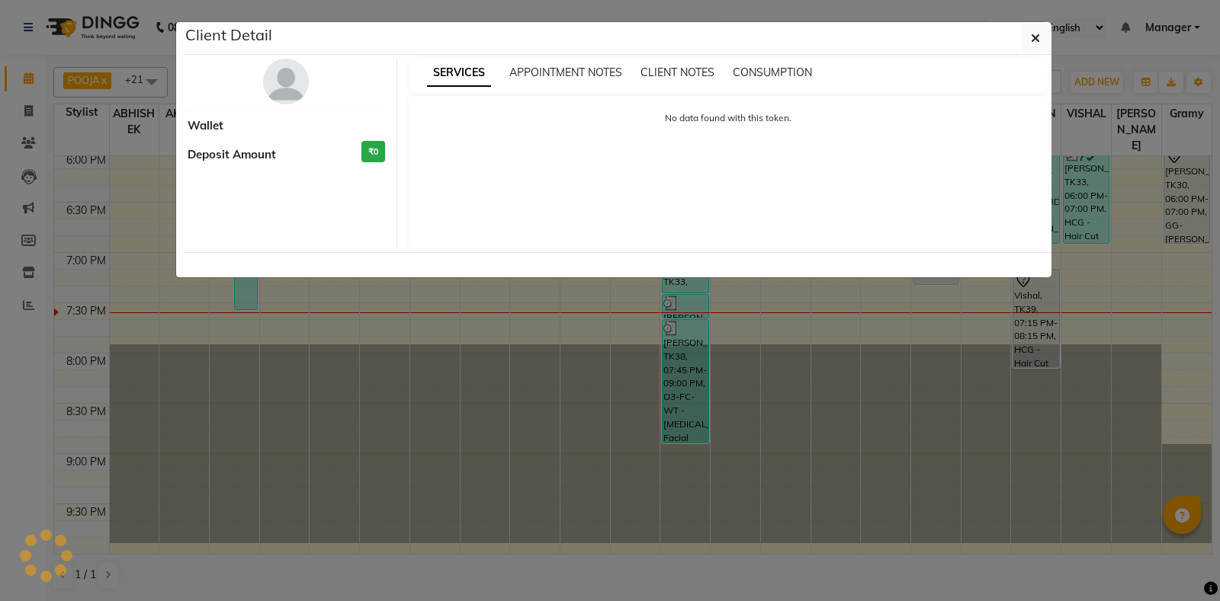
select select "7"
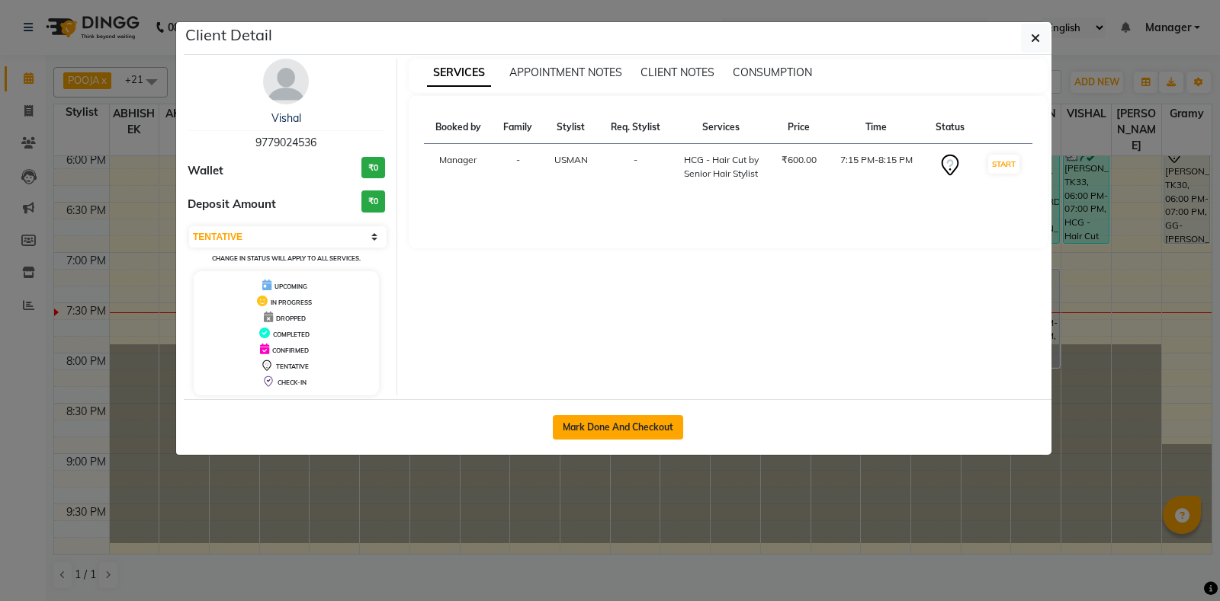
click at [582, 418] on button "Mark Done And Checkout" at bounding box center [618, 427] width 130 height 24
select select "service"
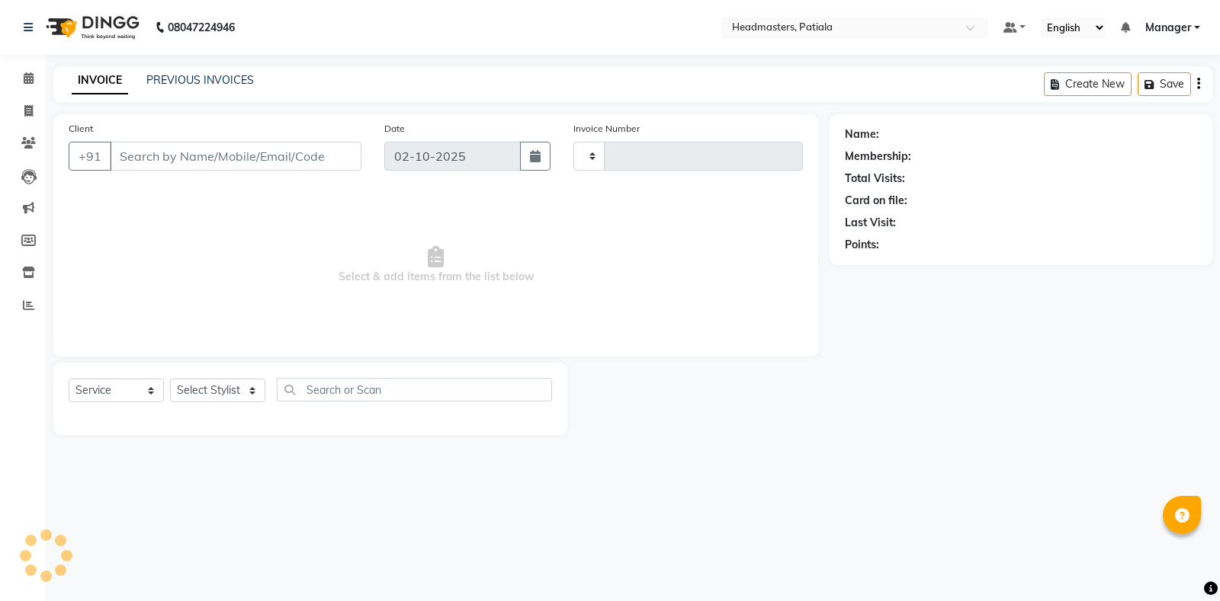
type input "7488"
select select "6602"
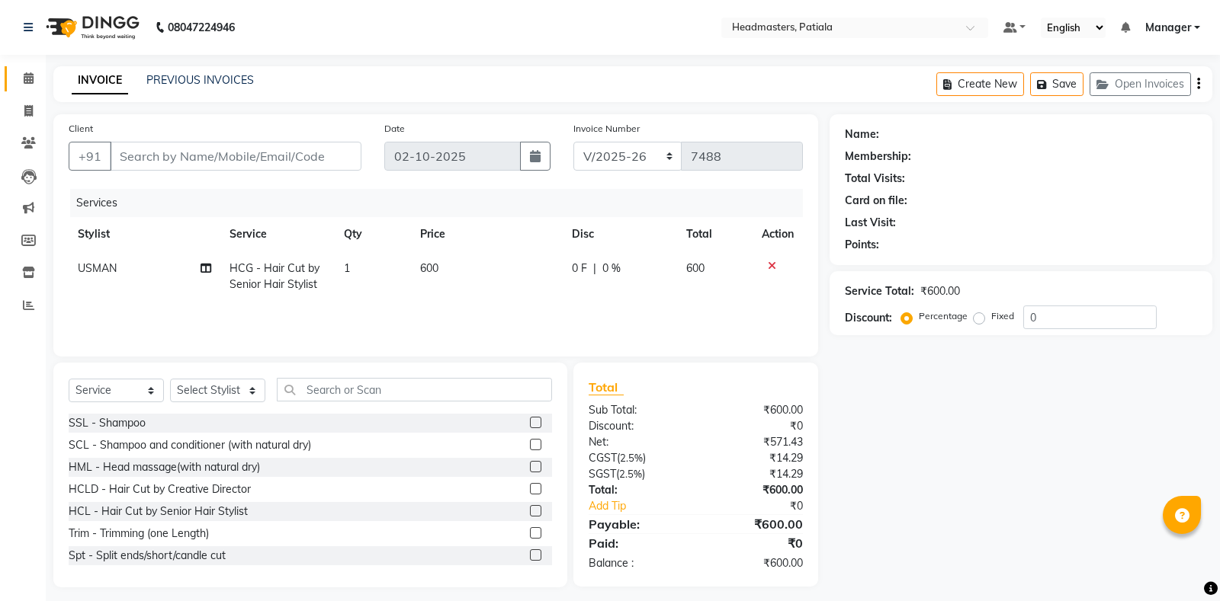
type input "9779024536"
select select "51087"
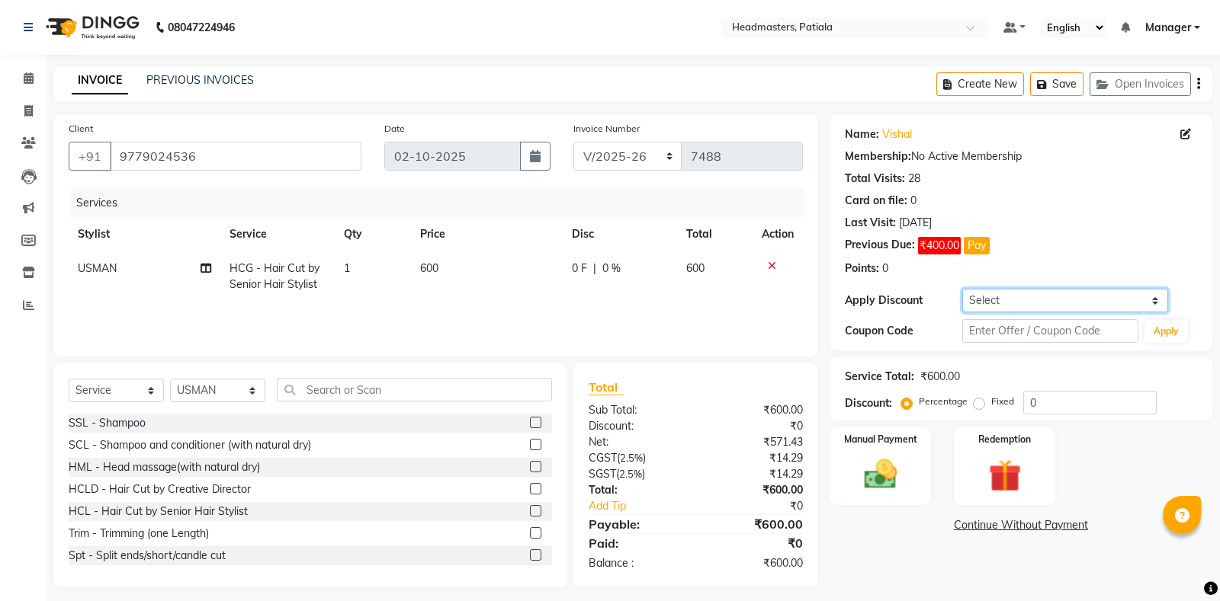
click at [989, 303] on select "Select Coupon → Already Paid Coupon → Service Not Done Coupon → Pending Payment…" at bounding box center [1064, 301] width 205 height 24
click at [962, 289] on select "Select Coupon → Already Paid Coupon → Service Not Done Coupon → Pending Payment…" at bounding box center [1064, 301] width 205 height 24
select select "10: Object"
click option "Coupon → Free Staff Service" at bounding box center [0, 0] width 0 height 0
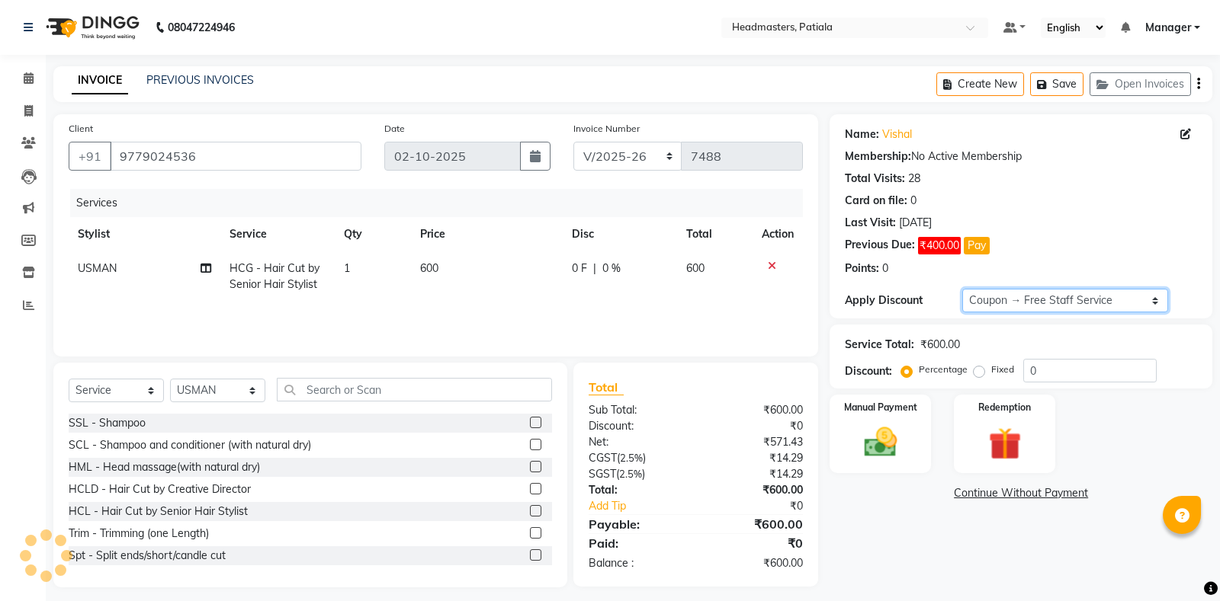
type input "100"
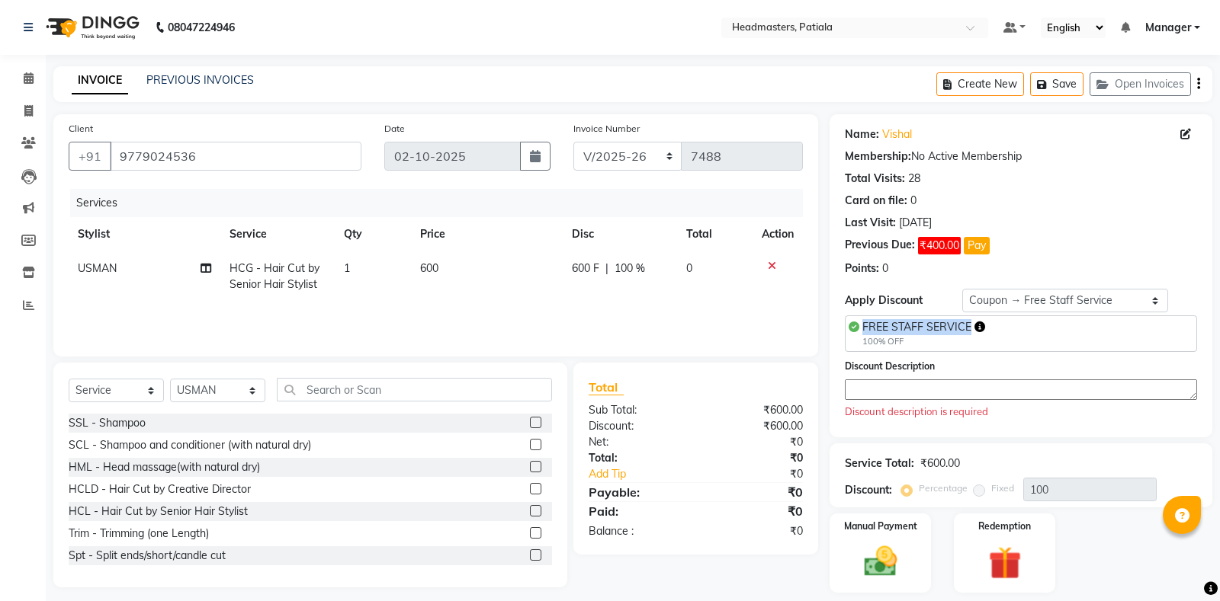
drag, startPoint x: 982, startPoint y: 325, endPoint x: 968, endPoint y: 325, distance: 13.7
click at [968, 325] on span "FREE STAFF SERVICE" at bounding box center [916, 327] width 109 height 14
copy span "FREE STAFF SERVICE"
paste textarea "FREE STAFF SERVICE"
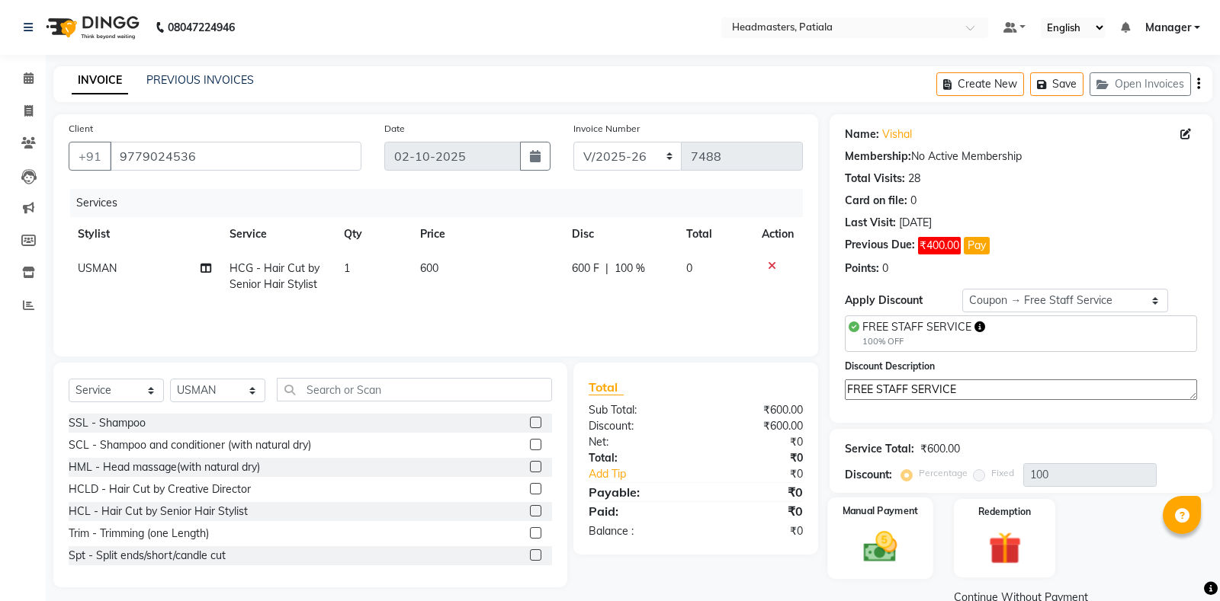
type textarea "FREE STAFF SERVICE"
click at [896, 532] on img at bounding box center [880, 546] width 55 height 39
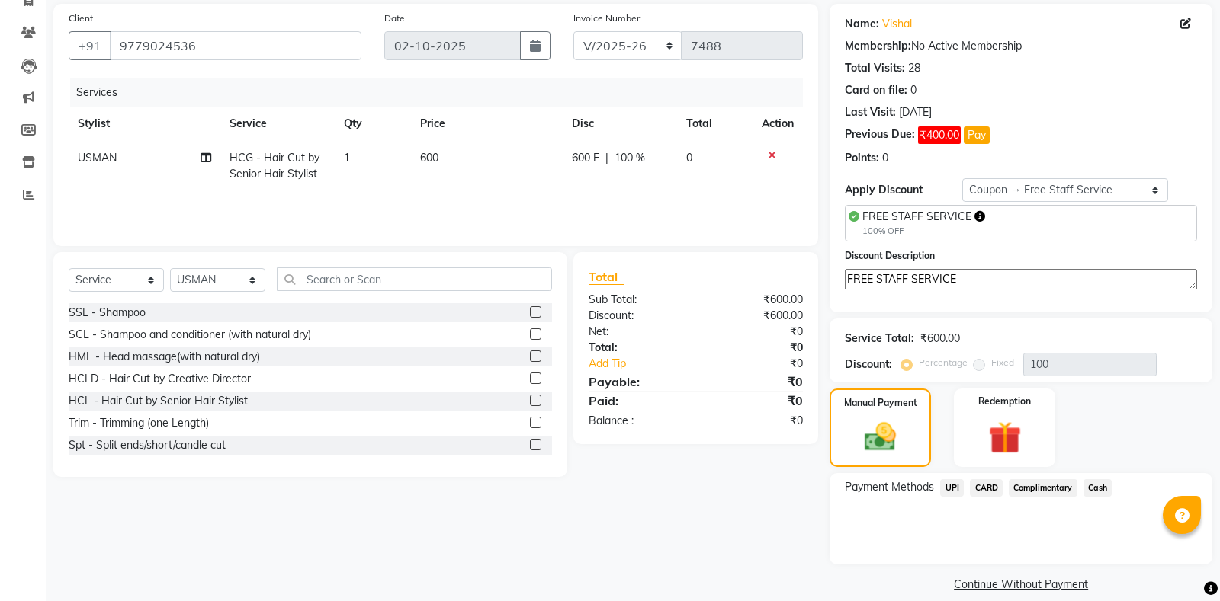
scroll to position [126, 0]
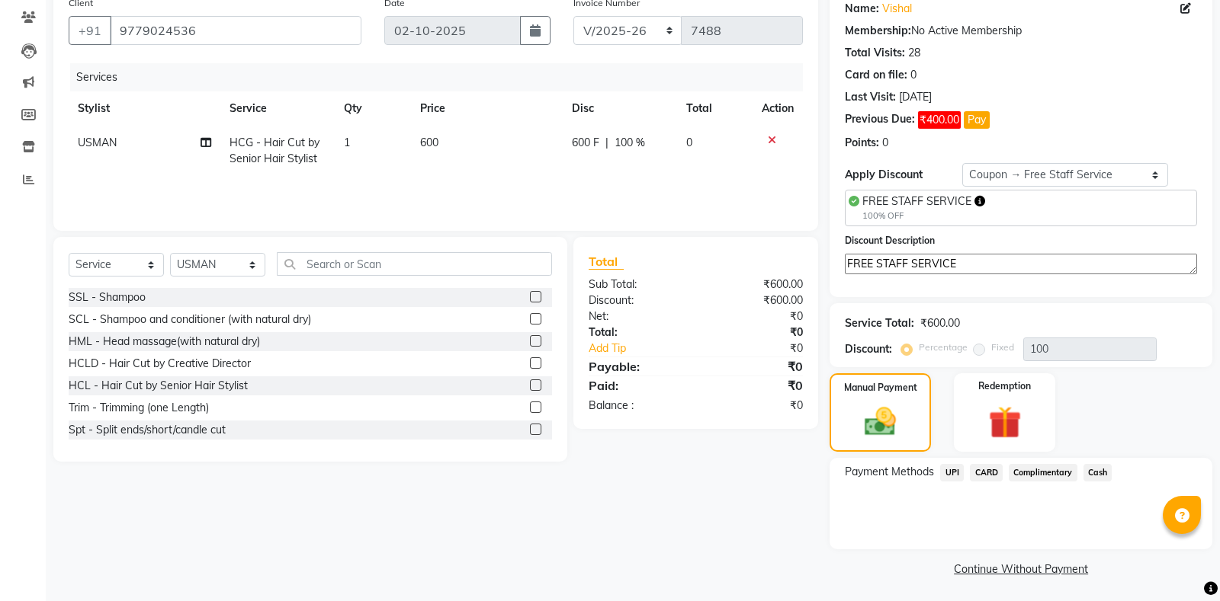
click at [1039, 473] on span "Complimentary" at bounding box center [1042, 473] width 69 height 18
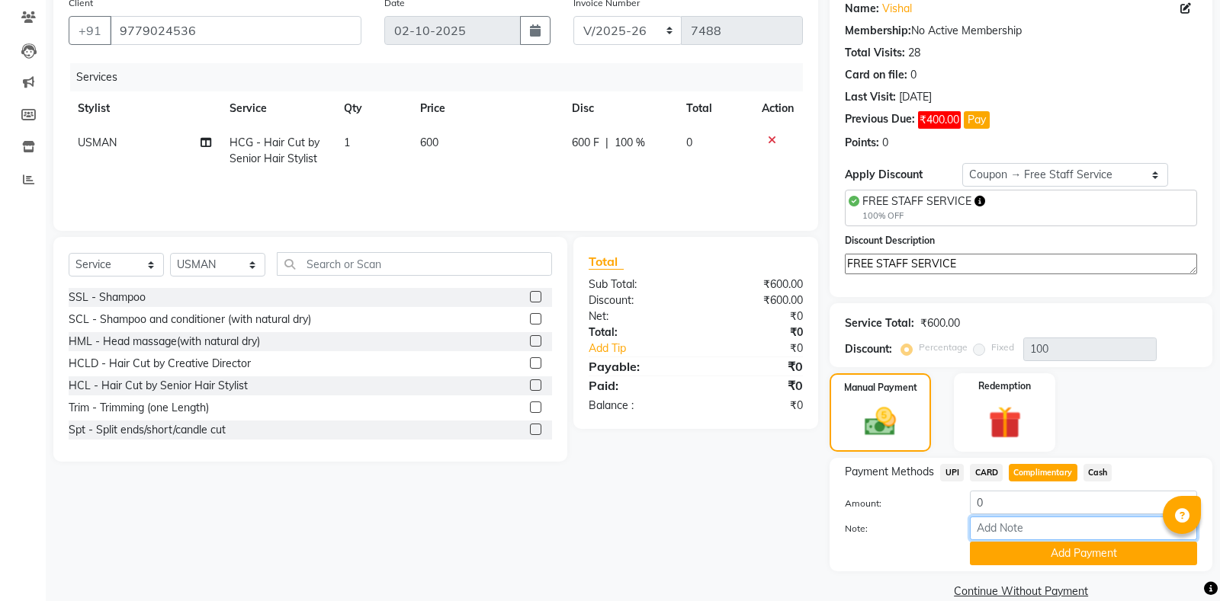
paste input "FREE STAFF SERVICE"
type input "FREE STAFF SERVICE"
click at [1050, 556] on button "Add Payment" at bounding box center [1083, 554] width 227 height 24
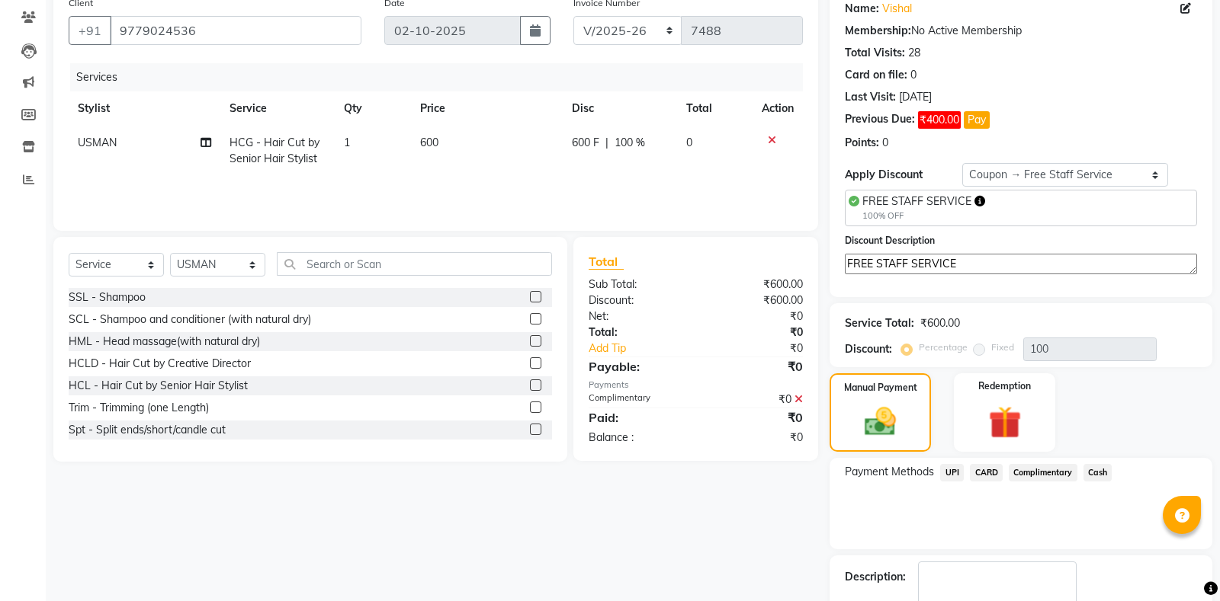
scroll to position [189, 0]
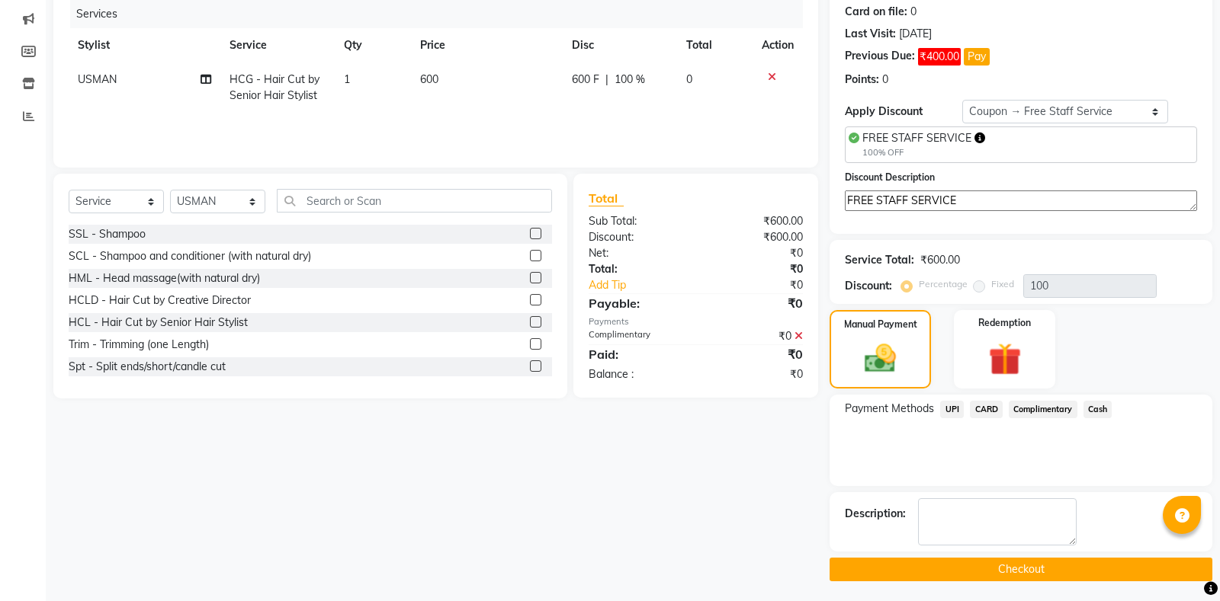
click at [990, 568] on button "Checkout" at bounding box center [1020, 570] width 383 height 24
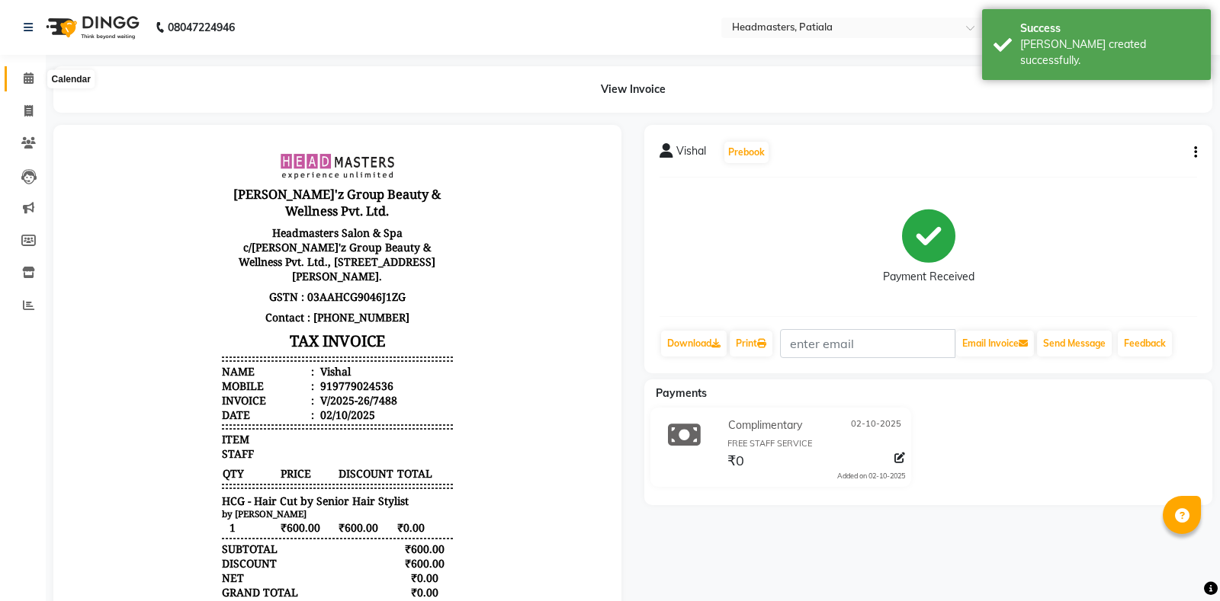
click at [27, 75] on icon at bounding box center [29, 77] width 10 height 11
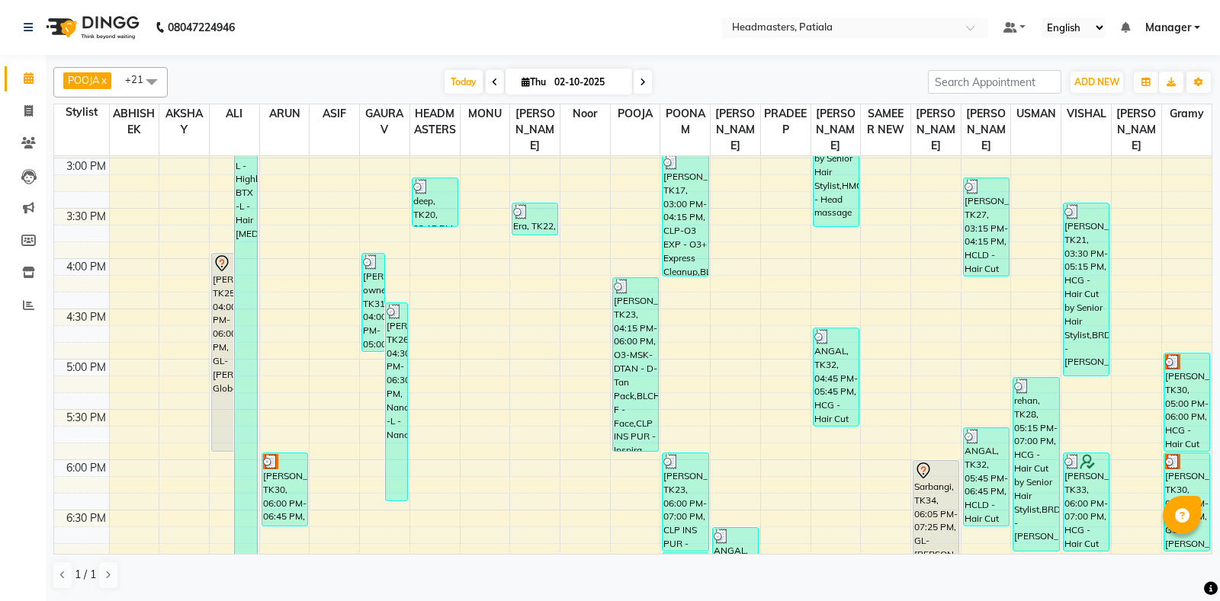
scroll to position [659, 0]
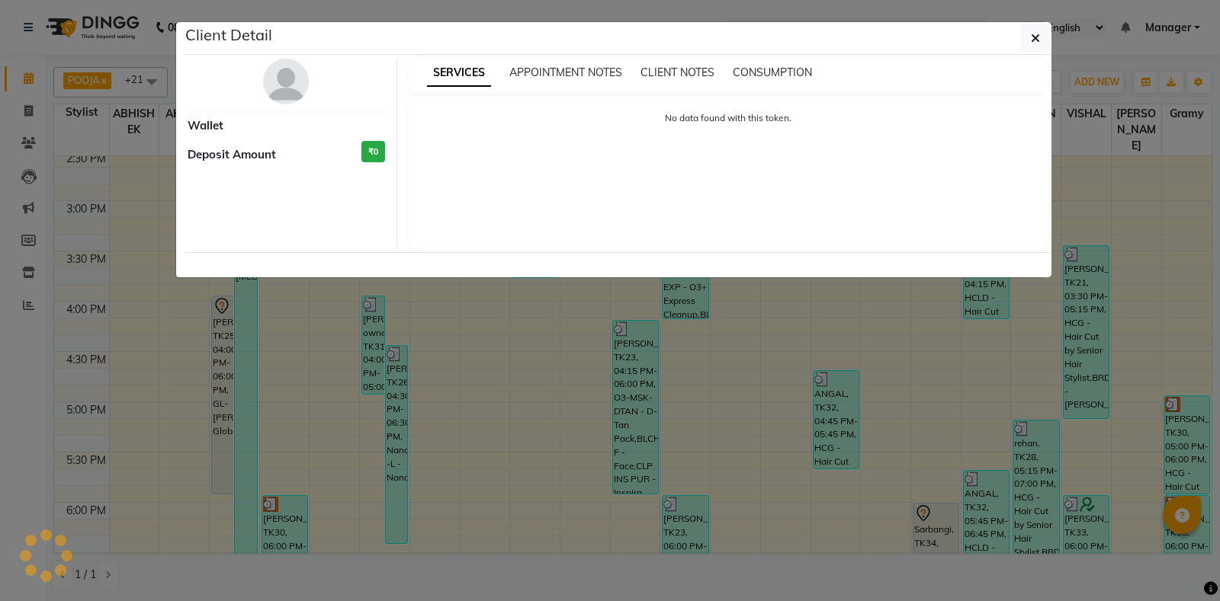
scroll to position [304, 0]
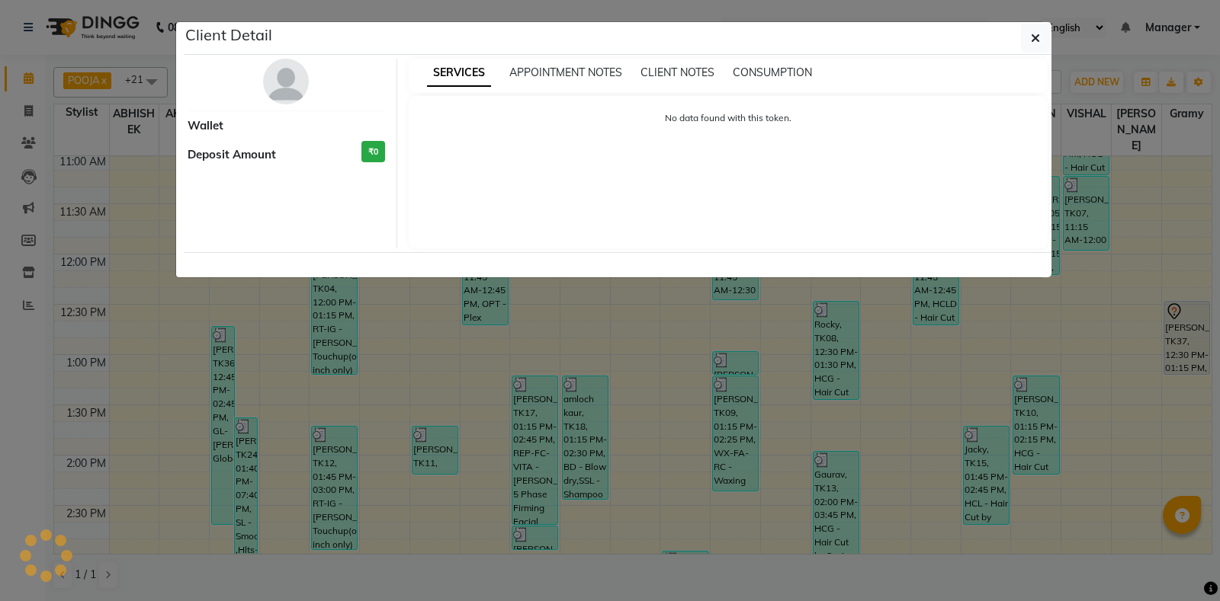
select select "7"
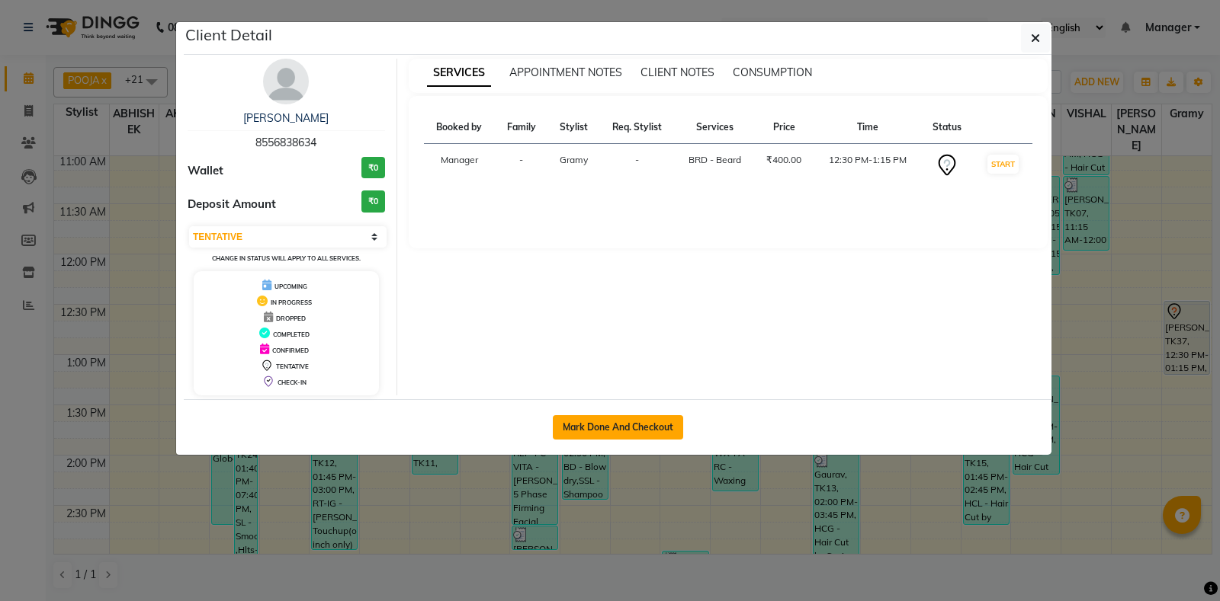
click at [604, 429] on button "Mark Done And Checkout" at bounding box center [618, 427] width 130 height 24
select select "6602"
select select "service"
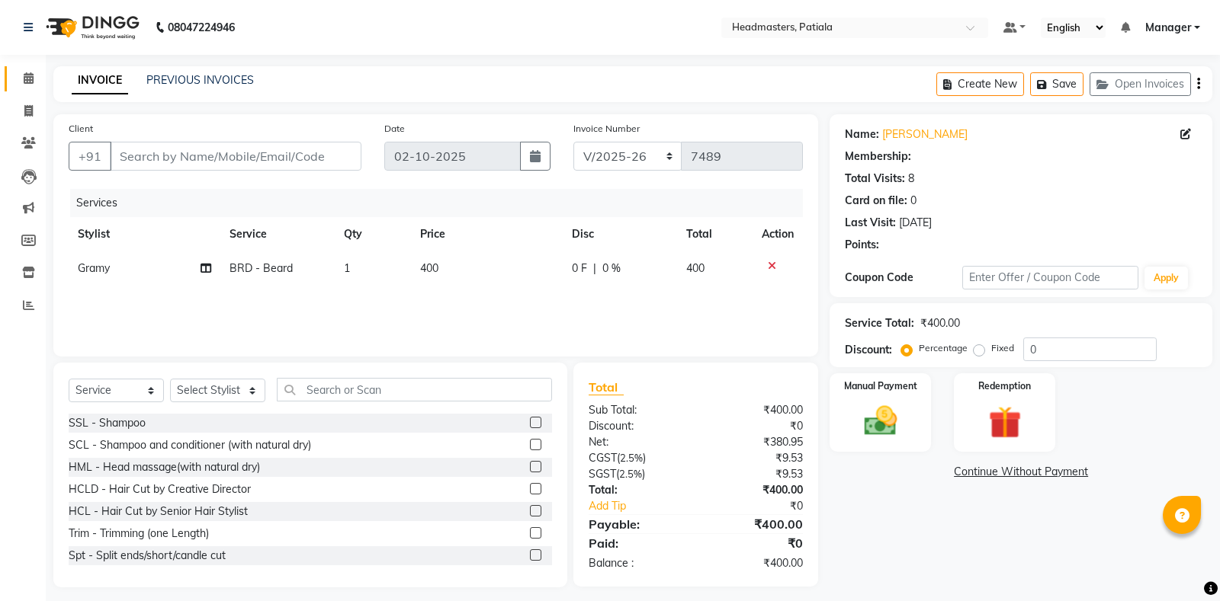
type input "8556838634"
select select "87940"
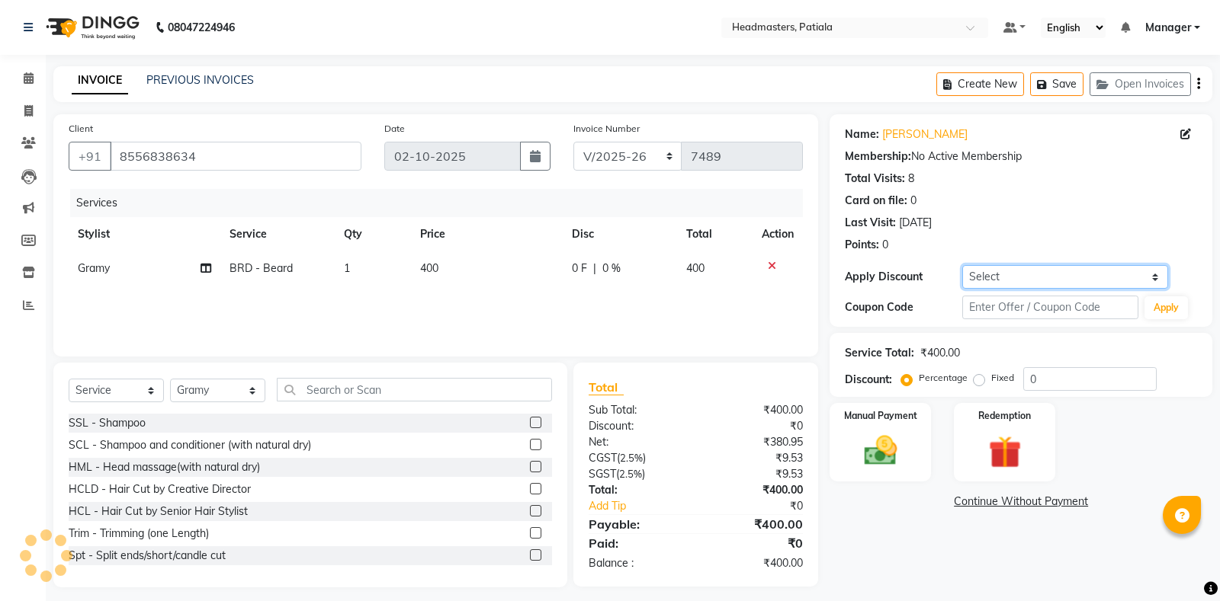
click at [1005, 279] on select "Select Coupon → Already Paid Coupon → Service Not Done Coupon → Pending Payment…" at bounding box center [1064, 277] width 205 height 24
select select "10: Object"
click option "Coupon → Free Staff Service" at bounding box center [0, 0] width 0 height 0
type input "100"
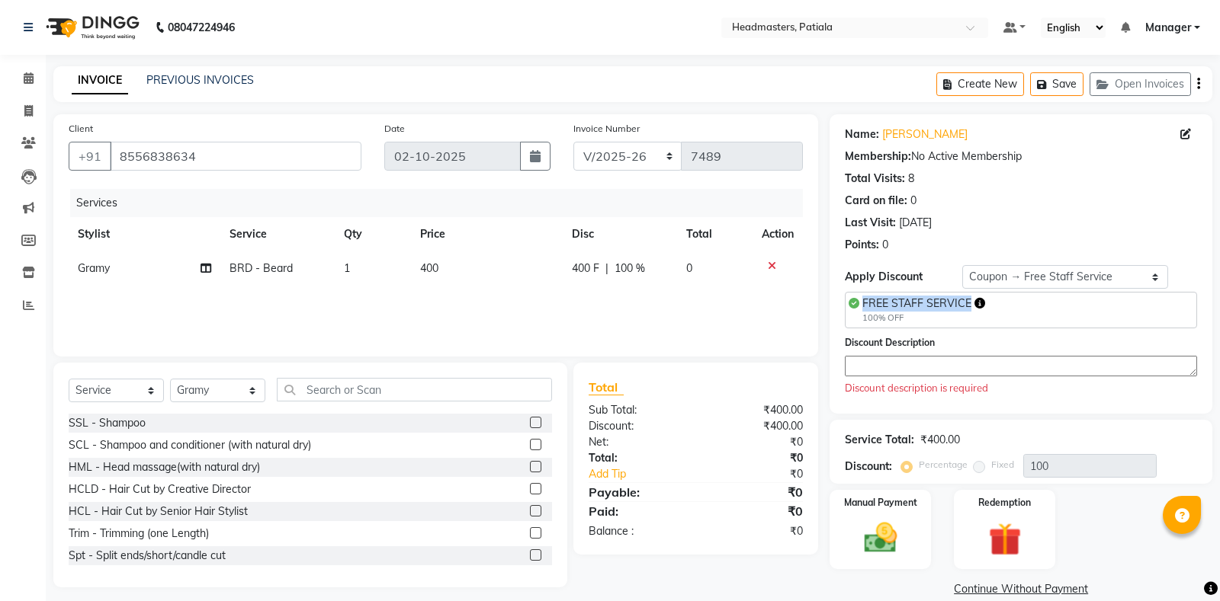
drag, startPoint x: 863, startPoint y: 305, endPoint x: 984, endPoint y: 303, distance: 121.2
click at [984, 303] on div "FREE STAFF SERVICE 100% OFF" at bounding box center [1021, 310] width 352 height 37
copy span "FREE STAFF SERVICE"
paste textarea "FREE STAFF SERVICE"
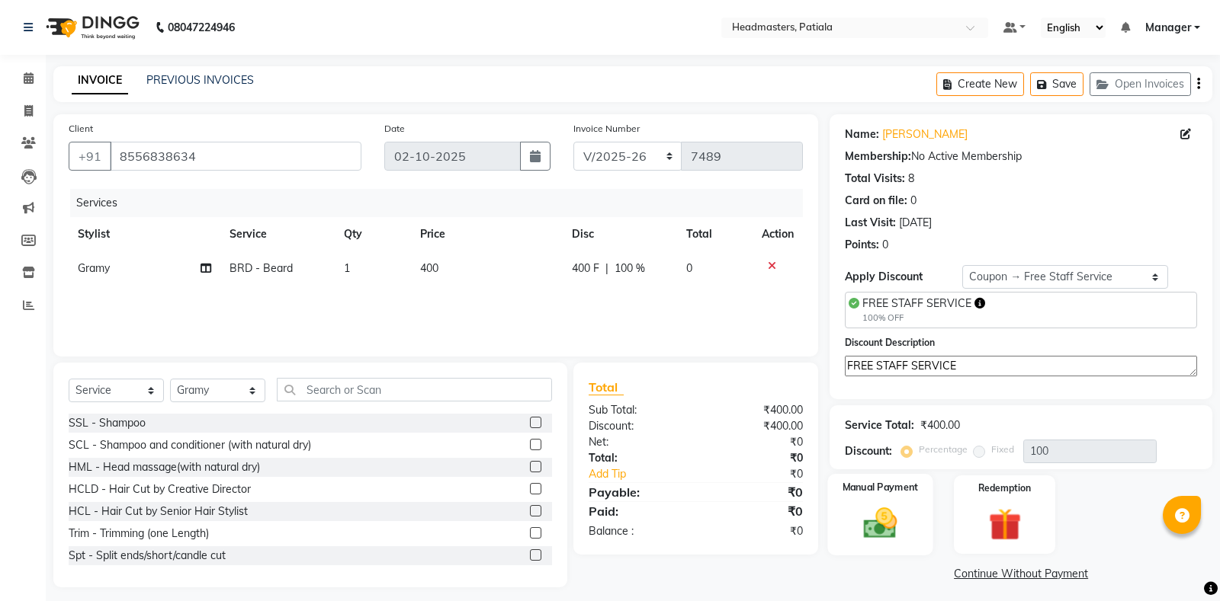
type textarea "FREE STAFF SERVICE"
click at [905, 508] on img at bounding box center [880, 523] width 55 height 39
click at [1057, 569] on span "Complimentary" at bounding box center [1042, 575] width 69 height 18
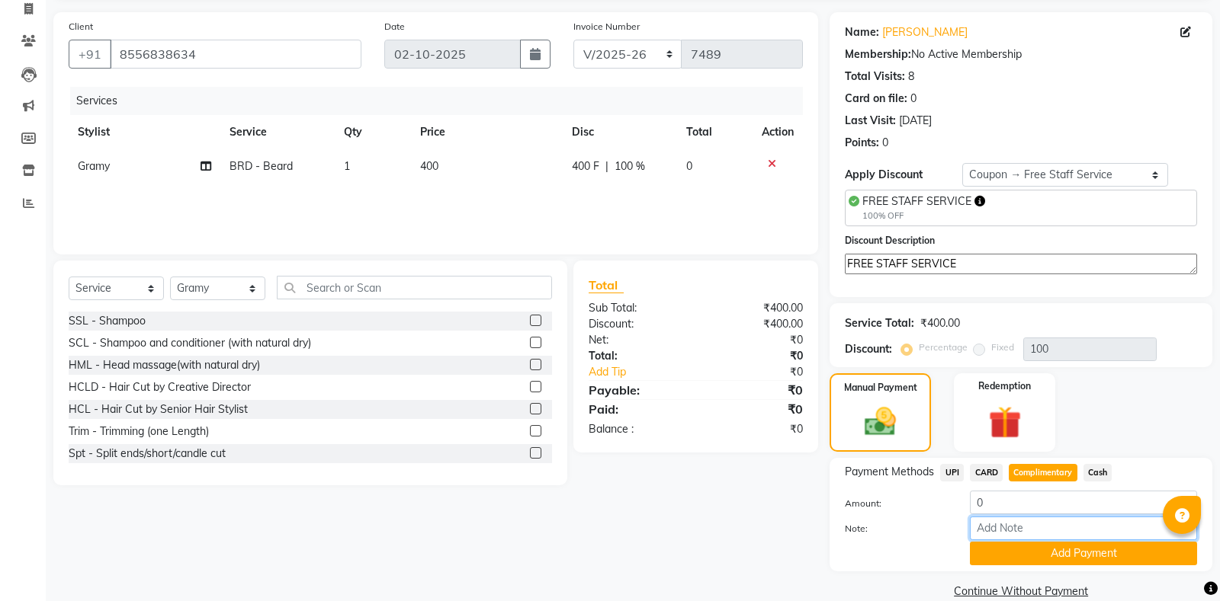
paste input "FREE STAFF SERVICE"
type input "FREE STAFF SERVICE"
click at [1035, 563] on button "Add Payment" at bounding box center [1083, 554] width 227 height 24
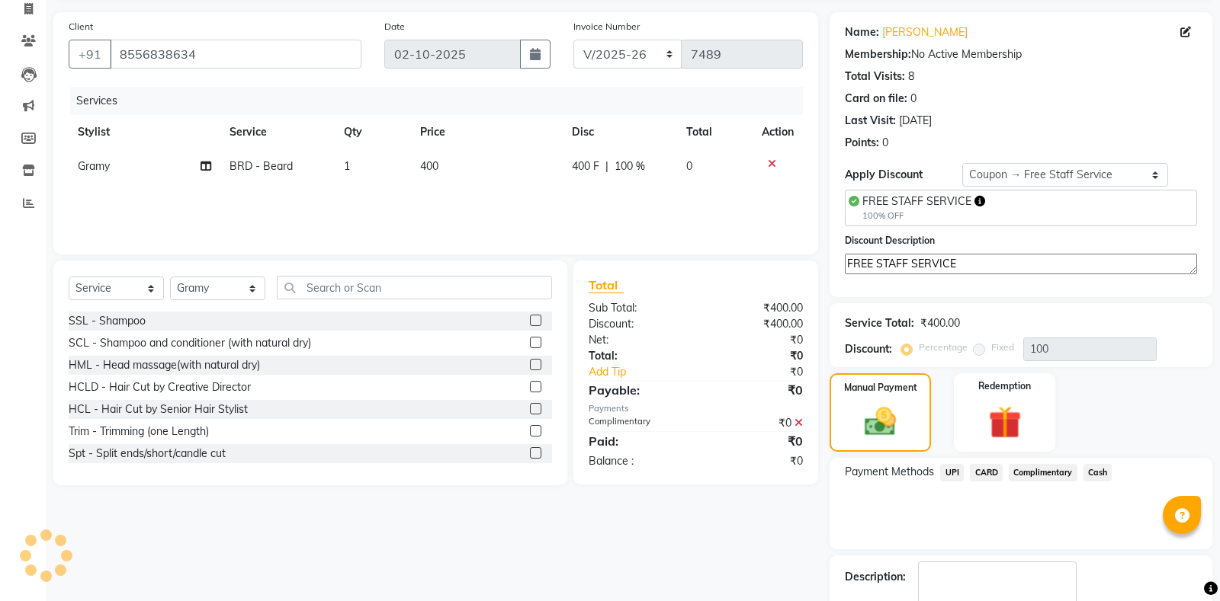
click at [1053, 535] on div "Payment Methods UPI CARD Complimentary Cash" at bounding box center [1020, 503] width 383 height 91
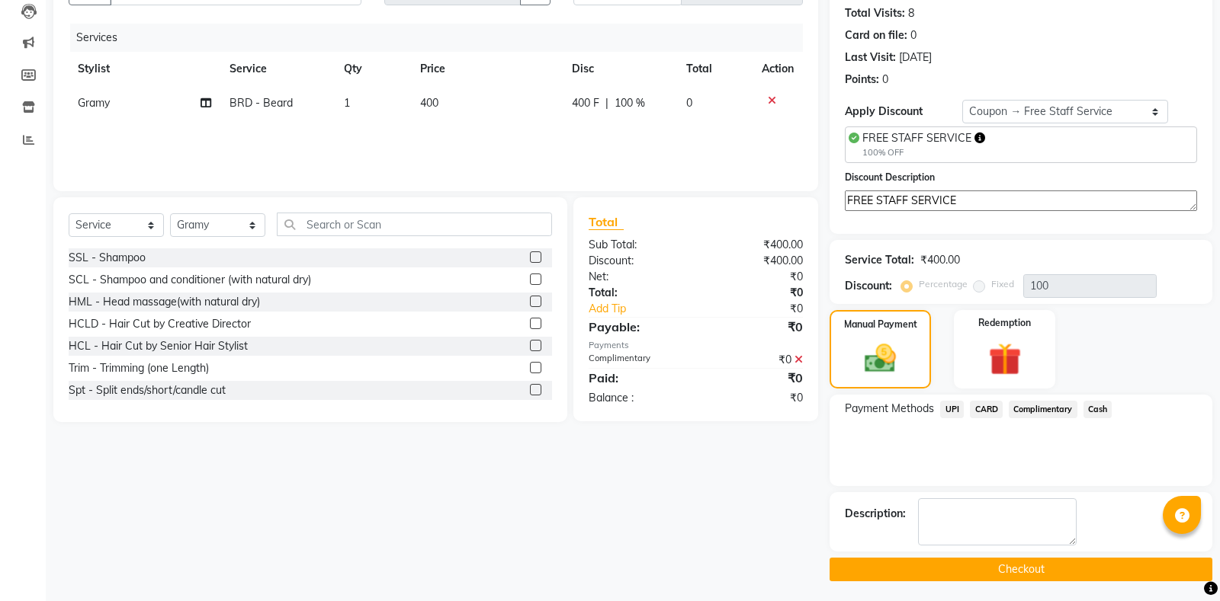
click at [1035, 568] on button "Checkout" at bounding box center [1020, 570] width 383 height 24
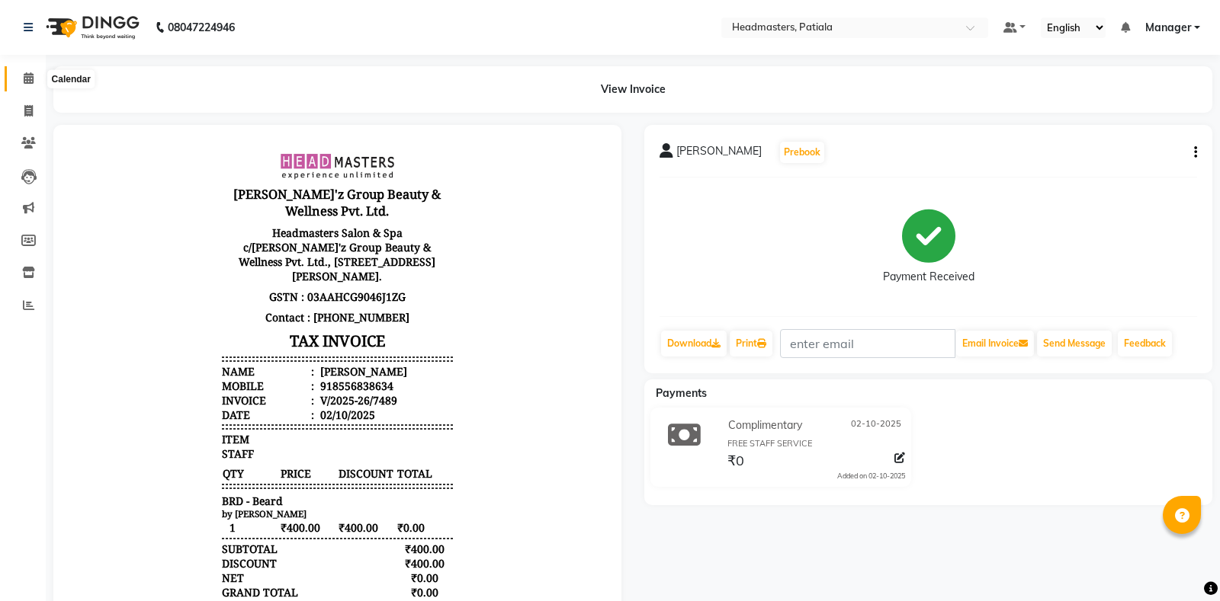
click at [21, 86] on span at bounding box center [28, 79] width 27 height 18
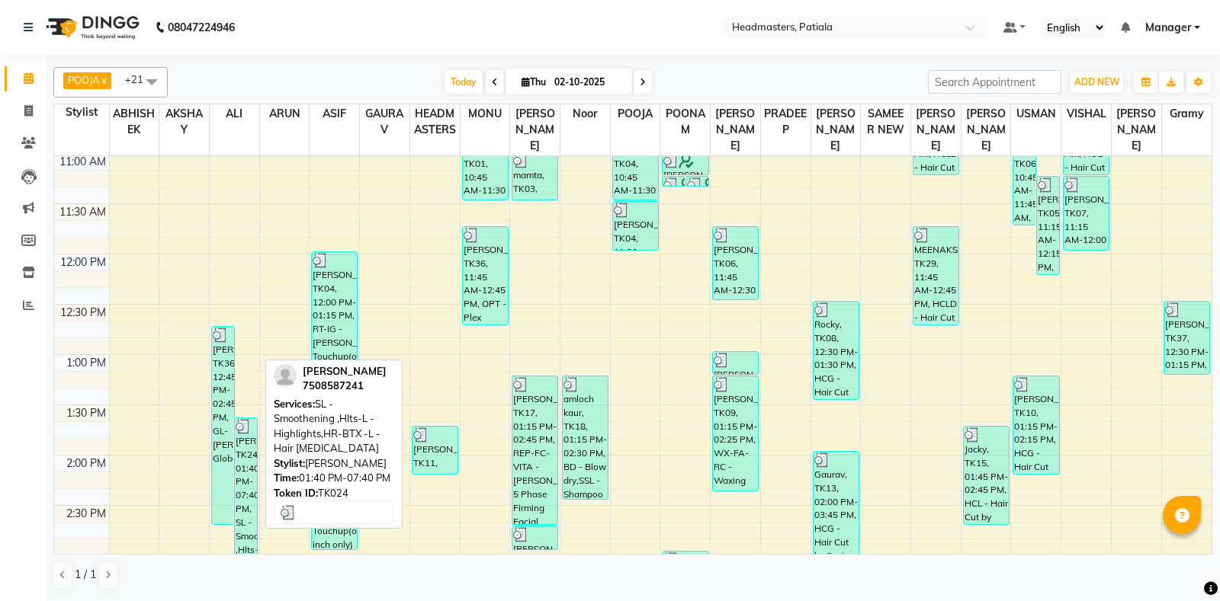
scroll to position [659, 0]
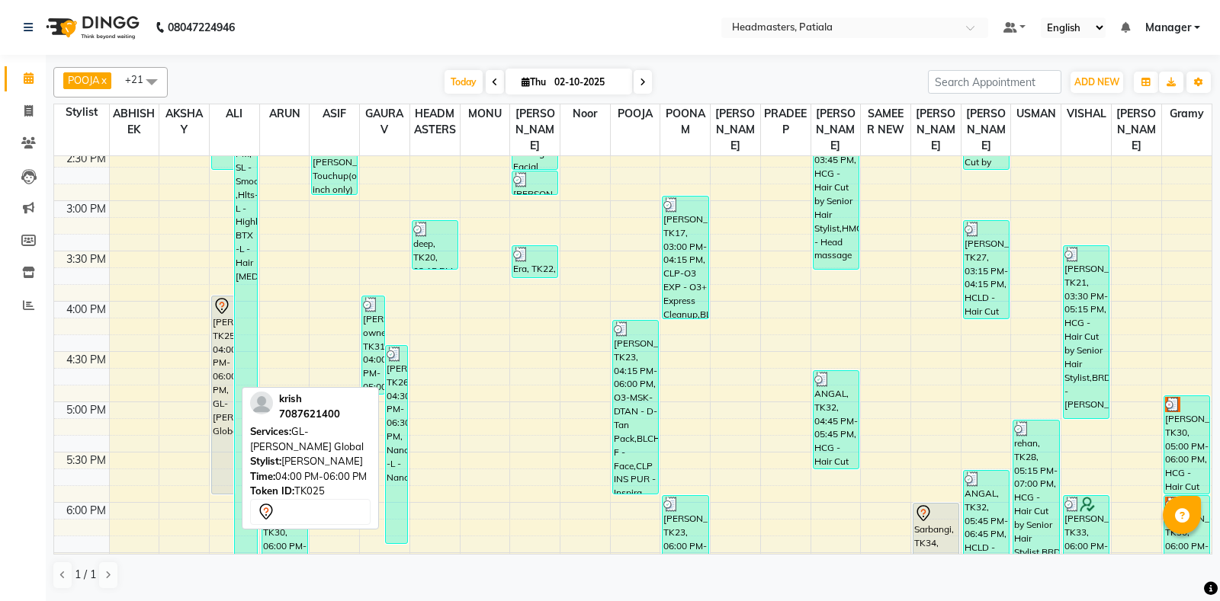
click at [229, 389] on div "[PERSON_NAME], TK25, 04:00 PM-06:00 PM, GL-[PERSON_NAME] Global" at bounding box center [223, 395] width 22 height 197
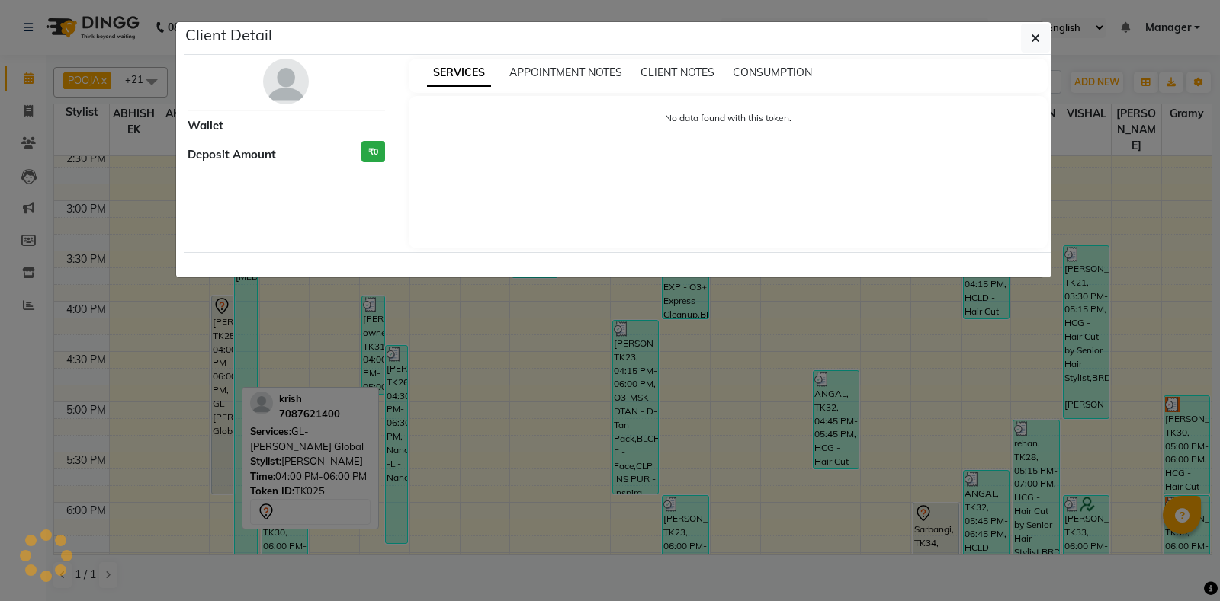
select select "7"
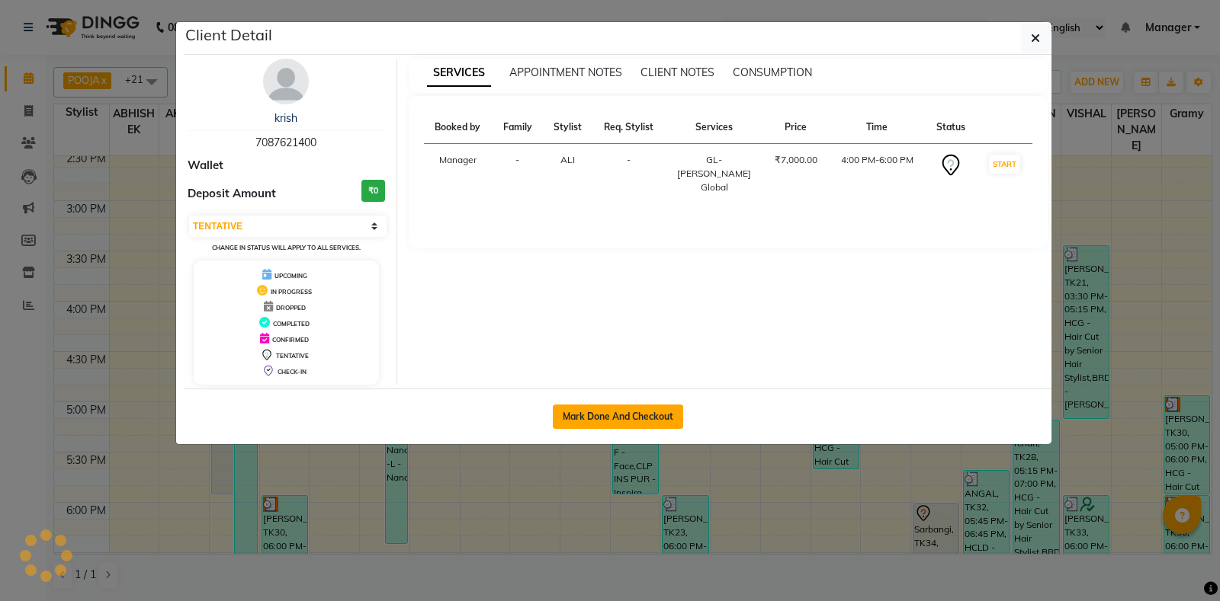
click at [650, 408] on button "Mark Done And Checkout" at bounding box center [618, 417] width 130 height 24
select select "6602"
select select "service"
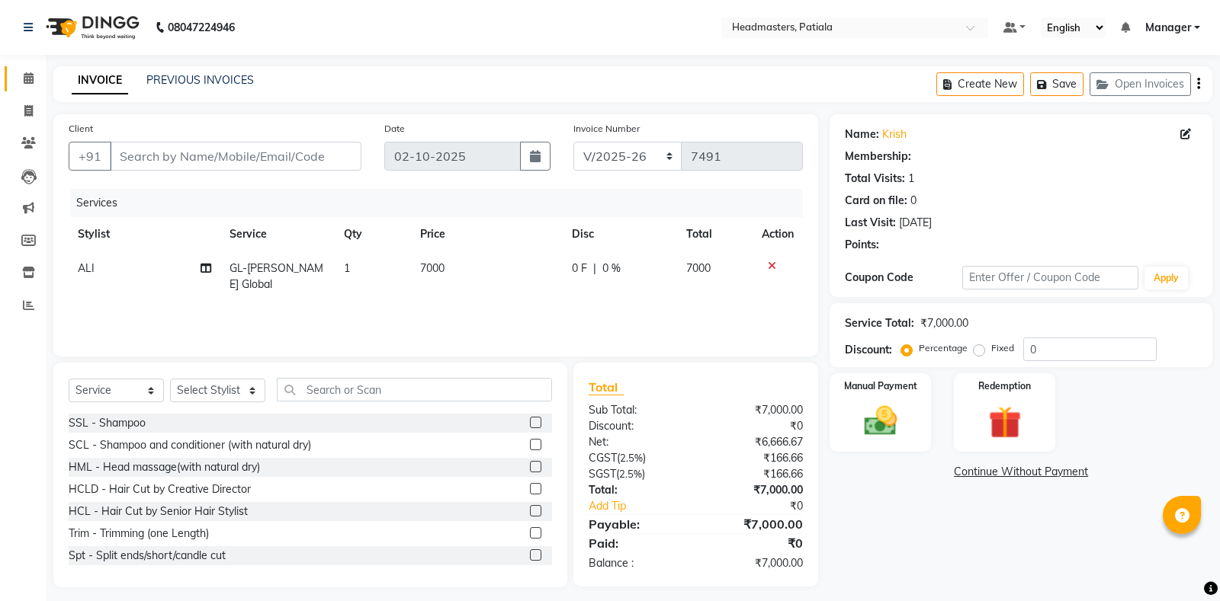
type input "7087621400"
select select "51083"
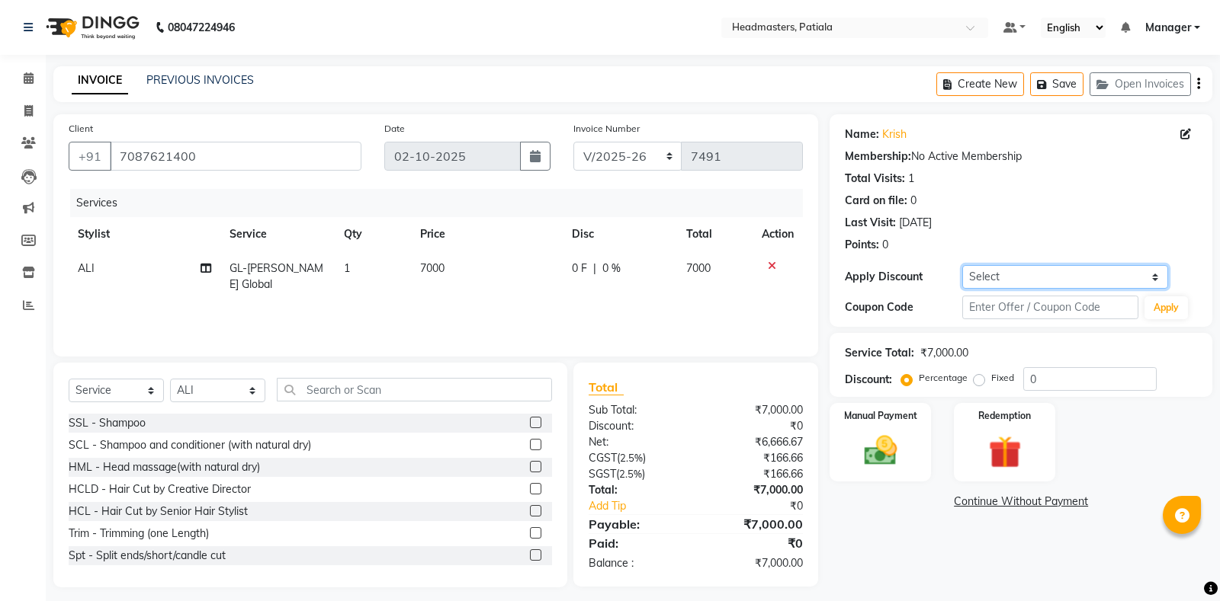
click at [1055, 286] on select "Select Coupon → Already Paid Coupon → Service Not Done Coupon → Pending Payment…" at bounding box center [1064, 277] width 205 height 24
select select "2: Object"
click option "Coupon → Service Not Done" at bounding box center [0, 0] width 0 height 0
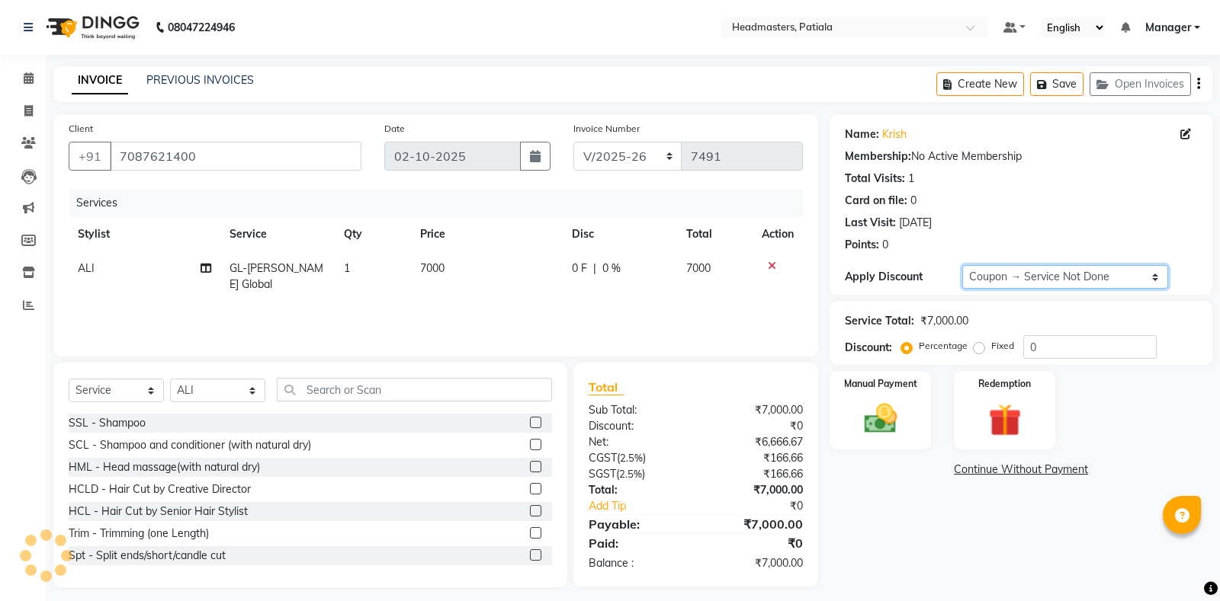
type input "100"
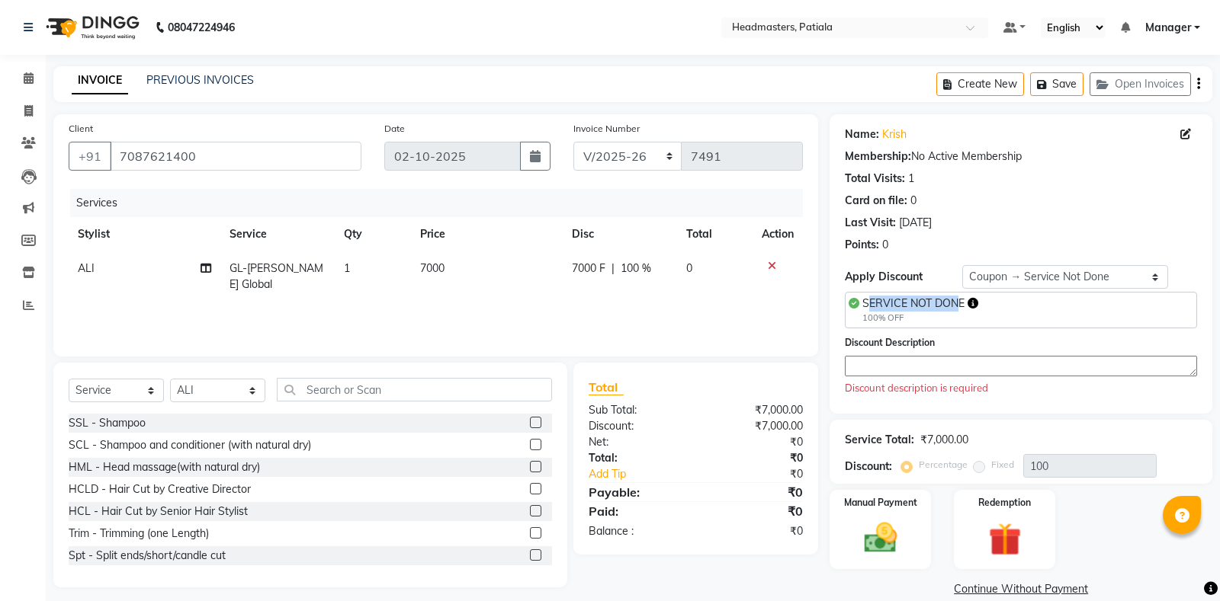
click at [961, 303] on span "SERVICE NOT DONE" at bounding box center [913, 304] width 102 height 14
drag, startPoint x: 963, startPoint y: 302, endPoint x: 867, endPoint y: 299, distance: 96.1
click at [865, 299] on span "SERVICE NOT DONE" at bounding box center [913, 304] width 102 height 14
copy span "SERVICE NOT DONE"
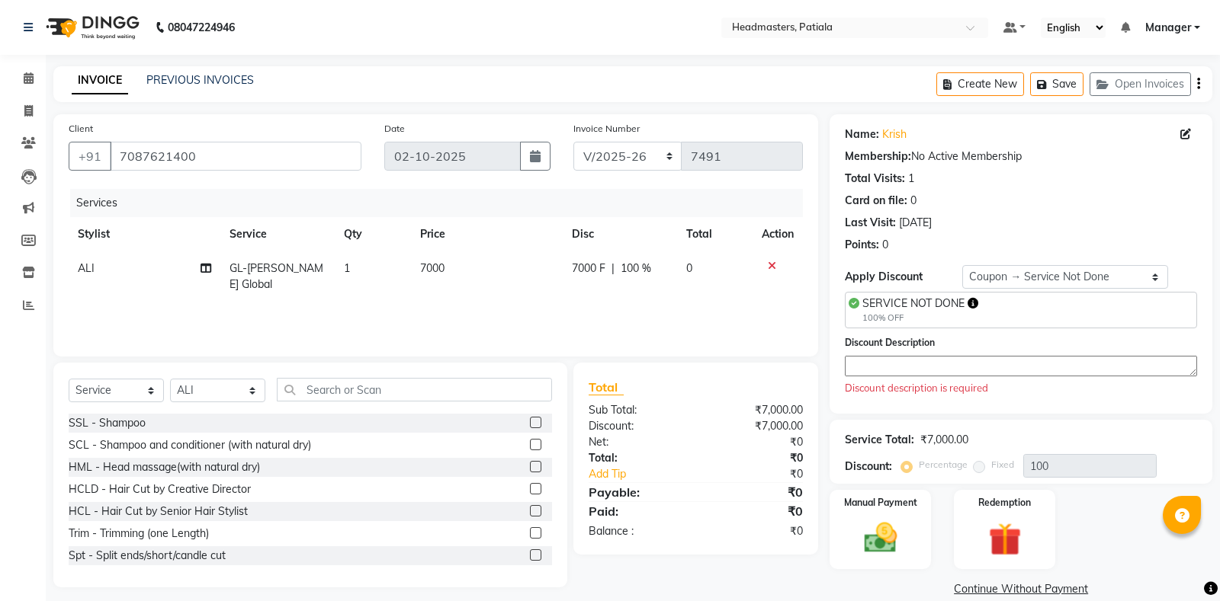
paste textarea "SERVICE NOT DONE"
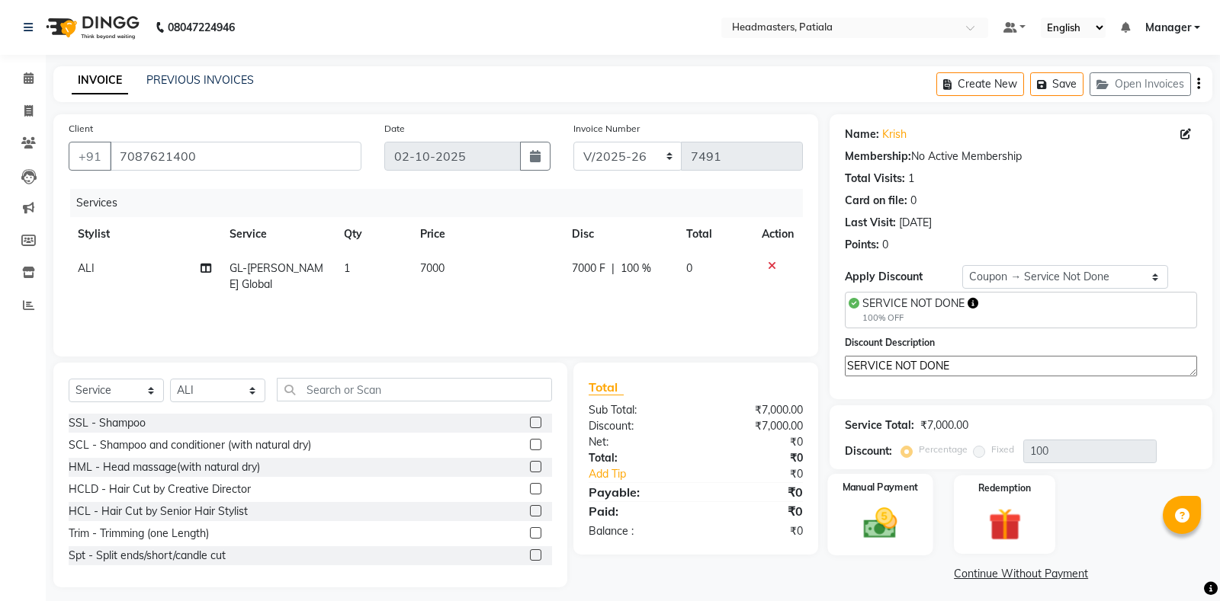
type textarea "SERVICE NOT DONE"
click at [902, 504] on img at bounding box center [880, 523] width 55 height 39
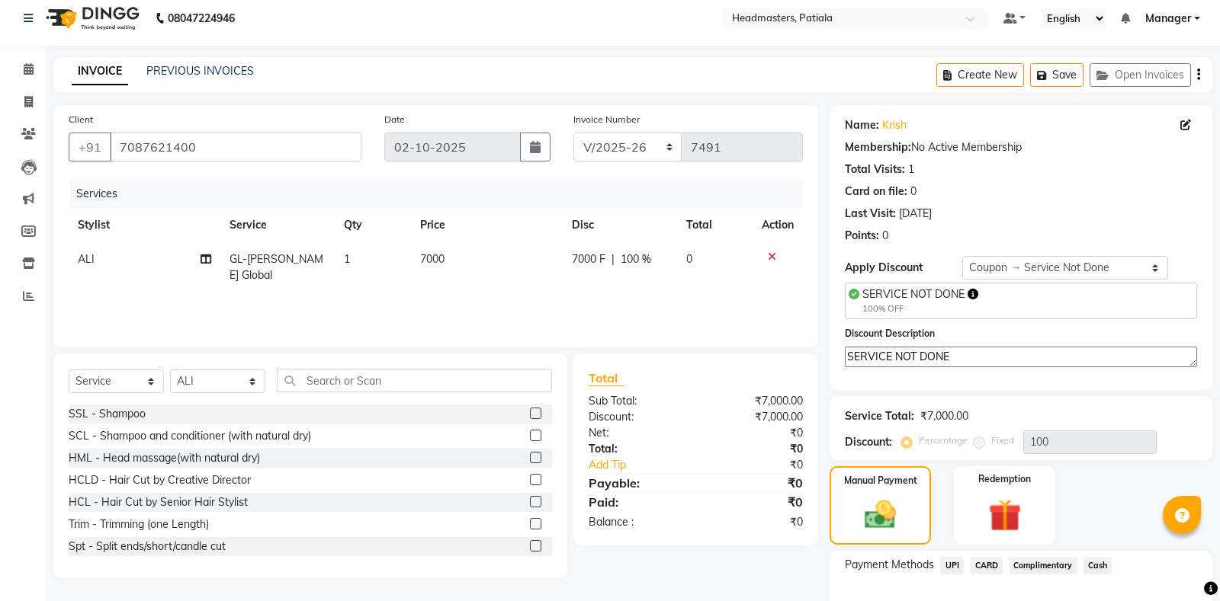
click at [1037, 566] on span "Complimentary" at bounding box center [1042, 566] width 69 height 18
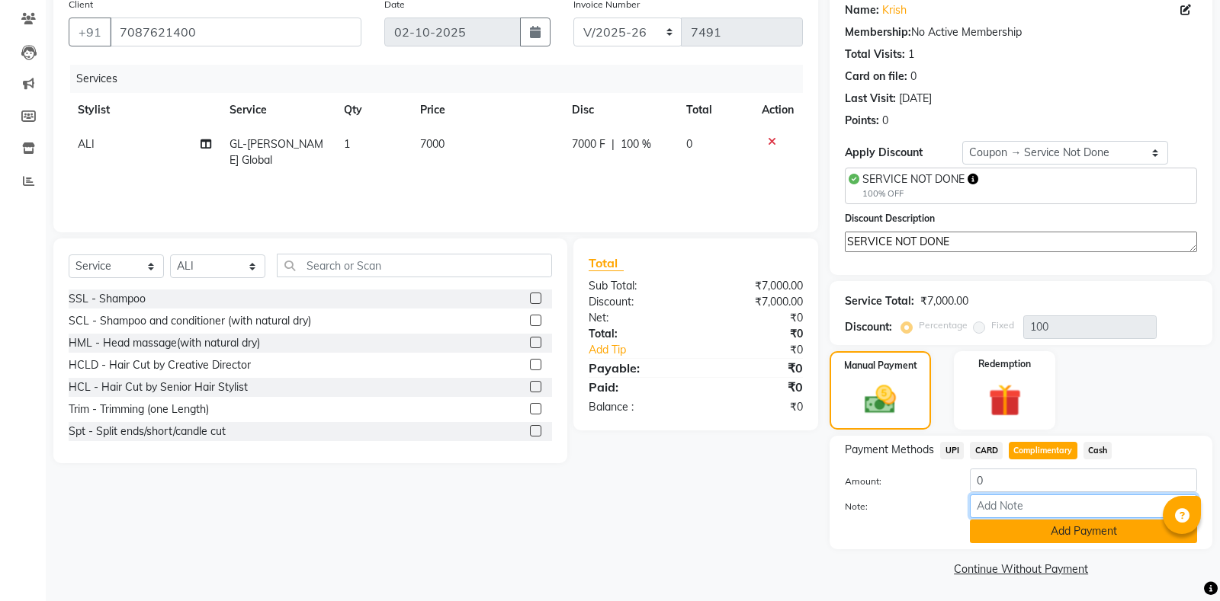
paste input "SERVICE NOT DONE"
type input "SERVICE NOT DONE"
click at [1035, 527] on button "Add Payment" at bounding box center [1083, 532] width 227 height 24
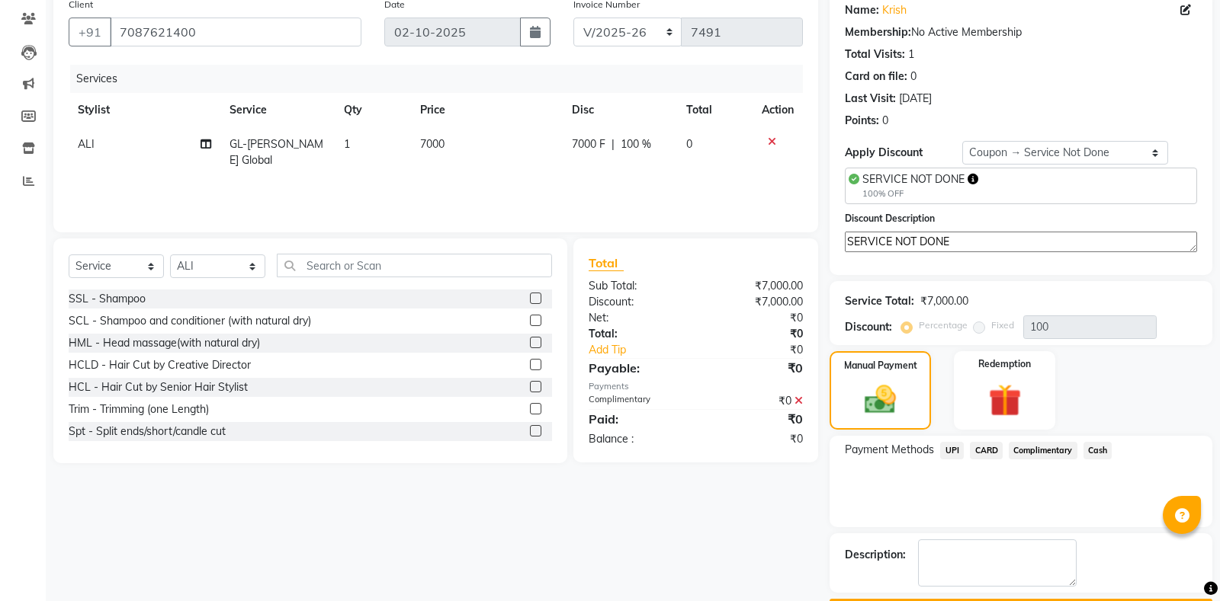
scroll to position [165, 0]
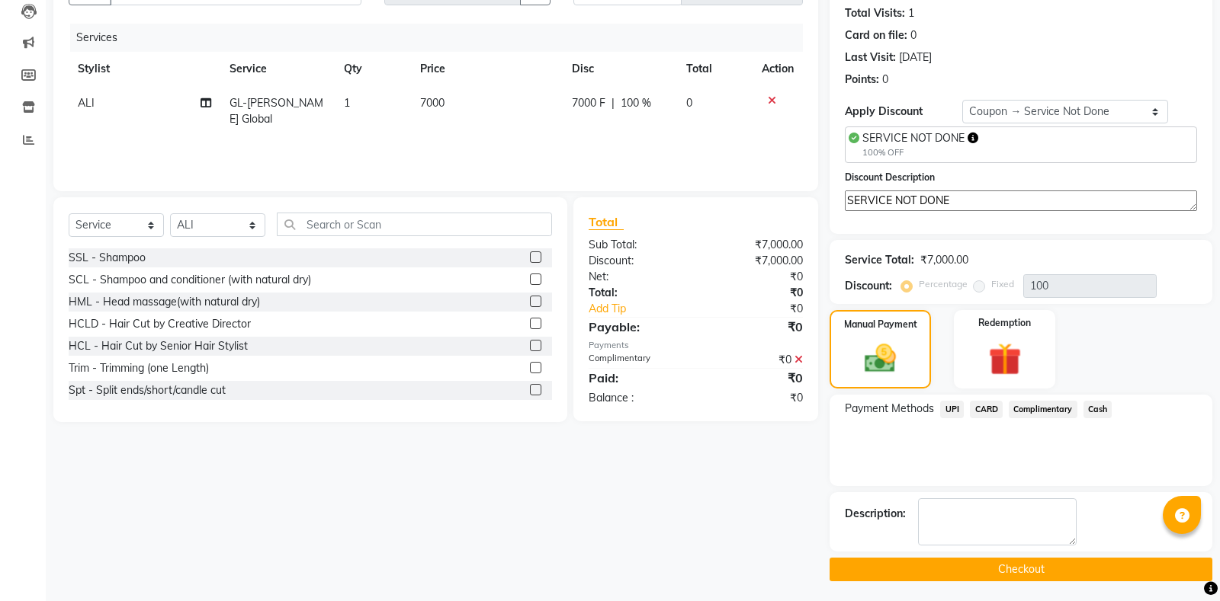
click at [938, 574] on button "Checkout" at bounding box center [1020, 570] width 383 height 24
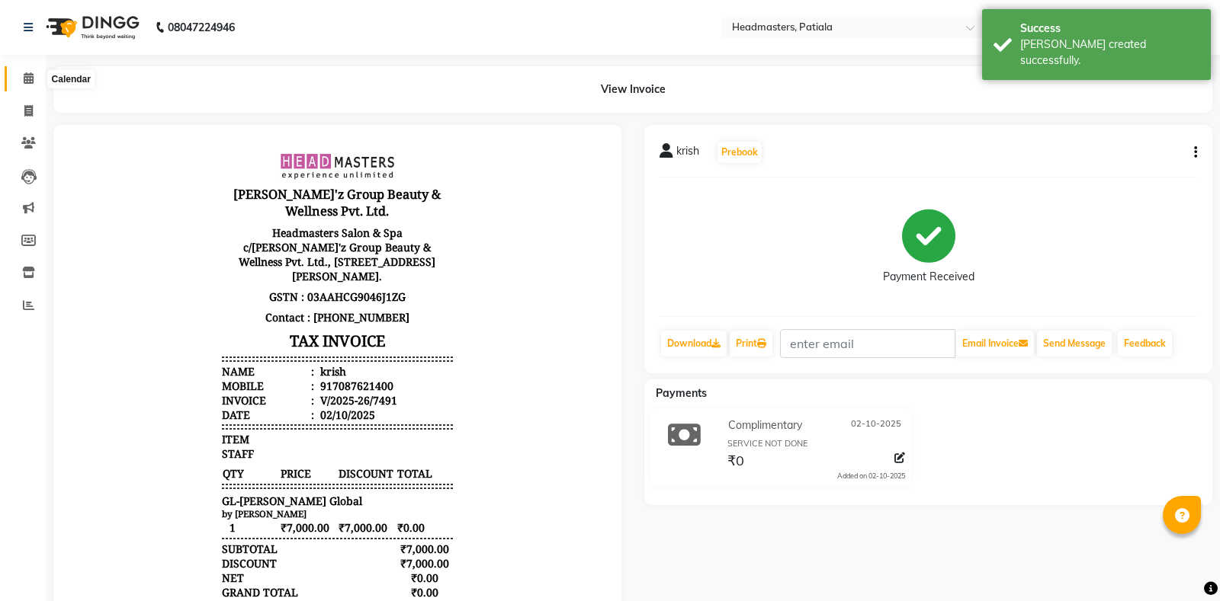
click at [30, 79] on icon at bounding box center [29, 77] width 10 height 11
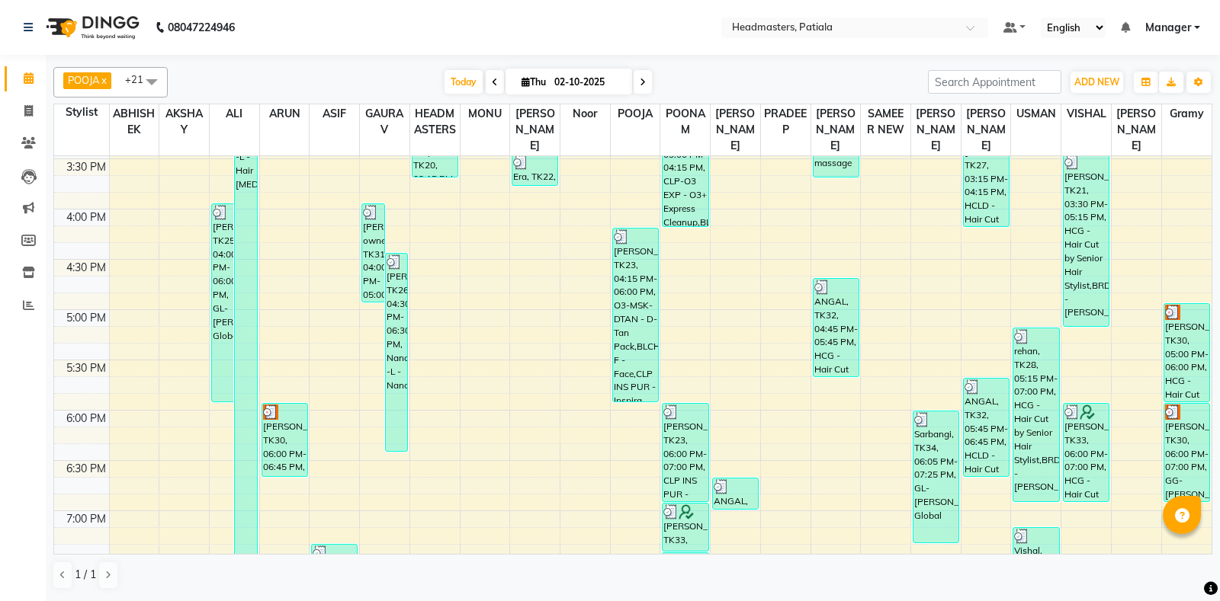
scroll to position [659, 0]
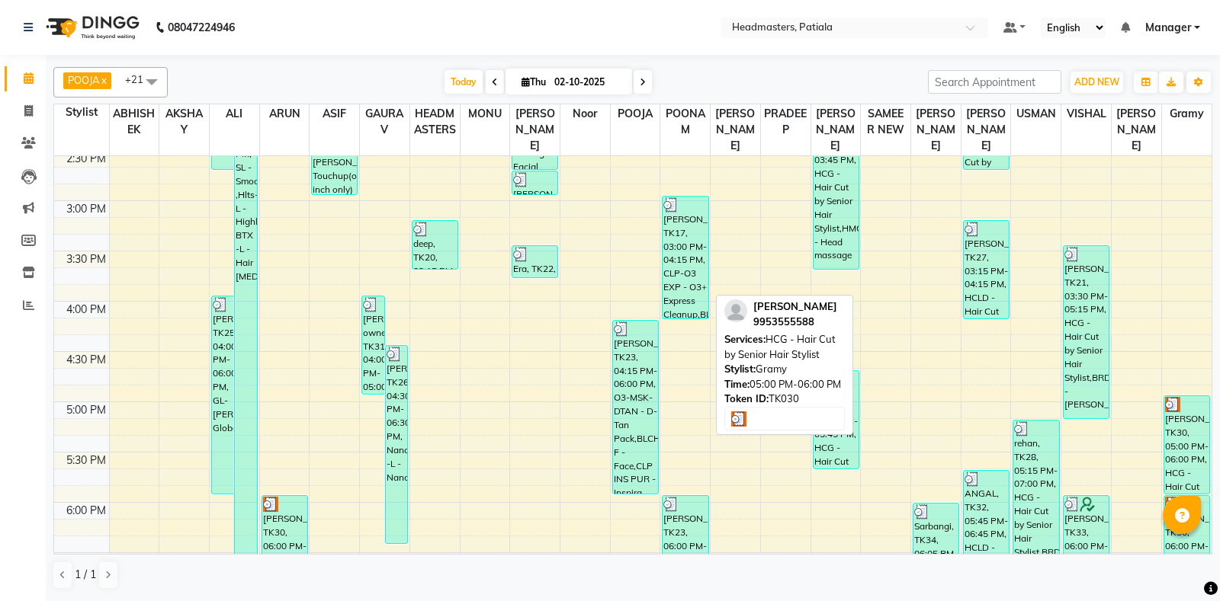
click at [1192, 438] on div "[PERSON_NAME], TK30, 05:00 PM-06:00 PM, HCG - Hair Cut by Senior Hair Stylist" at bounding box center [1187, 445] width 46 height 98
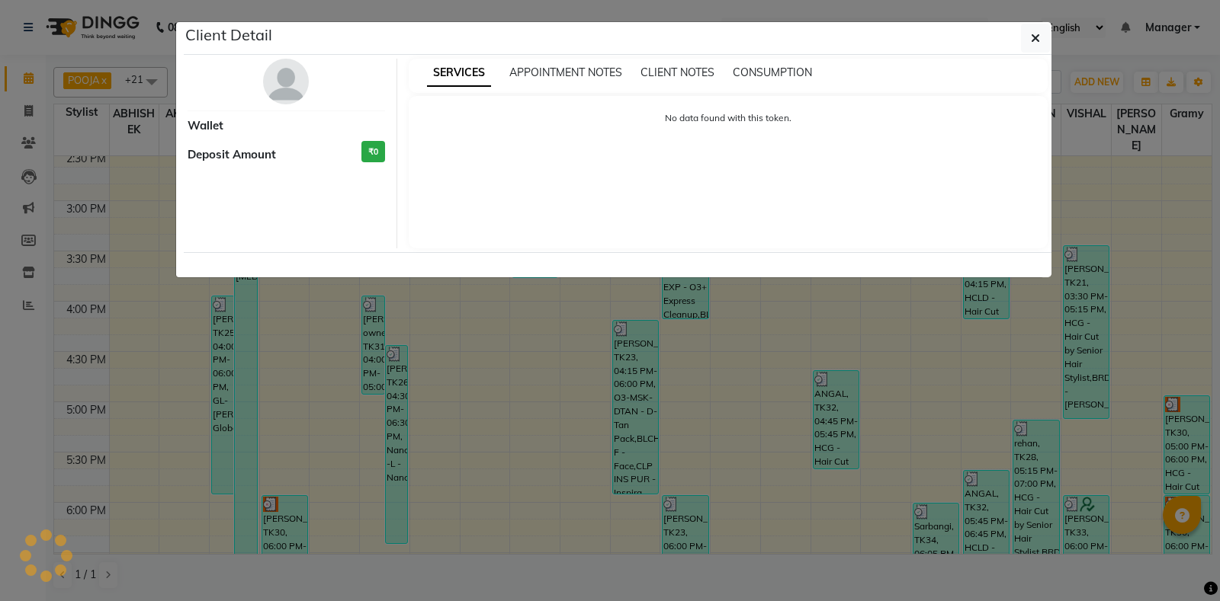
select select "3"
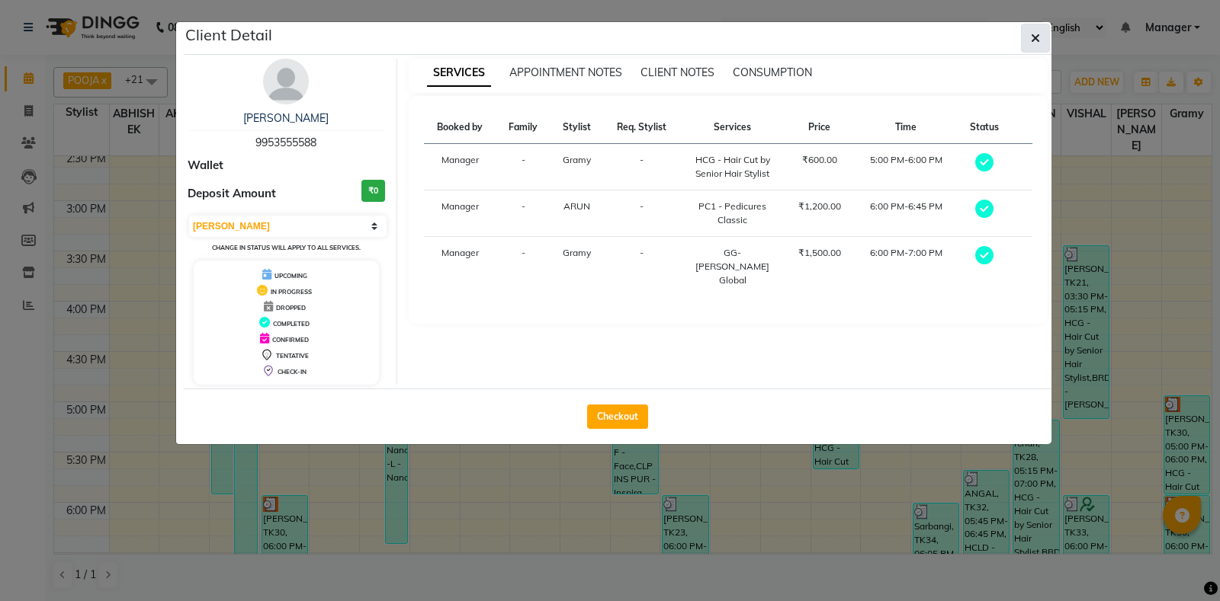
click at [1038, 40] on icon "button" at bounding box center [1035, 38] width 9 height 12
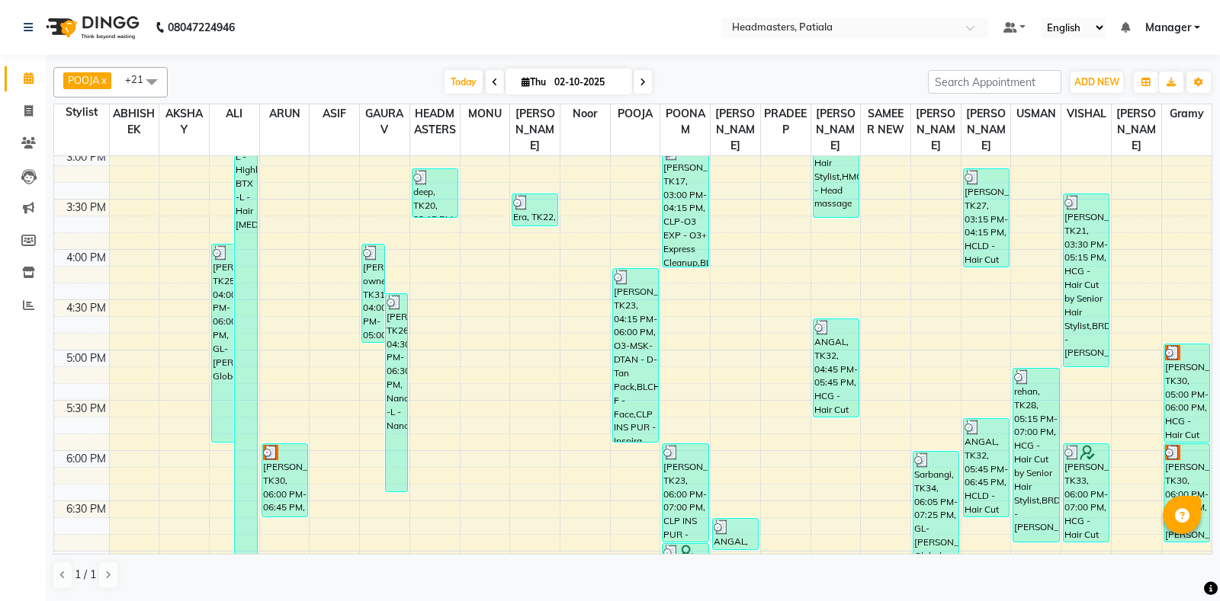
scroll to position [1015, 0]
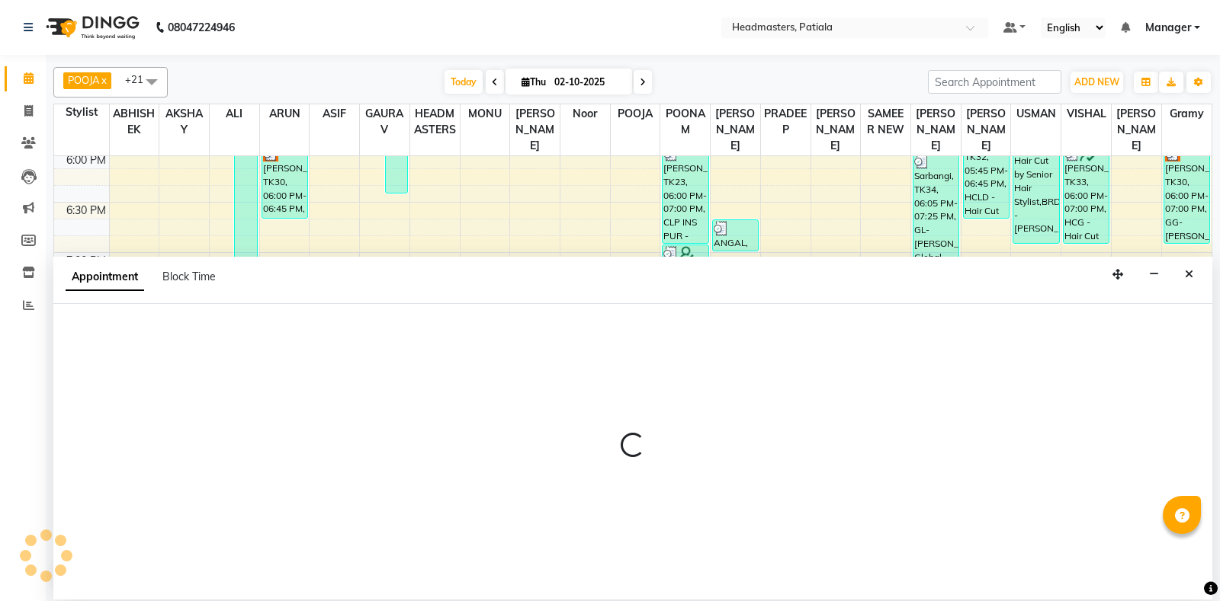
select select "54003"
select select "tentative"
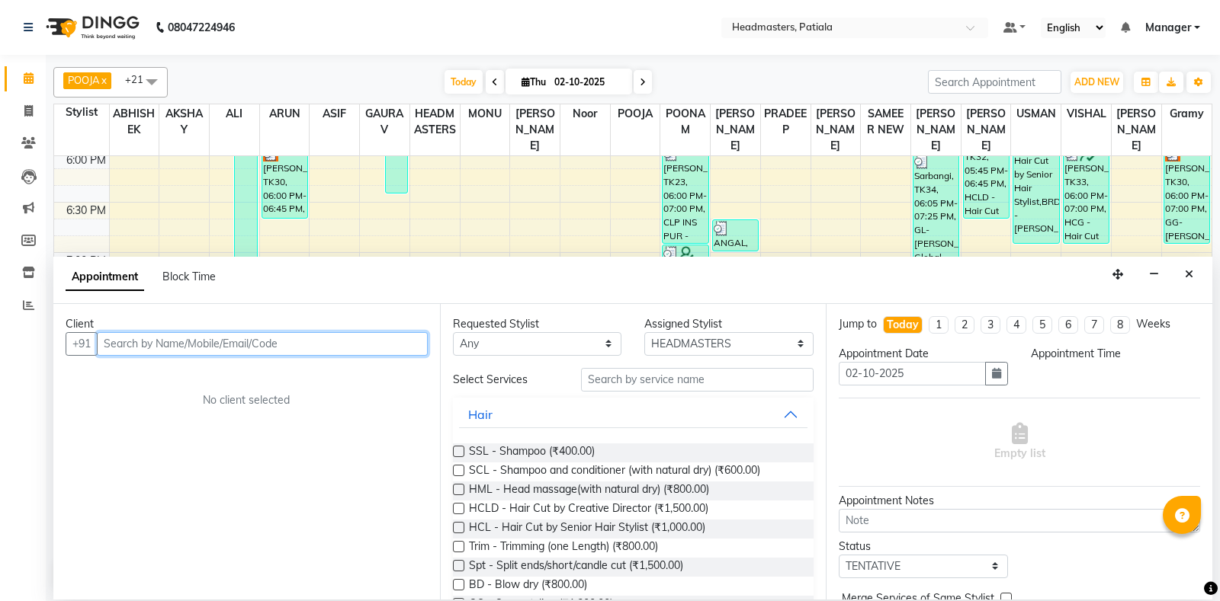
select select "1155"
click at [143, 351] on input "text" at bounding box center [262, 344] width 331 height 24
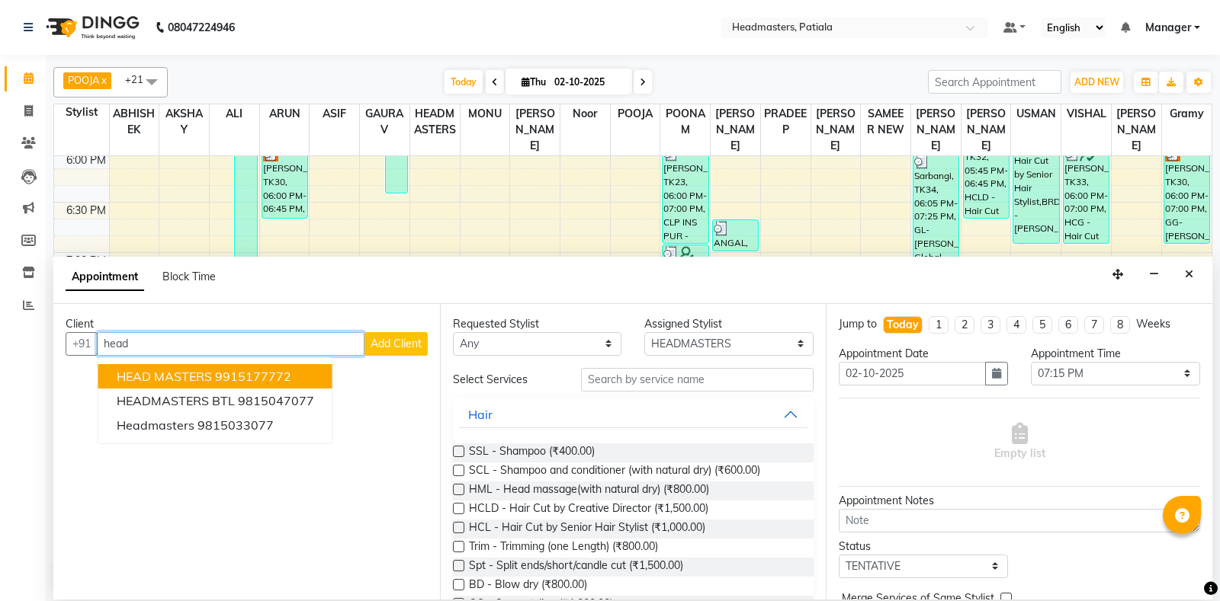
click at [299, 372] on button "HEAD MASTERS 9915177772" at bounding box center [215, 376] width 234 height 24
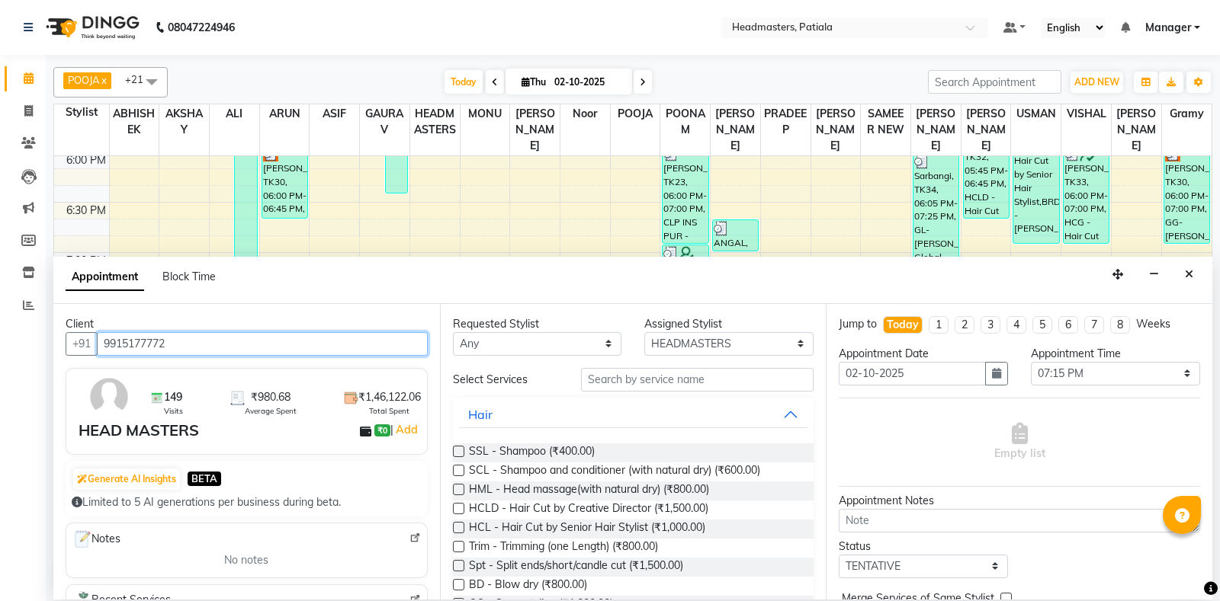
type input "9915177772"
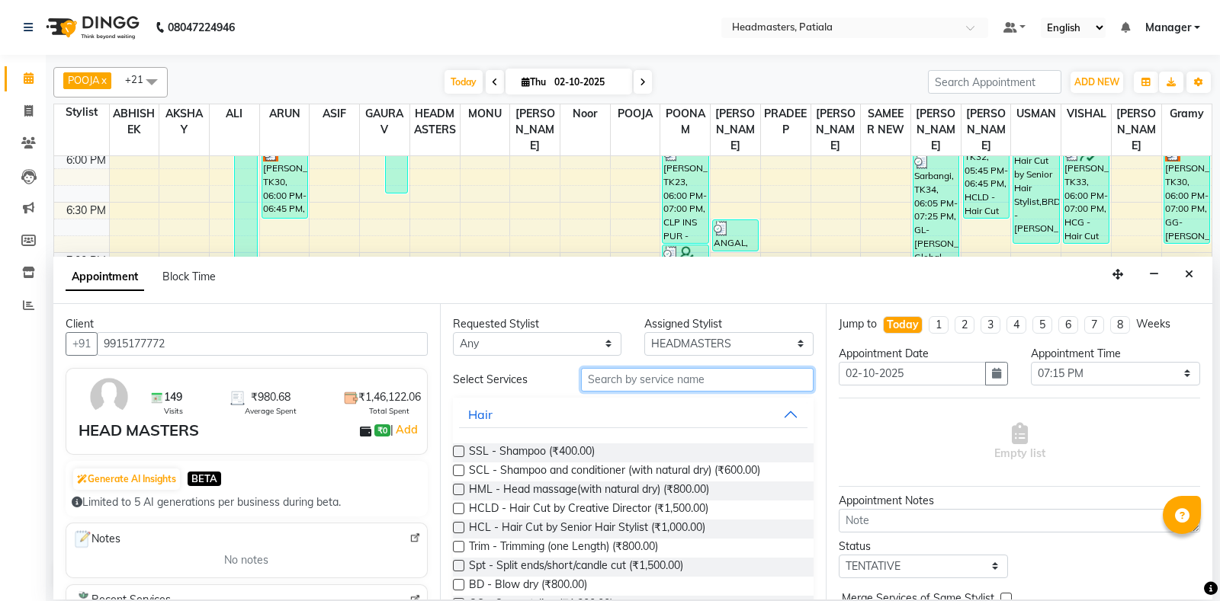
click at [646, 384] on input "text" at bounding box center [697, 380] width 233 height 24
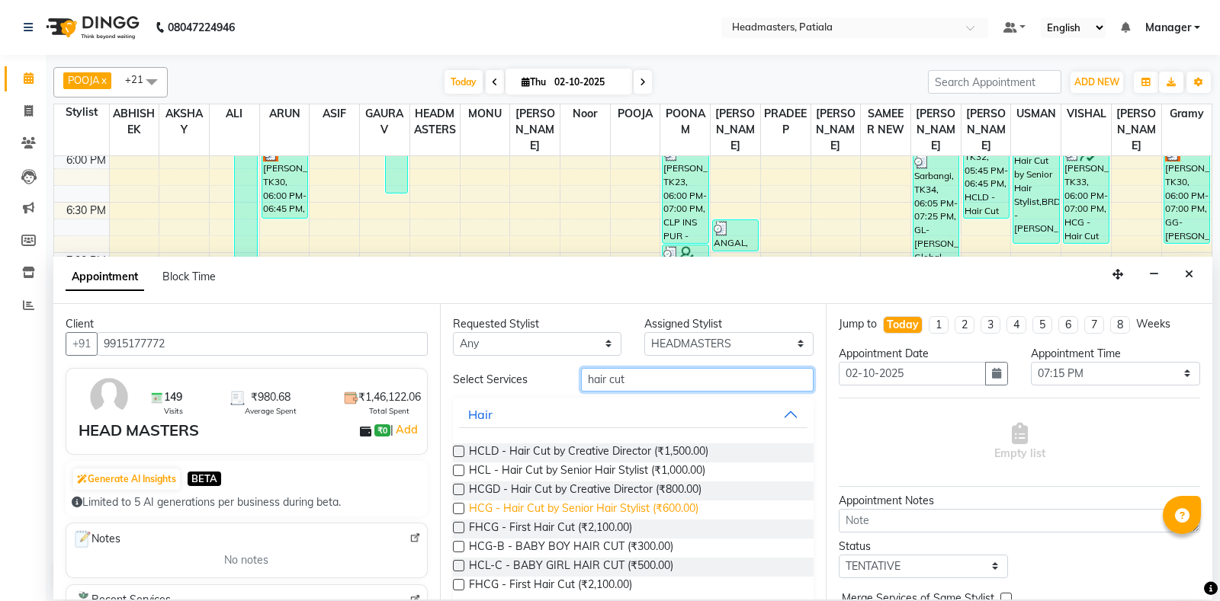
type input "hair cut"
click at [660, 505] on span "HCG - Hair Cut by Senior Hair Stylist (₹600.00)" at bounding box center [583, 510] width 229 height 19
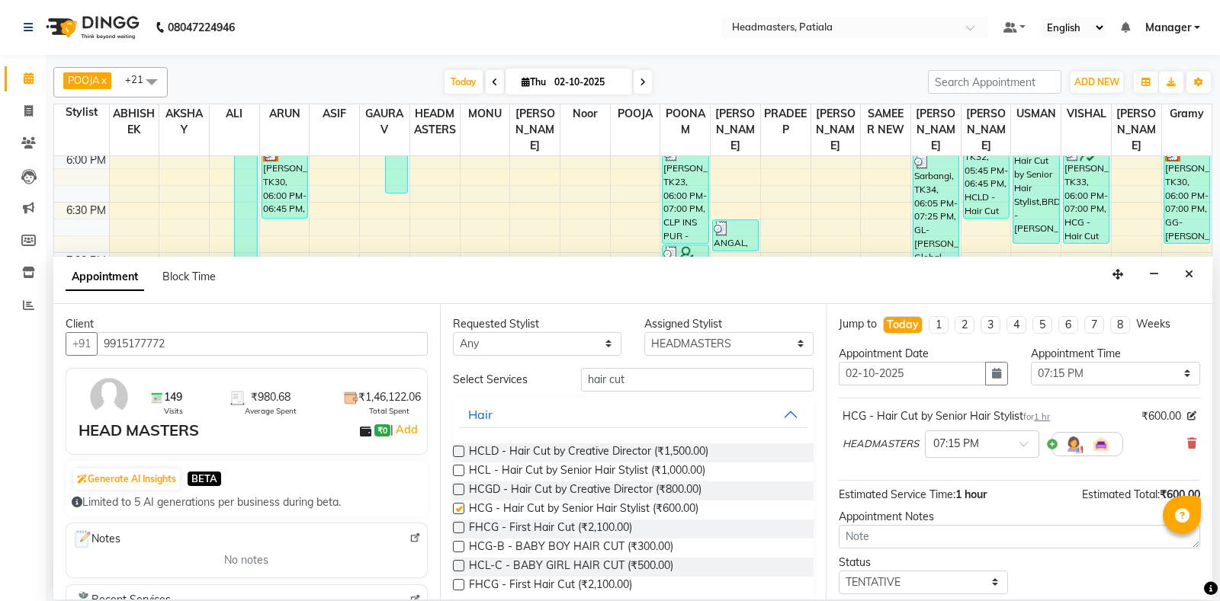
checkbox input "false"
click at [691, 391] on div "Select Services hair cut Hair HCLD - Hair Cut by Creative Director (₹1,500.00) …" at bounding box center [633, 488] width 361 height 240
type input "h"
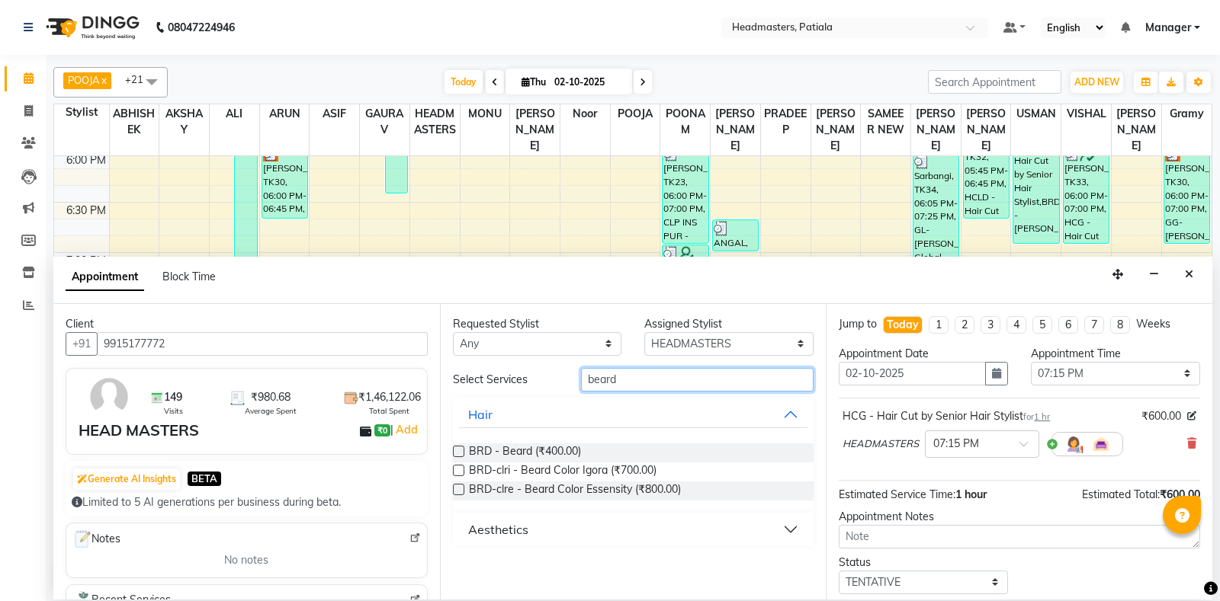
type input "beard"
click at [456, 451] on label at bounding box center [458, 451] width 11 height 11
click at [456, 451] on input "checkbox" at bounding box center [458, 453] width 10 height 10
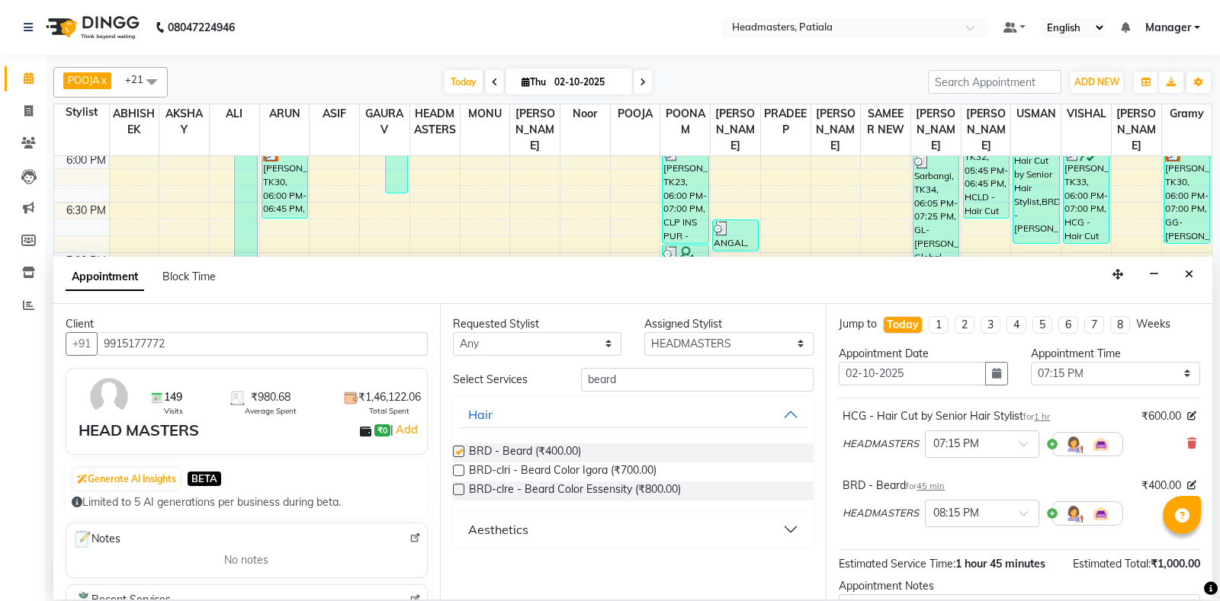
checkbox input "false"
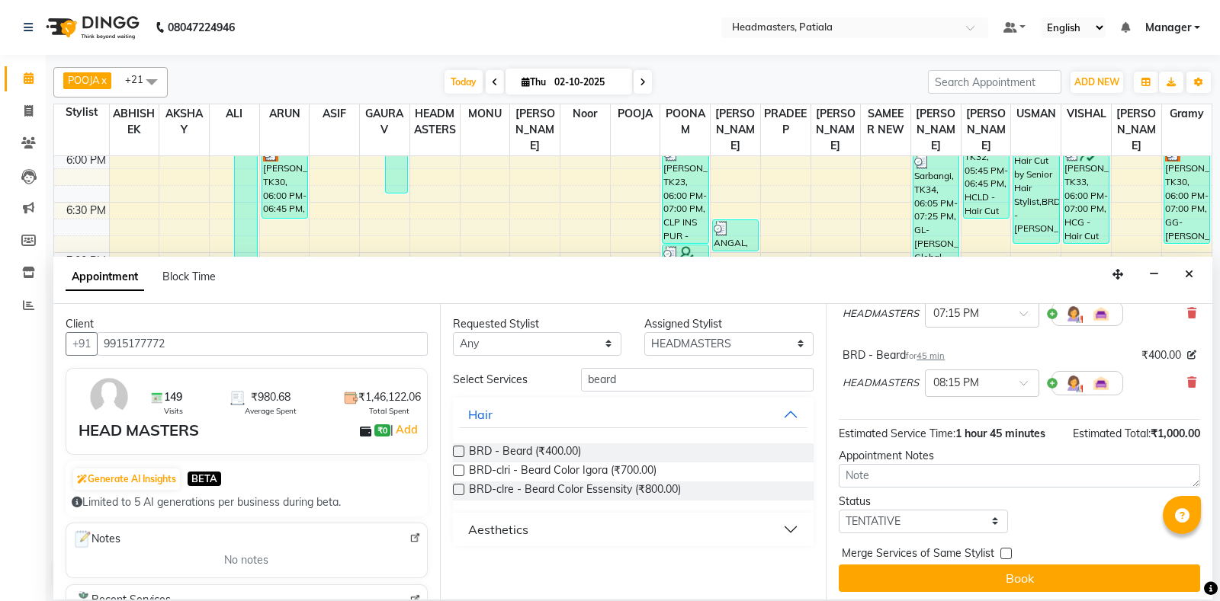
scroll to position [134, 0]
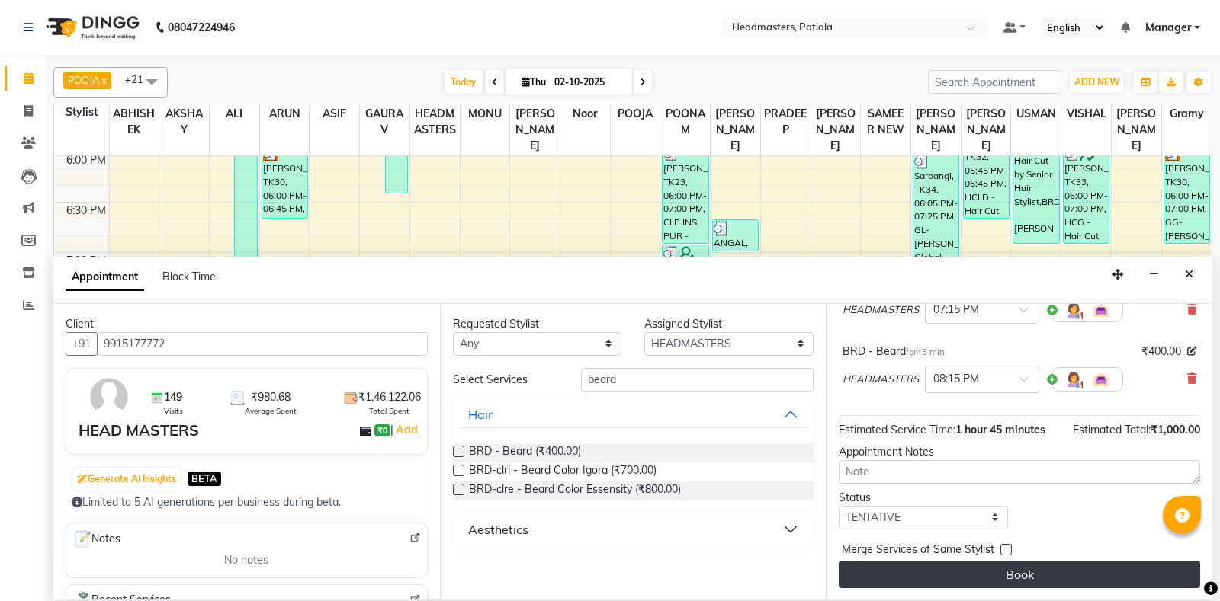
click at [1045, 578] on button "Book" at bounding box center [1018, 574] width 361 height 27
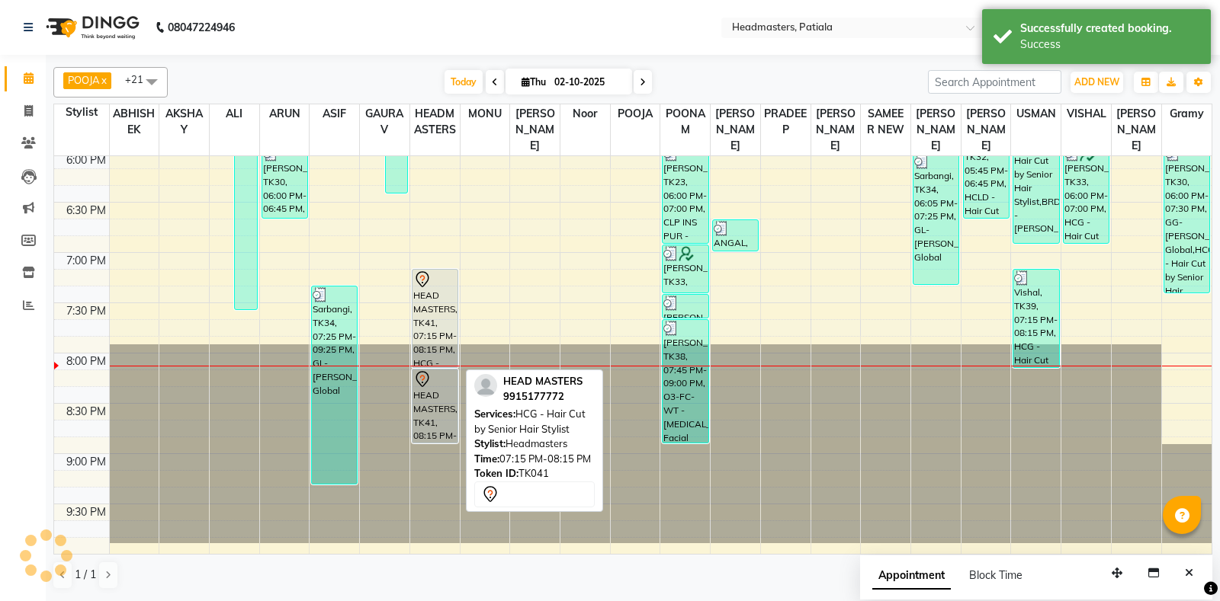
click at [441, 341] on div "HEAD MASTERS, TK41, 07:15 PM-08:15 PM, HCG - Hair Cut by Senior Hair Stylist" at bounding box center [434, 319] width 45 height 98
select select "7"
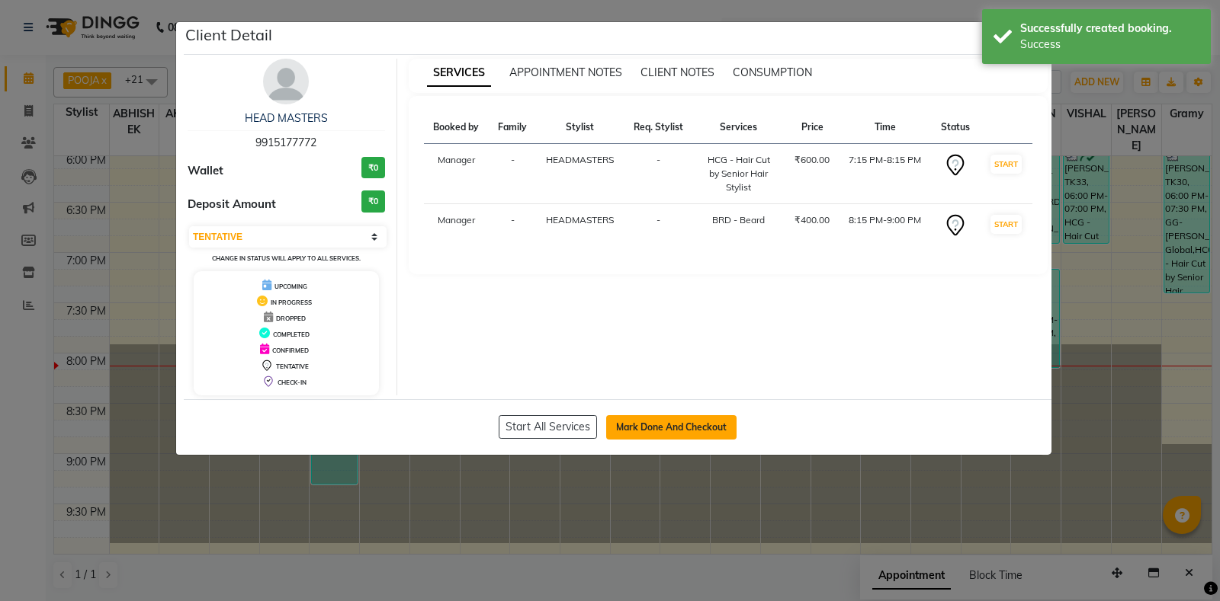
click at [700, 429] on button "Mark Done And Checkout" at bounding box center [671, 427] width 130 height 24
select select "service"
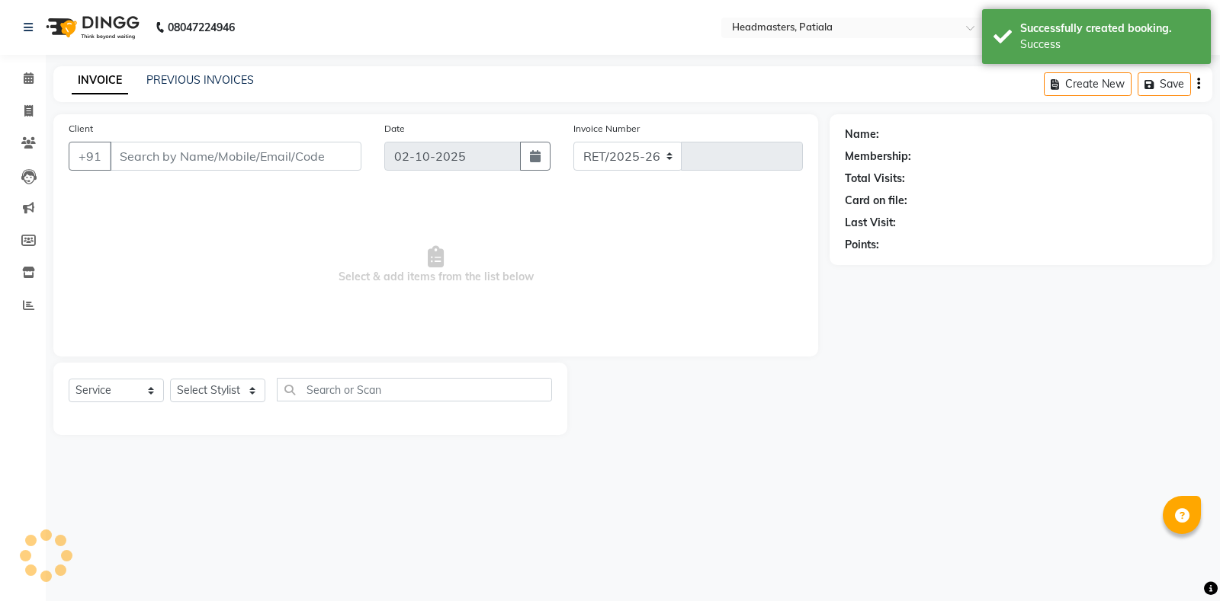
select select "6602"
type input "7493"
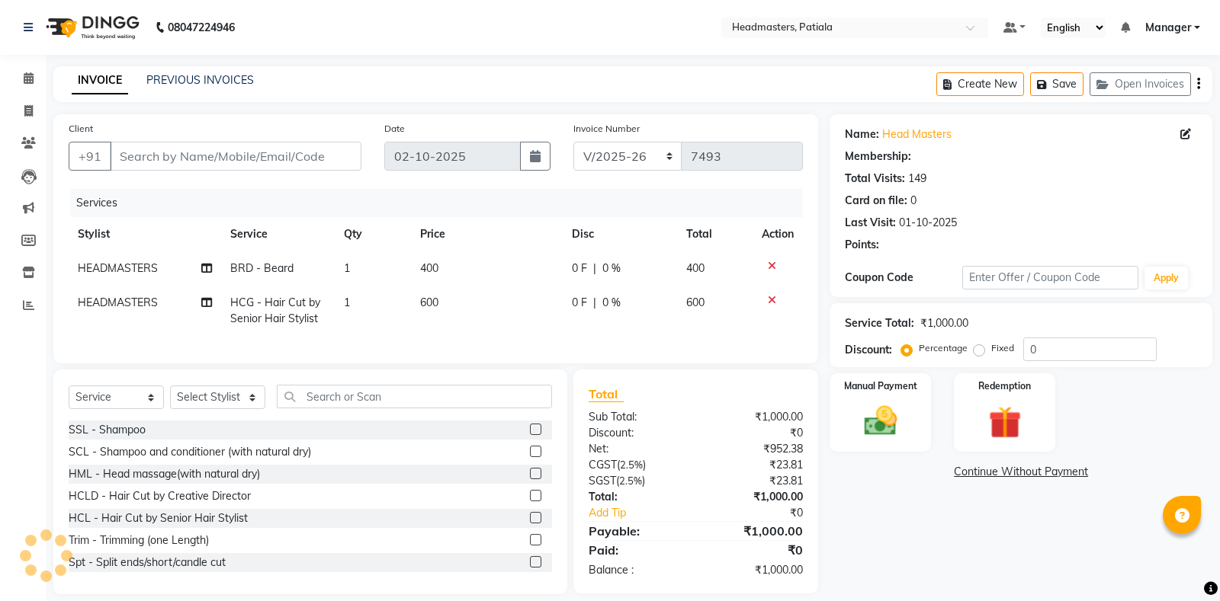
type input "9915177772"
select select "54003"
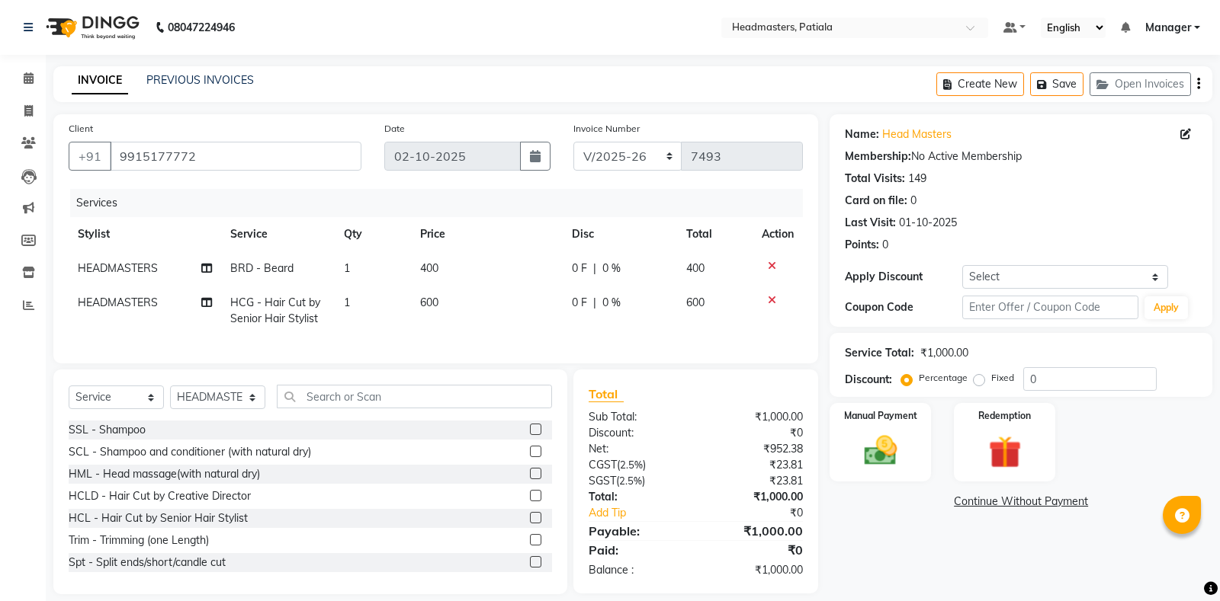
click at [149, 270] on span "HEADMASTERS" at bounding box center [118, 268] width 80 height 14
select select "54003"
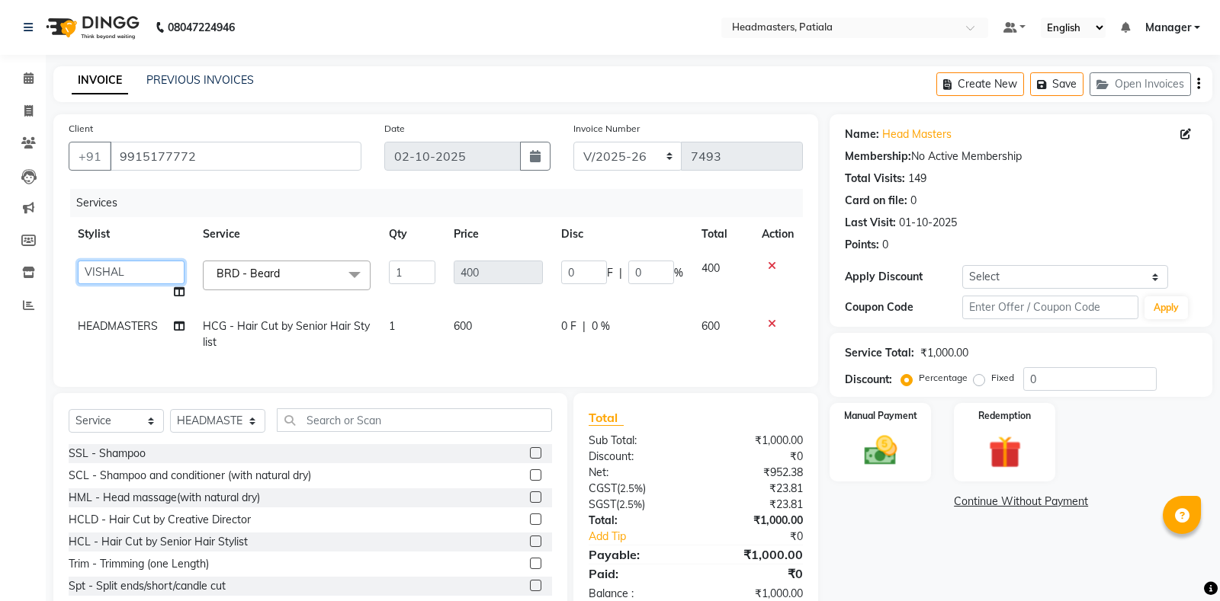
select select "51089"
click at [139, 319] on td "HEADMASTERS" at bounding box center [131, 334] width 125 height 50
select select "54003"
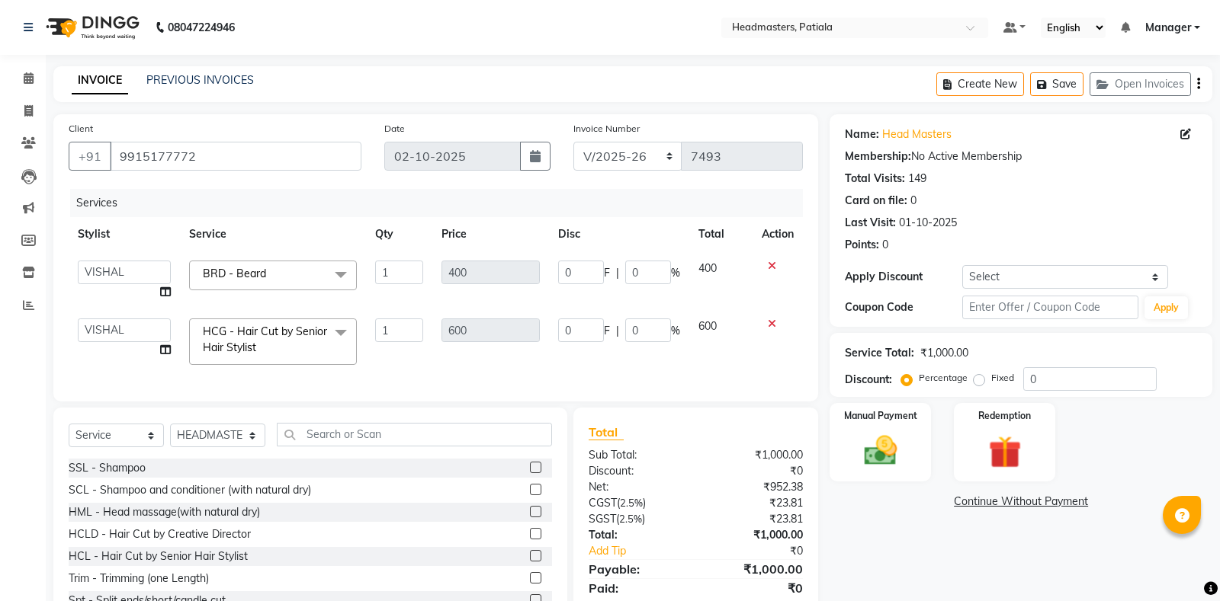
select select "51089"
click at [991, 383] on label "Fixed" at bounding box center [1002, 378] width 23 height 14
click at [976, 383] on input "Fixed" at bounding box center [981, 378] width 11 height 11
radio input "true"
click at [1058, 383] on input "0" at bounding box center [1089, 379] width 133 height 24
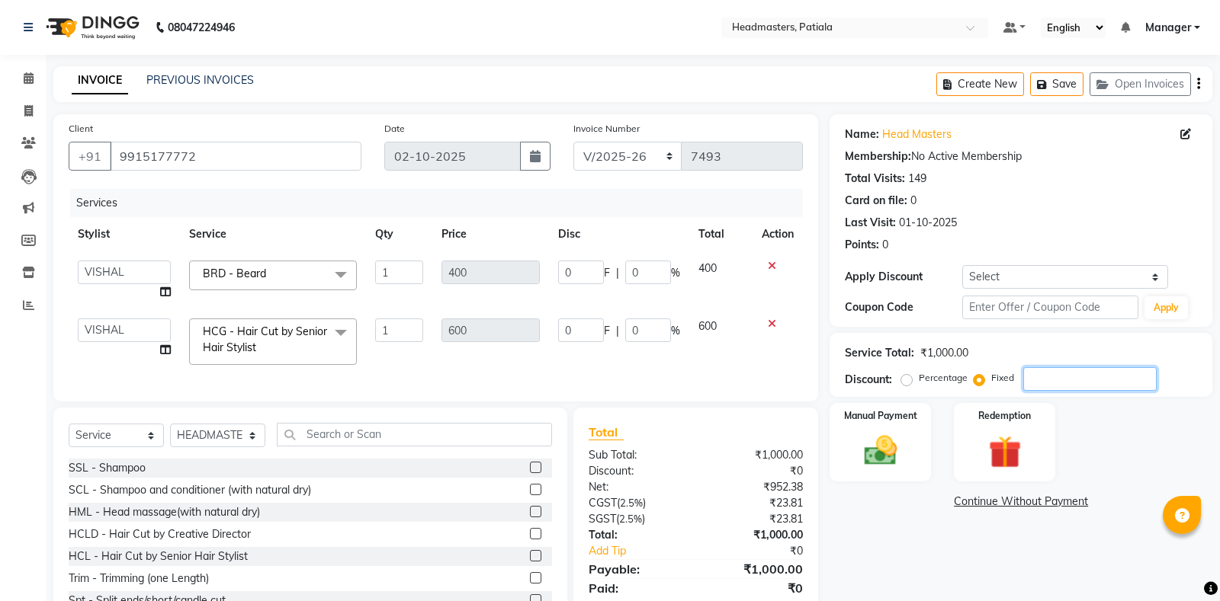
type input "3"
type input "1.2"
type input "0.3"
type input "1.8"
type input "0.3"
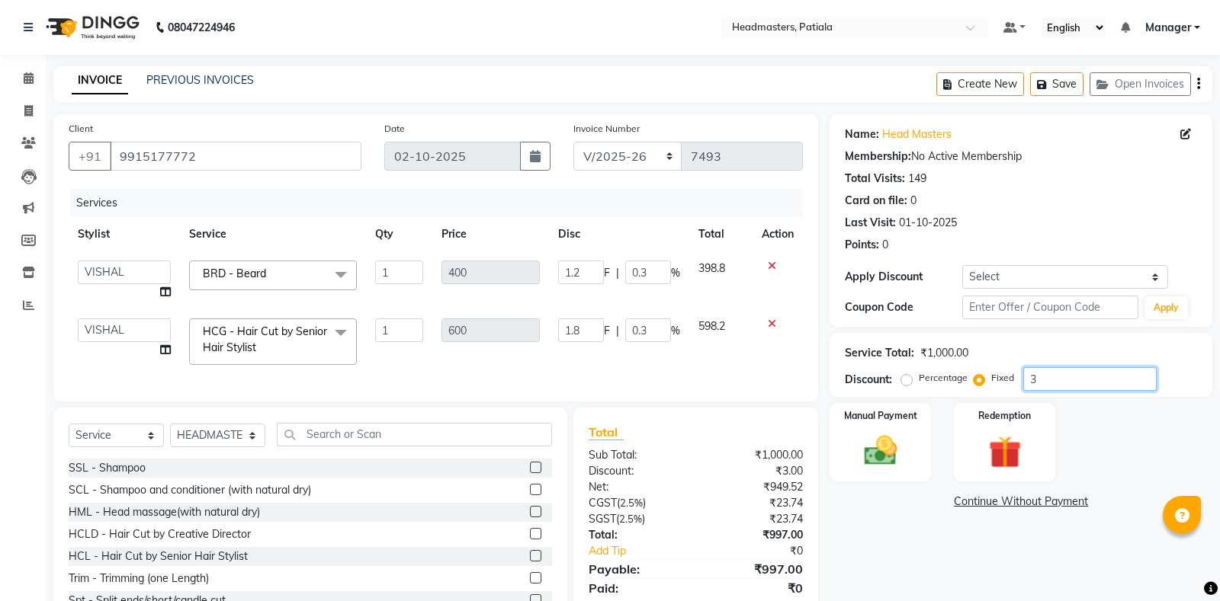
type input "30"
type input "12"
type input "3"
type input "18"
type input "3"
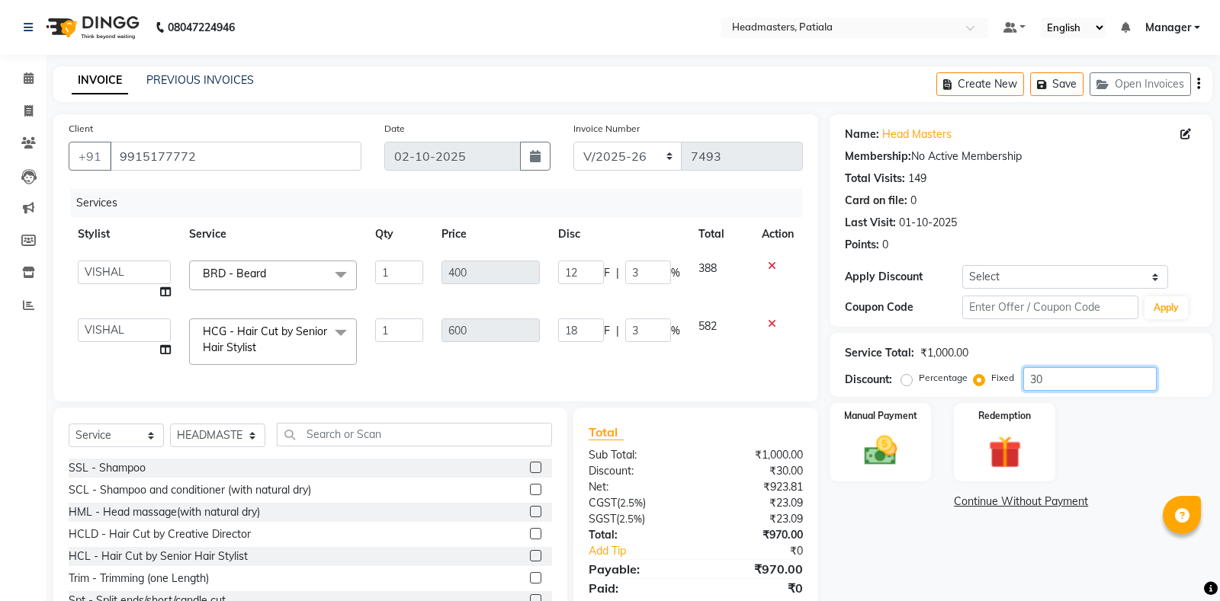
type input "300"
type input "120"
type input "30"
type input "180"
type input "30"
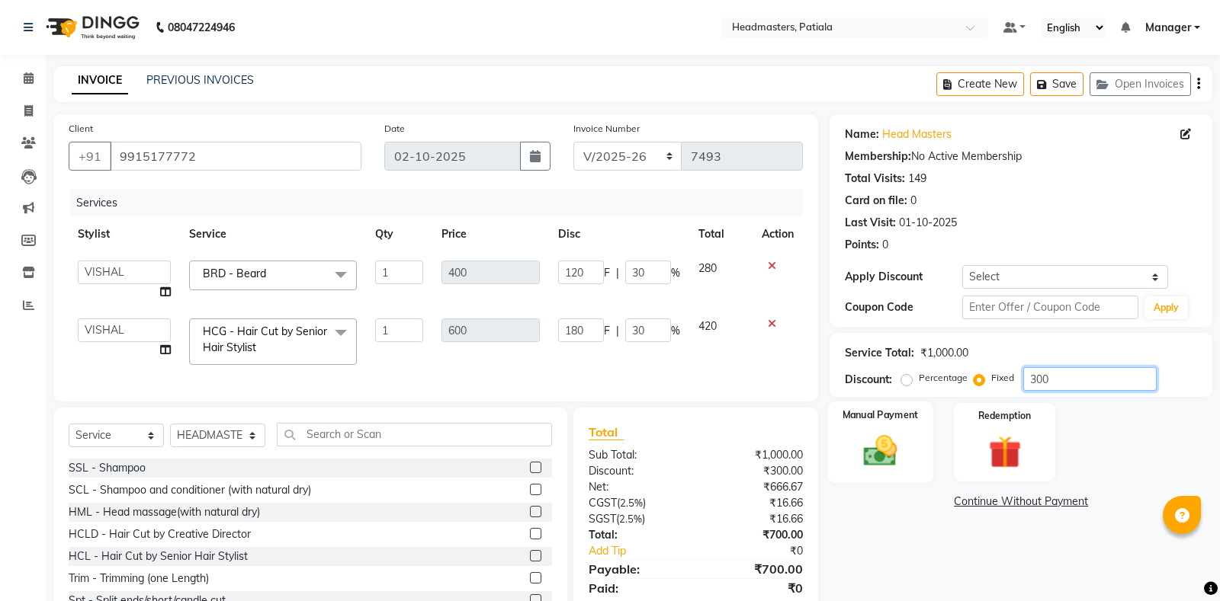
type input "300"
click at [887, 462] on img at bounding box center [880, 450] width 55 height 39
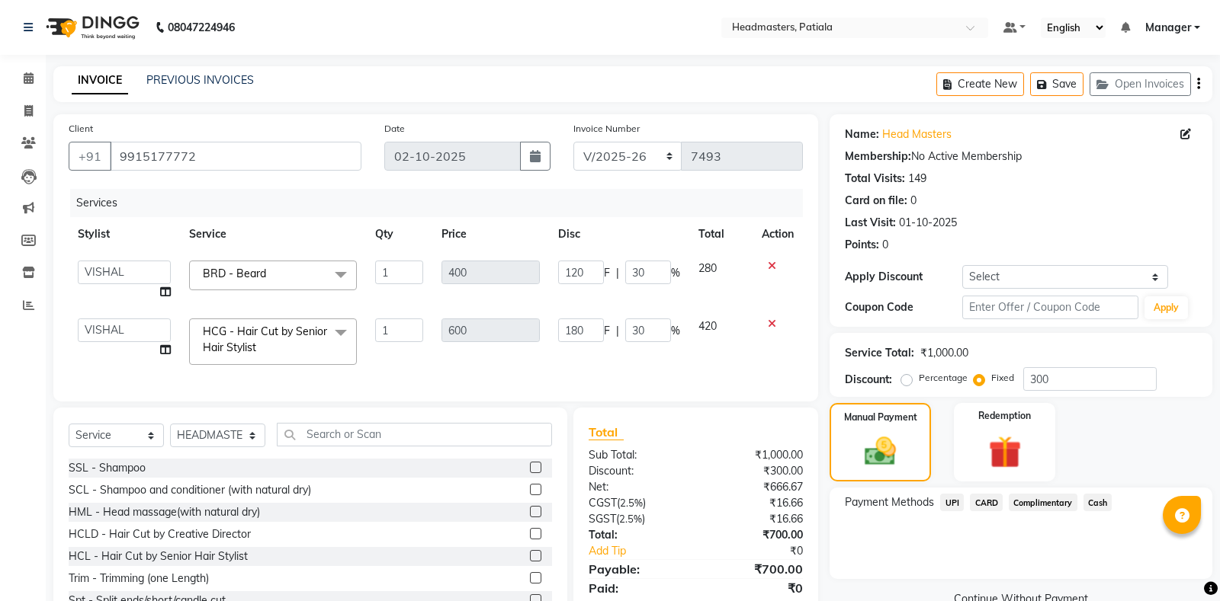
click at [951, 505] on span "UPI" at bounding box center [952, 503] width 24 height 18
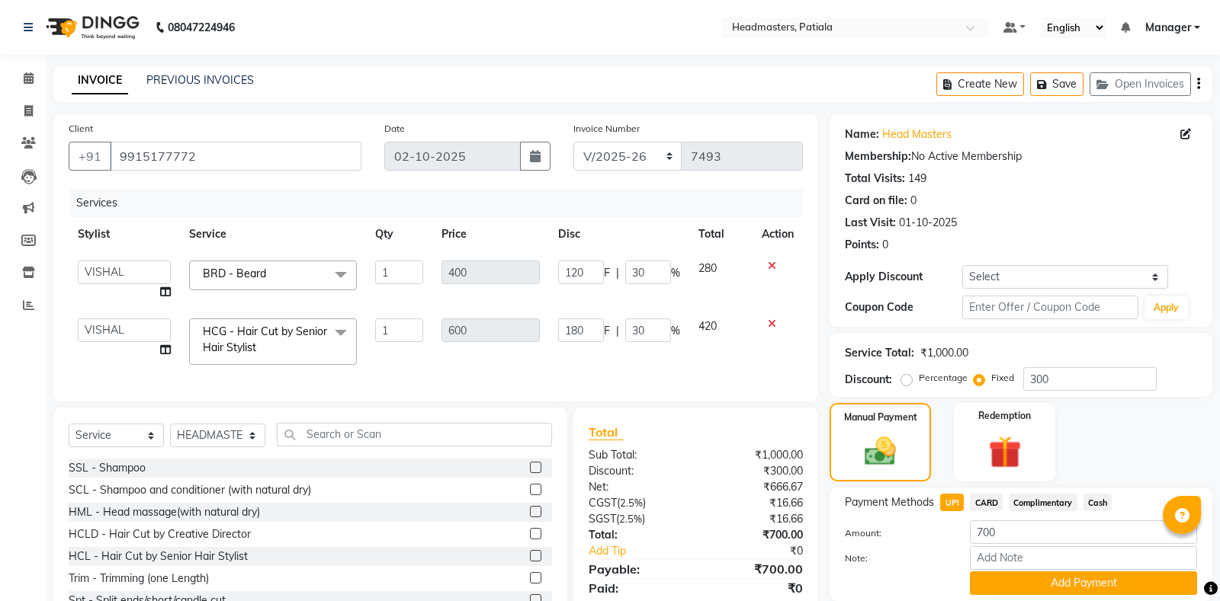
click at [1053, 591] on button "Add Payment" at bounding box center [1083, 584] width 227 height 24
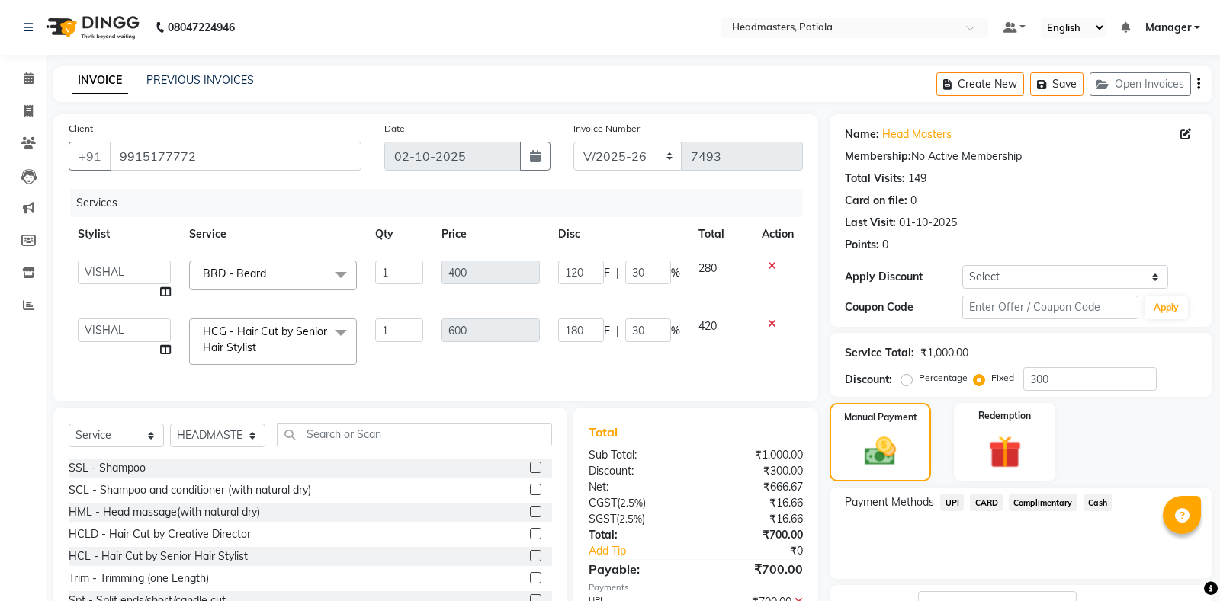
scroll to position [95, 0]
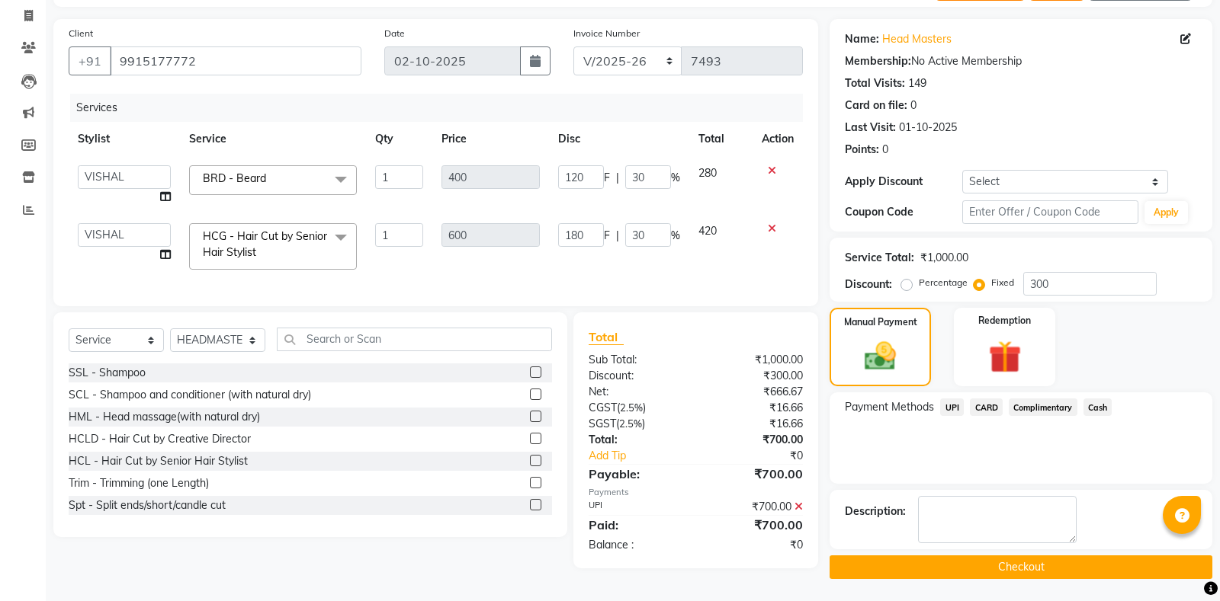
click at [979, 569] on button "Checkout" at bounding box center [1020, 568] width 383 height 24
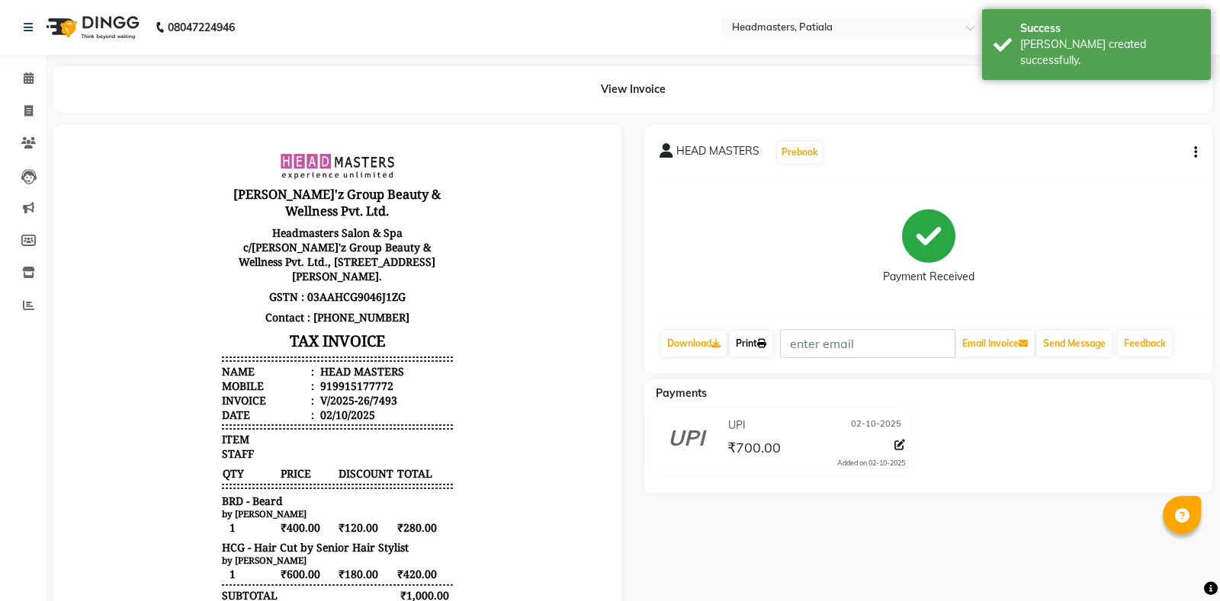
click at [757, 335] on link "Print" at bounding box center [750, 344] width 43 height 26
click at [758, 345] on link "Print" at bounding box center [750, 344] width 43 height 26
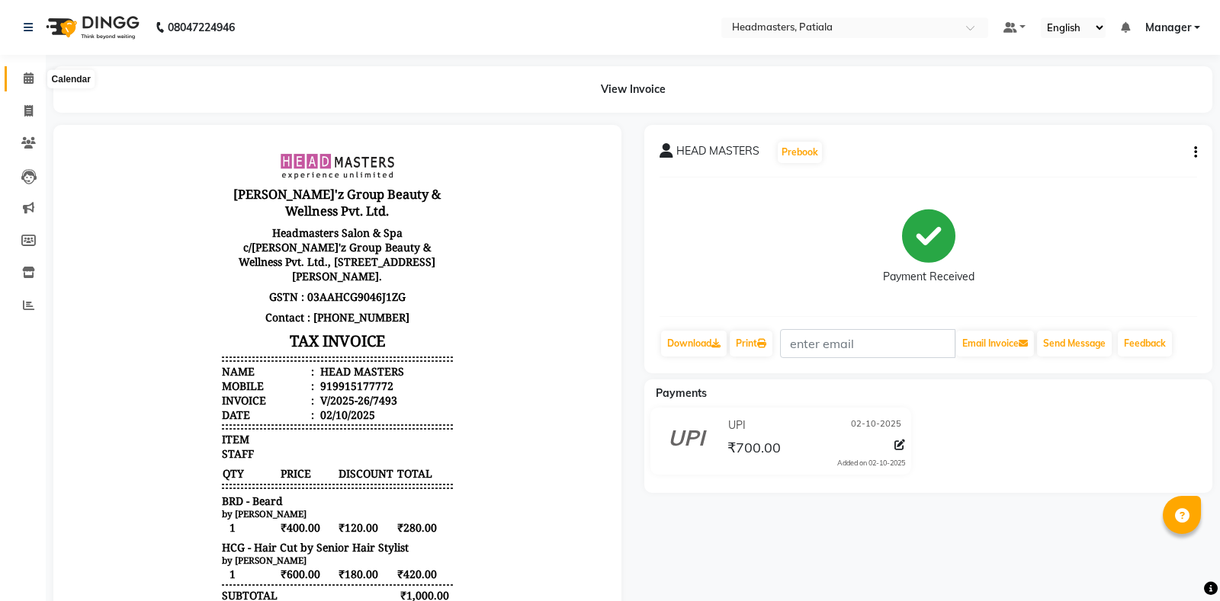
click at [29, 75] on icon at bounding box center [29, 77] width 10 height 11
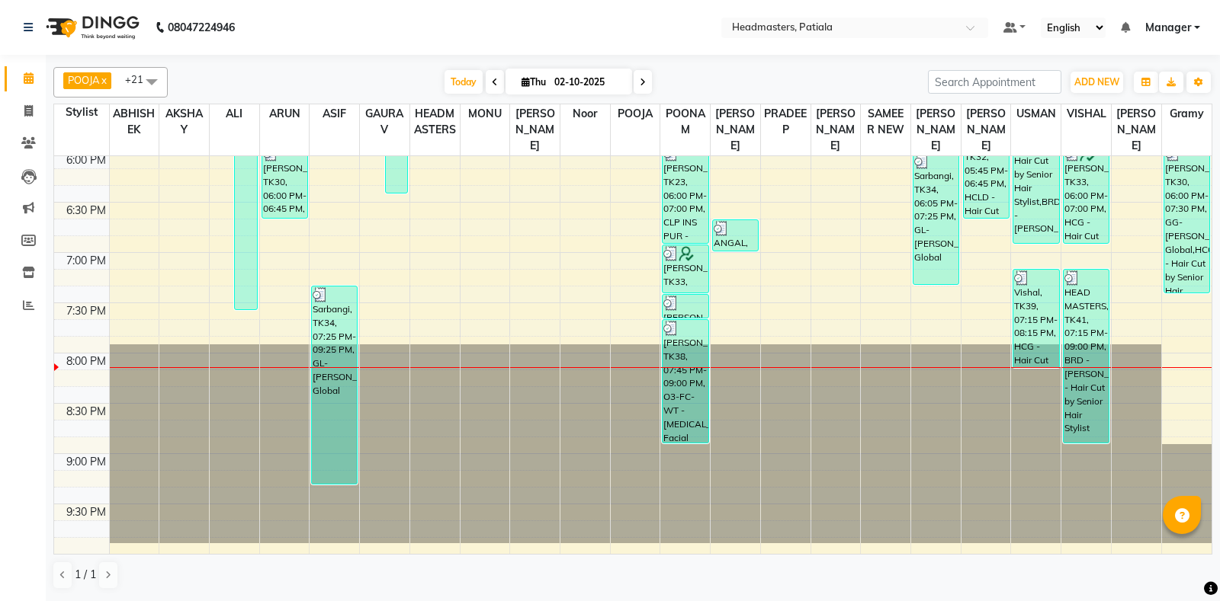
scroll to position [659, 0]
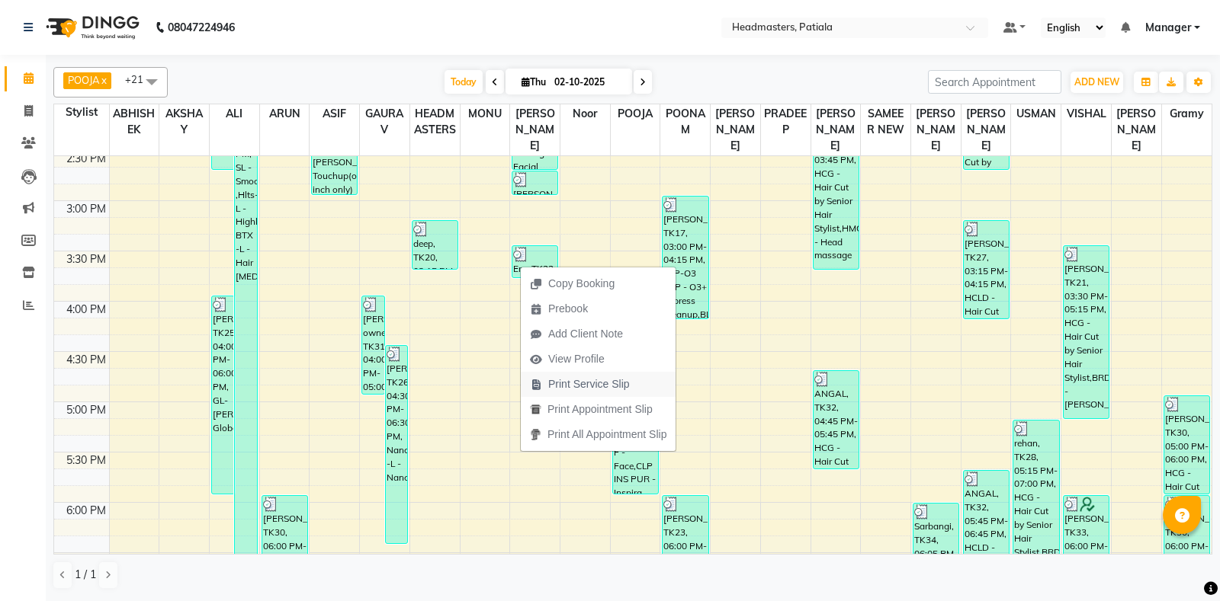
click at [592, 384] on span "Print Service Slip" at bounding box center [589, 385] width 82 height 16
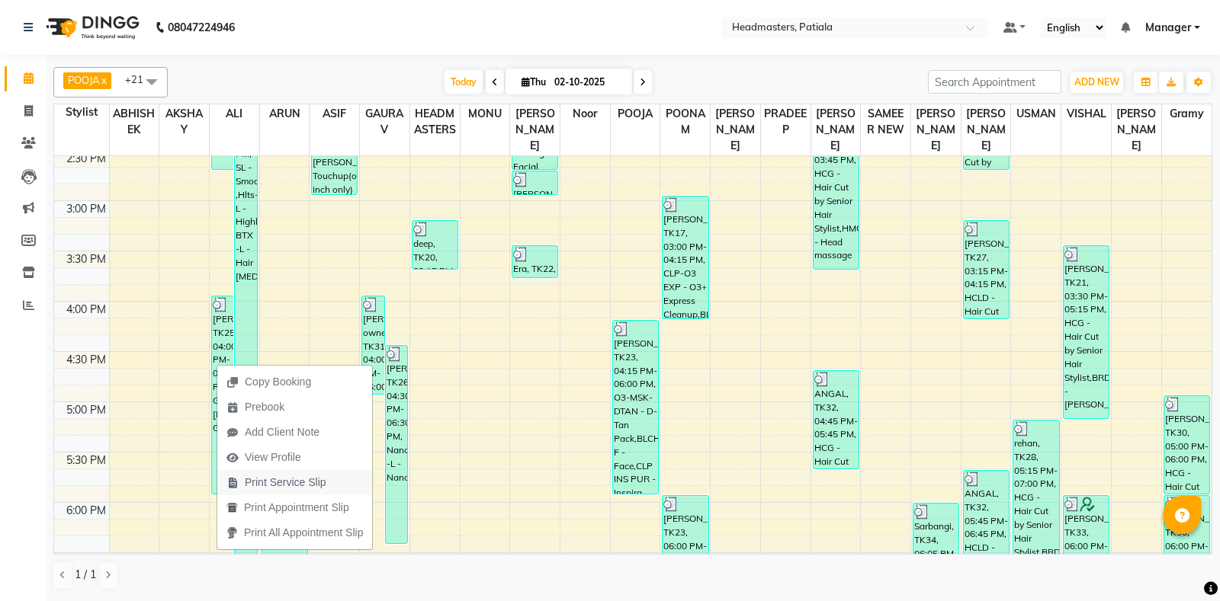
click at [297, 481] on span "Print Service Slip" at bounding box center [286, 483] width 82 height 16
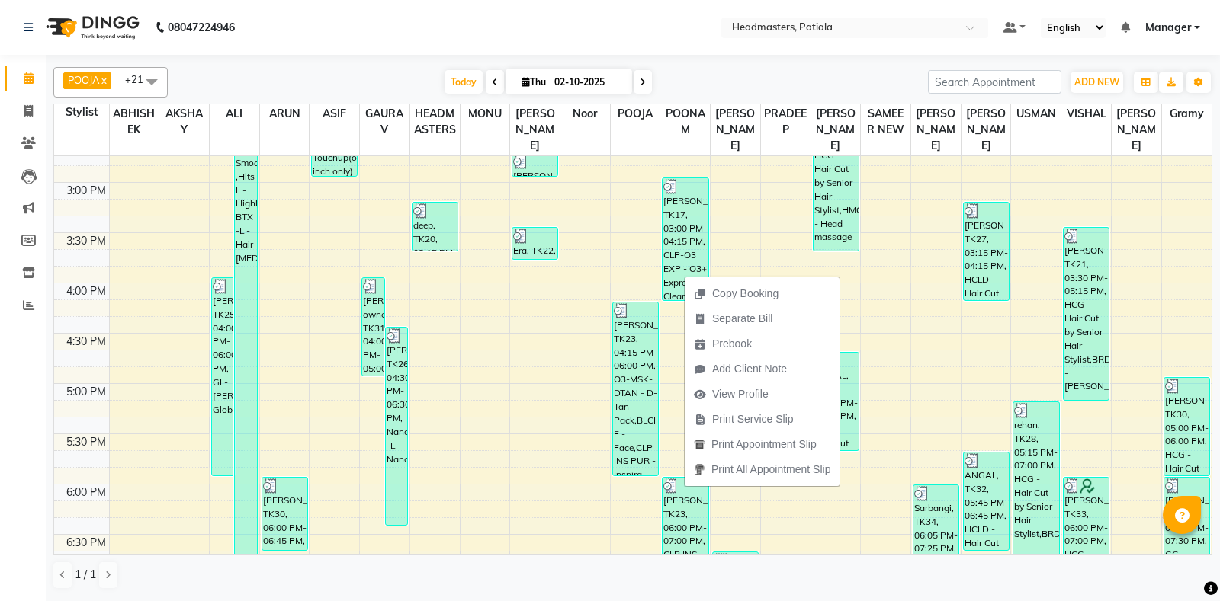
scroll to position [0, 0]
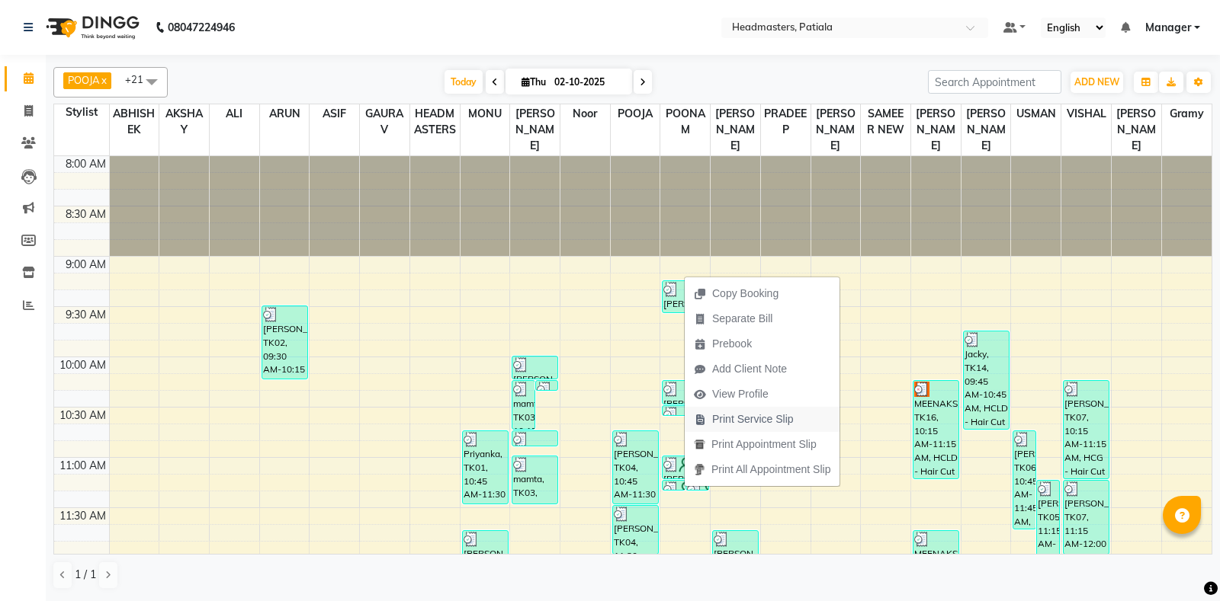
click at [742, 418] on span "Print Service Slip" at bounding box center [753, 420] width 82 height 16
